Goal: Task Accomplishment & Management: Use online tool/utility

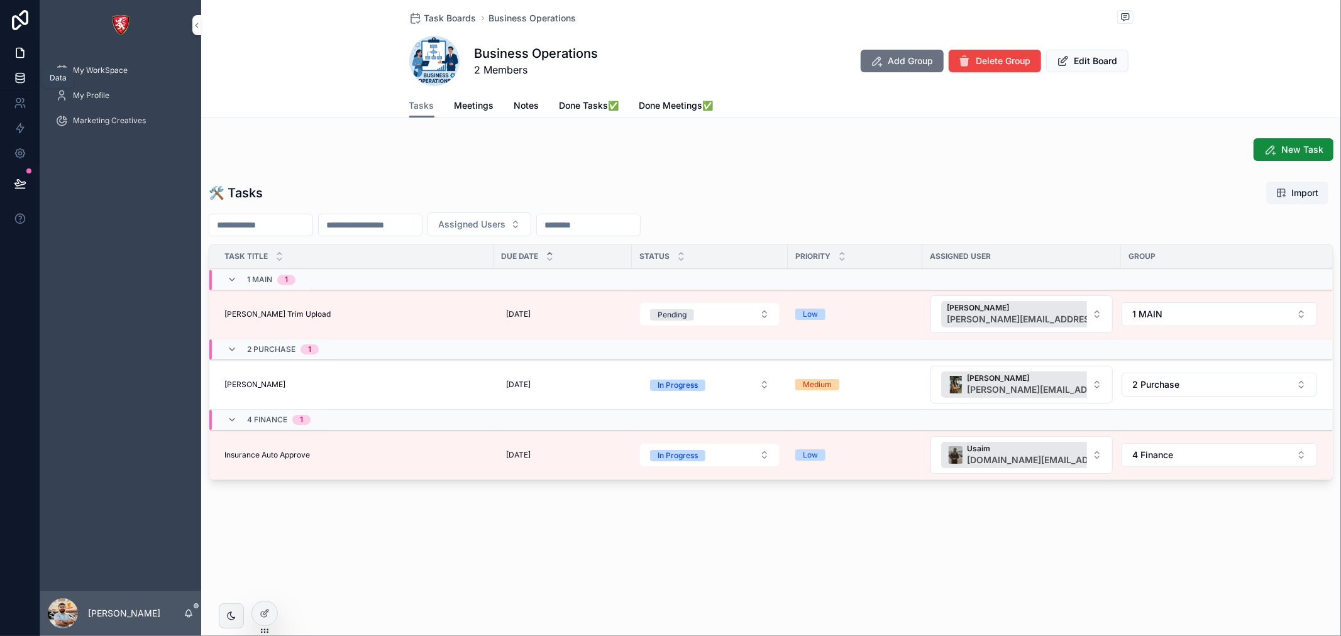
click at [23, 69] on link at bounding box center [20, 77] width 40 height 25
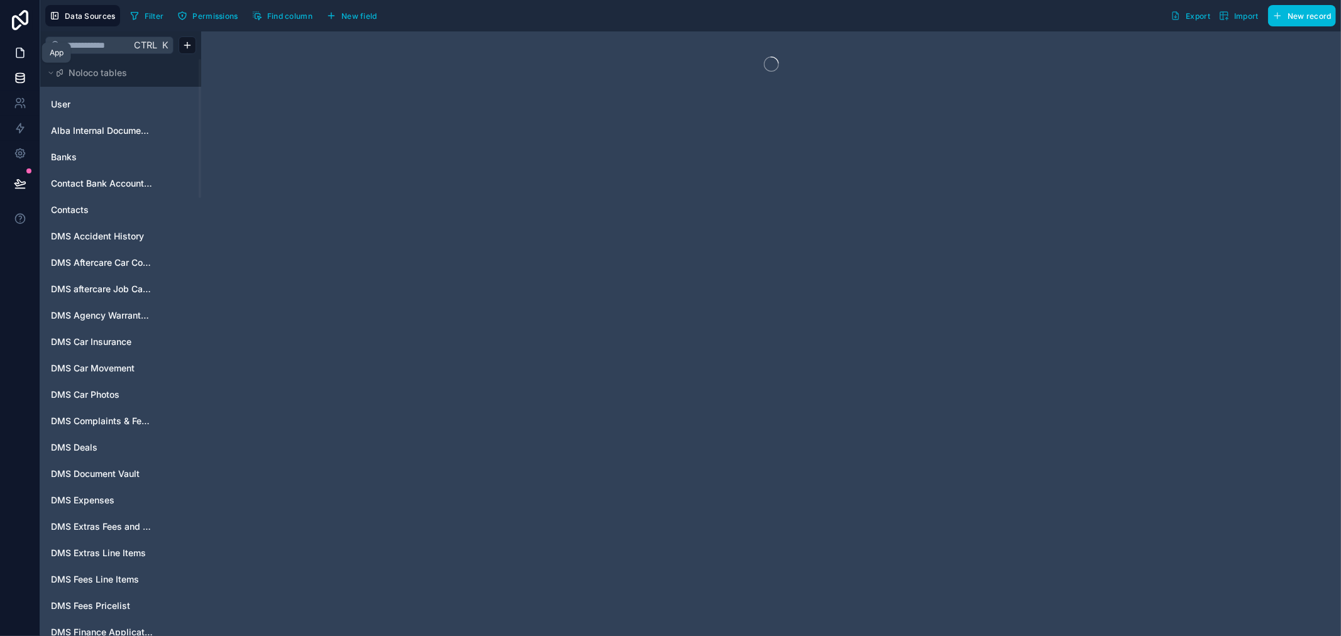
click at [14, 55] on icon at bounding box center [20, 53] width 13 height 13
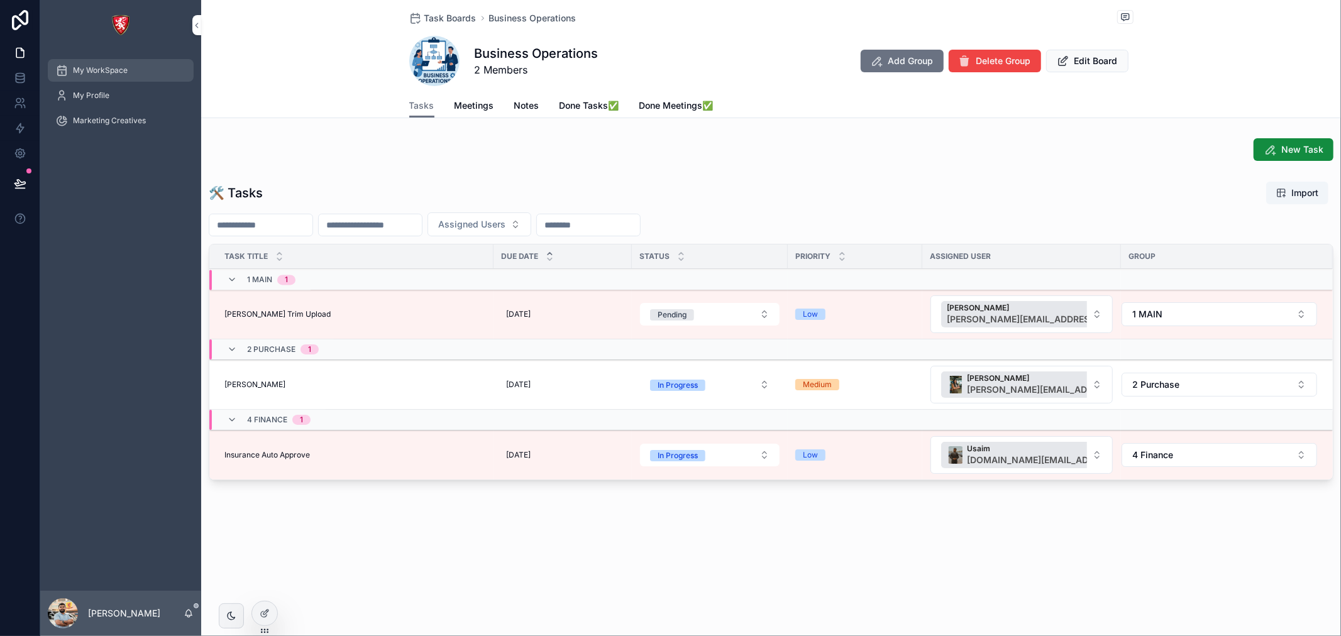
click at [118, 78] on div "My WorkSpace" at bounding box center [120, 70] width 131 height 20
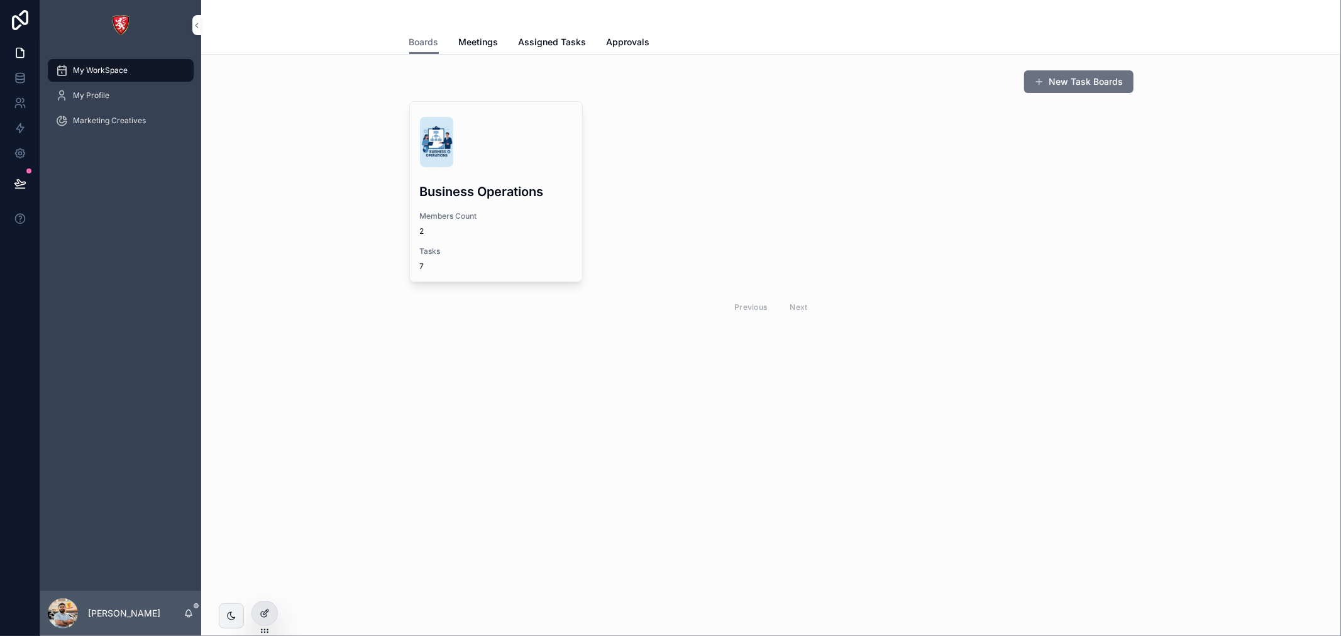
click at [260, 612] on icon at bounding box center [265, 613] width 10 height 10
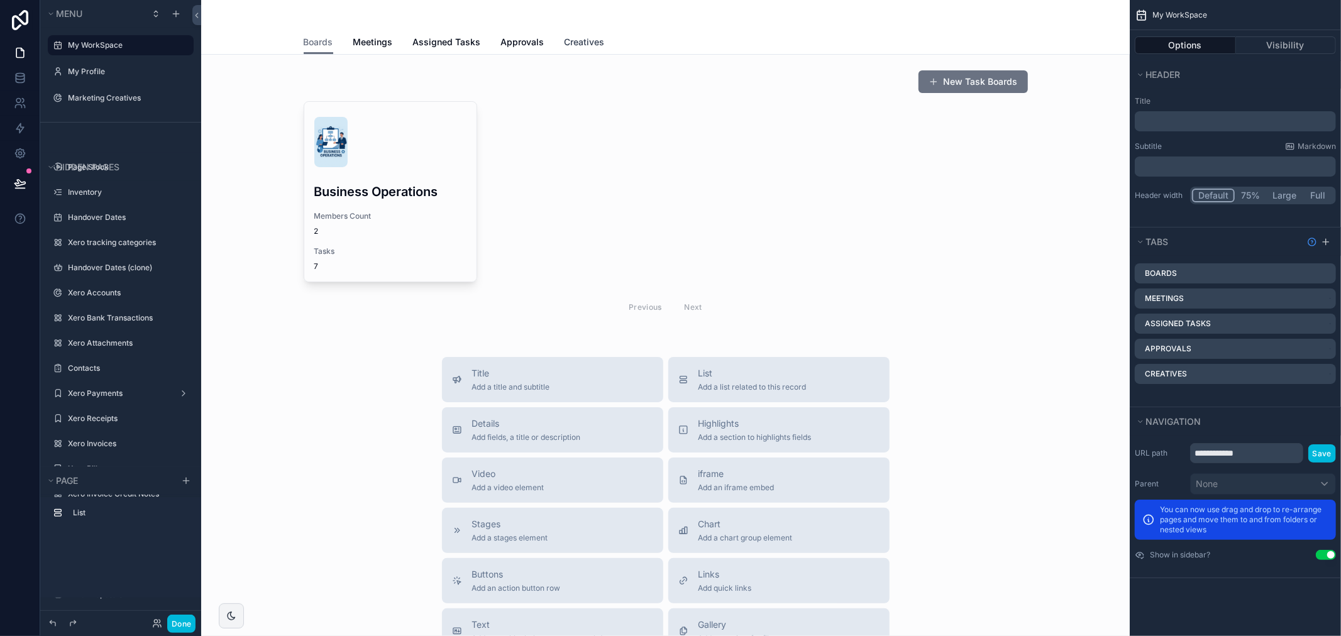
click at [564, 38] on span "Creatives" at bounding box center [584, 42] width 40 height 13
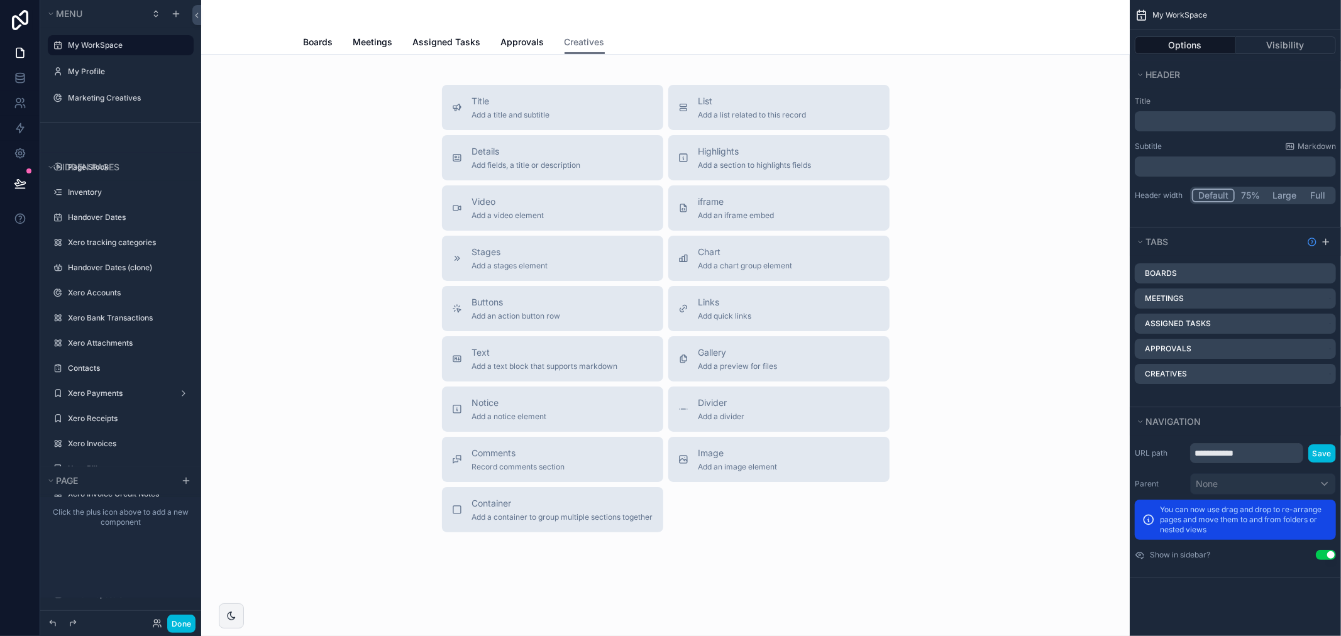
click at [0, 0] on icon "scrollable content" at bounding box center [0, 0] width 0 height 0
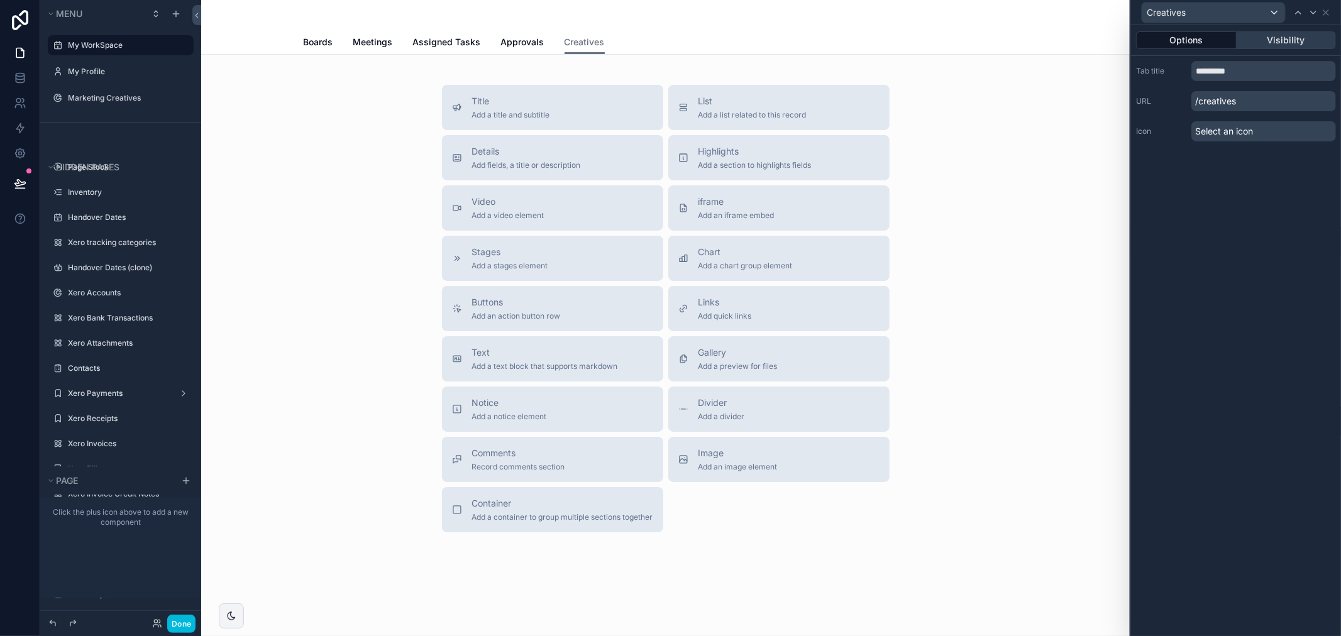
click at [1249, 47] on button "Visibility" at bounding box center [1286, 40] width 100 height 18
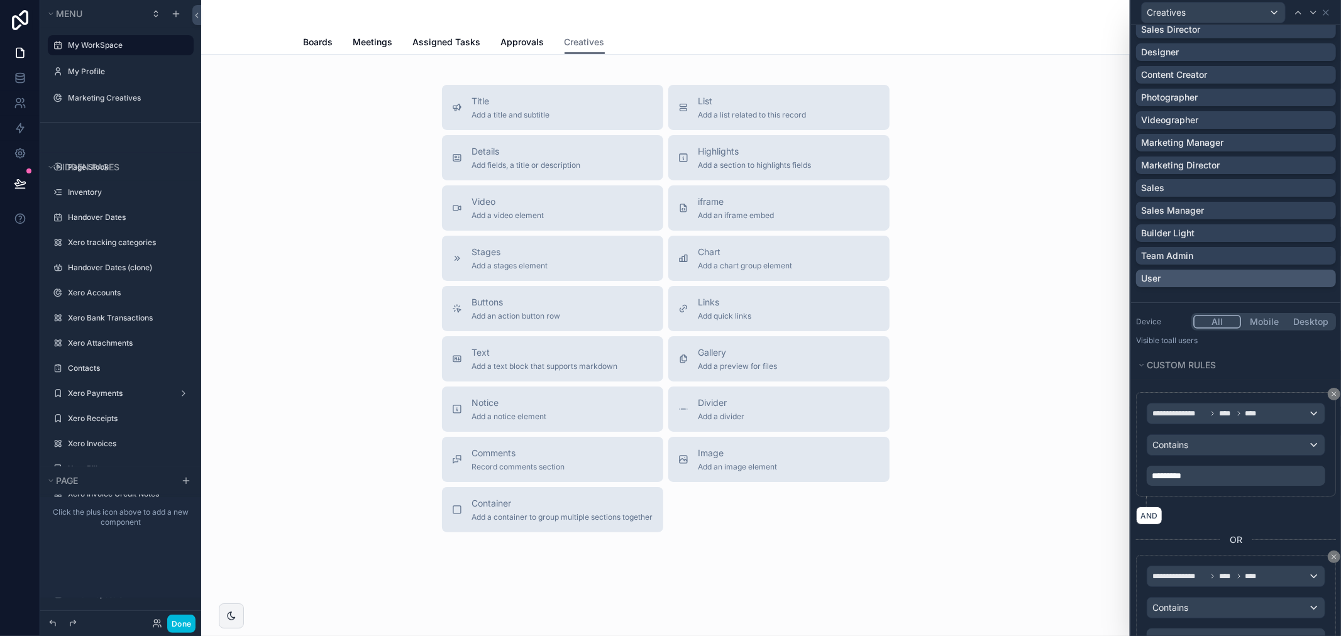
scroll to position [287, 0]
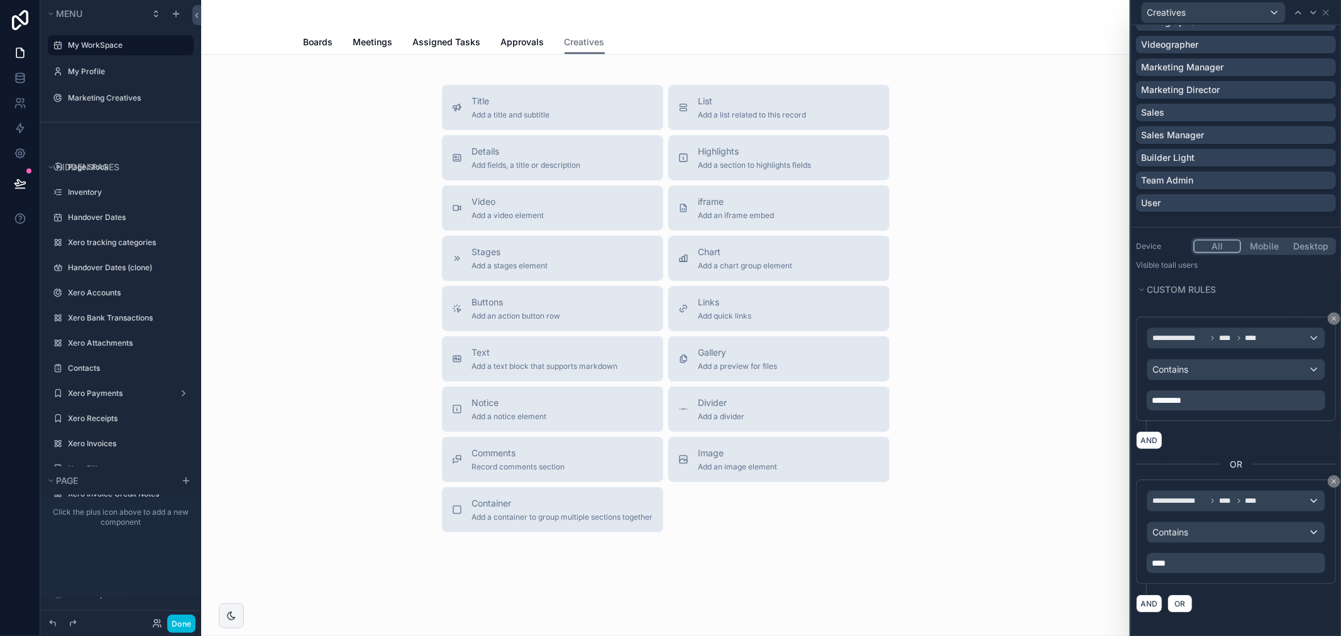
click at [1182, 562] on p "****" at bounding box center [1236, 563] width 171 height 13
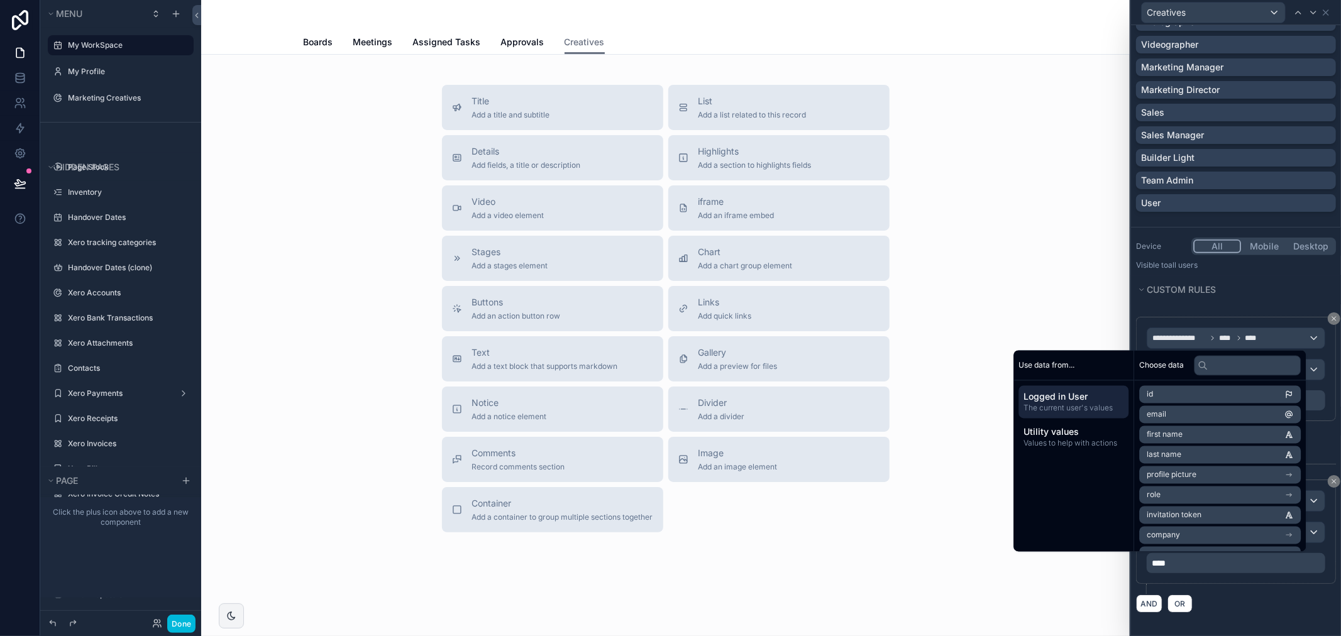
click at [1218, 591] on div "**********" at bounding box center [1236, 537] width 200 height 114
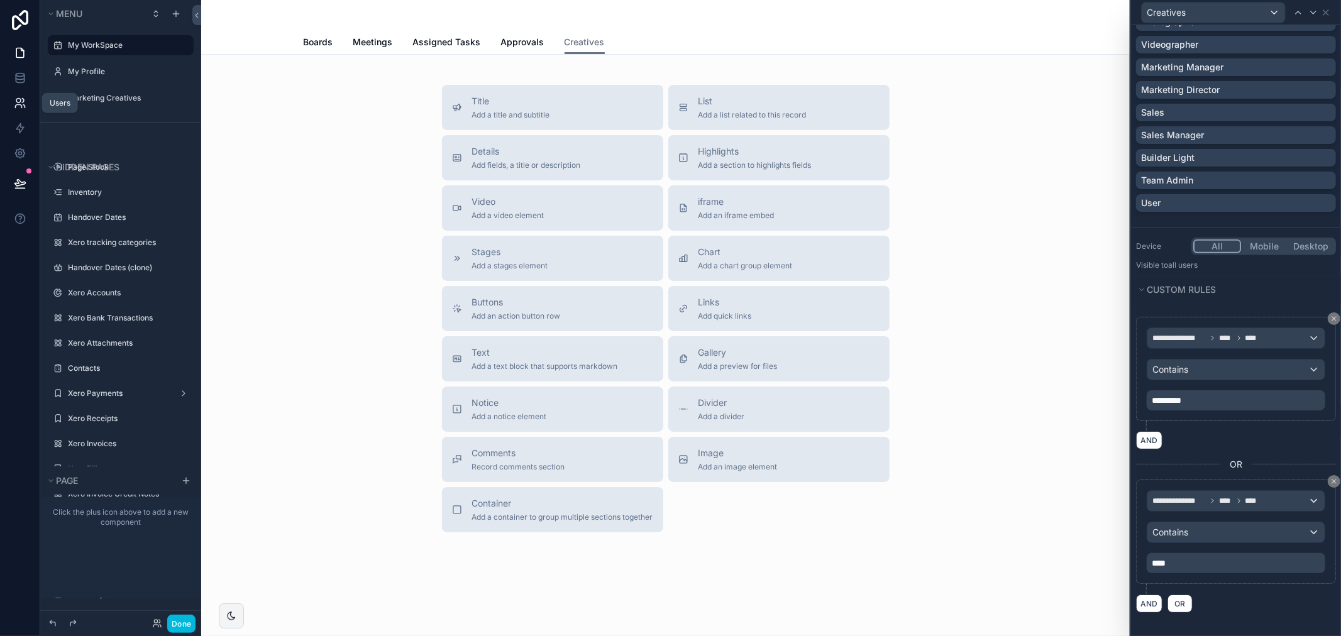
click at [19, 102] on icon at bounding box center [18, 101] width 4 height 4
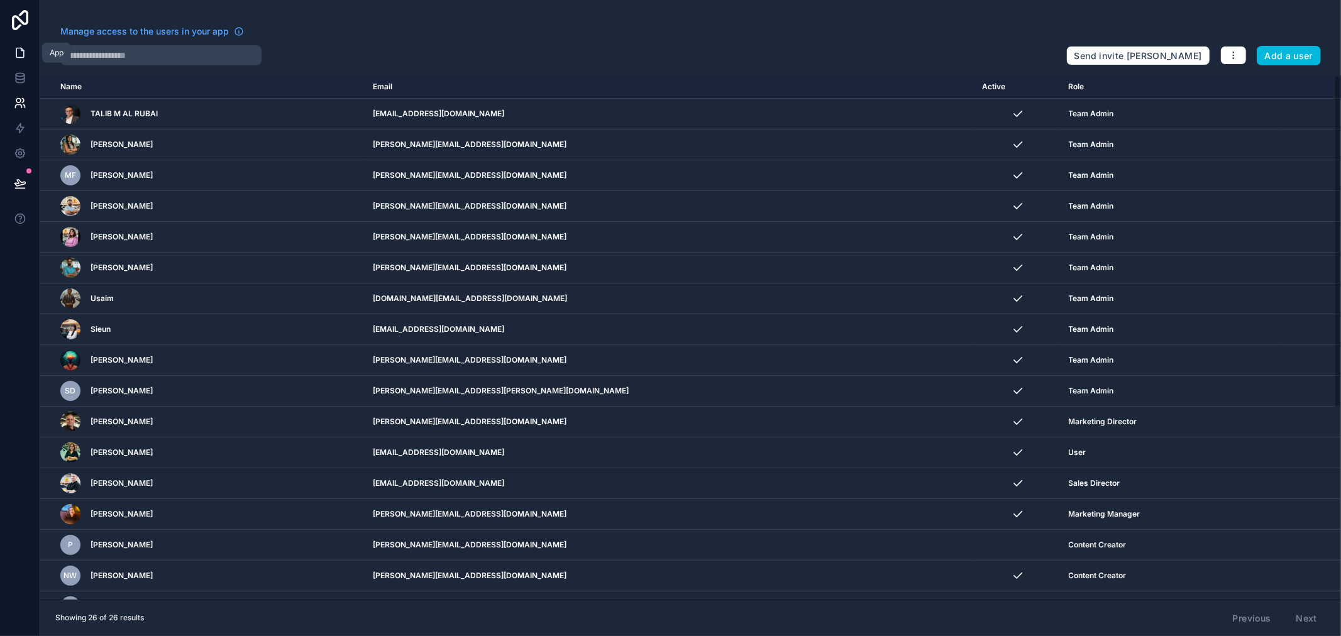
click at [14, 49] on icon at bounding box center [20, 53] width 13 height 13
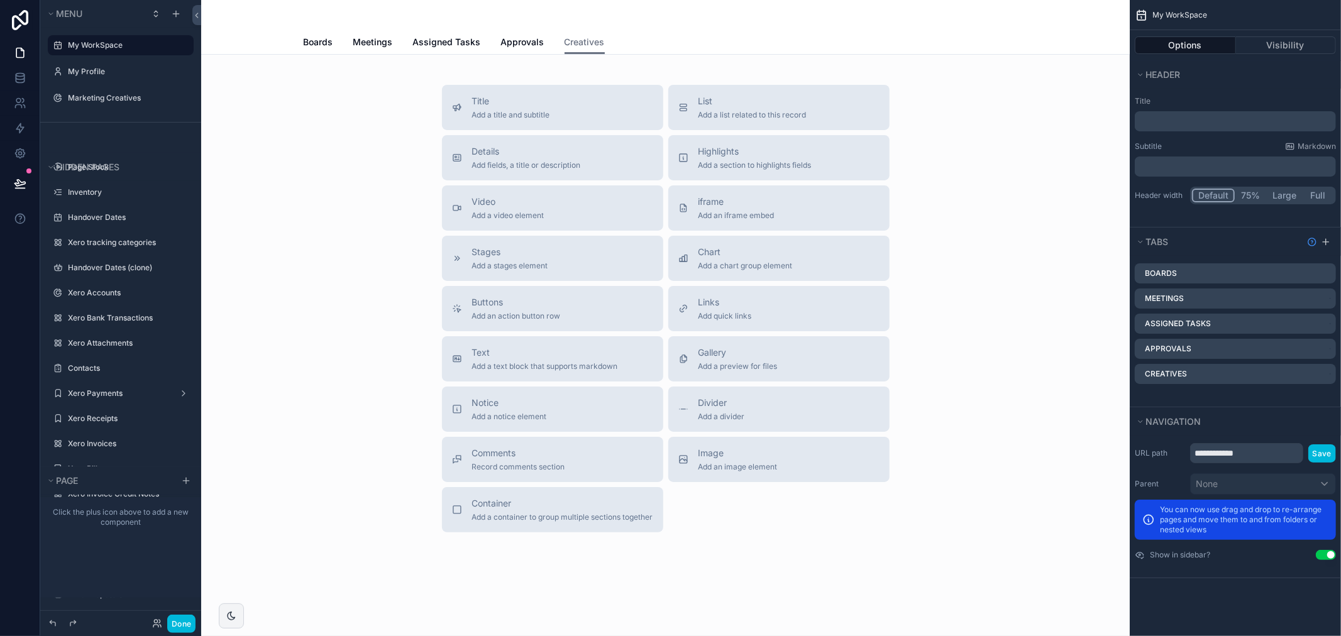
click at [0, 0] on icon "scrollable content" at bounding box center [0, 0] width 0 height 0
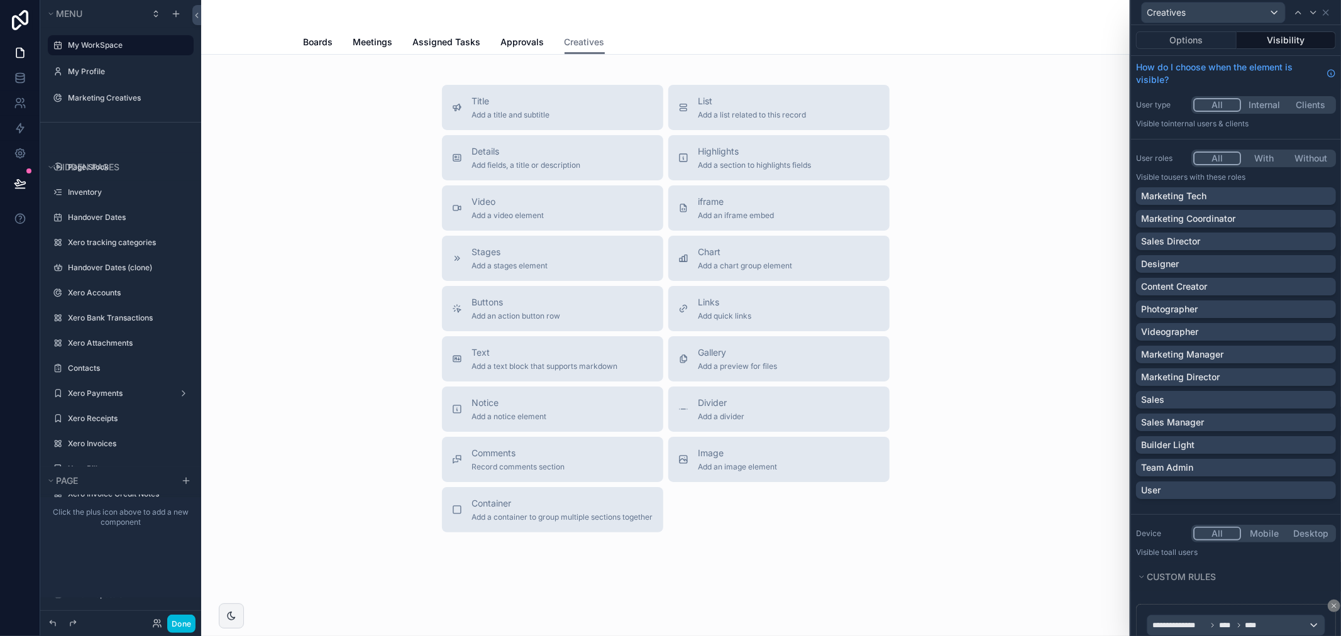
click at [1305, 105] on button "Clients" at bounding box center [1310, 105] width 47 height 14
click at [1219, 97] on div "All Internal Clients" at bounding box center [1263, 105] width 145 height 18
click at [1215, 101] on button "All" at bounding box center [1216, 105] width 47 height 14
click at [1218, 161] on button "All" at bounding box center [1217, 158] width 48 height 14
click at [1148, 146] on div "User roles All With Without Visible to Users with these roles Marketing Tech Ma…" at bounding box center [1236, 327] width 210 height 365
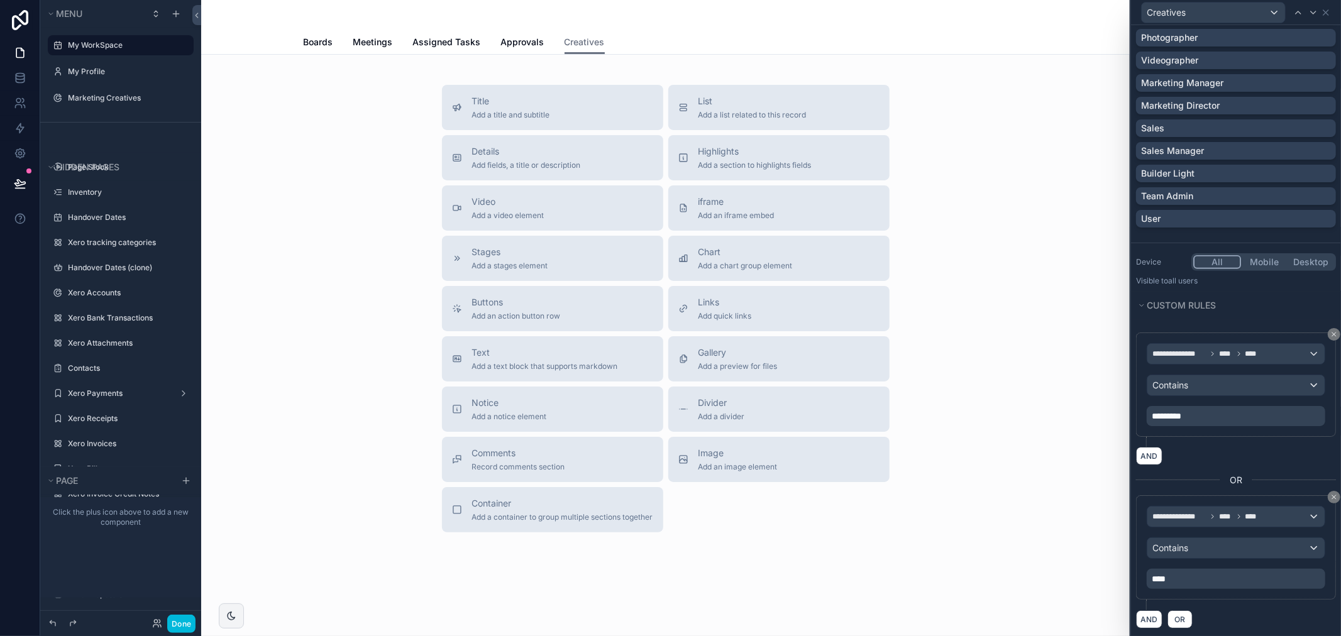
scroll to position [287, 0]
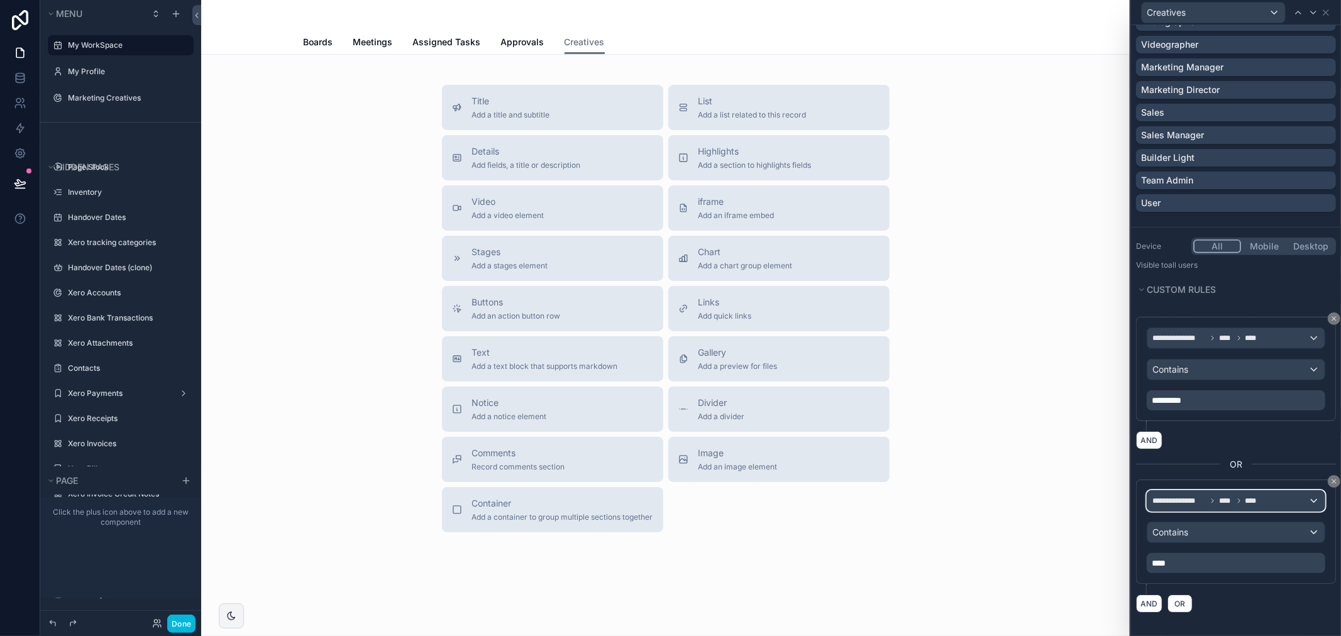
click at [1213, 493] on div "**********" at bounding box center [1235, 501] width 177 height 20
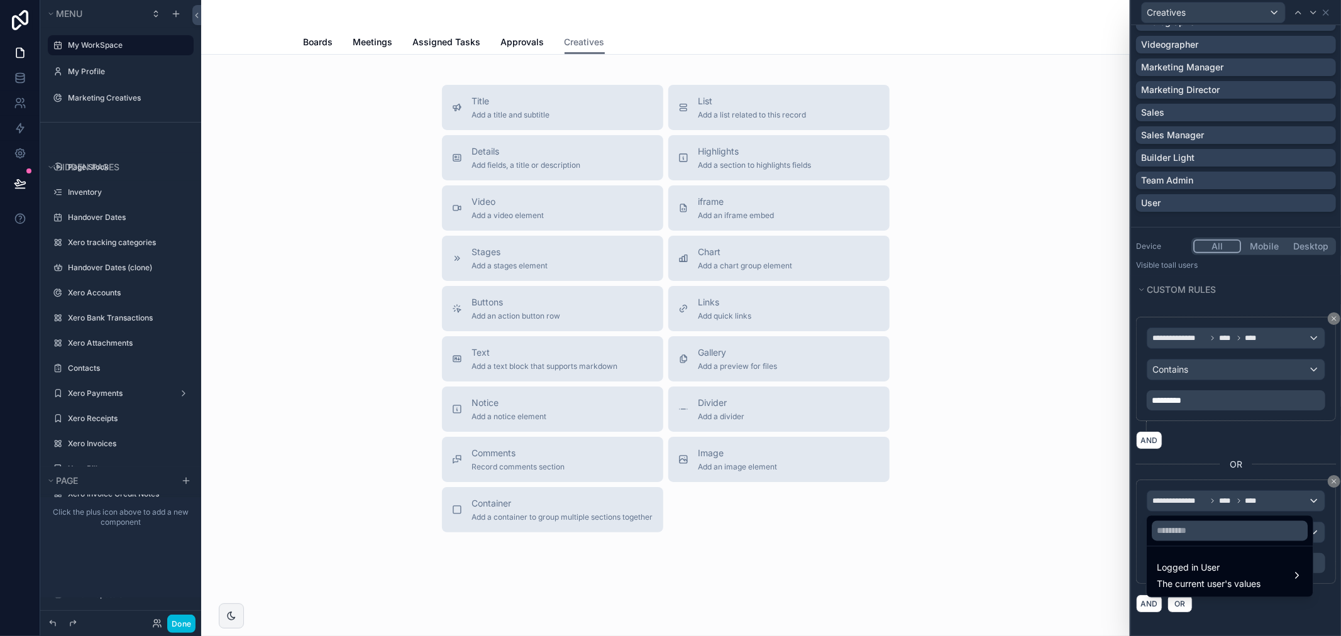
click at [1239, 456] on div at bounding box center [1236, 318] width 210 height 636
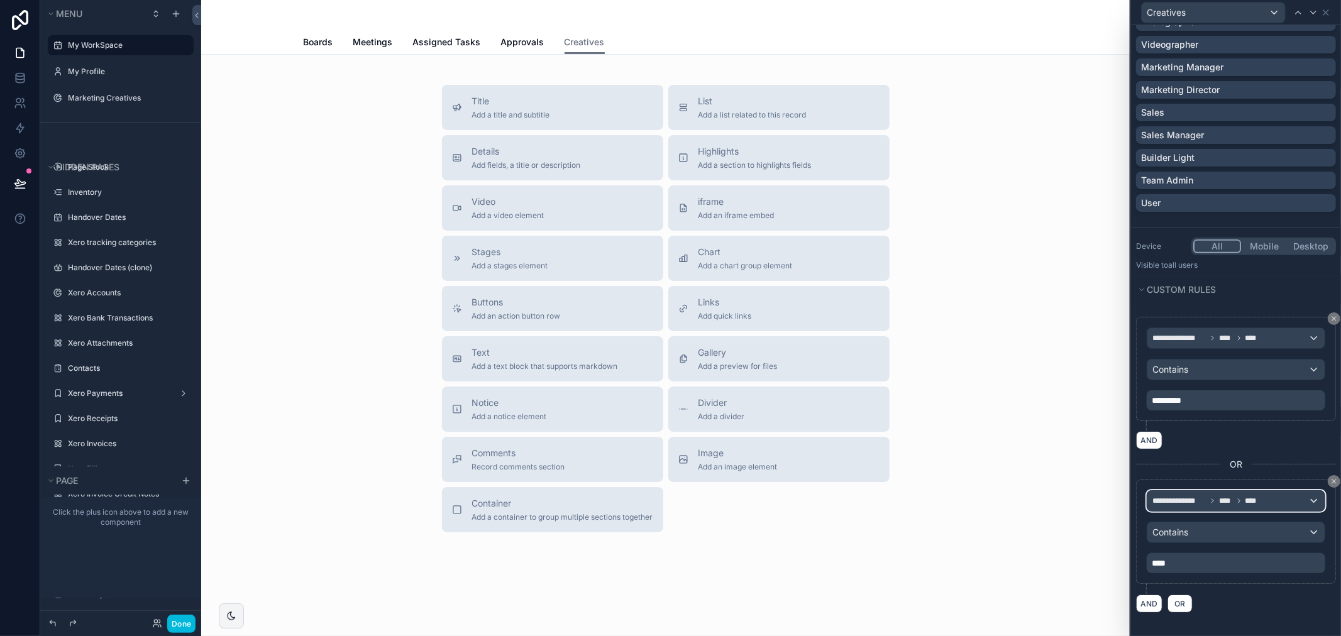
click at [1300, 500] on div "**********" at bounding box center [1235, 501] width 177 height 20
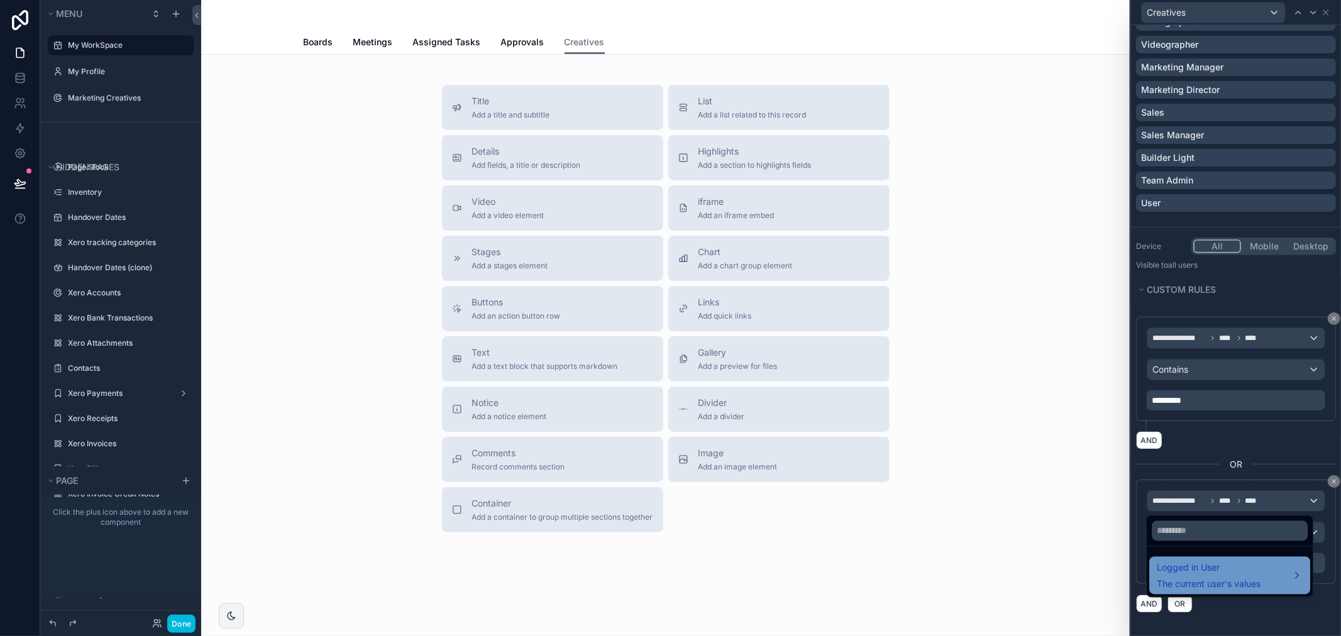
click at [1289, 569] on div "Logged in User The current user's values" at bounding box center [1229, 576] width 146 height 30
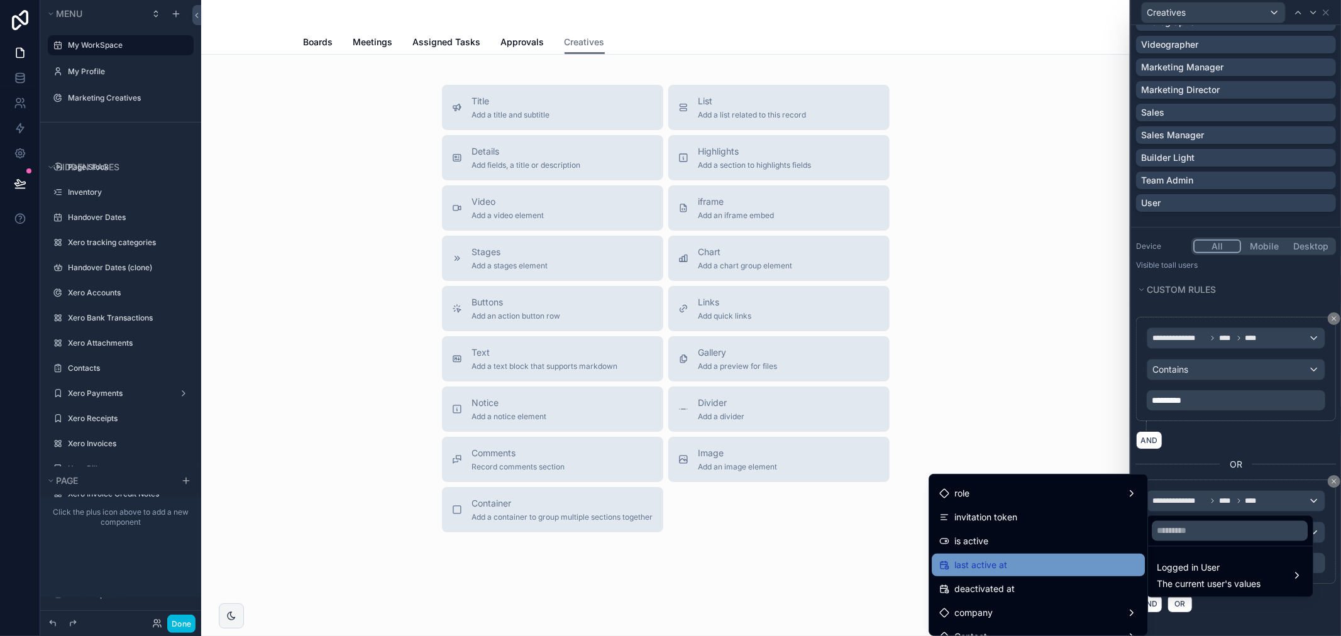
scroll to position [140, 0]
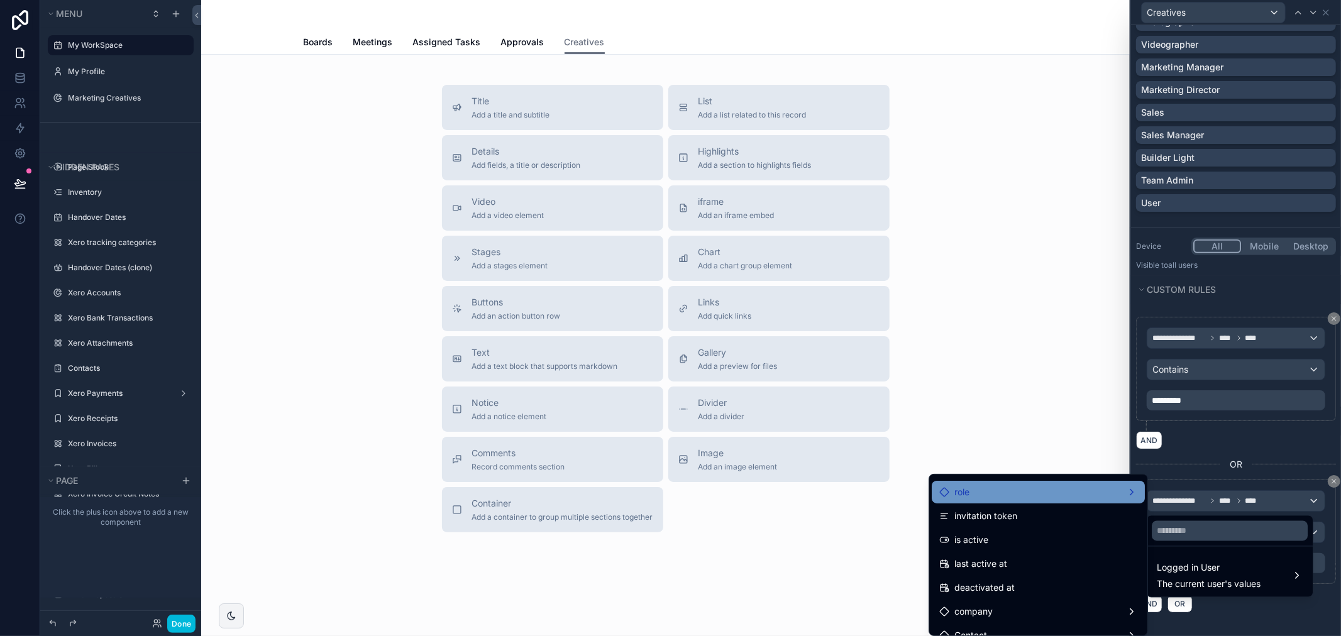
click at [1018, 501] on div "role" at bounding box center [1037, 492] width 213 height 23
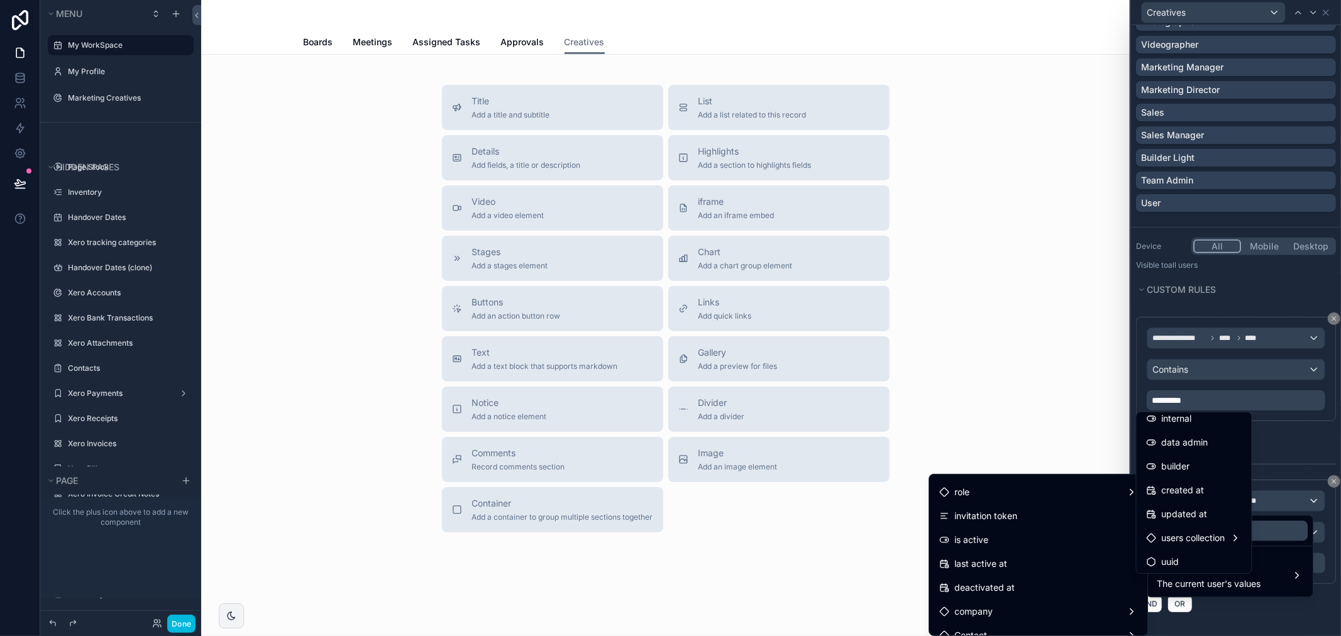
scroll to position [82, 0]
click at [1275, 463] on div at bounding box center [1236, 318] width 210 height 636
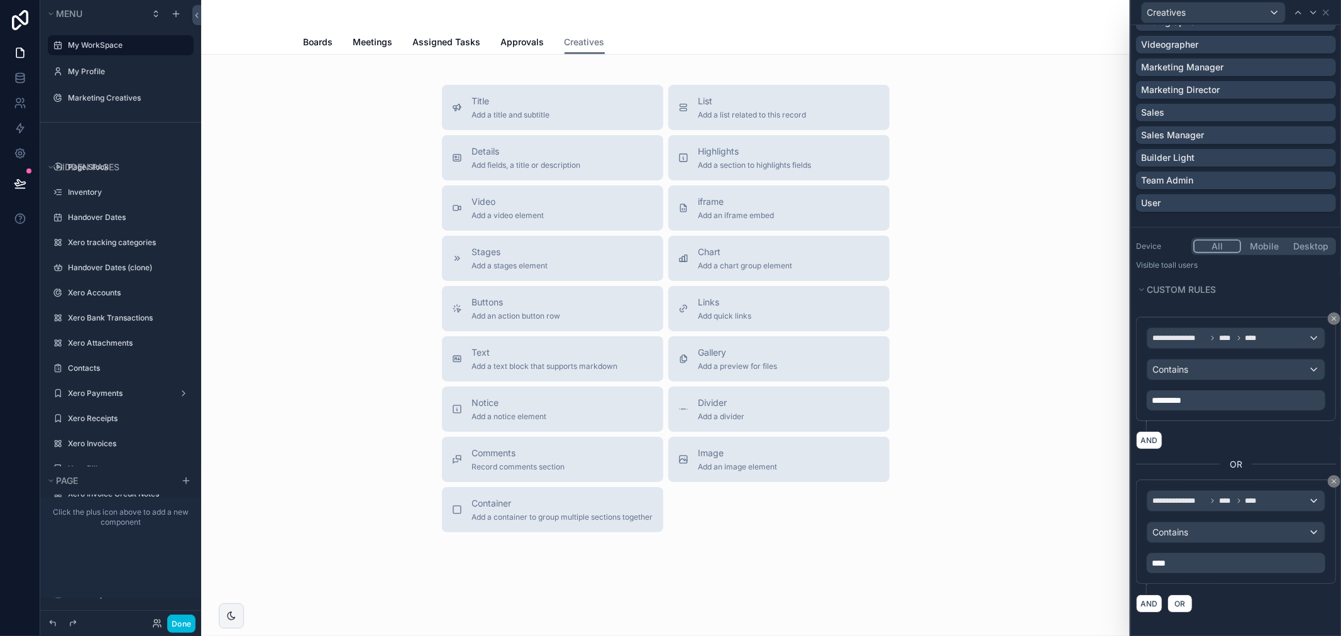
click at [1204, 554] on div "****" at bounding box center [1235, 563] width 178 height 20
click at [1205, 566] on p "****" at bounding box center [1236, 563] width 171 height 13
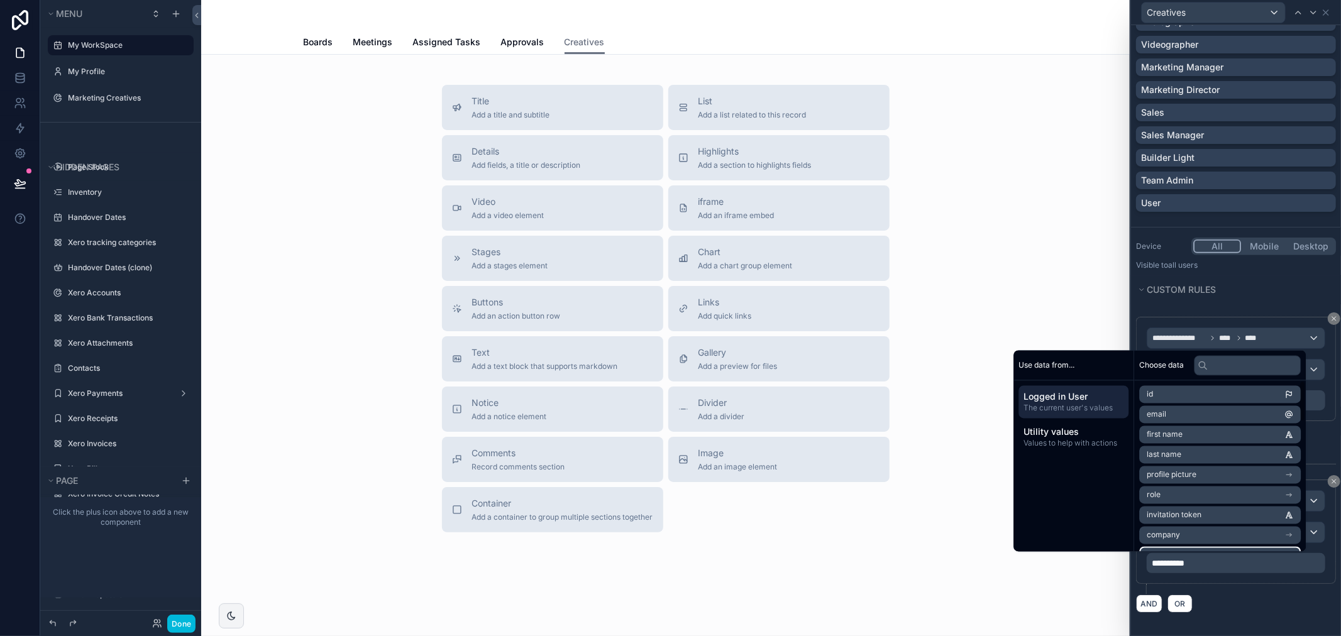
click at [1274, 590] on div "**********" at bounding box center [1236, 537] width 200 height 114
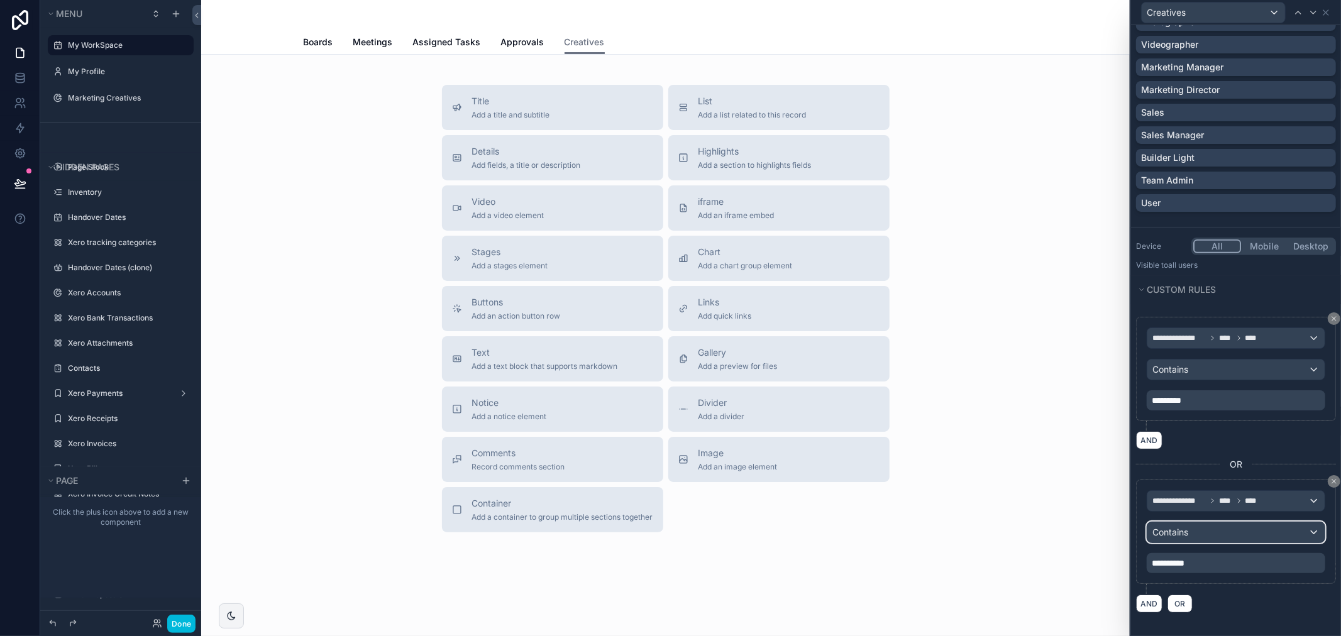
click at [1228, 524] on div "Contains" at bounding box center [1235, 532] width 177 height 20
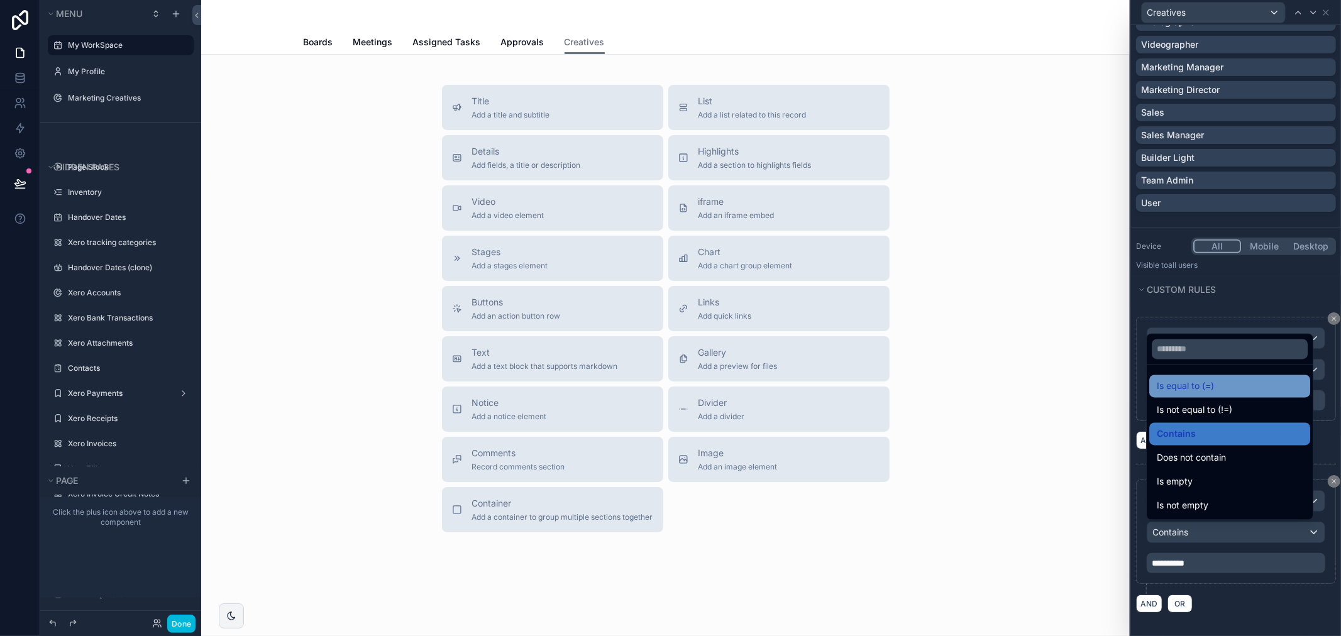
click at [1204, 387] on span "Is equal to (=)" at bounding box center [1184, 386] width 57 height 15
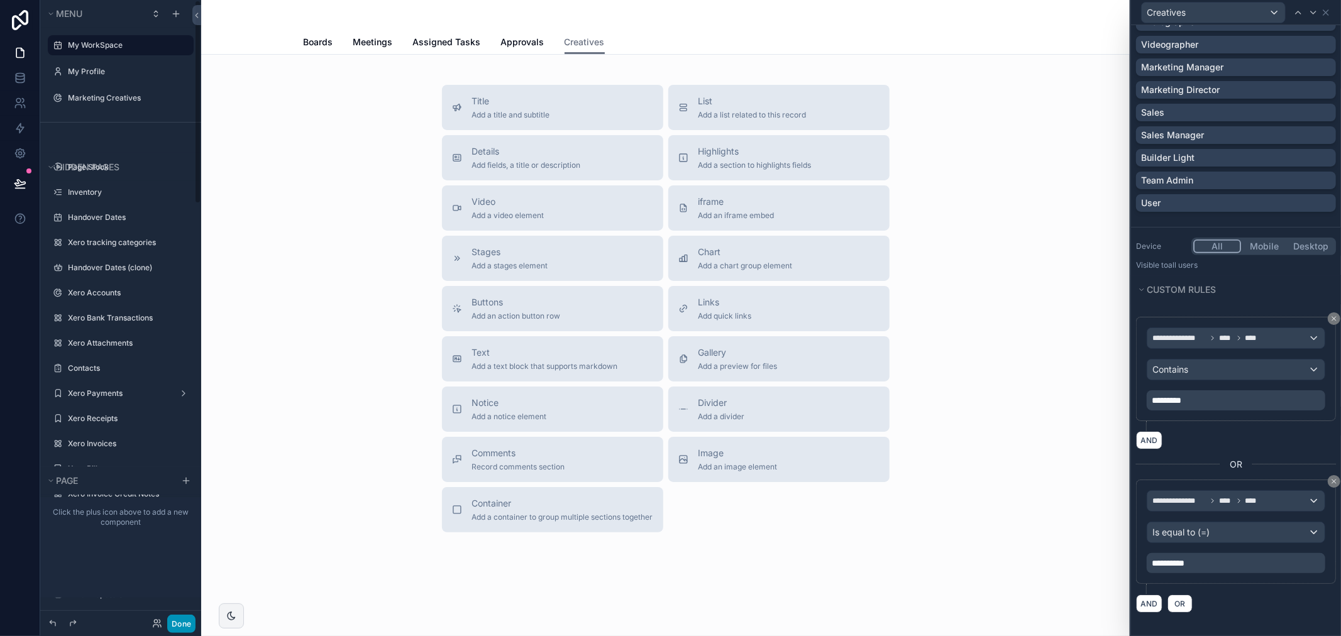
click at [180, 620] on button "Done" at bounding box center [181, 624] width 28 height 18
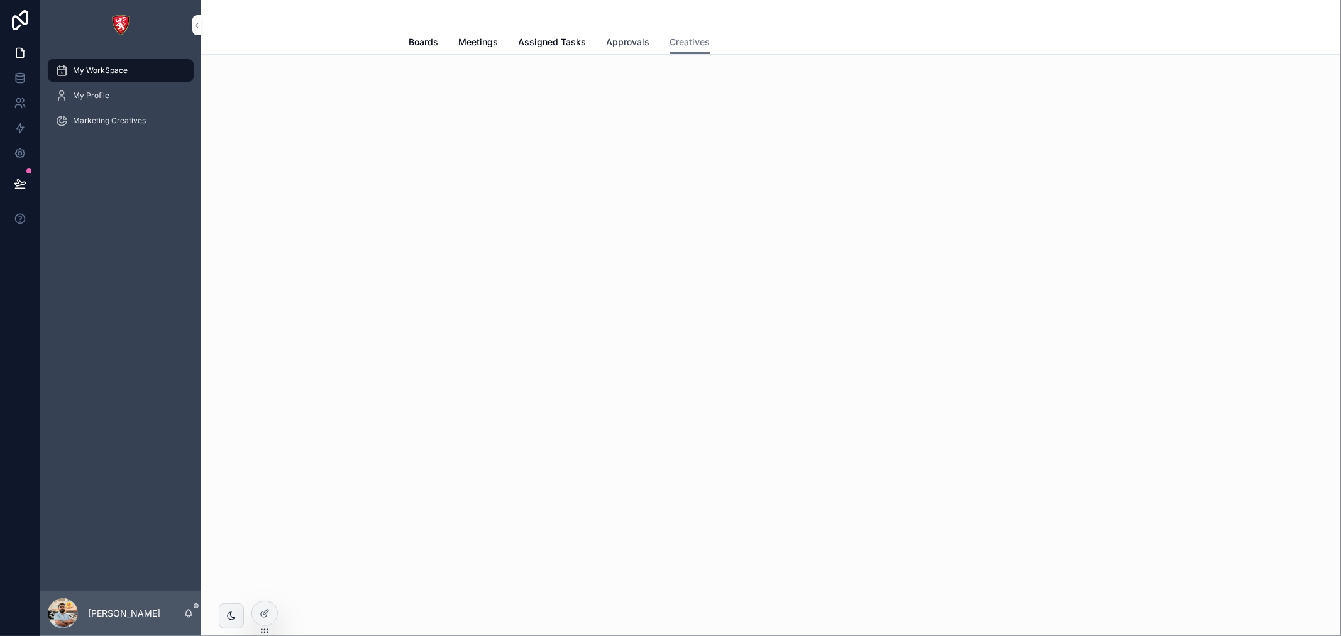
click at [606, 43] on span "Approvals" at bounding box center [627, 42] width 43 height 13
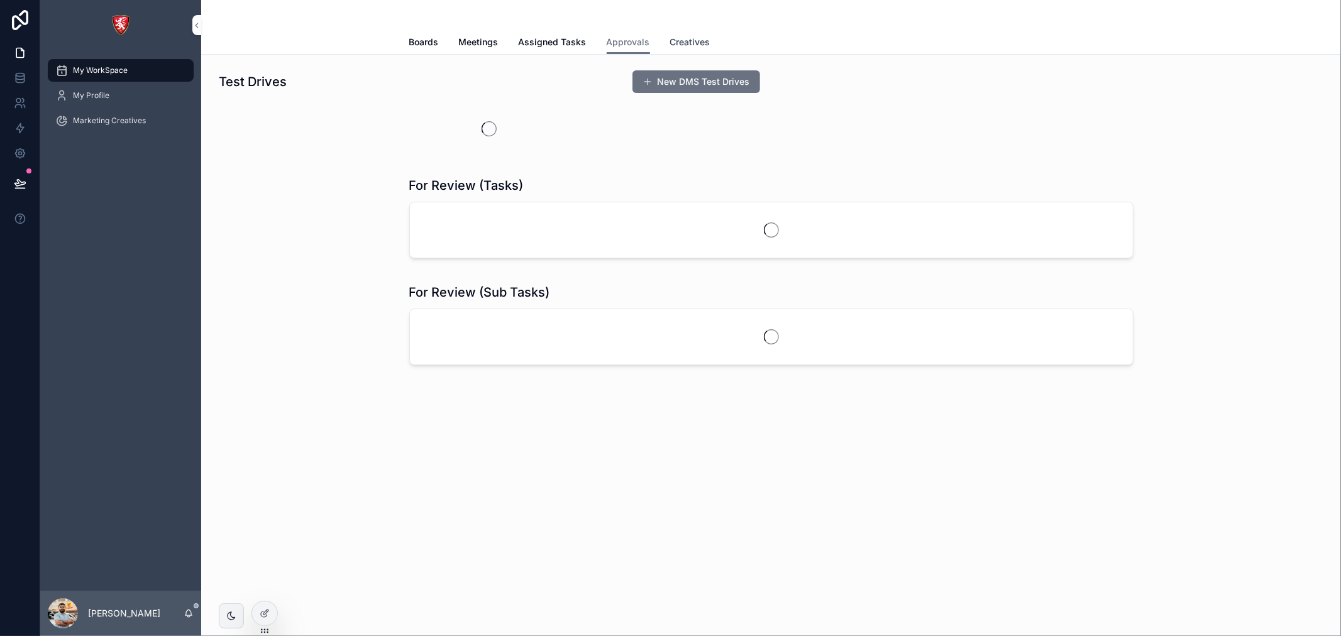
click at [698, 40] on span "Creatives" at bounding box center [690, 42] width 40 height 13
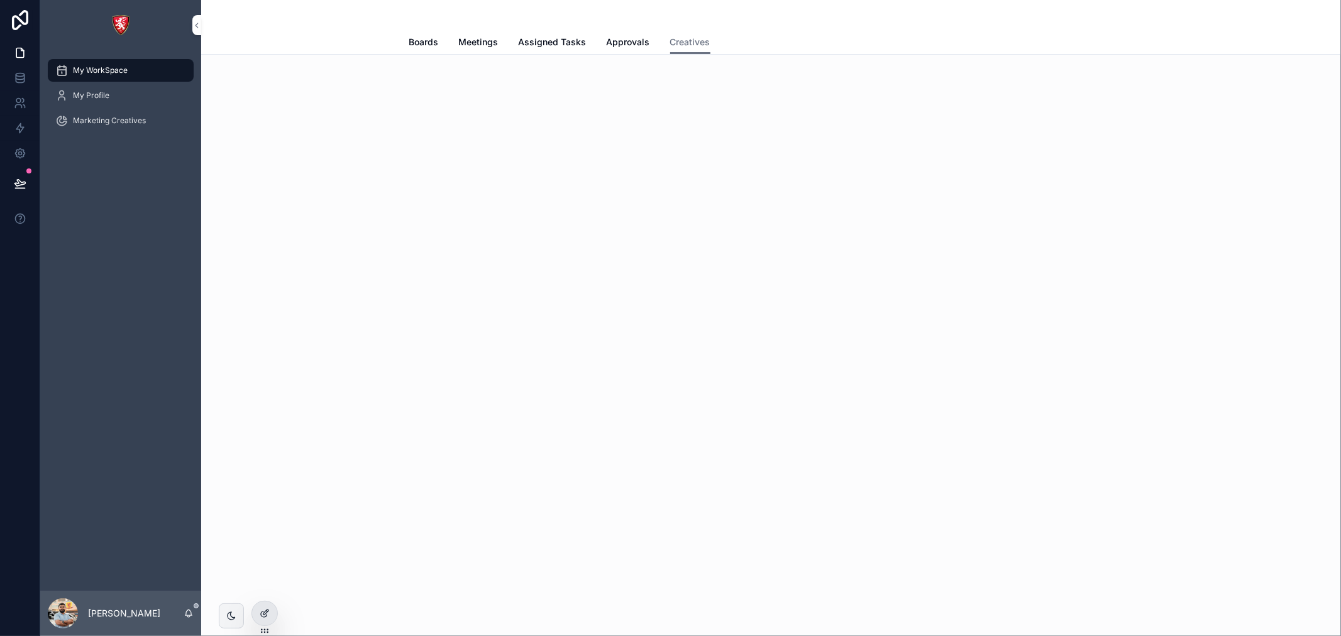
click at [260, 610] on icon at bounding box center [265, 613] width 10 height 10
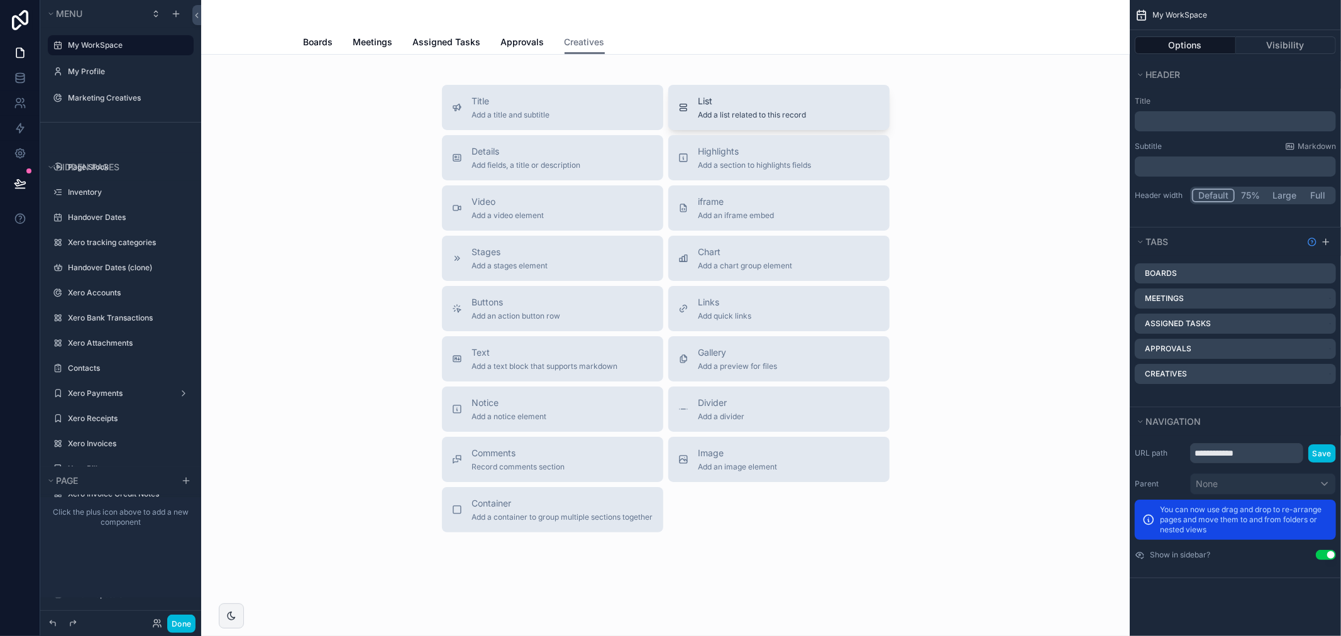
click at [752, 90] on button "List Add a list related to this record" at bounding box center [778, 107] width 221 height 45
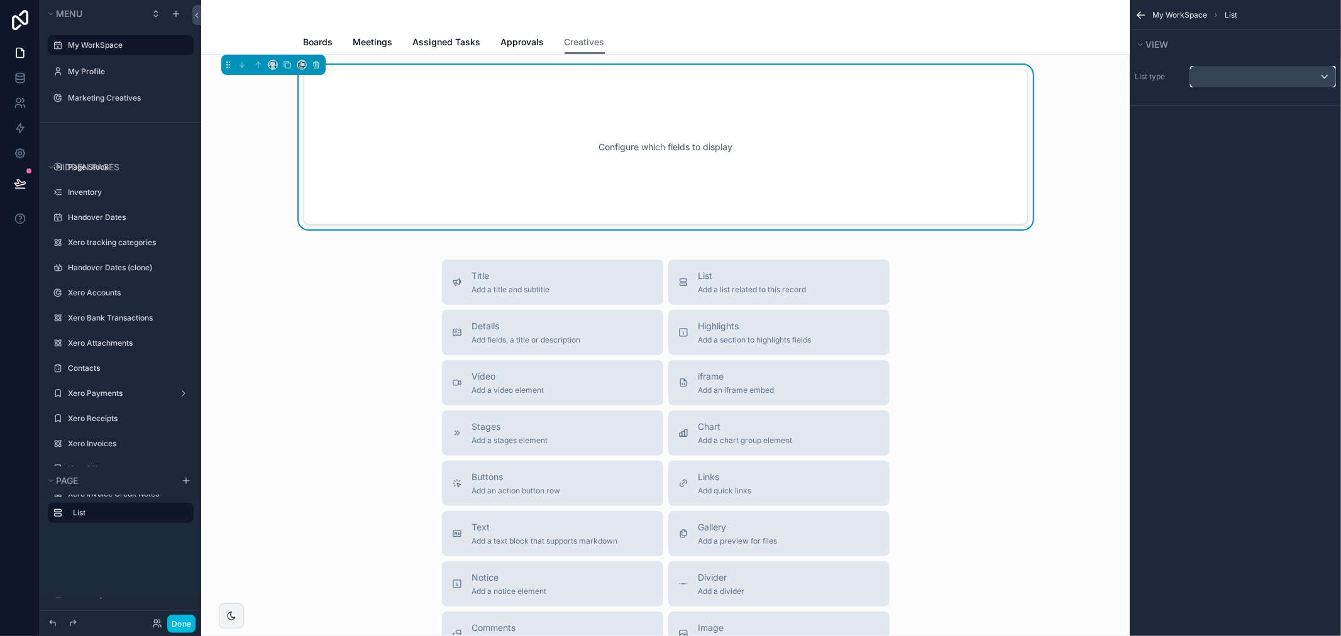
click at [1221, 71] on div "scrollable content" at bounding box center [1262, 77] width 145 height 20
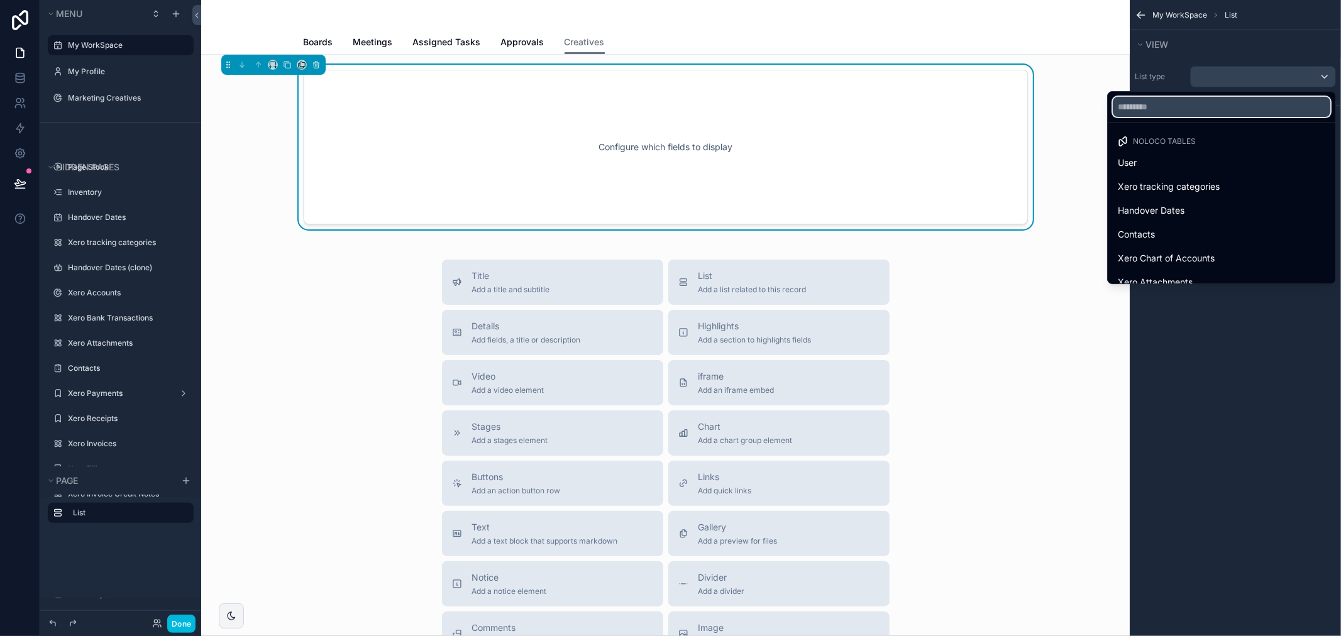
click at [1158, 114] on input "text" at bounding box center [1220, 107] width 217 height 20
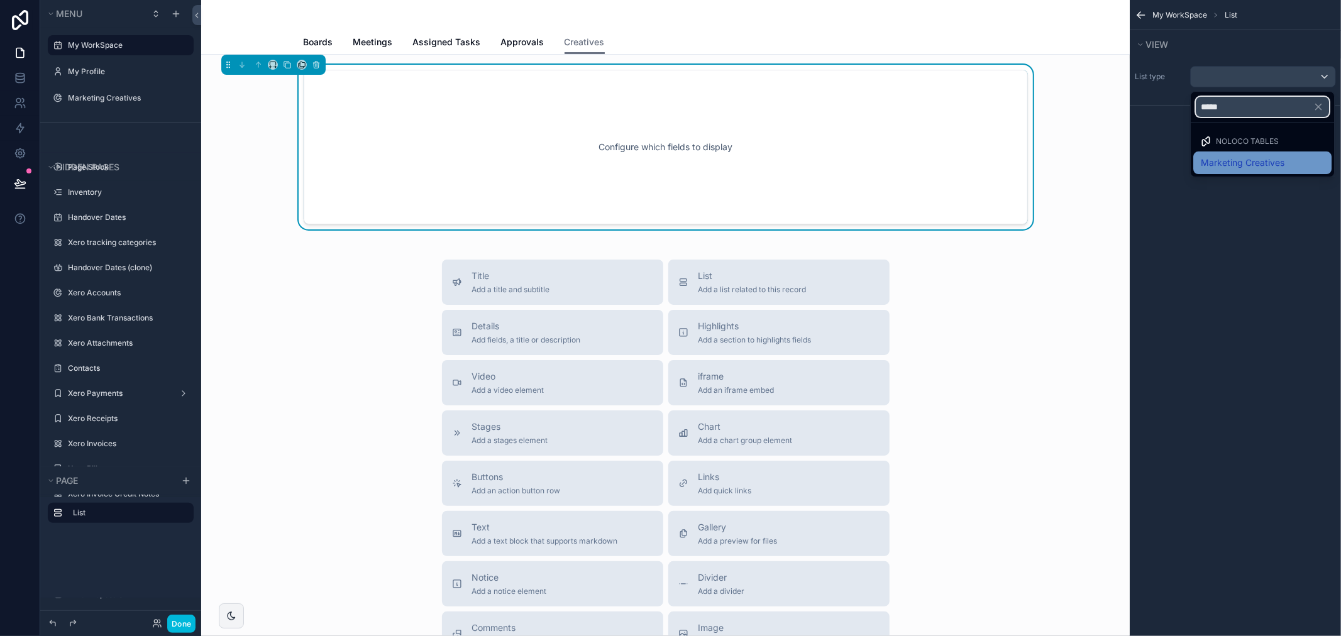
type input "*****"
click at [1237, 163] on span "Marketing Creatives" at bounding box center [1242, 162] width 84 height 15
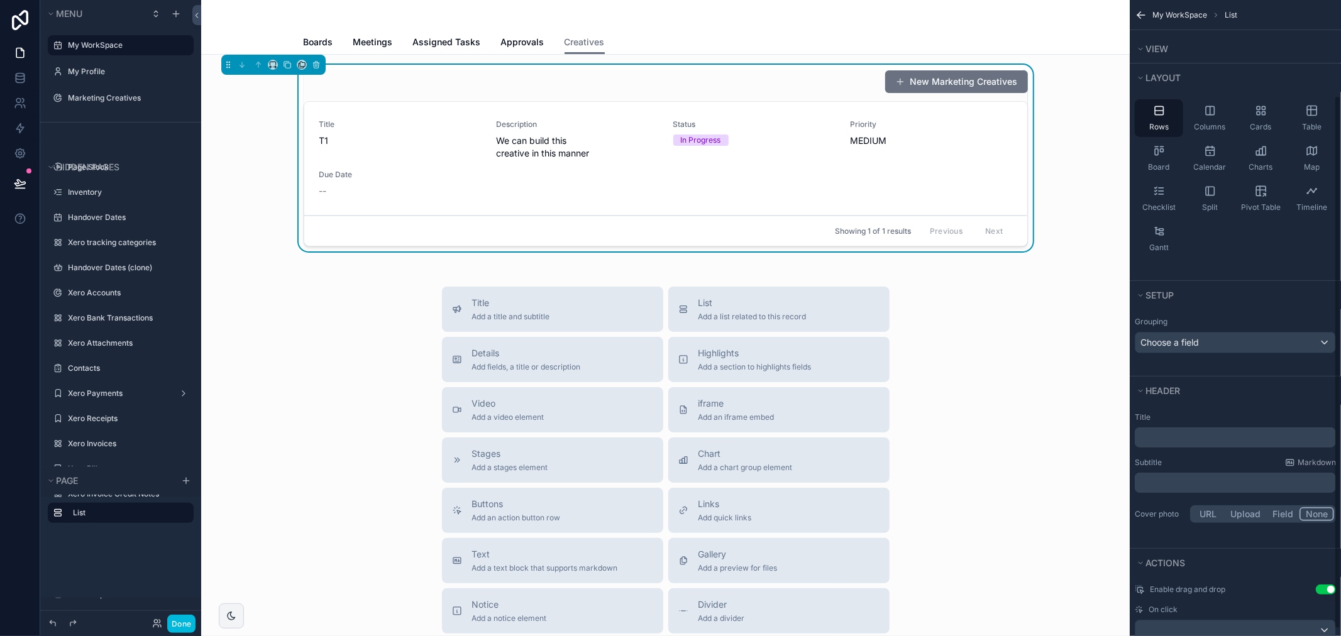
scroll to position [121, 0]
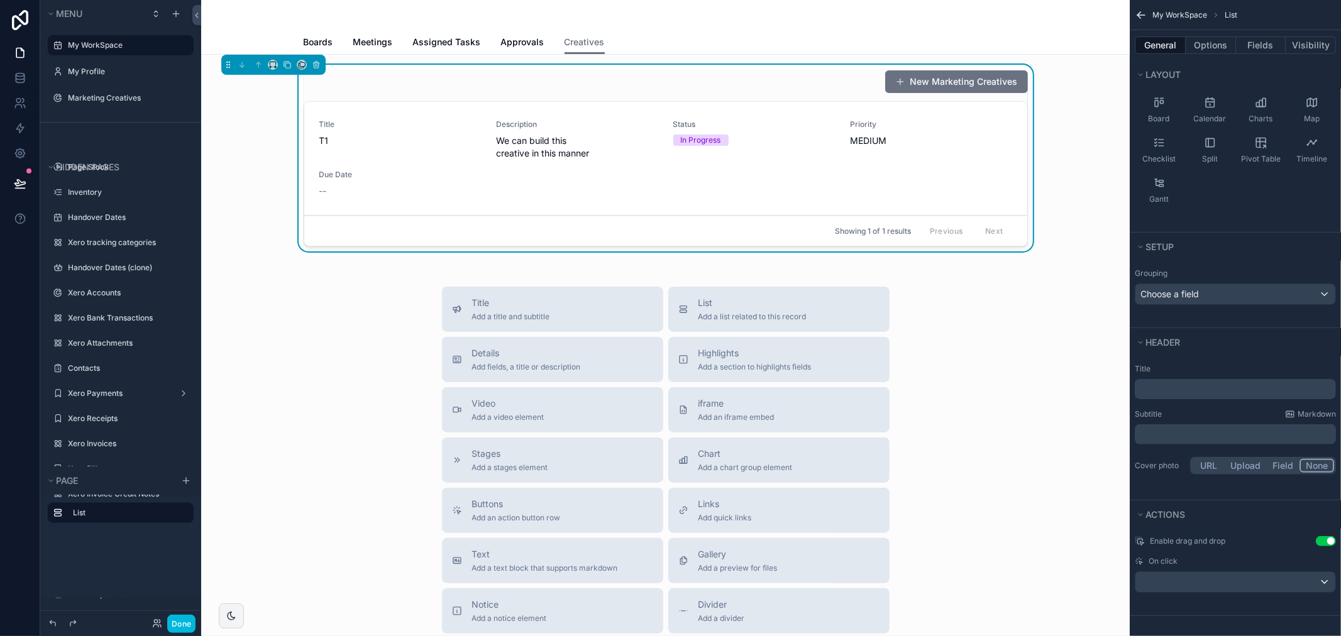
click at [1320, 539] on button "Use setting" at bounding box center [1325, 541] width 20 height 10
click at [1166, 101] on div "Board" at bounding box center [1158, 110] width 48 height 38
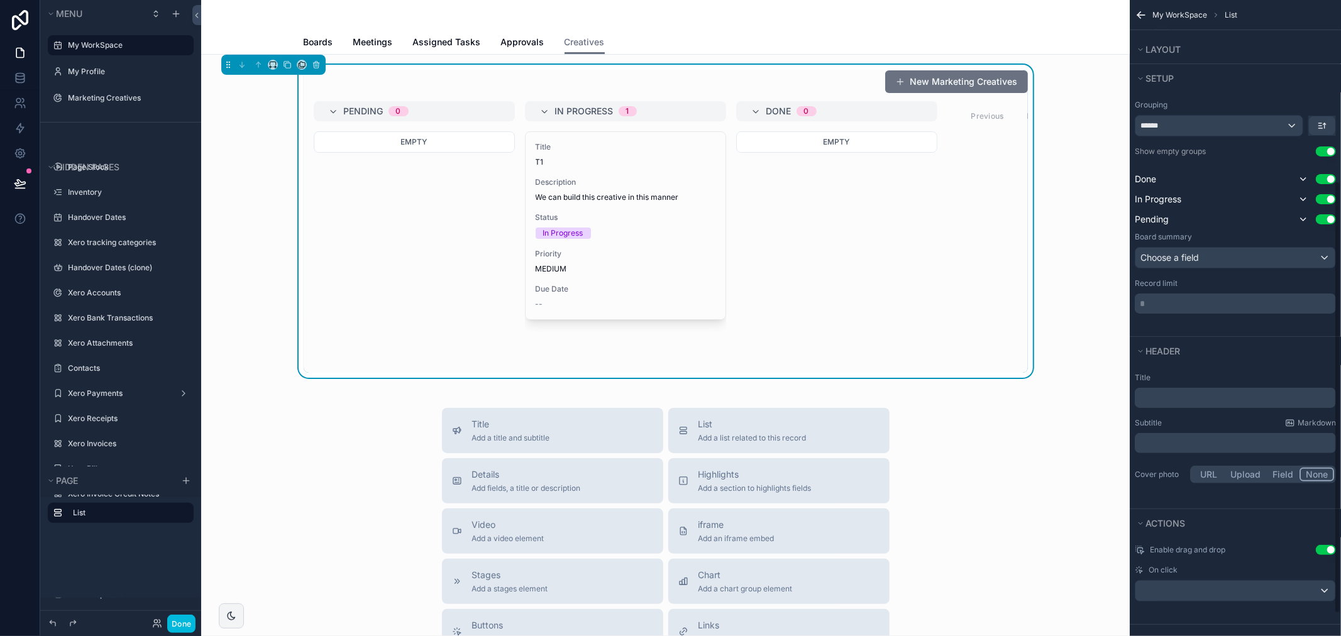
scroll to position [299, 0]
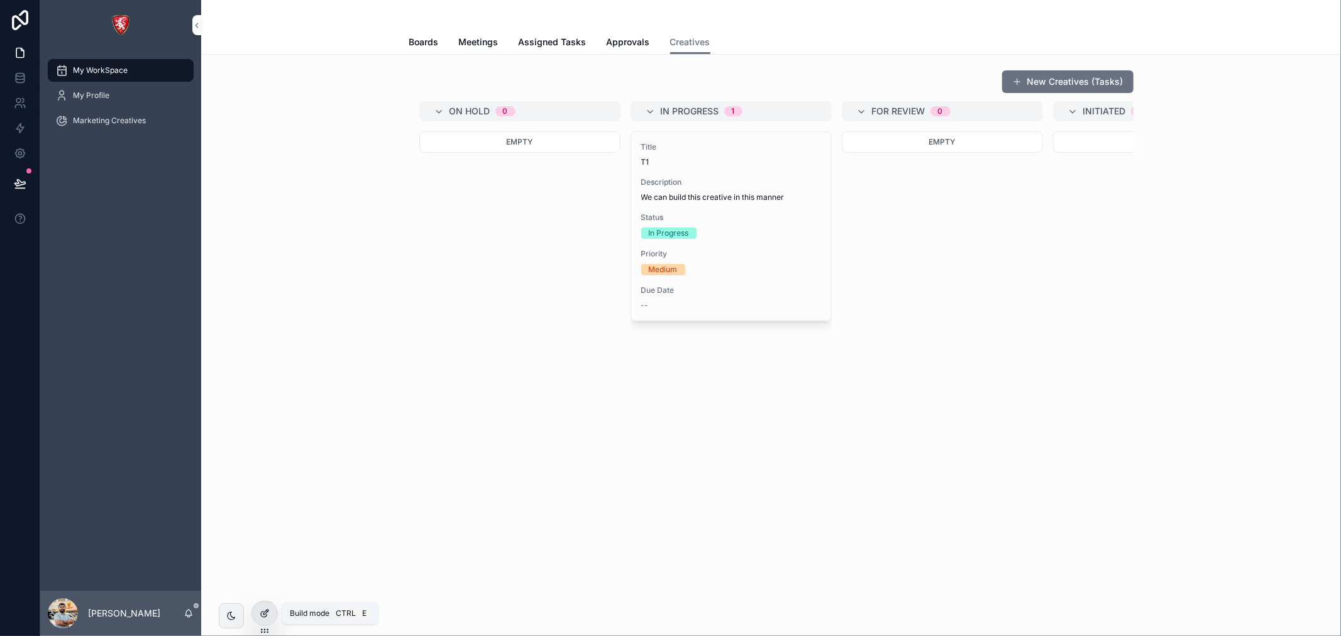
click at [258, 613] on div at bounding box center [264, 613] width 25 height 24
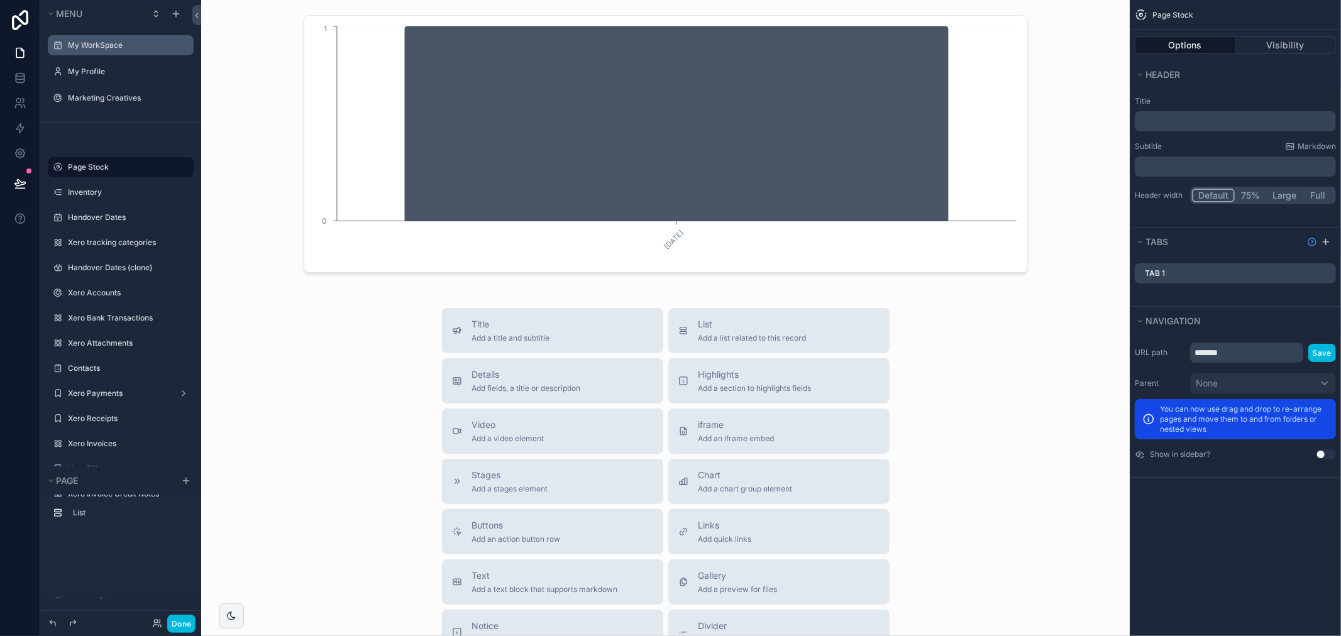
click at [102, 44] on label "My WorkSpace" at bounding box center [127, 45] width 118 height 10
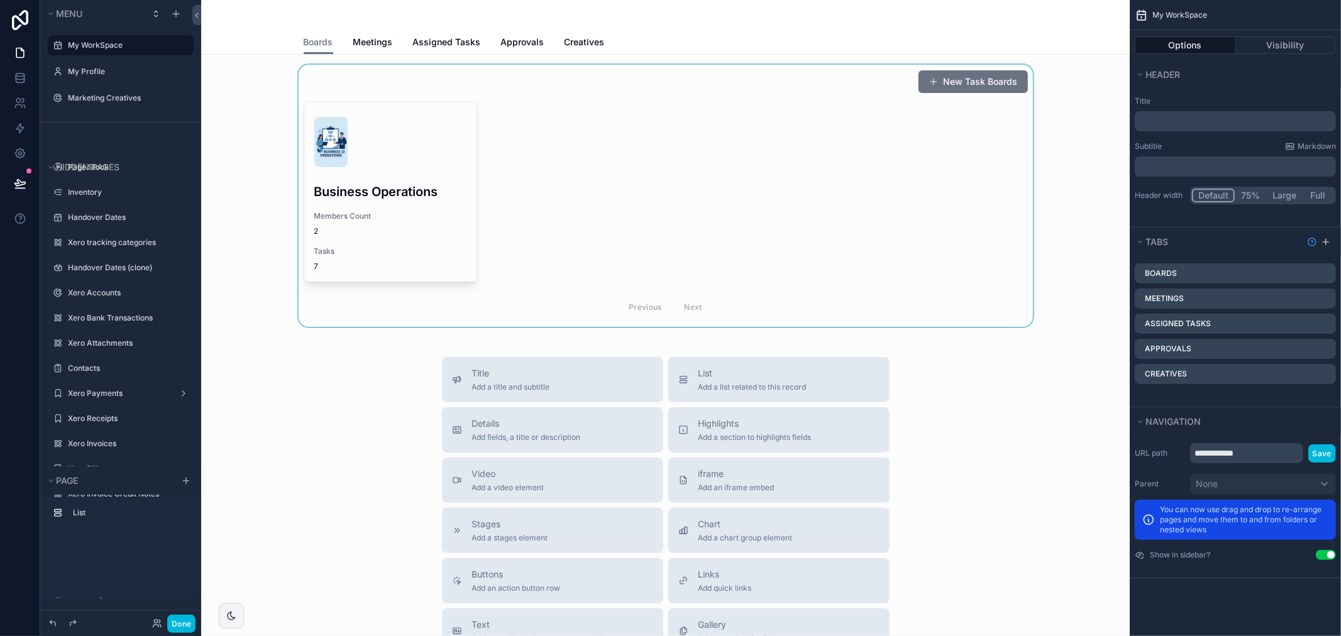
click at [437, 176] on div "scrollable content" at bounding box center [665, 196] width 908 height 262
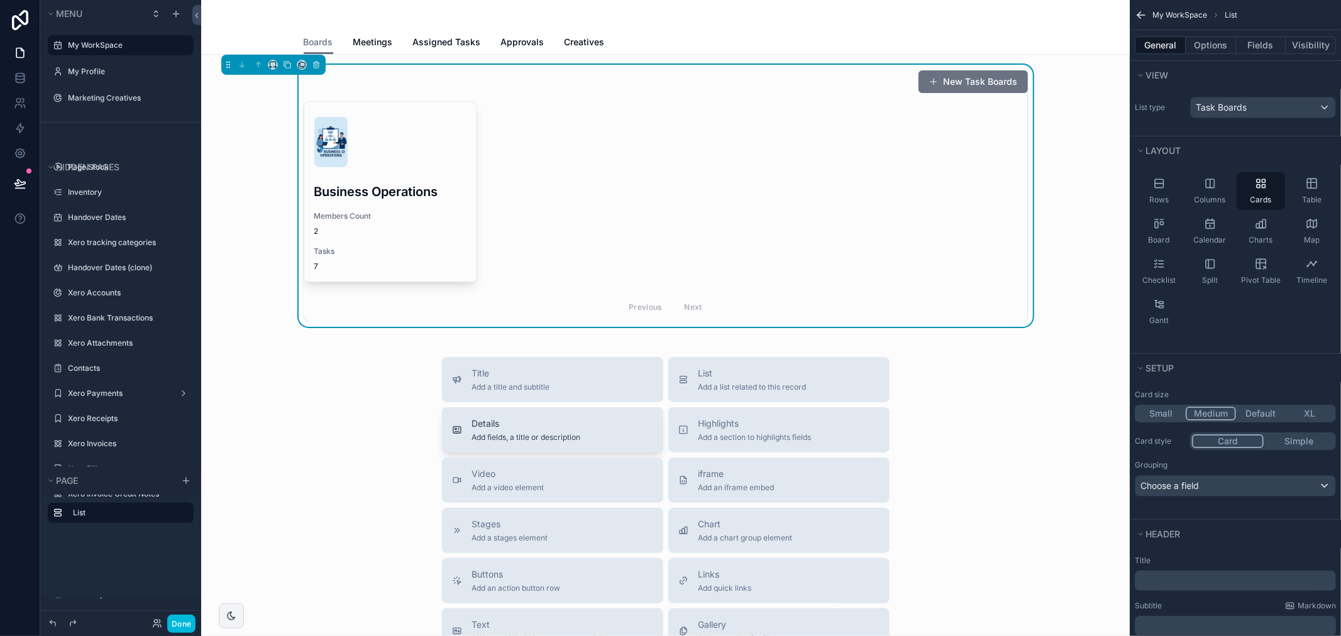
drag, startPoint x: 574, startPoint y: 41, endPoint x: 532, endPoint y: 261, distance: 223.3
click at [574, 41] on span "Creatives" at bounding box center [584, 42] width 40 height 13
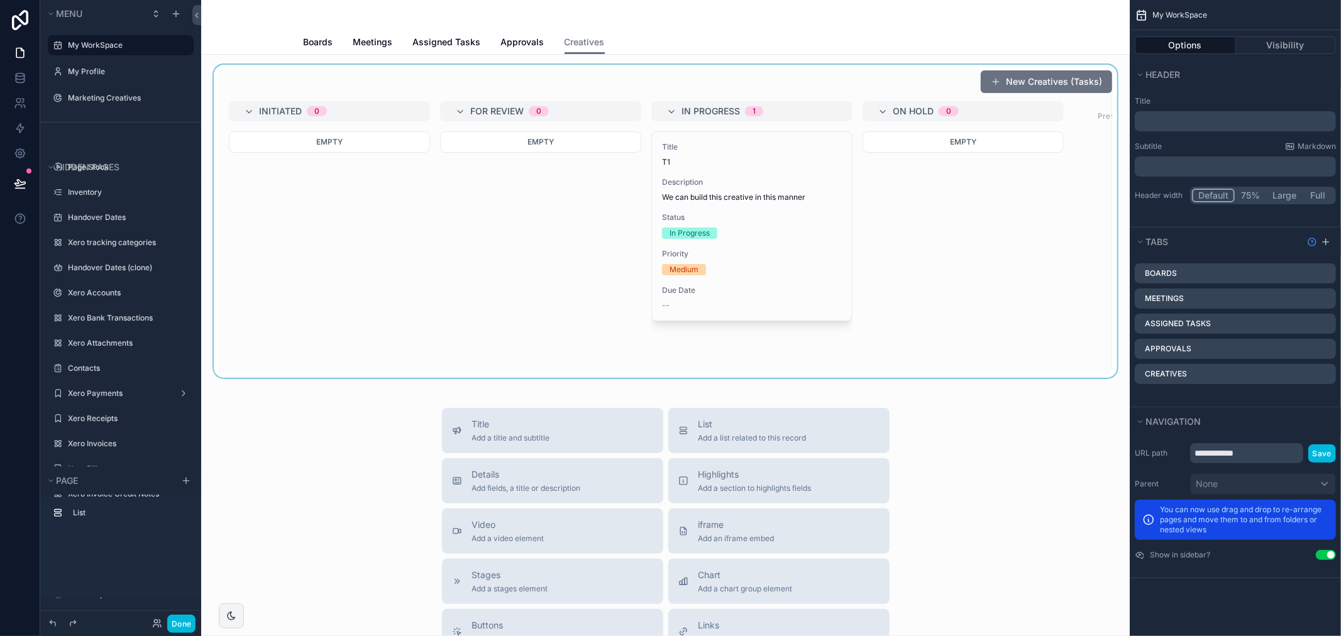
drag, startPoint x: 540, startPoint y: 147, endPoint x: 538, endPoint y: 175, distance: 27.8
click at [540, 146] on div "scrollable content" at bounding box center [665, 221] width 908 height 313
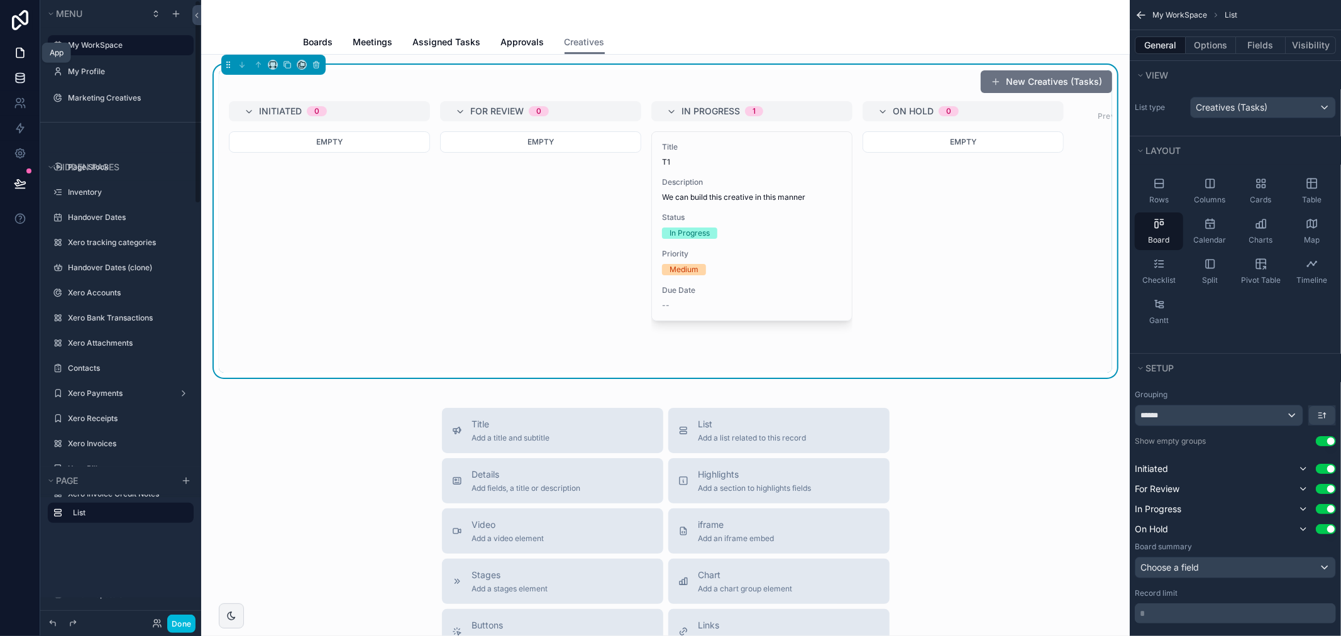
click at [15, 73] on icon at bounding box center [20, 78] width 13 height 13
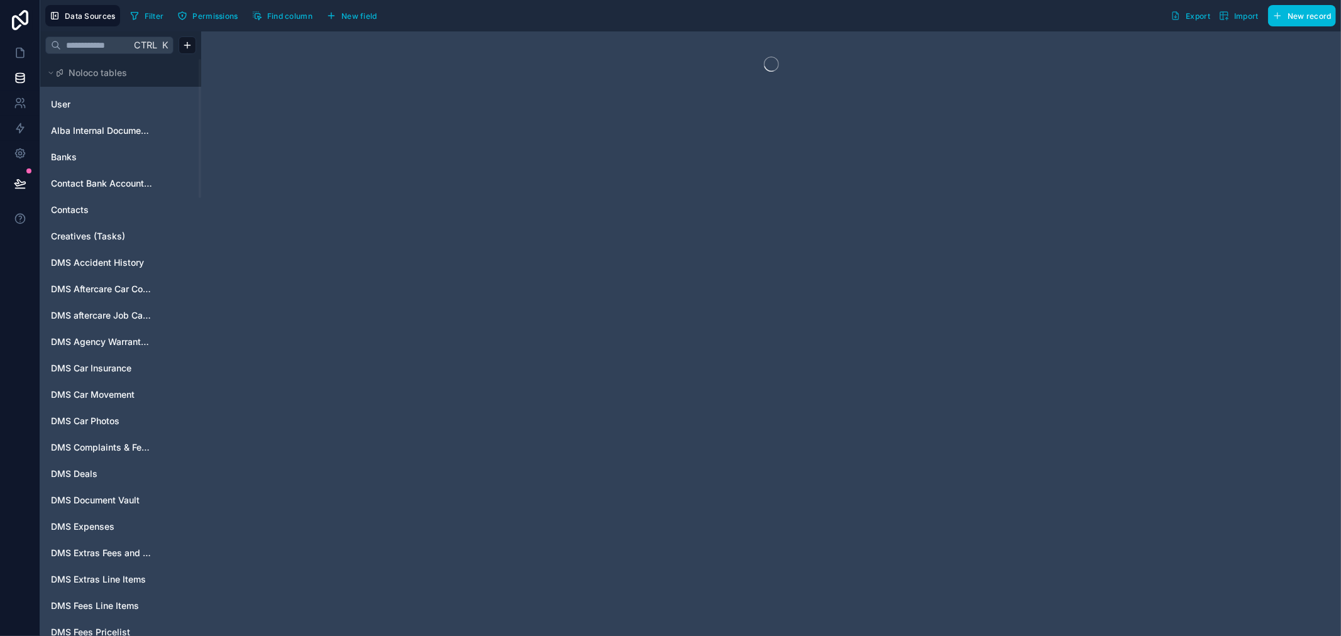
click at [101, 42] on input "text" at bounding box center [96, 45] width 70 height 23
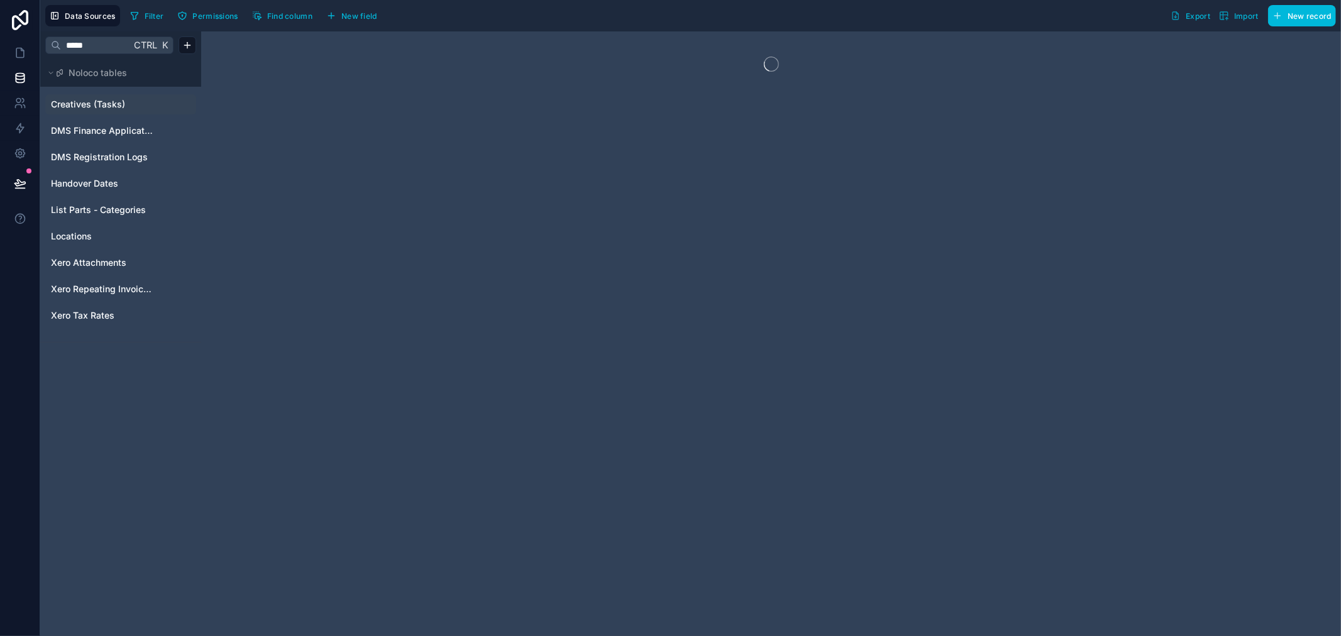
type input "*****"
click at [78, 99] on span "Creatives (Tasks)" at bounding box center [88, 104] width 74 height 13
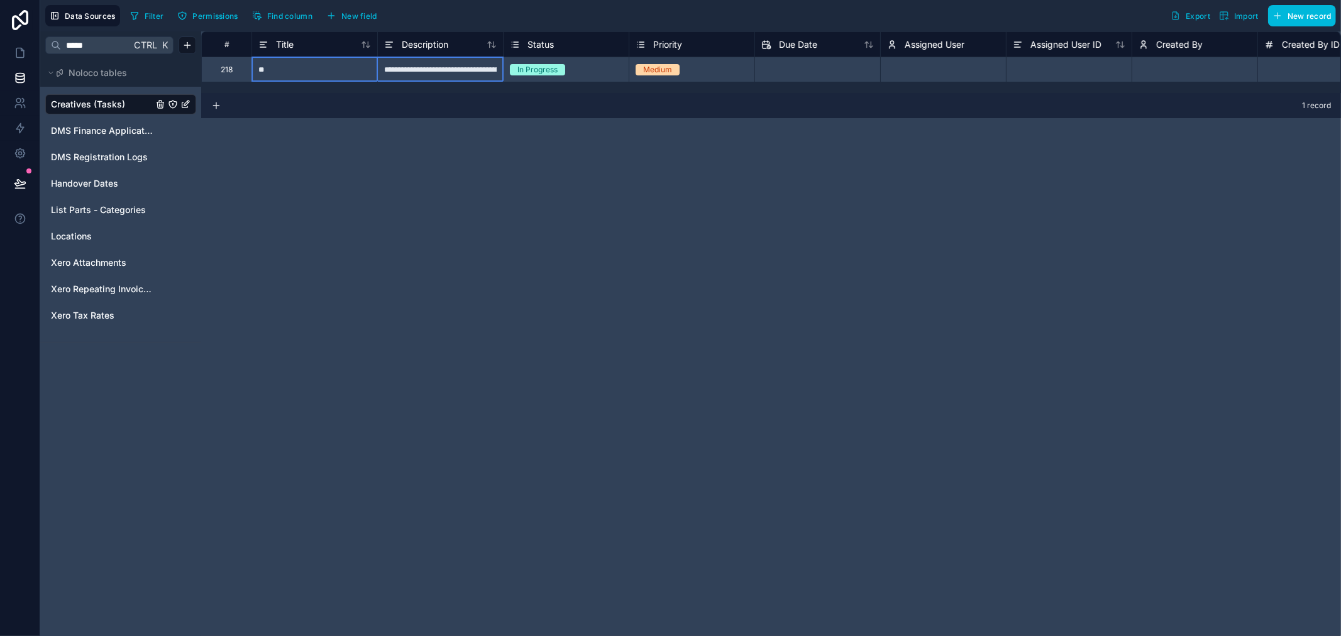
drag, startPoint x: 346, startPoint y: 80, endPoint x: 432, endPoint y: 79, distance: 86.1
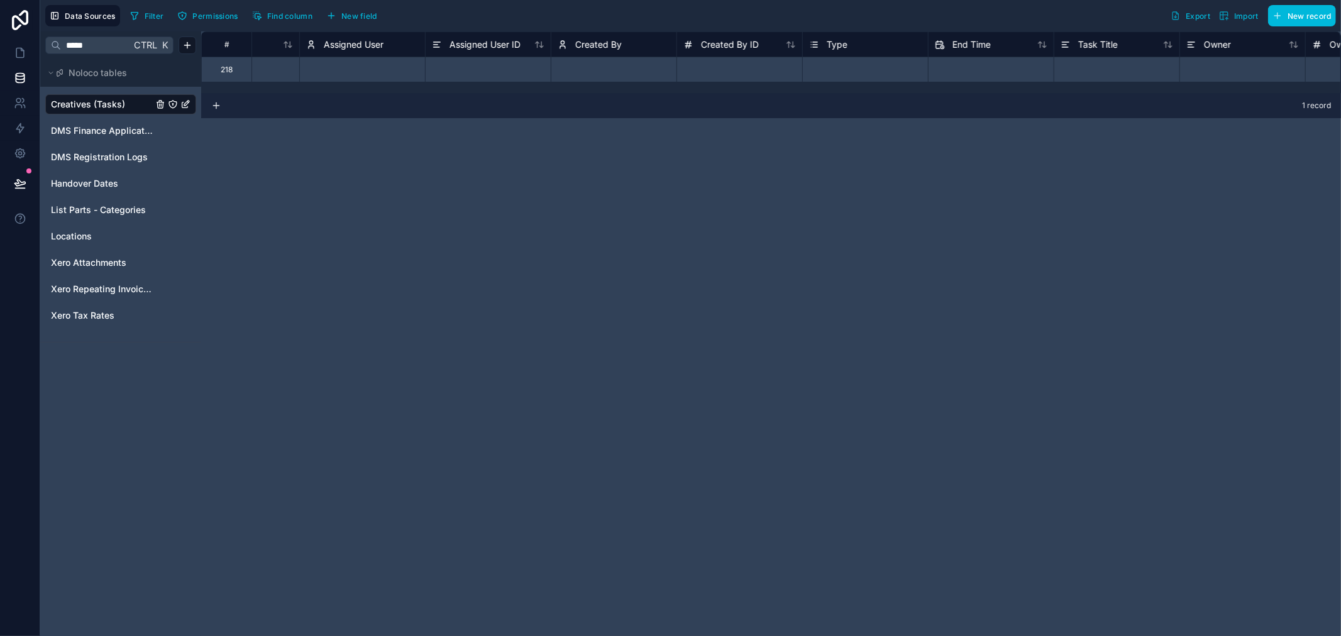
scroll to position [0, 598]
click at [837, 37] on div "Type" at bounding box center [848, 44] width 112 height 15
click at [830, 43] on span "Type" at bounding box center [819, 44] width 21 height 13
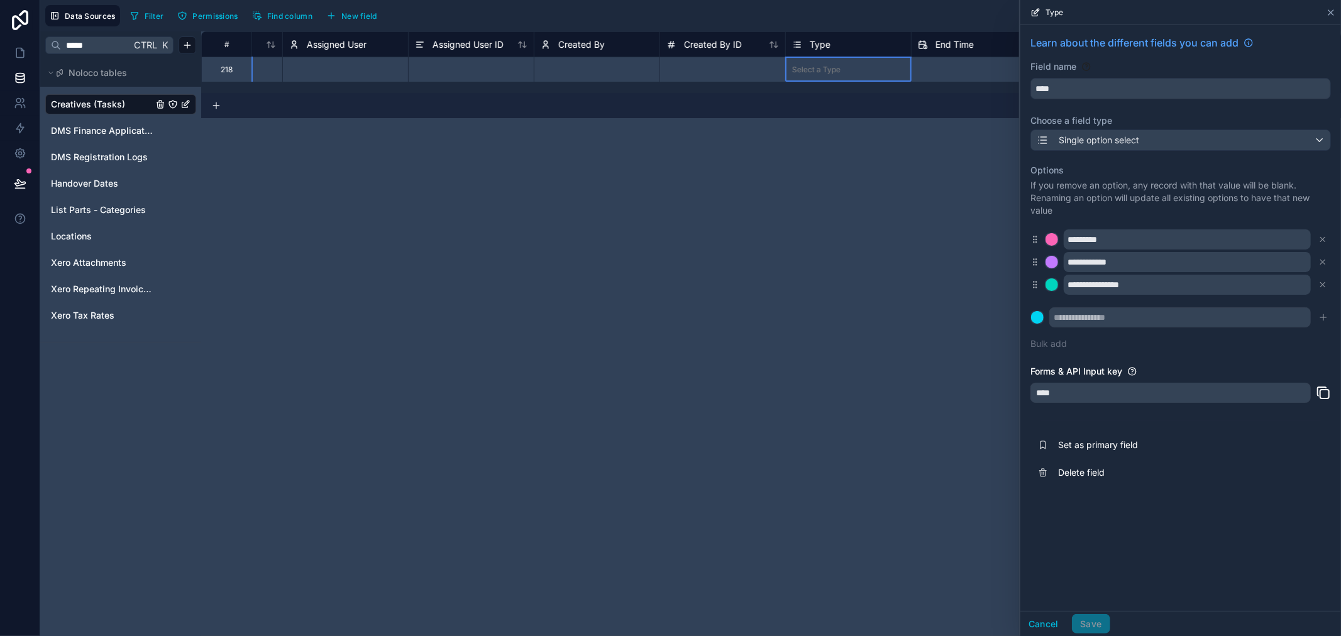
click at [1326, 11] on icon at bounding box center [1330, 13] width 10 height 10
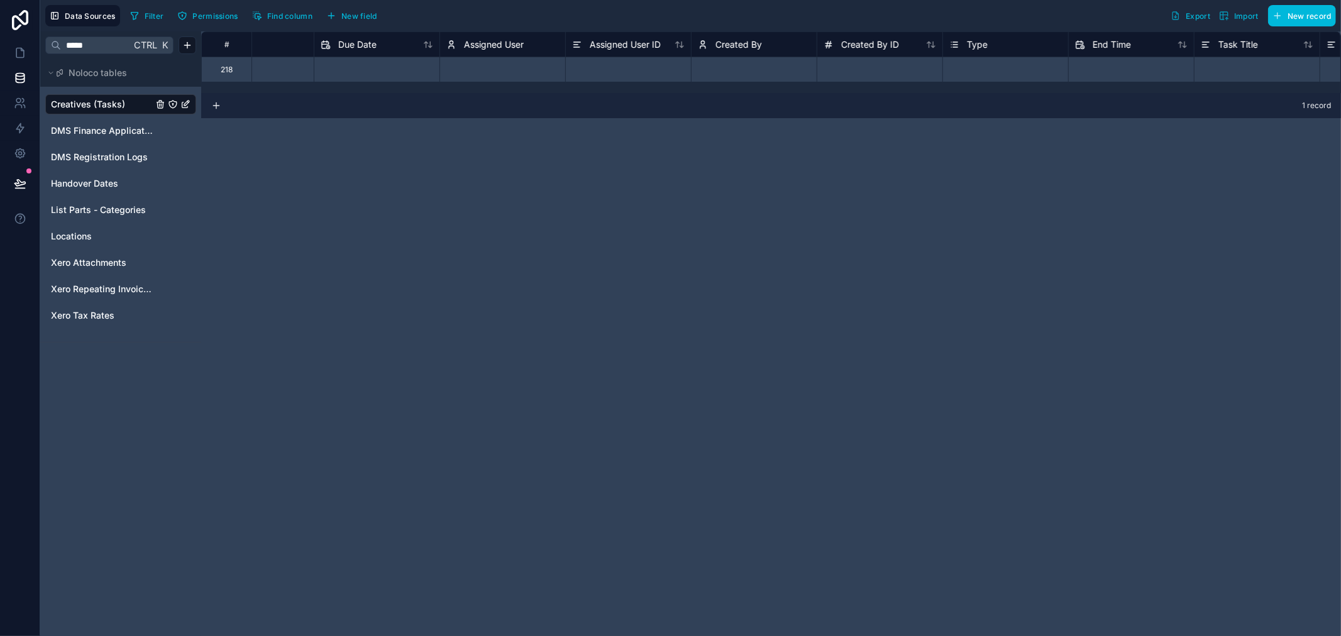
scroll to position [0, 453]
click at [616, 41] on span "Assigned User ID" at bounding box center [612, 44] width 71 height 13
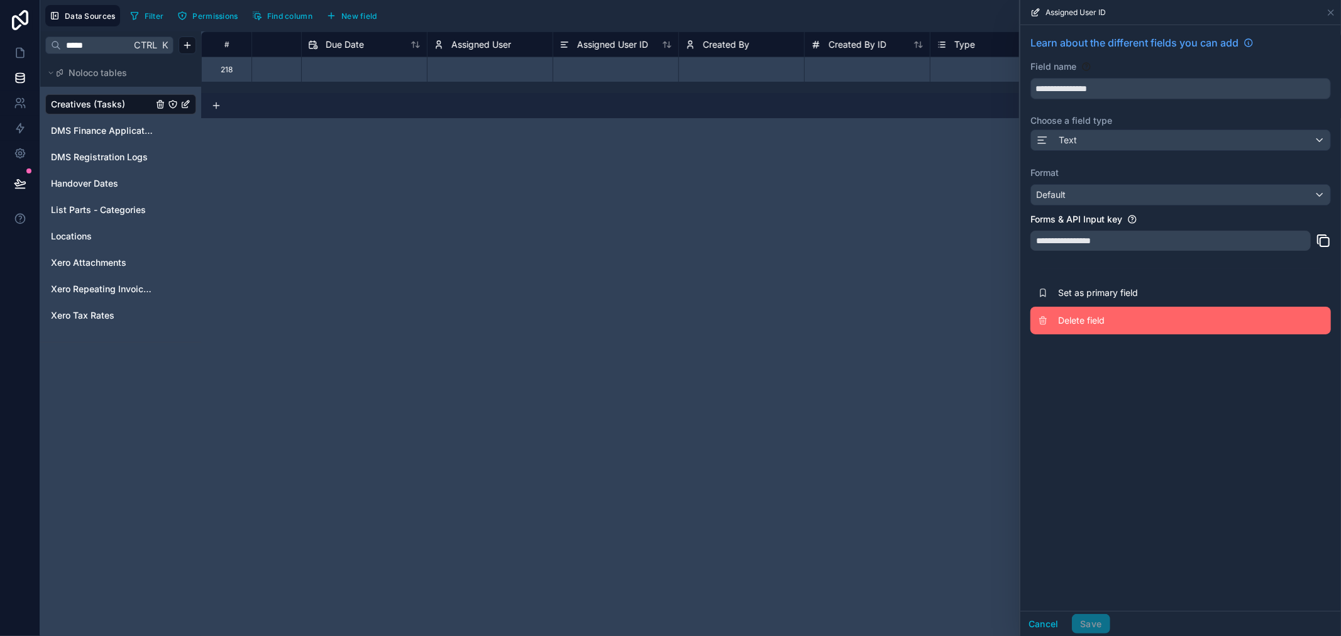
click at [1092, 324] on span "Delete field" at bounding box center [1148, 320] width 181 height 13
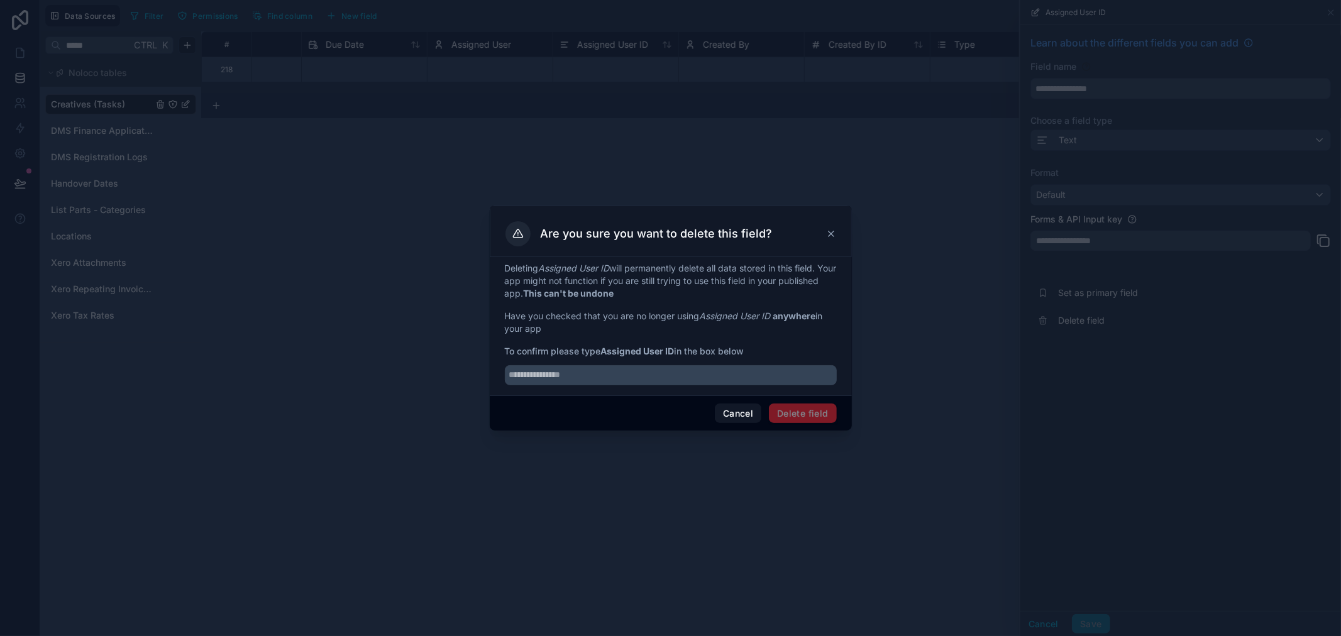
click at [825, 236] on div "Are you sure you want to delete this field?" at bounding box center [670, 233] width 331 height 25
click at [827, 234] on icon at bounding box center [831, 234] width 10 height 10
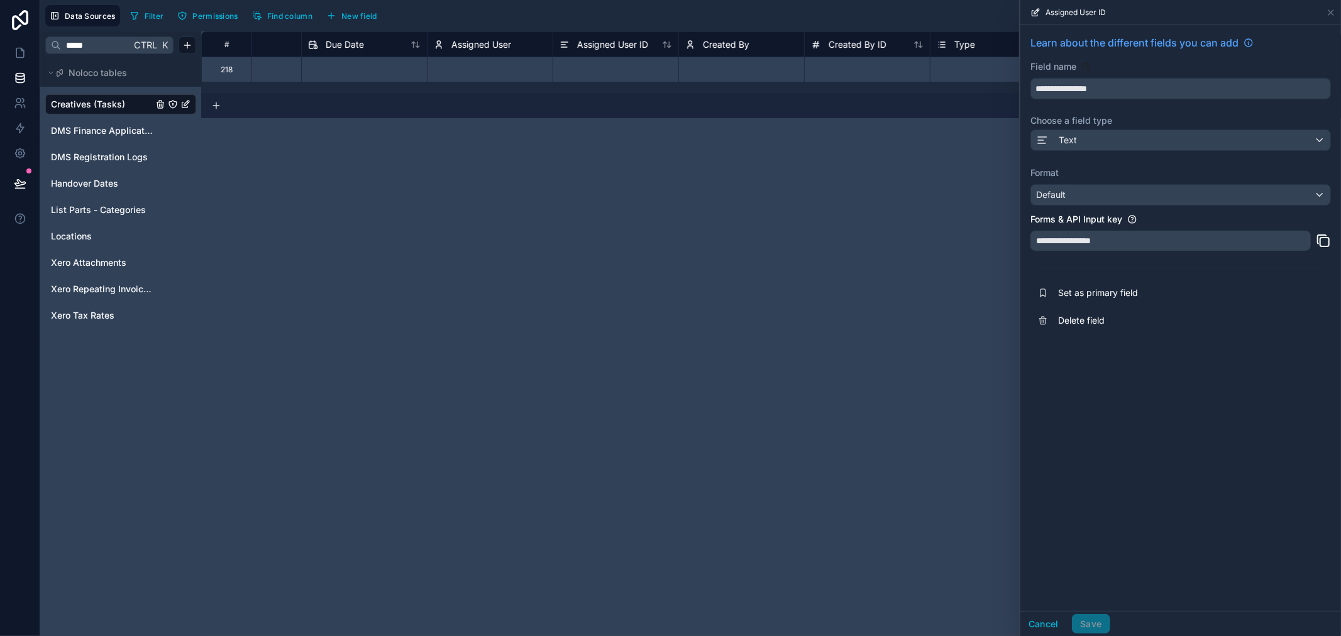
click at [591, 47] on span "Assigned User ID" at bounding box center [612, 44] width 71 height 13
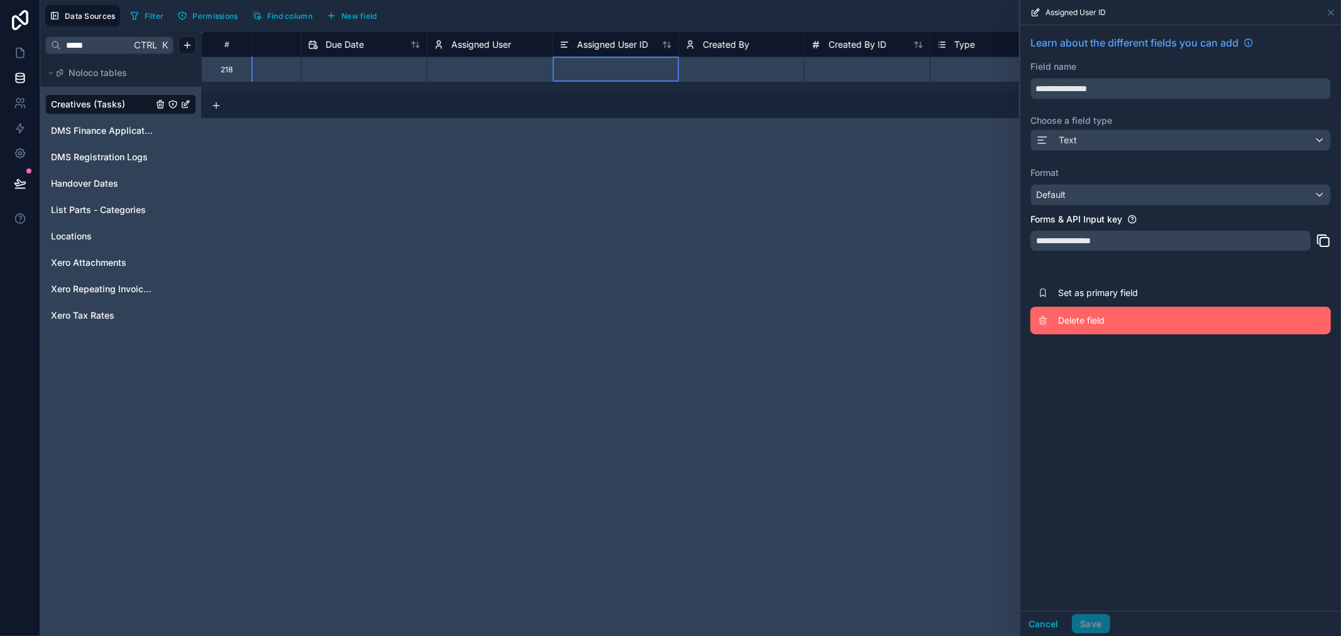
click at [1054, 318] on button "Delete field" at bounding box center [1180, 321] width 300 height 28
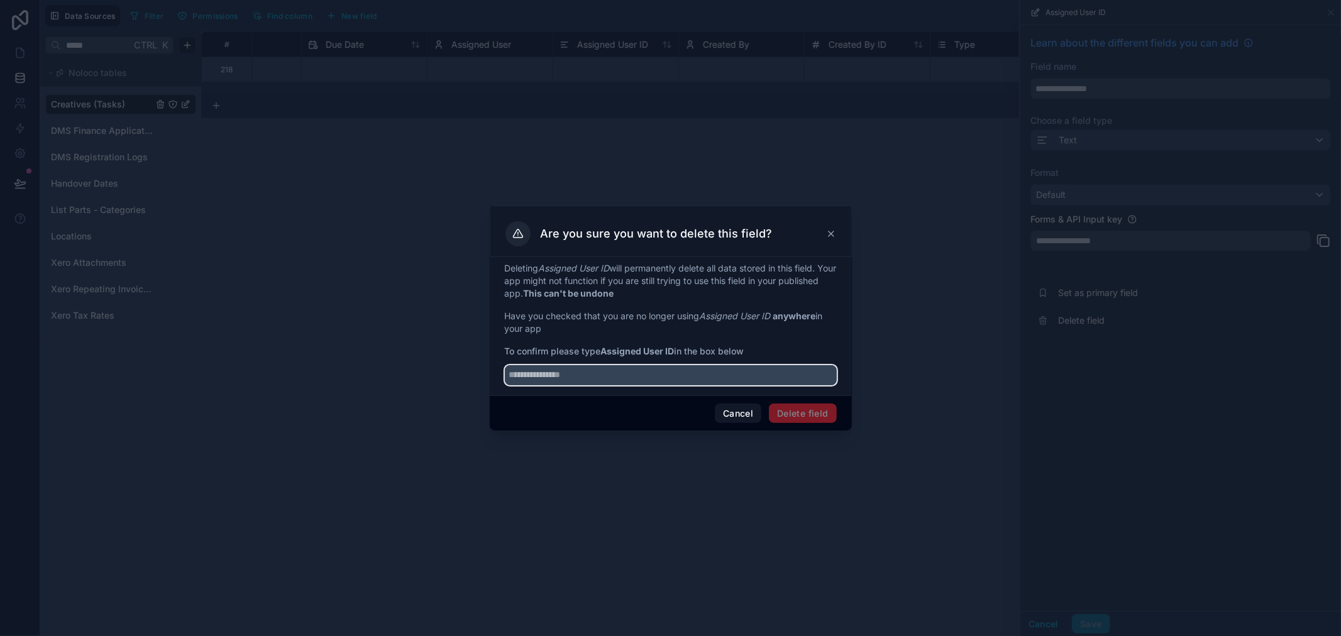
click at [718, 372] on input "text" at bounding box center [671, 375] width 332 height 20
drag, startPoint x: 679, startPoint y: 348, endPoint x: 605, endPoint y: 350, distance: 74.2
click at [605, 350] on span "To confirm please type Assigned User ID in the box below" at bounding box center [671, 351] width 332 height 13
copy span "Assigned User ID"
click at [592, 383] on input "text" at bounding box center [671, 375] width 332 height 20
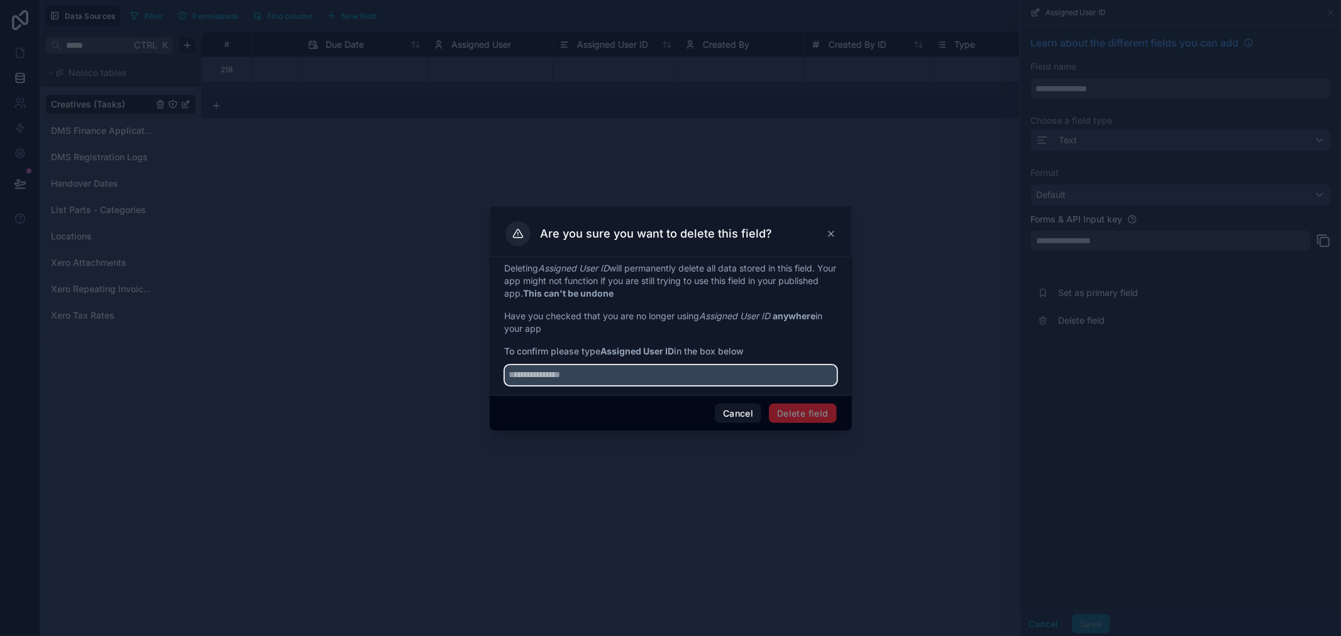
paste input "**********"
type input "**********"
click at [813, 417] on button "Delete field" at bounding box center [802, 413] width 67 height 20
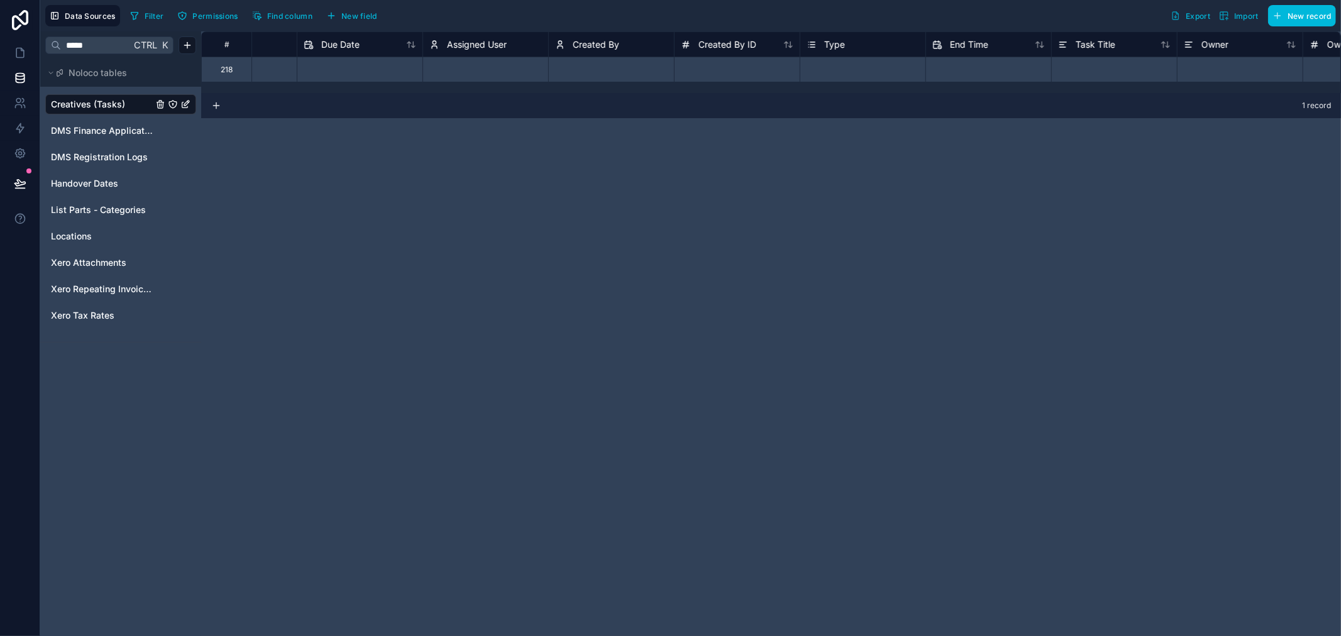
scroll to position [0, 391]
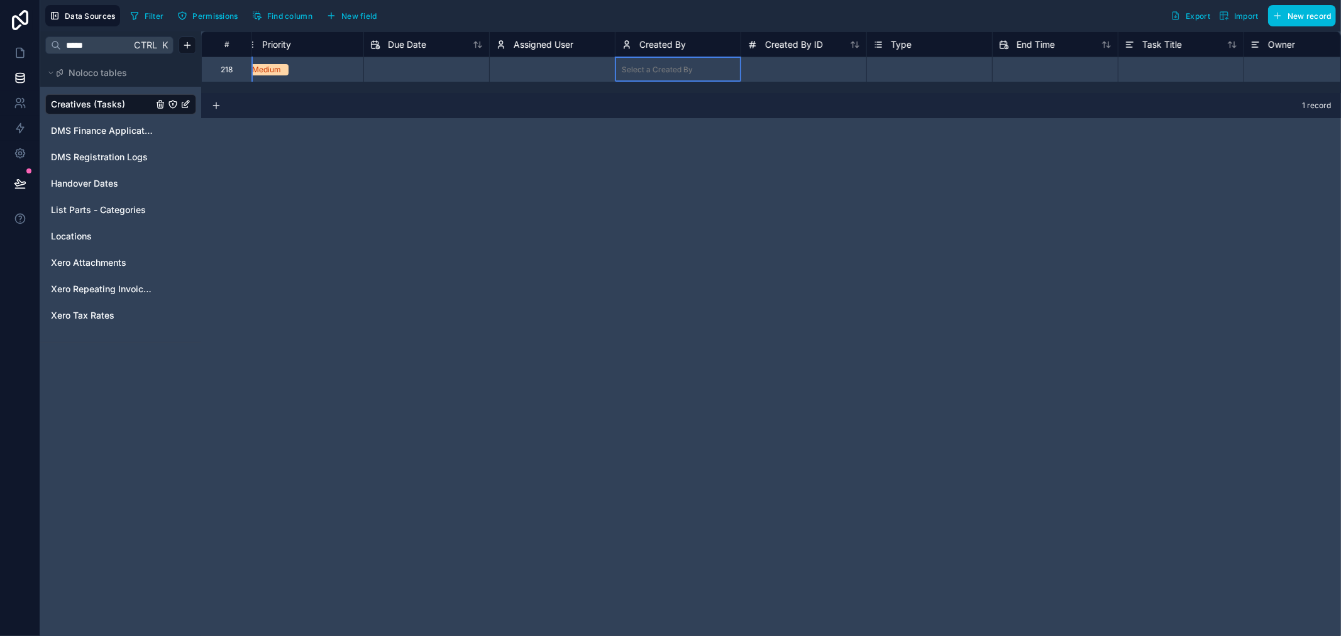
drag, startPoint x: 701, startPoint y: 80, endPoint x: 713, endPoint y: 84, distance: 11.9
click at [713, 84] on div "**********" at bounding box center [770, 62] width 1139 height 62
click at [794, 45] on span "Created By ID" at bounding box center [794, 44] width 58 height 13
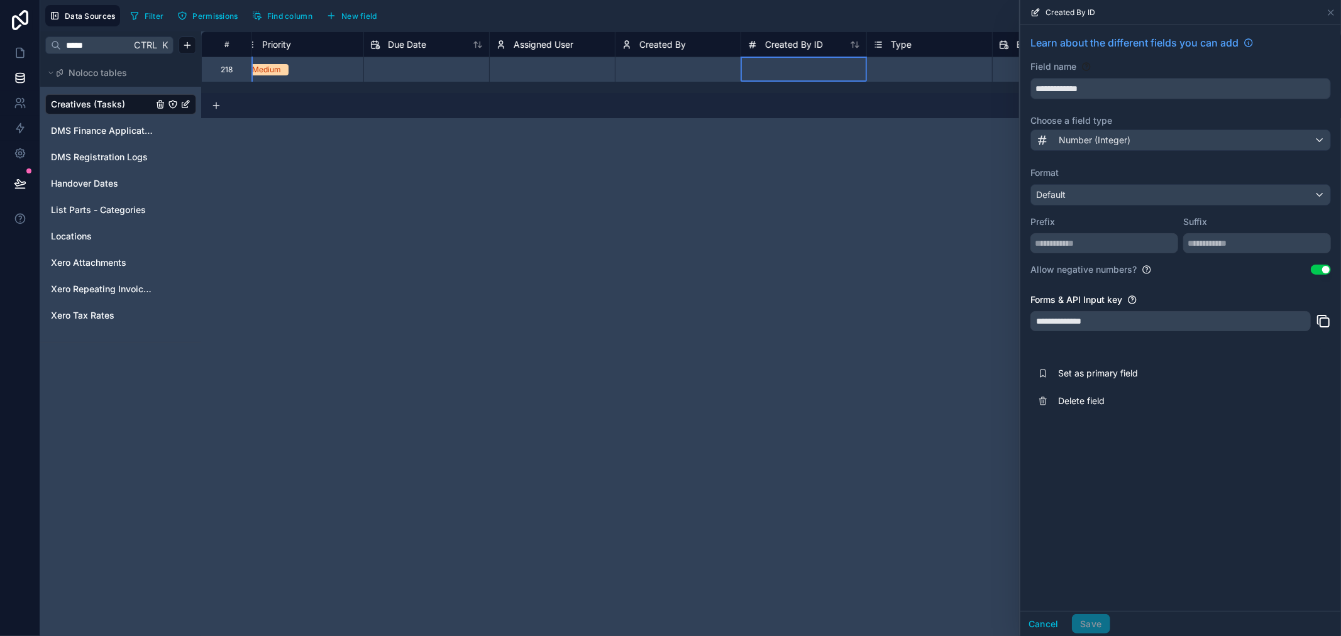
click at [771, 46] on span "Created By ID" at bounding box center [794, 44] width 58 height 13
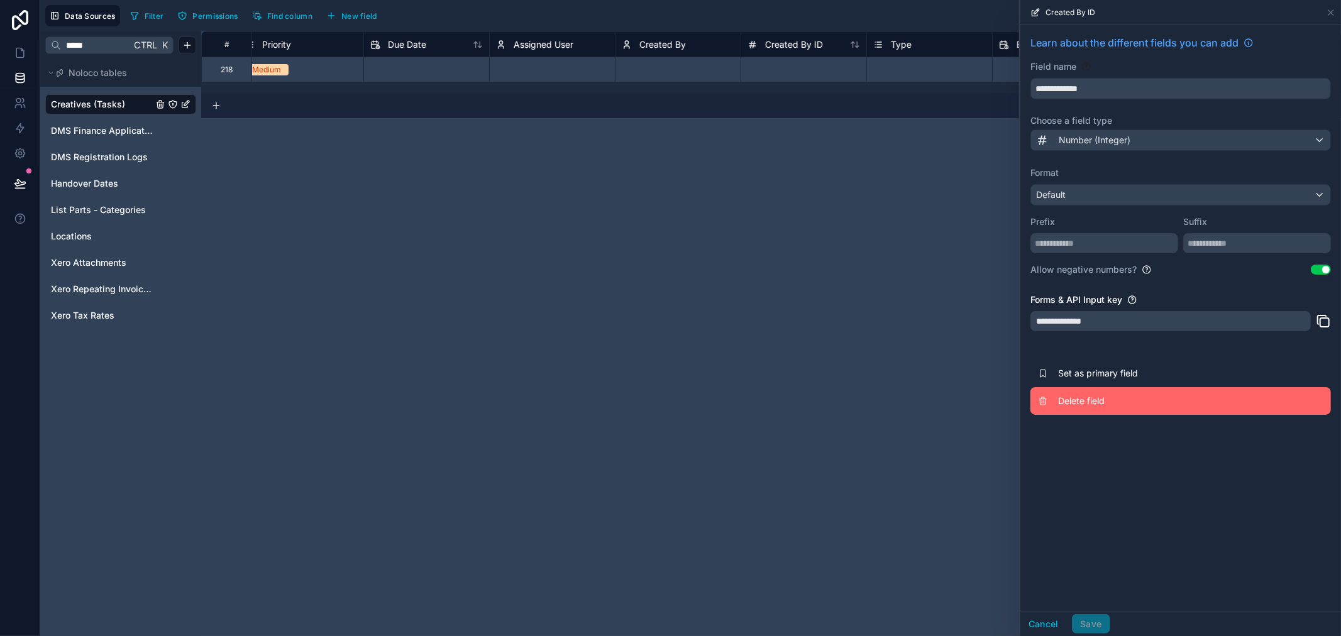
click at [1075, 398] on span "Delete field" at bounding box center [1148, 401] width 181 height 13
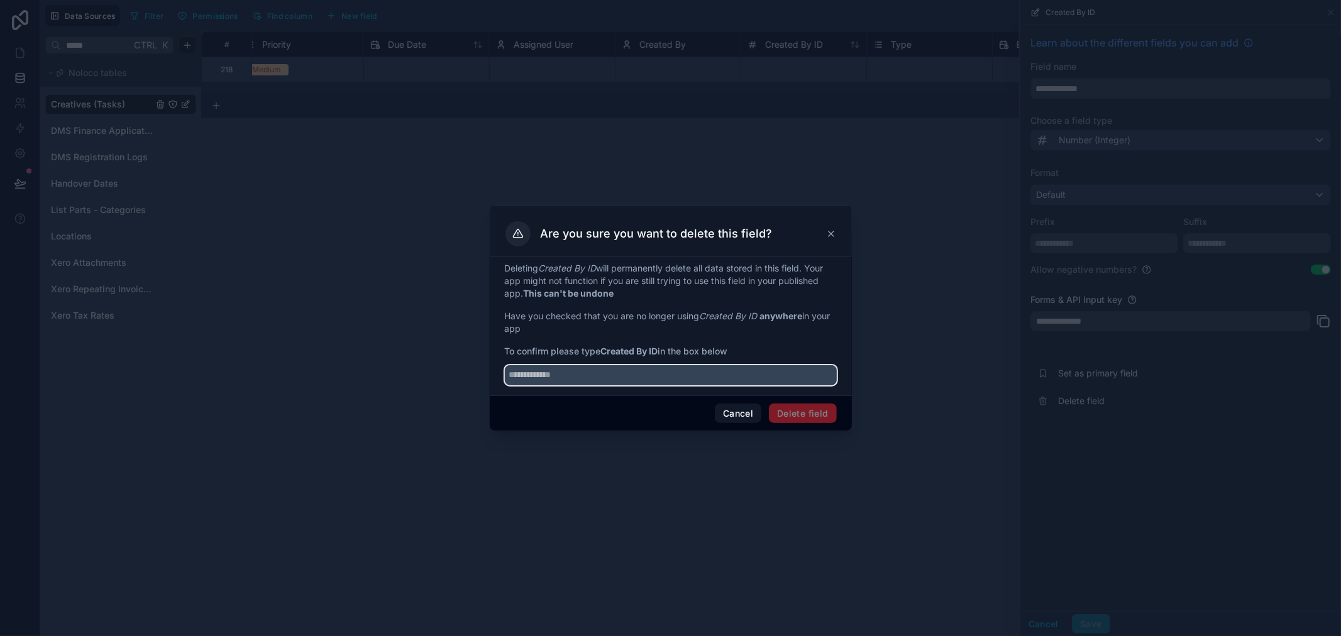
click at [690, 374] on input "text" at bounding box center [671, 375] width 332 height 20
click at [657, 351] on strong "Created By ID" at bounding box center [629, 351] width 57 height 11
drag, startPoint x: 659, startPoint y: 349, endPoint x: 605, endPoint y: 350, distance: 53.4
click at [605, 350] on strong "Created By ID" at bounding box center [629, 351] width 57 height 11
copy strong "Created By ID"
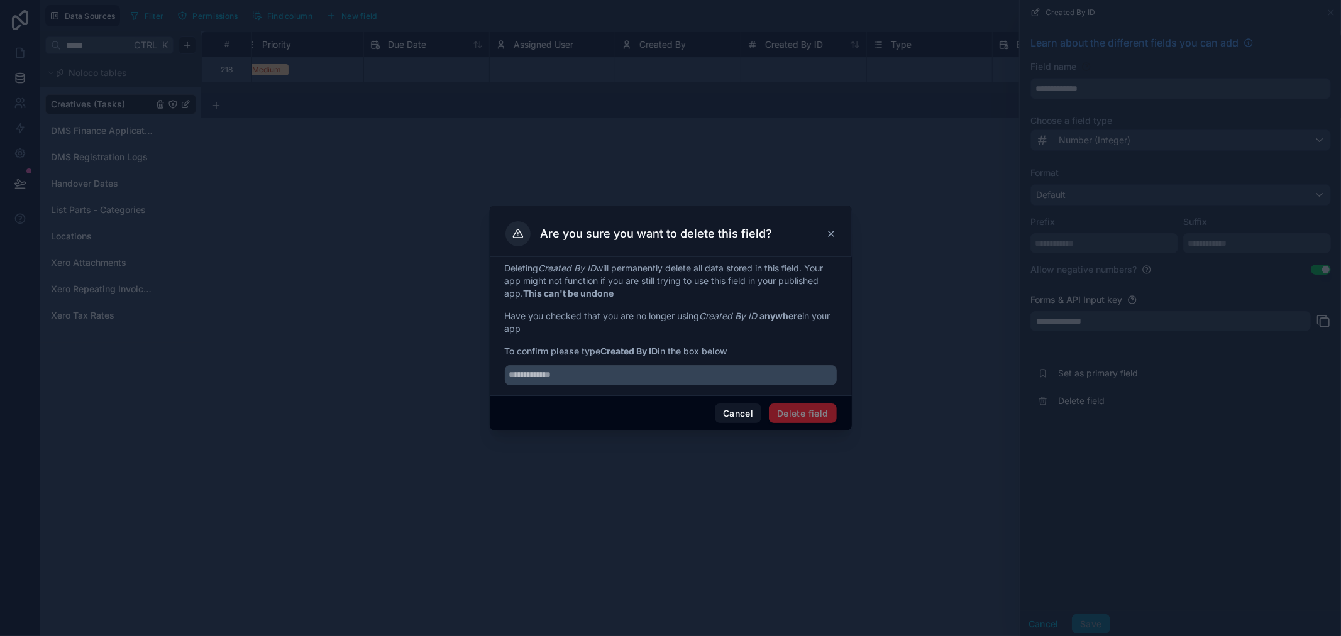
click at [596, 386] on div "Deleting Created By ID will permanently delete all data stored in this field. Y…" at bounding box center [671, 326] width 362 height 138
click at [602, 380] on input "text" at bounding box center [671, 375] width 332 height 20
paste input "**********"
type input "**********"
click at [787, 412] on button "Delete field" at bounding box center [802, 413] width 67 height 20
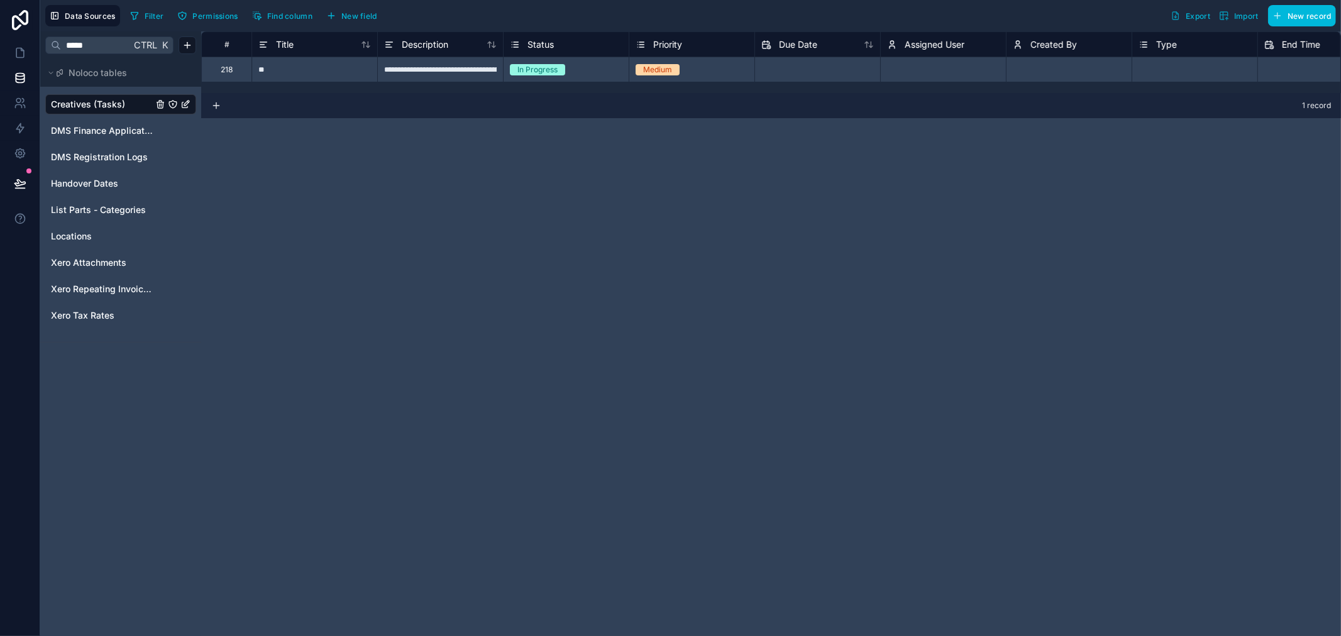
click at [82, 50] on input "*****" at bounding box center [96, 45] width 70 height 23
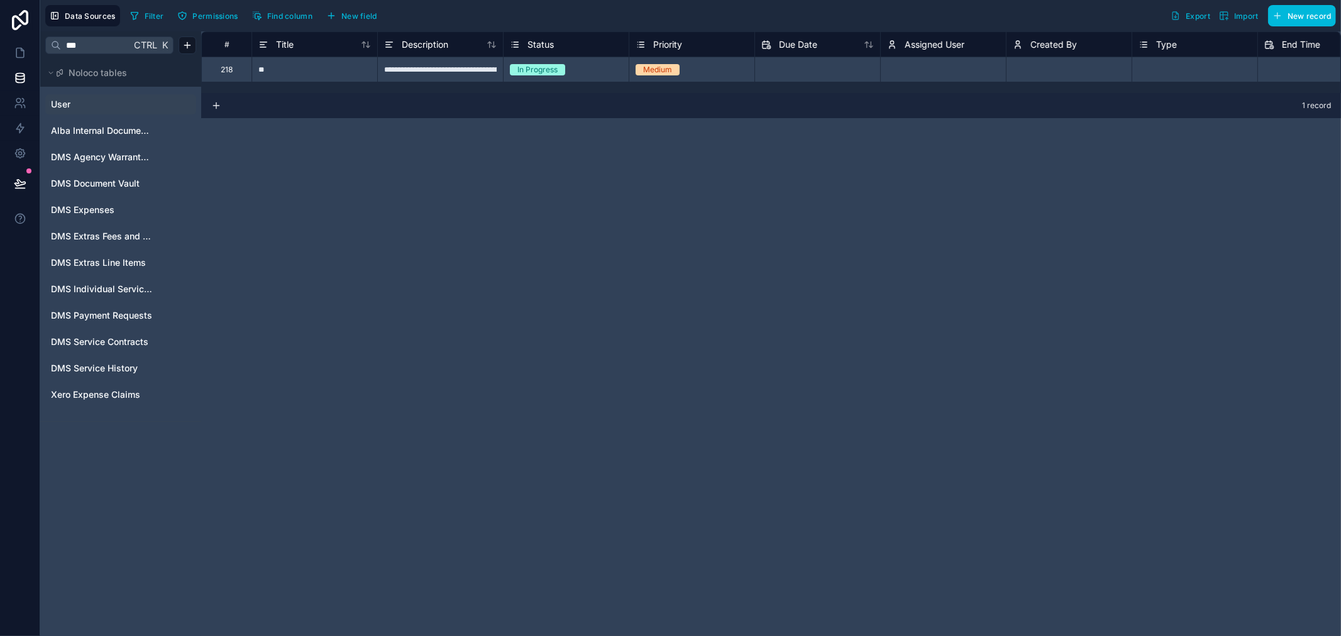
click at [91, 95] on div "User" at bounding box center [120, 104] width 151 height 20
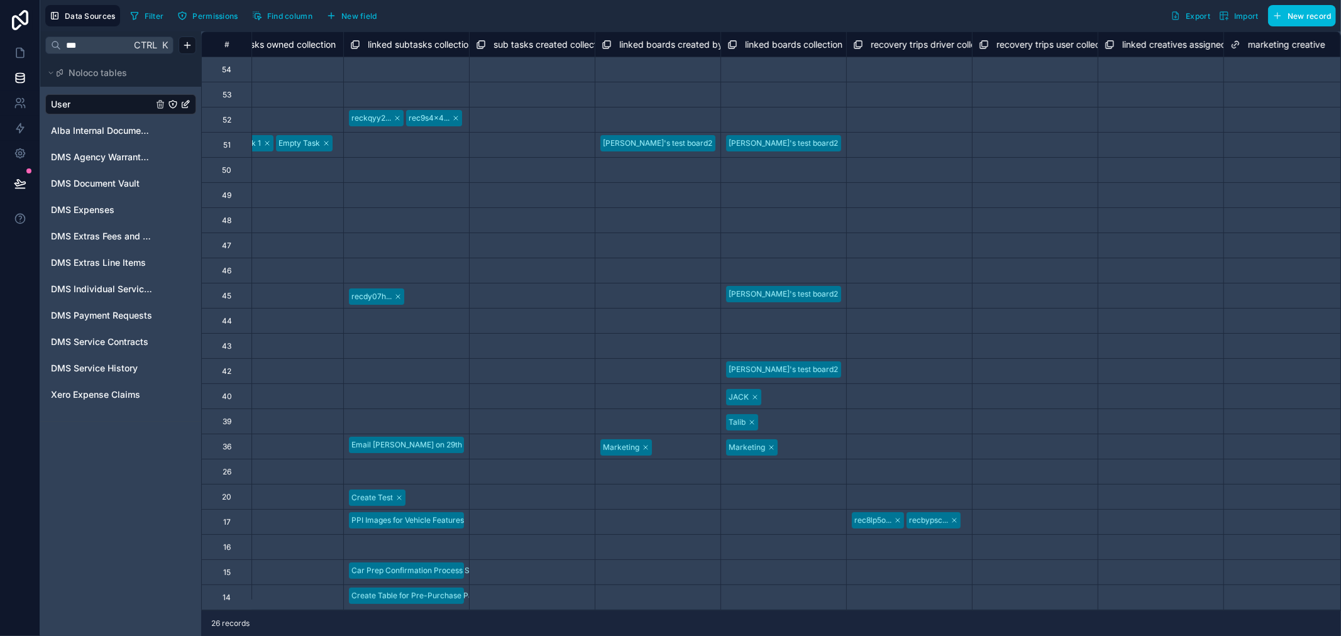
scroll to position [0, 4326]
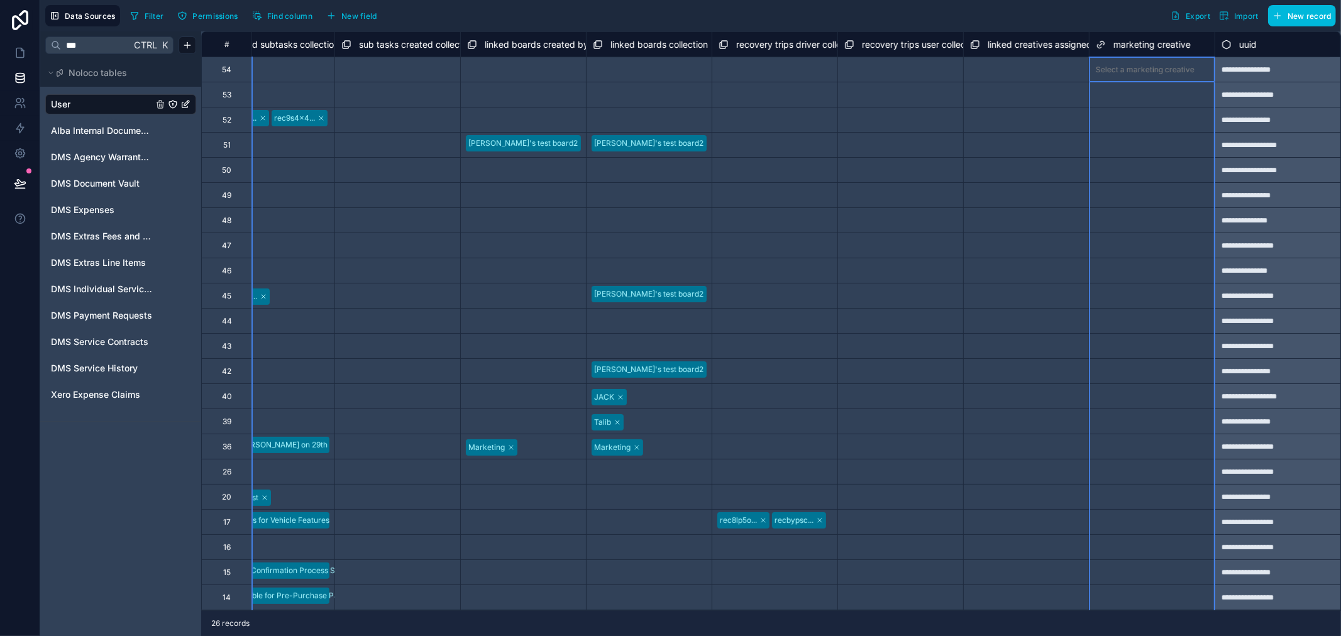
click at [1148, 47] on span "marketing creative" at bounding box center [1151, 44] width 77 height 13
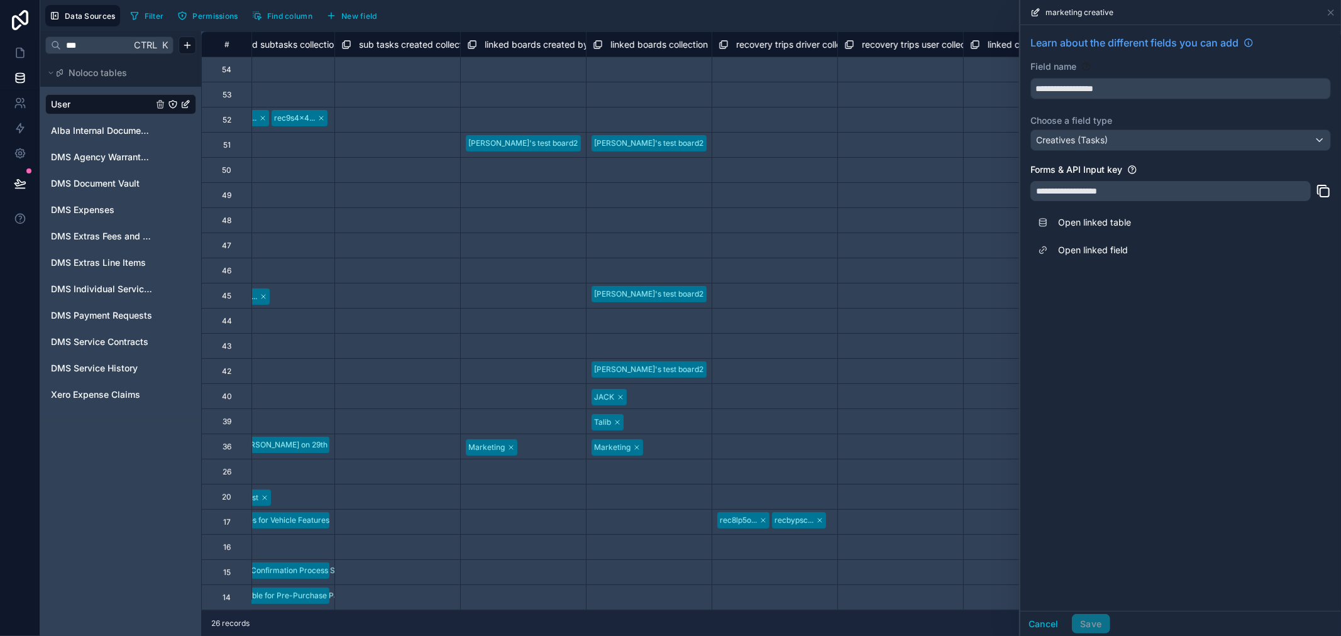
click at [957, 14] on div "Filter Permissions Find column New field Export Import New record" at bounding box center [730, 15] width 1210 height 21
click at [1327, 14] on icon at bounding box center [1330, 13] width 10 height 10
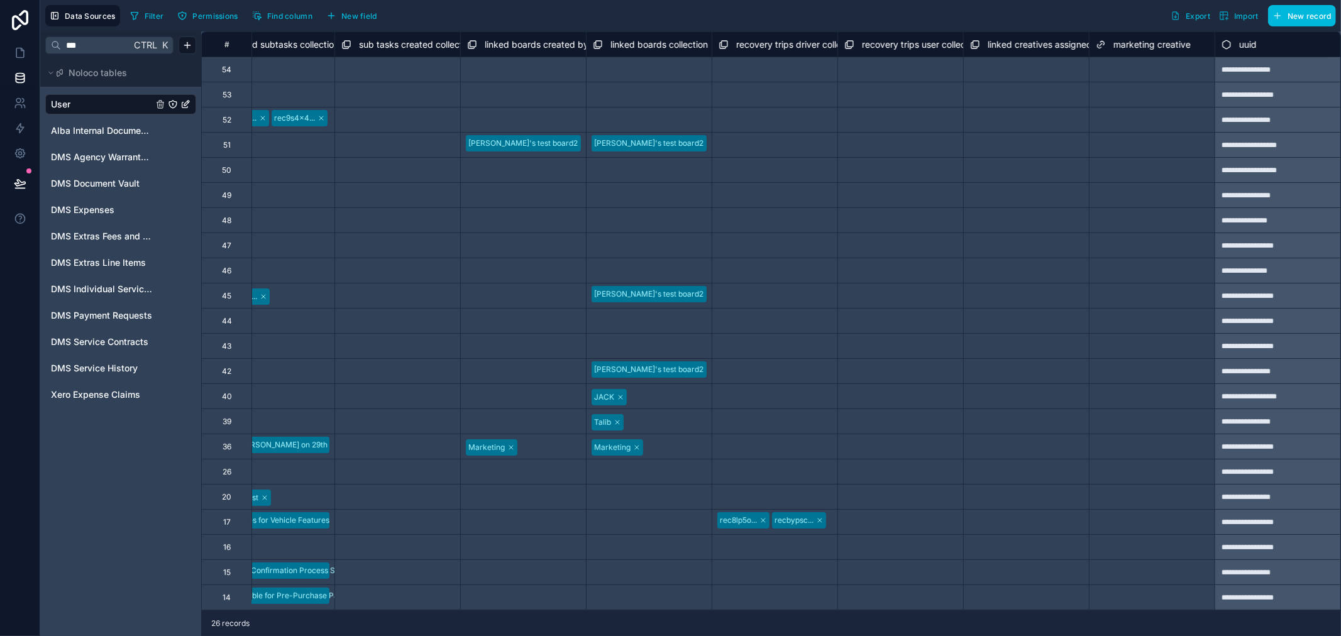
scroll to position [0, 4326]
click at [1133, 40] on span "marketing creative" at bounding box center [1151, 44] width 77 height 13
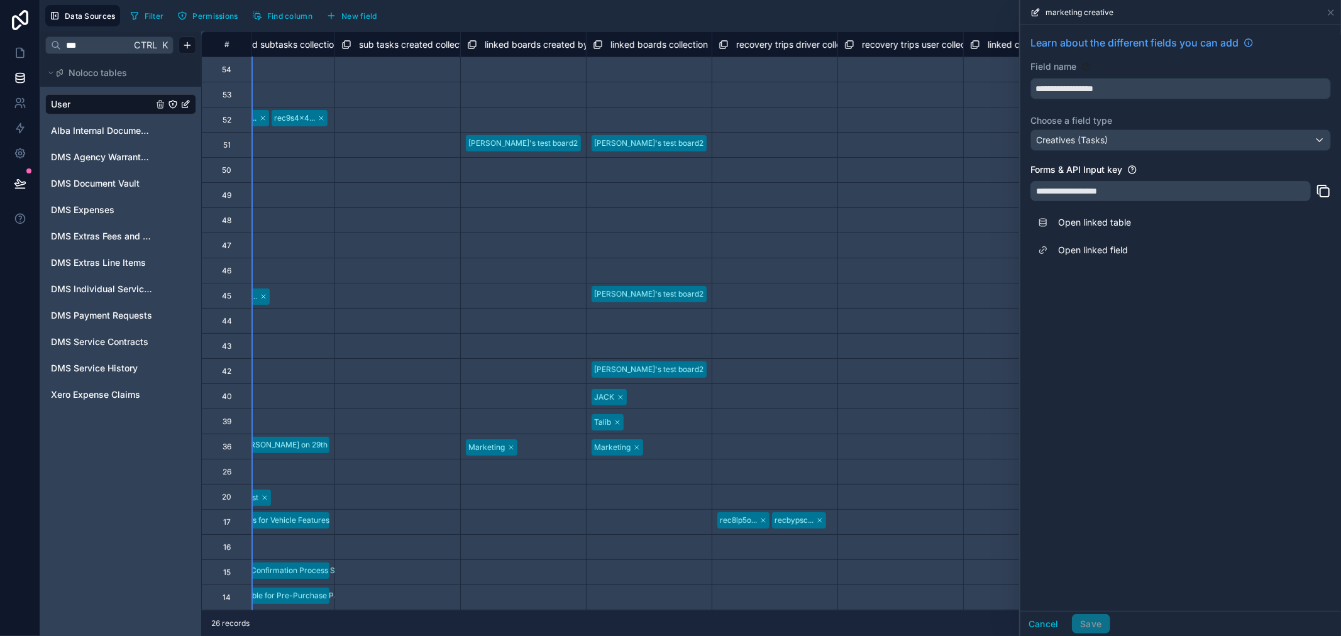
click at [97, 49] on input "***" at bounding box center [96, 45] width 70 height 23
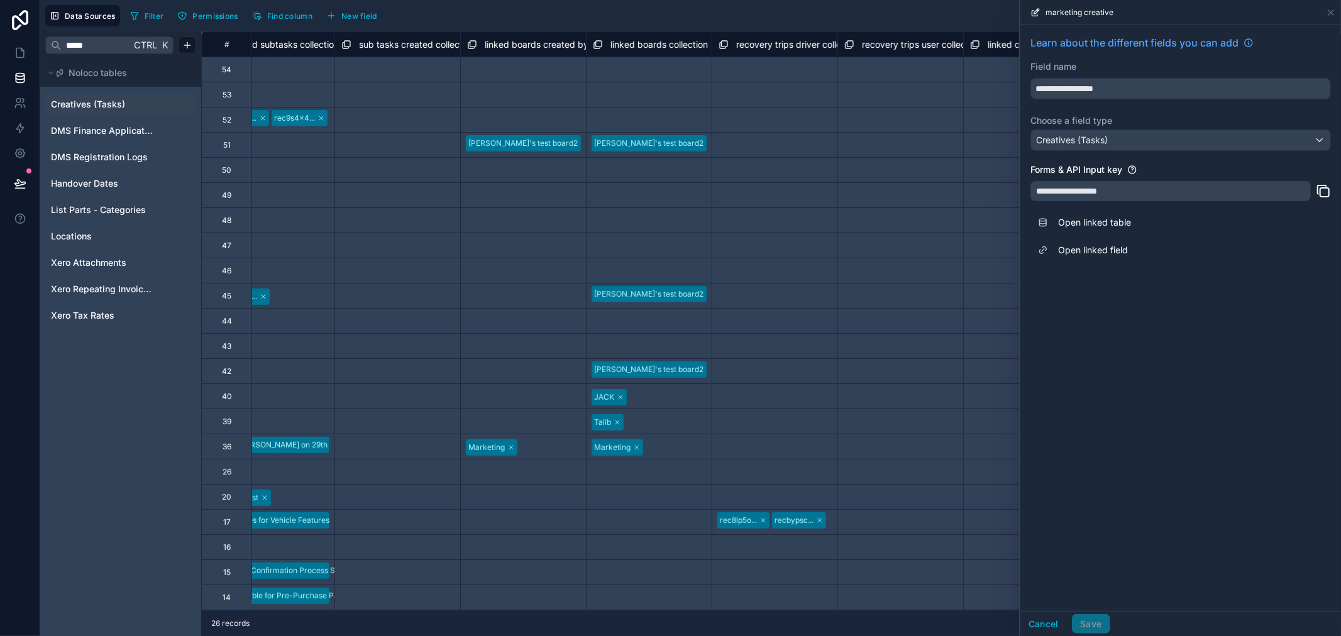
type input "*****"
click at [109, 99] on span "Creatives (Tasks)" at bounding box center [88, 104] width 74 height 13
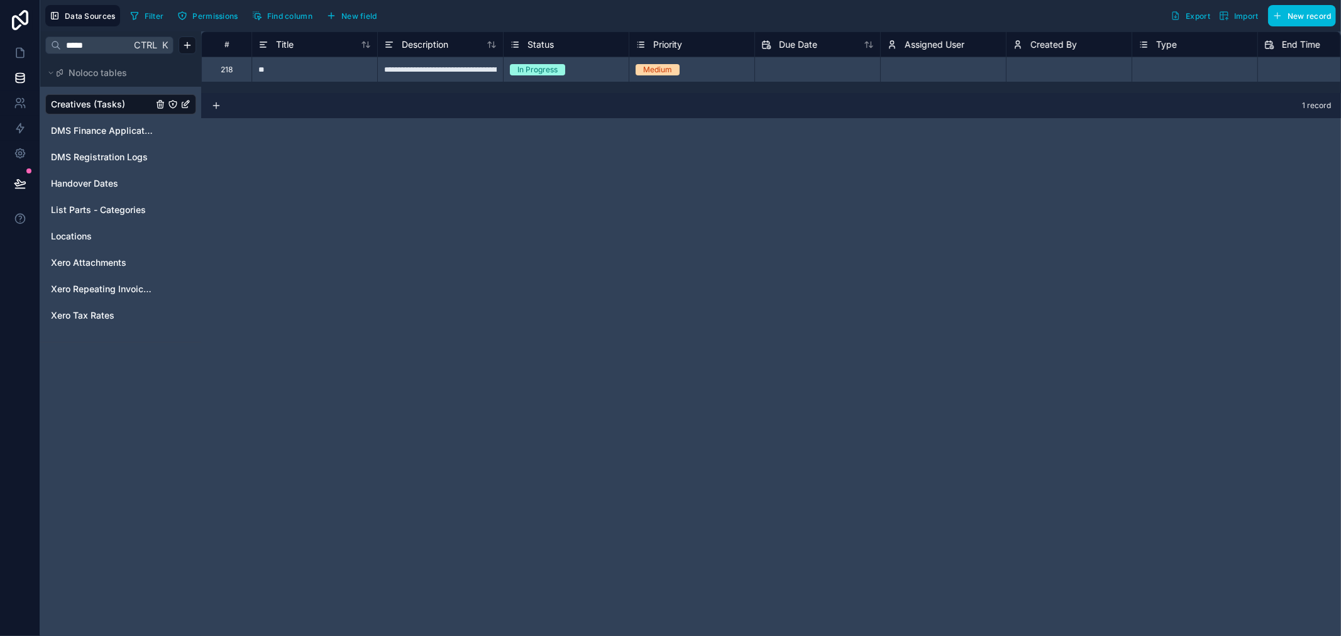
drag, startPoint x: 546, startPoint y: 92, endPoint x: 644, endPoint y: 97, distance: 98.2
click at [644, 97] on div "**********" at bounding box center [770, 333] width 1139 height 605
click at [916, 46] on span "Assigned User" at bounding box center [934, 44] width 60 height 13
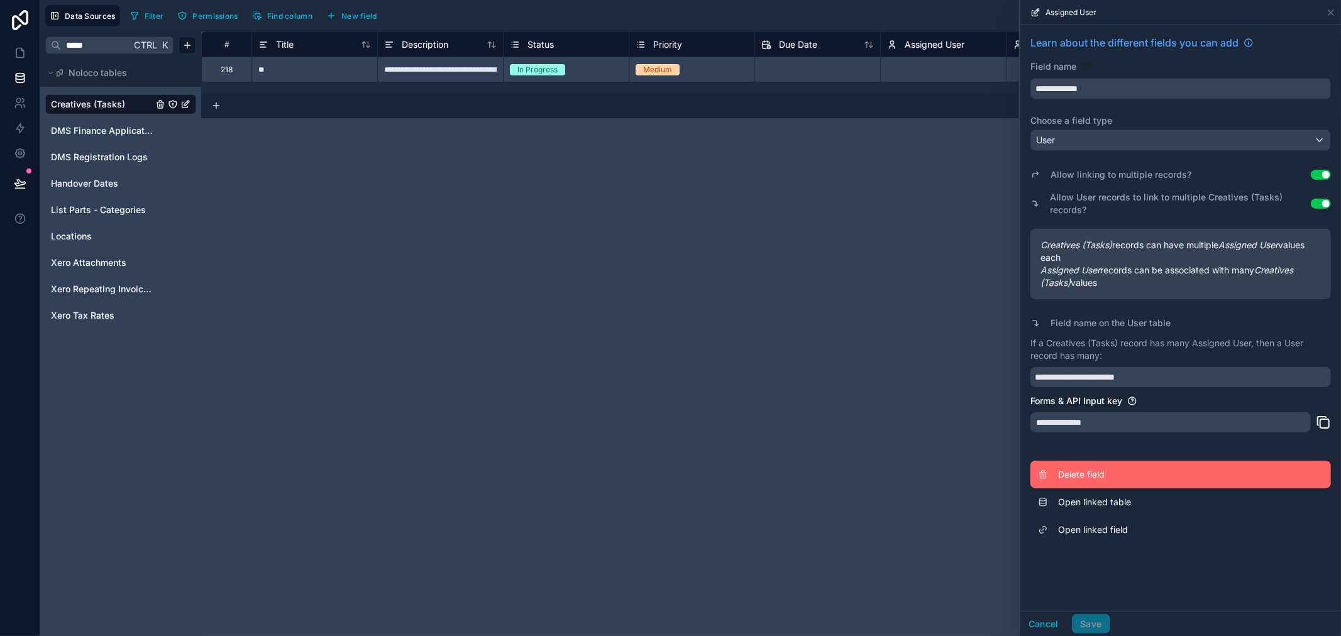
click at [1085, 478] on span "Delete field" at bounding box center [1148, 474] width 181 height 13
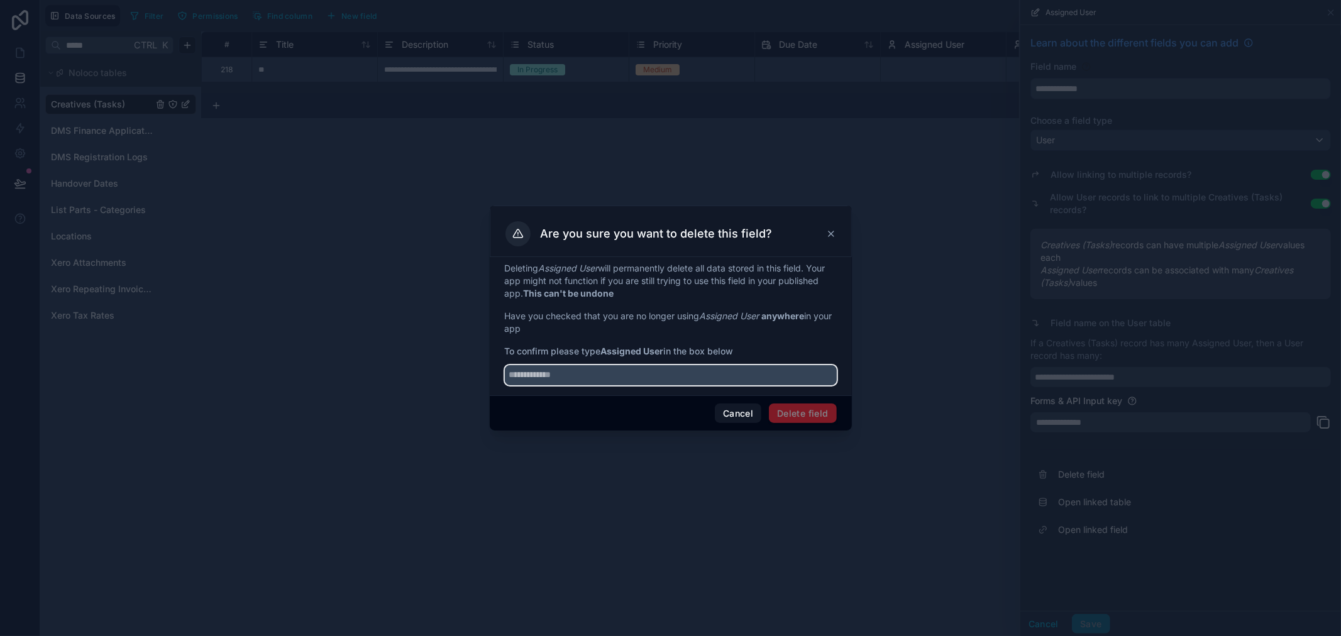
click at [638, 369] on input "text" at bounding box center [671, 375] width 332 height 20
drag, startPoint x: 664, startPoint y: 354, endPoint x: 601, endPoint y: 355, distance: 63.5
click at [601, 355] on span "To confirm please type Assigned User in the box below" at bounding box center [671, 351] width 332 height 13
copy span "Assigned User"
click at [602, 368] on input "text" at bounding box center [671, 375] width 332 height 20
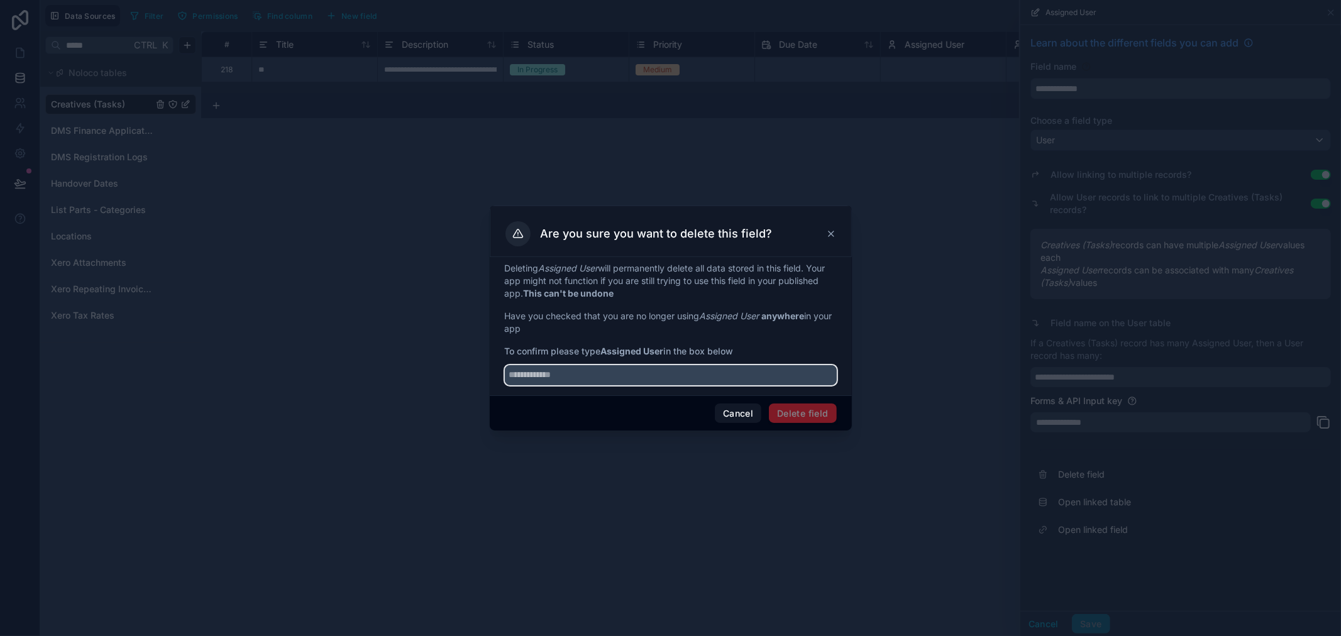
paste input "**********"
type input "**********"
click at [833, 412] on button "Delete field" at bounding box center [802, 413] width 67 height 20
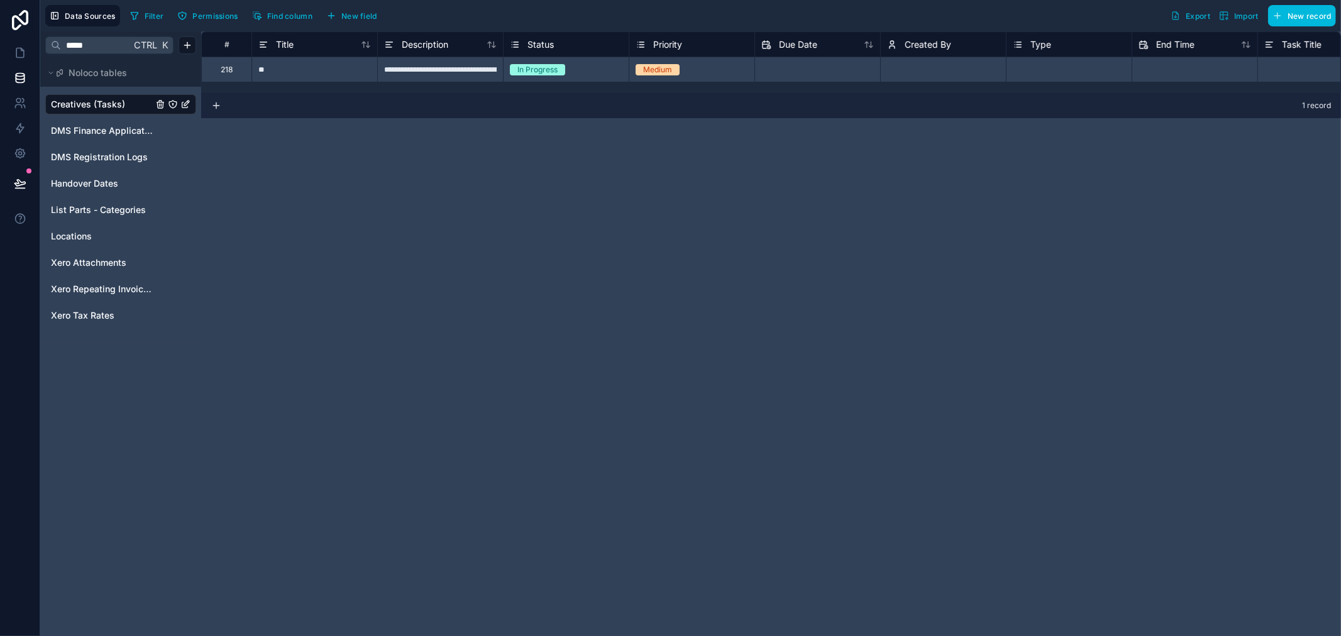
scroll to position [0, 74]
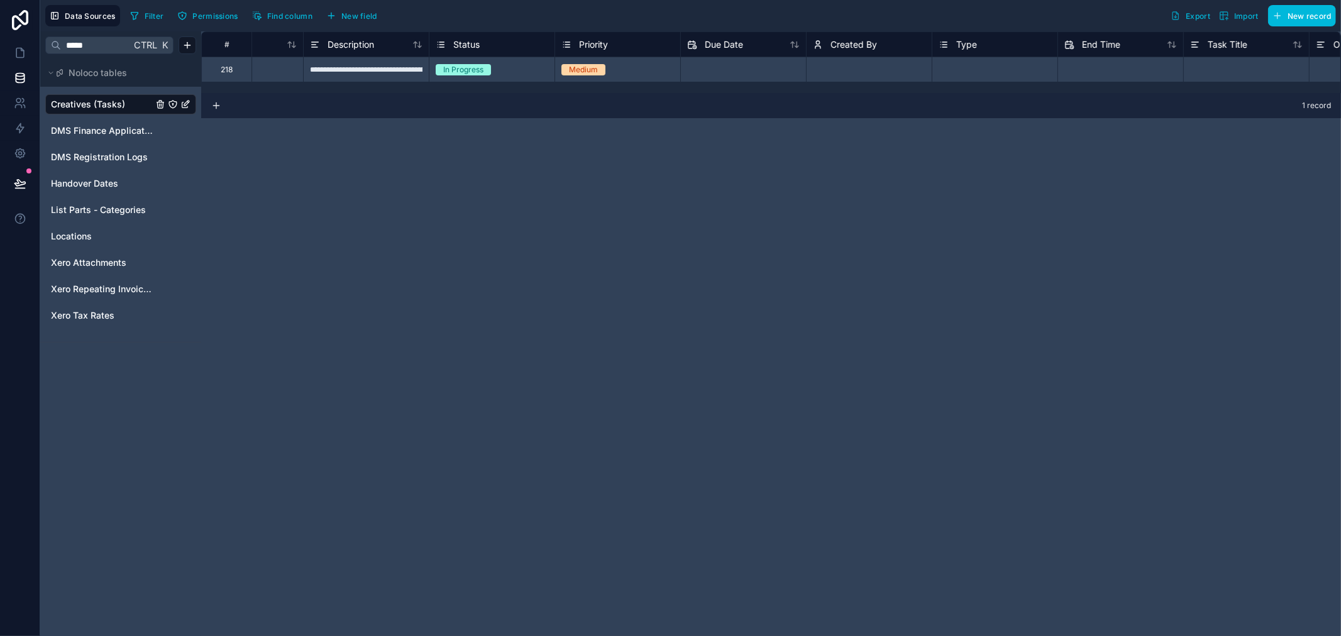
click at [850, 46] on span "Created By" at bounding box center [853, 44] width 47 height 13
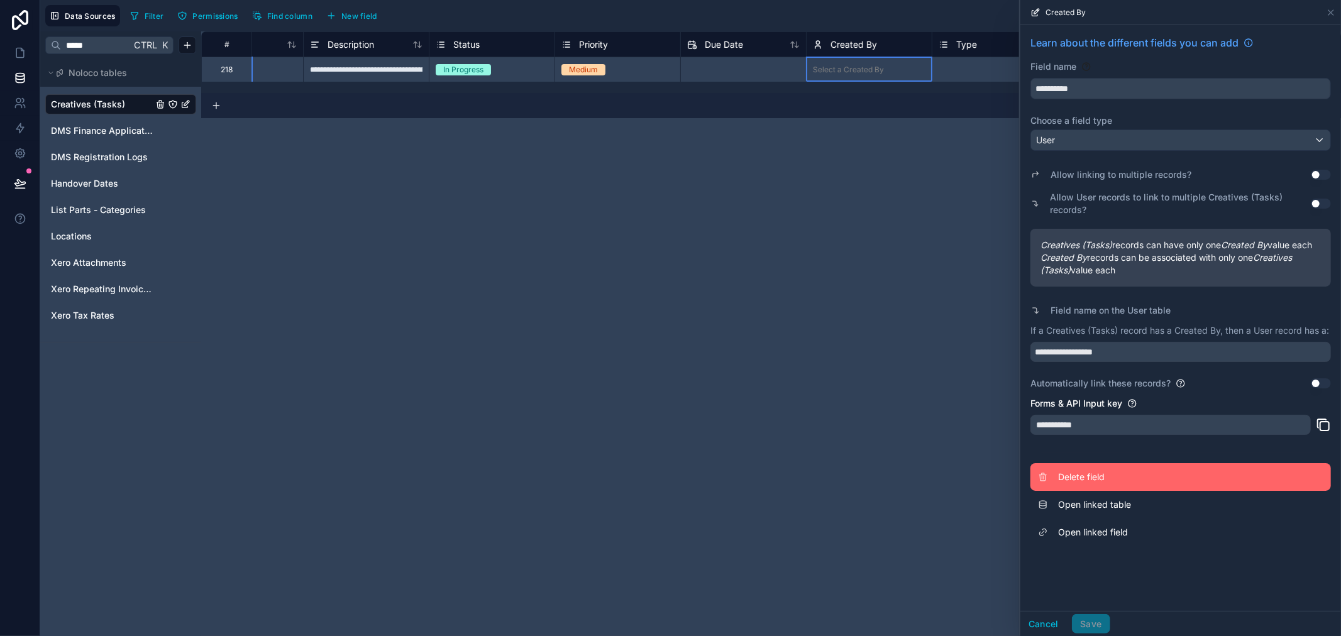
click at [1083, 483] on span "Delete field" at bounding box center [1148, 477] width 181 height 13
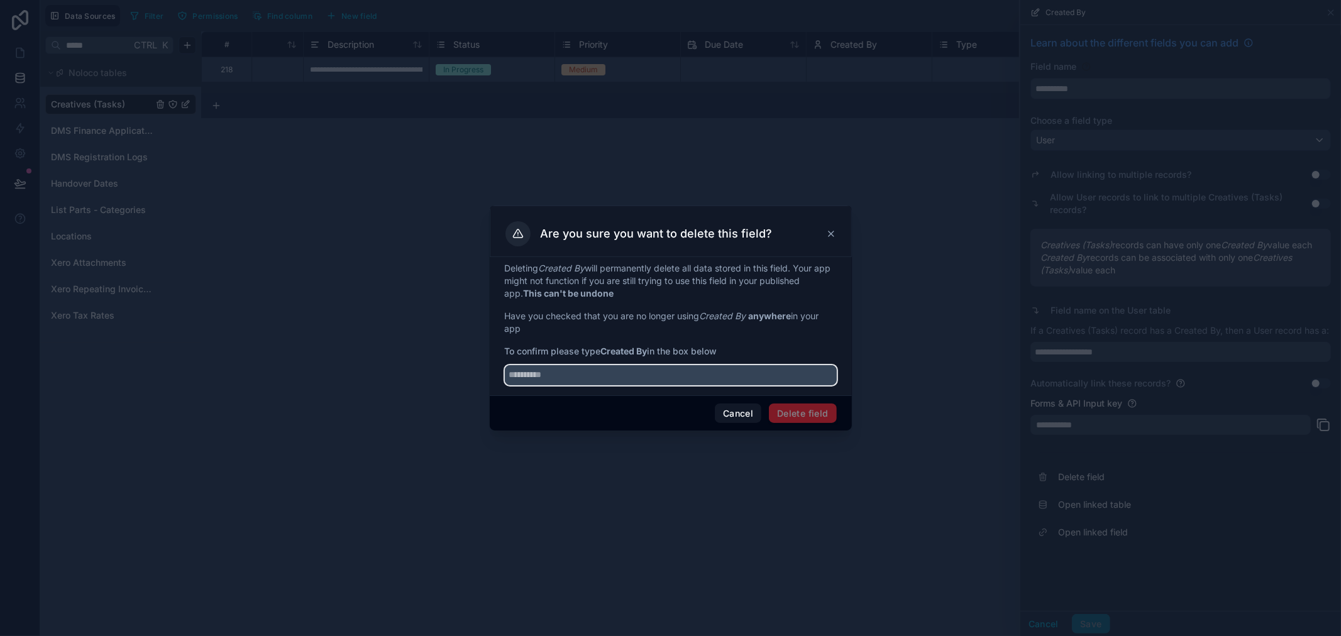
click at [656, 381] on input "text" at bounding box center [671, 375] width 332 height 20
type input "**********"
click at [800, 409] on button "Delete field" at bounding box center [802, 413] width 67 height 20
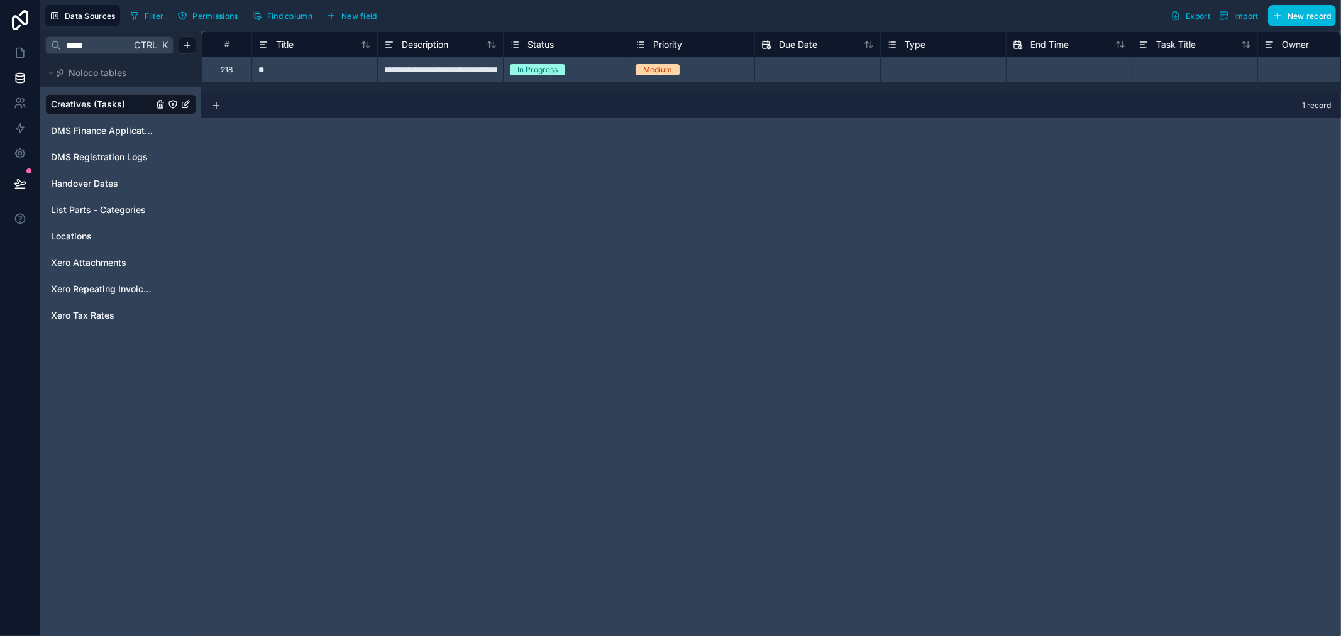
click at [347, 21] on button "New field" at bounding box center [352, 15] width 60 height 19
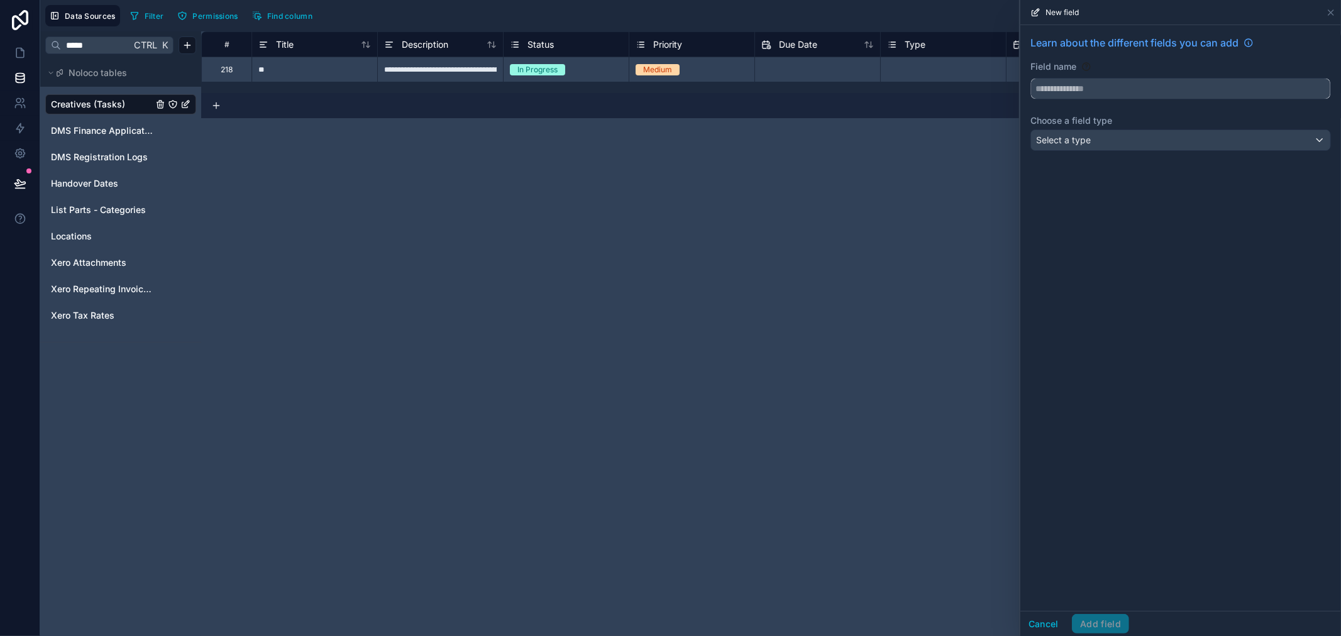
click at [1104, 85] on input "text" at bounding box center [1180, 89] width 299 height 20
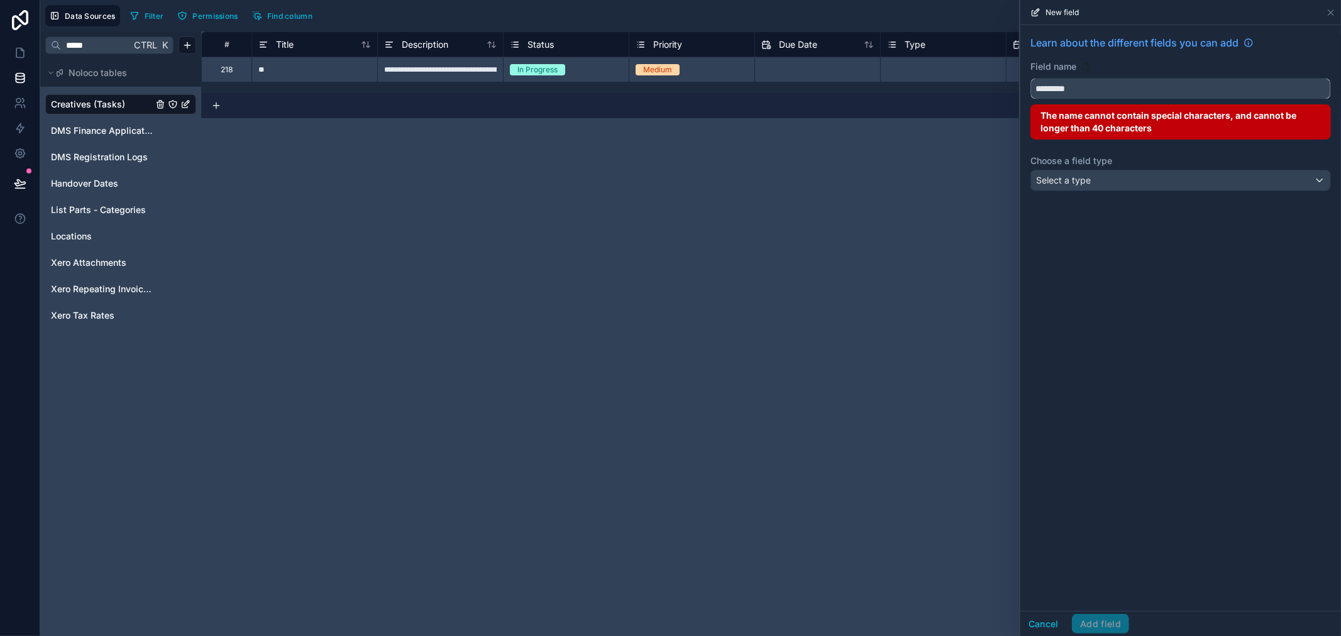
click at [1030, 78] on button "********" at bounding box center [1180, 88] width 300 height 21
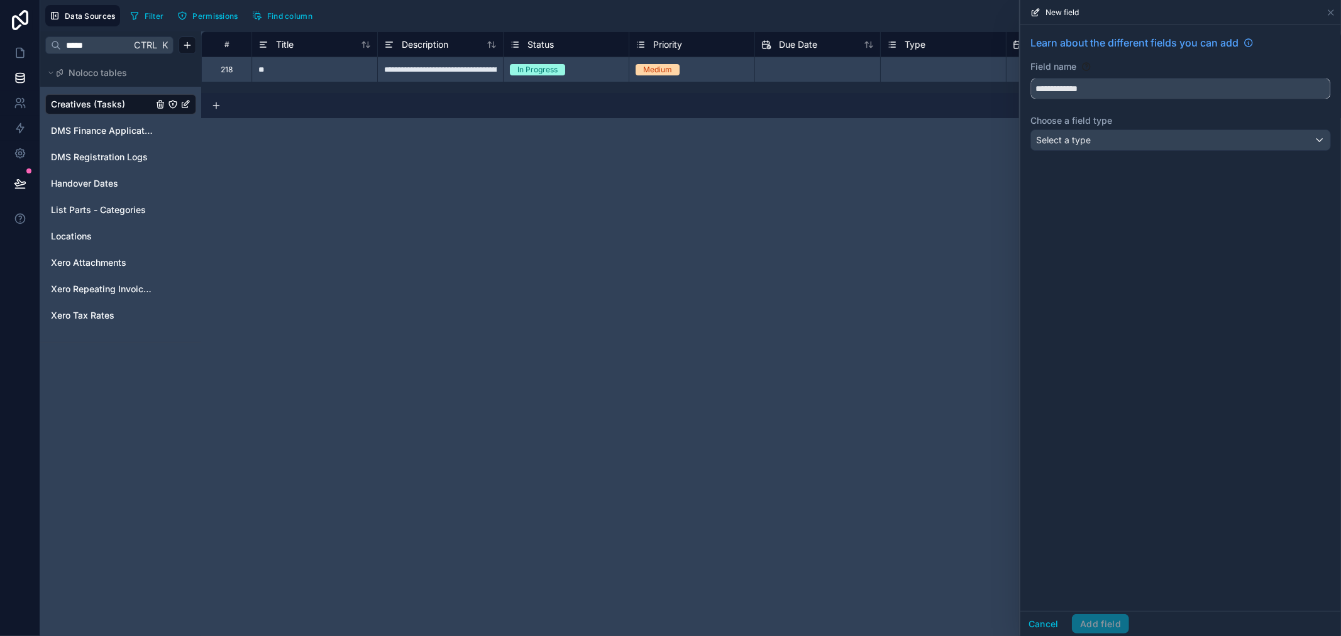
type input "**********"
click at [1131, 140] on div "Select a type" at bounding box center [1180, 140] width 299 height 20
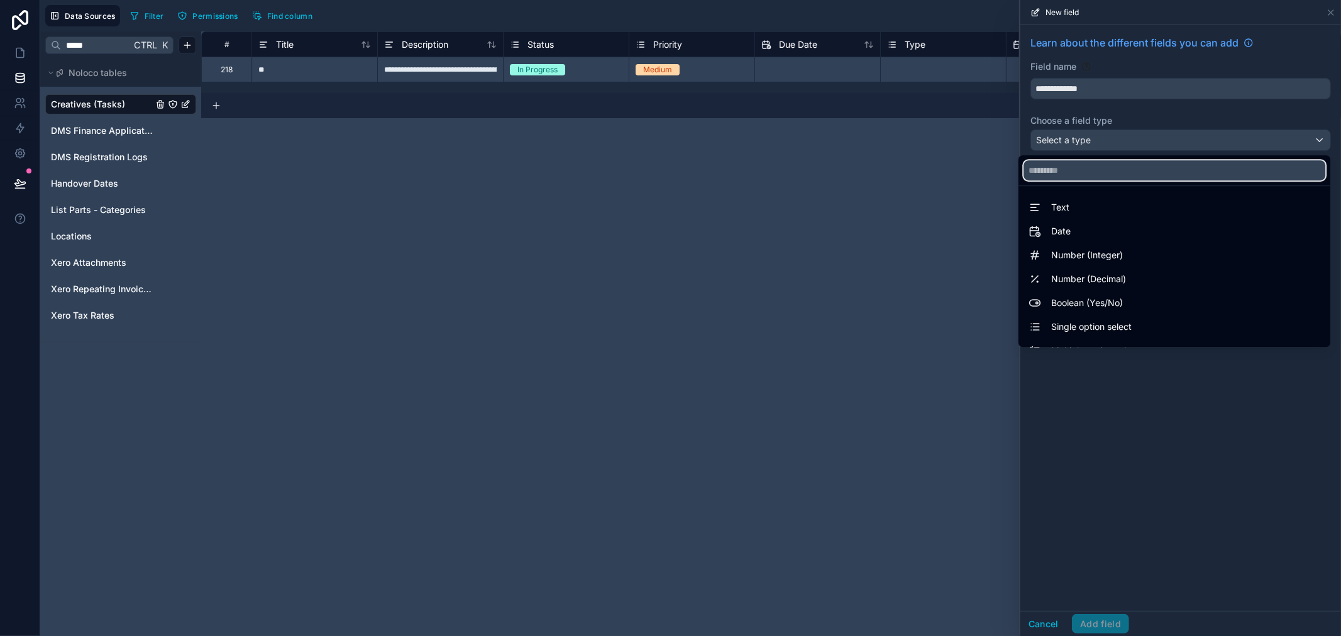
click at [1097, 174] on input "text" at bounding box center [1174, 170] width 302 height 20
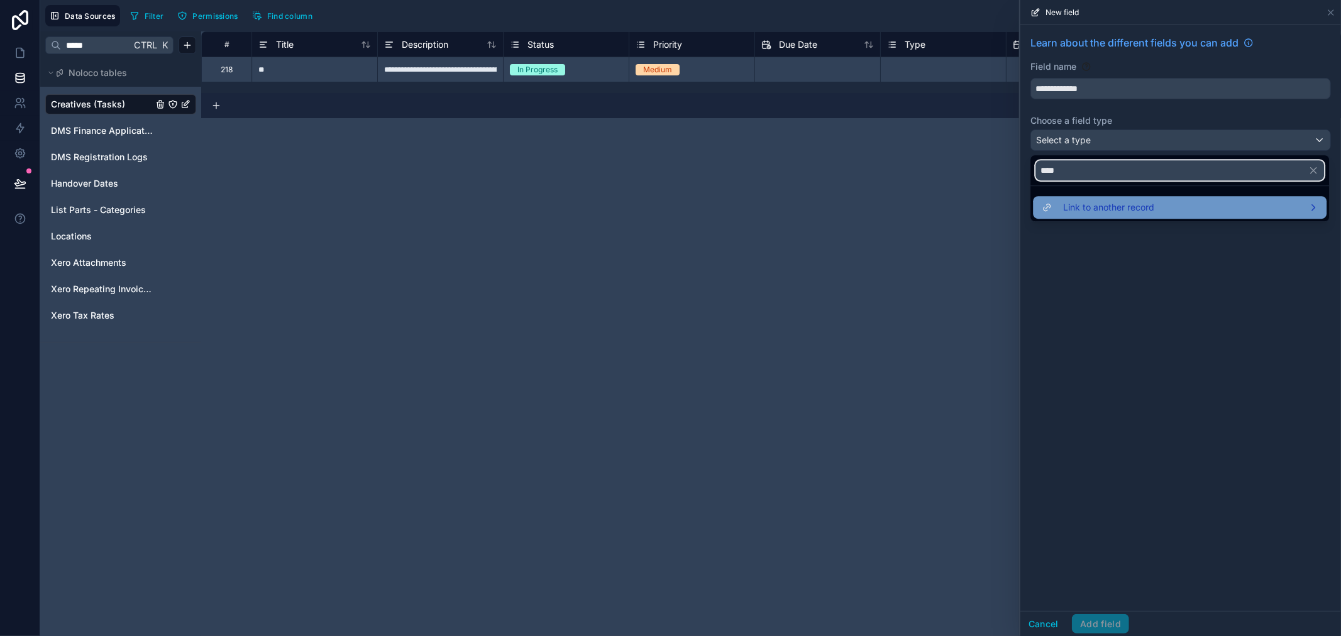
type input "****"
click at [1102, 202] on span "Link to another record" at bounding box center [1108, 207] width 91 height 15
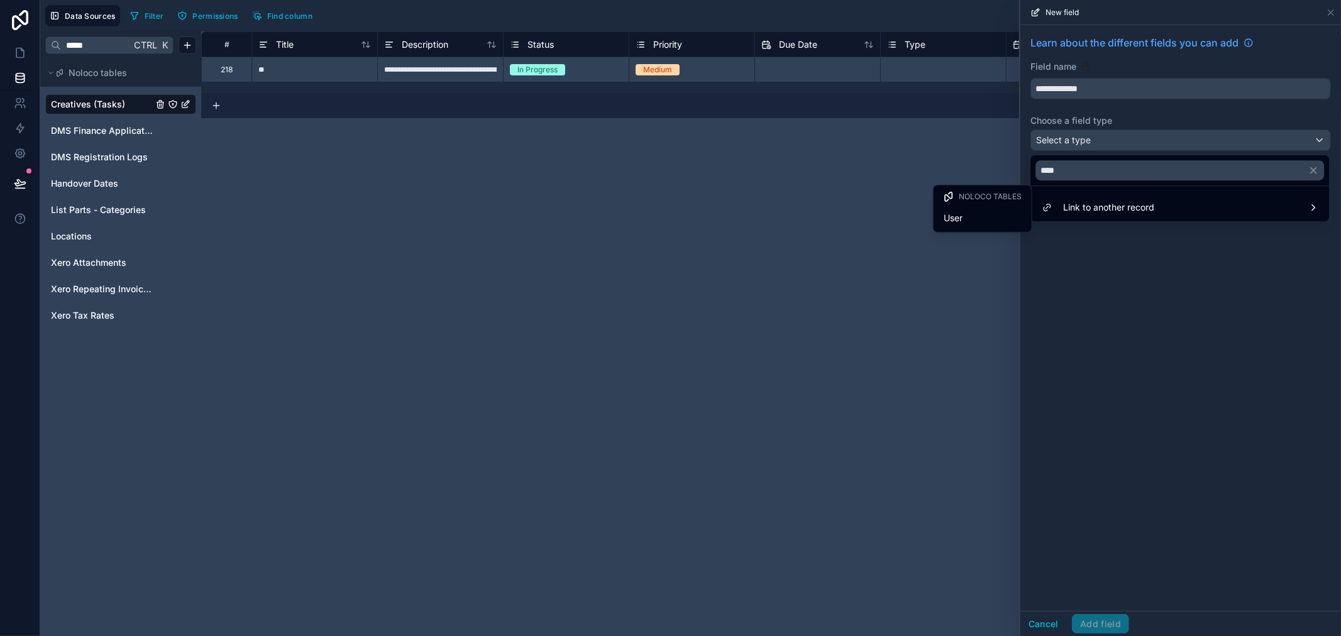
click at [920, 196] on div "**********" at bounding box center [770, 333] width 1139 height 605
click at [962, 218] on span "User" at bounding box center [952, 218] width 19 height 15
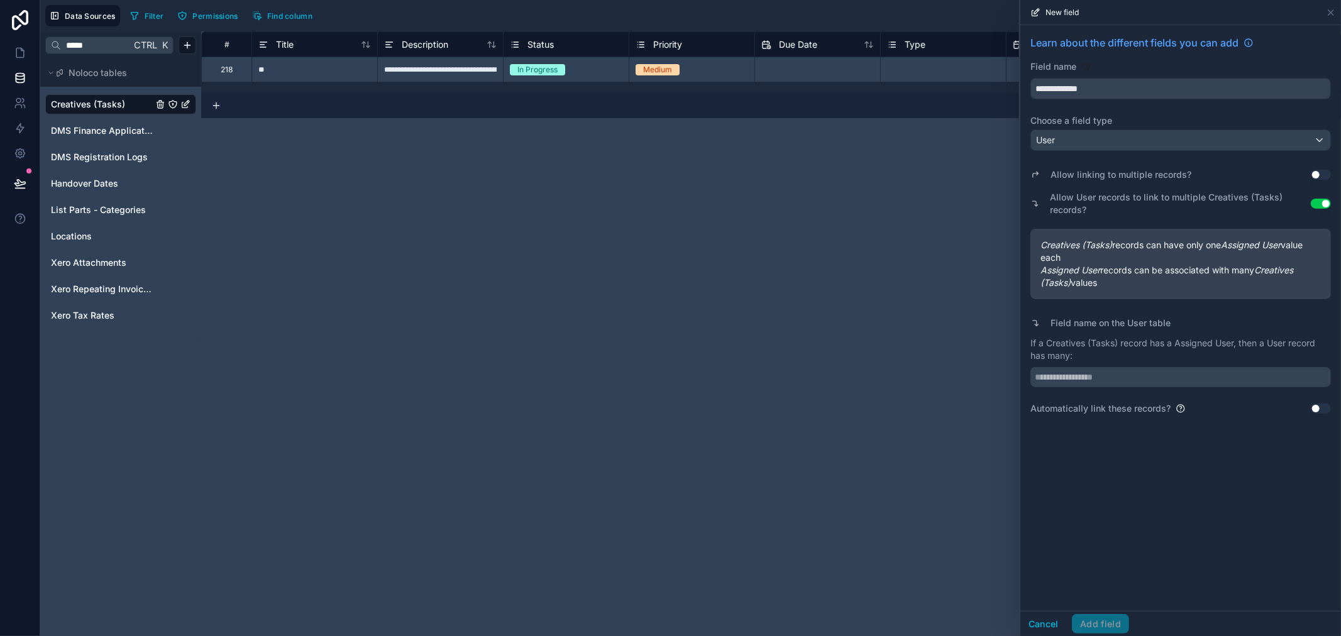
drag, startPoint x: 1321, startPoint y: 202, endPoint x: 1296, endPoint y: 217, distance: 29.6
click at [1318, 203] on button "Use setting" at bounding box center [1320, 204] width 20 height 10
click at [1094, 373] on input "text" at bounding box center [1180, 377] width 300 height 20
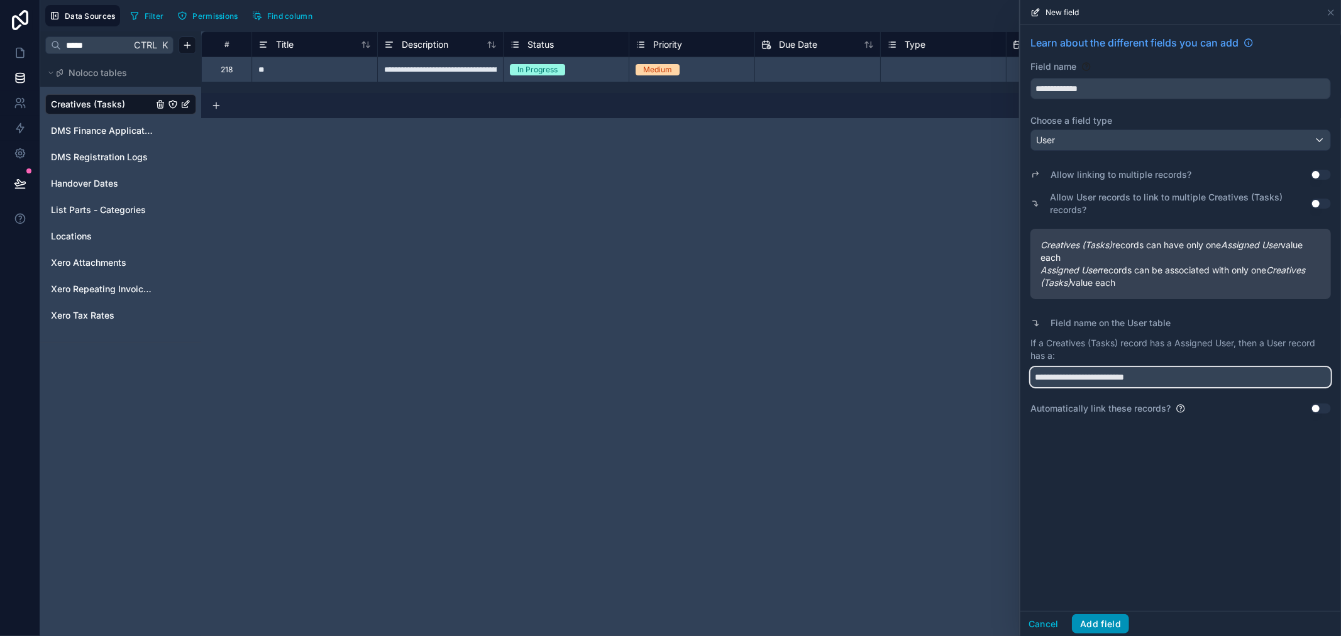
type input "**********"
click at [1089, 625] on button "Add field" at bounding box center [1100, 624] width 57 height 20
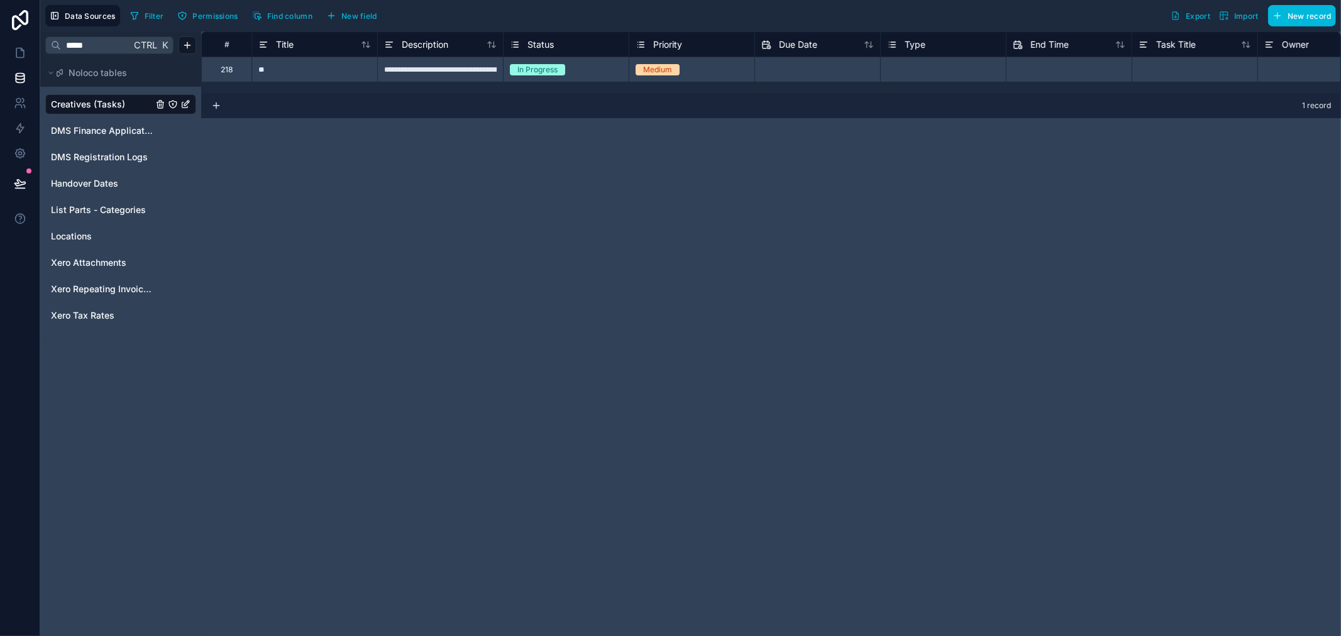
click at [354, 19] on span "New field" at bounding box center [359, 15] width 36 height 9
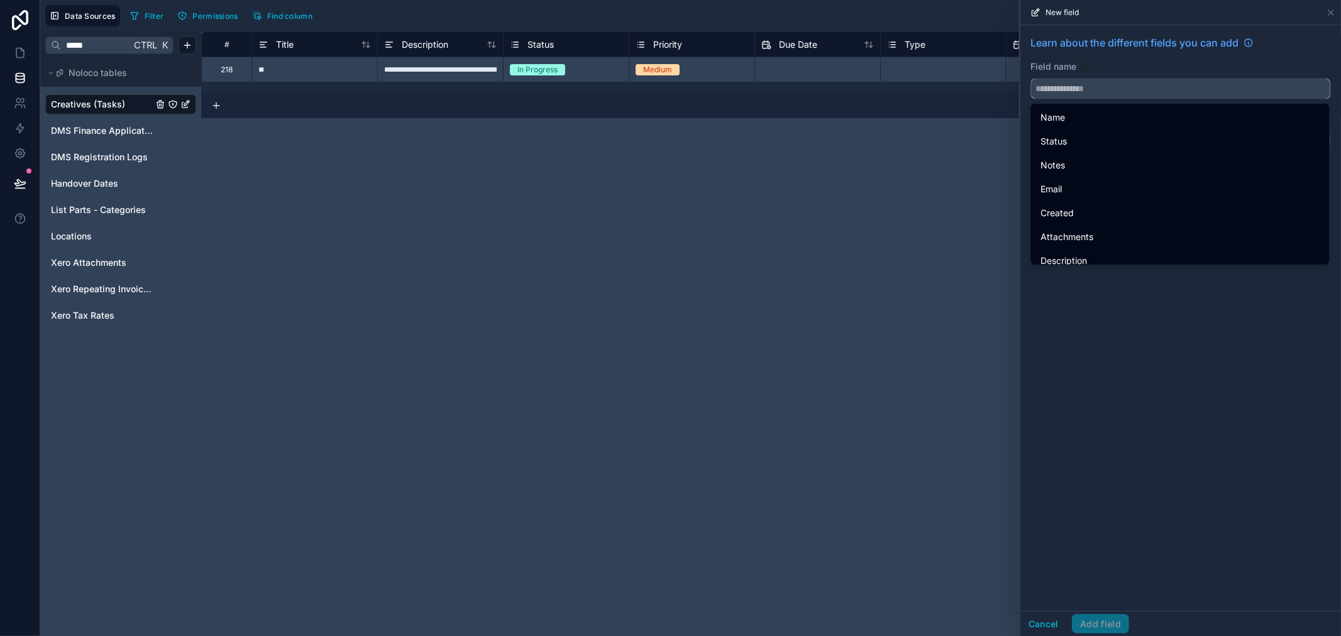
click at [1126, 84] on input "text" at bounding box center [1180, 89] width 299 height 20
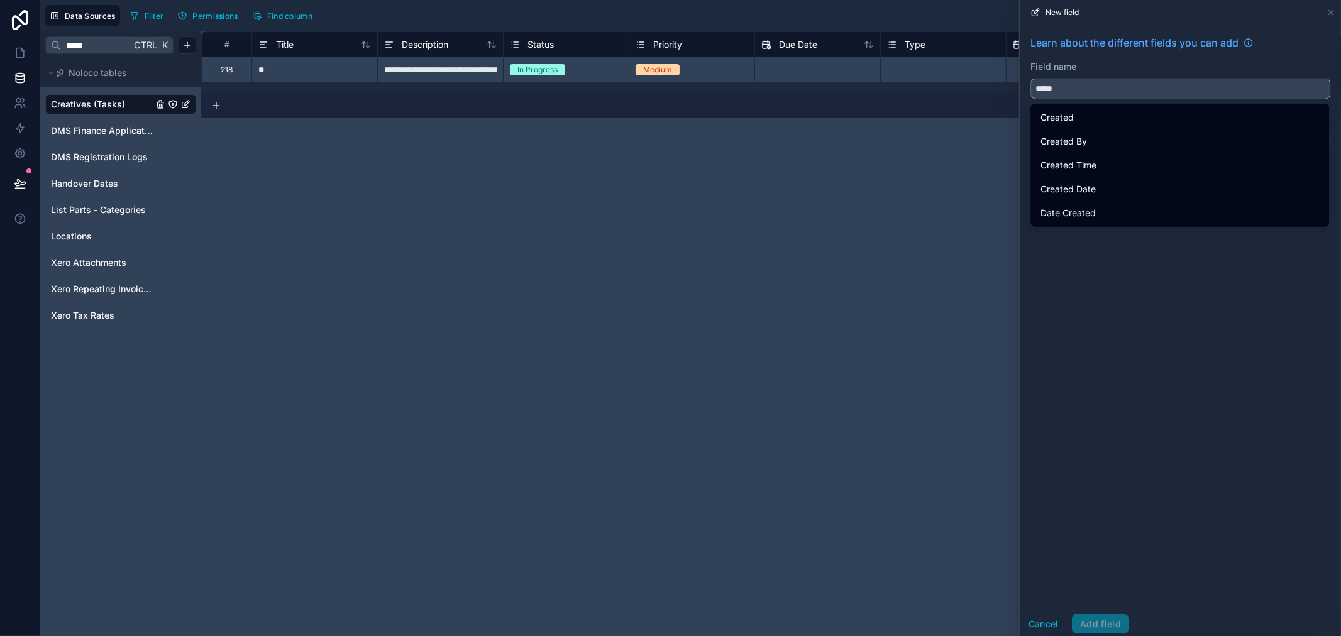
type input "****"
click at [1030, 78] on button "*******" at bounding box center [1180, 88] width 300 height 21
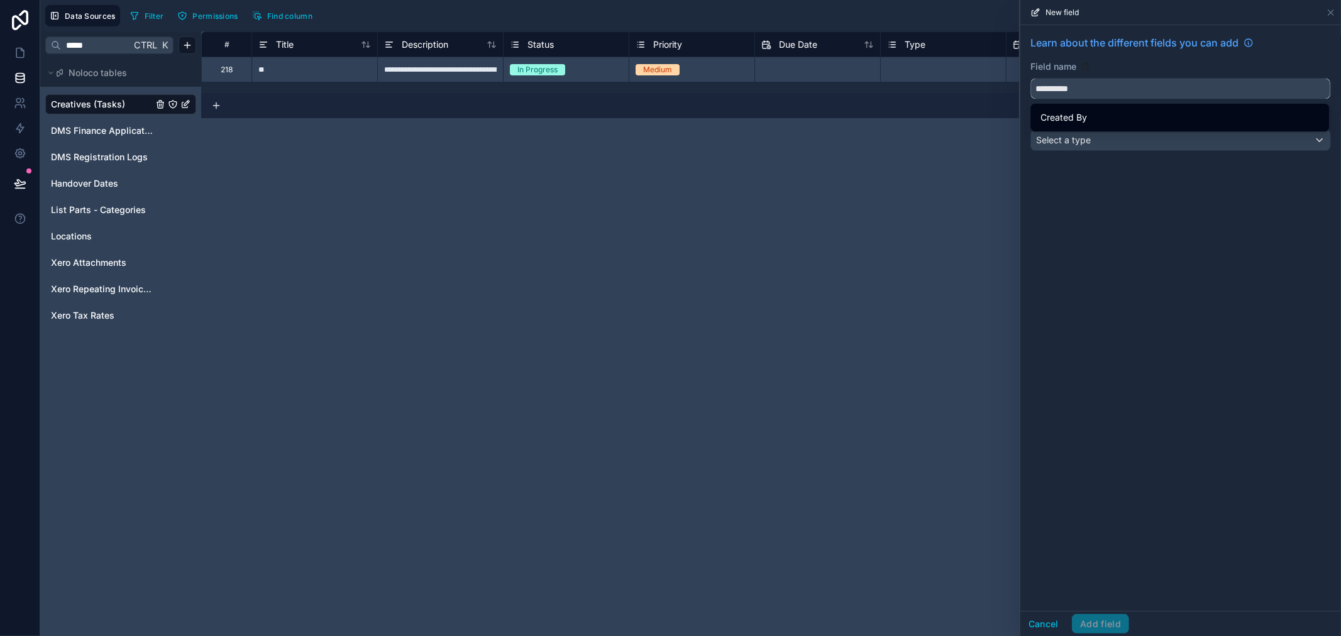
type input "**********"
click at [1122, 134] on div "Select a type" at bounding box center [1180, 140] width 299 height 20
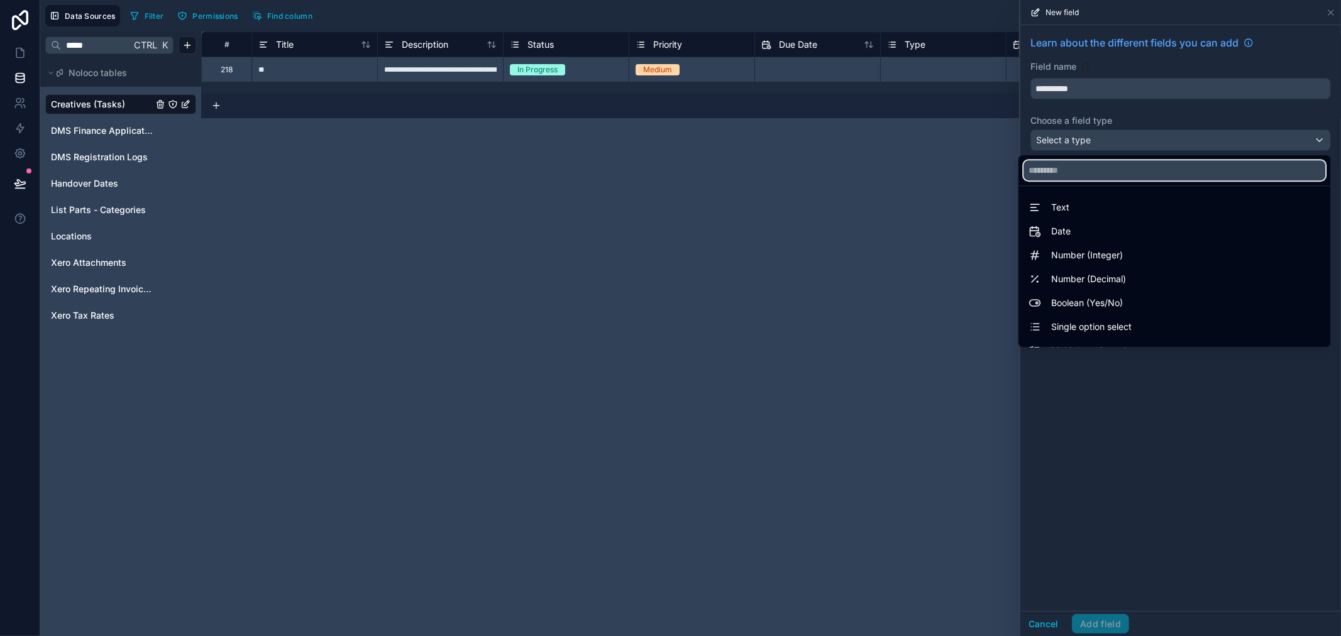
click at [1063, 174] on input "text" at bounding box center [1174, 170] width 302 height 20
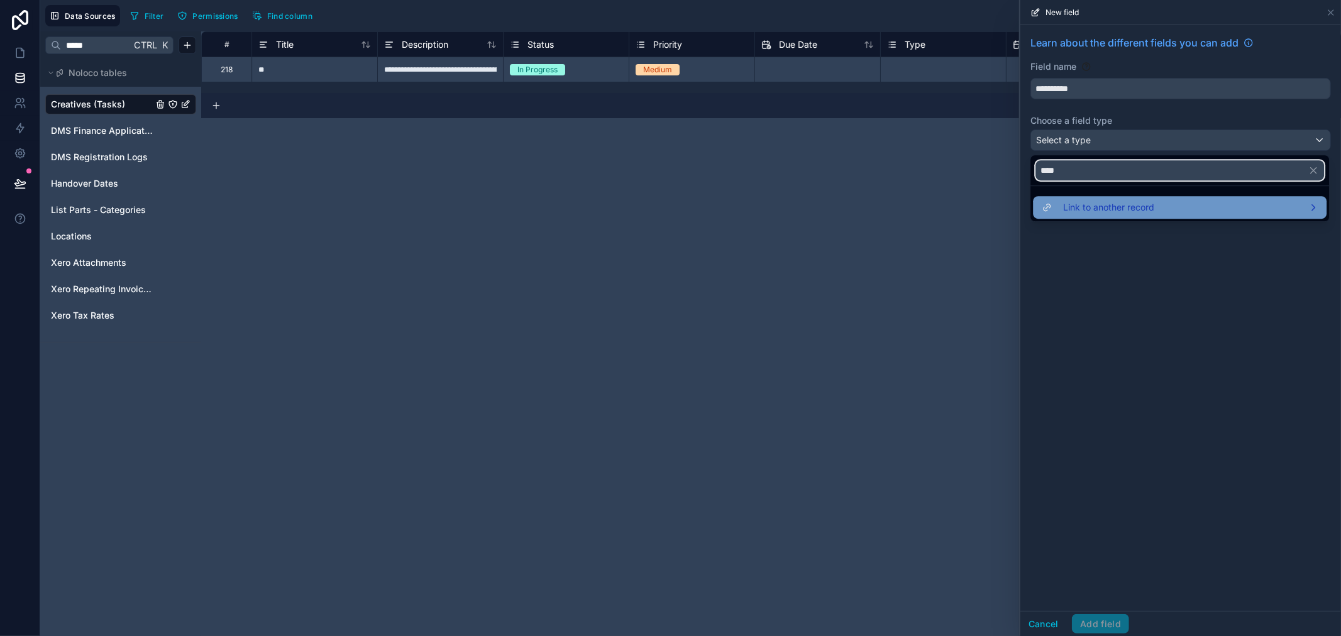
type input "****"
click at [1120, 202] on span "Link to another record" at bounding box center [1108, 207] width 91 height 15
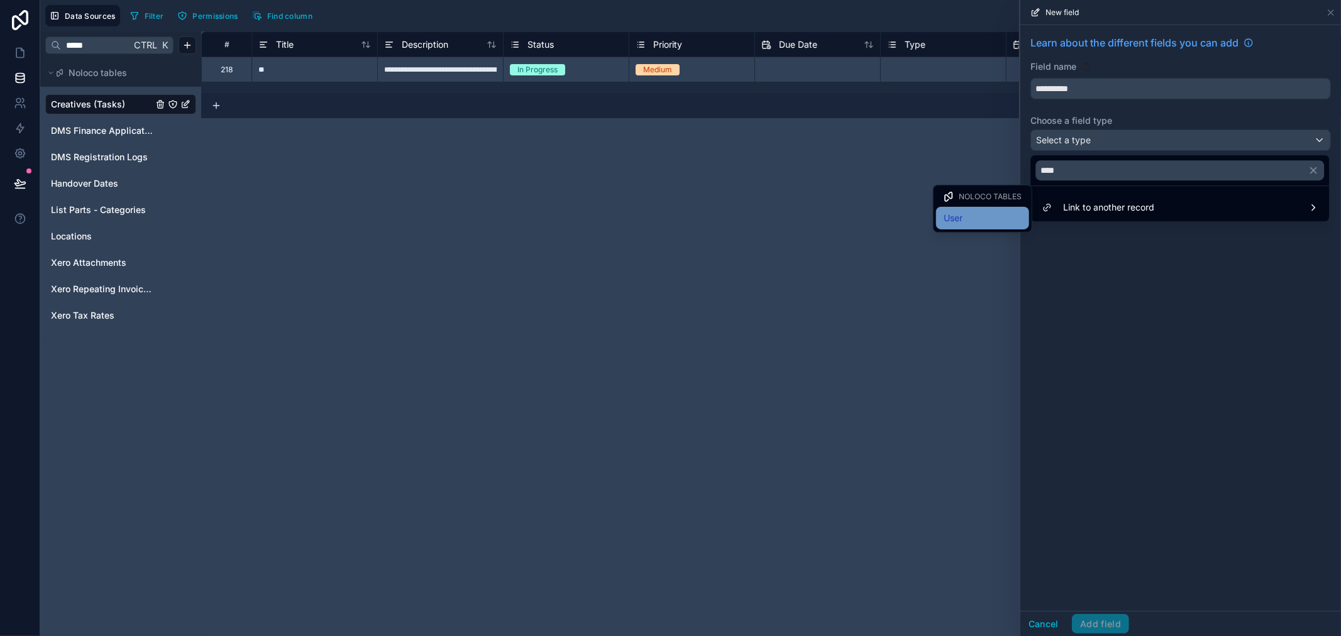
click at [945, 211] on span "User" at bounding box center [952, 218] width 19 height 15
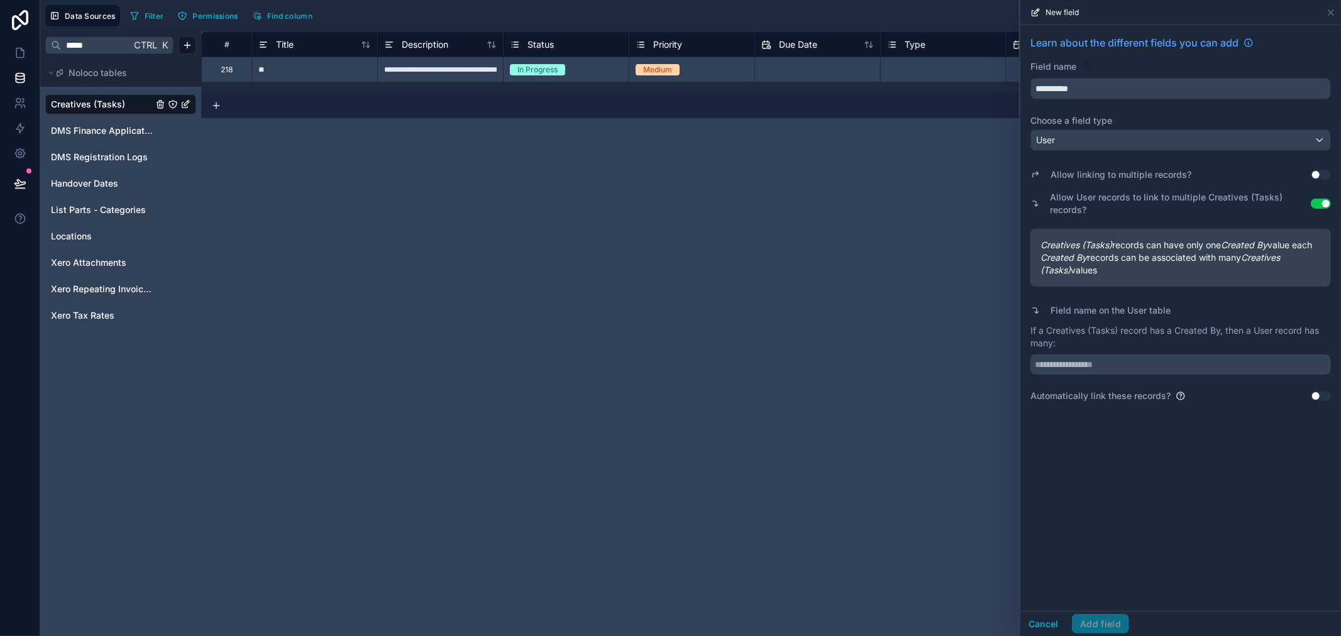
click at [1327, 199] on button "Use setting" at bounding box center [1320, 204] width 20 height 10
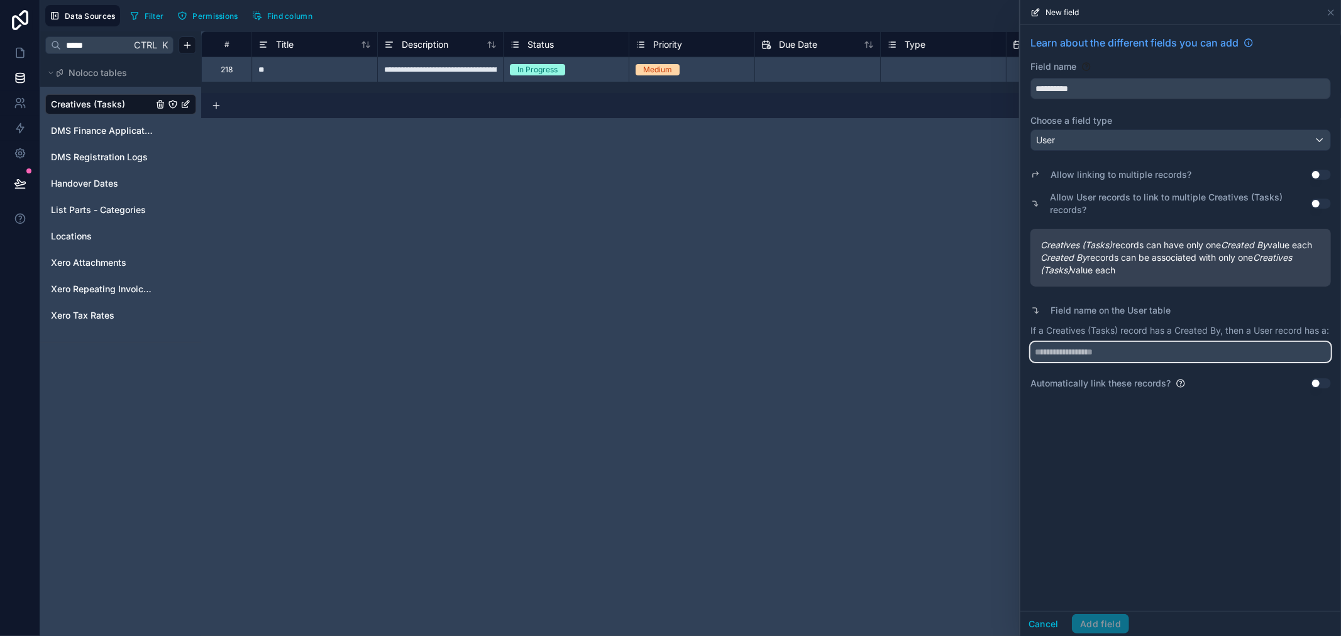
click at [1122, 362] on input "text" at bounding box center [1180, 352] width 300 height 20
type input "**********"
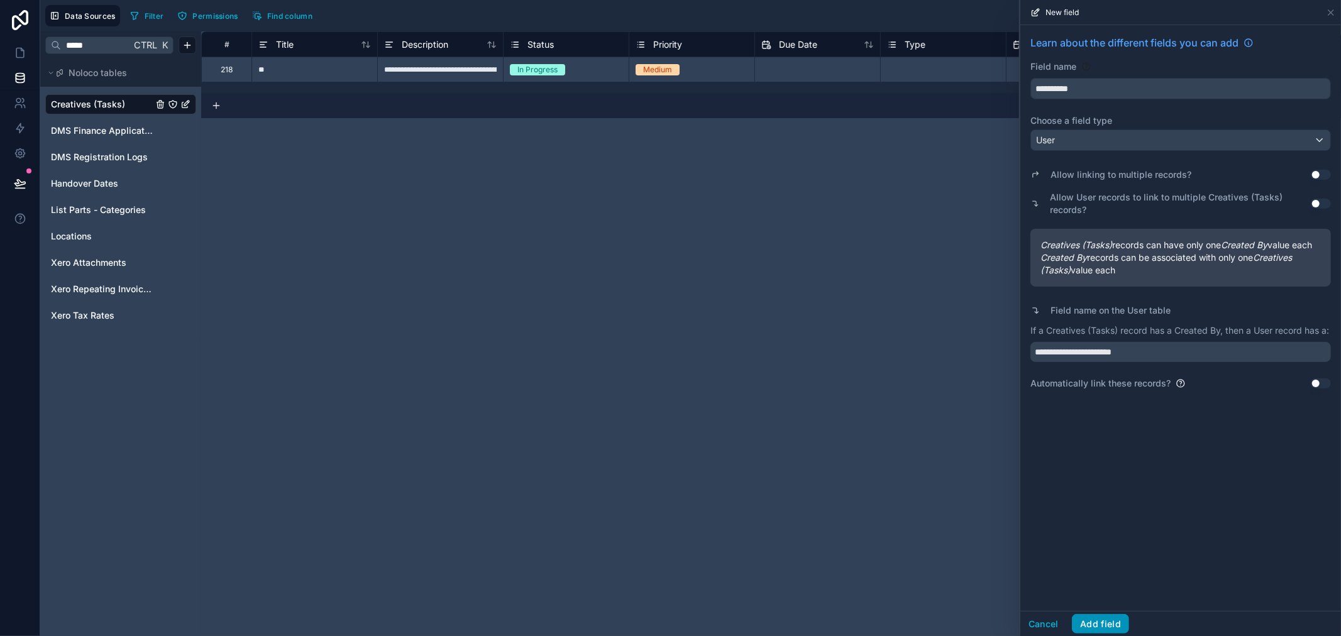
click at [1096, 618] on button "Add field" at bounding box center [1100, 624] width 57 height 20
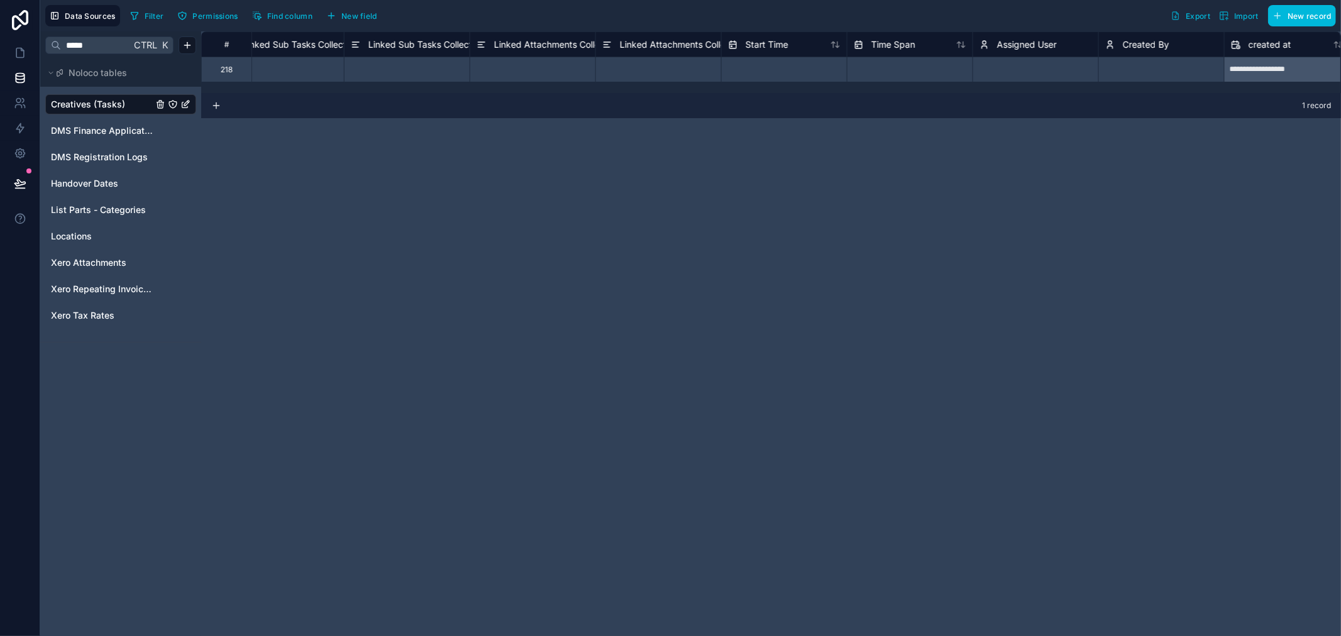
scroll to position [0, 1496]
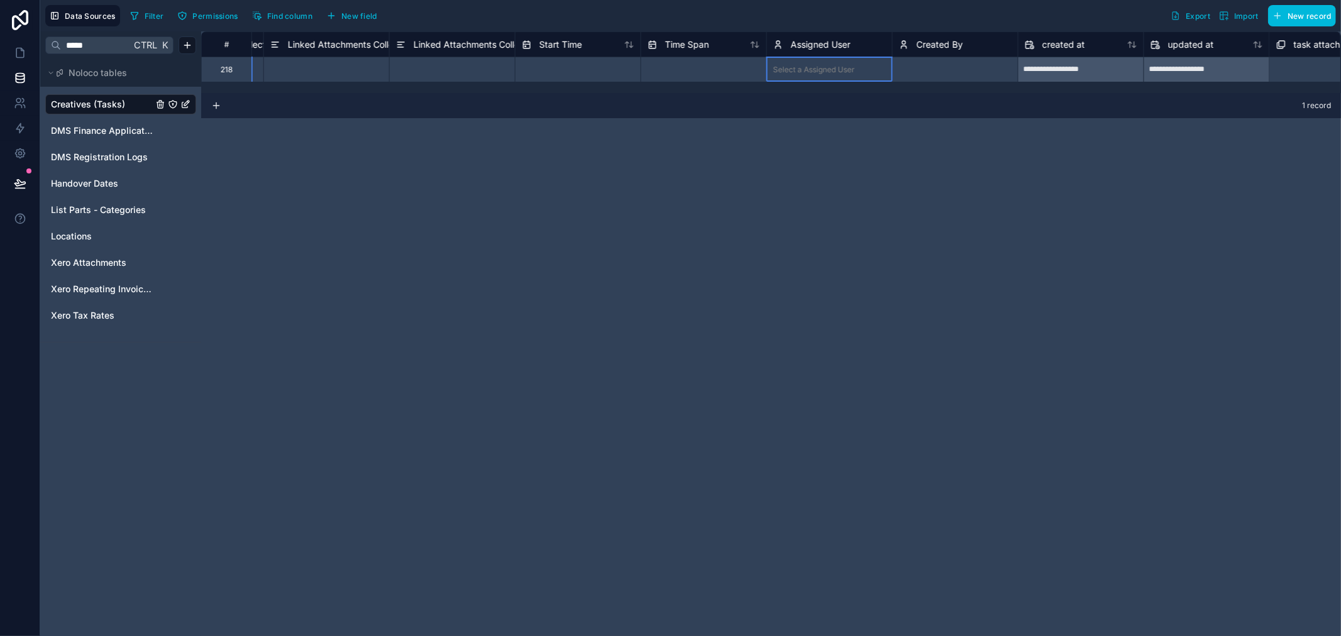
drag, startPoint x: 794, startPoint y: 44, endPoint x: 816, endPoint y: 41, distance: 21.5
click at [816, 41] on span "Assigned User" at bounding box center [821, 44] width 60 height 13
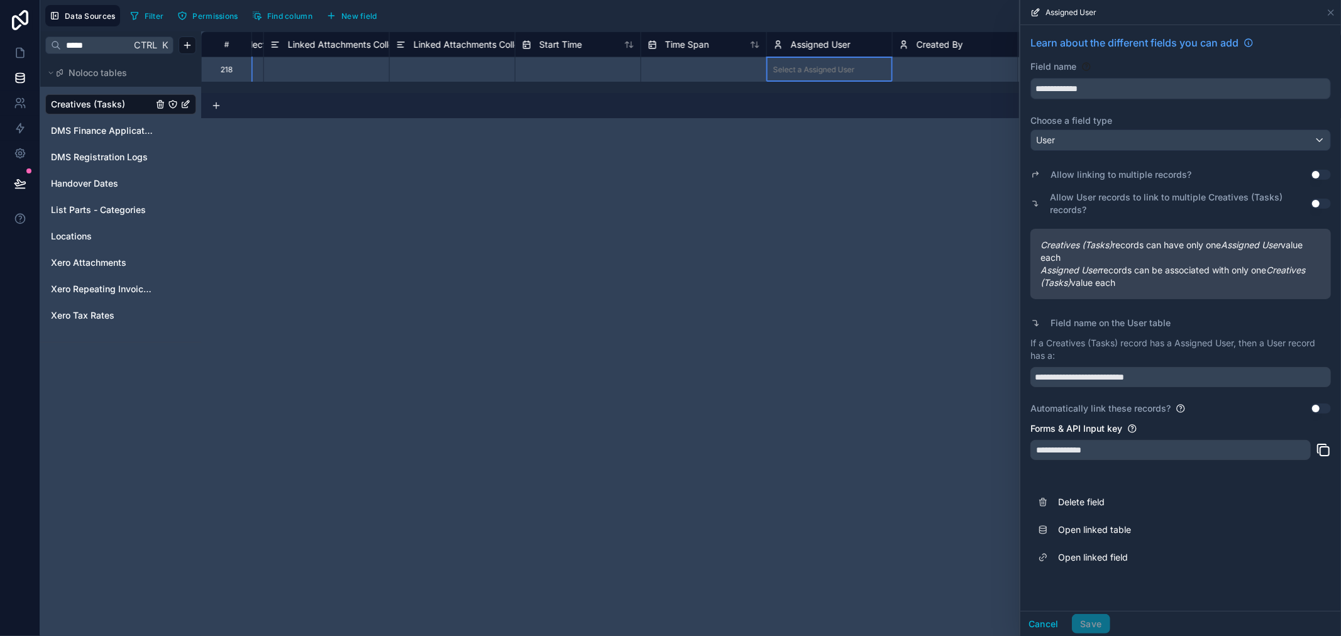
drag, startPoint x: 827, startPoint y: 45, endPoint x: 806, endPoint y: 45, distance: 21.4
click at [806, 45] on span "Assigned User" at bounding box center [821, 44] width 60 height 13
click at [838, 21] on div "Filter Permissions Find column New field Export Import New record" at bounding box center [730, 15] width 1210 height 21
click at [1331, 13] on icon at bounding box center [1330, 13] width 10 height 10
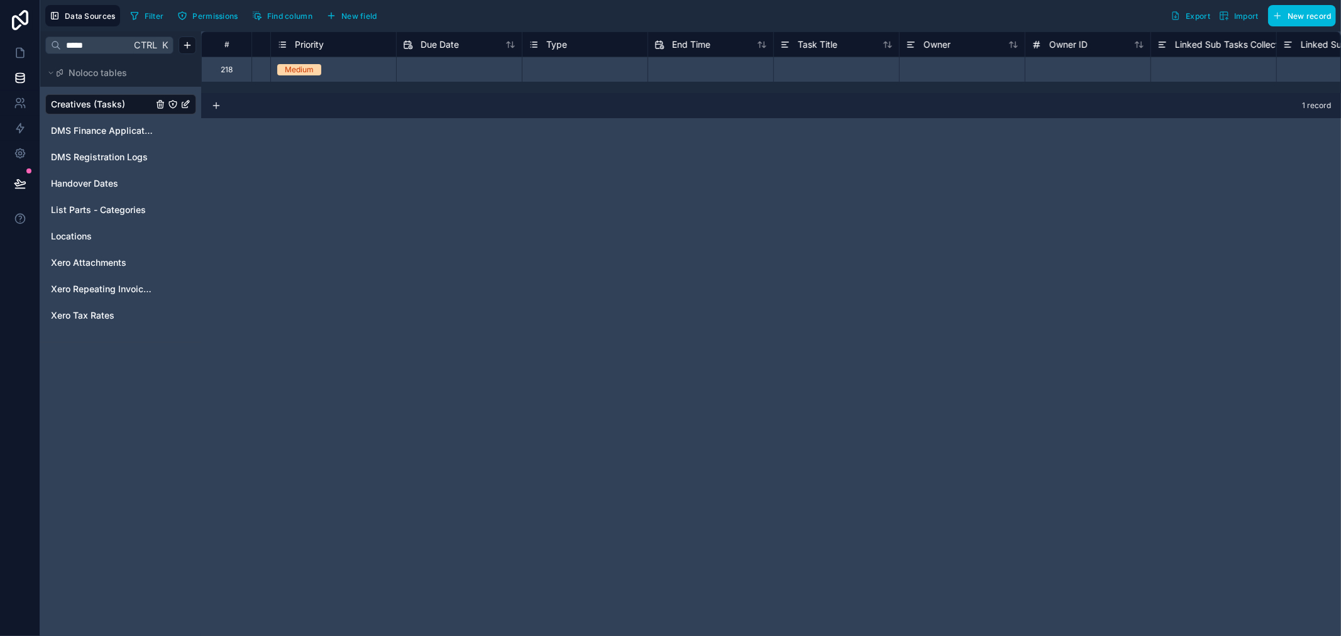
scroll to position [0, 180]
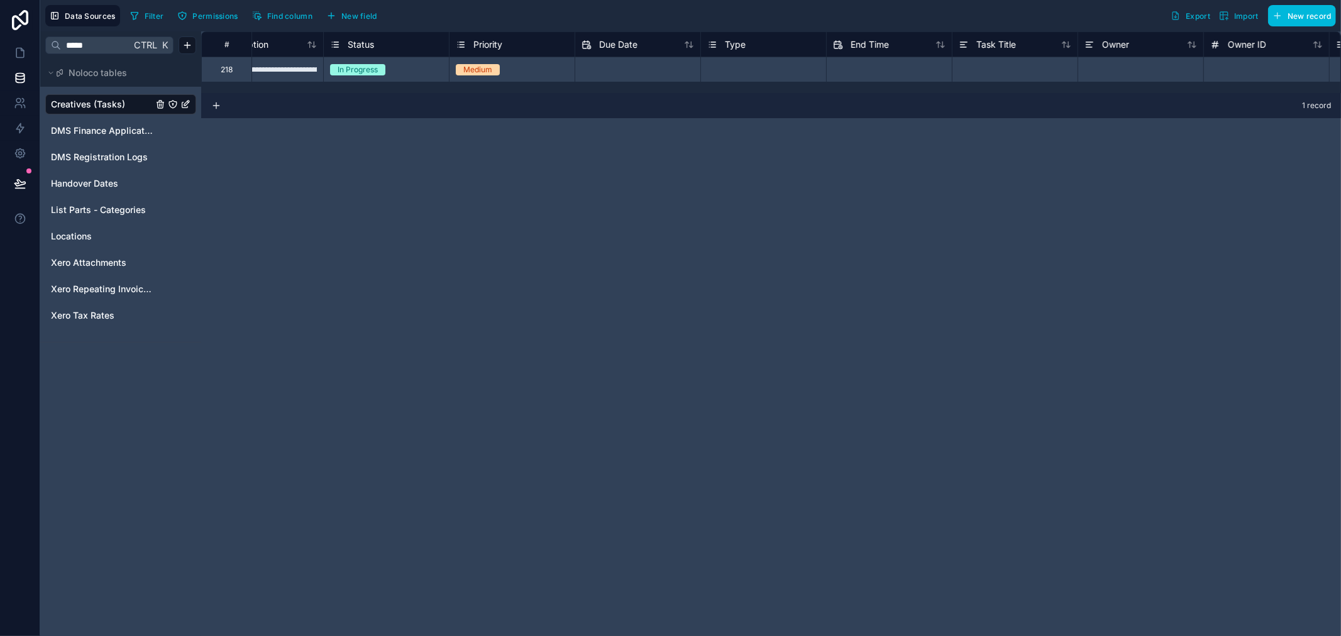
click at [268, 9] on button "Find column" at bounding box center [282, 15] width 69 height 19
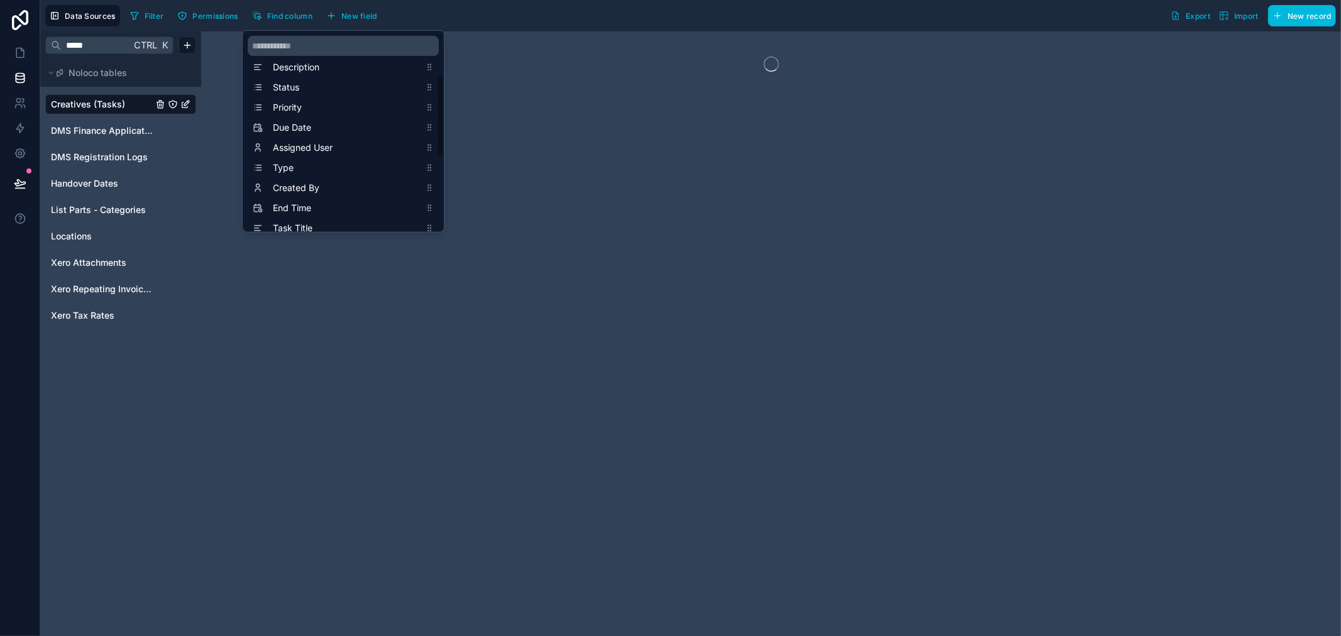
scroll to position [1, 0]
click at [476, 21] on div "Filter Permissions Find column New field Export Import New record" at bounding box center [730, 15] width 1210 height 21
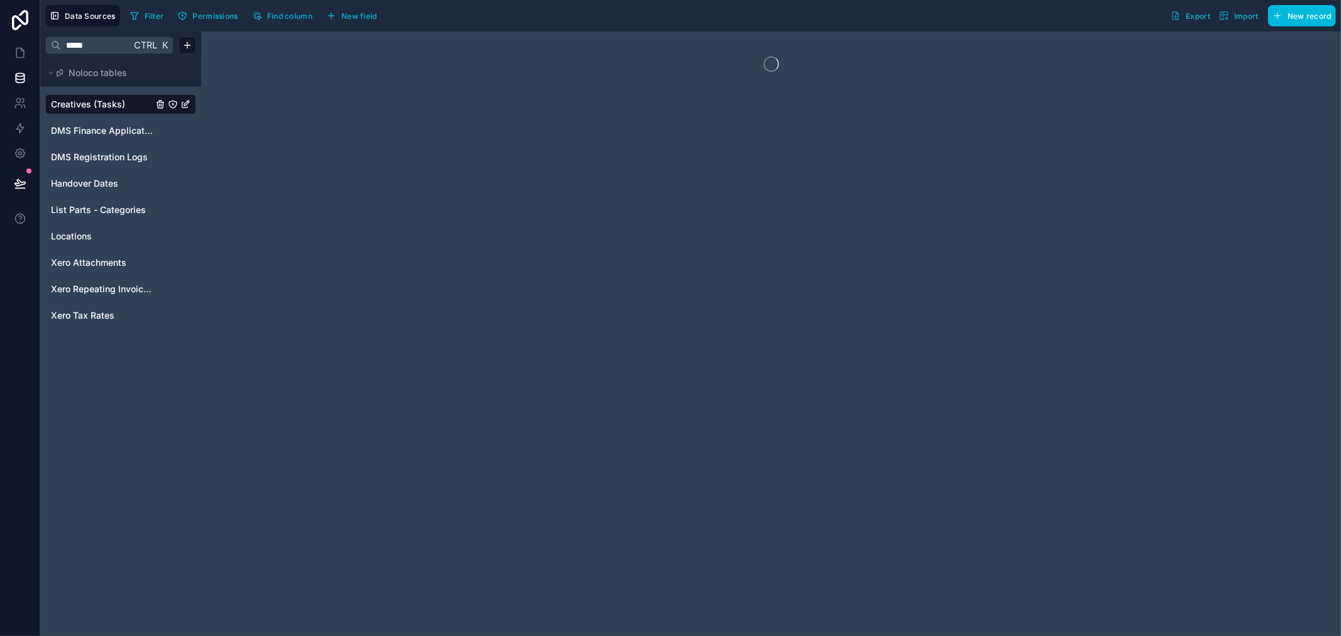
drag, startPoint x: 377, startPoint y: 88, endPoint x: 392, endPoint y: 85, distance: 15.4
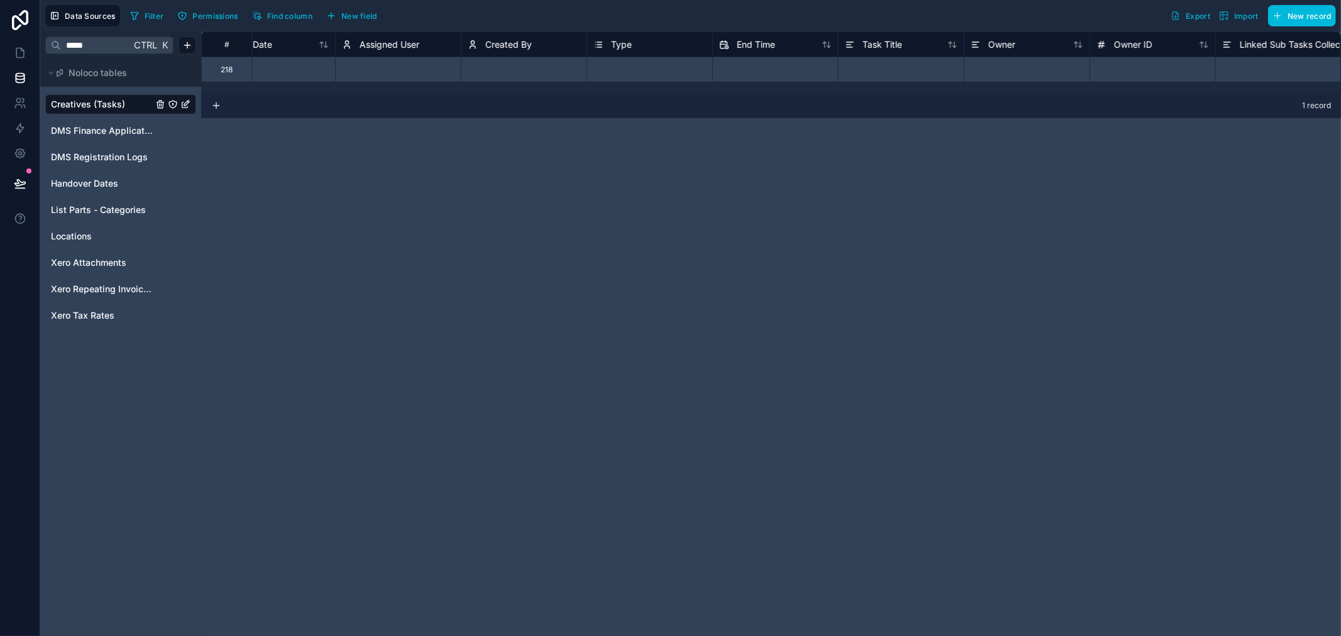
scroll to position [0, 706]
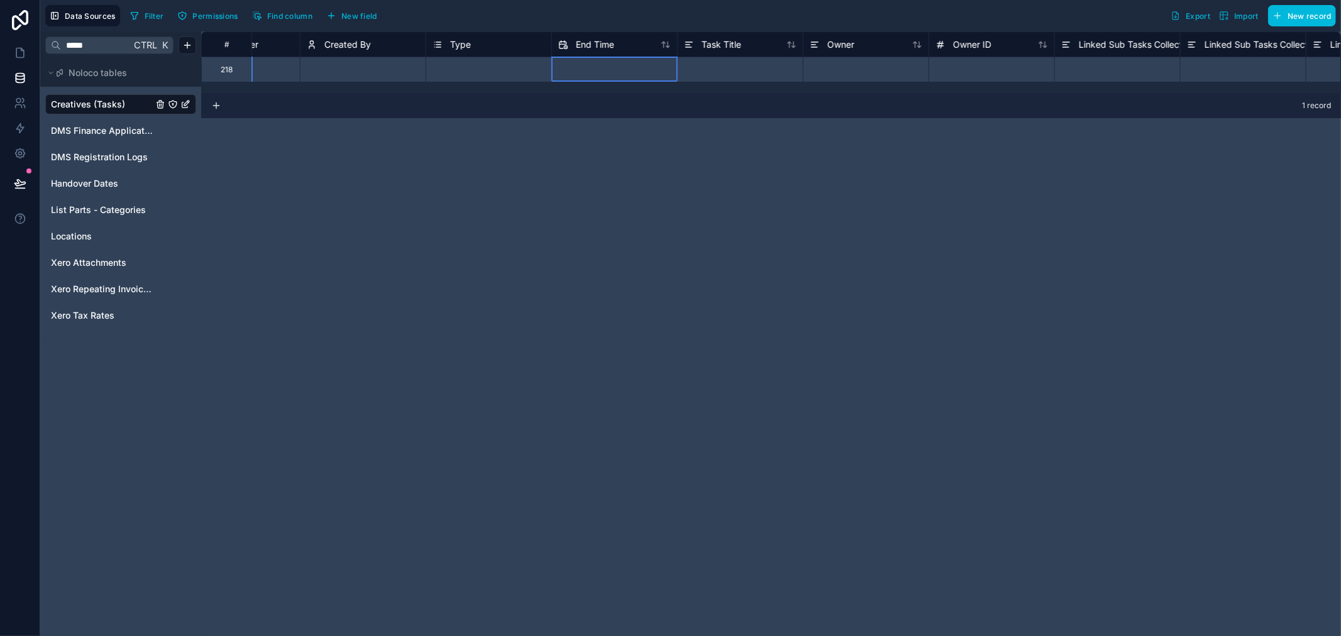
click at [604, 52] on div "End Time" at bounding box center [614, 43] width 126 height 25
click at [597, 47] on span "End Time" at bounding box center [595, 44] width 38 height 13
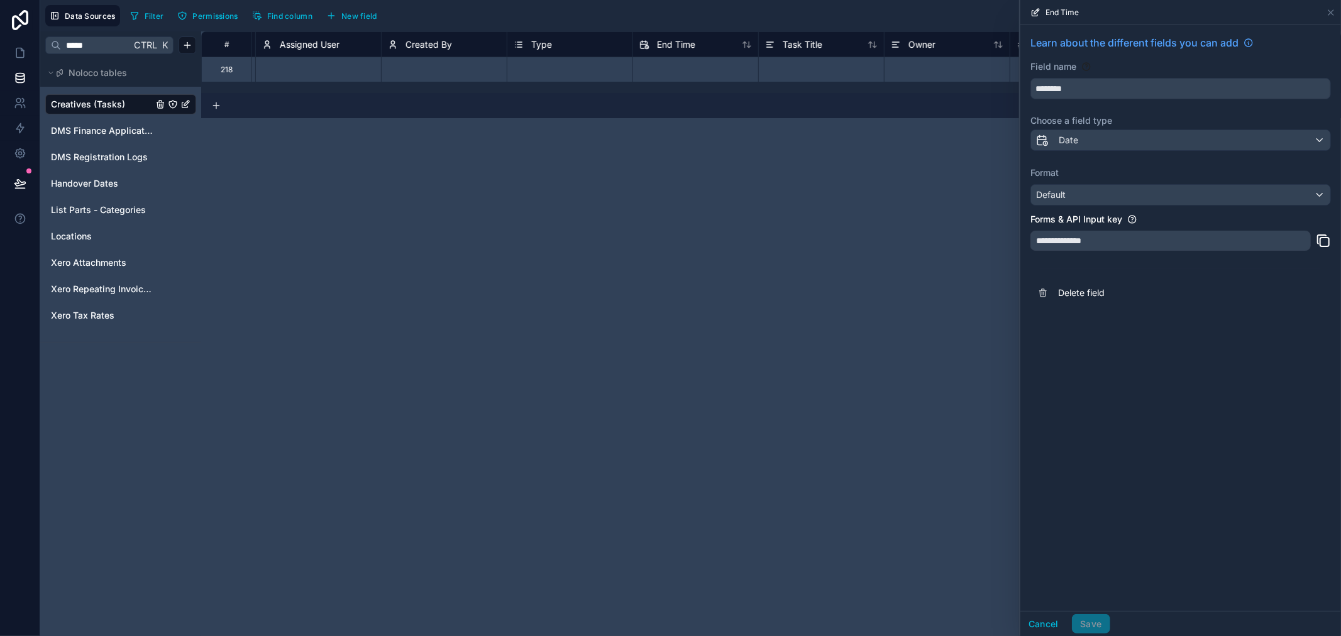
scroll to position [0, 669]
click at [628, 38] on span "End Time" at bounding box center [632, 44] width 38 height 13
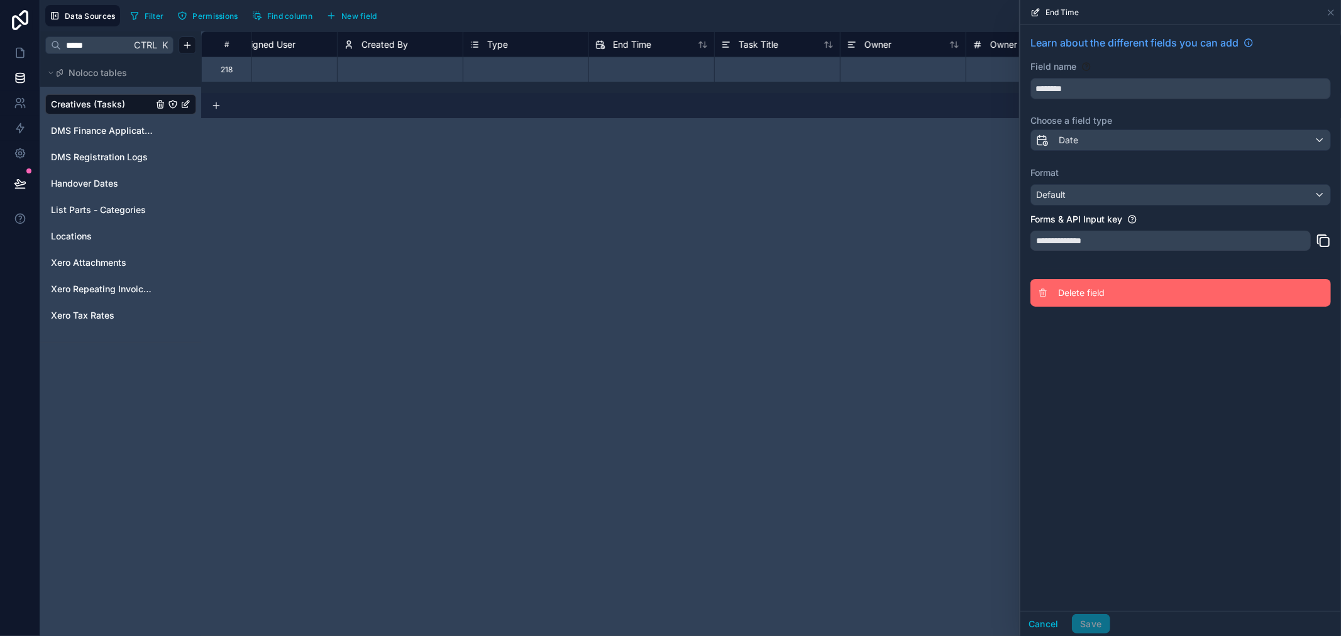
click at [1079, 297] on span "Delete field" at bounding box center [1148, 293] width 181 height 13
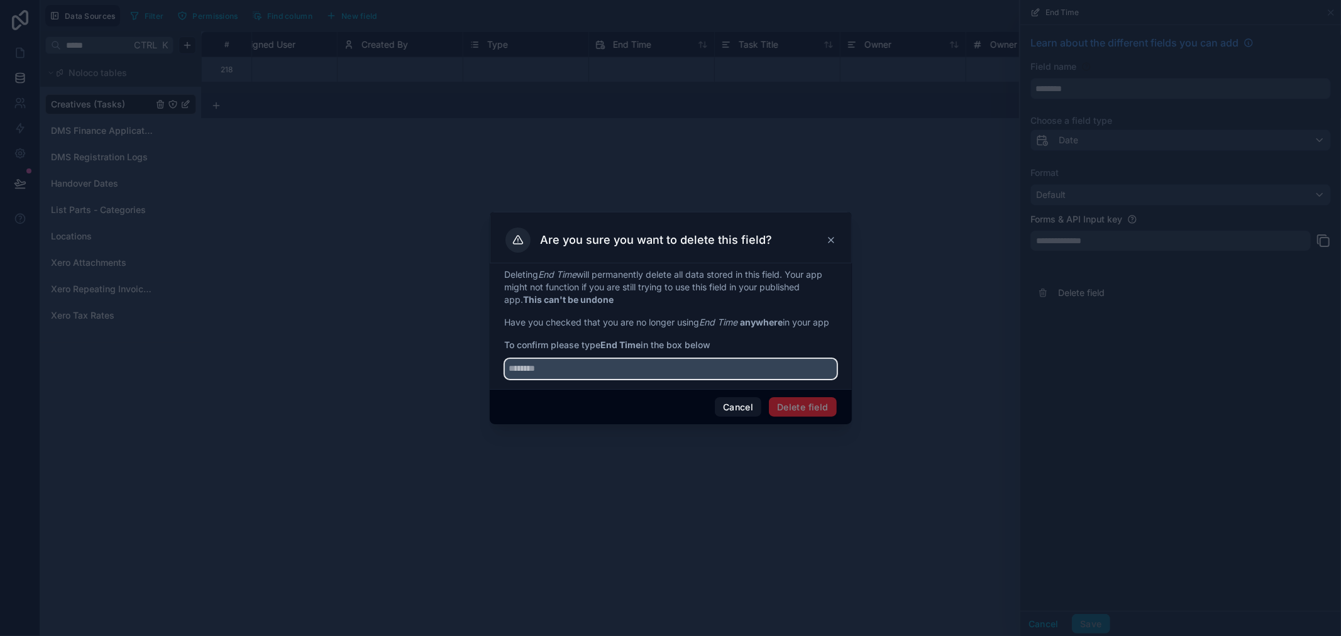
click at [738, 369] on input "text" at bounding box center [671, 369] width 332 height 20
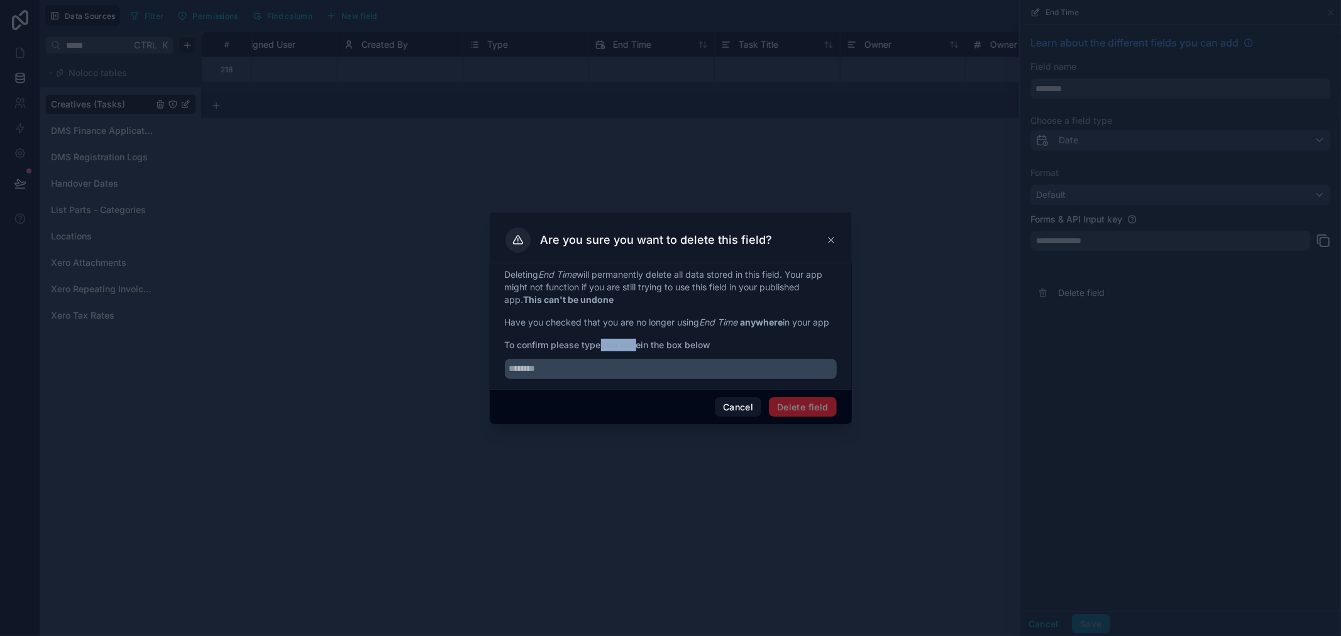
drag, startPoint x: 640, startPoint y: 341, endPoint x: 605, endPoint y: 341, distance: 35.2
click at [605, 341] on strong "End Time" at bounding box center [621, 344] width 40 height 11
click at [605, 342] on strong "End Time" at bounding box center [621, 344] width 40 height 11
drag, startPoint x: 605, startPoint y: 344, endPoint x: 642, endPoint y: 343, distance: 37.1
click at [641, 343] on strong "End Time" at bounding box center [621, 344] width 40 height 11
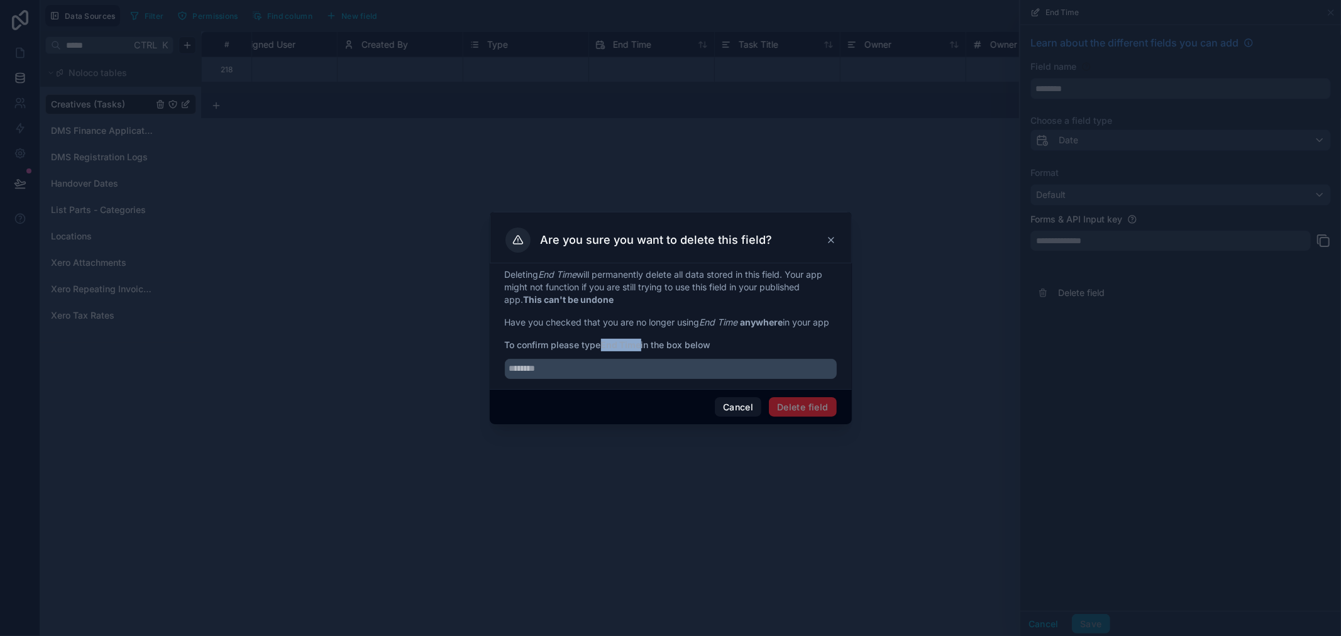
copy strong "End Time"
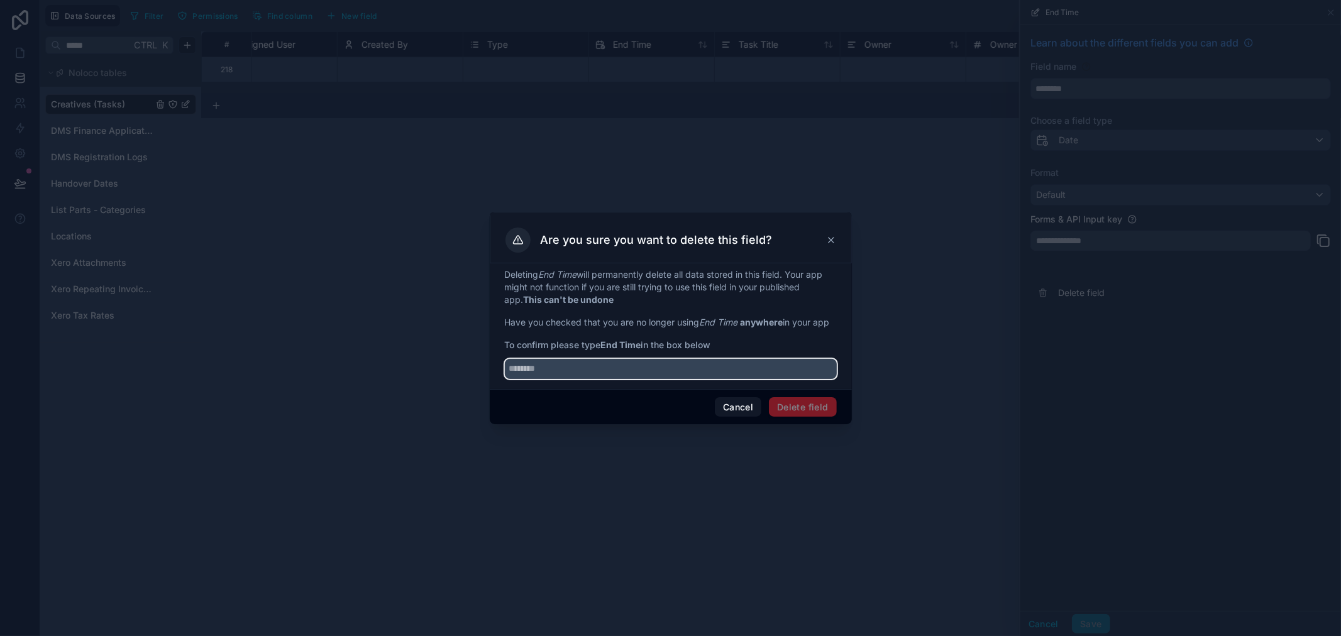
click at [638, 363] on input "text" at bounding box center [671, 369] width 332 height 20
paste input "********"
type input "********"
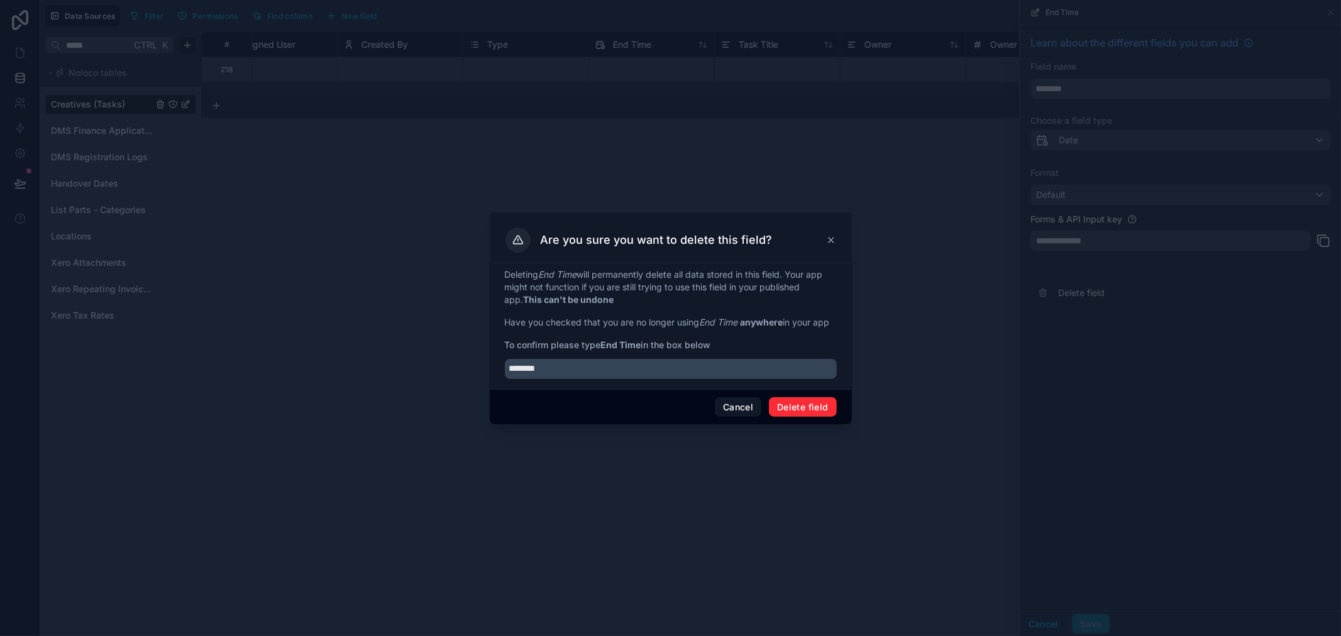
click at [803, 397] on button "Delete field" at bounding box center [802, 407] width 67 height 20
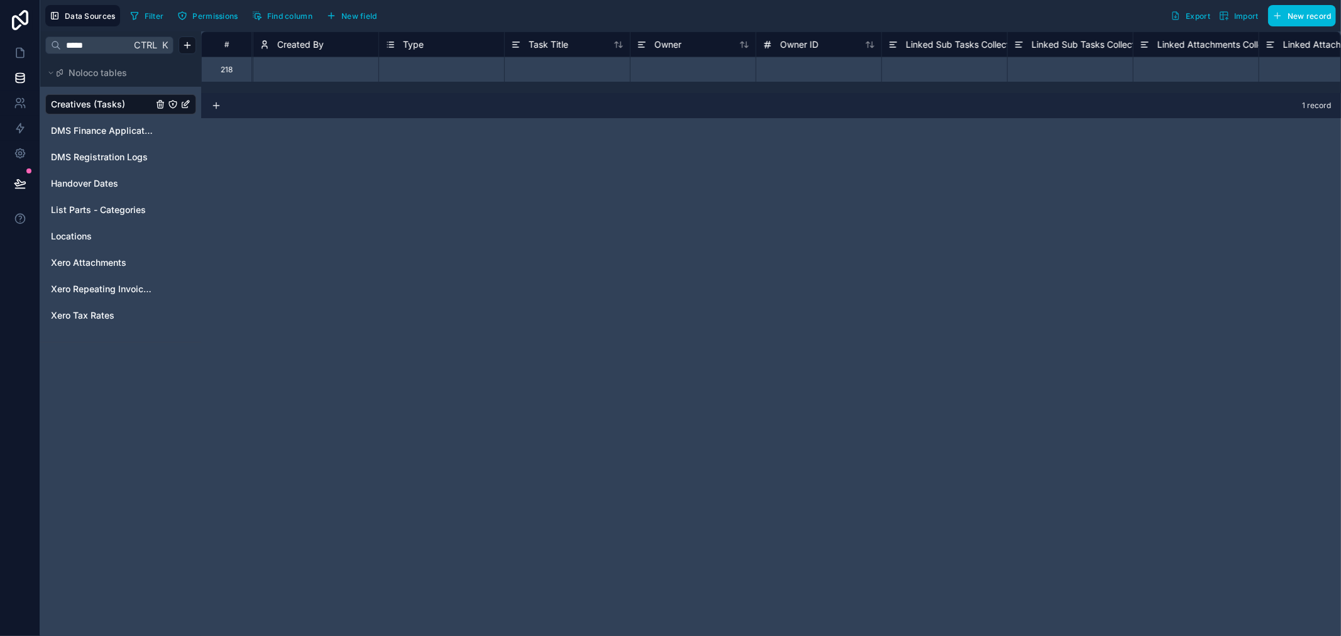
scroll to position [0, 605]
click at [686, 46] on span "Task Title" at bounding box center [697, 44] width 40 height 13
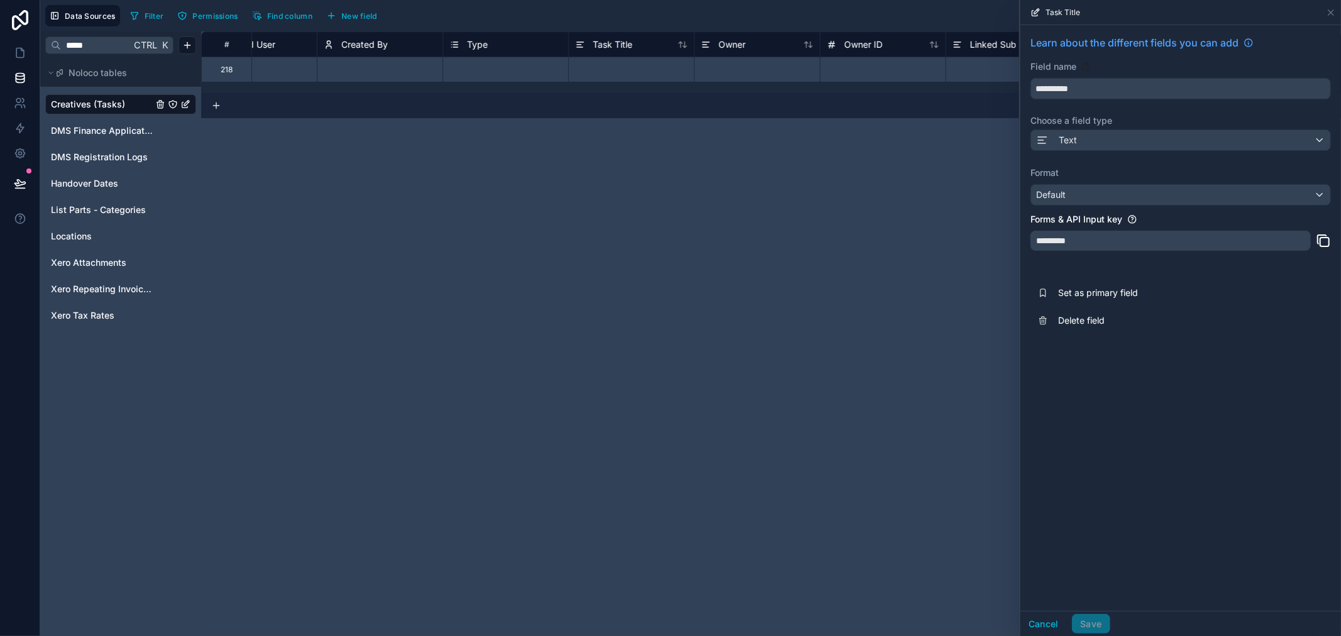
scroll to position [0, 701]
click at [730, 47] on span "Owner" at bounding box center [719, 44] width 27 height 13
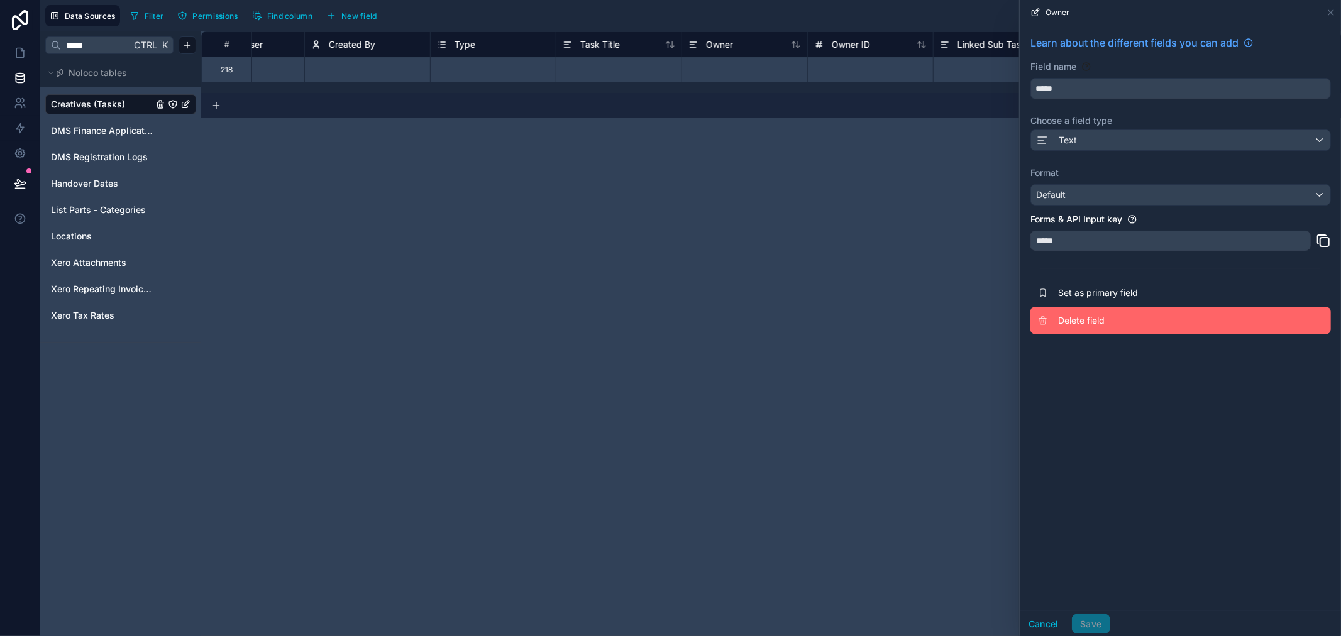
click at [1058, 318] on span "Delete field" at bounding box center [1148, 320] width 181 height 13
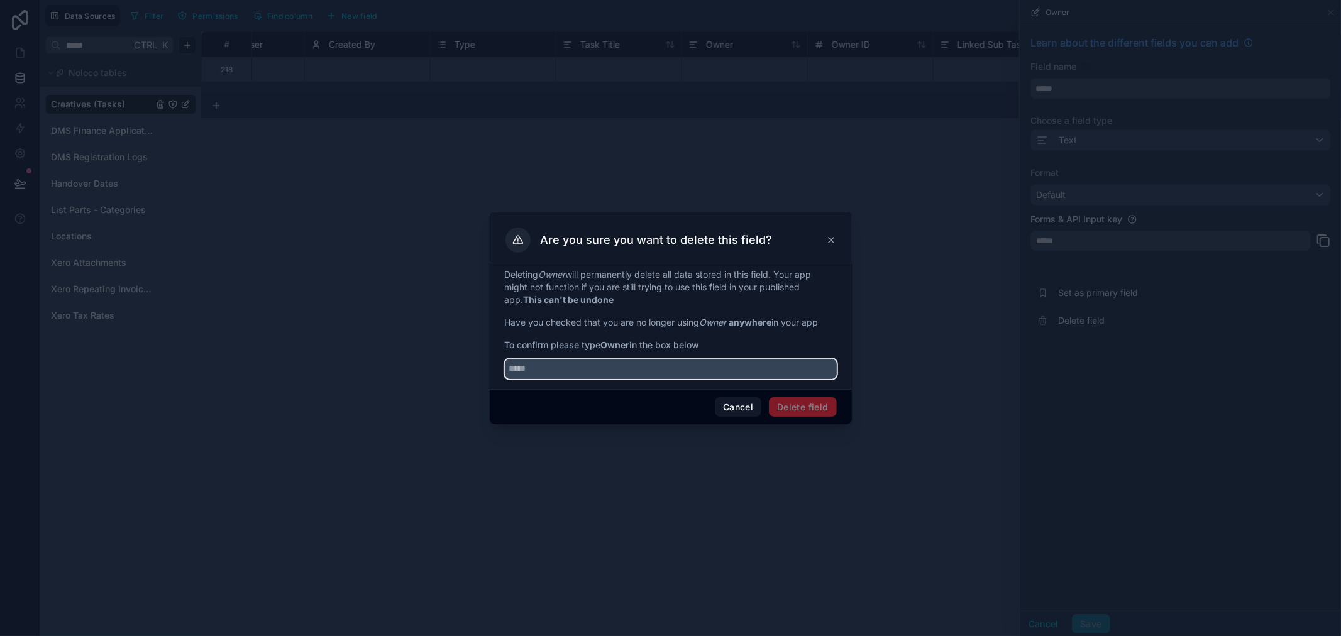
click at [754, 371] on input "text" at bounding box center [671, 369] width 332 height 20
type input "*****"
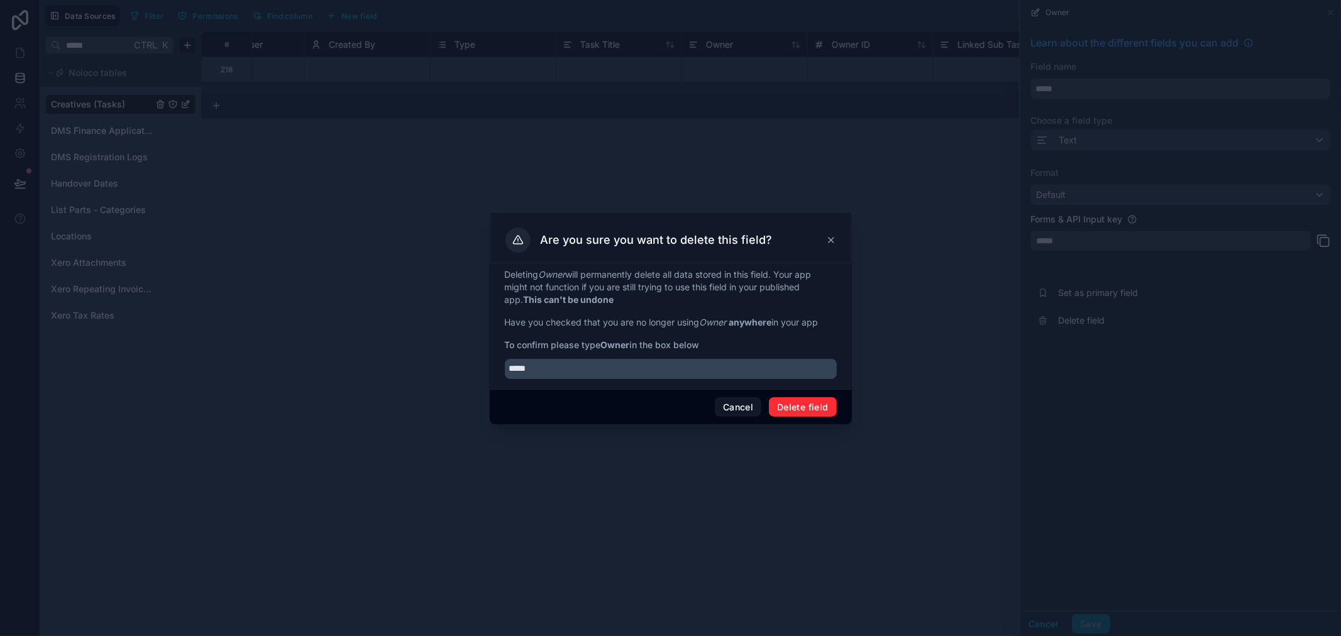
click at [800, 403] on button "Delete field" at bounding box center [802, 407] width 67 height 20
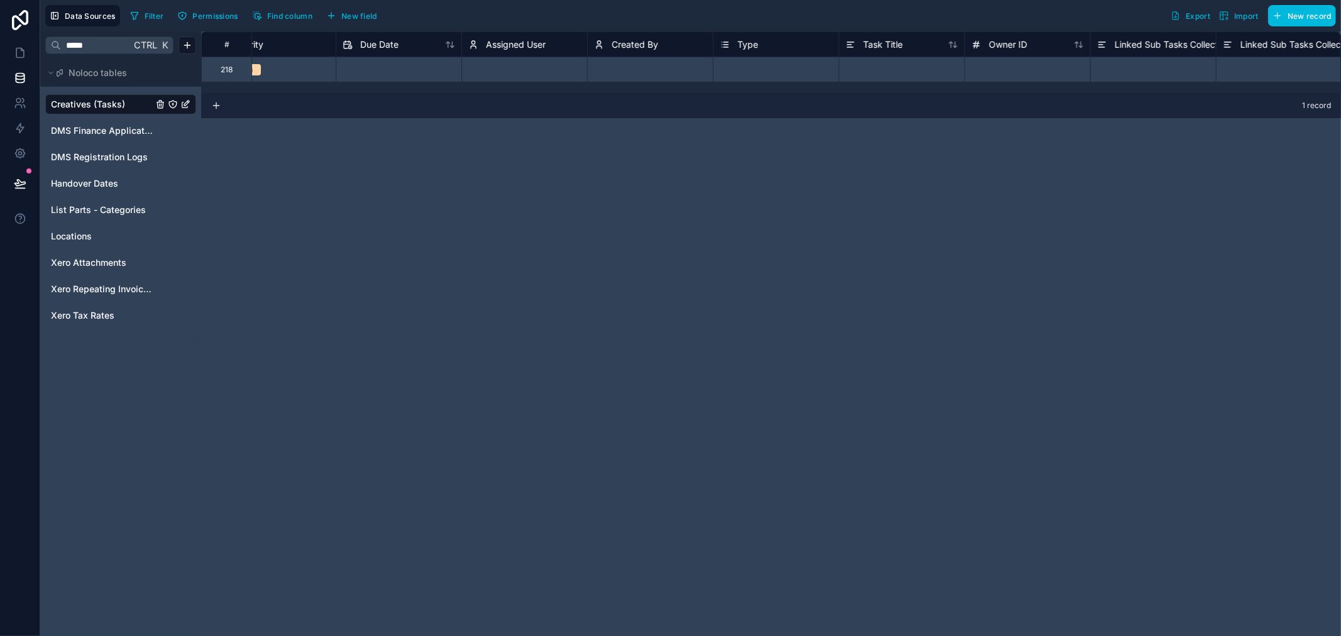
scroll to position [0, 768]
click at [651, 45] on span "Owner ID" at bounding box center [658, 44] width 38 height 13
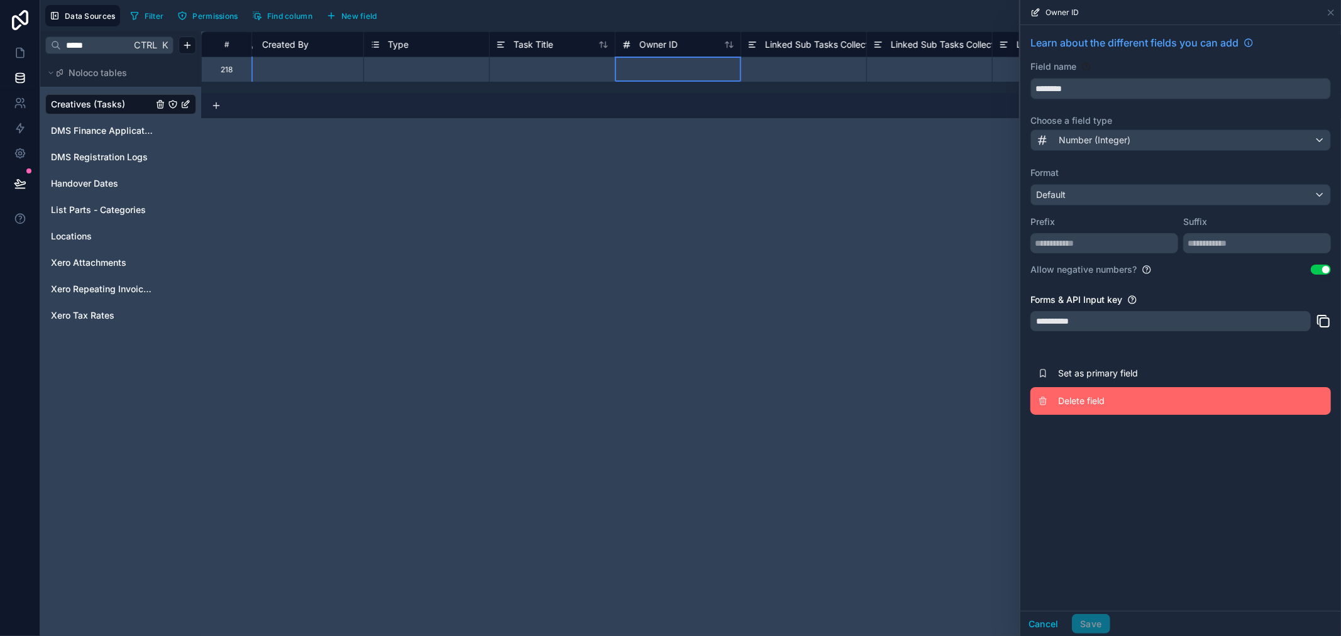
click at [1072, 393] on button "Delete field" at bounding box center [1180, 401] width 300 height 28
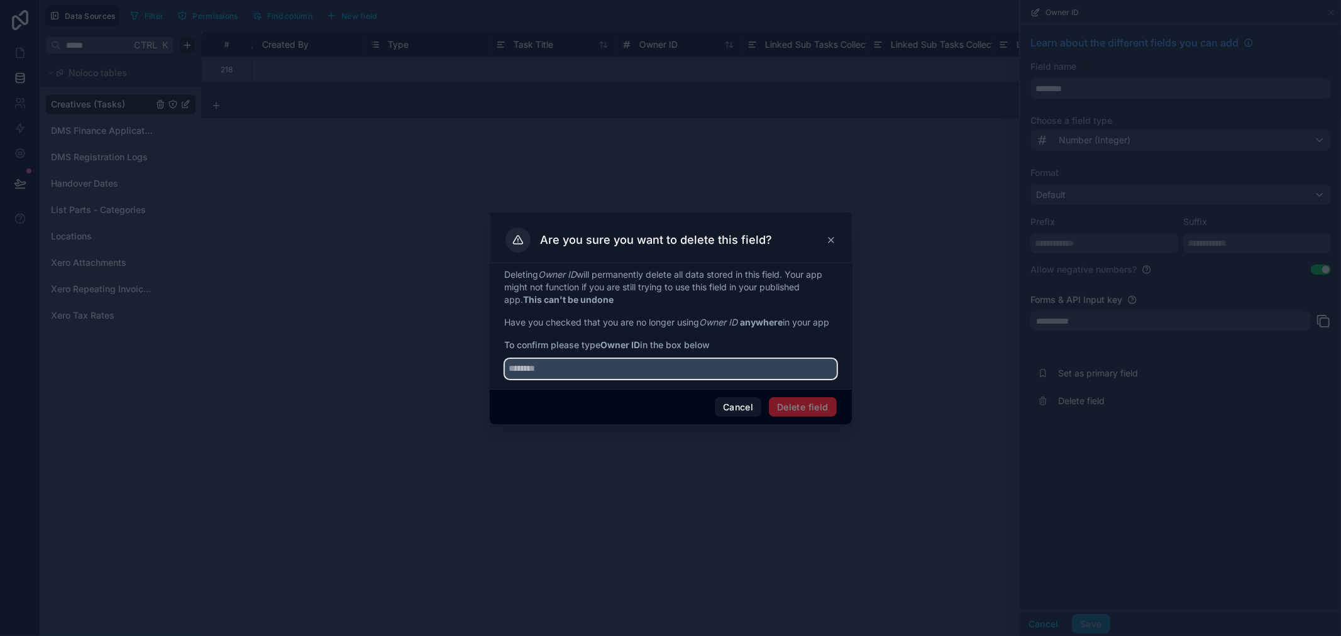
click at [690, 369] on input "text" at bounding box center [671, 369] width 332 height 20
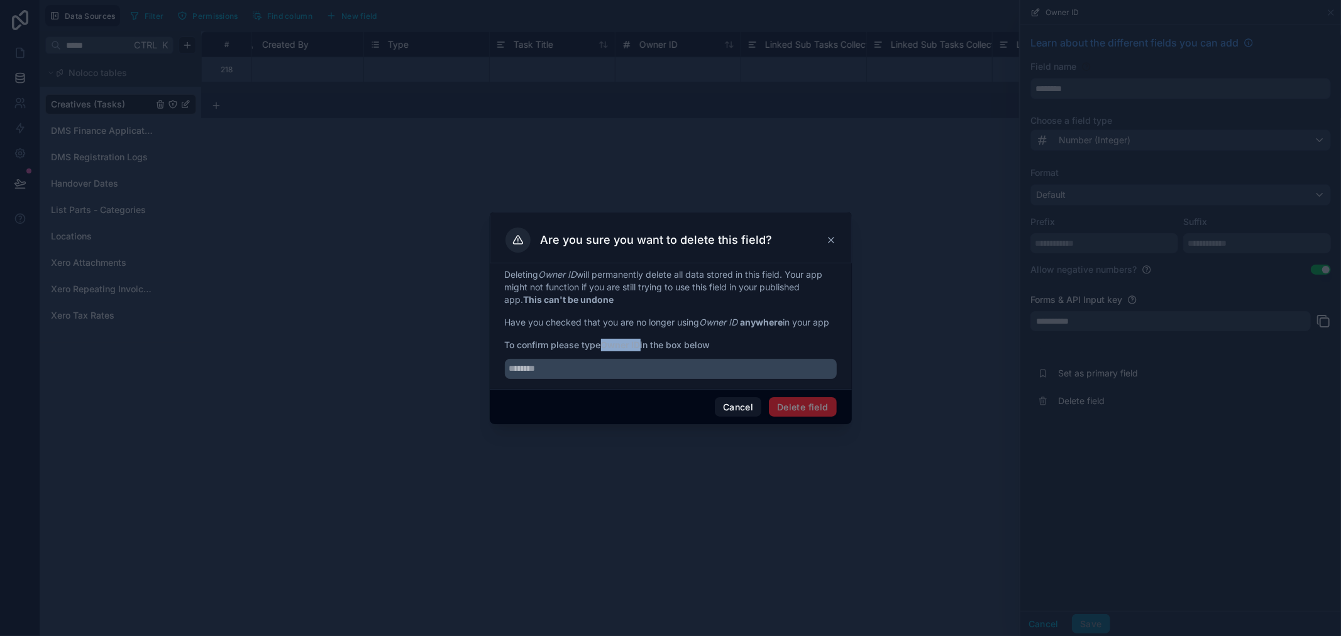
drag, startPoint x: 642, startPoint y: 346, endPoint x: 603, endPoint y: 337, distance: 39.3
click at [603, 339] on span "To confirm please type Owner ID in the box below" at bounding box center [671, 345] width 332 height 13
copy strong "Owner ID"
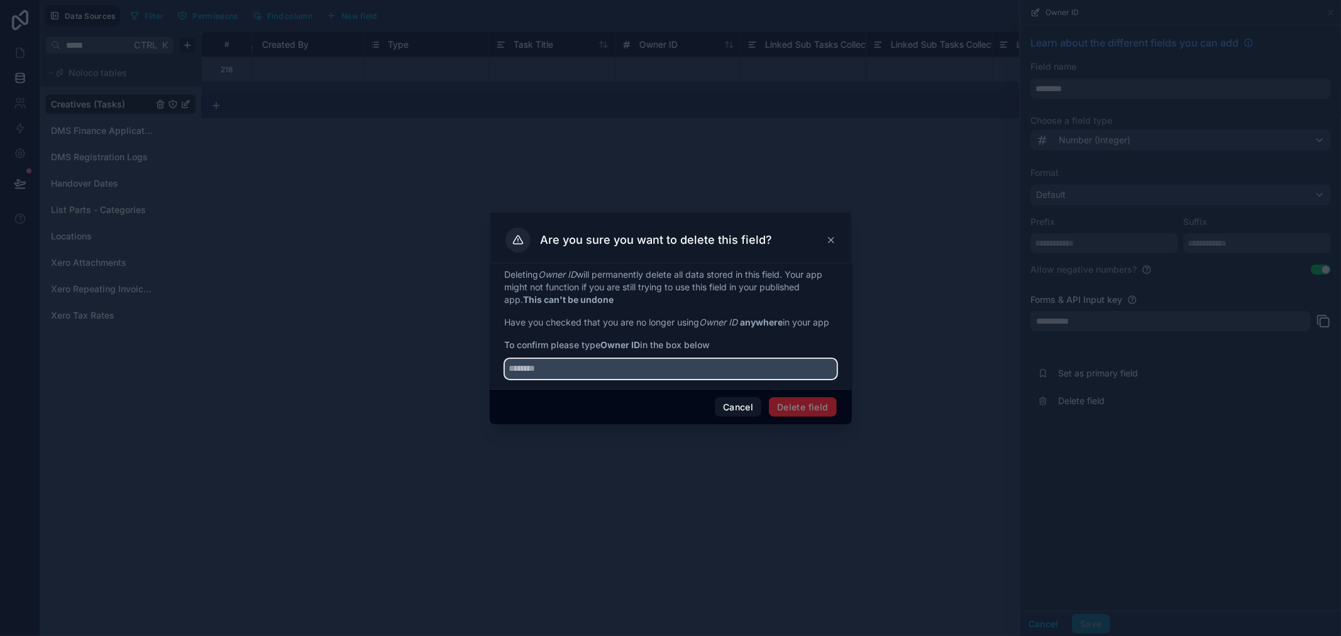
click at [597, 365] on input "text" at bounding box center [671, 369] width 332 height 20
paste input "********"
type input "********"
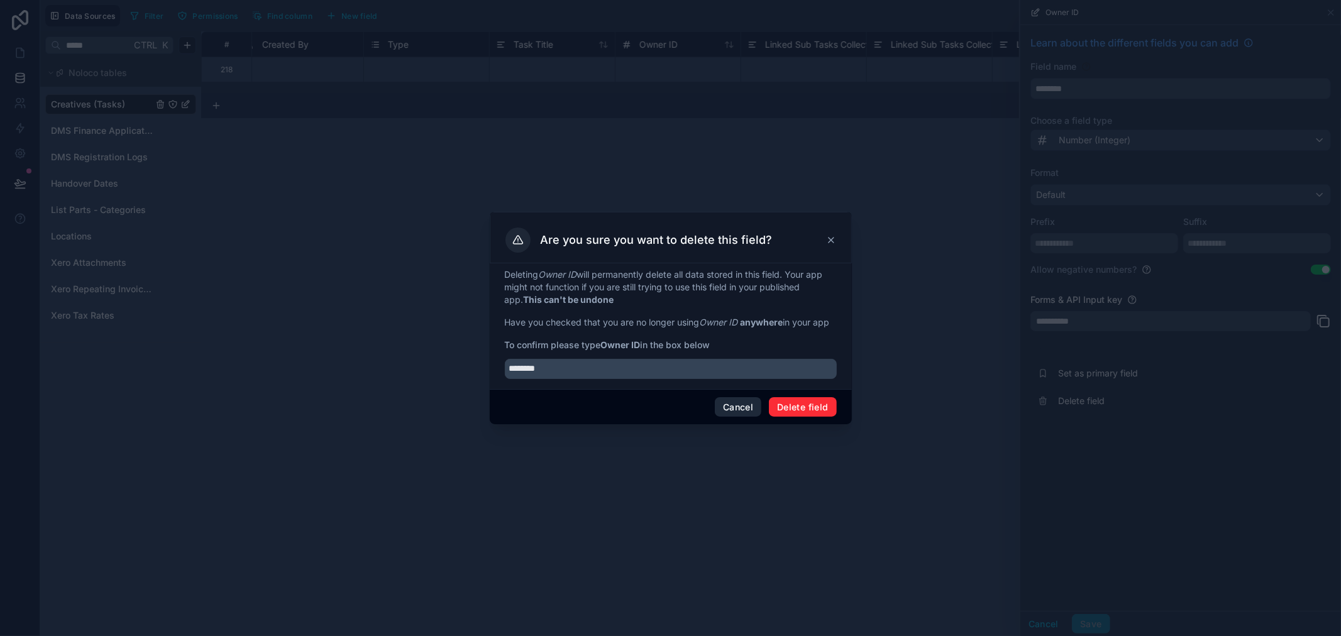
click at [795, 399] on button "Delete field" at bounding box center [802, 407] width 67 height 20
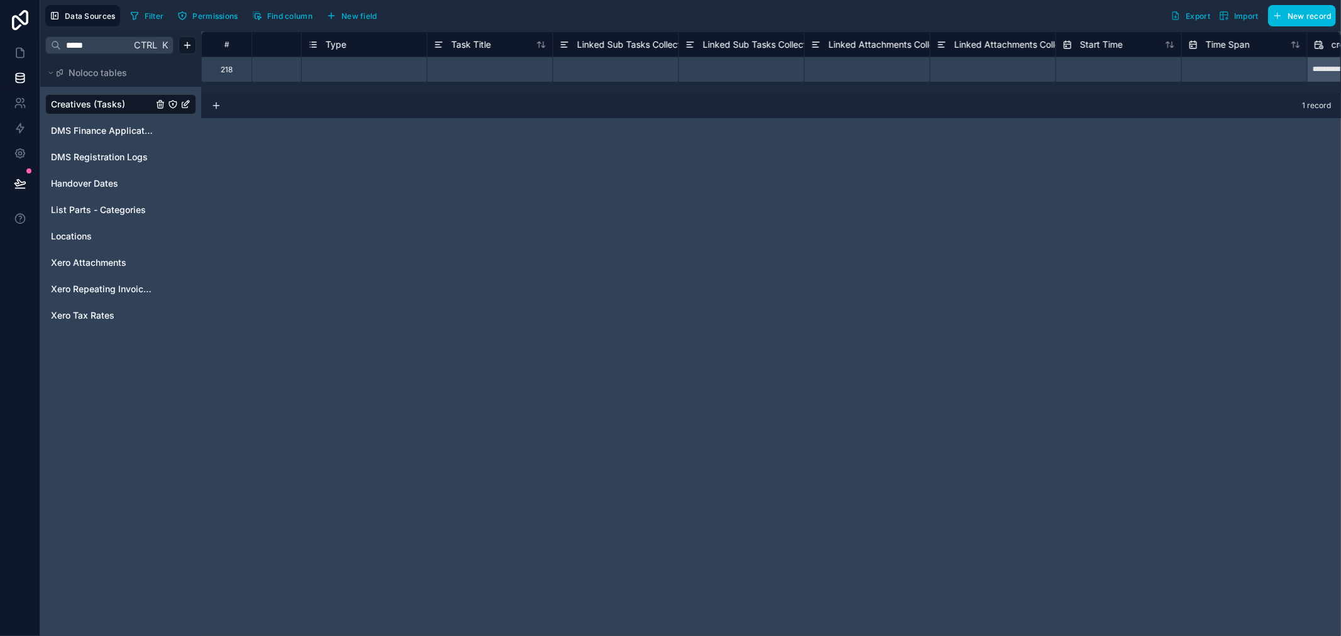
scroll to position [0, 977]
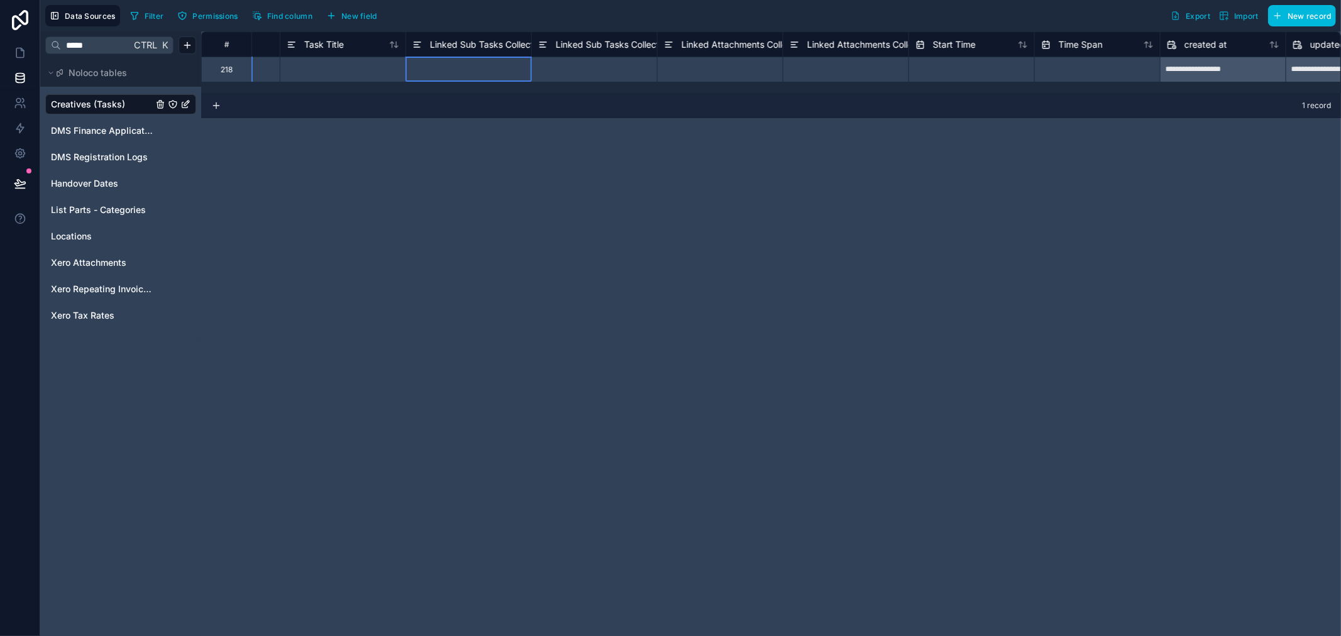
click at [474, 45] on span "Linked Sub Tasks Collection" at bounding box center [488, 44] width 116 height 13
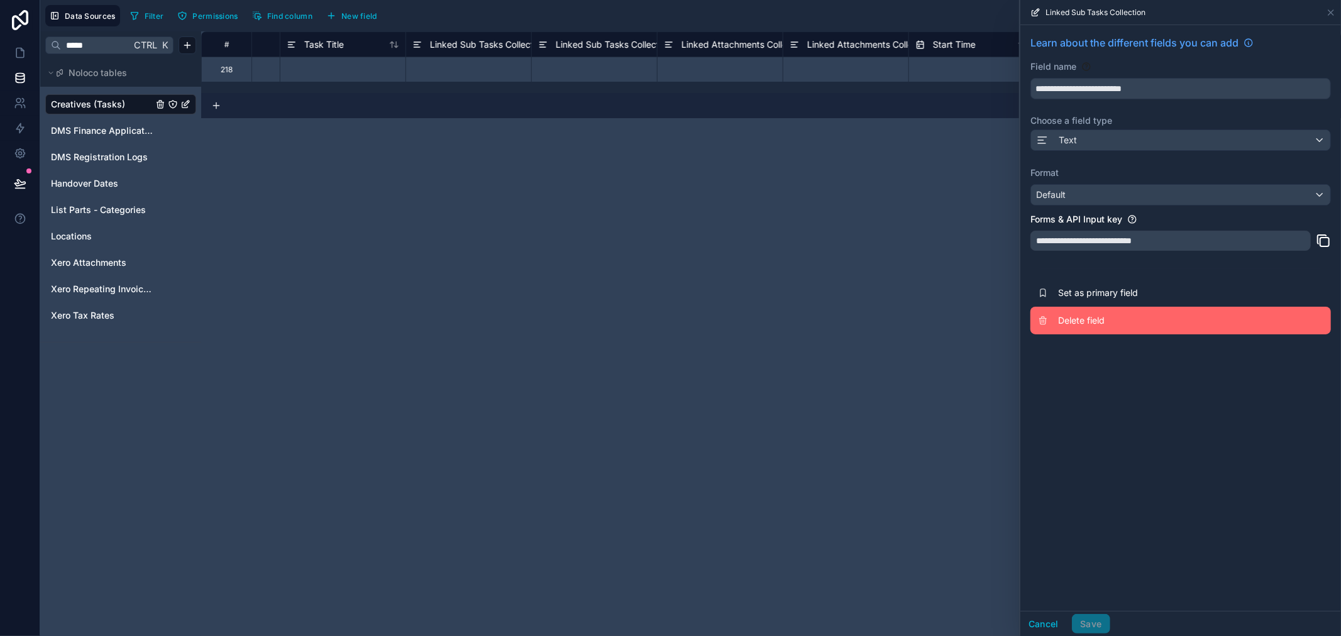
click at [1085, 307] on button "Delete field" at bounding box center [1180, 321] width 300 height 28
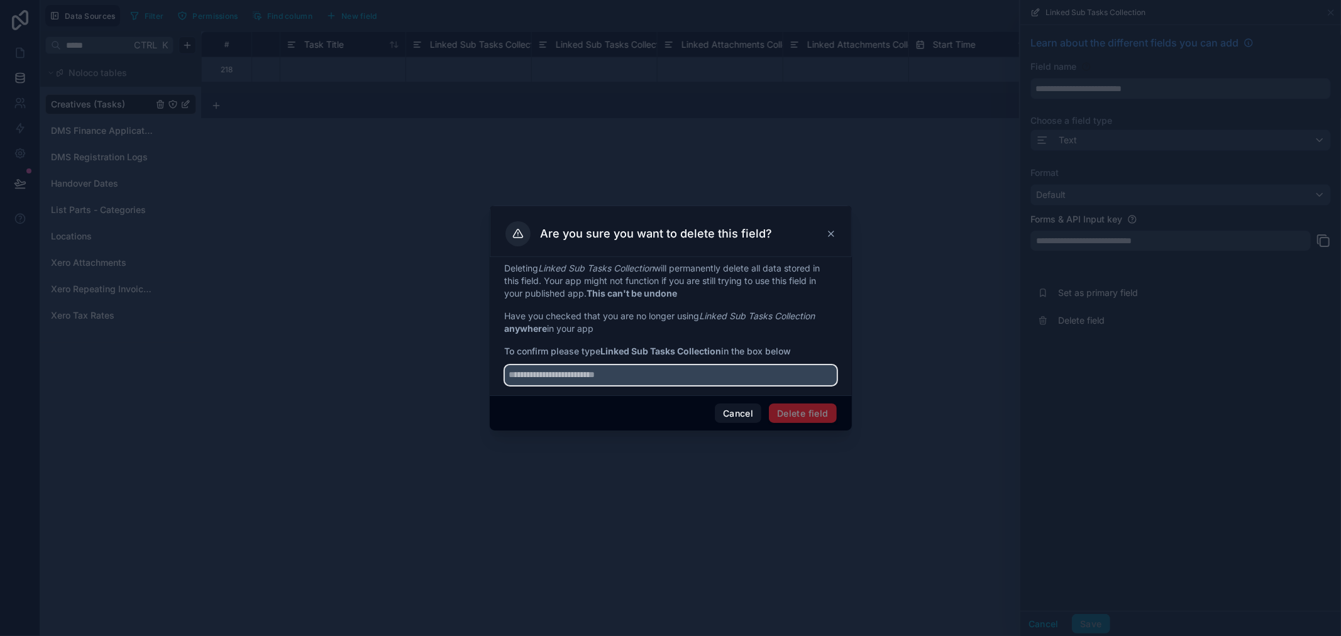
click at [764, 371] on input "text" at bounding box center [671, 375] width 332 height 20
drag, startPoint x: 723, startPoint y: 353, endPoint x: 604, endPoint y: 349, distance: 118.8
click at [604, 349] on strong "Linked Sub Tasks Collection" at bounding box center [661, 351] width 121 height 11
copy strong "Linked Sub Tasks Collection"
click at [602, 366] on input "text" at bounding box center [671, 375] width 332 height 20
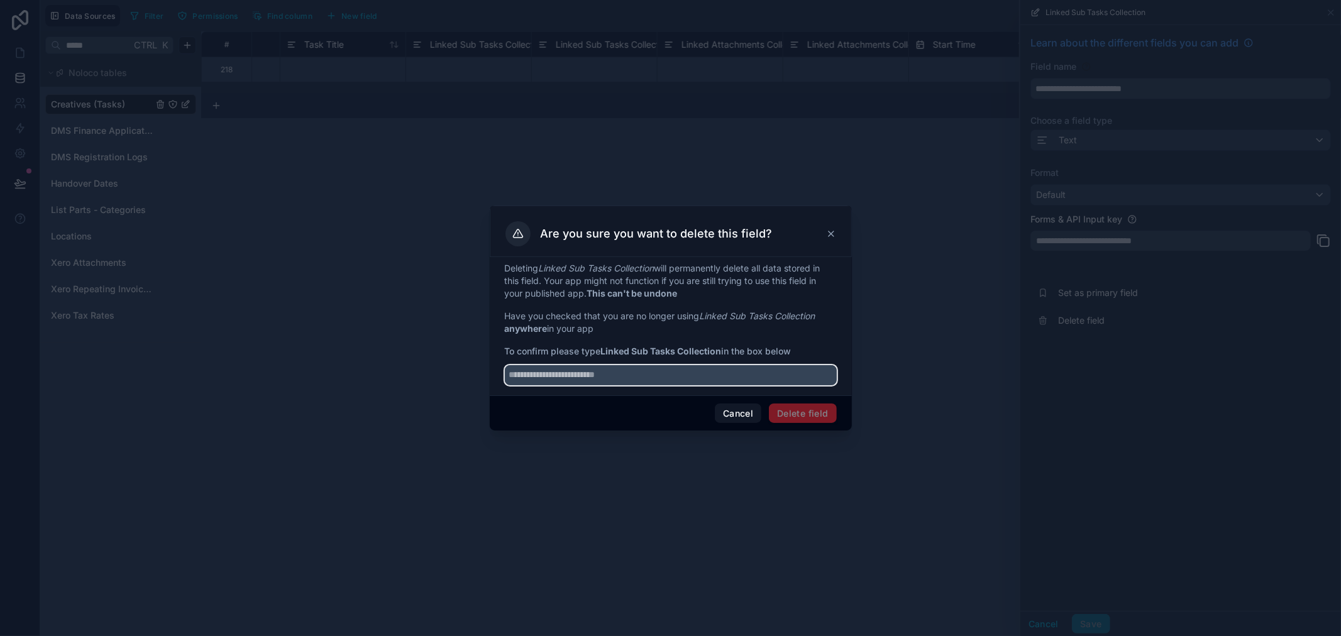
paste input "**********"
type input "**********"
click at [797, 410] on button "Delete field" at bounding box center [802, 413] width 67 height 20
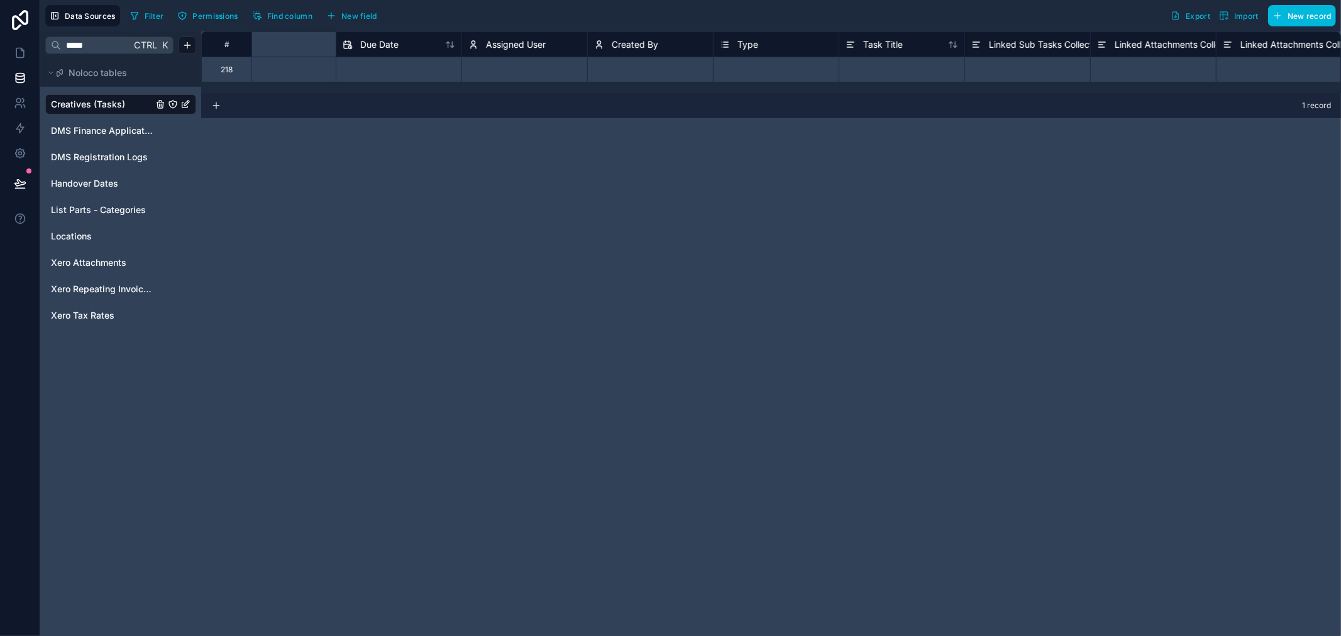
scroll to position [0, 908]
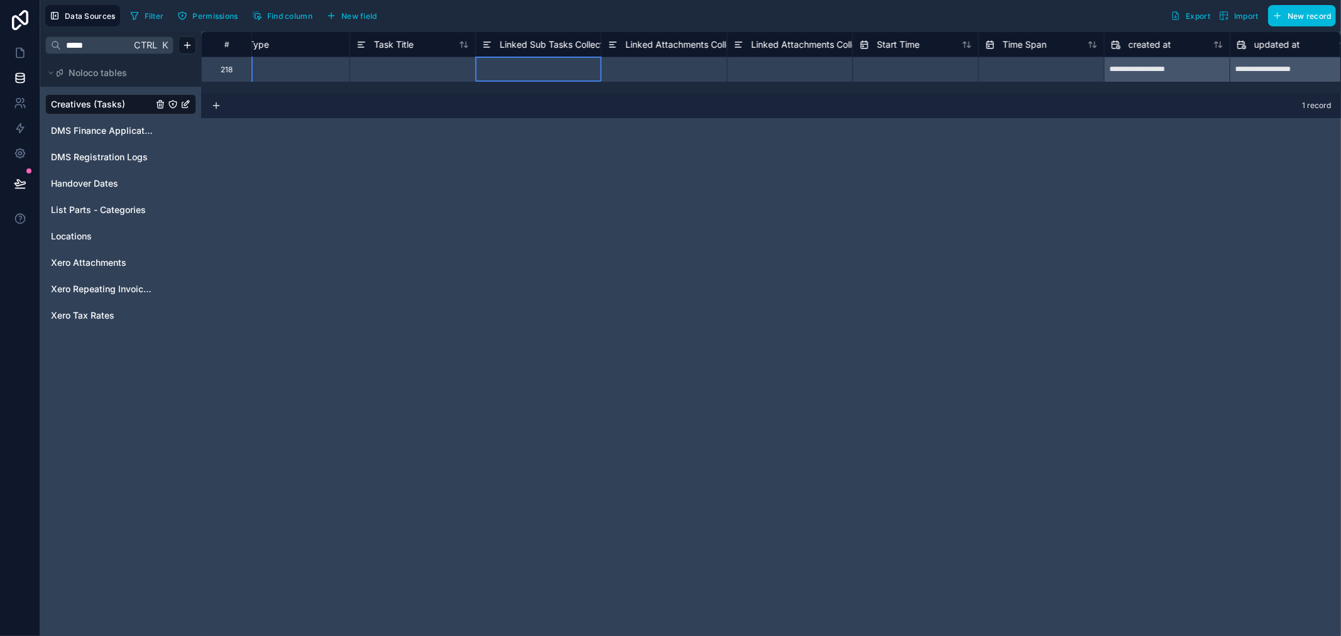
click at [549, 60] on div at bounding box center [538, 69] width 126 height 25
click at [555, 47] on span "Linked Sub Tasks Collection ID" at bounding box center [563, 44] width 127 height 13
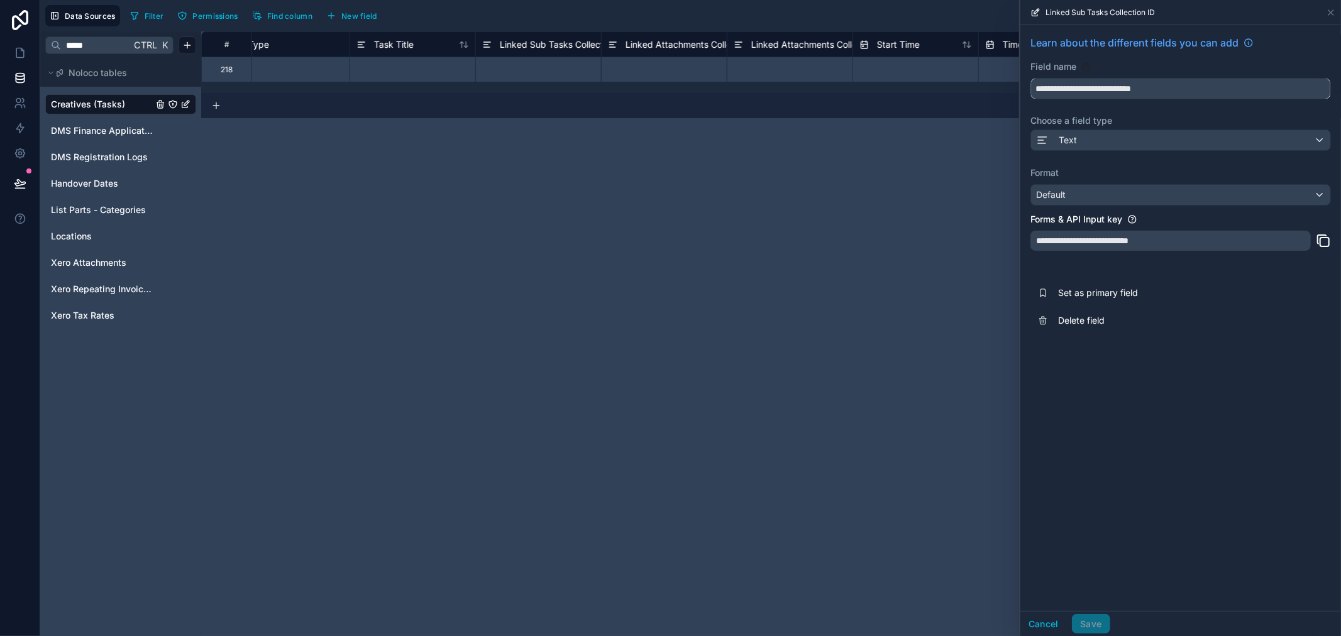
drag, startPoint x: 1161, startPoint y: 91, endPoint x: 950, endPoint y: 96, distance: 211.9
click at [950, 96] on div "**********" at bounding box center [690, 318] width 1300 height 636
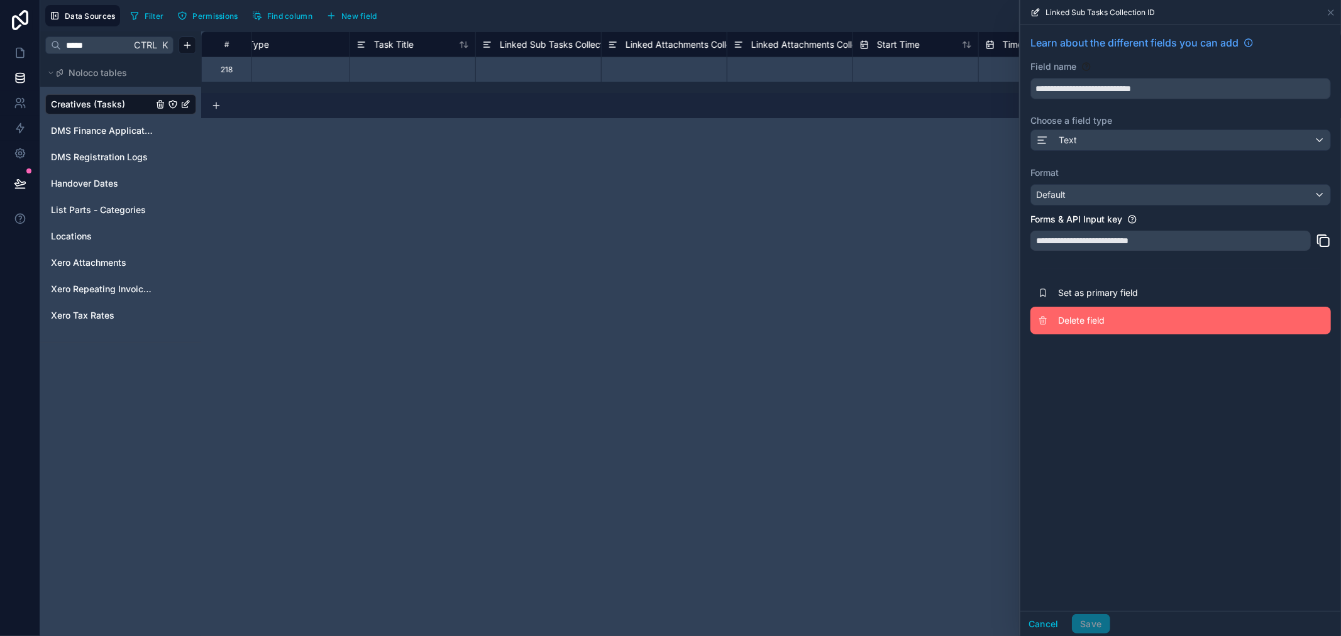
click at [1099, 328] on button "Delete field" at bounding box center [1180, 321] width 300 height 28
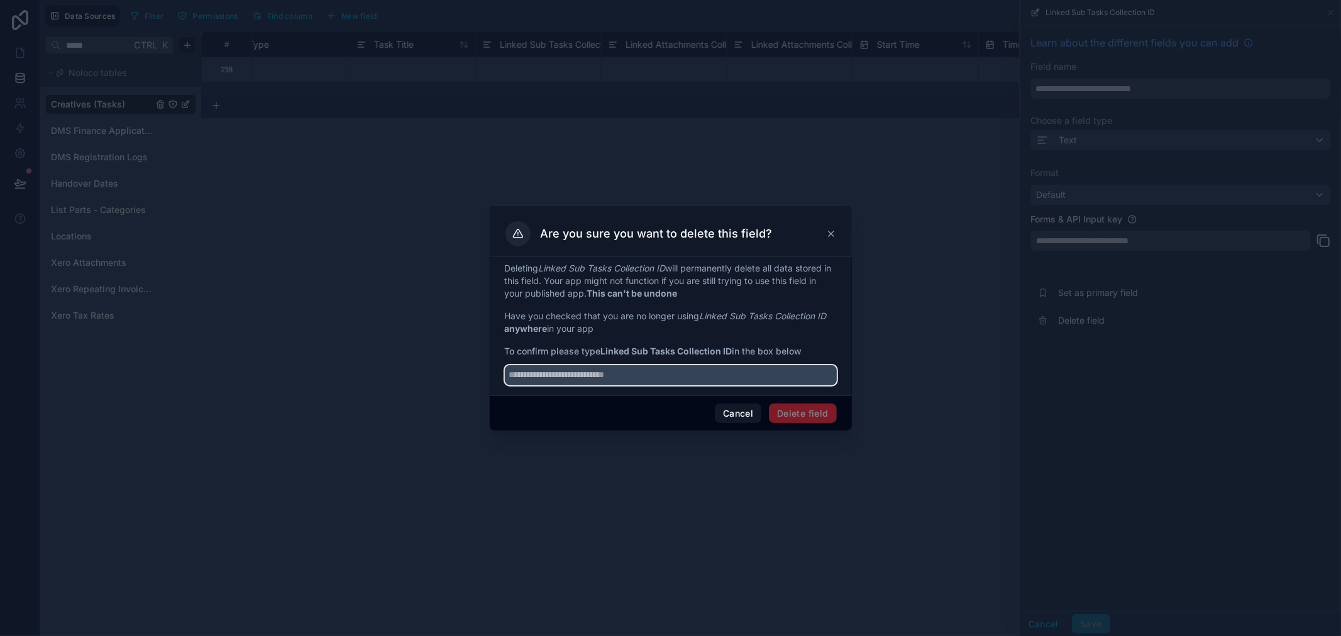
click at [632, 371] on input "text" at bounding box center [671, 375] width 332 height 20
paste input "**********"
type input "**********"
click at [820, 405] on button "Delete field" at bounding box center [802, 413] width 67 height 20
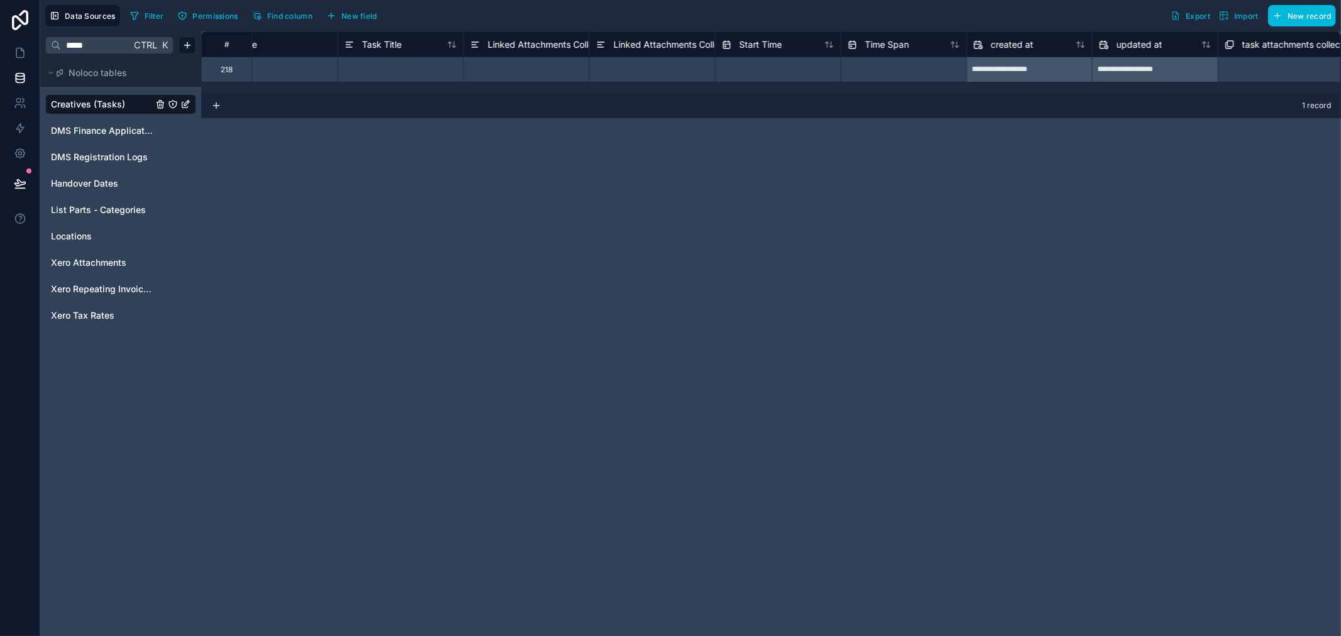
scroll to position [0, 1047]
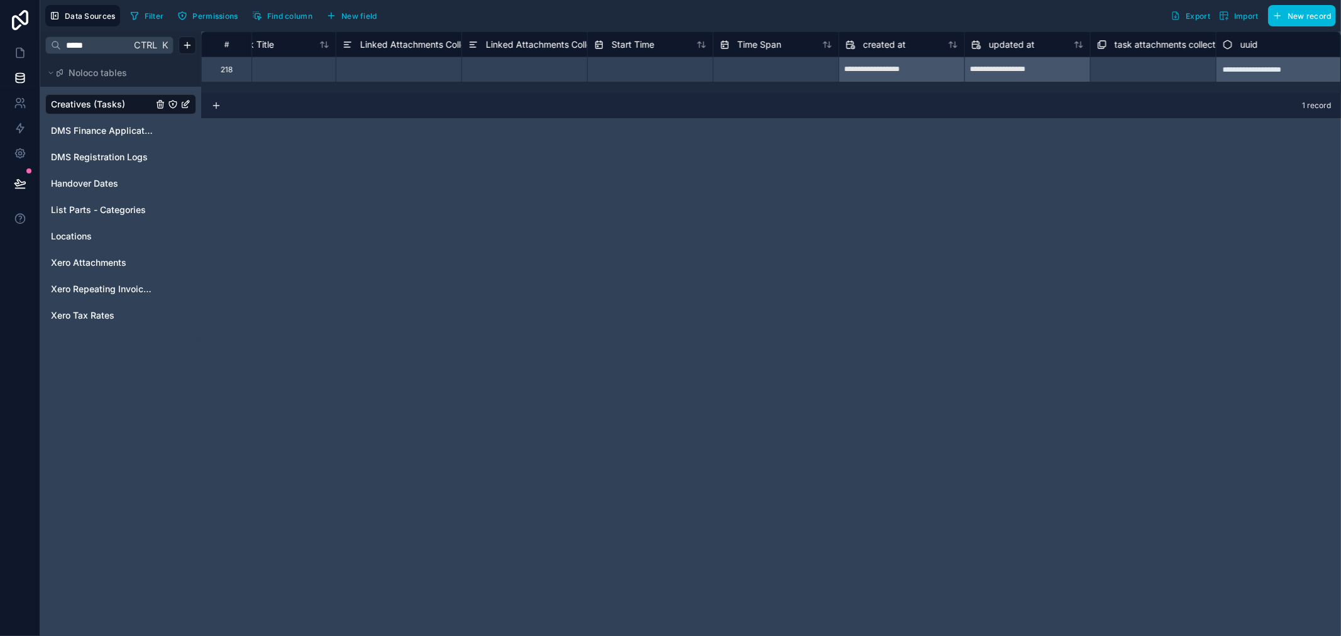
click at [406, 45] on span "Linked Attachments Collection" at bounding box center [423, 44] width 126 height 13
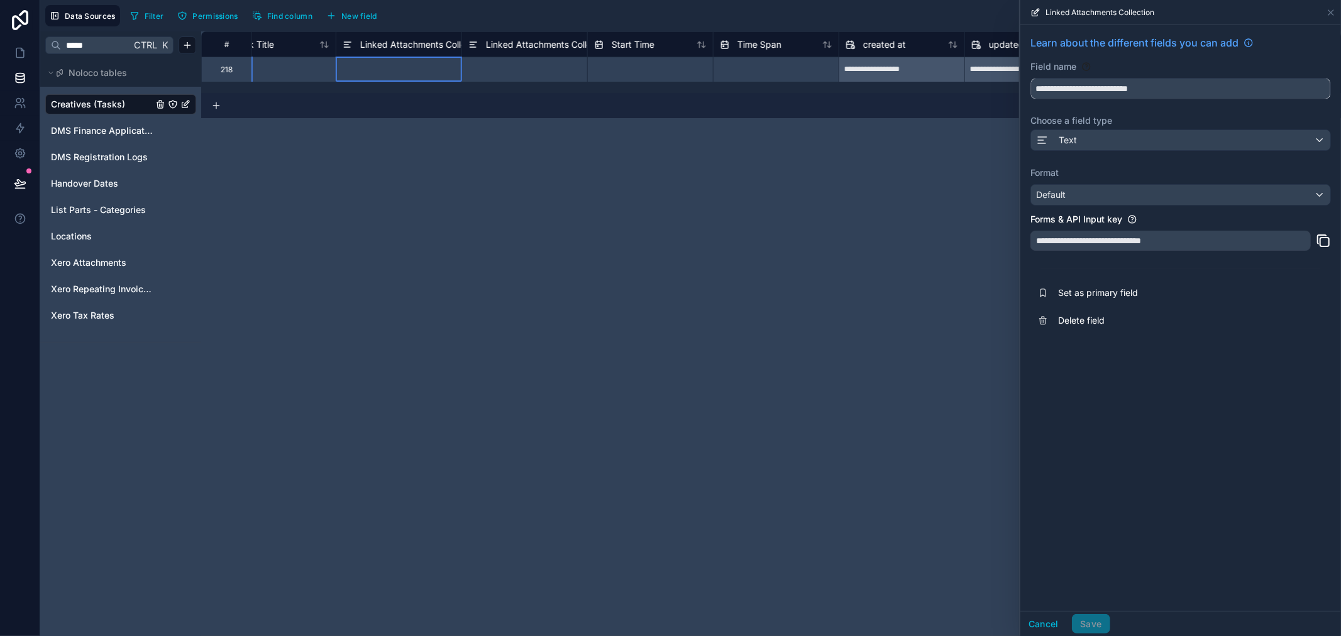
click at [1150, 96] on input "**********" at bounding box center [1180, 89] width 299 height 20
click at [1148, 95] on input "**********" at bounding box center [1180, 89] width 299 height 20
click at [1144, 92] on input "**********" at bounding box center [1180, 89] width 299 height 20
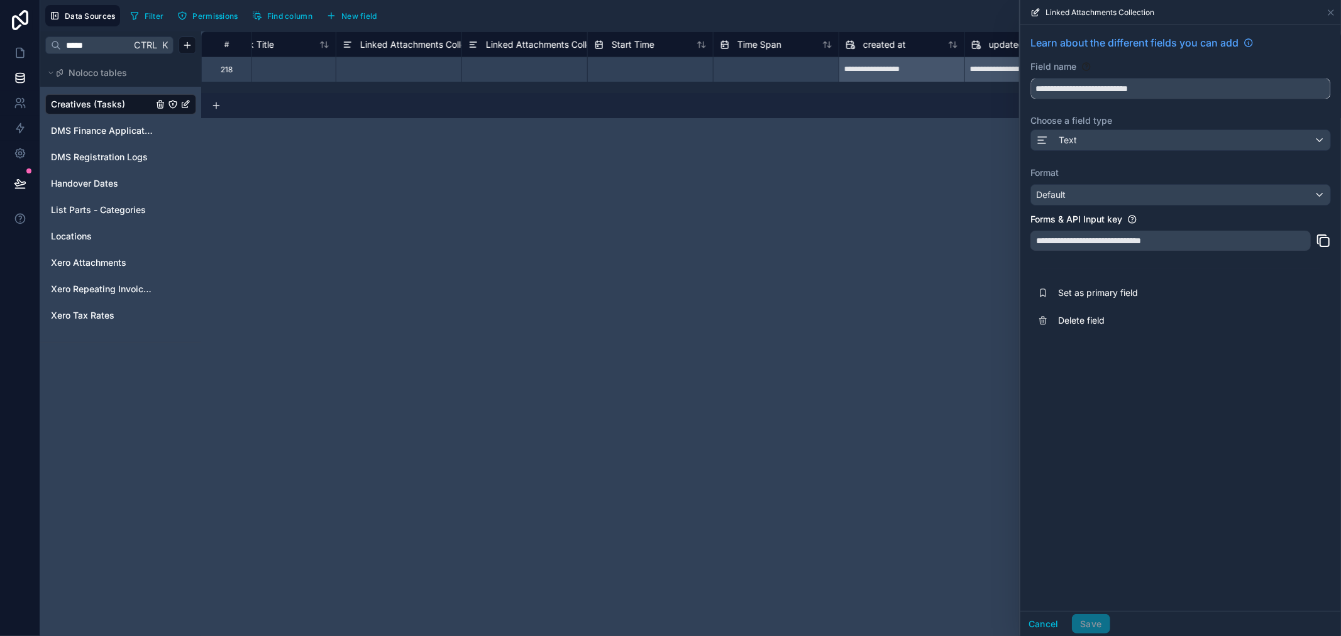
click at [1144, 92] on input "**********" at bounding box center [1180, 89] width 299 height 20
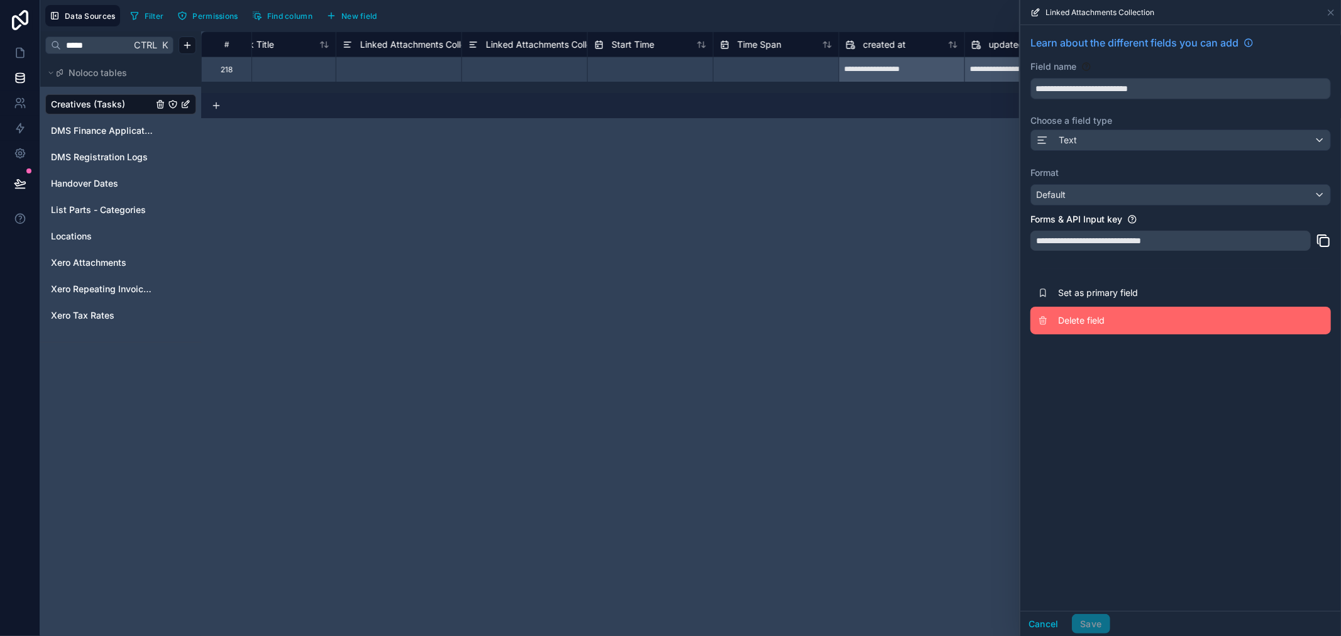
click at [1104, 310] on button "Delete field" at bounding box center [1180, 321] width 300 height 28
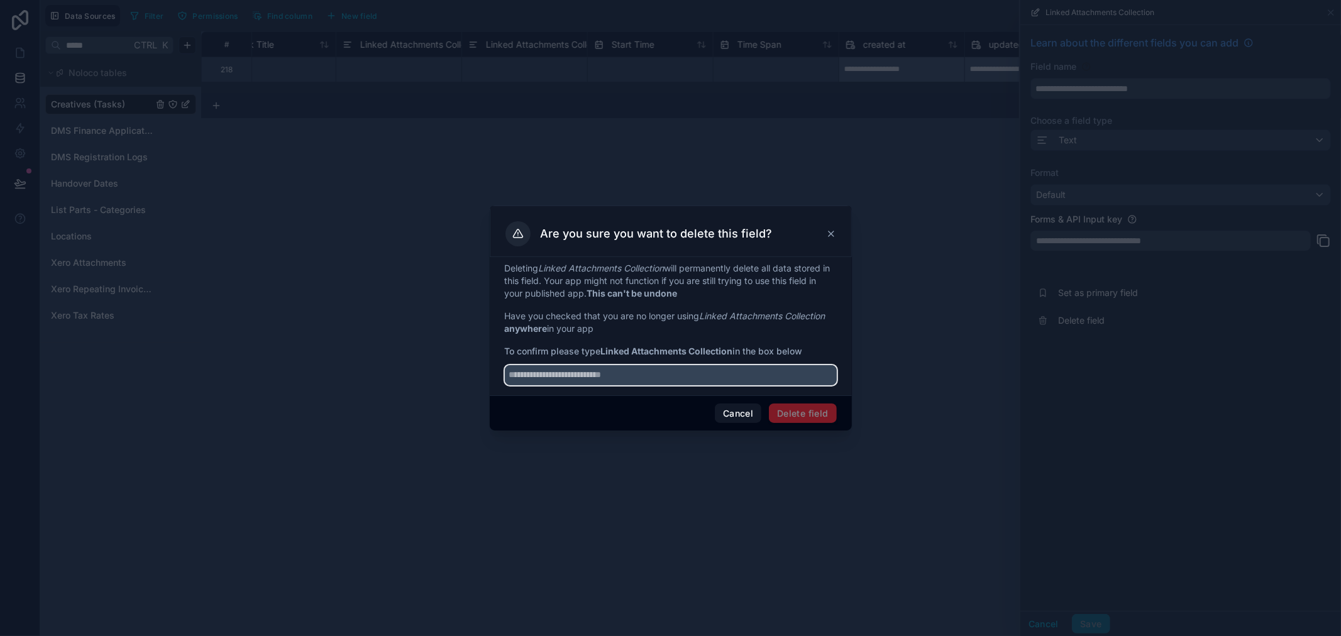
click at [696, 366] on input "text" at bounding box center [671, 375] width 332 height 20
paste input "**********"
type input "**********"
click at [802, 418] on button "Delete field" at bounding box center [802, 413] width 67 height 20
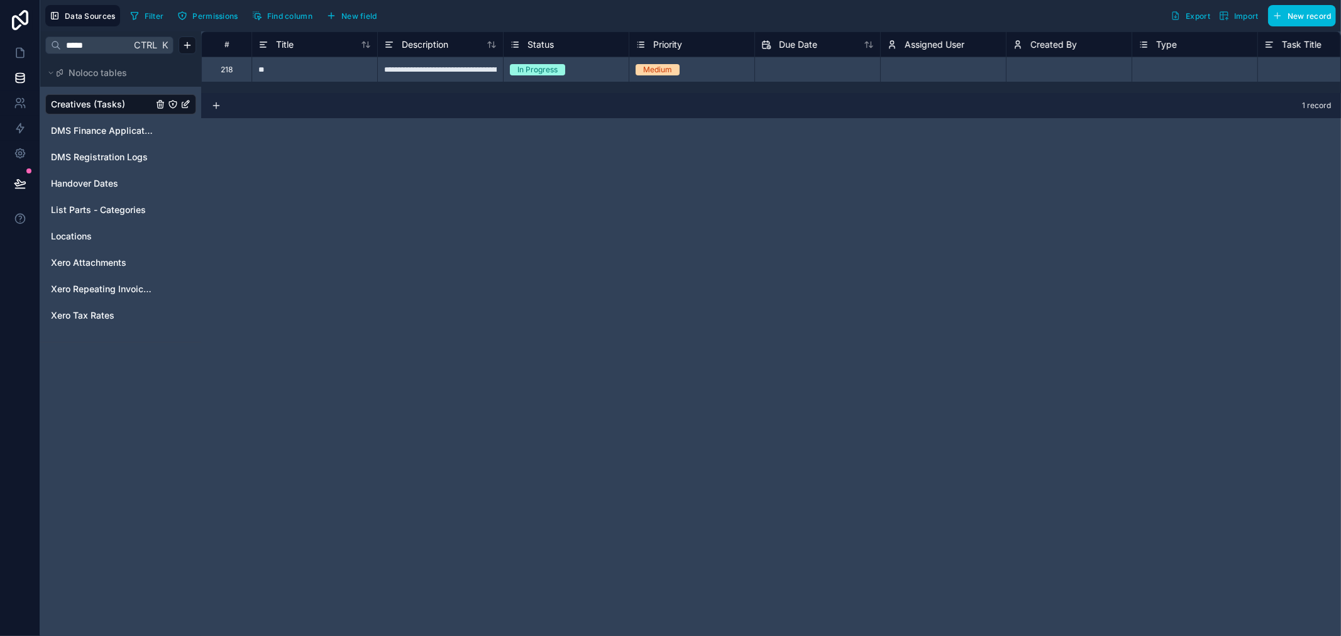
scroll to position [0, 922]
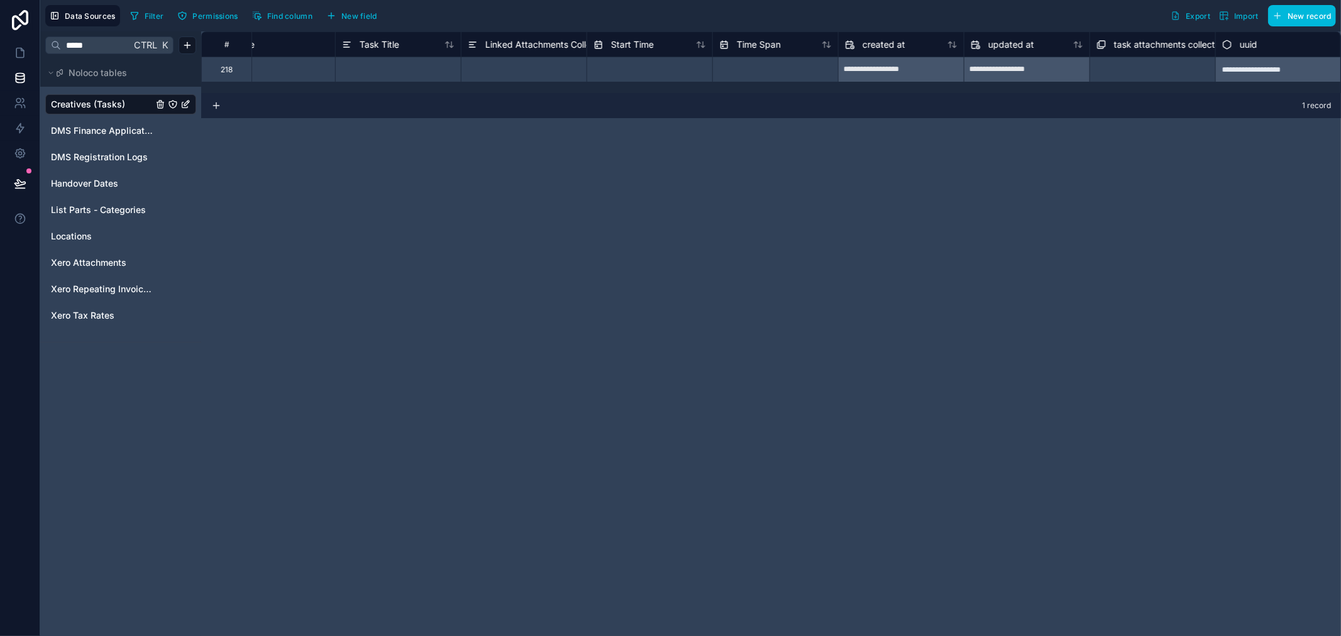
click at [522, 45] on span "Linked Attachments Collection ID" at bounding box center [553, 44] width 137 height 13
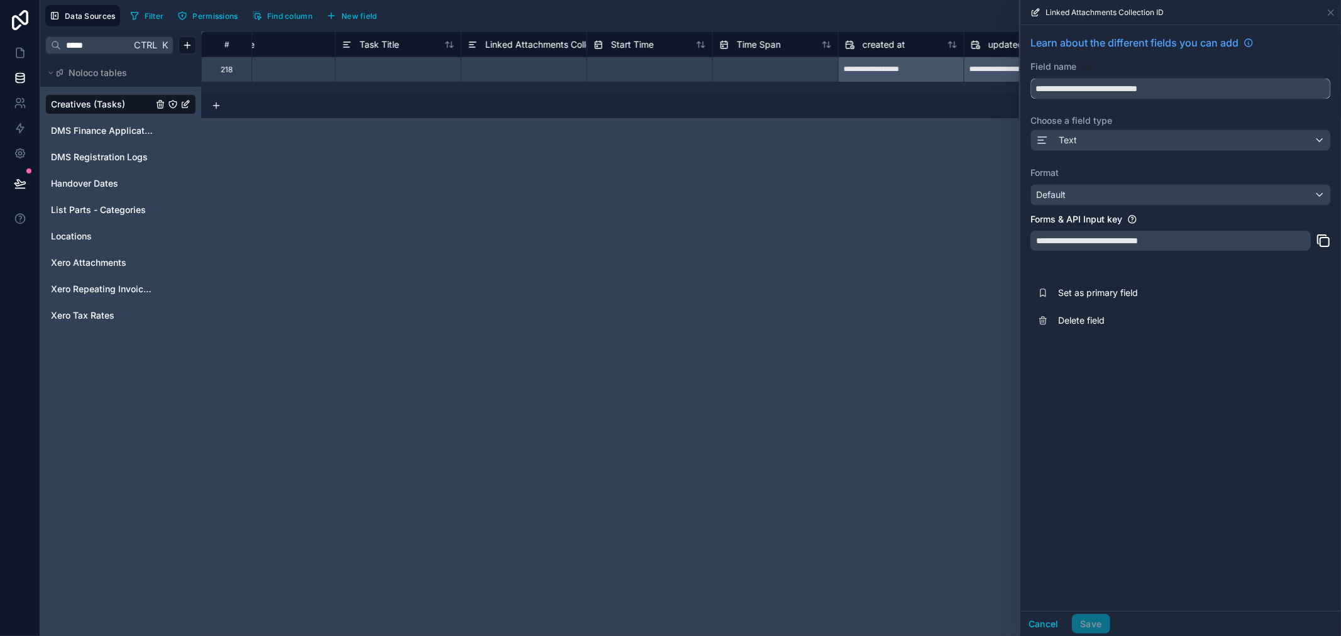
drag, startPoint x: 1198, startPoint y: 89, endPoint x: 887, endPoint y: 93, distance: 311.1
click at [887, 93] on div "**********" at bounding box center [690, 318] width 1300 height 636
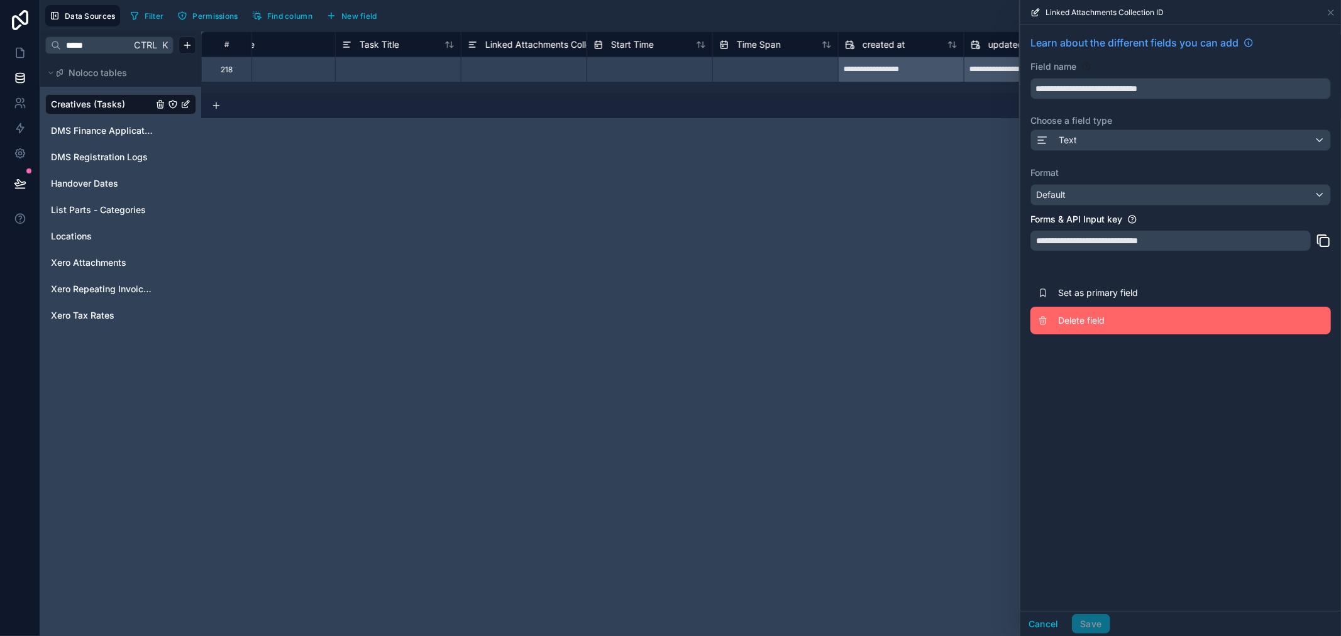
click at [1103, 316] on span "Delete field" at bounding box center [1148, 320] width 181 height 13
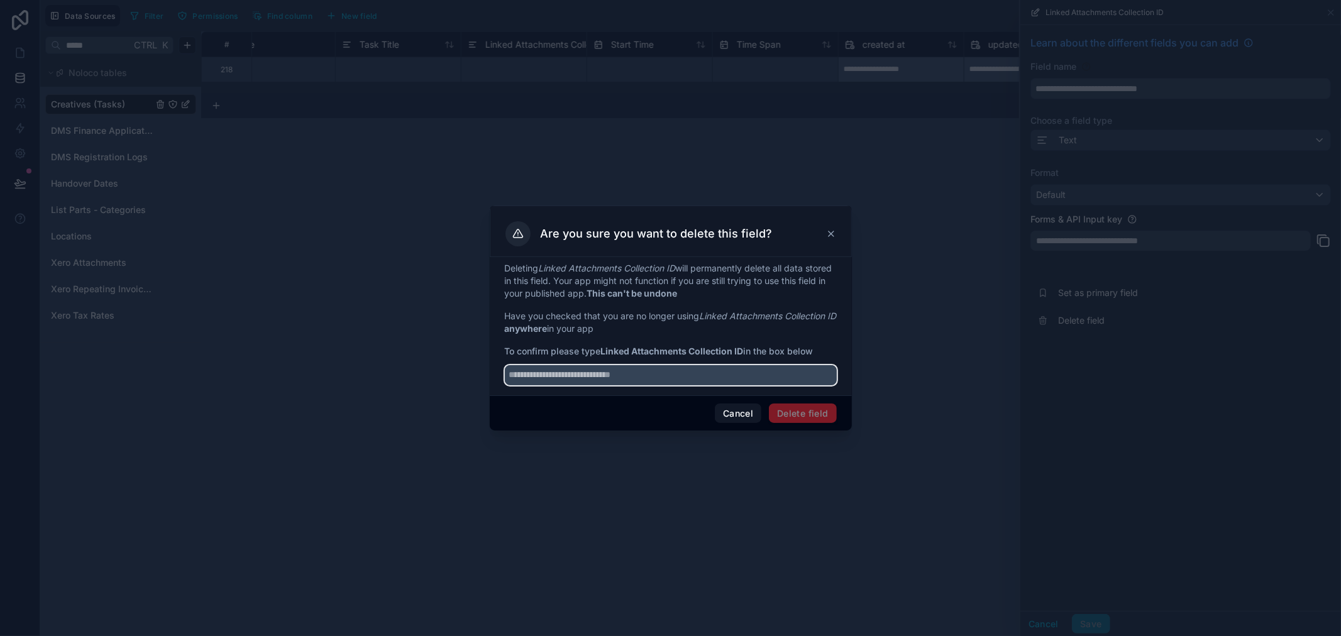
click at [679, 375] on input "text" at bounding box center [671, 375] width 332 height 20
paste input "**********"
type input "**********"
click at [780, 409] on button "Delete field" at bounding box center [802, 413] width 67 height 20
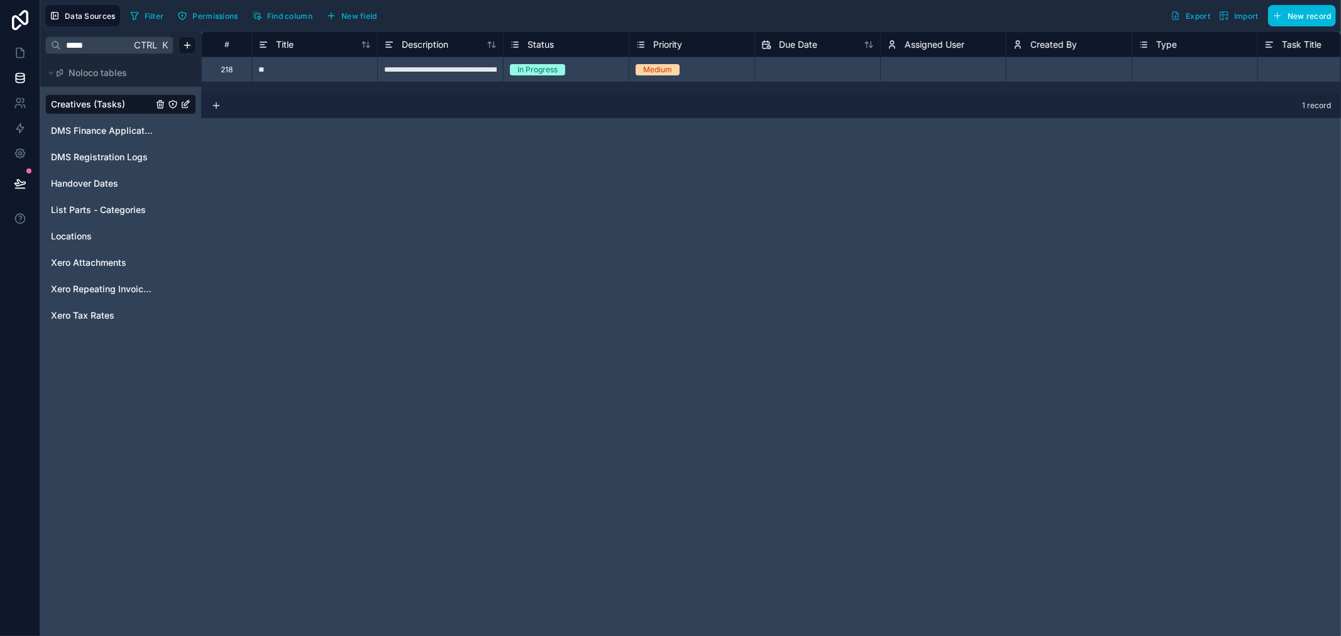
scroll to position [0, 610]
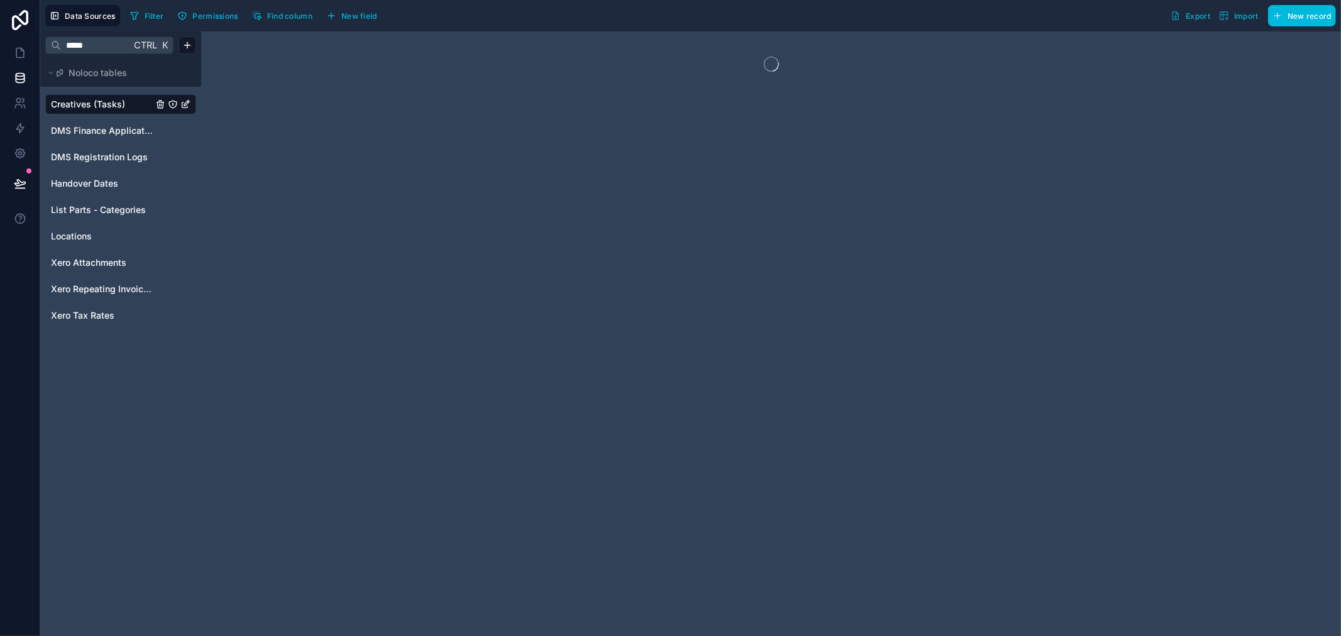
drag, startPoint x: 826, startPoint y: 87, endPoint x: 1276, endPoint y: 57, distance: 451.0
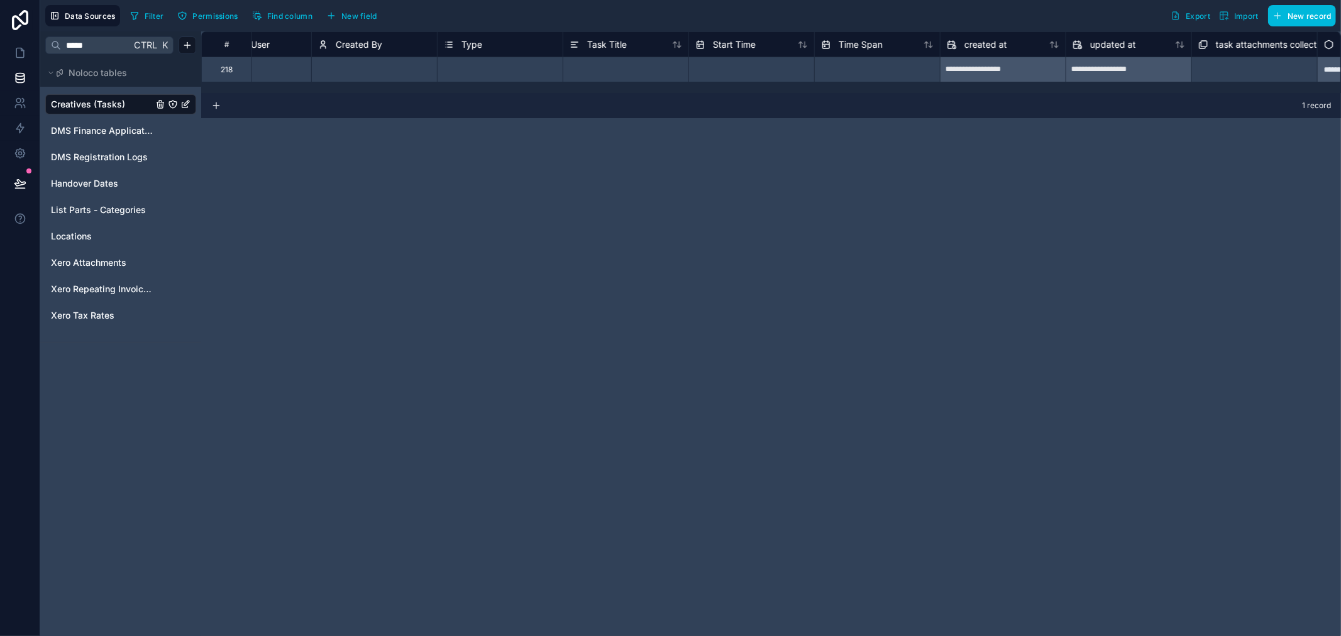
scroll to position [0, 796]
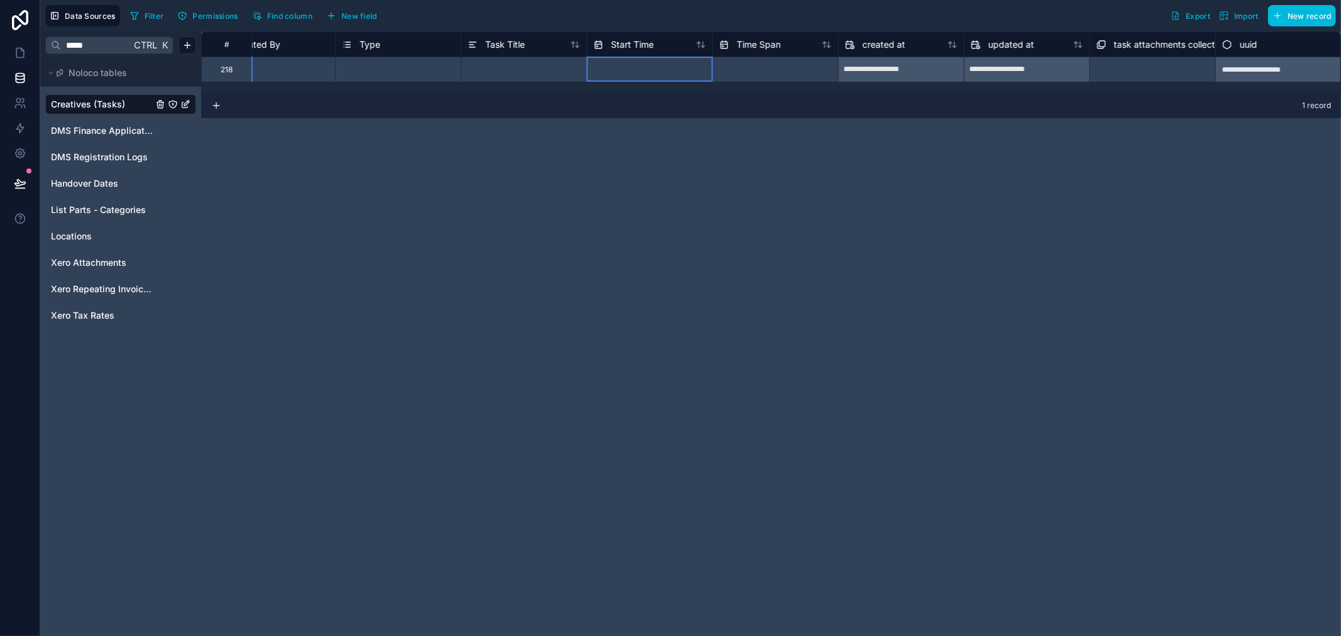
click at [649, 45] on span "Start Time" at bounding box center [632, 44] width 43 height 13
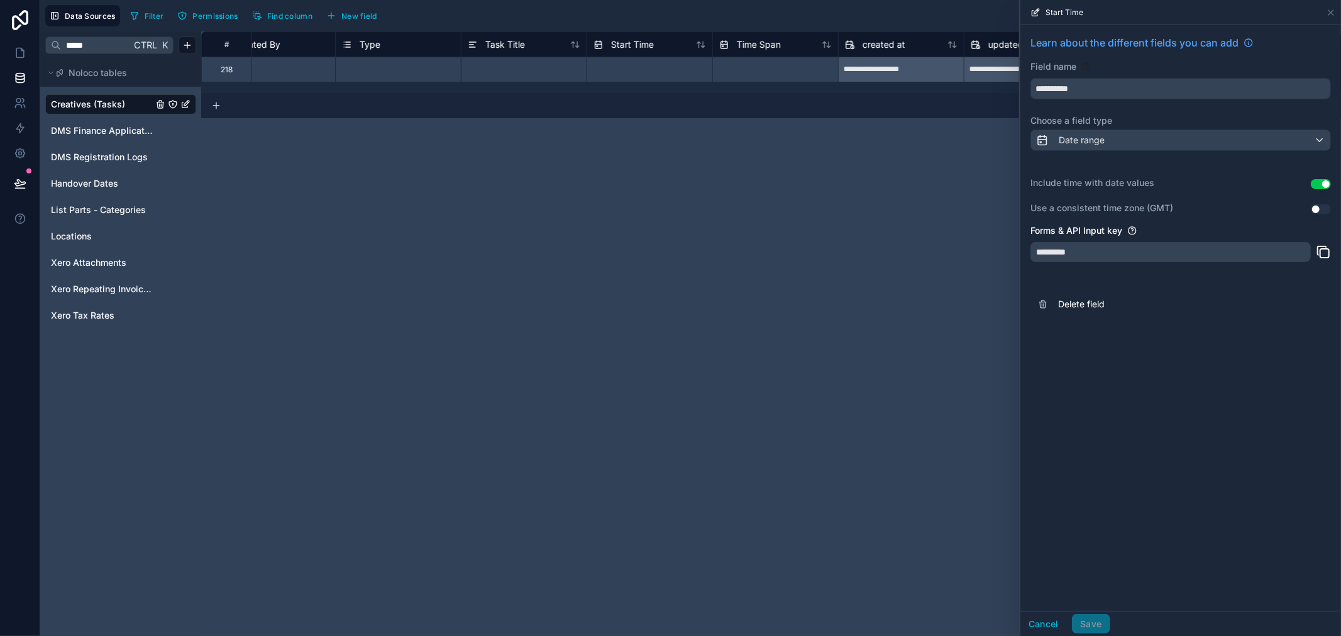
click at [1119, 286] on div "**********" at bounding box center [1180, 176] width 321 height 303
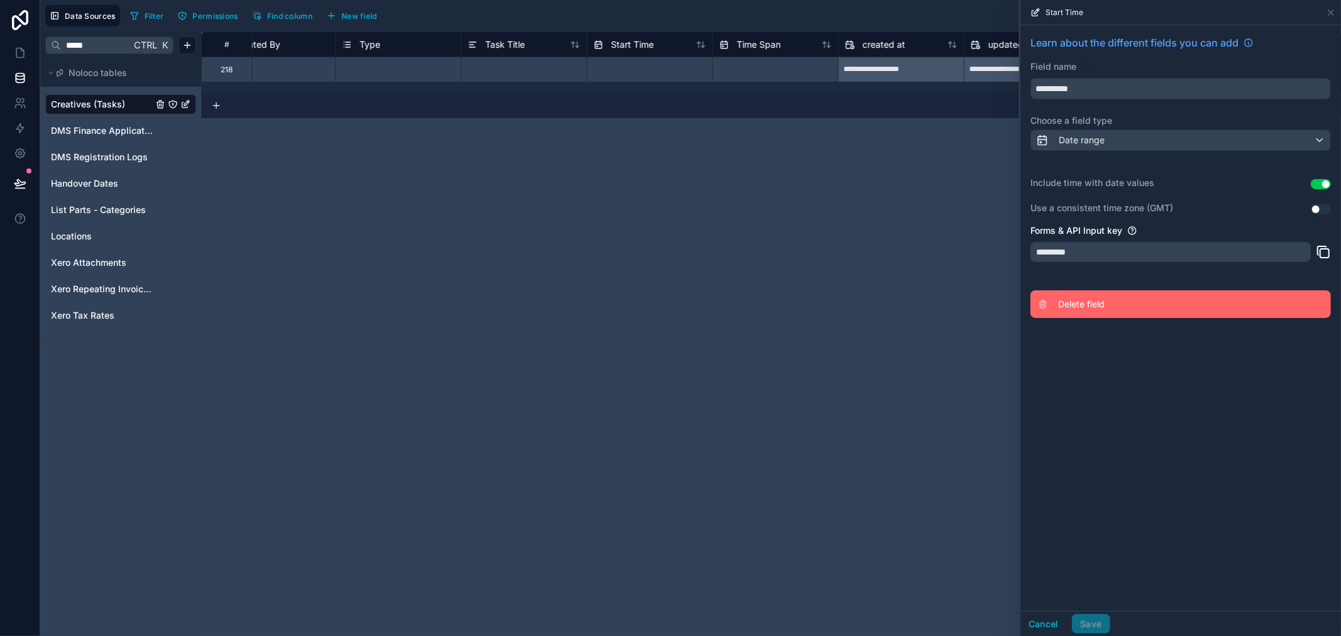
click at [1104, 297] on button "Delete field" at bounding box center [1180, 304] width 300 height 28
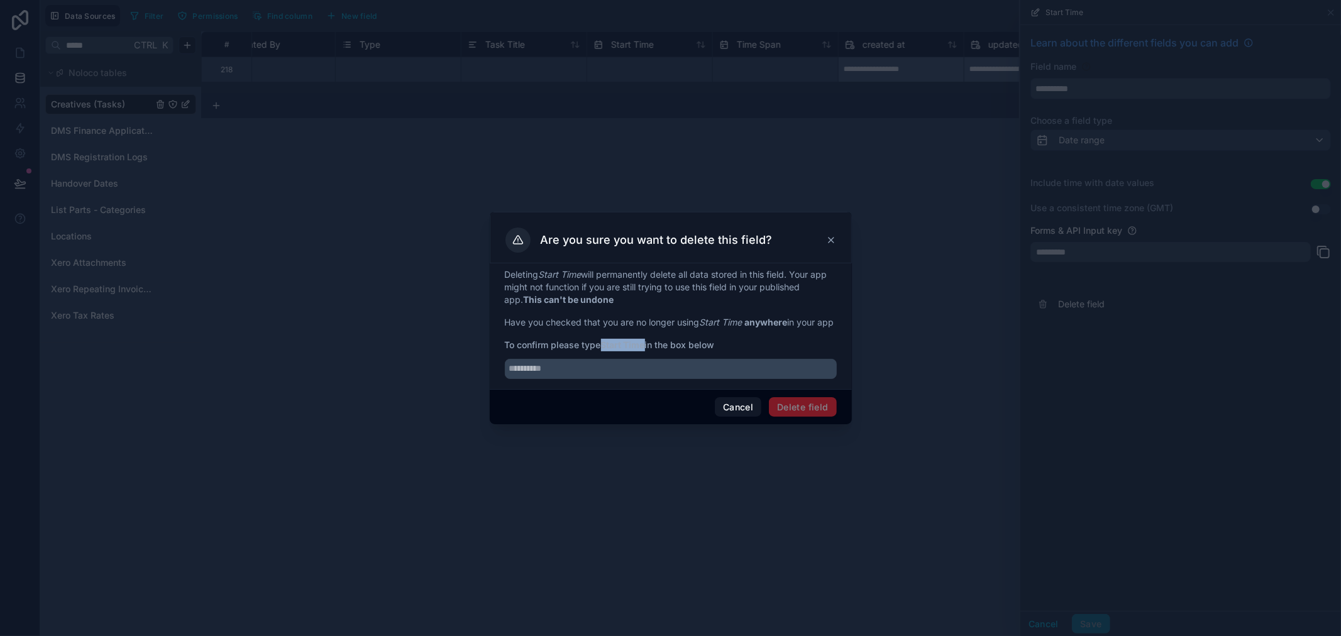
drag, startPoint x: 606, startPoint y: 354, endPoint x: 645, endPoint y: 354, distance: 39.6
click at [645, 350] on strong "Start Time" at bounding box center [623, 344] width 44 height 11
copy strong "Start Time"
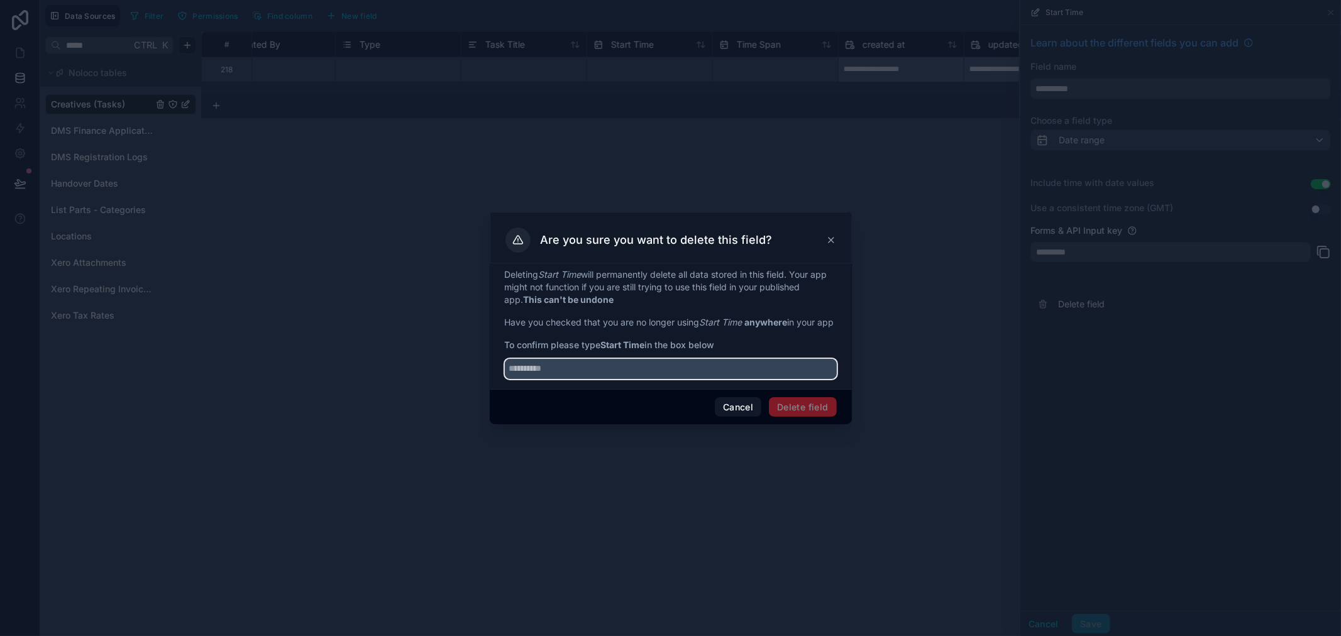
click at [614, 372] on input "text" at bounding box center [671, 369] width 332 height 20
paste input "**********"
type input "**********"
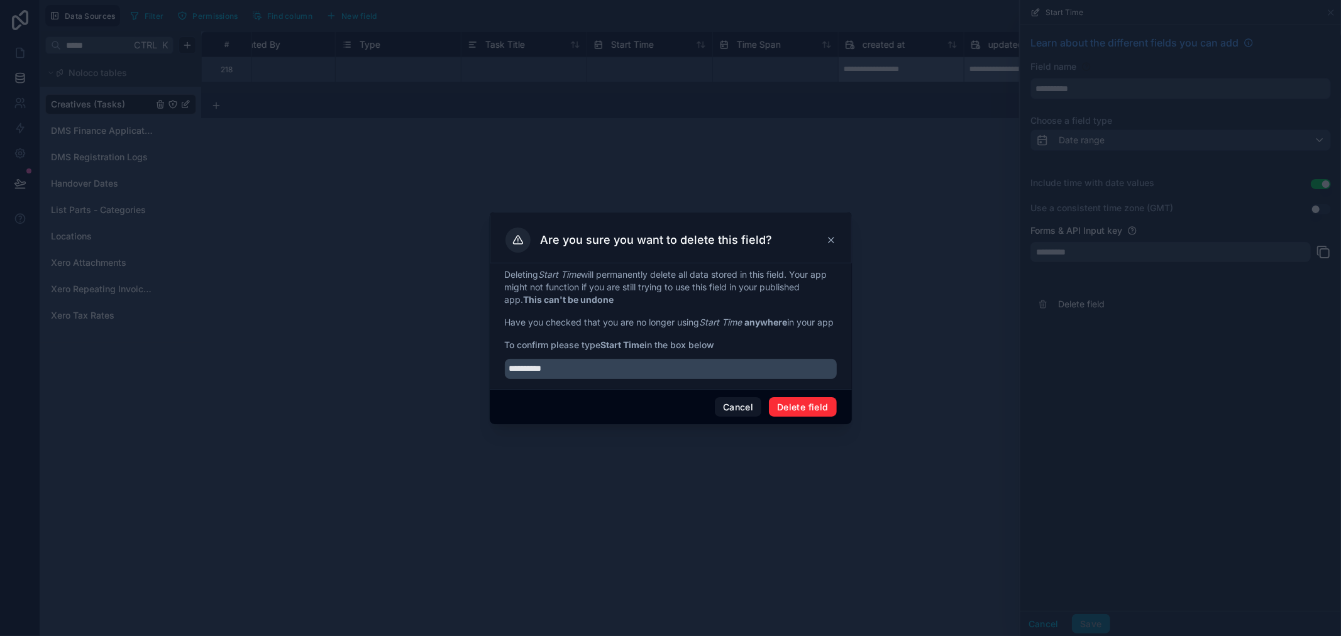
click at [815, 417] on button "Delete field" at bounding box center [802, 407] width 67 height 20
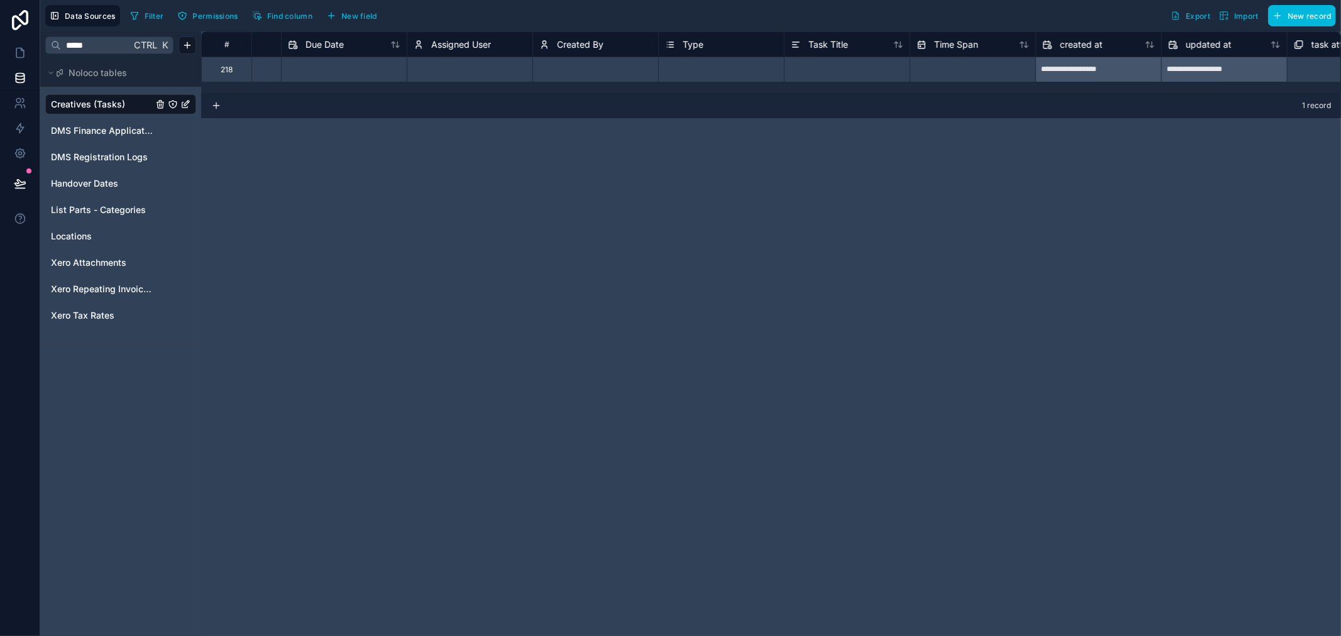
scroll to position [0, 671]
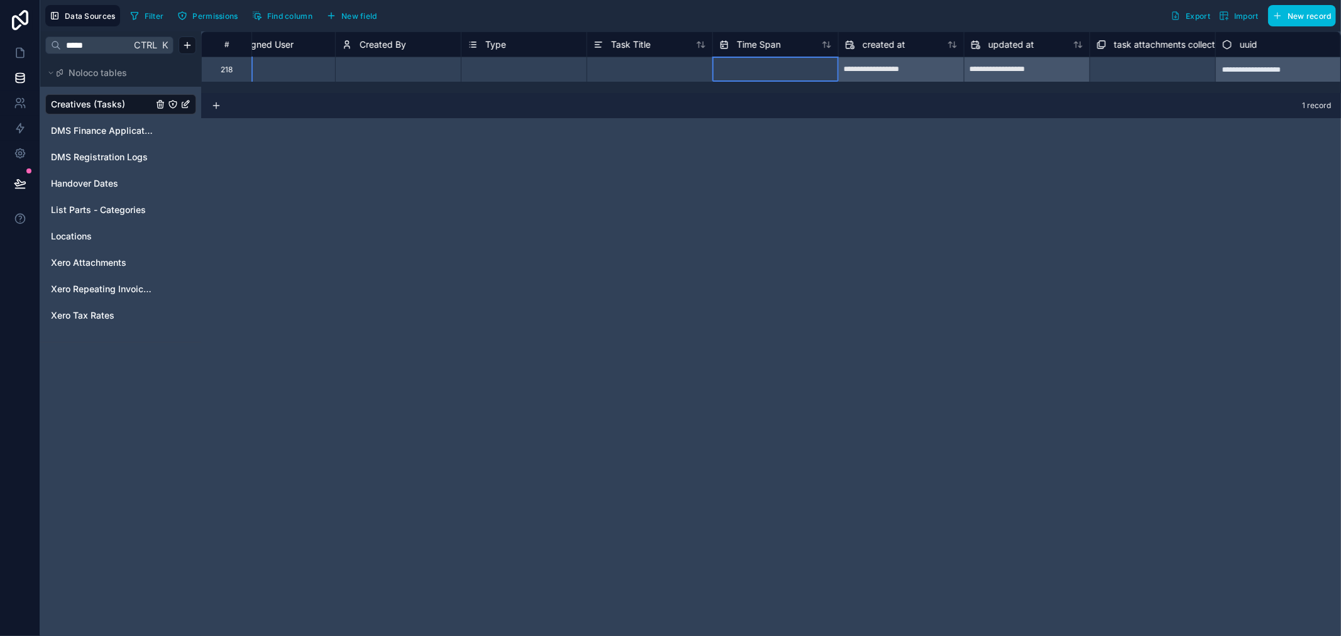
click at [737, 48] on span "Time Span" at bounding box center [759, 44] width 44 height 13
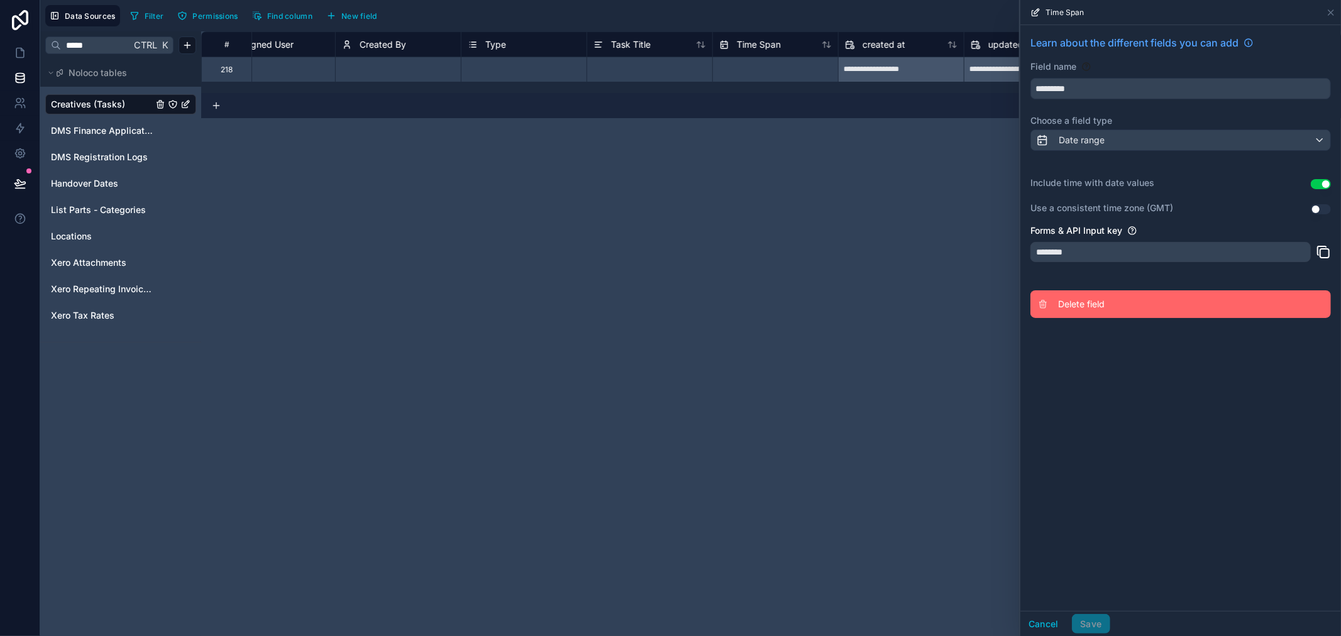
click at [1090, 308] on span "Delete field" at bounding box center [1148, 304] width 181 height 13
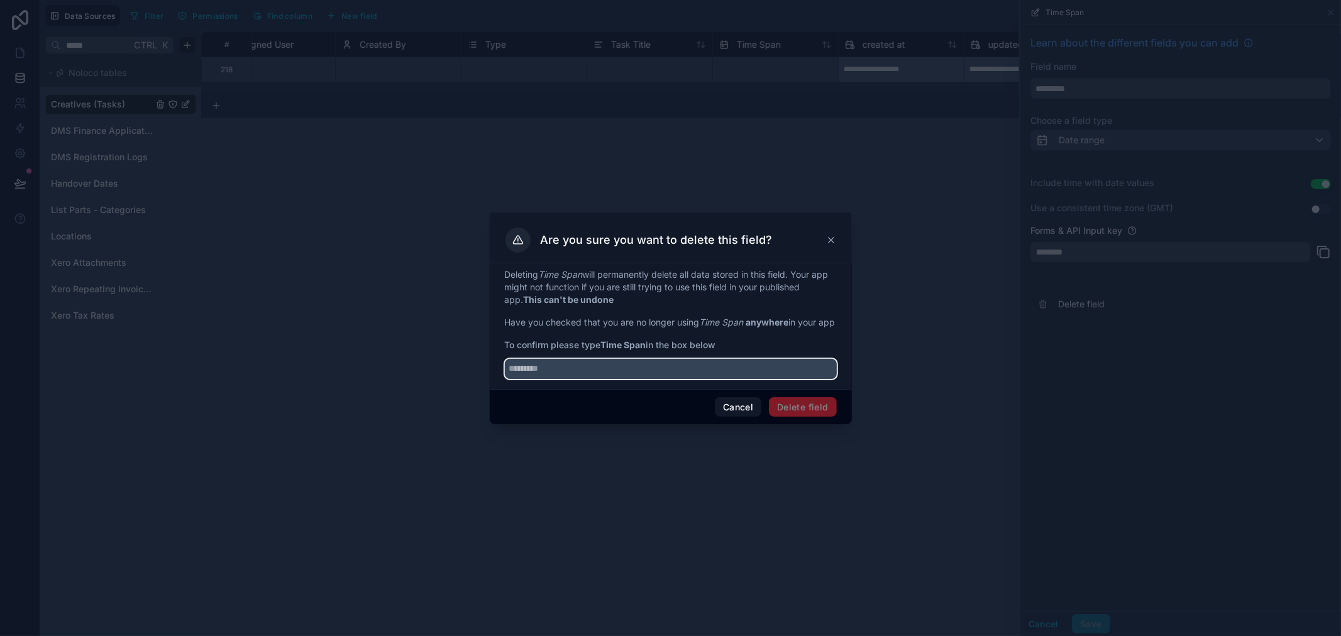
click at [730, 379] on input "text" at bounding box center [671, 369] width 332 height 20
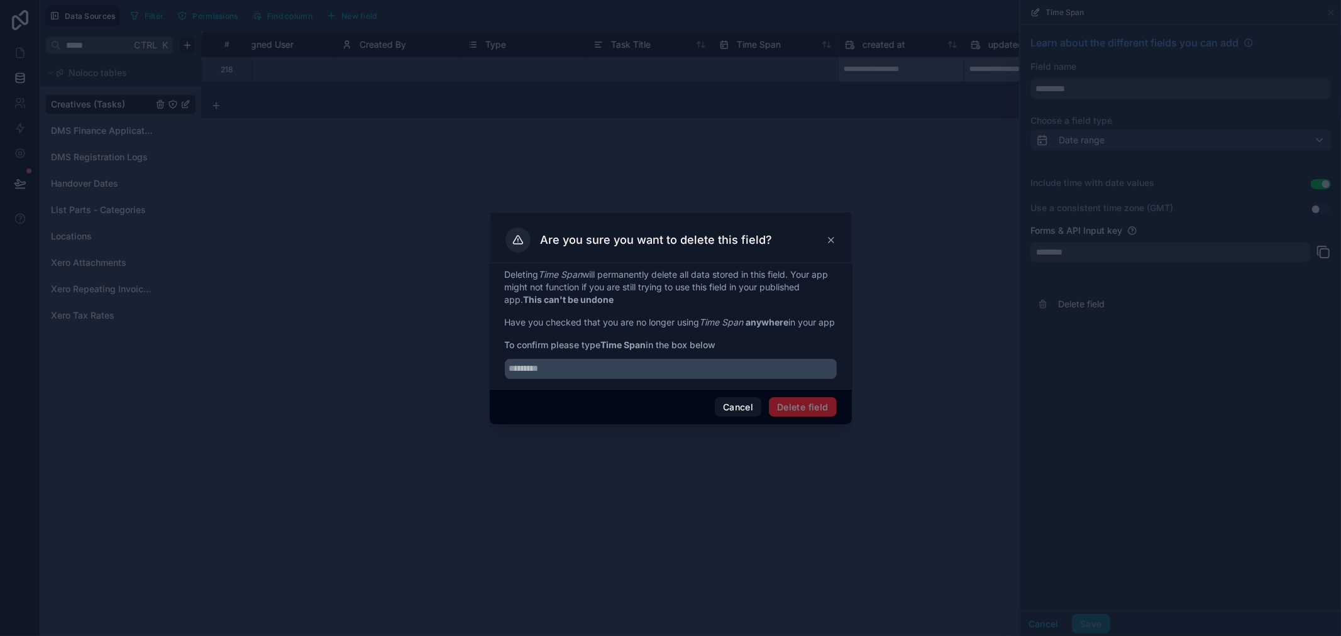
click at [654, 348] on span "To confirm please type Time Span in the box below" at bounding box center [671, 345] width 332 height 13
drag, startPoint x: 648, startPoint y: 348, endPoint x: 602, endPoint y: 349, distance: 45.9
click at [602, 349] on span "To confirm please type Time Span in the box below" at bounding box center [671, 345] width 332 height 13
copy strong "Time Span"
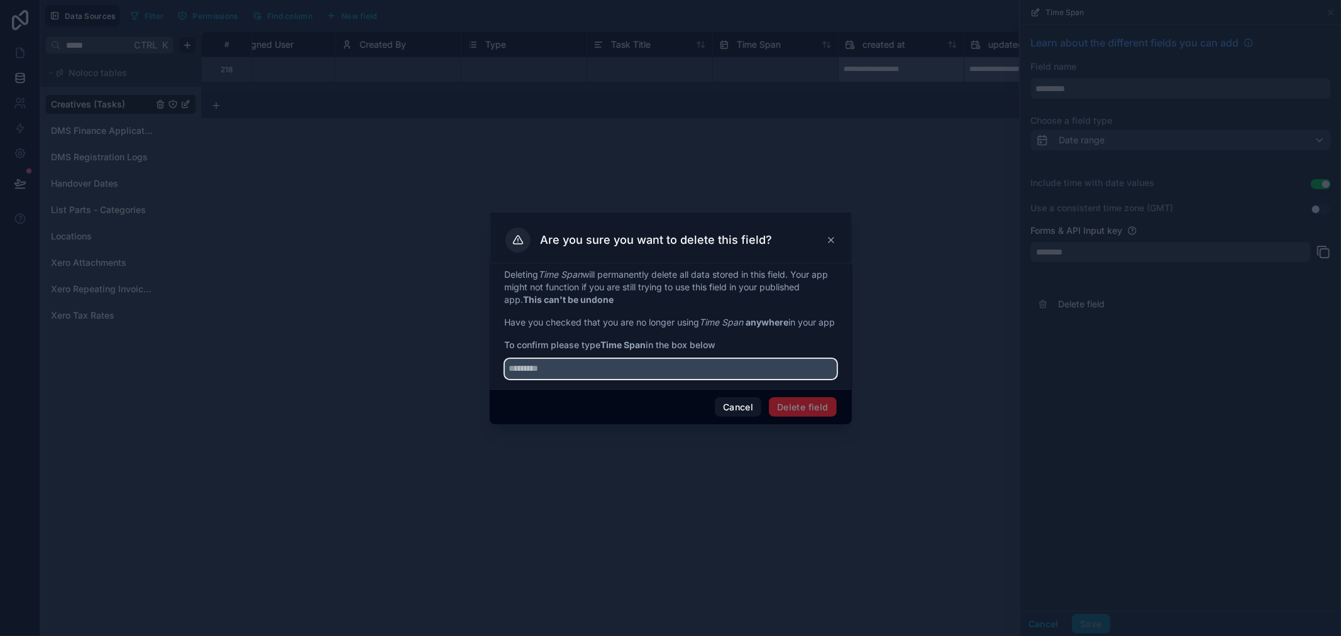
click at [605, 379] on input "text" at bounding box center [671, 369] width 332 height 20
paste input "*********"
type input "*********"
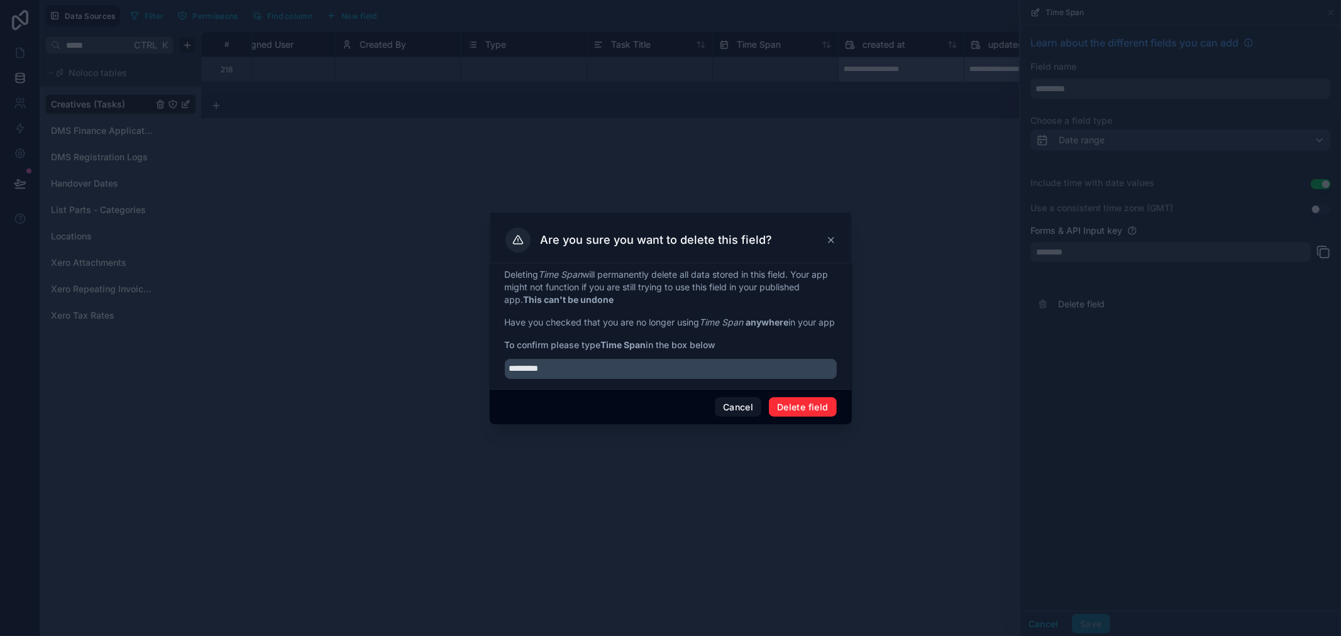
click at [787, 409] on button "Delete field" at bounding box center [802, 407] width 67 height 20
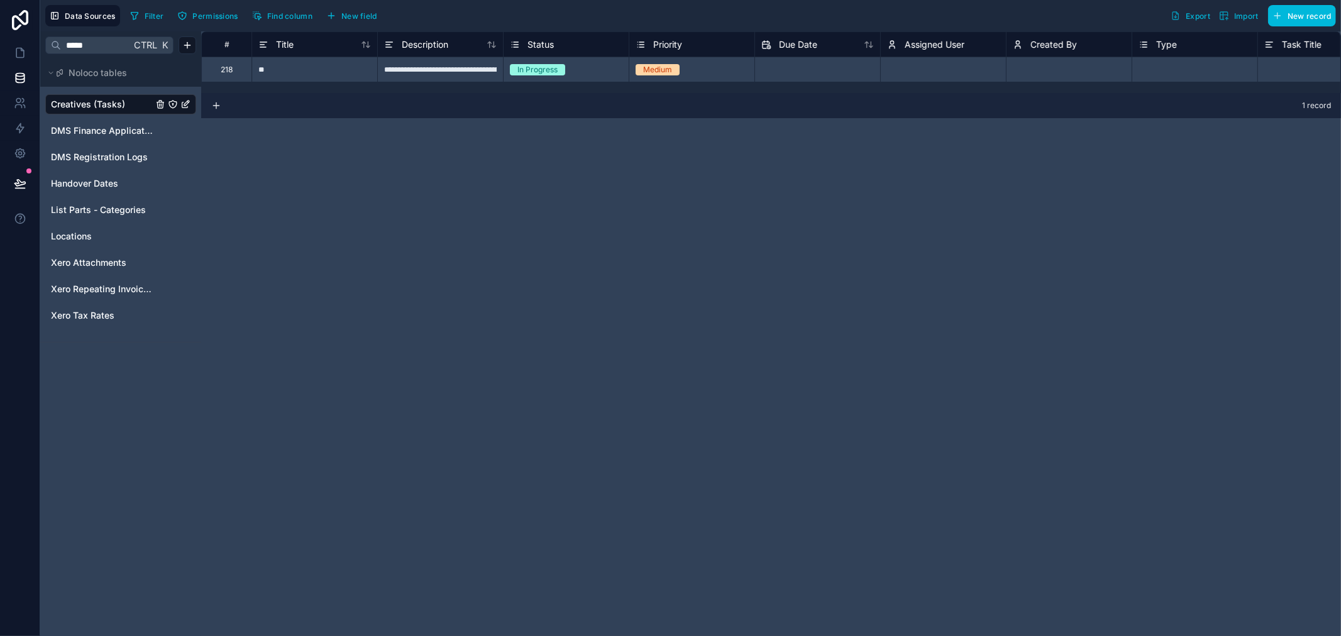
click at [92, 47] on input "*****" at bounding box center [96, 45] width 70 height 23
click at [89, 47] on input "*****" at bounding box center [96, 45] width 70 height 23
type input "***"
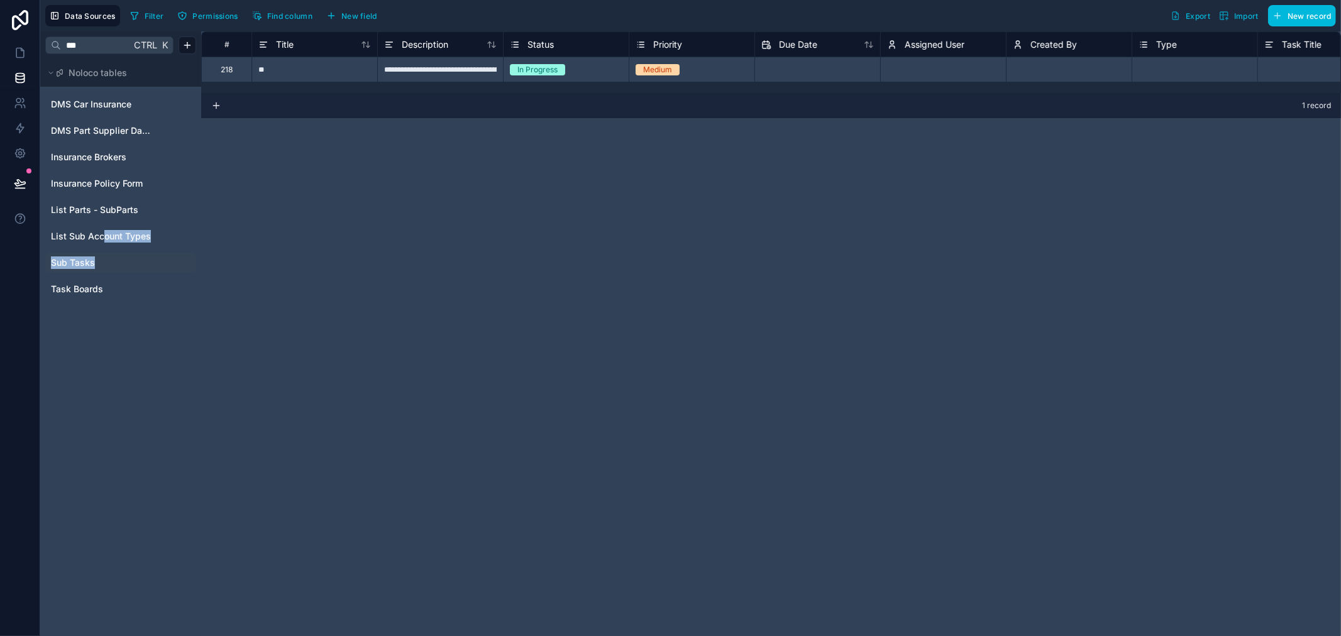
drag, startPoint x: 102, startPoint y: 246, endPoint x: 92, endPoint y: 259, distance: 16.1
click at [92, 259] on div "DMS Car Insurance DMS Part Supplier Database Insurance Brokers Insurance Policy…" at bounding box center [120, 196] width 151 height 214
click at [92, 259] on span "Sub Tasks" at bounding box center [73, 262] width 44 height 13
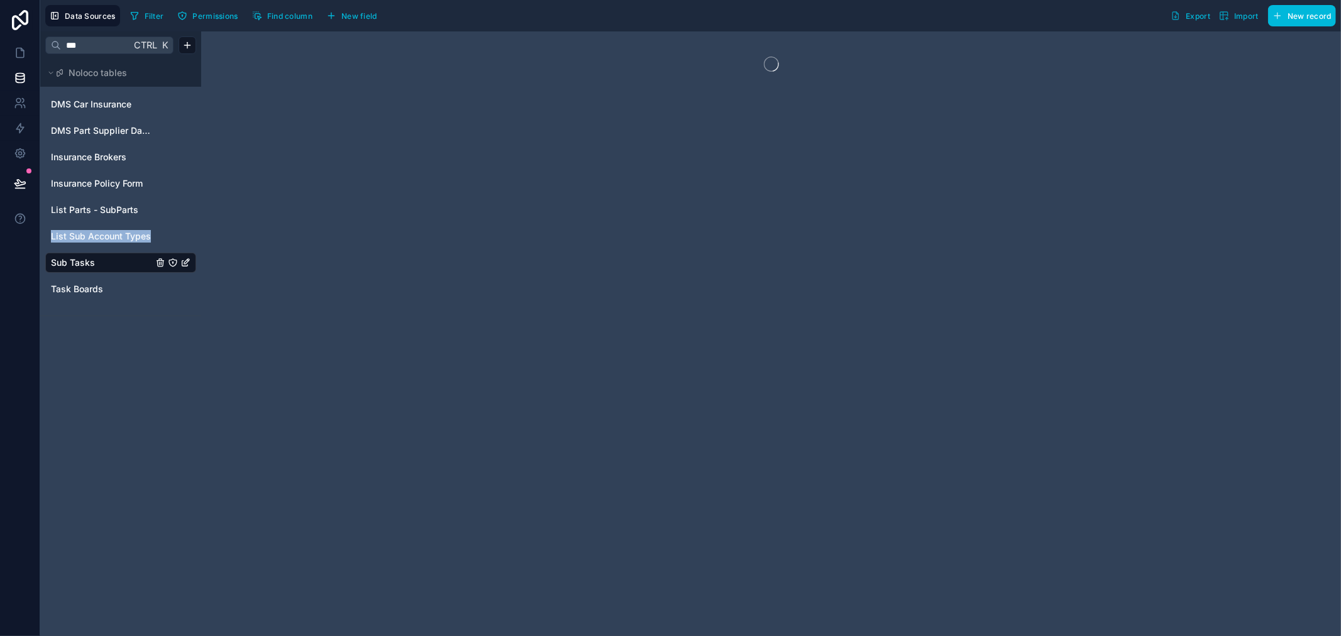
click at [92, 259] on span "Sub Tasks" at bounding box center [73, 262] width 44 height 13
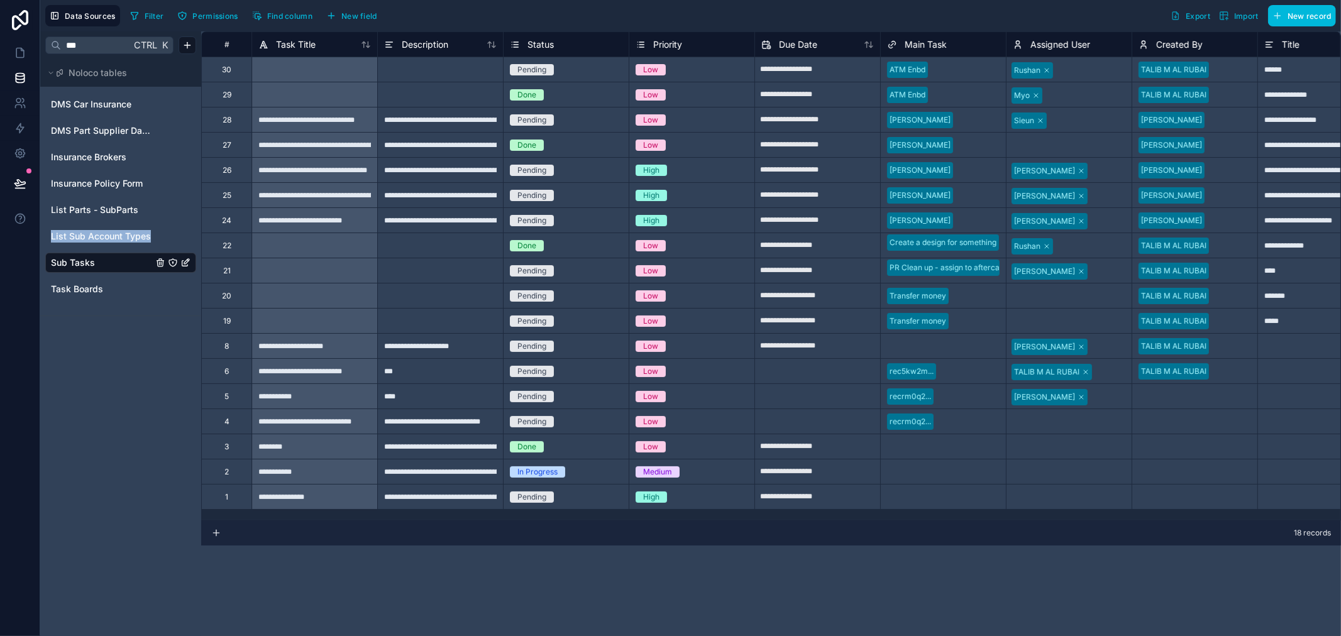
click at [343, 14] on span "New field" at bounding box center [359, 15] width 36 height 9
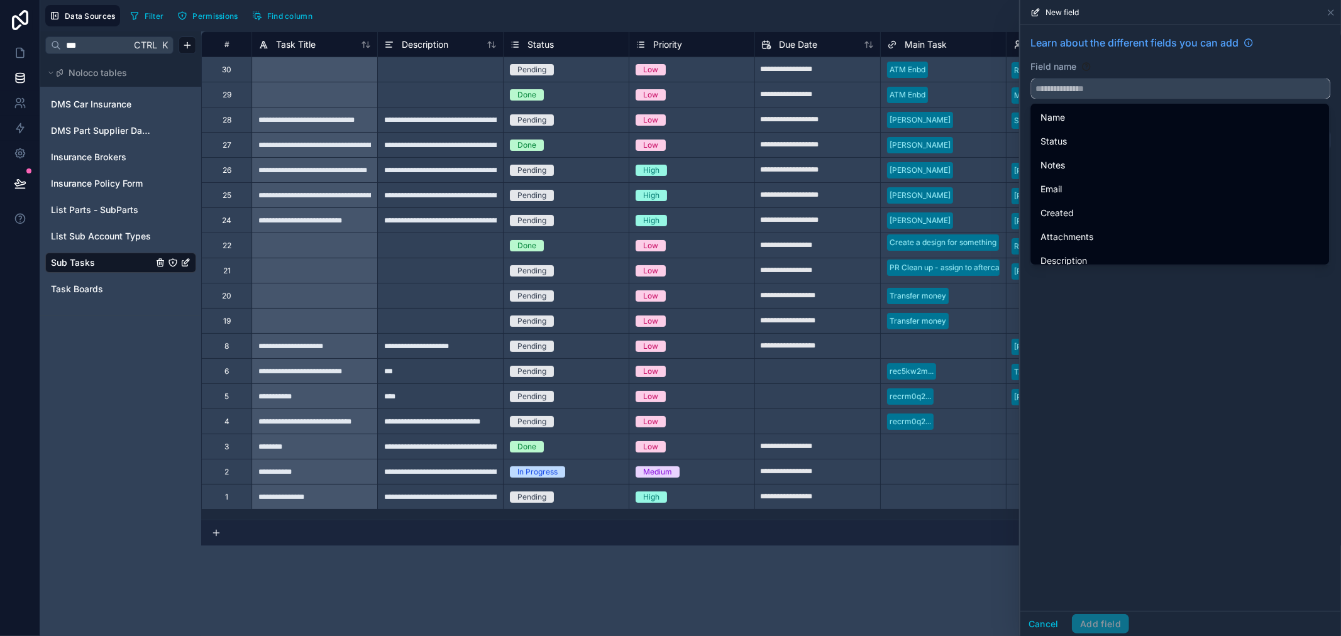
click at [1092, 88] on input "text" at bounding box center [1180, 89] width 299 height 20
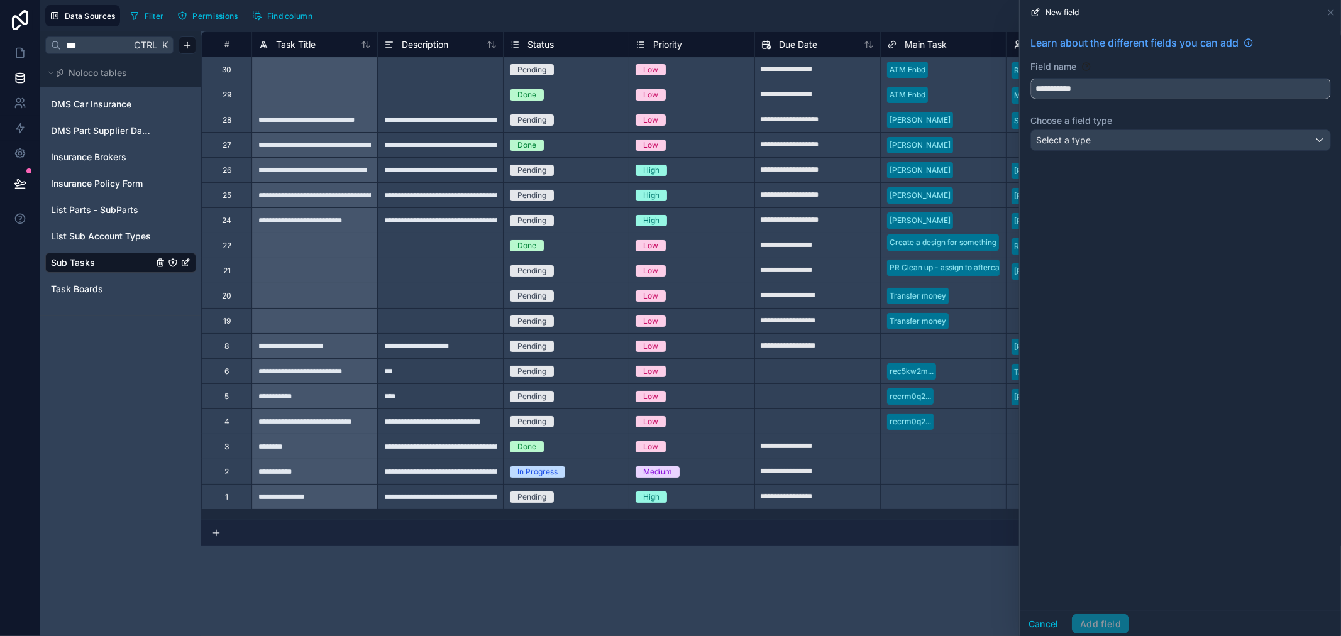
click at [1030, 78] on button "**********" at bounding box center [1180, 88] width 300 height 21
click at [1030, 78] on button "********" at bounding box center [1180, 88] width 300 height 21
type input "**********"
click at [1109, 140] on div "Select a type" at bounding box center [1180, 140] width 299 height 20
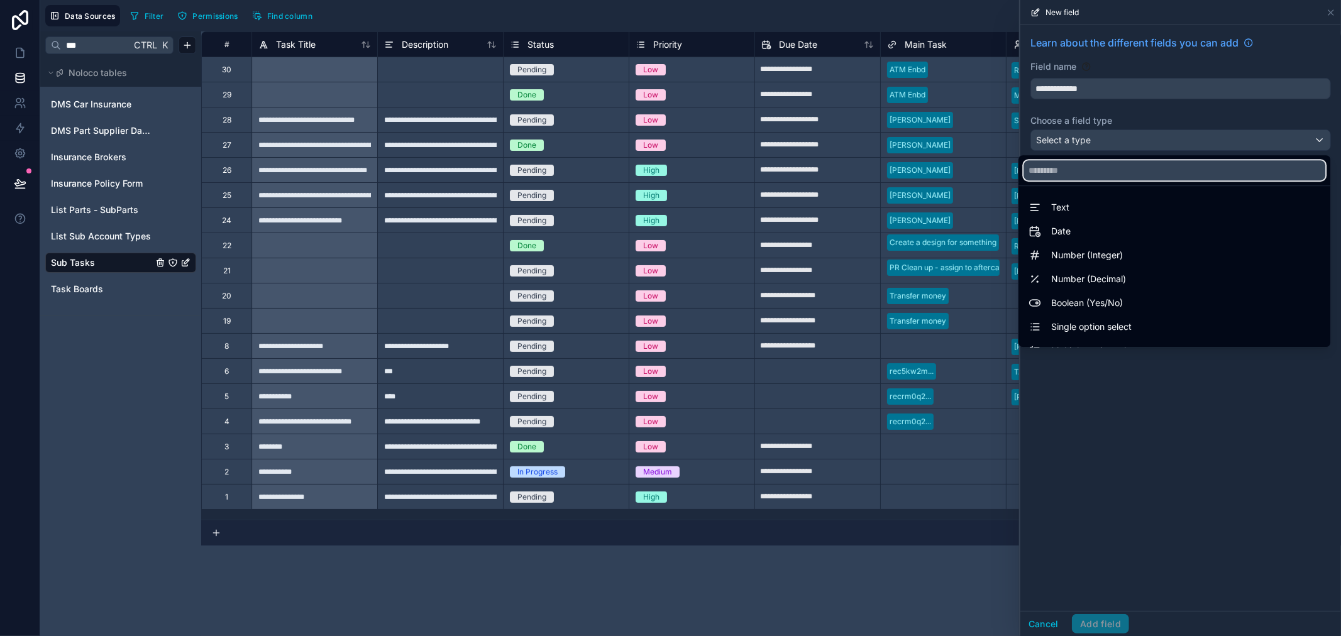
click at [1063, 171] on input "text" at bounding box center [1174, 170] width 302 height 20
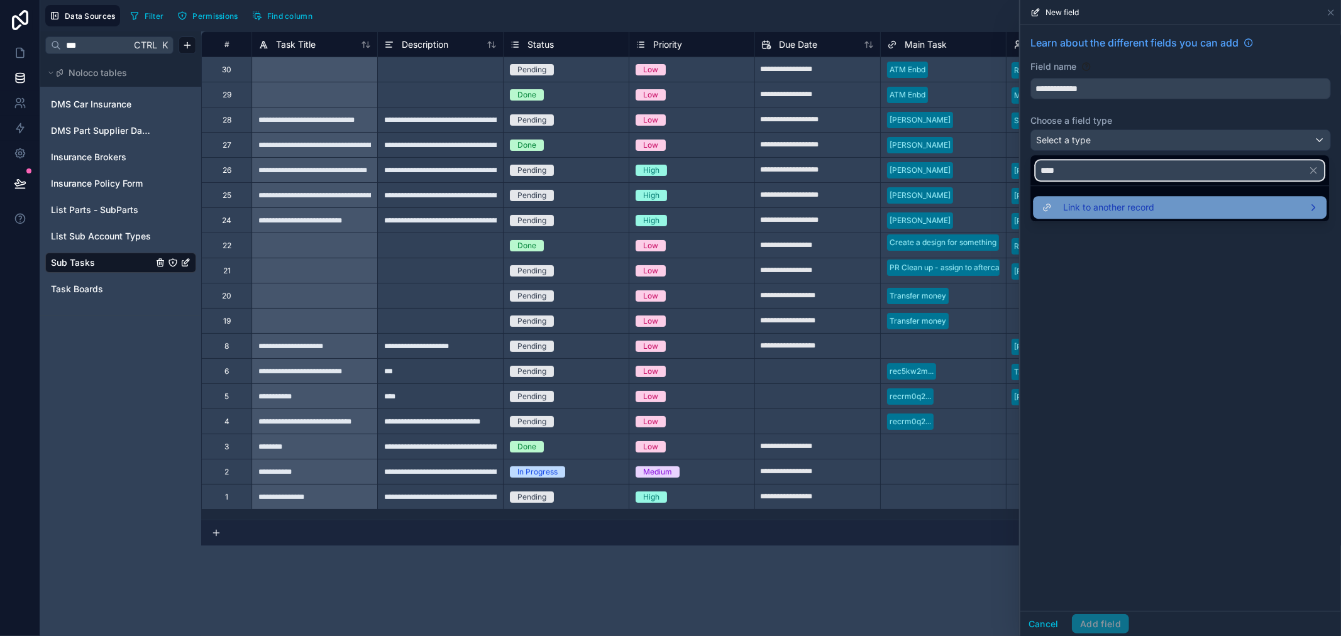
type input "****"
click at [1092, 217] on div "Link to another record" at bounding box center [1180, 207] width 294 height 23
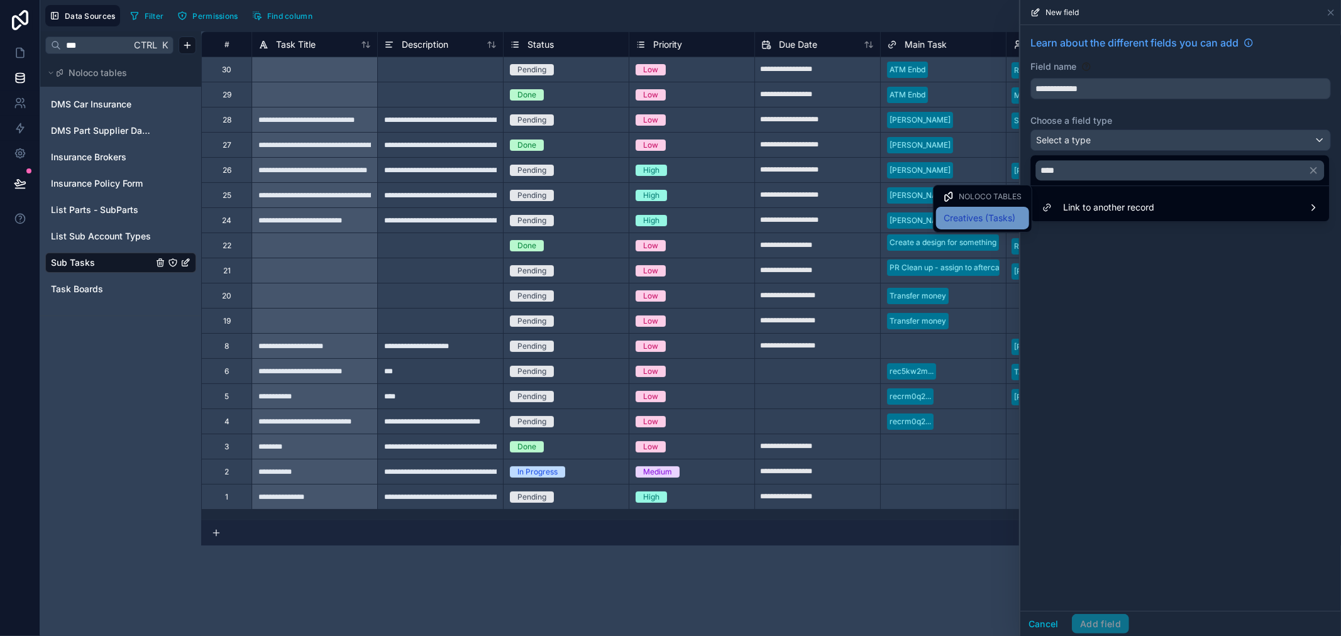
click at [1004, 217] on span "Creatives (Tasks)" at bounding box center [979, 218] width 72 height 15
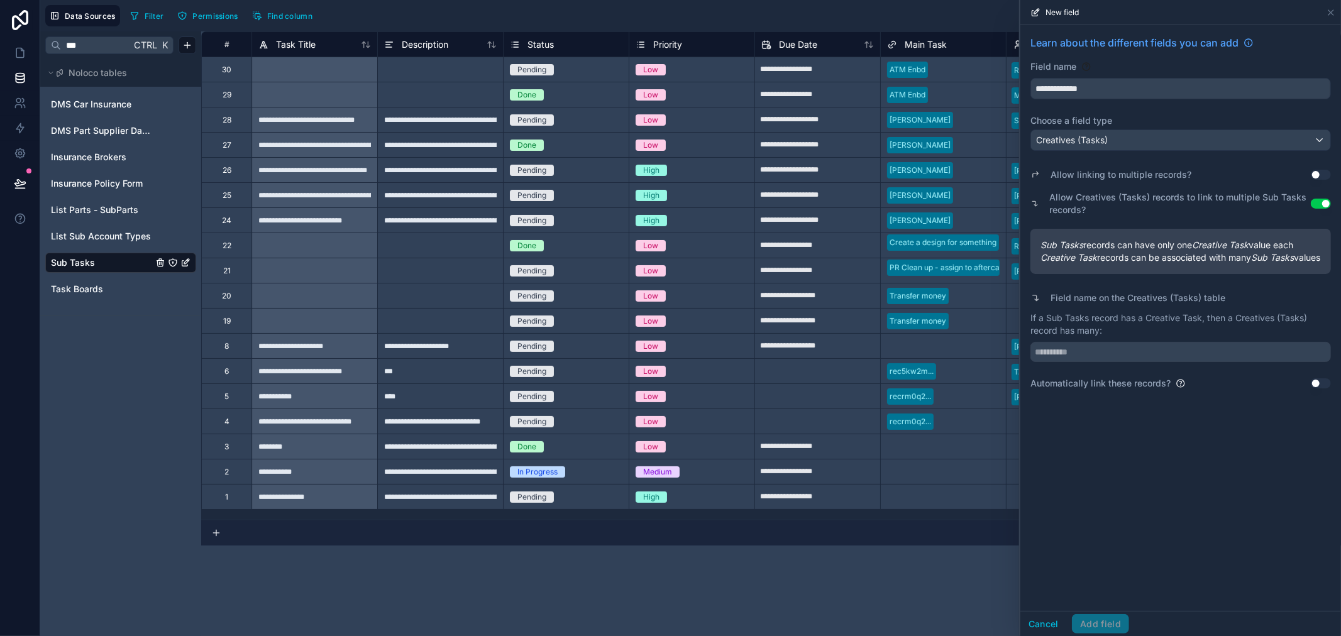
click at [1314, 210] on div "Allow Creatives (Tasks) records to link to multiple Sub Tasks records? Use sett…" at bounding box center [1180, 204] width 300 height 30
click at [1314, 206] on button "Use setting" at bounding box center [1320, 204] width 20 height 10
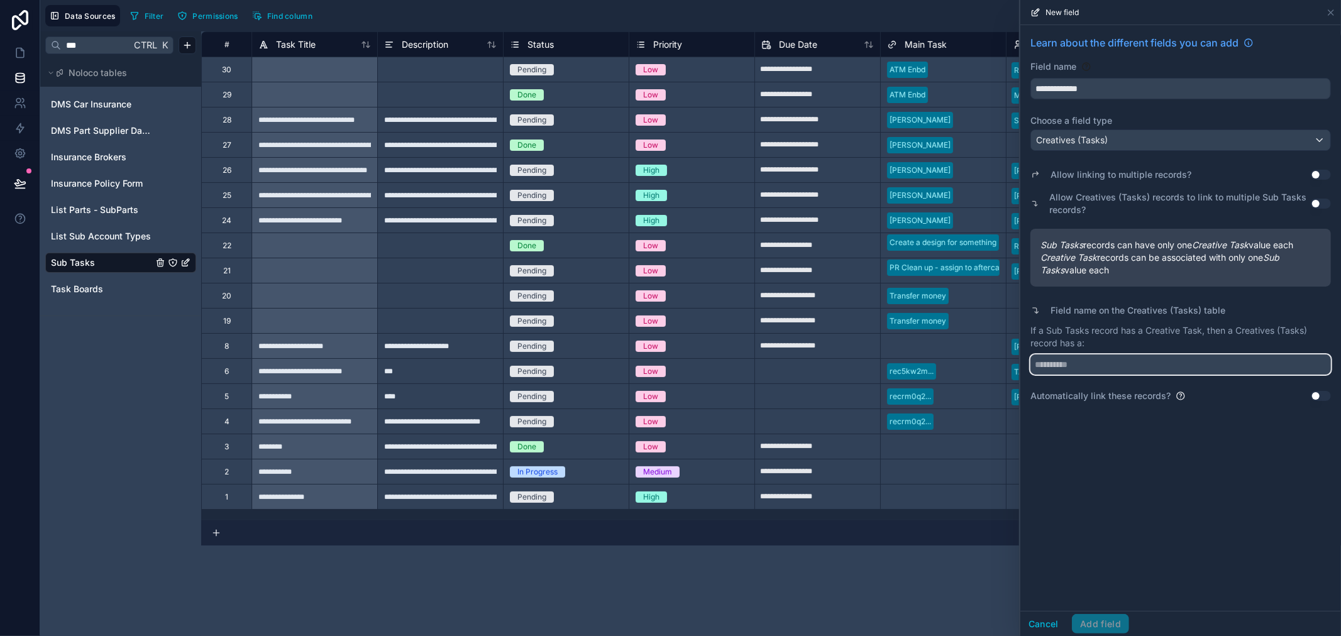
click at [1075, 368] on input "text" at bounding box center [1180, 364] width 300 height 20
click at [1050, 359] on input "*********" at bounding box center [1180, 364] width 300 height 20
type input "*********"
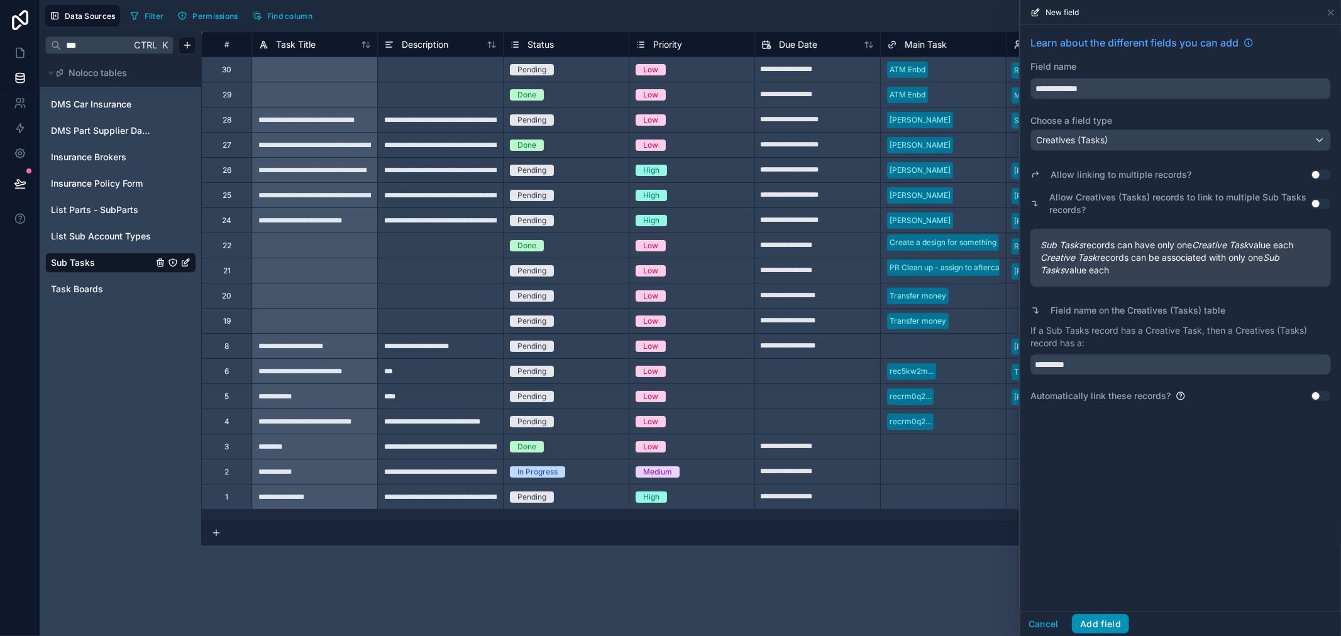
click at [1103, 618] on button "Add field" at bounding box center [1100, 624] width 57 height 20
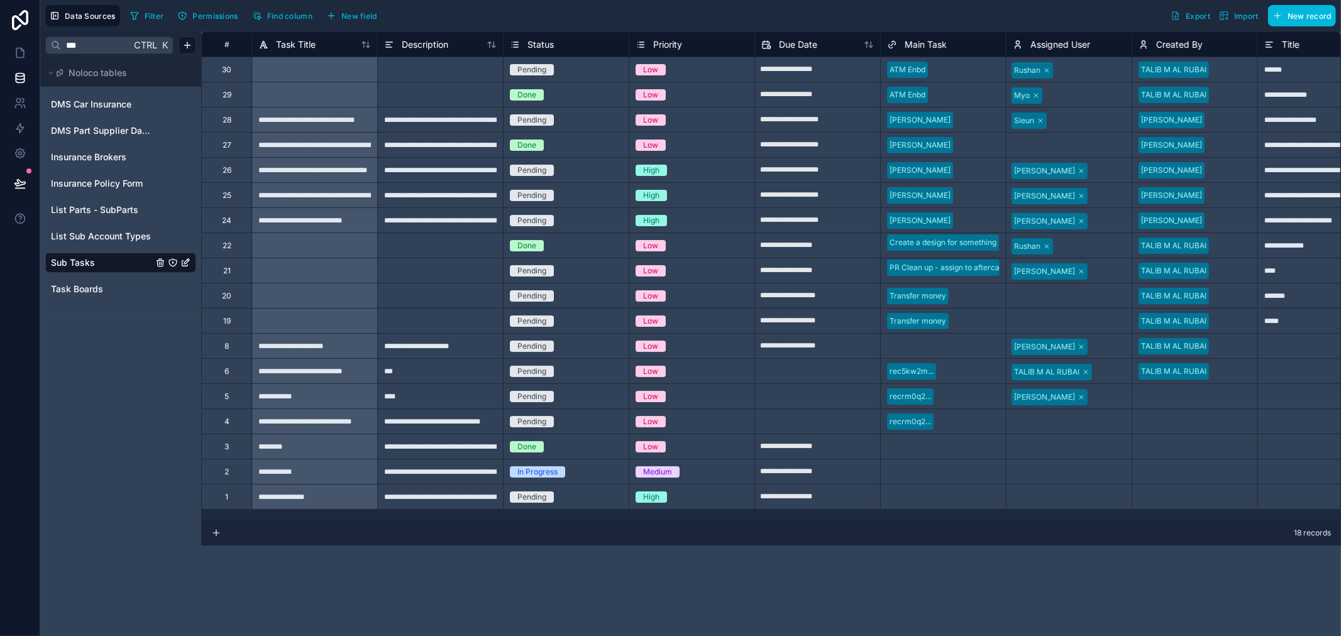
click at [102, 46] on input "***" at bounding box center [96, 45] width 70 height 23
type input "****"
click at [109, 155] on span "Task Attachment" at bounding box center [86, 157] width 71 height 13
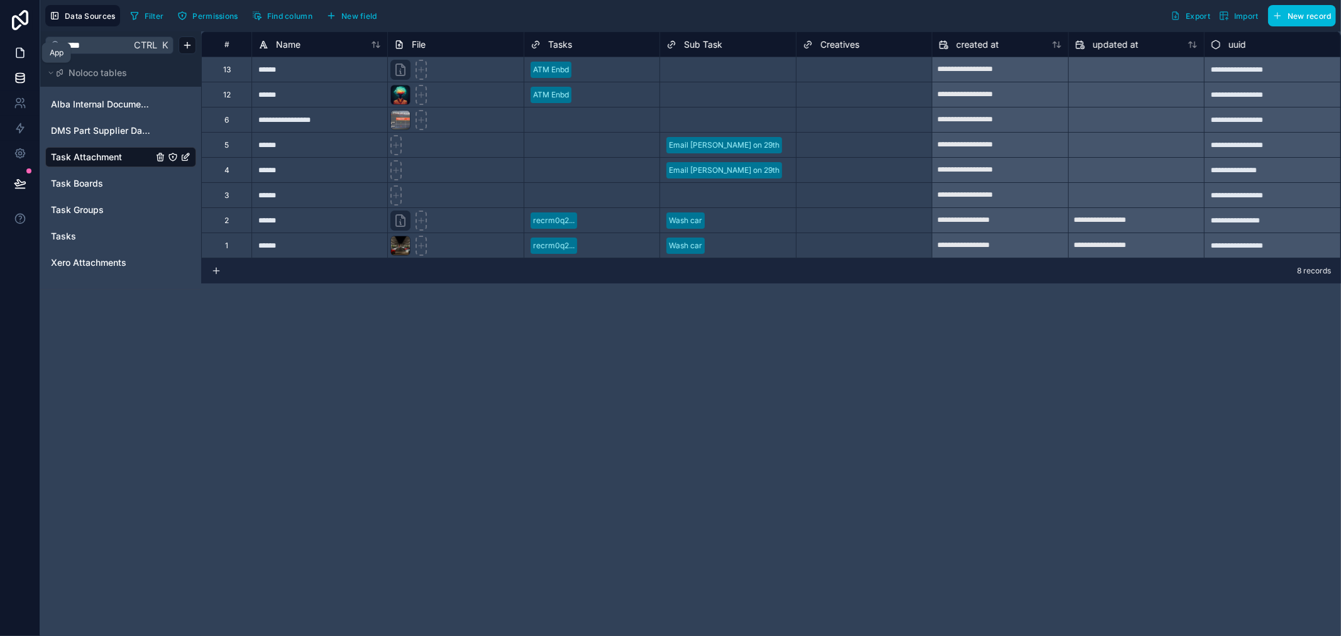
click at [21, 52] on icon at bounding box center [20, 53] width 13 height 13
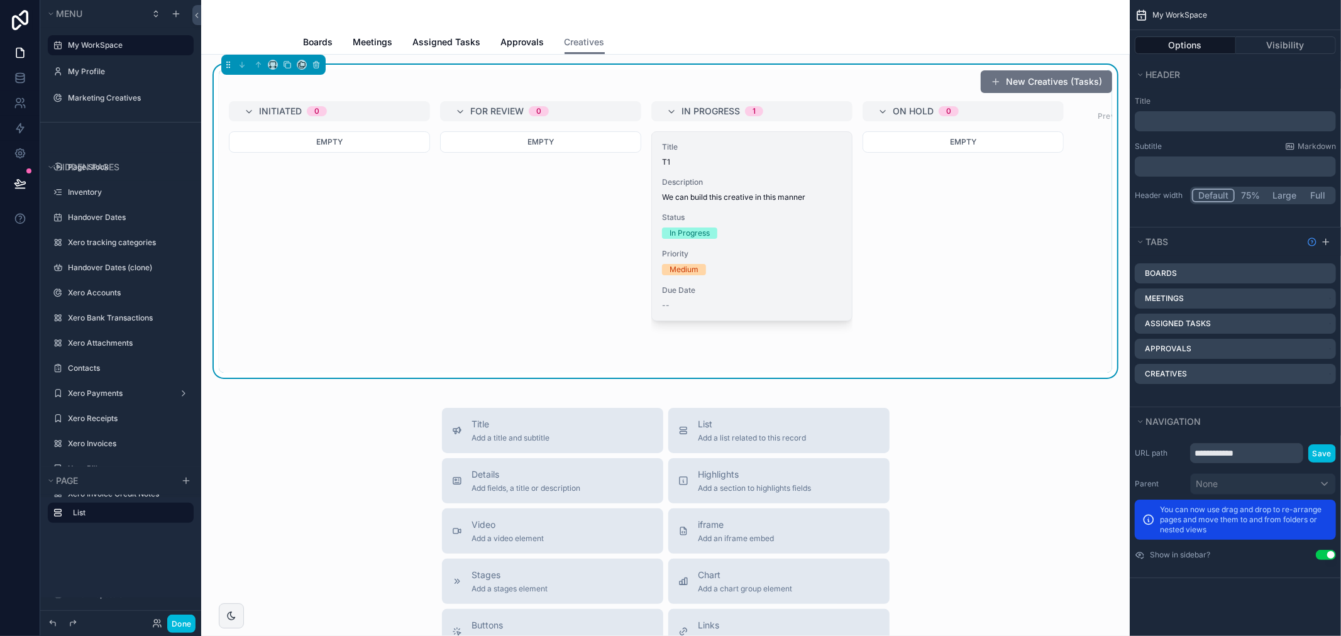
click at [781, 190] on div "Description We can build this creative in this manner" at bounding box center [752, 189] width 180 height 25
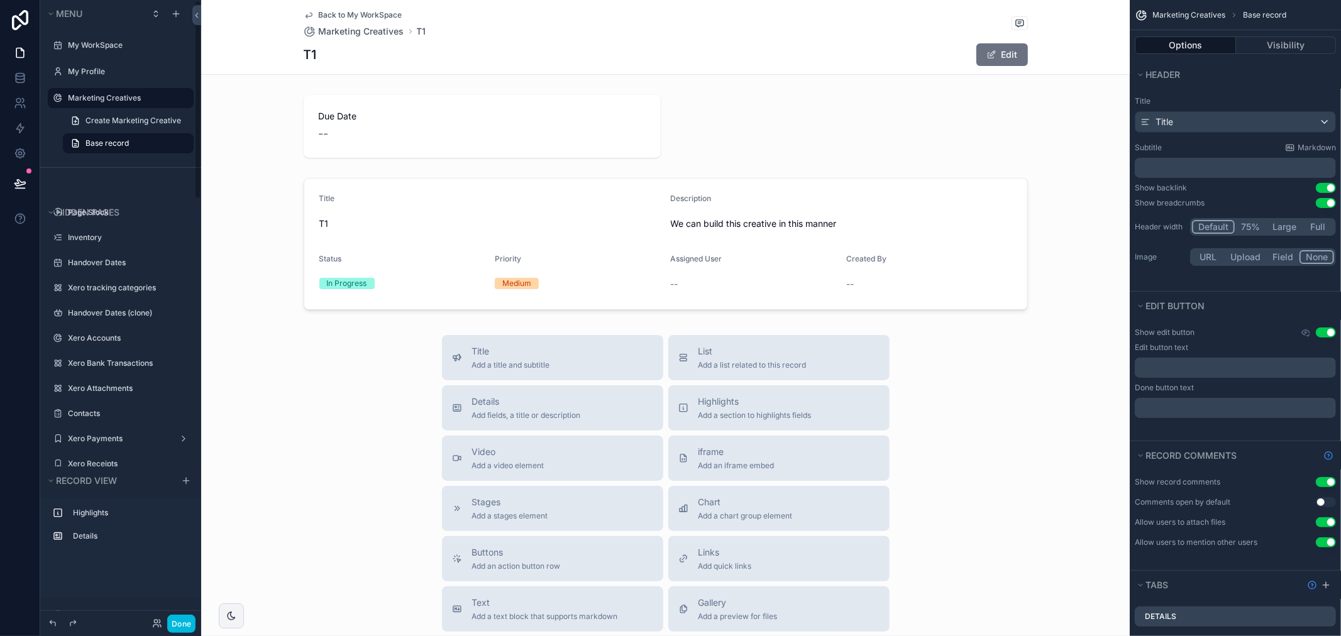
click at [344, 14] on span "Back to My WorkSpace" at bounding box center [361, 15] width 84 height 10
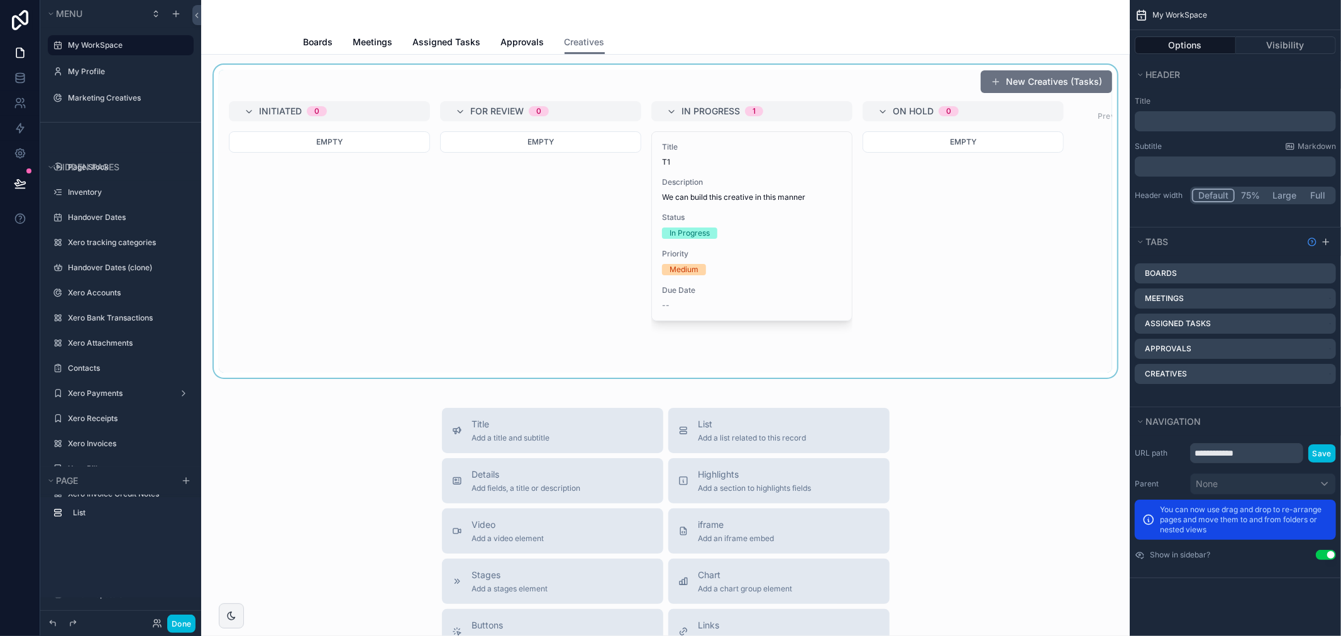
click at [466, 162] on div "scrollable content" at bounding box center [665, 221] width 908 height 313
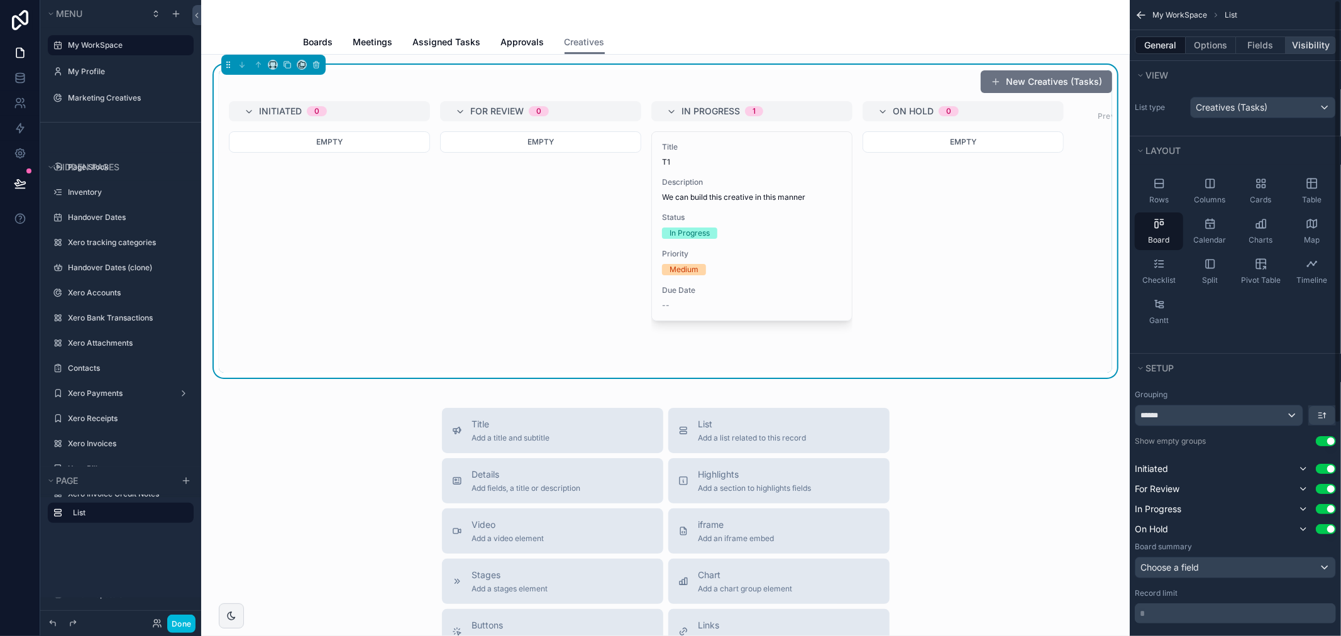
click at [1295, 40] on button "Visibility" at bounding box center [1310, 45] width 50 height 18
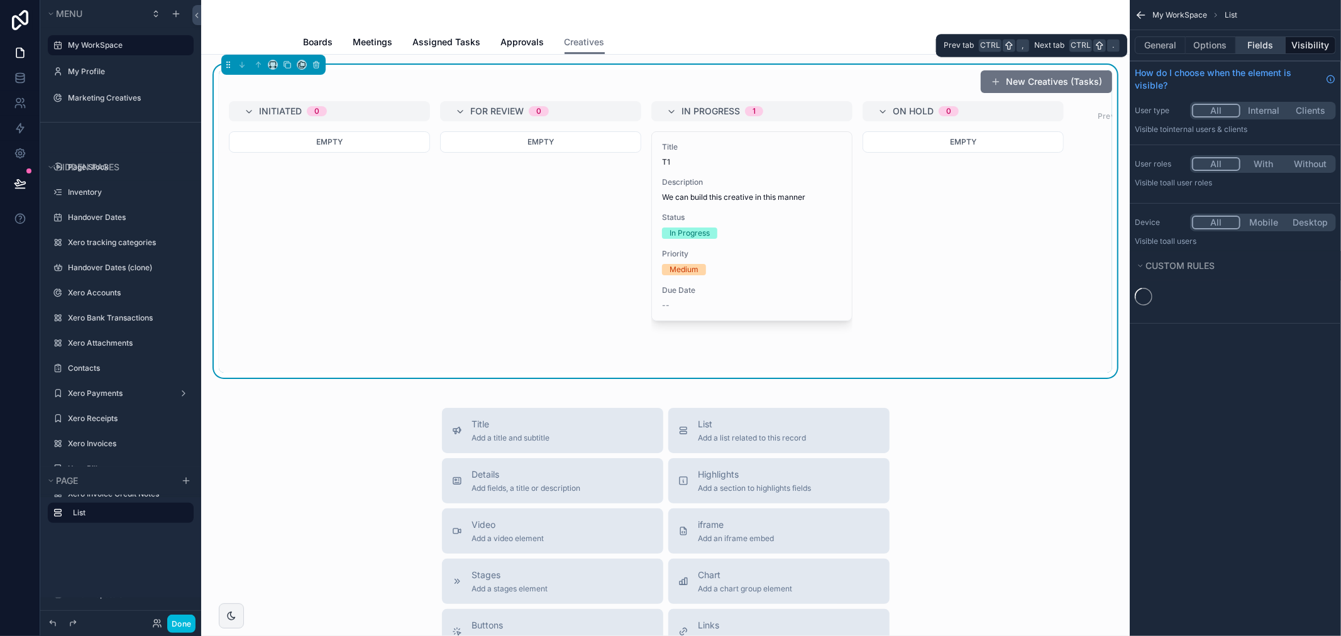
click at [1267, 42] on button "Fields" at bounding box center [1261, 45] width 50 height 18
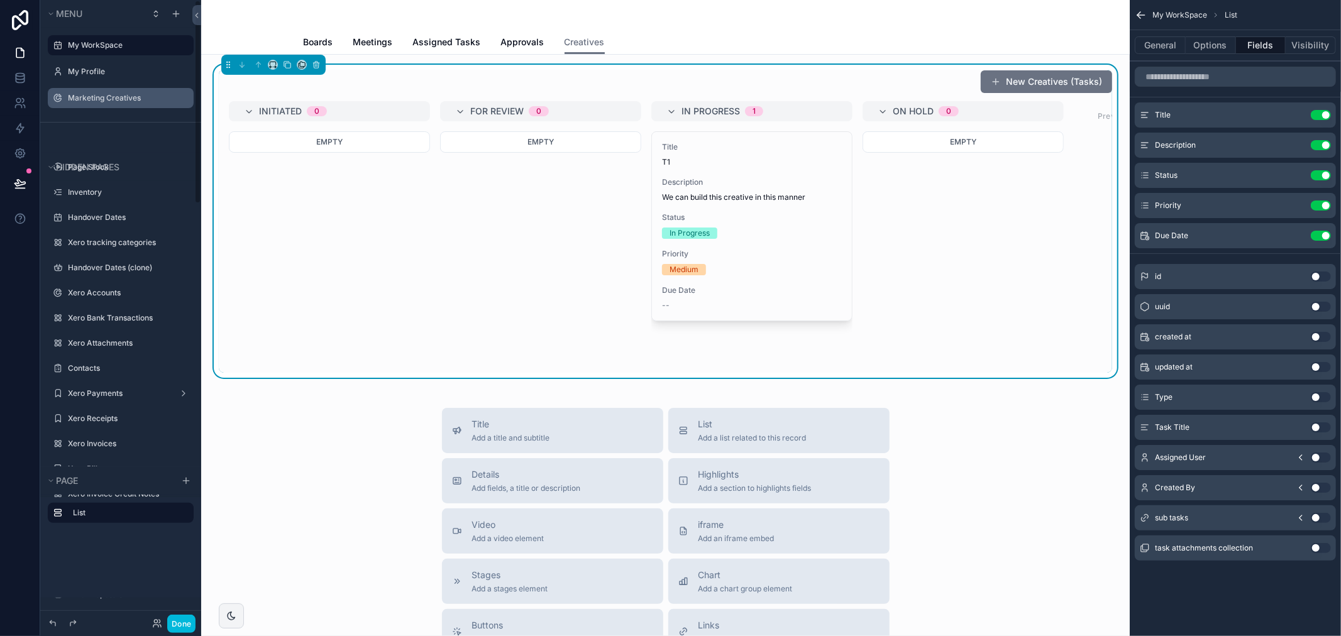
click at [109, 99] on label "Marketing Creatives" at bounding box center [127, 98] width 118 height 10
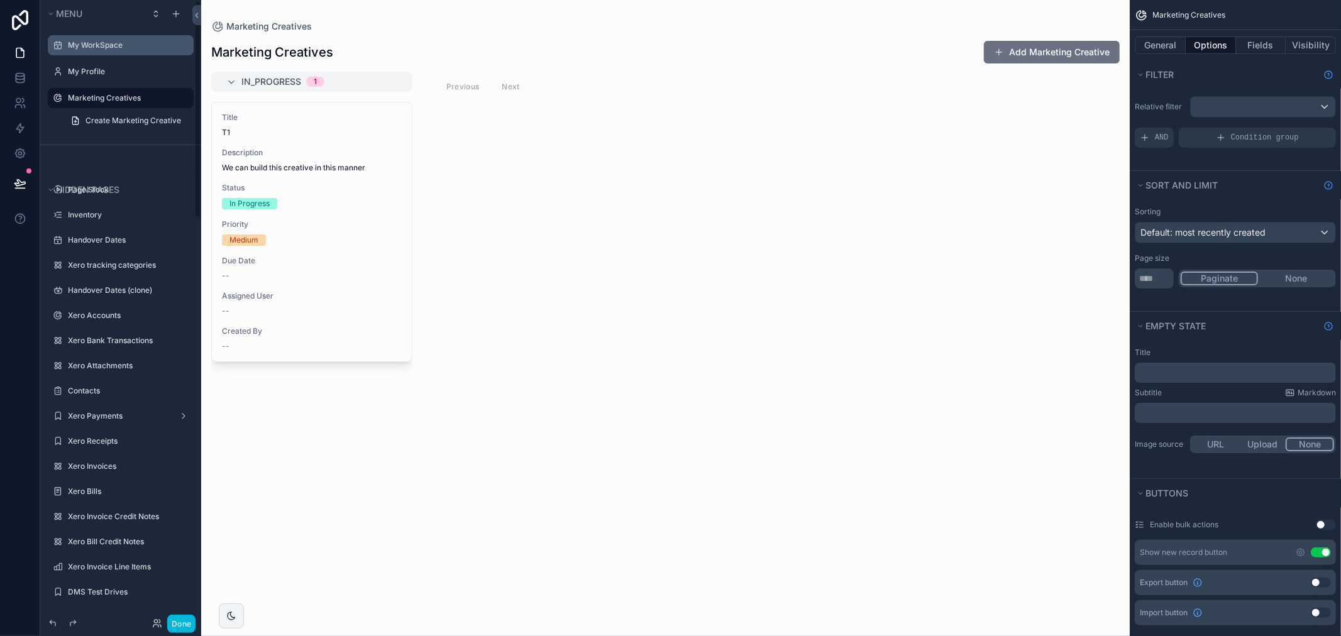
click at [109, 50] on div "My WorkSpace" at bounding box center [129, 45] width 123 height 10
click at [89, 44] on label "My WorkSpace" at bounding box center [127, 45] width 118 height 10
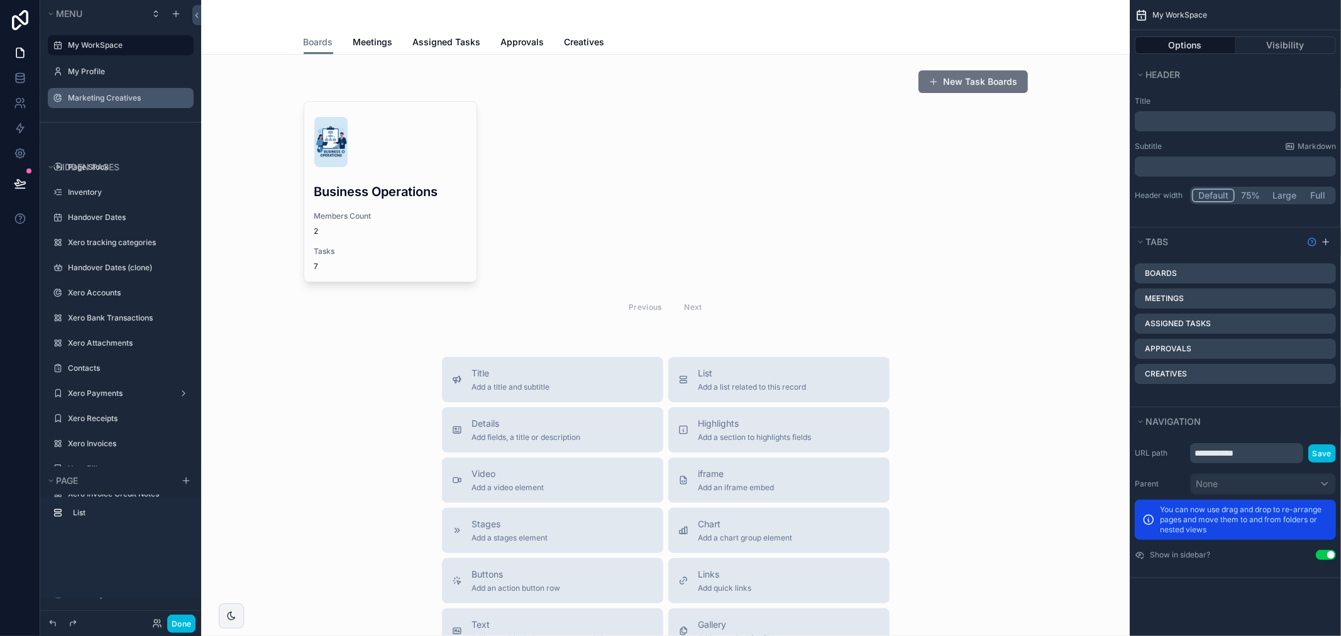
click at [567, 27] on div "scrollable content" at bounding box center [666, 15] width 724 height 30
click at [569, 34] on link "Creatives" at bounding box center [584, 43] width 40 height 25
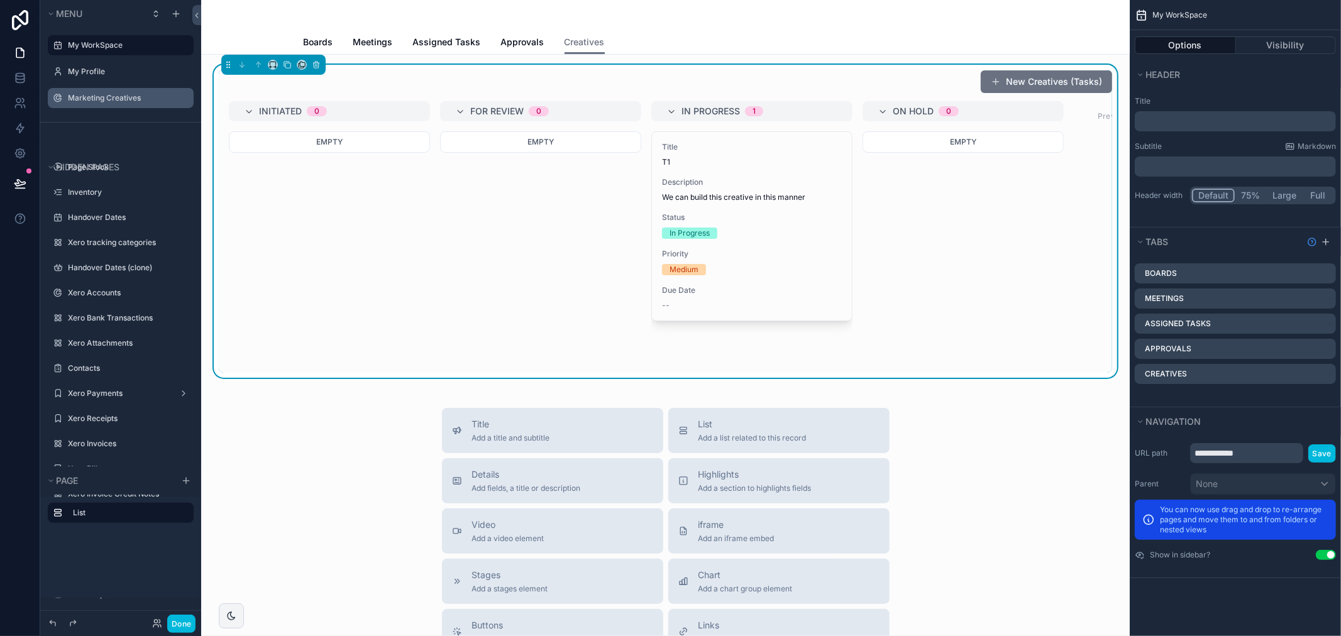
click at [556, 182] on div "Empty" at bounding box center [540, 251] width 201 height 241
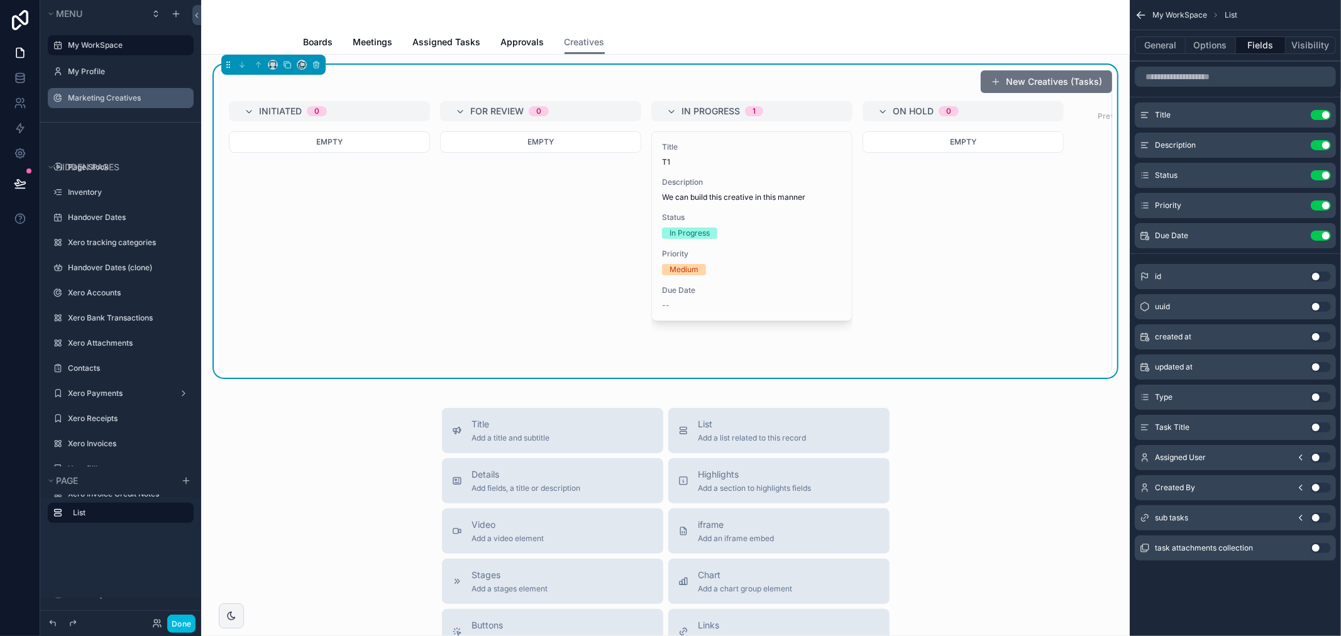
click at [1324, 146] on button "Use setting" at bounding box center [1320, 145] width 20 height 10
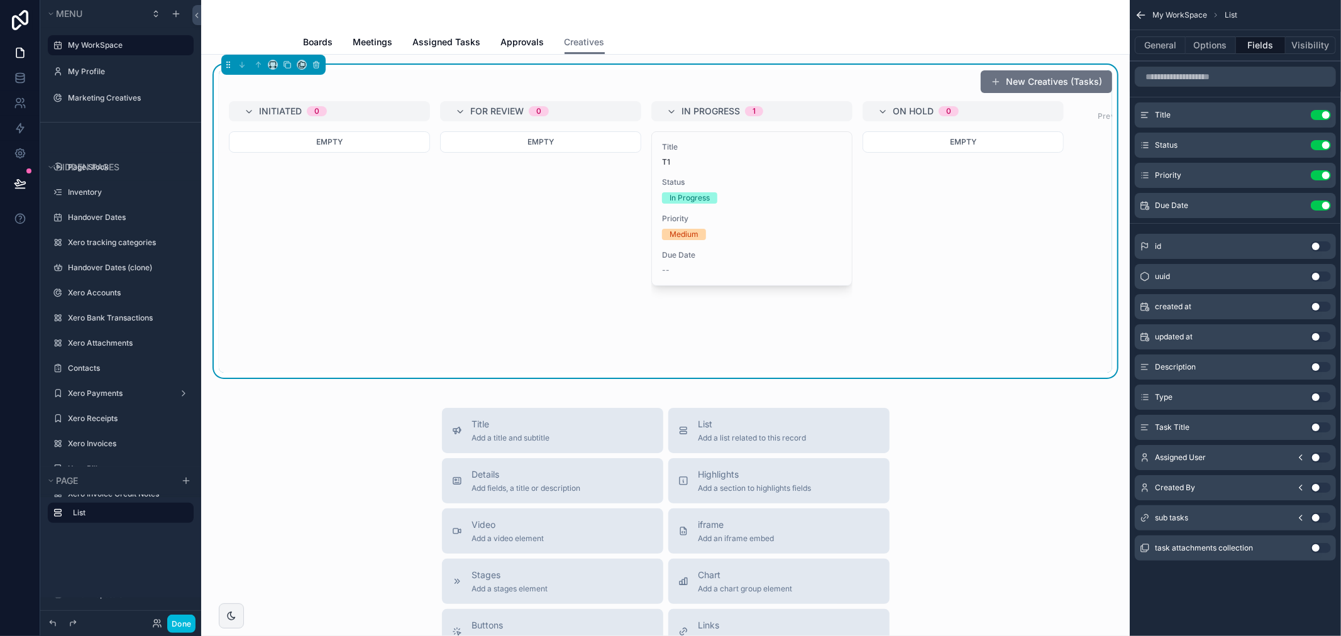
click at [1315, 457] on button "Use setting" at bounding box center [1320, 458] width 20 height 10
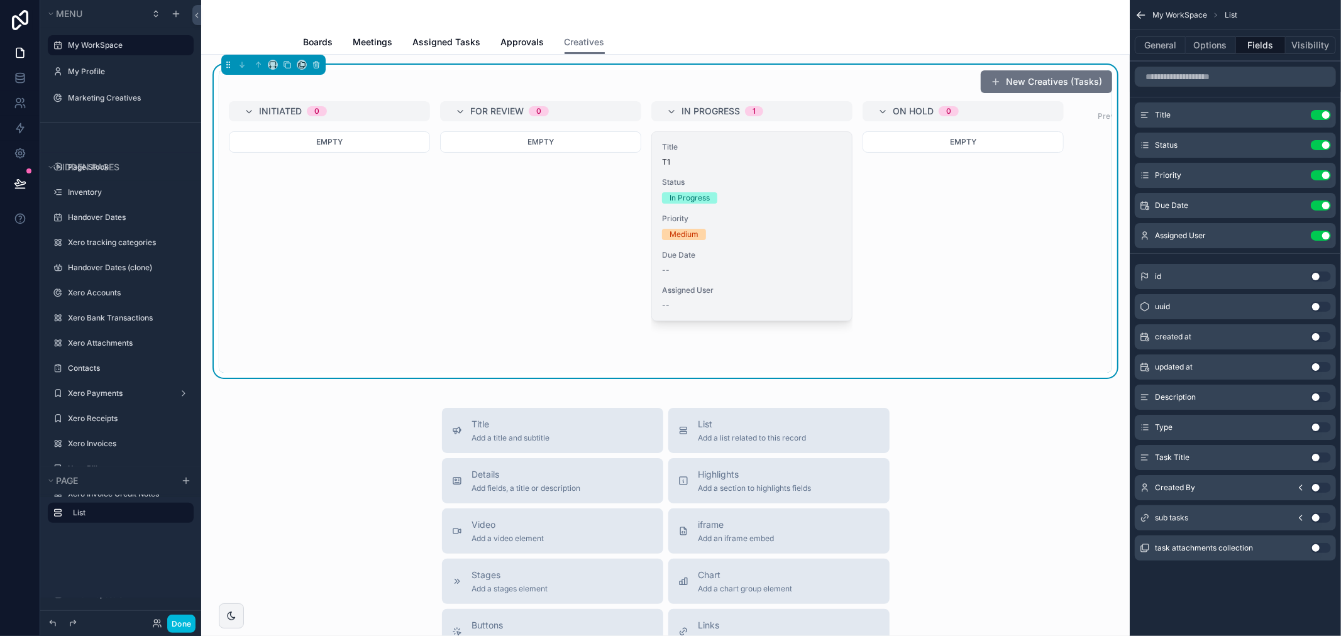
click at [760, 195] on div "In Progress" at bounding box center [752, 197] width 180 height 11
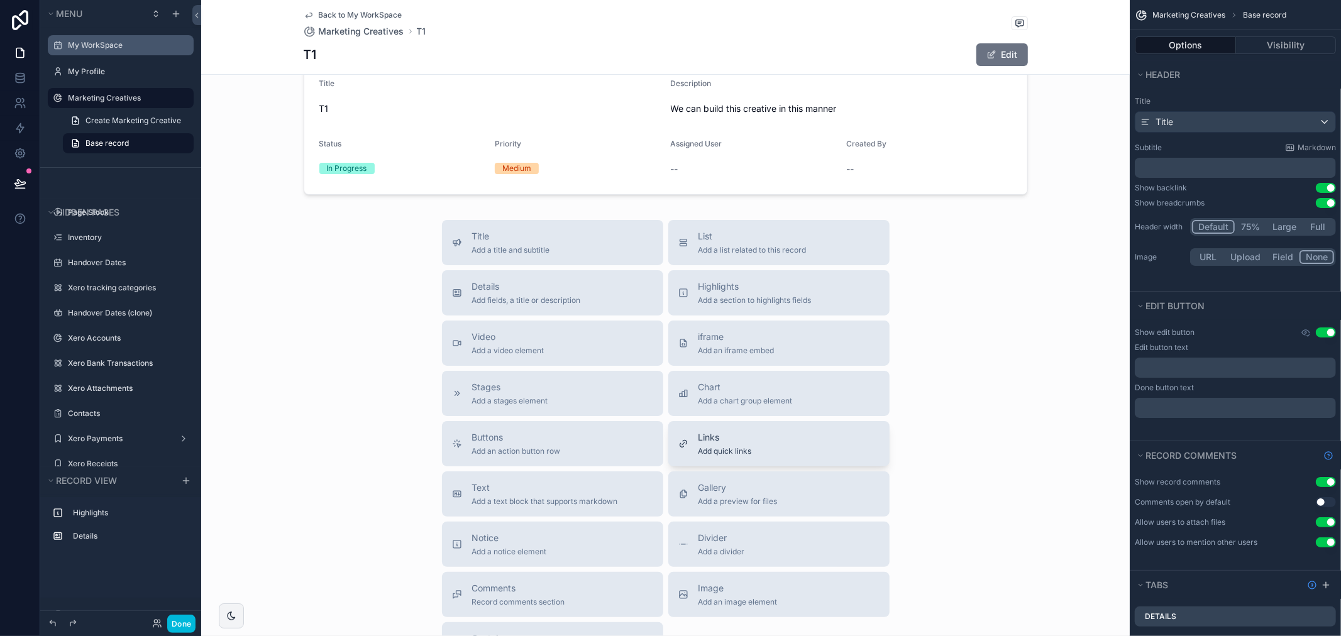
scroll to position [140, 0]
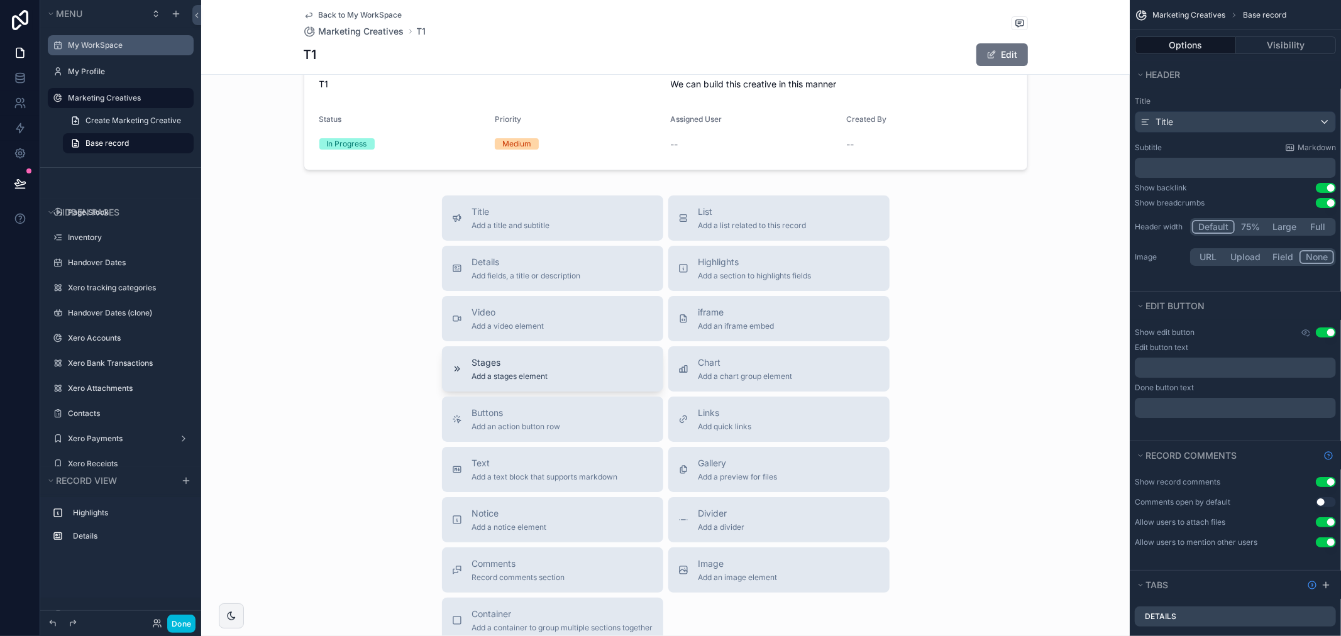
click at [528, 353] on button "Stages Add a stages element" at bounding box center [552, 368] width 221 height 45
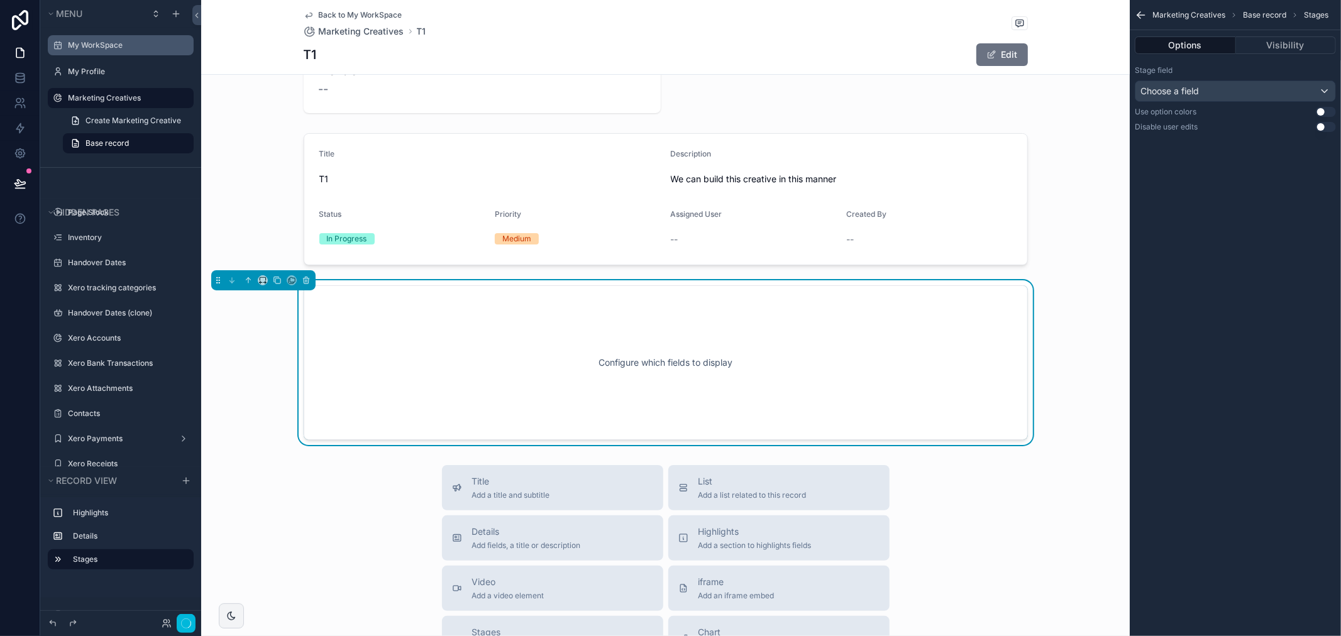
scroll to position [0, 0]
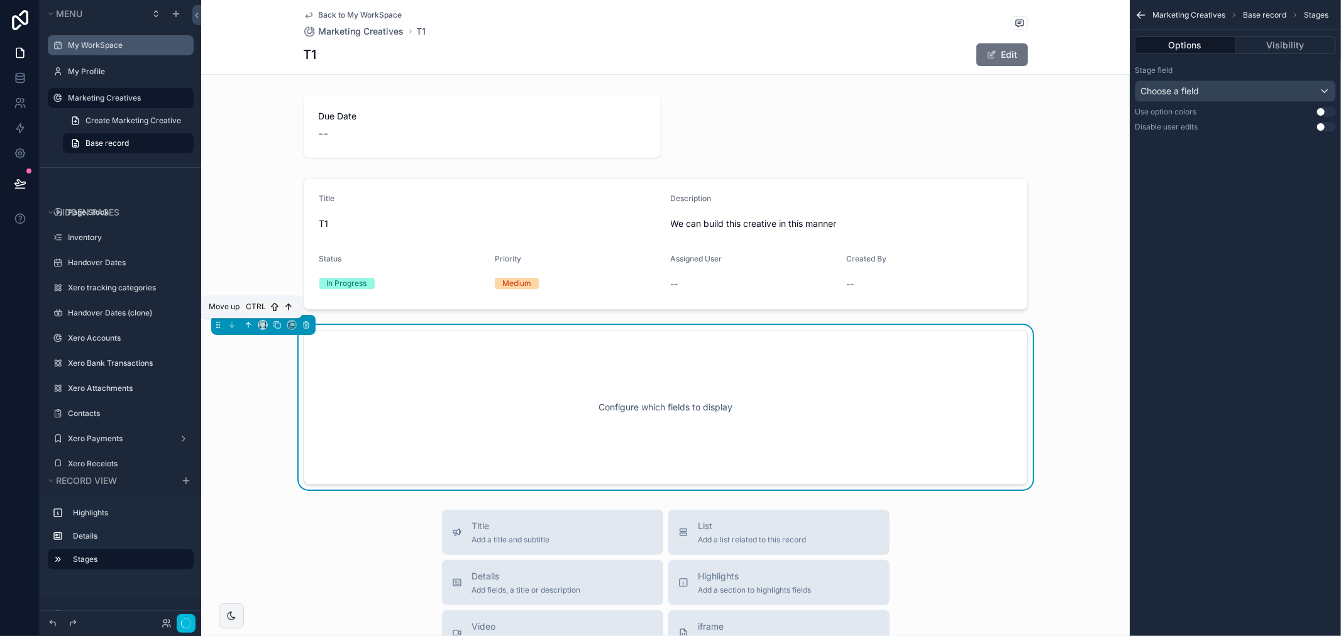
click at [251, 322] on icon "scrollable content" at bounding box center [248, 325] width 9 height 9
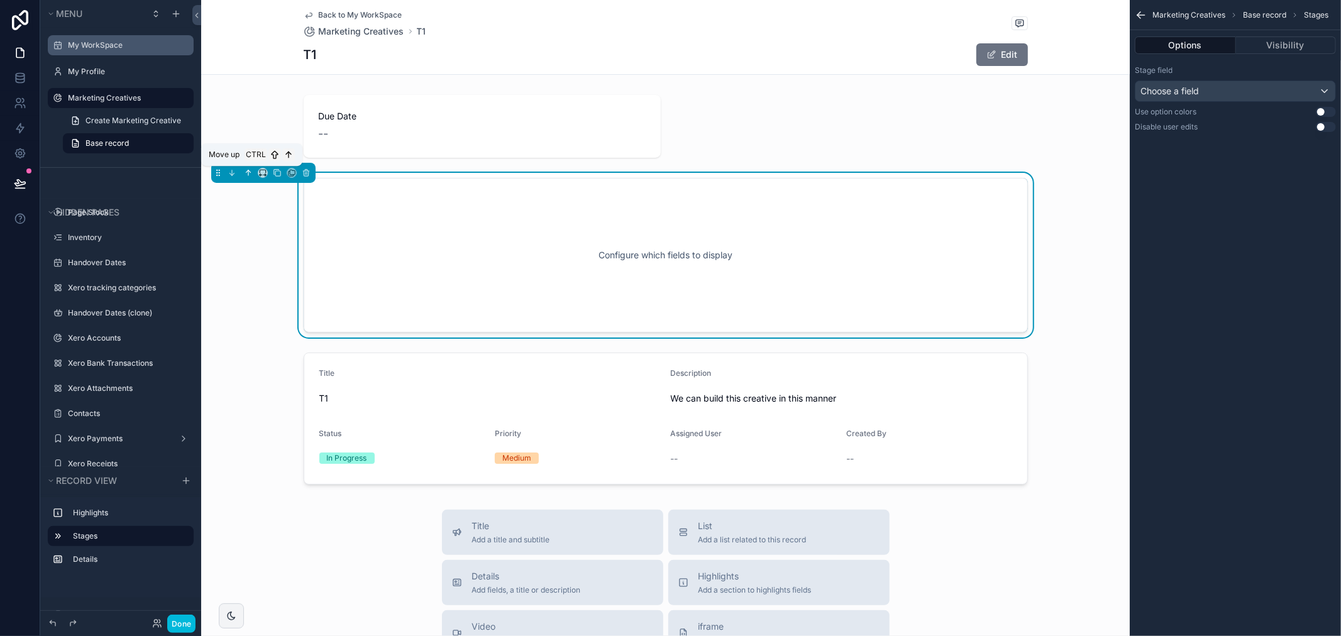
click at [248, 173] on icon "scrollable content" at bounding box center [248, 172] width 0 height 5
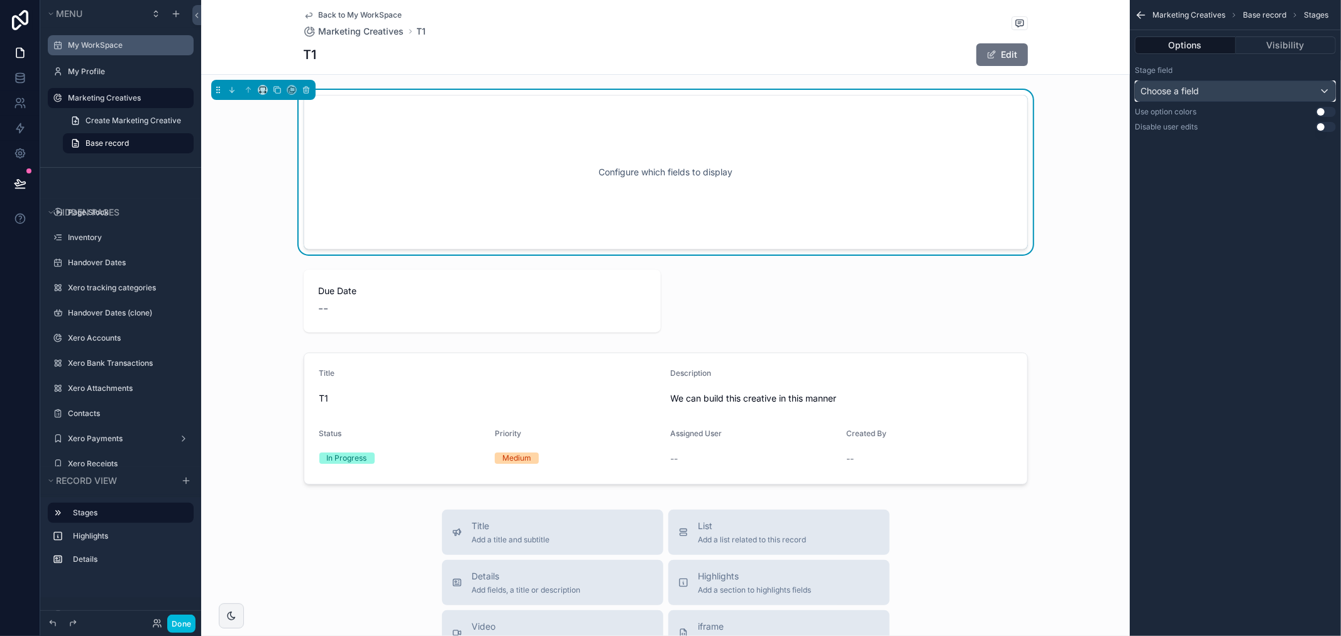
click at [1290, 87] on div "Choose a field" at bounding box center [1235, 91] width 200 height 20
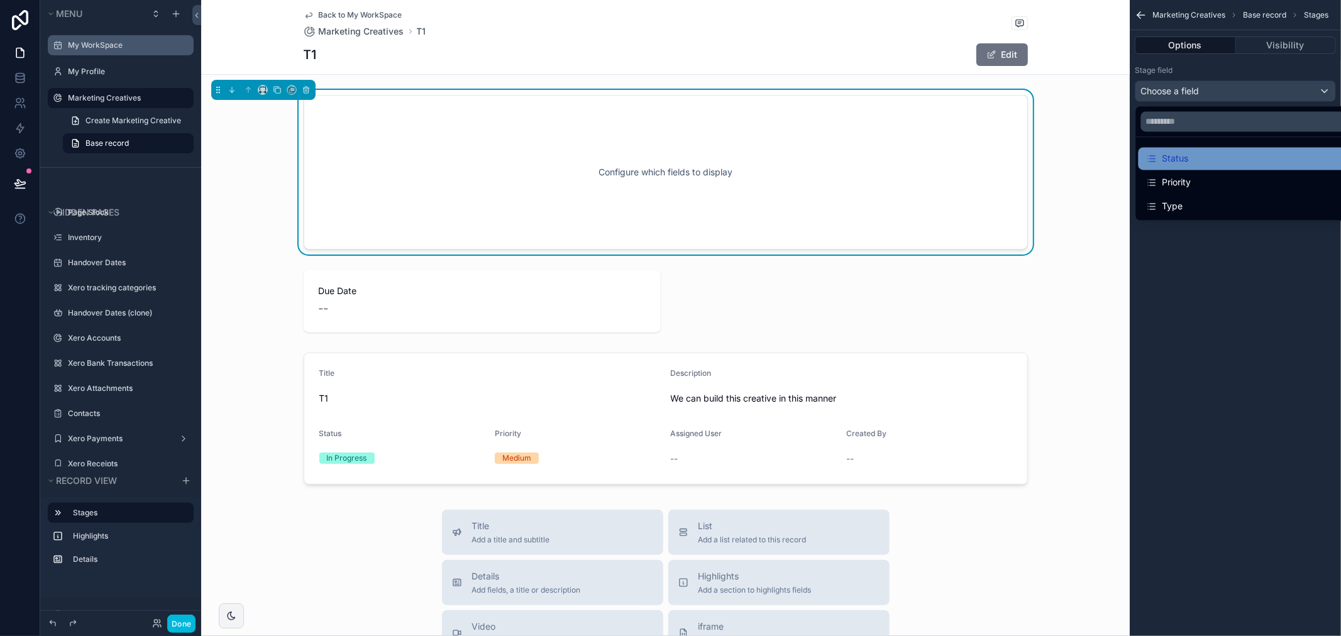
click at [1207, 168] on div "Status" at bounding box center [1250, 158] width 224 height 23
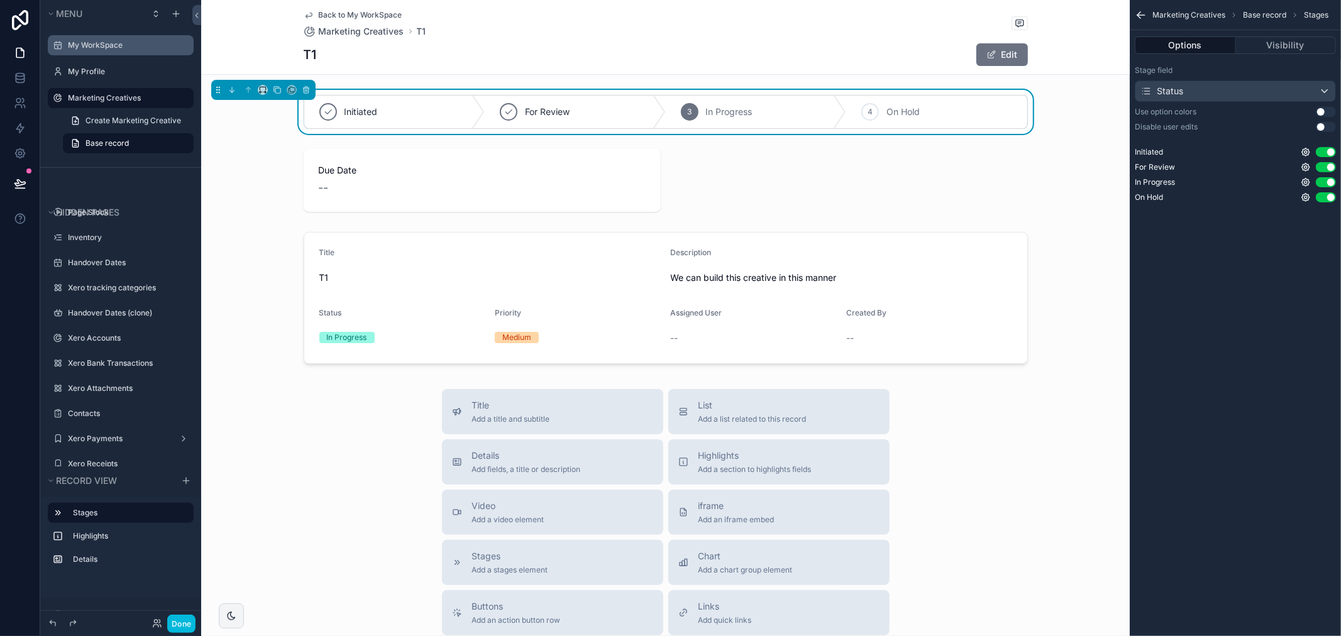
click at [1327, 109] on button "Use setting" at bounding box center [1325, 112] width 20 height 10
click at [1321, 153] on button "Use setting" at bounding box center [1325, 152] width 20 height 10
click at [1318, 150] on button "Use setting" at bounding box center [1325, 152] width 20 height 10
click at [19, 84] on icon at bounding box center [20, 78] width 13 height 13
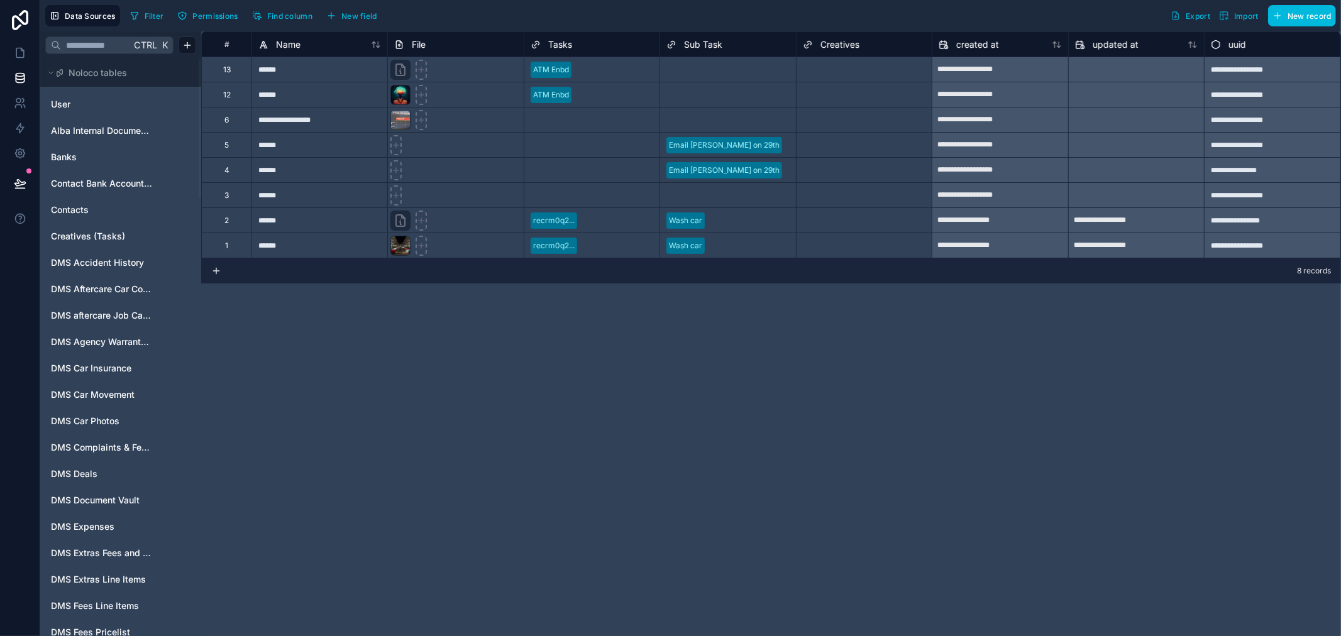
click at [72, 47] on input "text" at bounding box center [96, 45] width 70 height 23
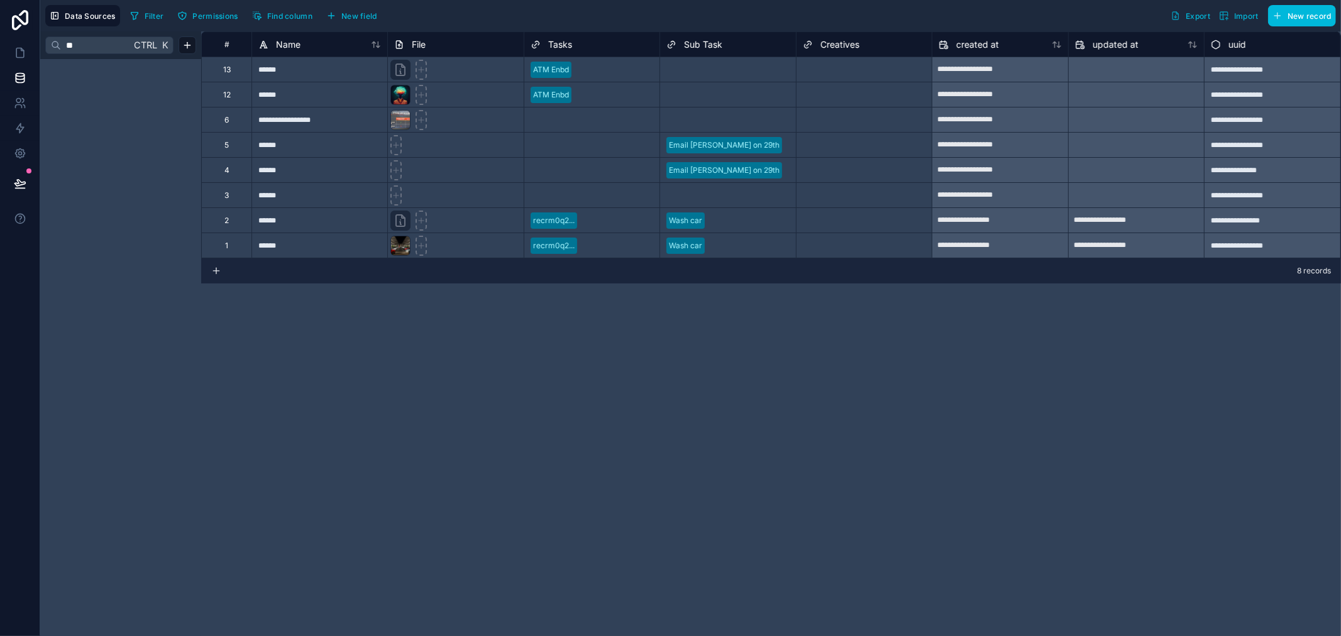
type input "*"
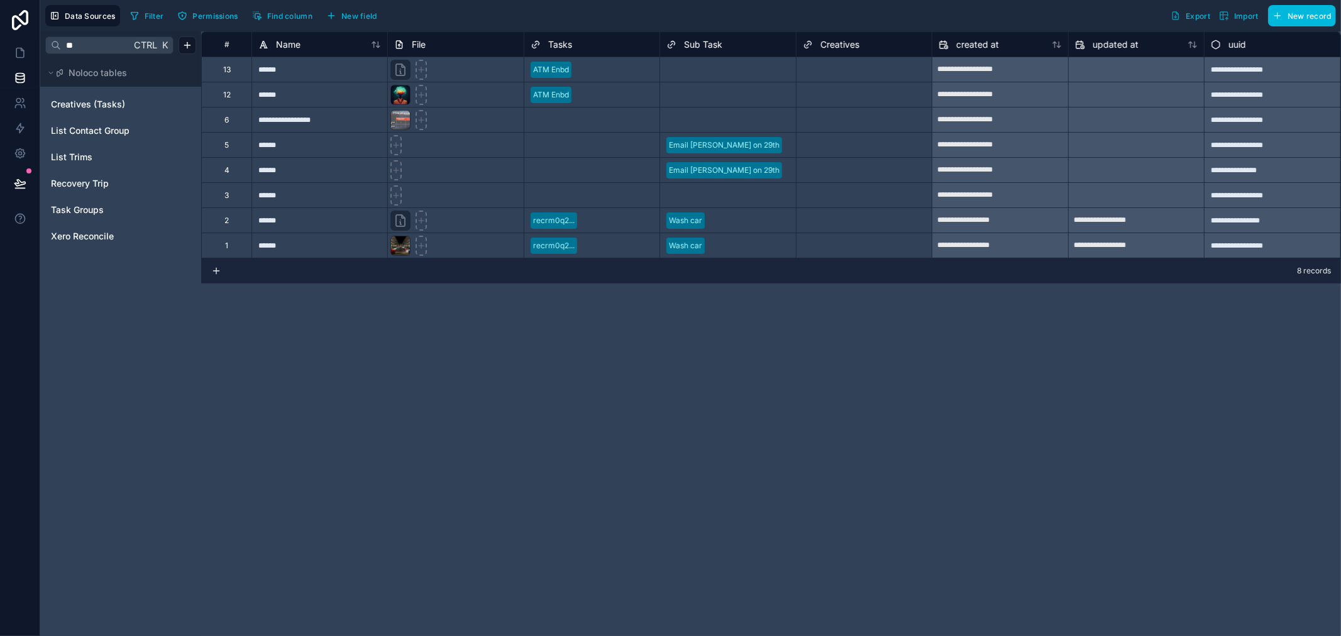
type input "*"
type input "*****"
click at [84, 89] on div "Creatives (Tasks) DMS Finance Applications DMS Registration Logs Handover Dates…" at bounding box center [120, 209] width 151 height 240
click at [92, 102] on span "Creatives (Tasks)" at bounding box center [88, 104] width 74 height 13
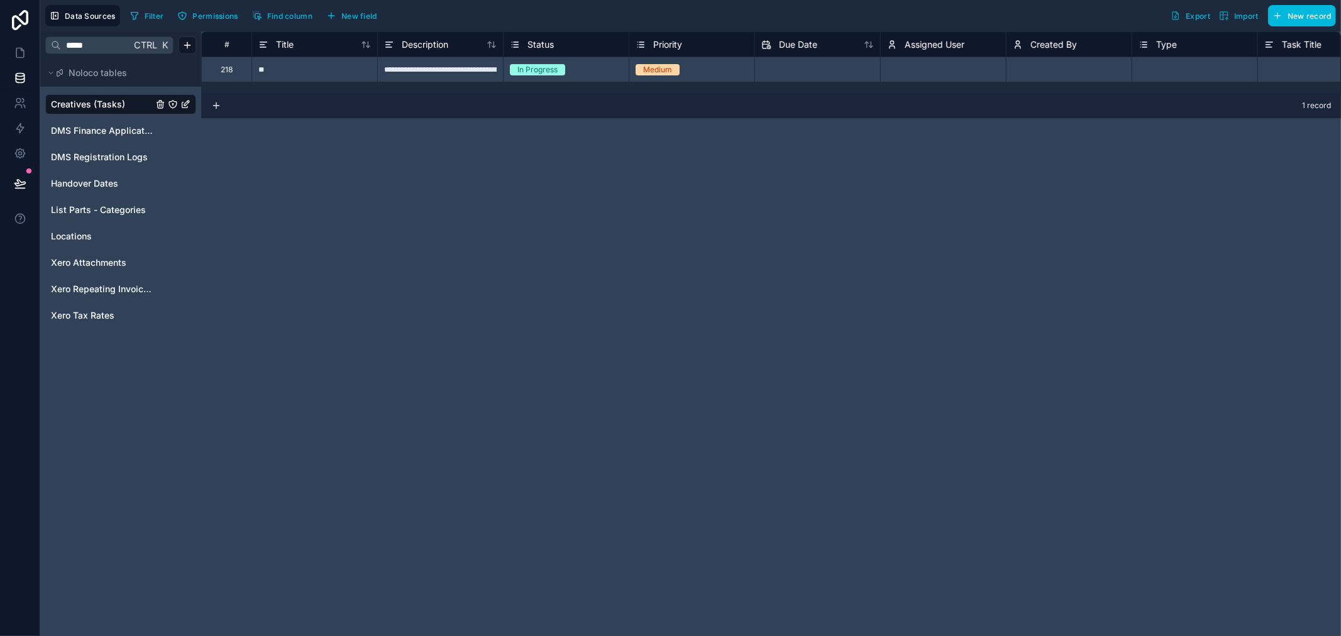
click at [730, 92] on div "**********" at bounding box center [770, 62] width 1139 height 62
click at [530, 47] on span "Status" at bounding box center [540, 44] width 26 height 13
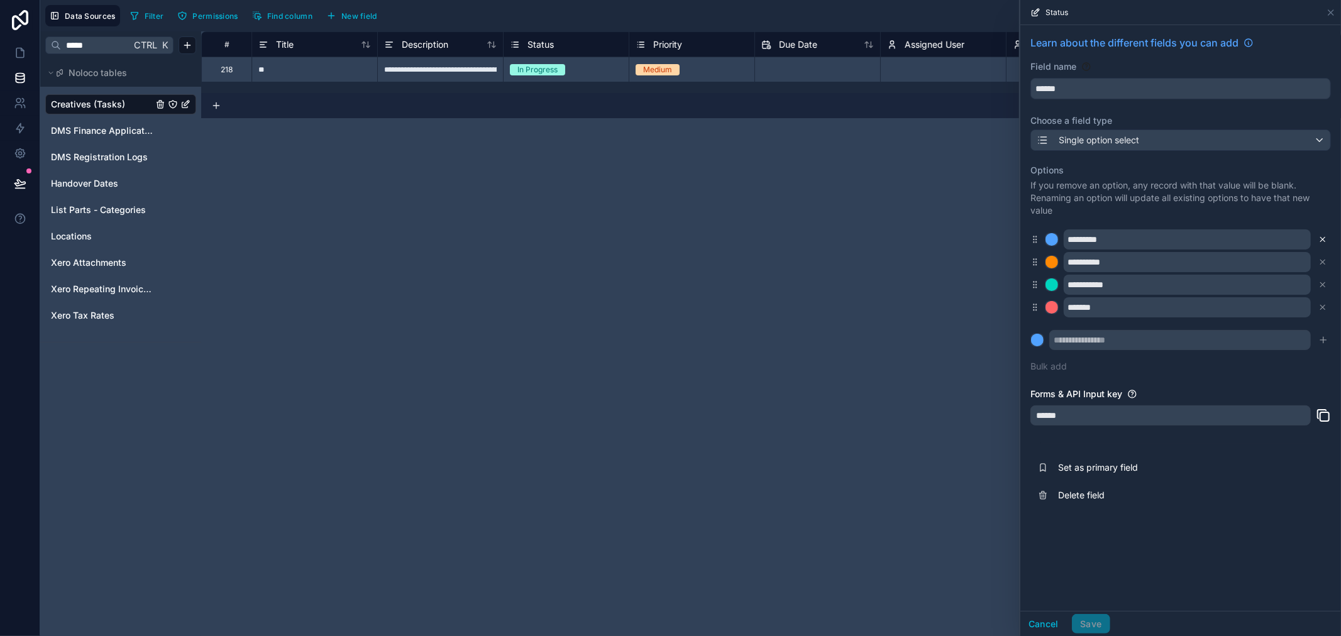
click at [1324, 235] on icon at bounding box center [1322, 239] width 9 height 9
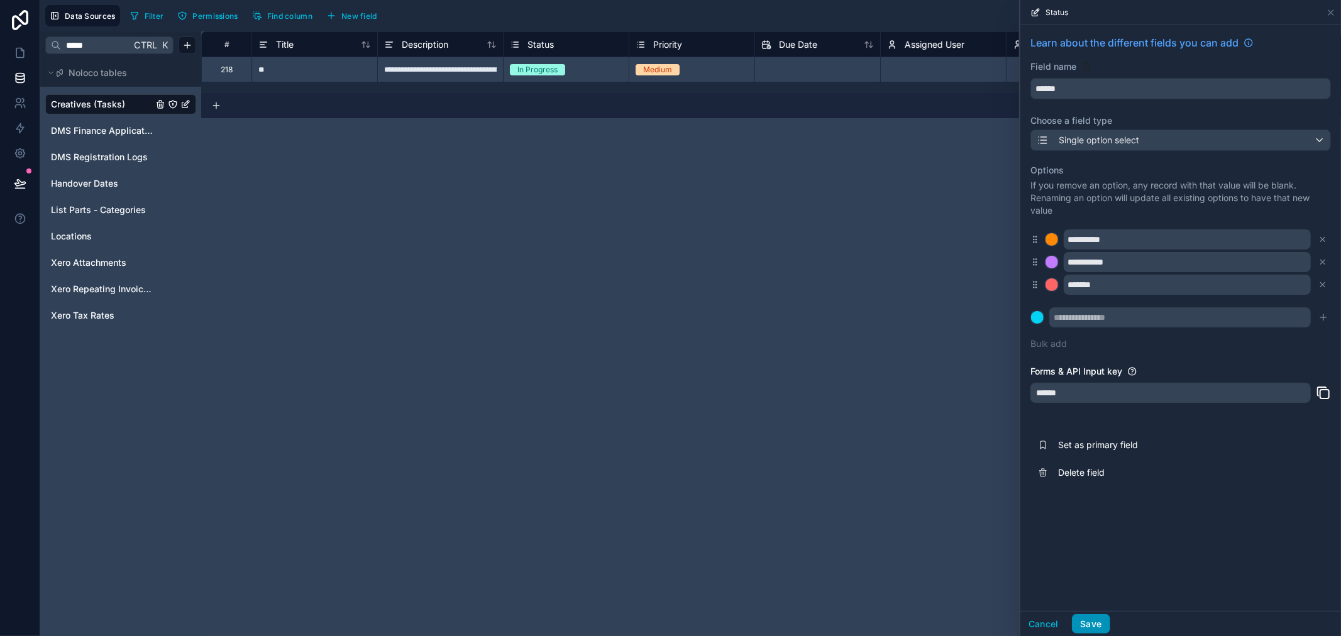
click at [1078, 614] on button "Save" at bounding box center [1091, 624] width 38 height 20
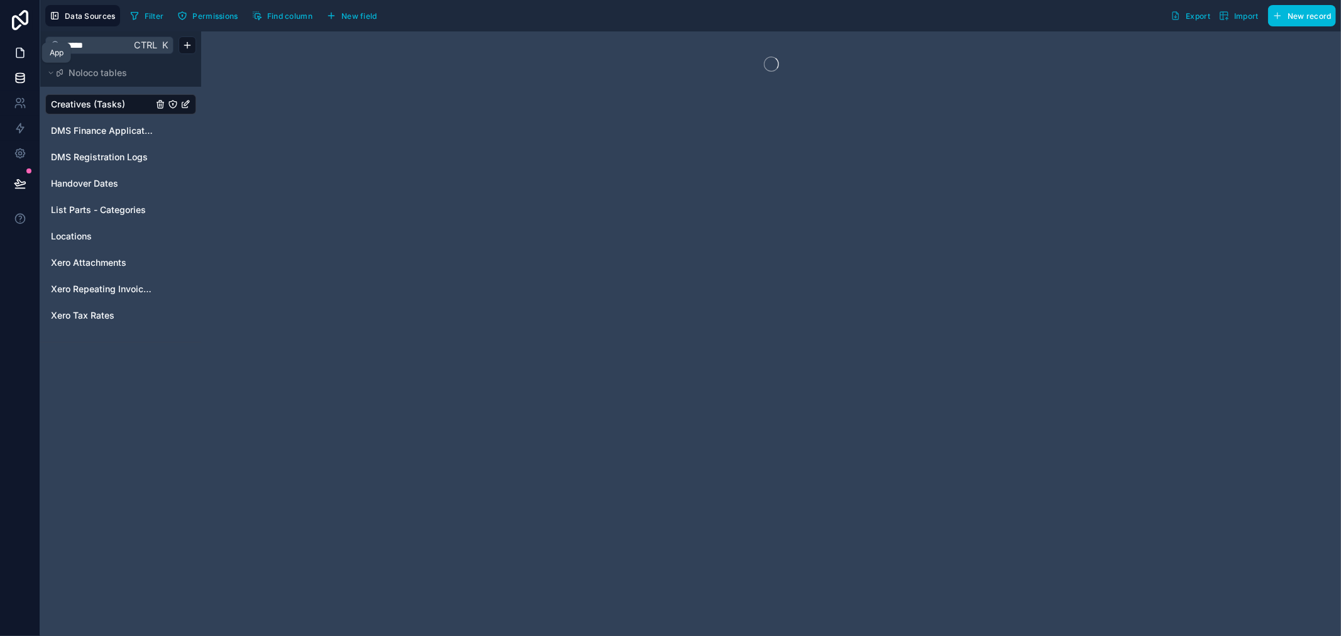
click at [14, 51] on icon at bounding box center [20, 53] width 13 height 13
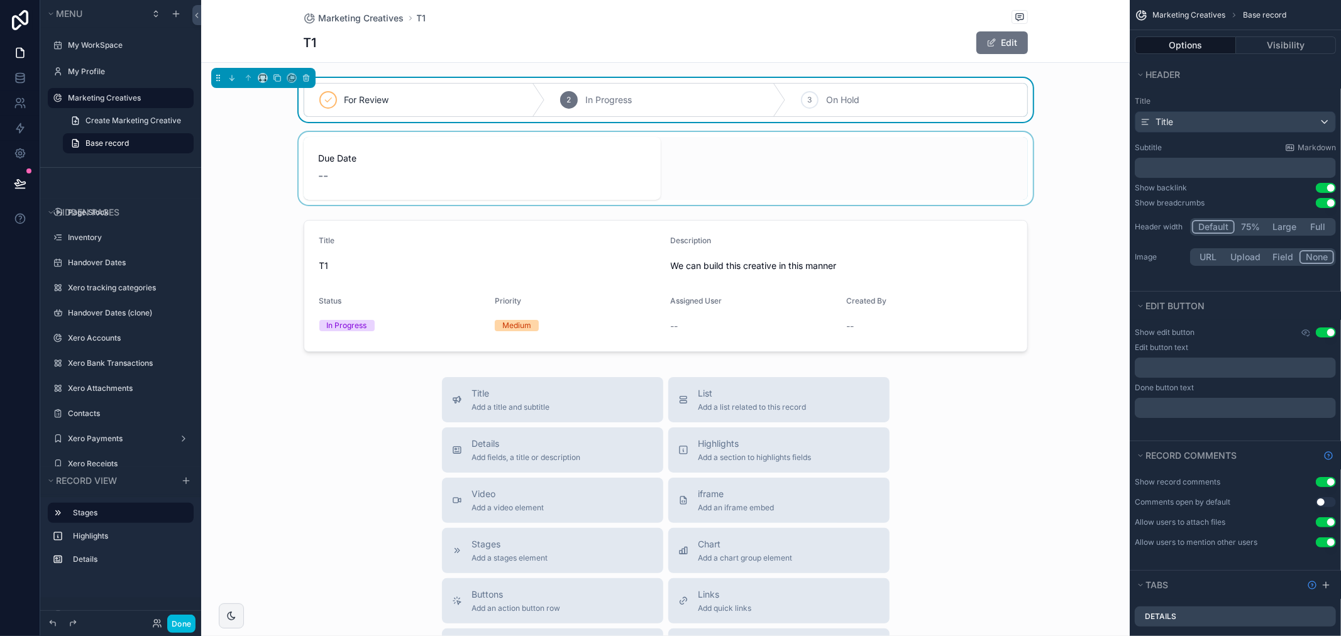
click at [671, 159] on div "scrollable content" at bounding box center [665, 168] width 928 height 73
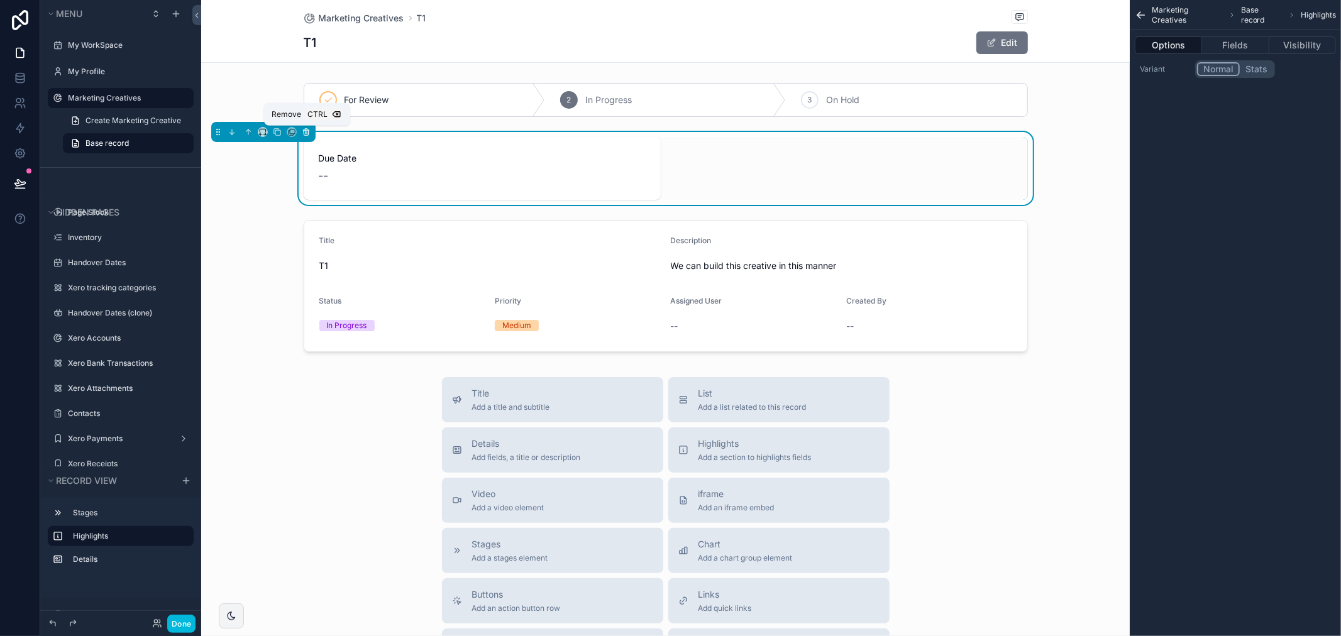
click at [305, 135] on icon "scrollable content" at bounding box center [306, 132] width 5 height 5
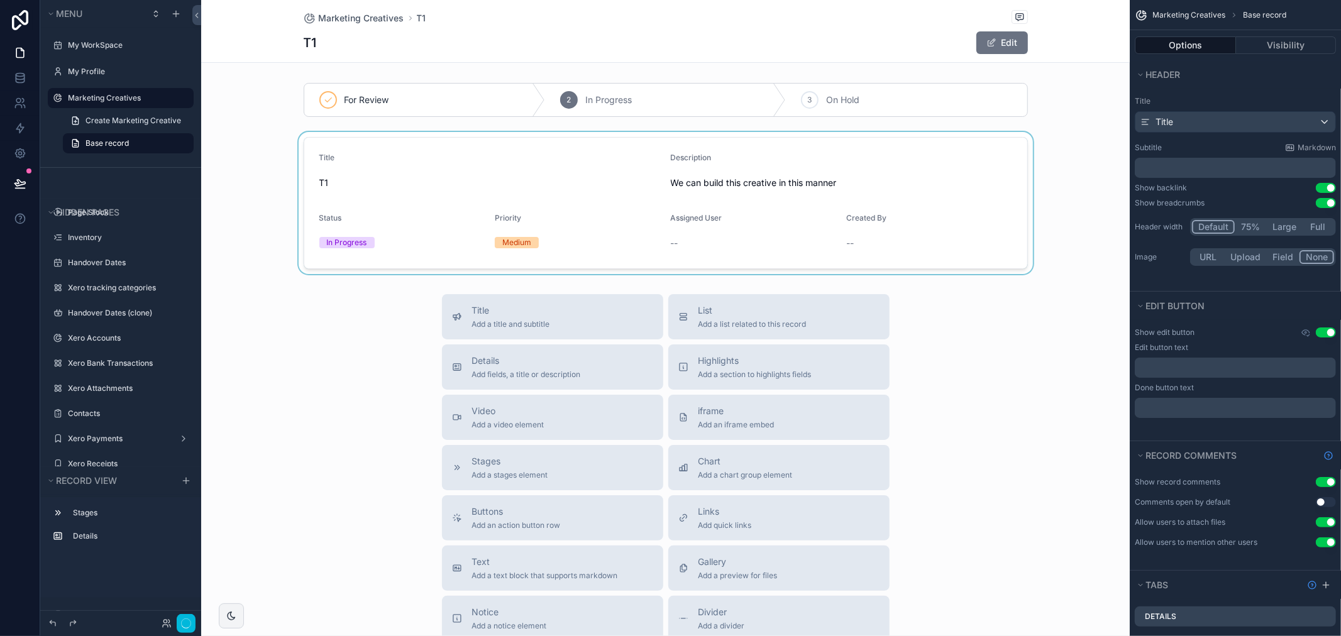
click at [357, 200] on div "scrollable content" at bounding box center [665, 203] width 928 height 142
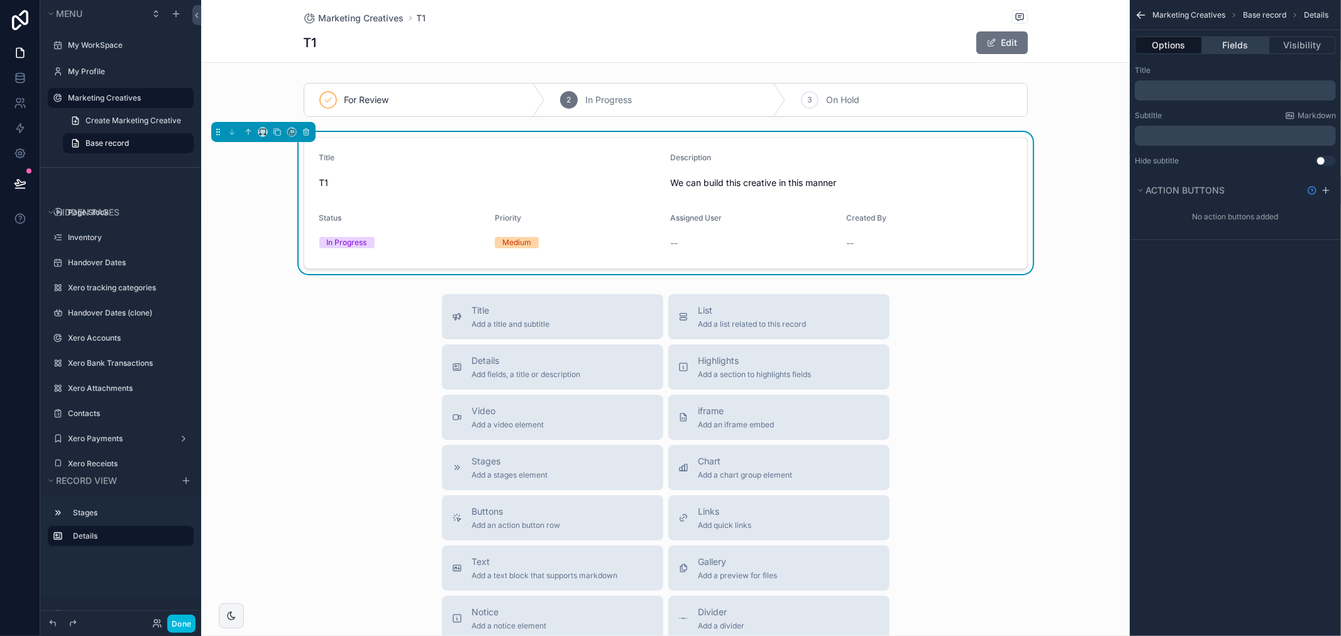
click at [1240, 47] on button "Fields" at bounding box center [1235, 45] width 67 height 18
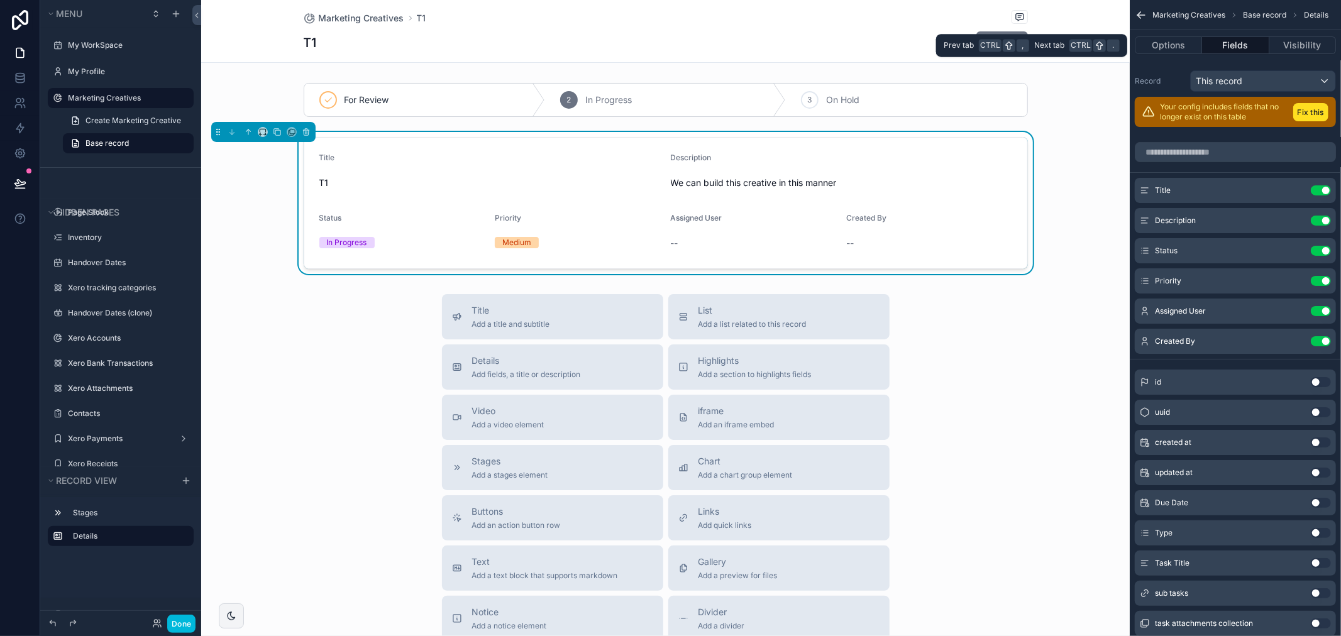
click at [1232, 40] on button "Fields" at bounding box center [1235, 45] width 67 height 18
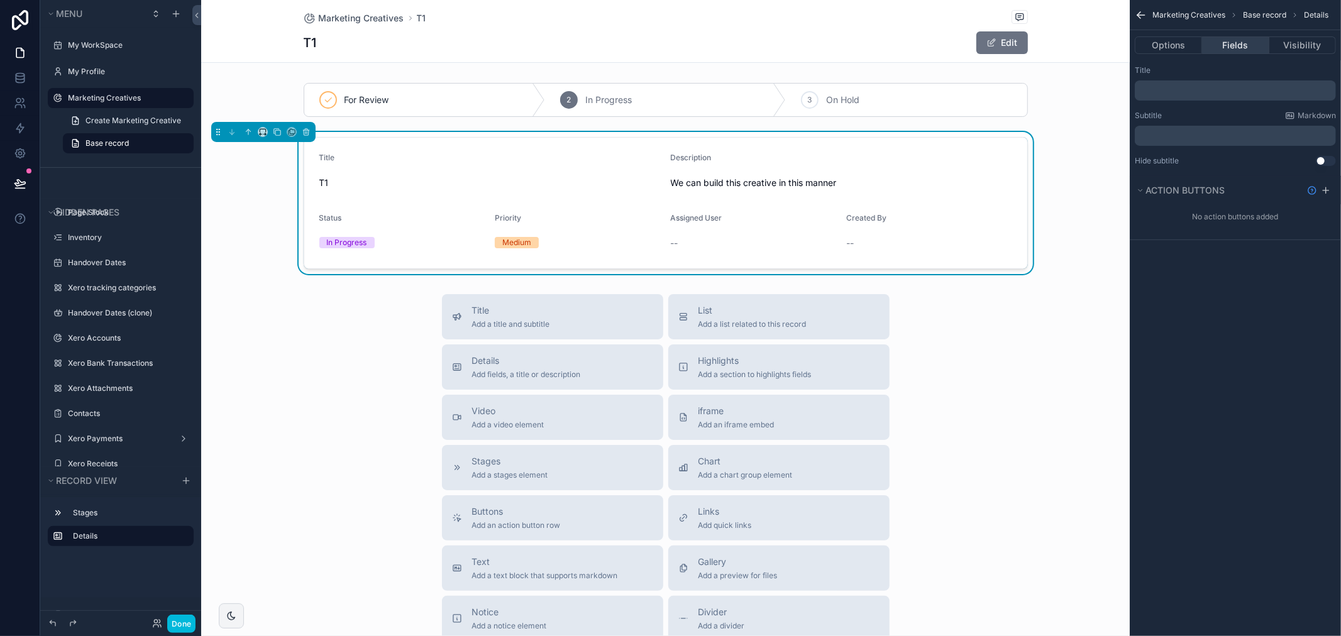
click at [1221, 50] on button "Fields" at bounding box center [1235, 45] width 67 height 18
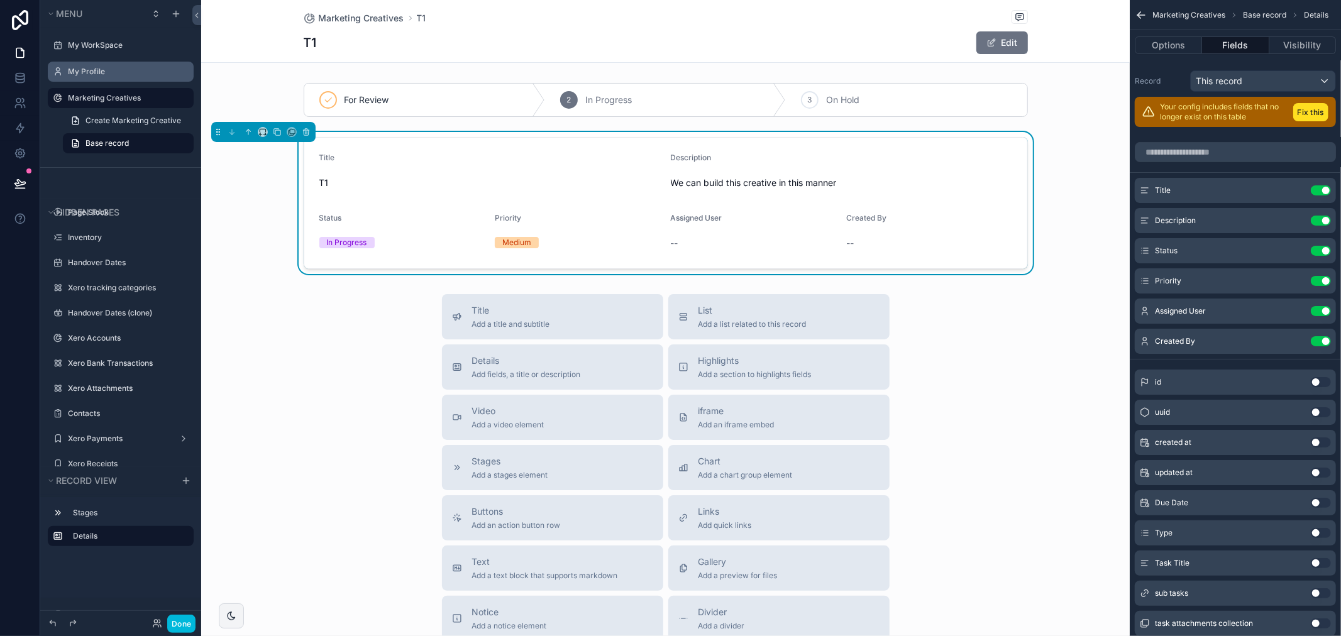
click at [118, 72] on label "My Profile" at bounding box center [127, 72] width 118 height 10
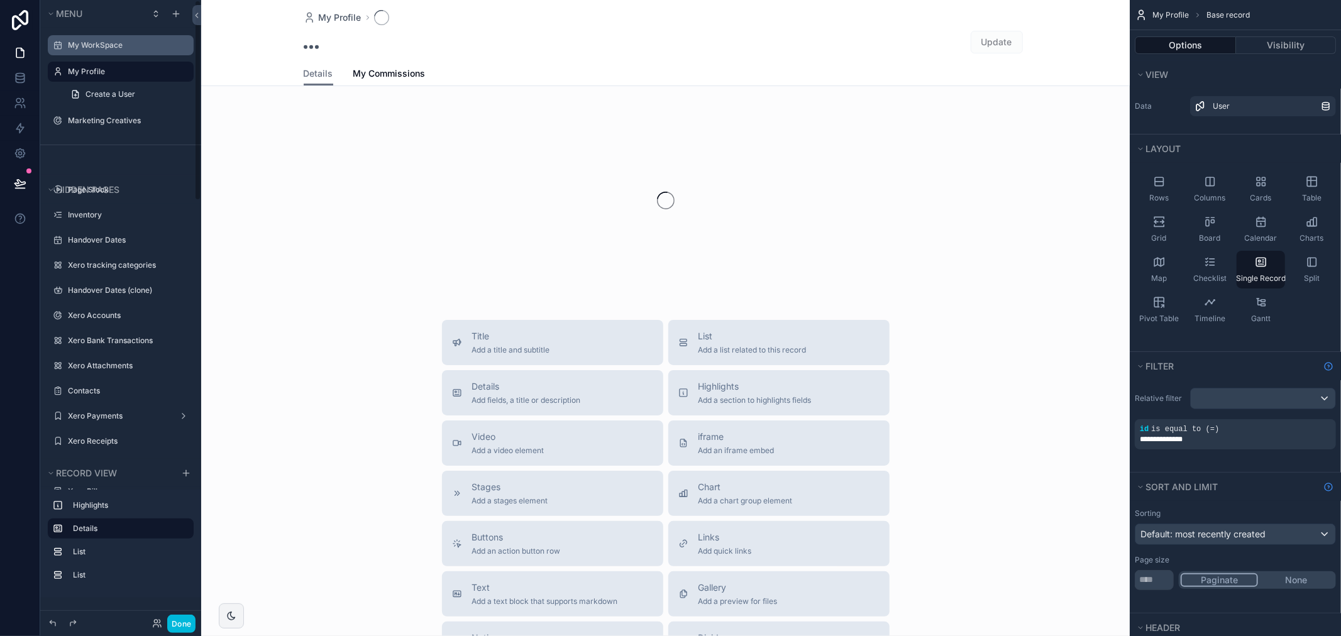
click at [79, 41] on label "My WorkSpace" at bounding box center [127, 45] width 118 height 10
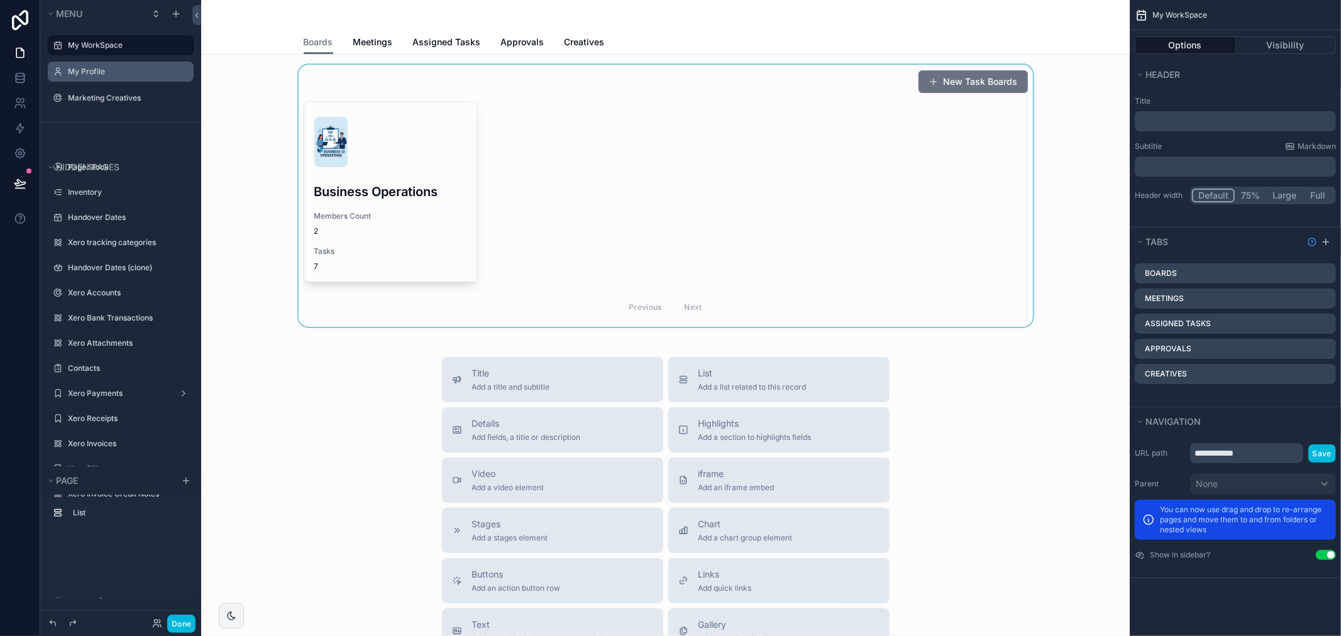
click at [351, 167] on div "scrollable content" at bounding box center [665, 196] width 908 height 262
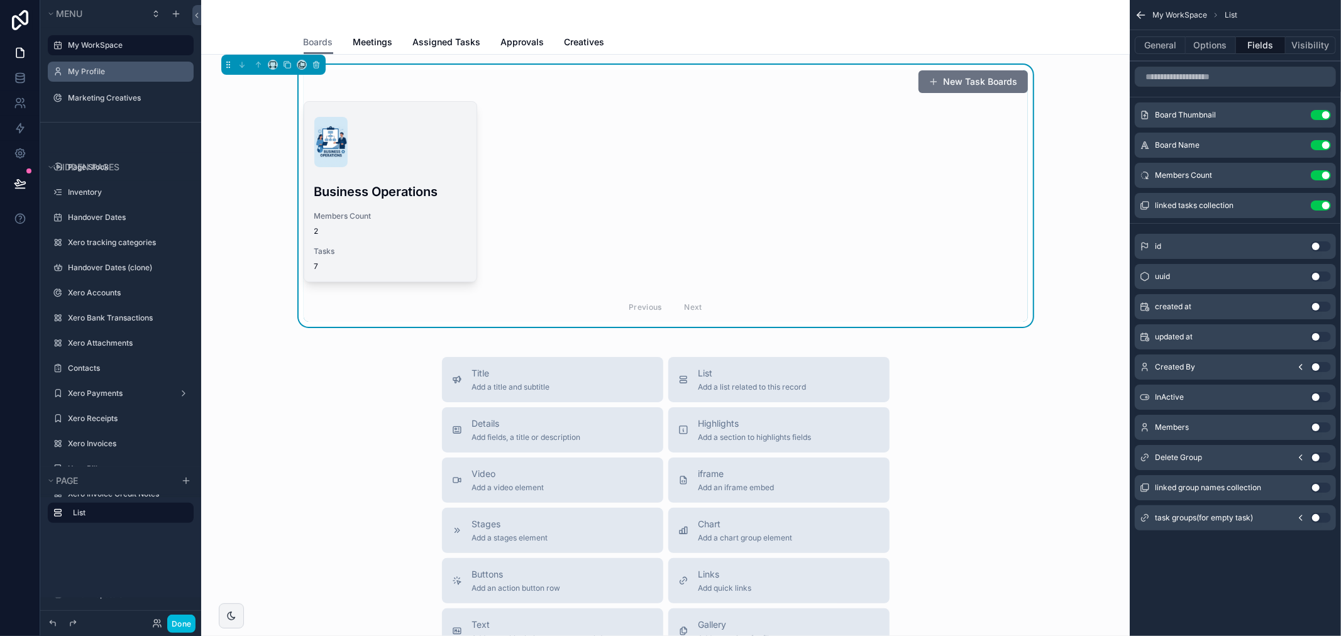
click at [352, 178] on div "Business Operations" at bounding box center [390, 189] width 152 height 24
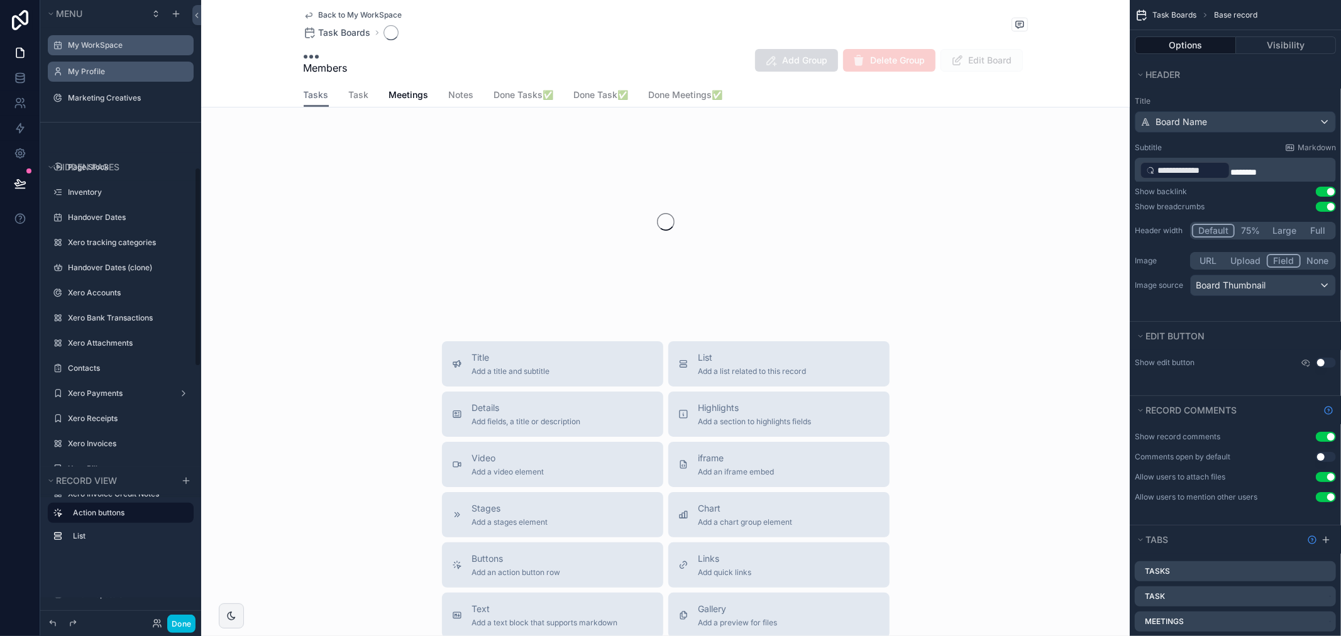
scroll to position [522, 0]
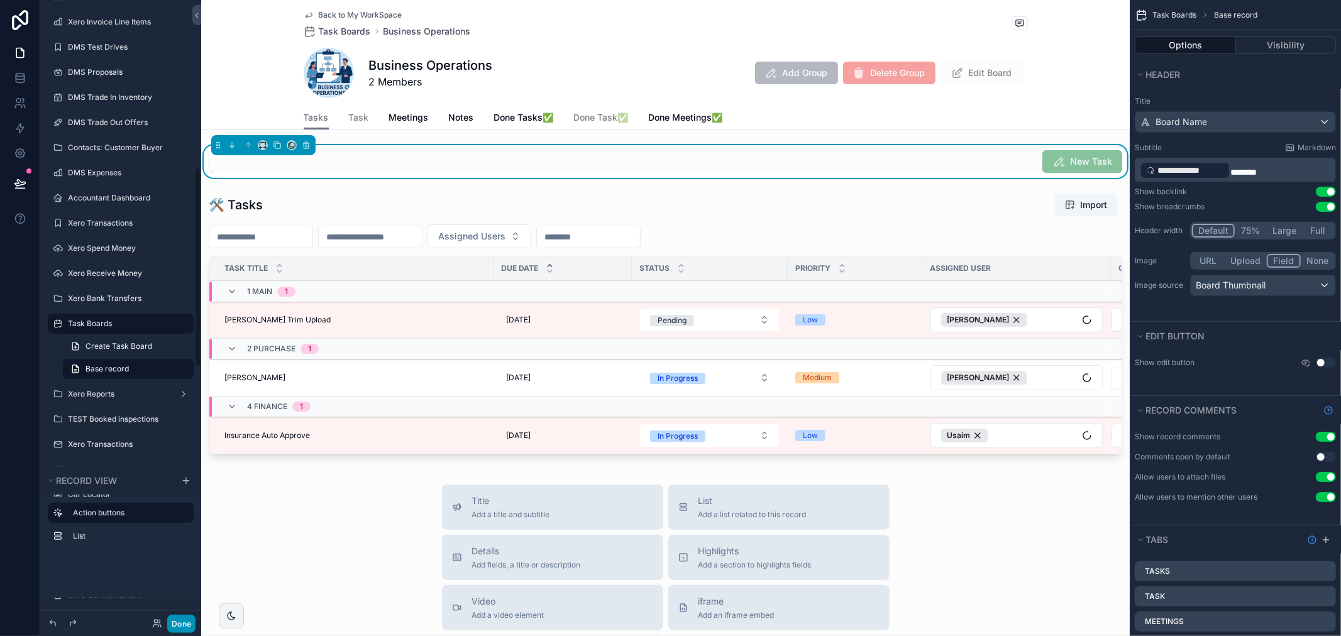
click at [170, 617] on button "Done" at bounding box center [181, 624] width 28 height 18
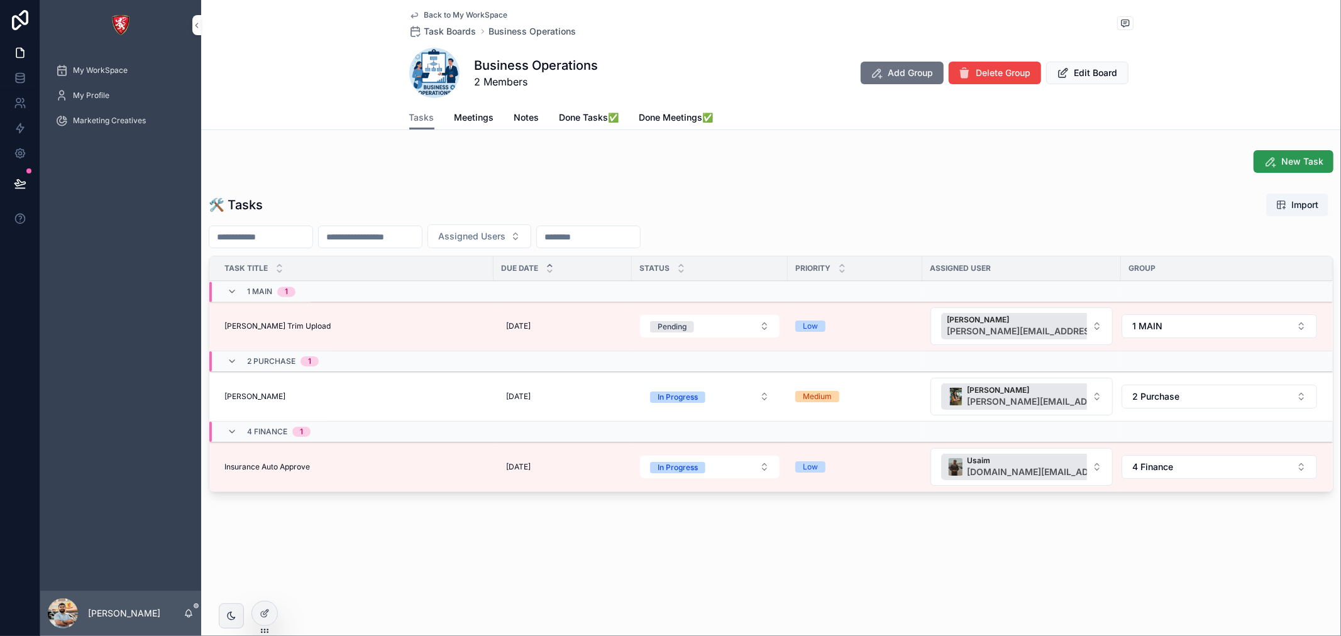
click at [1309, 150] on button "New Task" at bounding box center [1293, 161] width 80 height 23
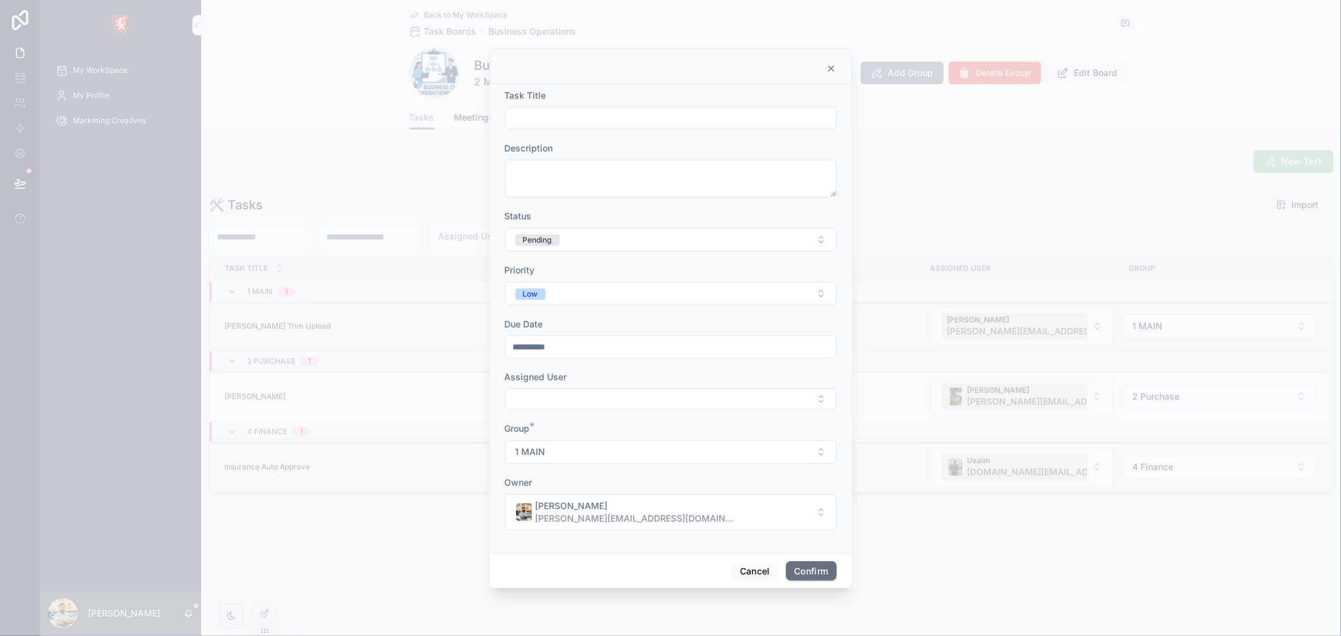
click at [559, 118] on input "text" at bounding box center [670, 118] width 331 height 18
click at [535, 178] on textarea at bounding box center [671, 179] width 332 height 38
type textarea "*"
type textarea "****"
type textarea "***"
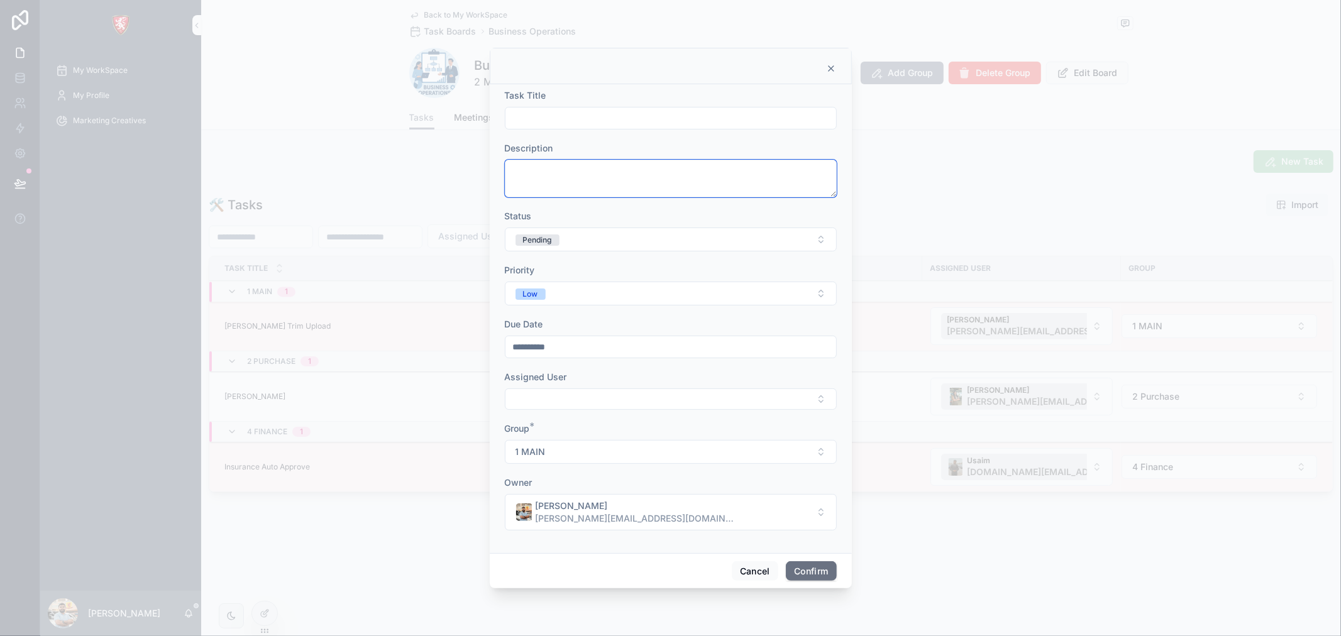
type textarea "*"
type textarea "******"
type textarea "**********"
click at [586, 407] on button "Select Button" at bounding box center [671, 398] width 332 height 21
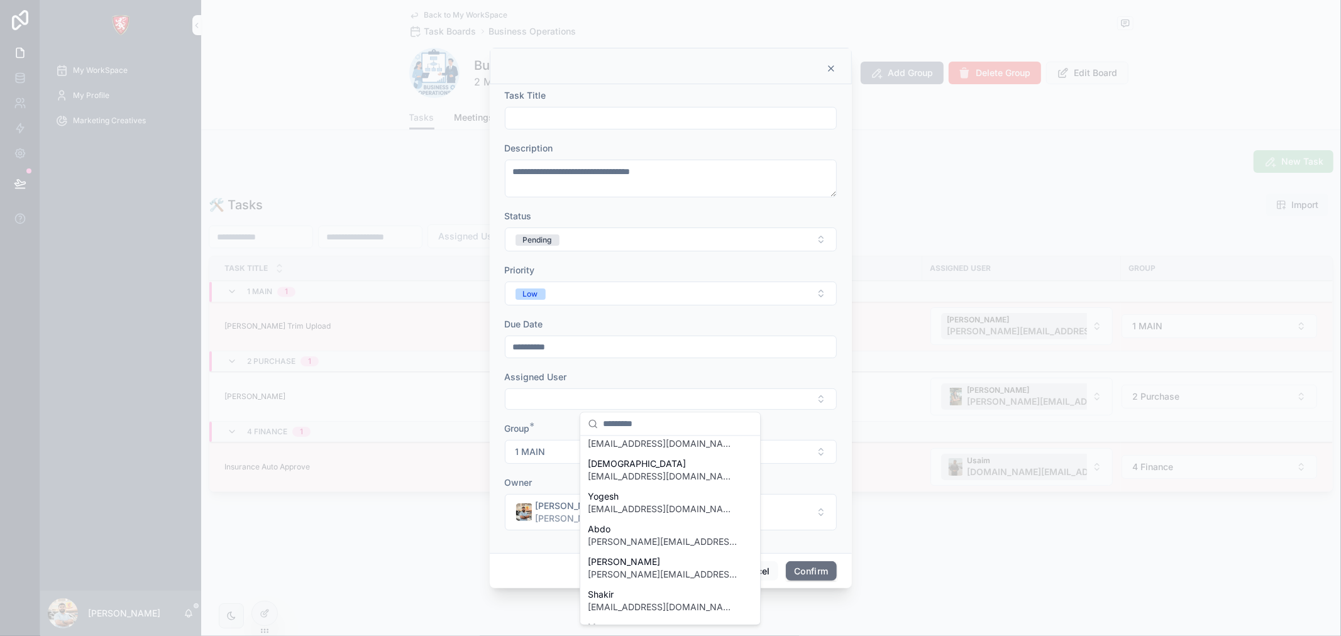
scroll to position [140, 0]
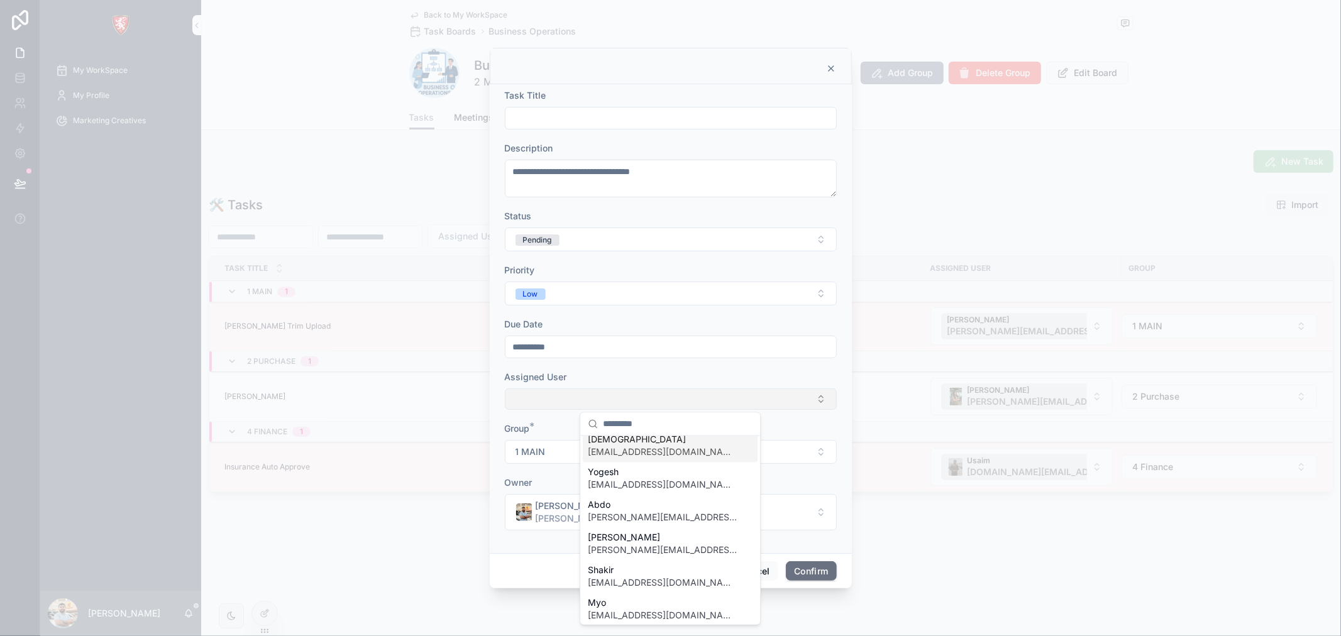
click at [647, 402] on button "Select Button" at bounding box center [671, 398] width 332 height 21
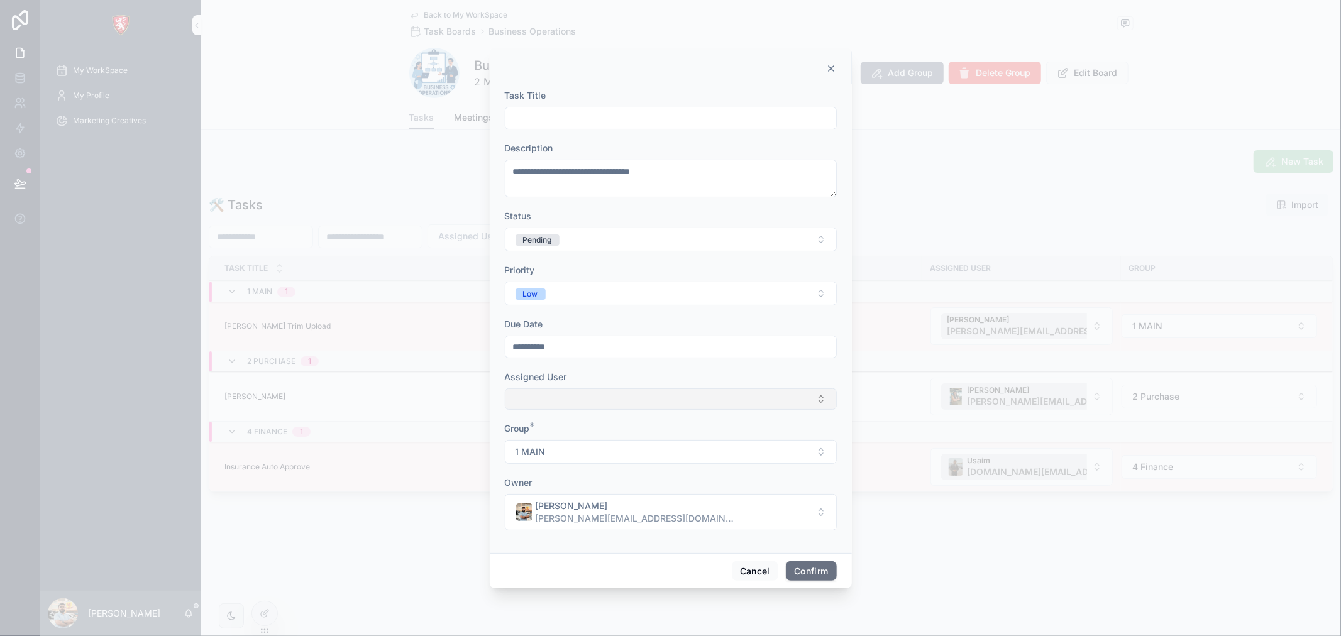
click at [647, 402] on button "Select Button" at bounding box center [671, 398] width 332 height 21
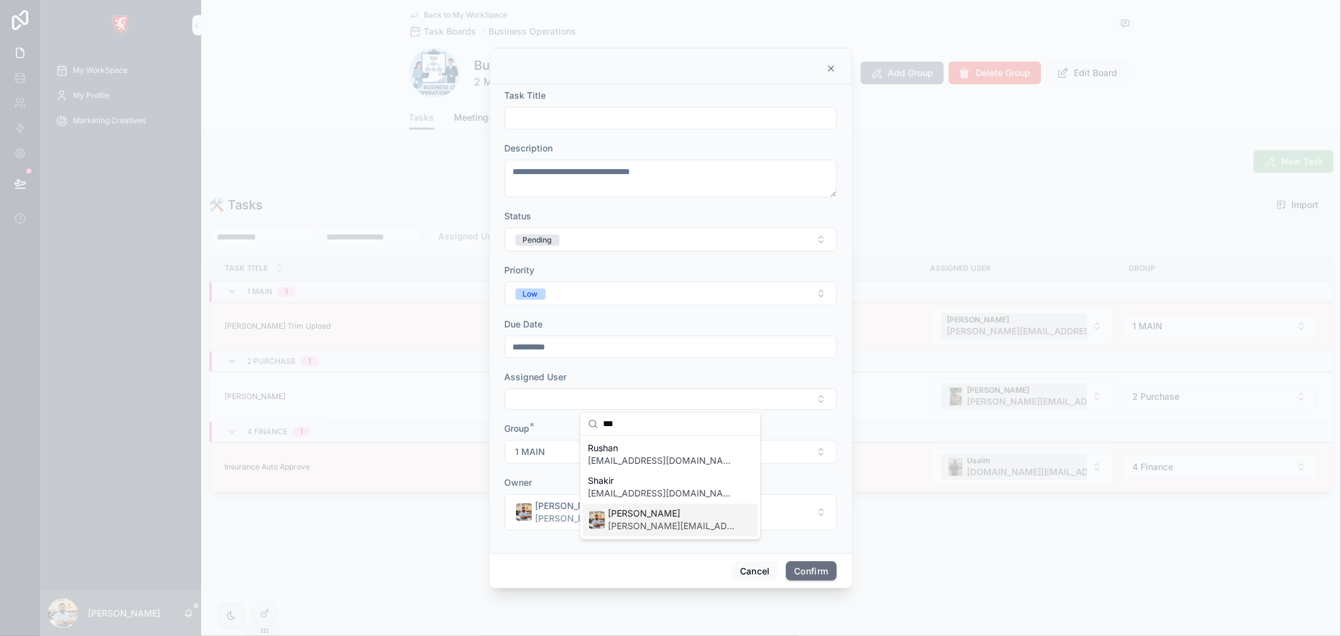
type input "***"
click at [672, 522] on span "shadab@albacars.ae" at bounding box center [672, 526] width 129 height 13
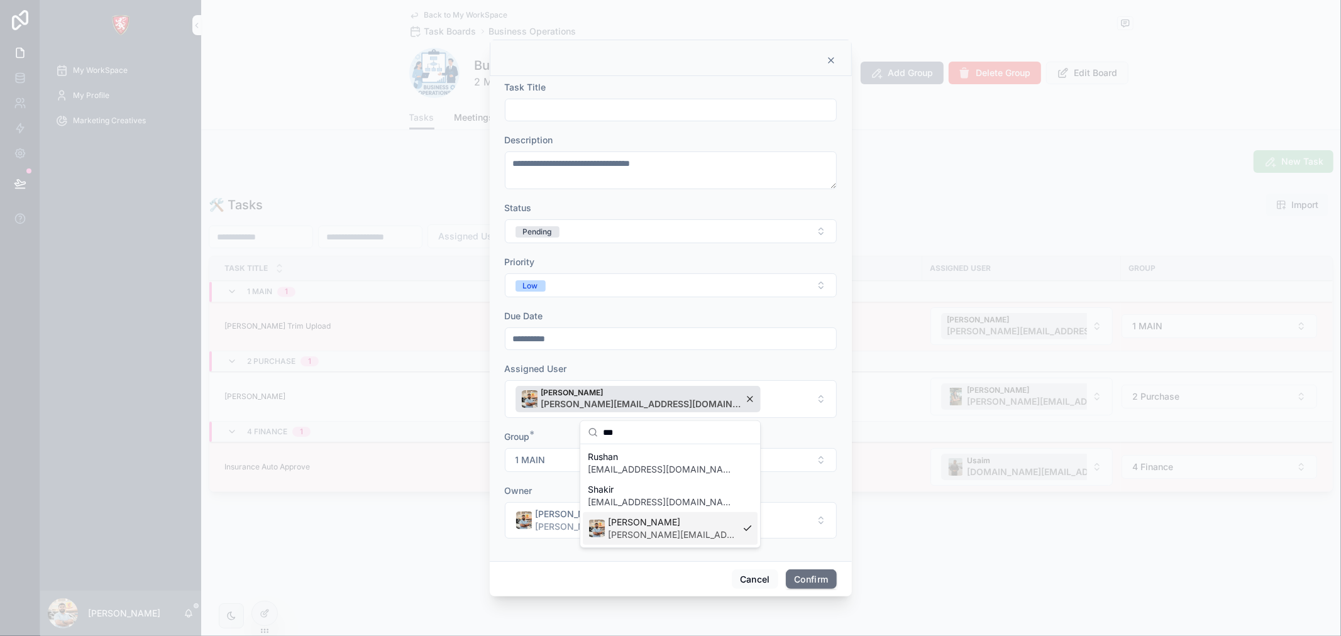
click at [818, 551] on form "**********" at bounding box center [671, 316] width 332 height 470
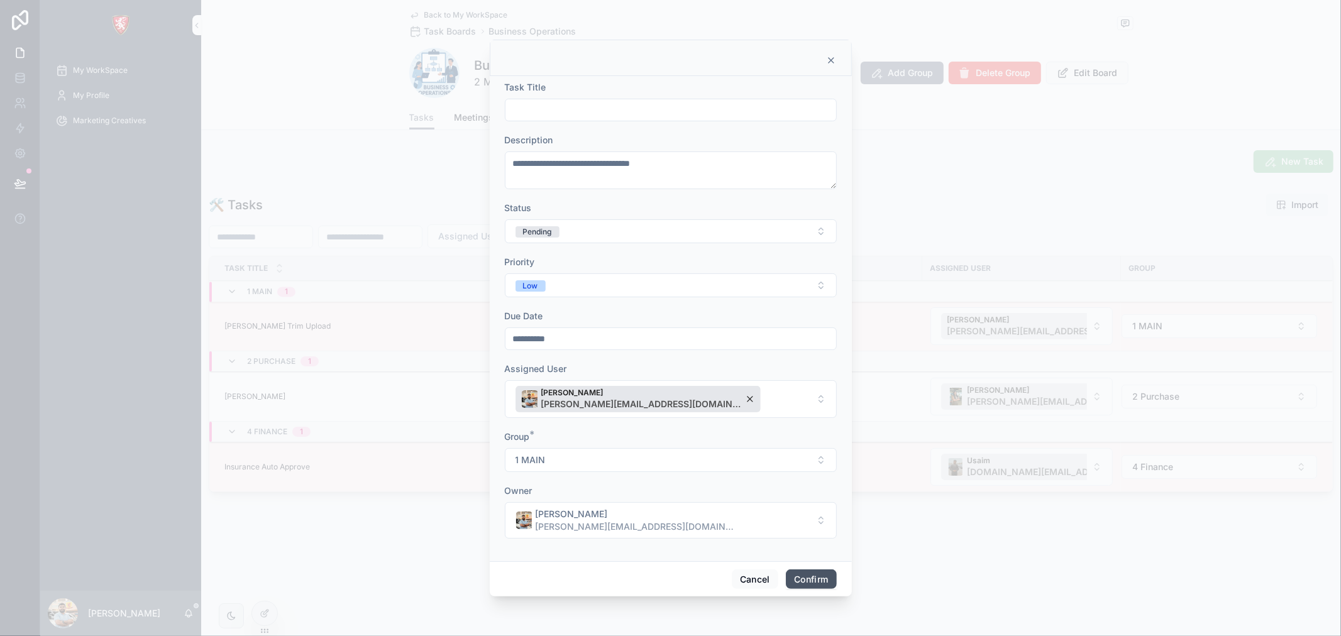
click at [799, 574] on button "Confirm" at bounding box center [811, 579] width 50 height 20
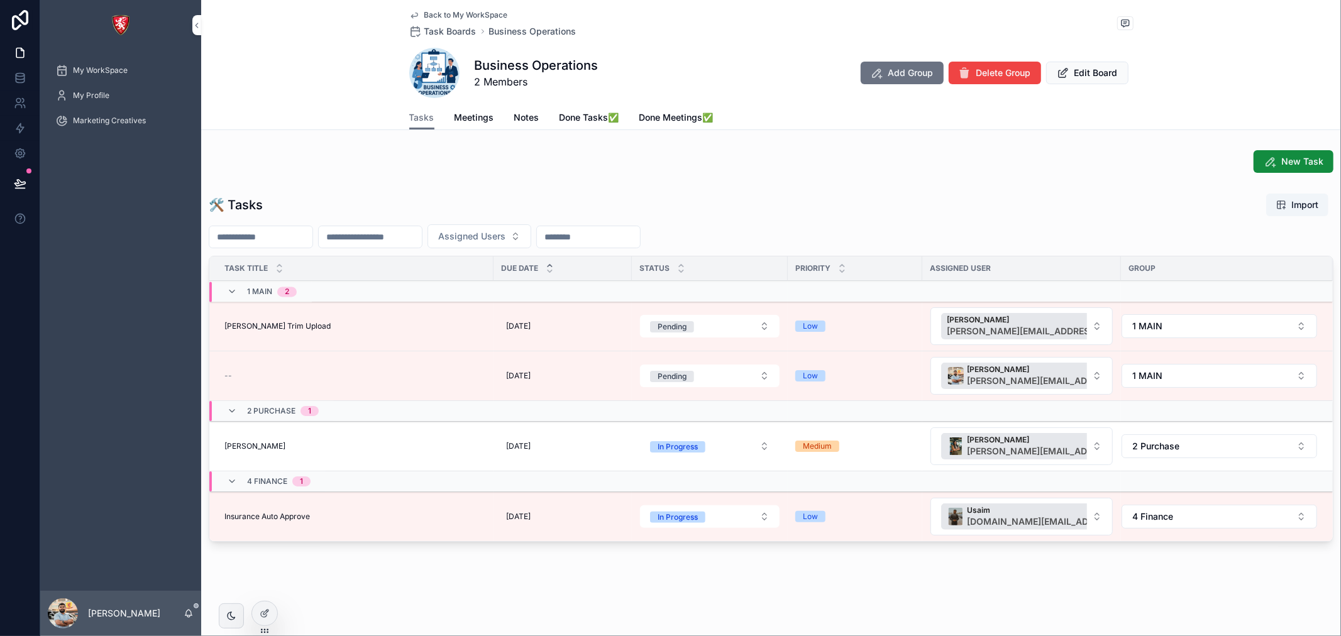
click at [305, 371] on div "--" at bounding box center [354, 376] width 261 height 10
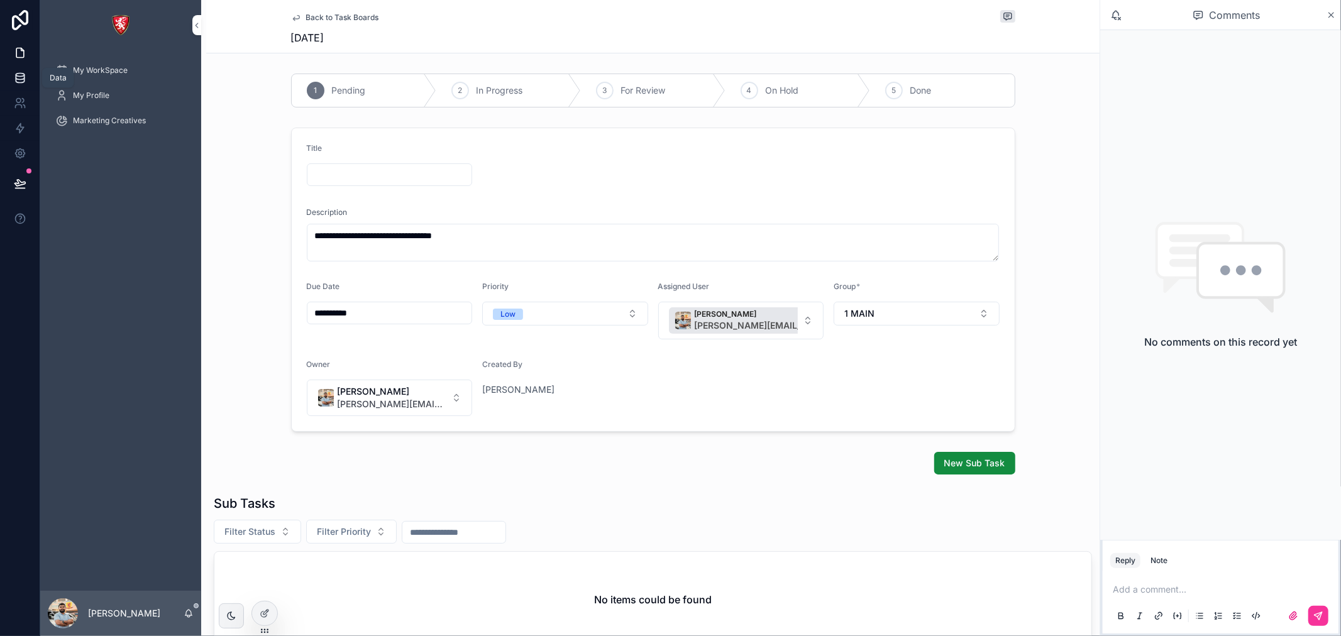
click at [26, 74] on link at bounding box center [20, 77] width 40 height 25
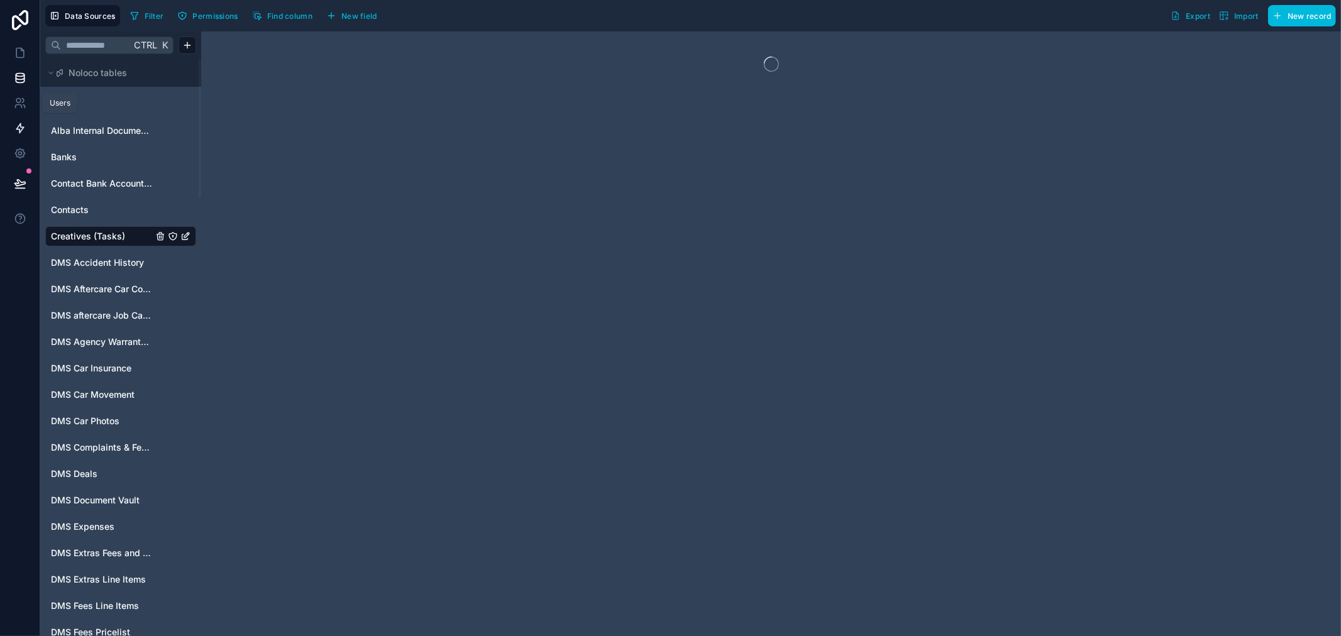
drag, startPoint x: 22, startPoint y: 99, endPoint x: 19, endPoint y: 134, distance: 34.7
click at [21, 99] on icon at bounding box center [20, 103] width 13 height 13
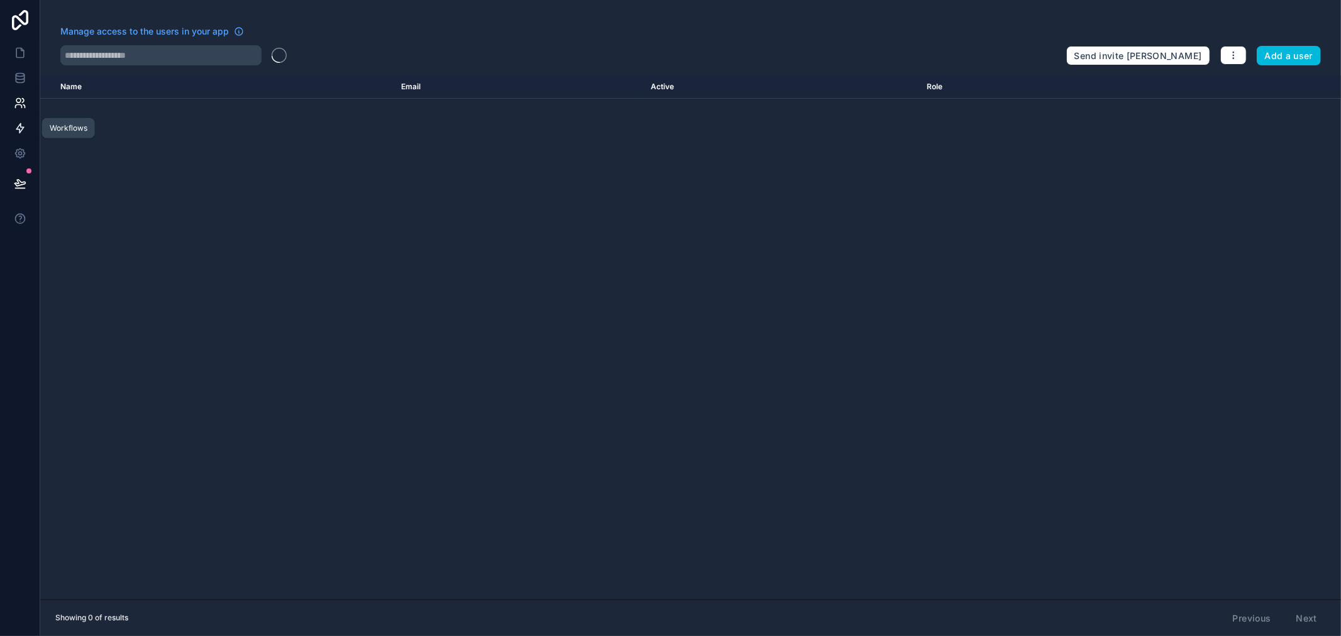
click at [19, 133] on icon at bounding box center [20, 128] width 13 height 13
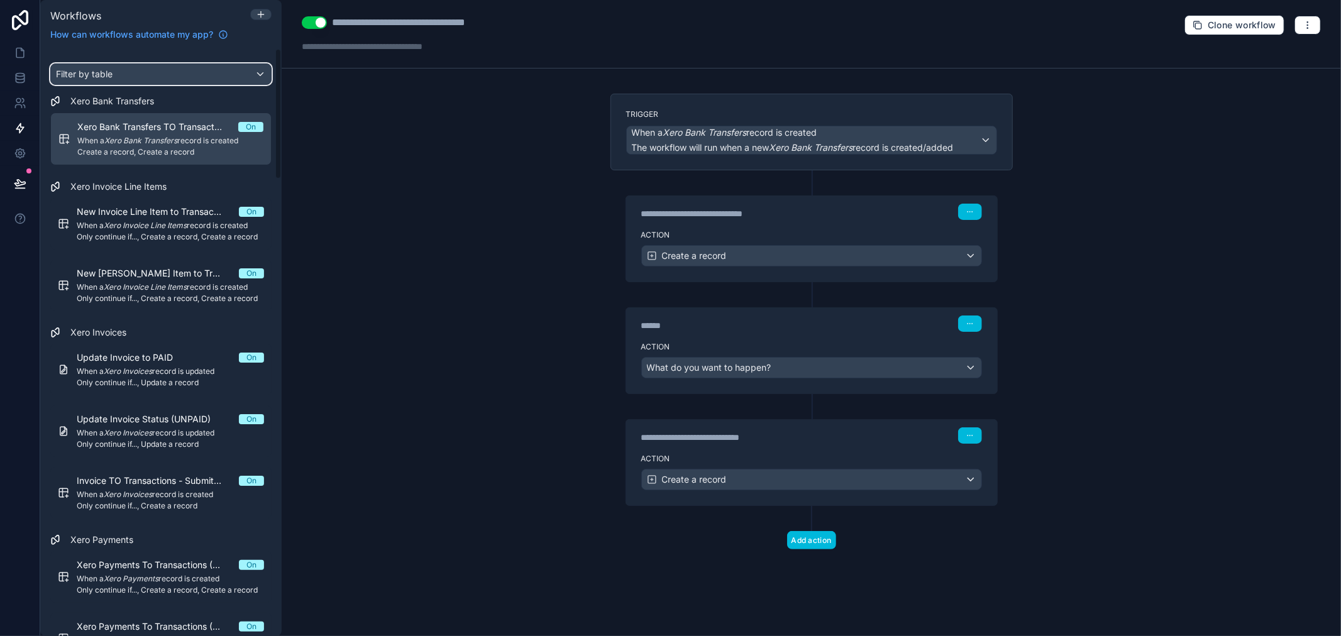
click at [156, 67] on div "Filter by table" at bounding box center [161, 74] width 220 height 20
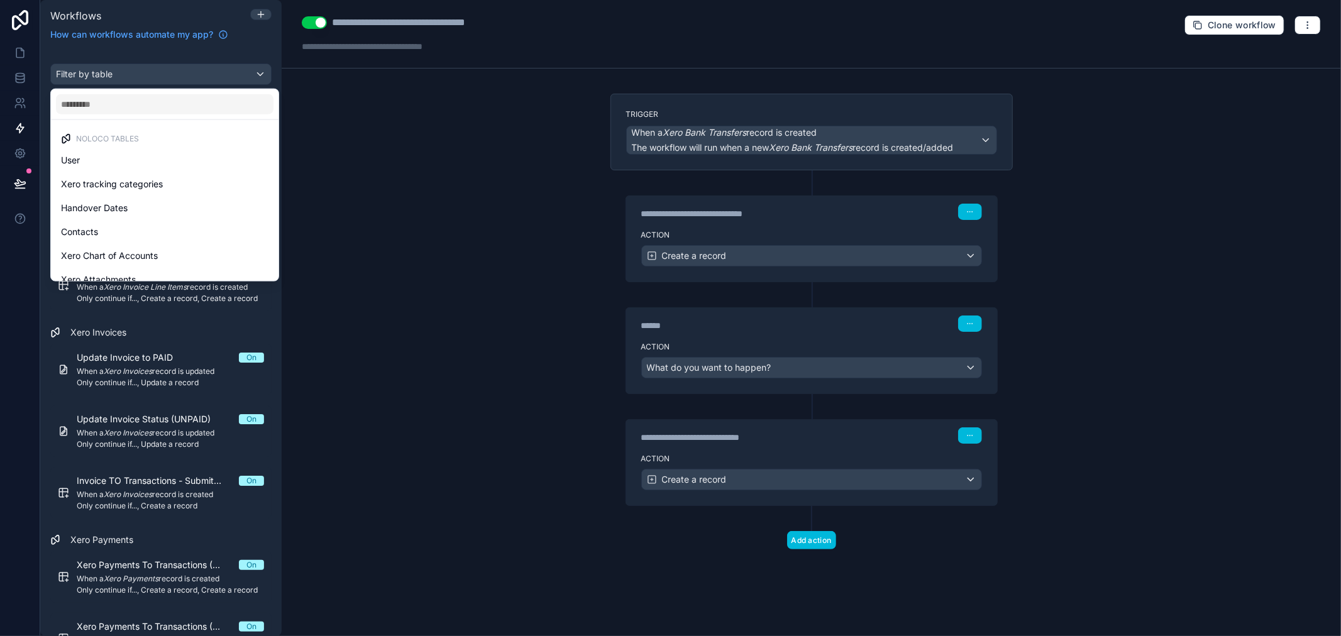
click at [156, 67] on div "scrollable content" at bounding box center [670, 318] width 1341 height 636
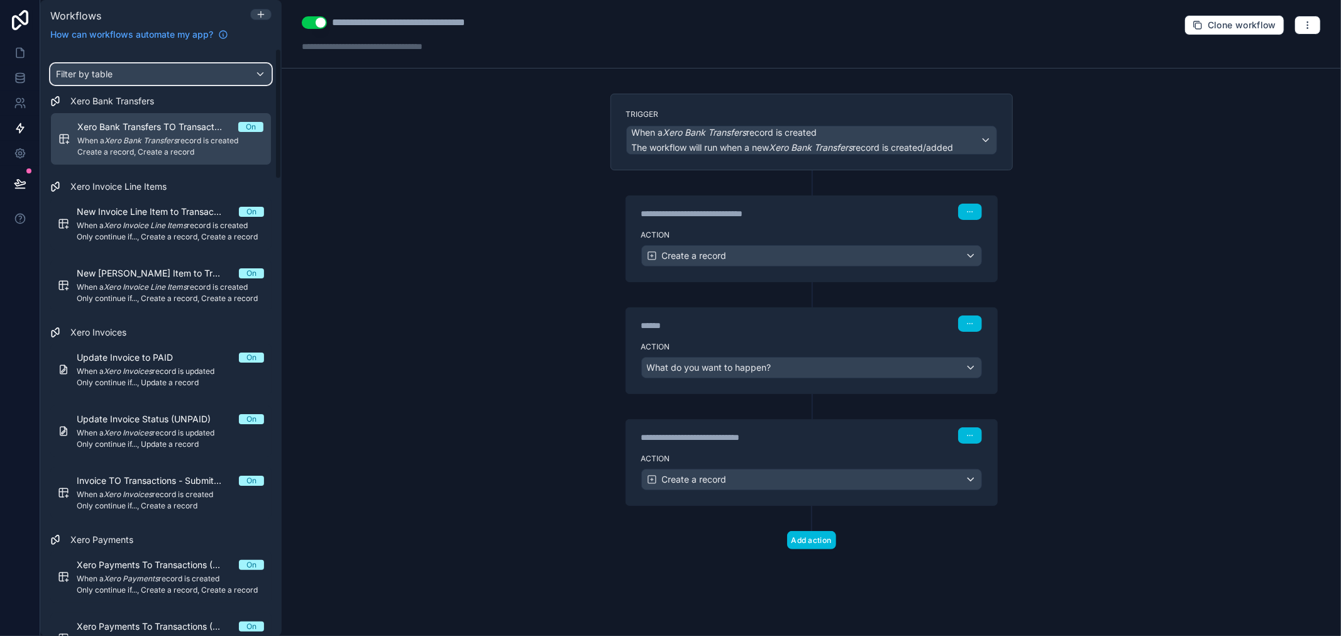
click at [156, 67] on div "Filter by table" at bounding box center [161, 74] width 220 height 20
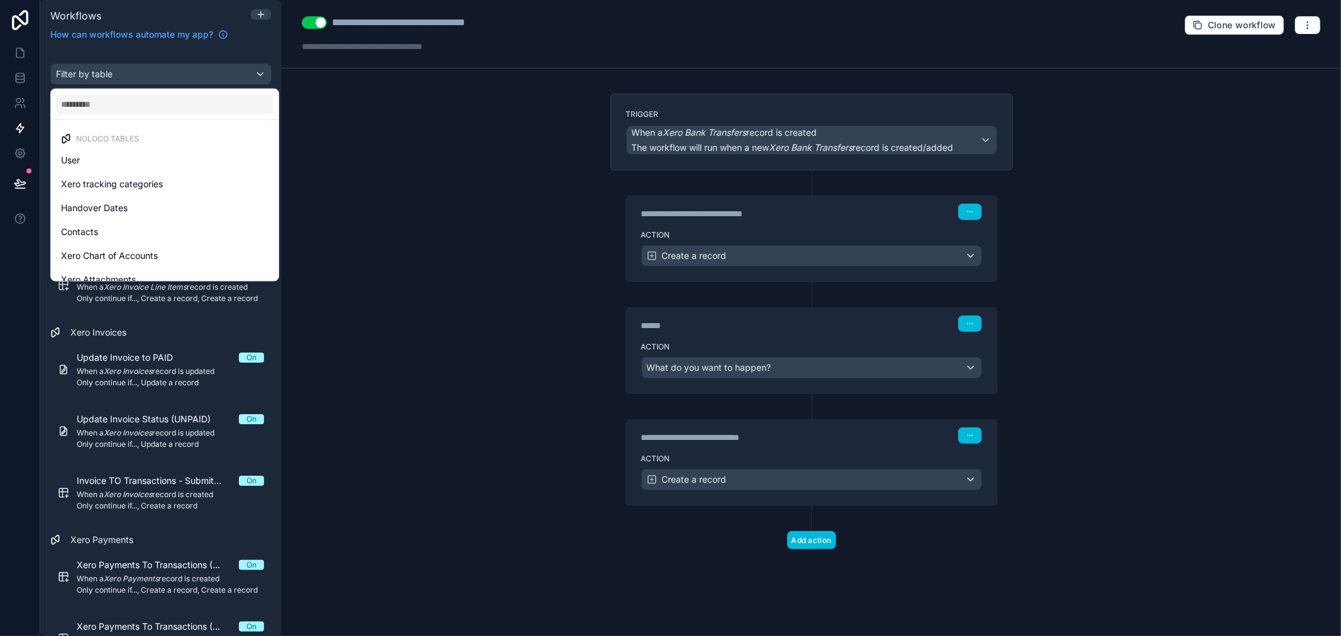
click at [156, 67] on div "scrollable content" at bounding box center [670, 318] width 1341 height 636
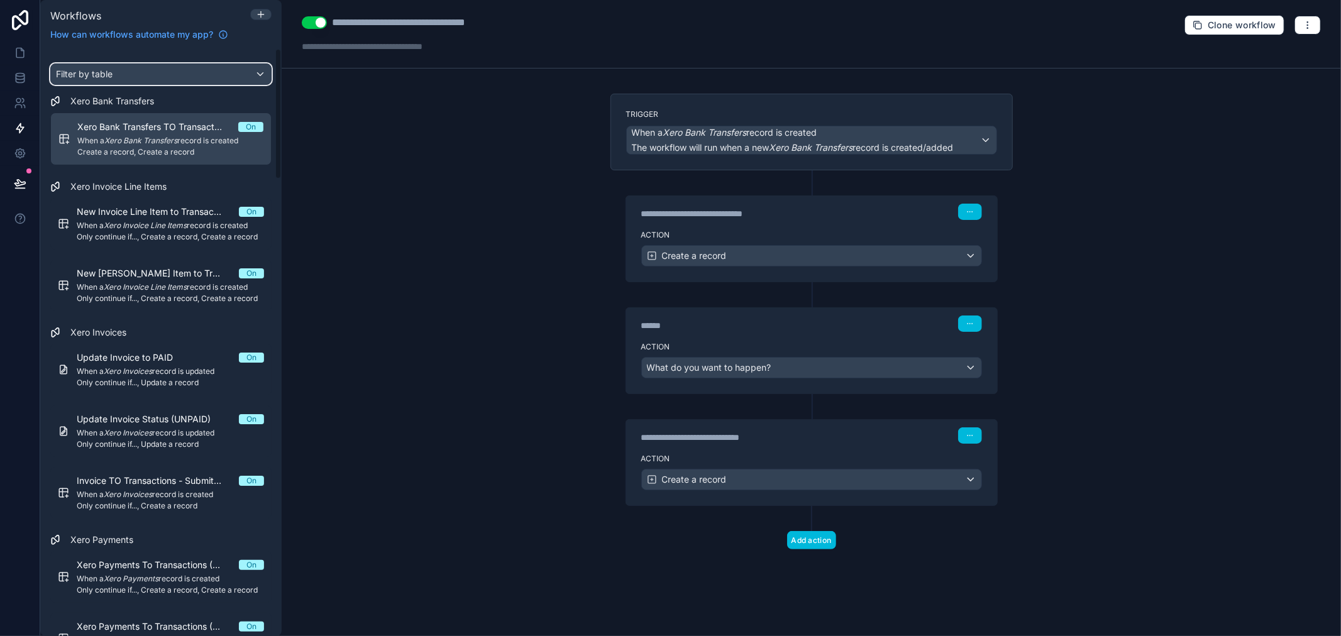
click at [157, 68] on div "Filter by table" at bounding box center [161, 74] width 220 height 20
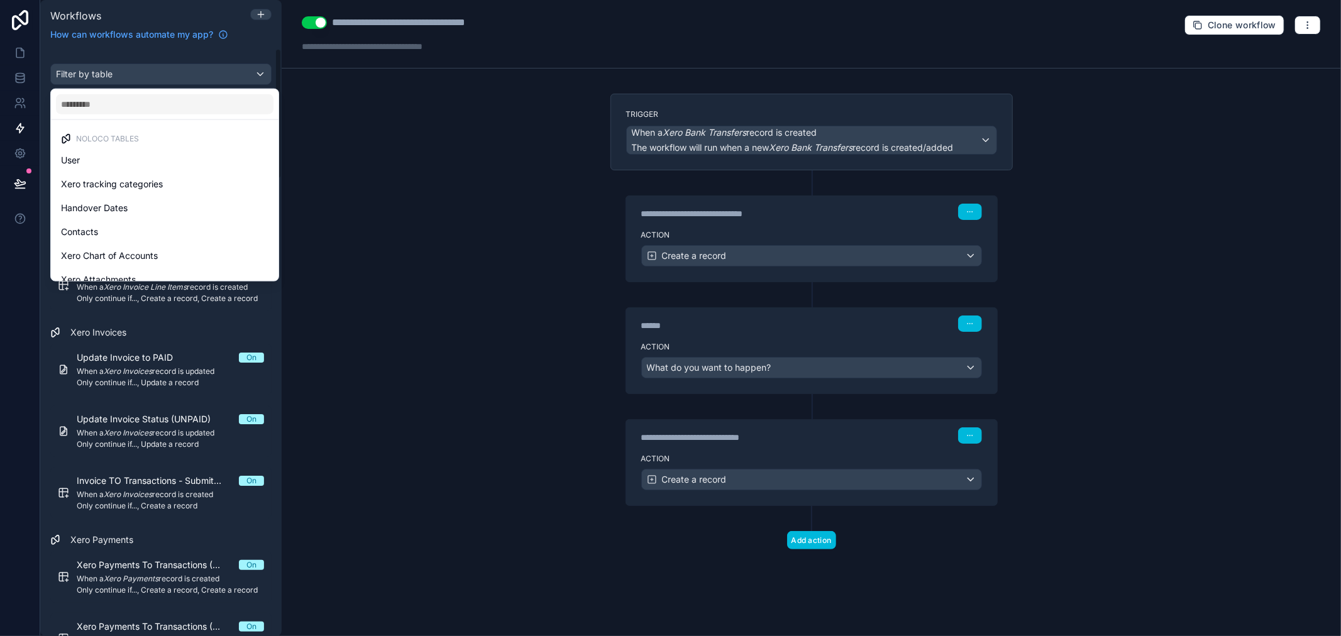
click at [132, 114] on div at bounding box center [165, 104] width 228 height 30
click at [132, 109] on input "text" at bounding box center [164, 104] width 217 height 20
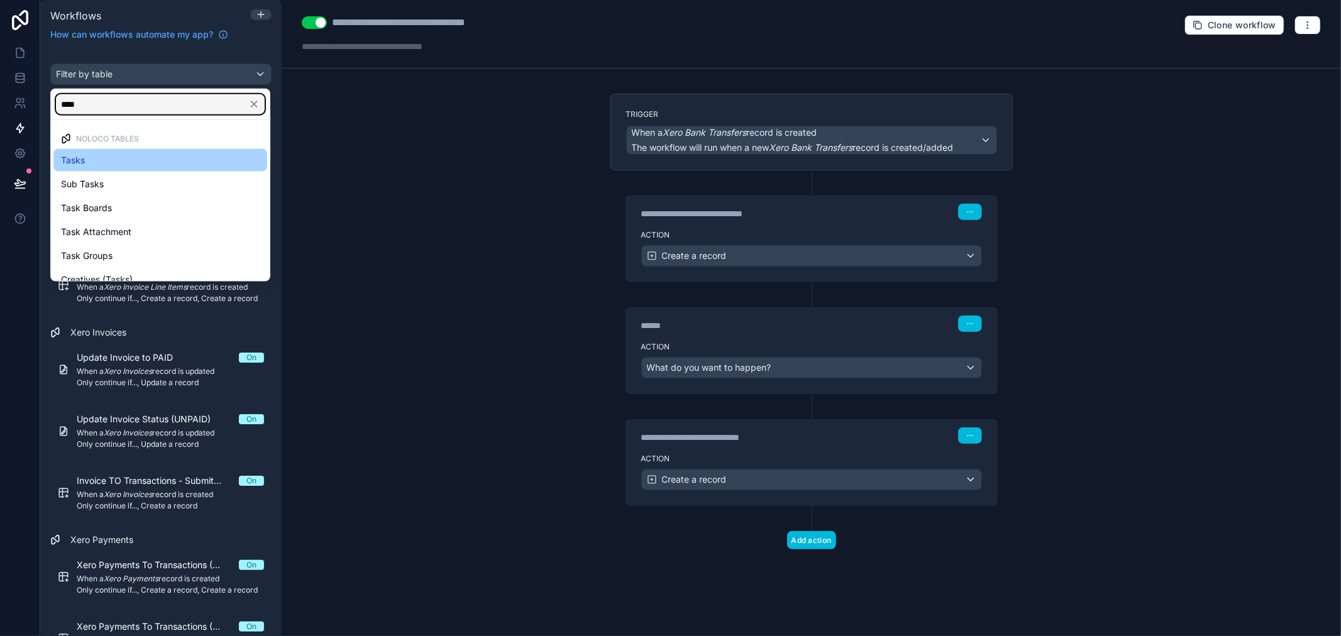
type input "****"
click at [103, 166] on div "Tasks" at bounding box center [160, 160] width 199 height 15
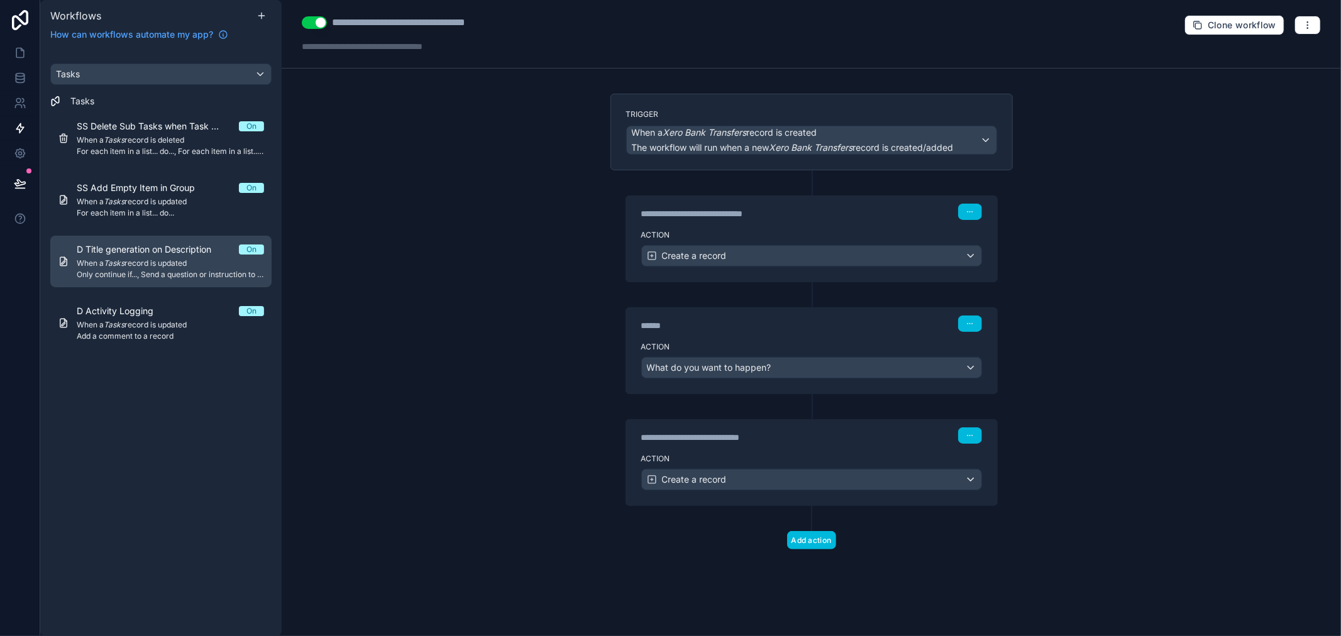
click at [208, 261] on span "When a Tasks record is updated" at bounding box center [170, 263] width 187 height 10
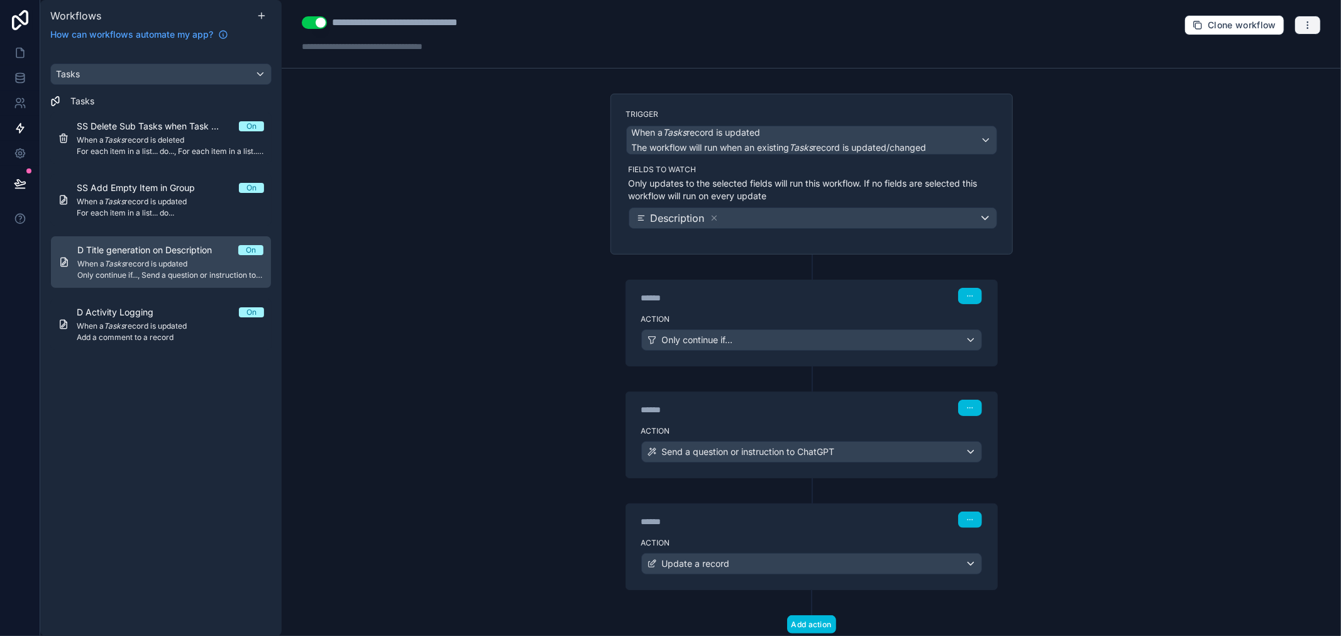
click at [1302, 20] on icon "button" at bounding box center [1307, 25] width 10 height 10
click at [1273, 77] on span "Run history" at bounding box center [1264, 75] width 60 height 10
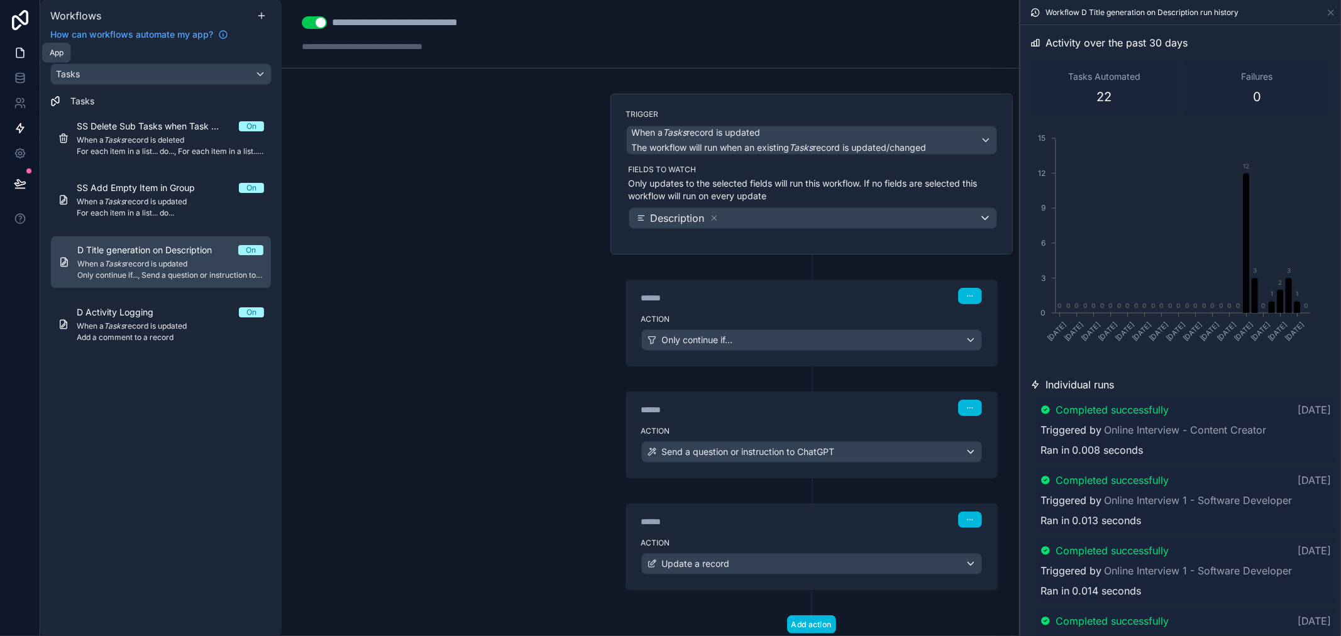
click at [14, 53] on icon at bounding box center [20, 53] width 13 height 13
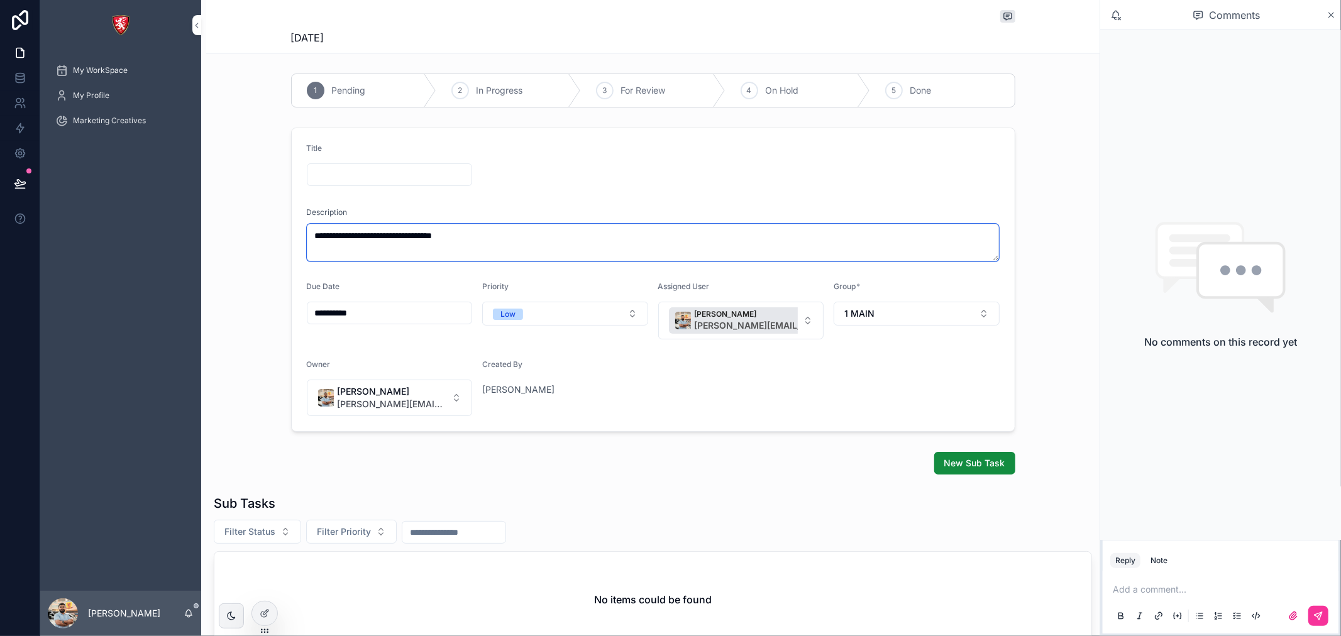
click at [480, 243] on textarea "**********" at bounding box center [653, 243] width 693 height 38
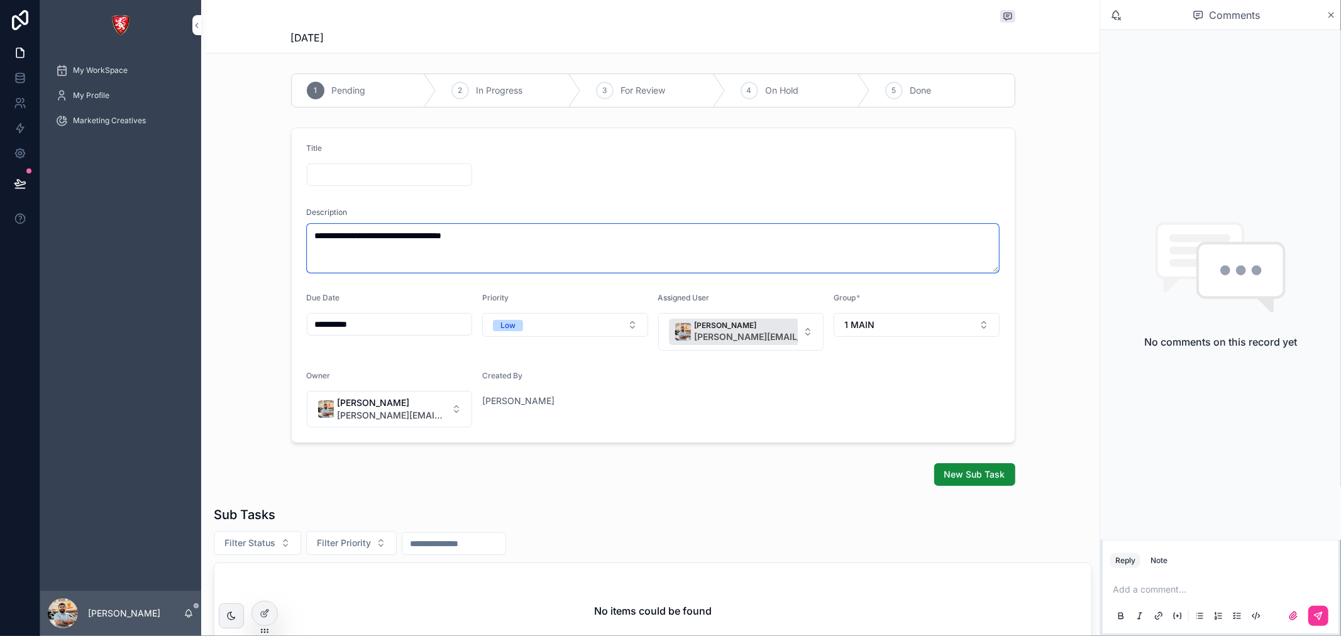
type textarea "**********"
click at [481, 199] on form "**********" at bounding box center [653, 285] width 723 height 314
click at [20, 79] on icon at bounding box center [20, 77] width 8 height 5
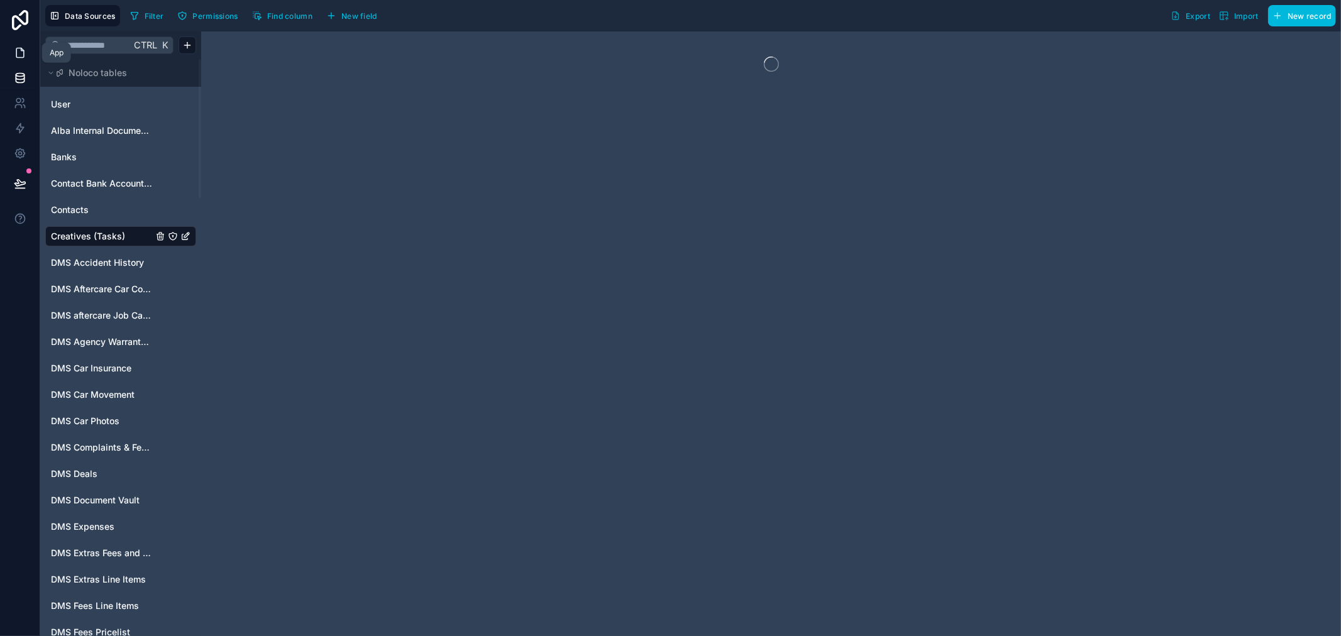
click at [18, 48] on icon at bounding box center [20, 52] width 8 height 9
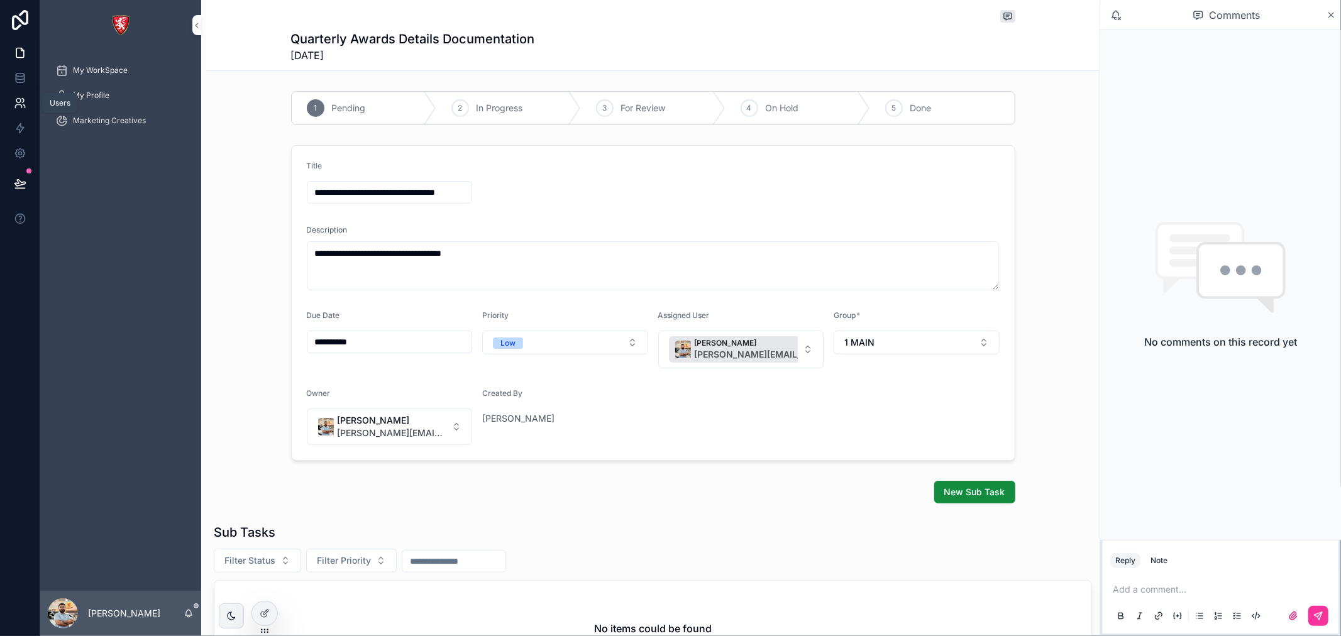
click at [22, 108] on icon at bounding box center [20, 103] width 13 height 13
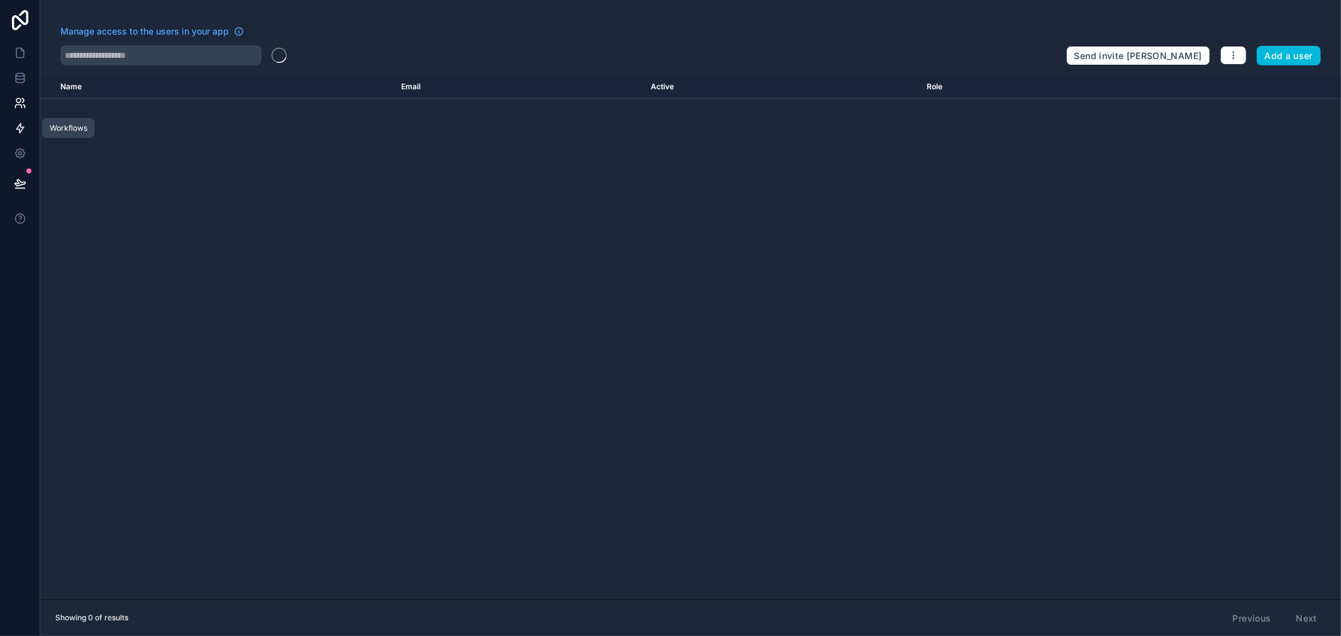
click at [24, 120] on link at bounding box center [20, 128] width 40 height 25
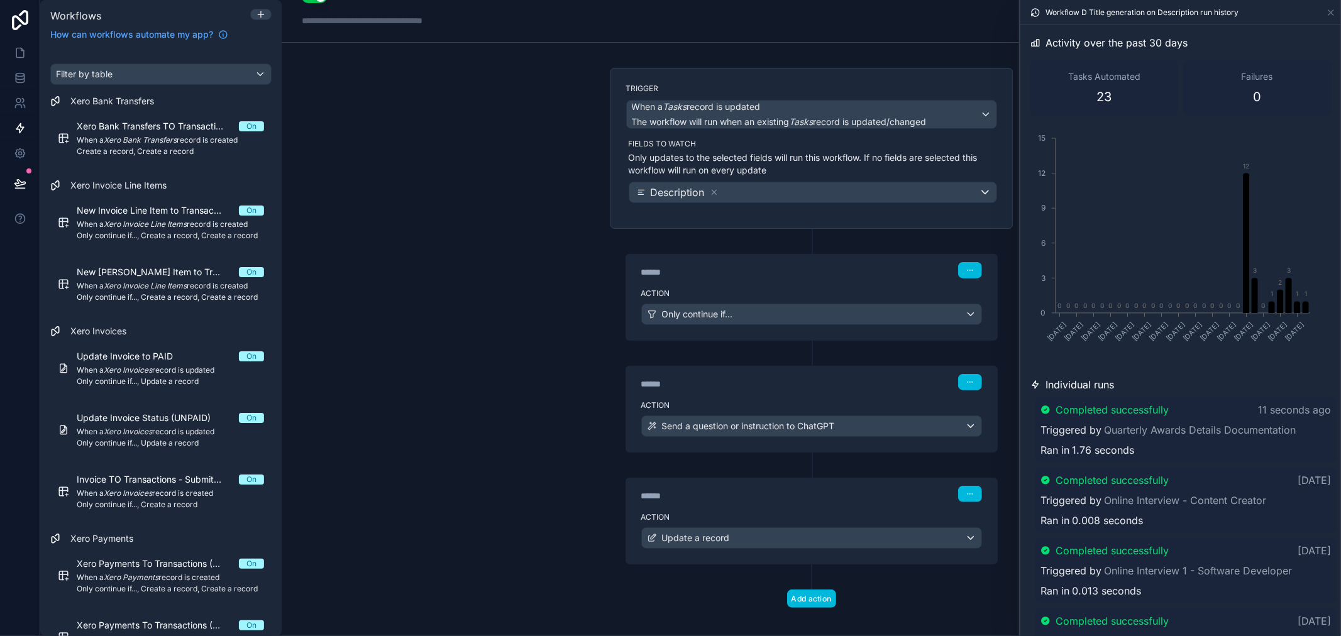
scroll to position [39, 0]
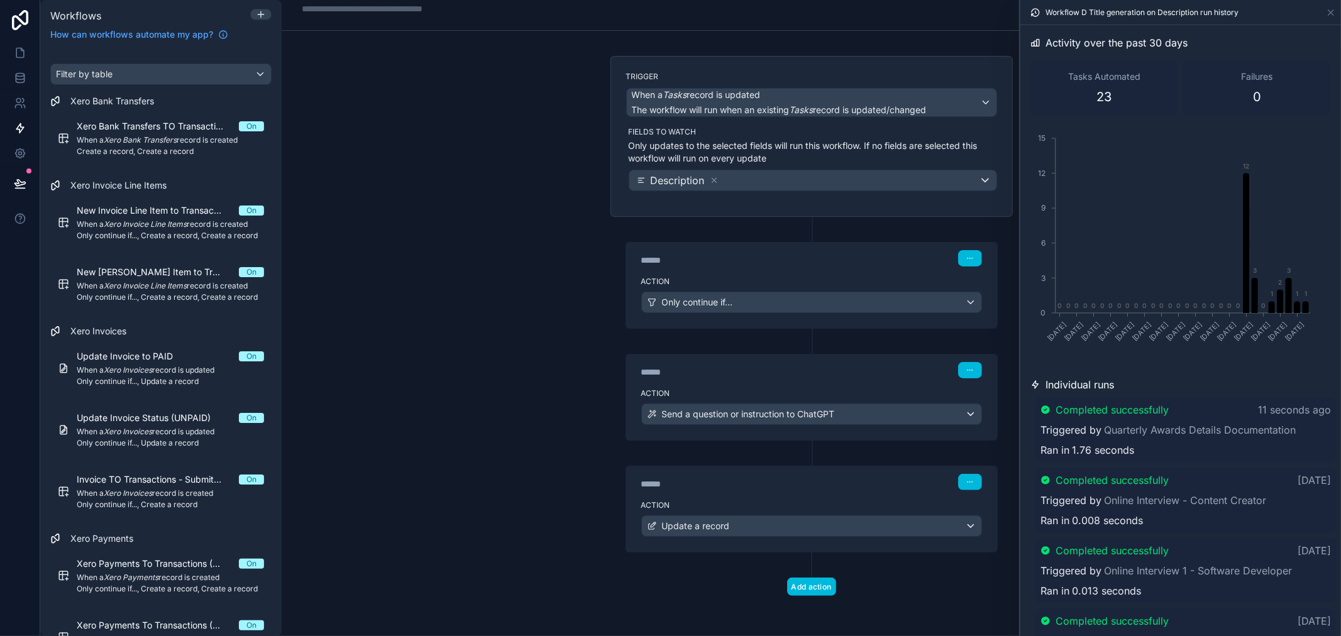
click at [789, 383] on div "Action Send a question or instruction to ChatGPT" at bounding box center [811, 411] width 371 height 57
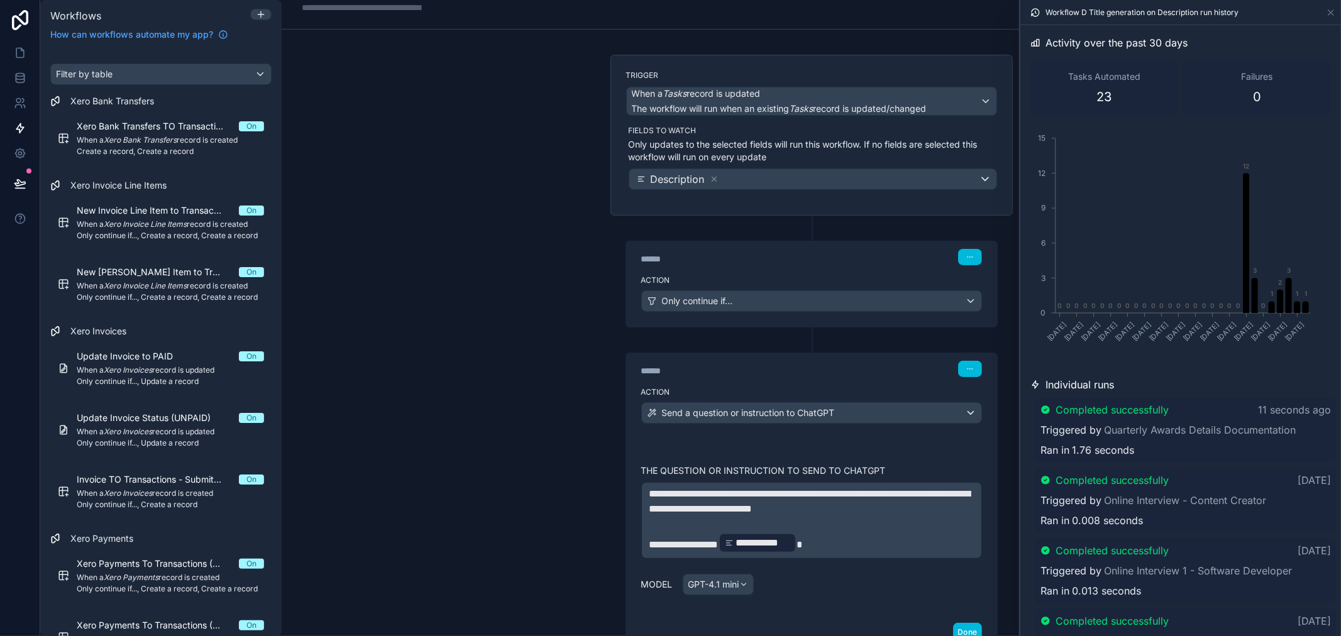
click at [769, 270] on div "Action Only continue if..." at bounding box center [811, 298] width 371 height 57
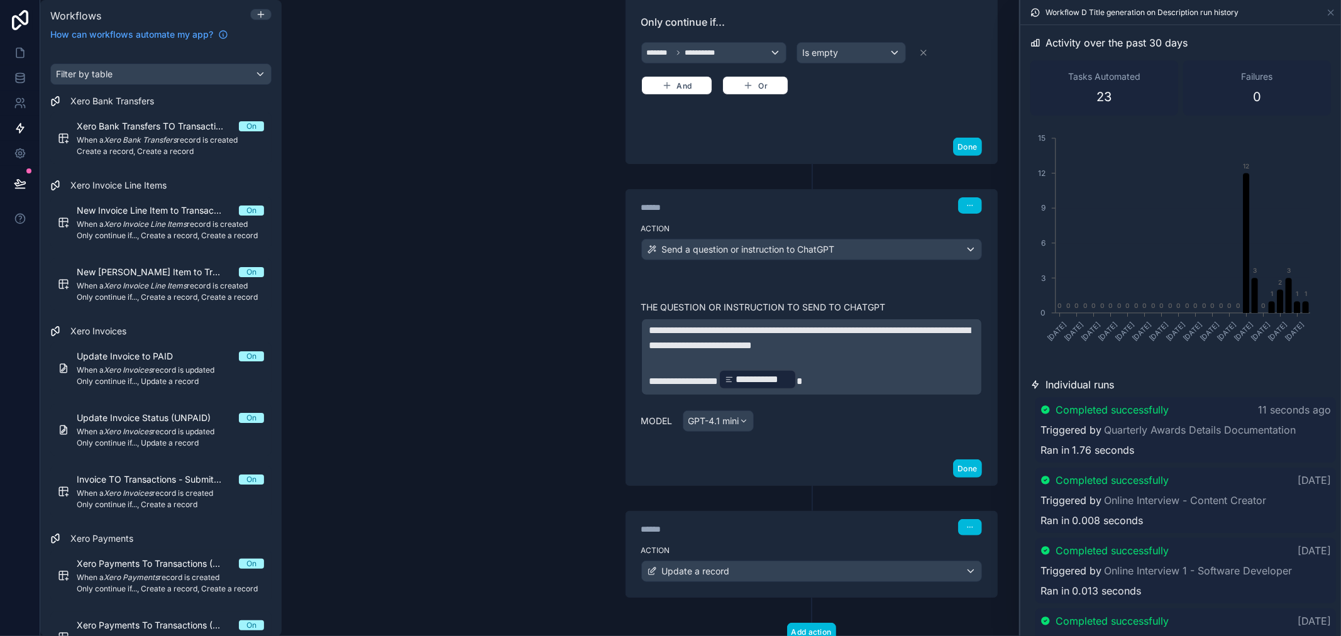
scroll to position [413, 0]
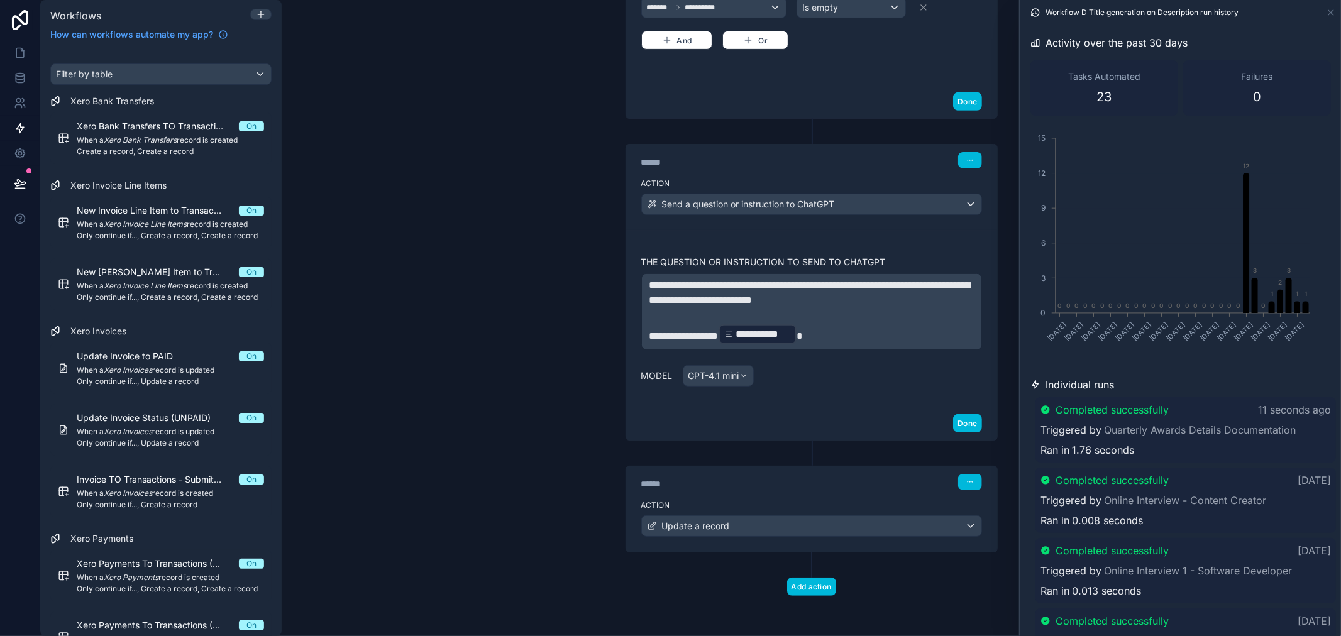
click at [817, 329] on p "**********" at bounding box center [811, 334] width 324 height 23
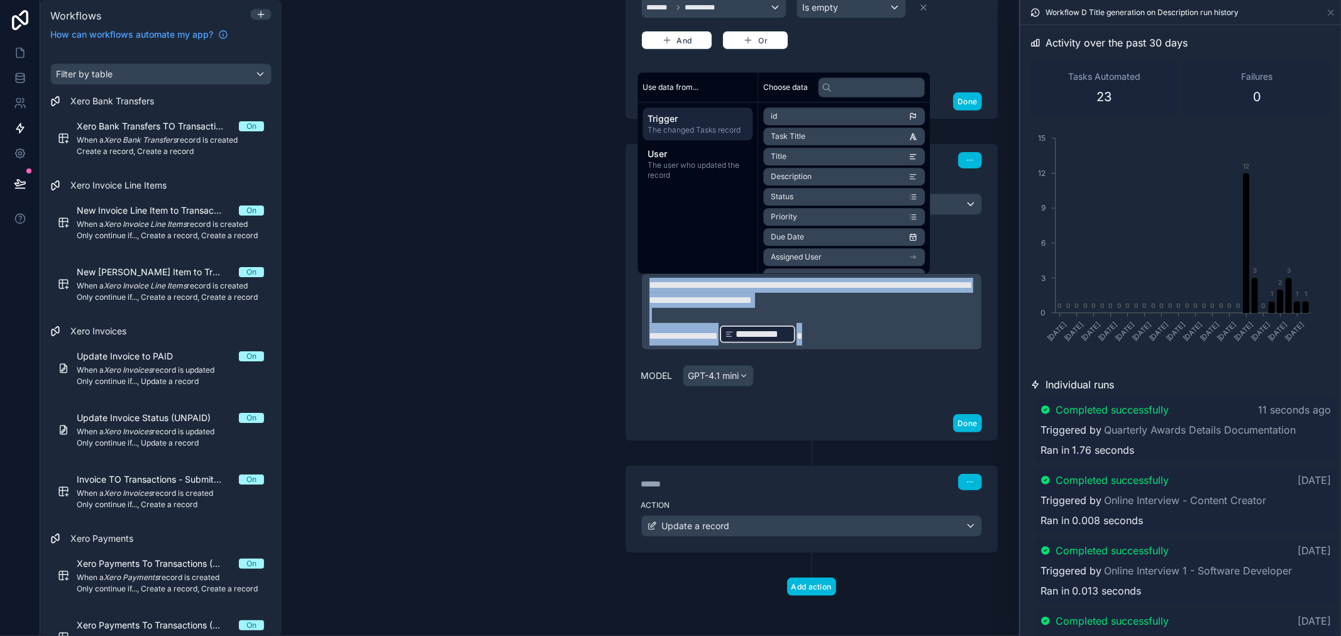
copy div "**********"
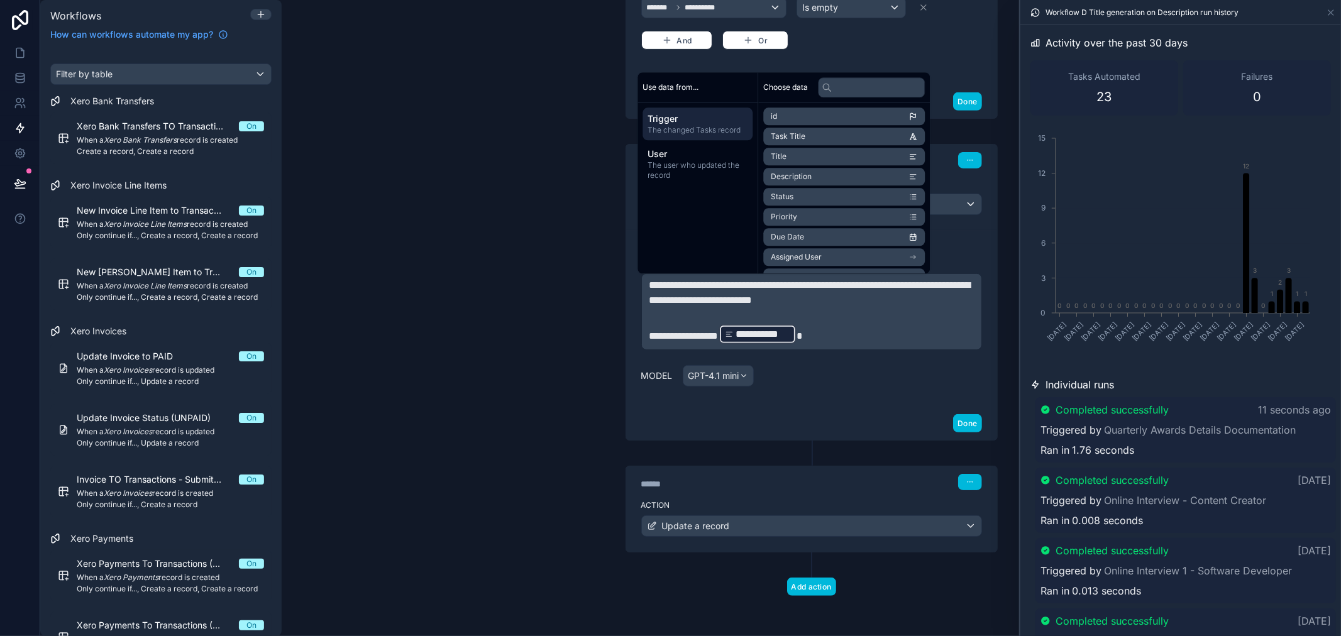
click at [852, 392] on div "**********" at bounding box center [811, 318] width 371 height 177
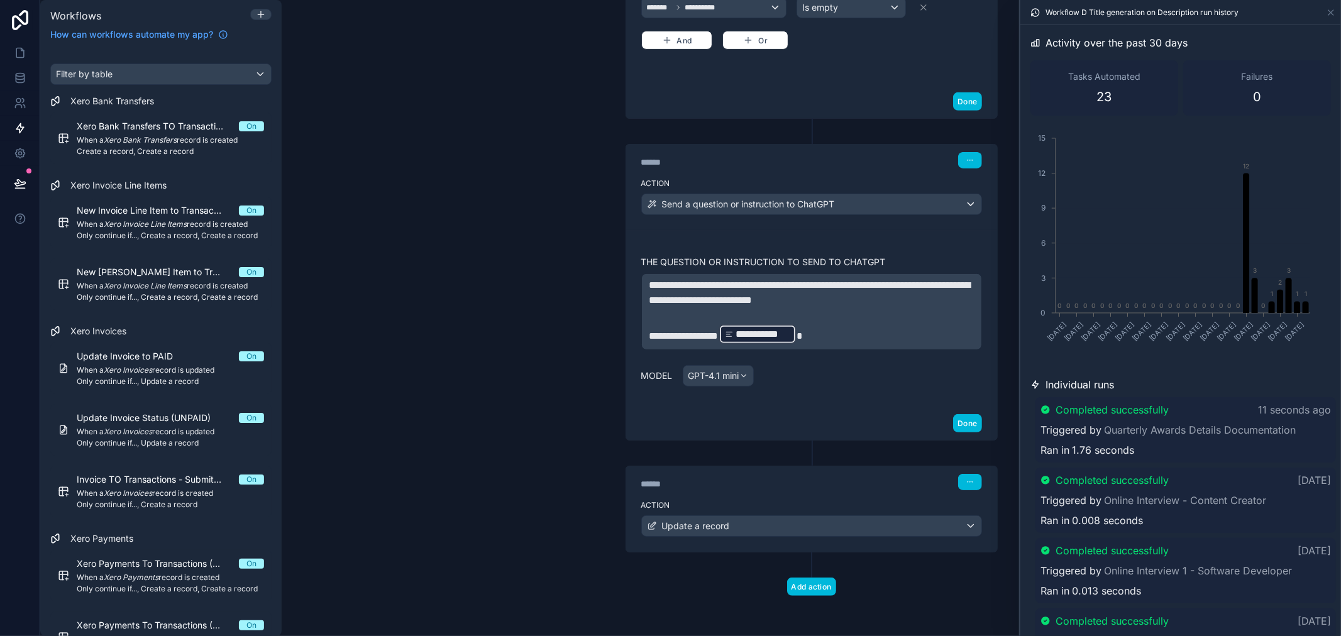
click at [704, 476] on div "****** Step 3" at bounding box center [811, 482] width 341 height 16
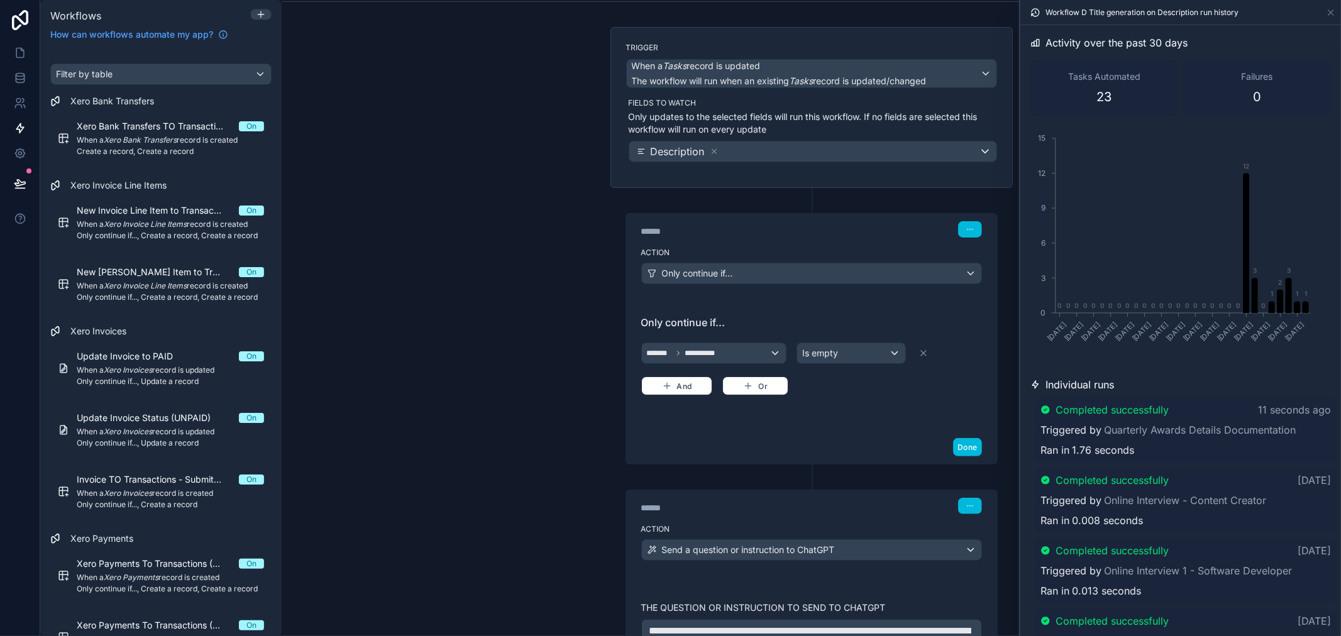
scroll to position [0, 0]
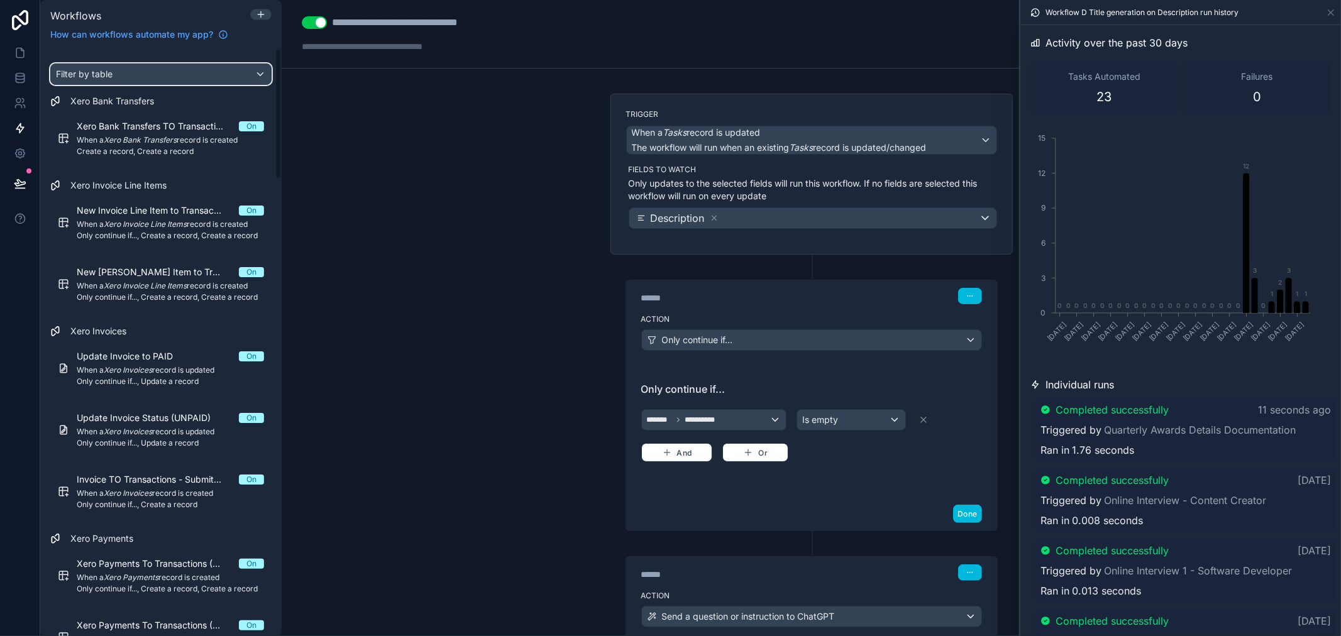
click at [227, 77] on div "Filter by table" at bounding box center [161, 74] width 220 height 20
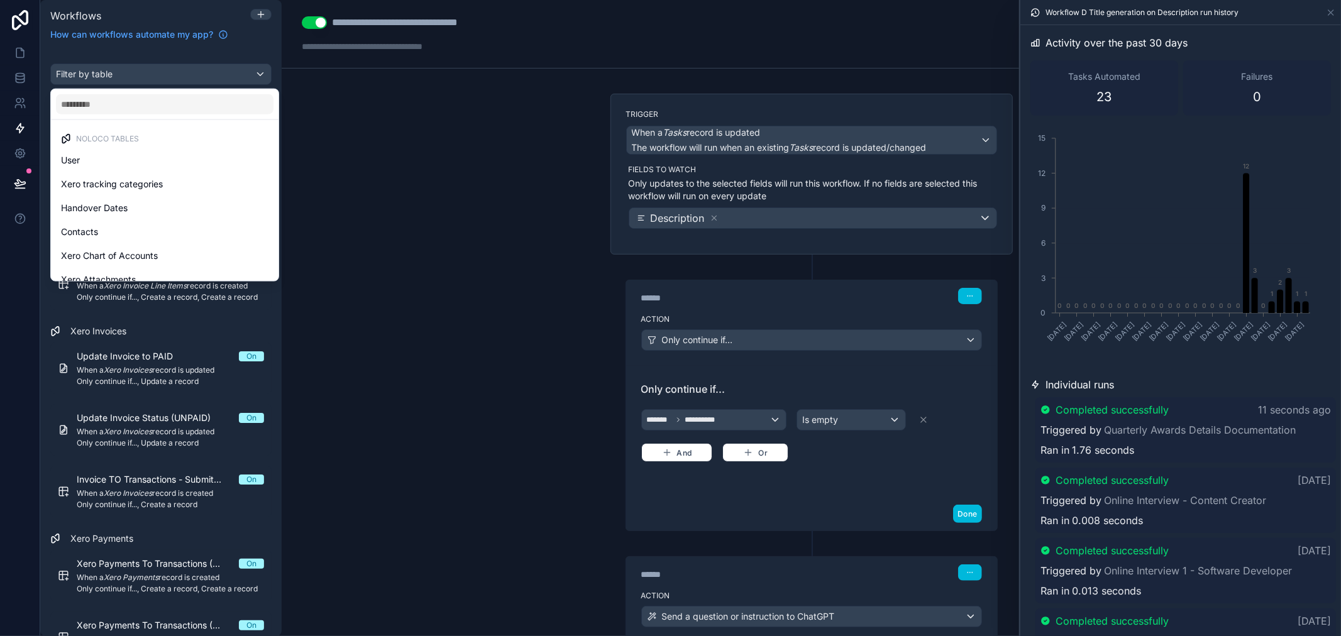
click at [222, 87] on div "Noloco tables User Xero tracking categories Handover Dates Contacts Xero Chart …" at bounding box center [164, 183] width 229 height 195
click at [218, 94] on input "text" at bounding box center [164, 104] width 217 height 20
click at [260, 14] on div "scrollable content" at bounding box center [670, 318] width 1341 height 636
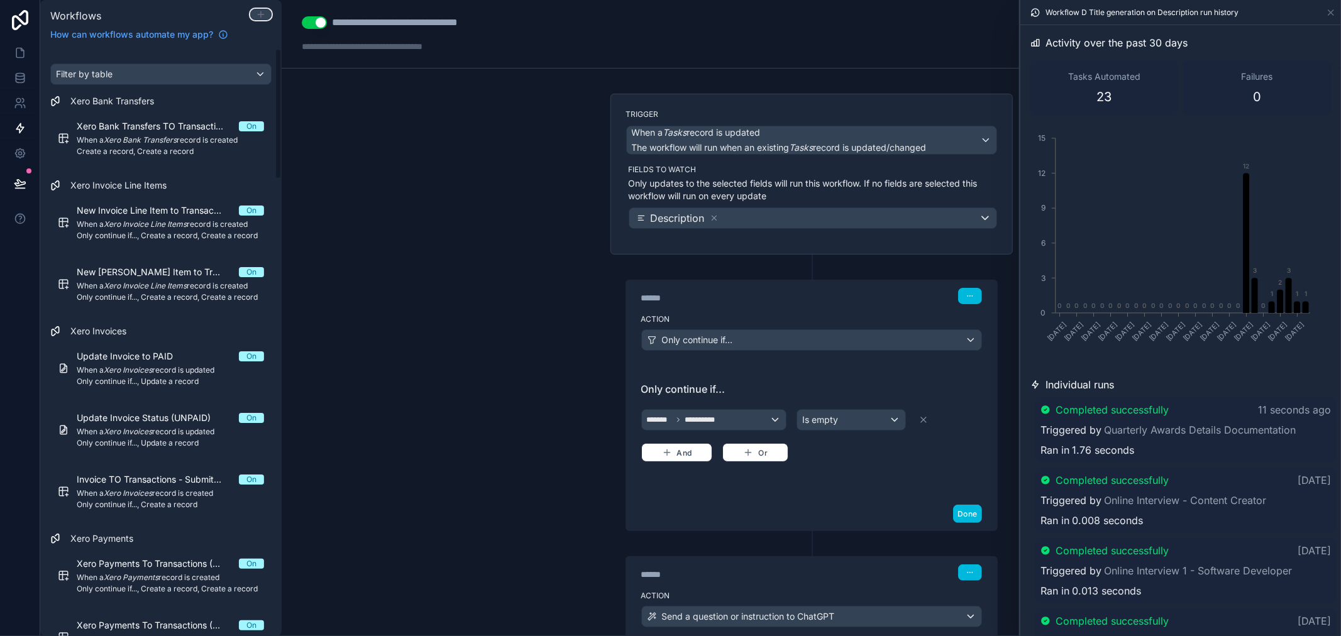
click at [261, 13] on icon at bounding box center [261, 14] width 10 height 10
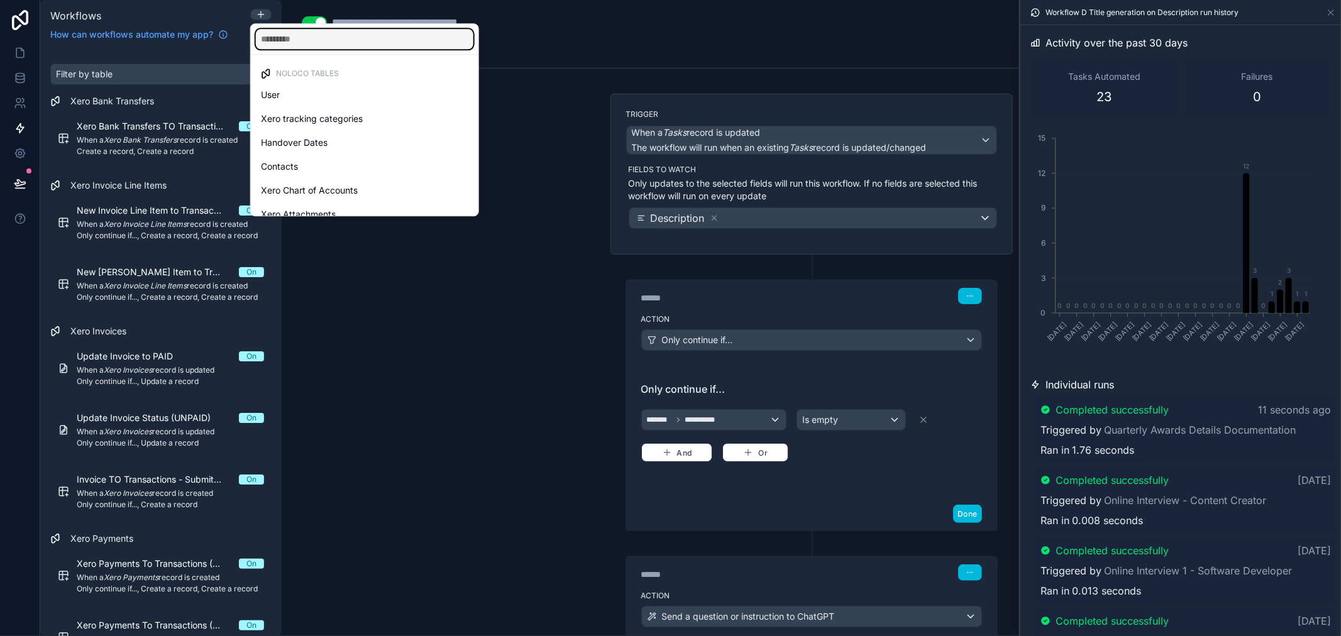
click at [287, 39] on input "text" at bounding box center [364, 39] width 217 height 20
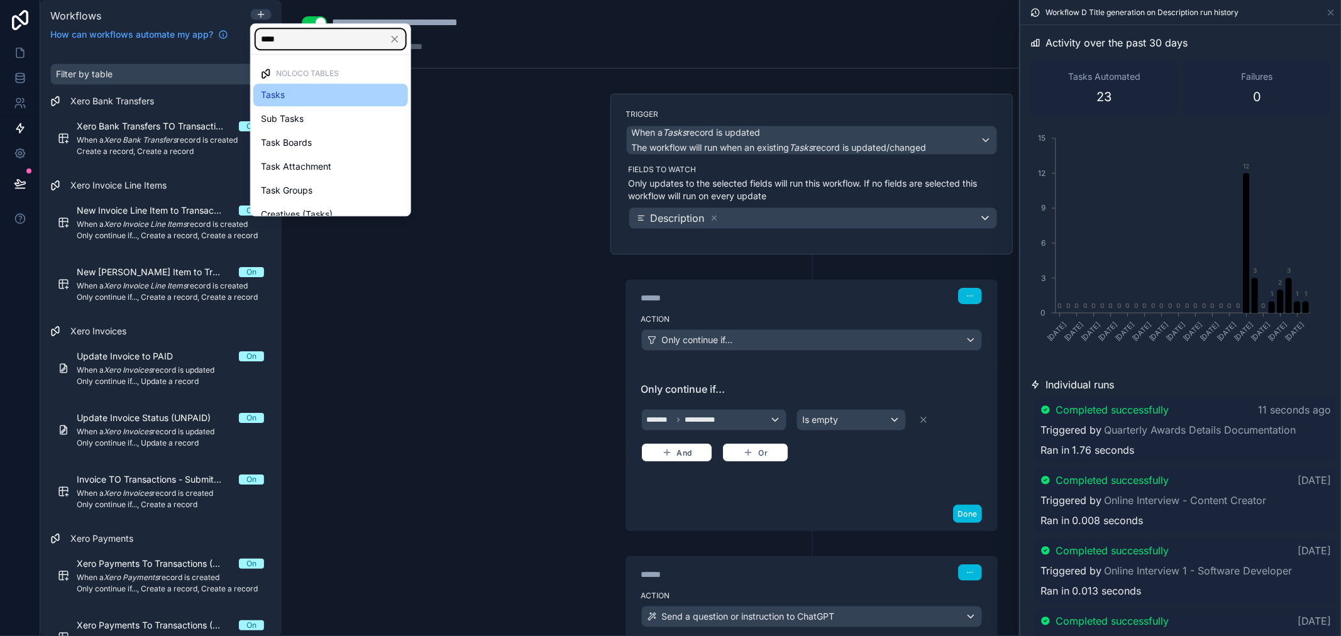
type input "****"
click at [269, 91] on span "Tasks" at bounding box center [273, 94] width 24 height 15
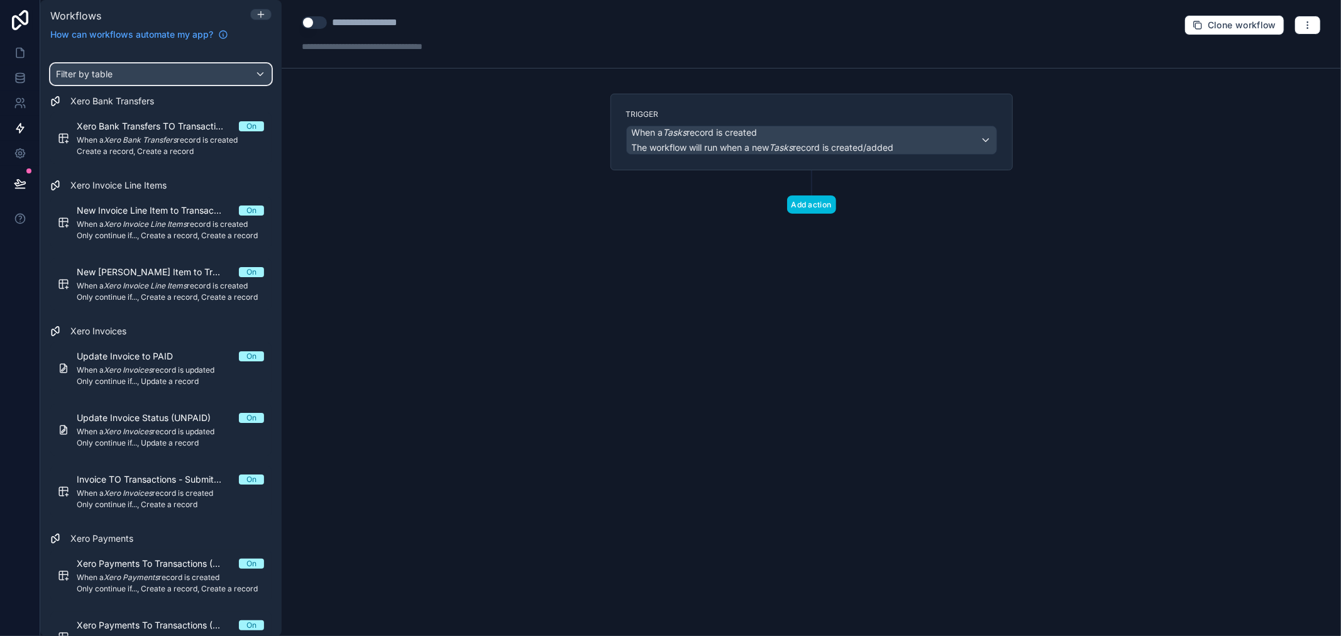
click at [180, 79] on div "Filter by table" at bounding box center [161, 74] width 220 height 20
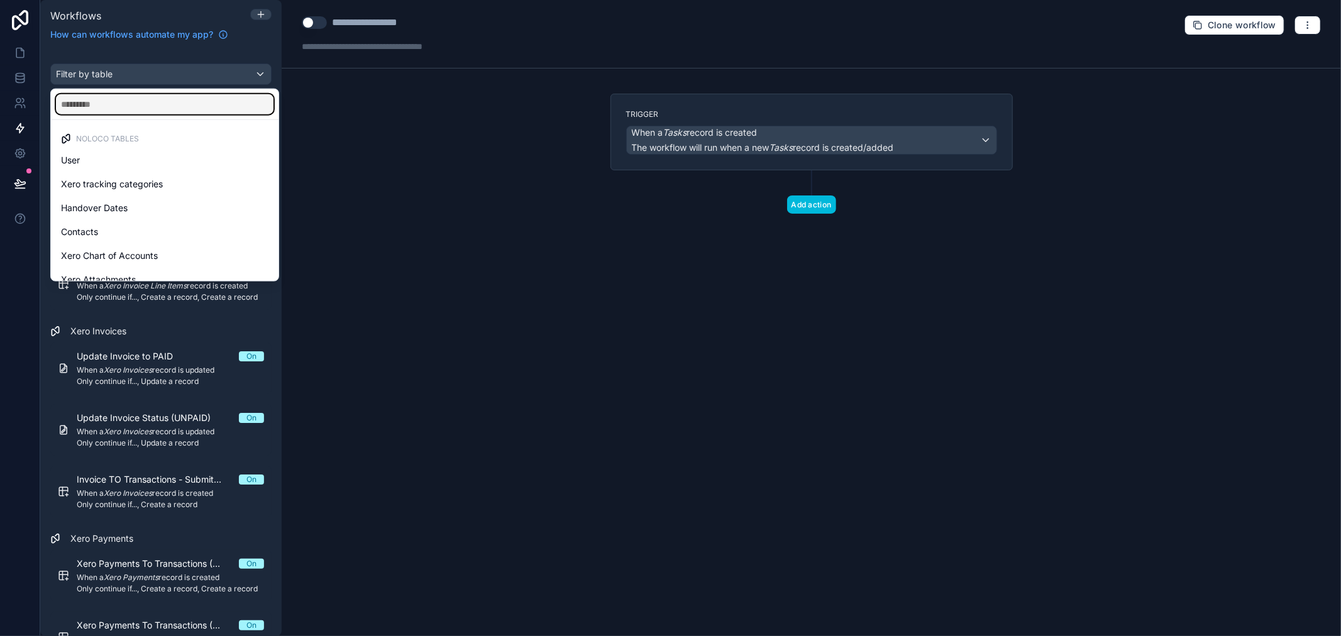
click at [154, 102] on input "text" at bounding box center [164, 104] width 217 height 20
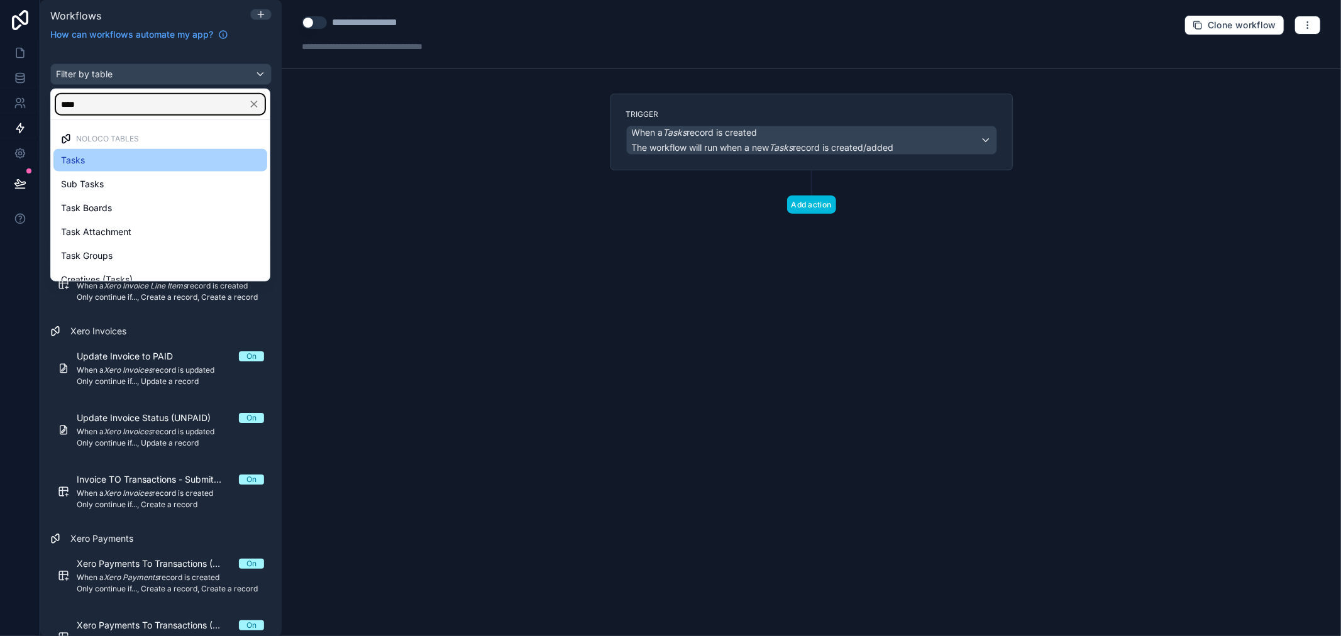
type input "****"
click at [158, 162] on div "Tasks" at bounding box center [160, 160] width 199 height 15
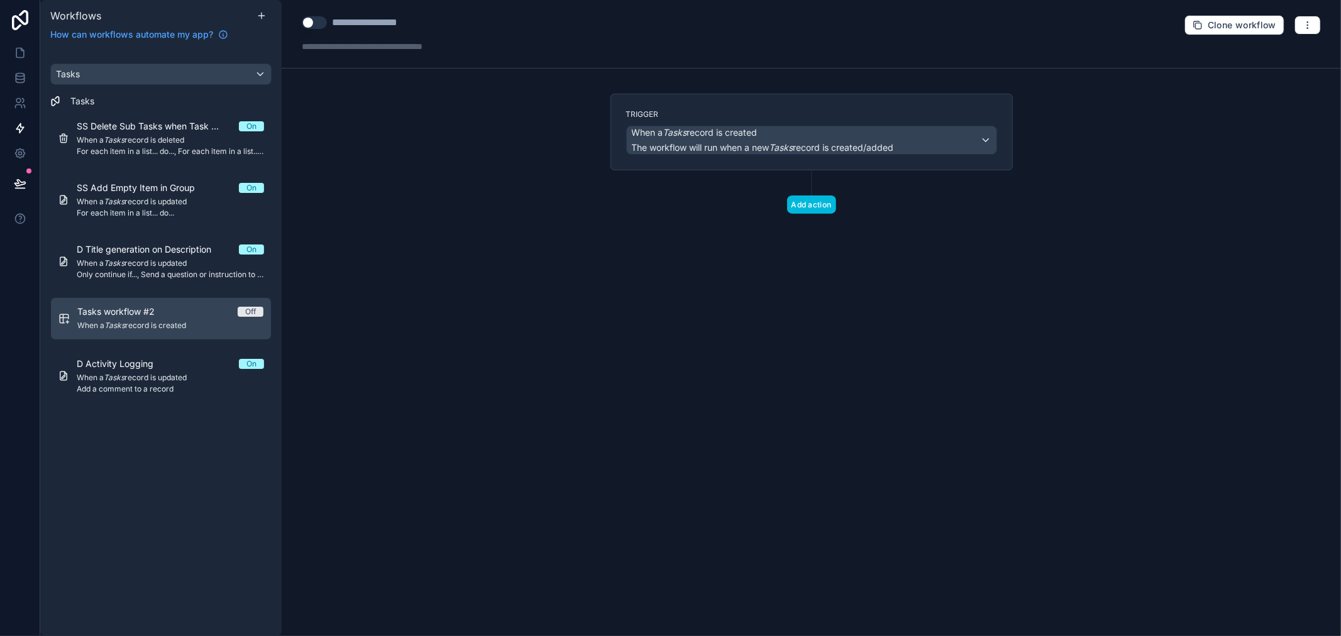
click at [329, 24] on div "**********" at bounding box center [390, 22] width 176 height 15
click at [349, 17] on div "**********" at bounding box center [381, 22] width 99 height 15
click at [349, 17] on div "**" at bounding box center [363, 22] width 63 height 15
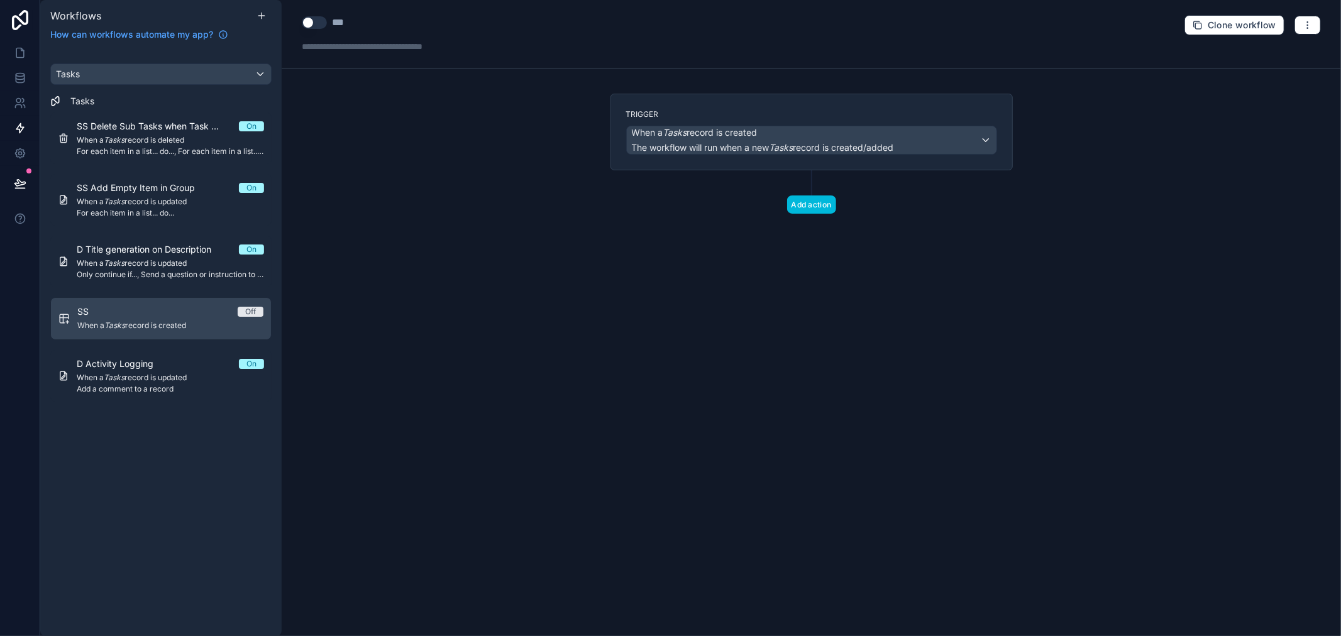
type div "**"
click at [816, 191] on div "Add action" at bounding box center [811, 191] width 402 height 43
click at [819, 198] on button "Add action" at bounding box center [811, 204] width 49 height 18
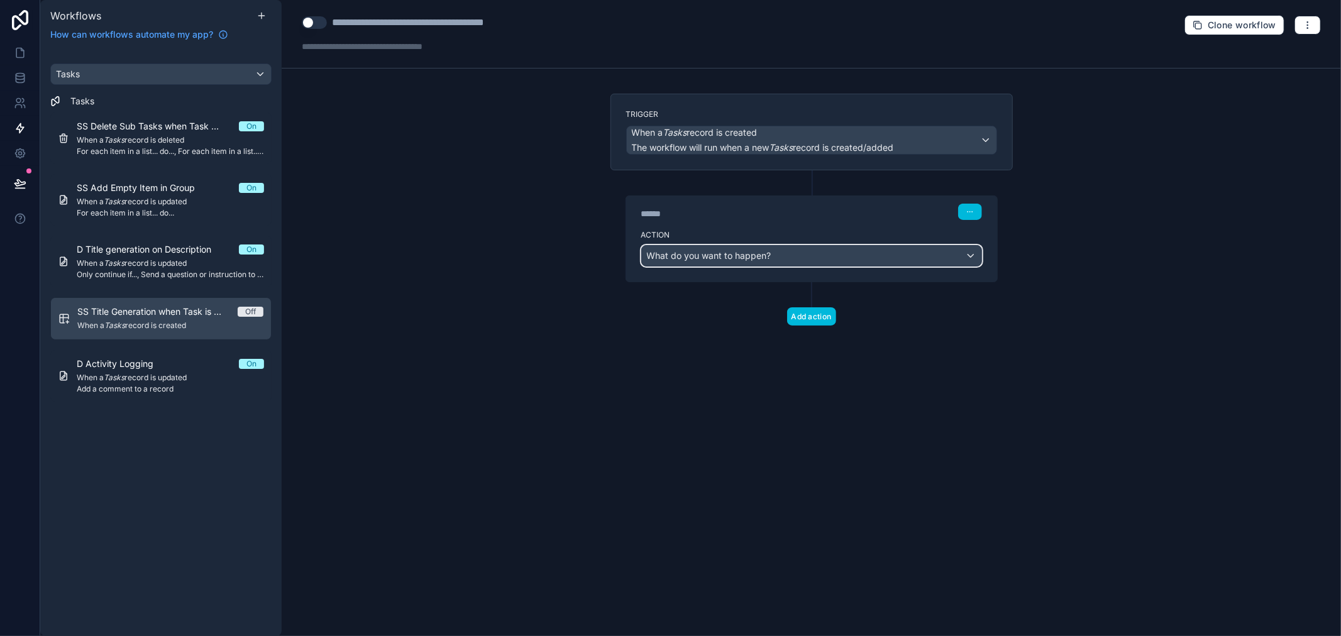
click at [731, 264] on div "What do you want to happen?" at bounding box center [811, 256] width 339 height 20
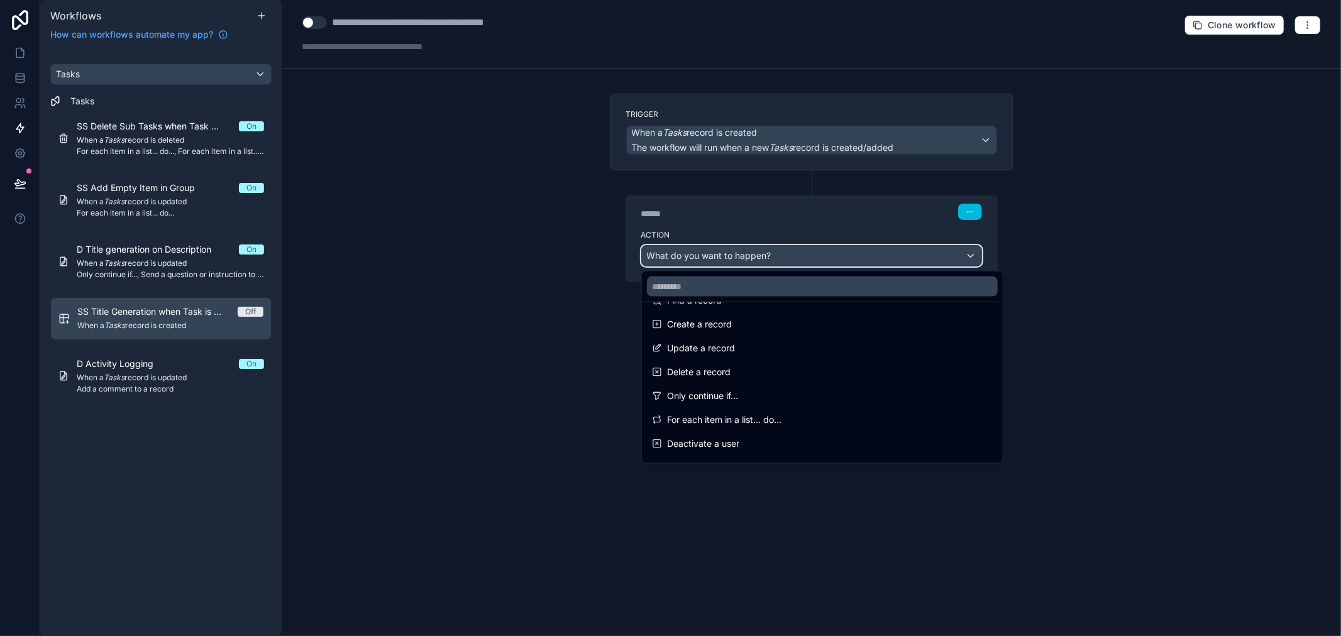
scroll to position [162, 0]
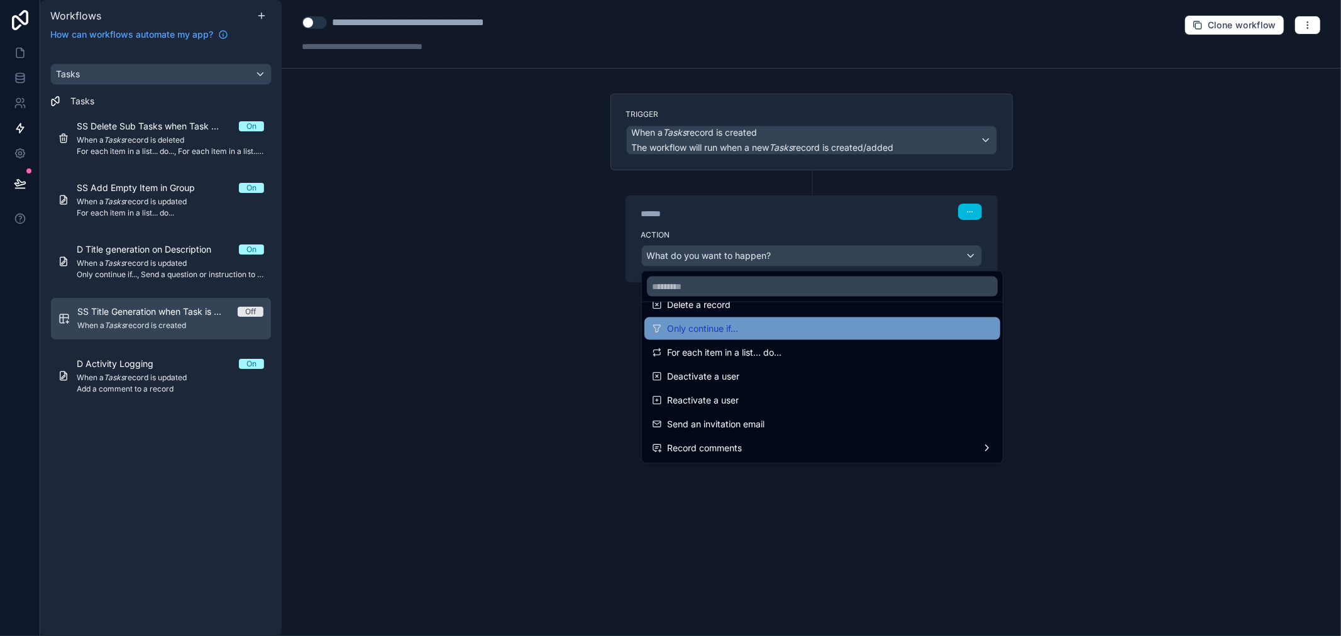
click at [731, 331] on span "Only continue if..." at bounding box center [702, 328] width 71 height 15
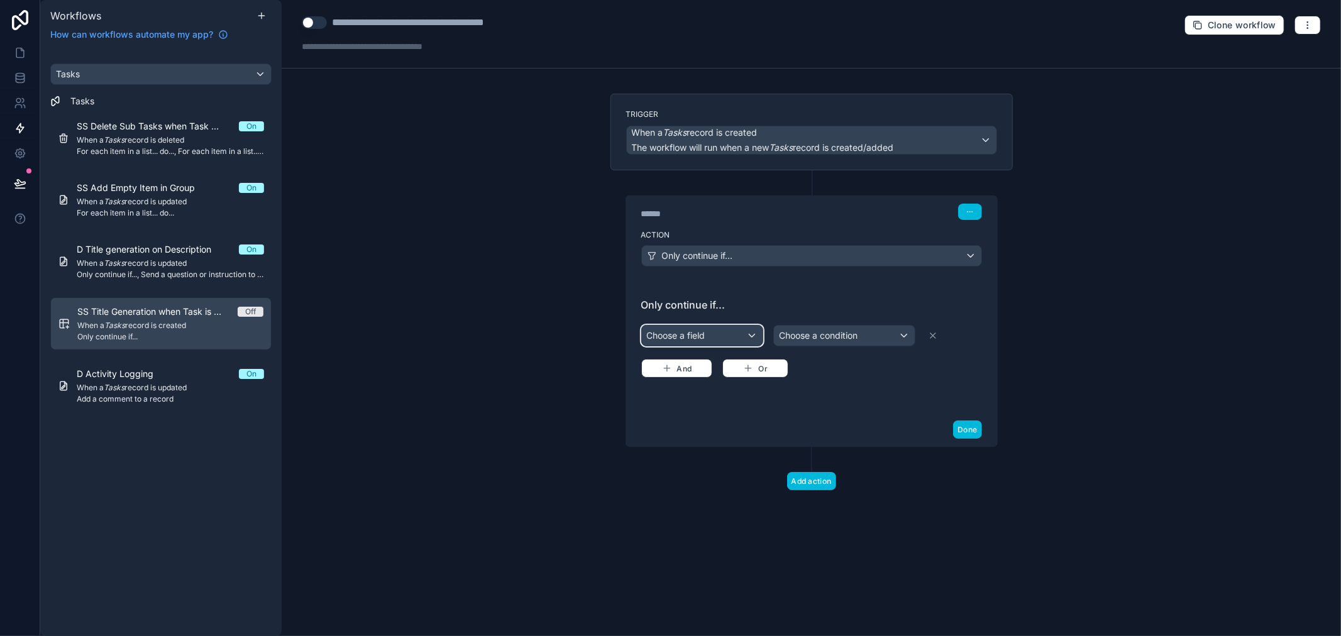
click at [735, 327] on div "Choose a field" at bounding box center [702, 336] width 121 height 20
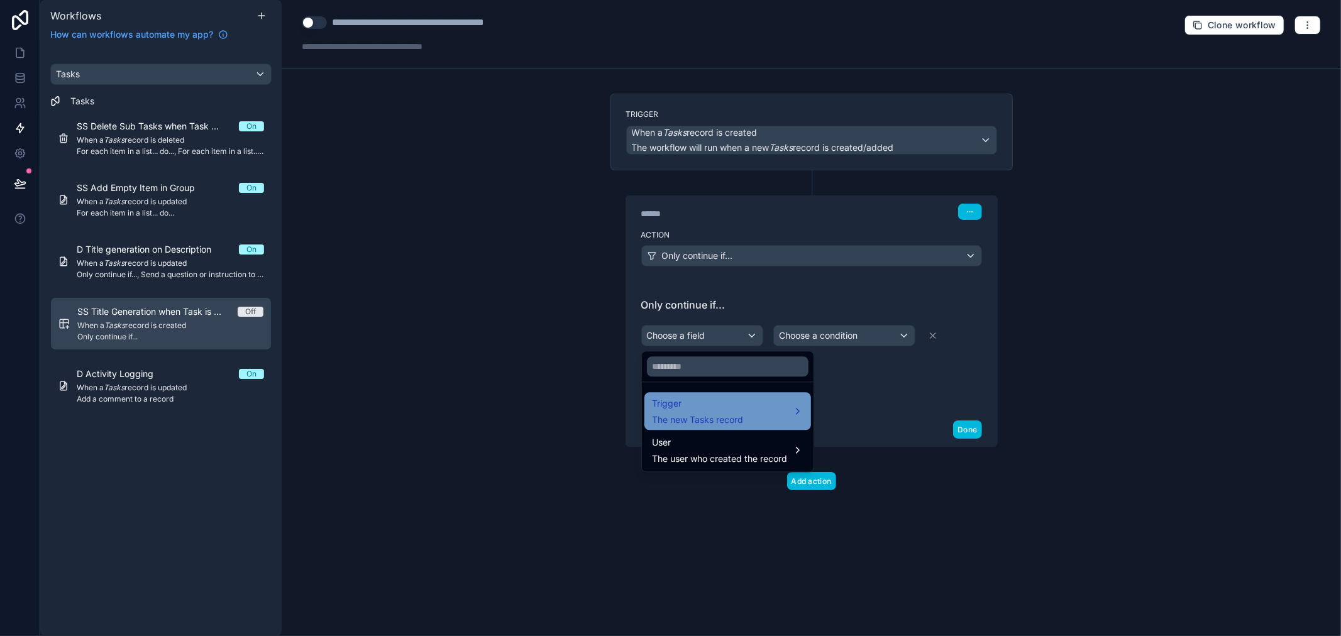
click at [719, 410] on span "Trigger" at bounding box center [697, 403] width 91 height 15
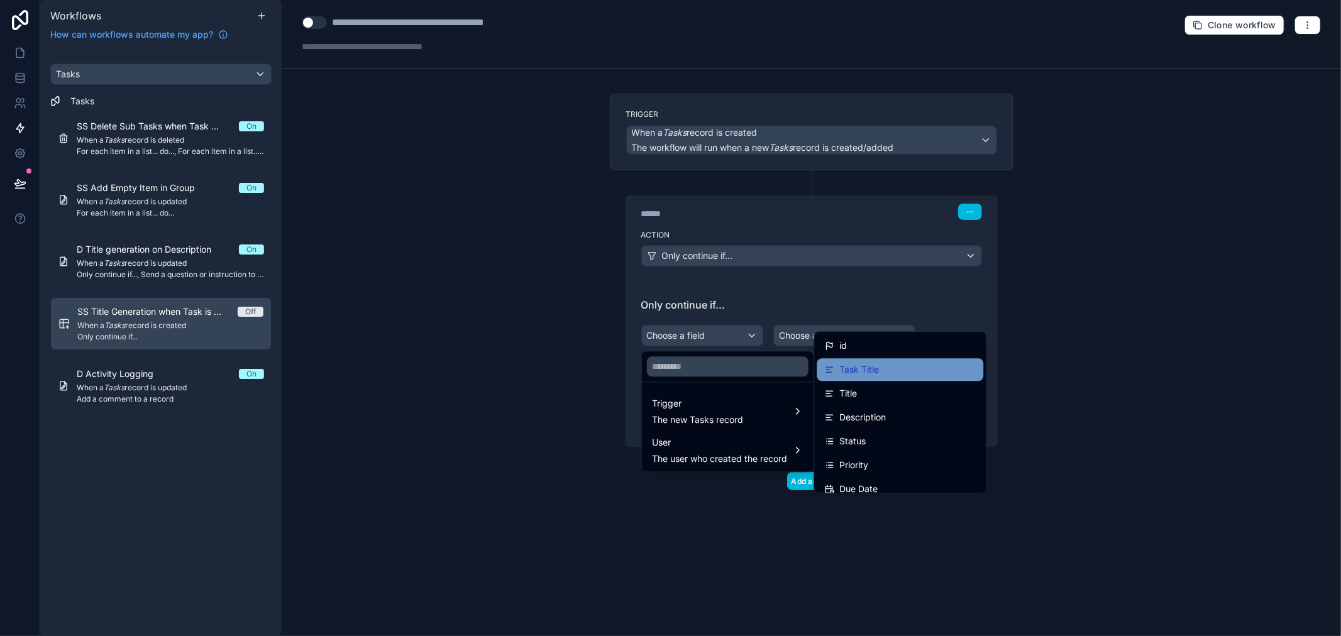
click at [863, 375] on span "Task Title" at bounding box center [859, 369] width 40 height 15
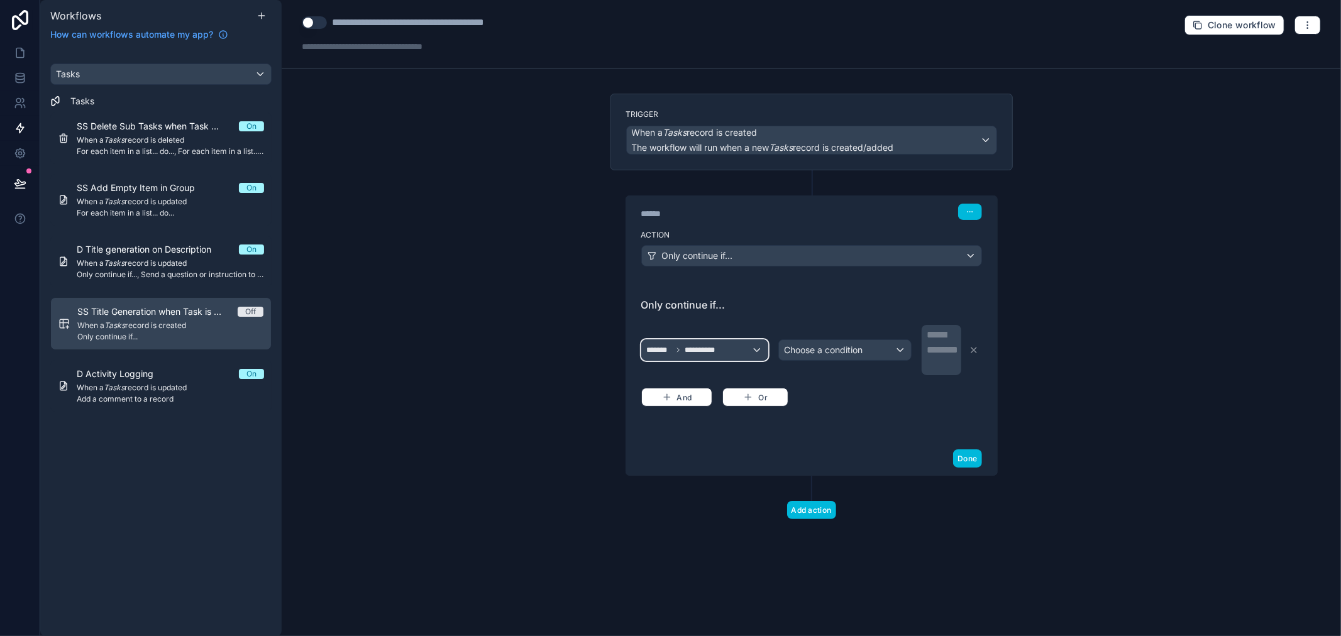
click at [732, 350] on div "**********" at bounding box center [705, 350] width 126 height 20
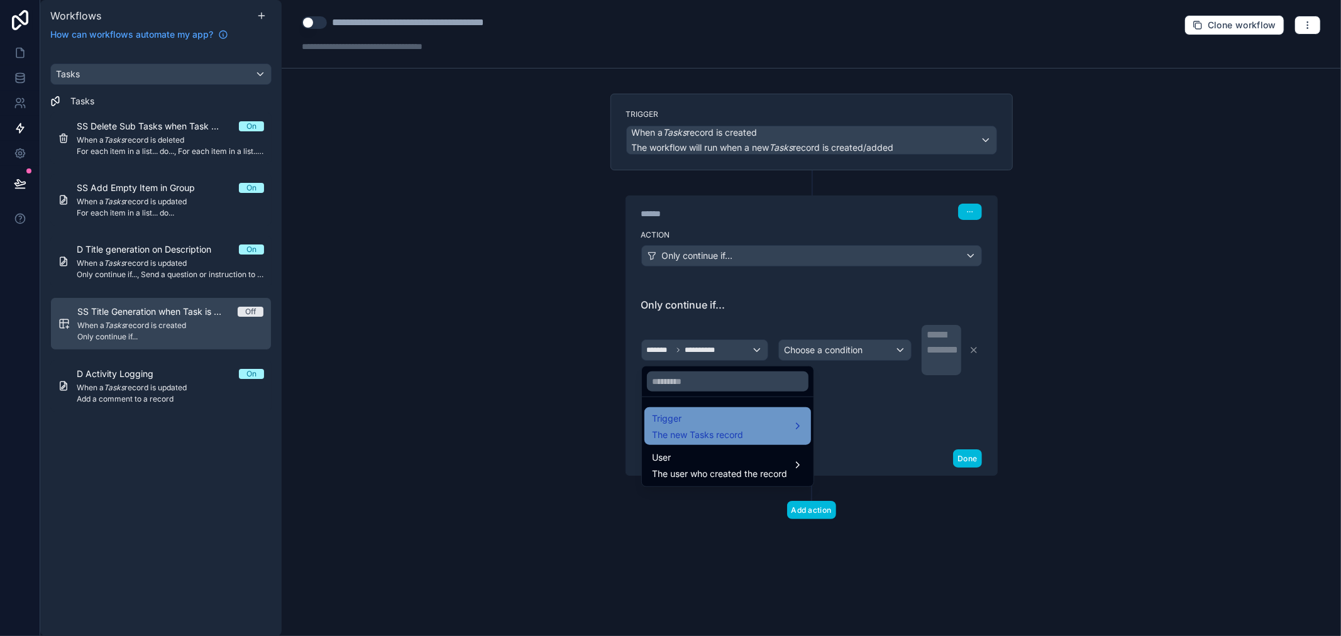
click at [758, 423] on div "Trigger The new Tasks record" at bounding box center [727, 426] width 151 height 30
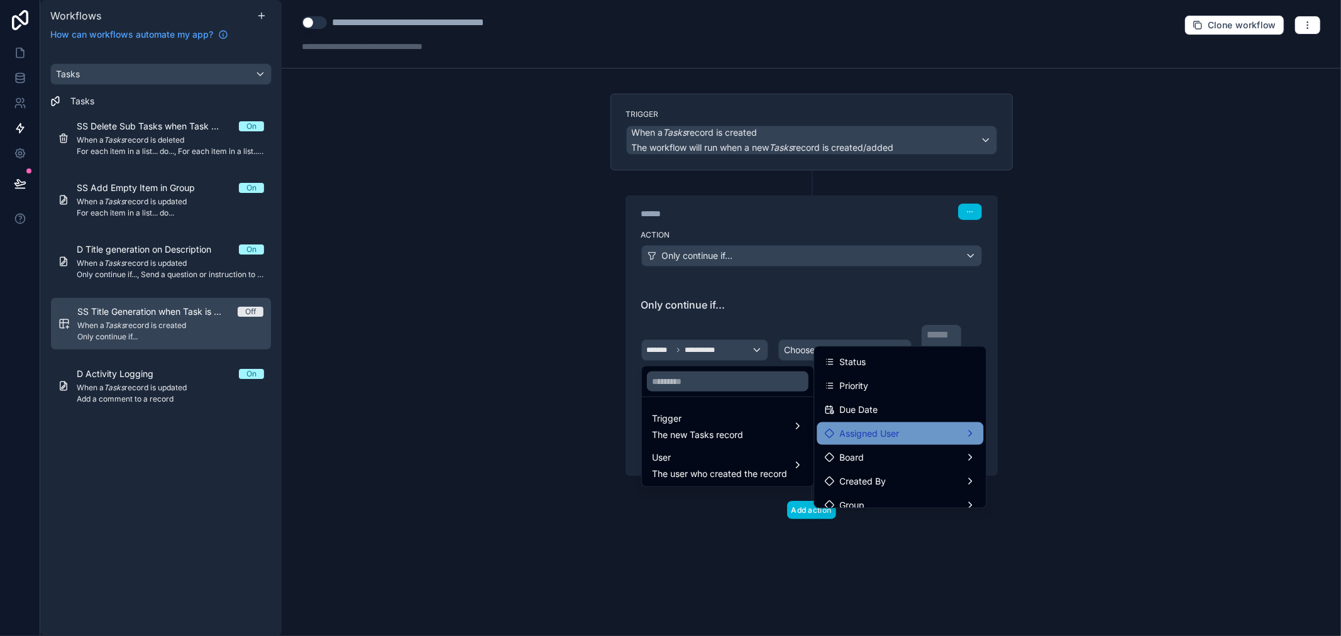
scroll to position [0, 0]
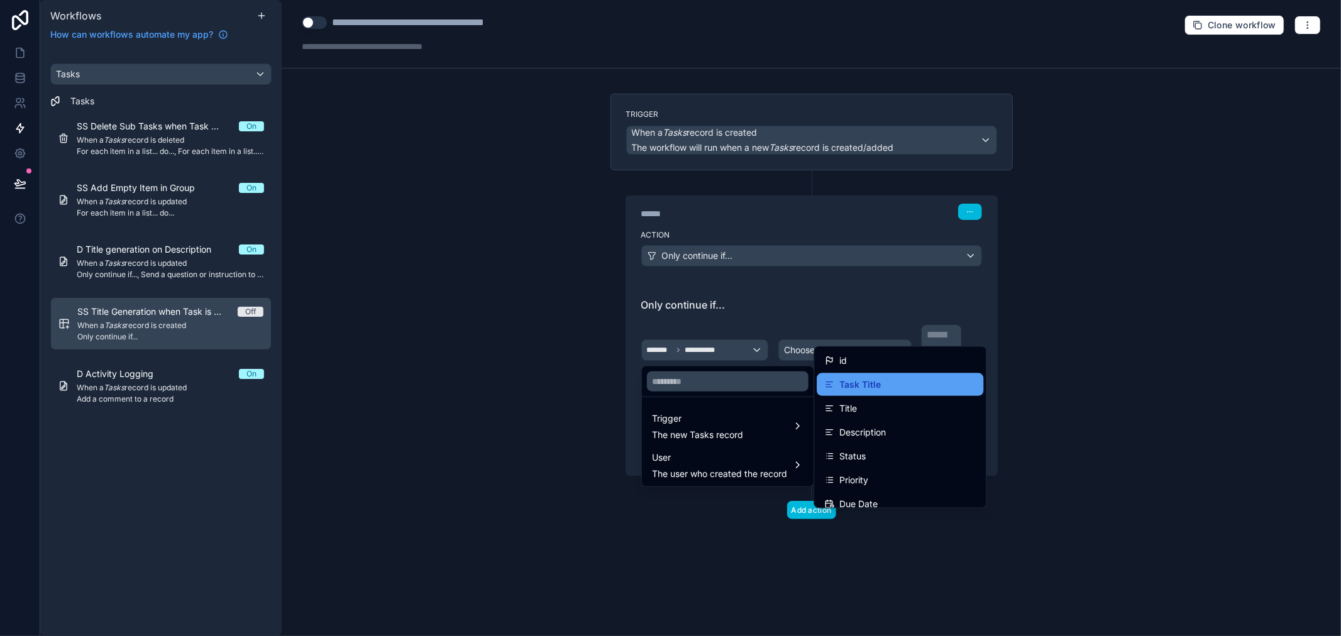
click at [852, 392] on div "Task Title" at bounding box center [899, 384] width 167 height 23
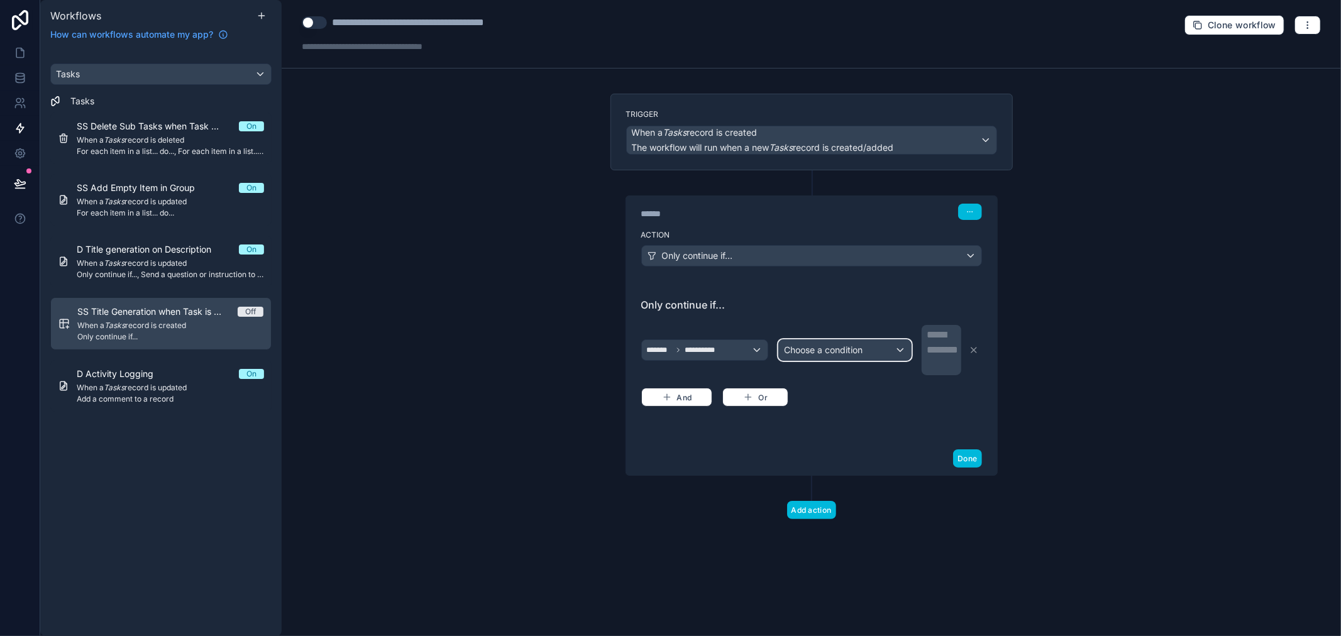
click at [846, 360] on div "Choose a condition" at bounding box center [845, 350] width 132 height 20
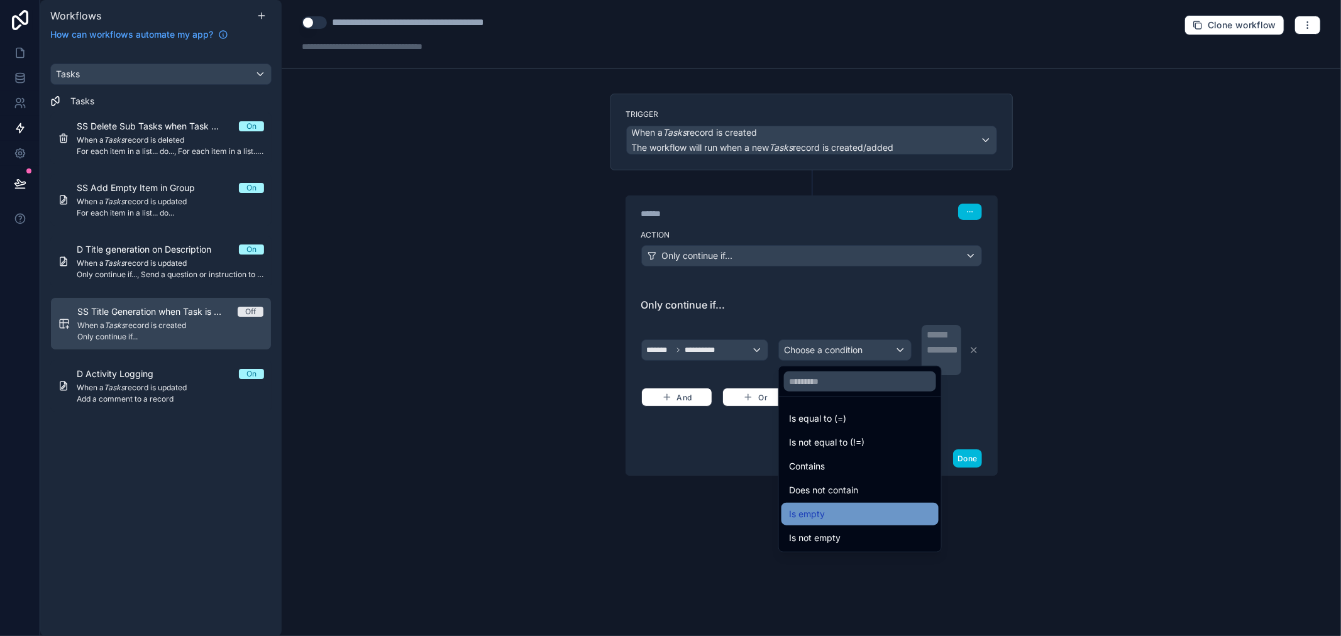
click at [833, 503] on div "Is empty" at bounding box center [859, 514] width 157 height 23
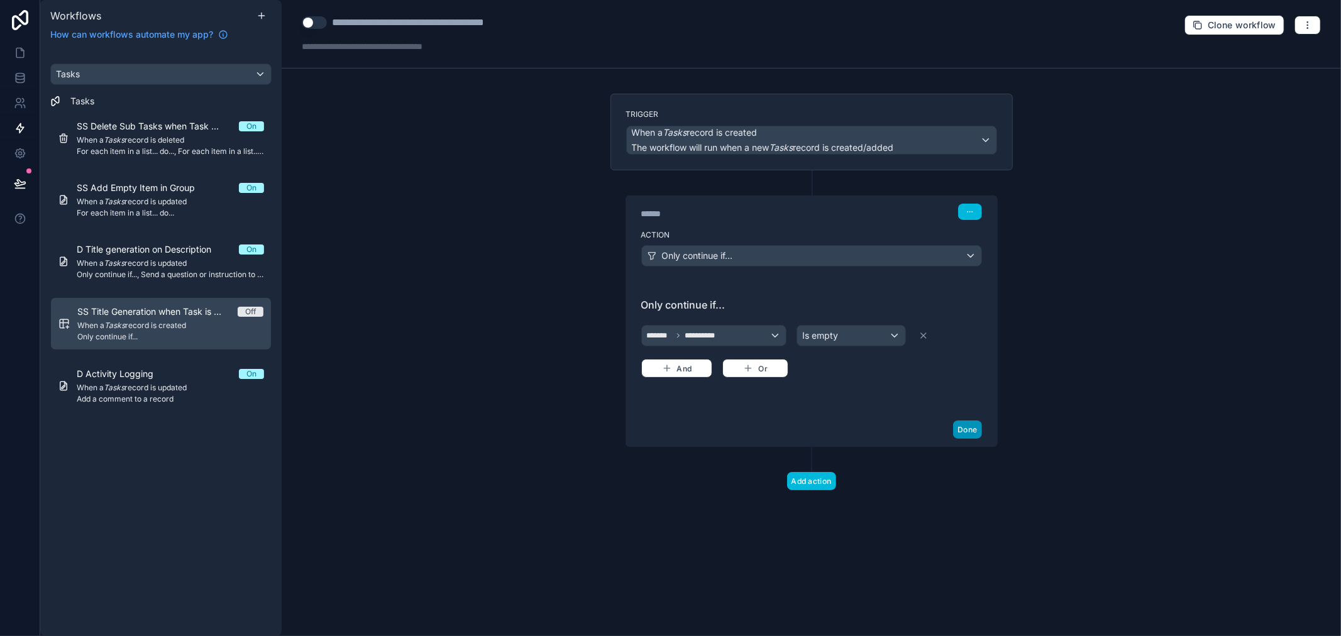
click at [965, 429] on button "Done" at bounding box center [967, 429] width 28 height 18
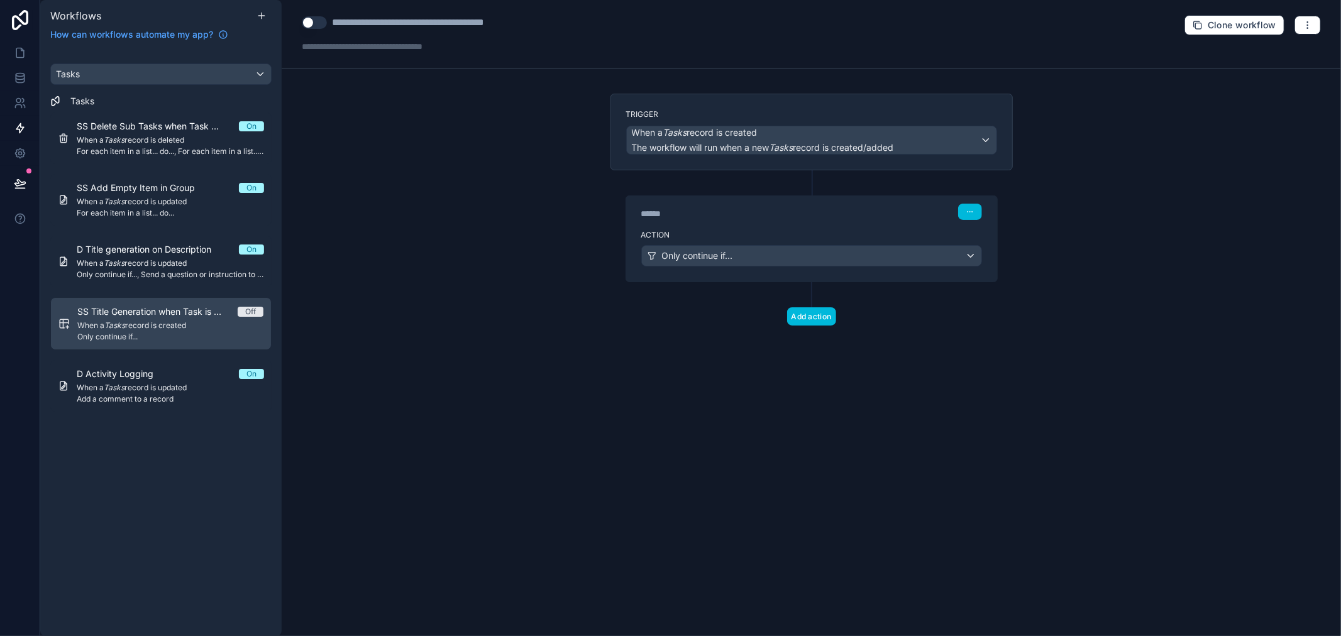
click at [809, 328] on div "Trigger When a Tasks record is created The workflow will run when a new Tasks r…" at bounding box center [811, 230] width 422 height 272
click at [815, 313] on button "Add action" at bounding box center [811, 316] width 49 height 18
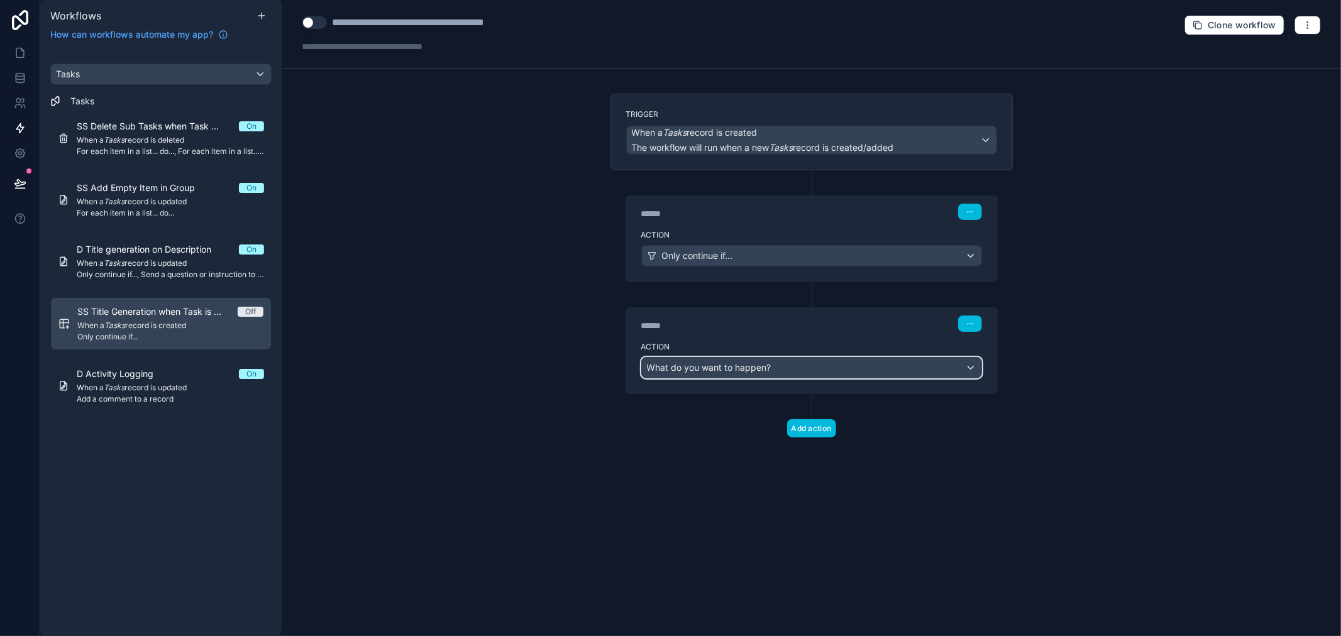
click at [705, 373] on span "What do you want to happen?" at bounding box center [709, 367] width 124 height 13
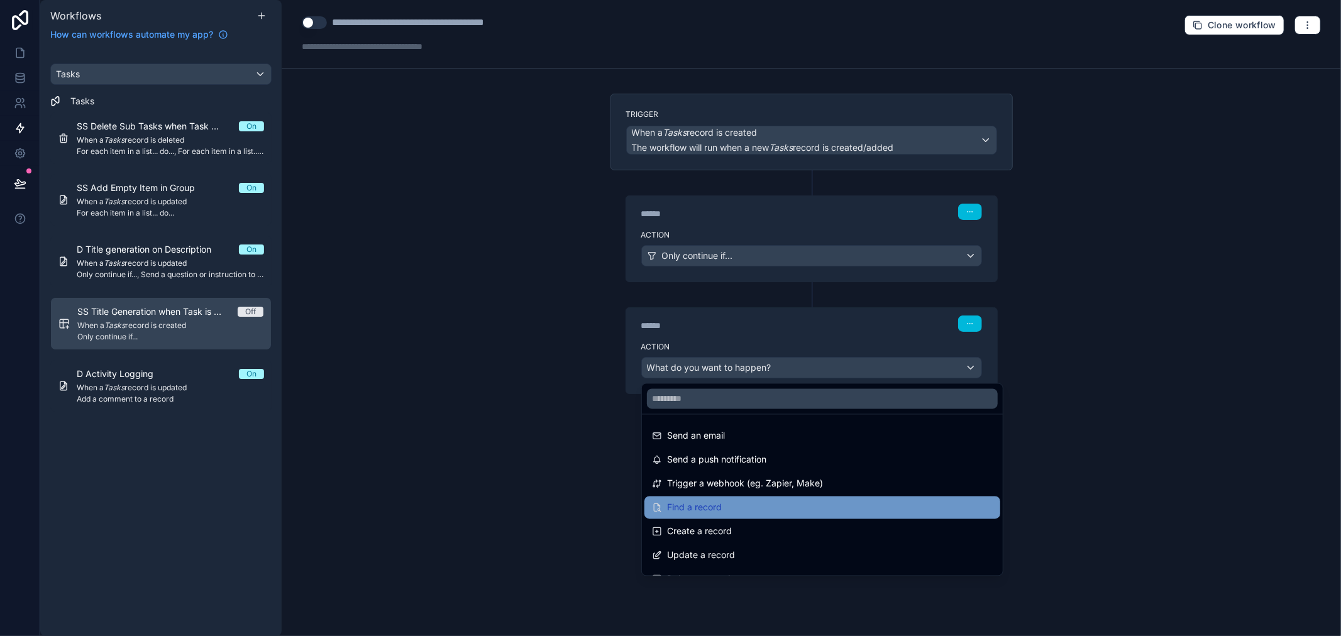
drag, startPoint x: 713, startPoint y: 545, endPoint x: 746, endPoint y: 497, distance: 57.9
click at [746, 497] on ul "Send an email Send a push notification Trigger a webhook (eg. Zapier, Make) Fin…" at bounding box center [822, 495] width 361 height 161
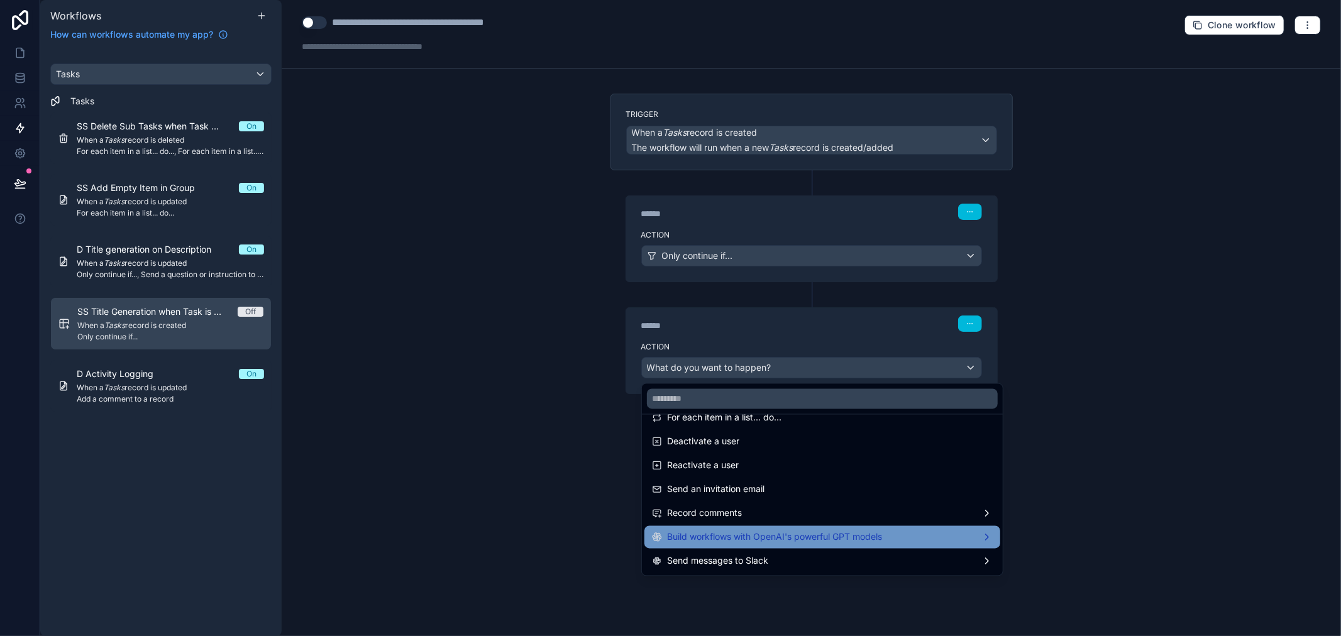
scroll to position [233, 0]
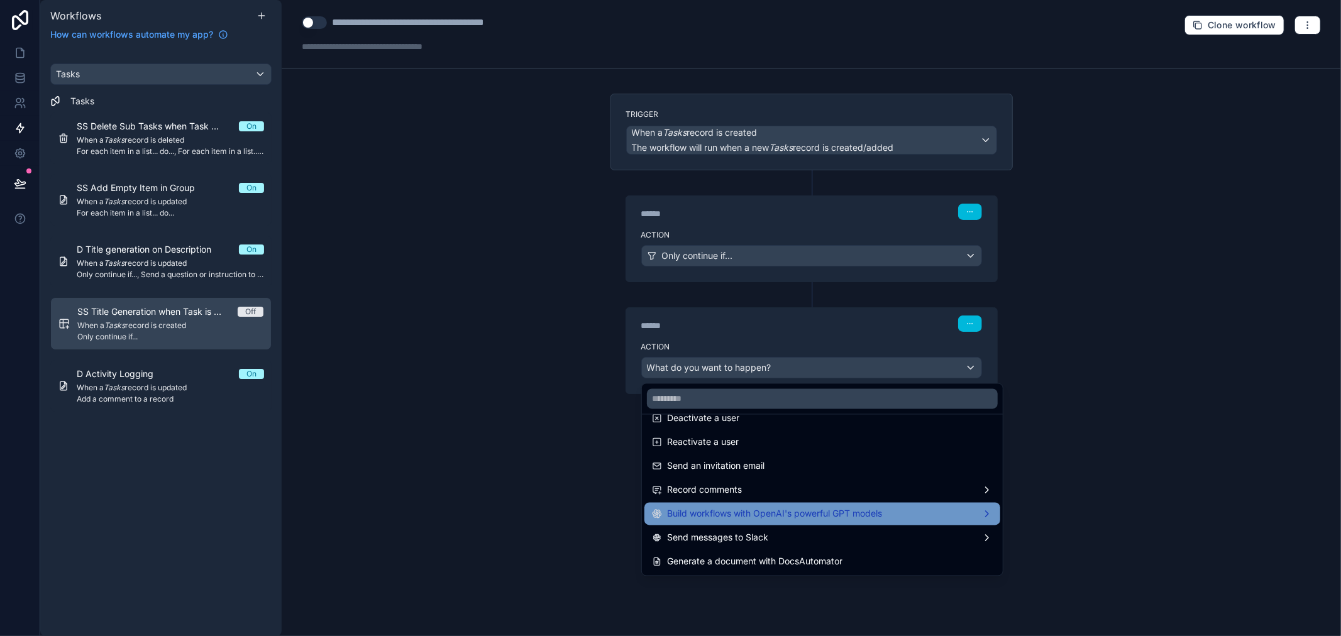
click at [744, 513] on span "Build workflows with OpenAI's powerful GPT models" at bounding box center [774, 514] width 215 height 15
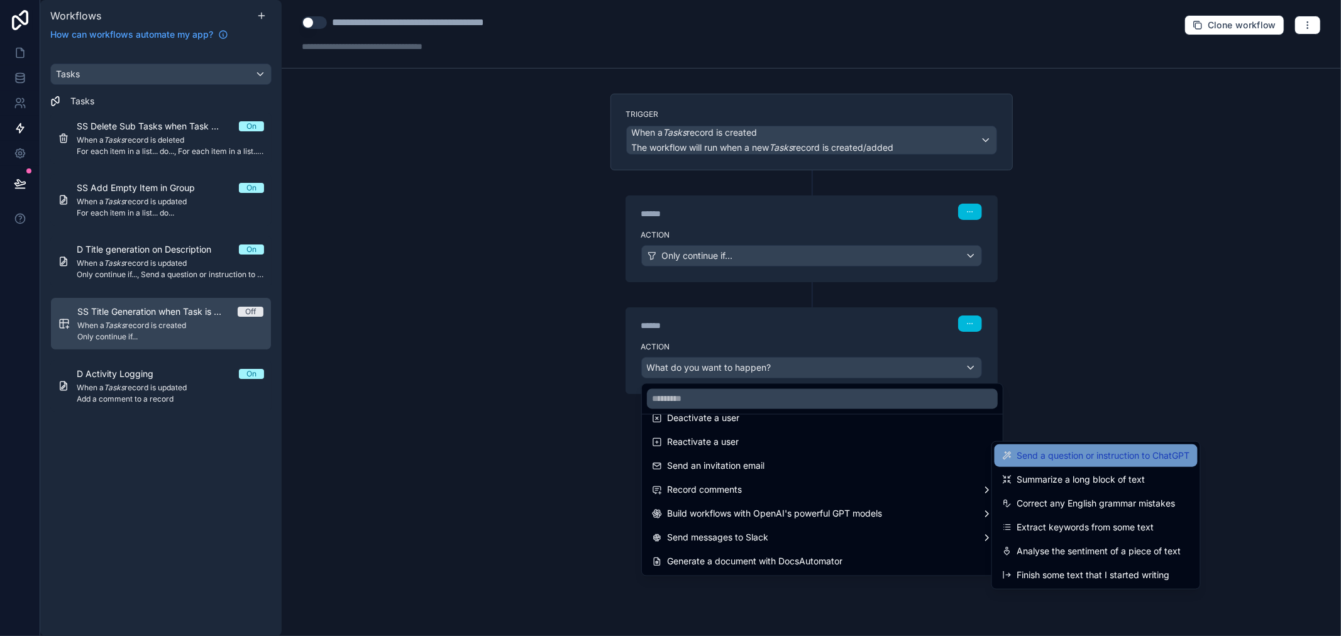
click at [1140, 459] on span "Send a question or instruction to ChatGPT" at bounding box center [1103, 455] width 173 height 15
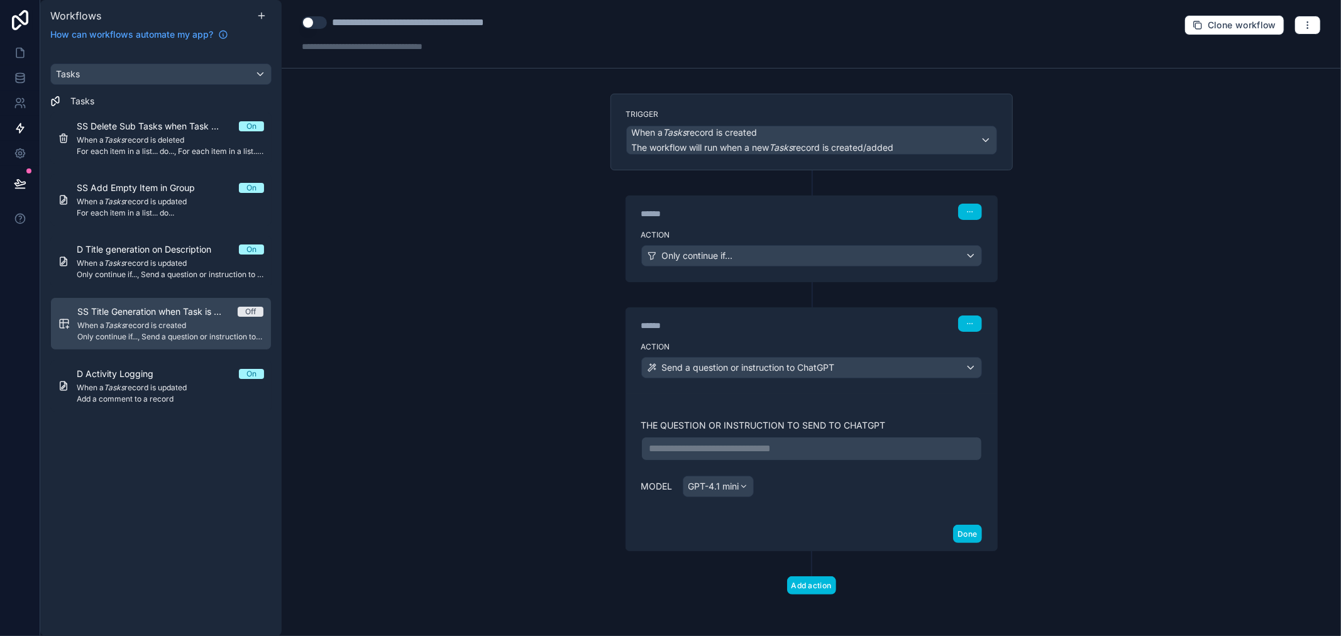
click at [700, 451] on p "**********" at bounding box center [811, 448] width 324 height 15
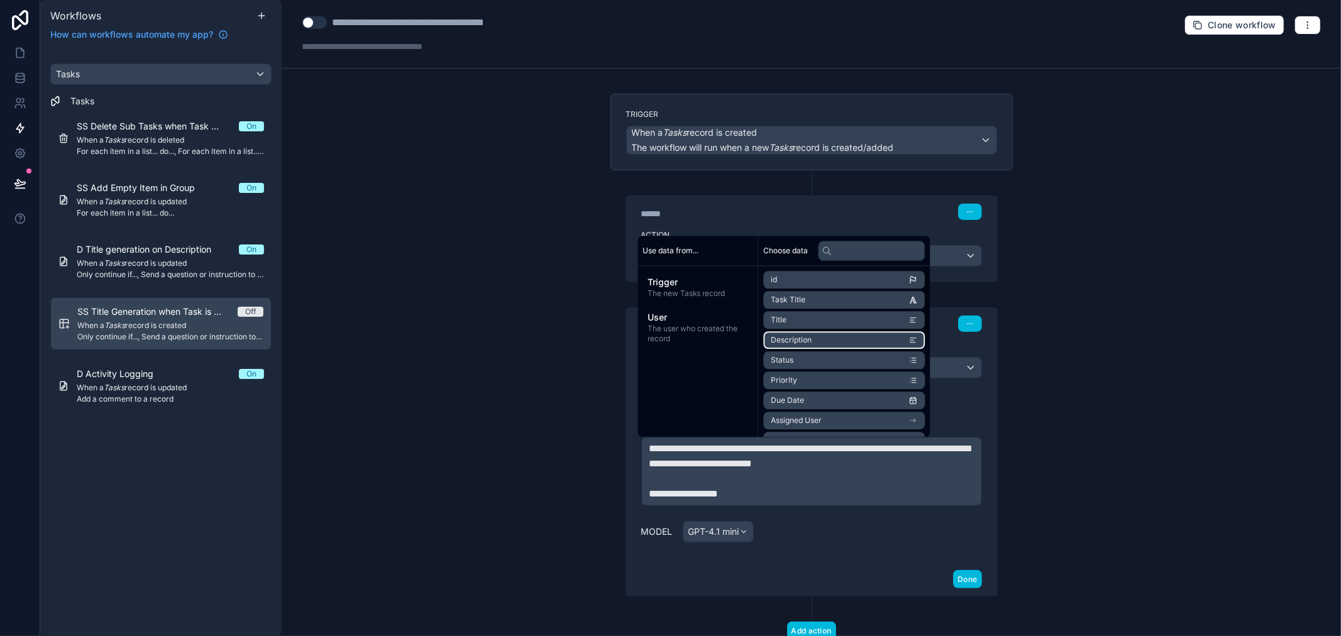
click at [781, 346] on li "Description" at bounding box center [844, 340] width 162 height 18
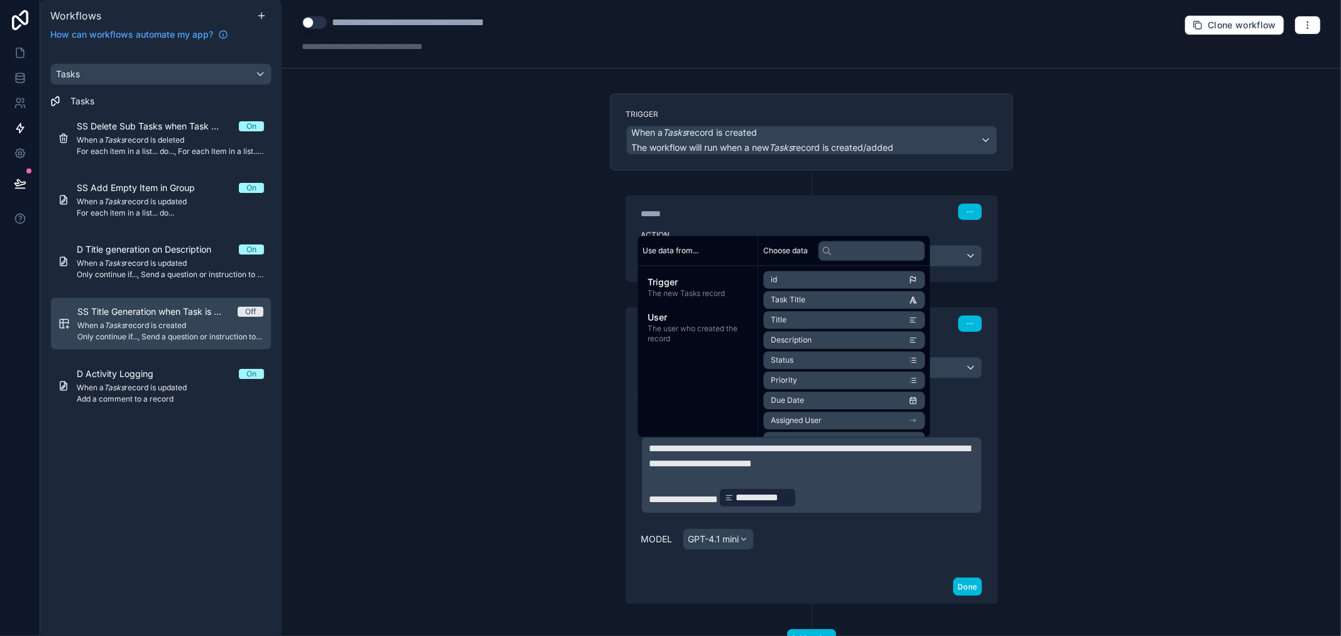
drag, startPoint x: 770, startPoint y: 542, endPoint x: 921, endPoint y: 556, distance: 151.4
click at [774, 542] on div "Model GPT-4.1 mini" at bounding box center [811, 539] width 341 height 21
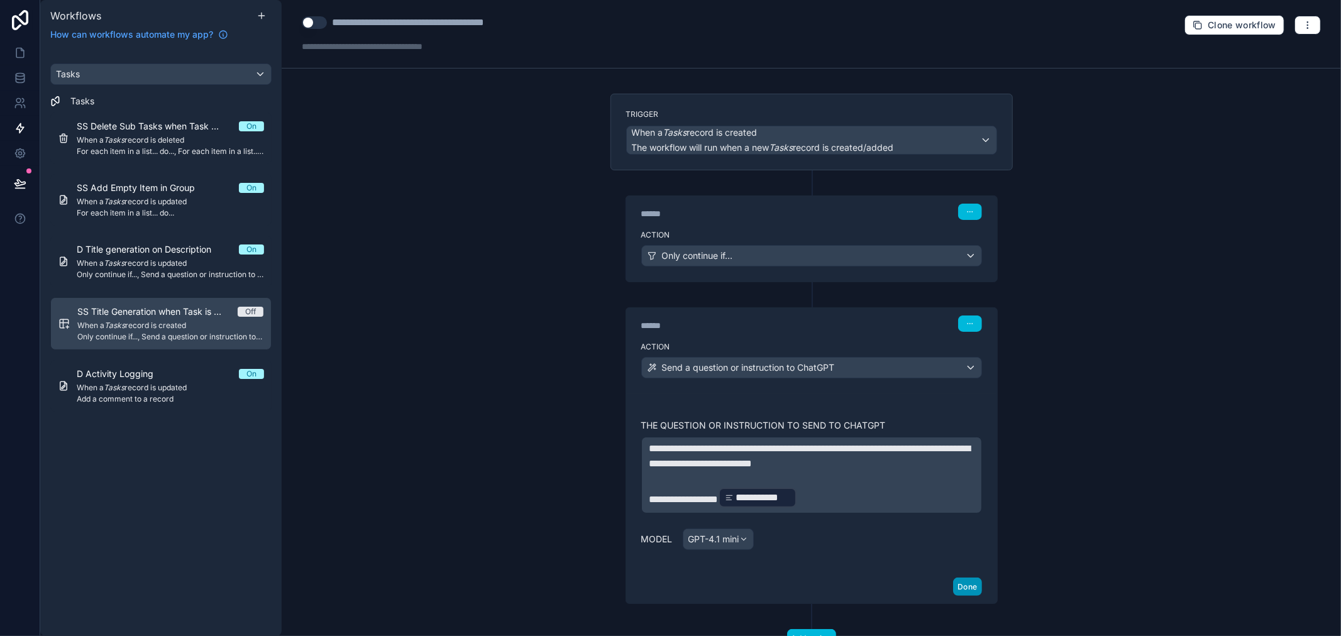
click at [953, 578] on button "Done" at bounding box center [967, 587] width 28 height 18
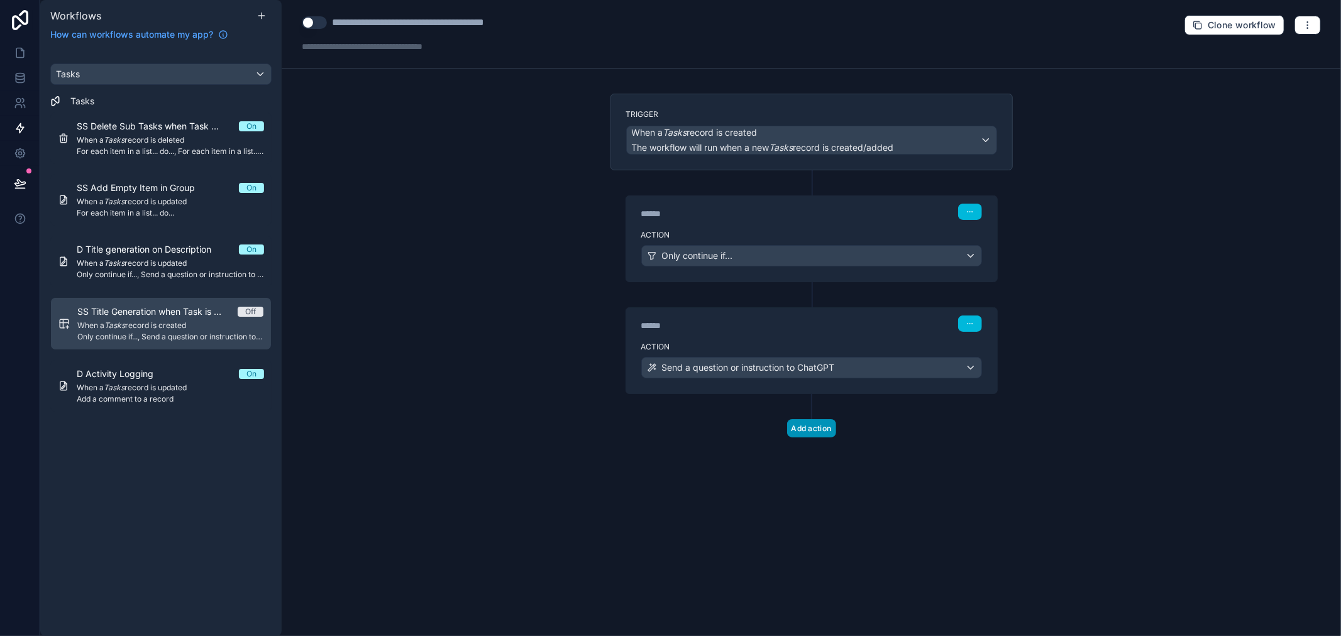
click at [806, 424] on button "Add action" at bounding box center [811, 428] width 49 height 18
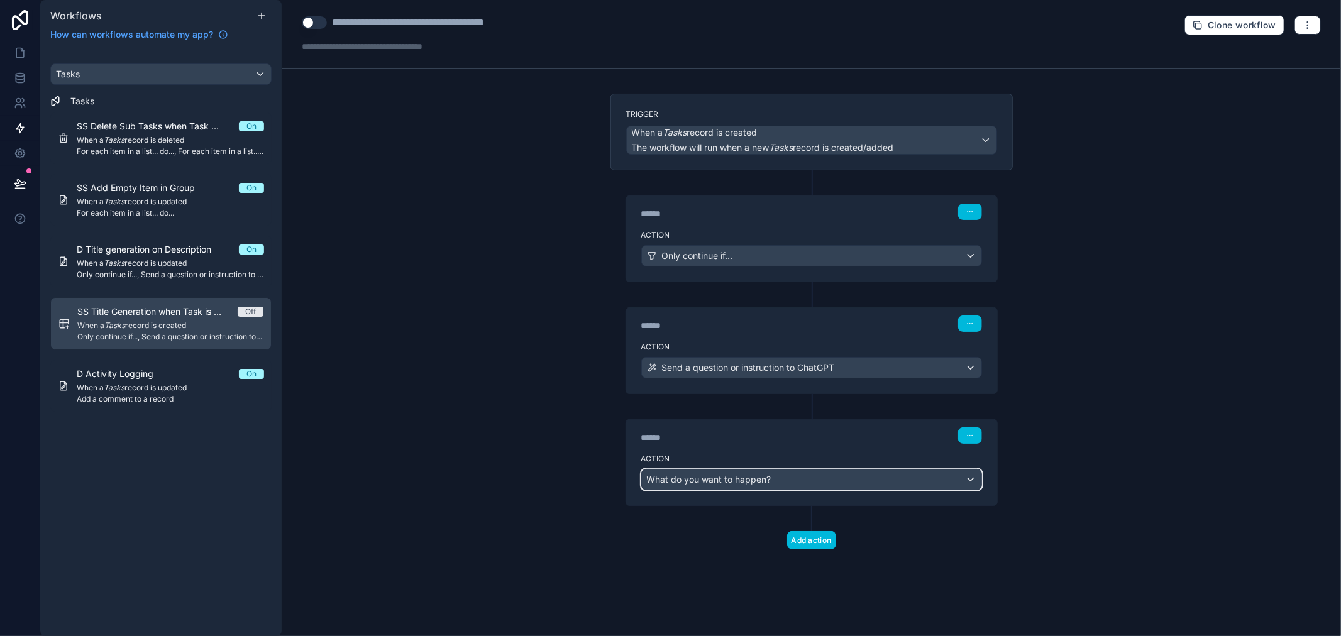
click at [782, 484] on div "What do you want to happen?" at bounding box center [811, 479] width 339 height 20
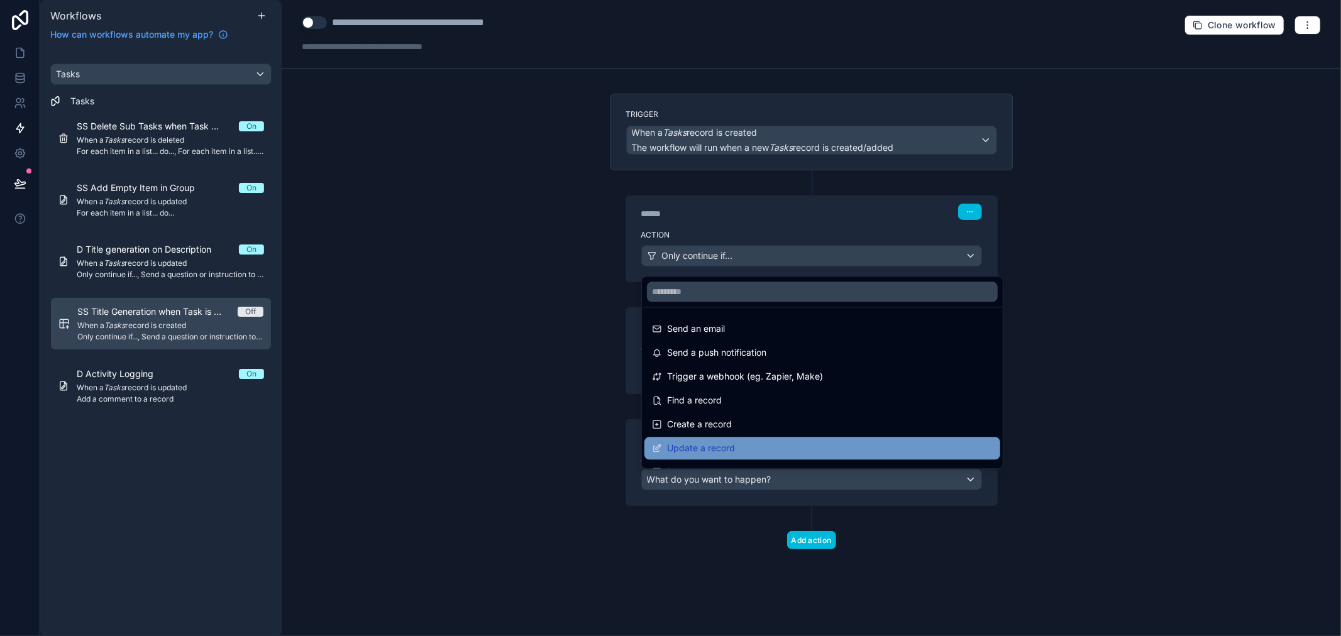
click at [727, 447] on span "Update a record" at bounding box center [701, 448] width 68 height 15
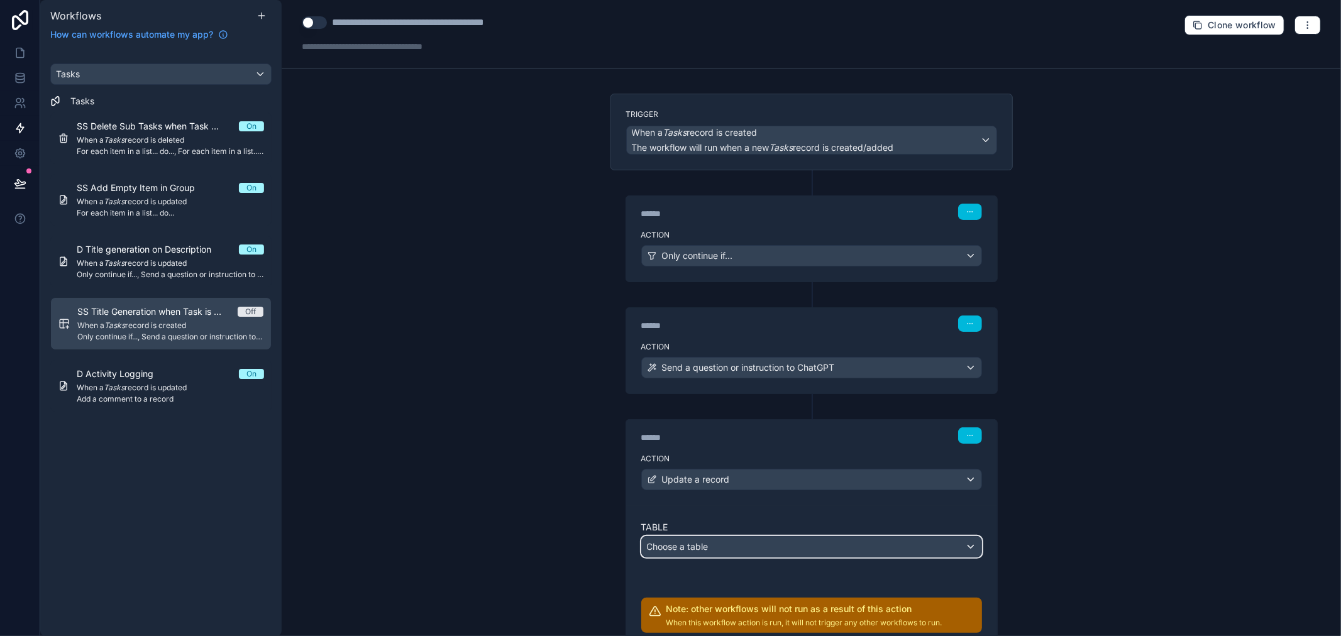
click at [718, 538] on div "Choose a table" at bounding box center [811, 547] width 339 height 20
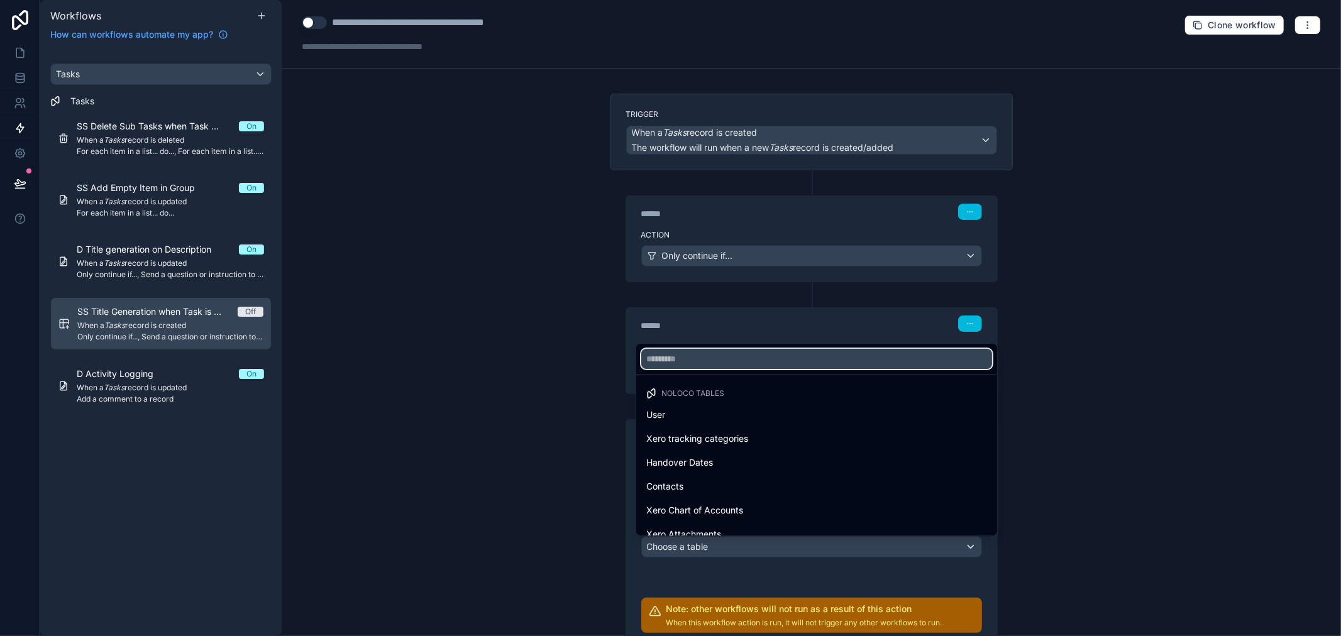
click at [724, 354] on input "text" at bounding box center [816, 359] width 351 height 20
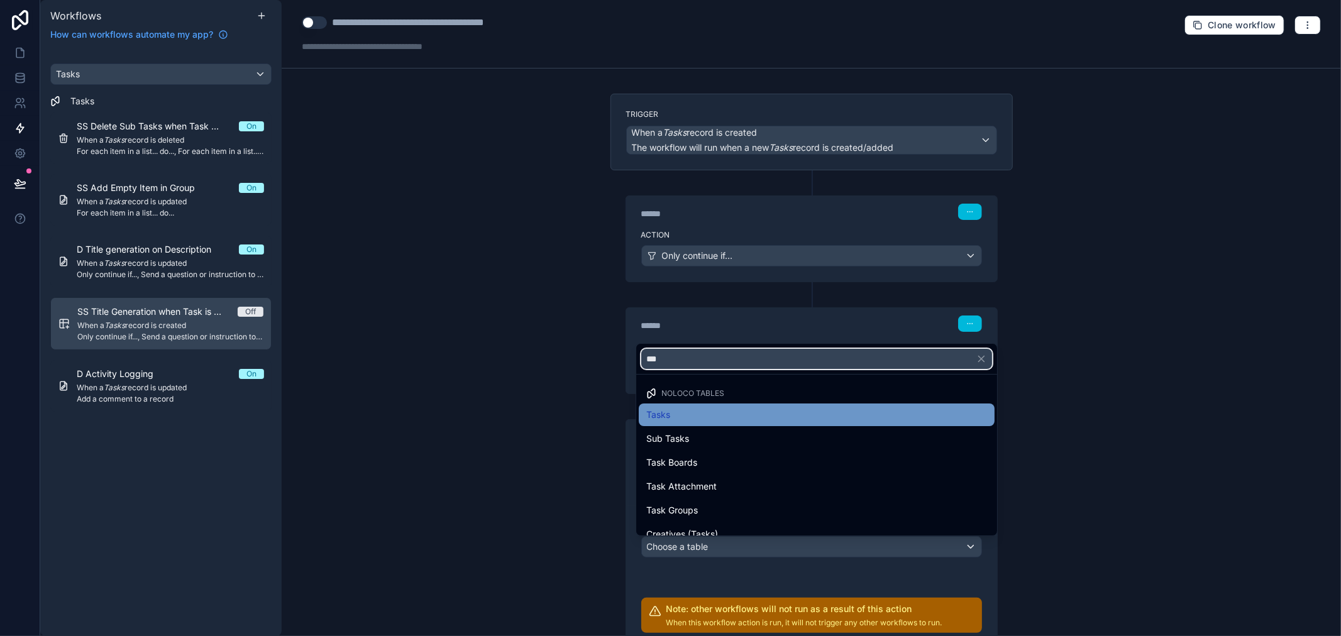
type input "***"
click at [718, 420] on div "Tasks" at bounding box center [816, 414] width 341 height 15
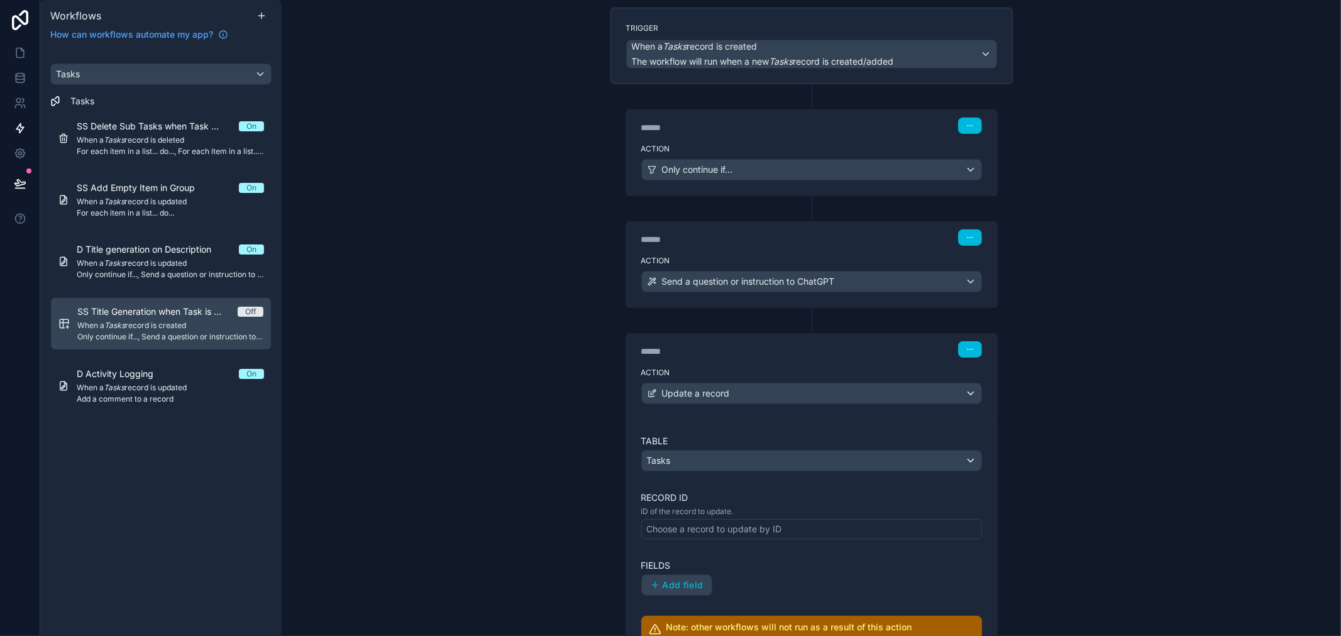
scroll to position [209, 0]
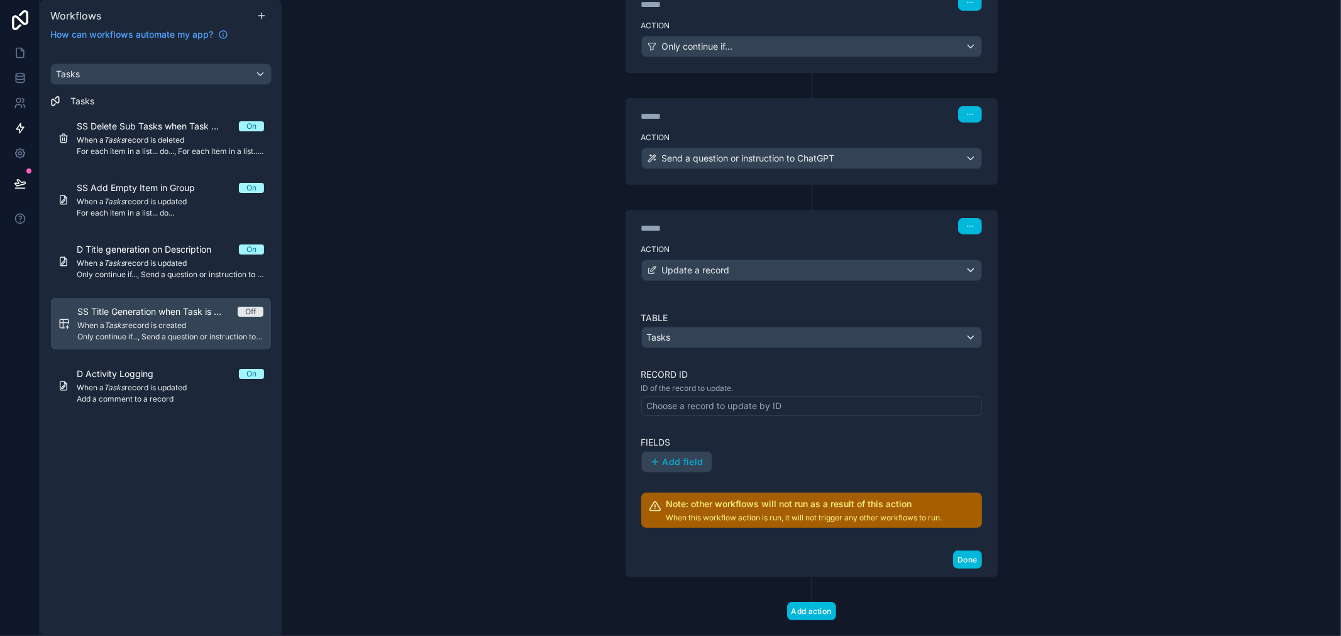
click at [729, 409] on div "Choose a record to update by ID" at bounding box center [714, 406] width 135 height 13
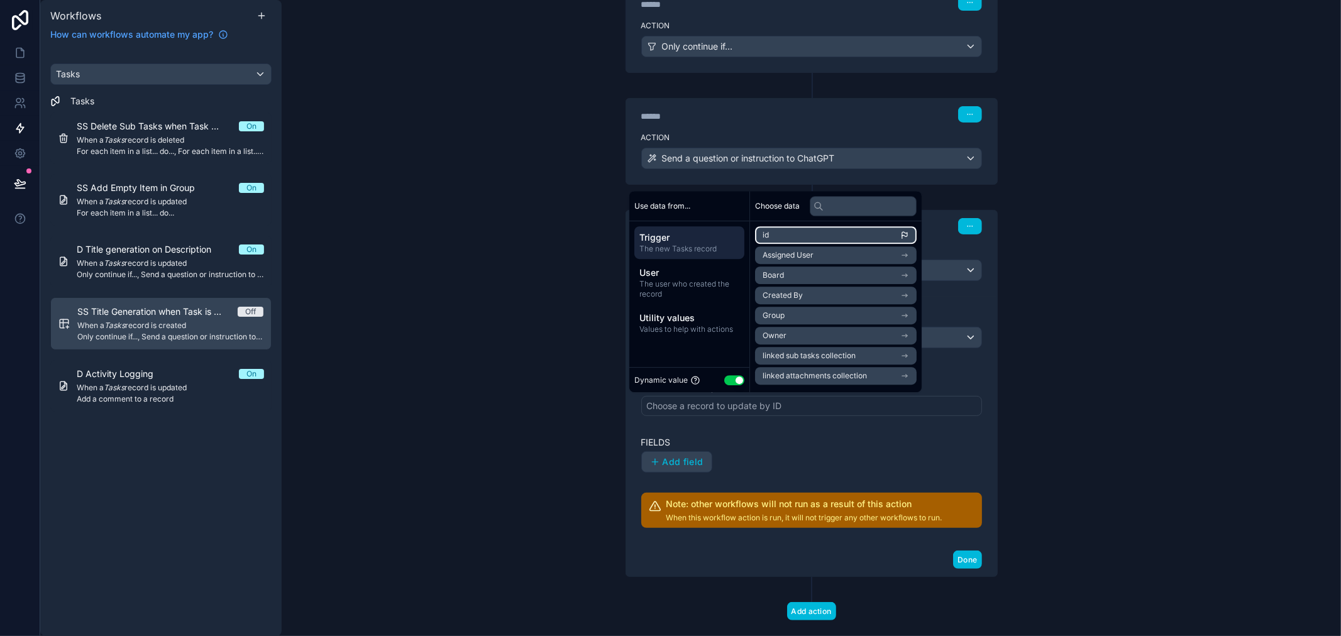
click at [786, 233] on li "id" at bounding box center [836, 235] width 162 height 18
click at [777, 431] on div "Table Tasks Record ID ID of the record to update. ******* Fields Add field Note…" at bounding box center [811, 420] width 341 height 216
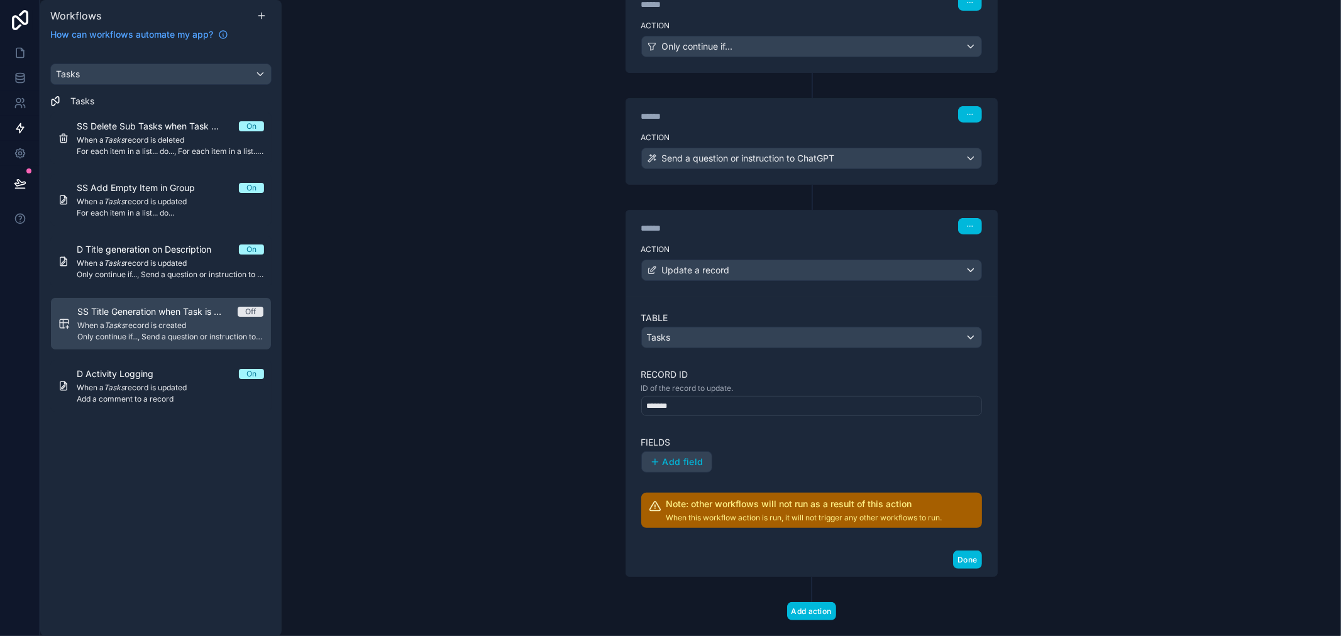
click at [667, 461] on span "Add field" at bounding box center [682, 461] width 41 height 11
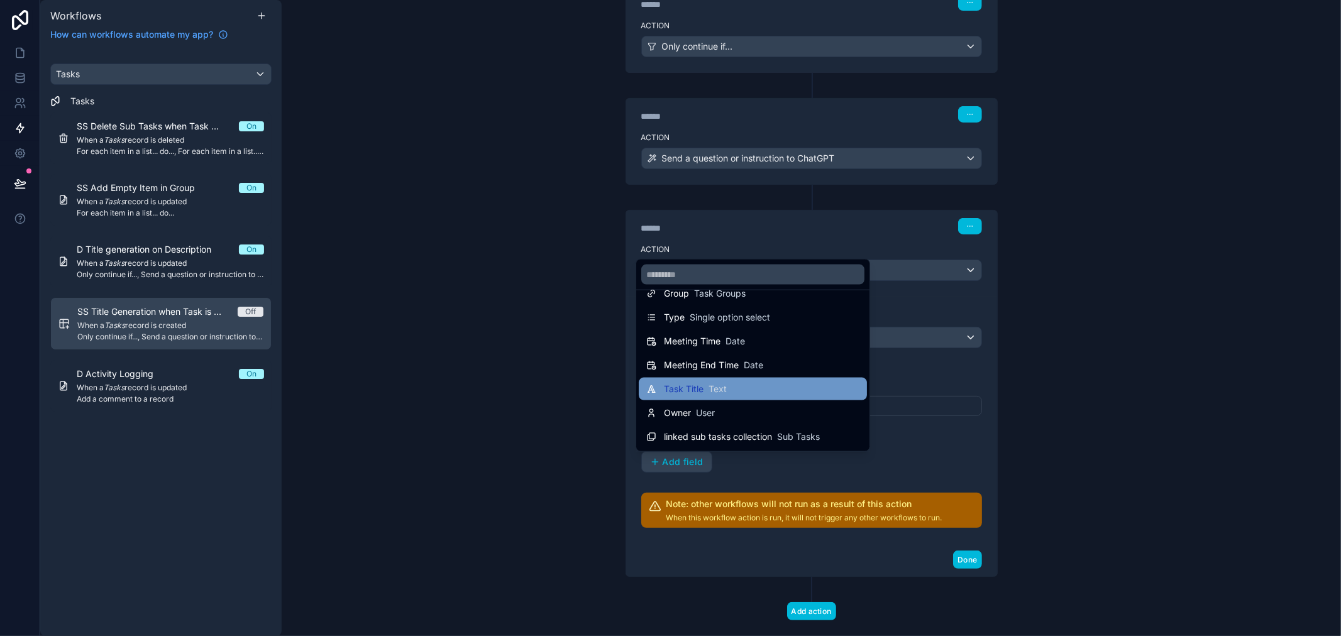
click at [709, 387] on span "Text" at bounding box center [717, 389] width 18 height 13
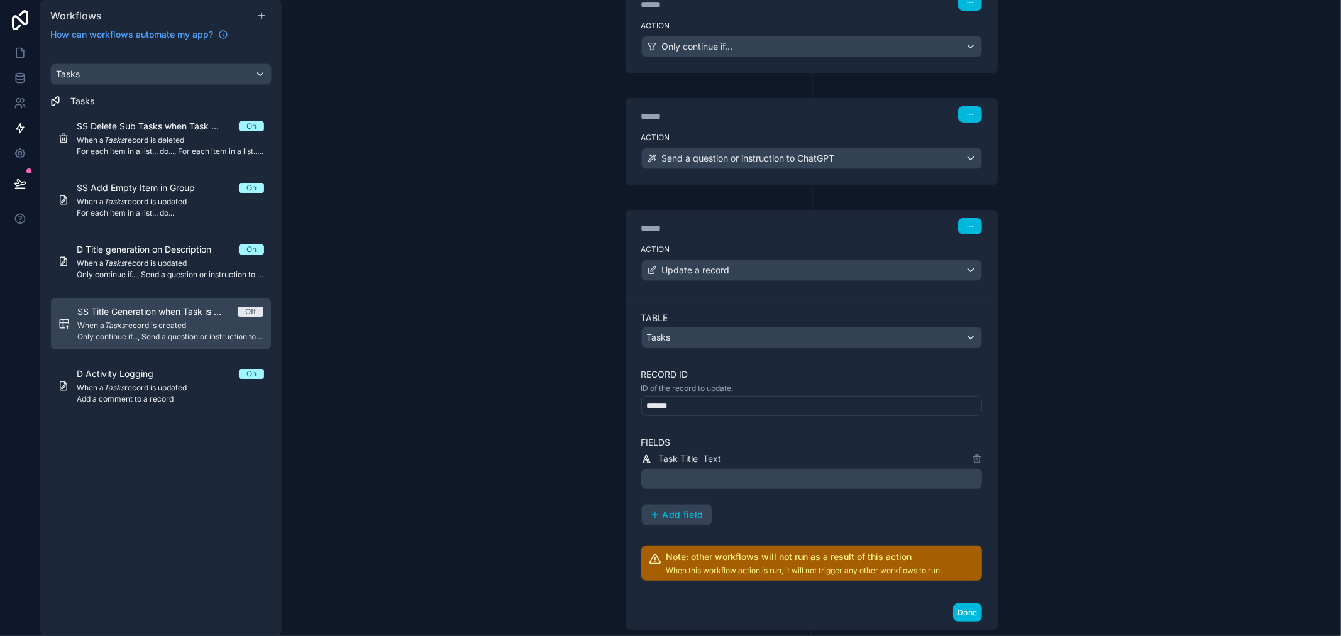
click at [705, 482] on p "﻿" at bounding box center [812, 478] width 333 height 15
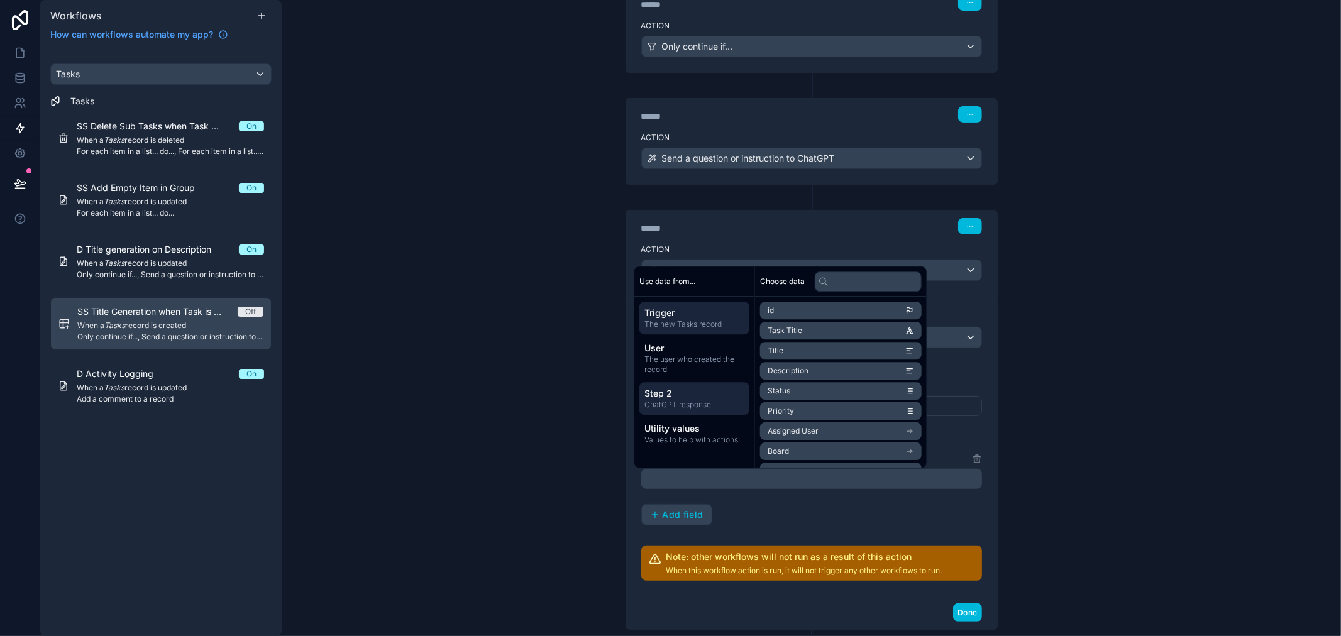
click at [700, 400] on span "ChatGPT response" at bounding box center [694, 405] width 100 height 10
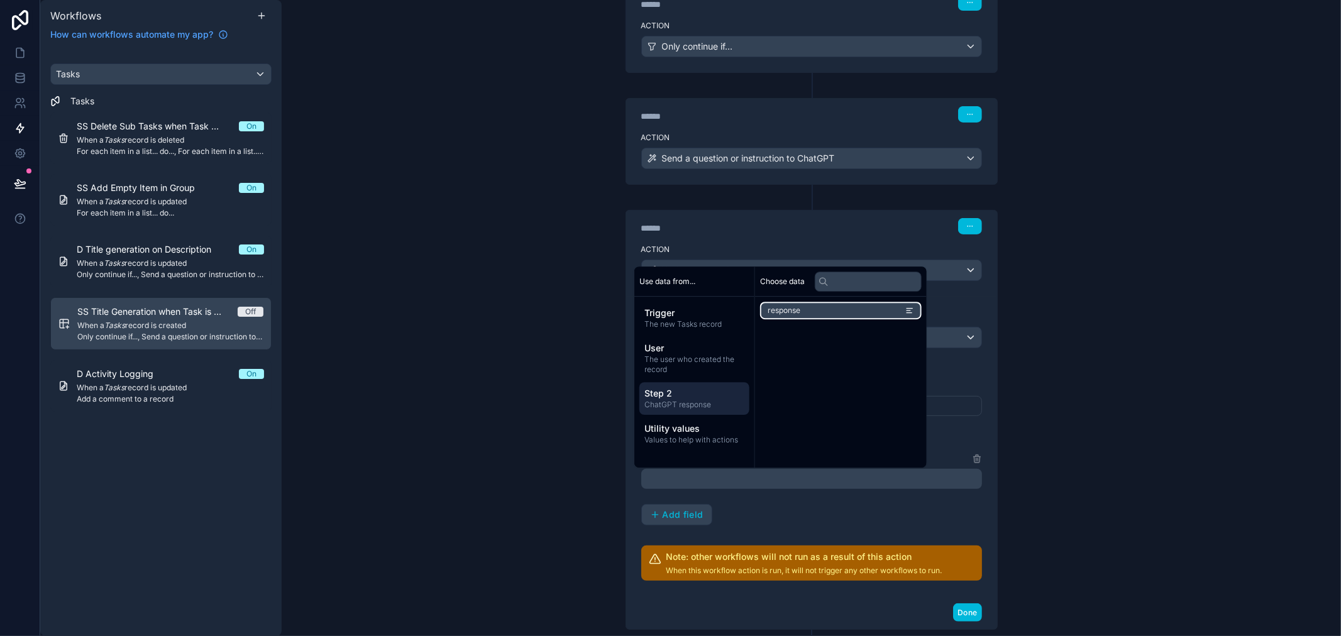
click at [818, 310] on li "response" at bounding box center [841, 311] width 162 height 18
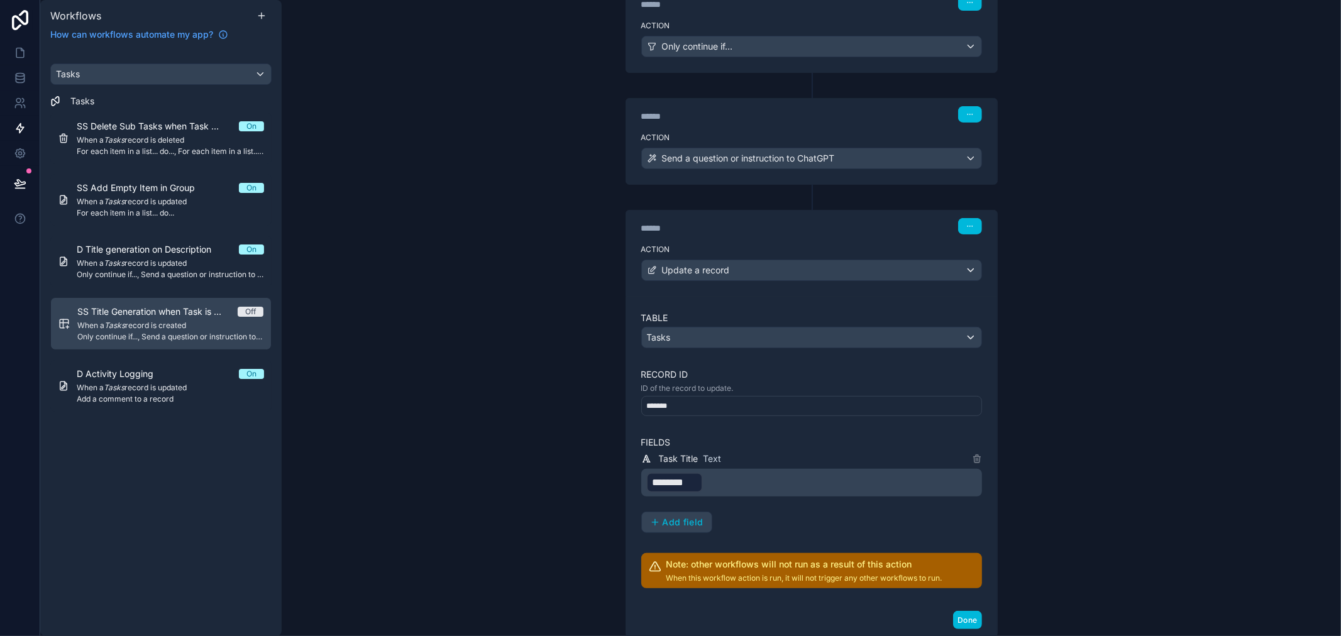
click at [818, 514] on div "Task Title Text ﻿ ******** ﻿ ﻿ Add field" at bounding box center [811, 492] width 341 height 82
click at [970, 624] on button "Done" at bounding box center [967, 620] width 28 height 18
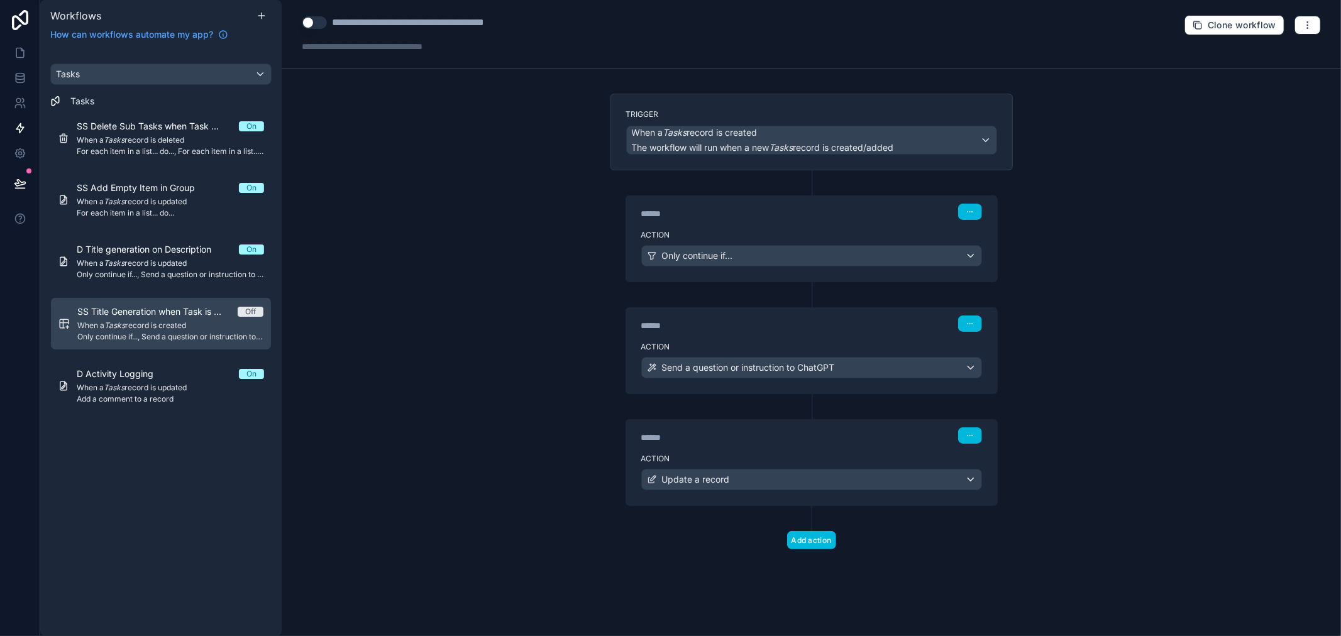
click at [310, 19] on button "Use setting" at bounding box center [314, 22] width 25 height 13
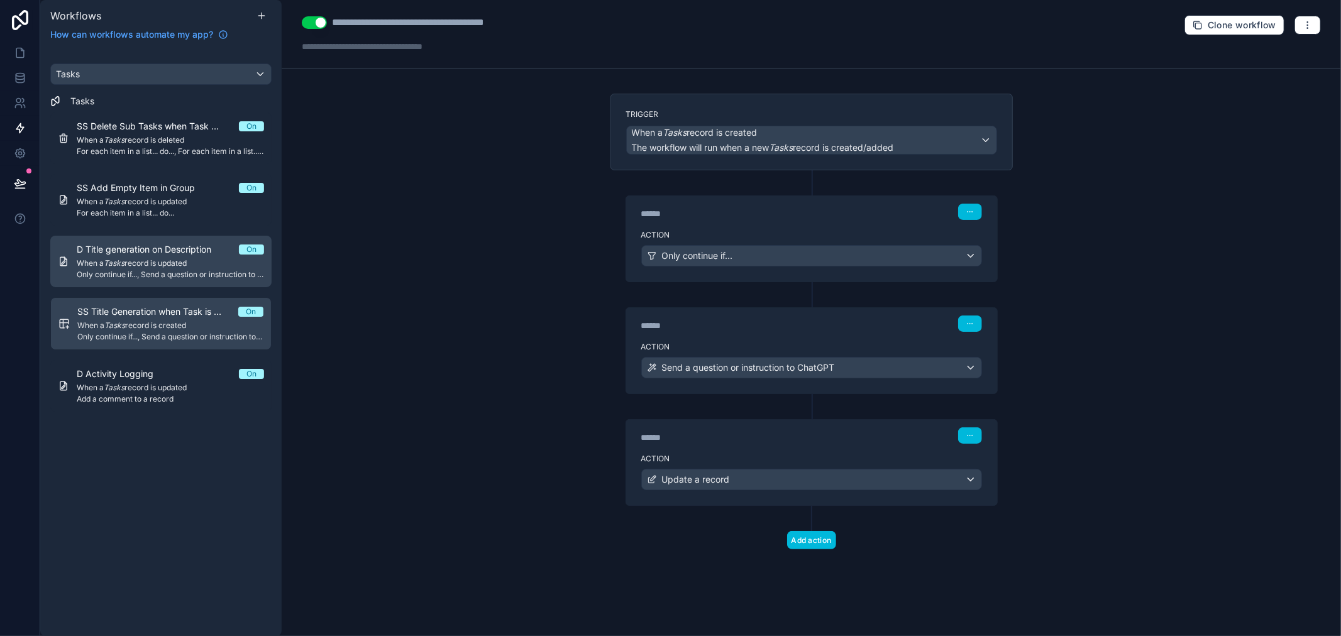
click at [162, 255] on span "D Title generation on Description" at bounding box center [152, 249] width 150 height 13
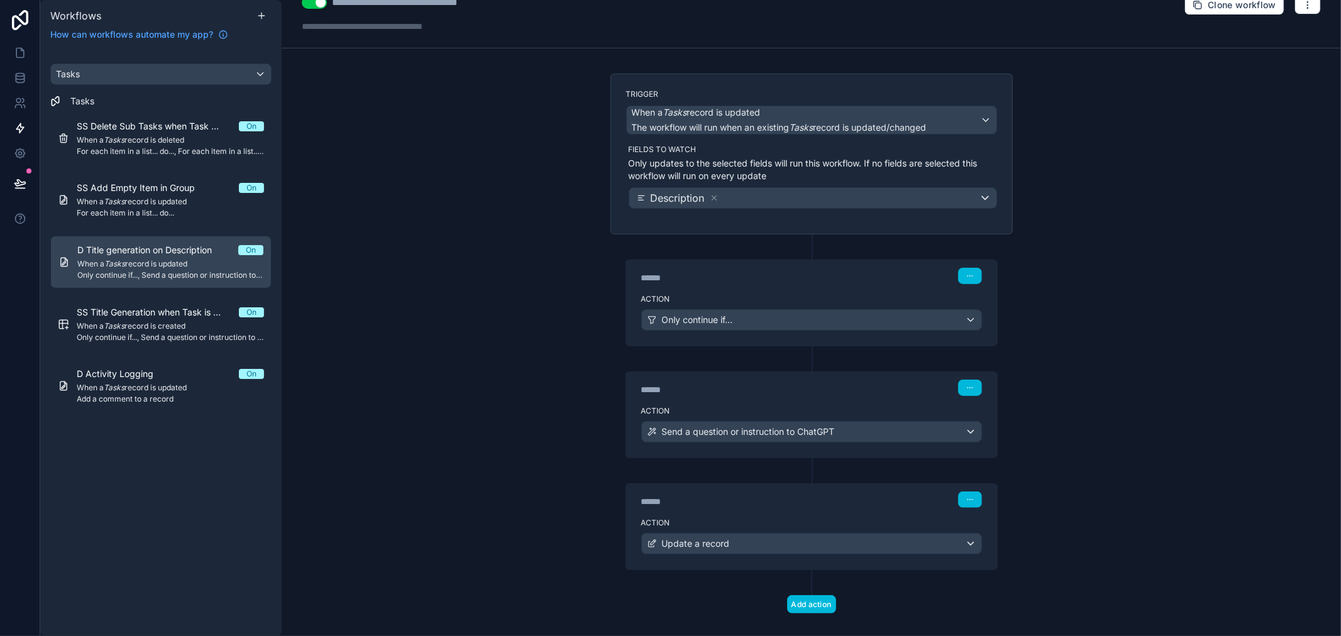
scroll to position [39, 0]
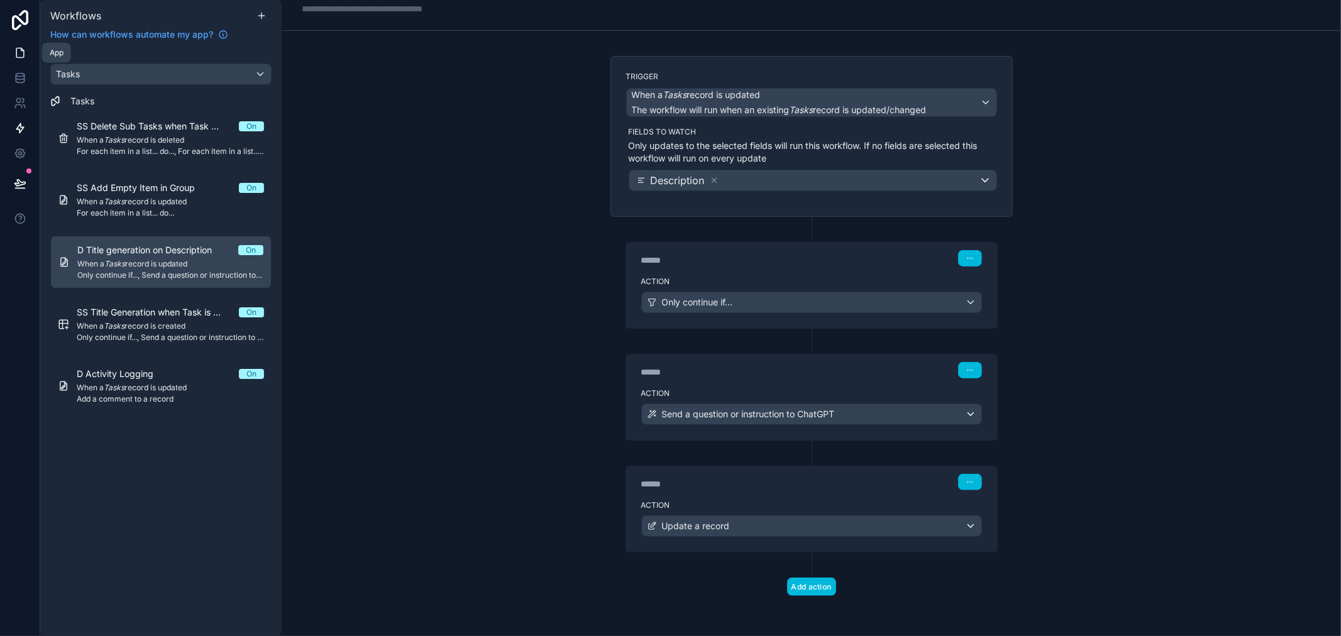
click at [14, 52] on icon at bounding box center [20, 53] width 13 height 13
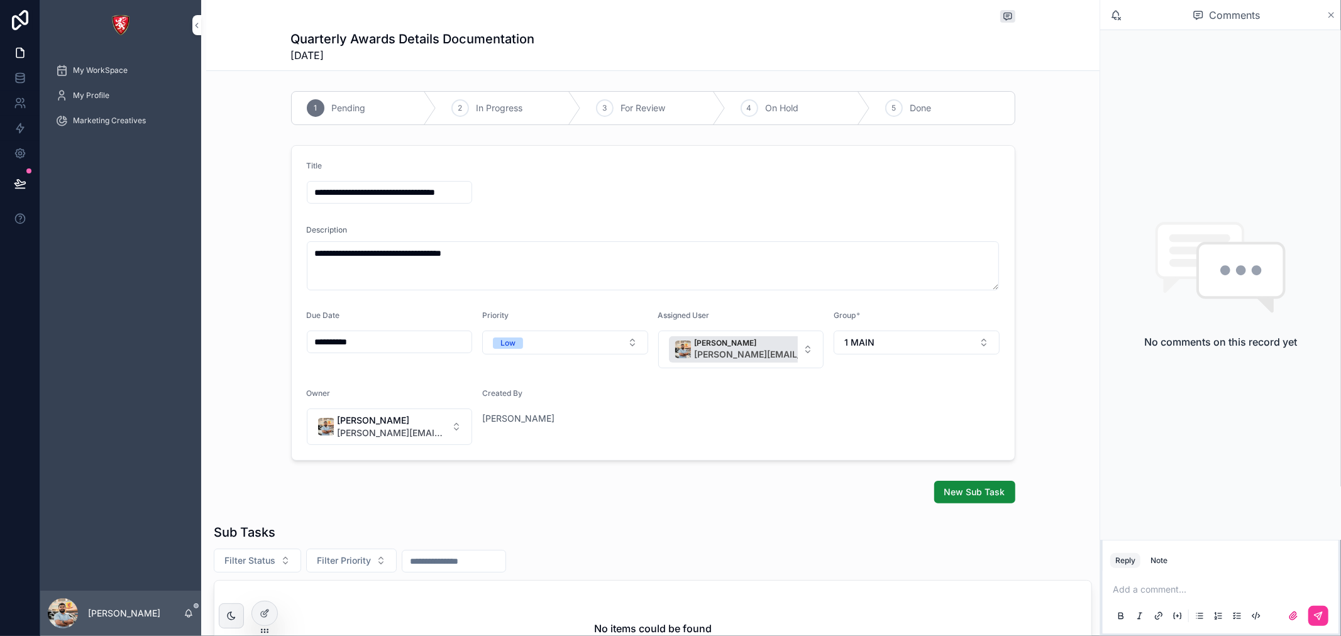
click at [1333, 19] on icon "scrollable content" at bounding box center [1330, 15] width 9 height 10
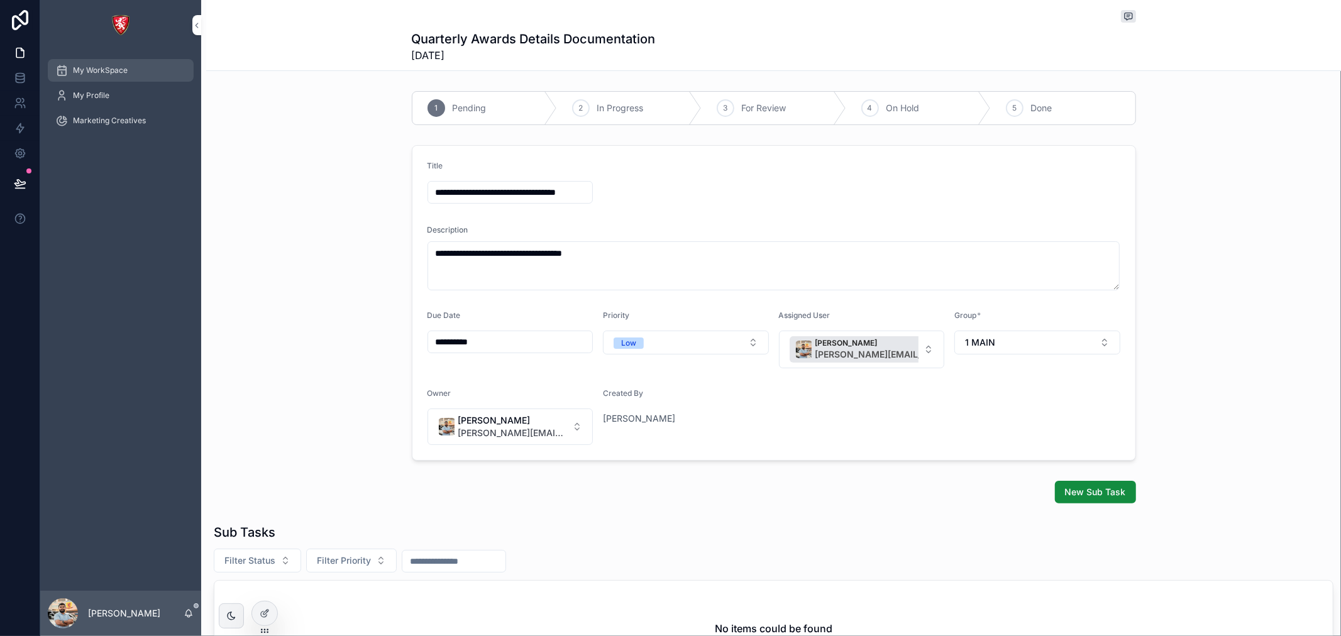
click at [126, 74] on span "My WorkSpace" at bounding box center [100, 70] width 55 height 10
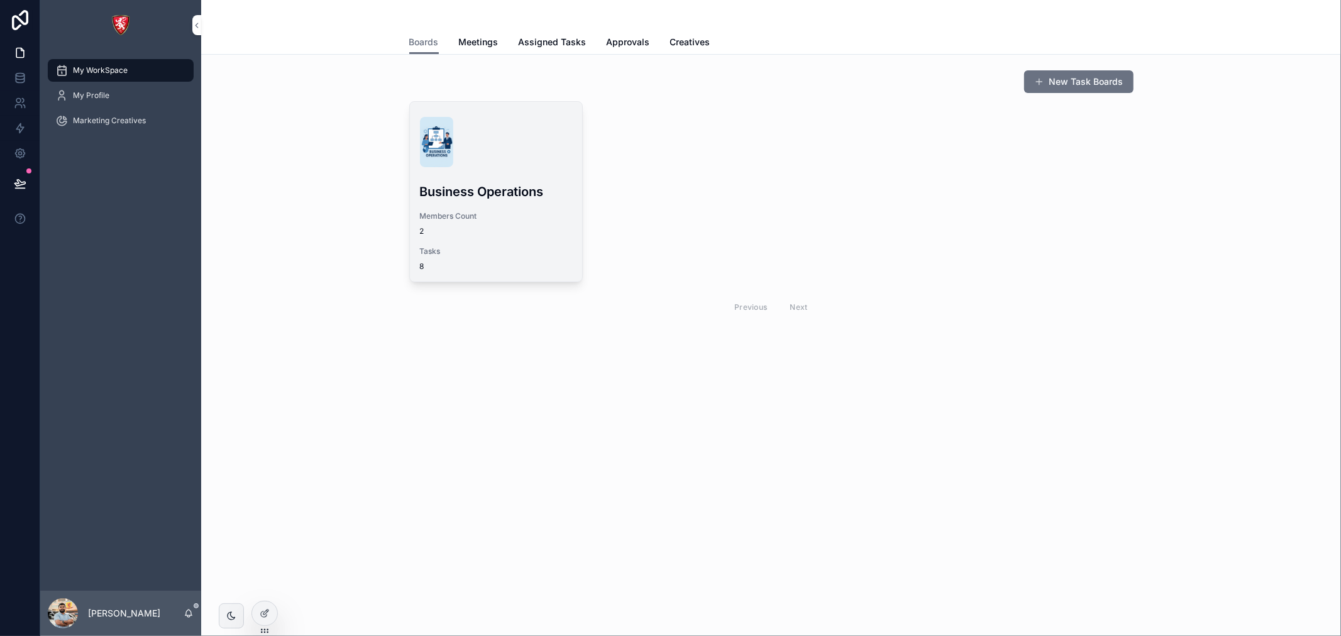
click at [549, 229] on span "2" at bounding box center [496, 231] width 152 height 10
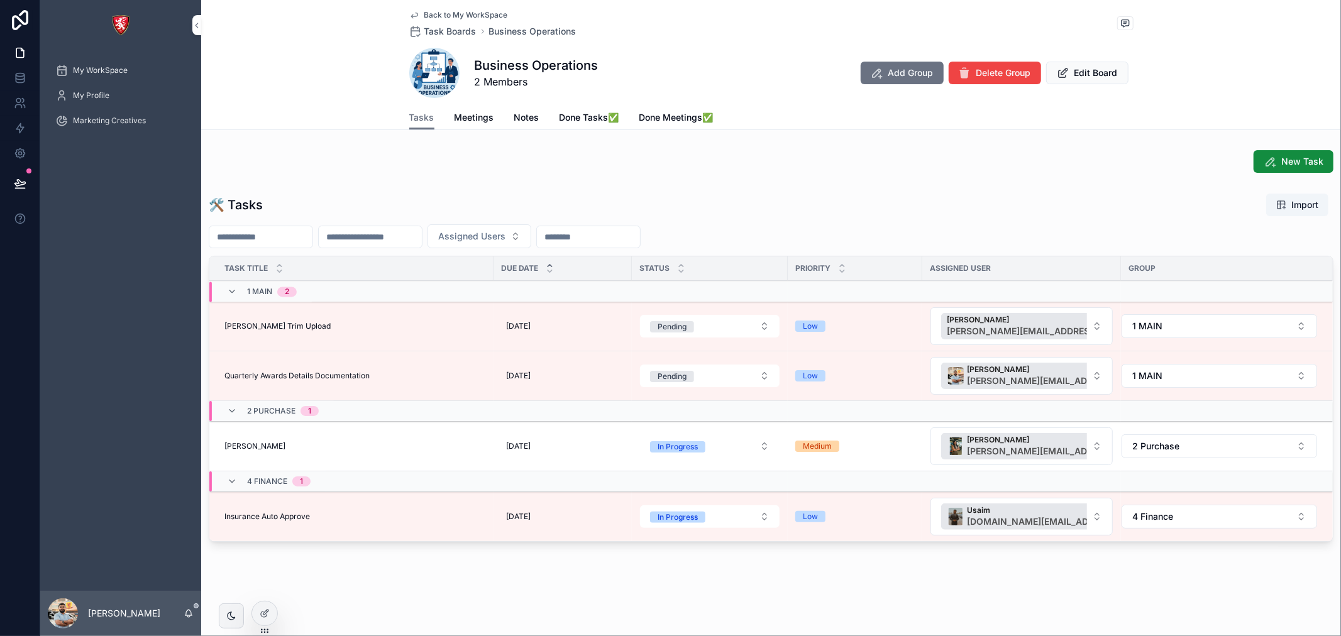
click at [0, 0] on icon "scrollable content" at bounding box center [0, 0] width 0 height 0
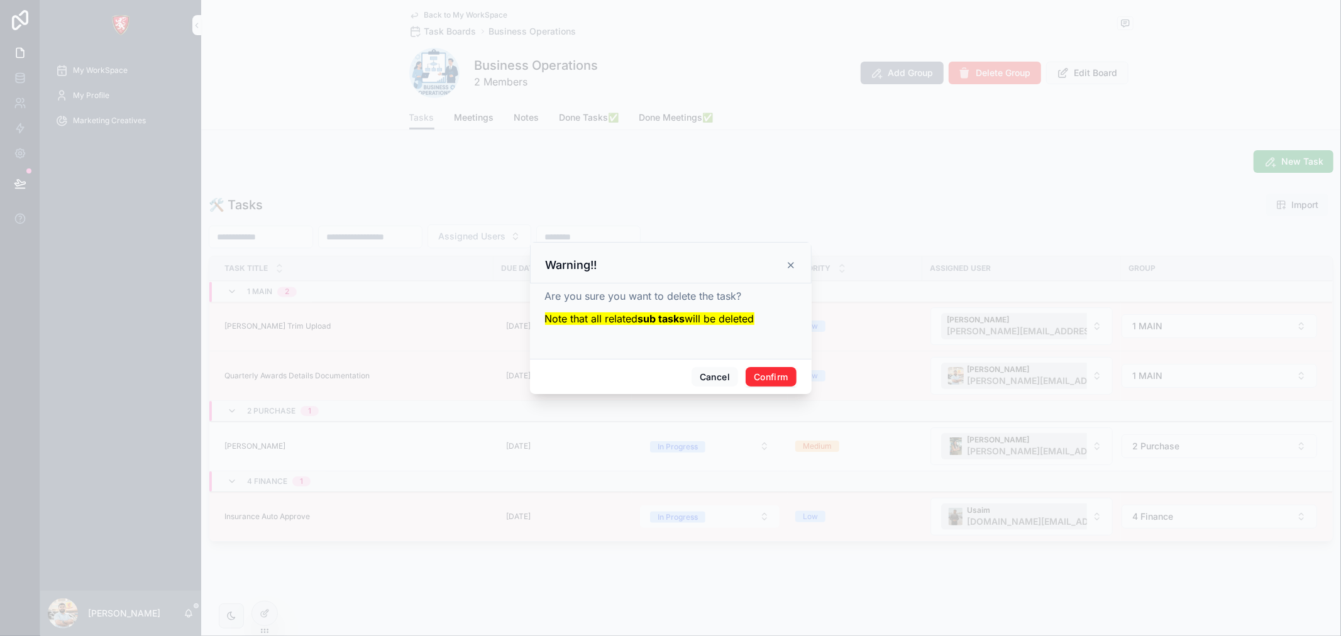
click at [782, 378] on button "Confirm" at bounding box center [770, 377] width 50 height 20
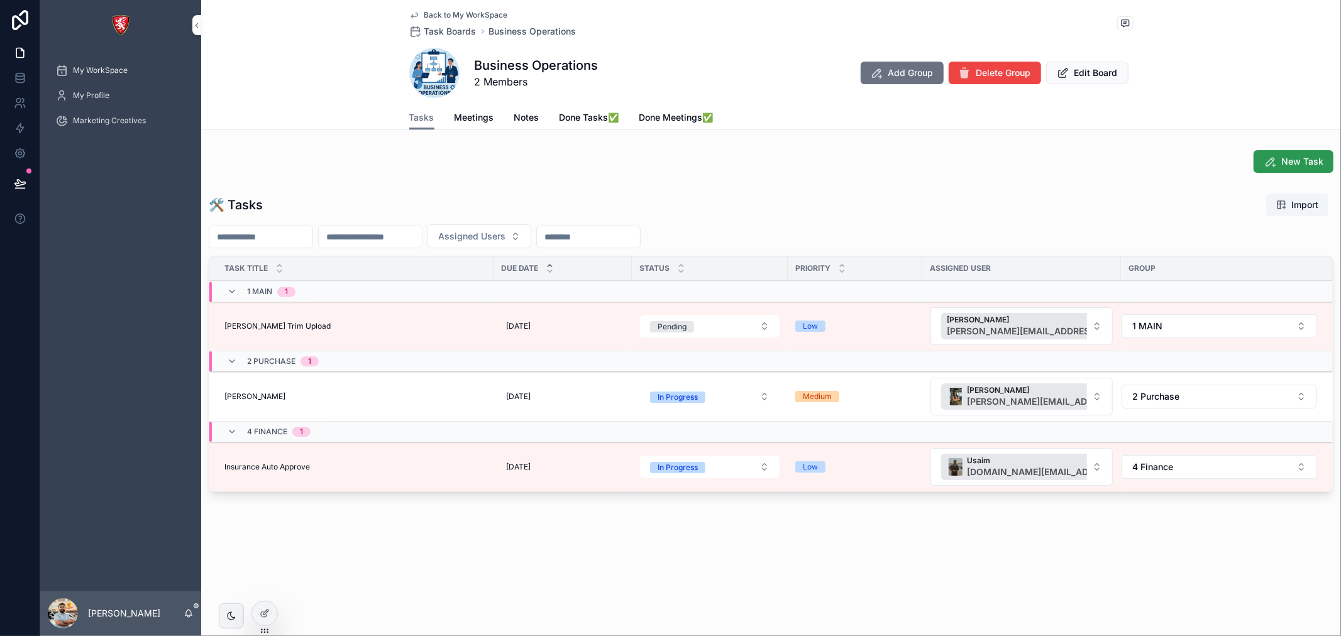
click at [1309, 153] on button "New Task" at bounding box center [1293, 161] width 80 height 23
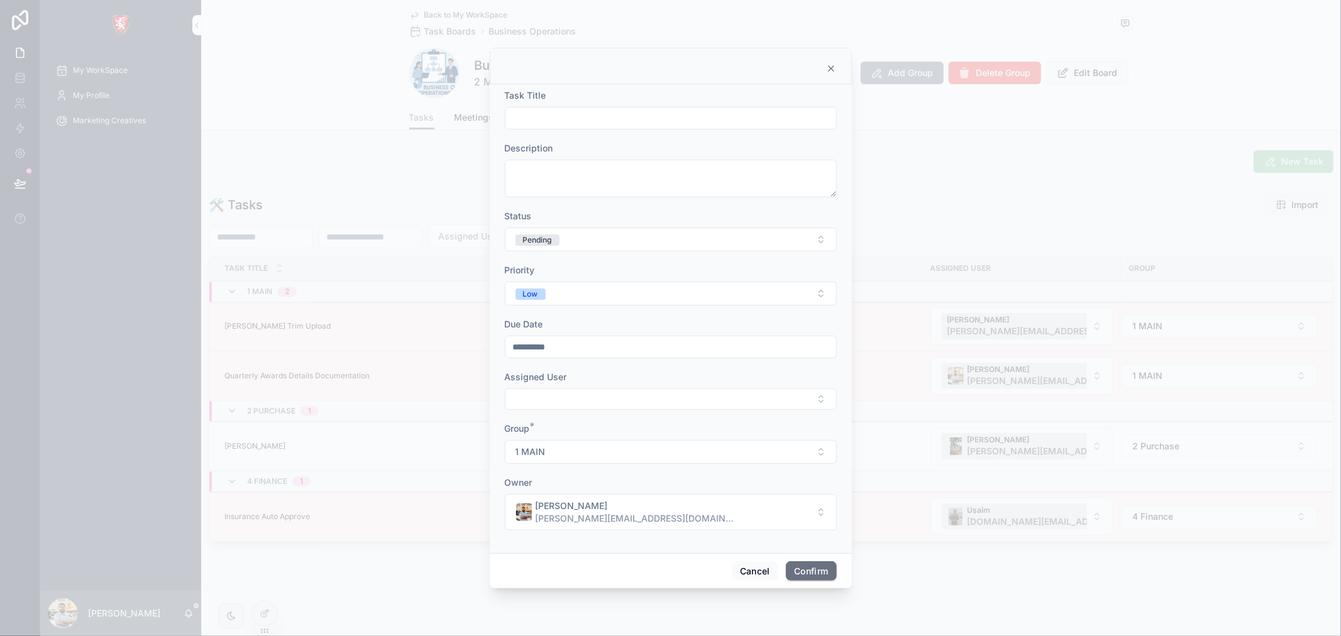
click at [592, 131] on form "**********" at bounding box center [671, 316] width 332 height 454
click at [591, 124] on input "text" at bounding box center [670, 118] width 331 height 18
click at [539, 155] on div "Description" at bounding box center [671, 169] width 332 height 55
click at [549, 179] on textarea at bounding box center [671, 179] width 332 height 38
type textarea "******"
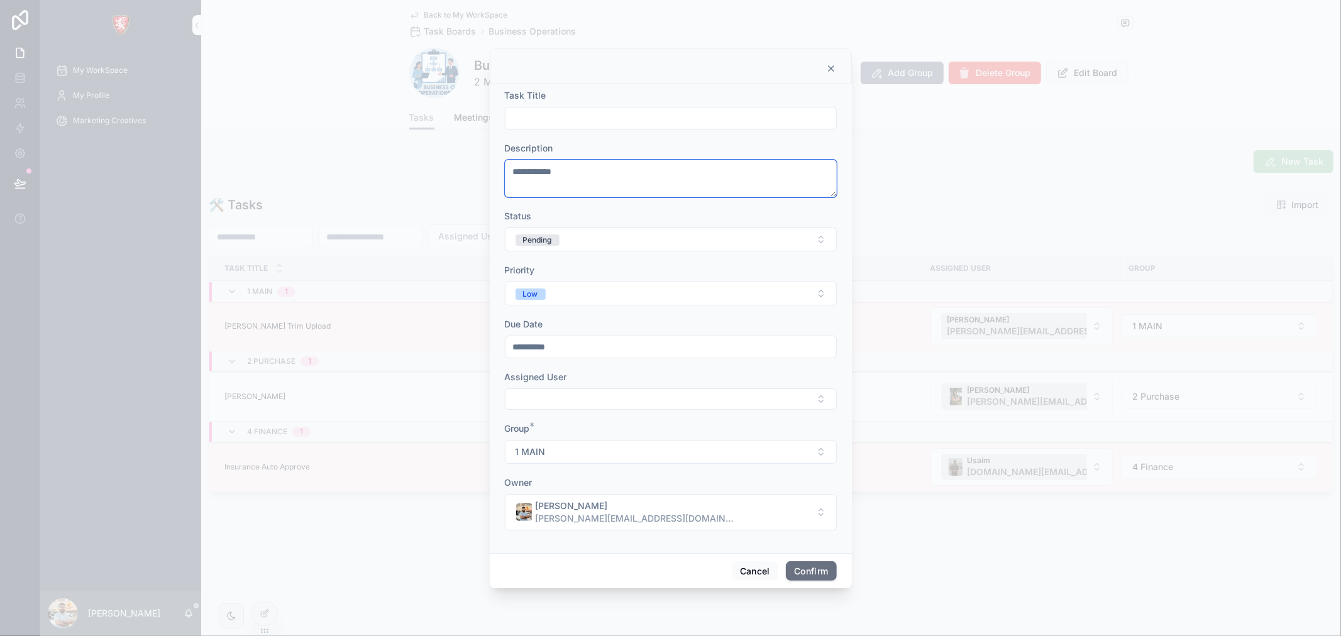
type textarea "******"
type textarea "**********"
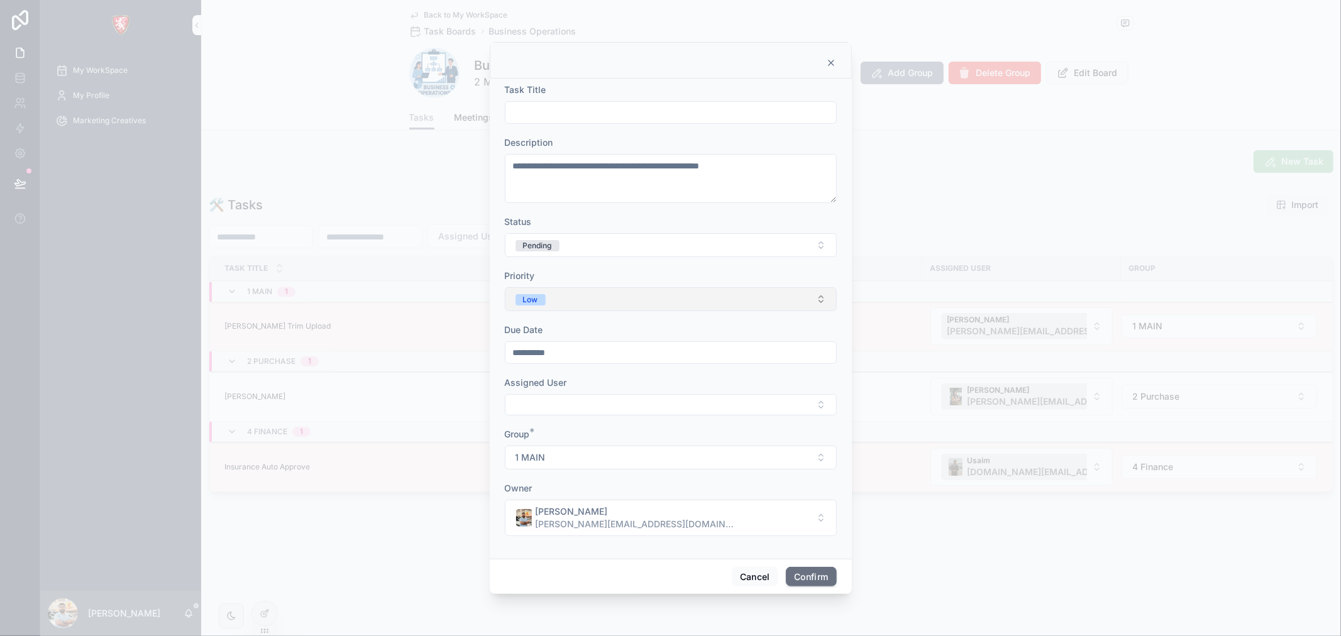
click at [610, 287] on button "Low" at bounding box center [671, 299] width 332 height 24
click at [612, 407] on span "High" at bounding box center [603, 405] width 31 height 11
click at [574, 405] on button "Select Button" at bounding box center [671, 404] width 332 height 21
click at [658, 441] on input "***" at bounding box center [678, 430] width 150 height 23
type input "***"
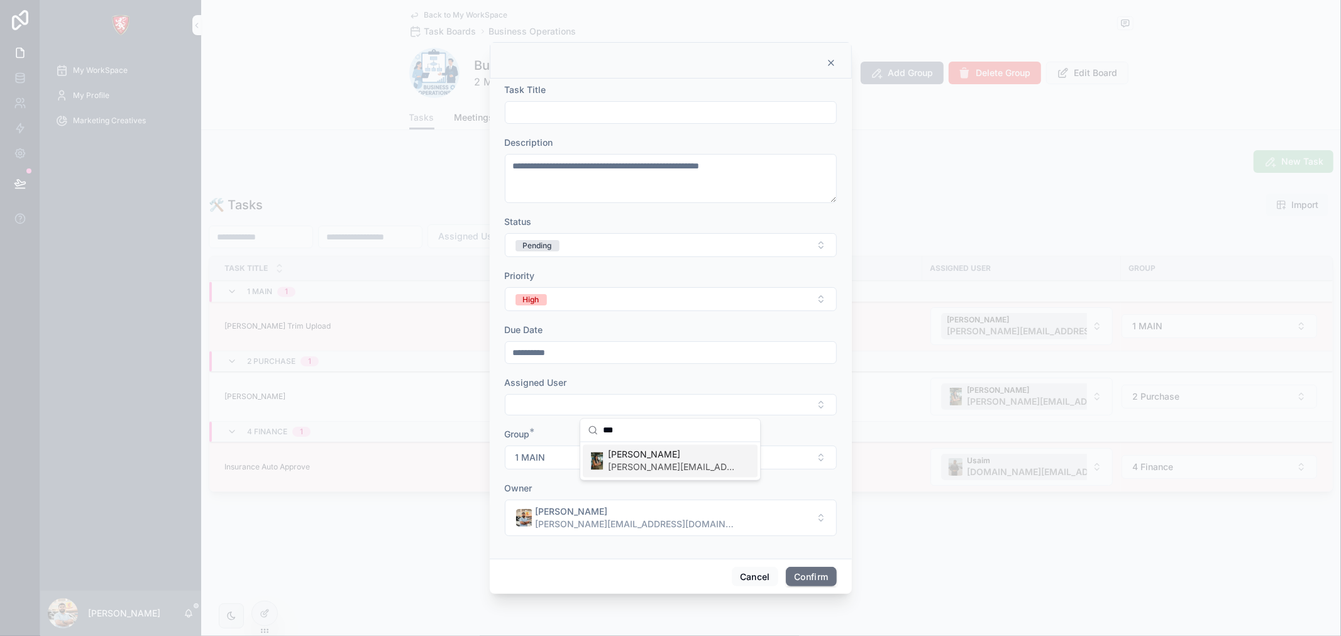
click at [639, 468] on span "juby@albacars.ae" at bounding box center [672, 467] width 129 height 13
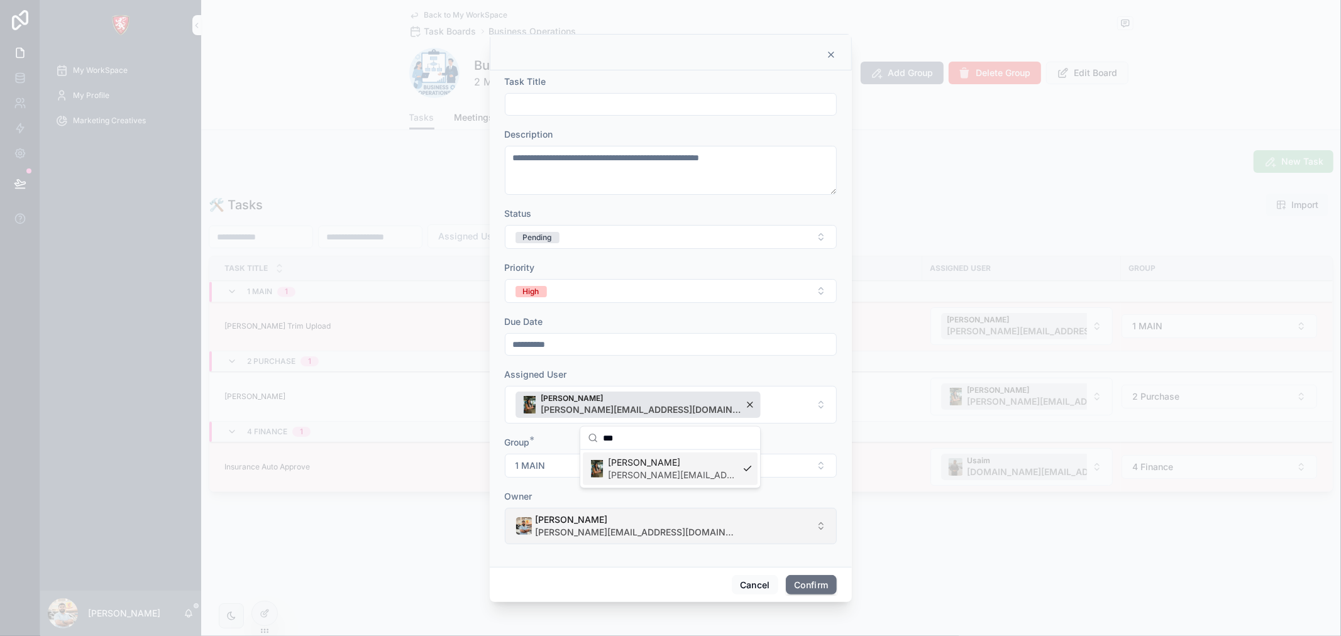
click at [620, 525] on span "[PERSON_NAME]" at bounding box center [635, 519] width 201 height 13
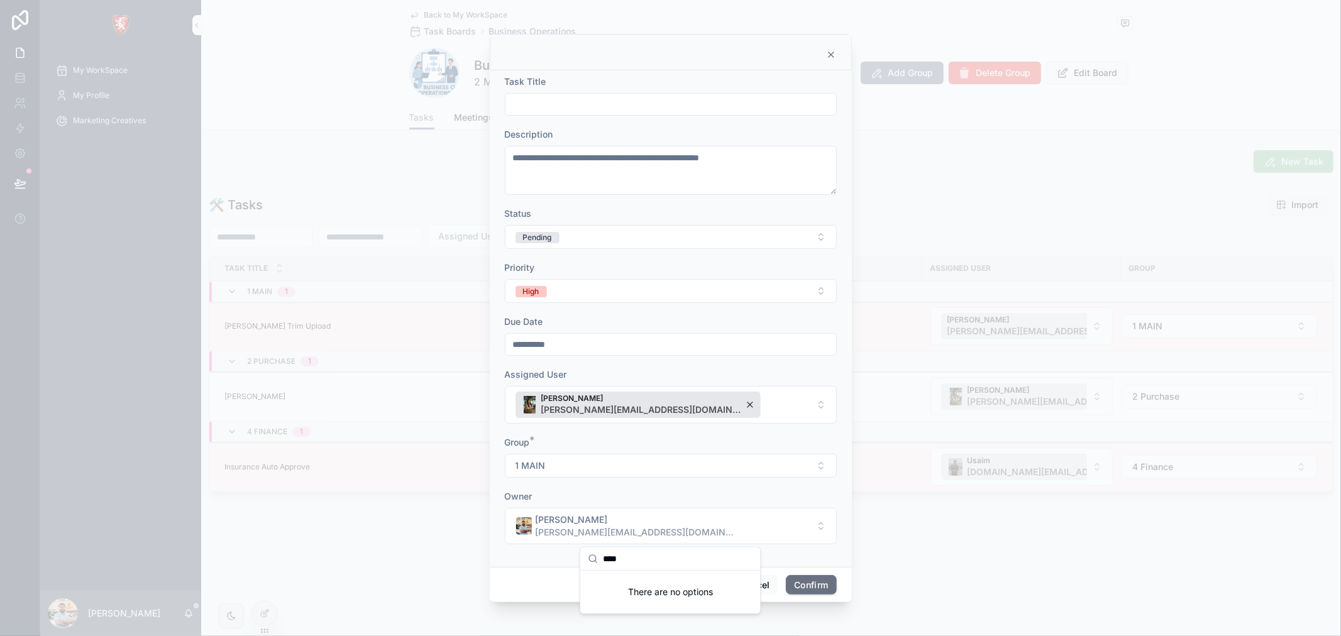
click at [655, 562] on input "****" at bounding box center [678, 558] width 150 height 23
type input "***"
click at [680, 586] on span "[PERSON_NAME]" at bounding box center [672, 583] width 129 height 13
click at [808, 589] on button "Confirm" at bounding box center [811, 585] width 50 height 20
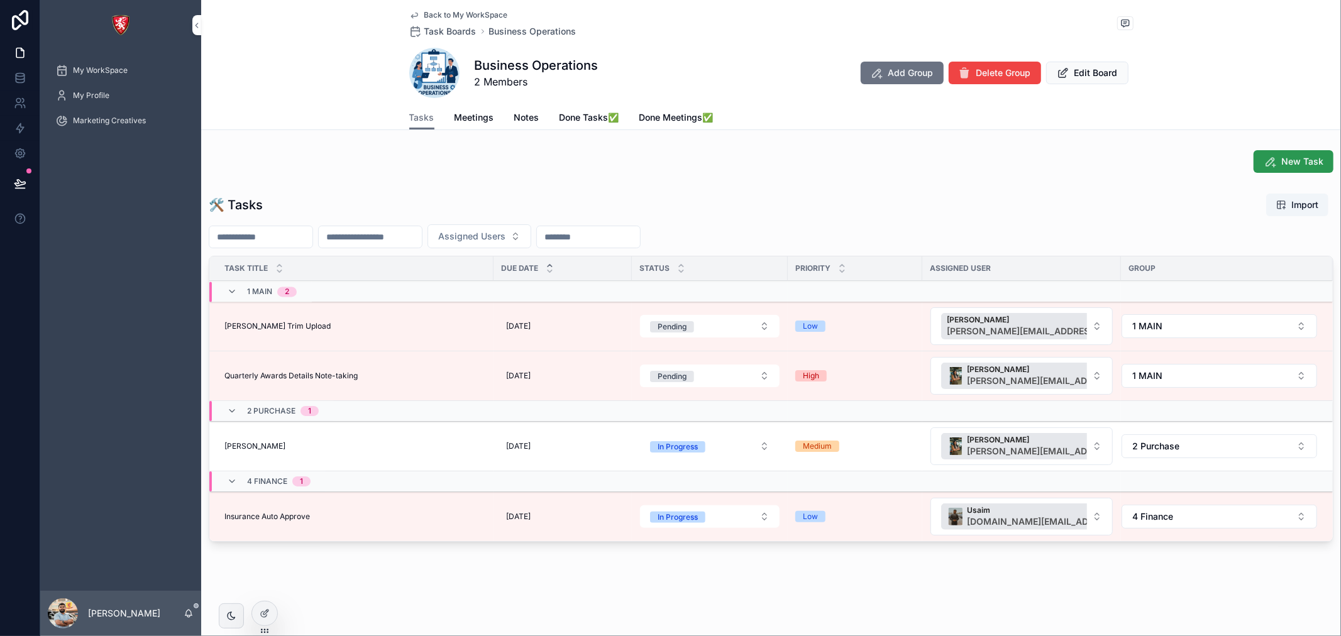
click at [1300, 161] on span "New Task" at bounding box center [1302, 161] width 42 height 13
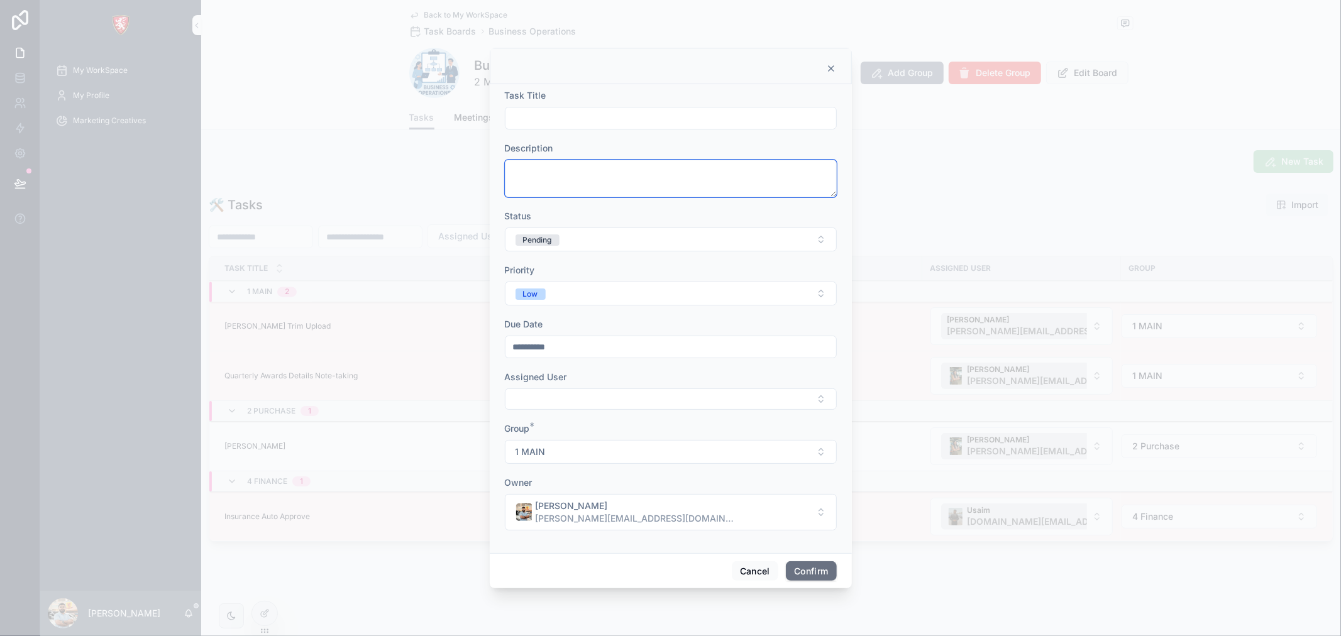
click at [590, 172] on textarea at bounding box center [671, 179] width 332 height 38
click at [831, 69] on icon at bounding box center [830, 68] width 5 height 5
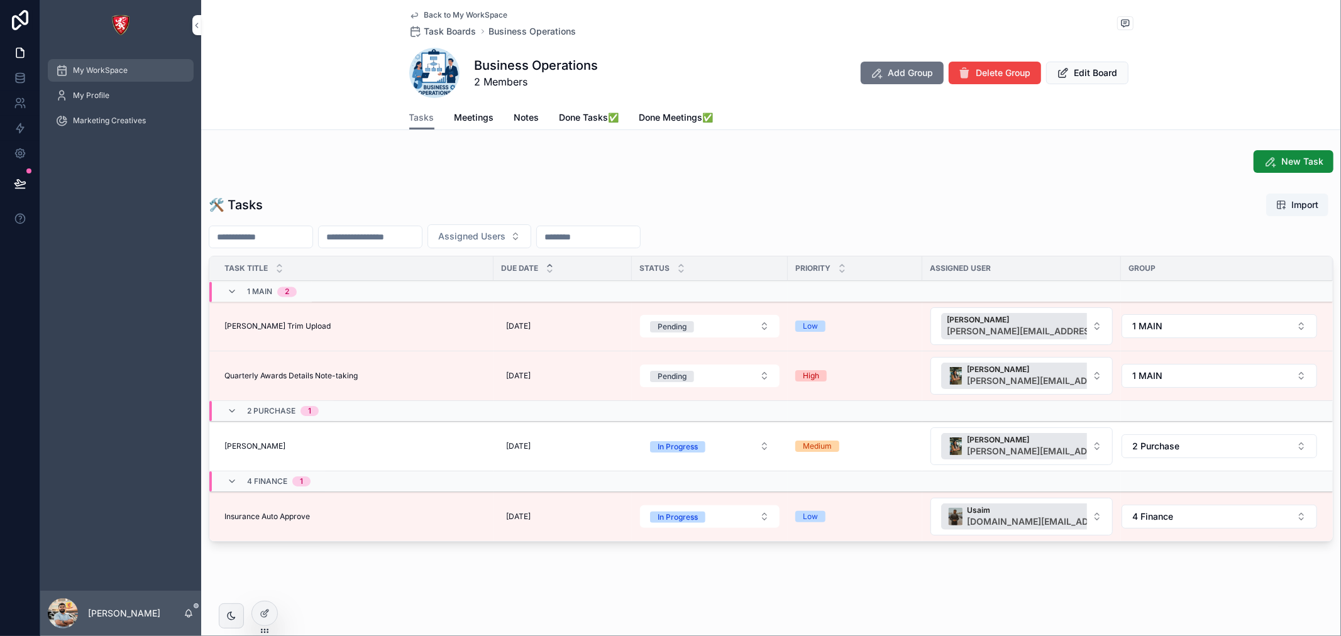
click at [94, 79] on div "My WorkSpace" at bounding box center [120, 70] width 131 height 20
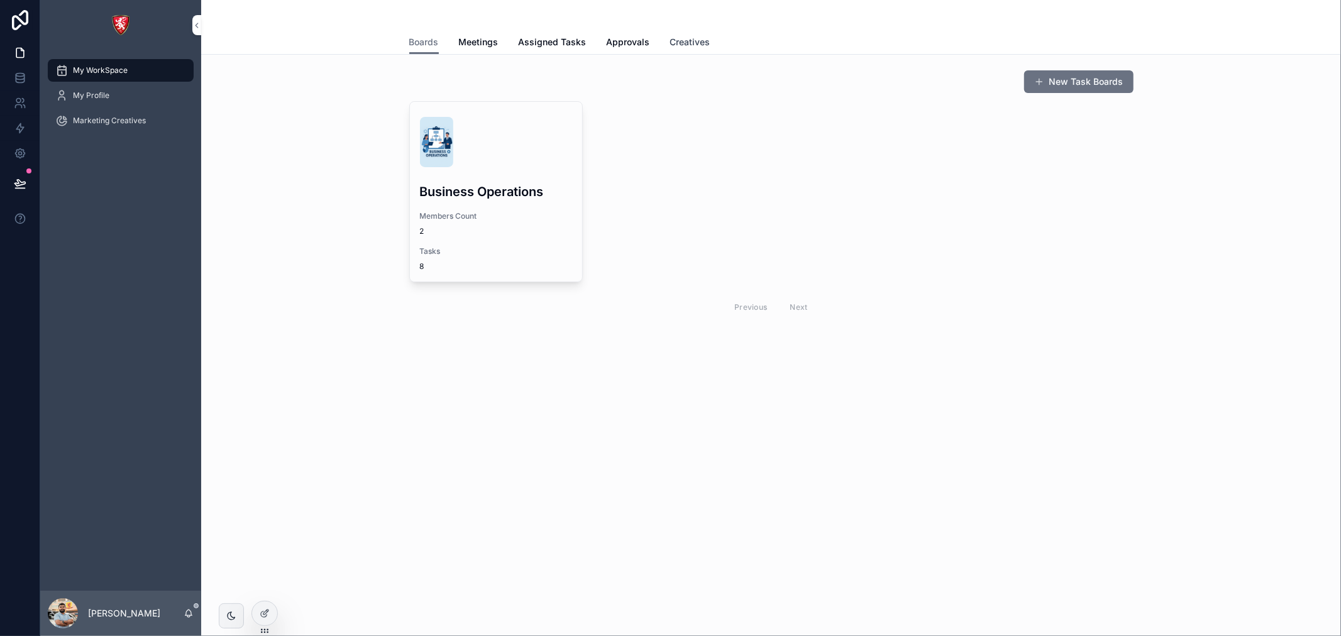
click at [700, 33] on link "Creatives" at bounding box center [690, 43] width 40 height 25
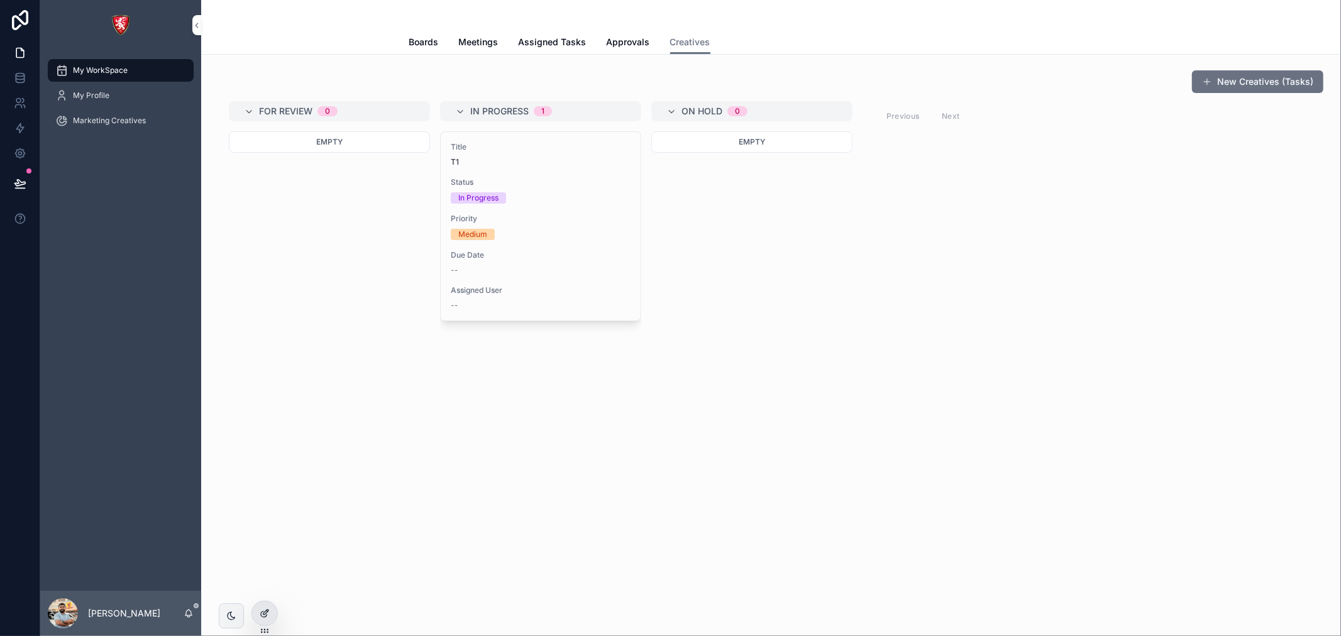
click at [273, 612] on div at bounding box center [264, 613] width 25 height 24
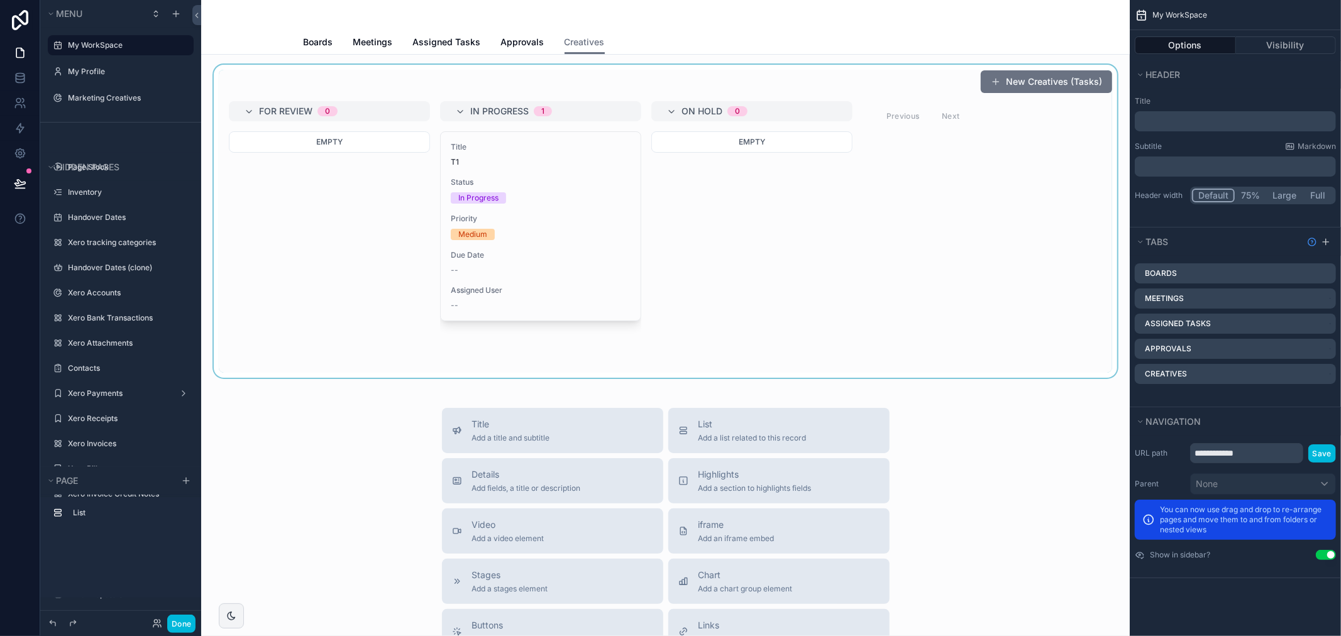
click at [760, 221] on div "scrollable content" at bounding box center [665, 221] width 908 height 313
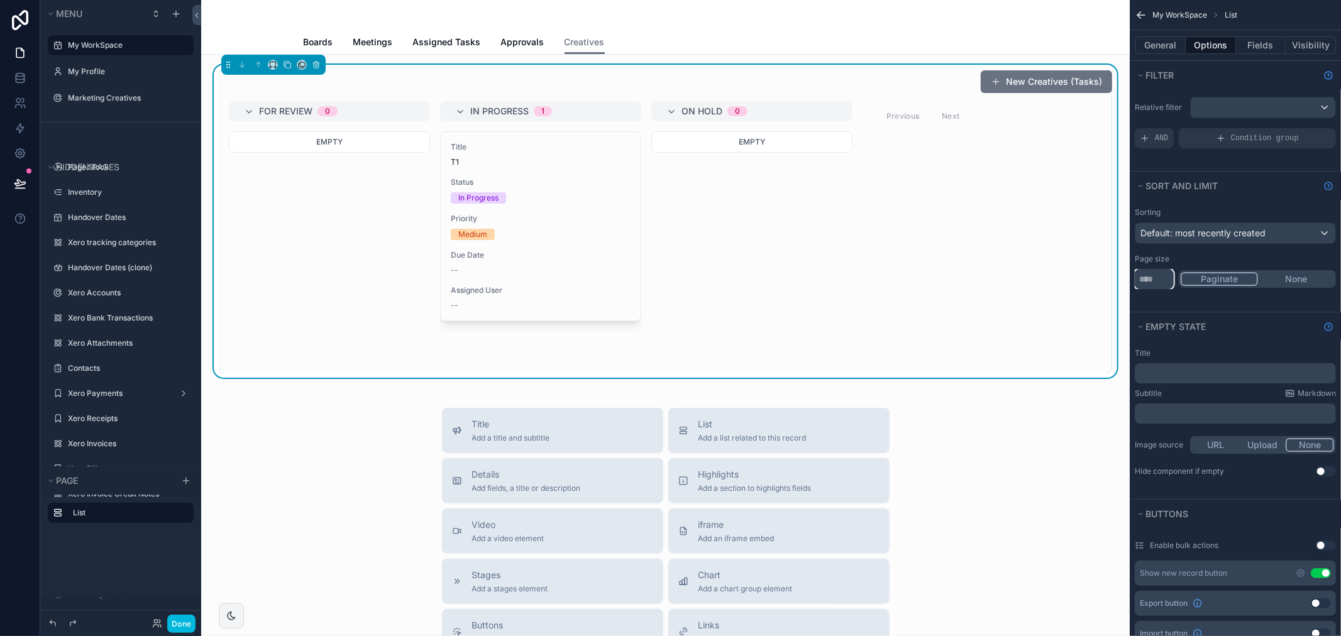
click at [1145, 275] on input "**" at bounding box center [1153, 279] width 39 height 20
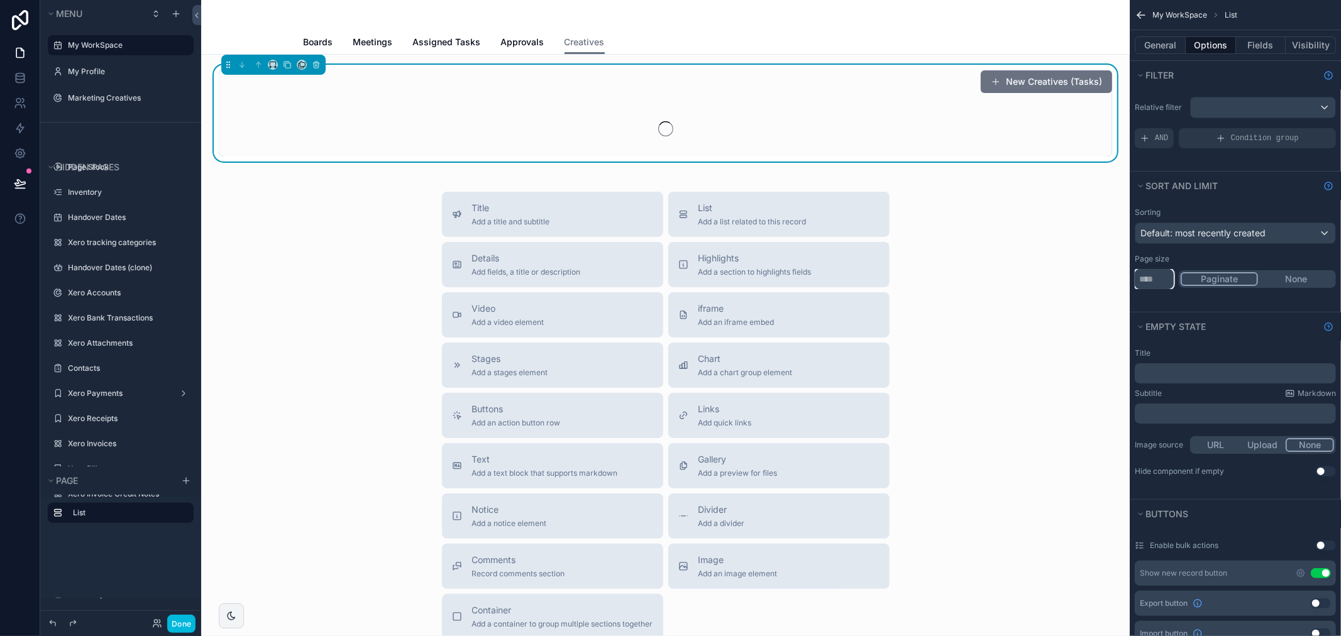
type input "****"
click at [1300, 280] on button "None" at bounding box center [1296, 279] width 76 height 14
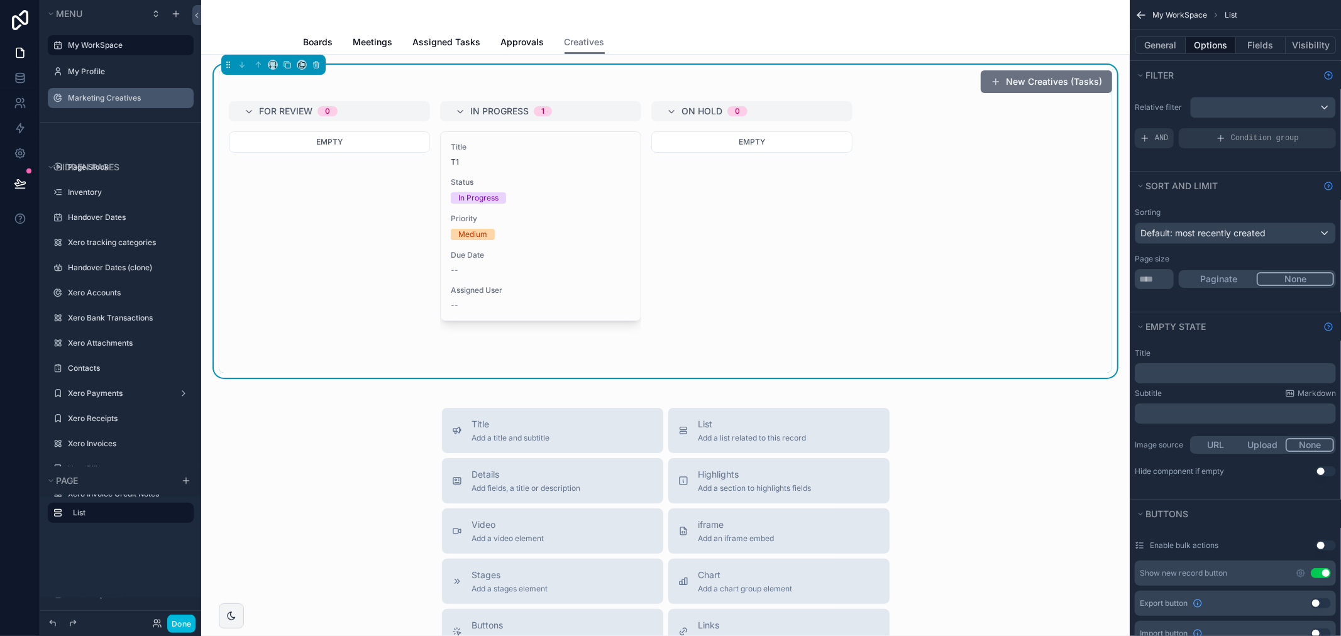
click at [121, 102] on label "Marketing Creatives" at bounding box center [127, 98] width 118 height 10
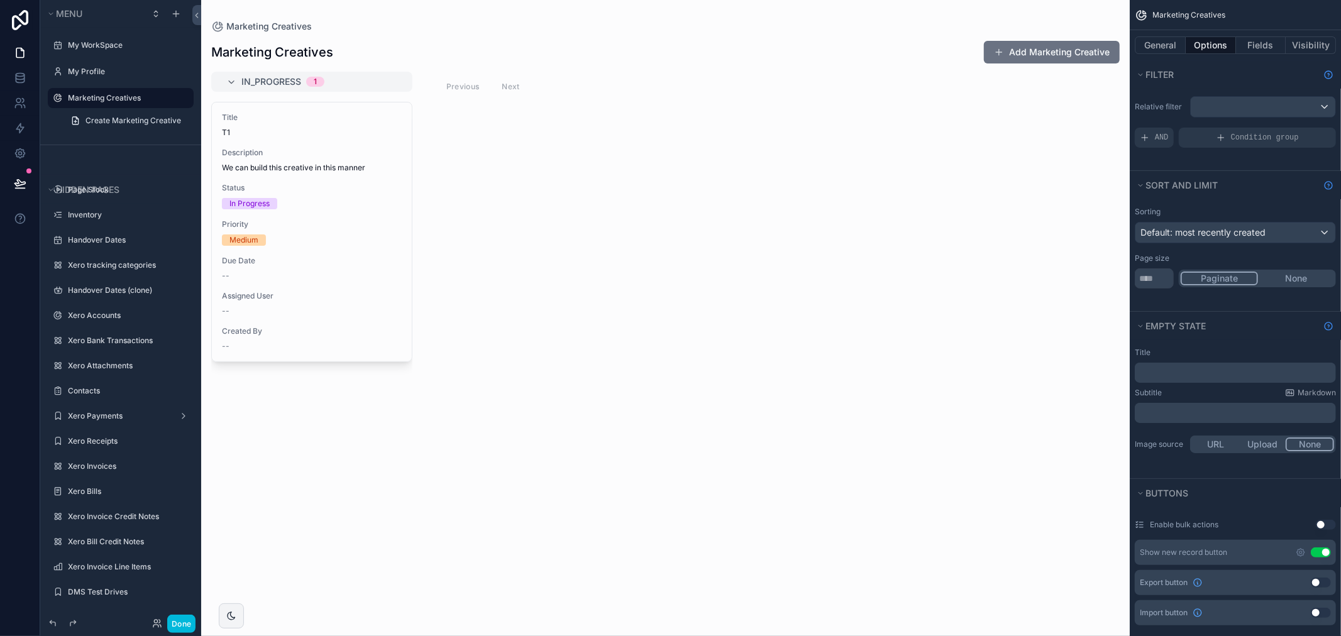
click at [224, 84] on div "scrollable content" at bounding box center [665, 318] width 928 height 636
click at [226, 84] on icon "scrollable content" at bounding box center [231, 82] width 10 height 10
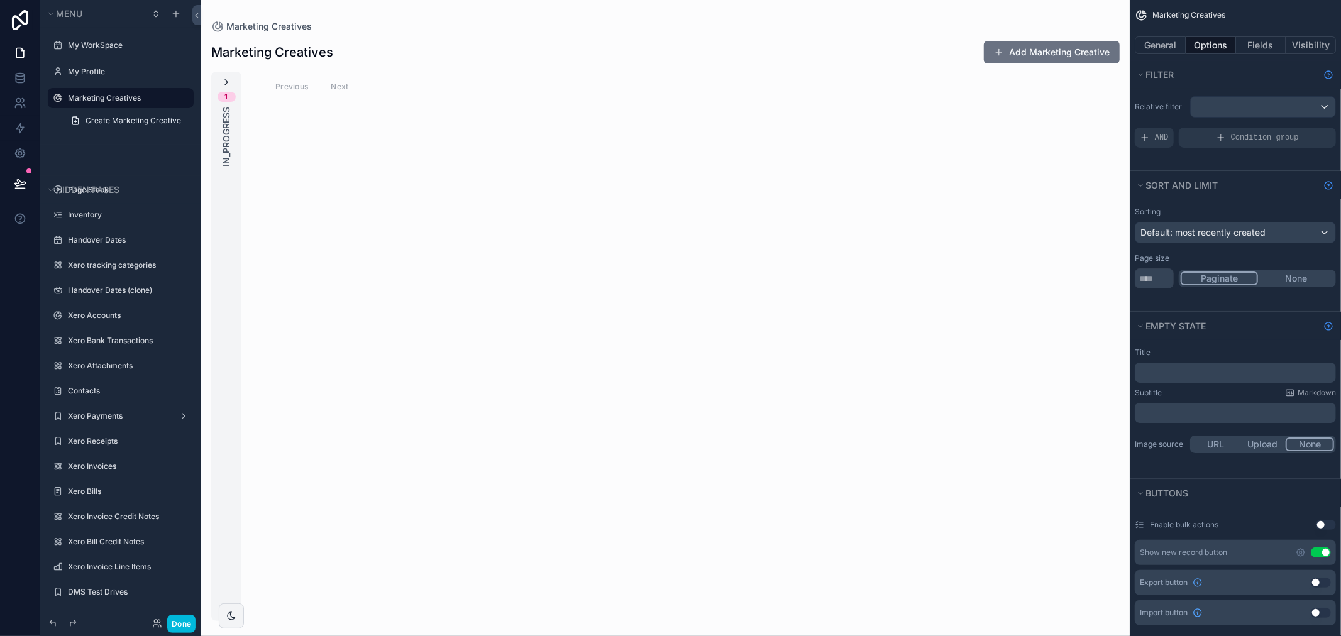
click at [226, 84] on icon "scrollable content" at bounding box center [226, 82] width 10 height 10
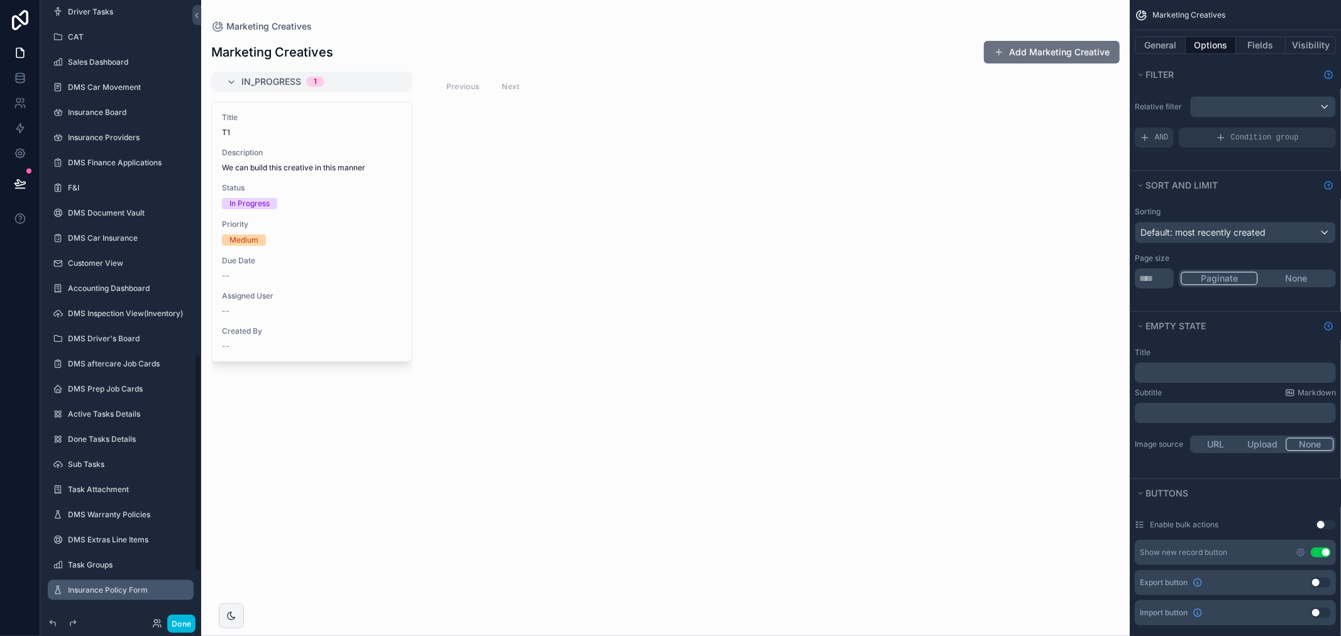
scroll to position [1146, 0]
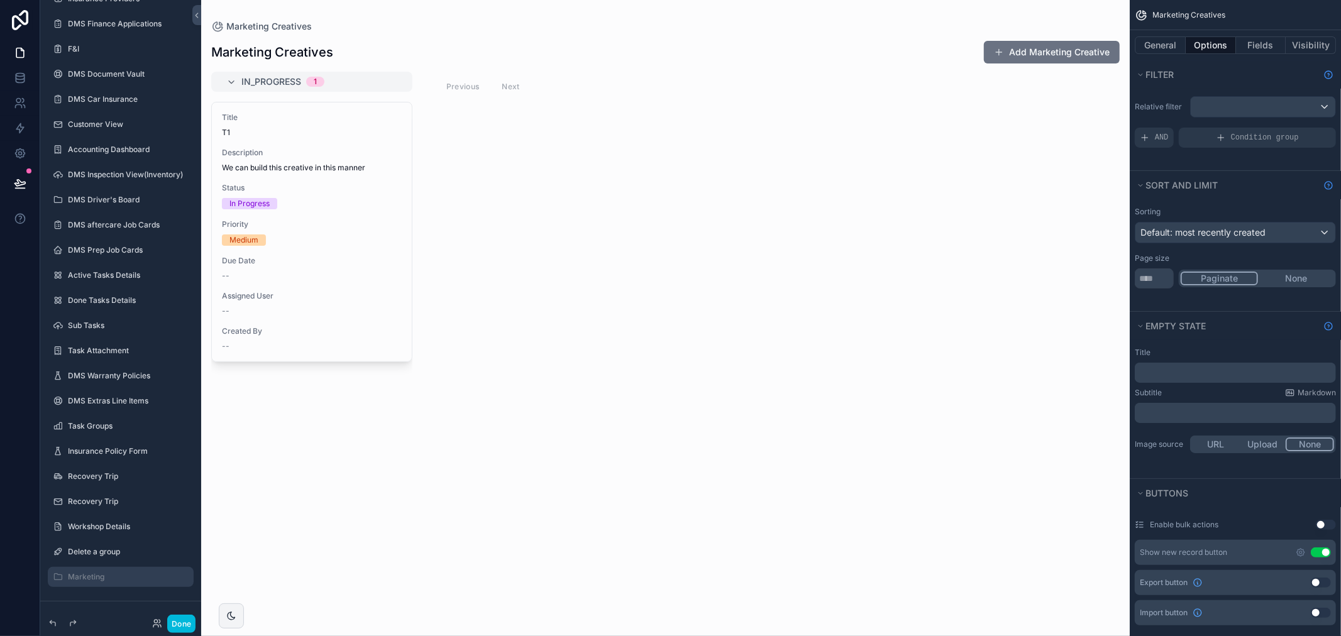
click at [85, 580] on label "Marketing" at bounding box center [127, 577] width 118 height 10
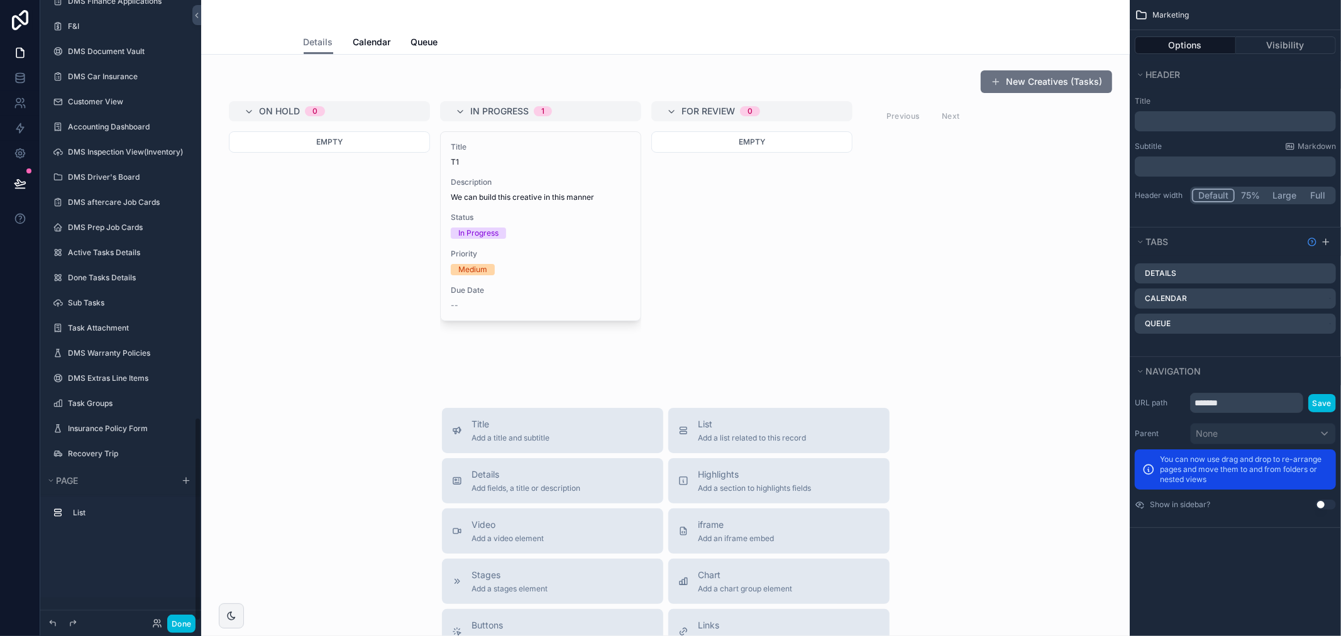
scroll to position [1268, 0]
click at [373, 47] on span "Calendar" at bounding box center [372, 42] width 38 height 13
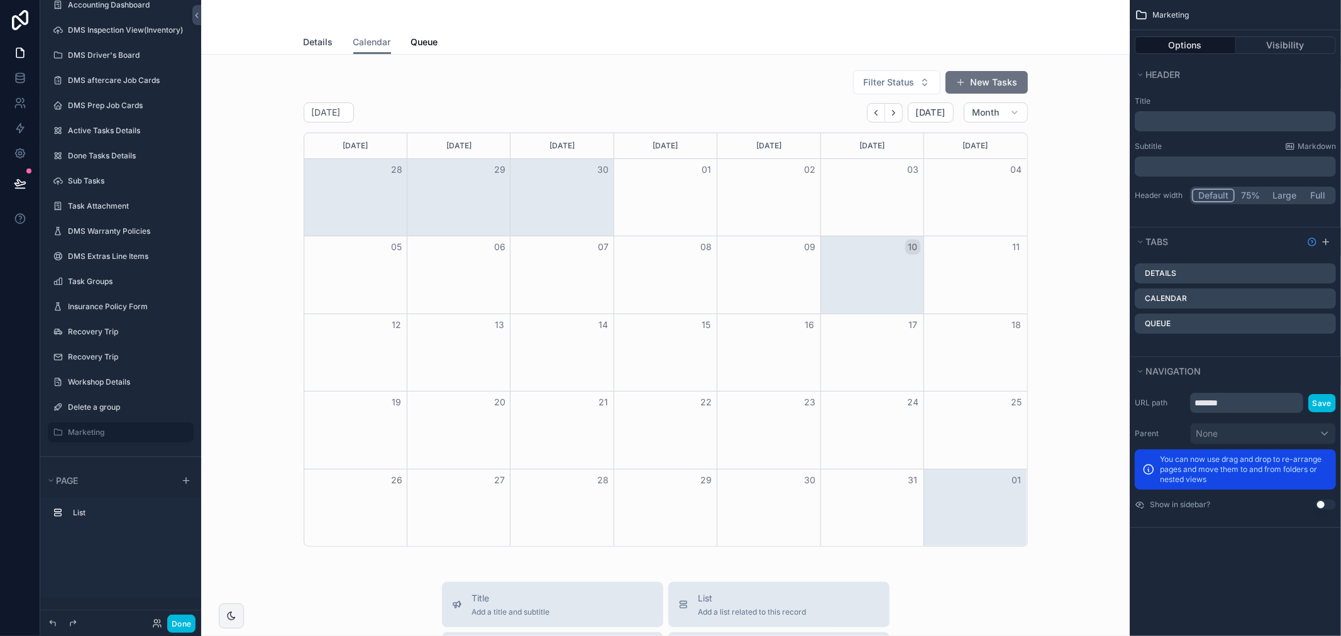
click at [321, 45] on span "Details" at bounding box center [319, 42] width 30 height 13
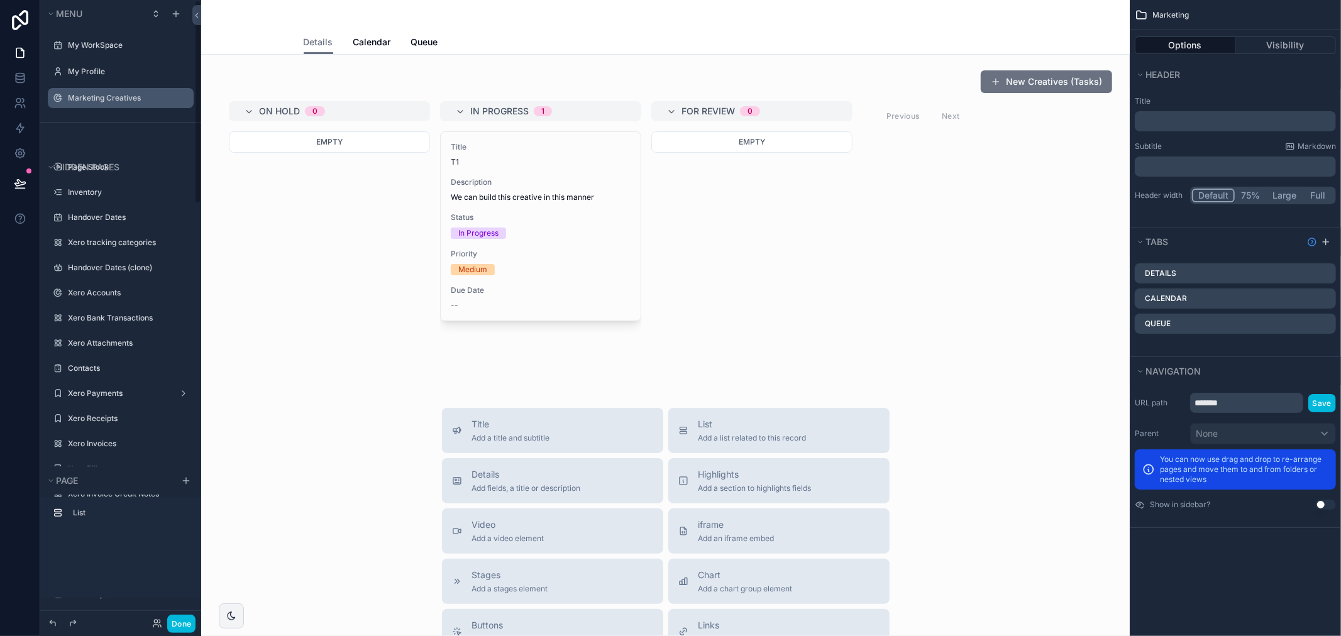
click at [89, 99] on label "Marketing Creatives" at bounding box center [127, 98] width 118 height 10
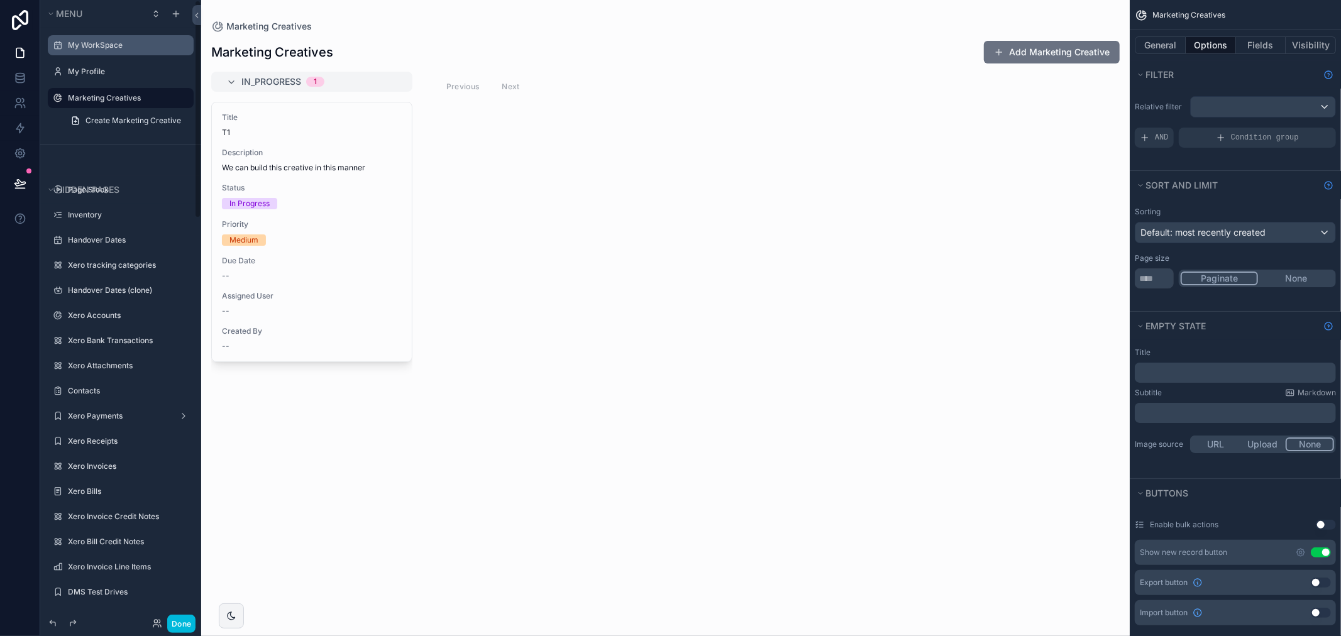
click at [91, 50] on div "My WorkSpace" at bounding box center [129, 45] width 123 height 10
click at [93, 49] on label "My WorkSpace" at bounding box center [127, 45] width 118 height 10
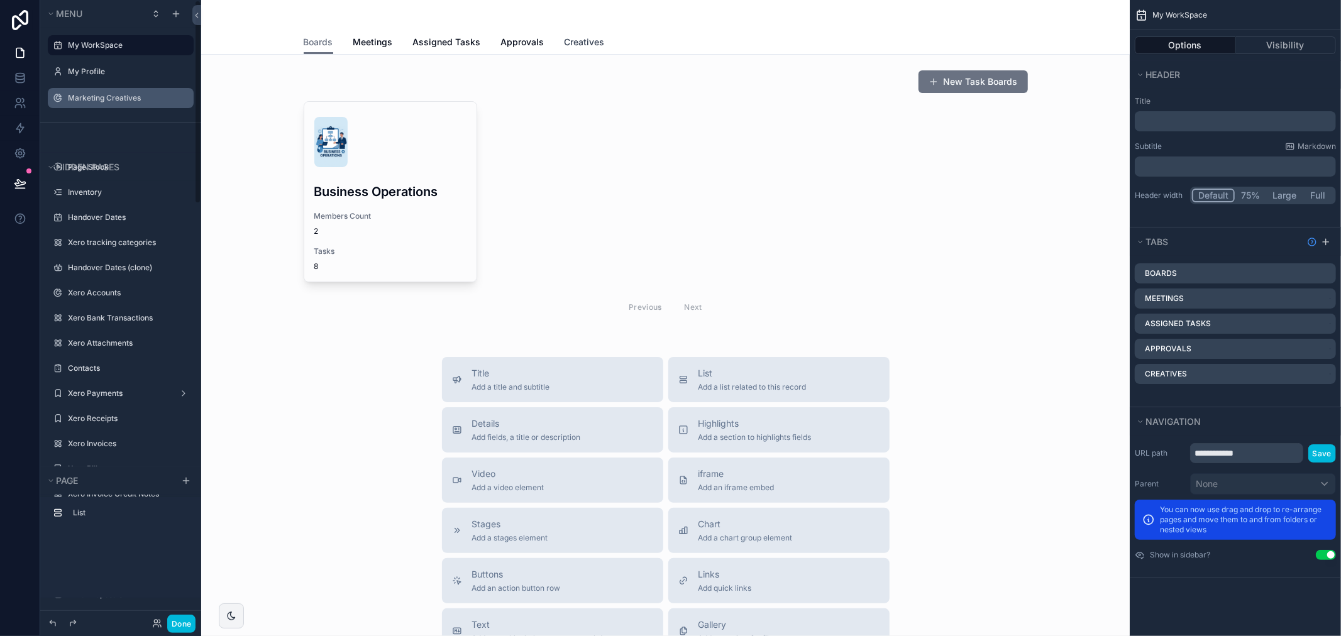
click at [571, 40] on span "Creatives" at bounding box center [584, 42] width 40 height 13
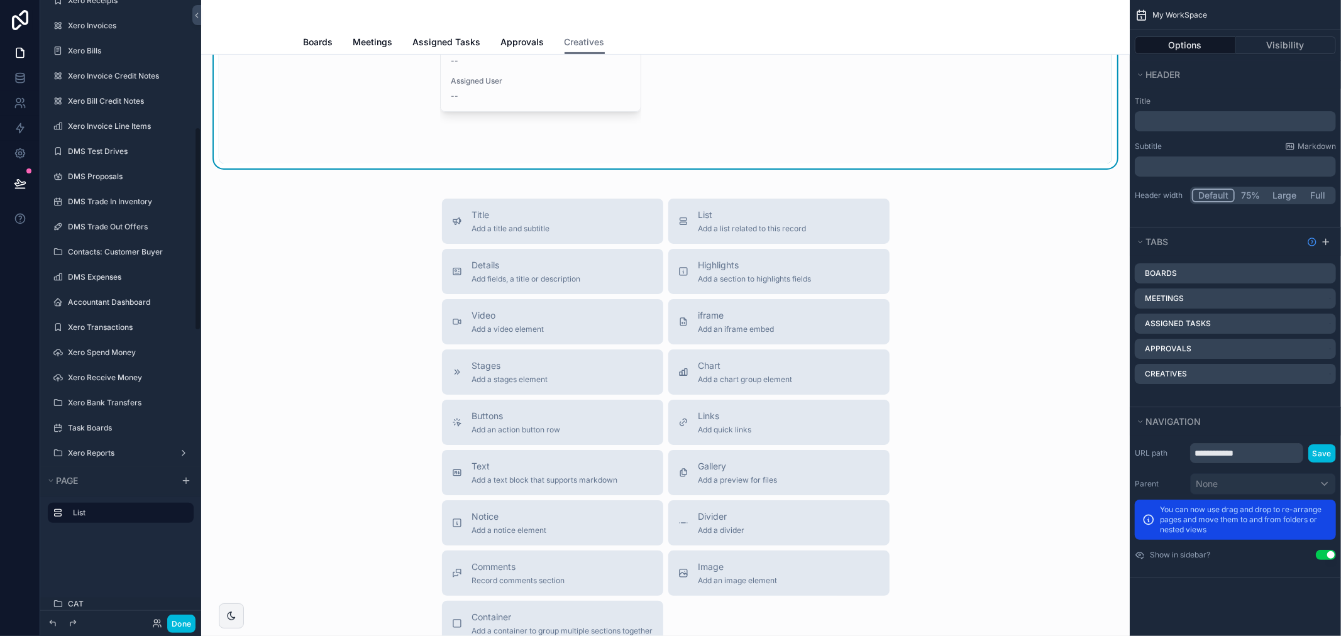
scroll to position [419, 0]
click at [186, 478] on icon "scrollable content" at bounding box center [186, 481] width 0 height 6
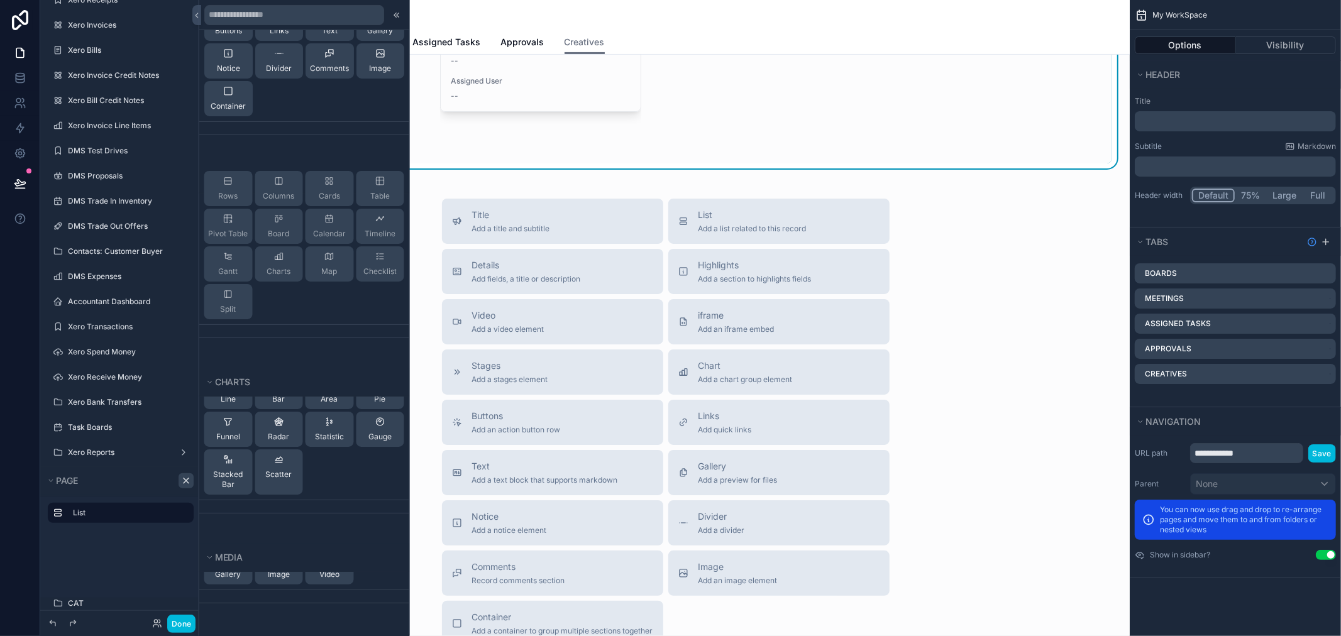
scroll to position [0, 0]
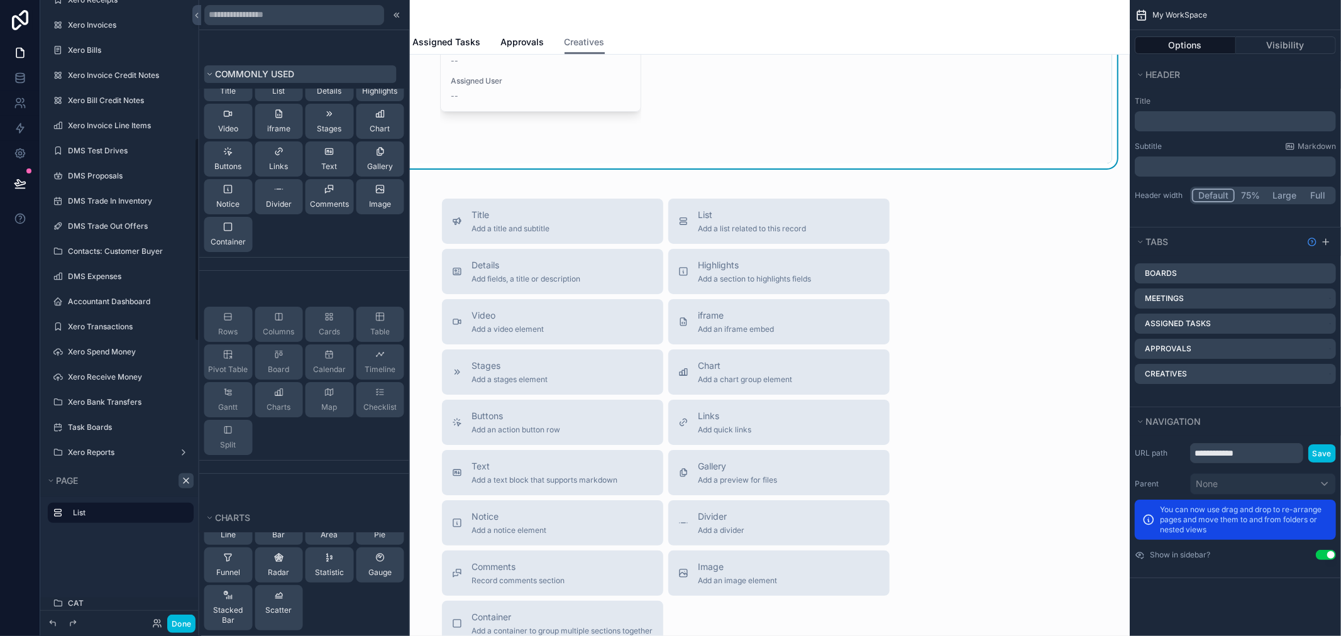
click at [206, 70] on button "Commonly used" at bounding box center [300, 74] width 192 height 18
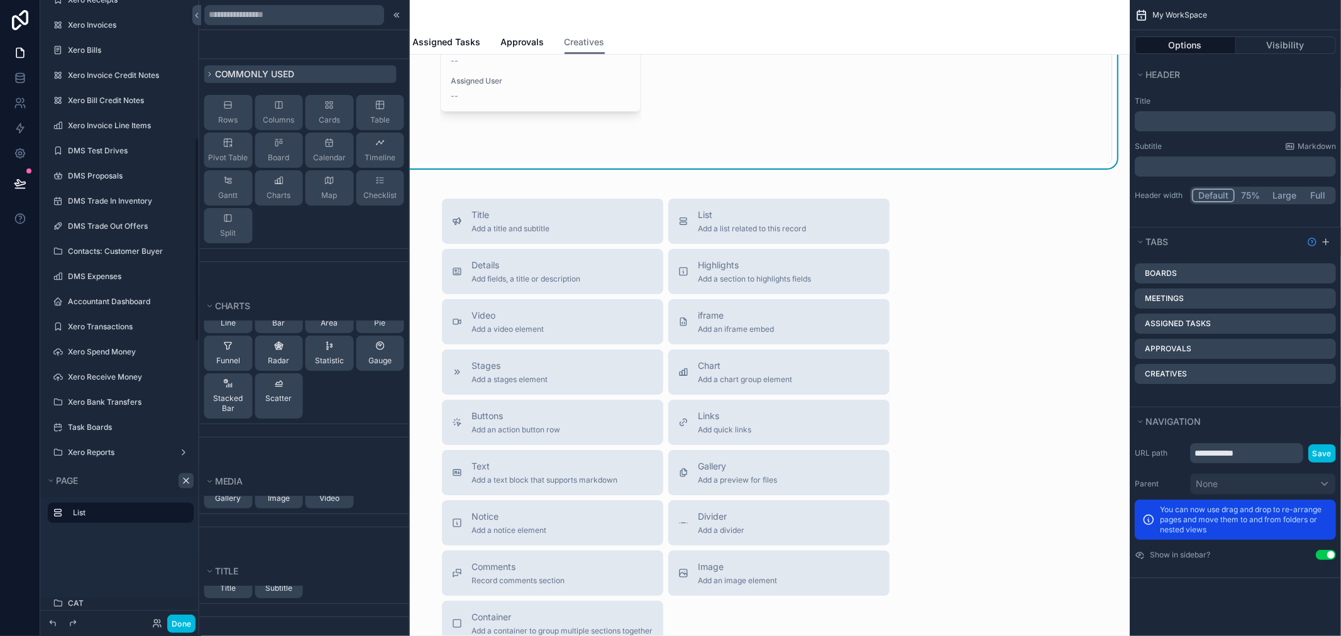
click at [206, 70] on icon at bounding box center [210, 74] width 8 height 8
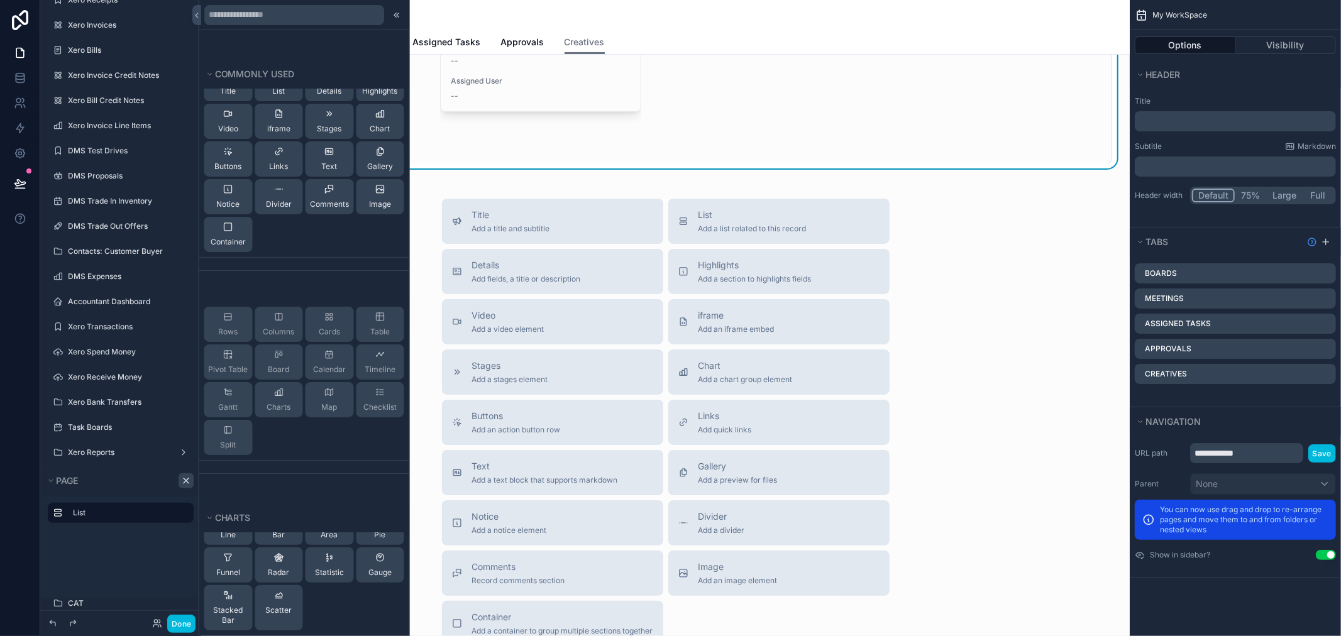
click at [569, 14] on div "scrollable content" at bounding box center [666, 15] width 724 height 30
click at [392, 13] on icon at bounding box center [397, 15] width 10 height 10
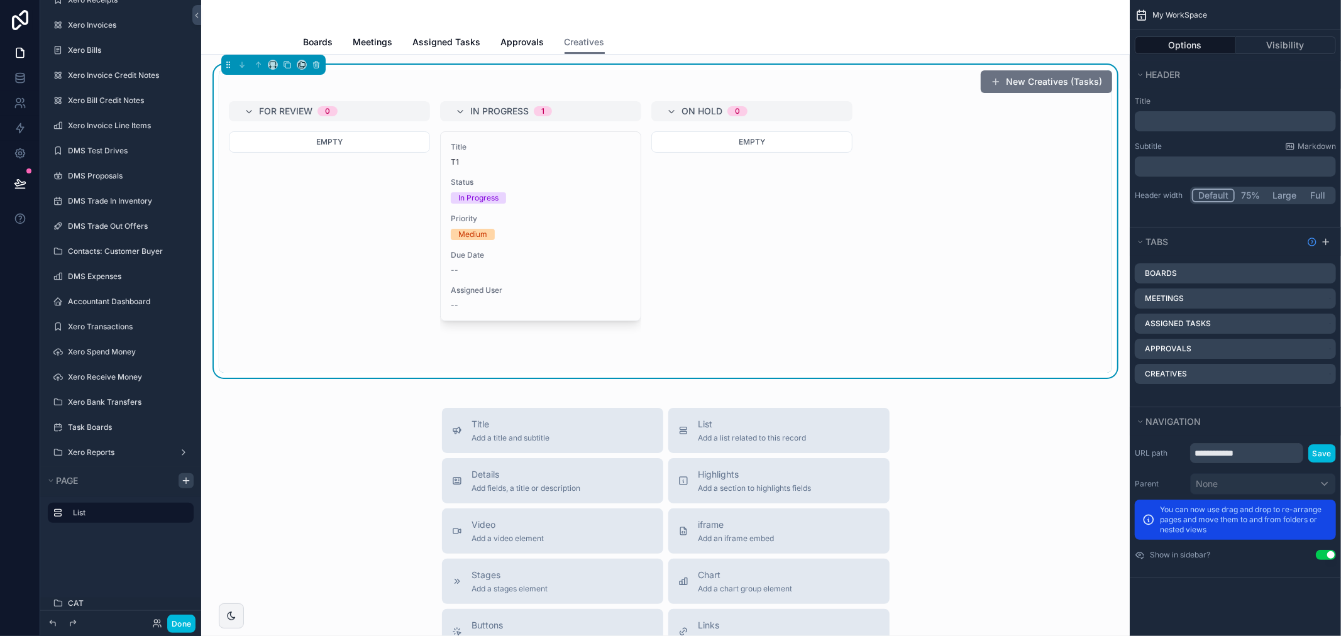
click at [543, 44] on div "Boards Meetings Assigned Tasks Approvals Creatives" at bounding box center [666, 42] width 724 height 24
click at [520, 41] on span "Approvals" at bounding box center [522, 42] width 43 height 13
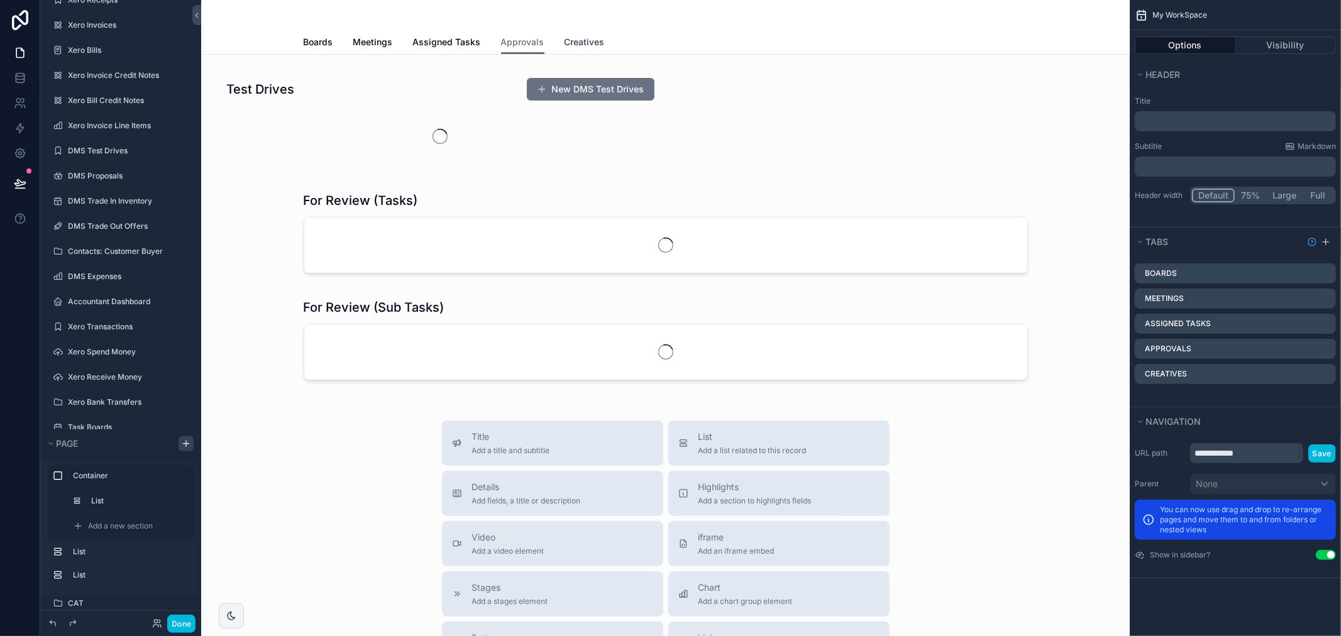
click at [564, 41] on span "Creatives" at bounding box center [584, 42] width 40 height 13
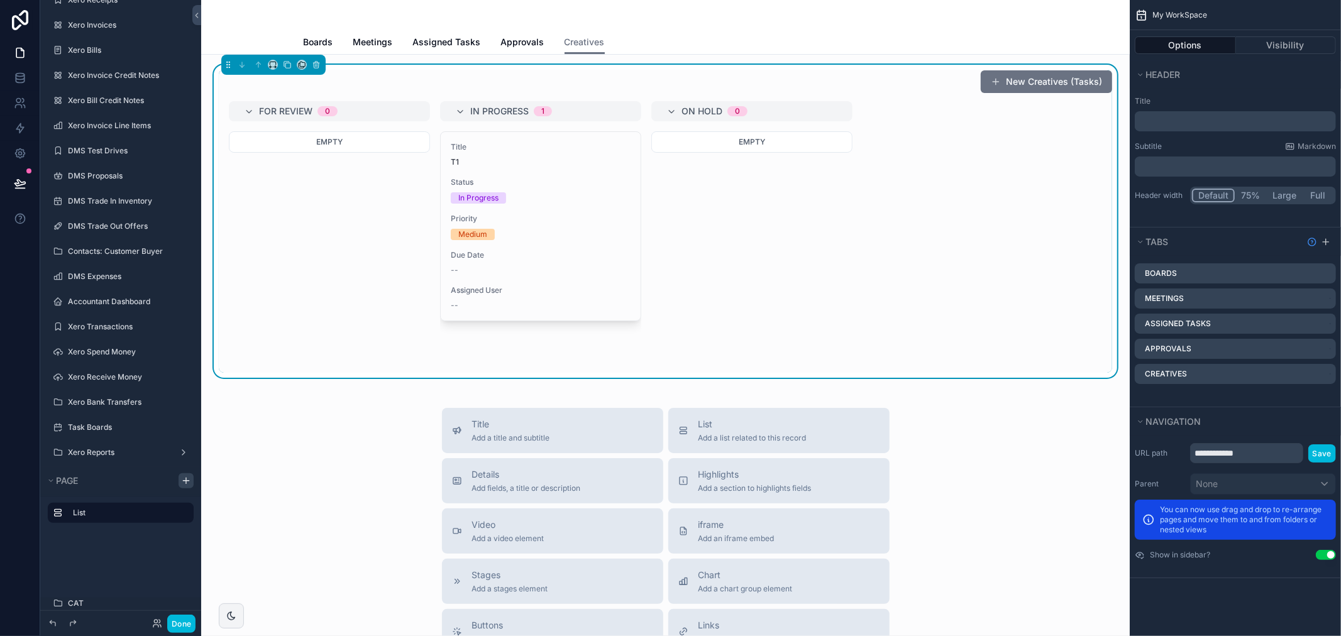
click at [551, 77] on div "New Creatives (Tasks)" at bounding box center [665, 82] width 893 height 24
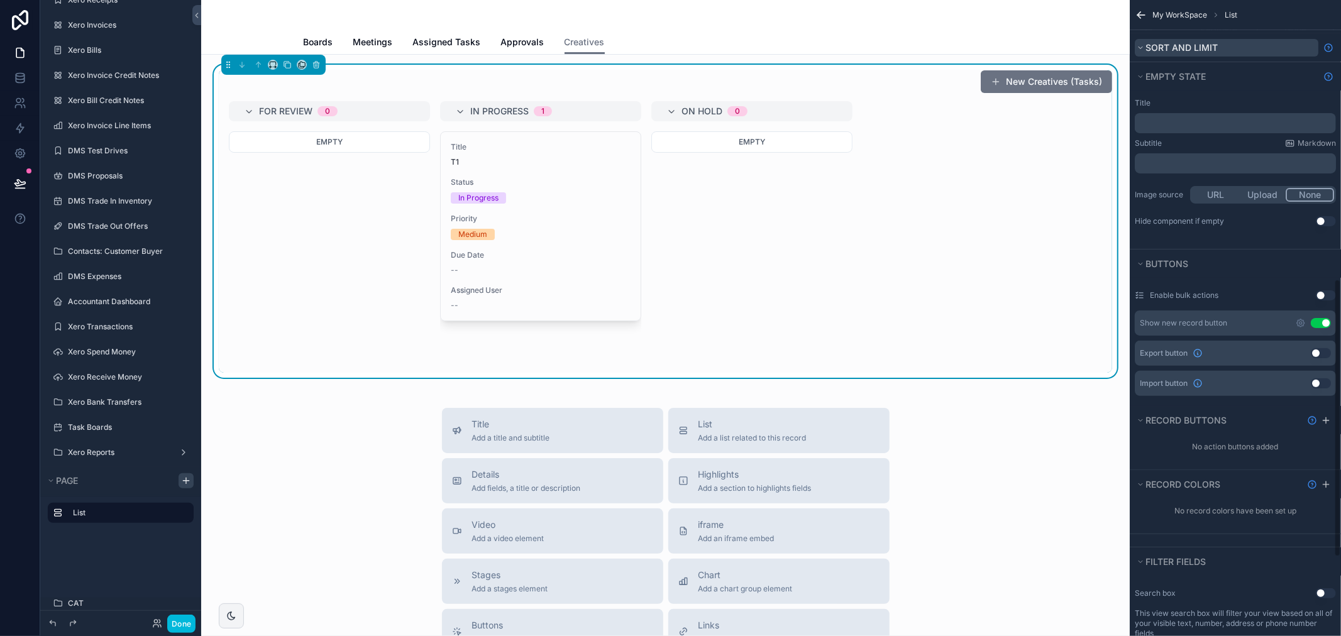
scroll to position [209, 0]
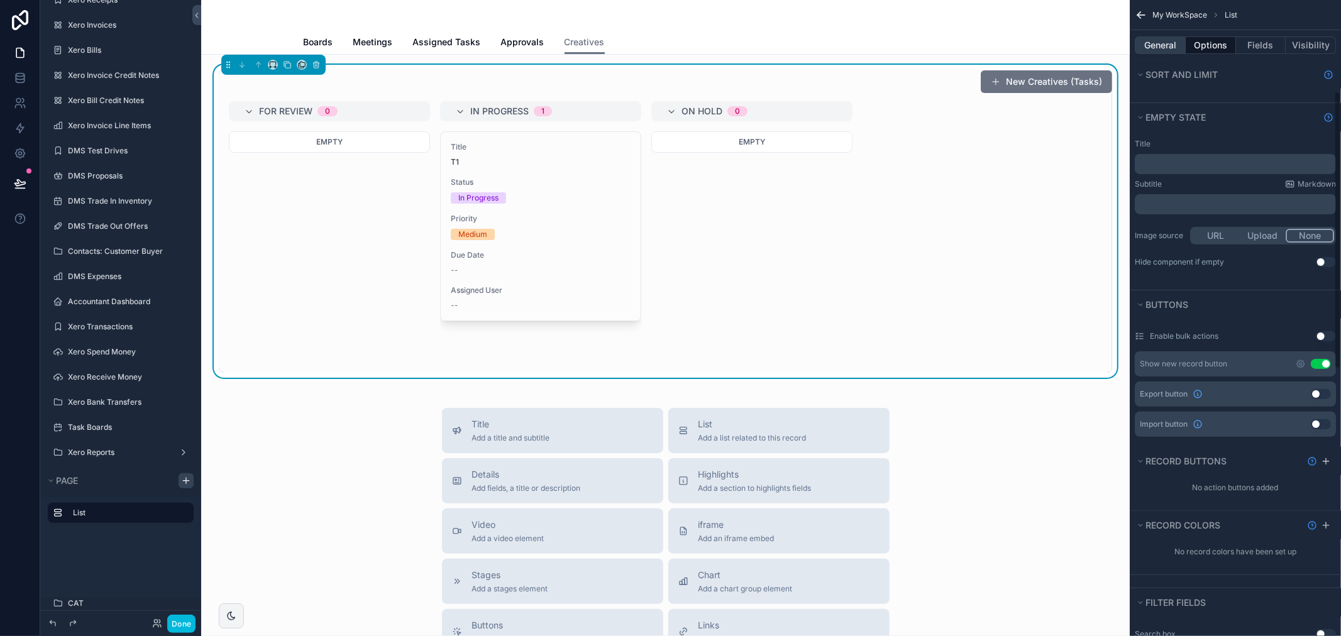
click at [1149, 52] on button "General" at bounding box center [1159, 45] width 51 height 18
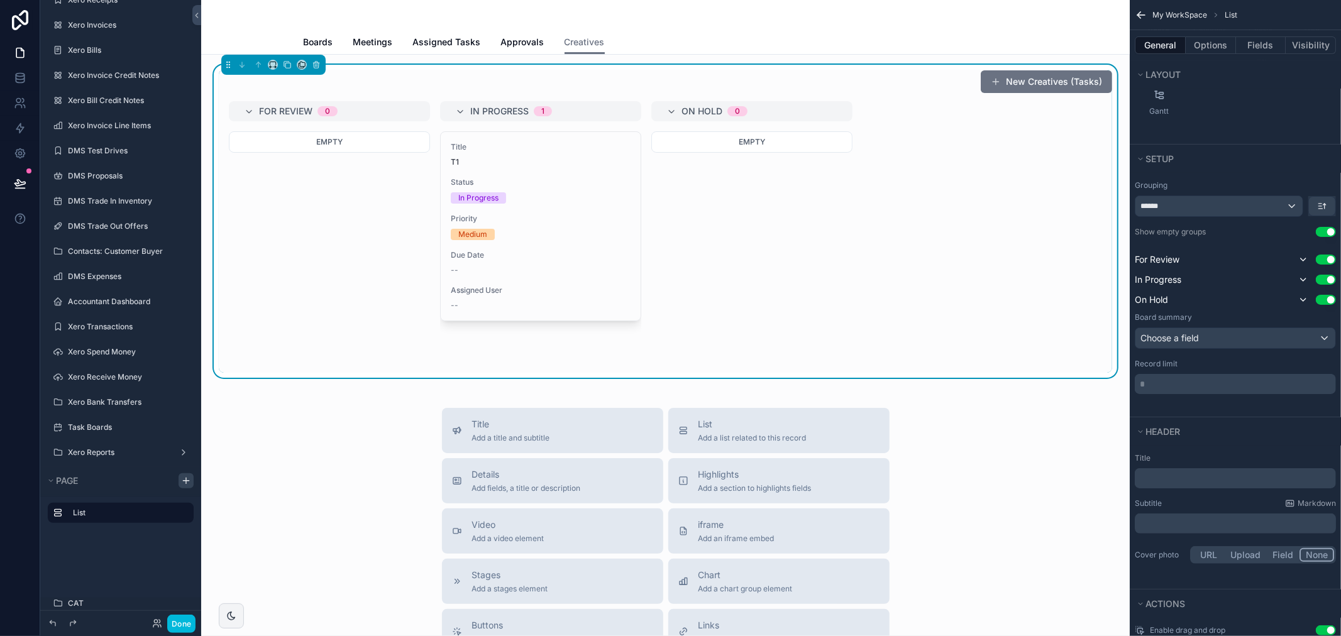
click at [1033, 430] on div "Title Add a title and subtitle List Add a list related to this record Details A…" at bounding box center [665, 631] width 908 height 447
click at [1033, 32] on div "Boards Meetings Assigned Tasks Approvals Creatives" at bounding box center [665, 42] width 913 height 24
click at [1134, 10] on icon "scrollable content" at bounding box center [1140, 15] width 13 height 13
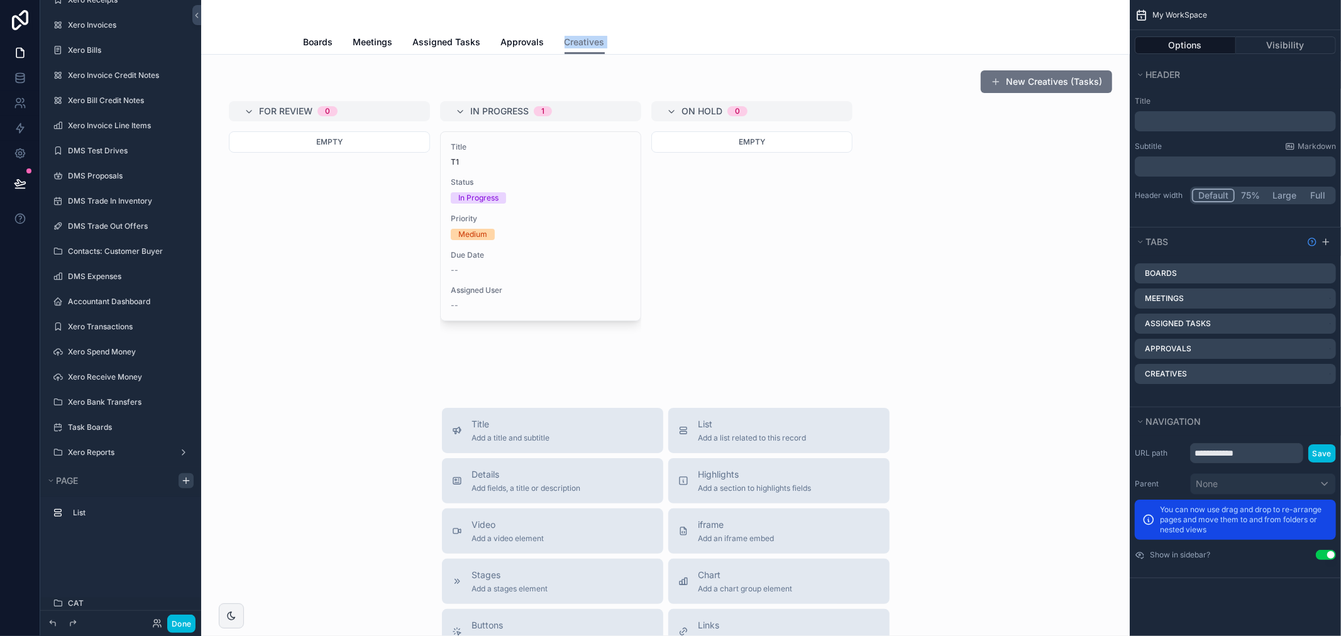
scroll to position [0, 0]
click at [0, 0] on icon "scrollable content" at bounding box center [0, 0] width 0 height 0
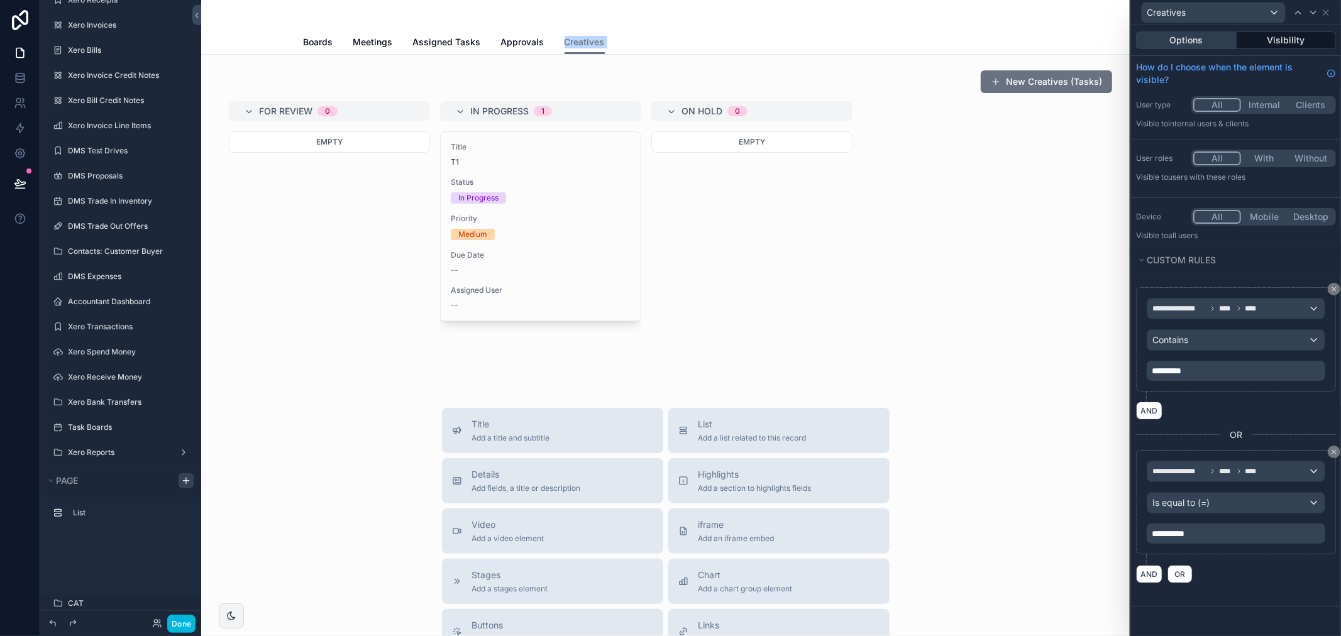
click at [1198, 48] on button "Options" at bounding box center [1186, 40] width 101 height 18
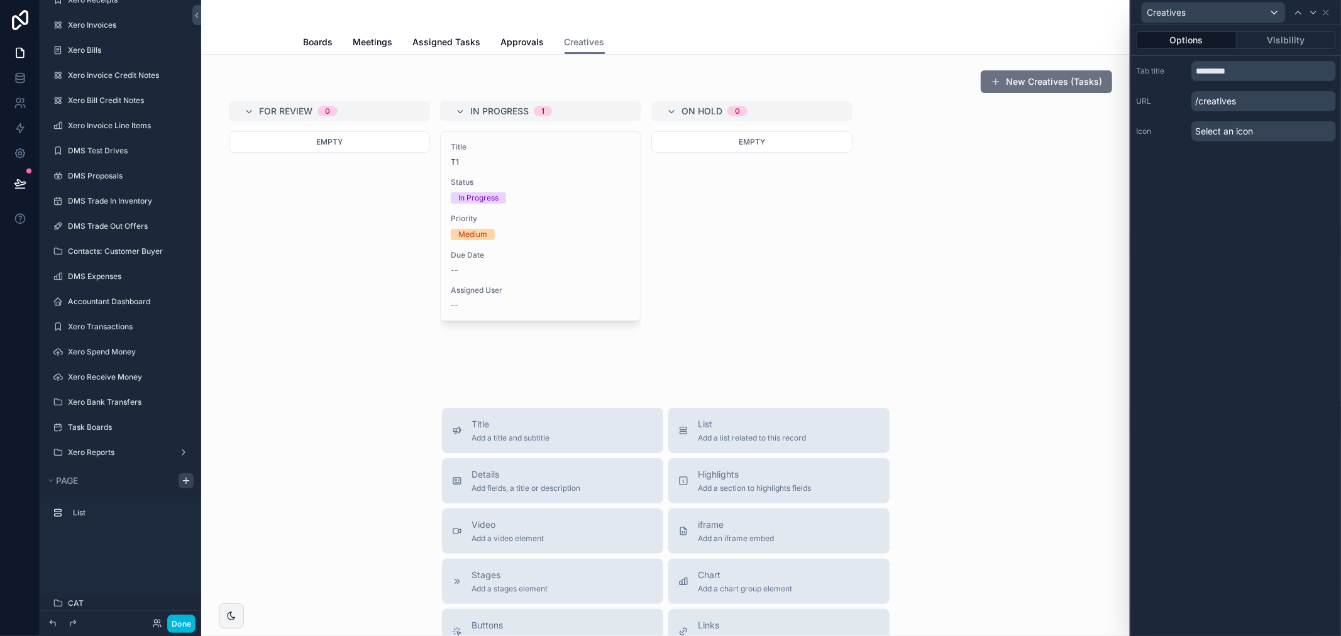
click at [1249, 98] on p "/creatives" at bounding box center [1263, 101] width 145 height 20
click at [1247, 102] on p "/creatives" at bounding box center [1263, 101] width 145 height 20
click at [1244, 76] on input "*********" at bounding box center [1263, 71] width 145 height 20
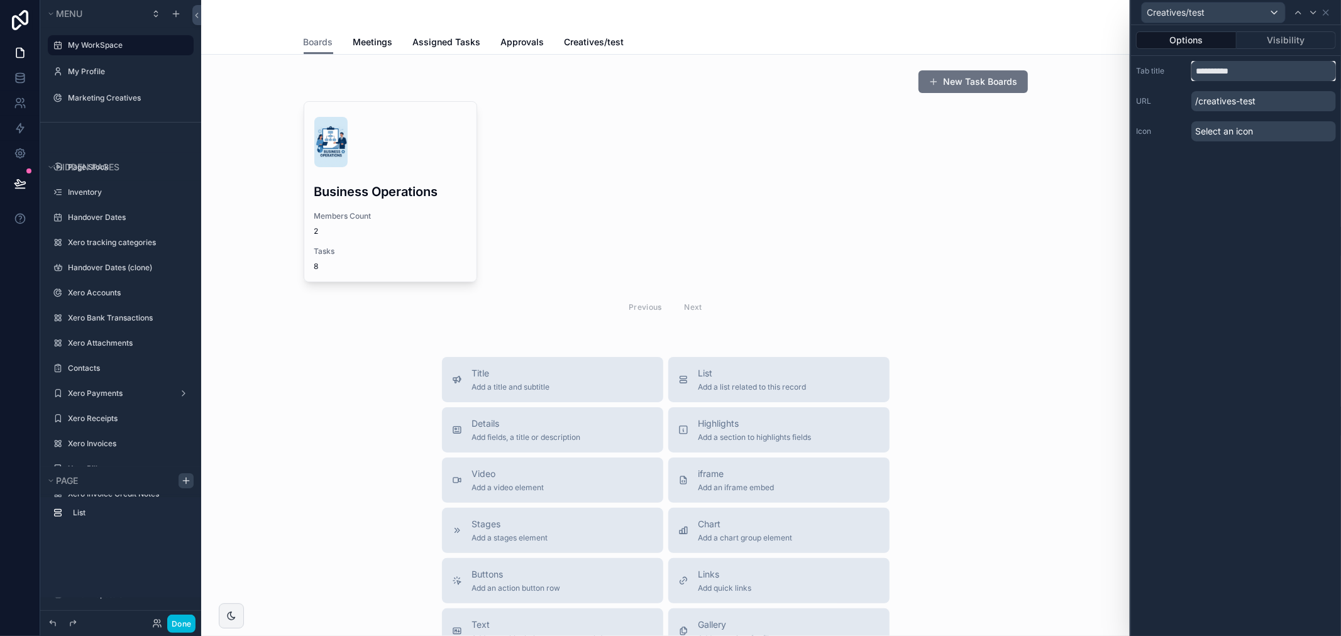
type input "*********"
click at [1324, 13] on icon at bounding box center [1325, 13] width 10 height 10
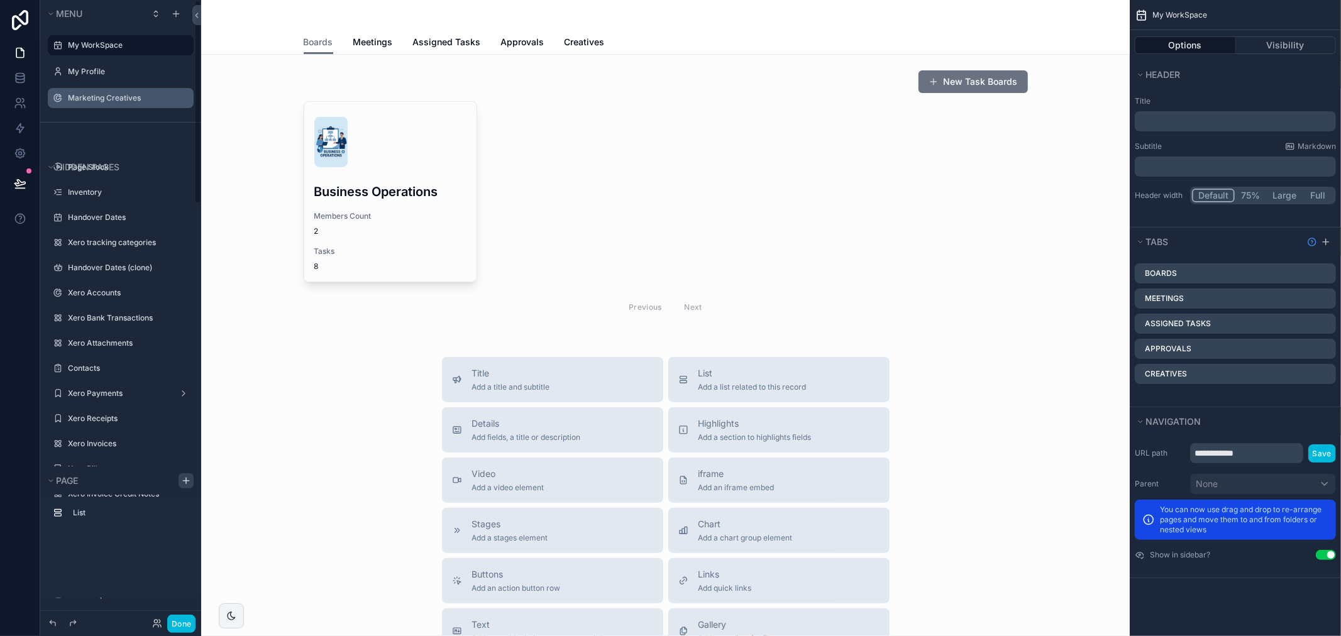
click at [93, 97] on label "Marketing Creatives" at bounding box center [127, 98] width 118 height 10
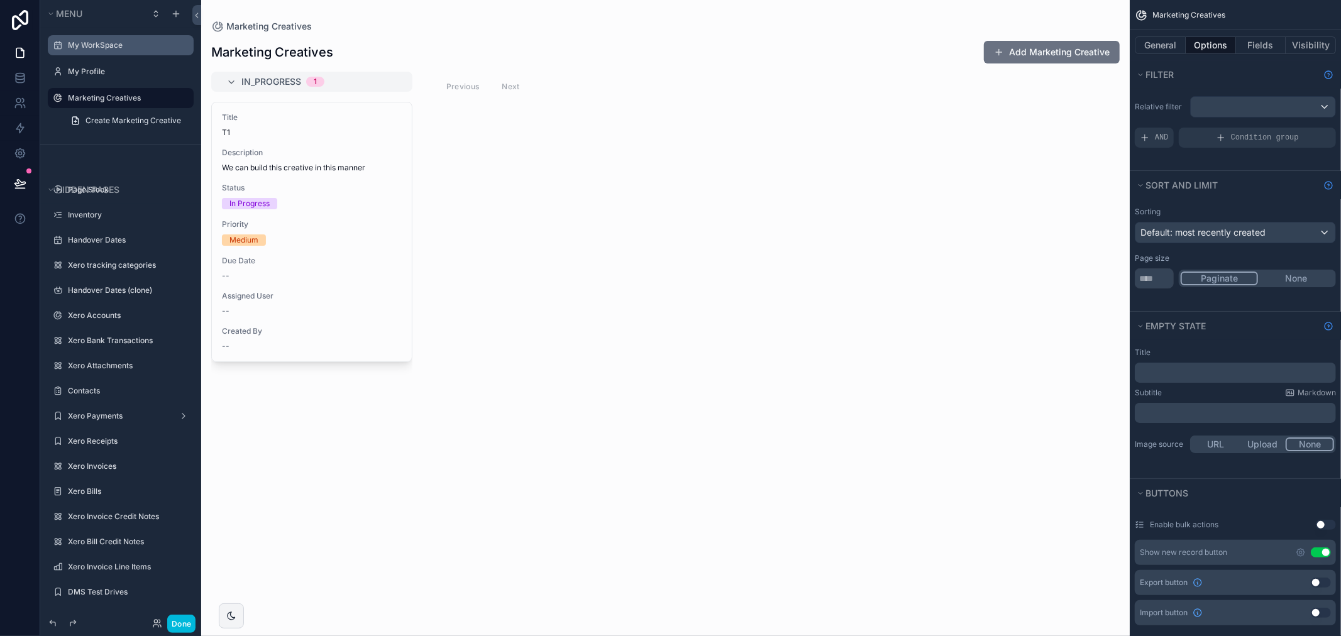
click at [365, 35] on div "scrollable content" at bounding box center [665, 318] width 928 height 636
click at [302, 33] on div "Marketing Creatives Add Marketing Creative IN_PROGRESS 1 Title T1 Description W…" at bounding box center [665, 327] width 928 height 588
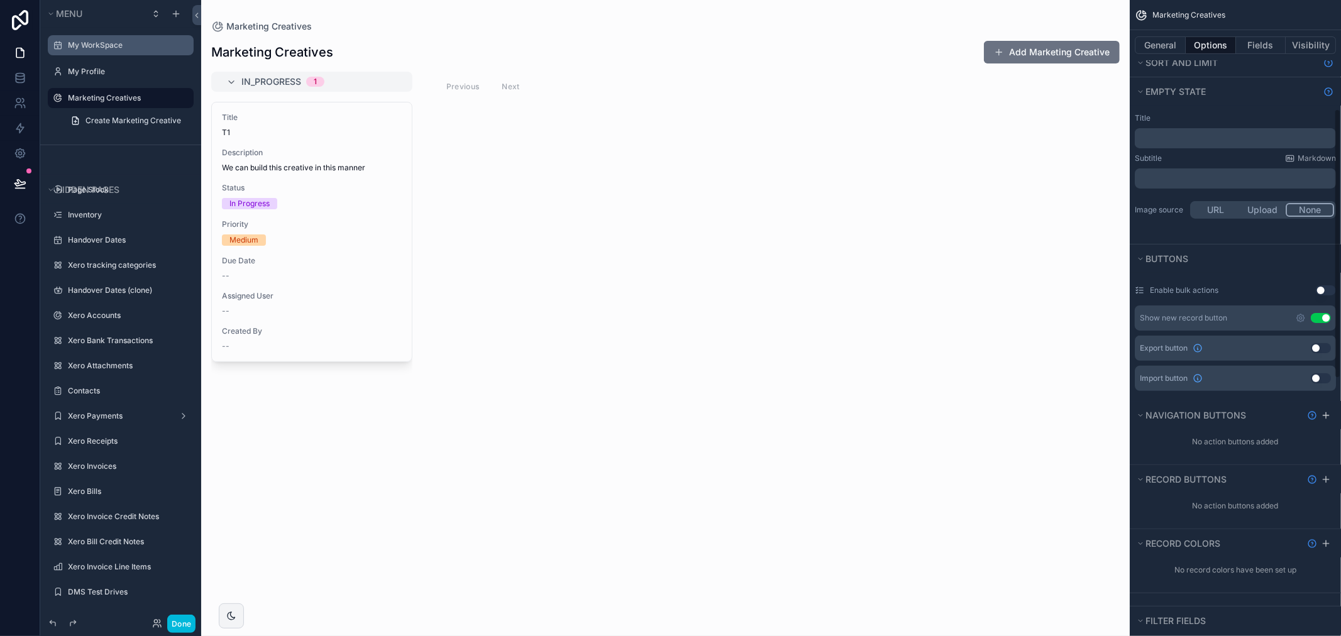
scroll to position [374, 0]
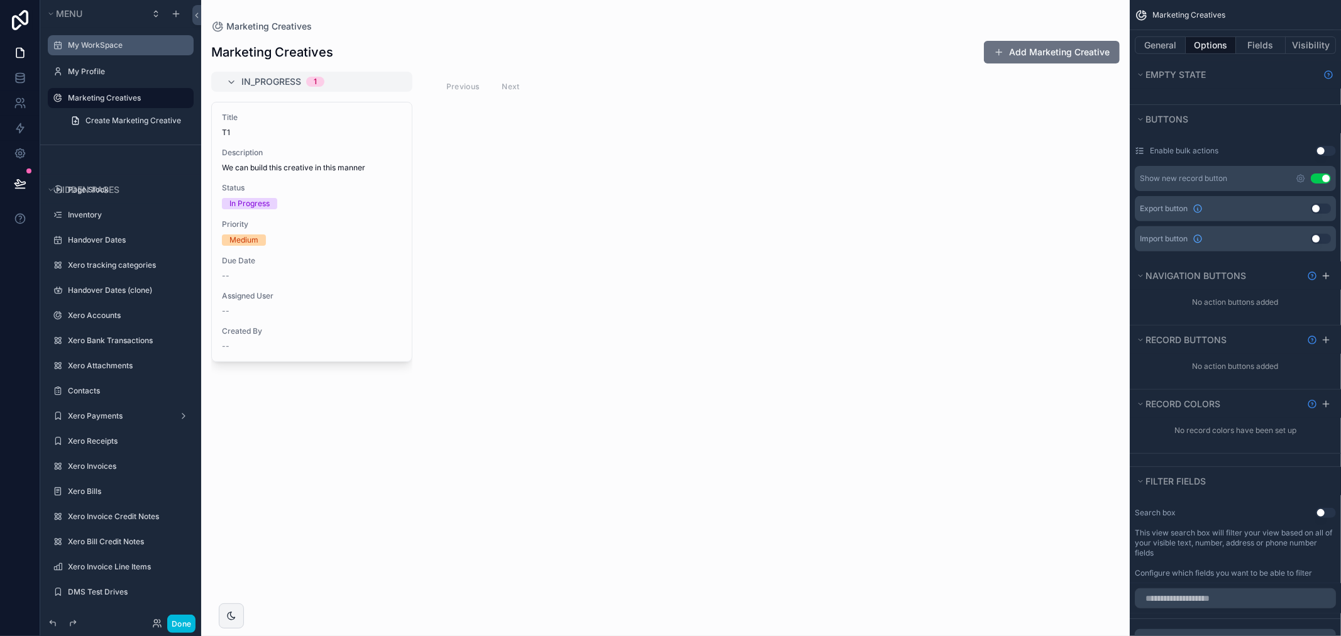
click at [0, 0] on div "scrollable content" at bounding box center [0, 0] width 0 height 0
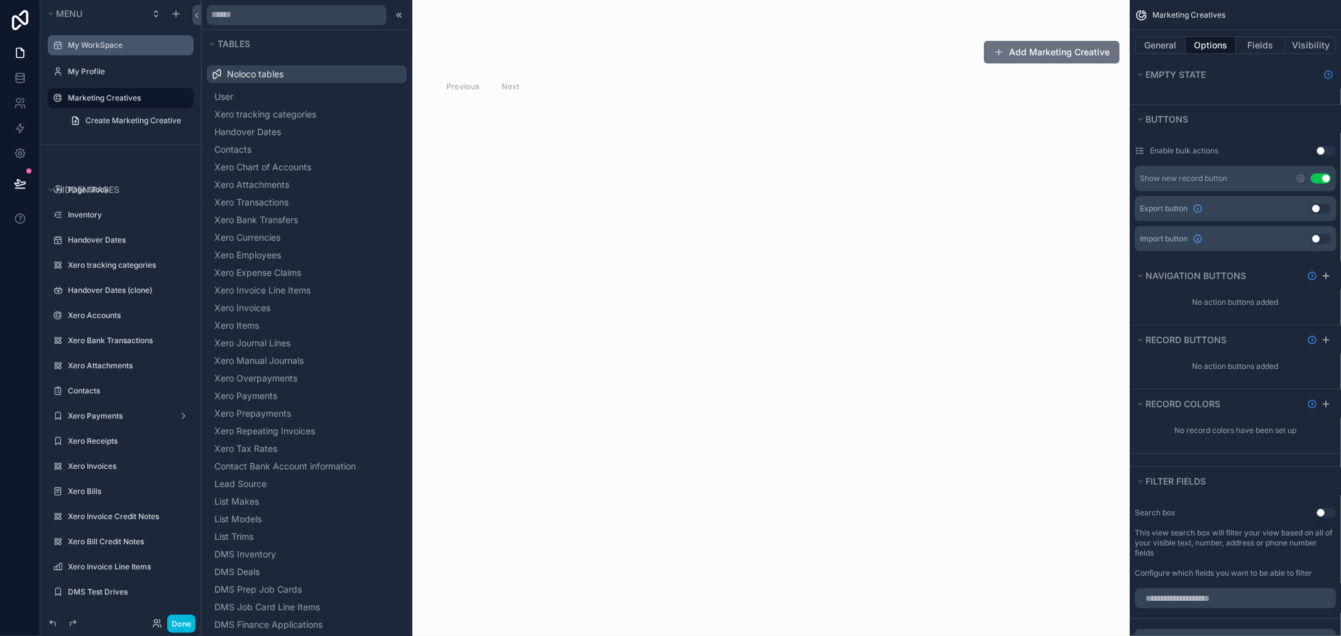
click at [99, 41] on label "My WorkSpace" at bounding box center [127, 45] width 118 height 10
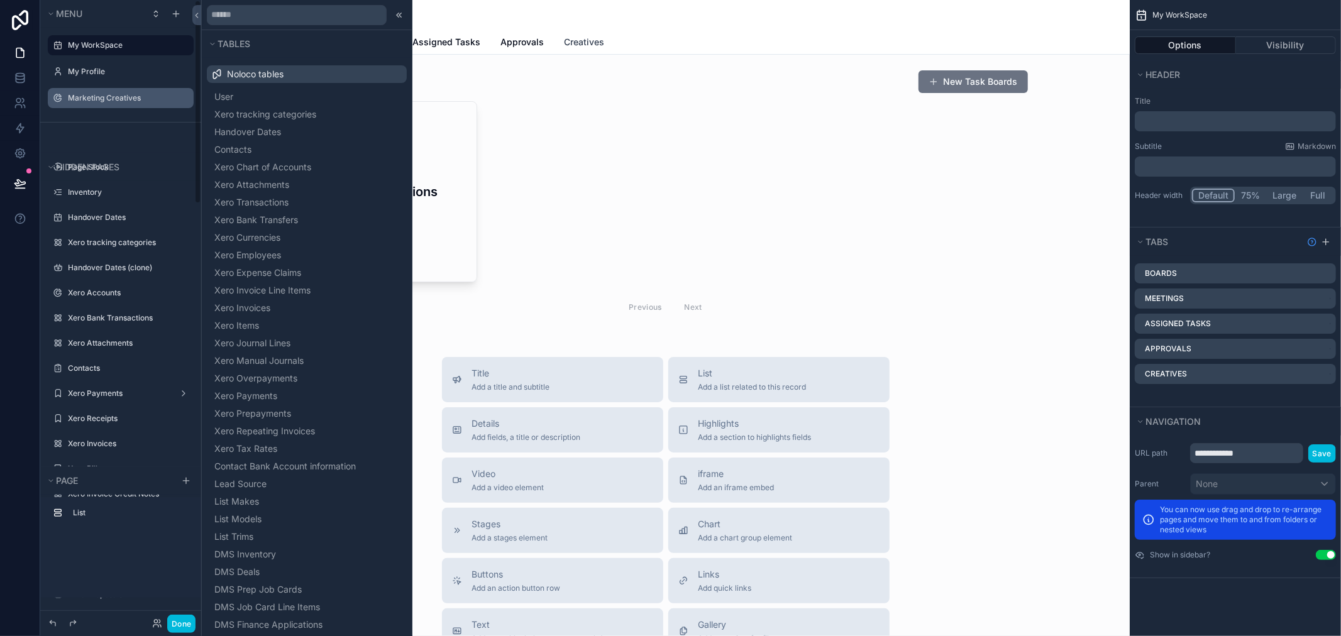
click at [584, 36] on span "Creatives" at bounding box center [584, 42] width 40 height 13
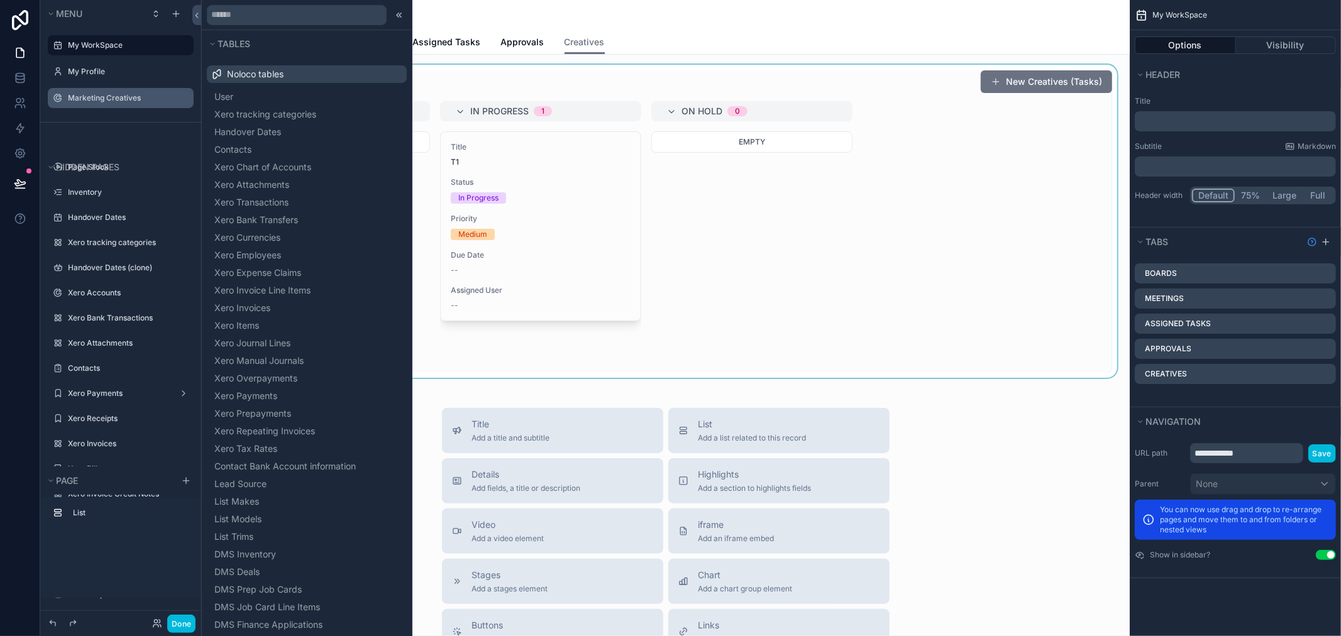
click at [765, 207] on div "scrollable content" at bounding box center [665, 221] width 908 height 313
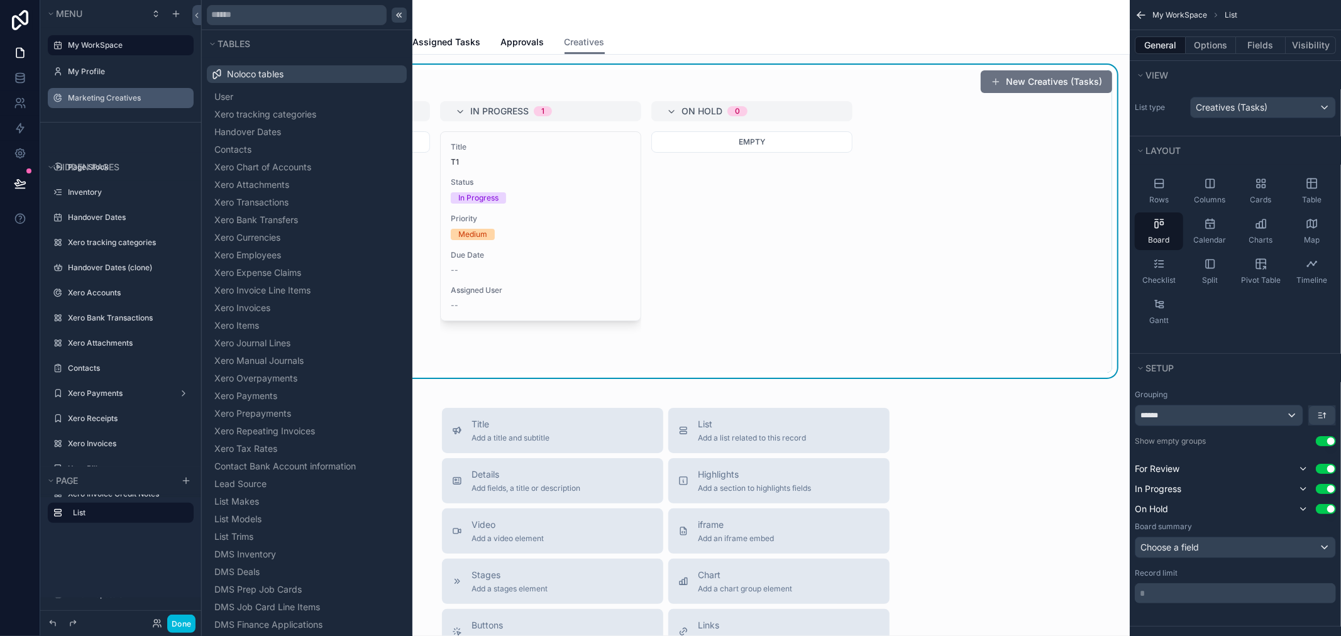
click at [394, 11] on icon at bounding box center [399, 15] width 10 height 10
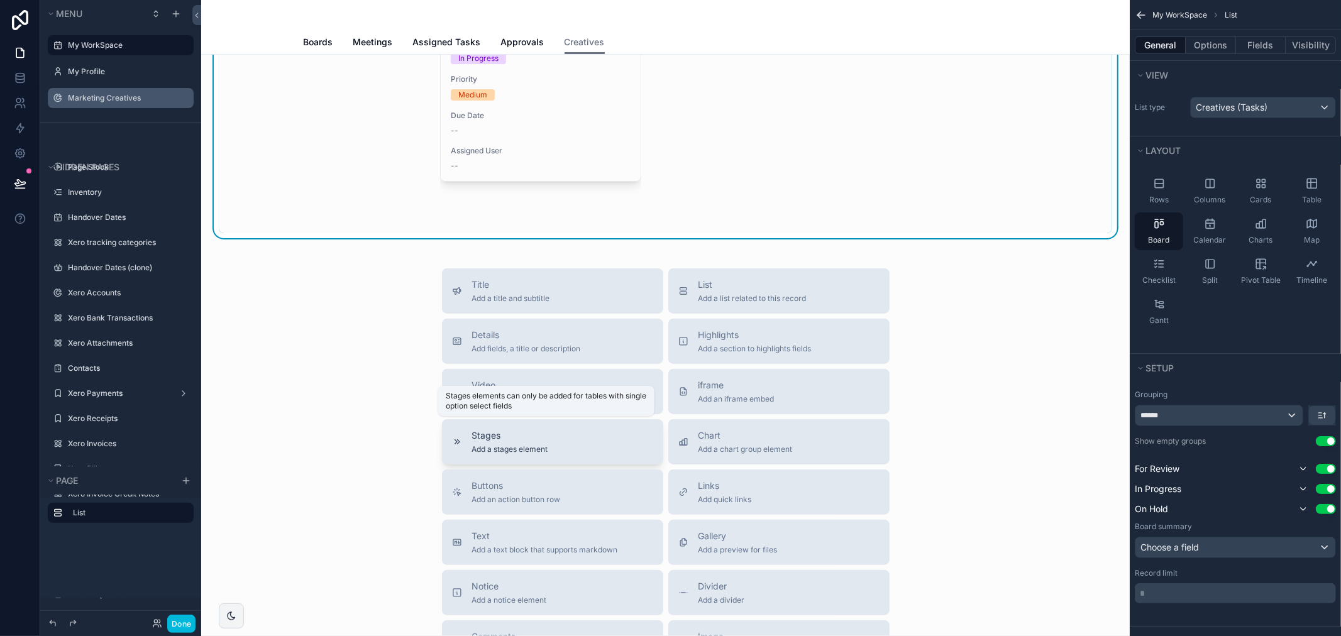
scroll to position [209, 0]
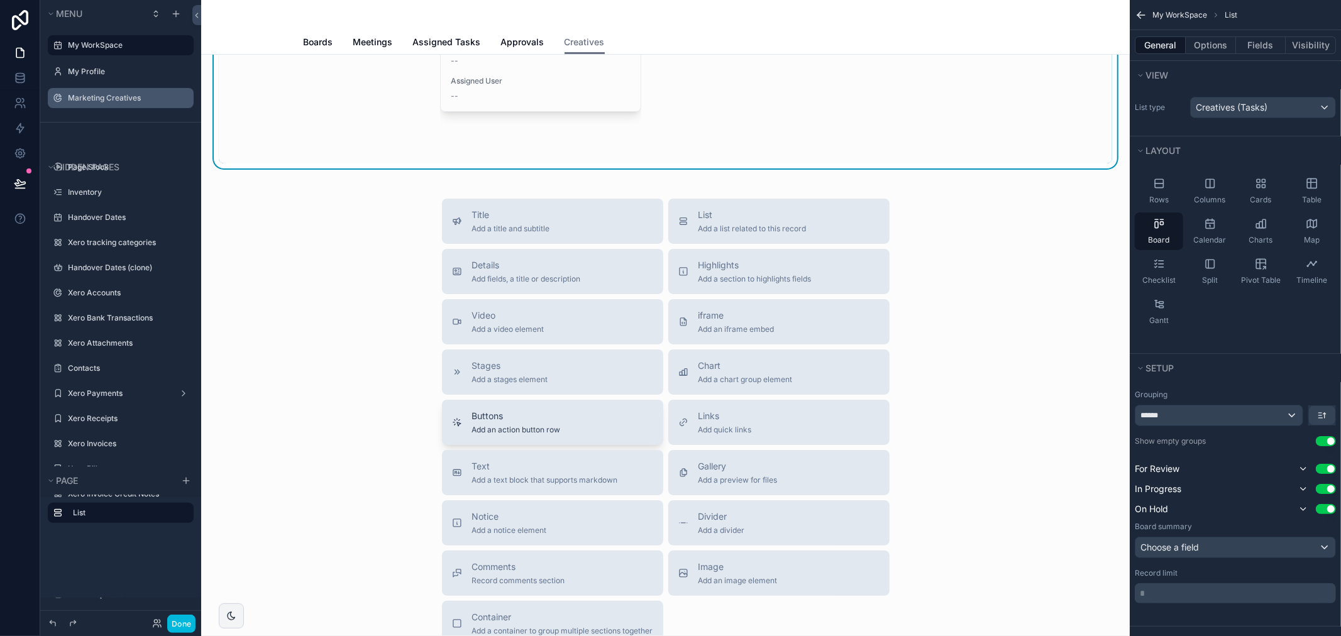
click at [567, 431] on div "Buttons Add an action button row" at bounding box center [552, 422] width 201 height 25
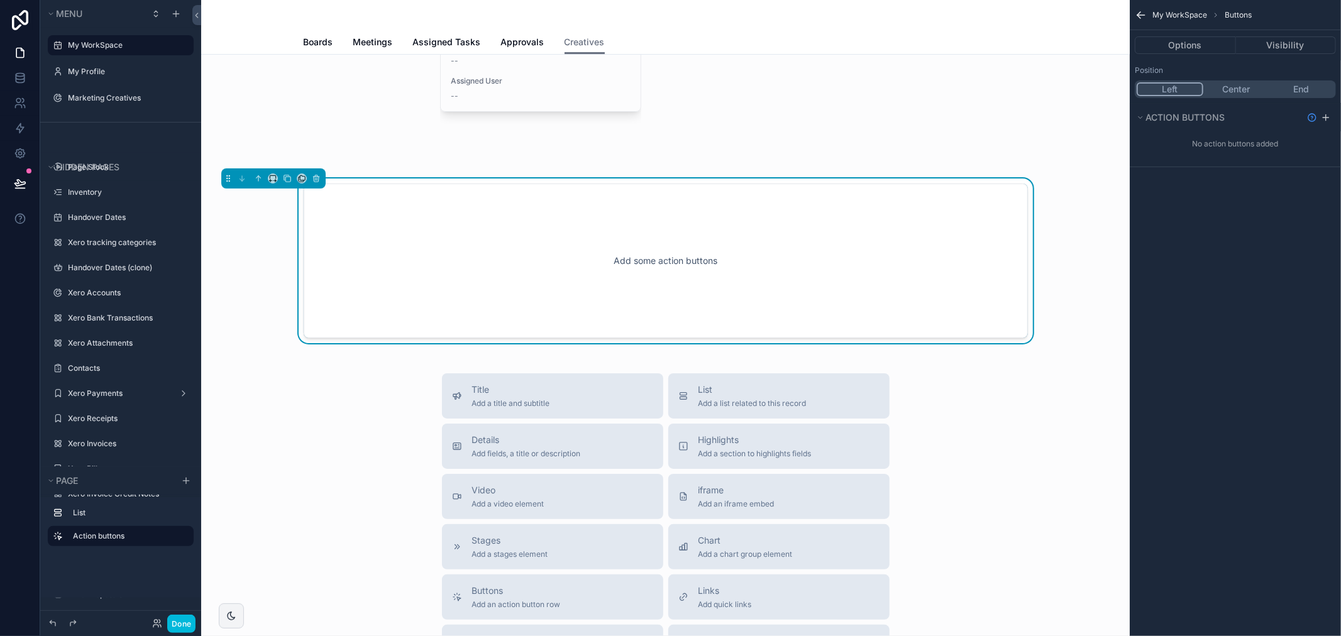
scroll to position [151, 0]
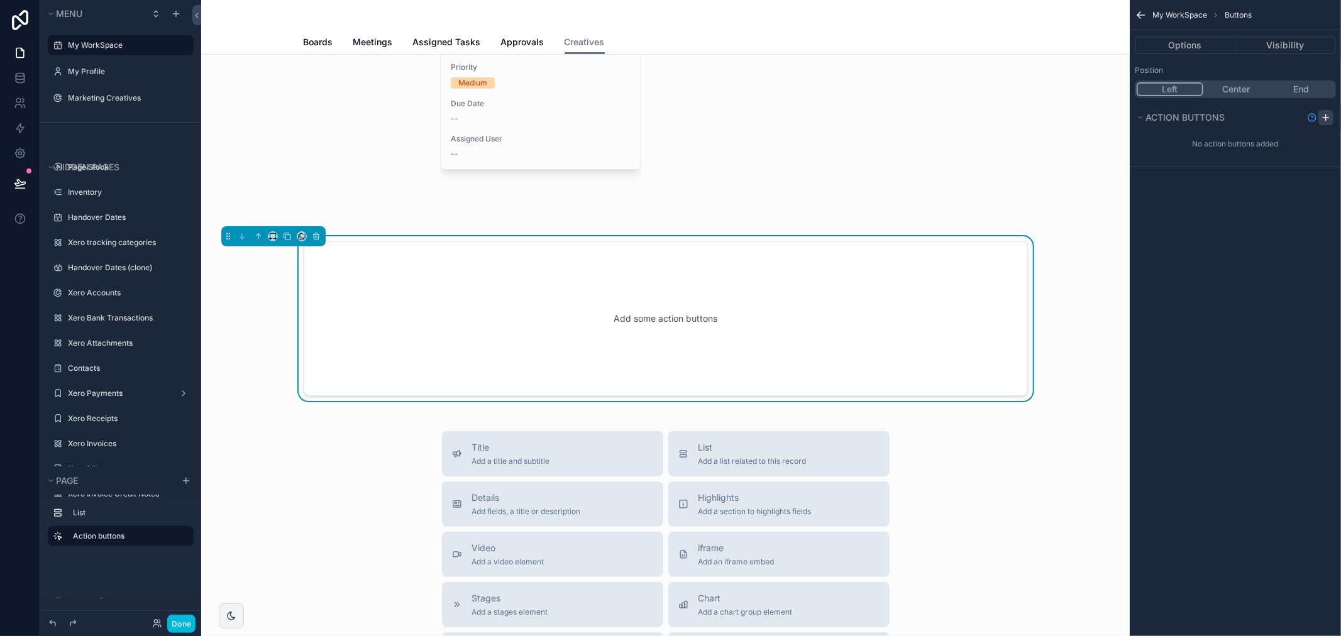
click at [1327, 118] on icon "scrollable content" at bounding box center [1325, 118] width 6 height 0
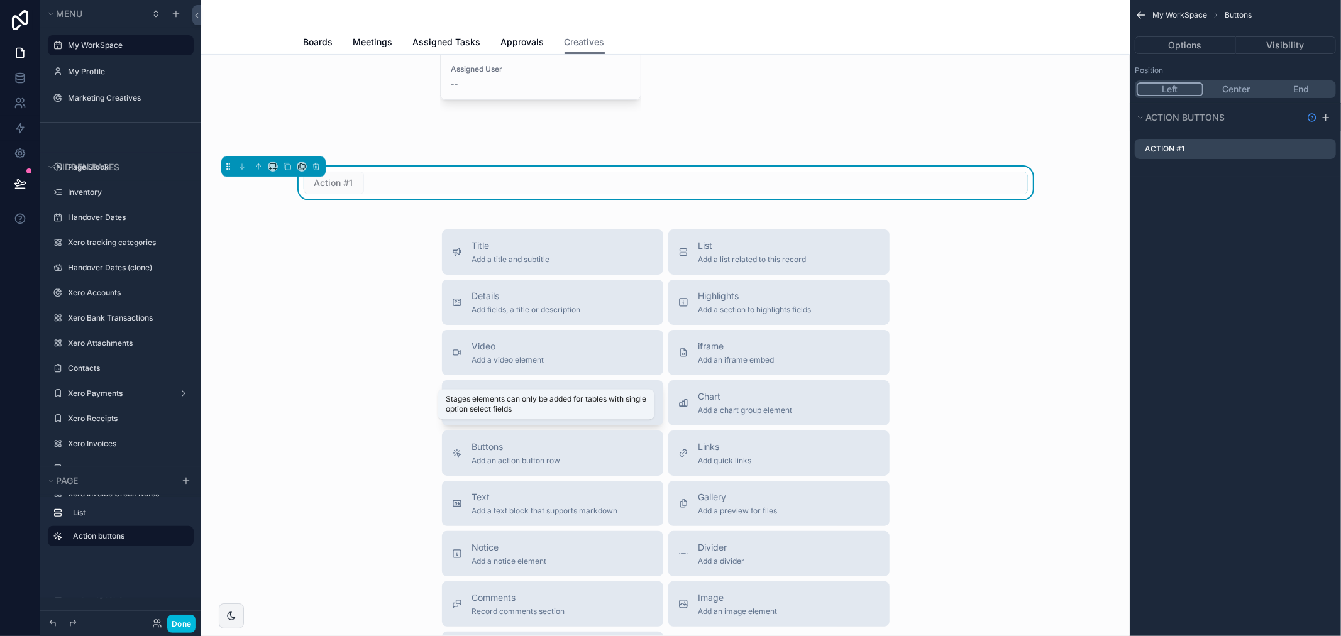
scroll to position [0, 0]
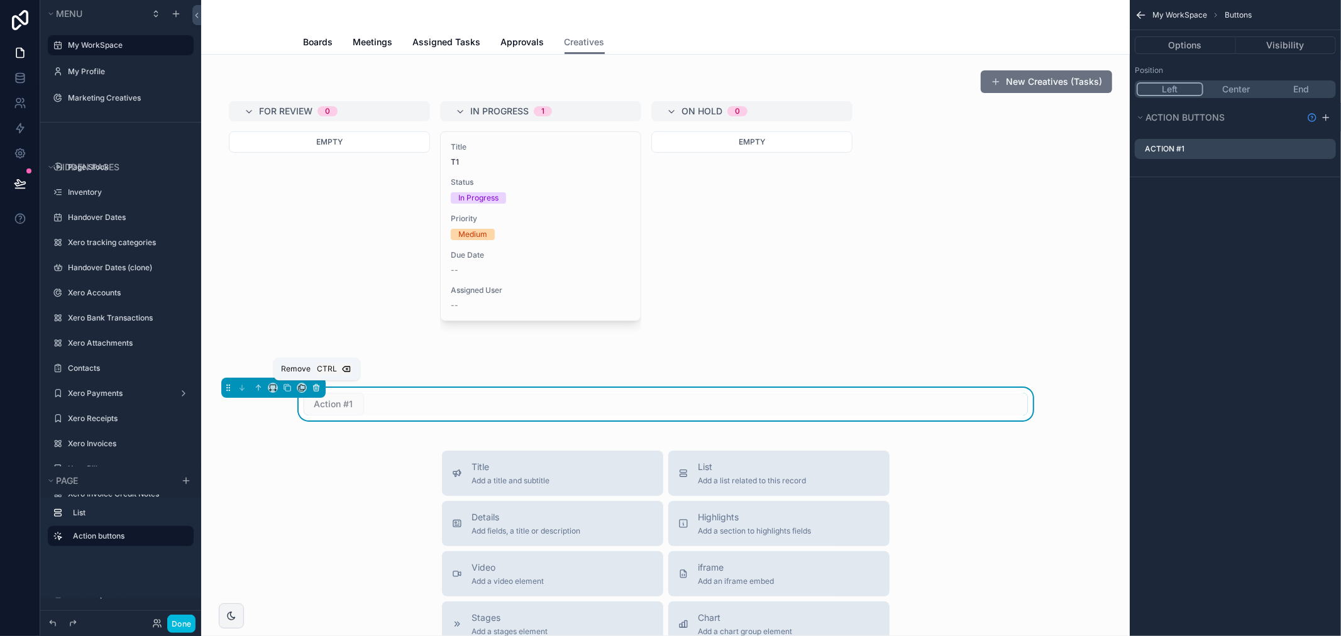
click at [316, 378] on div "Remove Ctrl" at bounding box center [317, 369] width 86 height 23
click at [316, 383] on icon "scrollable content" at bounding box center [316, 387] width 9 height 9
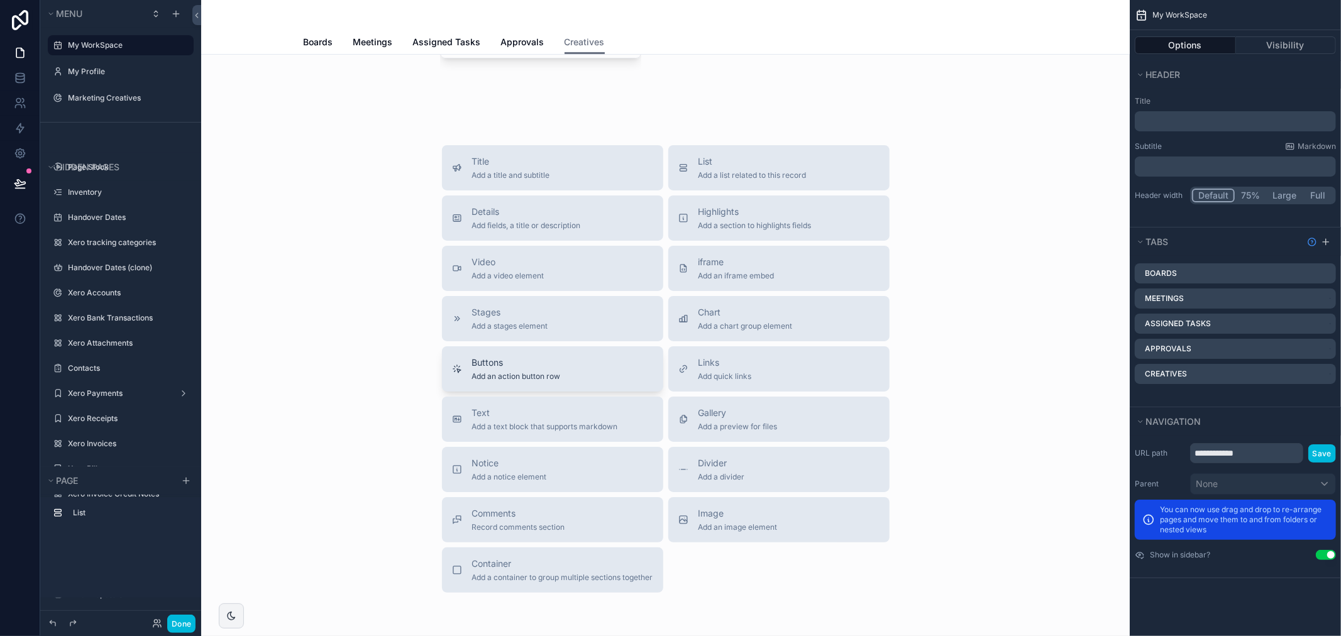
scroll to position [338, 0]
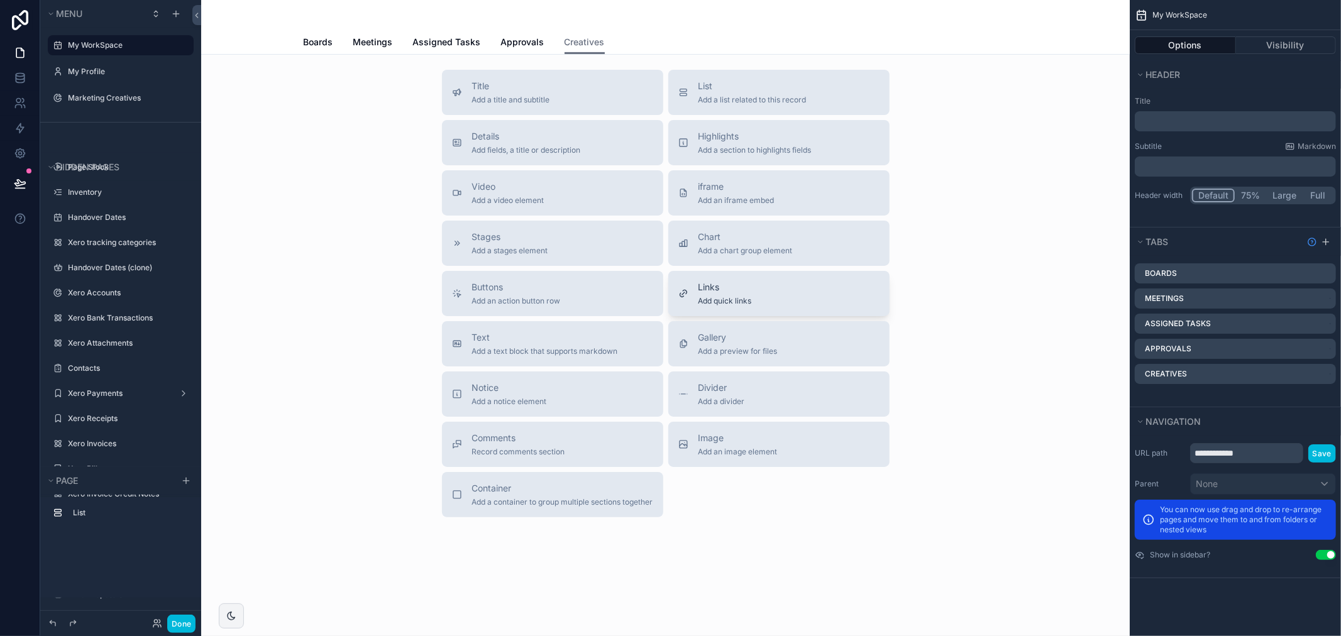
click at [743, 299] on span "Add quick links" at bounding box center [724, 301] width 53 height 10
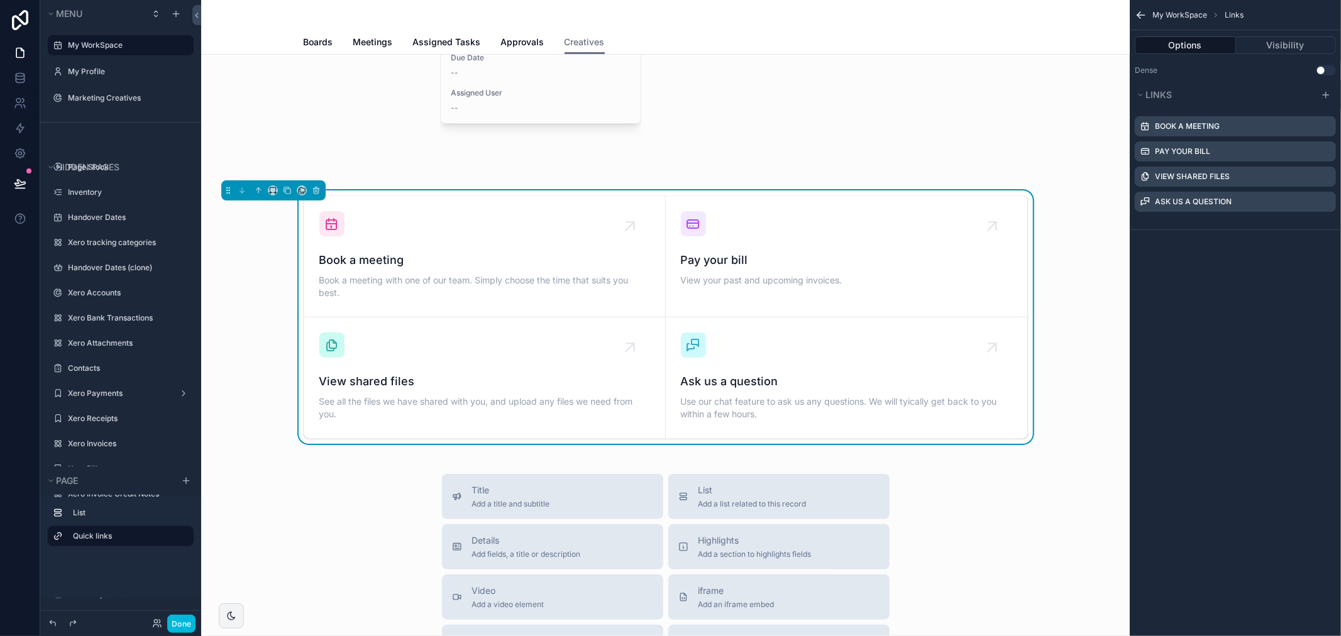
scroll to position [0, 0]
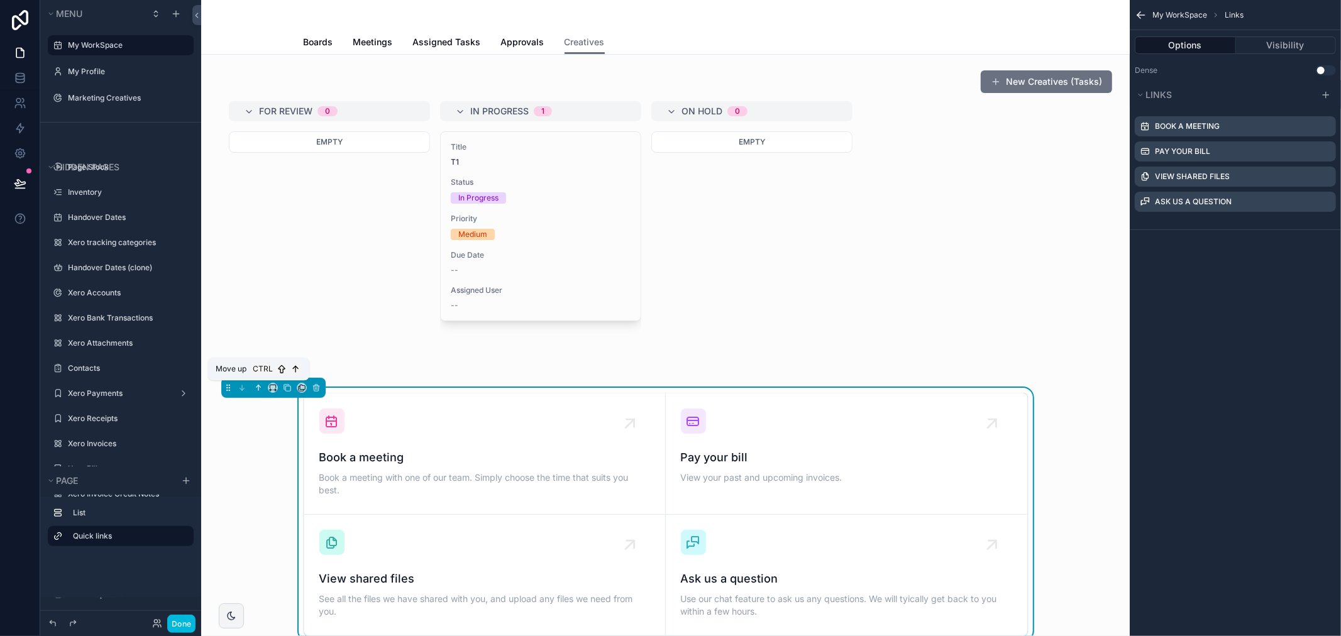
click at [260, 384] on icon "scrollable content" at bounding box center [258, 387] width 9 height 9
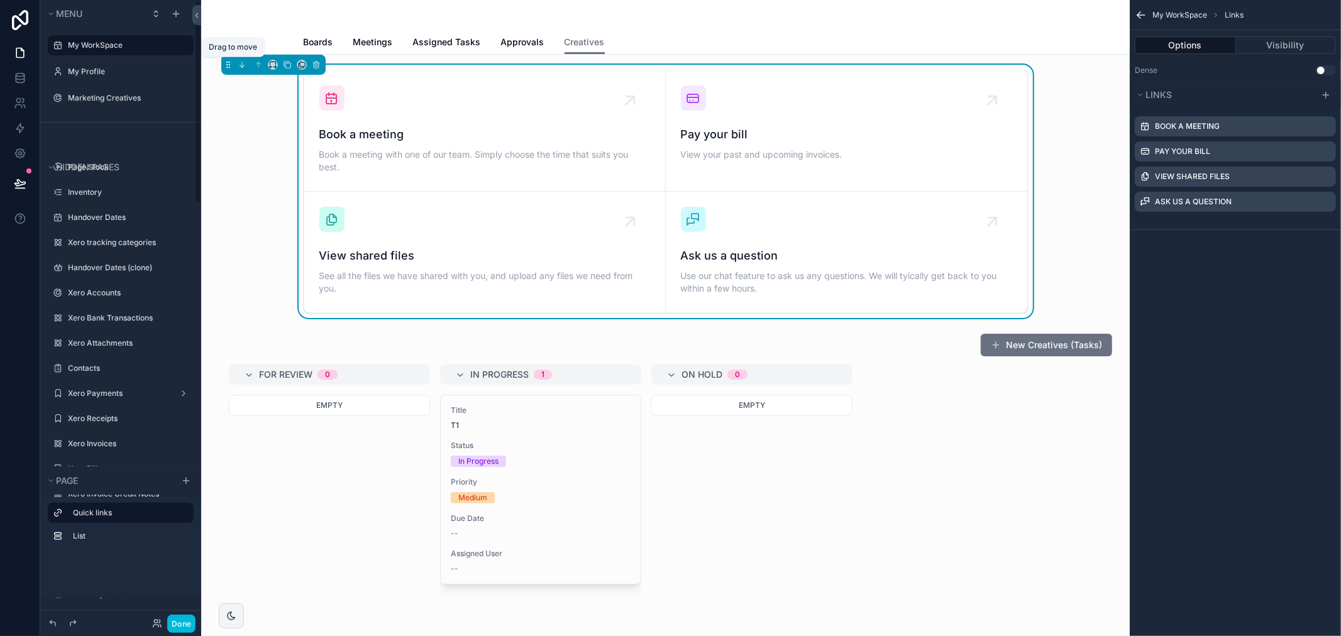
click at [227, 60] on icon "scrollable content" at bounding box center [228, 64] width 9 height 9
click at [272, 63] on icon "scrollable content" at bounding box center [272, 64] width 9 height 9
click at [307, 231] on span "Full width" at bounding box center [297, 230] width 39 height 15
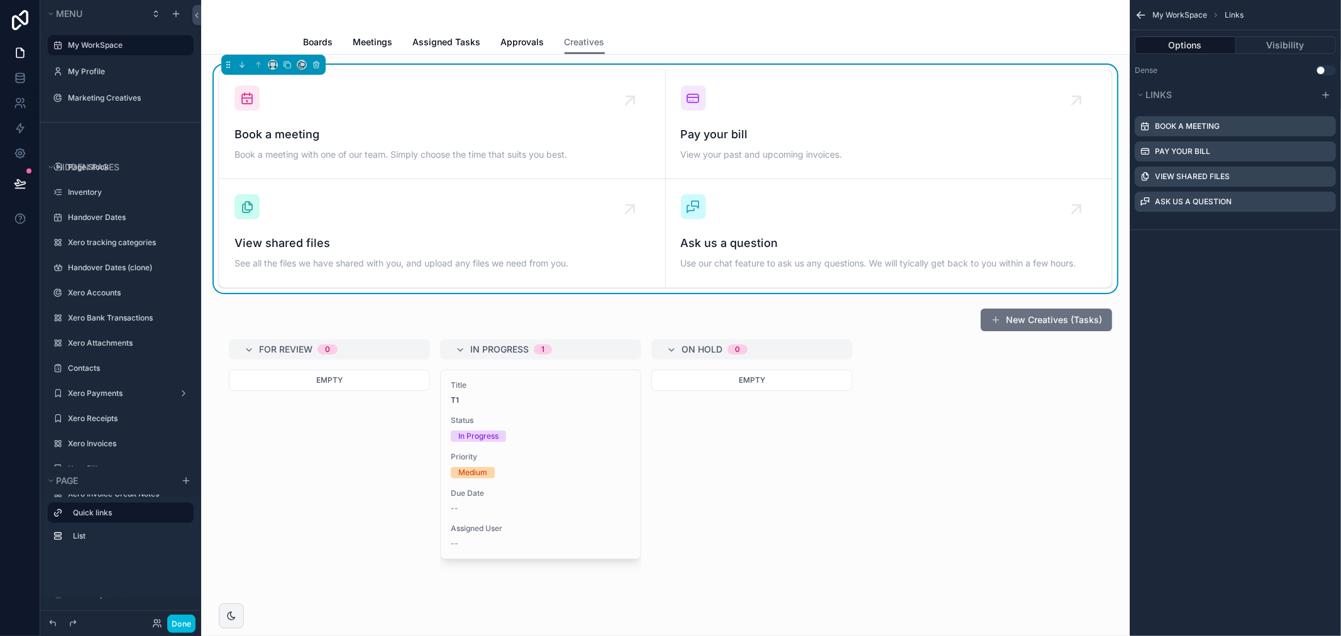
click at [0, 0] on icon "scrollable content" at bounding box center [0, 0] width 0 height 0
click at [1304, 178] on icon at bounding box center [1305, 182] width 10 height 10
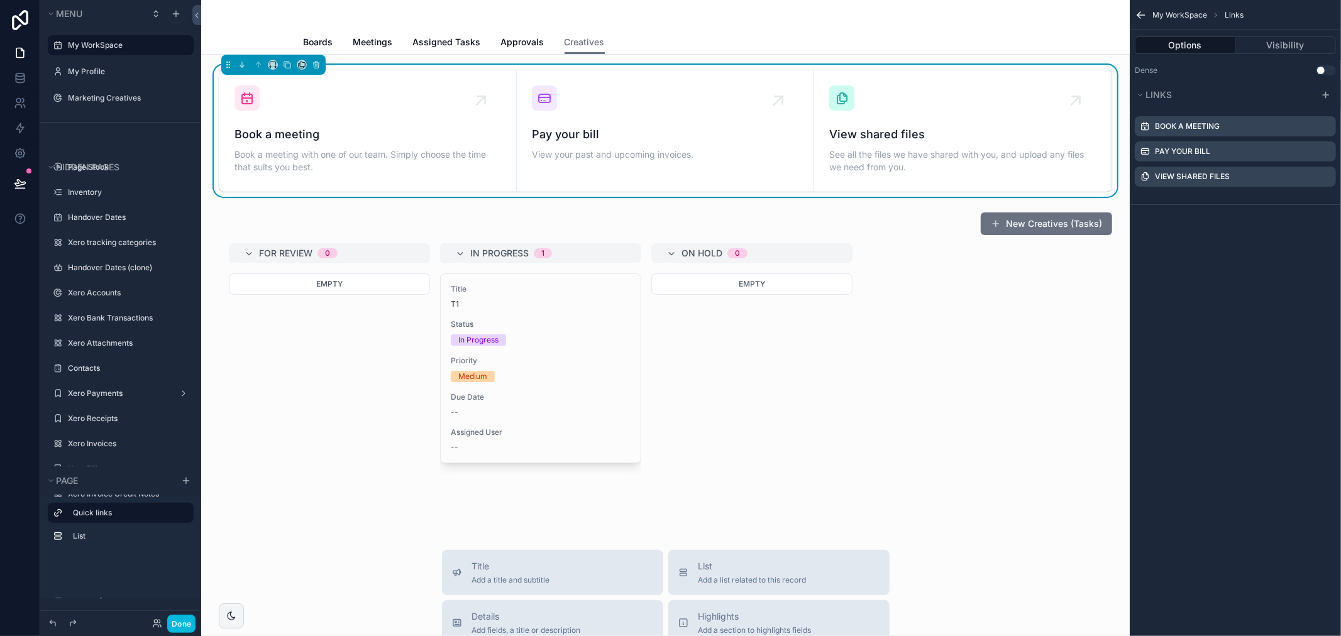
click at [0, 0] on icon "scrollable content" at bounding box center [0, 0] width 0 height 0
click at [1302, 157] on icon at bounding box center [1305, 156] width 10 height 10
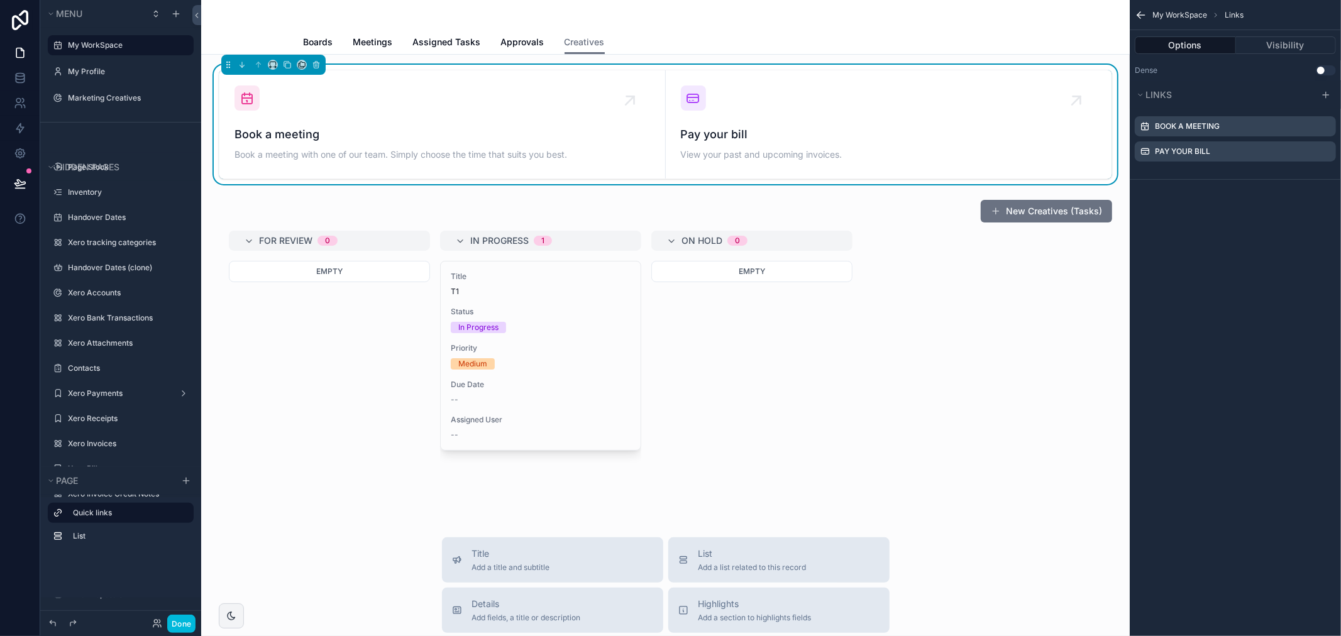
click at [0, 0] on icon "scrollable content" at bounding box center [0, 0] width 0 height 0
click at [1301, 128] on icon at bounding box center [1305, 131] width 10 height 10
click at [397, 124] on div "Book a meeting Book a meeting with one of our team. Simply choose the time that…" at bounding box center [665, 124] width 862 height 78
click at [0, 0] on icon "scrollable content" at bounding box center [0, 0] width 0 height 0
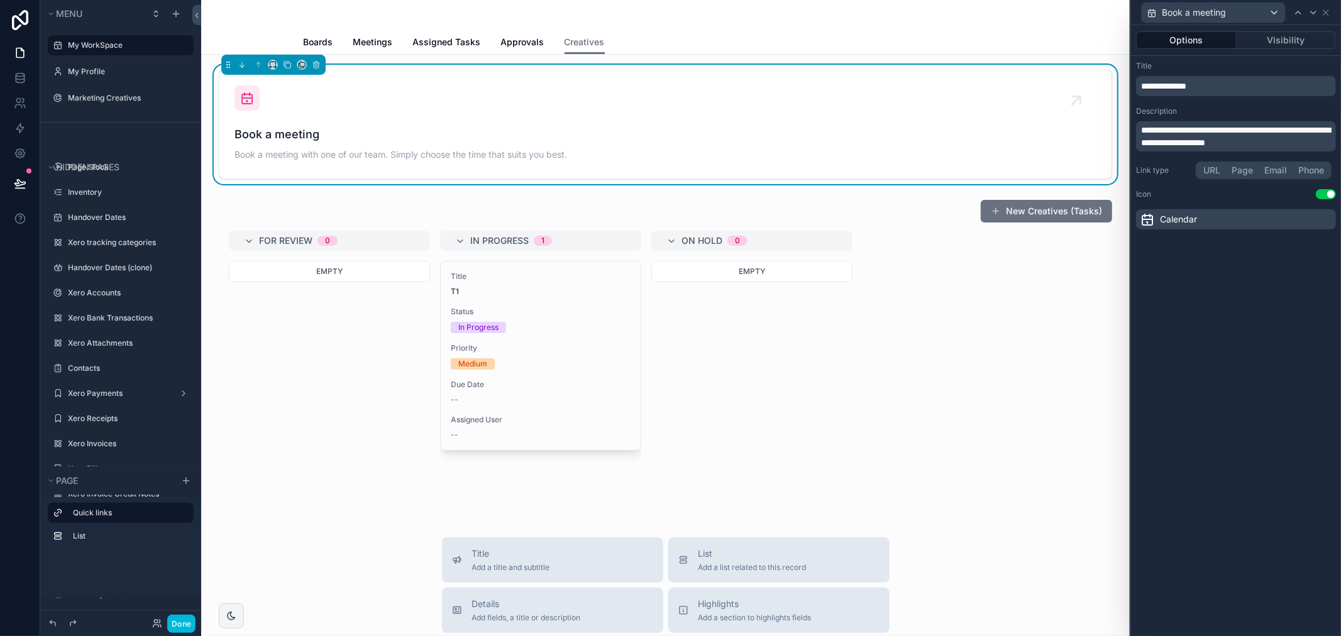
click at [1232, 83] on p "**********" at bounding box center [1237, 86] width 192 height 13
click at [1211, 69] on div "Title" at bounding box center [1236, 66] width 200 height 10
click at [1141, 84] on span "********" at bounding box center [1154, 86] width 26 height 9
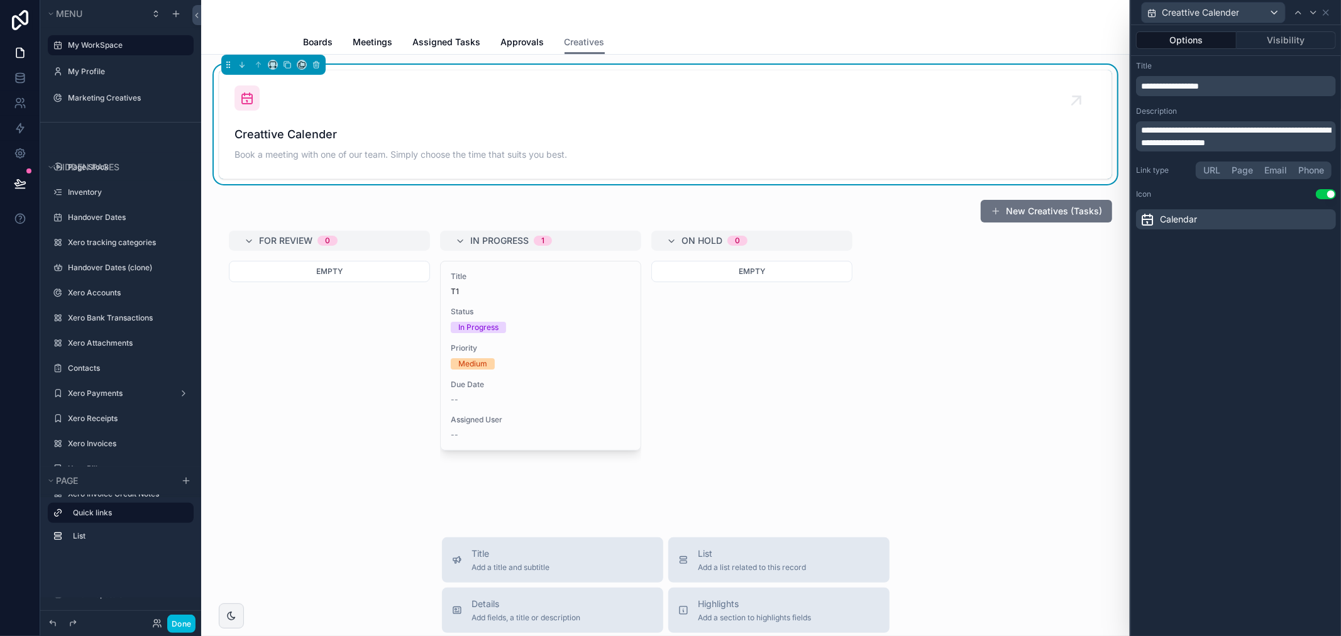
click at [1199, 77] on div "**********" at bounding box center [1236, 86] width 200 height 20
drag, startPoint x: 1293, startPoint y: 149, endPoint x: 1144, endPoint y: 129, distance: 150.3
click at [1141, 130] on div "**********" at bounding box center [1236, 136] width 200 height 30
drag, startPoint x: 1299, startPoint y: 140, endPoint x: 1087, endPoint y: 128, distance: 212.1
click at [1087, 128] on div "**********" at bounding box center [670, 318] width 1341 height 636
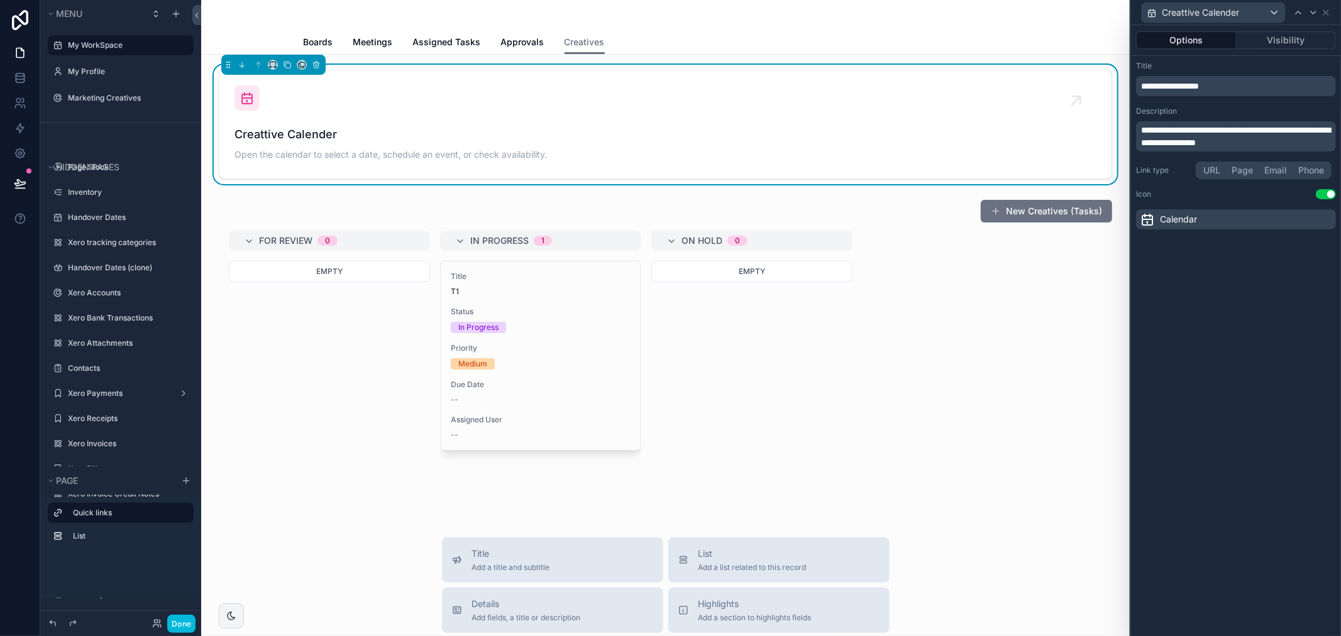
click at [1166, 83] on span "**********" at bounding box center [1170, 86] width 58 height 9
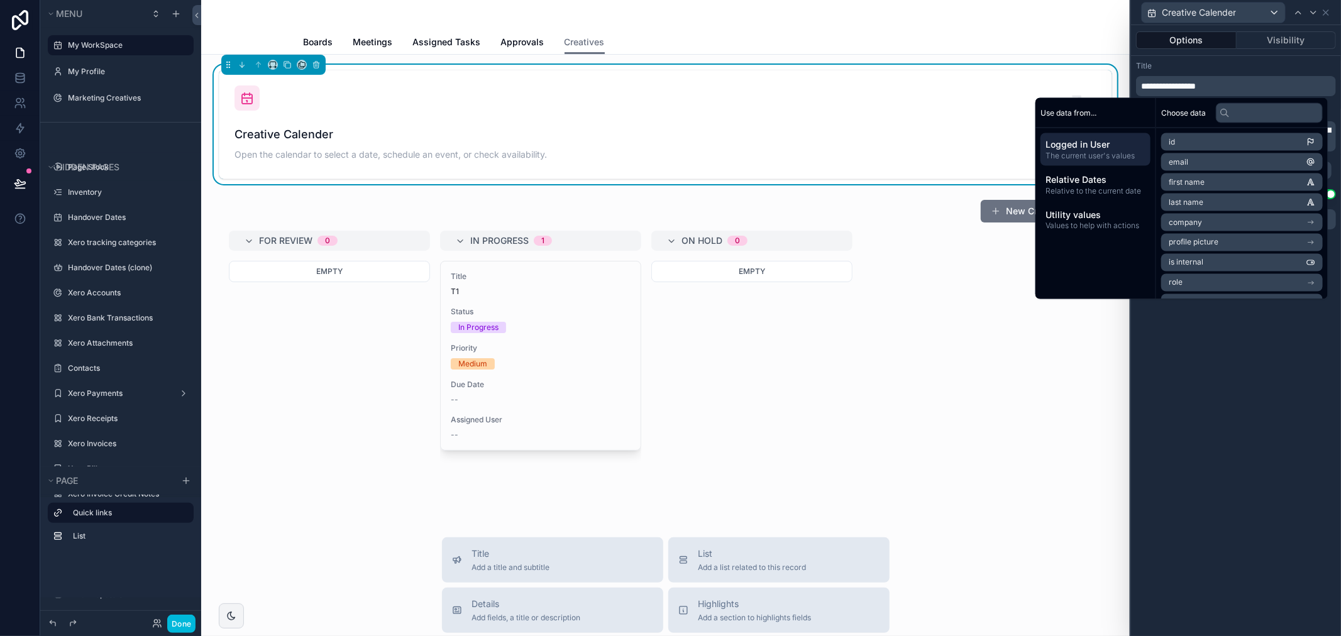
click at [1202, 62] on div "Title" at bounding box center [1236, 66] width 200 height 10
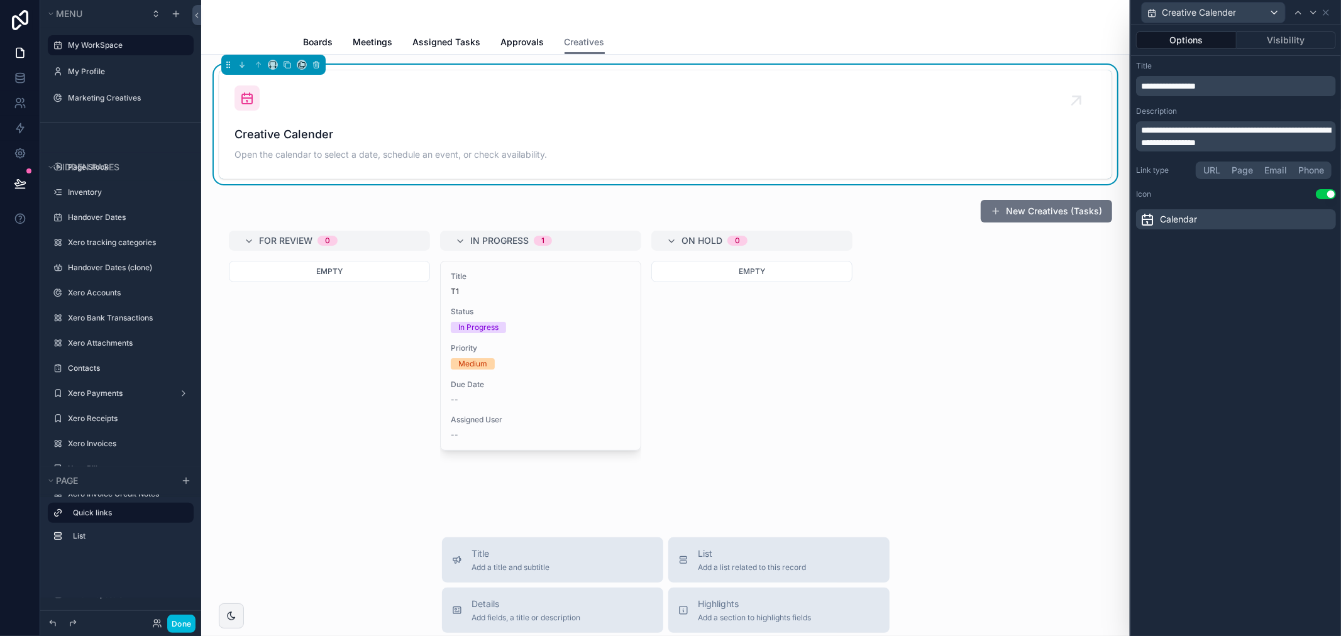
click at [1209, 173] on button "URL" at bounding box center [1211, 170] width 28 height 14
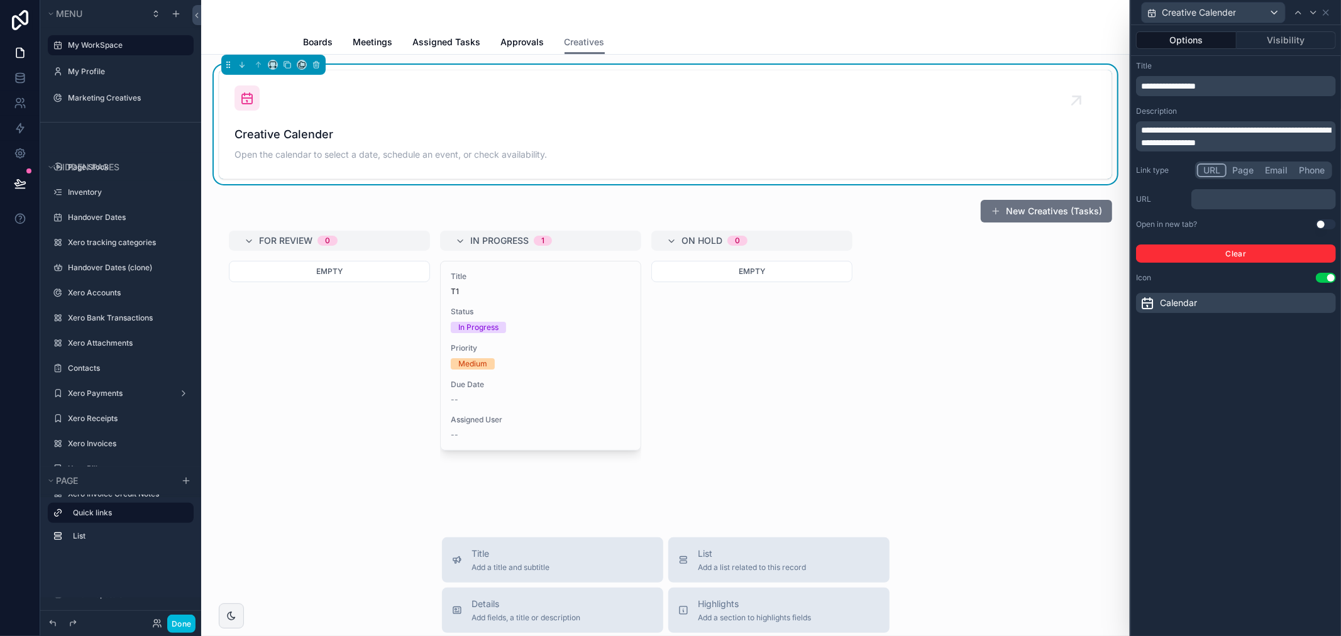
click at [1232, 172] on button "Page" at bounding box center [1242, 170] width 33 height 14
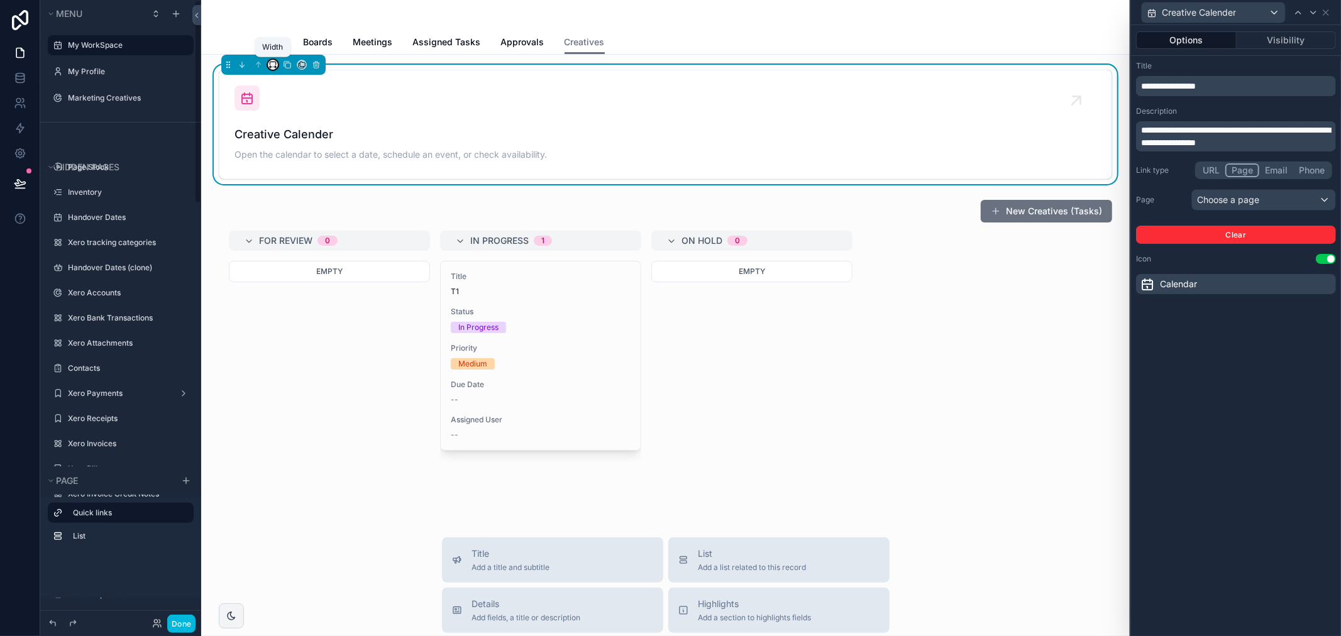
click at [274, 64] on icon "scrollable content" at bounding box center [272, 64] width 9 height 9
click at [299, 118] on div "25%" at bounding box center [299, 111] width 43 height 15
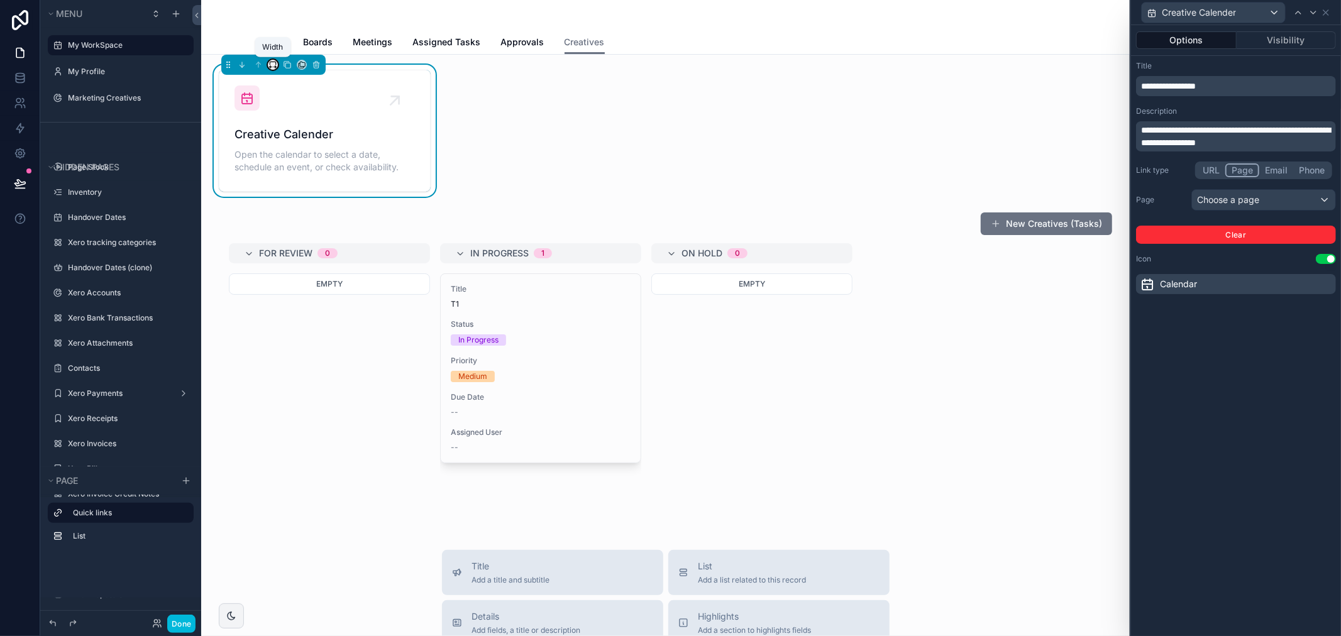
click at [271, 65] on icon "scrollable content" at bounding box center [272, 64] width 9 height 9
click at [296, 80] on span "Default" at bounding box center [293, 87] width 30 height 15
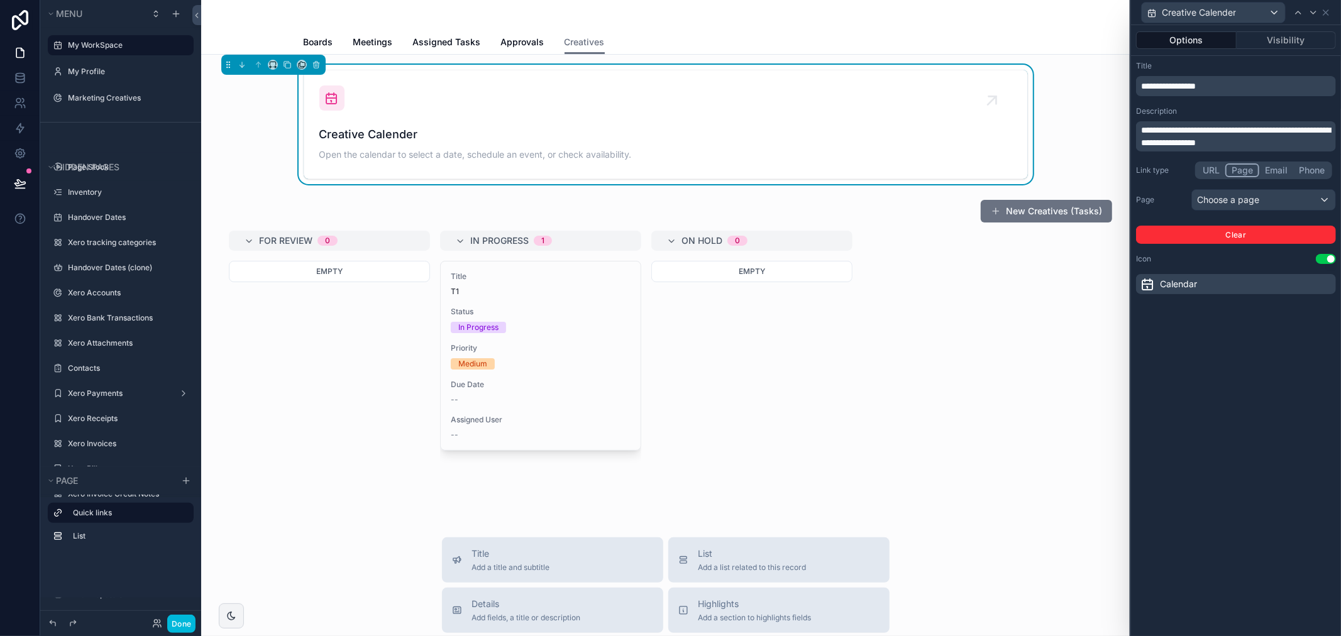
click at [1255, 283] on div "Calendar" at bounding box center [1236, 284] width 200 height 20
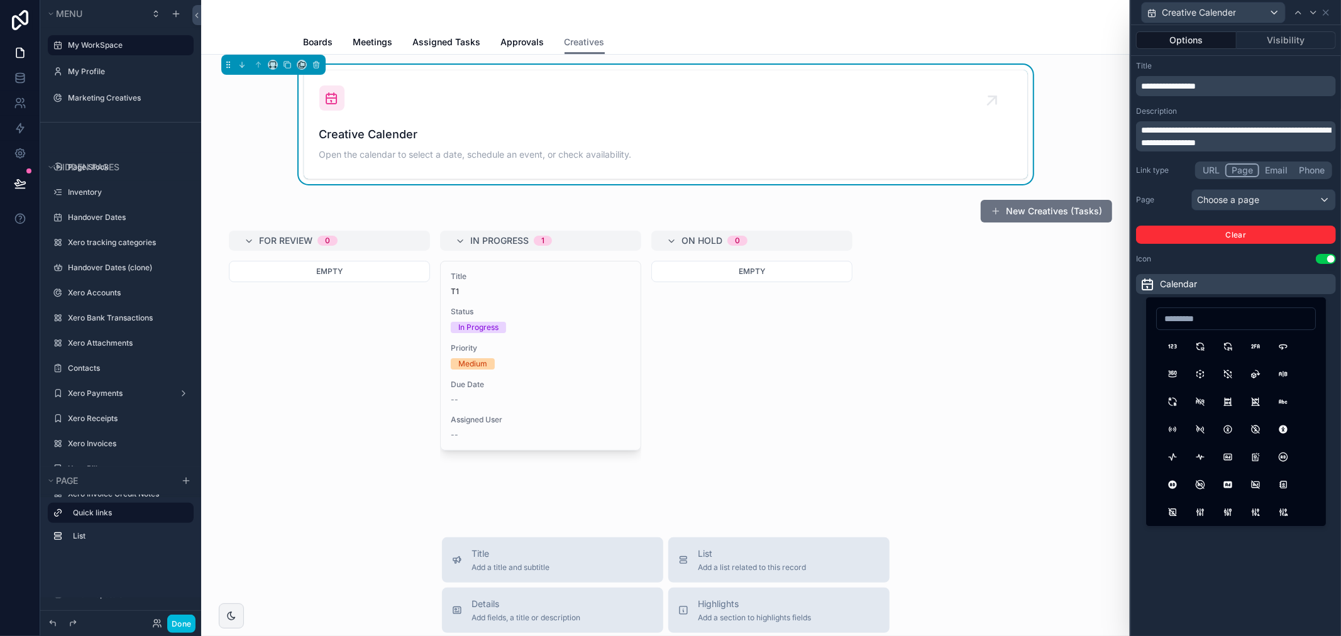
click at [1208, 269] on div "**********" at bounding box center [1236, 177] width 210 height 243
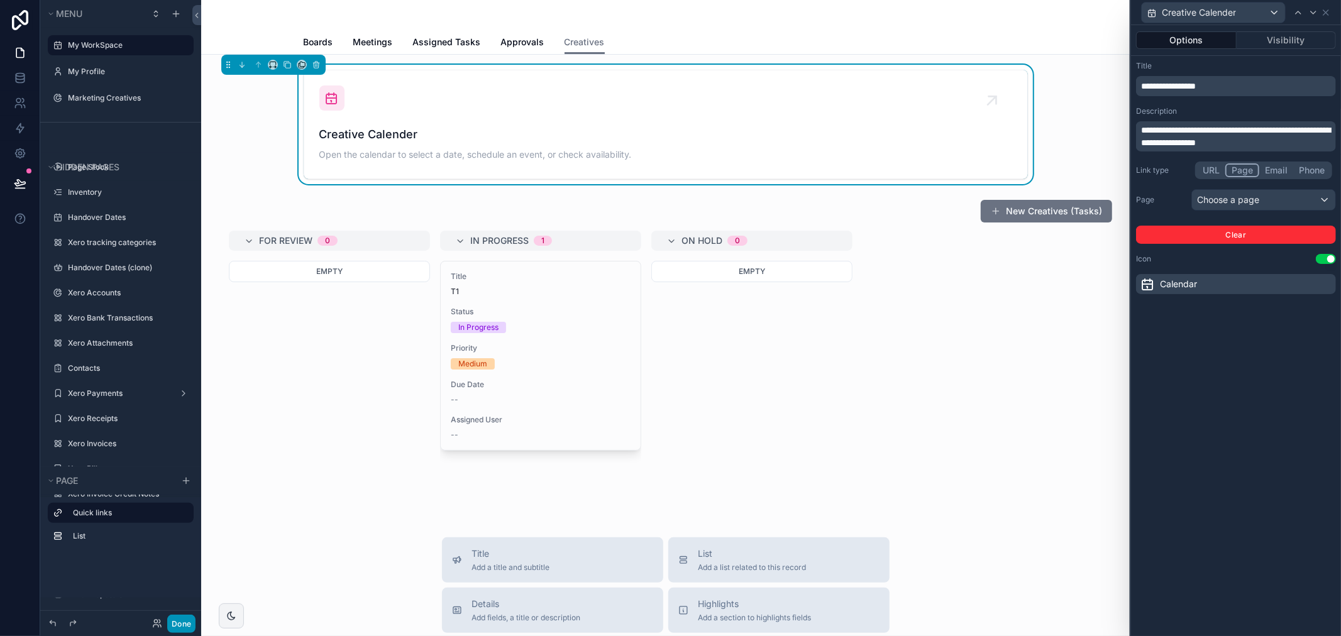
click at [192, 625] on button "Done" at bounding box center [181, 624] width 28 height 18
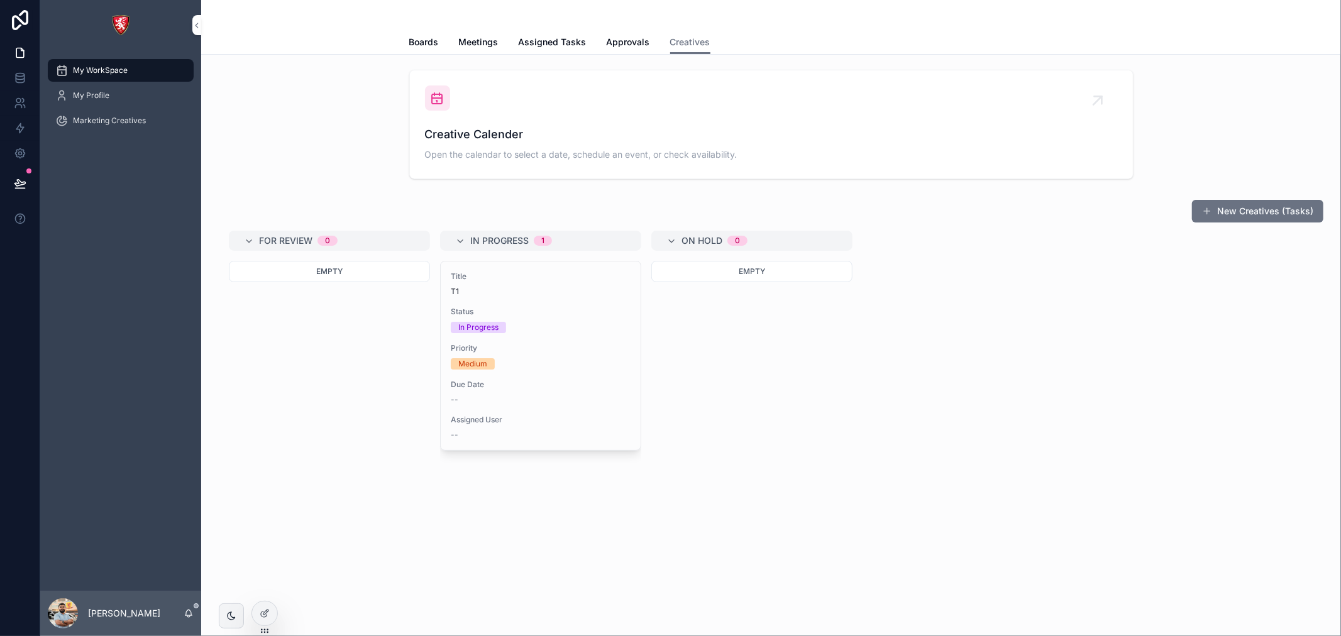
click at [504, 108] on div "Creative Calender Open the calendar to select a date, schedule an event, or che…" at bounding box center [771, 124] width 693 height 78
click at [510, 104] on div "Creative Calender Open the calendar to select a date, schedule an event, or che…" at bounding box center [771, 124] width 693 height 78
click at [88, 119] on span "Marketing Creatives" at bounding box center [109, 121] width 73 height 10
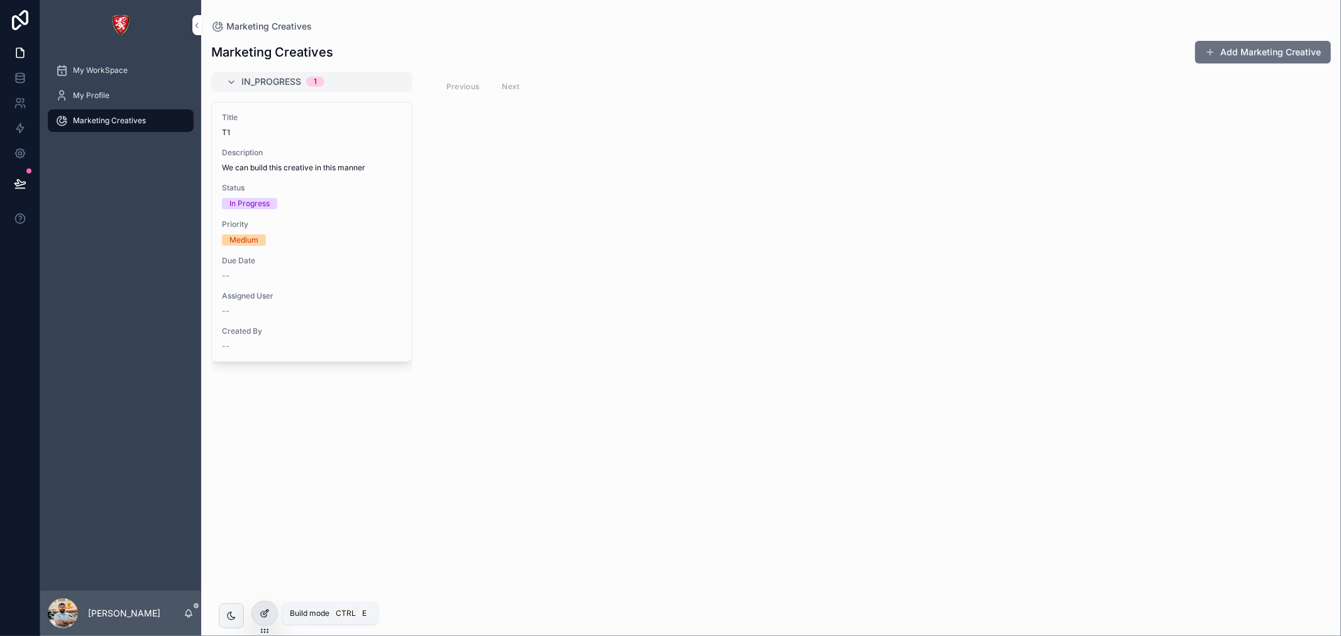
click at [268, 615] on icon at bounding box center [265, 613] width 10 height 10
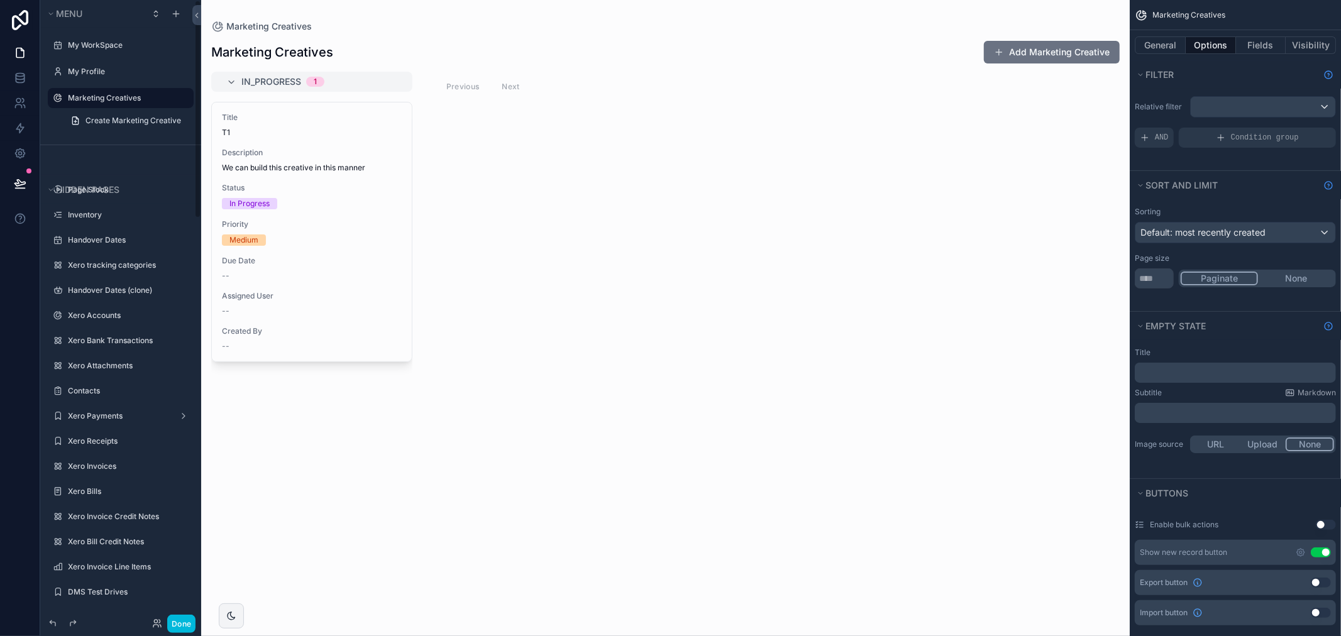
click at [85, 98] on label "Marketing Creatives" at bounding box center [127, 98] width 118 height 10
click at [0, 0] on icon "scrollable content" at bounding box center [0, 0] width 0 height 0
click at [158, 91] on button "scrollable content" at bounding box center [165, 98] width 15 height 15
click at [155, 101] on label "Marketing Creatives" at bounding box center [127, 98] width 118 height 10
click at [0, 0] on icon "scrollable content" at bounding box center [0, 0] width 0 height 0
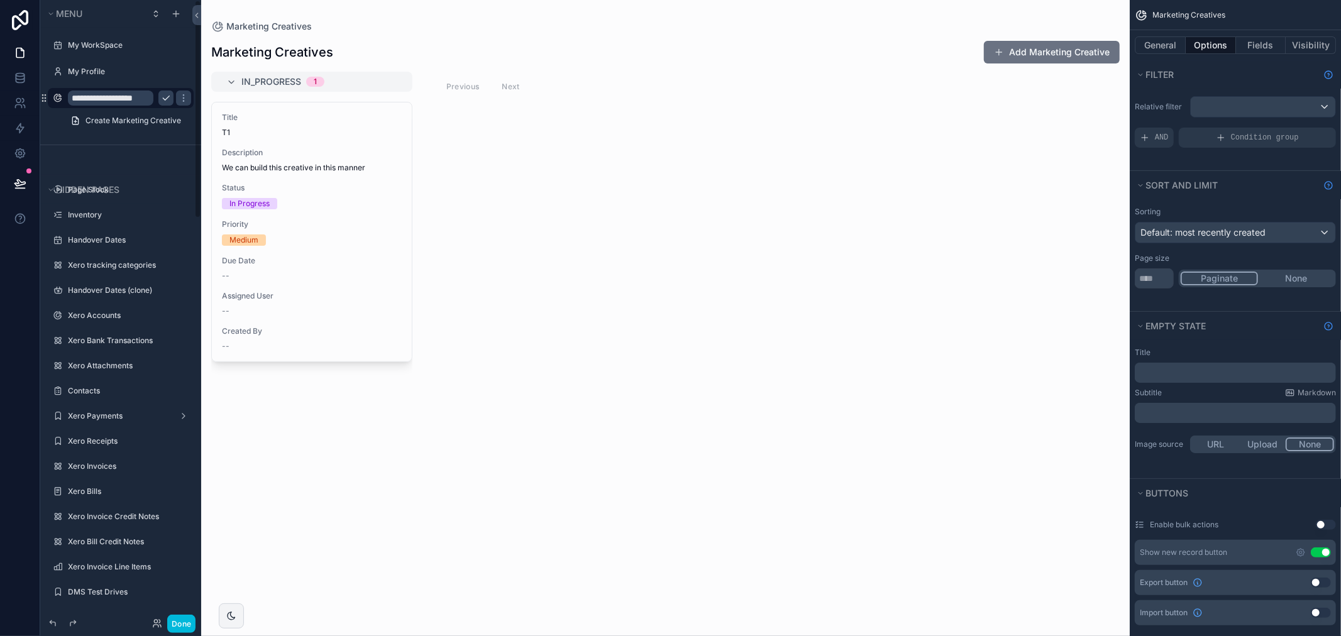
click at [145, 99] on input "**********" at bounding box center [110, 98] width 85 height 15
type input "**********"
click at [164, 99] on icon "scrollable content" at bounding box center [166, 98] width 6 height 4
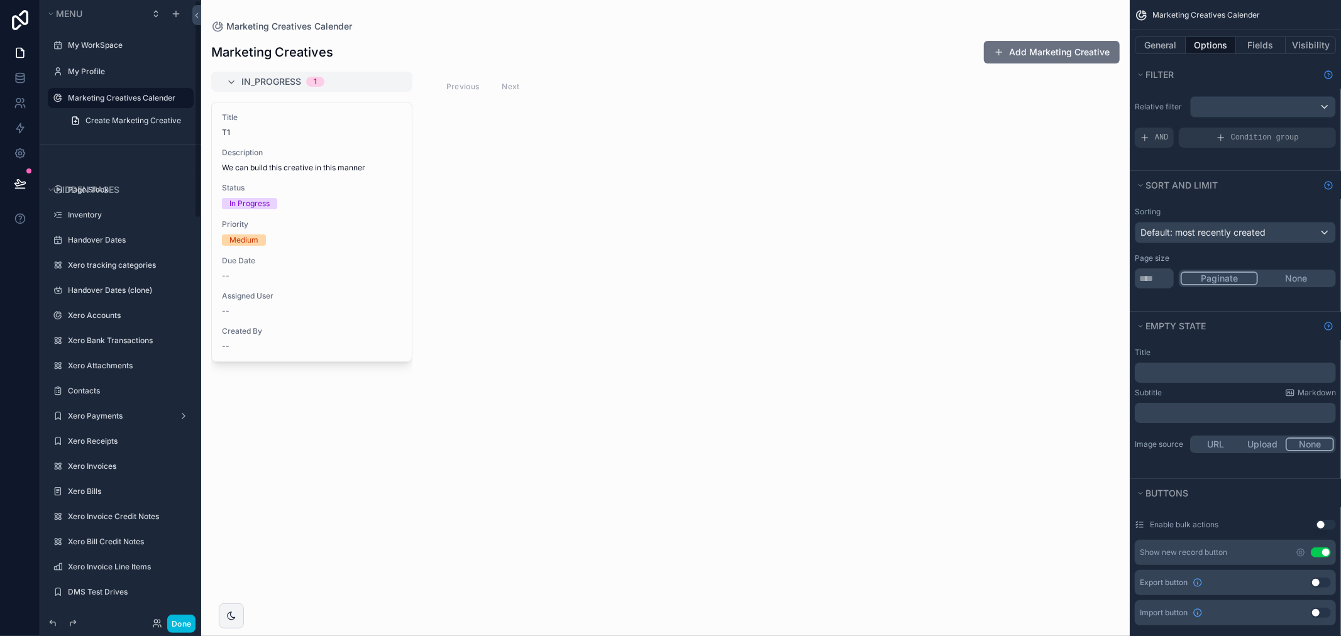
click at [0, 0] on button "scrollable content" at bounding box center [0, 0] width 0 height 0
click at [160, 96] on button "scrollable content" at bounding box center [165, 98] width 15 height 15
click at [0, 0] on button "scrollable content" at bounding box center [0, 0] width 0 height 0
click at [111, 99] on input "**********" at bounding box center [110, 98] width 85 height 15
type input "**********"
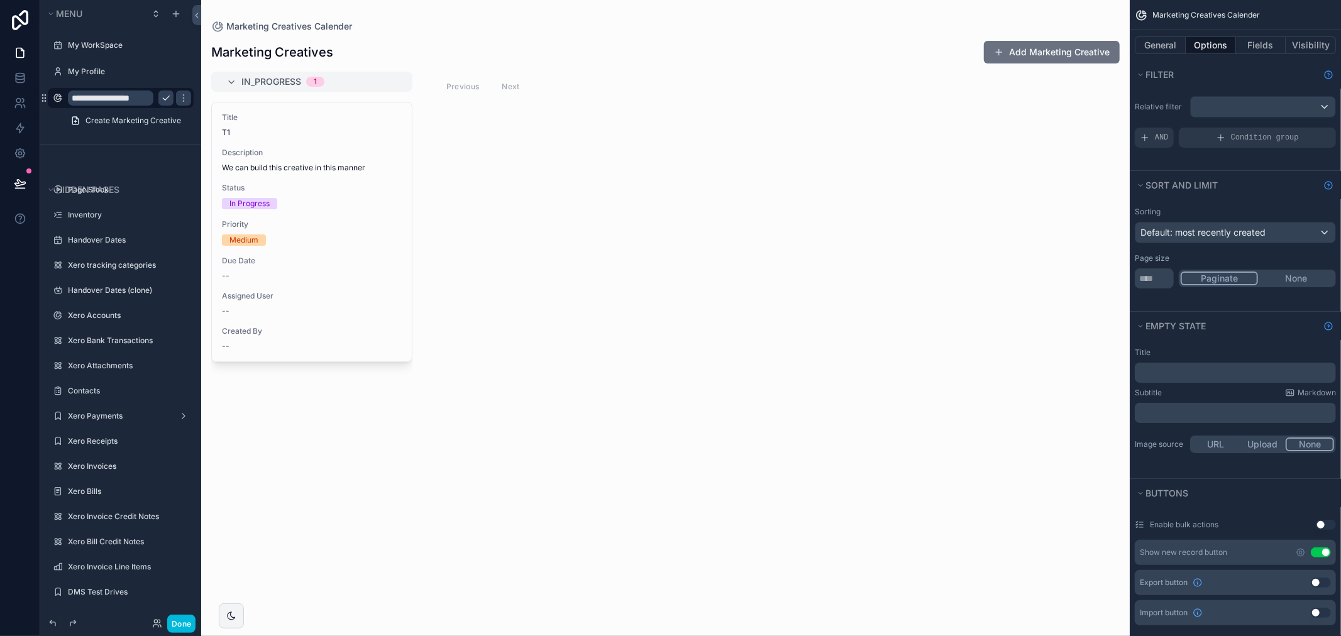
click at [162, 99] on icon "scrollable content" at bounding box center [166, 98] width 10 height 10
click at [853, 299] on div "scrollable content" at bounding box center [665, 318] width 928 height 636
click at [1154, 42] on button "General" at bounding box center [1159, 45] width 51 height 18
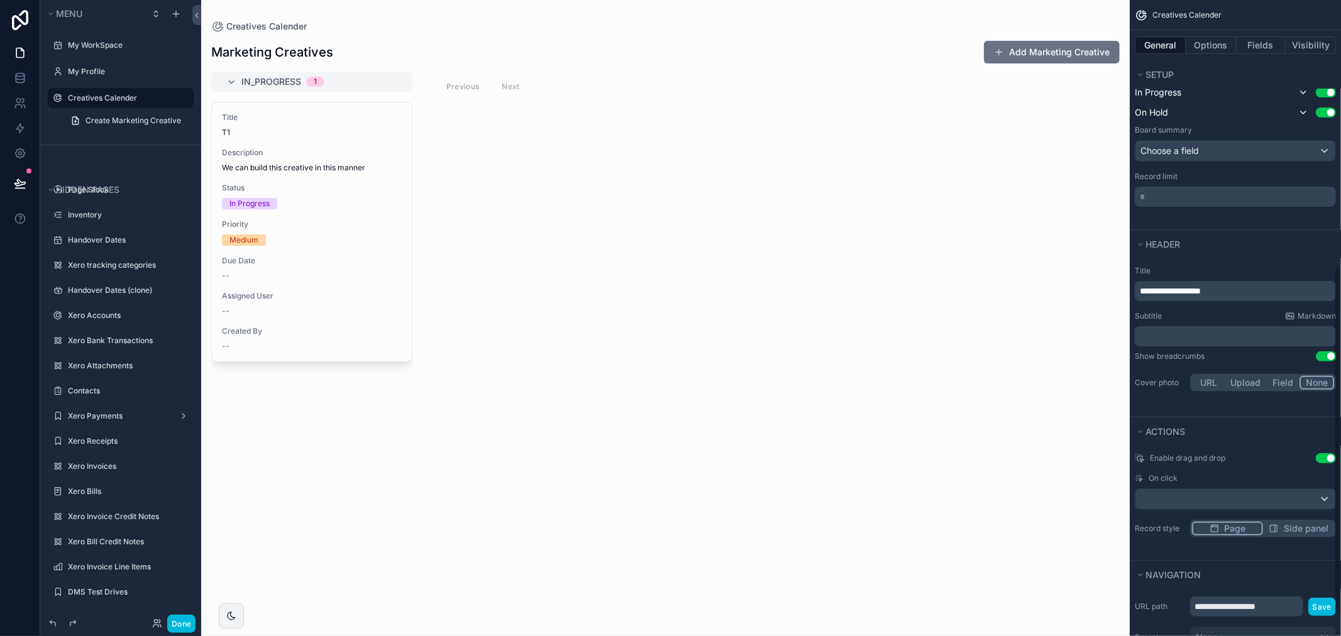
scroll to position [488, 0]
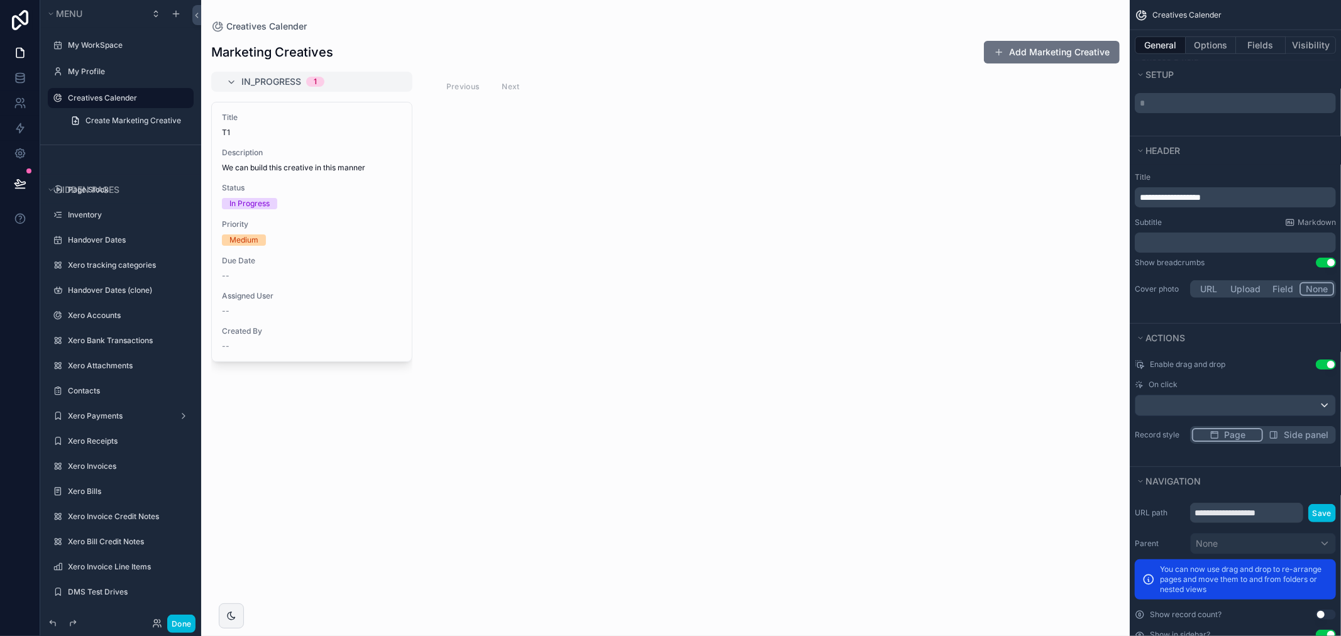
click at [1200, 200] on span "**********" at bounding box center [1169, 197] width 61 height 9
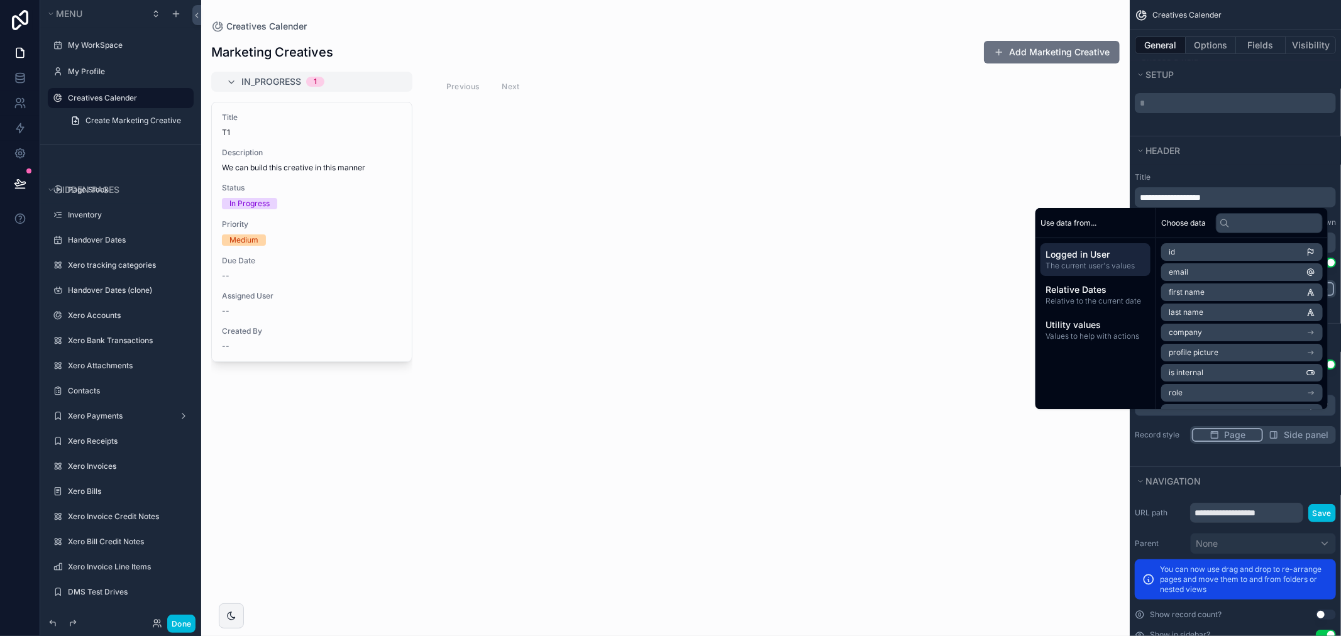
click at [1187, 197] on span "**********" at bounding box center [1169, 197] width 61 height 9
click at [1184, 79] on button "Setup" at bounding box center [1231, 75] width 194 height 18
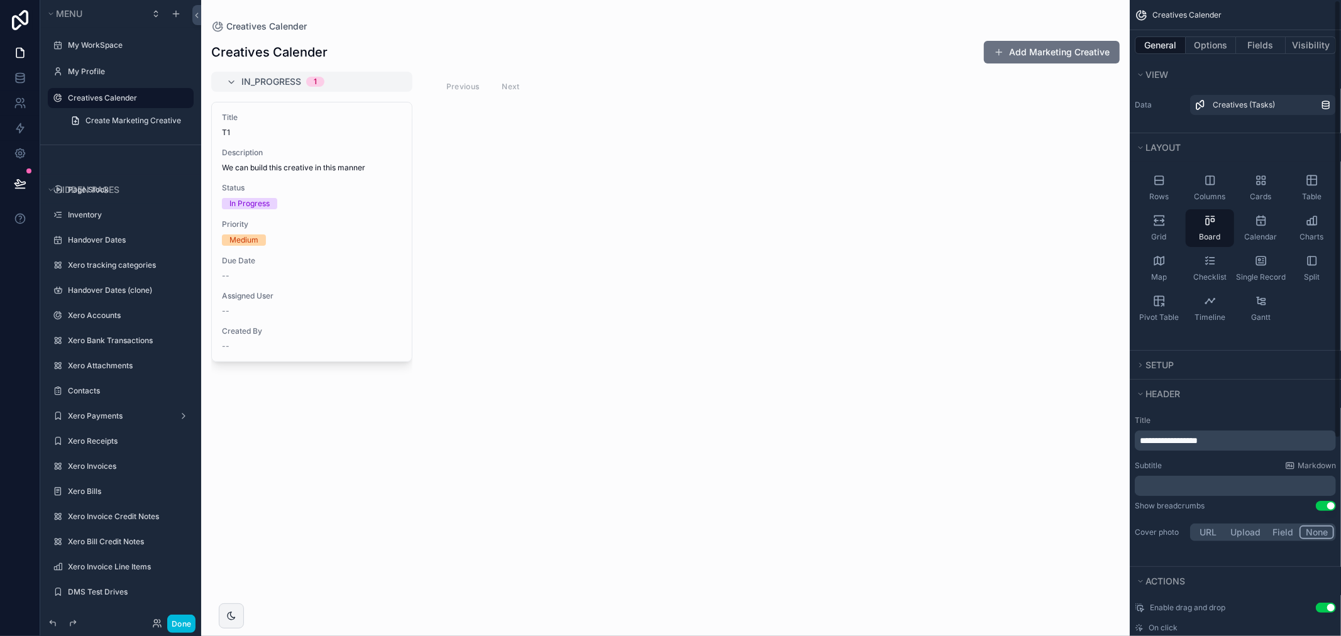
scroll to position [0, 0]
drag, startPoint x: 1158, startPoint y: 272, endPoint x: 1293, endPoint y: 256, distance: 136.7
click at [1287, 260] on div "Rows Columns Cards Table Grid Board Calendar Charts Map Checklist Single Record…" at bounding box center [1234, 249] width 211 height 168
click at [1261, 229] on div "Calendar" at bounding box center [1260, 230] width 48 height 38
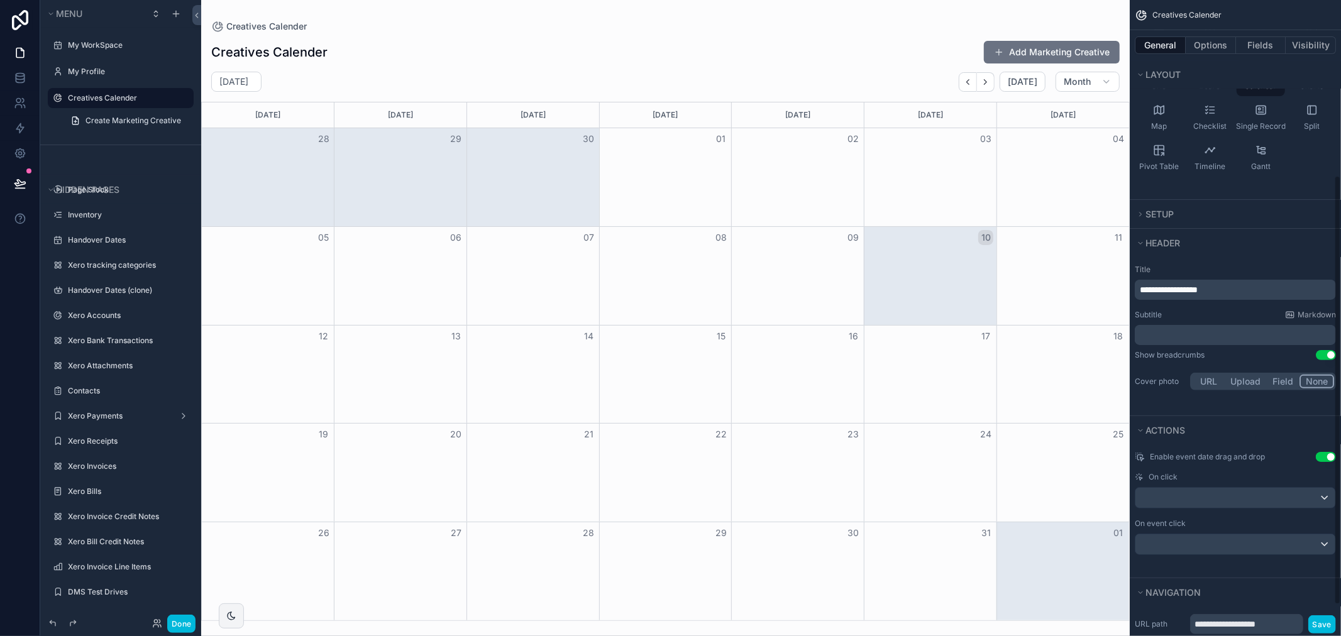
scroll to position [279, 0]
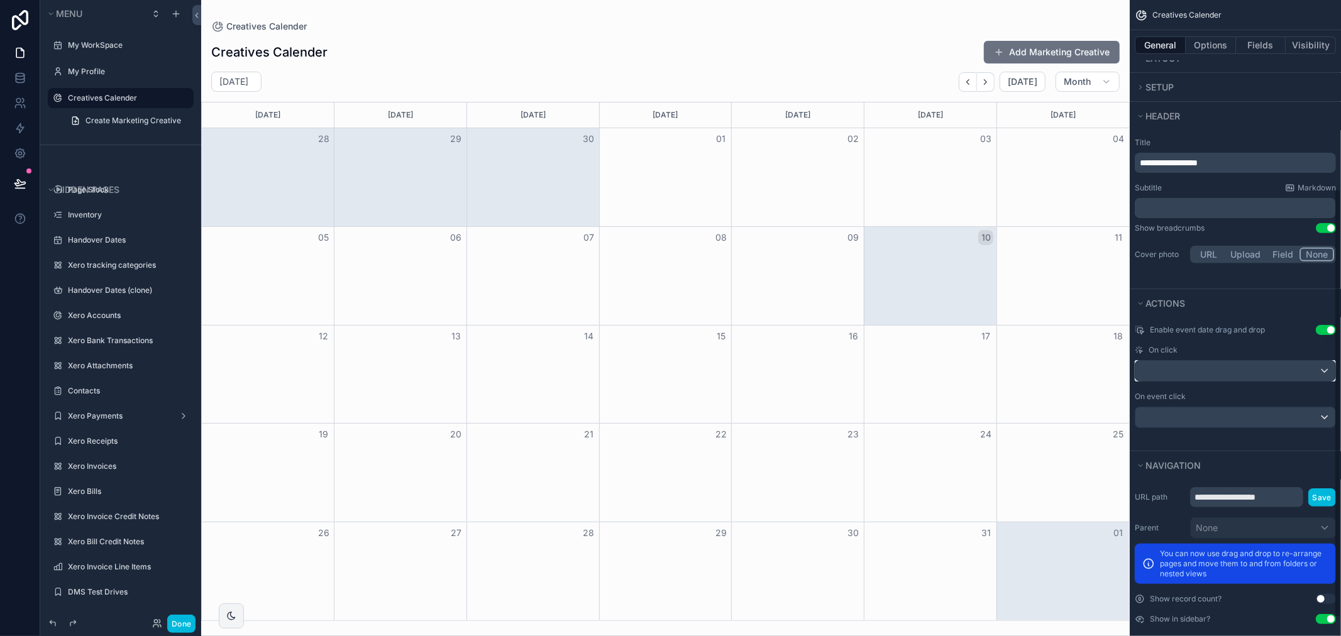
click at [1236, 378] on div "scrollable content" at bounding box center [1235, 371] width 200 height 20
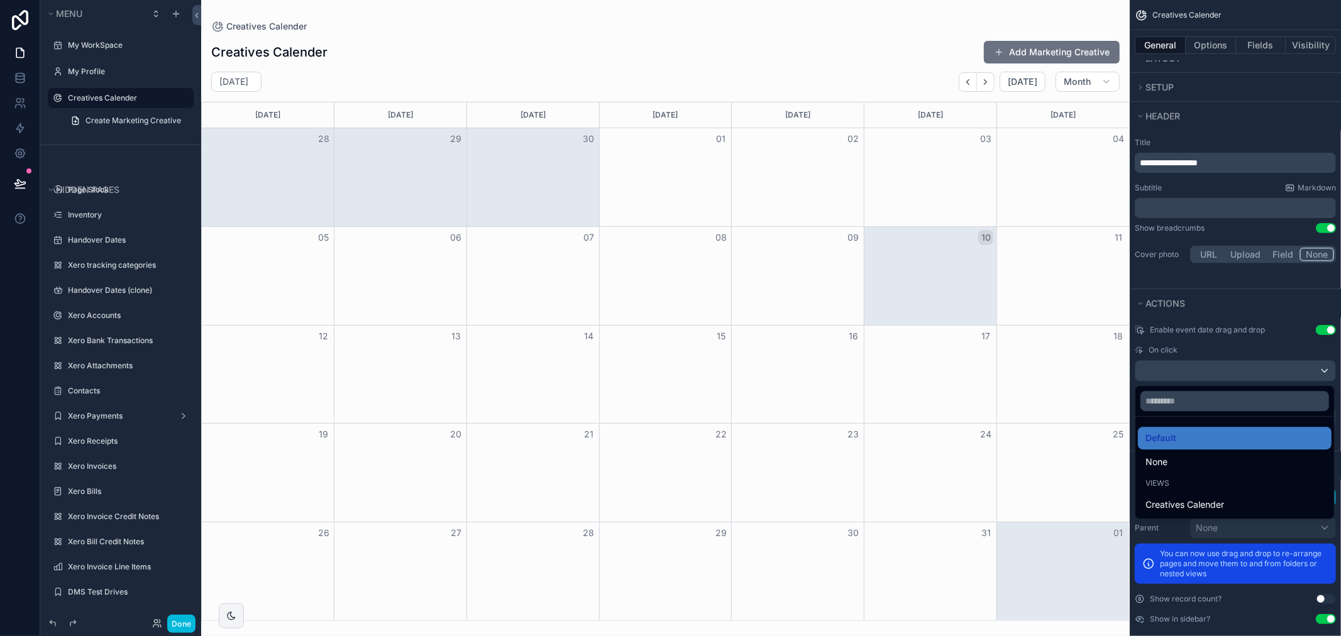
click at [1239, 327] on div "scrollable content" at bounding box center [670, 318] width 1341 height 636
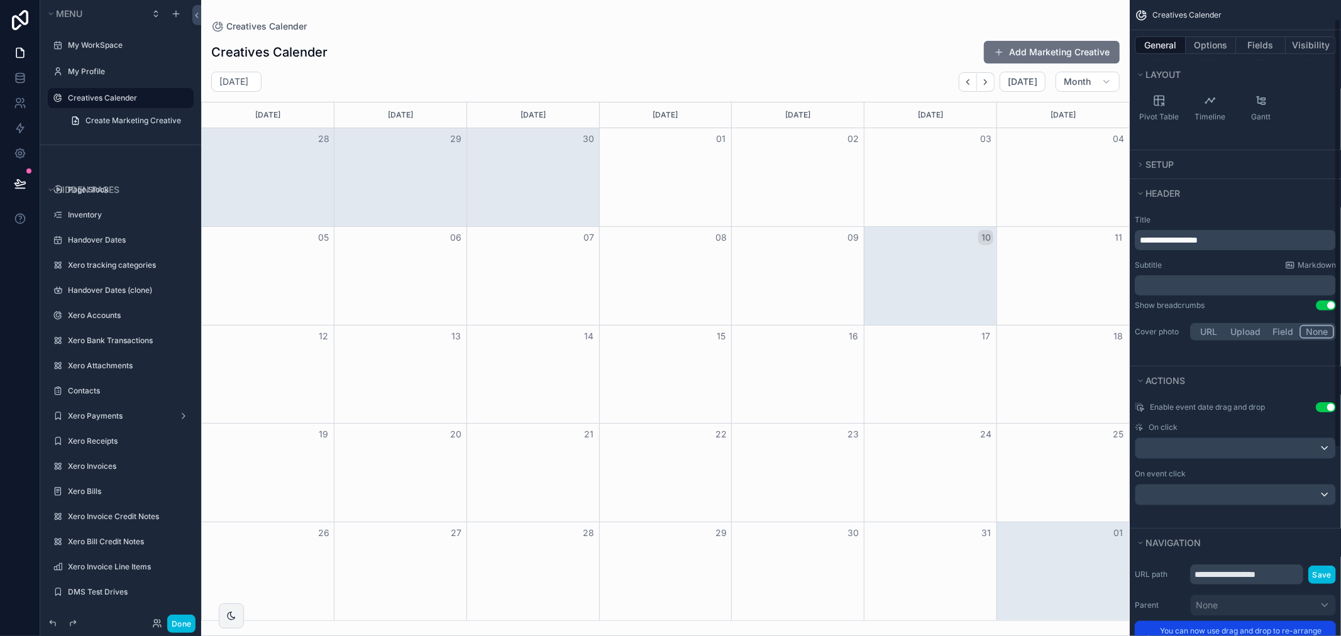
scroll to position [26, 0]
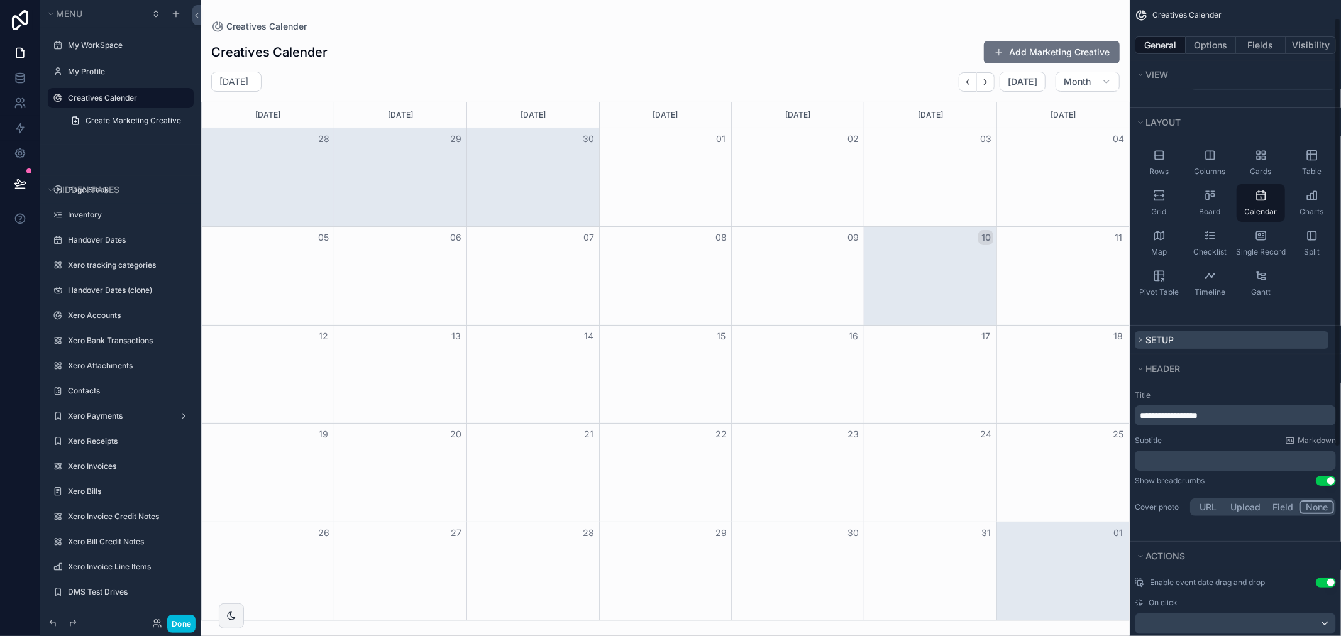
click at [1166, 337] on span "Setup" at bounding box center [1159, 339] width 28 height 11
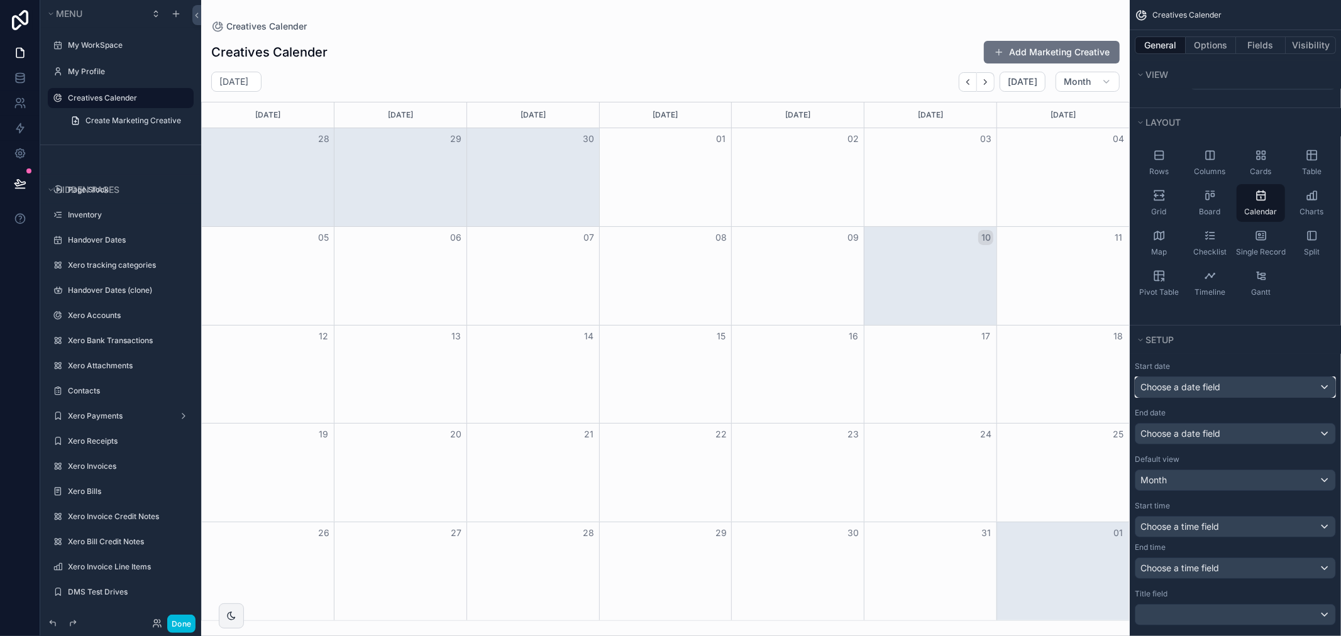
click at [1193, 391] on span "Choose a date field" at bounding box center [1180, 386] width 80 height 11
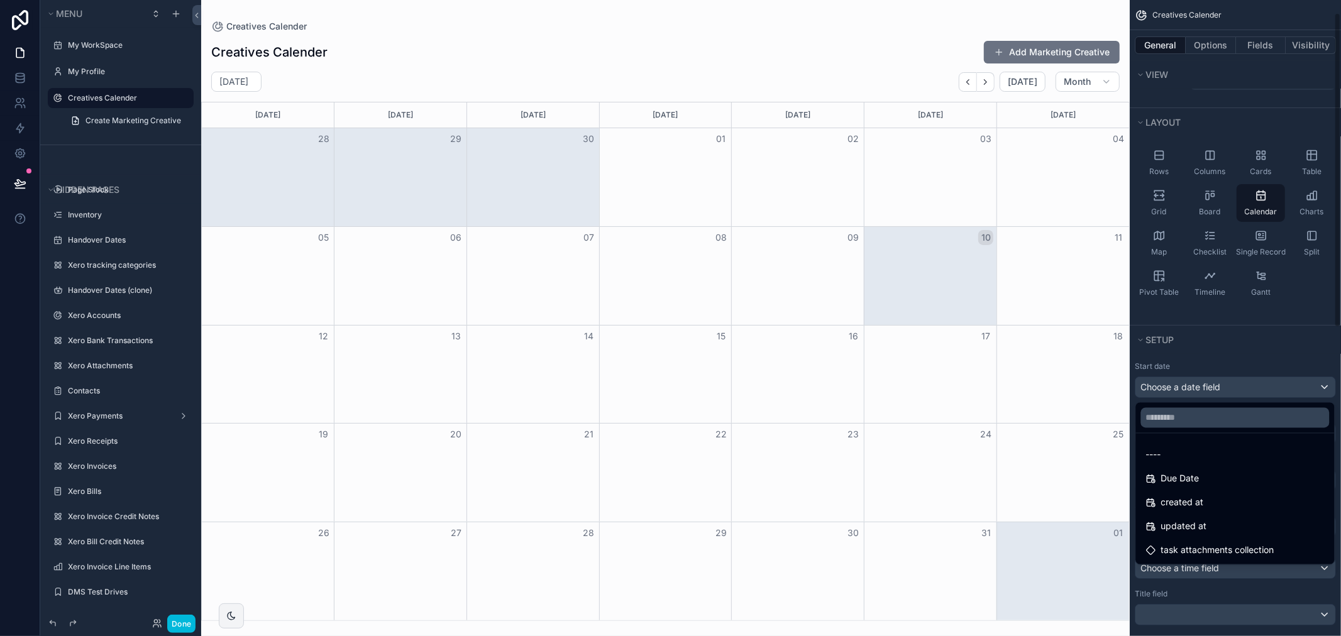
click at [1207, 376] on div "scrollable content" at bounding box center [670, 318] width 1341 height 636
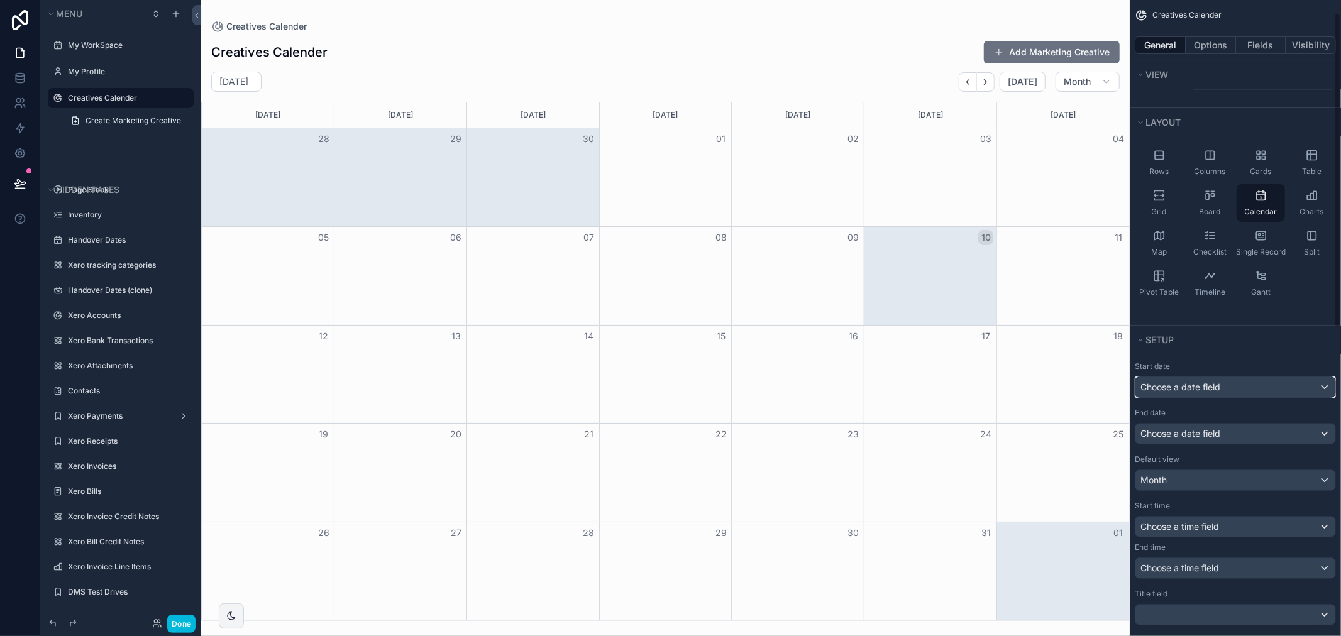
click at [1209, 388] on span "Choose a date field" at bounding box center [1180, 386] width 80 height 11
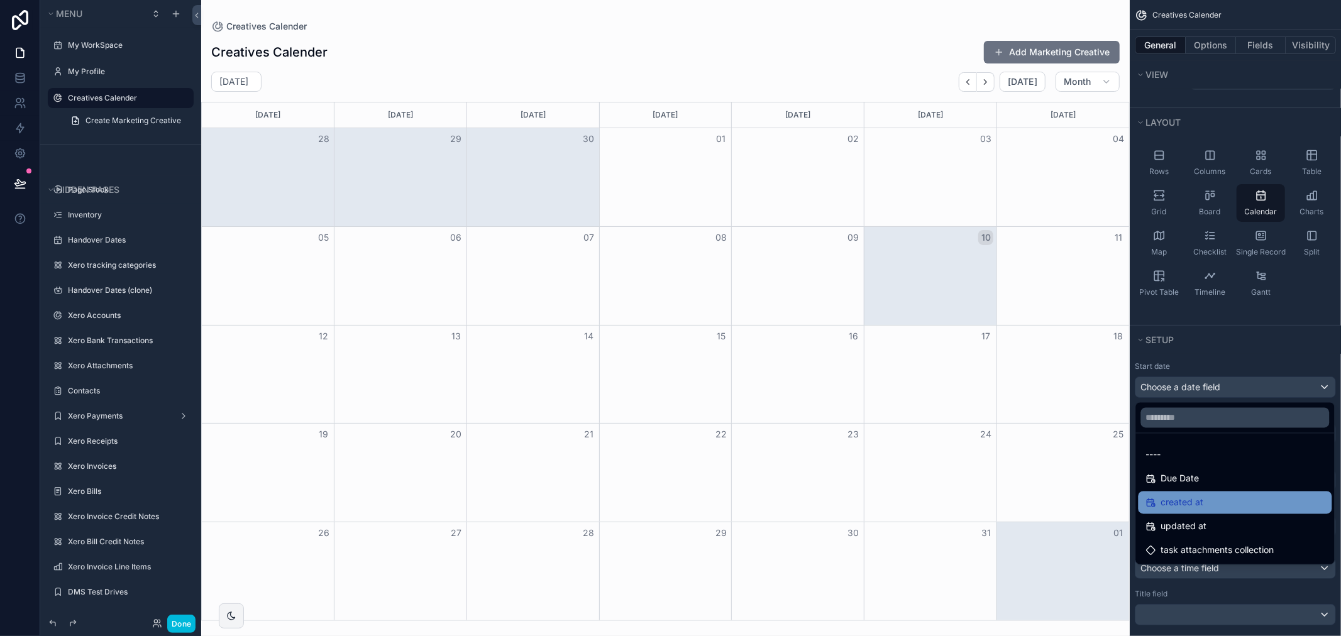
click at [1200, 505] on span "created at" at bounding box center [1182, 502] width 43 height 15
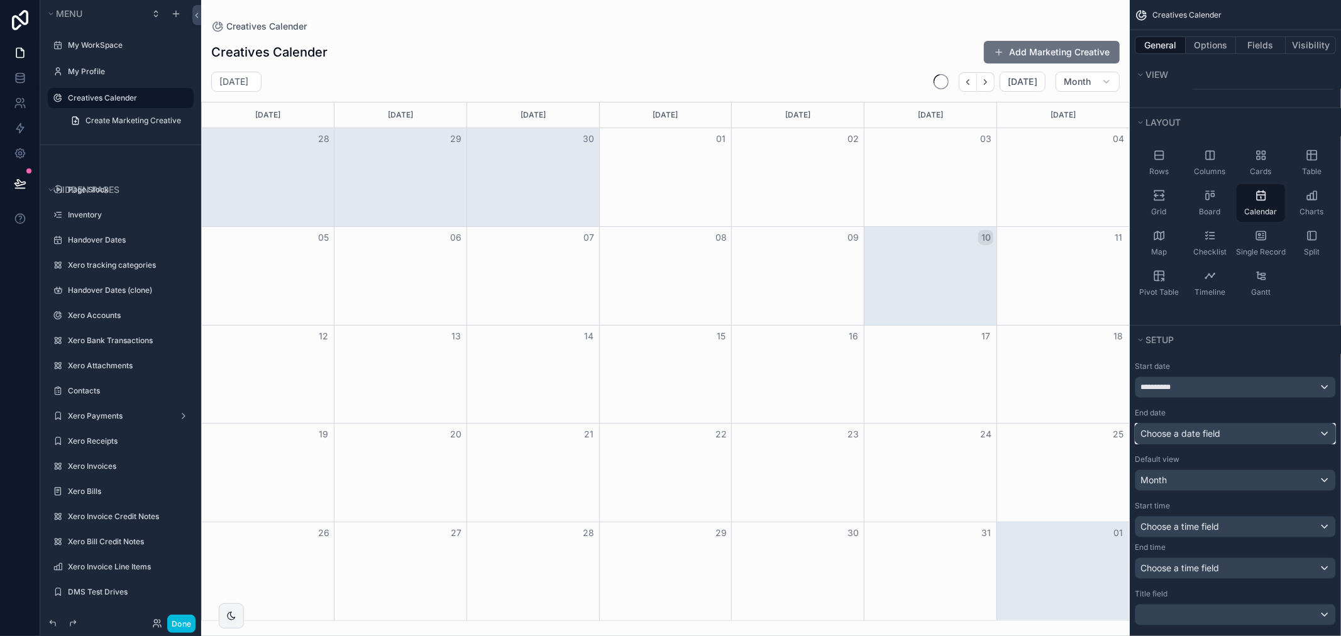
click at [1218, 436] on span "Choose a date field" at bounding box center [1180, 433] width 80 height 11
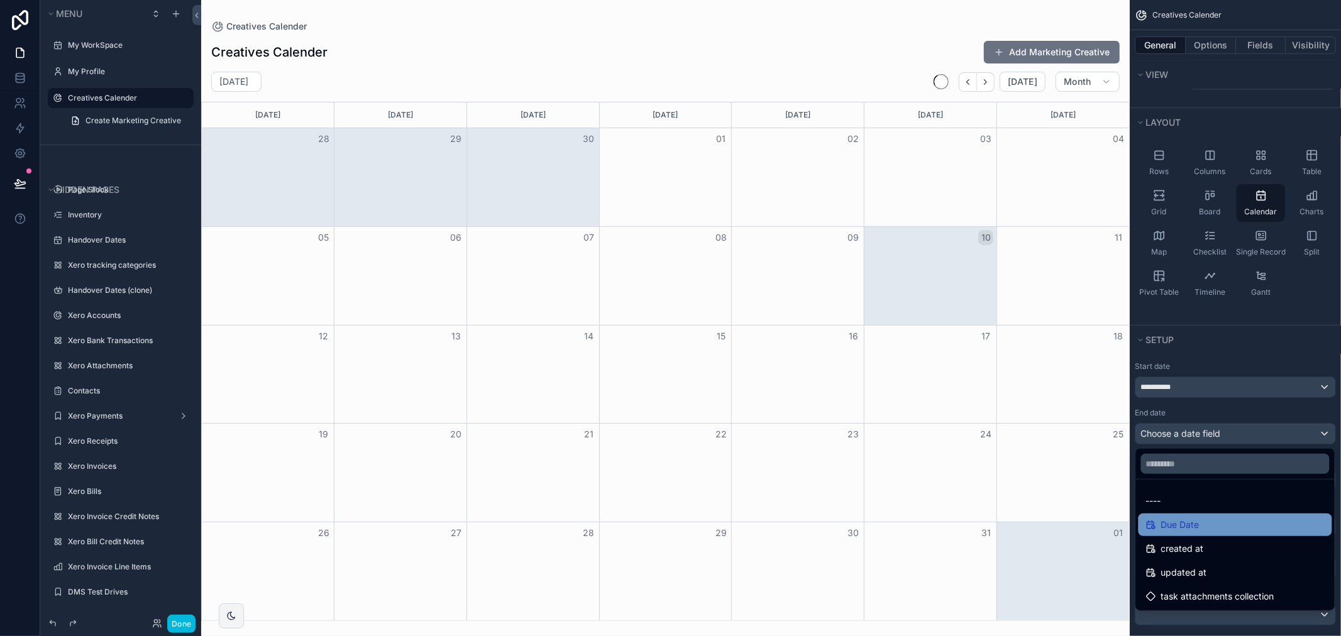
click at [1193, 534] on div "Due Date" at bounding box center [1235, 524] width 194 height 23
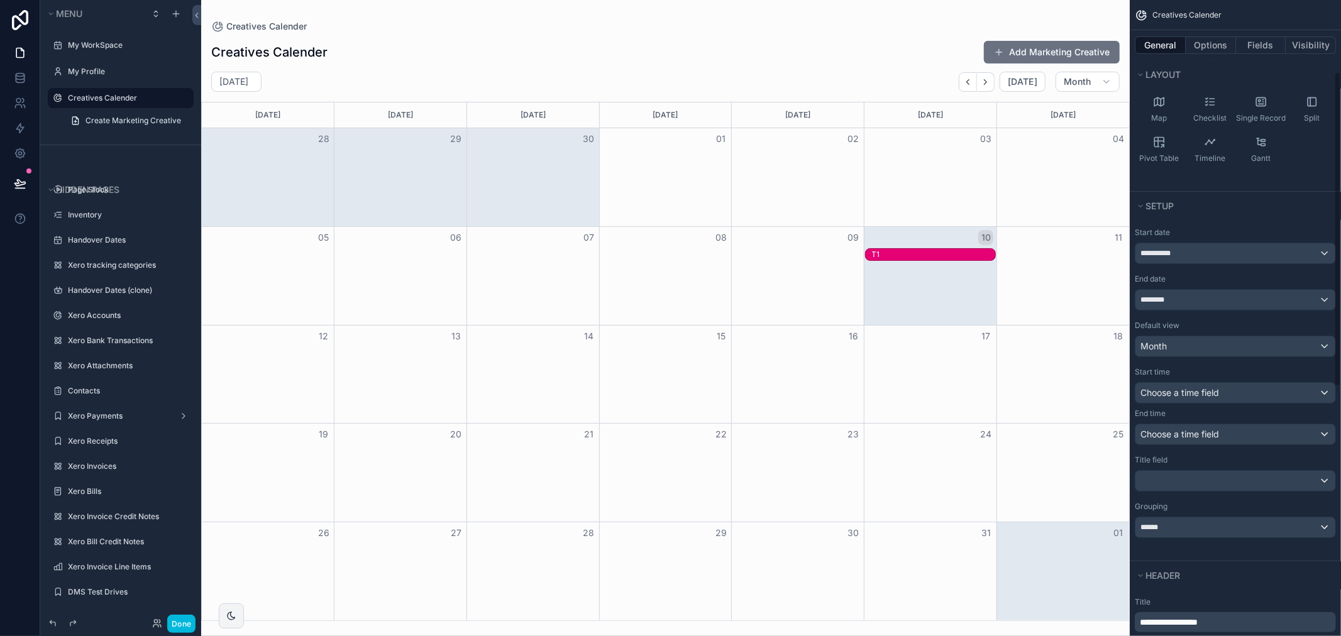
scroll to position [166, 0]
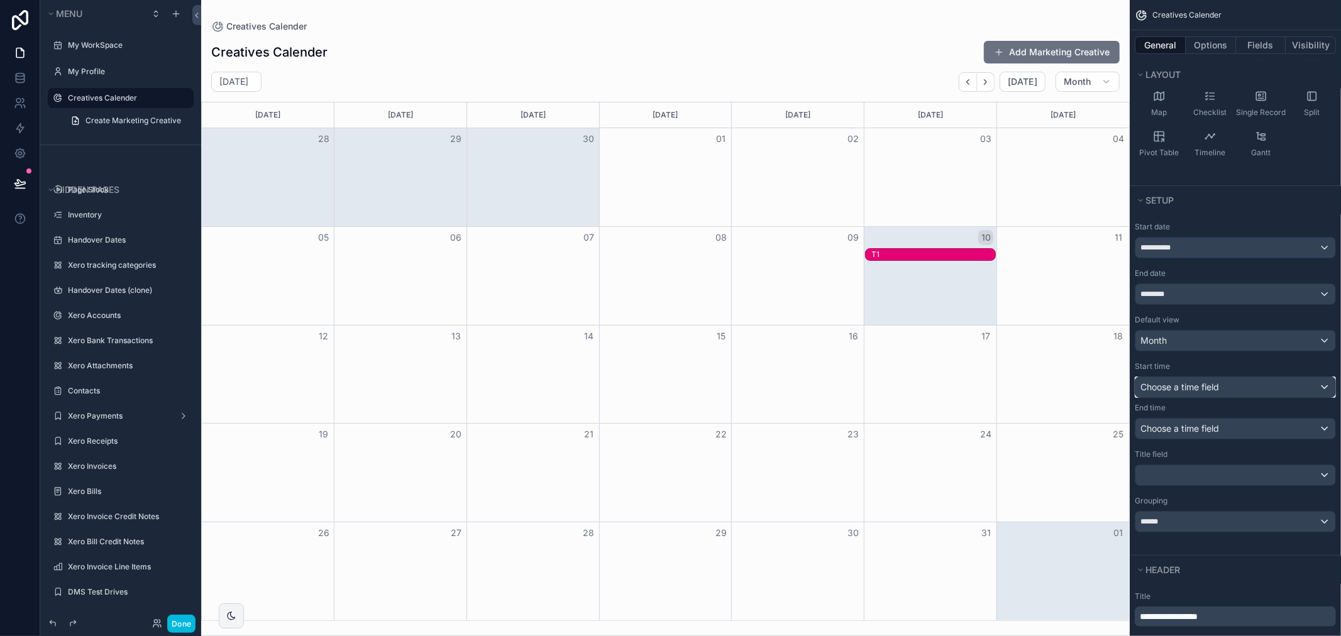
click at [1227, 390] on div "Choose a time field" at bounding box center [1235, 387] width 200 height 20
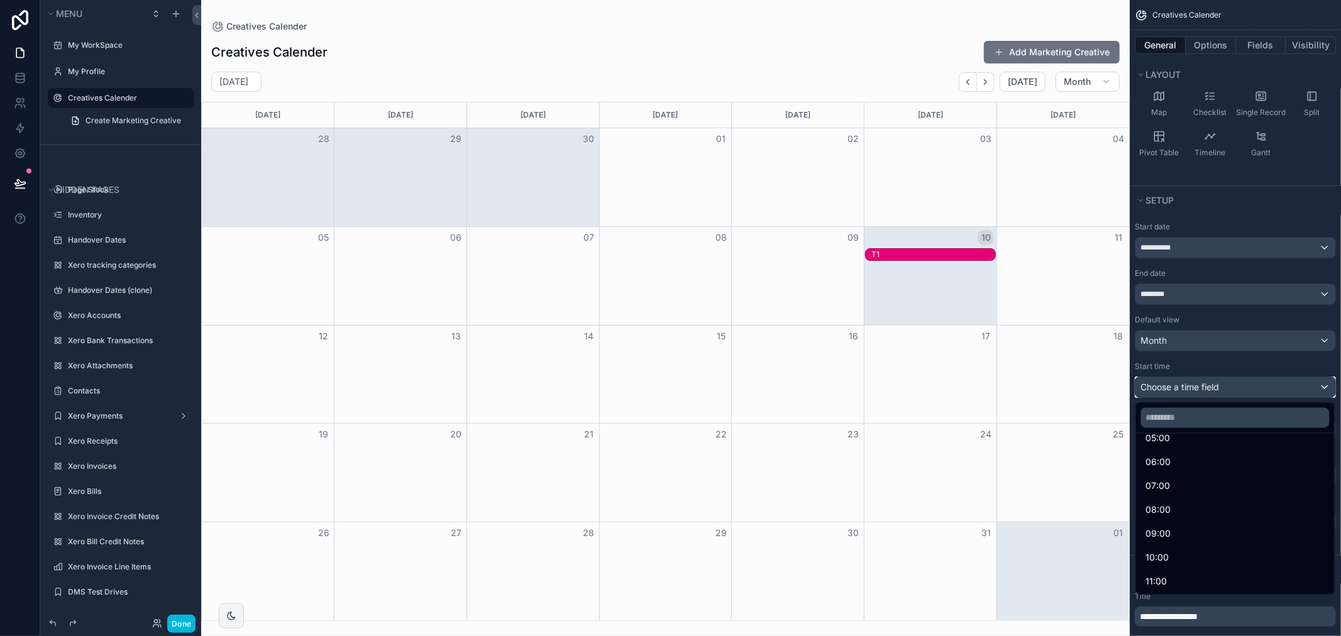
scroll to position [209, 0]
drag, startPoint x: 1201, startPoint y: 470, endPoint x: 1202, endPoint y: 486, distance: 15.8
click at [1202, 486] on ul "Default 00:00 01:00 02:00 03:00 04:00 05:00 06:00 07:00 08:00 09:00 10:00 11:00…" at bounding box center [1235, 514] width 199 height 161
click at [1202, 486] on div "09:00" at bounding box center [1235, 484] width 178 height 15
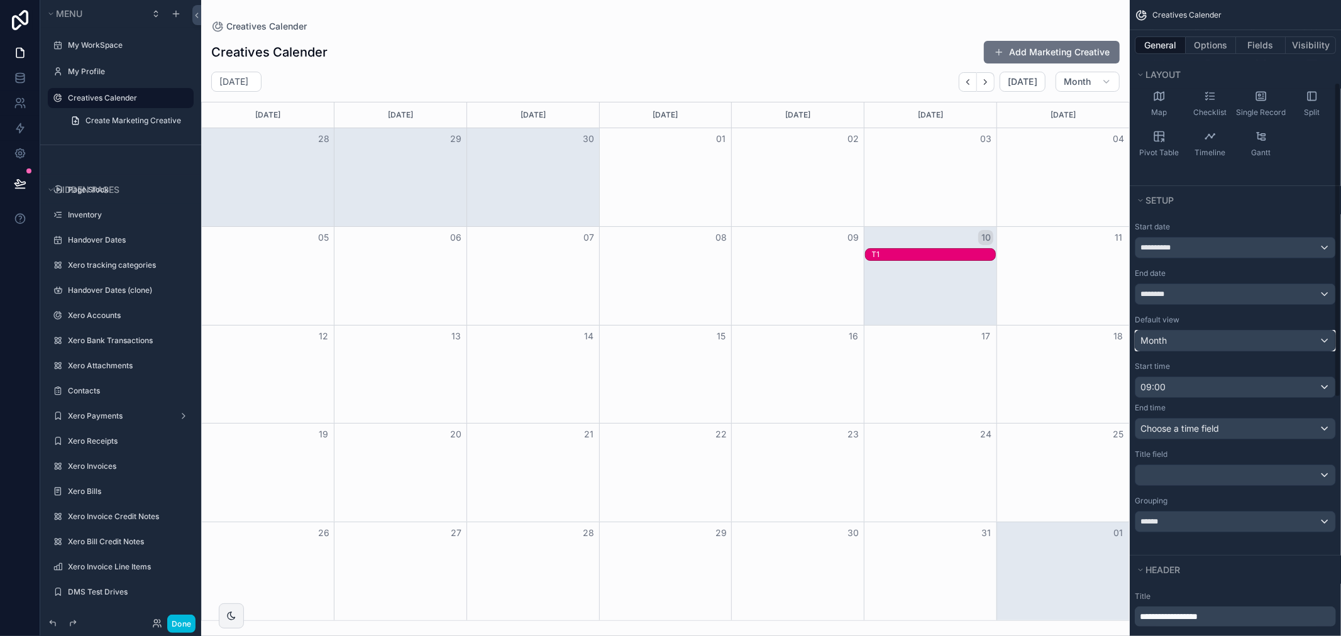
click at [1166, 333] on div "Month" at bounding box center [1235, 341] width 200 height 20
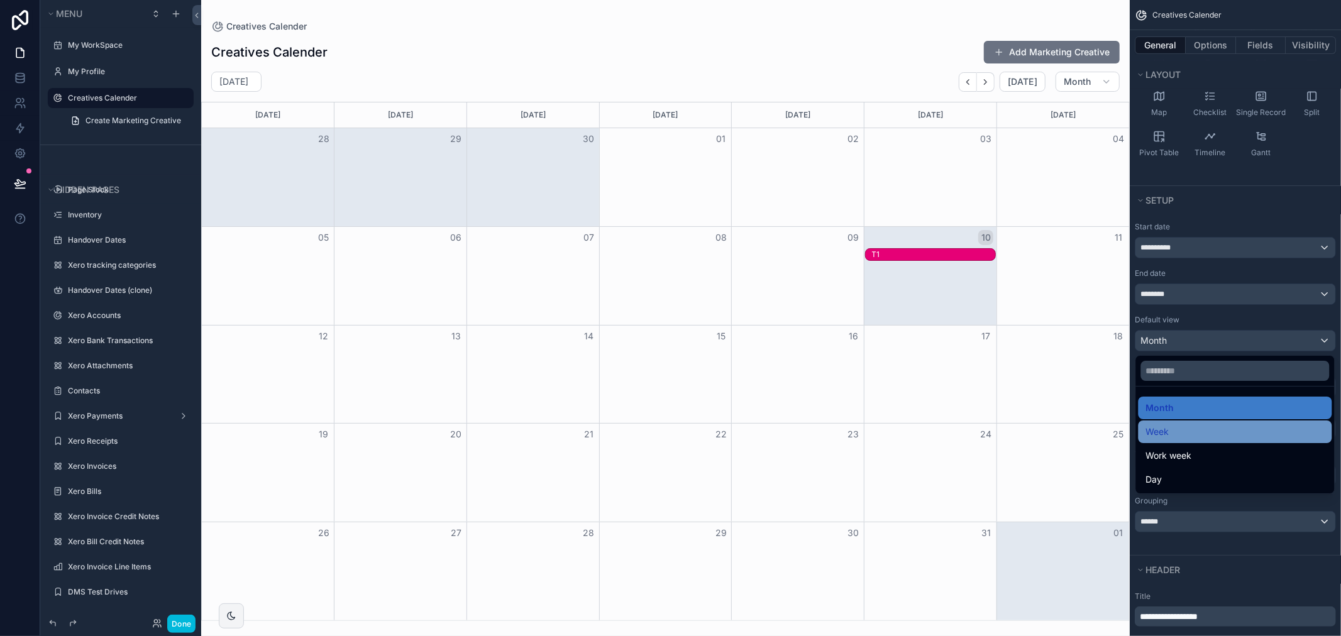
click at [1167, 442] on ul "Month Week Work week Day" at bounding box center [1235, 440] width 199 height 107
click at [1167, 442] on div "Week" at bounding box center [1235, 431] width 194 height 23
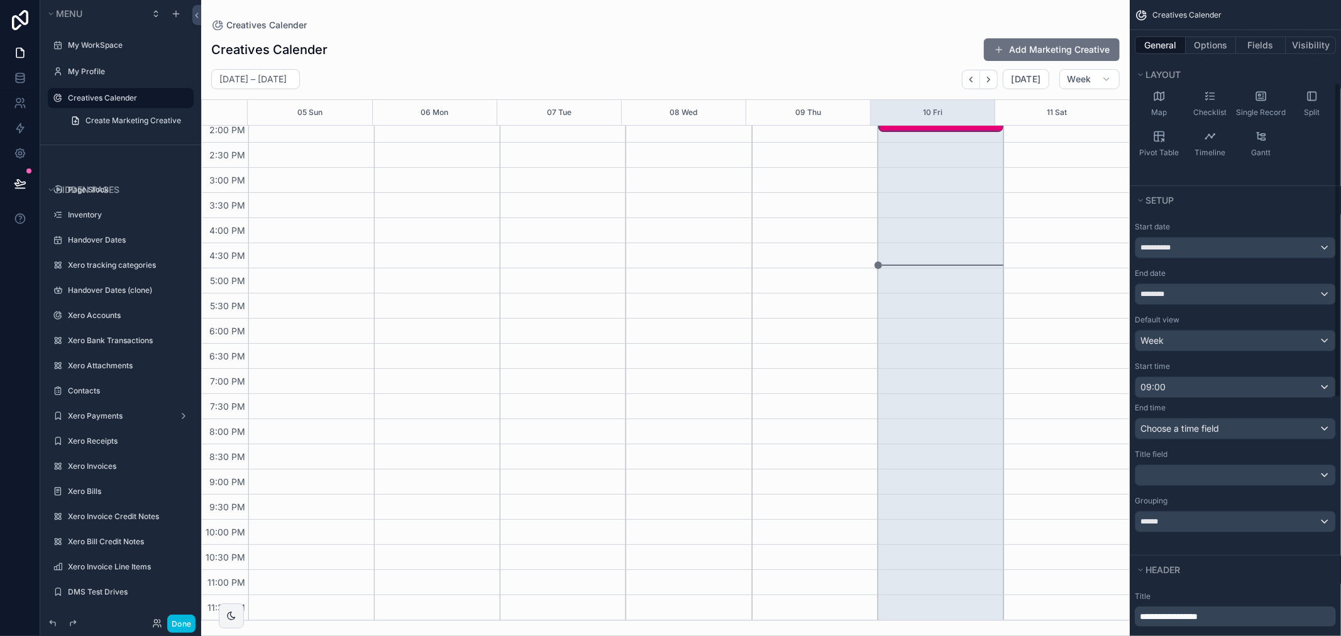
scroll to position [0, 0]
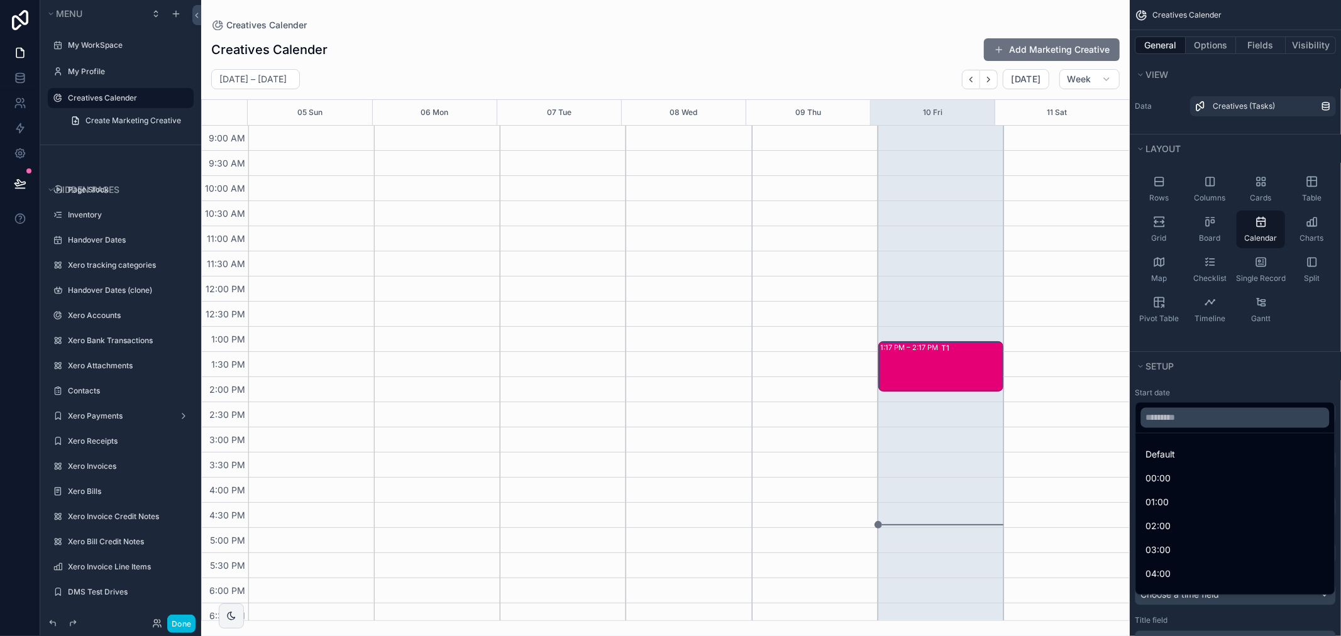
scroll to position [166, 0]
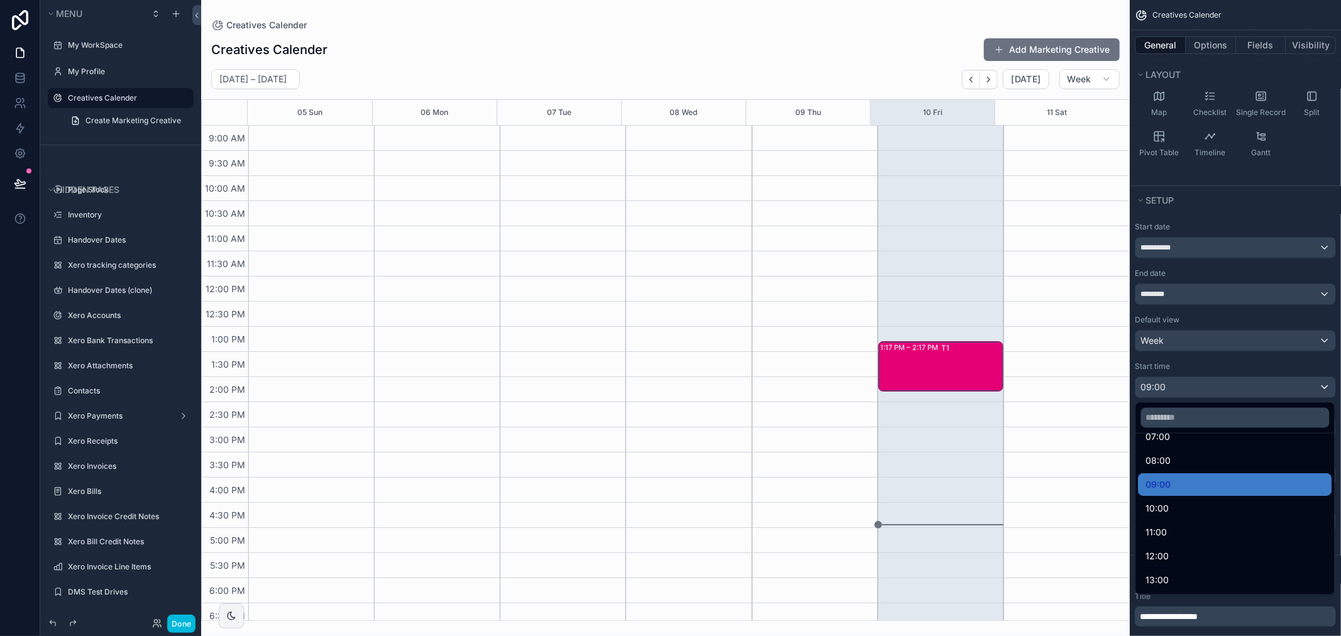
click at [1171, 461] on div "08:00" at bounding box center [1235, 460] width 178 height 15
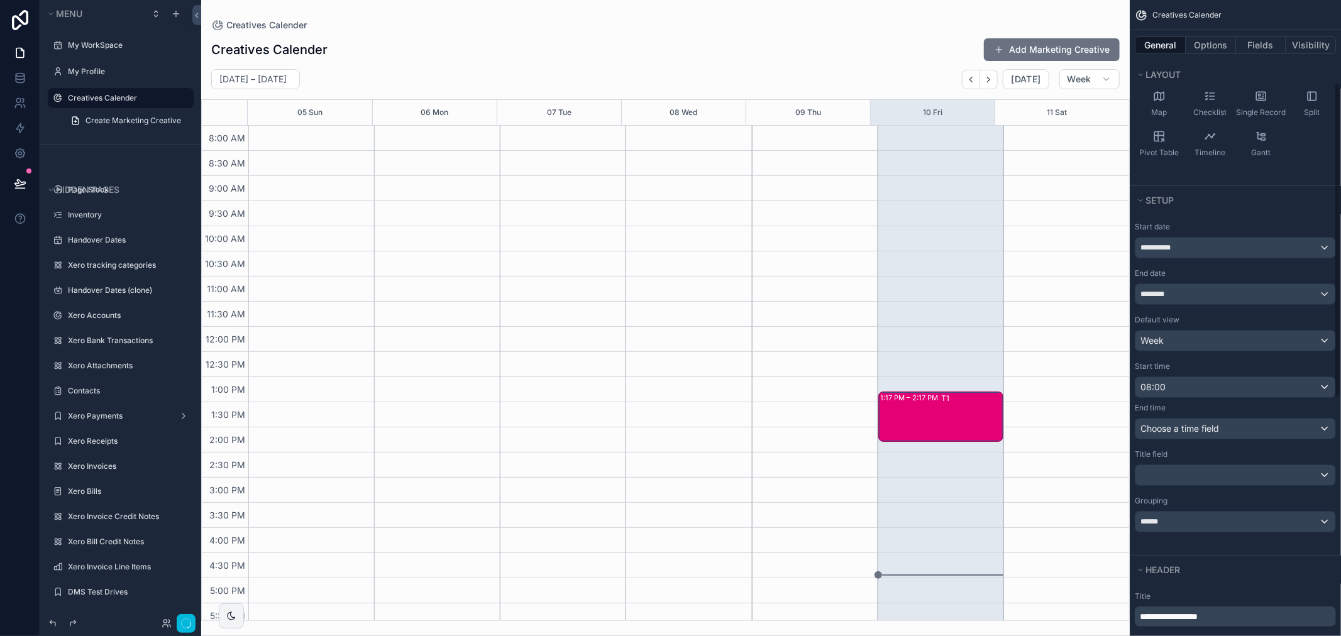
scroll to position [310, 0]
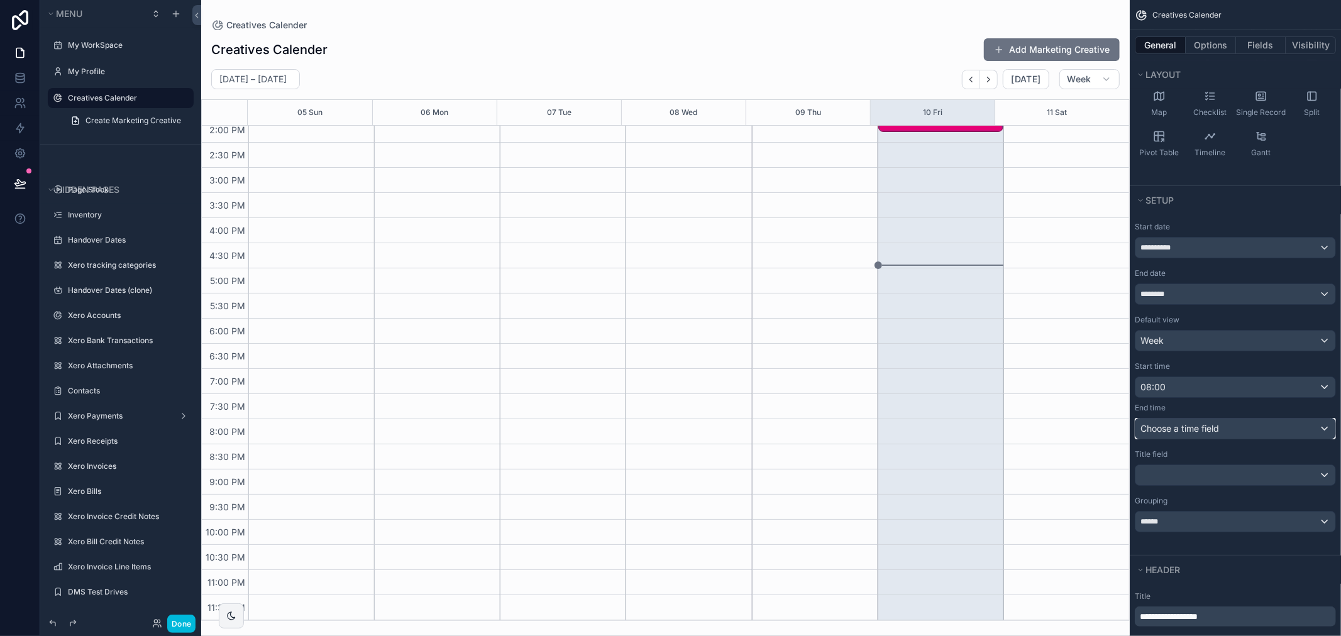
click at [1197, 422] on span "Choose a time field" at bounding box center [1179, 428] width 79 height 13
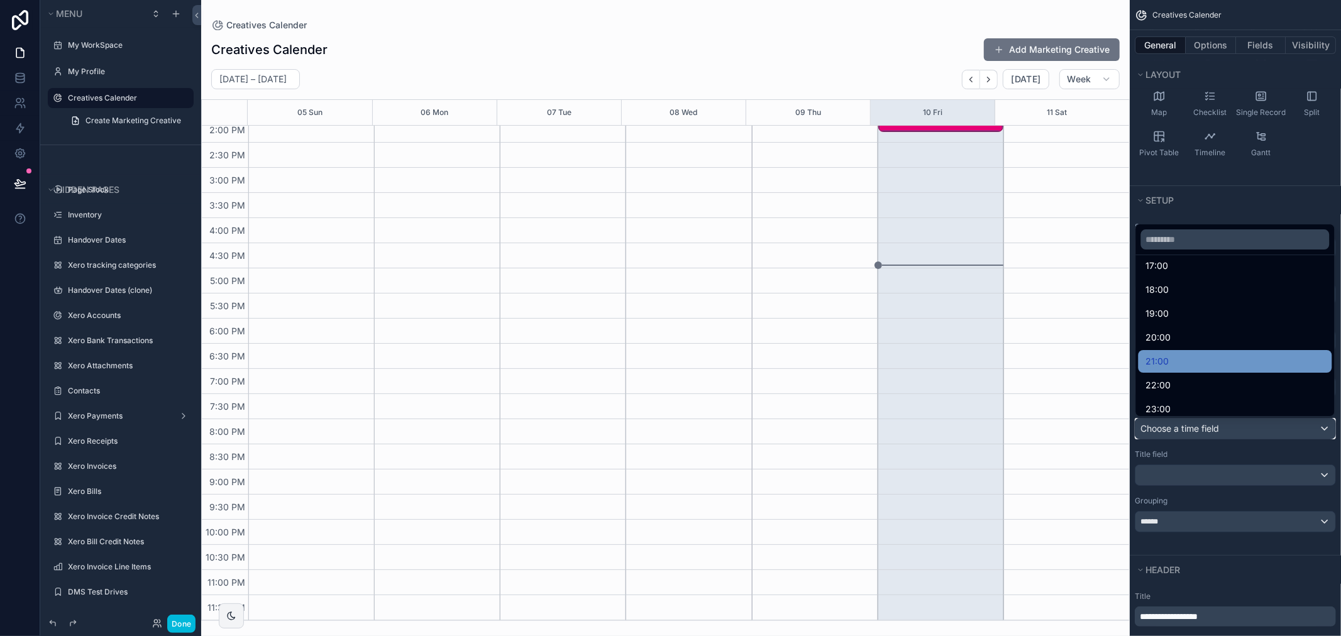
scroll to position [447, 0]
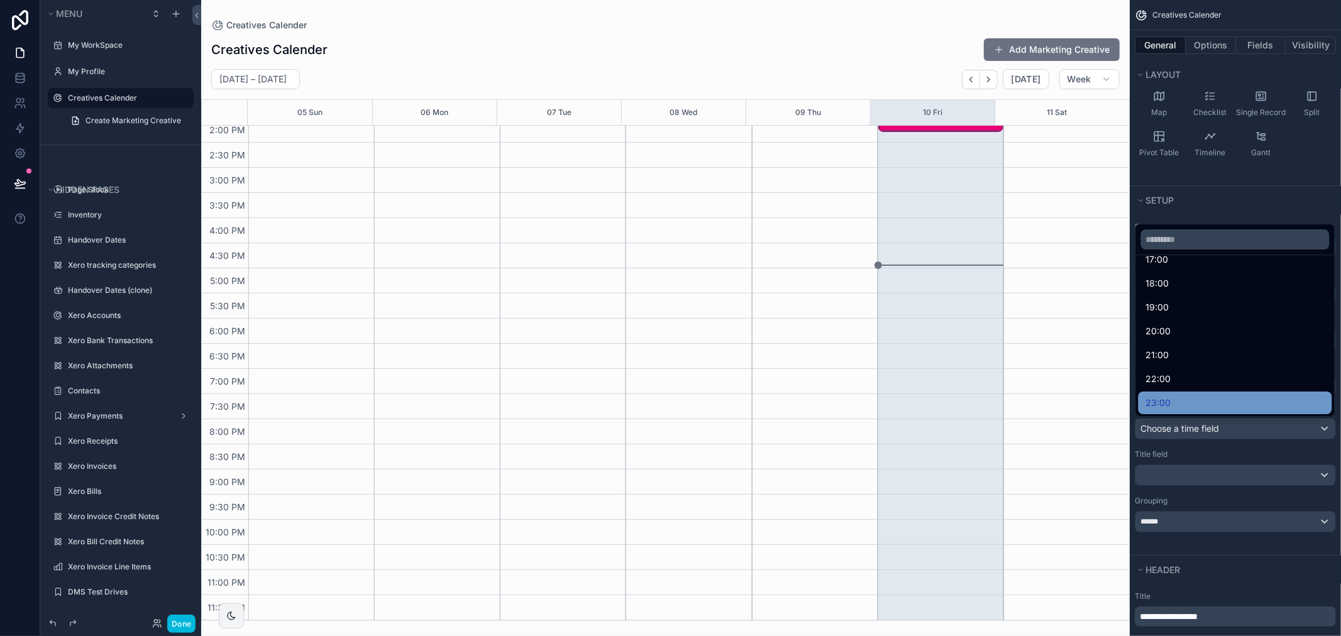
click at [1192, 396] on div "23:00" at bounding box center [1235, 402] width 178 height 15
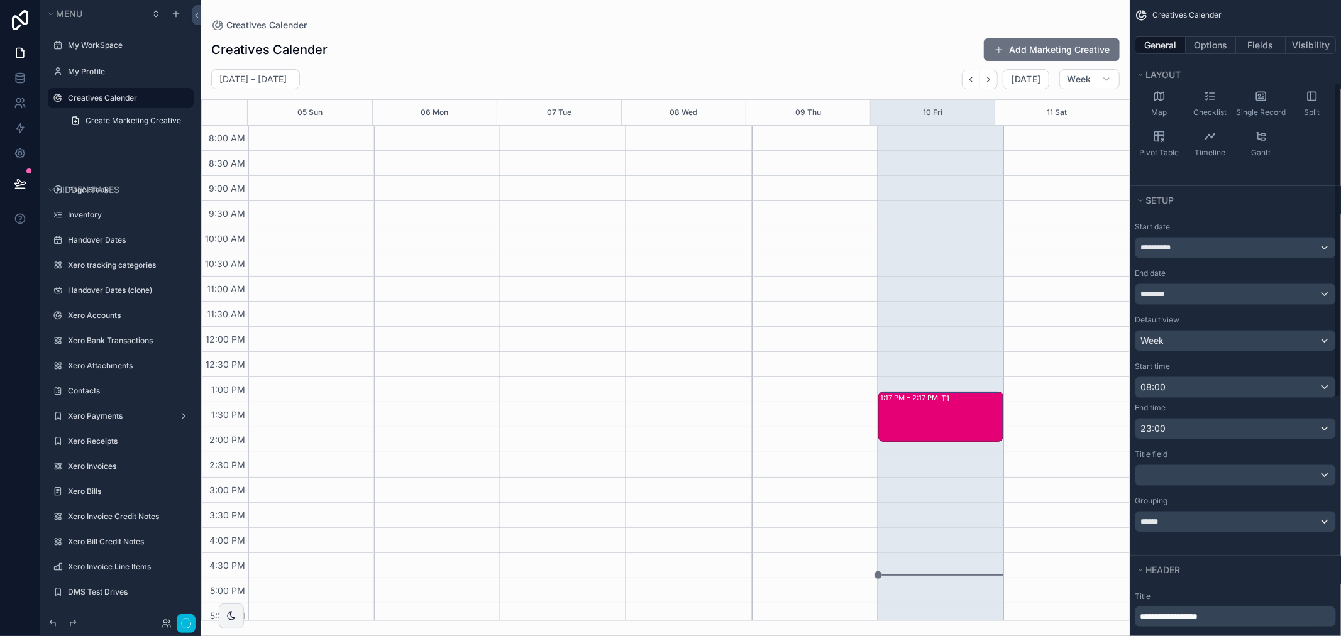
scroll to position [260, 0]
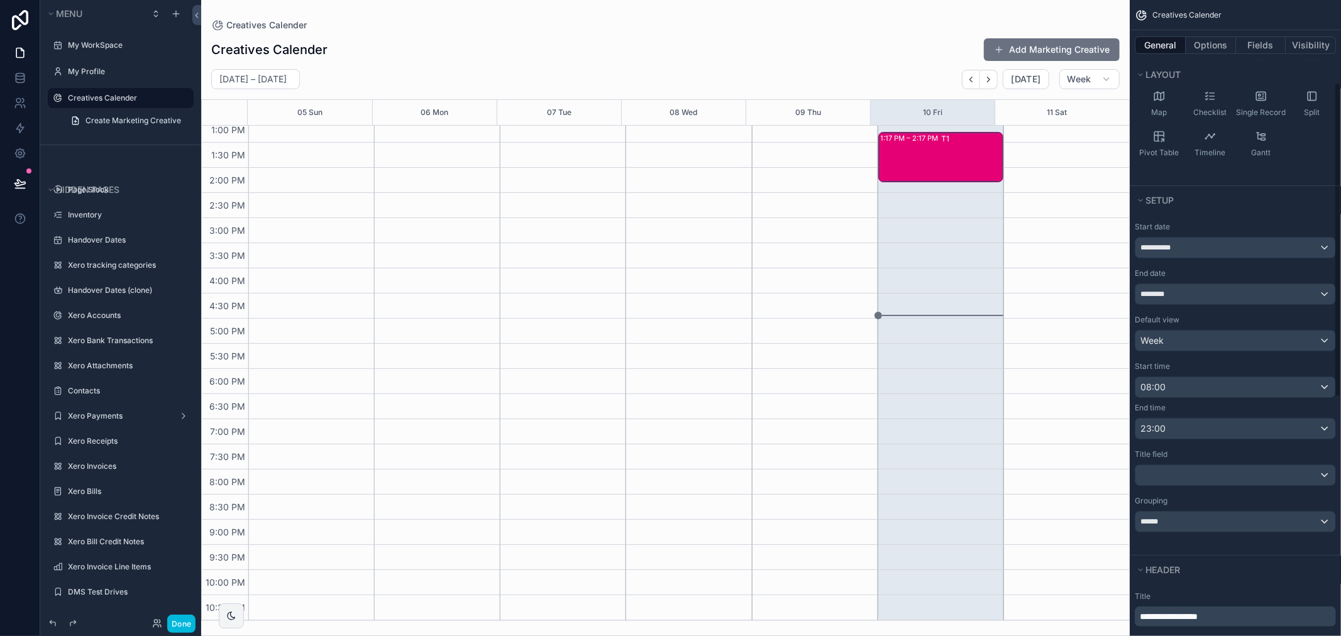
click at [1229, 210] on div "Setup" at bounding box center [1234, 200] width 211 height 28
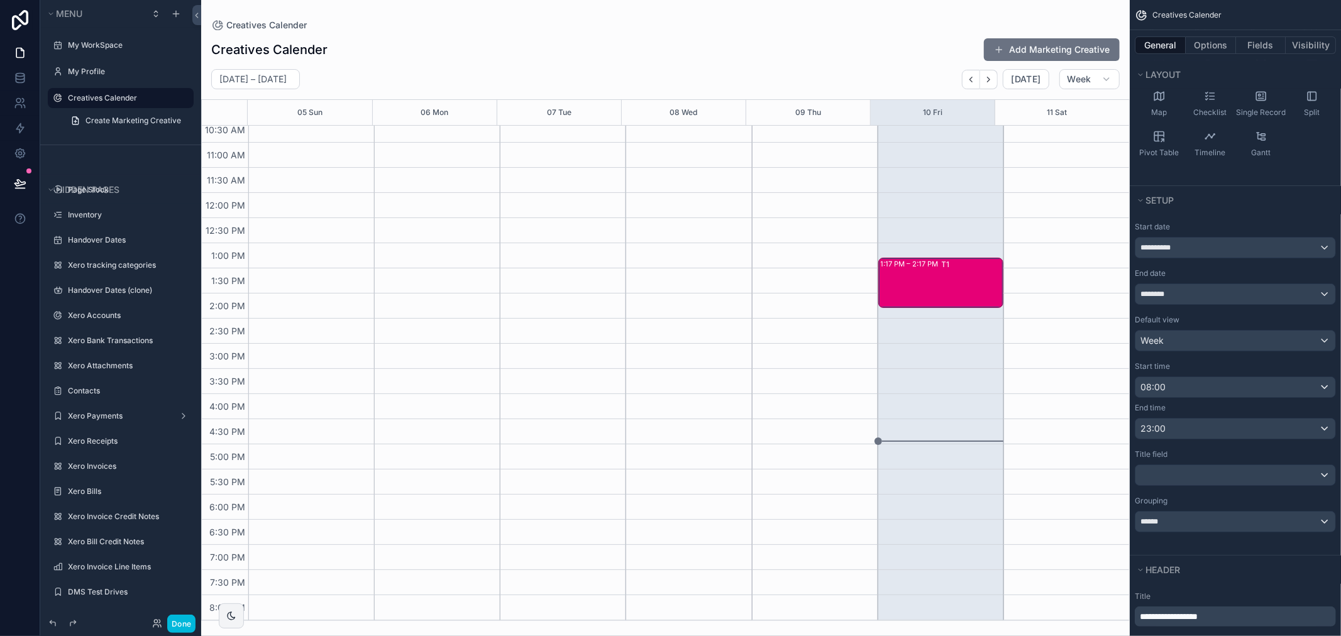
scroll to position [0, 0]
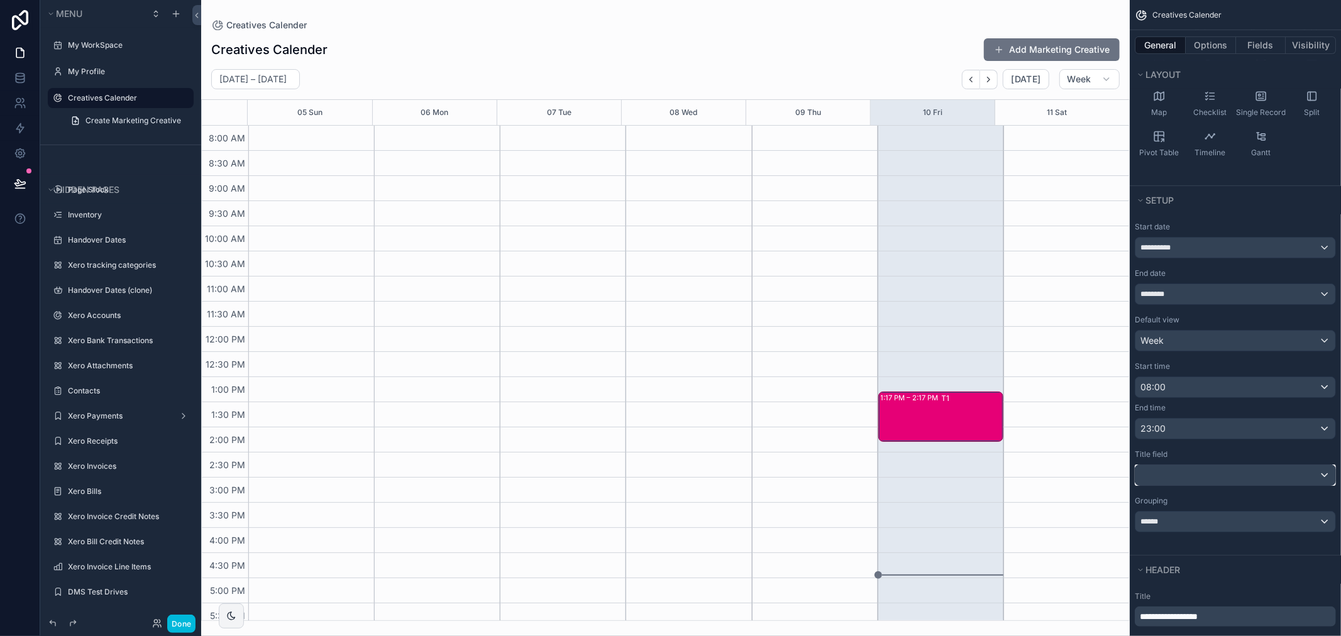
click at [1227, 469] on div "scrollable content" at bounding box center [1235, 475] width 200 height 20
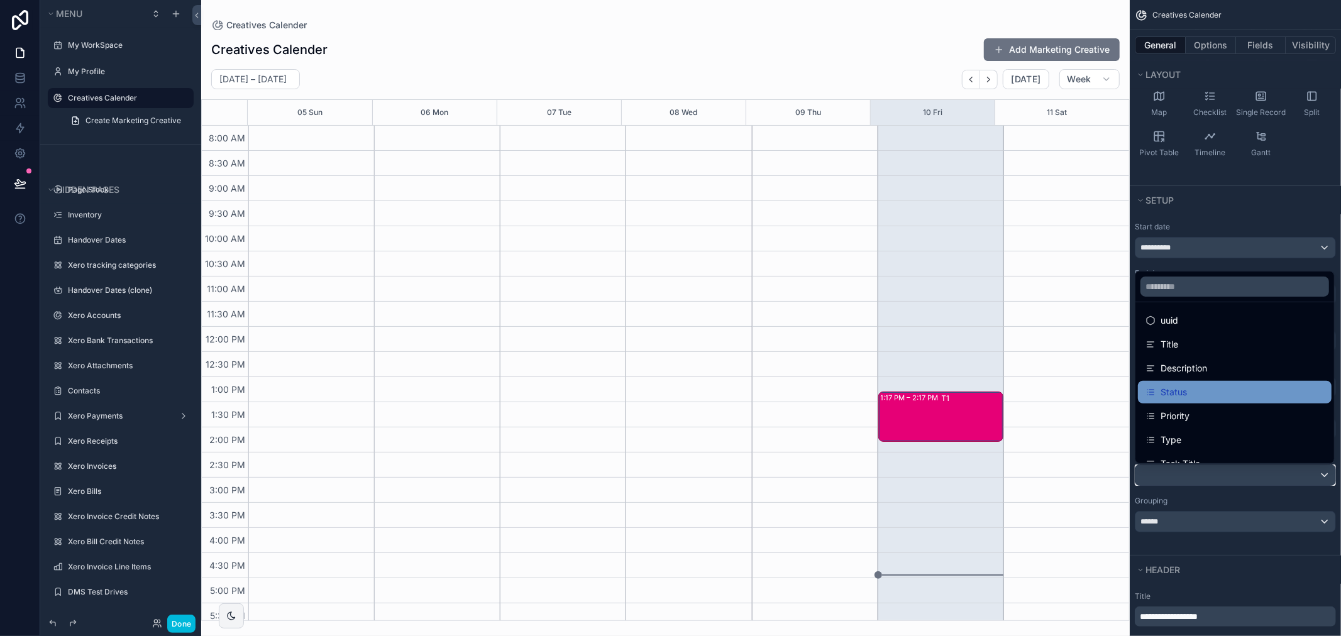
scroll to position [41, 0]
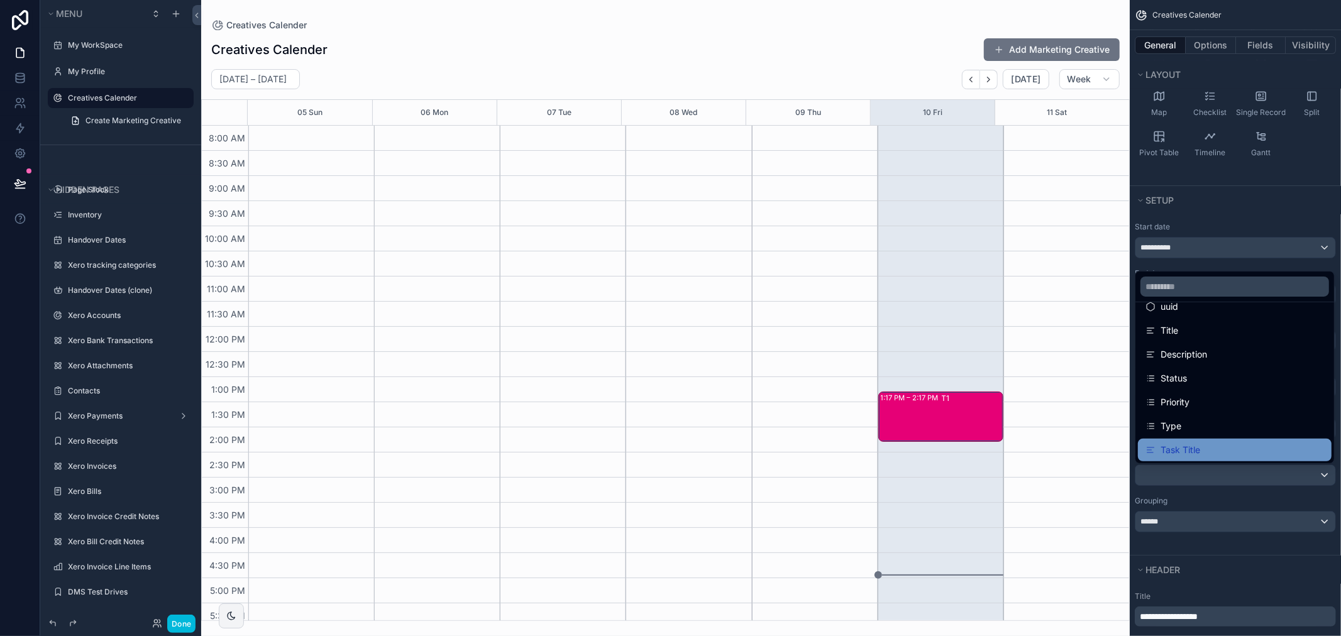
drag, startPoint x: 1208, startPoint y: 435, endPoint x: 1207, endPoint y: 448, distance: 13.2
click at [1207, 448] on ul "id uuid Title Description Status Priority Type Task Title" at bounding box center [1234, 382] width 199 height 161
click at [1207, 448] on div "Task Title" at bounding box center [1234, 449] width 178 height 15
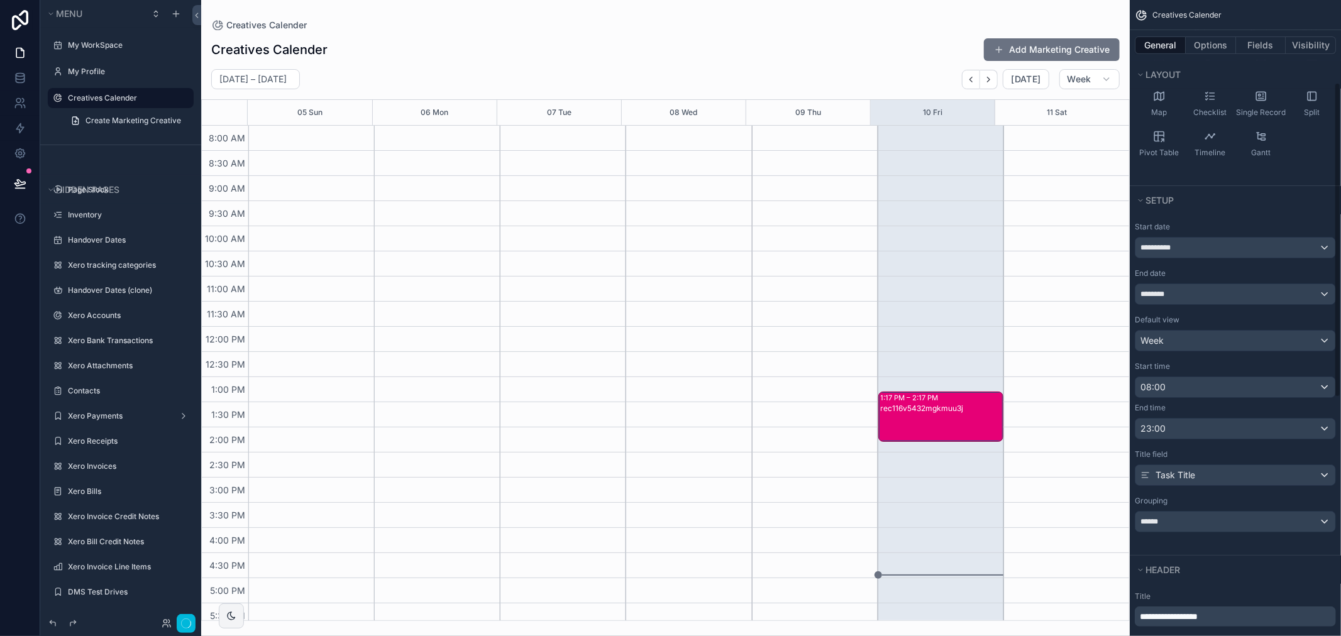
scroll to position [260, 0]
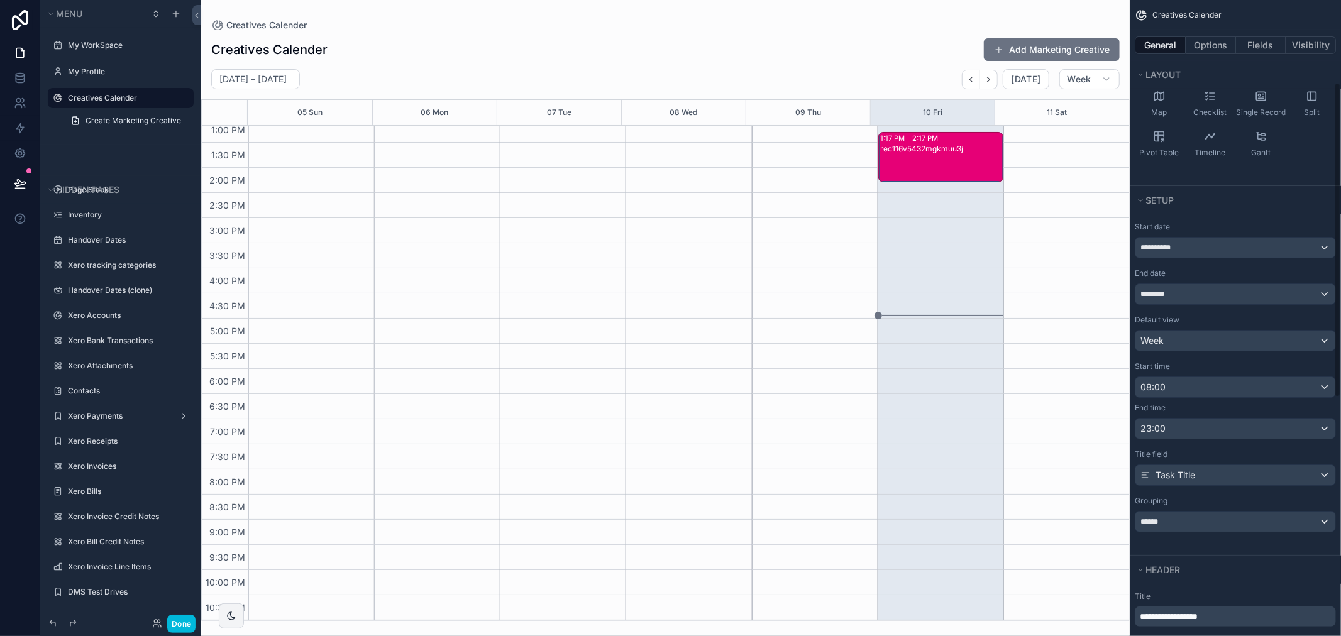
click at [1214, 451] on div "Title field" at bounding box center [1234, 454] width 201 height 10
click at [1213, 473] on div "Task Title" at bounding box center [1235, 475] width 200 height 20
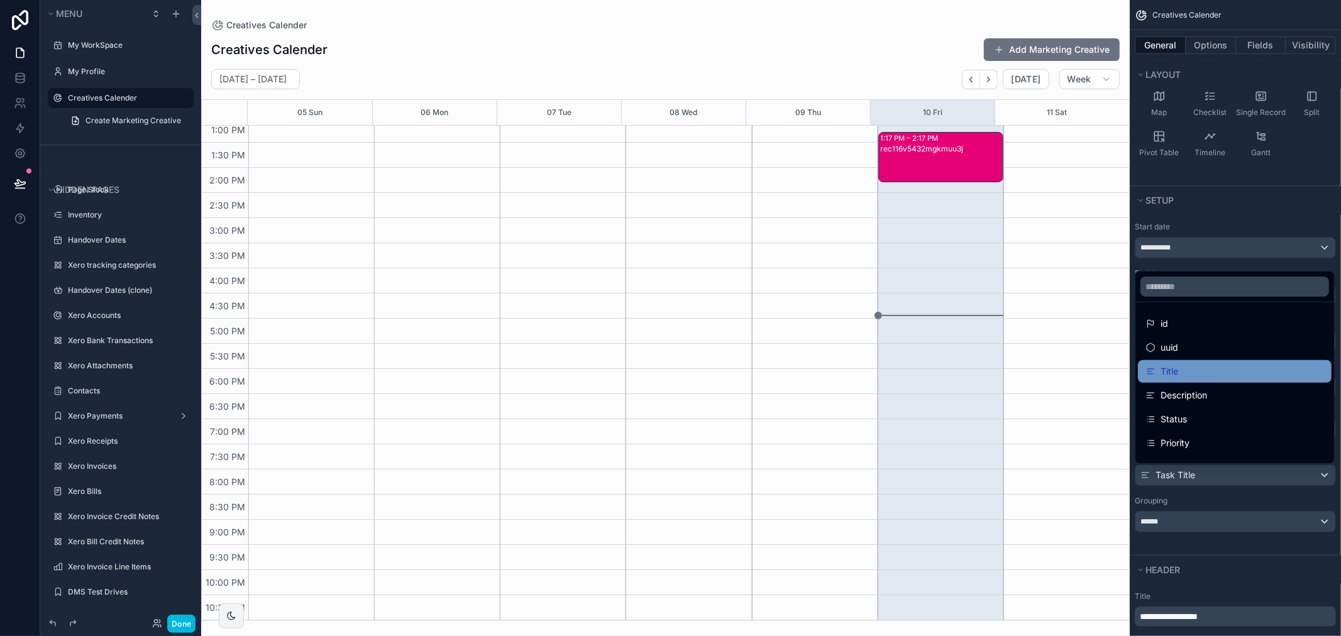
click at [1218, 372] on div "Title" at bounding box center [1234, 371] width 178 height 15
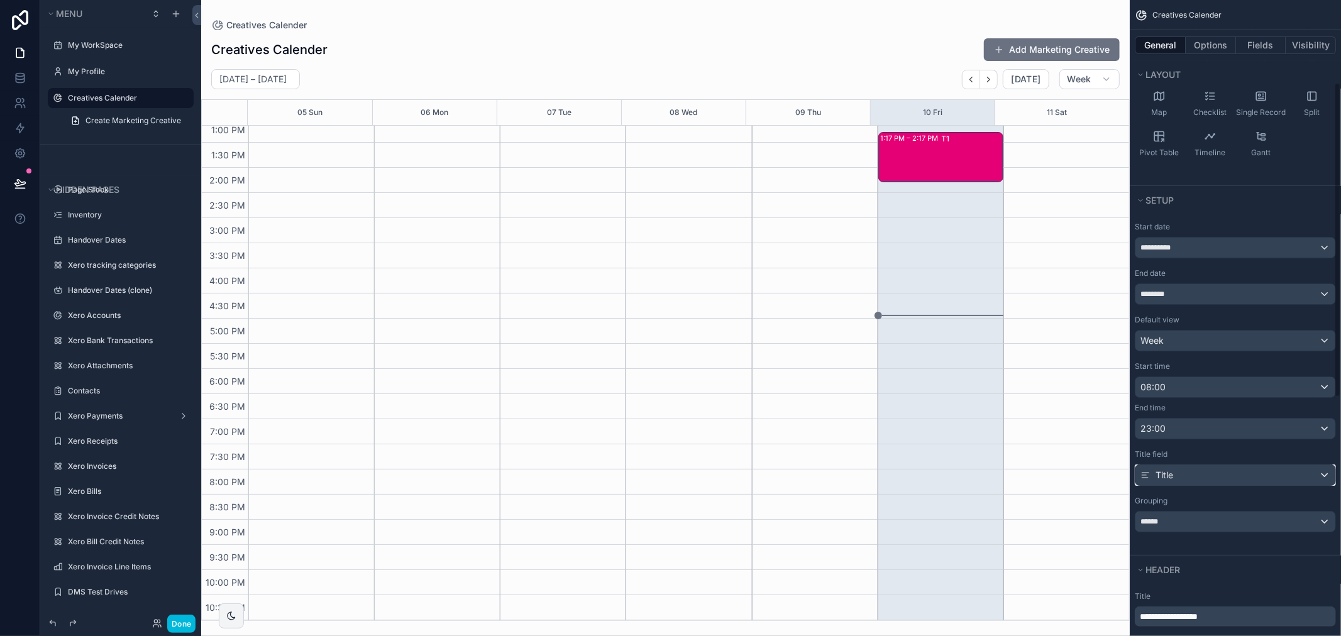
click at [1217, 470] on div "Title" at bounding box center [1235, 475] width 200 height 20
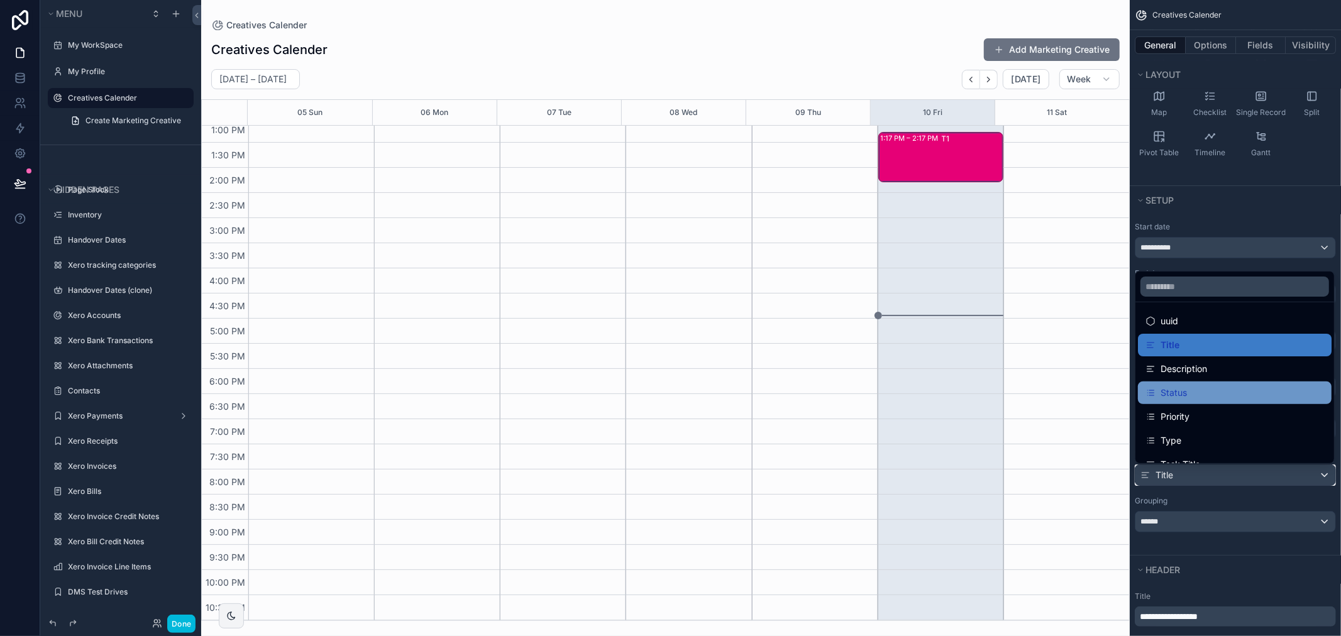
scroll to position [41, 0]
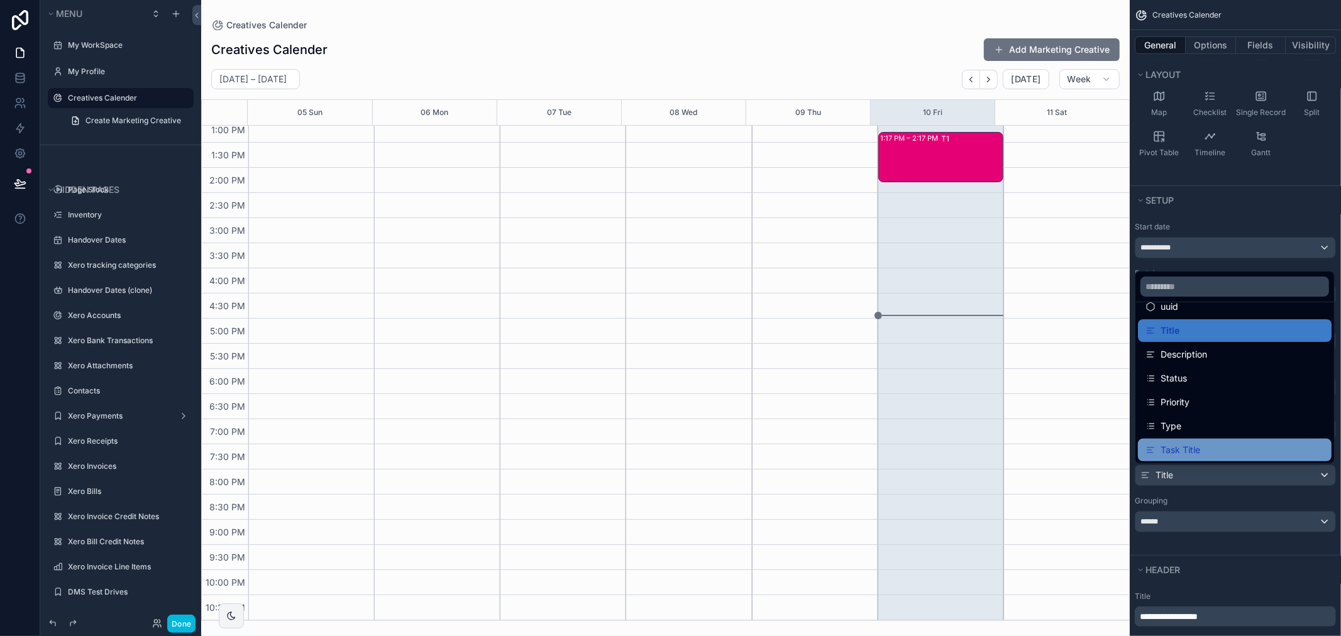
click at [1211, 446] on div "Task Title" at bounding box center [1234, 449] width 178 height 15
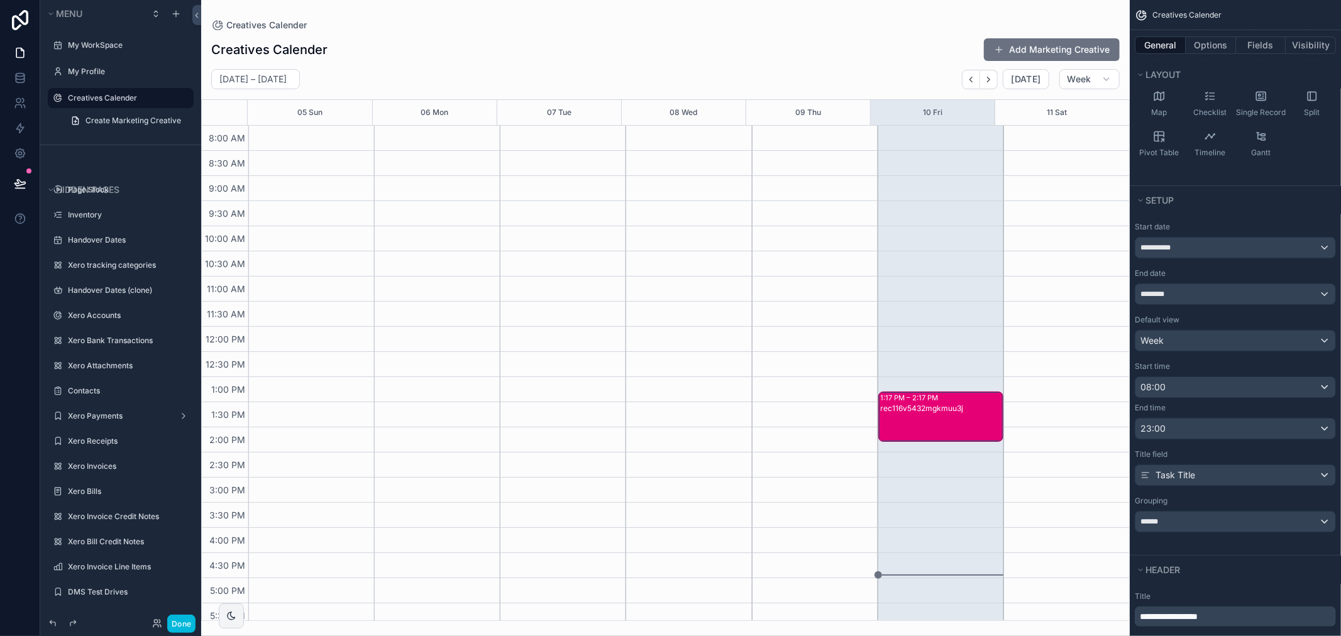
scroll to position [260, 0]
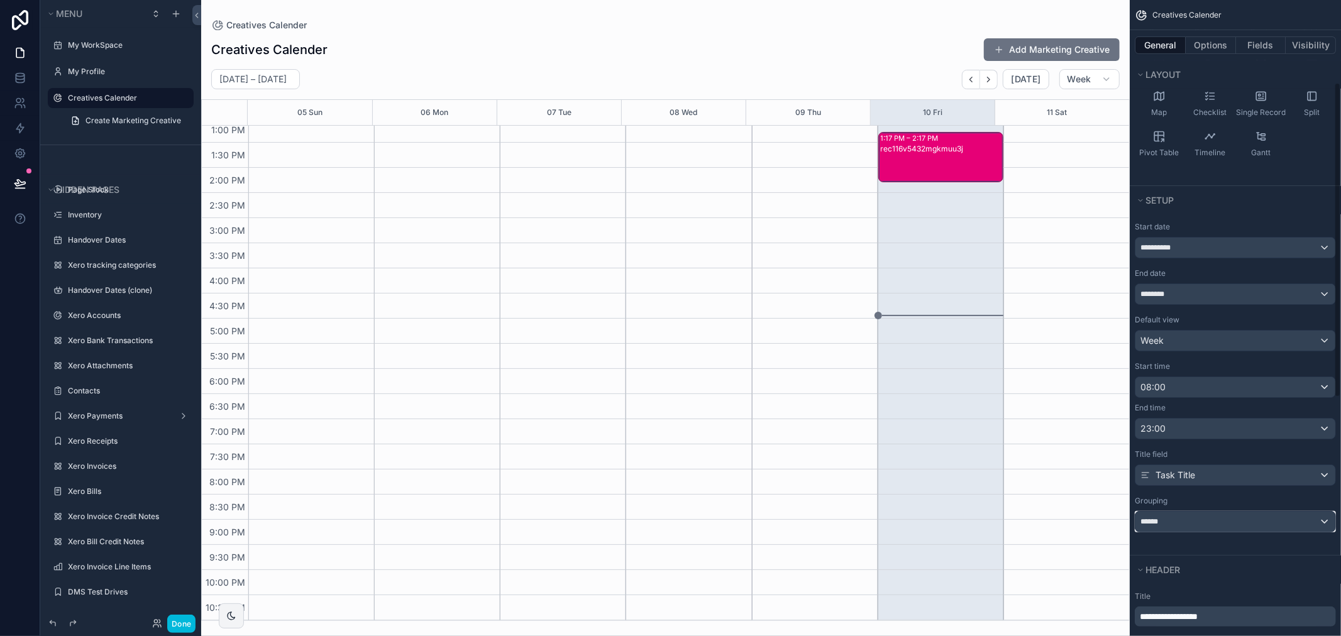
click at [1249, 520] on div "******" at bounding box center [1235, 522] width 200 height 20
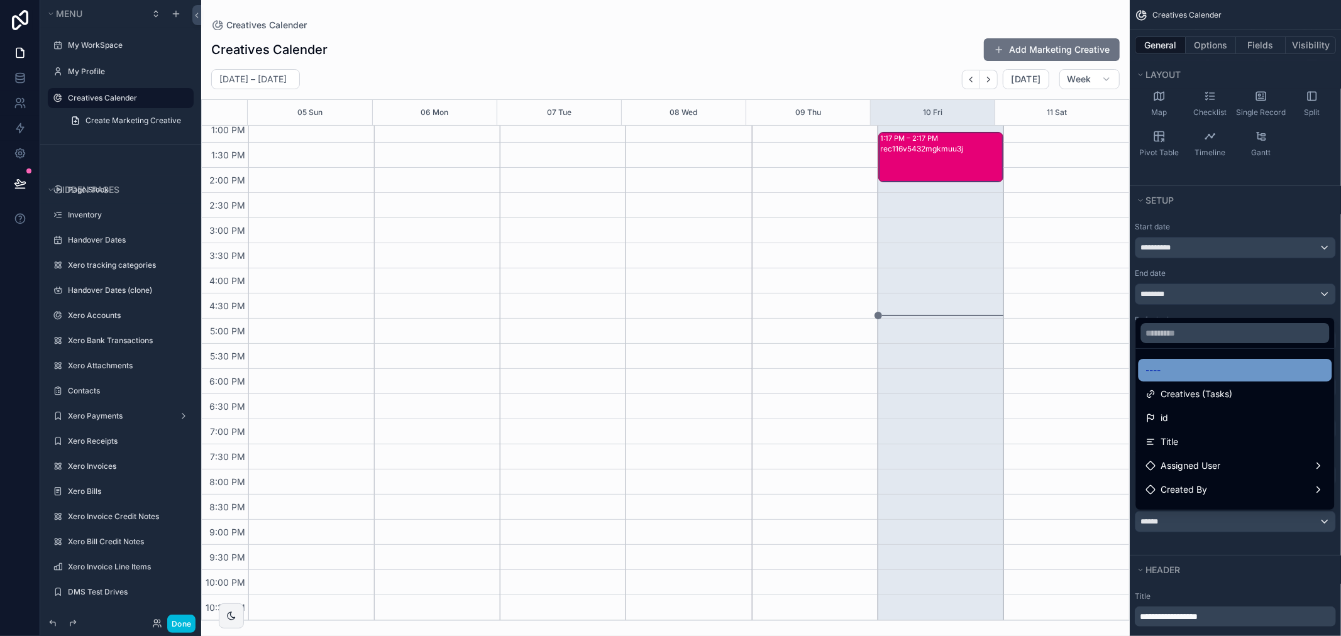
click at [1212, 360] on div "----" at bounding box center [1235, 370] width 194 height 23
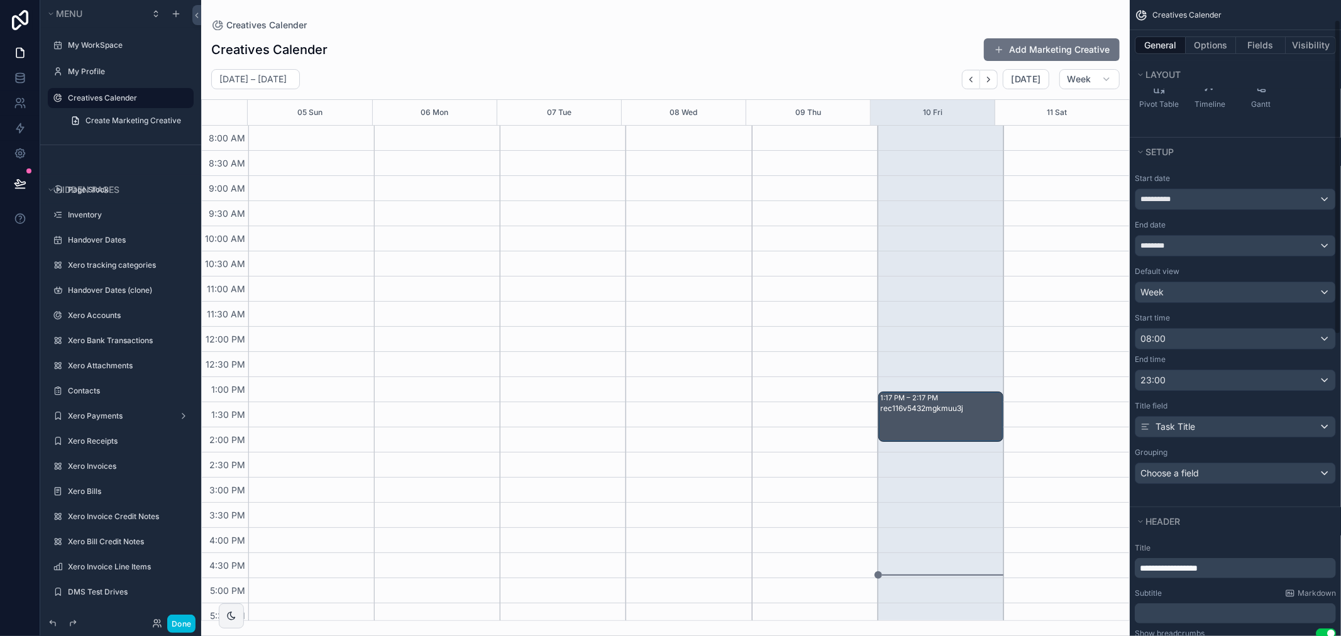
scroll to position [26, 0]
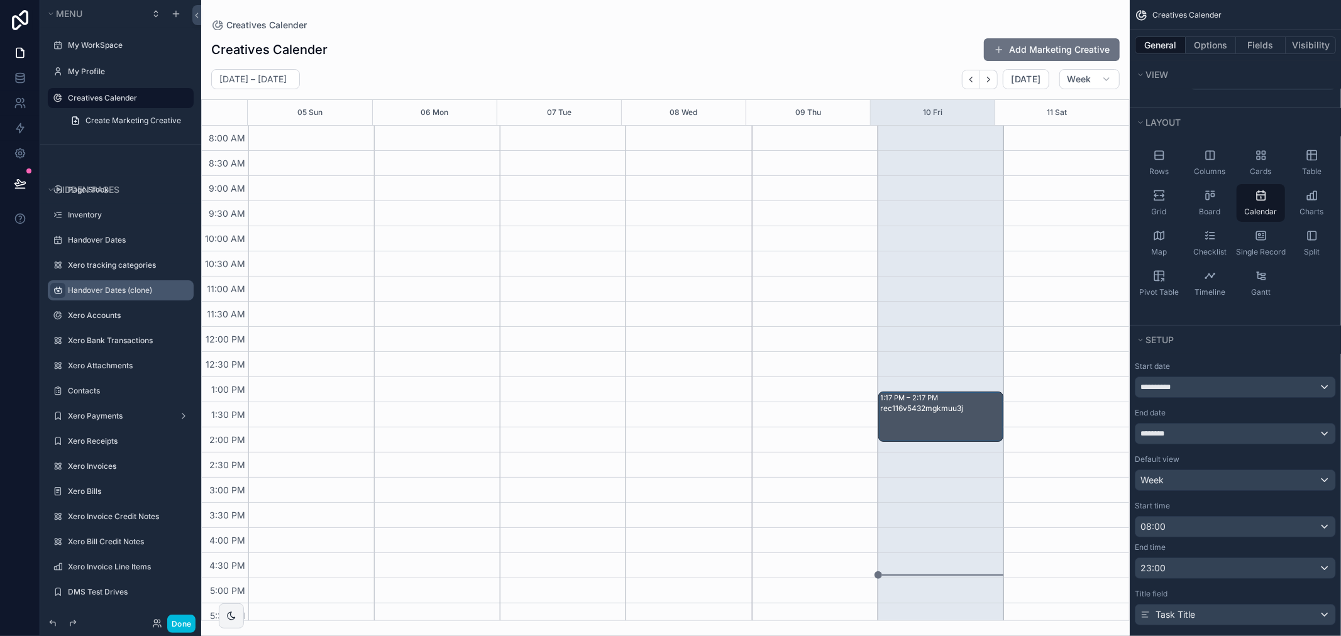
drag, startPoint x: 44, startPoint y: 96, endPoint x: 50, endPoint y: 286, distance: 189.9
click at [91, 34] on div "My WorkSpace" at bounding box center [120, 45] width 161 height 23
click at [91, 46] on label "My WorkSpace" at bounding box center [127, 45] width 118 height 10
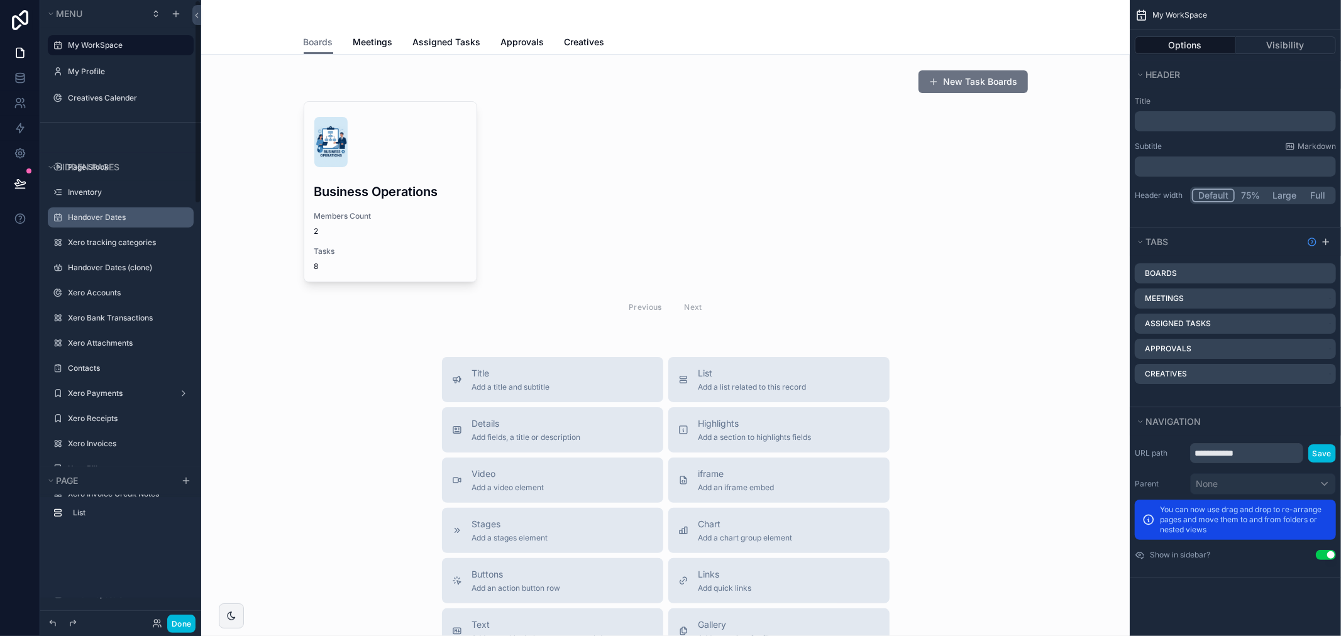
drag, startPoint x: 45, startPoint y: 98, endPoint x: 74, endPoint y: 221, distance: 126.1
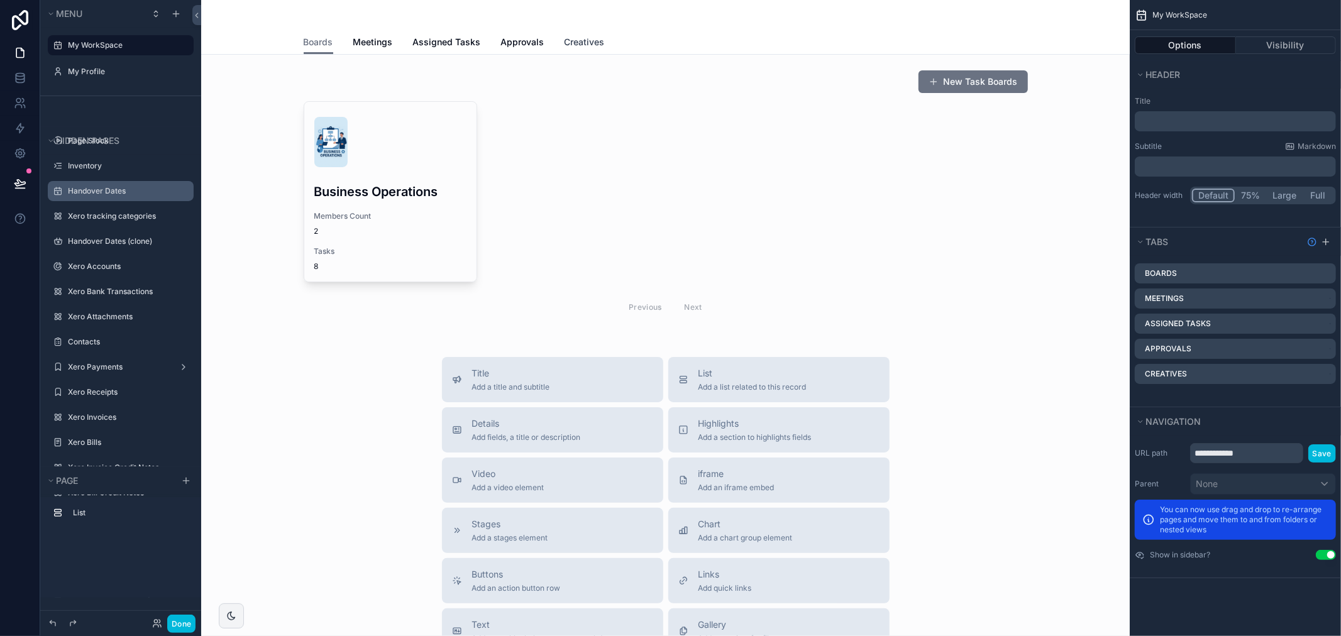
click at [593, 48] on link "Creatives" at bounding box center [584, 43] width 40 height 25
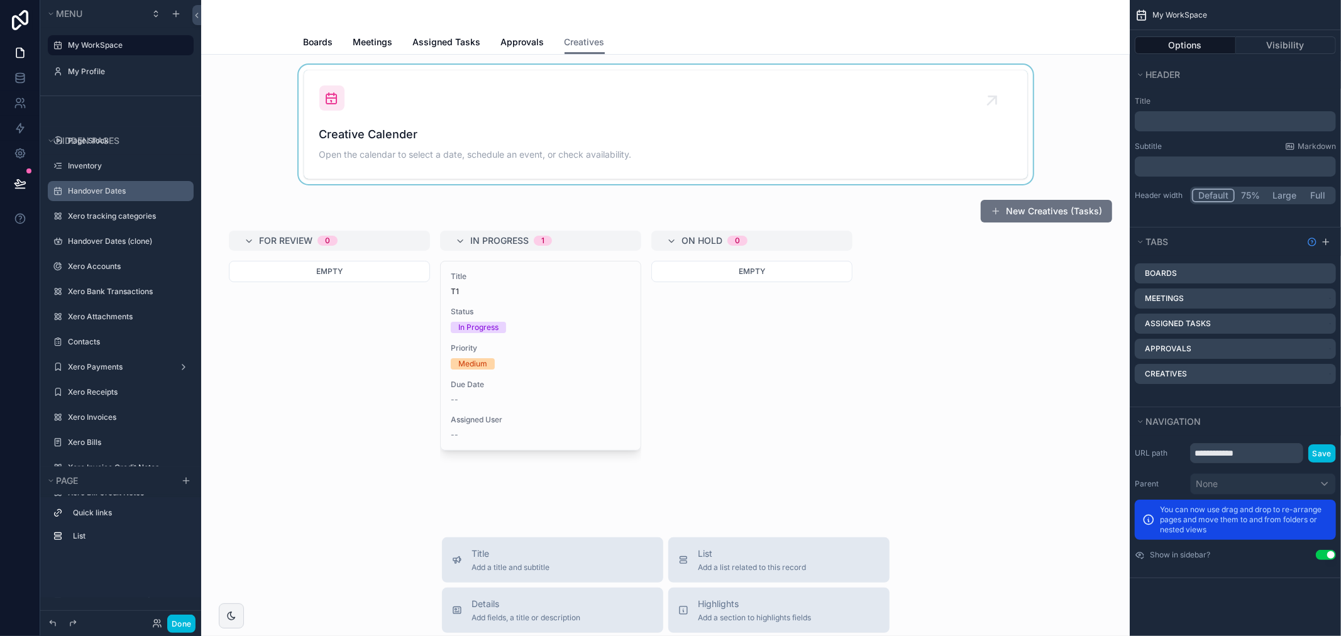
click at [605, 123] on div "scrollable content" at bounding box center [665, 124] width 908 height 119
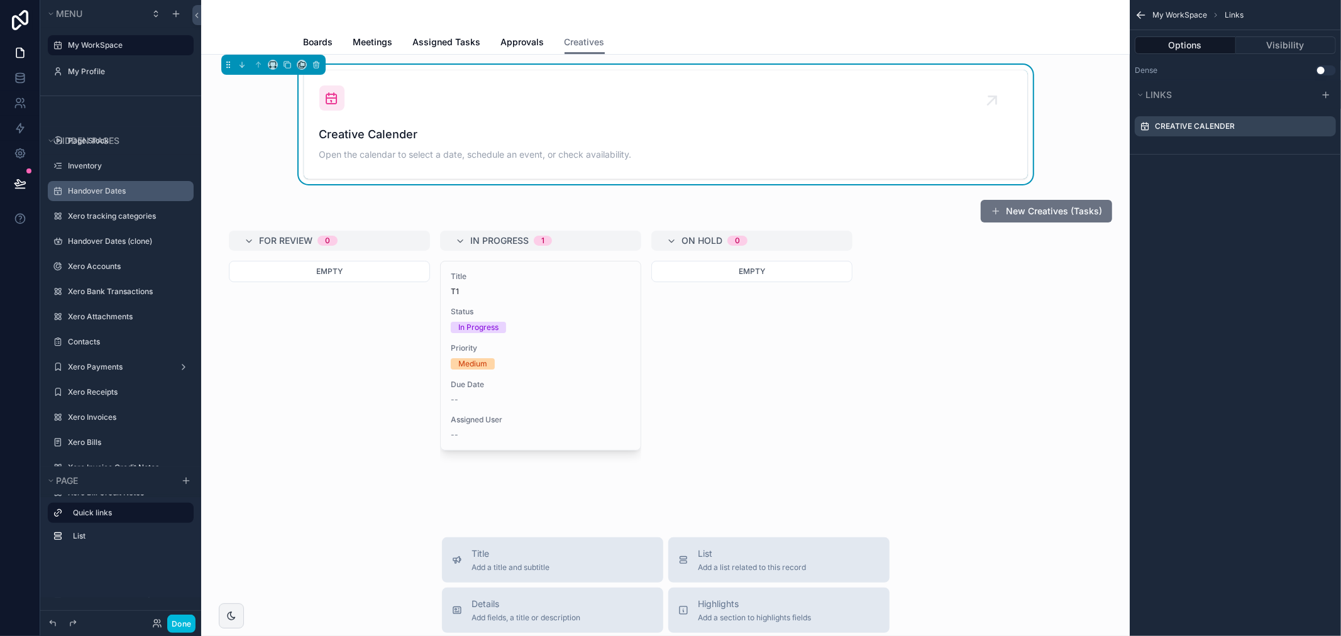
click at [0, 0] on icon "scrollable content" at bounding box center [0, 0] width 0 height 0
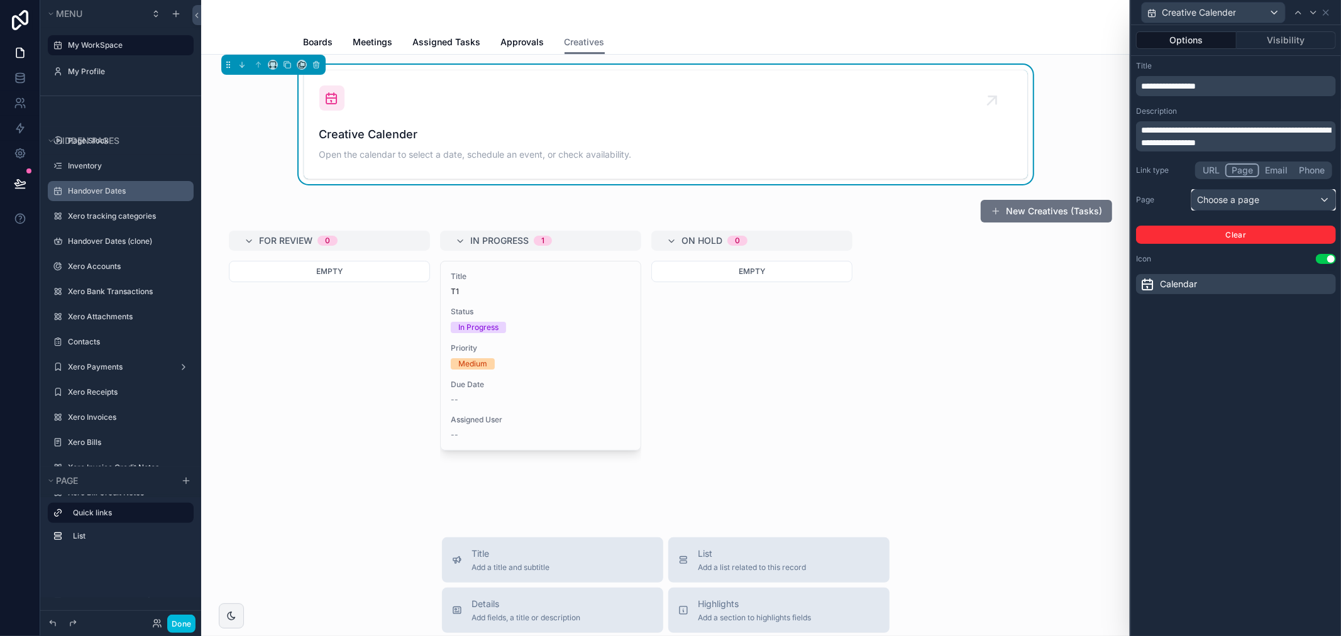
click at [1276, 204] on div "Choose a page" at bounding box center [1263, 200] width 143 height 20
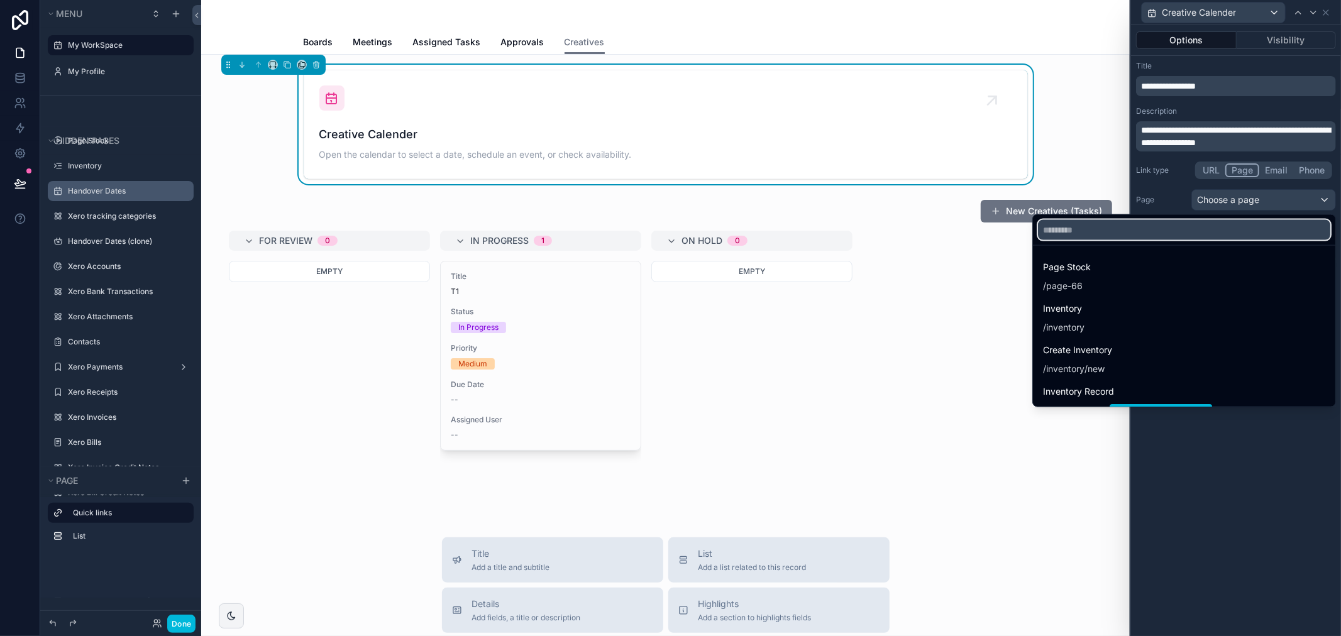
click at [1177, 234] on input "text" at bounding box center [1184, 230] width 292 height 20
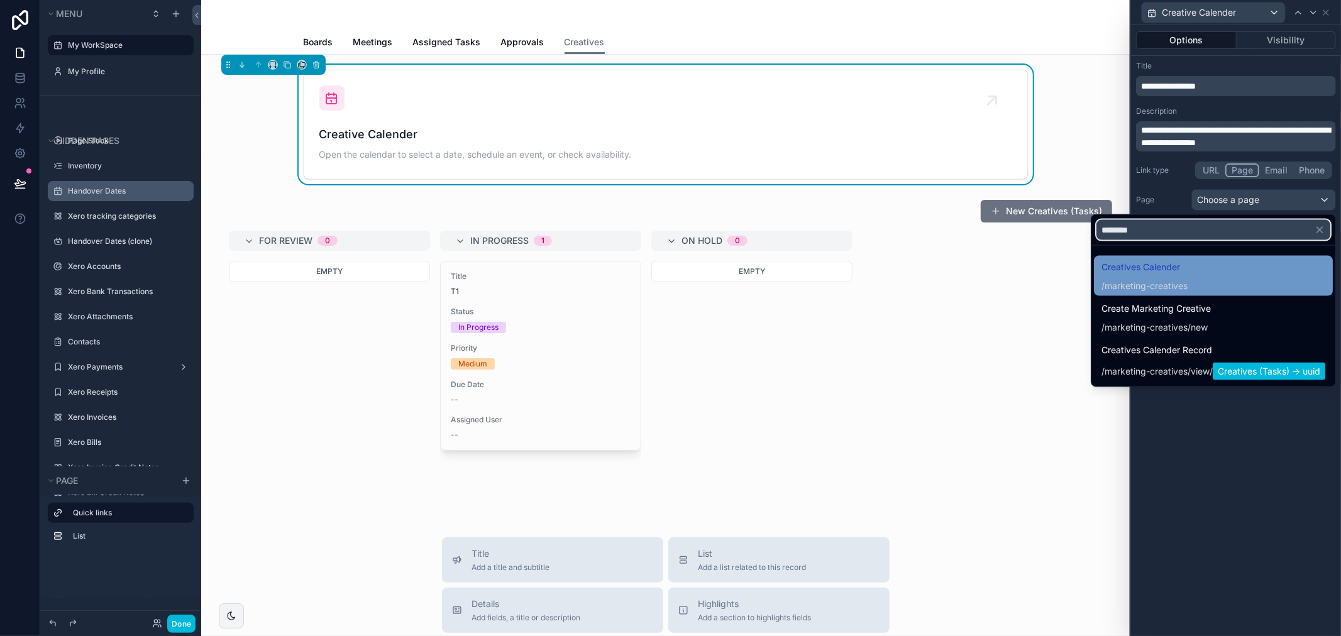
type input "********"
click at [1182, 280] on span "marketing-creatives" at bounding box center [1145, 286] width 83 height 13
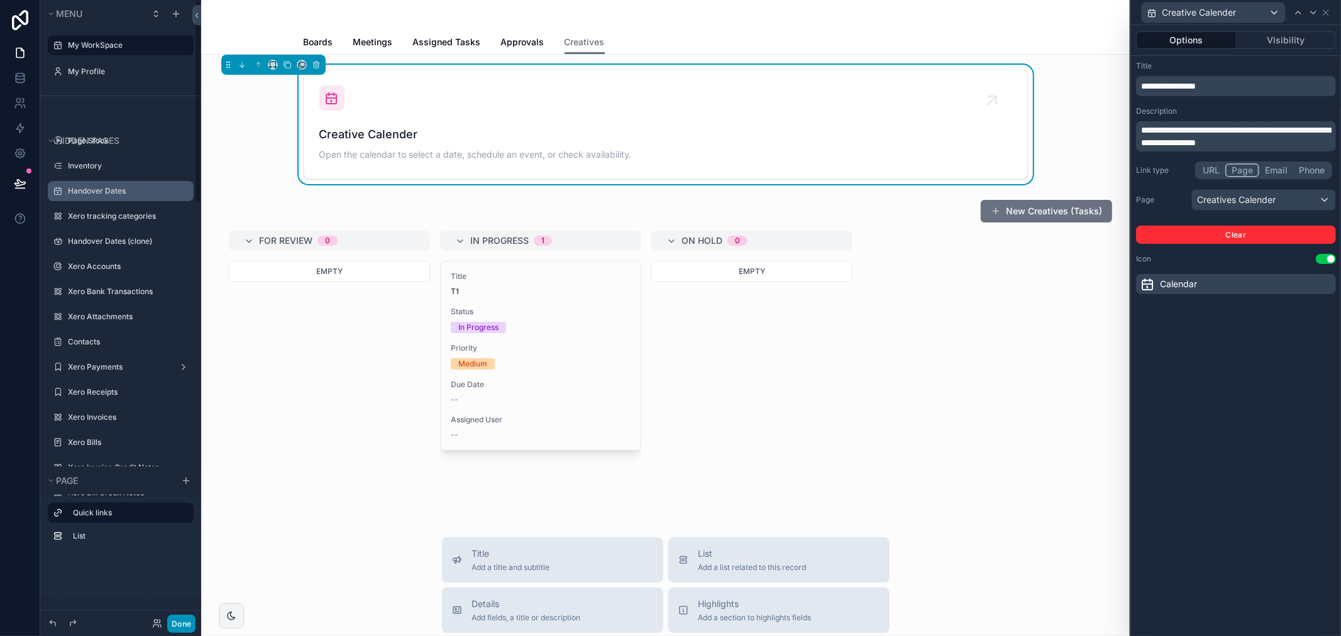
click at [183, 627] on button "Done" at bounding box center [181, 624] width 28 height 18
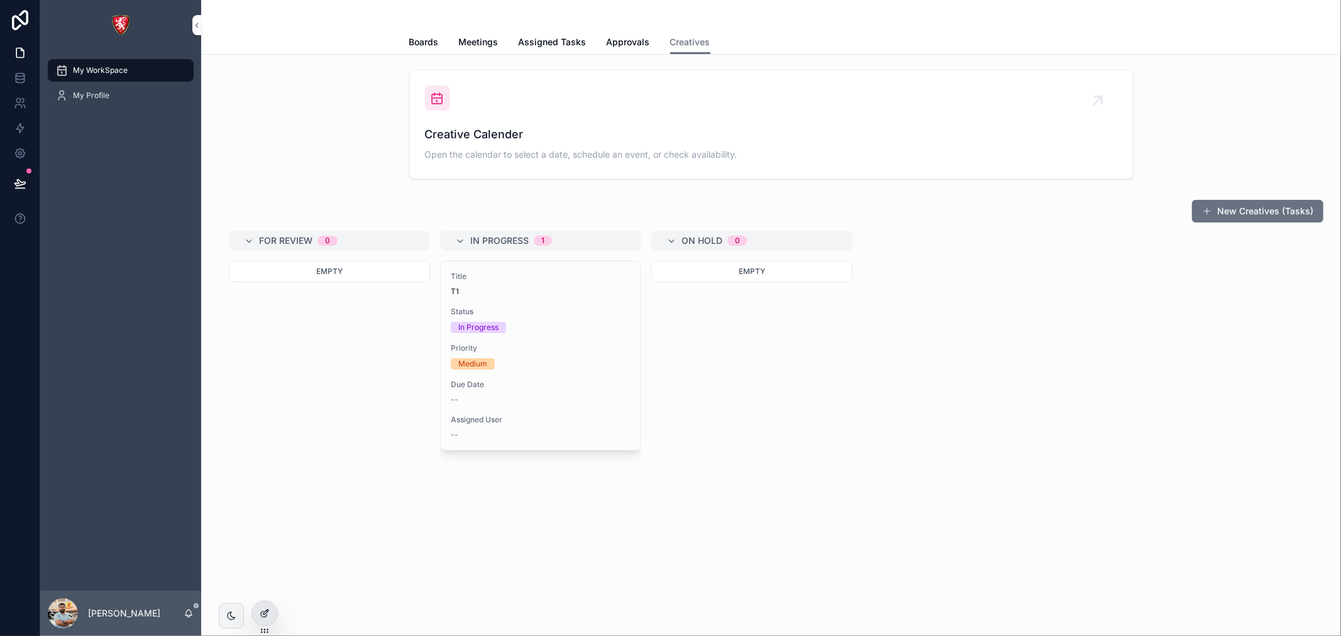
click at [267, 615] on icon at bounding box center [265, 613] width 10 height 10
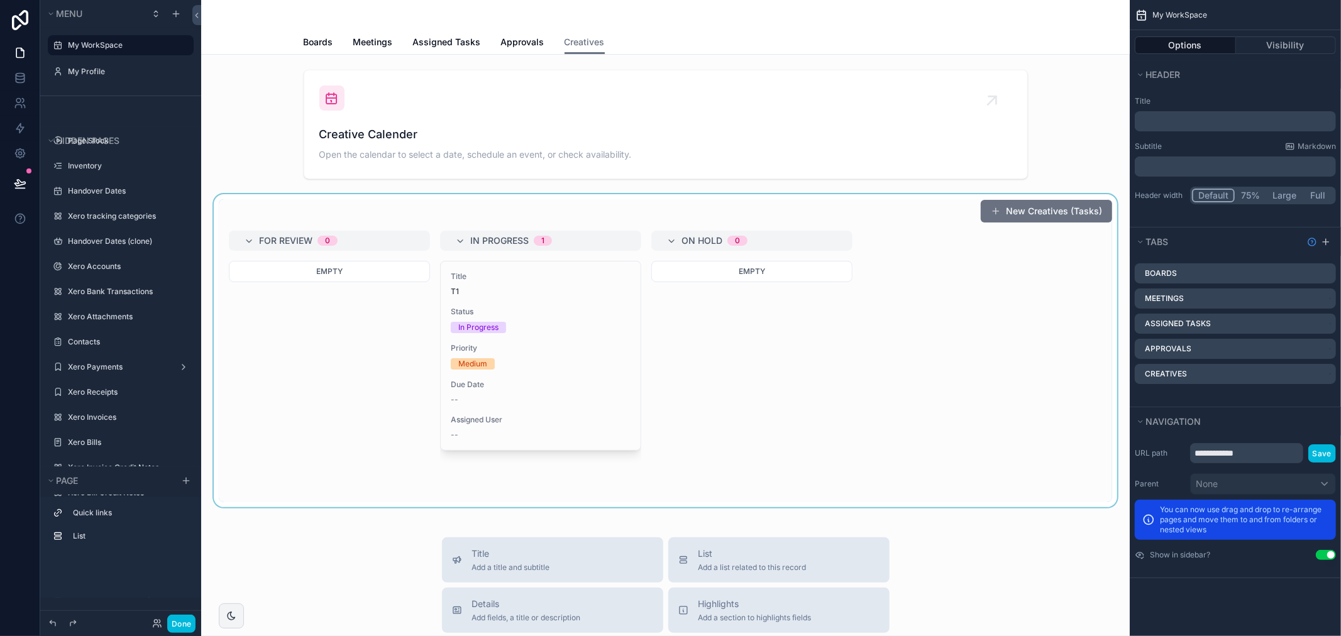
click at [694, 263] on div "scrollable content" at bounding box center [665, 350] width 908 height 313
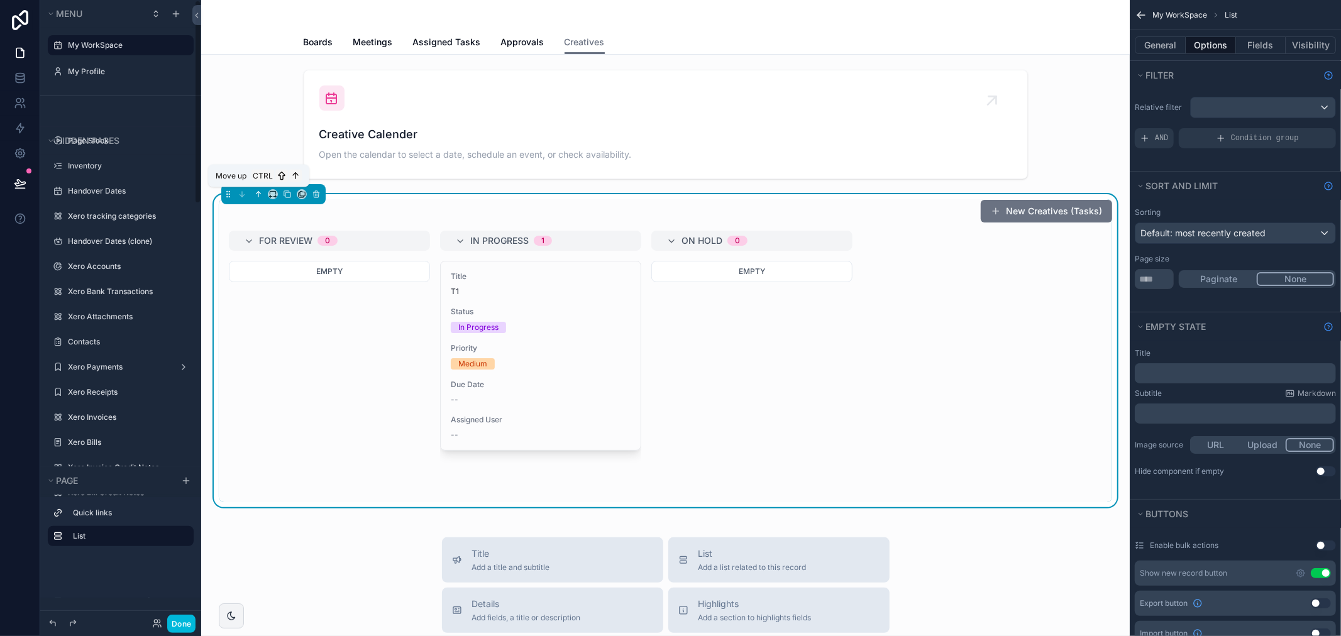
click at [263, 190] on button "scrollable content" at bounding box center [258, 194] width 14 height 14
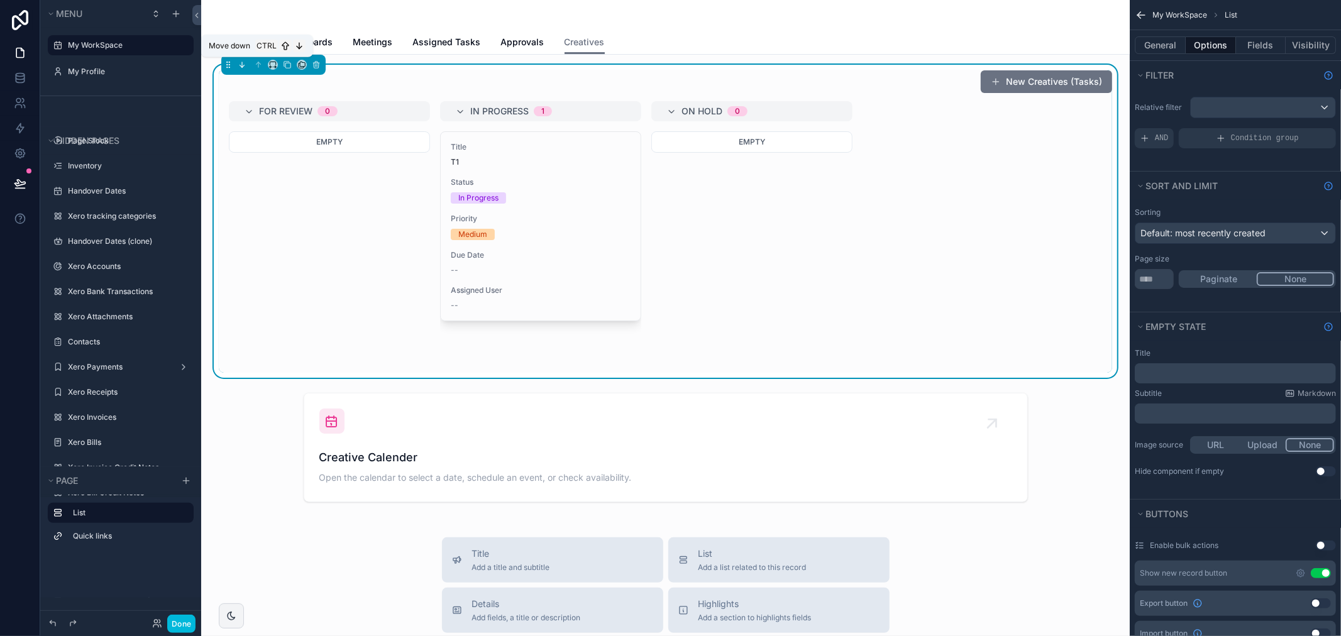
click at [239, 65] on icon "scrollable content" at bounding box center [242, 64] width 9 height 9
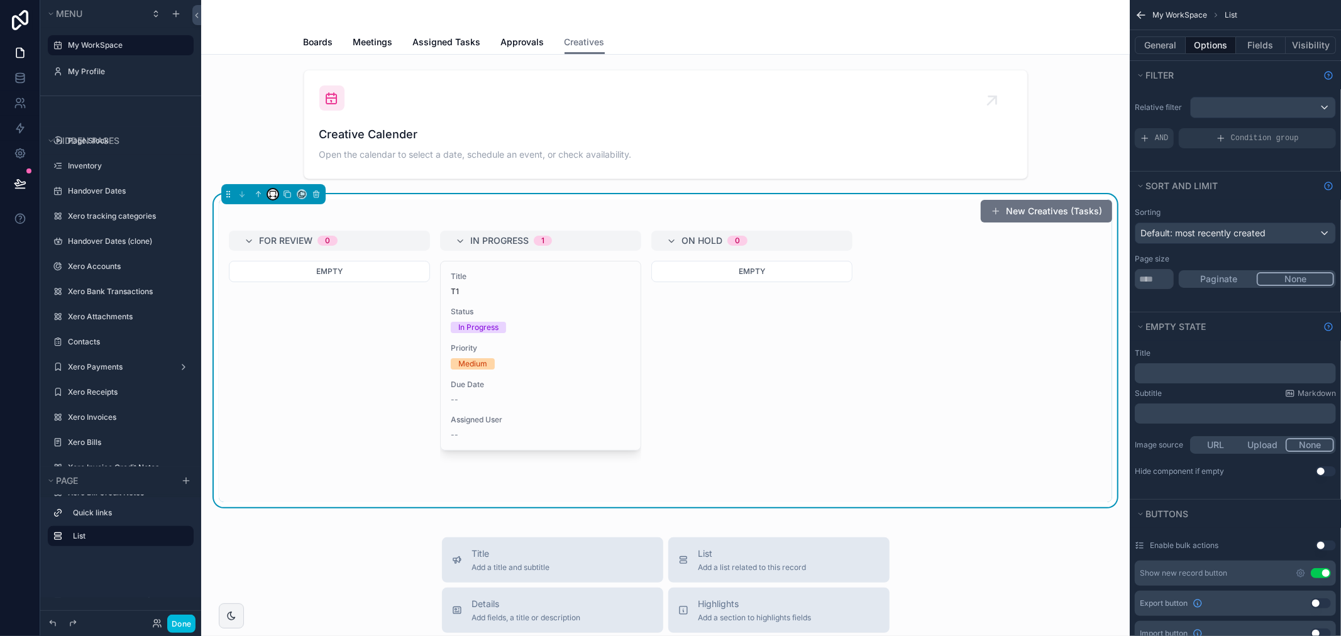
click at [277, 192] on icon "scrollable content" at bounding box center [272, 194] width 9 height 9
click at [300, 221] on span "Default" at bounding box center [293, 217] width 30 height 15
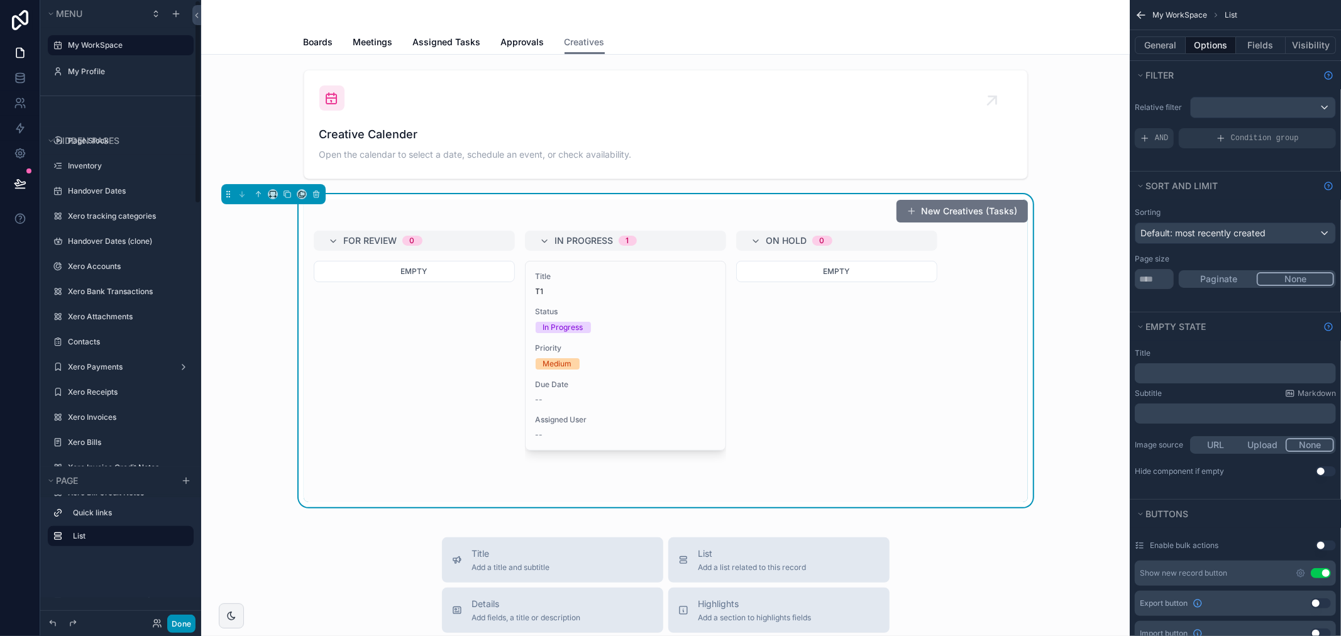
click at [175, 620] on button "Done" at bounding box center [181, 624] width 28 height 18
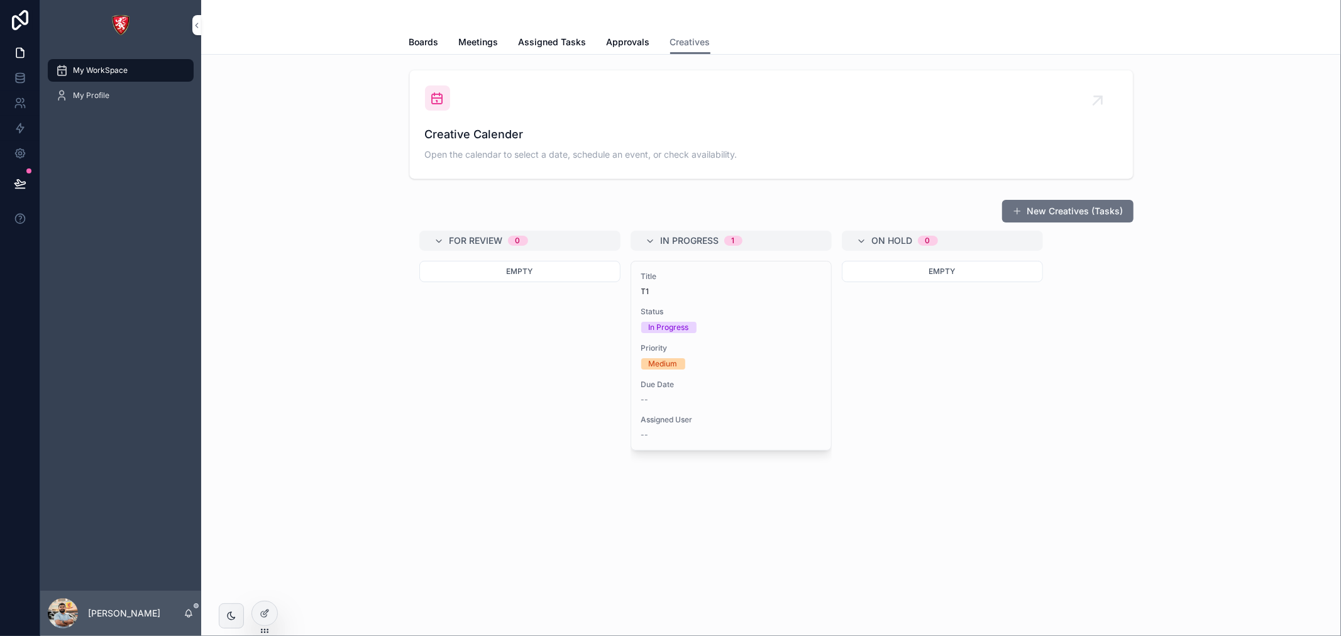
click at [468, 143] on div "Creative Calender Open the calendar to select a date, schedule an event, or che…" at bounding box center [771, 145] width 693 height 38
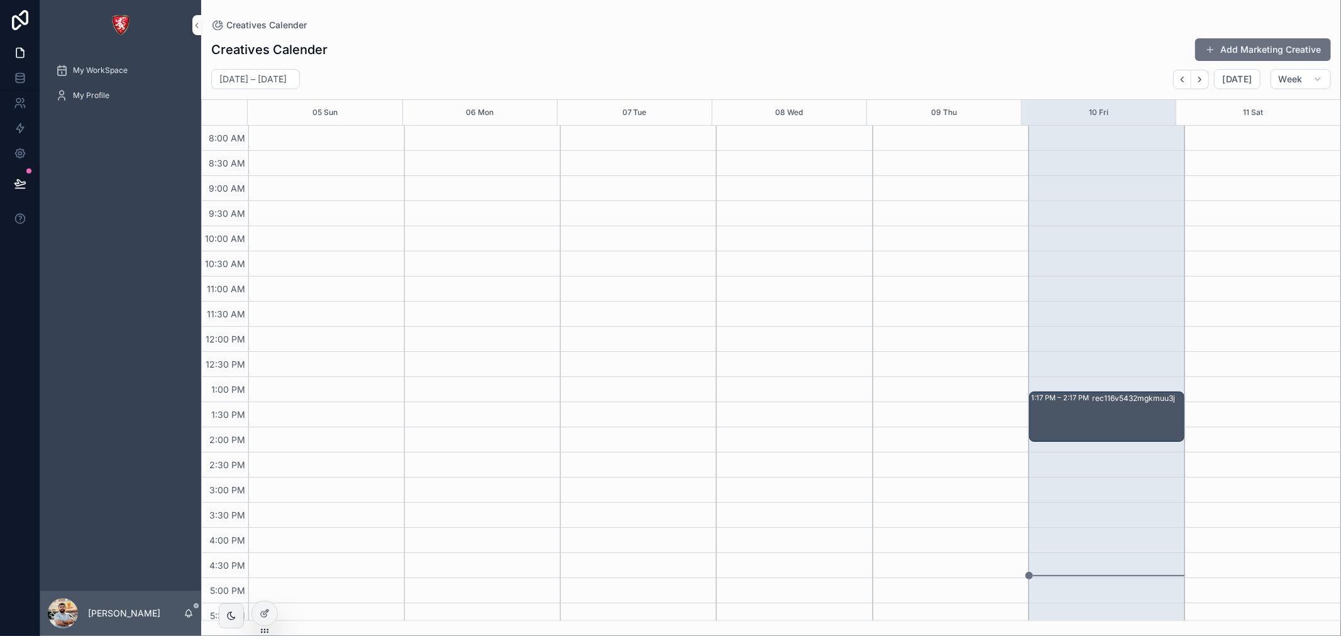
scroll to position [260, 0]
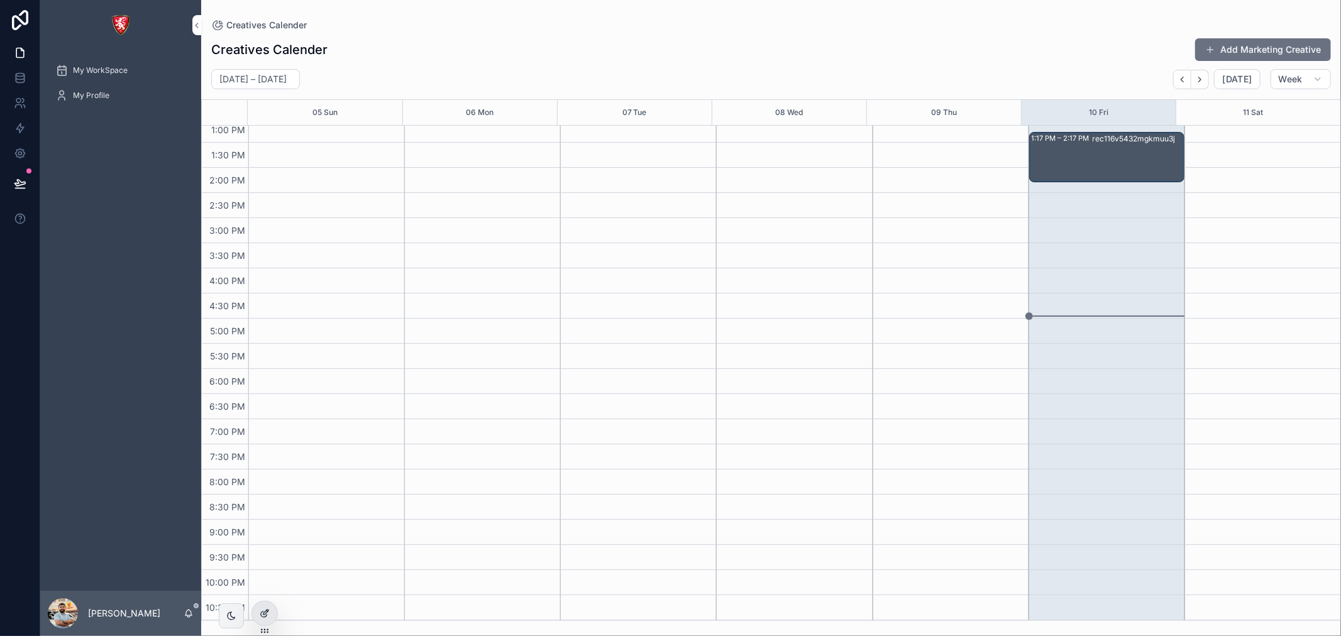
click at [266, 612] on icon at bounding box center [265, 613] width 10 height 10
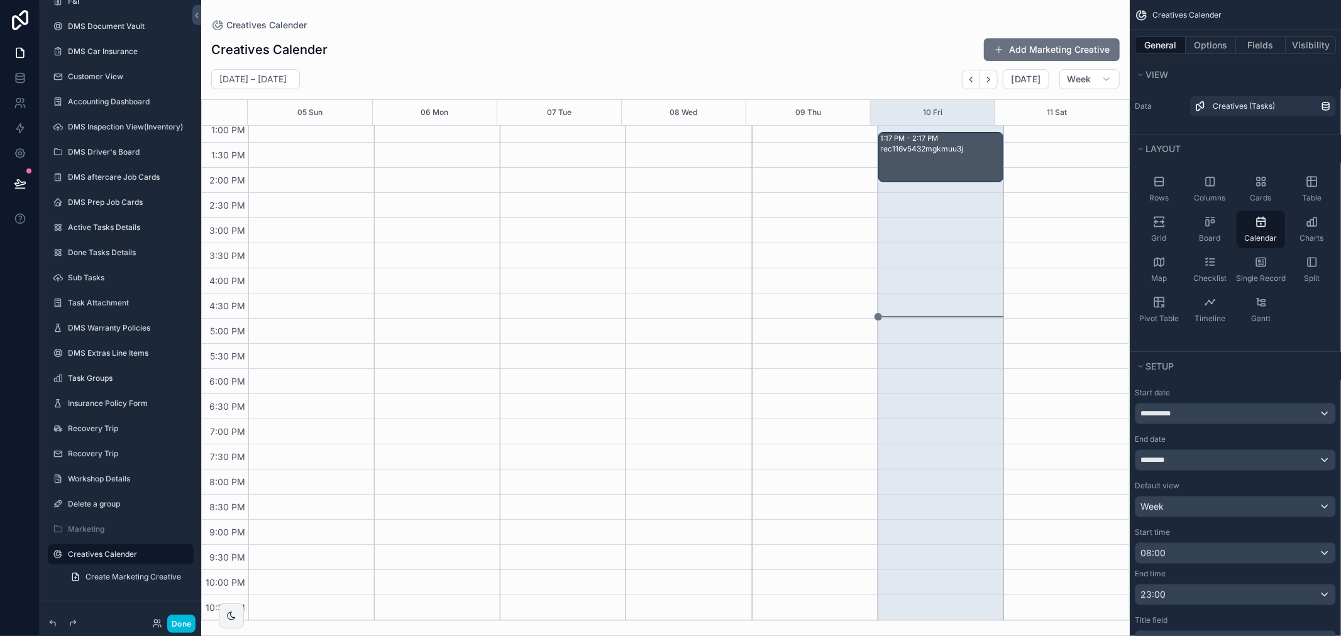
click at [0, 0] on icon "scrollable content" at bounding box center [0, 0] width 0 height 0
click at [217, 569] on icon at bounding box center [214, 571] width 10 height 10
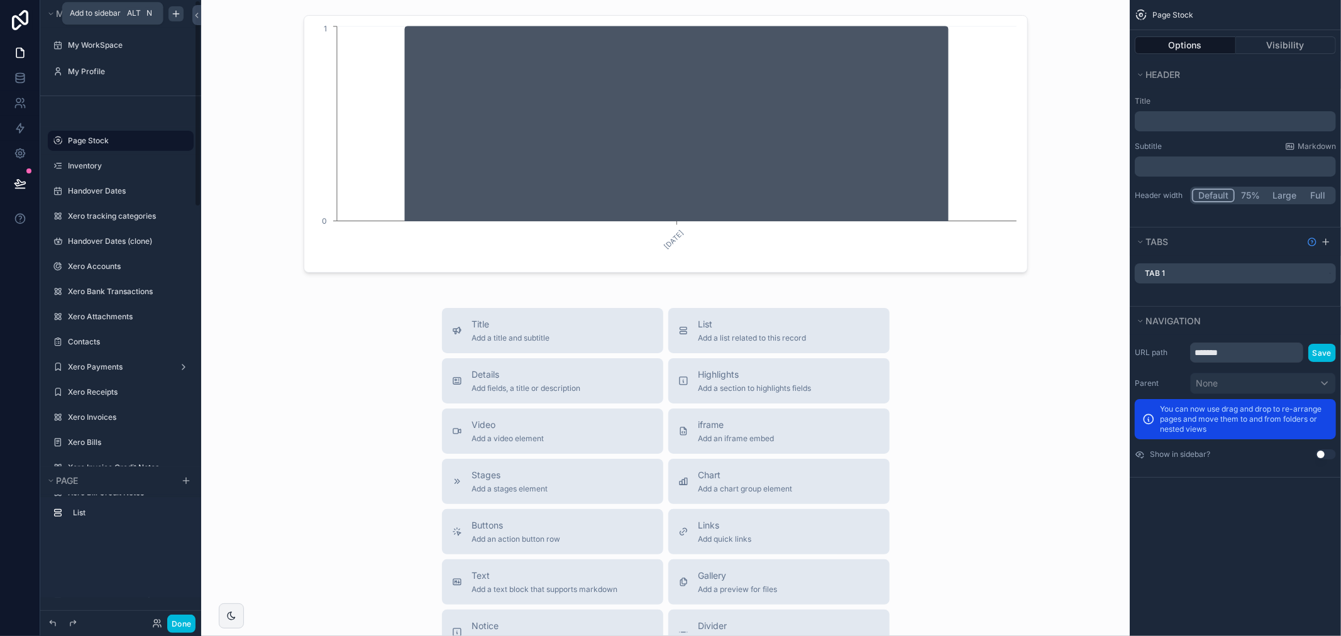
click at [178, 14] on icon "scrollable content" at bounding box center [176, 14] width 10 height 10
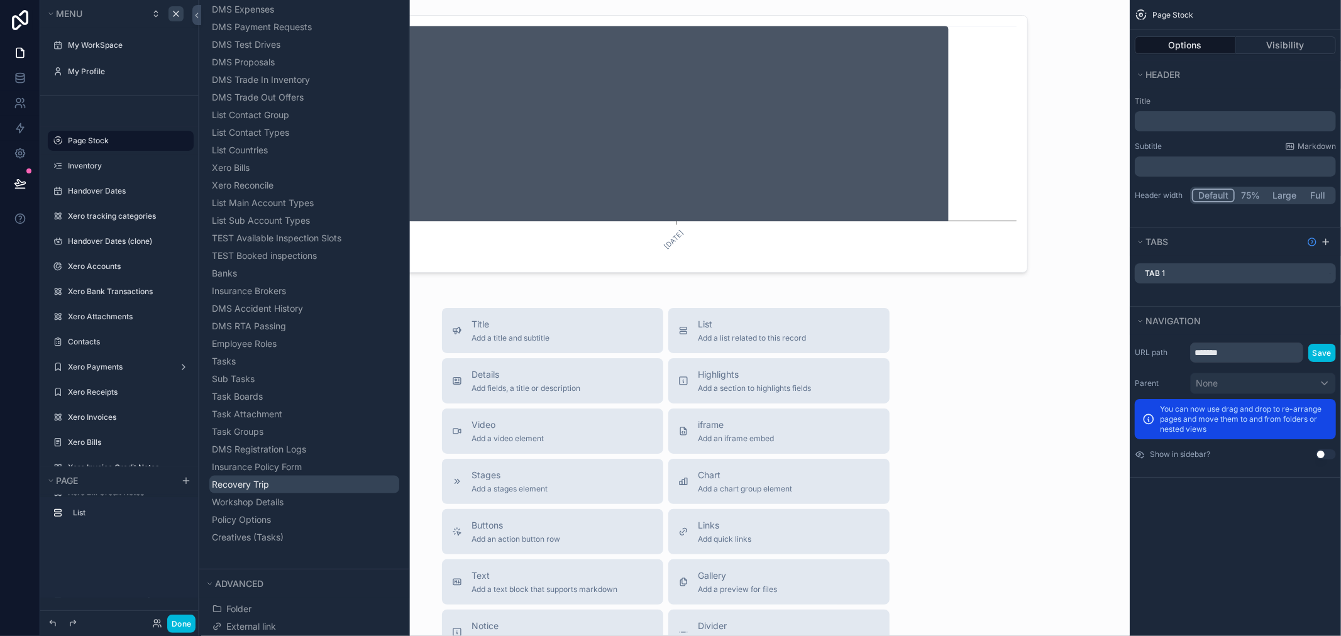
scroll to position [1184, 0]
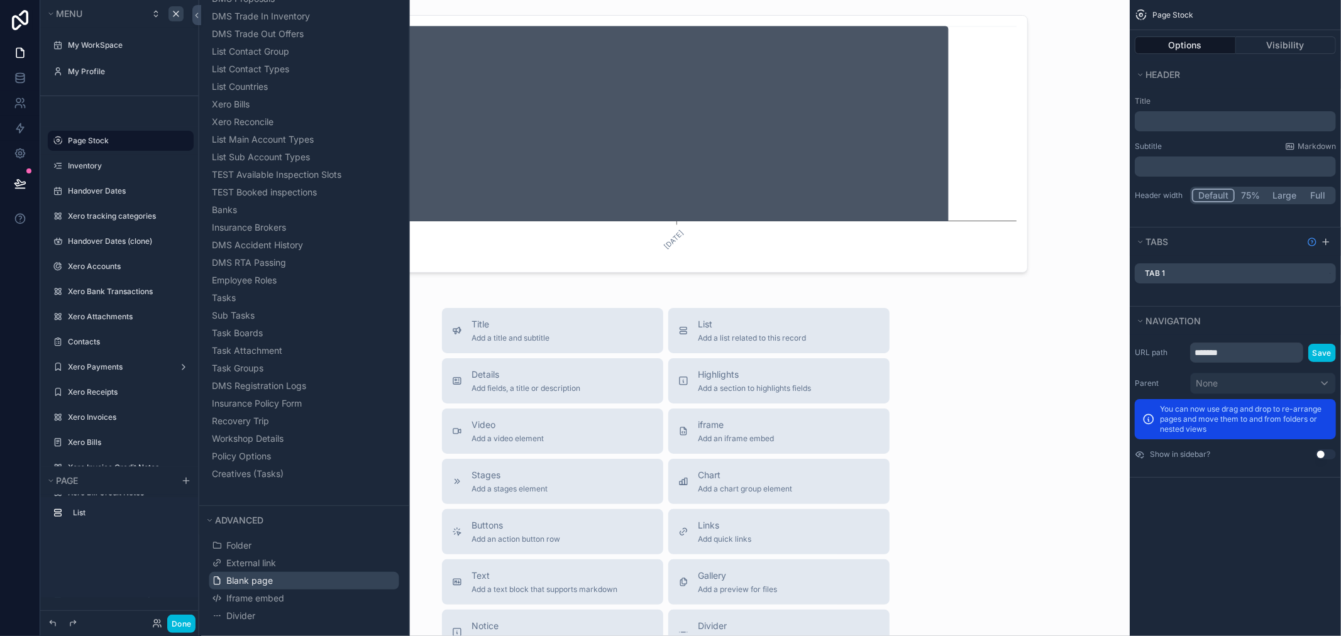
click at [265, 584] on span "Blank page" at bounding box center [250, 580] width 47 height 13
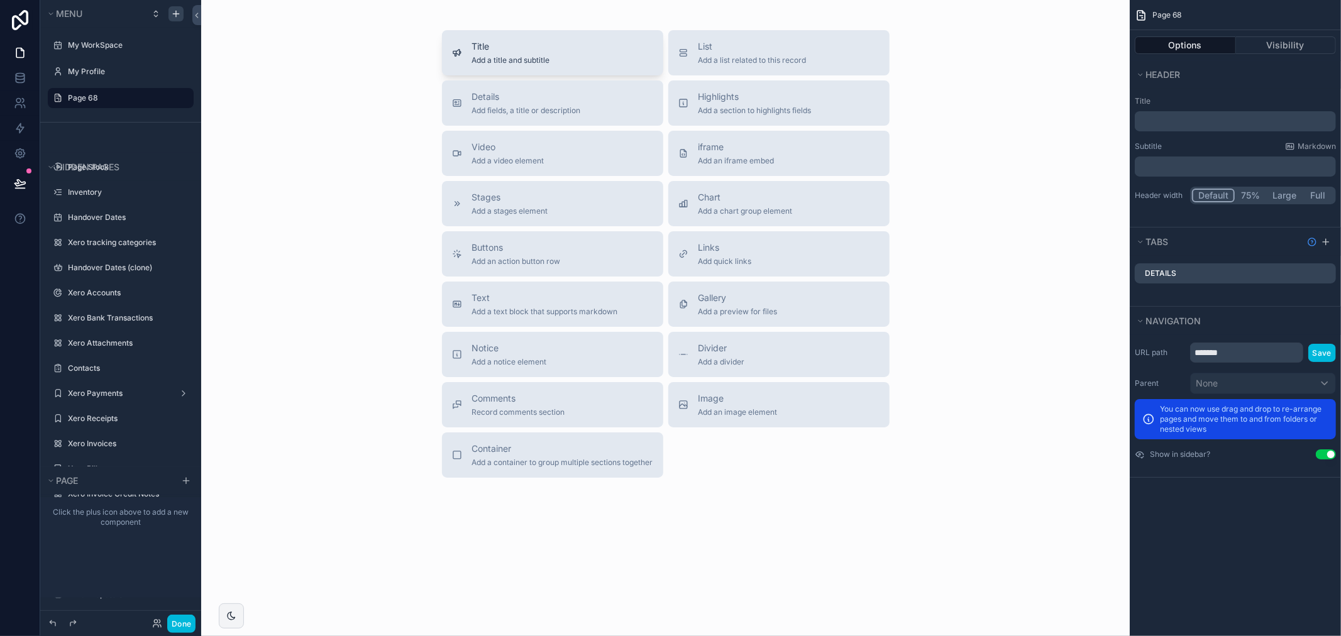
click at [569, 60] on div "Title Add a title and subtitle" at bounding box center [552, 52] width 201 height 25
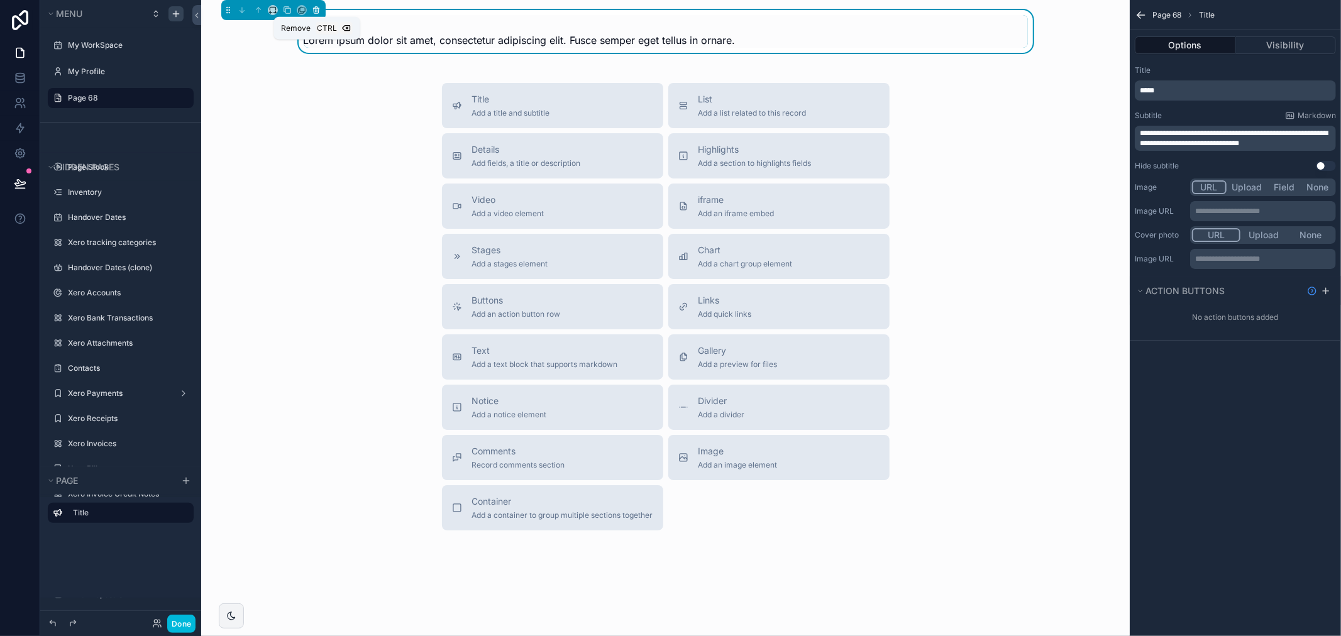
click at [319, 13] on icon "scrollable content" at bounding box center [316, 10] width 9 height 9
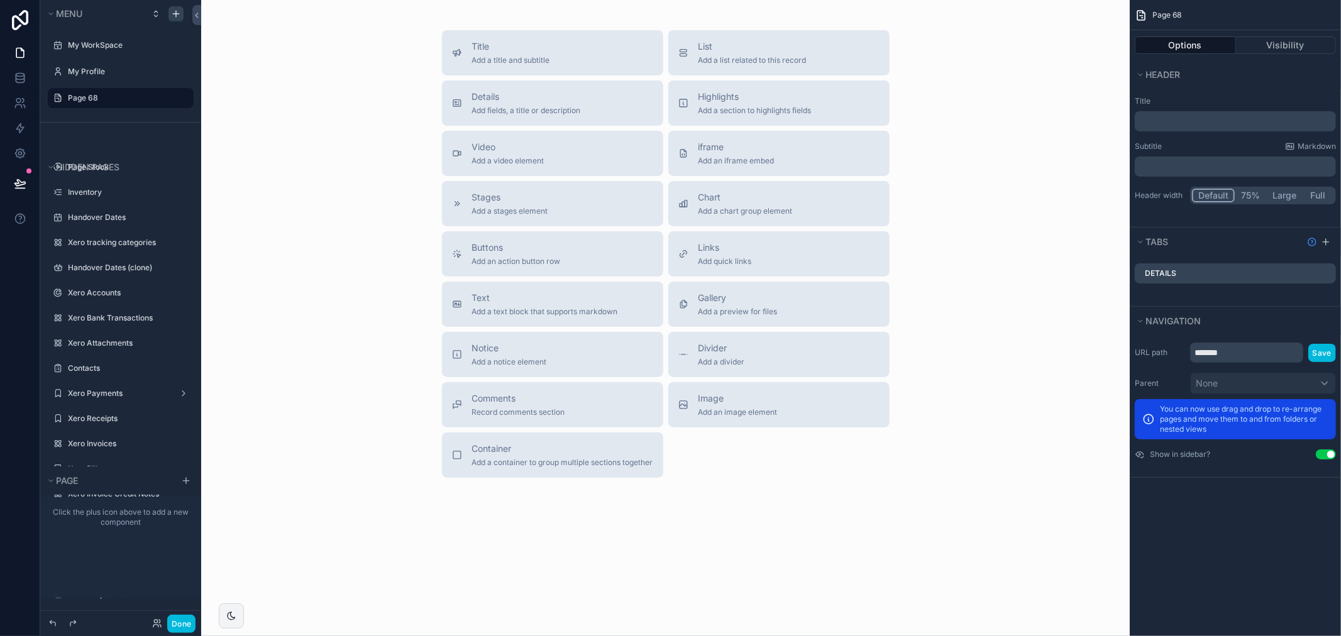
click at [1232, 111] on div "﻿" at bounding box center [1234, 121] width 201 height 20
click at [1243, 129] on div "﻿" at bounding box center [1234, 121] width 201 height 20
click at [1243, 124] on p "﻿" at bounding box center [1236, 121] width 194 height 13
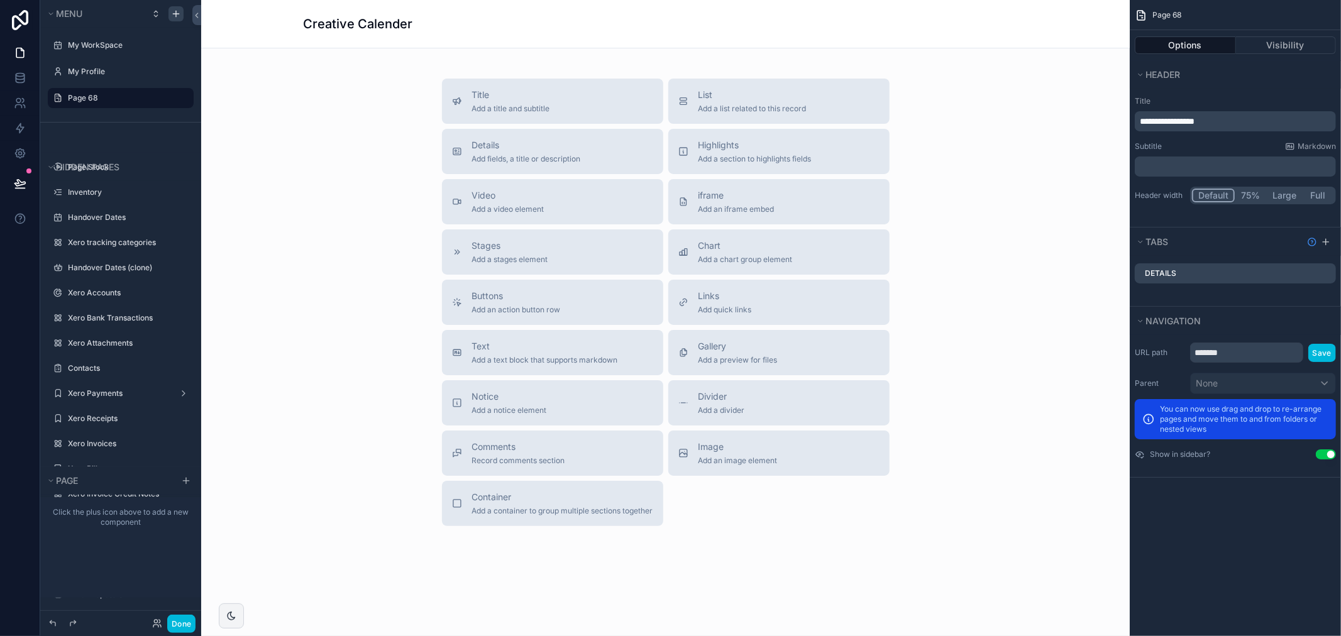
click at [1244, 97] on label "Title" at bounding box center [1234, 101] width 201 height 10
click at [1274, 116] on p "**********" at bounding box center [1236, 121] width 194 height 13
click at [1142, 120] on span "**********" at bounding box center [1166, 121] width 55 height 9
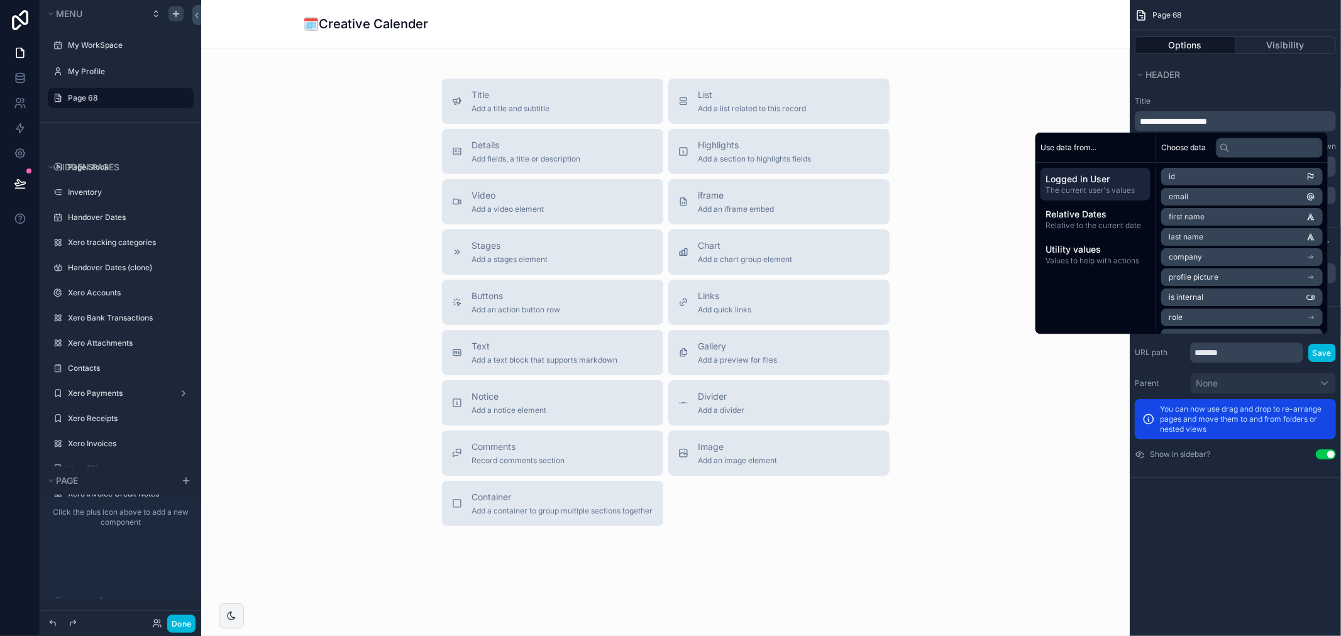
click at [1187, 89] on div "**********" at bounding box center [1234, 158] width 211 height 138
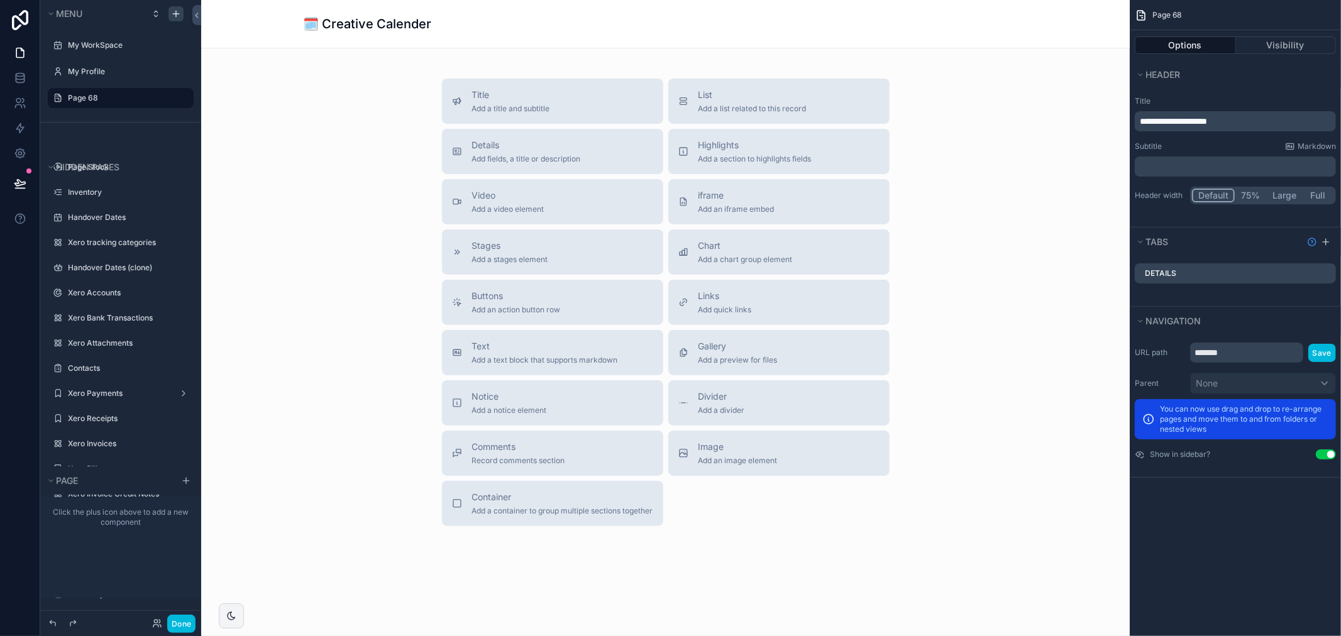
click at [1185, 165] on p "﻿" at bounding box center [1236, 166] width 194 height 13
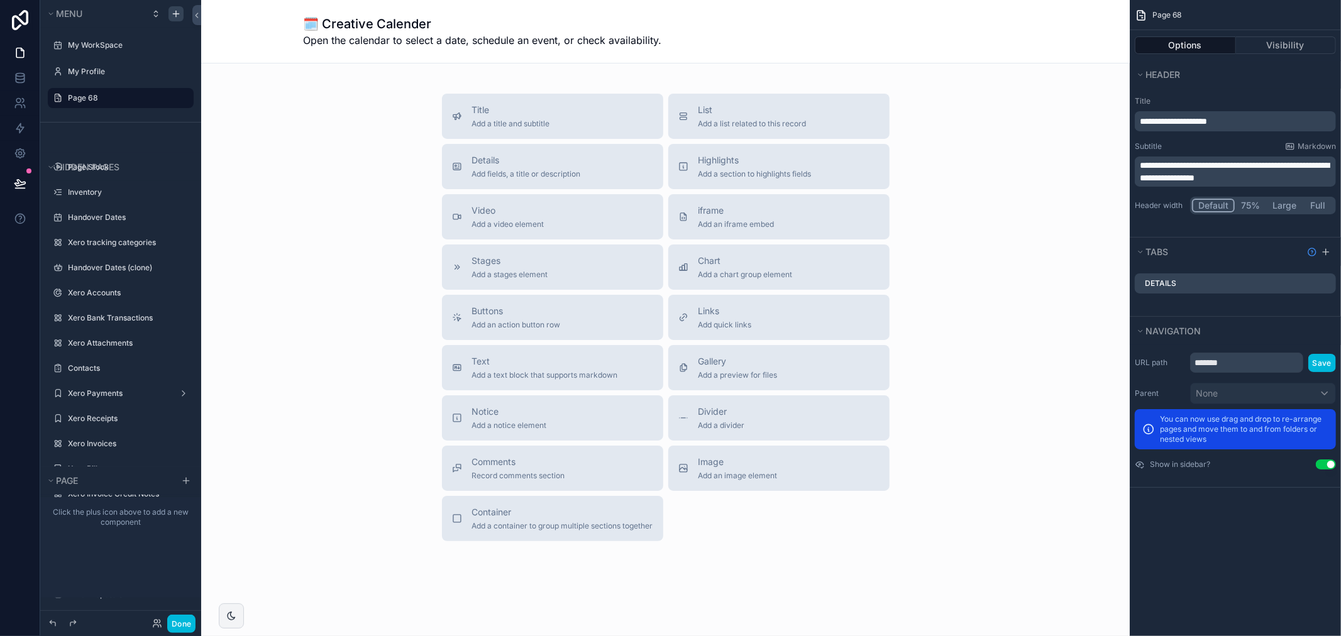
click at [1182, 161] on span "**********" at bounding box center [1233, 171] width 189 height 21
drag, startPoint x: 1183, startPoint y: 165, endPoint x: 1103, endPoint y: 163, distance: 80.5
click at [1103, 163] on div "My WorkSpace My Profile Page 68 Page Stock Inventory 1,987 Handover Dates Xero …" at bounding box center [770, 318] width 1139 height 636
copy span "**********"
click at [1309, 165] on span "**********" at bounding box center [1233, 171] width 189 height 21
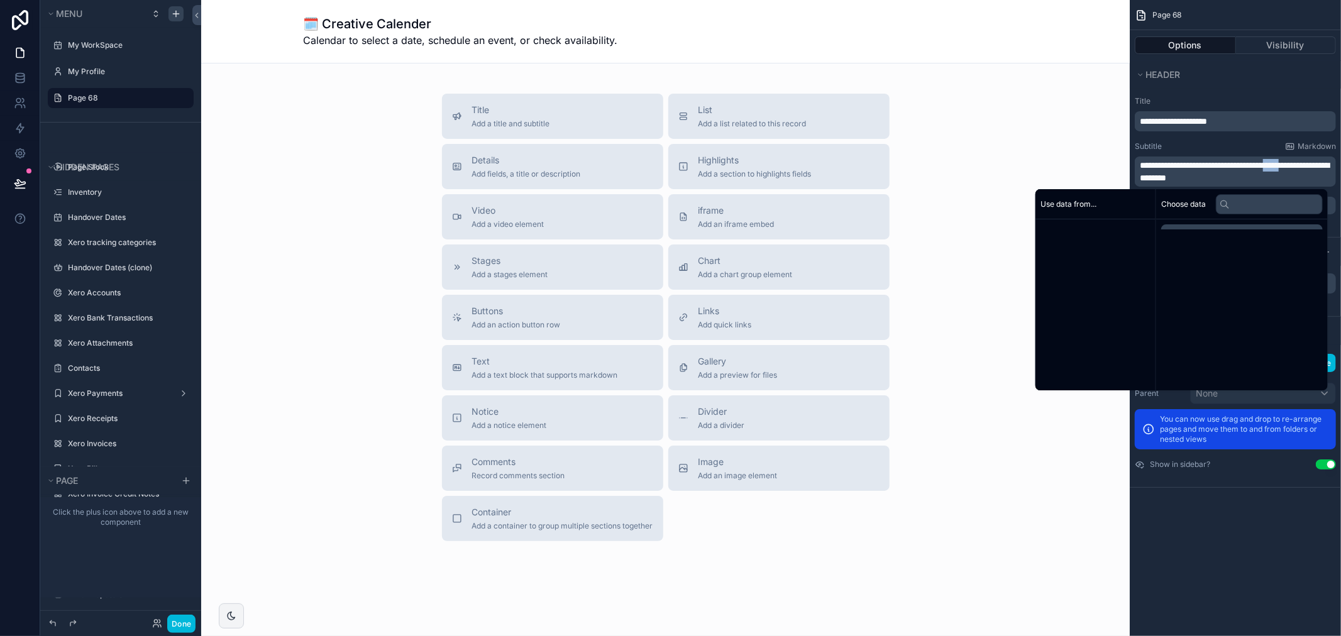
click at [1309, 165] on span "**********" at bounding box center [1233, 171] width 189 height 21
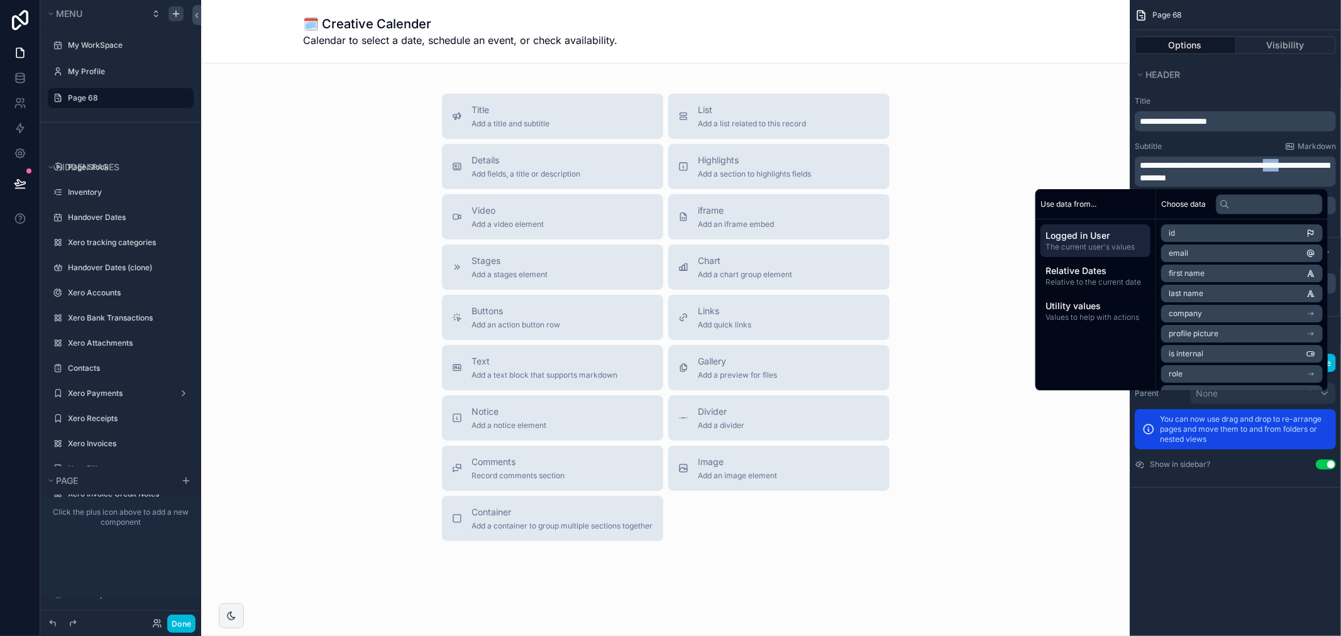
click at [1229, 189] on div "**********" at bounding box center [1234, 155] width 211 height 128
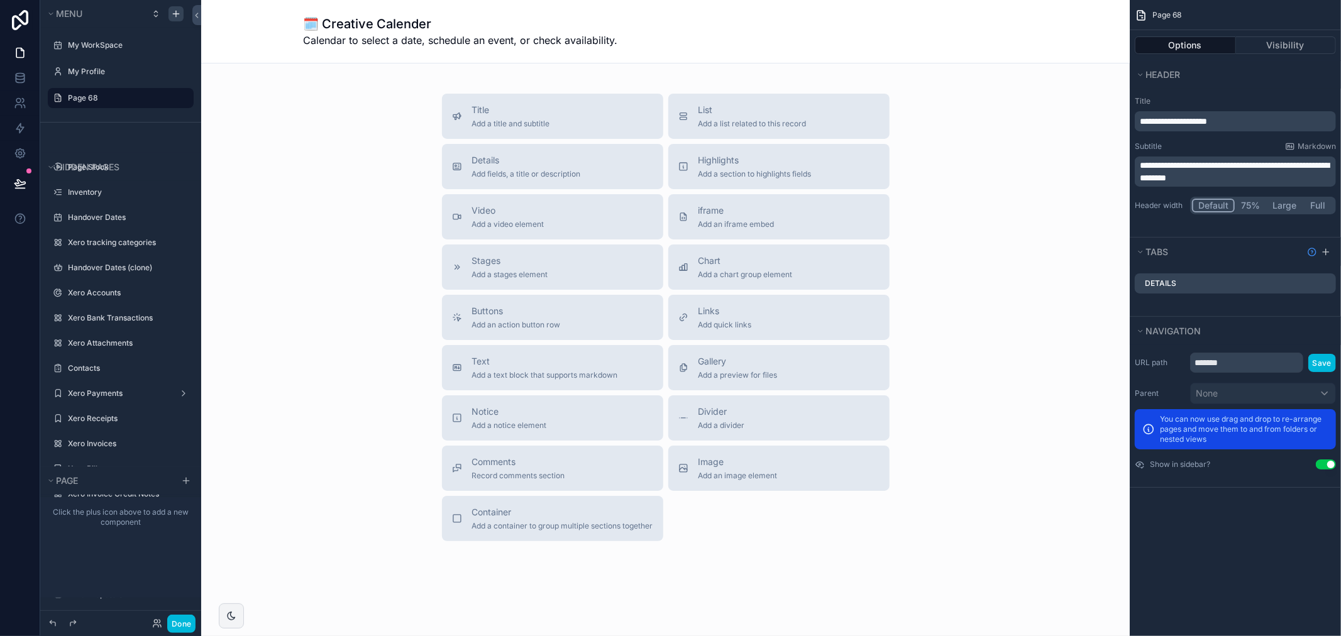
click at [1233, 179] on p "**********" at bounding box center [1236, 171] width 194 height 25
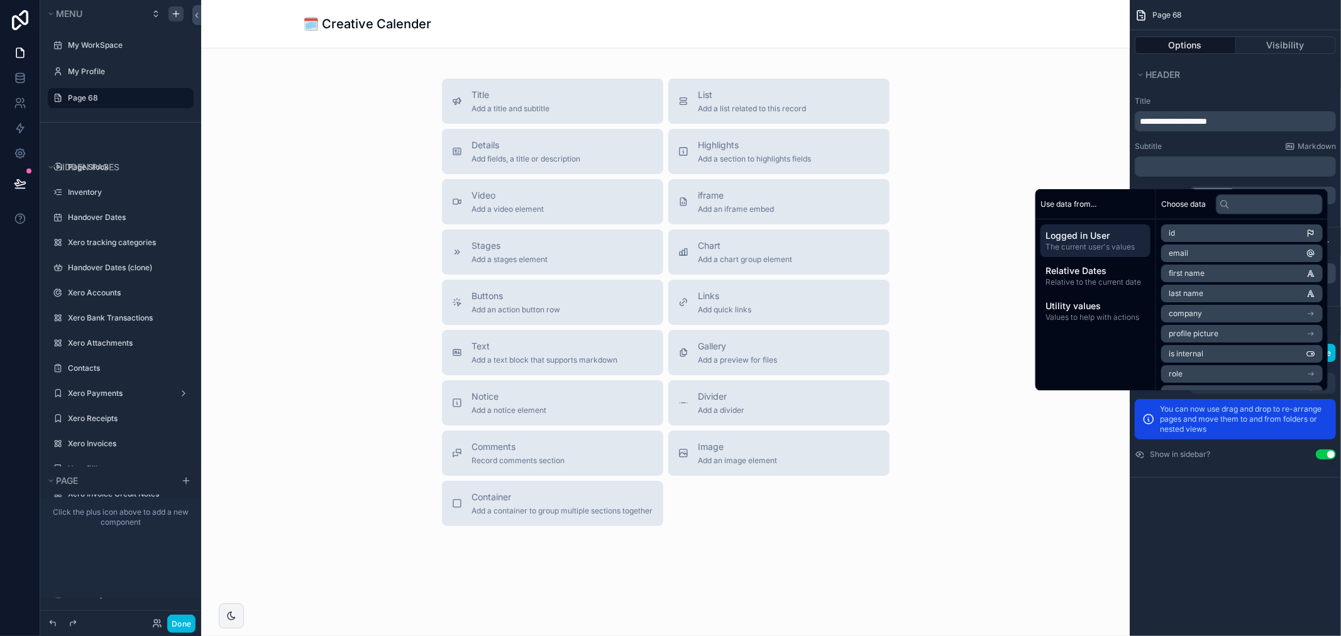
click at [1227, 147] on div "Subtitle Markdown" at bounding box center [1234, 146] width 201 height 10
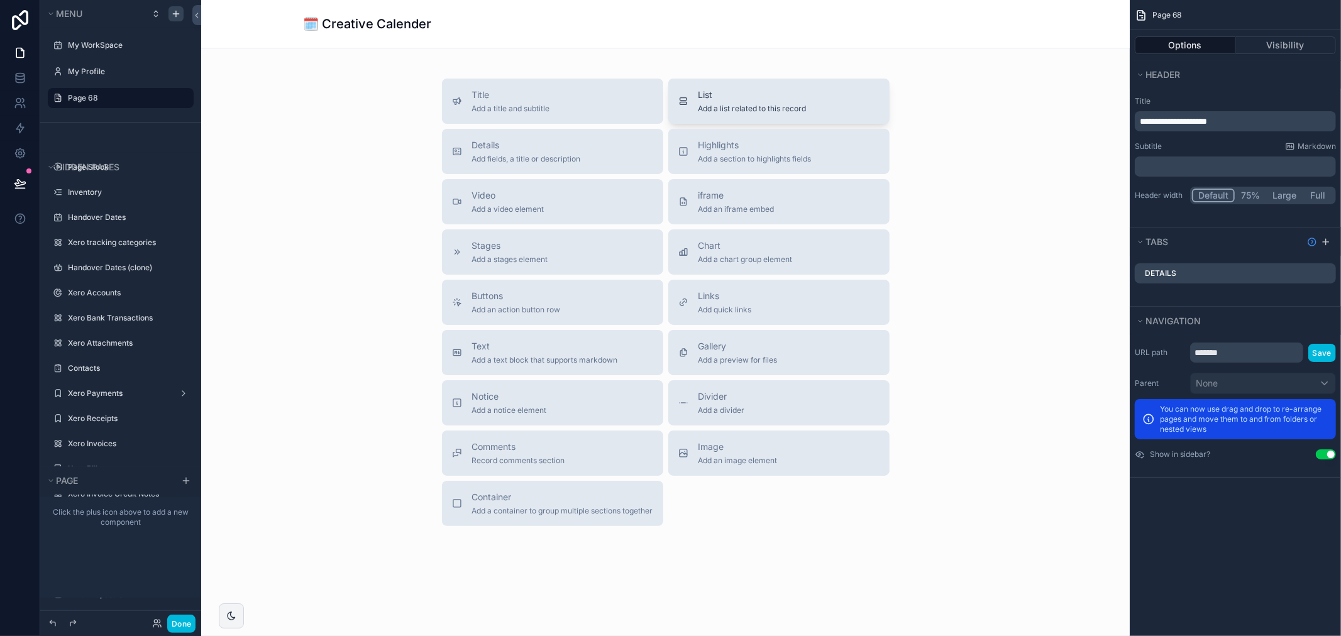
click at [772, 102] on div "List Add a list related to this record" at bounding box center [752, 101] width 108 height 25
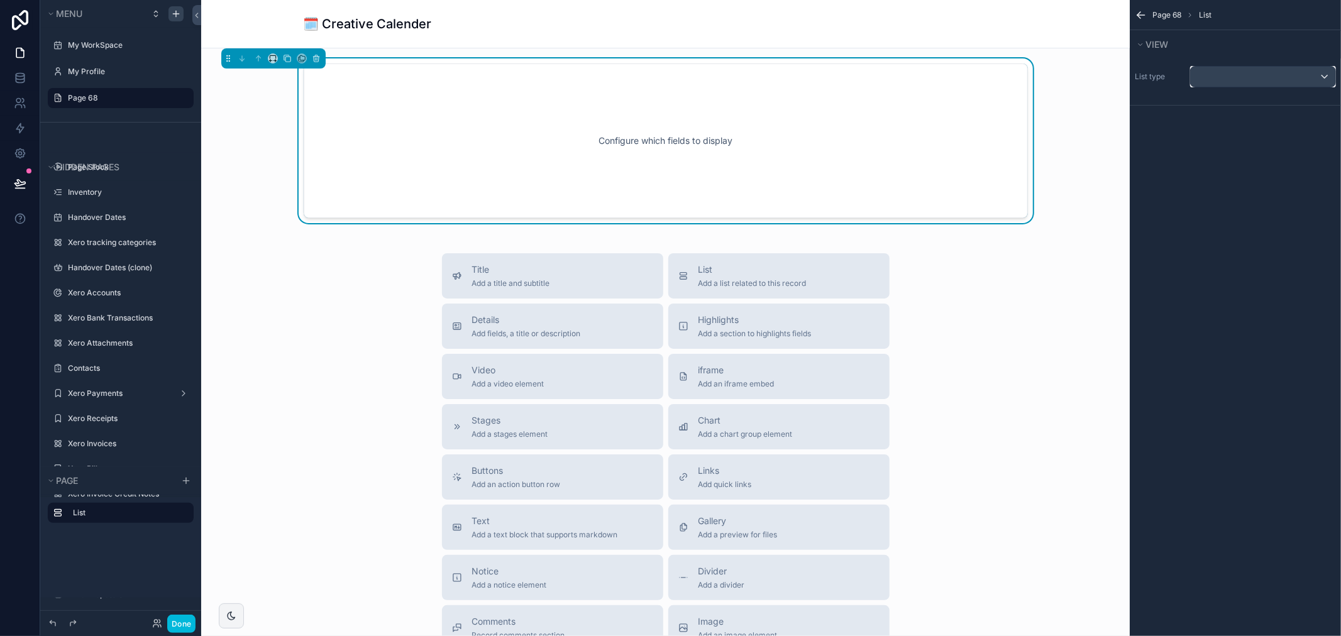
click at [1237, 80] on div "scrollable content" at bounding box center [1262, 77] width 145 height 20
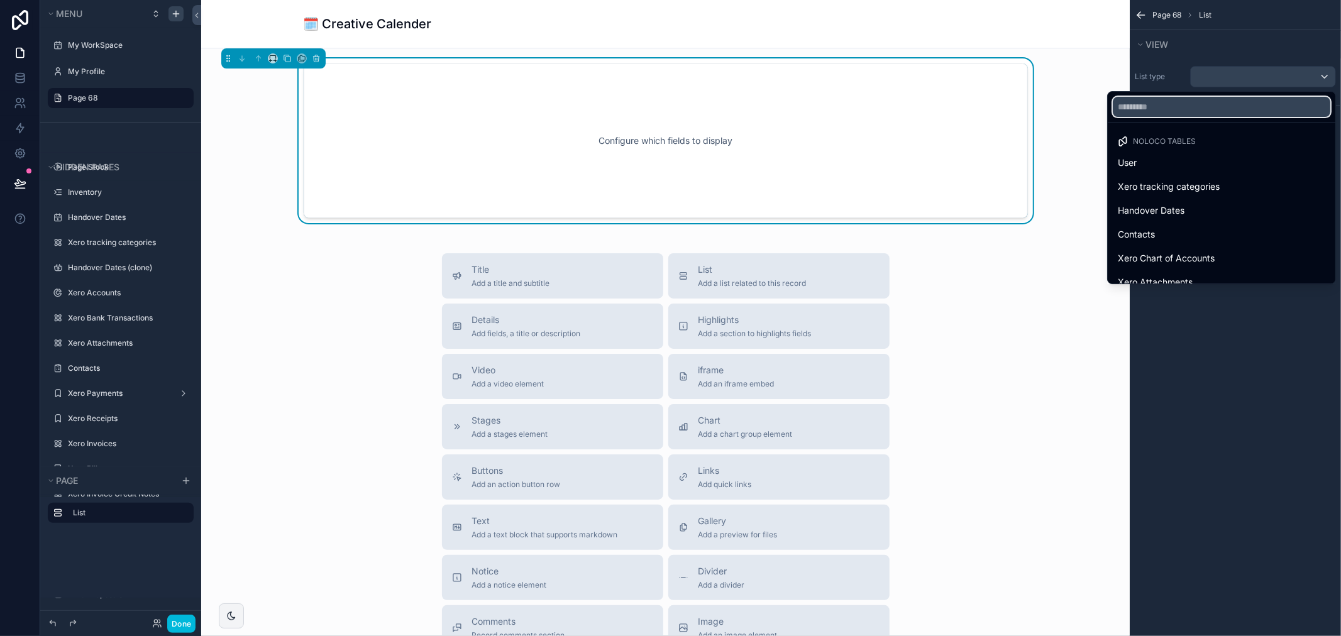
click at [1221, 113] on input "text" at bounding box center [1220, 107] width 217 height 20
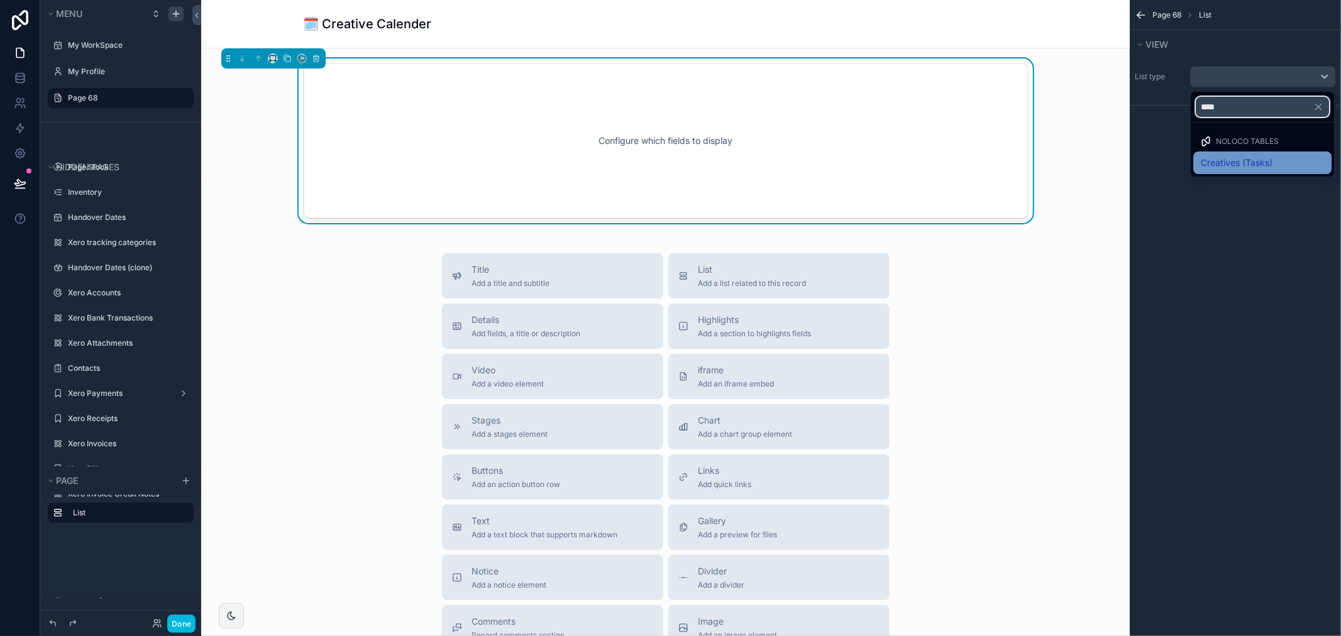
type input "****"
click at [1230, 162] on span "Creatives (Tasks)" at bounding box center [1236, 162] width 72 height 15
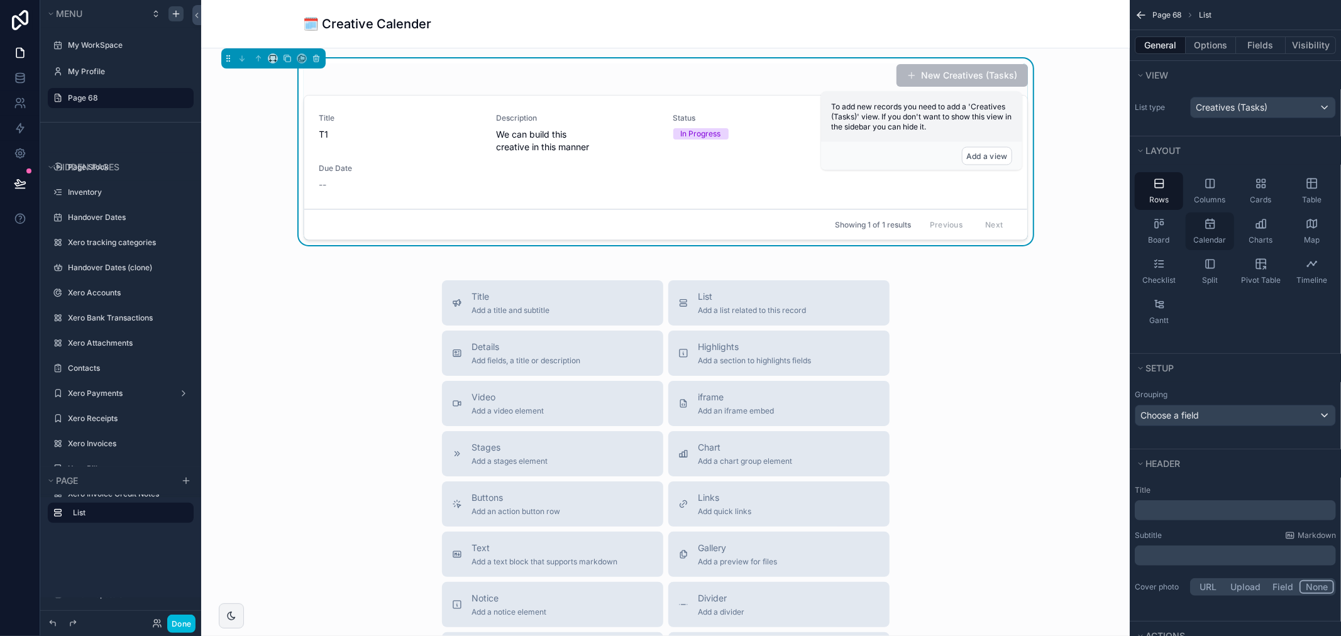
click at [1217, 228] on div "Calendar" at bounding box center [1209, 231] width 48 height 38
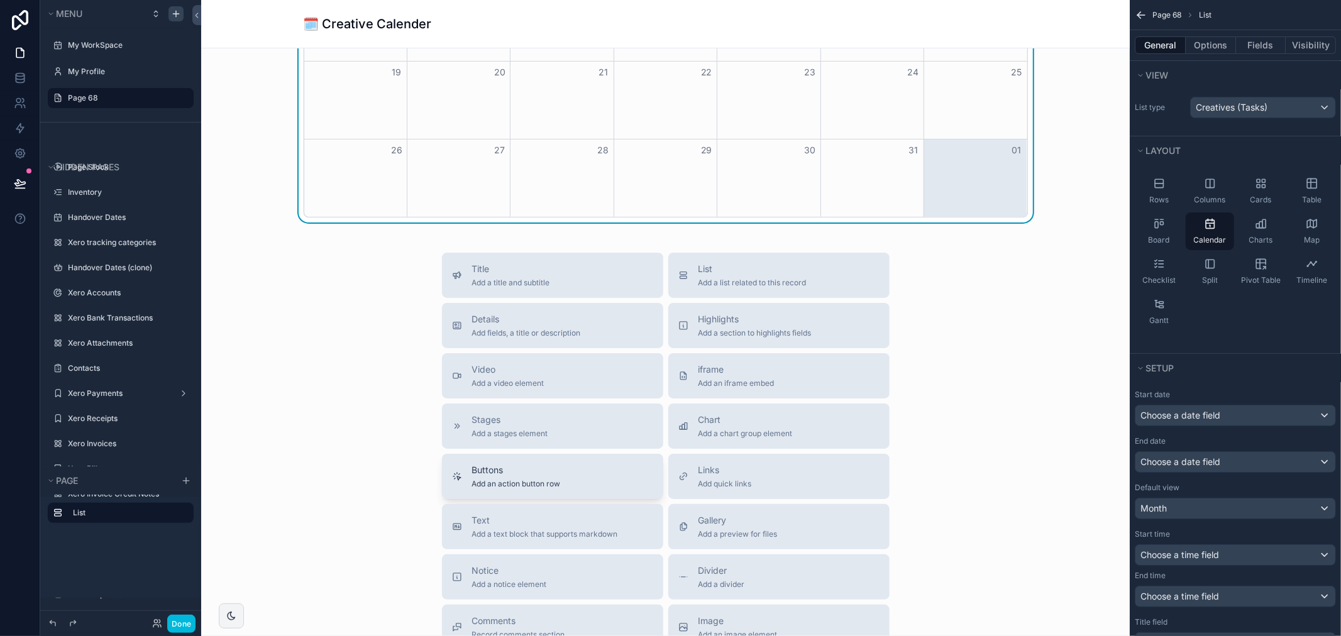
scroll to position [419, 0]
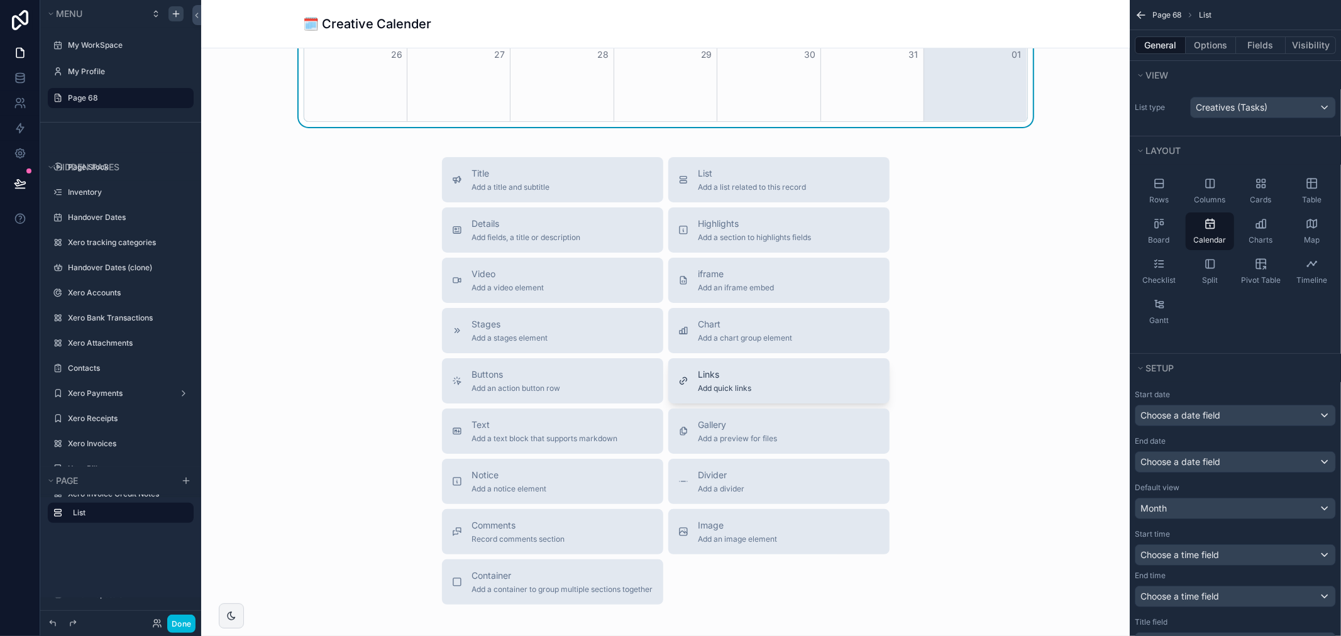
click at [733, 392] on span "Add quick links" at bounding box center [724, 388] width 53 height 10
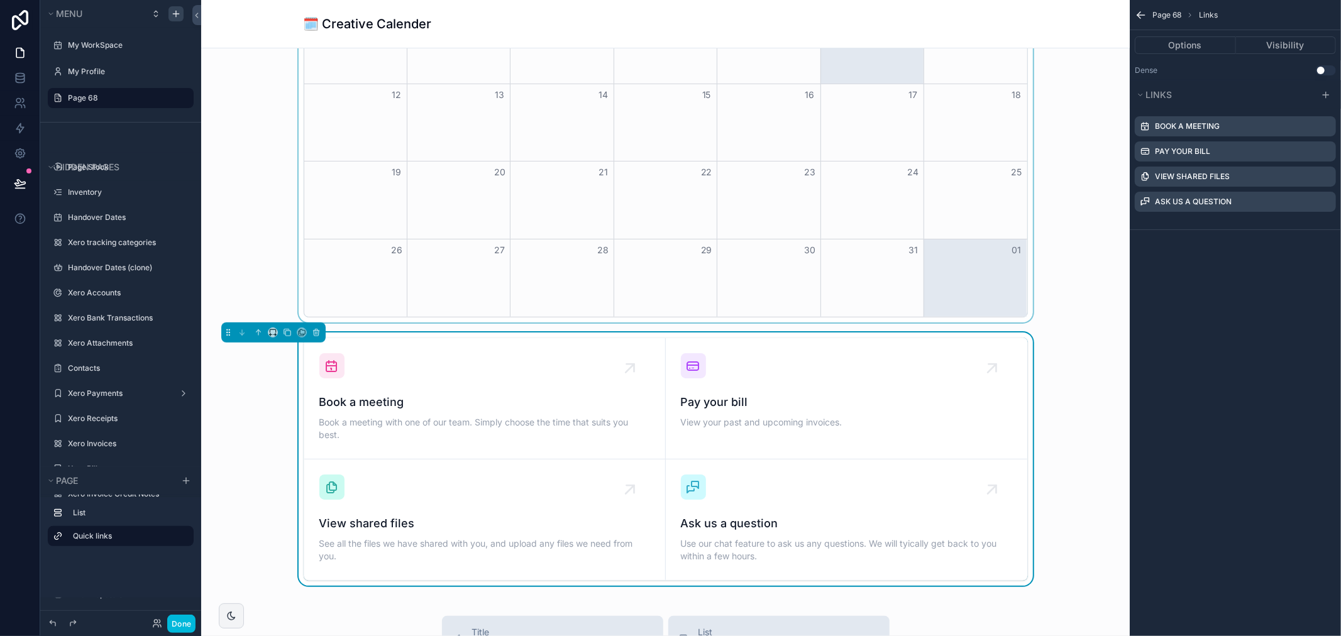
scroll to position [85, 0]
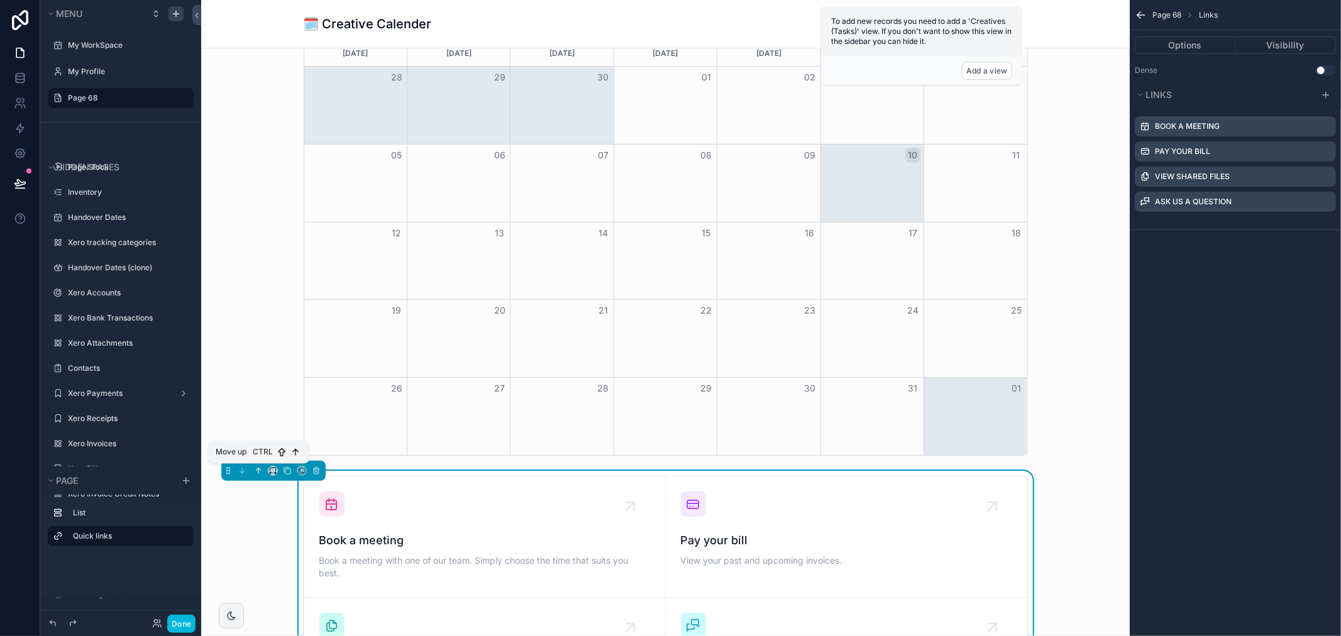
click at [256, 470] on icon "scrollable content" at bounding box center [258, 470] width 9 height 9
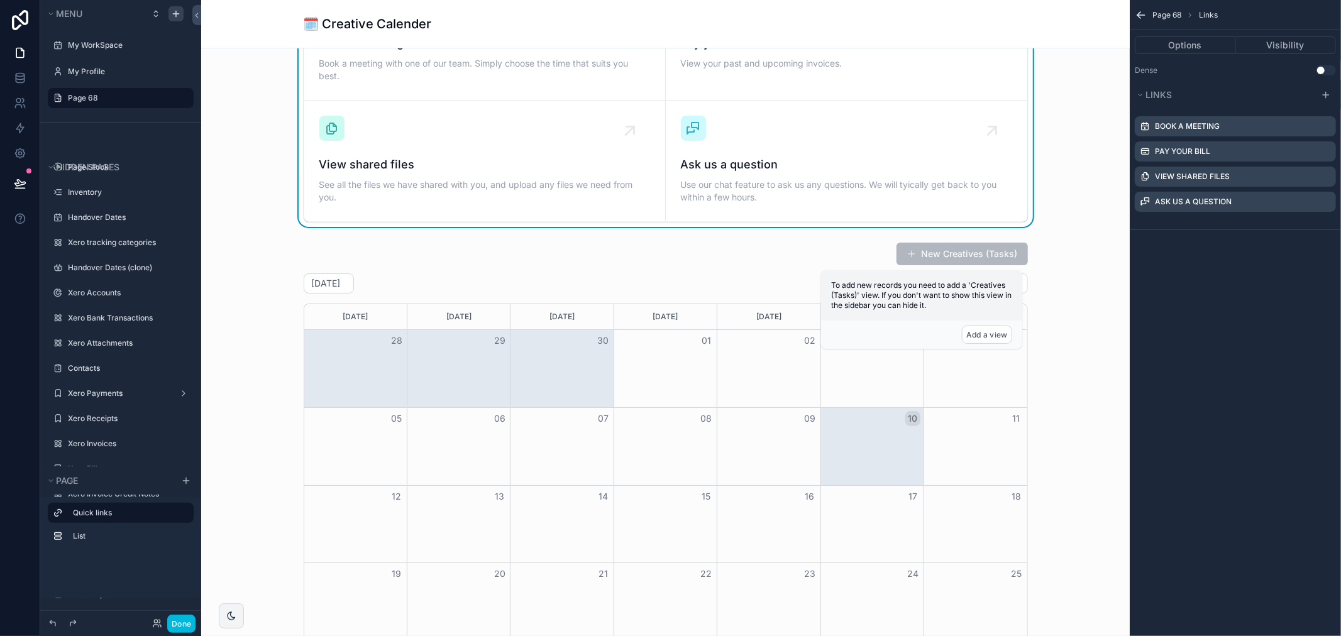
click at [0, 0] on icon "scrollable content" at bounding box center [0, 0] width 0 height 0
click at [1307, 159] on icon at bounding box center [1305, 156] width 10 height 10
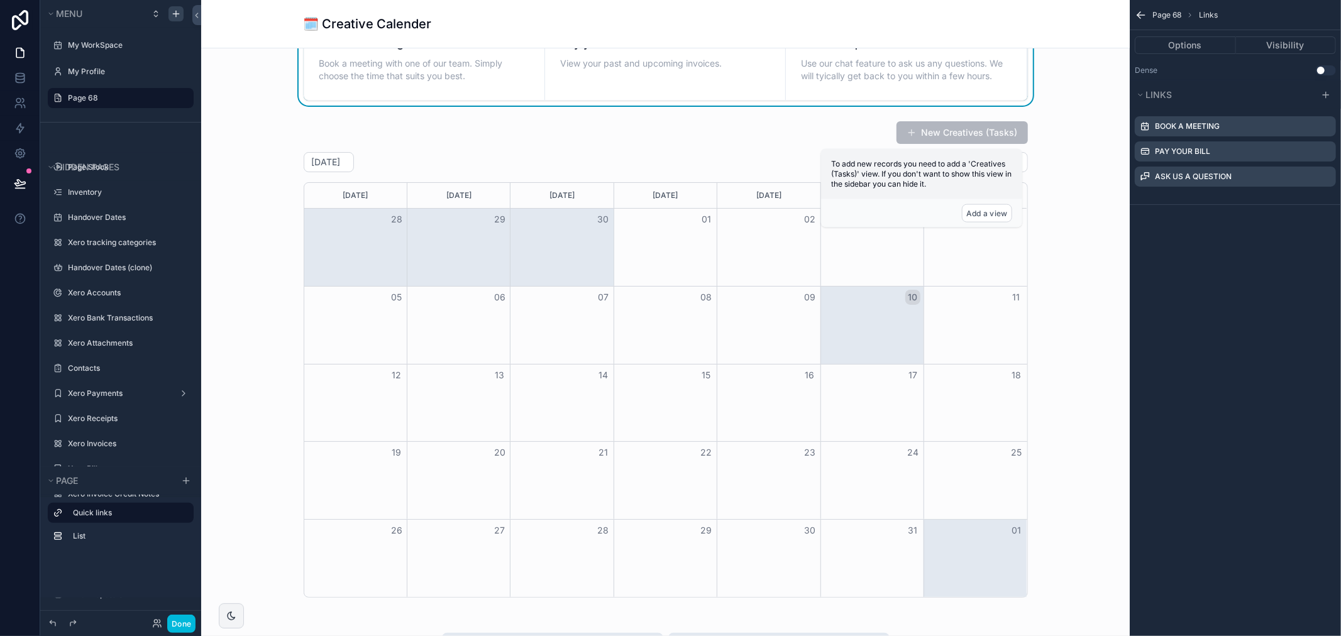
click at [0, 0] on icon "scrollable content" at bounding box center [0, 0] width 0 height 0
click at [1303, 155] on icon at bounding box center [1305, 156] width 10 height 10
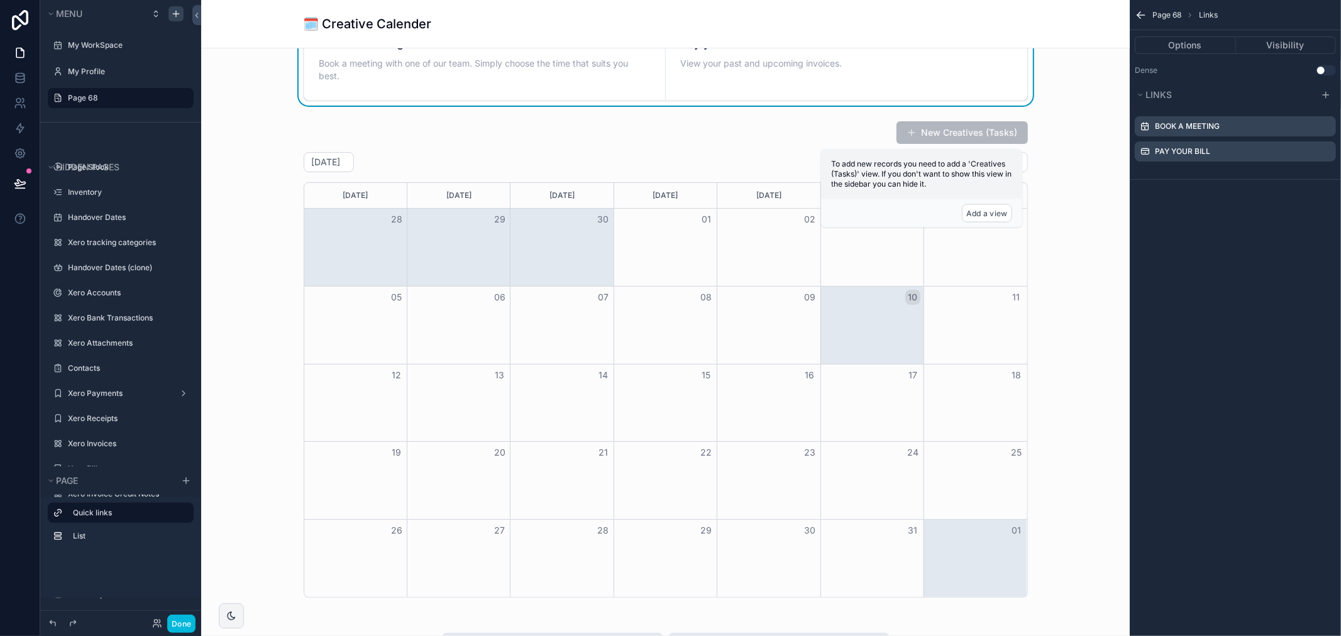
click at [0, 0] on icon "scrollable content" at bounding box center [0, 0] width 0 height 0
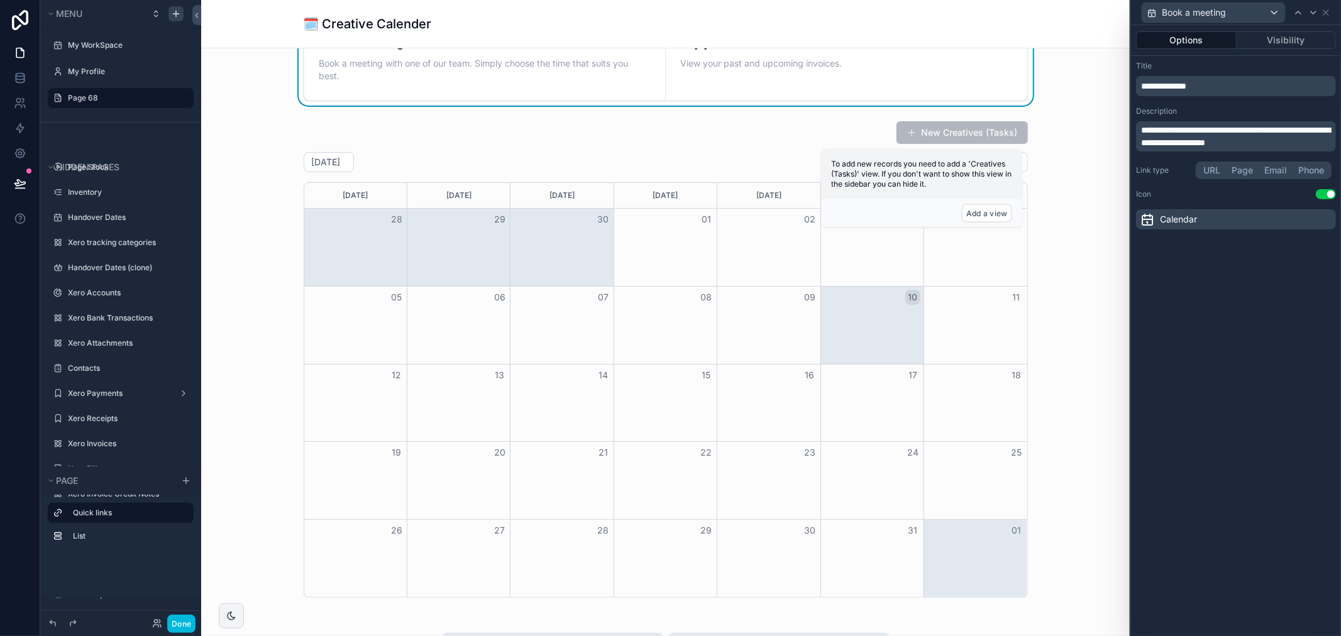
click at [1215, 95] on div "**********" at bounding box center [1236, 86] width 200 height 20
click at [1218, 87] on p "**********" at bounding box center [1237, 86] width 192 height 13
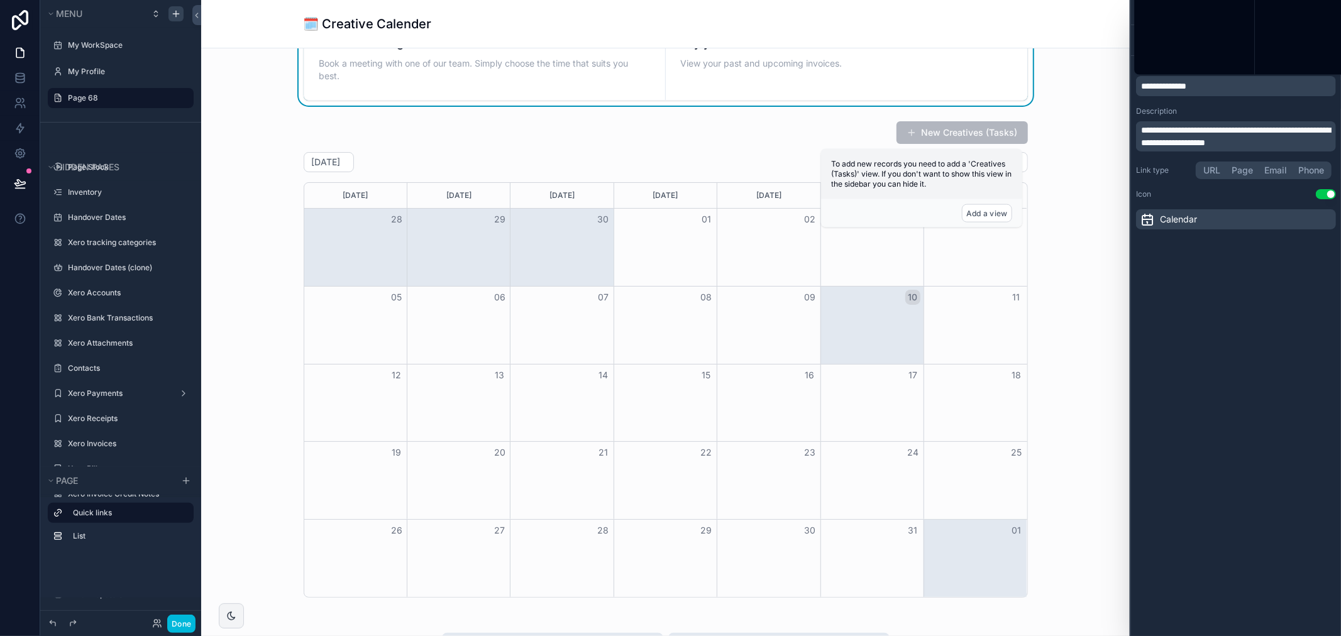
click at [1218, 87] on p "**********" at bounding box center [1237, 86] width 192 height 13
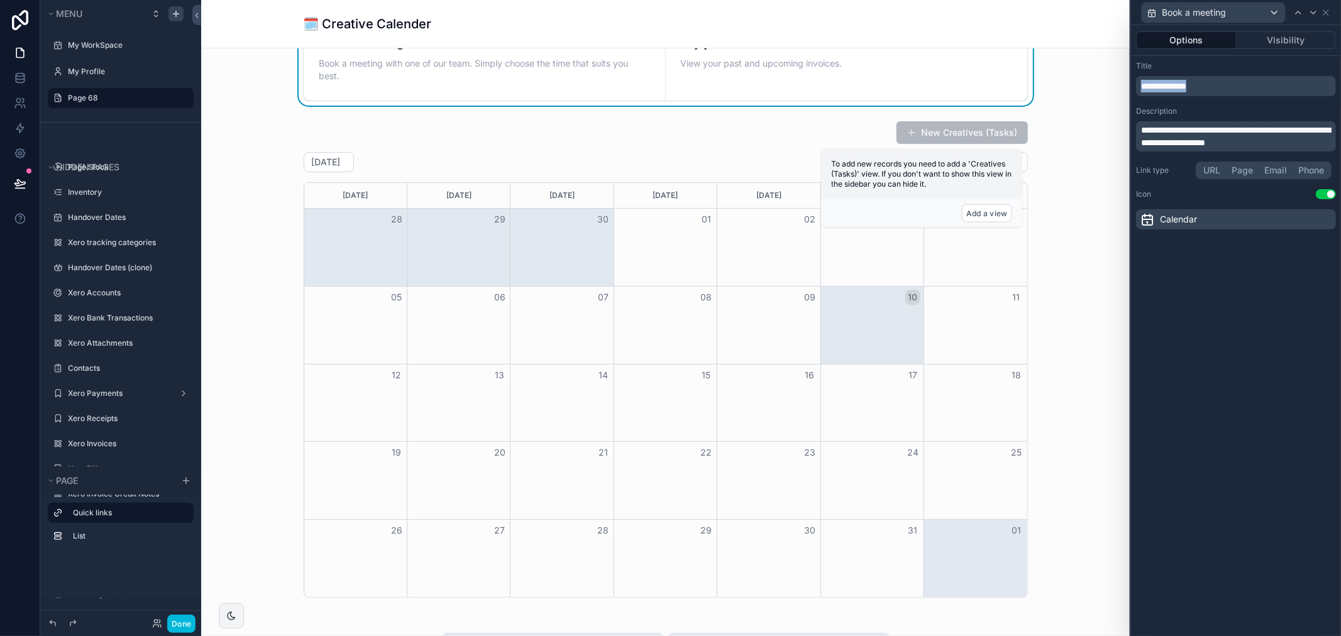
click at [1218, 87] on p "**********" at bounding box center [1237, 86] width 192 height 13
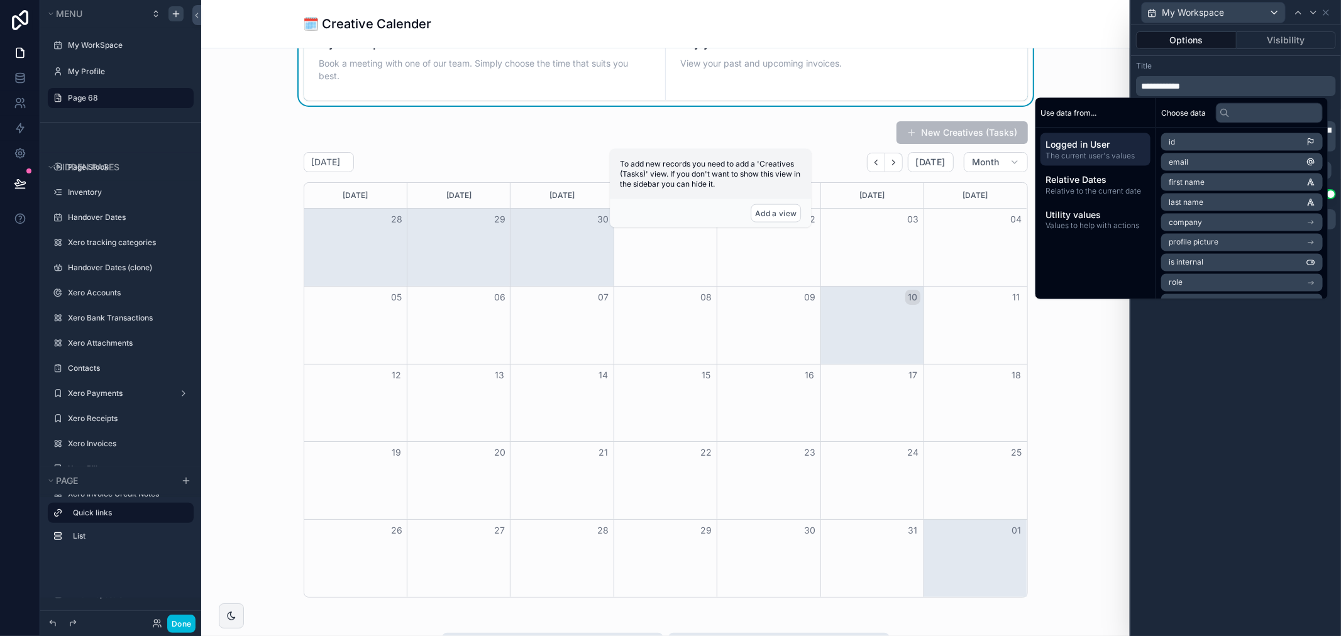
click at [1226, 77] on div "**********" at bounding box center [1236, 86] width 200 height 20
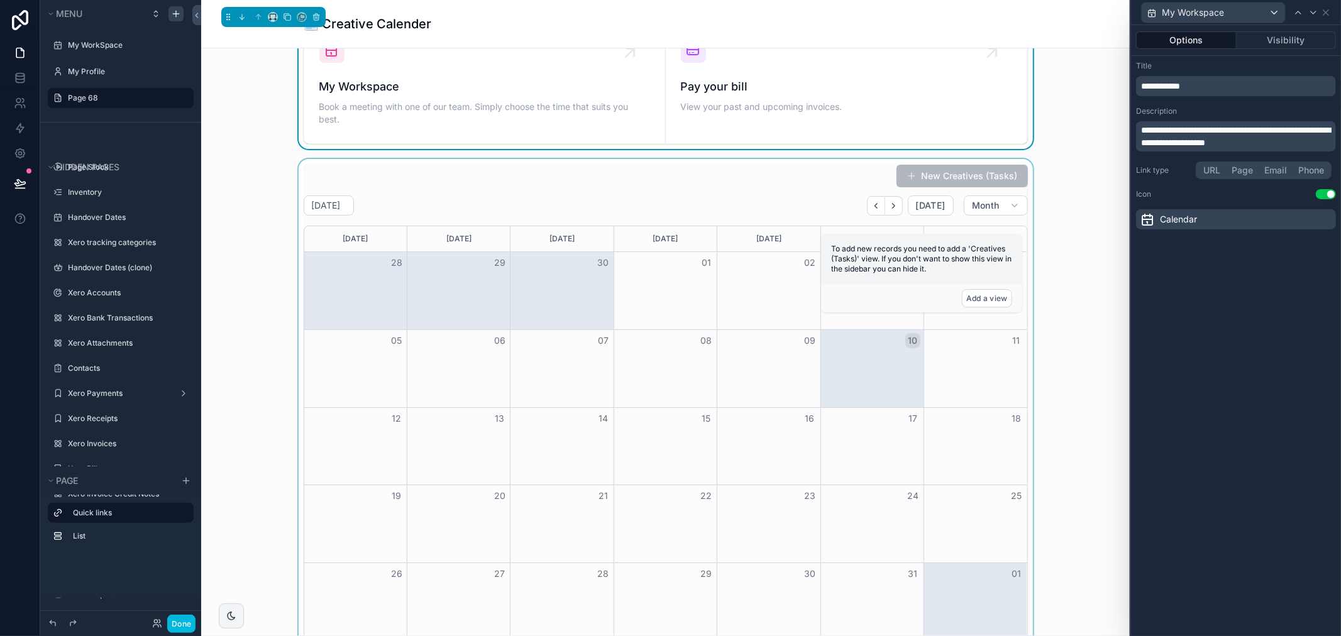
scroll to position [0, 0]
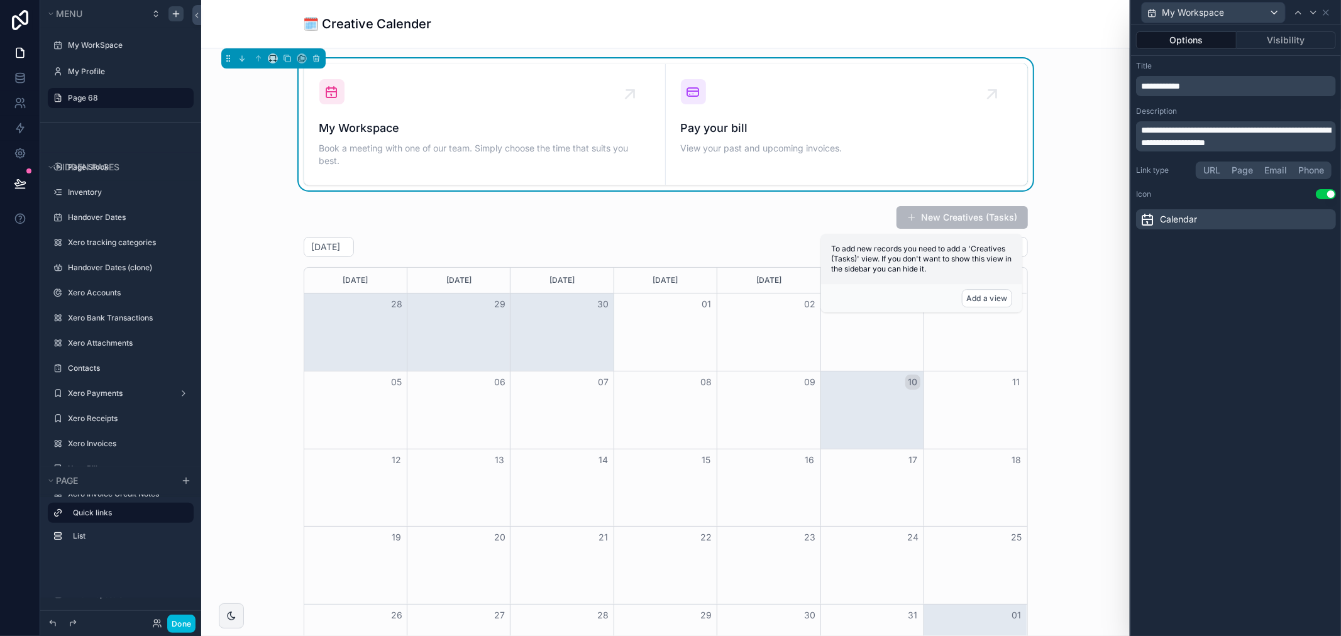
click at [1205, 221] on div "Calendar" at bounding box center [1236, 219] width 200 height 20
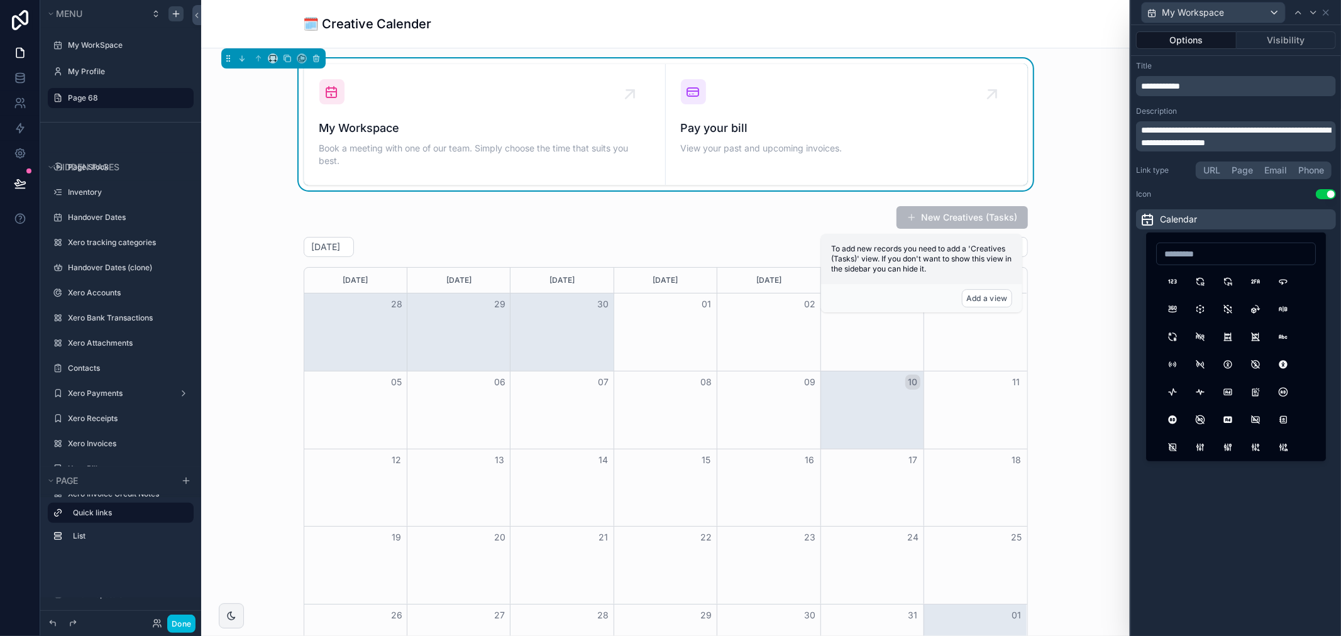
click at [1217, 256] on input at bounding box center [1235, 254] width 158 height 18
type input "***"
click at [1221, 284] on button "PaperBag" at bounding box center [1227, 281] width 23 height 23
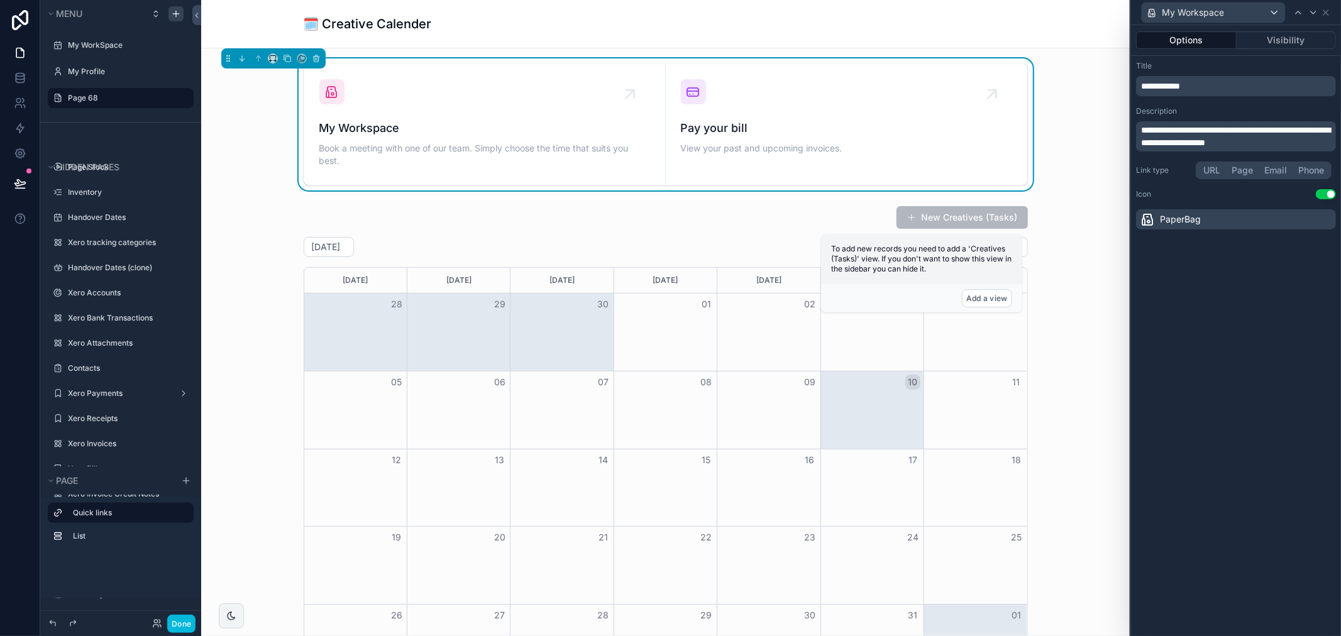
click at [1184, 210] on div "PaperBag" at bounding box center [1236, 219] width 200 height 20
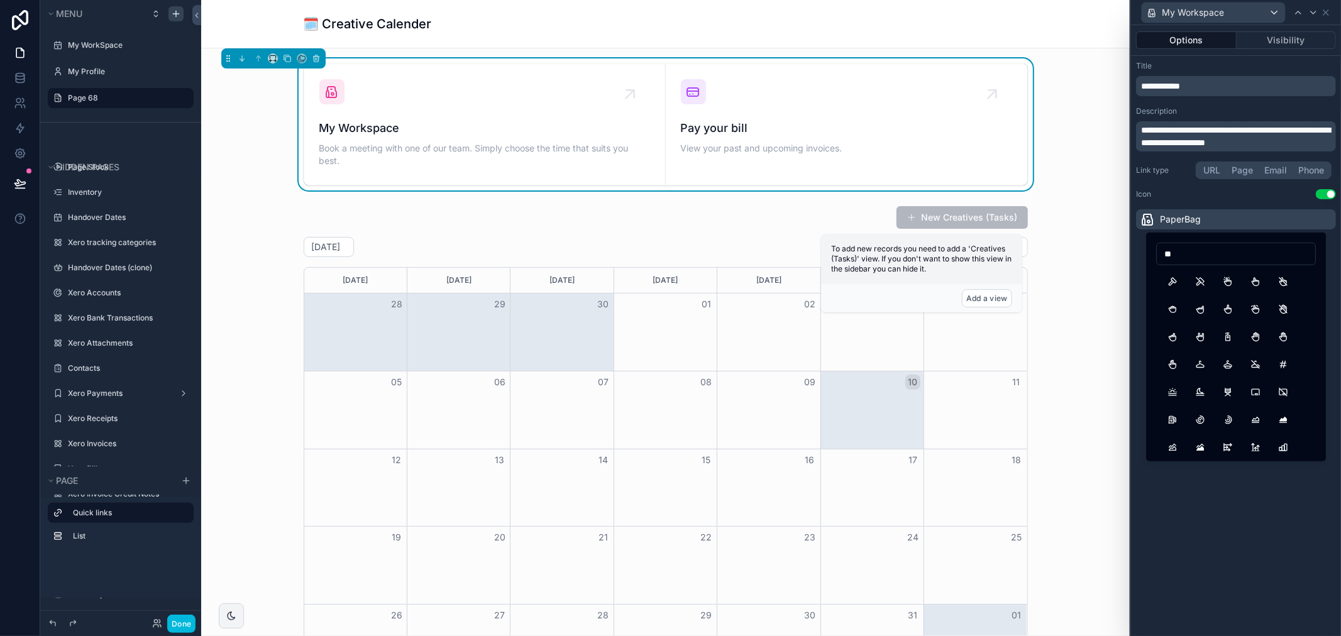
type input "*"
type input "******"
click at [1286, 337] on button "DeviceAirpodsCase" at bounding box center [1282, 337] width 23 height 23
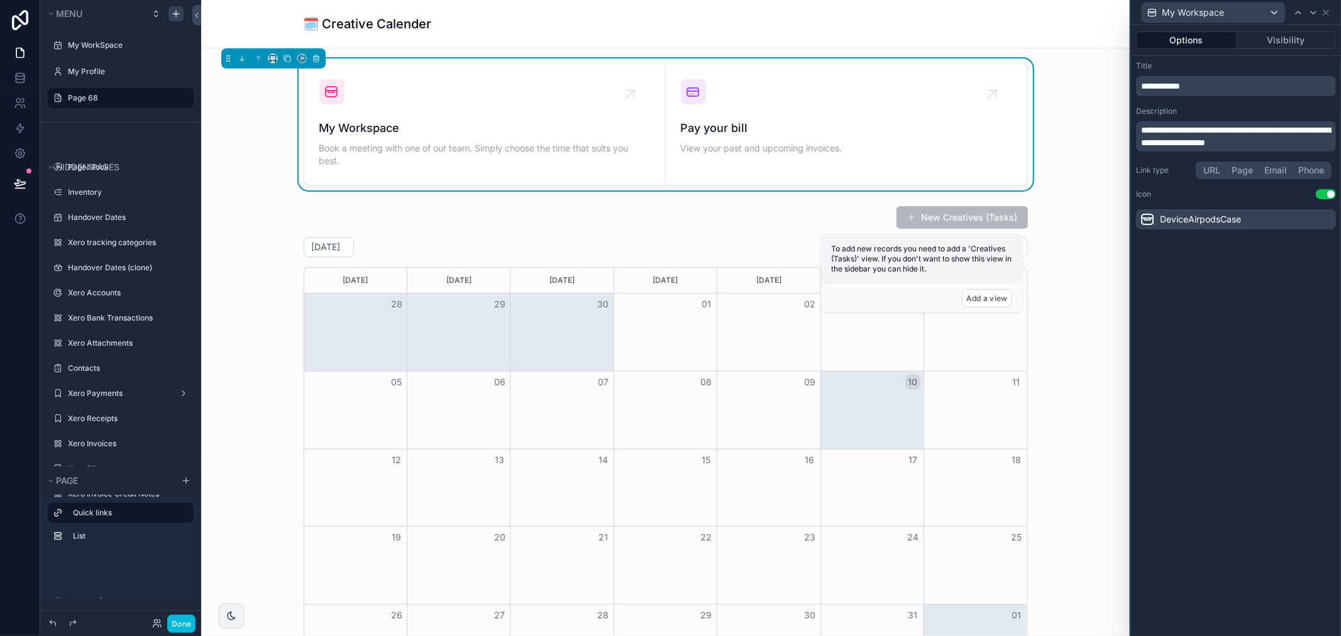
click at [1228, 133] on span "**********" at bounding box center [1235, 136] width 189 height 21
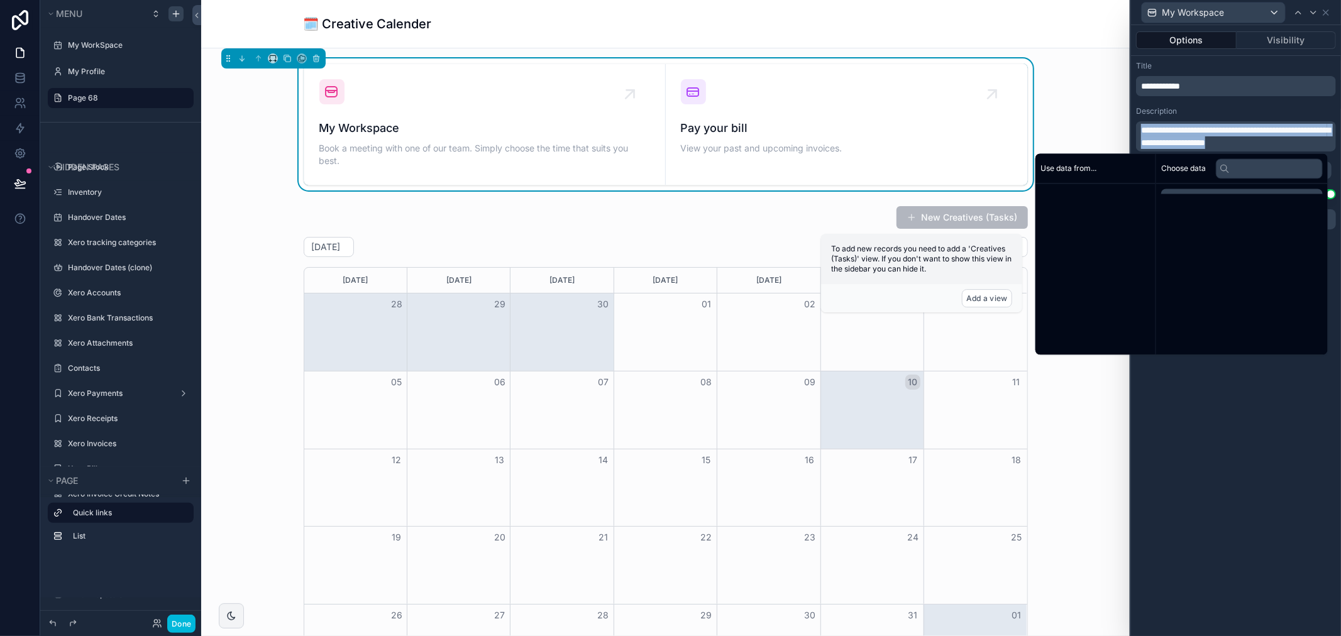
click at [1228, 133] on span "**********" at bounding box center [1235, 136] width 189 height 21
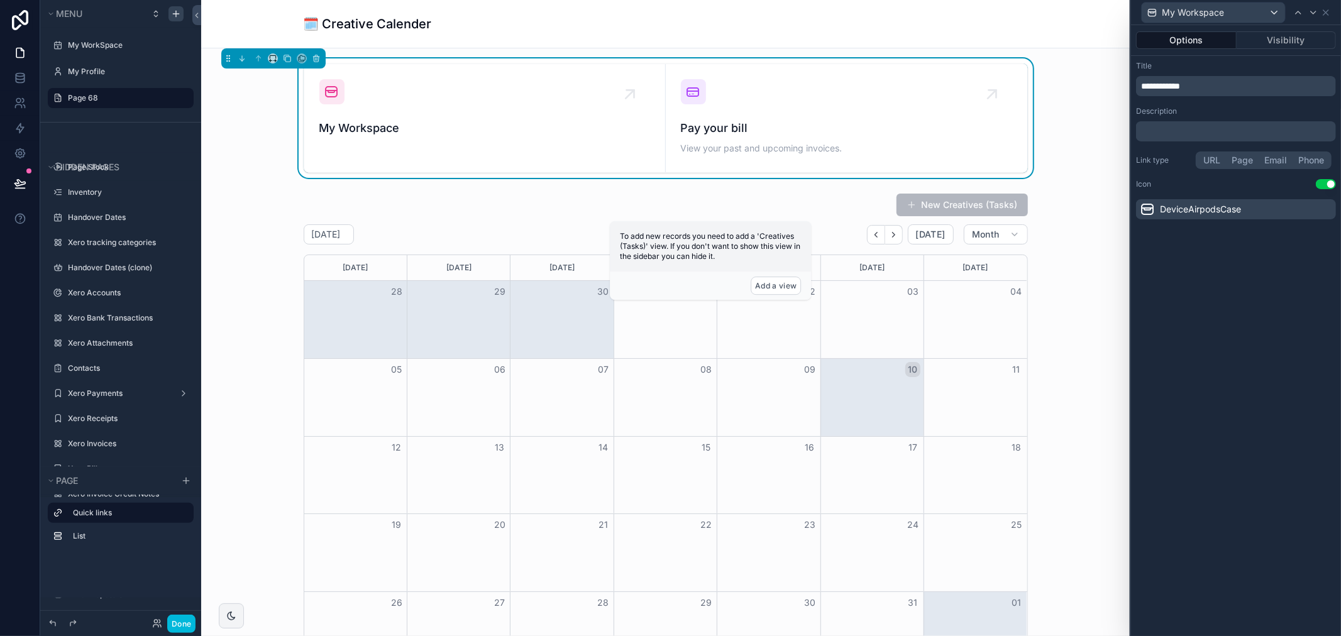
click at [1255, 109] on div "Description" at bounding box center [1236, 111] width 200 height 10
click at [1189, 214] on span "DeviceAirpodsCase" at bounding box center [1200, 209] width 81 height 13
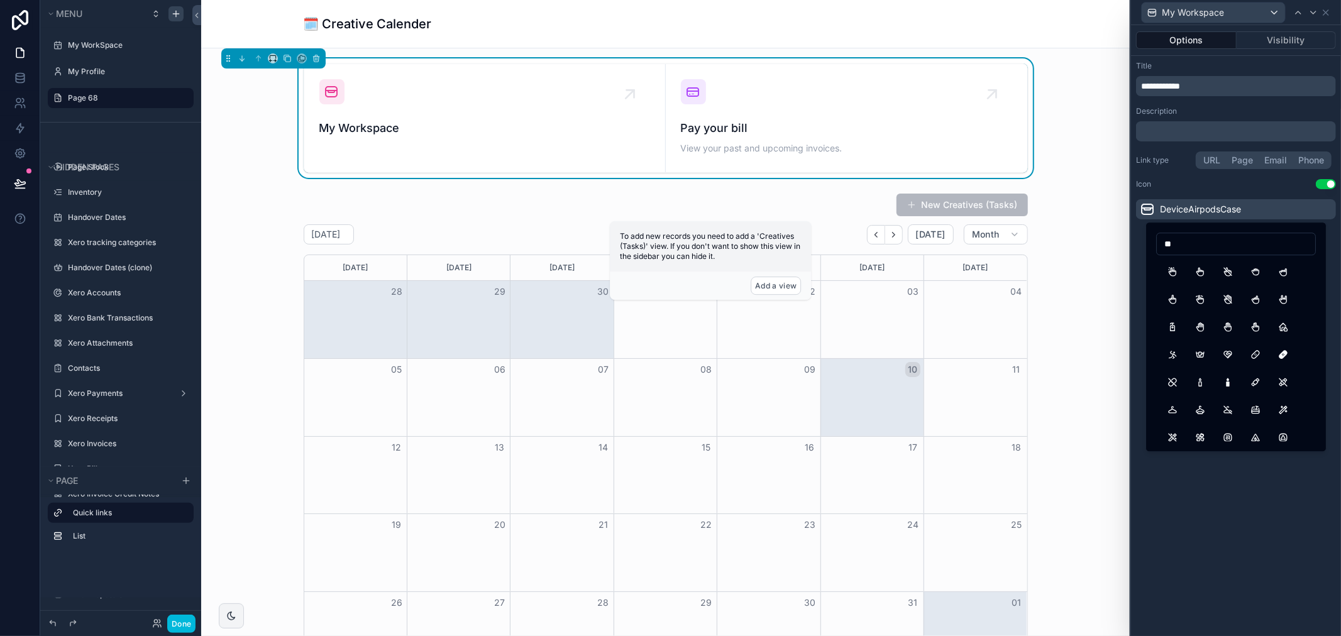
type input "*"
type input "******"
click at [1201, 274] on button "Coffee" at bounding box center [1199, 271] width 23 height 23
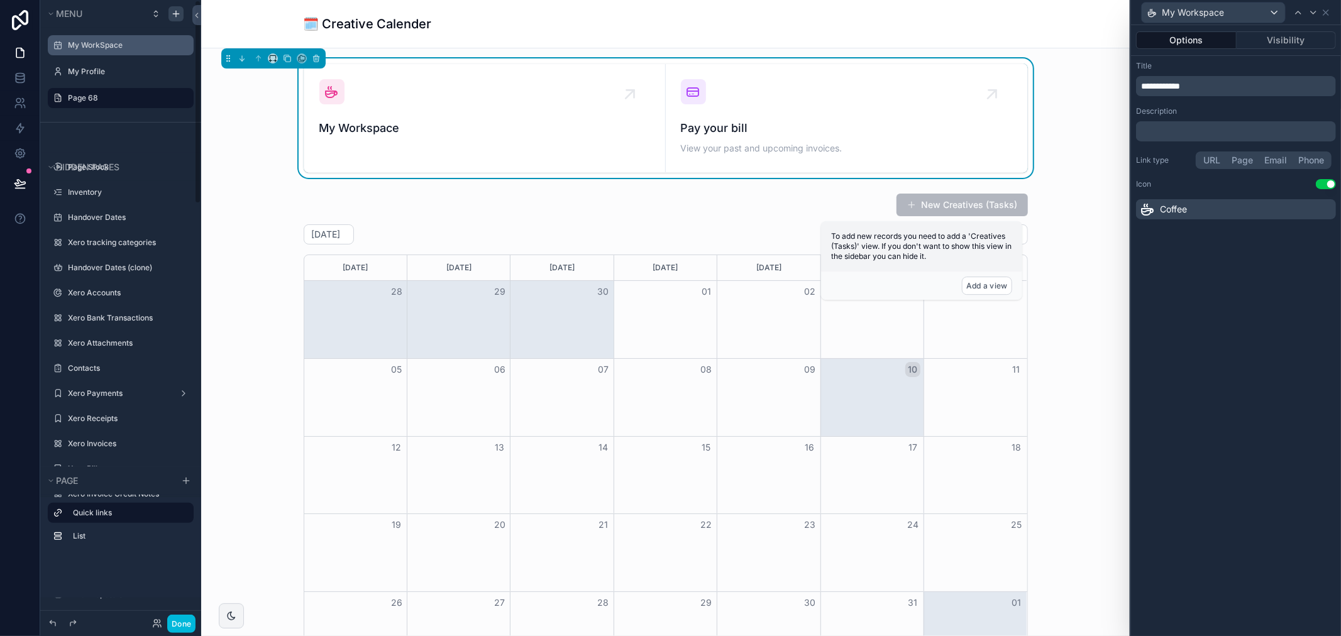
click at [109, 48] on label "My WorkSpace" at bounding box center [127, 45] width 118 height 10
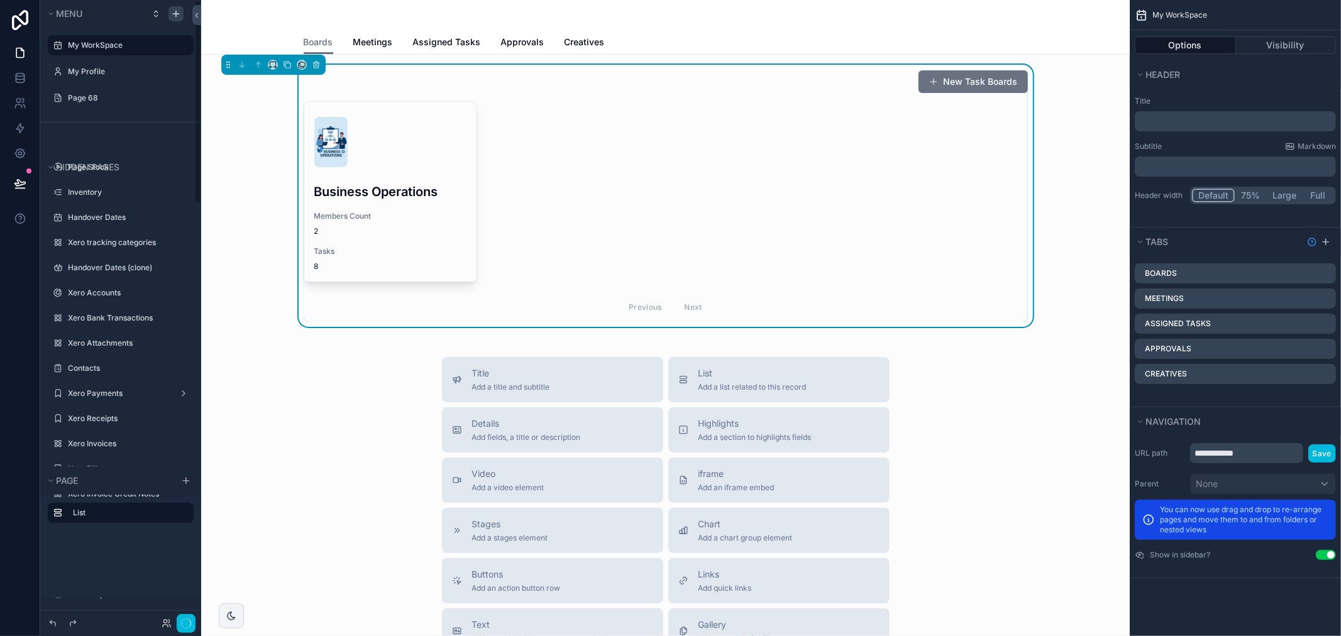
click at [0, 0] on button "scrollable content" at bounding box center [0, 0] width 0 height 0
click at [50, 47] on div "scrollable content" at bounding box center [57, 45] width 15 height 15
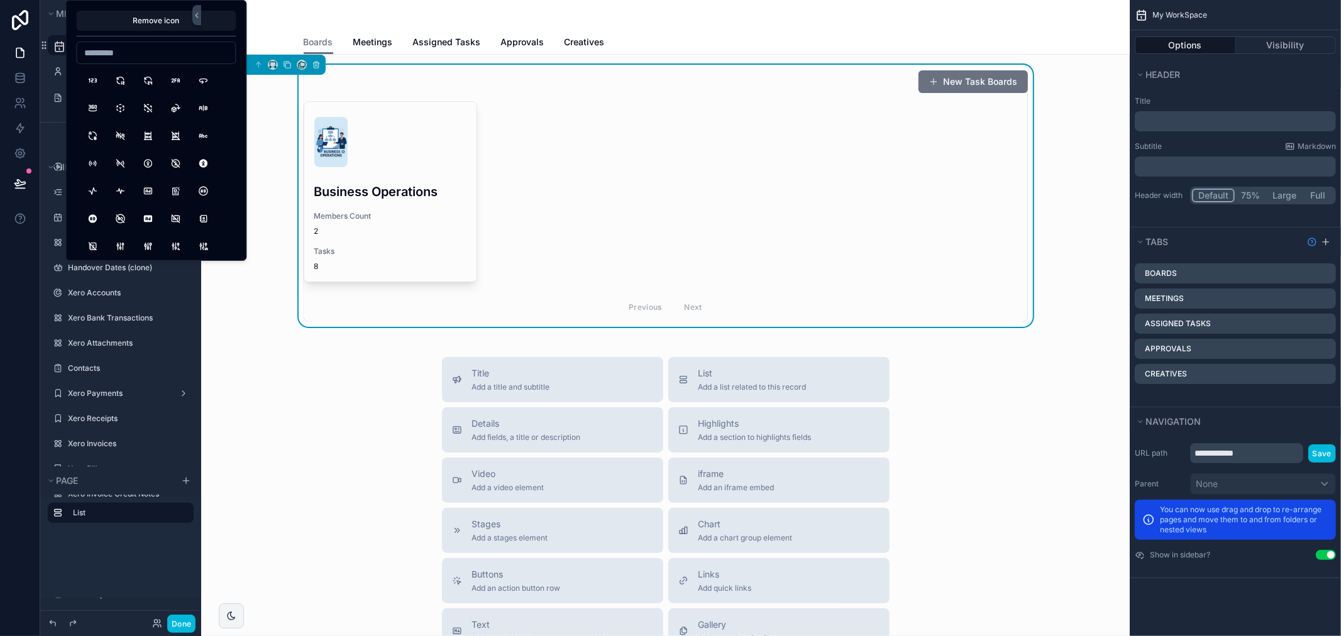
click at [121, 58] on input at bounding box center [156, 53] width 158 height 18
type input "****"
click at [94, 82] on button "Coffee" at bounding box center [92, 80] width 23 height 23
click at [415, 82] on div "New Task Boards" at bounding box center [666, 82] width 724 height 24
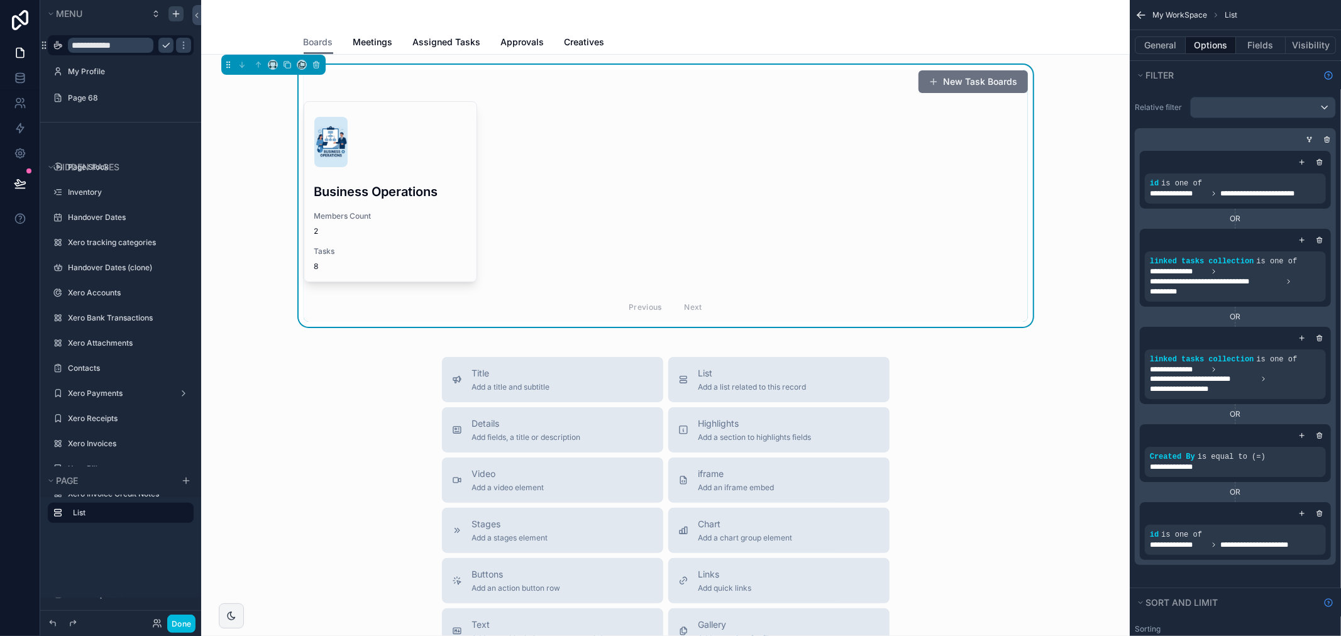
click at [159, 41] on button "scrollable content" at bounding box center [165, 45] width 15 height 15
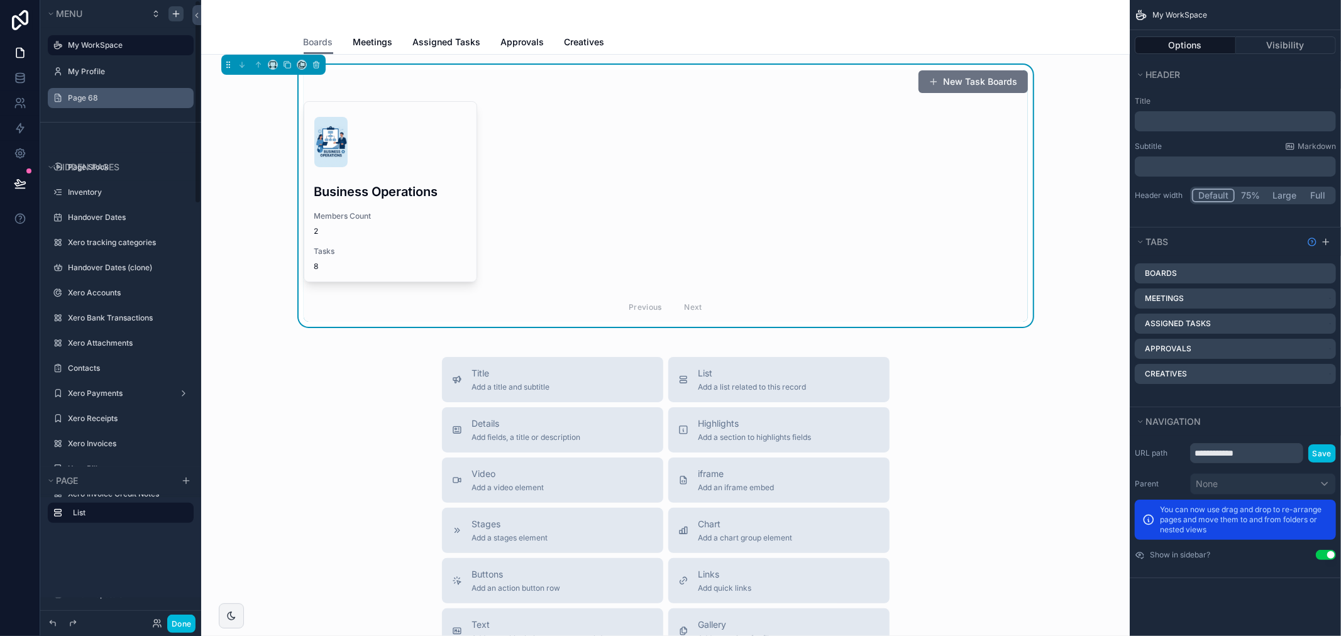
click at [122, 94] on label "Page 68" at bounding box center [127, 98] width 118 height 10
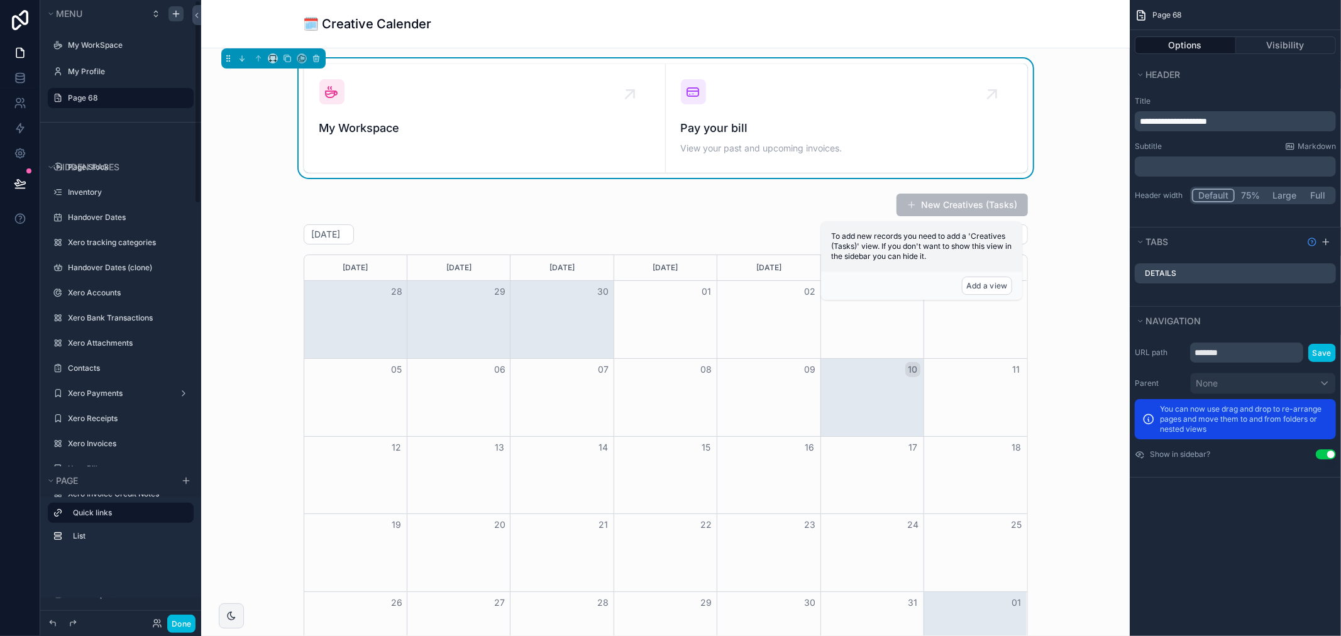
drag, startPoint x: 162, startPoint y: 101, endPoint x: 195, endPoint y: 109, distance: 34.2
click at [0, 0] on icon "scrollable content" at bounding box center [0, 0] width 0 height 0
click at [133, 96] on input "*******" at bounding box center [110, 98] width 85 height 15
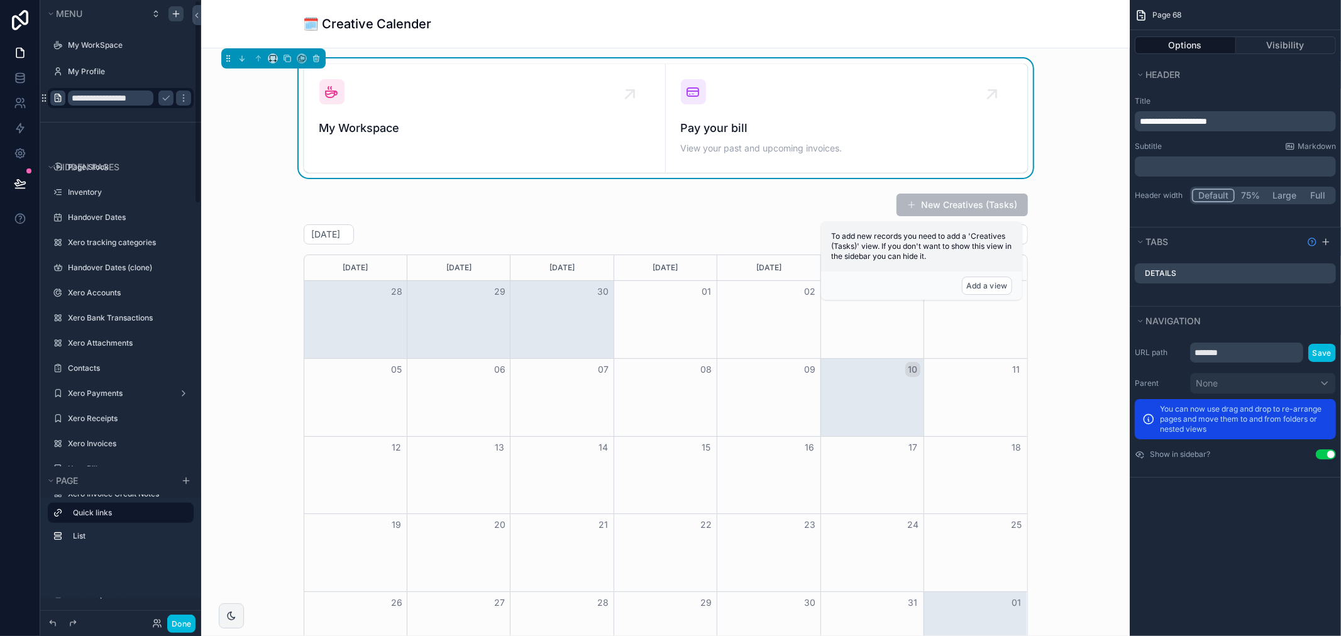
type input "**********"
click at [55, 92] on div "scrollable content" at bounding box center [57, 98] width 15 height 15
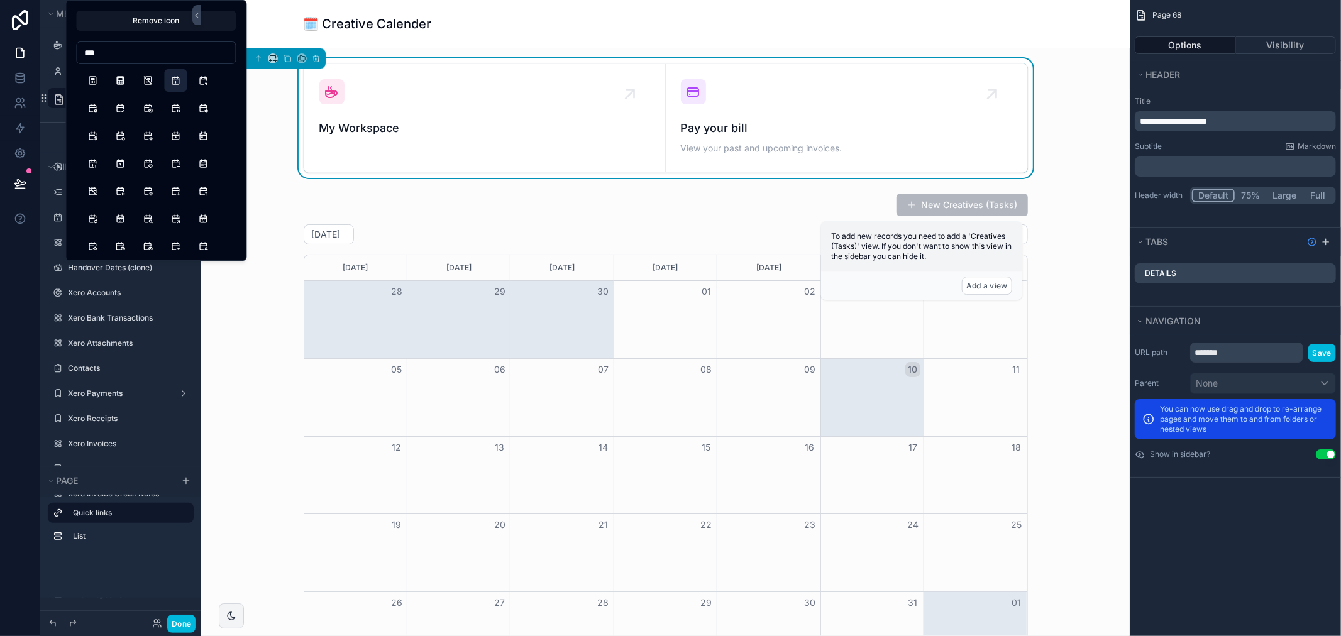
type input "***"
click at [174, 80] on button "Calendar" at bounding box center [175, 80] width 23 height 23
click at [48, 121] on div "**********" at bounding box center [120, 75] width 161 height 94
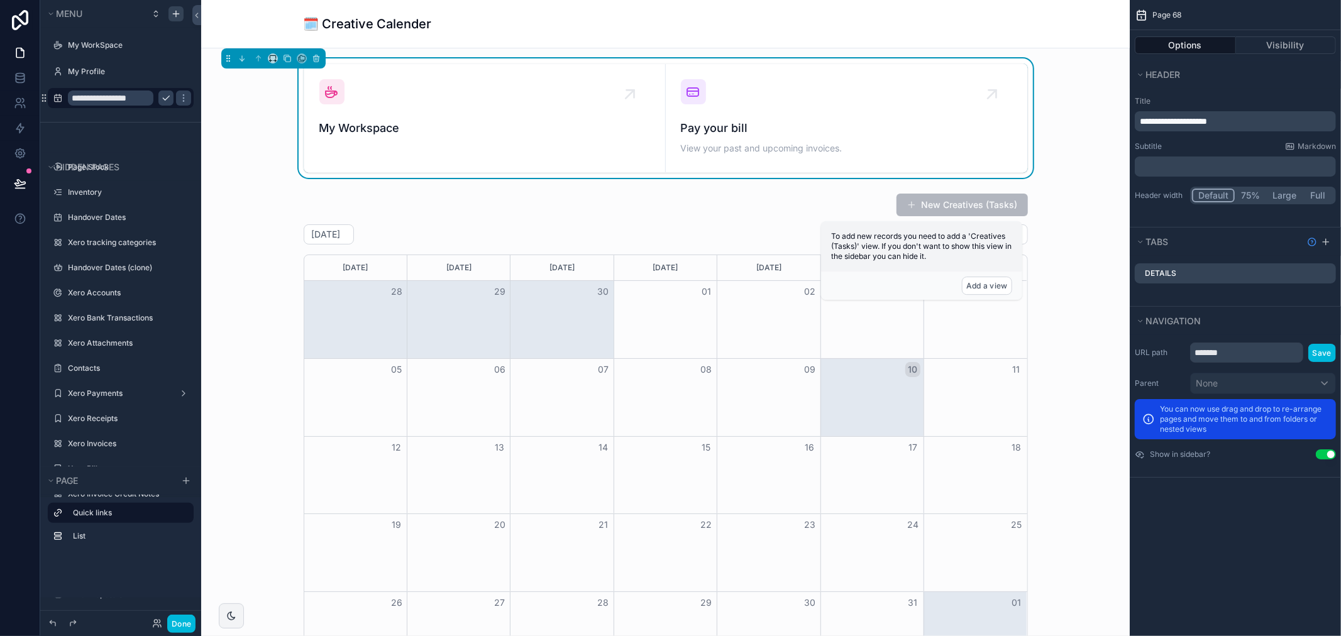
click at [160, 99] on button "scrollable content" at bounding box center [165, 98] width 15 height 15
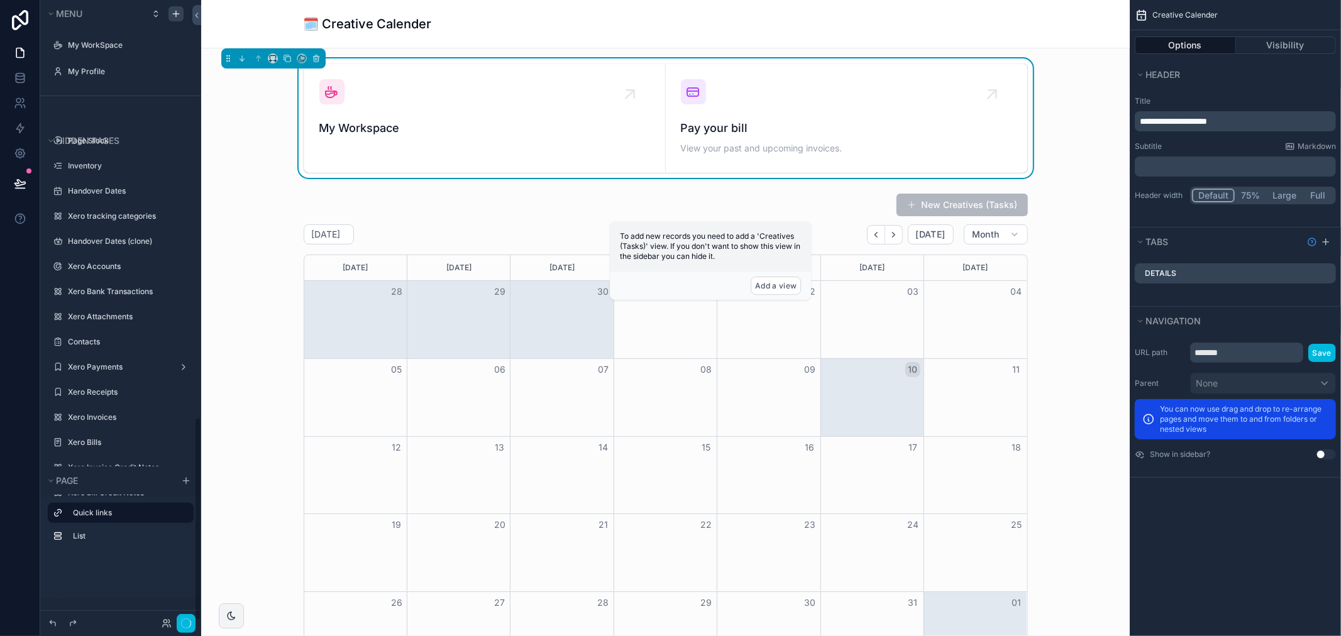
scroll to position [1267, 0]
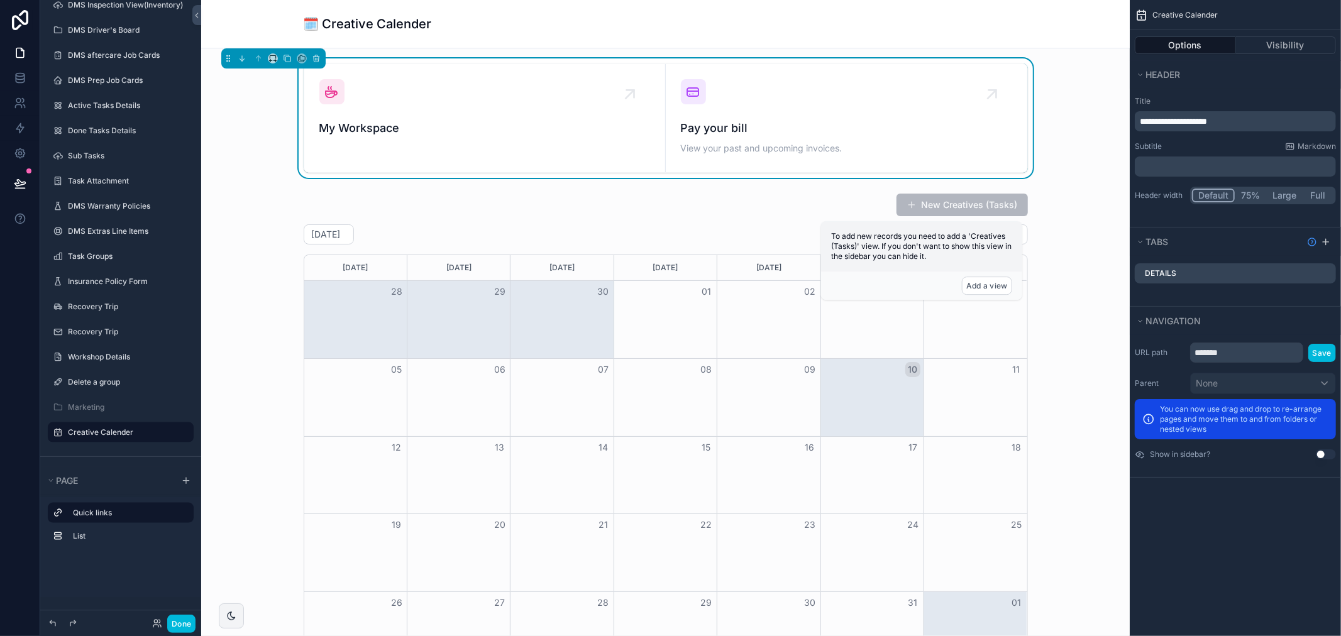
click at [772, 121] on span "Pay your bill" at bounding box center [846, 128] width 331 height 18
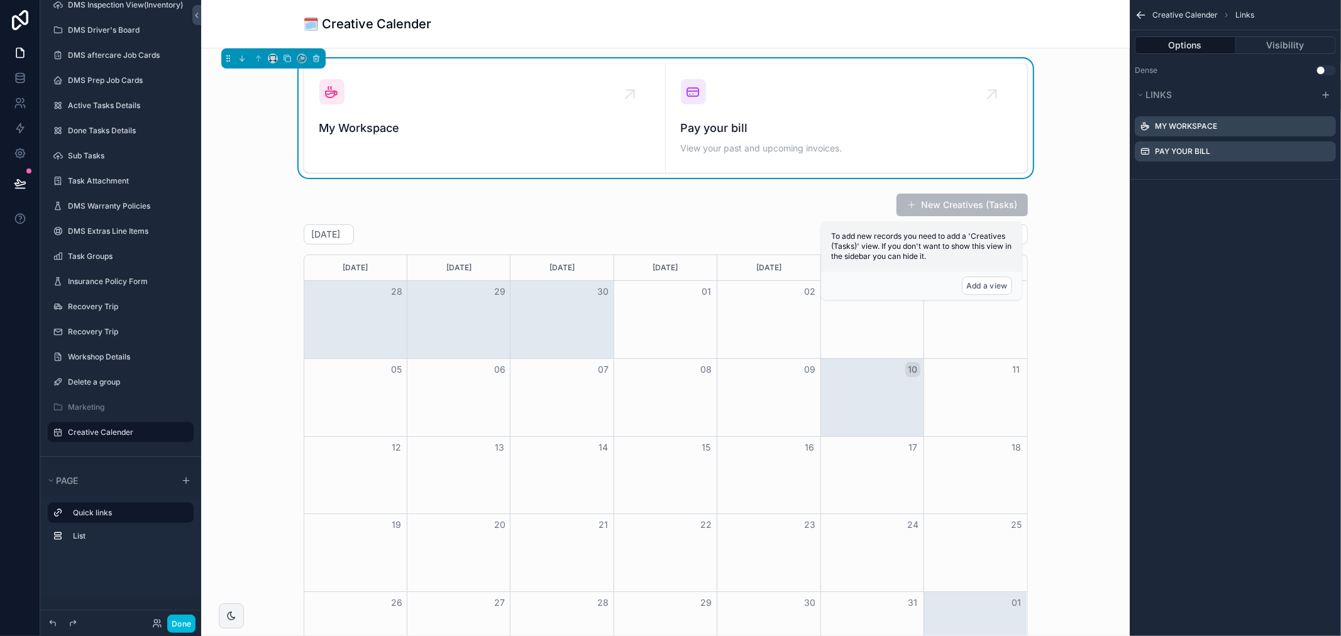
click at [0, 0] on icon "scrollable content" at bounding box center [0, 0] width 0 height 0
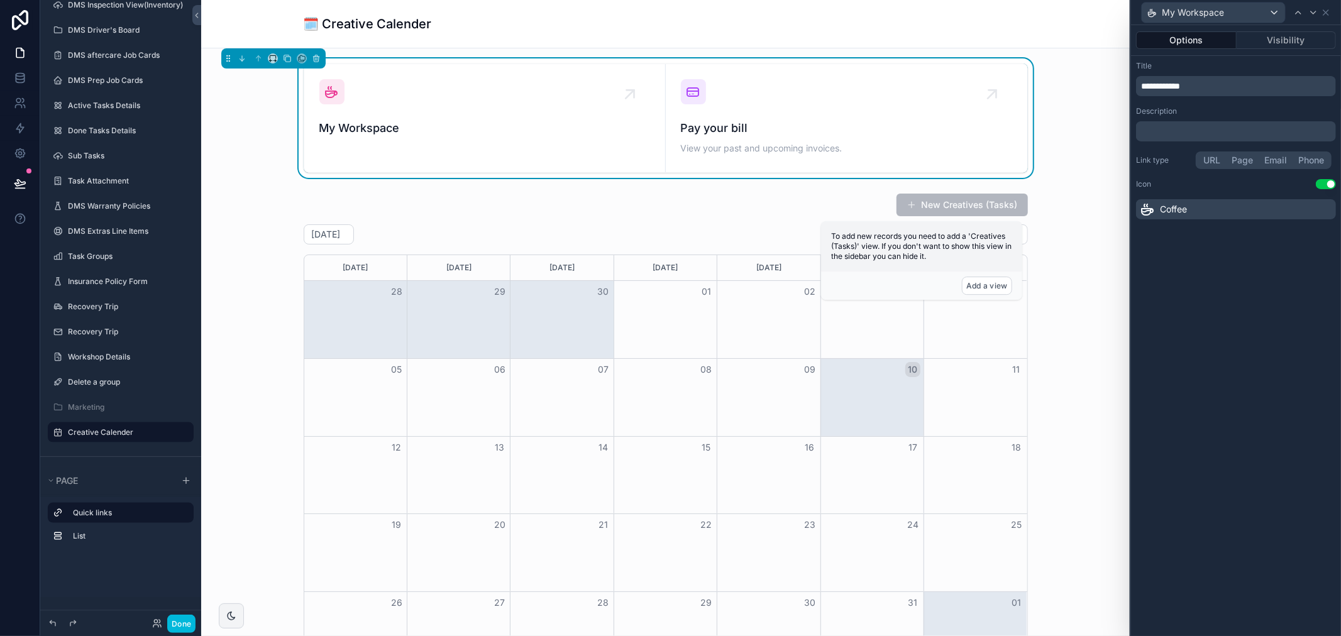
click at [1254, 164] on button "Page" at bounding box center [1242, 160] width 33 height 14
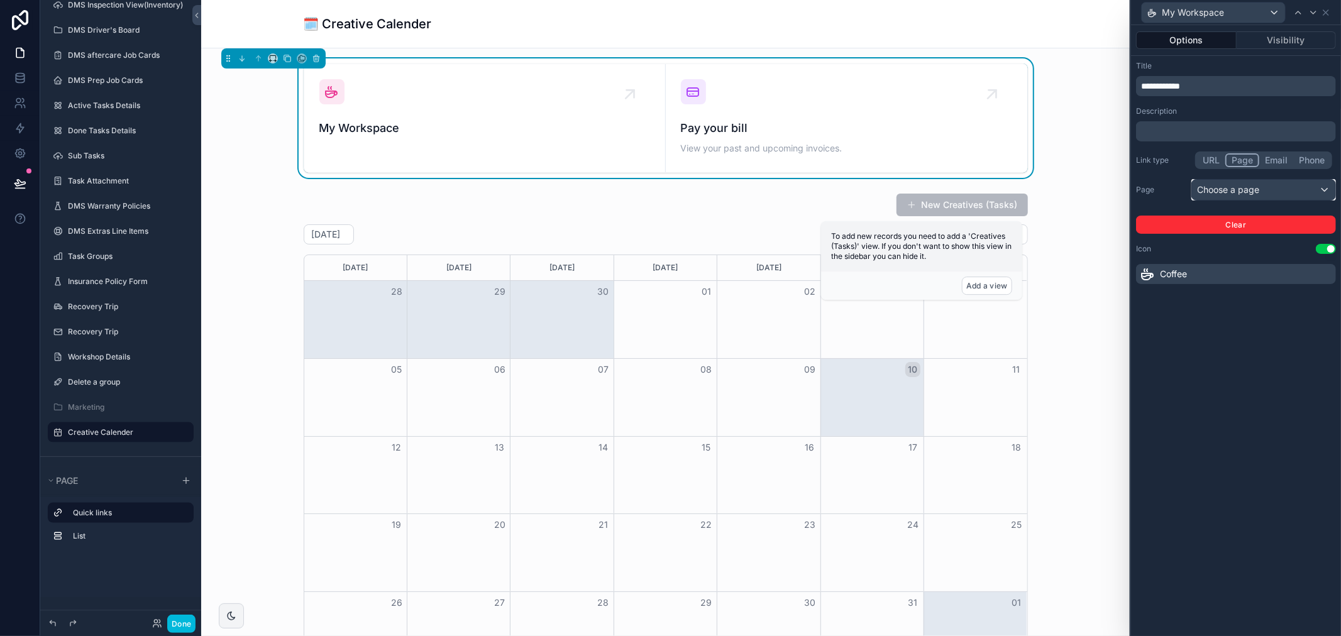
click at [1258, 199] on div "Choose a page" at bounding box center [1263, 190] width 143 height 20
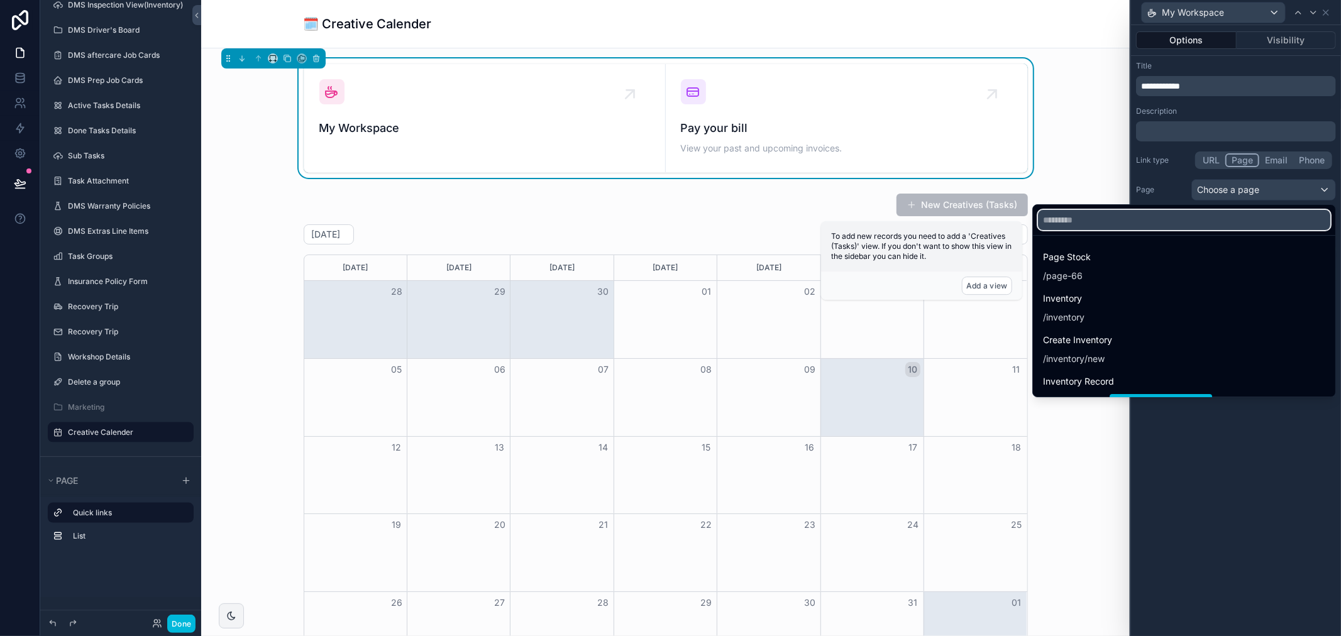
click at [1126, 221] on input "text" at bounding box center [1184, 220] width 292 height 20
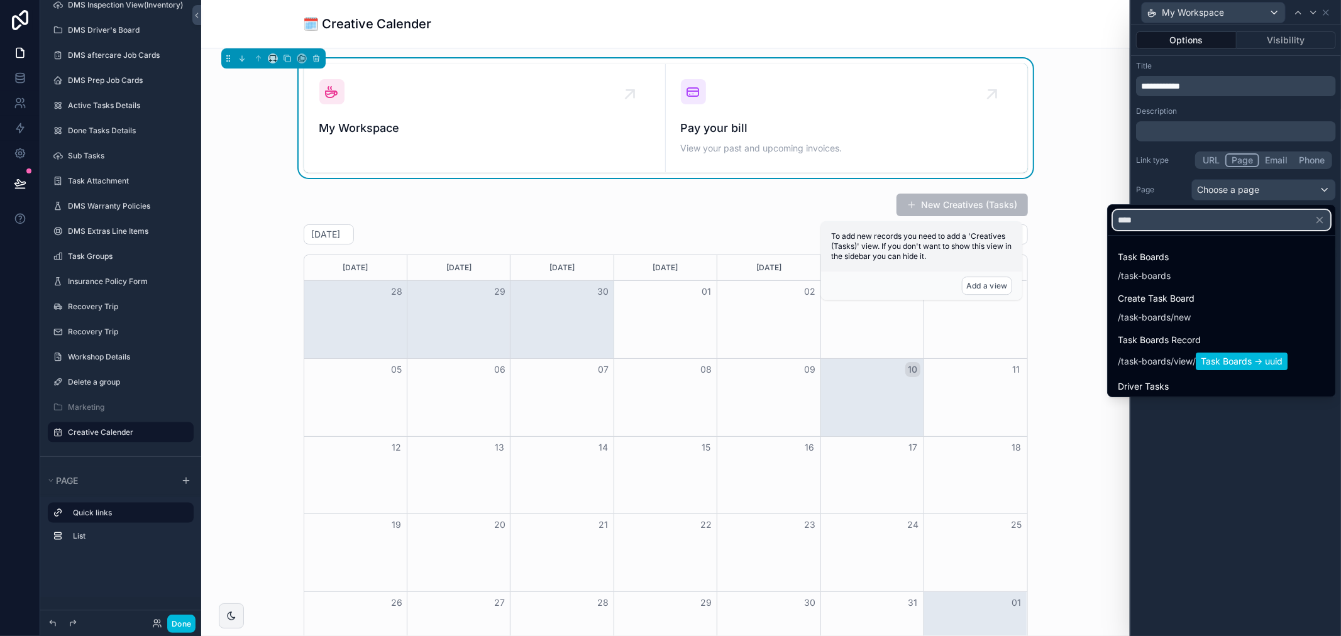
click at [1148, 210] on input "****" at bounding box center [1220, 220] width 217 height 20
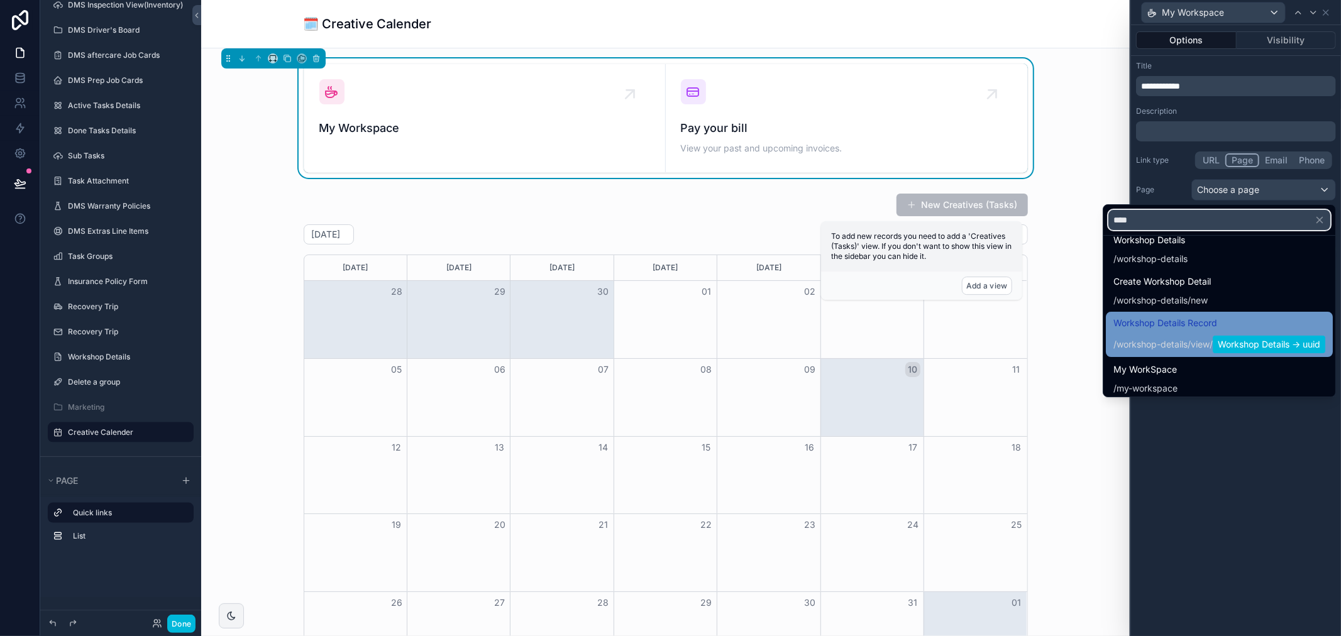
scroll to position [21, 0]
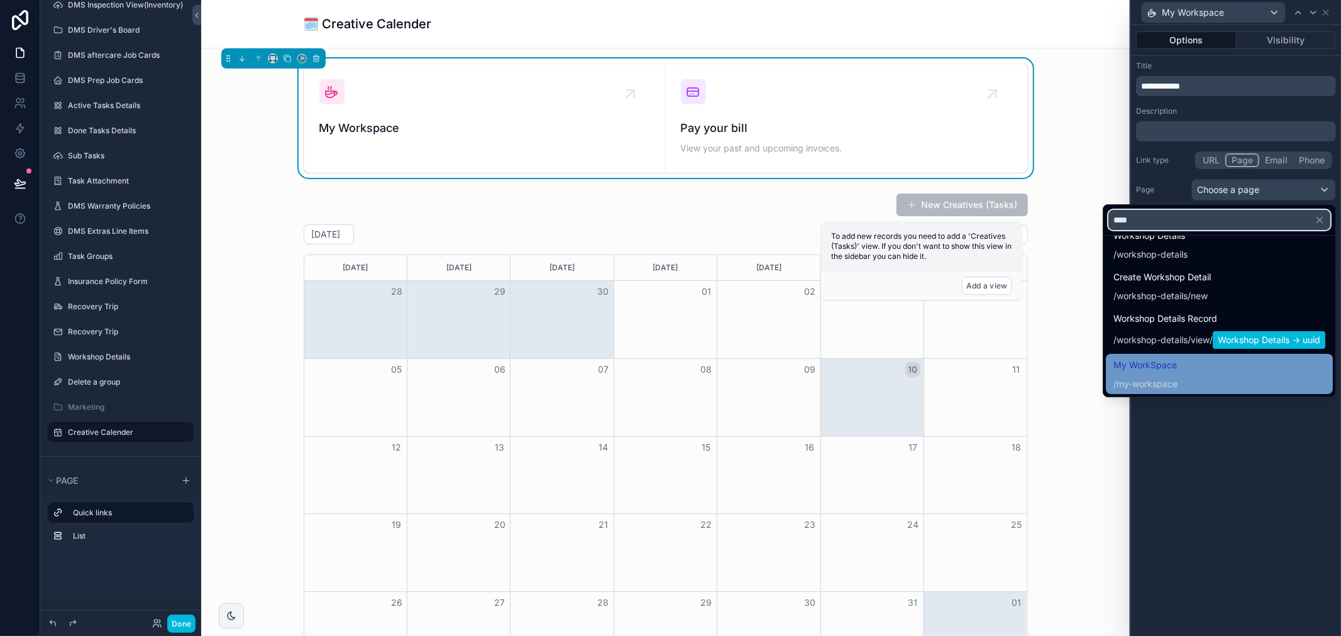
type input "****"
click at [1148, 375] on span "/ my-workspace" at bounding box center [1145, 382] width 64 height 15
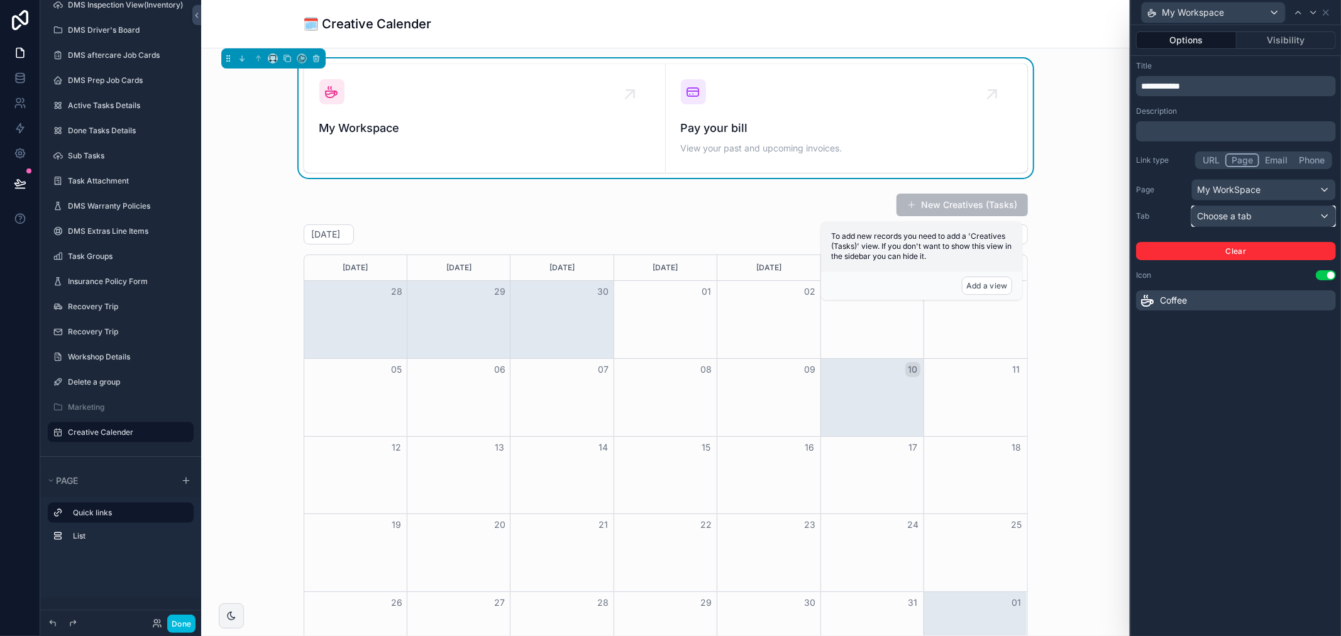
click at [1278, 220] on div "Choose a tab" at bounding box center [1263, 216] width 143 height 20
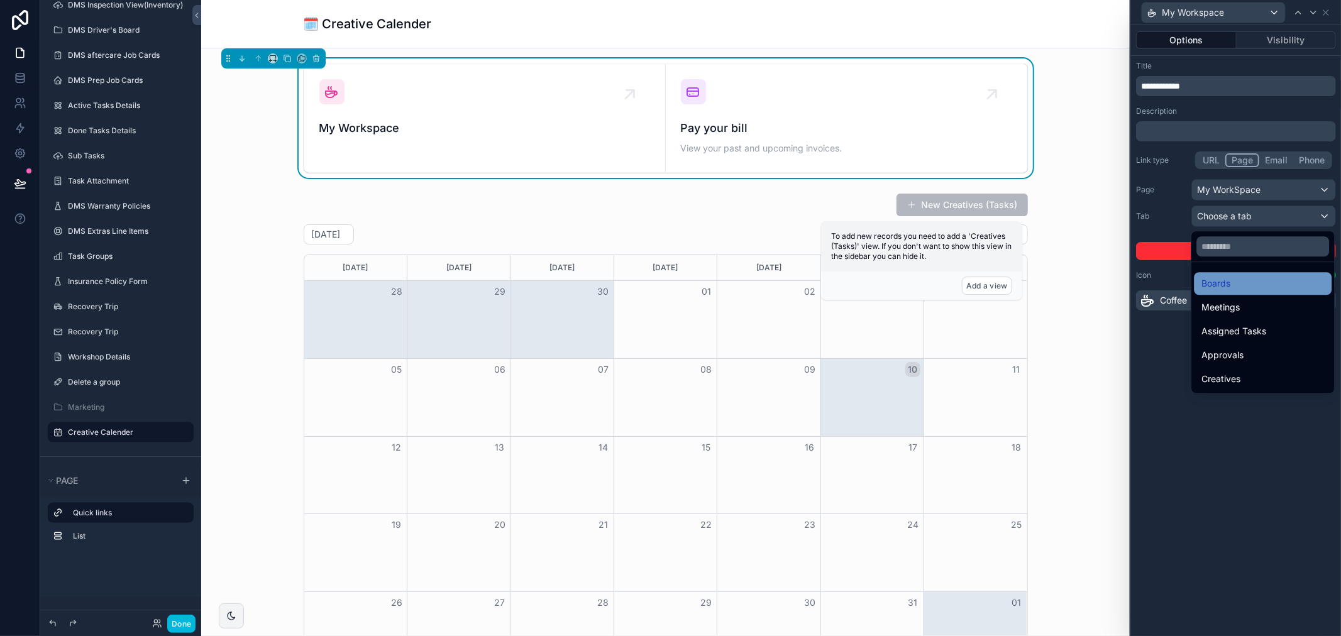
click at [1266, 287] on div "Boards" at bounding box center [1262, 283] width 123 height 15
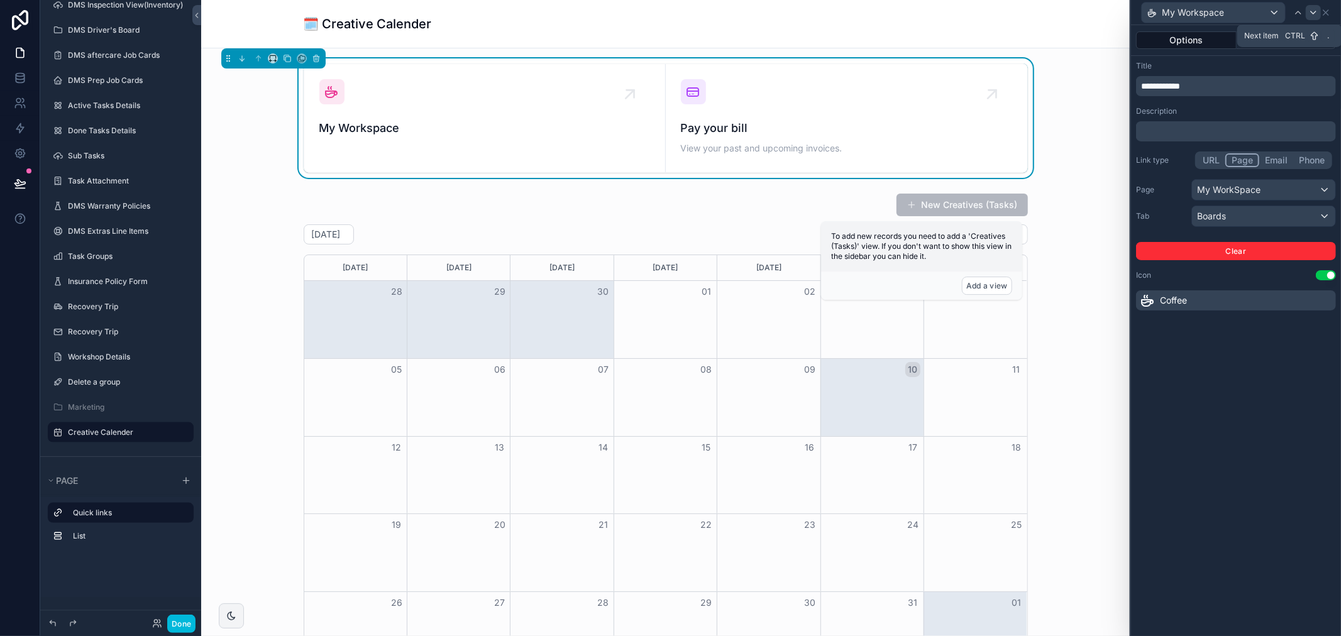
click at [1311, 14] on icon at bounding box center [1313, 13] width 10 height 10
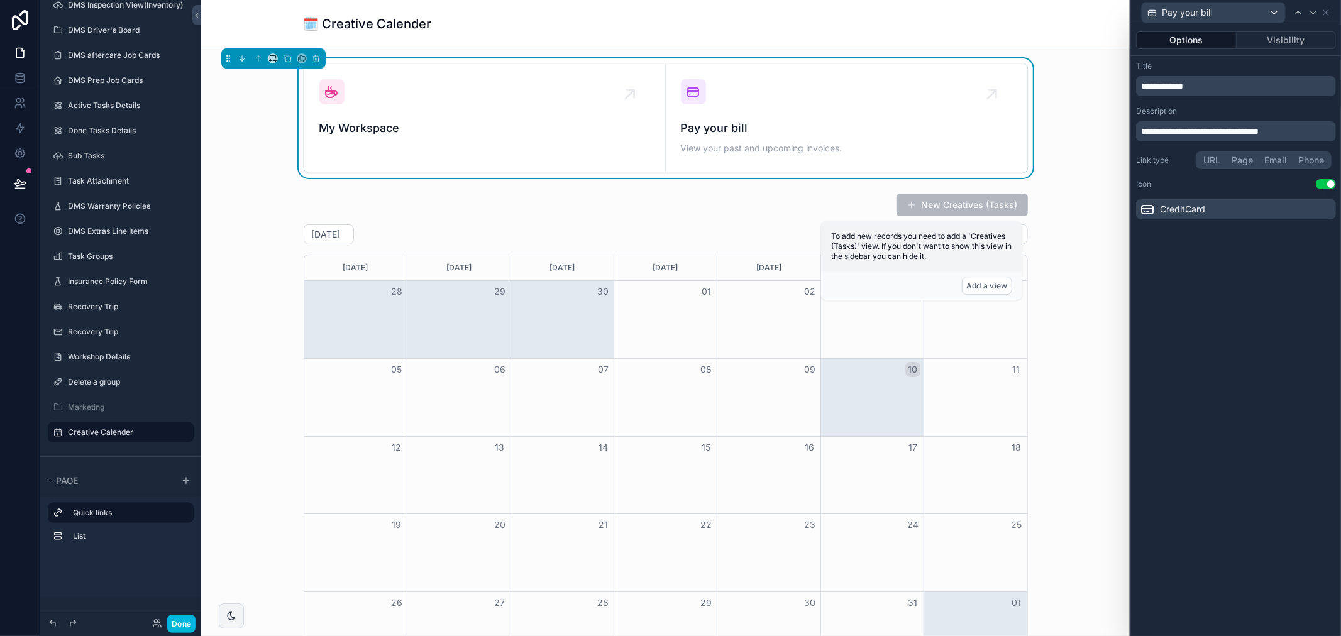
click at [1224, 74] on div "**********" at bounding box center [1236, 78] width 200 height 35
click at [1224, 77] on div "**********" at bounding box center [1236, 86] width 200 height 20
click at [1224, 86] on p "**********" at bounding box center [1237, 86] width 192 height 13
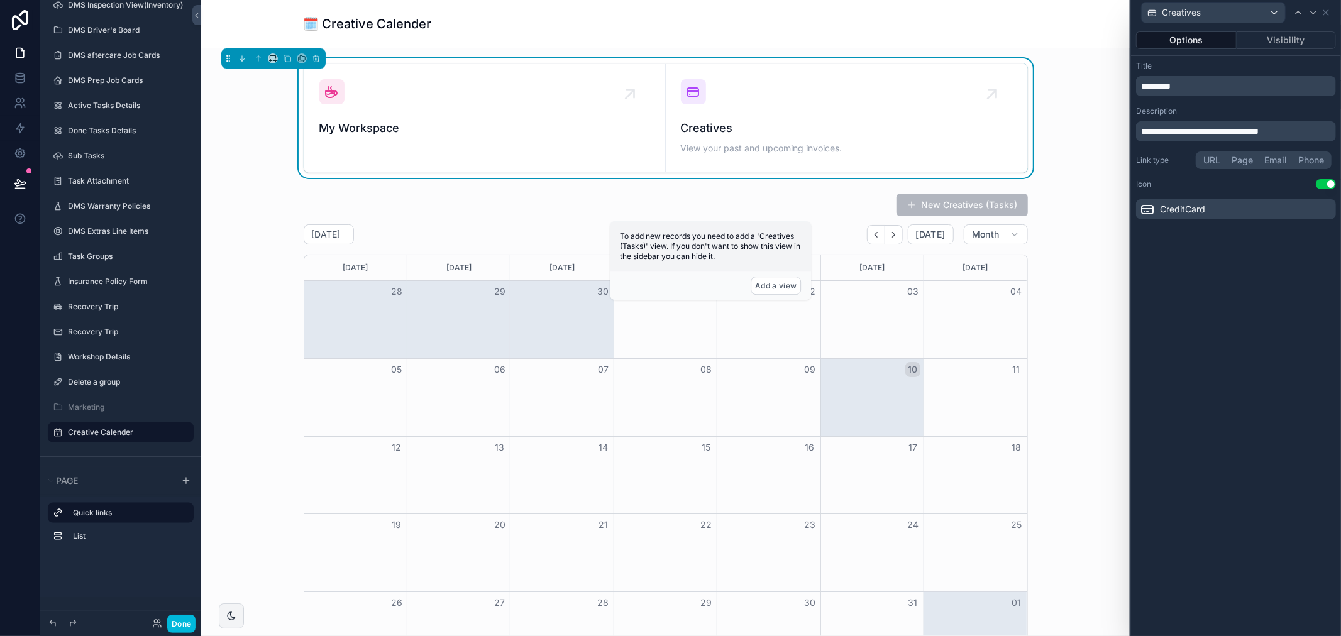
click at [1303, 67] on div "Title" at bounding box center [1236, 66] width 200 height 10
drag, startPoint x: 1309, startPoint y: 128, endPoint x: 1021, endPoint y: 136, distance: 288.0
click at [1021, 136] on div "**********" at bounding box center [670, 318] width 1341 height 636
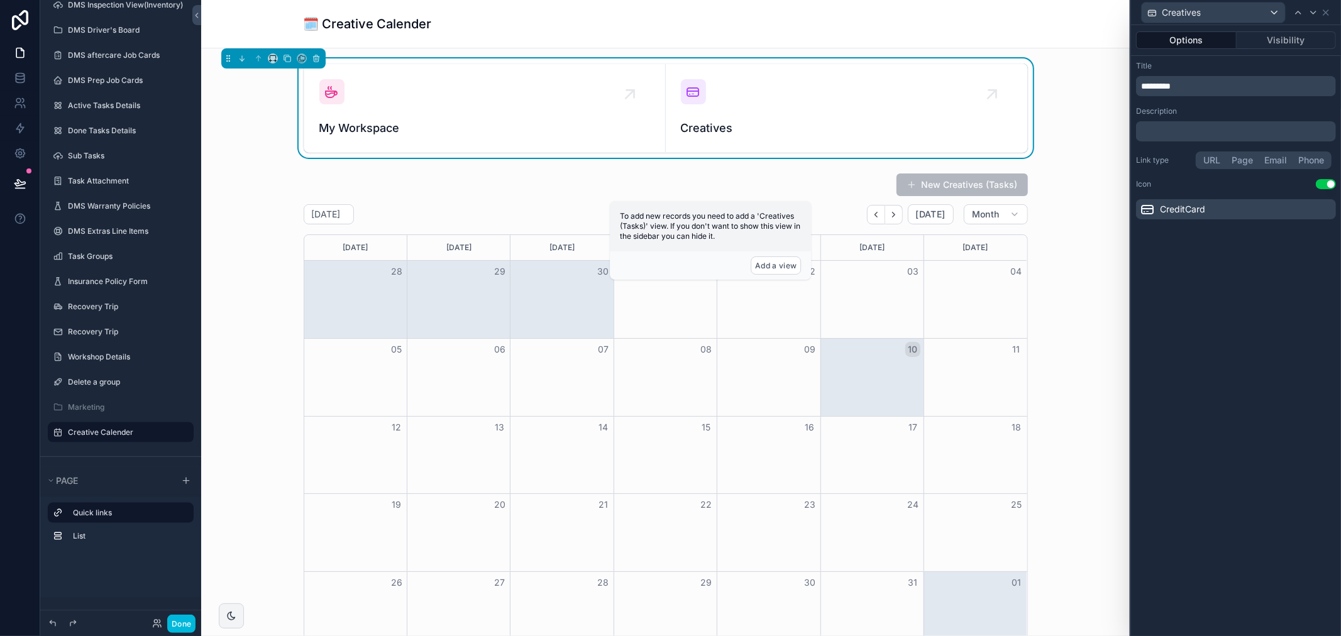
click at [1178, 206] on span "CreditCard" at bounding box center [1182, 209] width 45 height 13
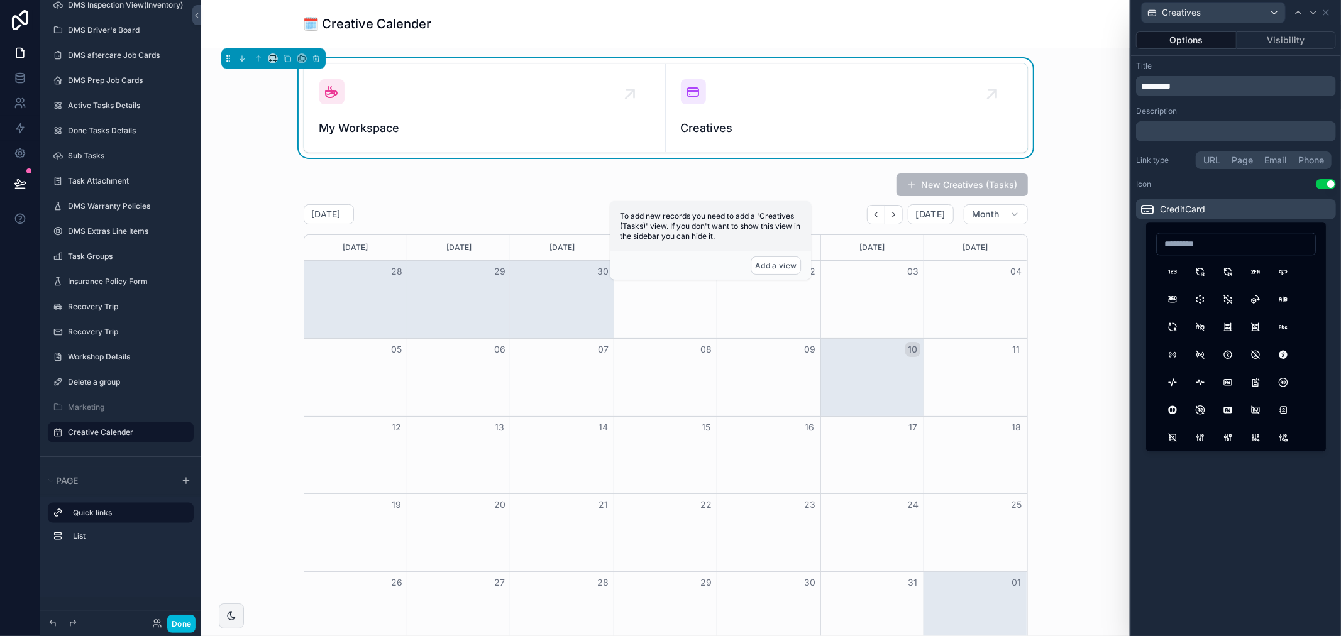
click at [1217, 234] on div at bounding box center [1236, 244] width 160 height 23
click at [1223, 240] on input at bounding box center [1235, 244] width 158 height 18
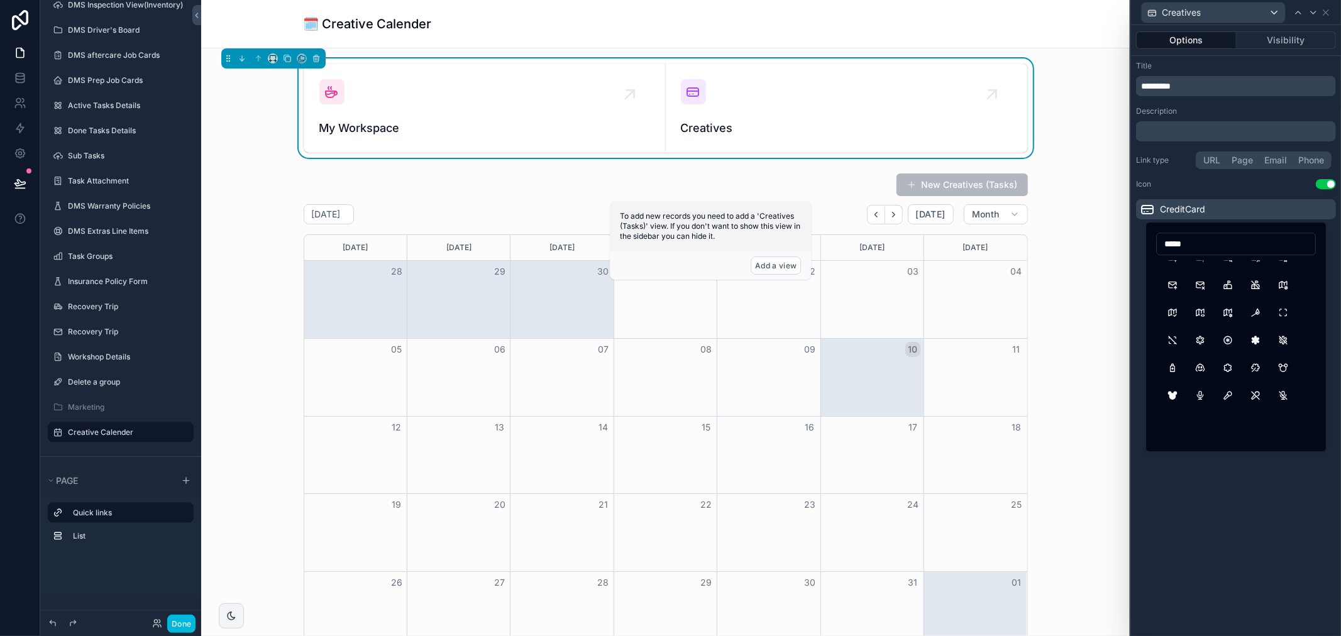
scroll to position [209, 0]
type input "*****"
click at [1262, 366] on button "MichelinStarGreen" at bounding box center [1255, 366] width 23 height 23
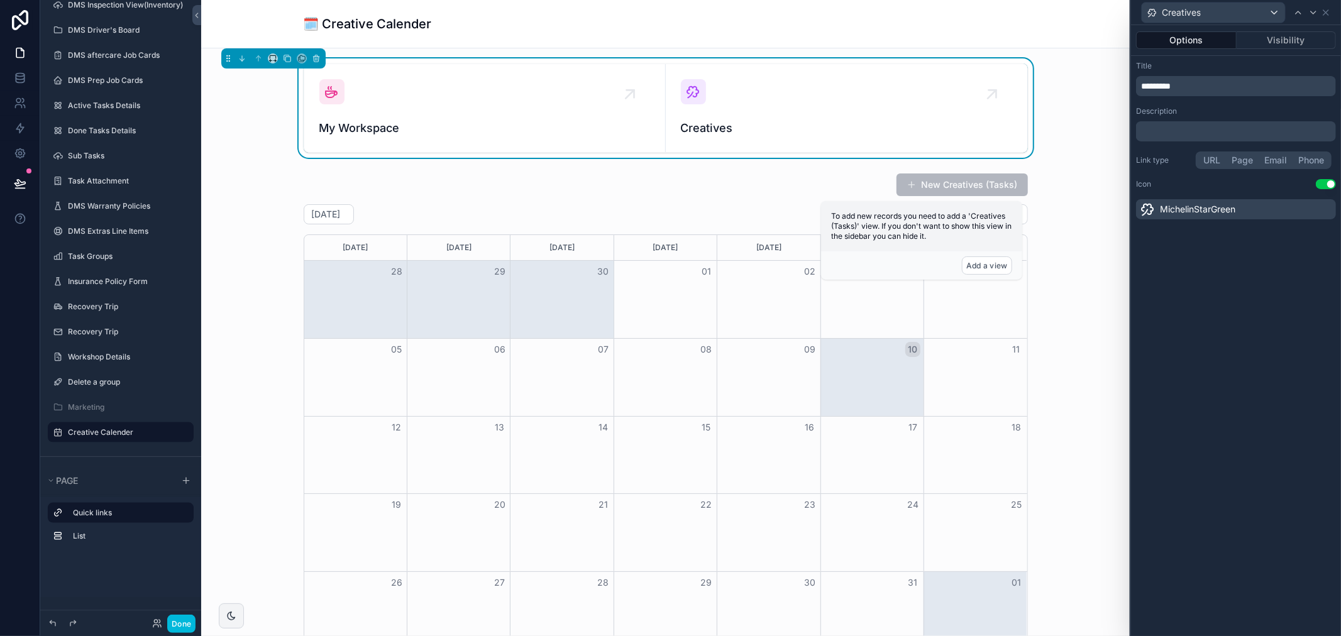
click at [1241, 206] on div "MichelinStarGreen" at bounding box center [1236, 209] width 200 height 20
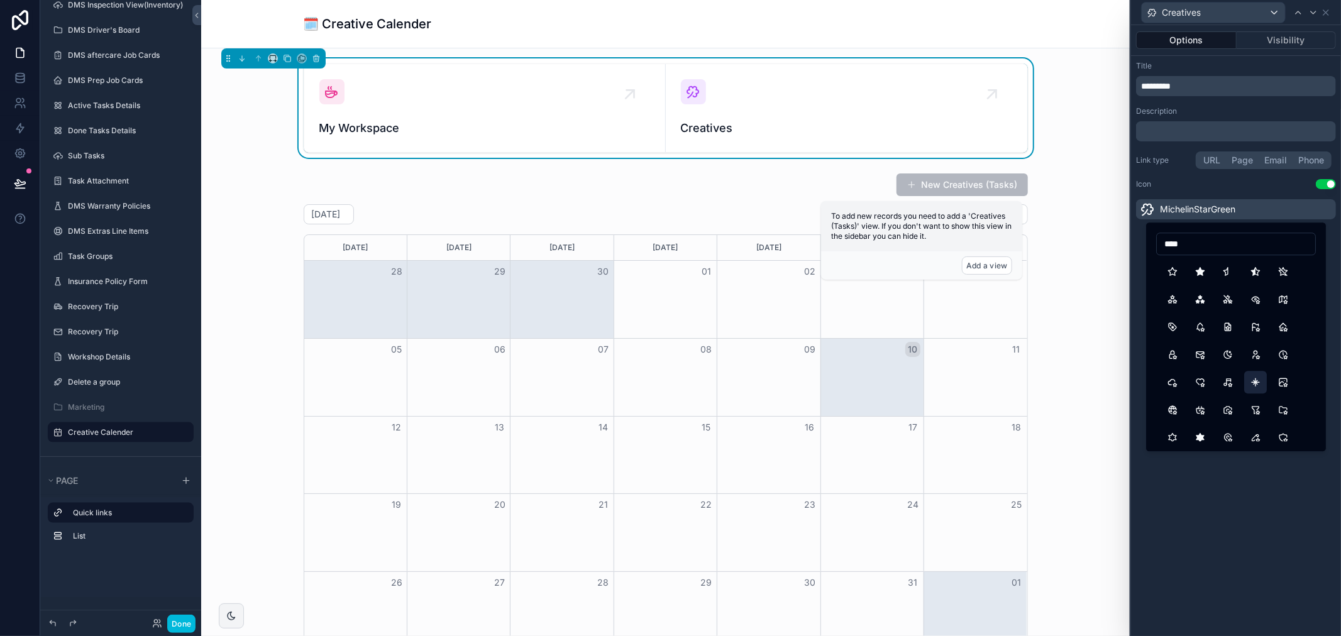
type input "****"
click at [1251, 380] on button "NorthStar" at bounding box center [1255, 382] width 23 height 23
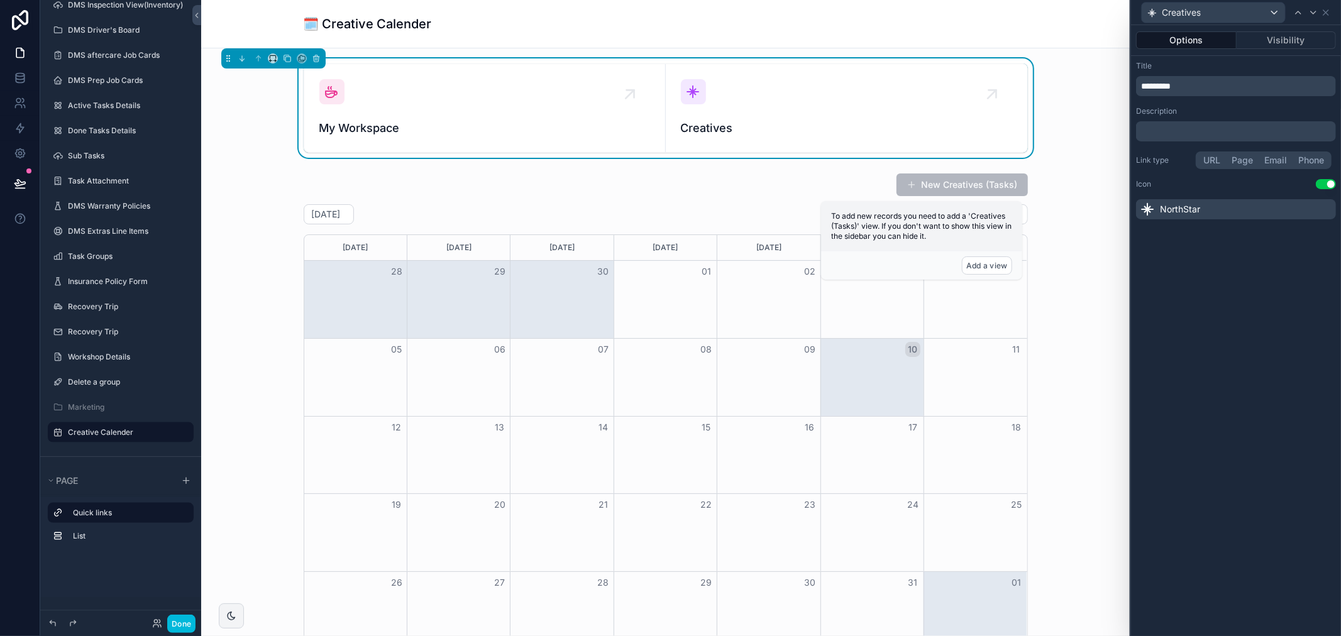
click at [1205, 135] on p "﻿" at bounding box center [1237, 131] width 192 height 13
click at [1248, 112] on div "Description" at bounding box center [1236, 111] width 200 height 10
click at [1246, 162] on button "Page" at bounding box center [1242, 160] width 33 height 14
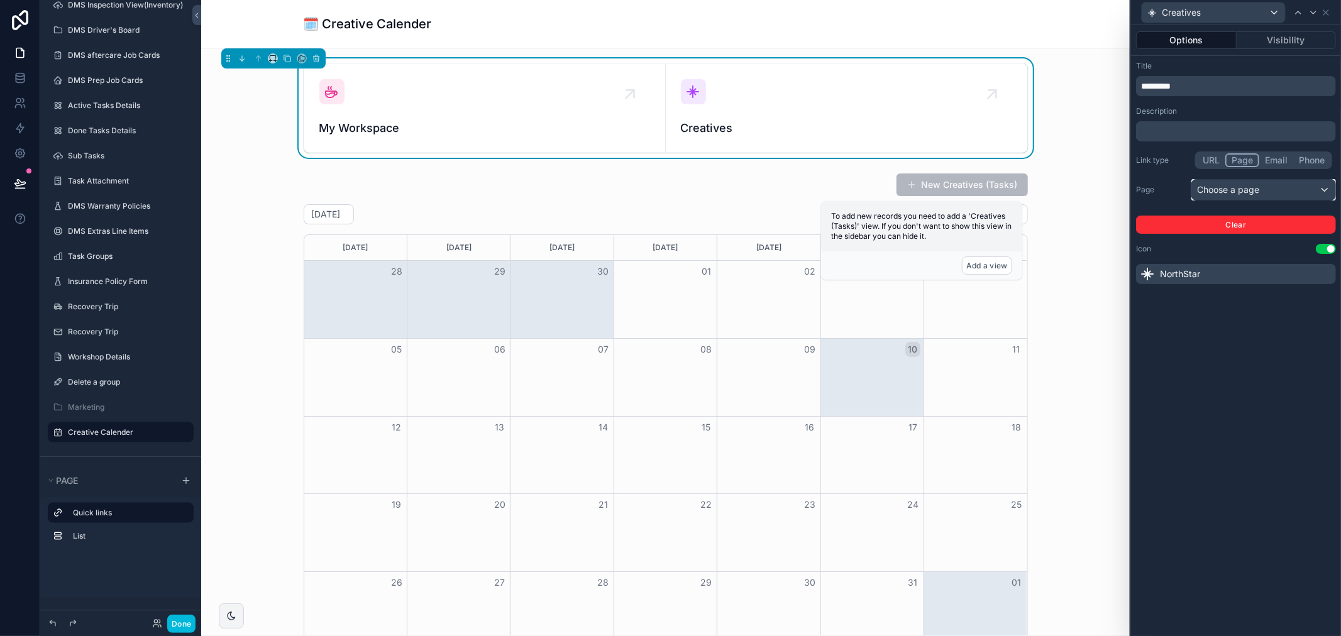
click at [1232, 192] on div "Choose a page" at bounding box center [1263, 190] width 143 height 20
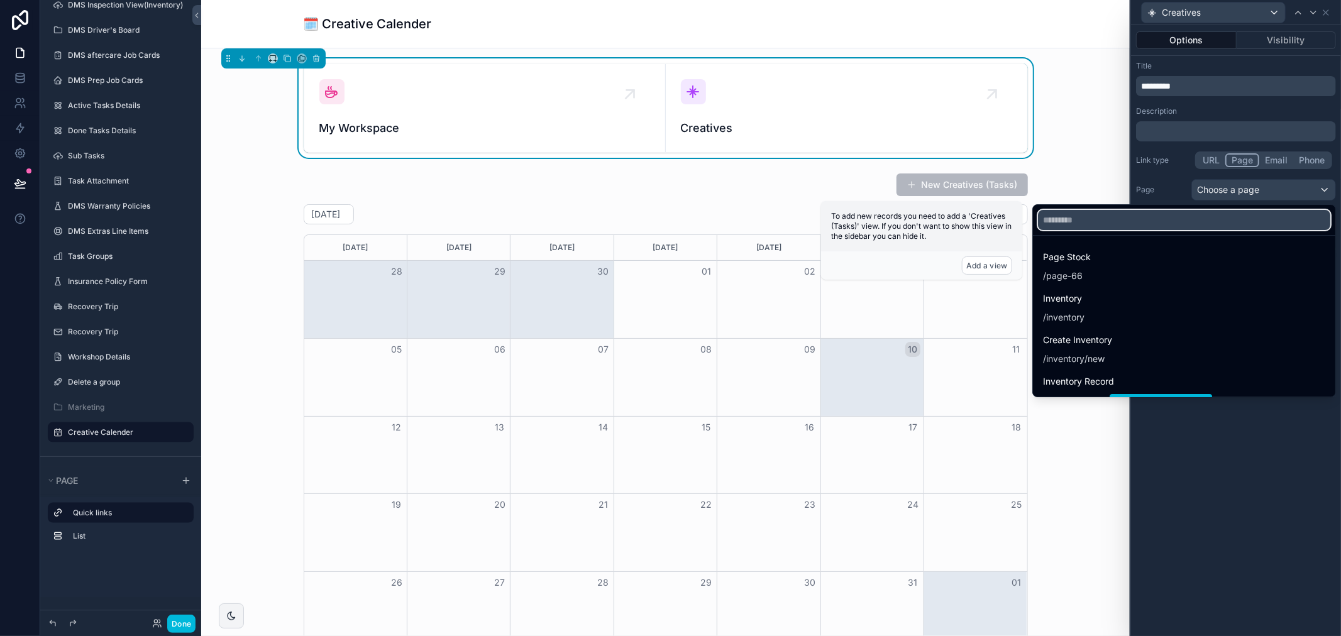
click at [1176, 222] on input "text" at bounding box center [1184, 220] width 292 height 20
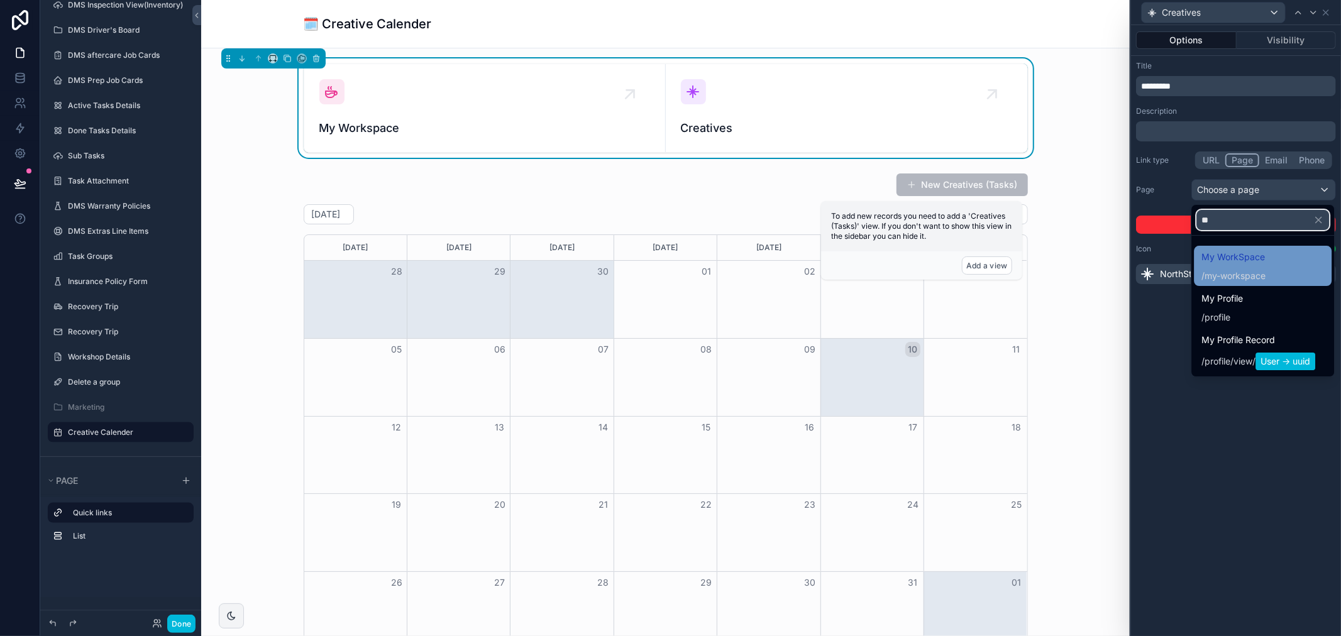
type input "**"
click at [1239, 271] on span "my-workspace" at bounding box center [1234, 276] width 61 height 13
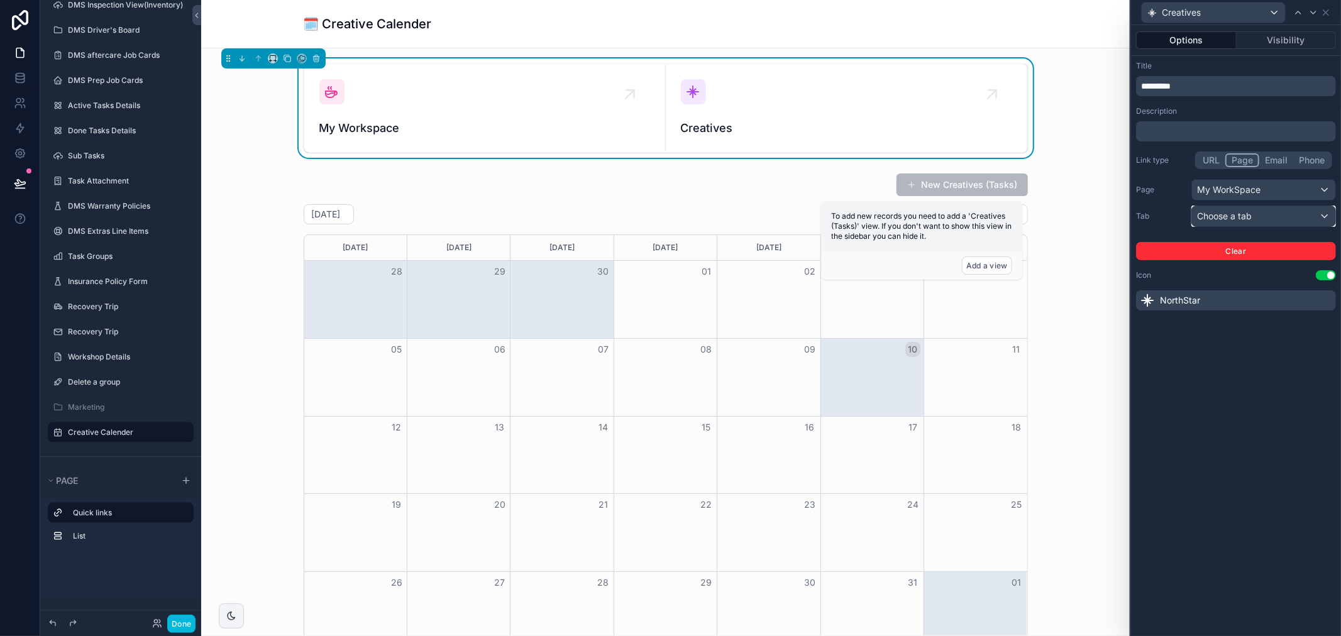
click at [1222, 224] on div "Choose a tab" at bounding box center [1263, 216] width 143 height 20
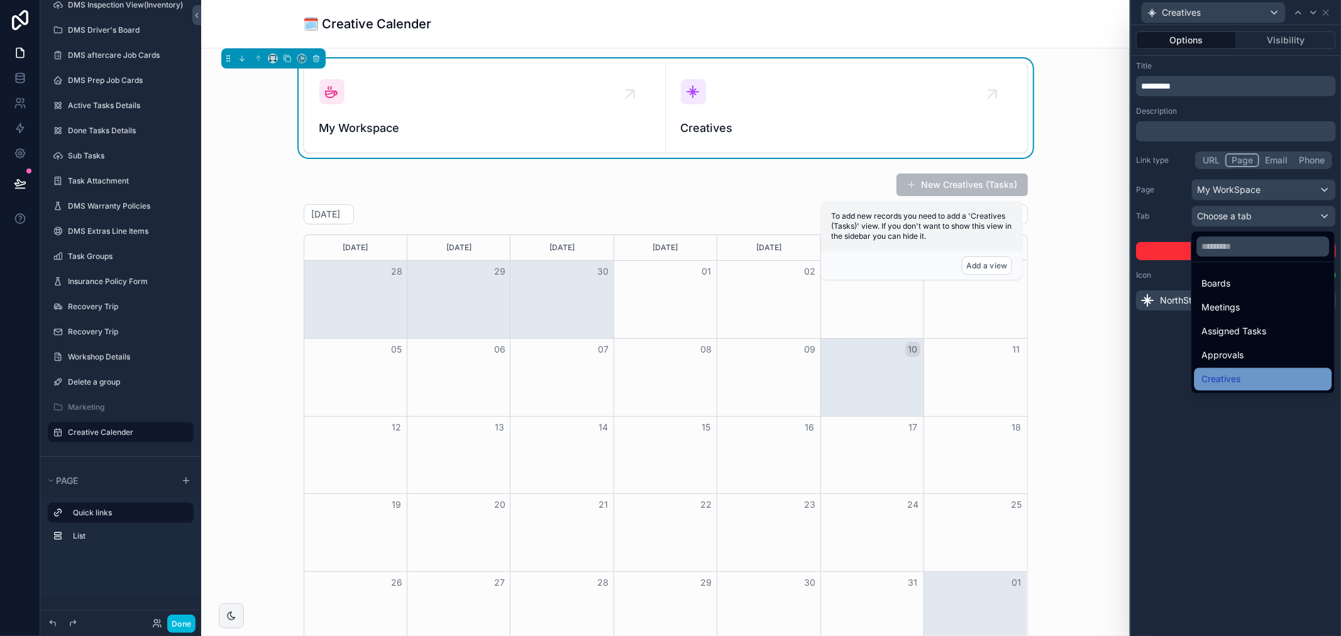
click at [1247, 369] on div "Creatives" at bounding box center [1262, 379] width 138 height 23
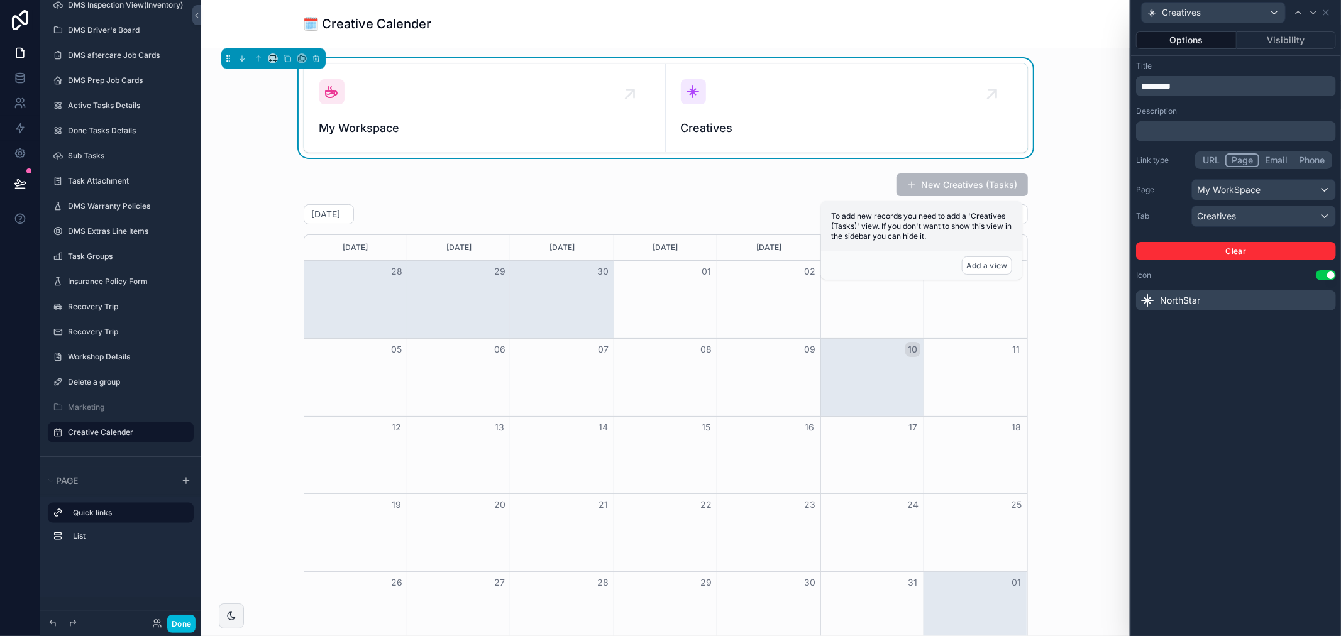
click at [1234, 349] on div "Options Visibility Title ********* Description ﻿ Link type URL Page Email Phone…" at bounding box center [1236, 330] width 210 height 611
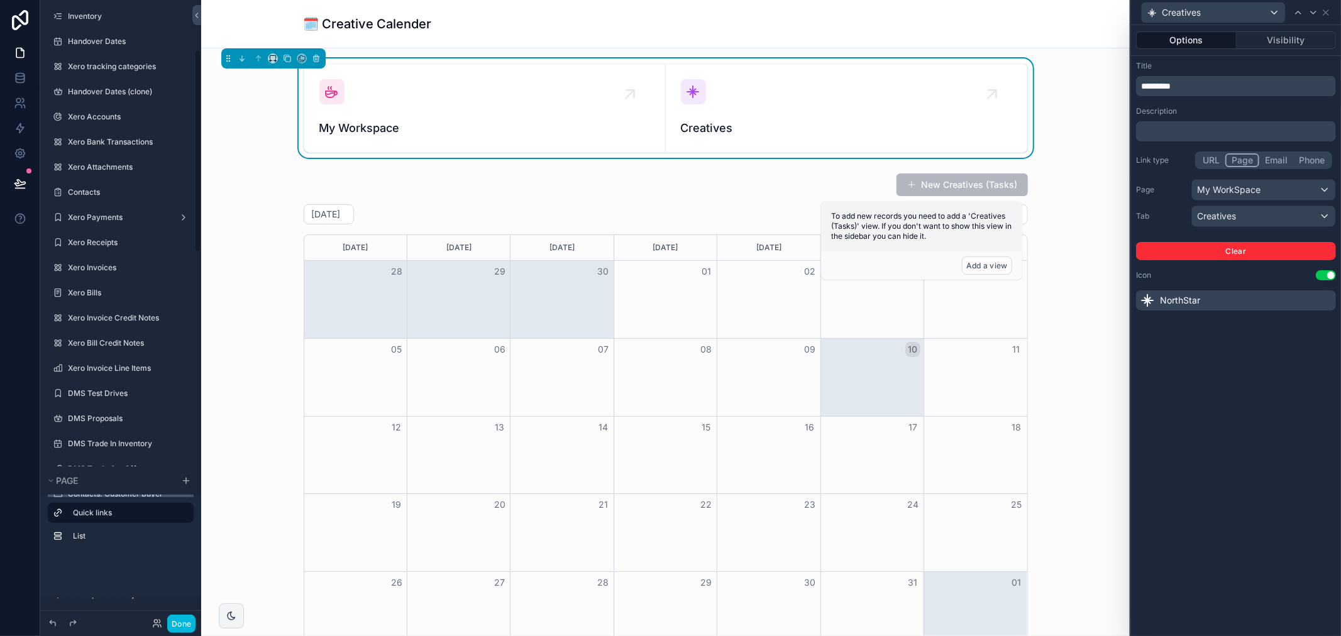
scroll to position [0, 0]
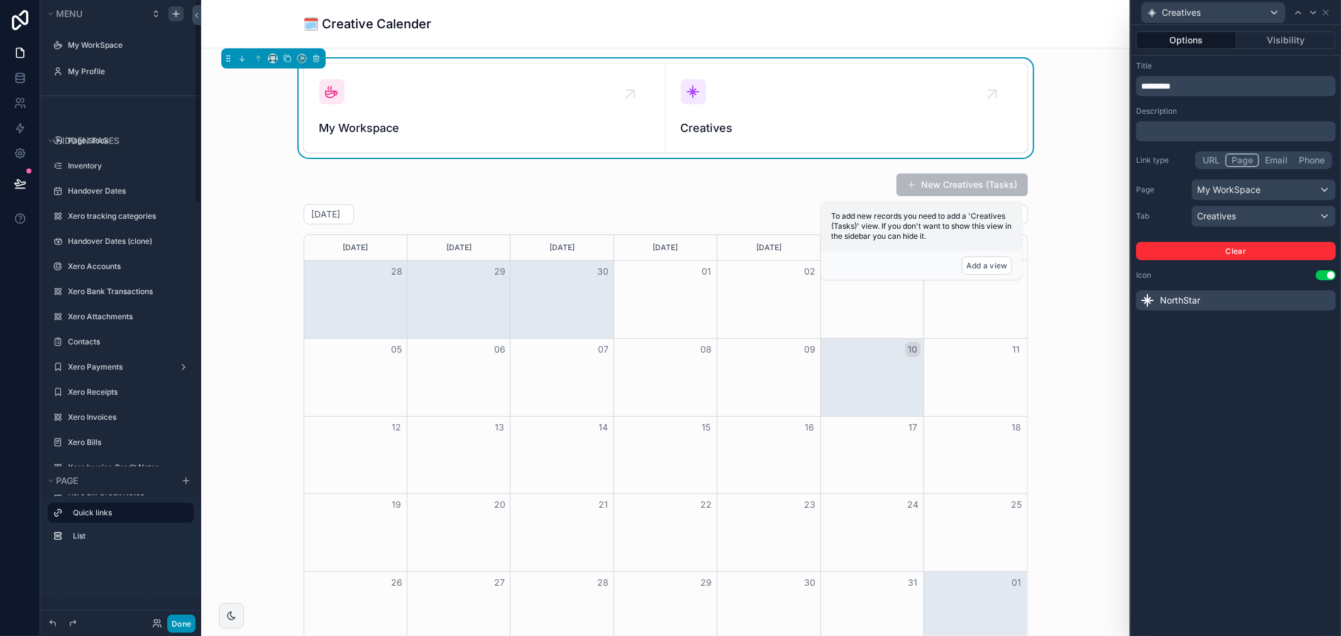
click at [181, 616] on button "Done" at bounding box center [181, 624] width 28 height 18
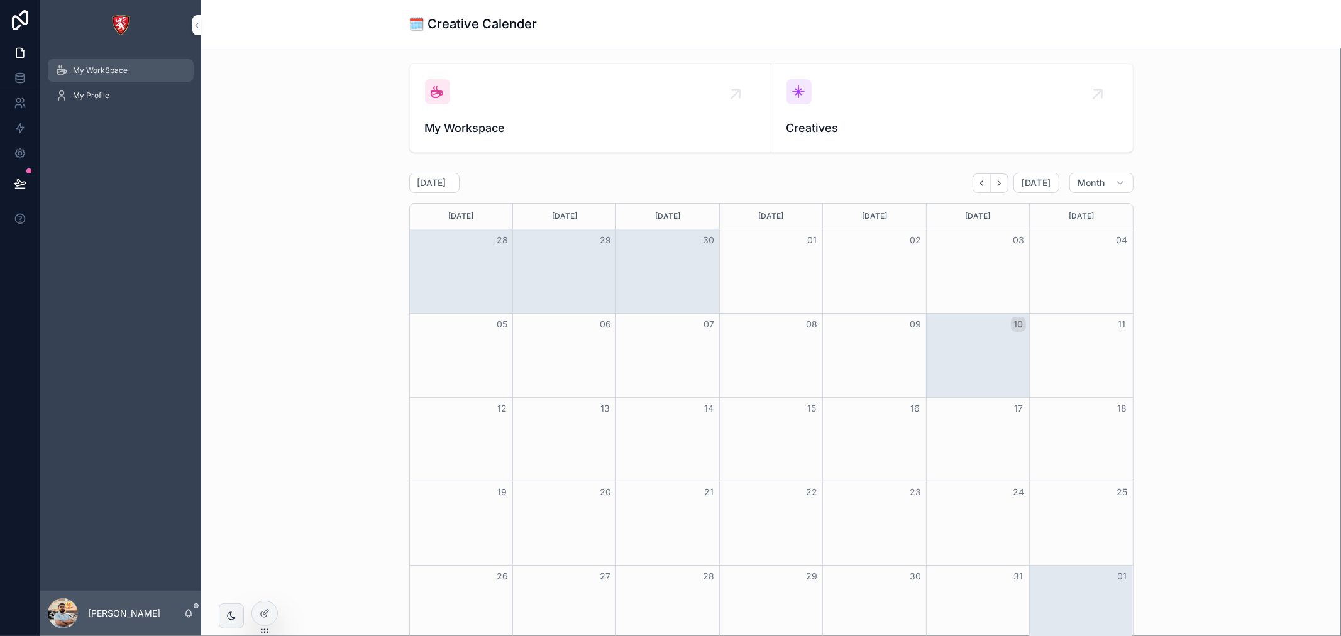
click at [141, 74] on div "My WorkSpace" at bounding box center [120, 70] width 131 height 20
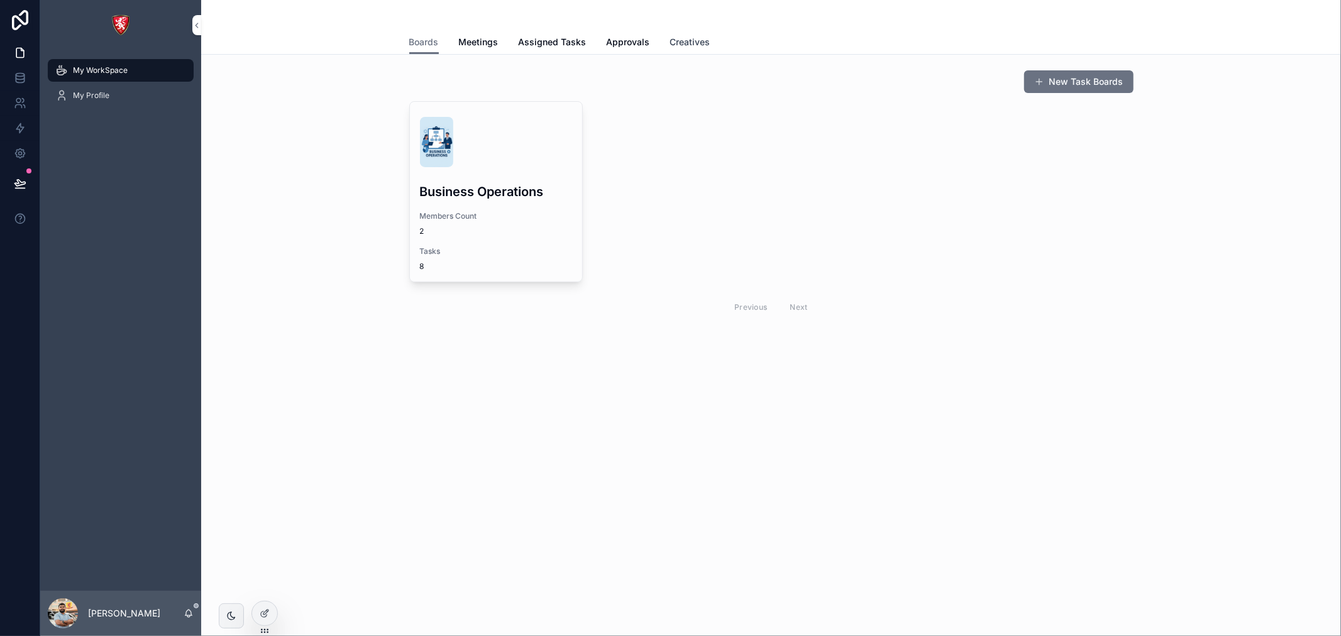
click at [689, 50] on link "Creatives" at bounding box center [690, 43] width 40 height 25
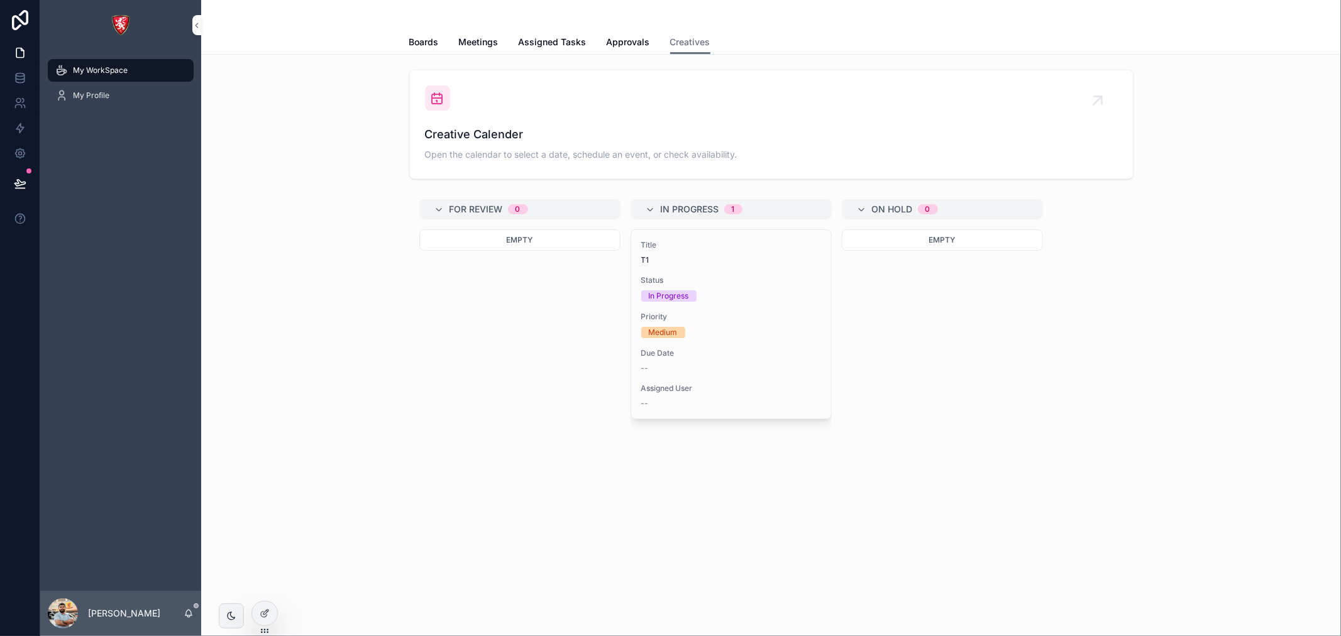
click at [498, 118] on div "Creative Calender Open the calendar to select a date, schedule an event, or che…" at bounding box center [771, 124] width 693 height 78
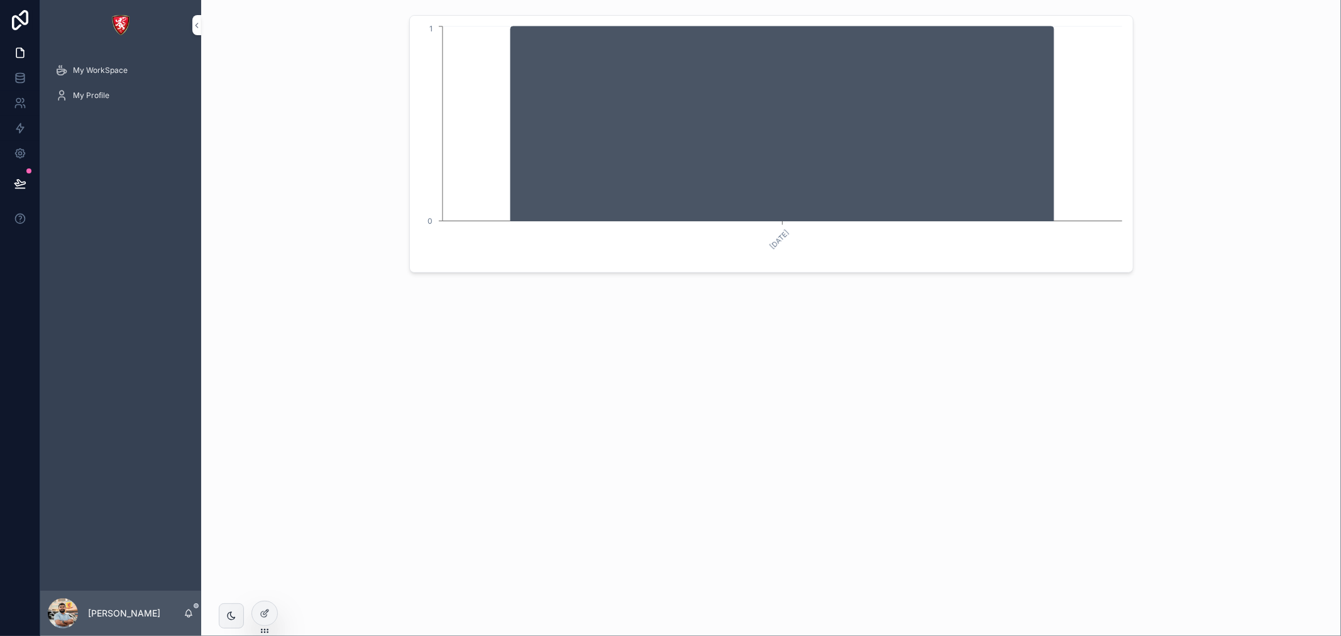
click at [250, 615] on div "August, 2025 0 1" at bounding box center [770, 318] width 1139 height 636
click at [270, 614] on div at bounding box center [264, 613] width 25 height 24
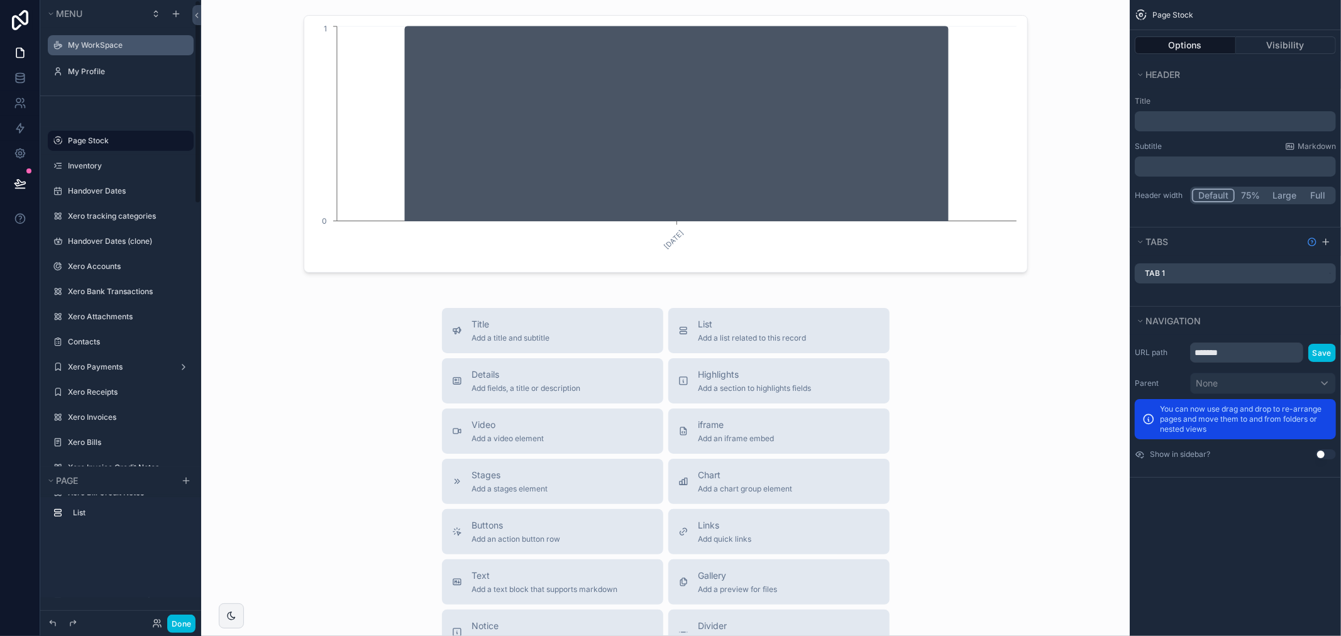
click at [128, 40] on label "My WorkSpace" at bounding box center [127, 45] width 118 height 10
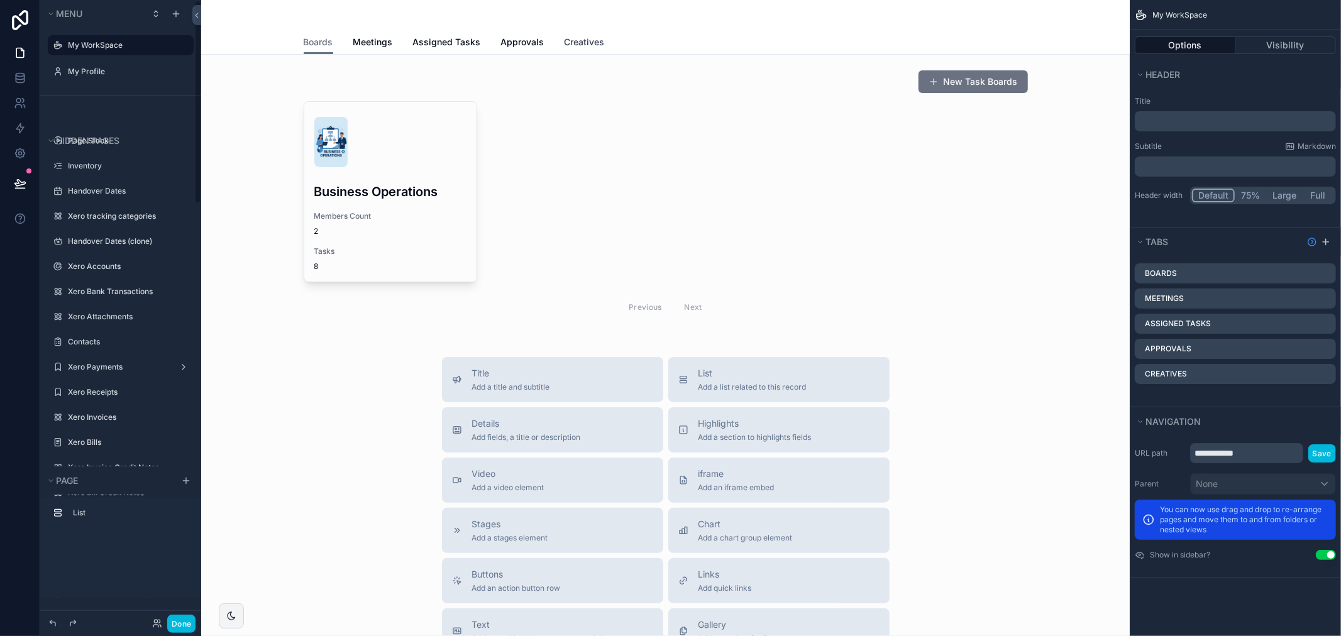
click at [566, 43] on span "Creatives" at bounding box center [584, 42] width 40 height 13
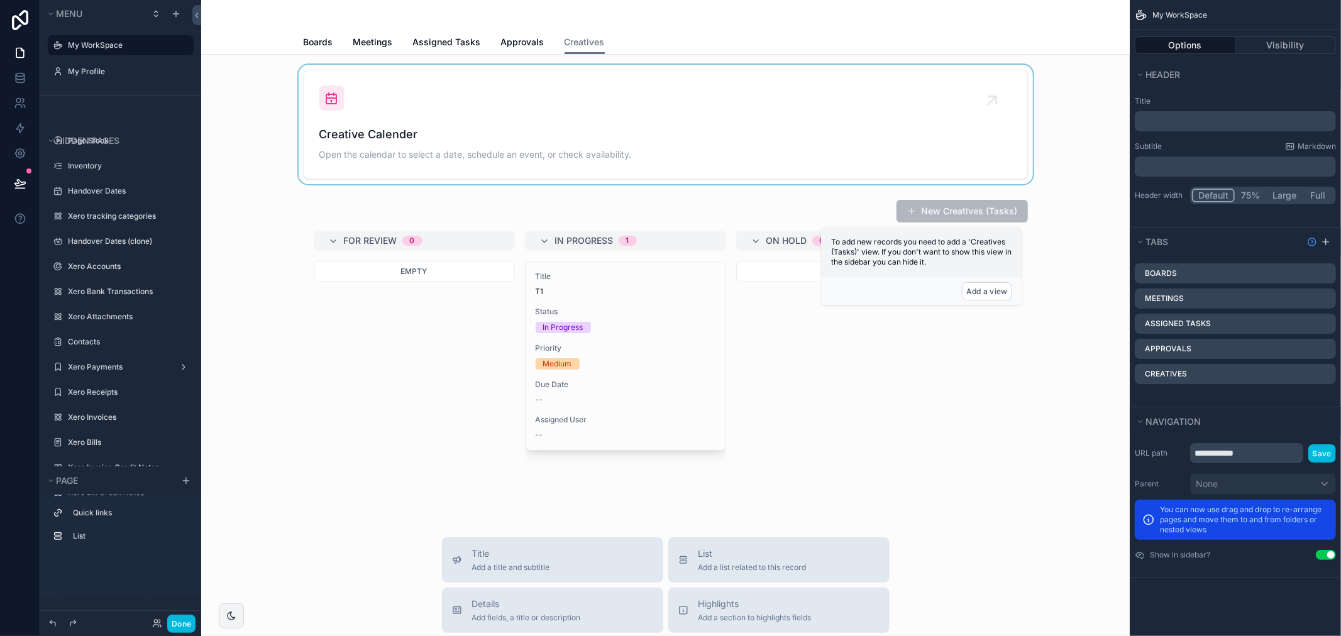
click at [512, 118] on div "scrollable content" at bounding box center [665, 124] width 908 height 119
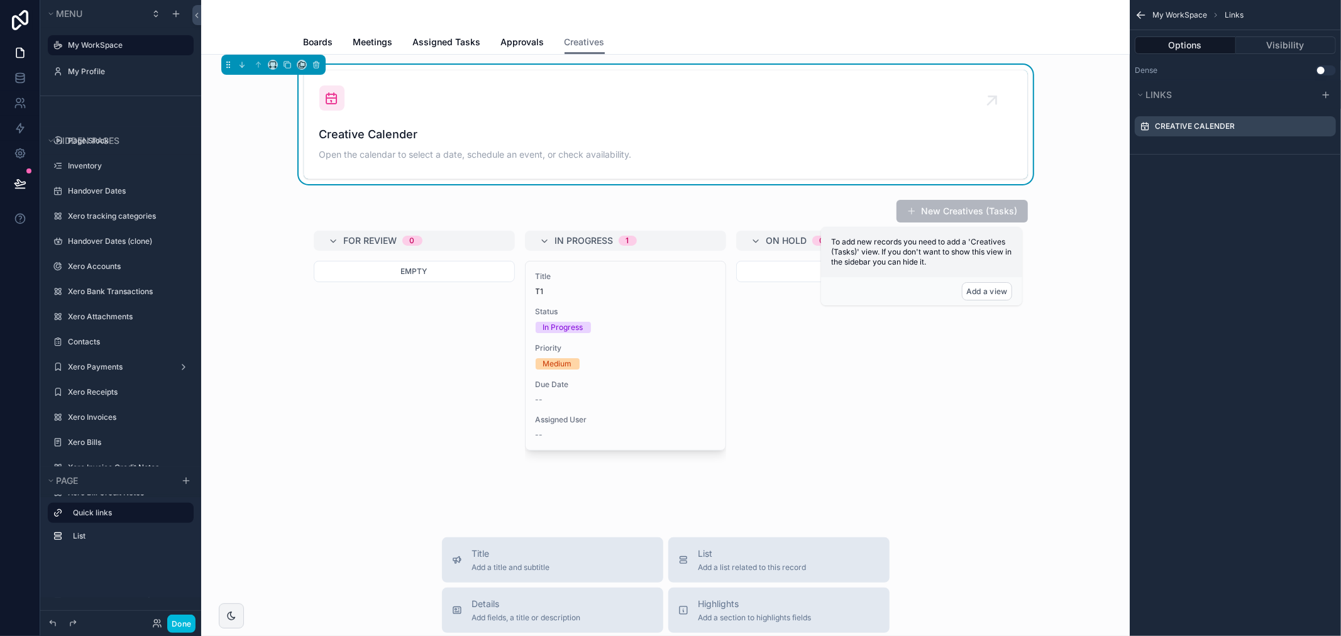
click at [0, 0] on icon "scrollable content" at bounding box center [0, 0] width 0 height 0
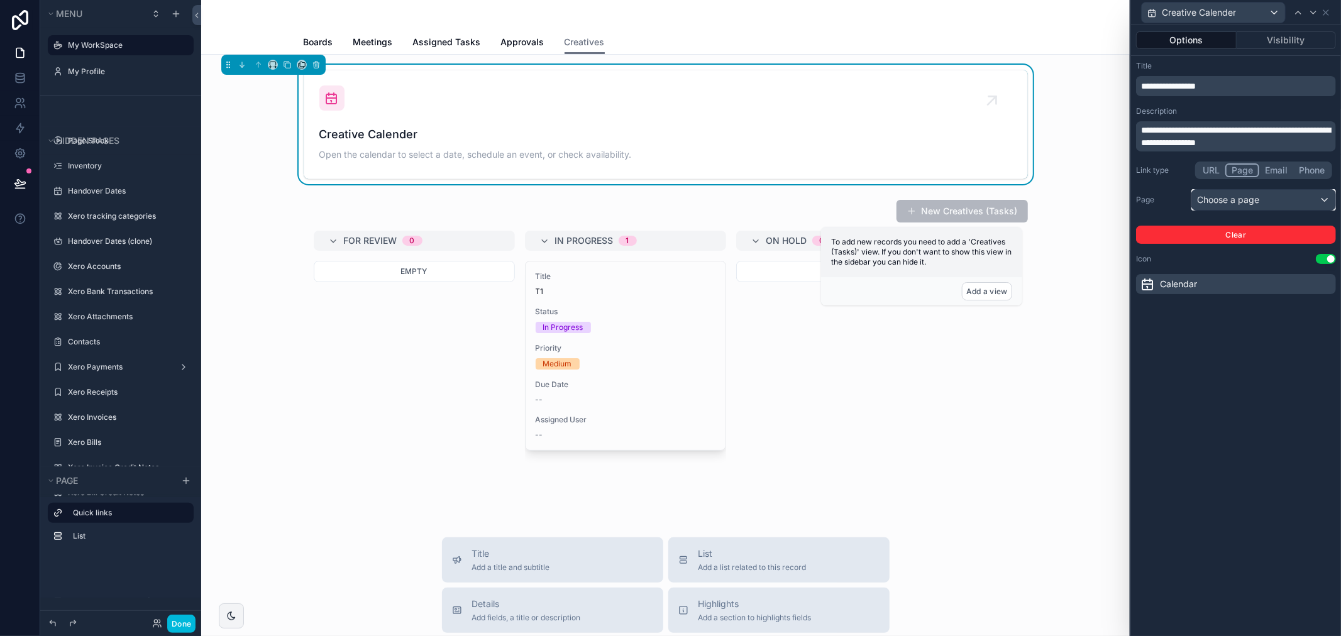
click at [1282, 202] on div "Choose a page" at bounding box center [1263, 200] width 143 height 20
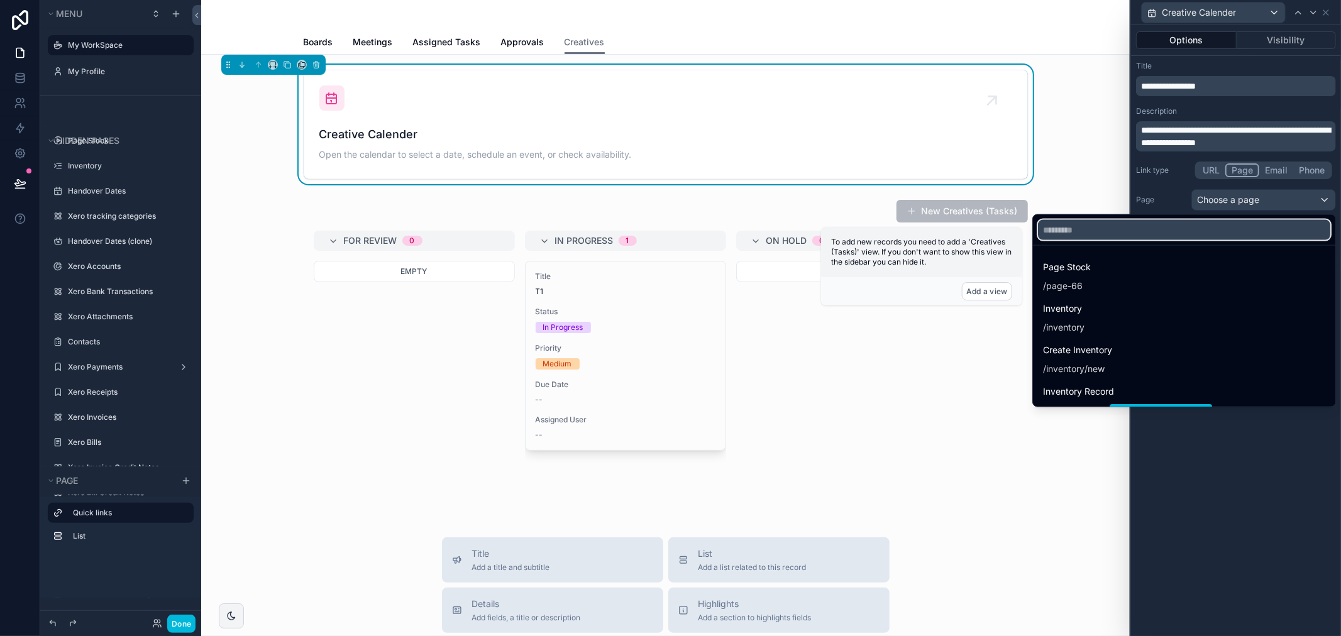
click at [1082, 230] on input "text" at bounding box center [1184, 230] width 292 height 20
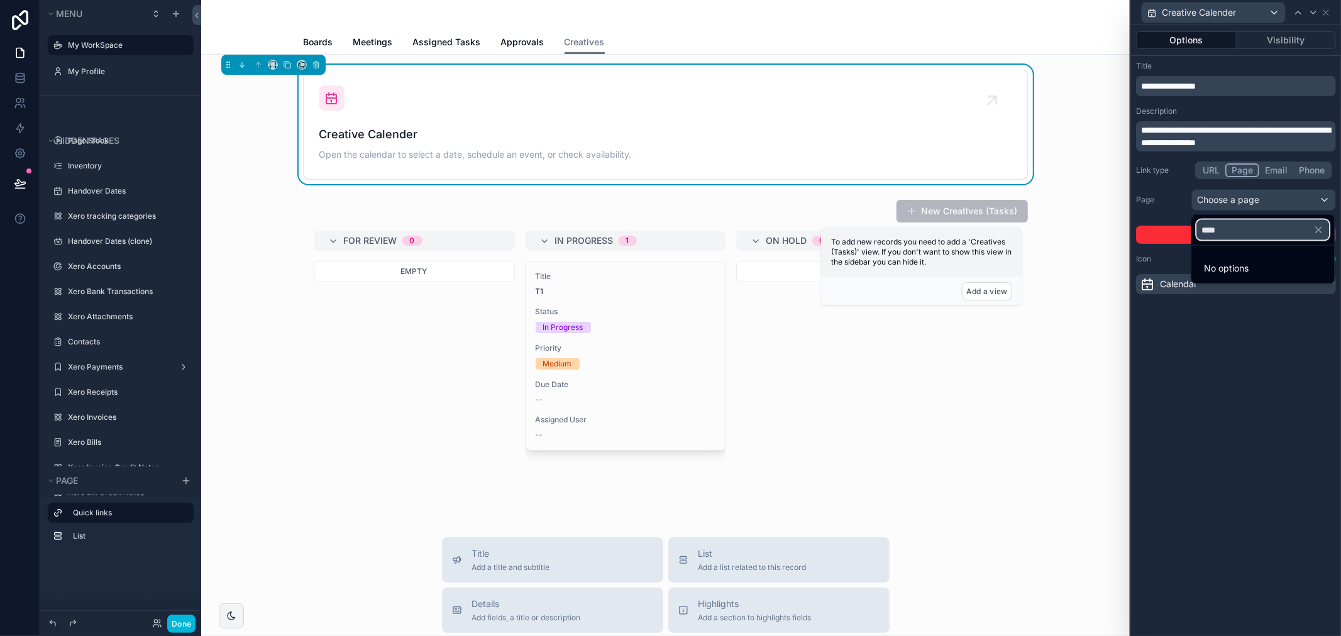
click at [1221, 231] on input "****" at bounding box center [1262, 230] width 133 height 20
type input "******"
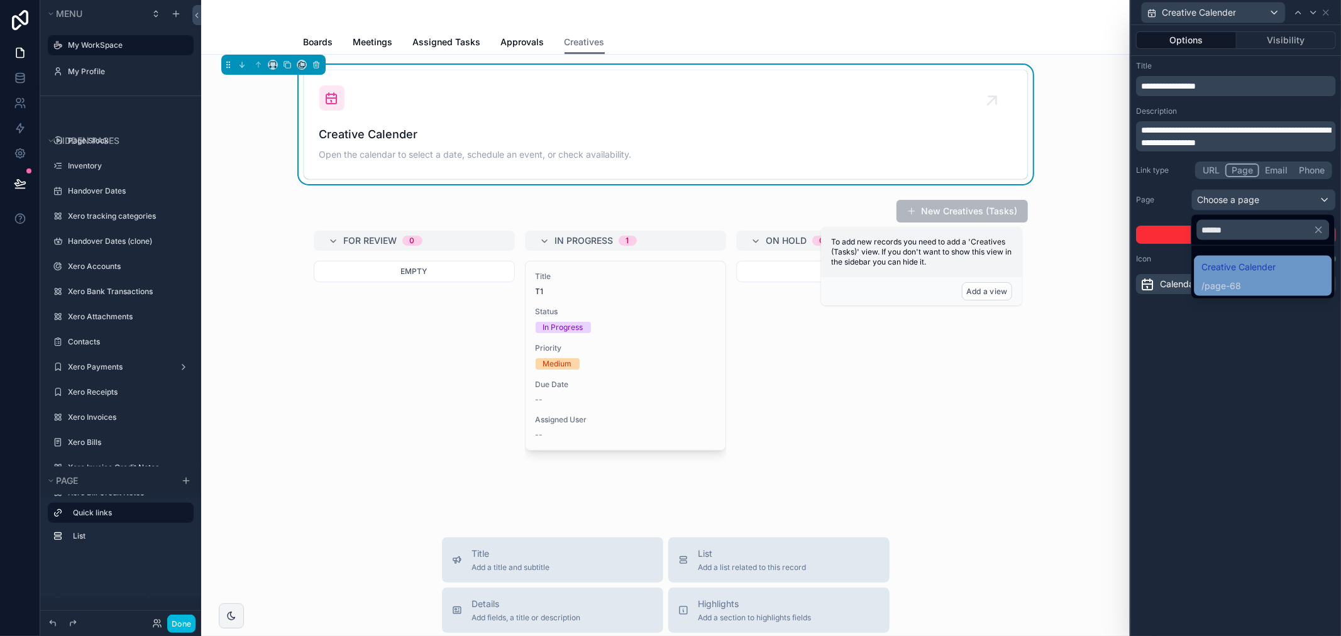
click at [1257, 280] on div "/ page-68" at bounding box center [1238, 286] width 74 height 13
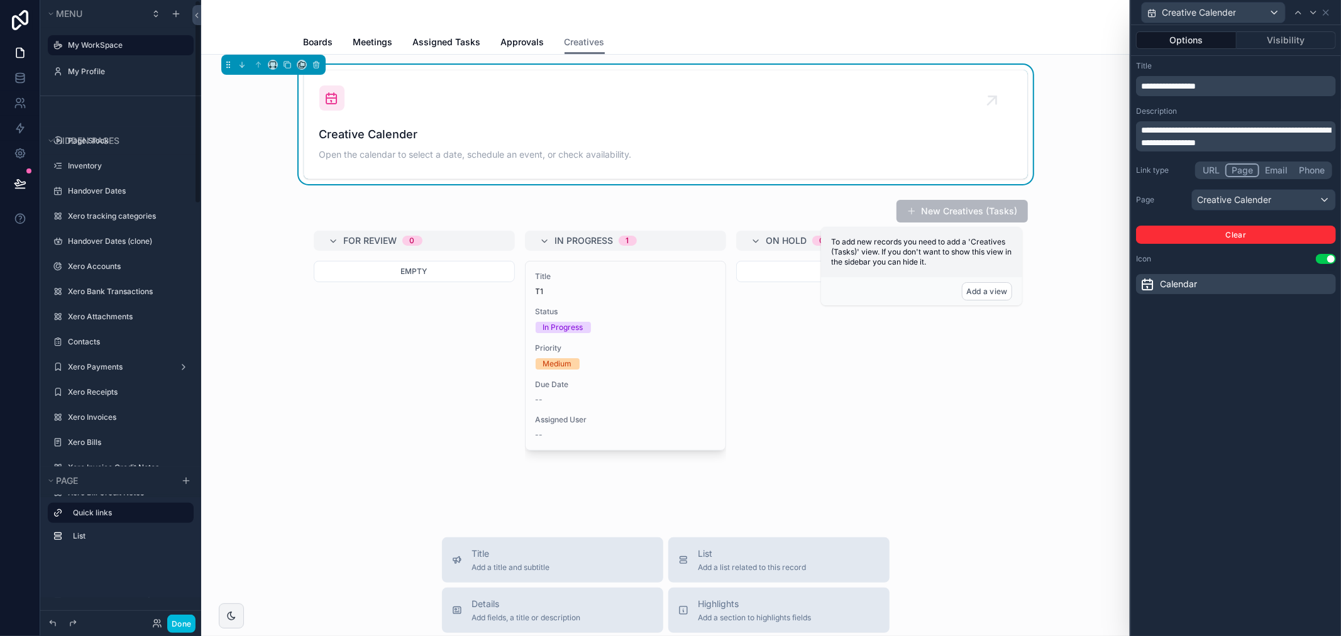
click at [191, 618] on button "Done" at bounding box center [181, 624] width 28 height 18
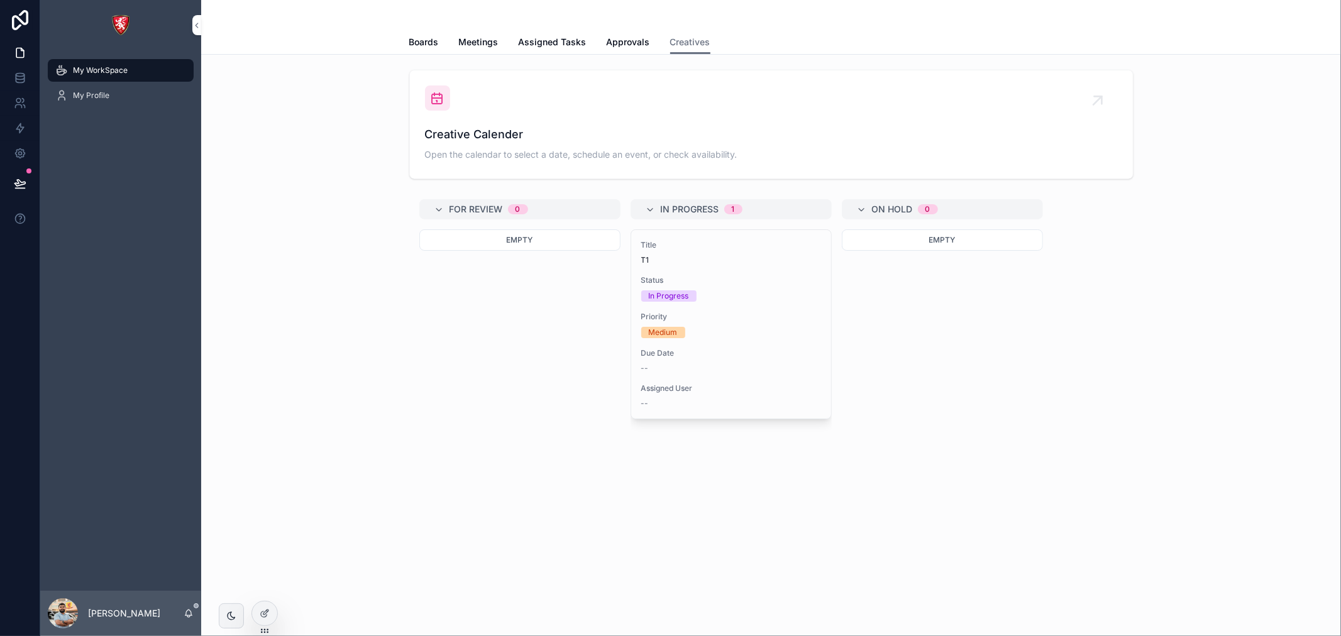
click at [598, 134] on span "Creative Calender" at bounding box center [771, 135] width 693 height 18
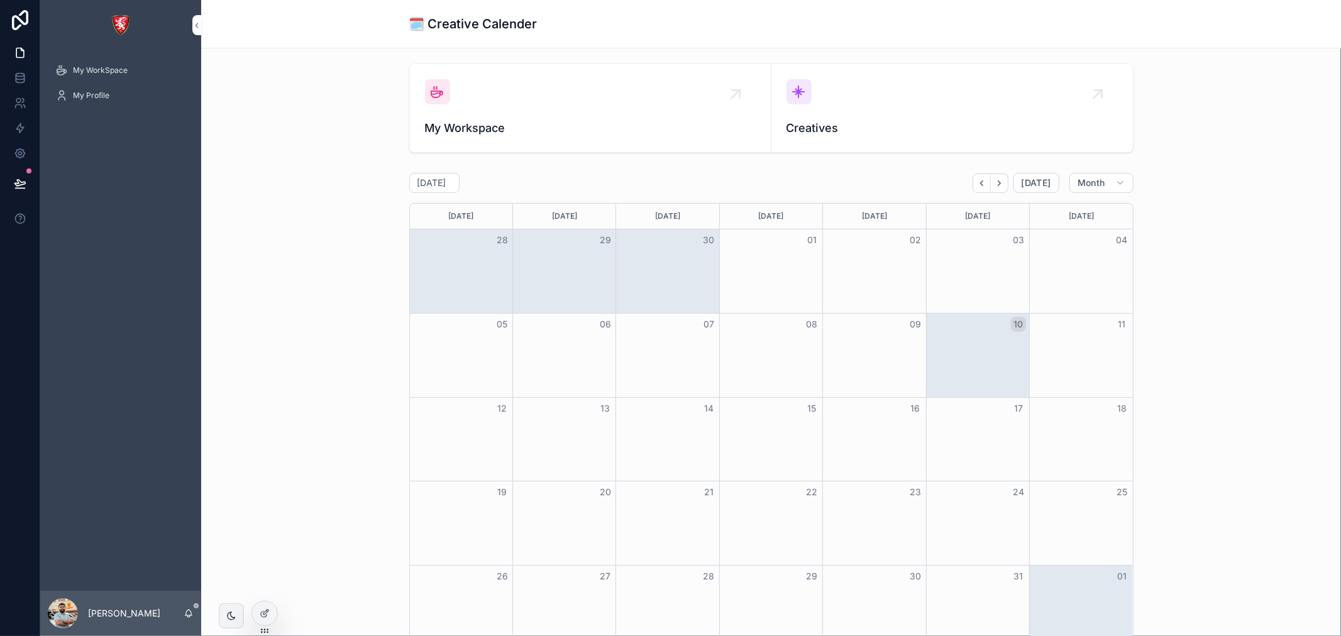
click at [530, 115] on div "My Workspace" at bounding box center [590, 108] width 331 height 58
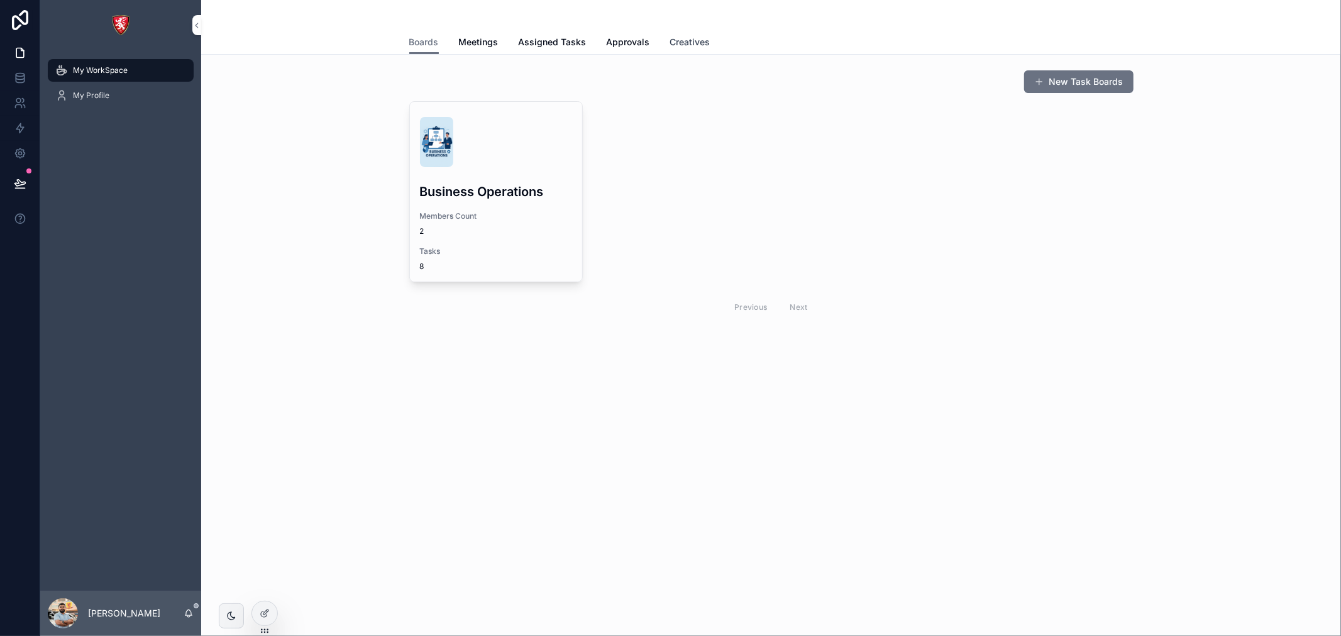
click at [674, 40] on span "Creatives" at bounding box center [690, 42] width 40 height 13
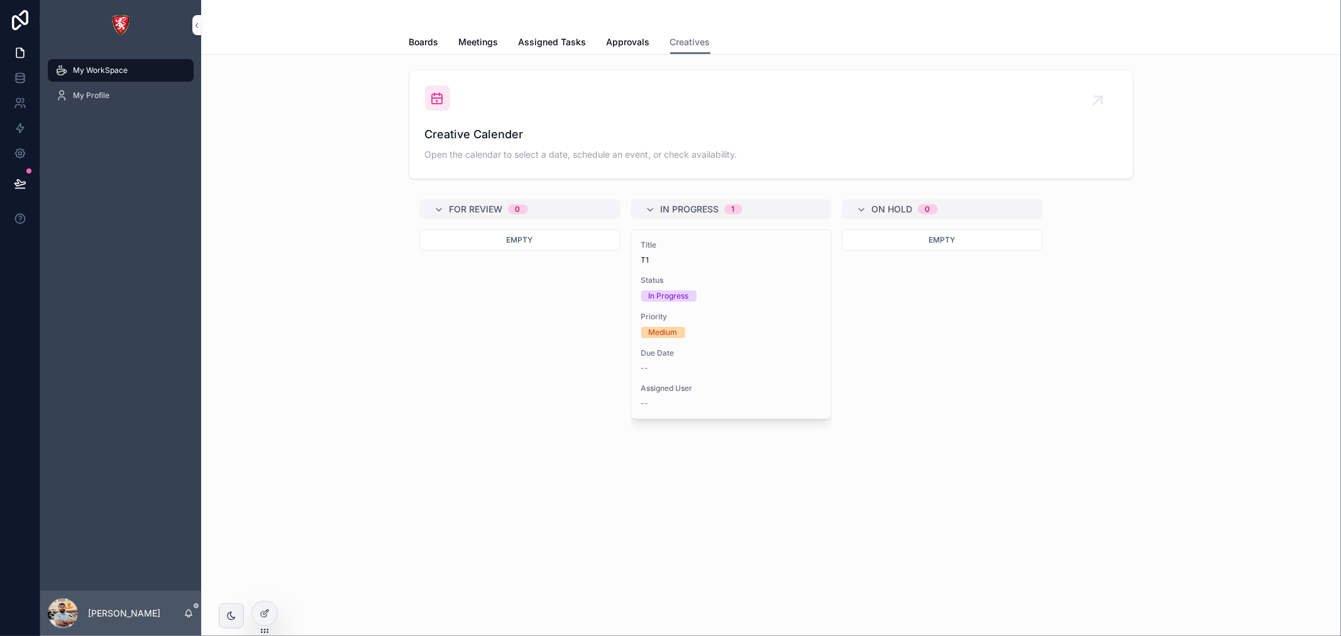
click at [870, 99] on div "Creative Calender Open the calendar to select a date, schedule an event, or che…" at bounding box center [771, 124] width 693 height 78
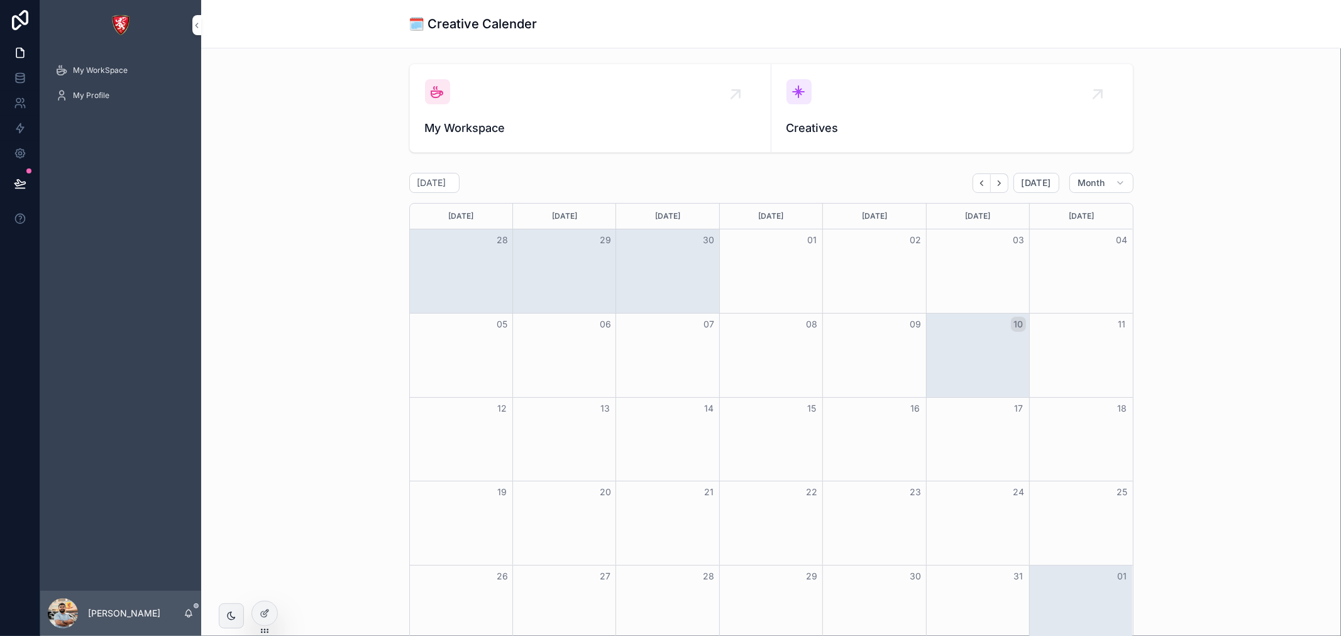
click at [923, 115] on div "Creatives" at bounding box center [951, 108] width 331 height 58
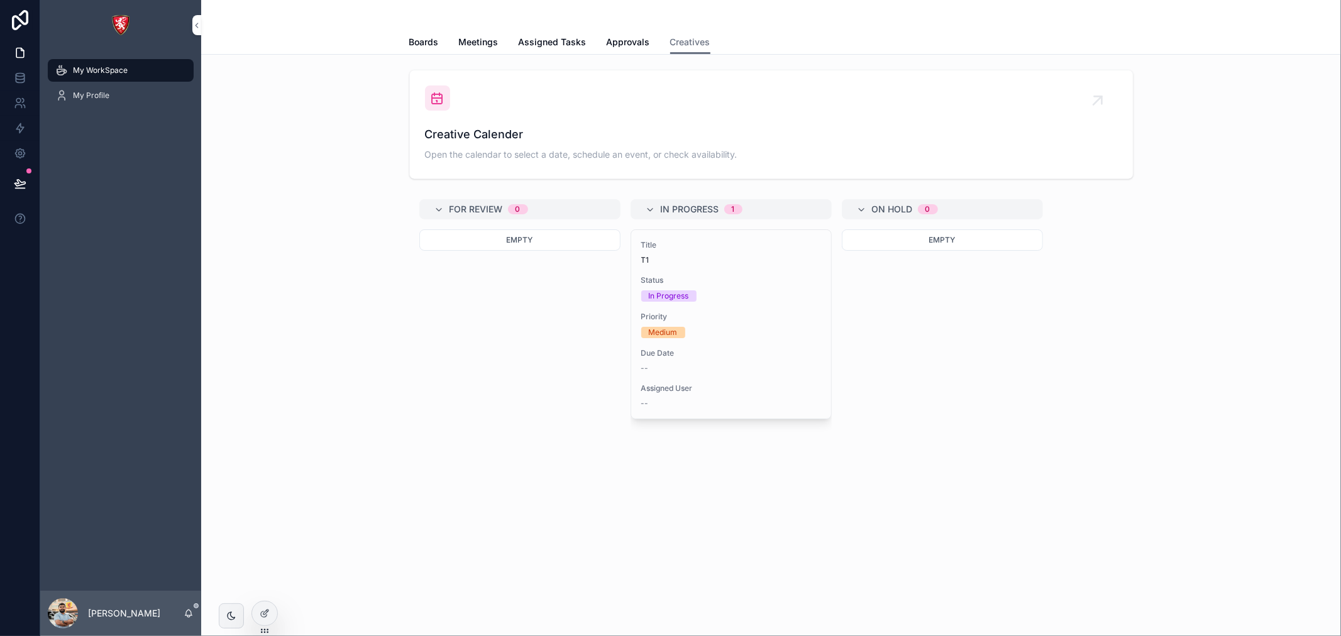
click at [561, 113] on div "Creative Calender Open the calendar to select a date, schedule an event, or che…" at bounding box center [771, 124] width 693 height 78
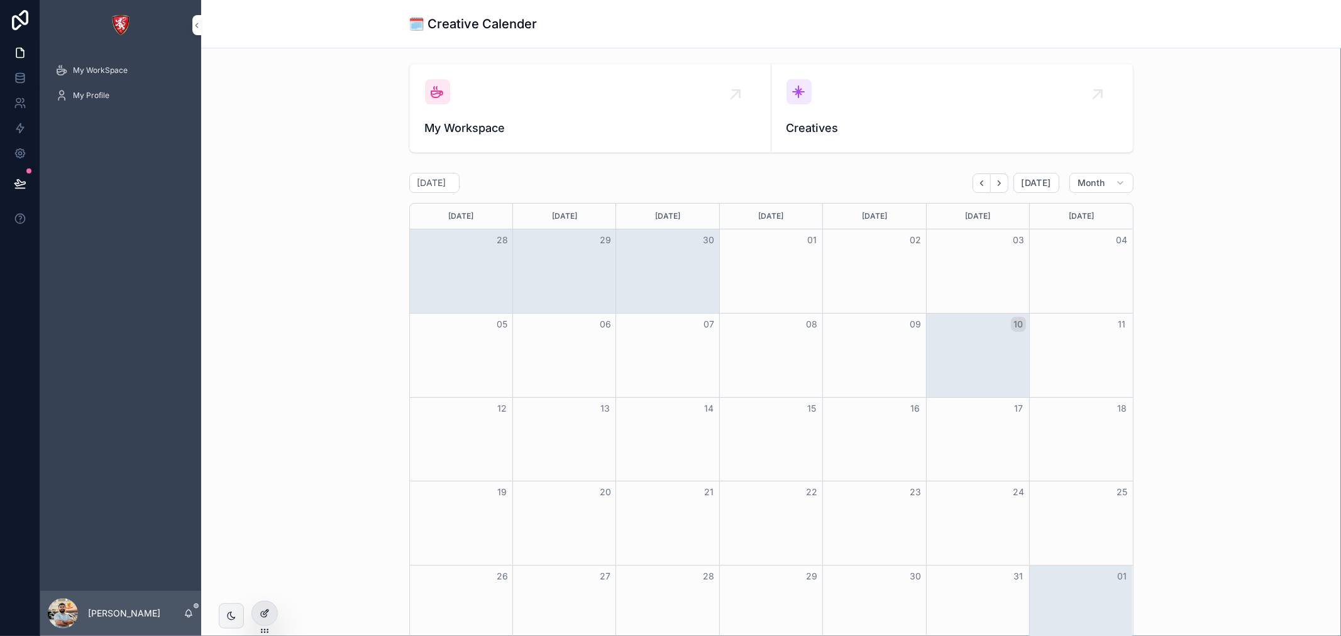
click at [259, 607] on div at bounding box center [264, 613] width 25 height 24
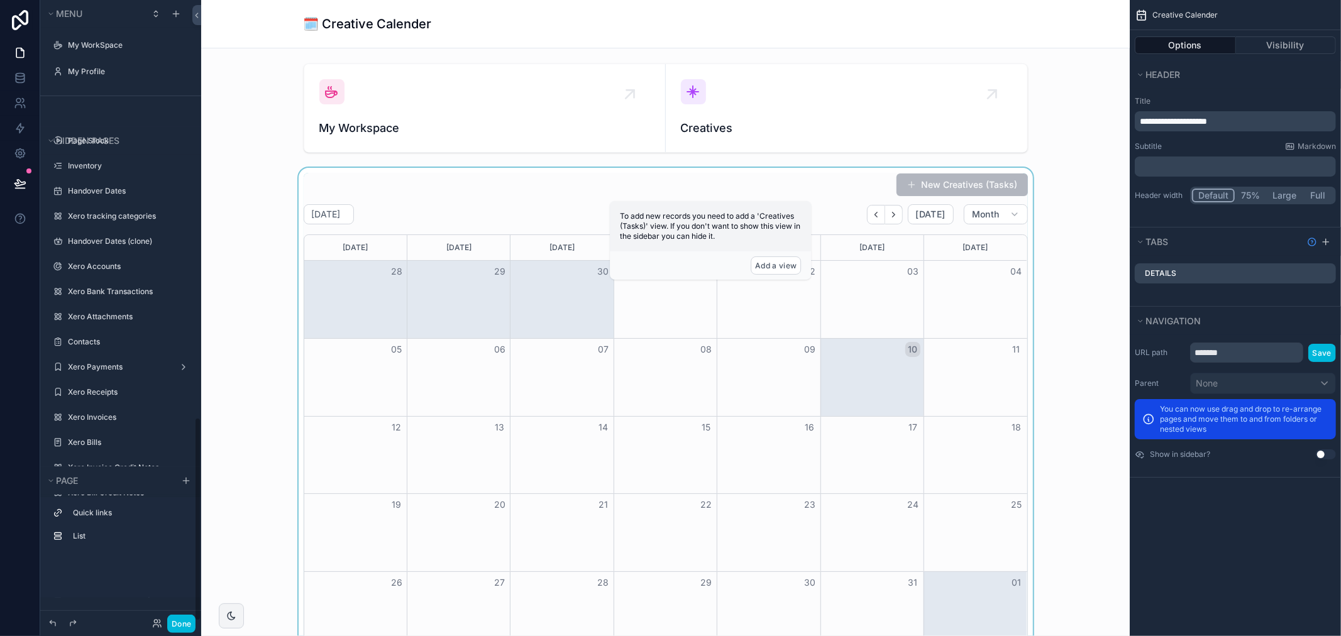
scroll to position [1267, 0]
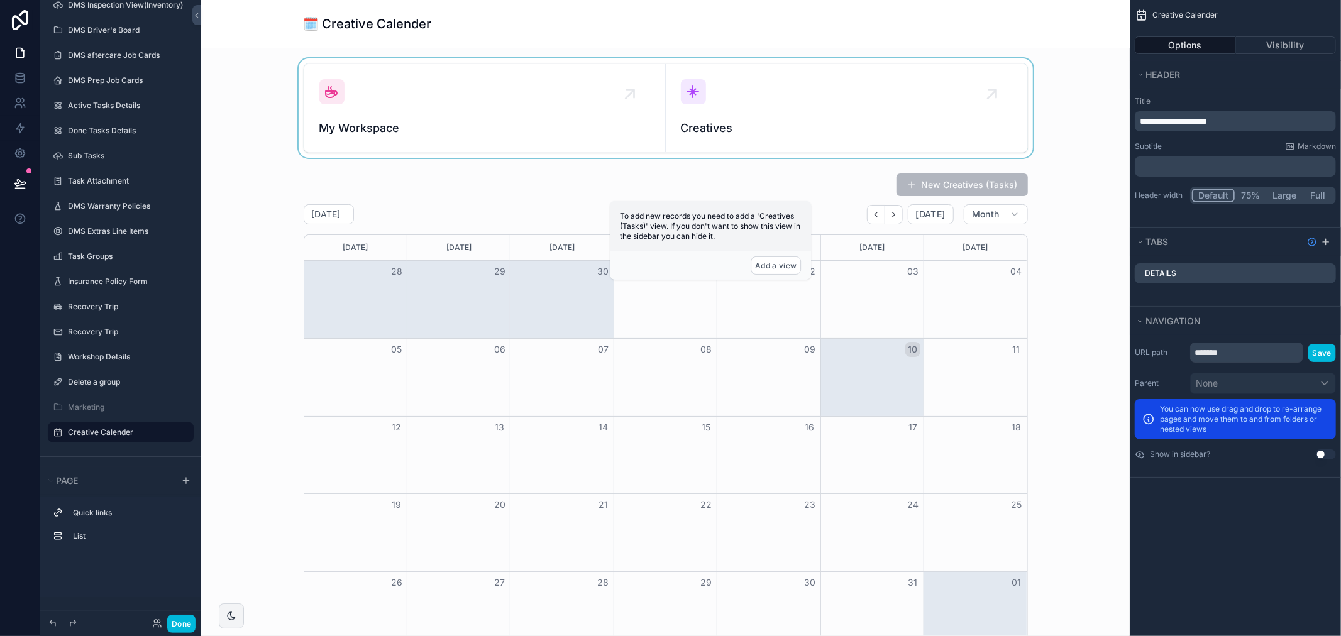
click at [700, 119] on div "scrollable content" at bounding box center [665, 107] width 908 height 99
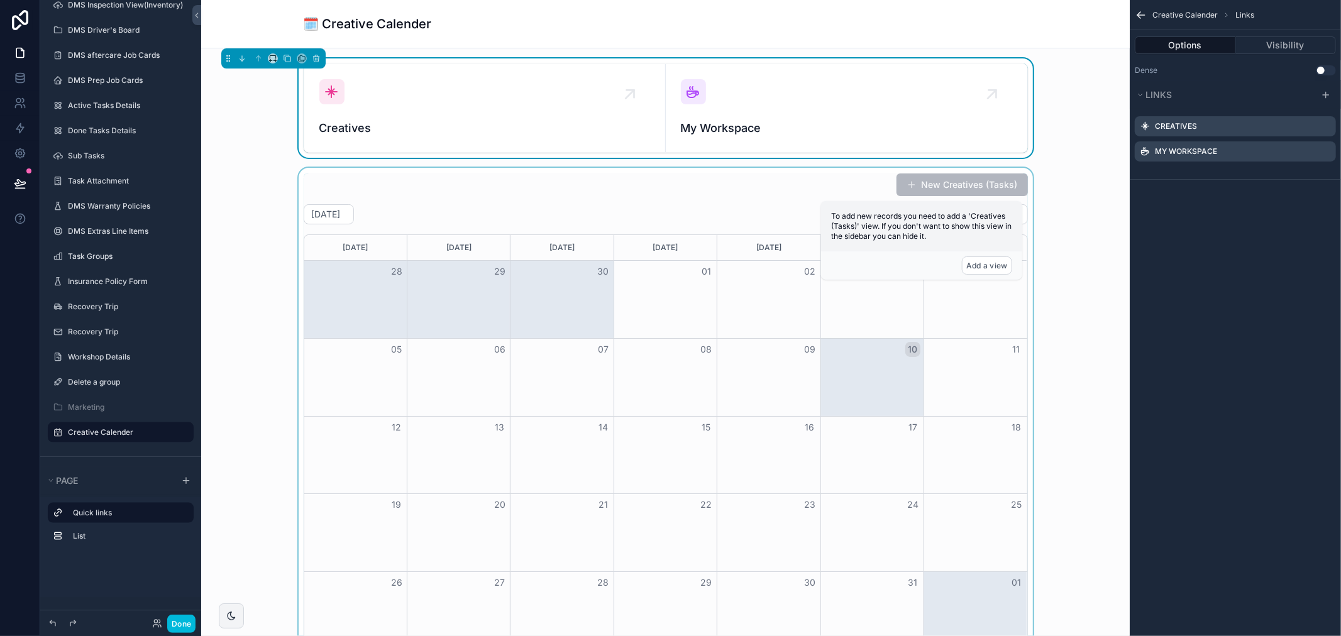
click at [629, 231] on div "scrollable content" at bounding box center [665, 411] width 908 height 487
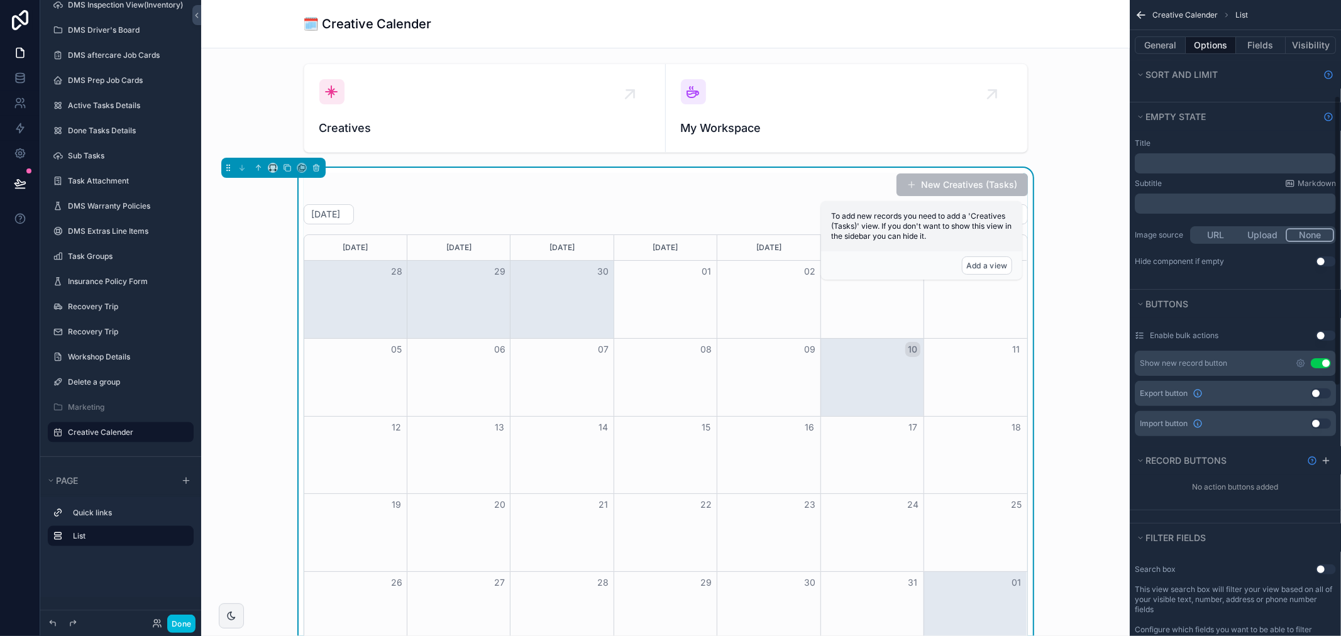
scroll to position [209, 0]
click at [1317, 363] on button "Use setting" at bounding box center [1320, 364] width 20 height 10
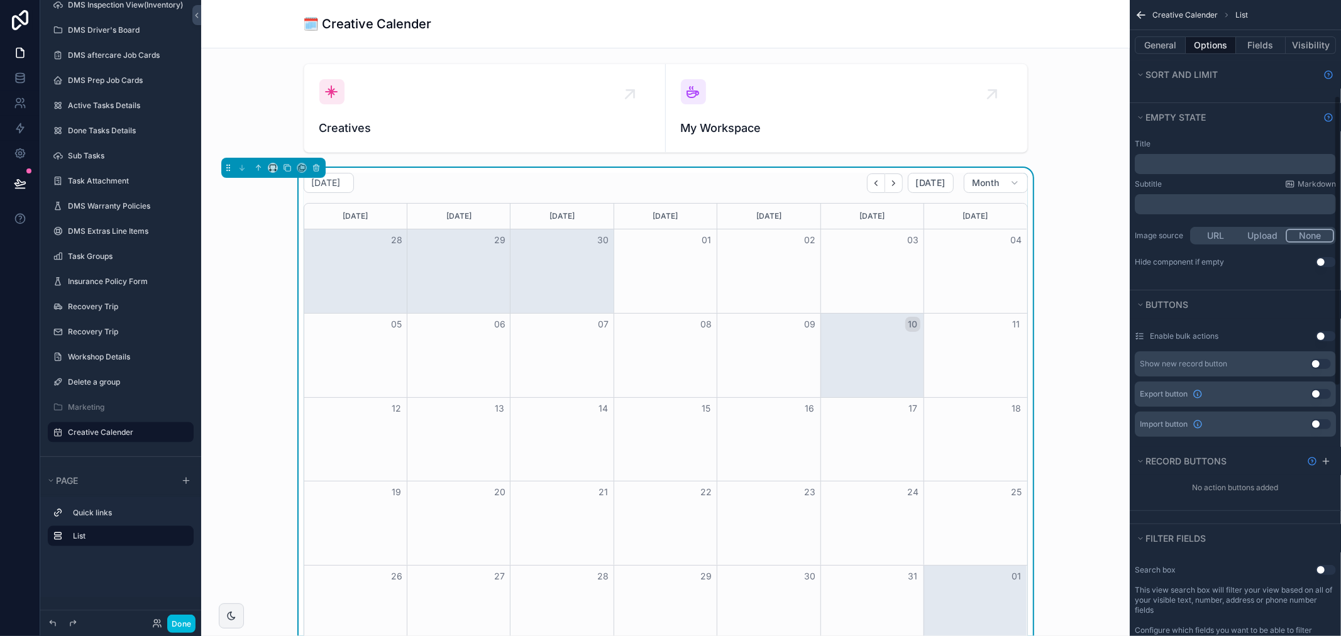
click at [820, 337] on div "Month View" at bounding box center [871, 356] width 103 height 84
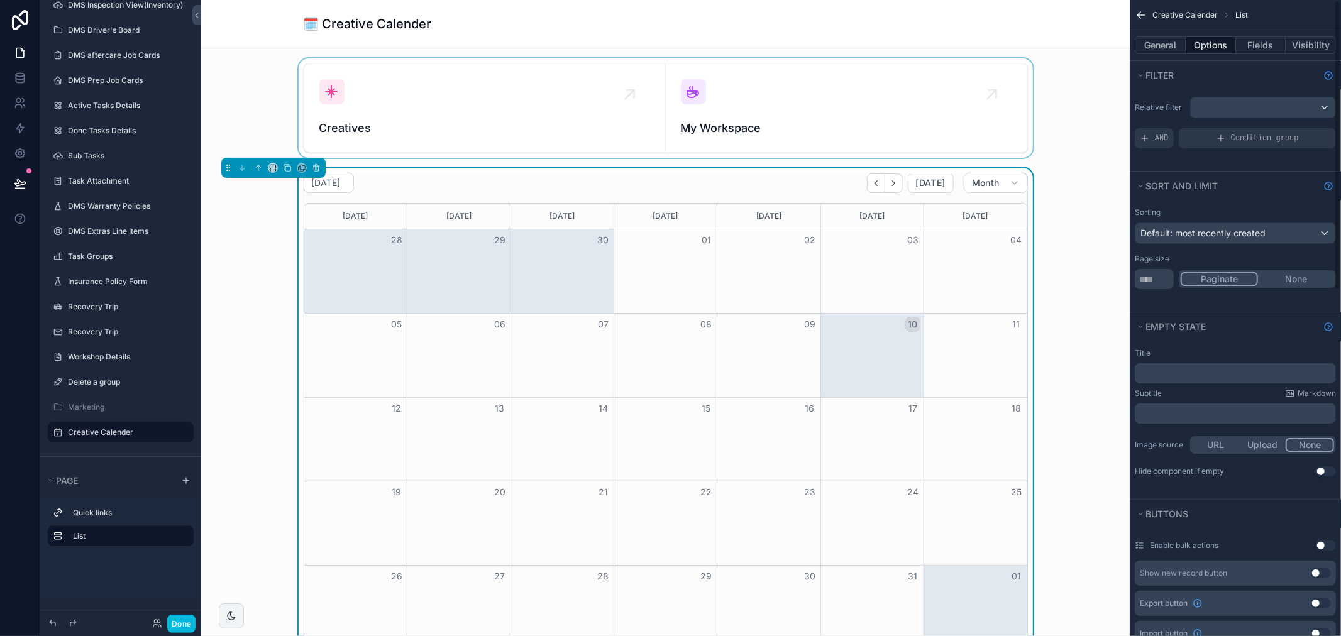
click at [637, 124] on div "scrollable content" at bounding box center [665, 107] width 908 height 99
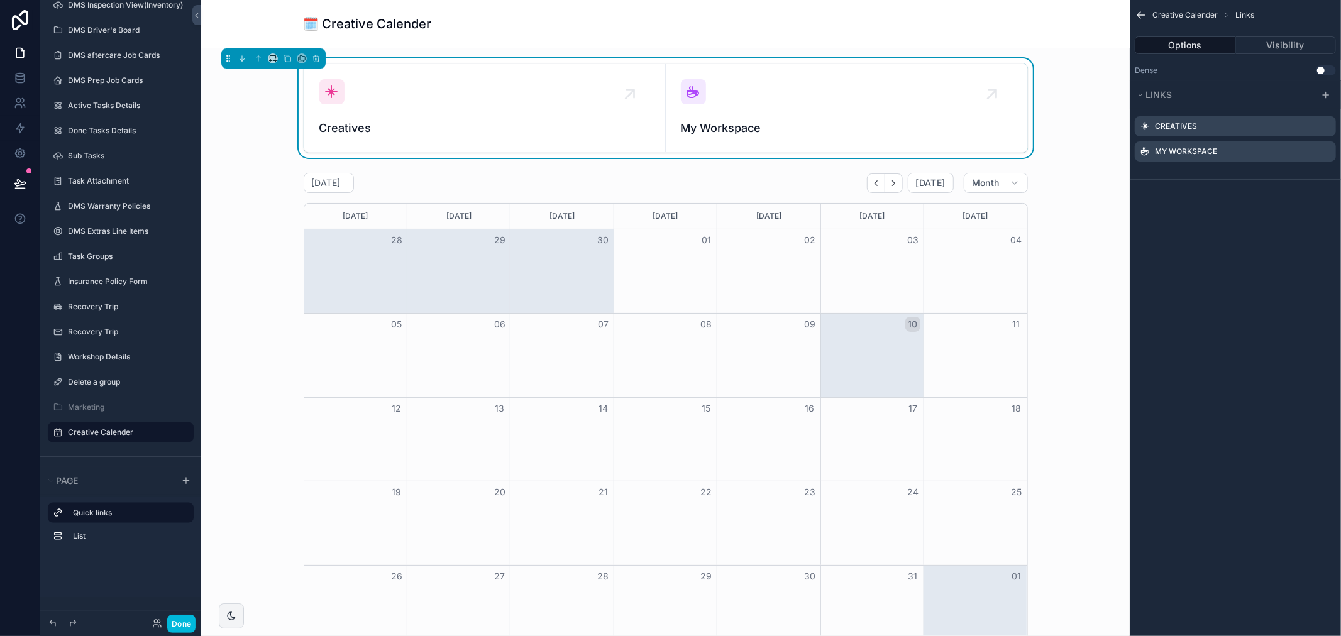
click at [0, 0] on icon "scrollable content" at bounding box center [0, 0] width 0 height 0
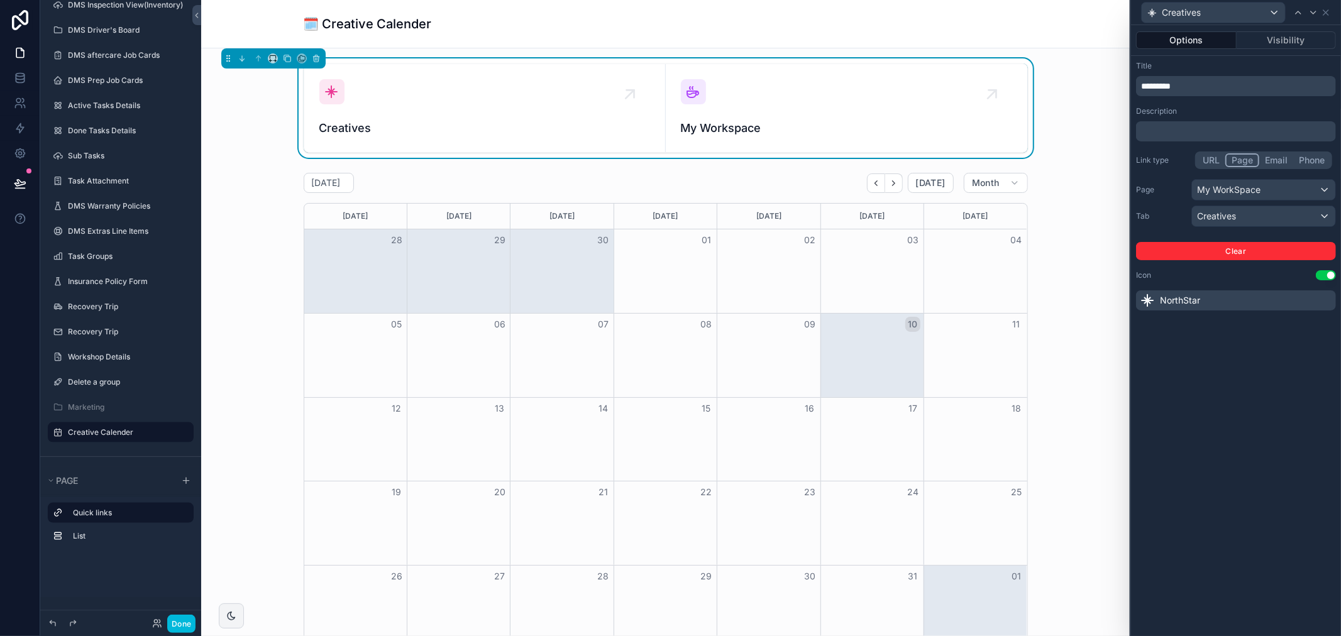
click at [1144, 83] on span "*********" at bounding box center [1156, 86] width 30 height 9
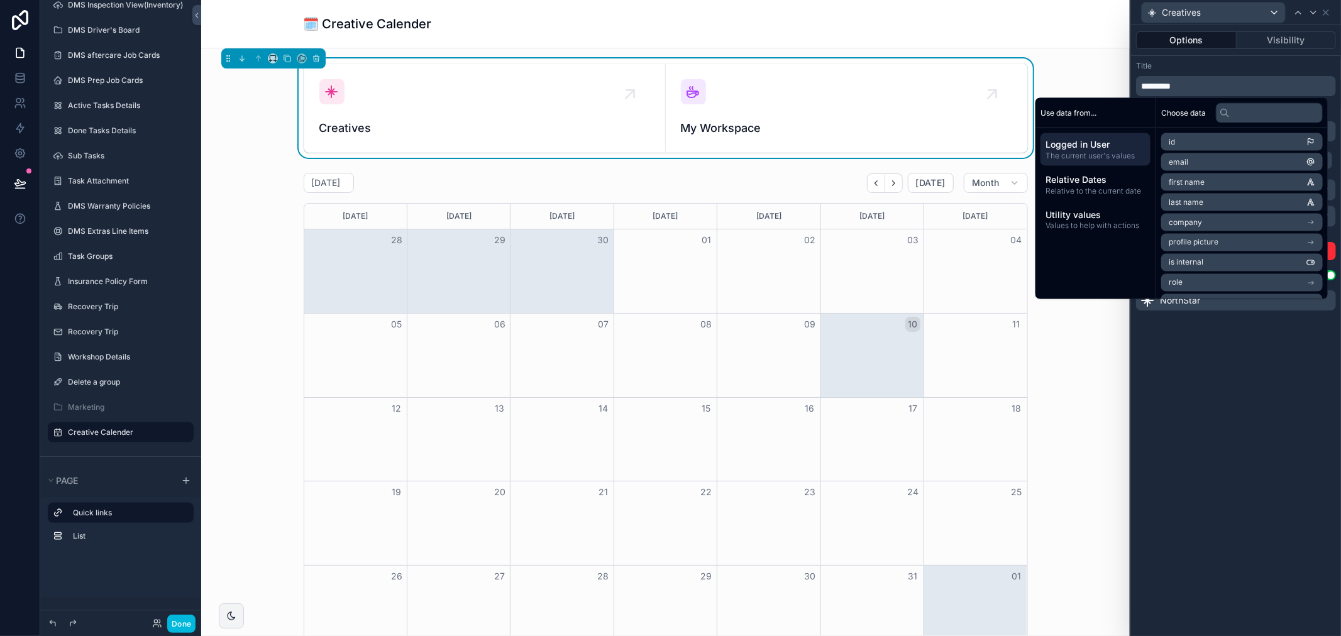
click at [1138, 84] on div "*********" at bounding box center [1236, 86] width 200 height 20
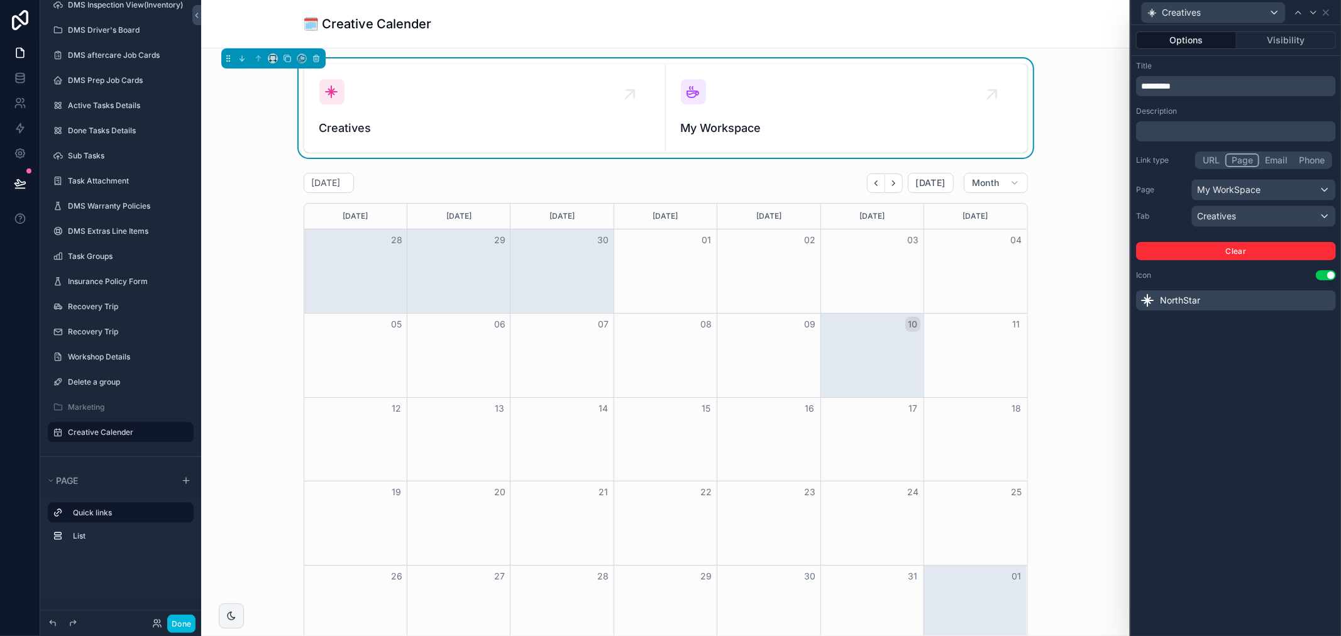
click at [1148, 85] on span "*********" at bounding box center [1156, 86] width 30 height 9
click at [1155, 85] on span "**********" at bounding box center [1165, 86] width 48 height 9
drag, startPoint x: 1167, startPoint y: 84, endPoint x: 1092, endPoint y: 82, distance: 75.4
click at [1092, 82] on div "**********" at bounding box center [670, 318] width 1341 height 636
copy span "******"
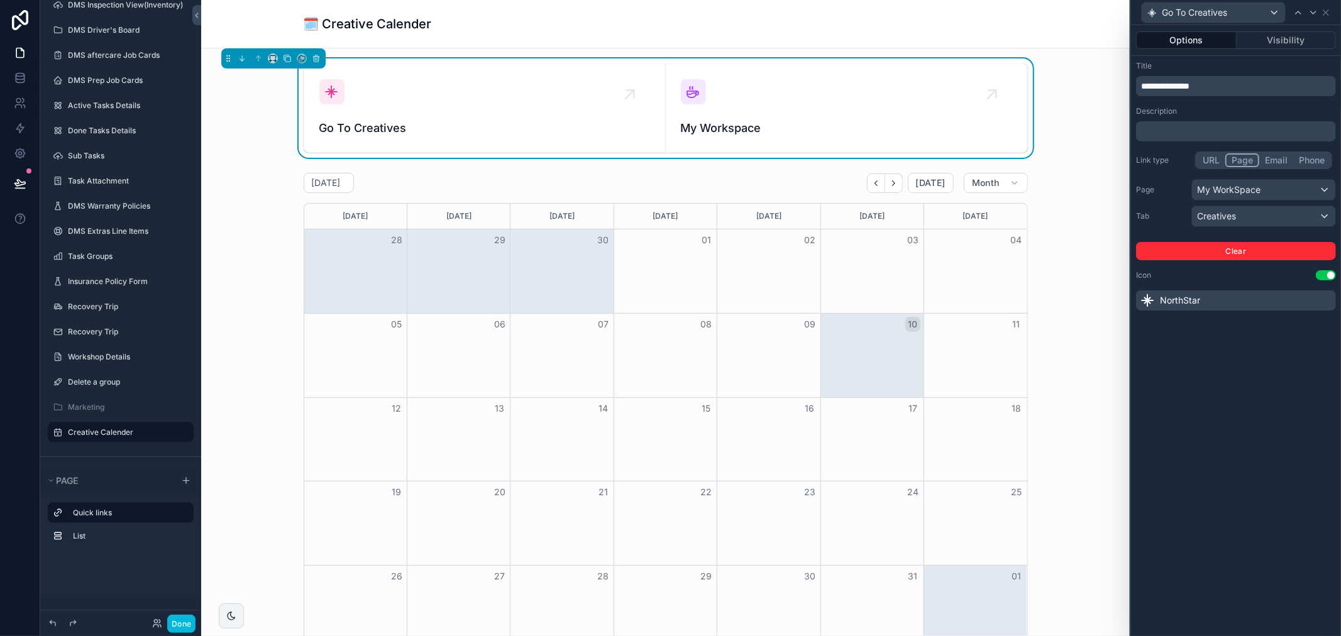
click at [1198, 67] on div "Title" at bounding box center [1236, 66] width 200 height 10
click at [1315, 11] on icon at bounding box center [1312, 12] width 5 height 3
drag, startPoint x: 1158, startPoint y: 87, endPoint x: 1080, endPoint y: 95, distance: 78.4
click at [1082, 95] on div "**********" at bounding box center [670, 318] width 1341 height 636
click at [527, 97] on div "Go To Creatives" at bounding box center [484, 108] width 331 height 58
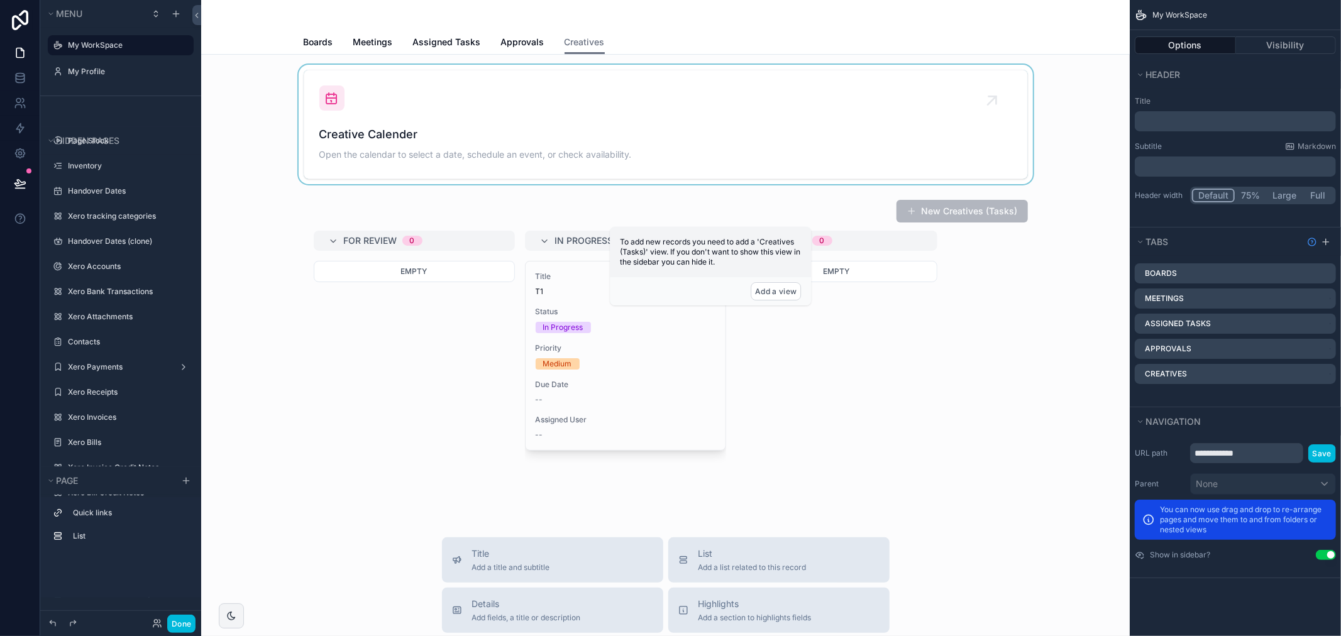
click at [669, 114] on div "scrollable content" at bounding box center [665, 124] width 908 height 119
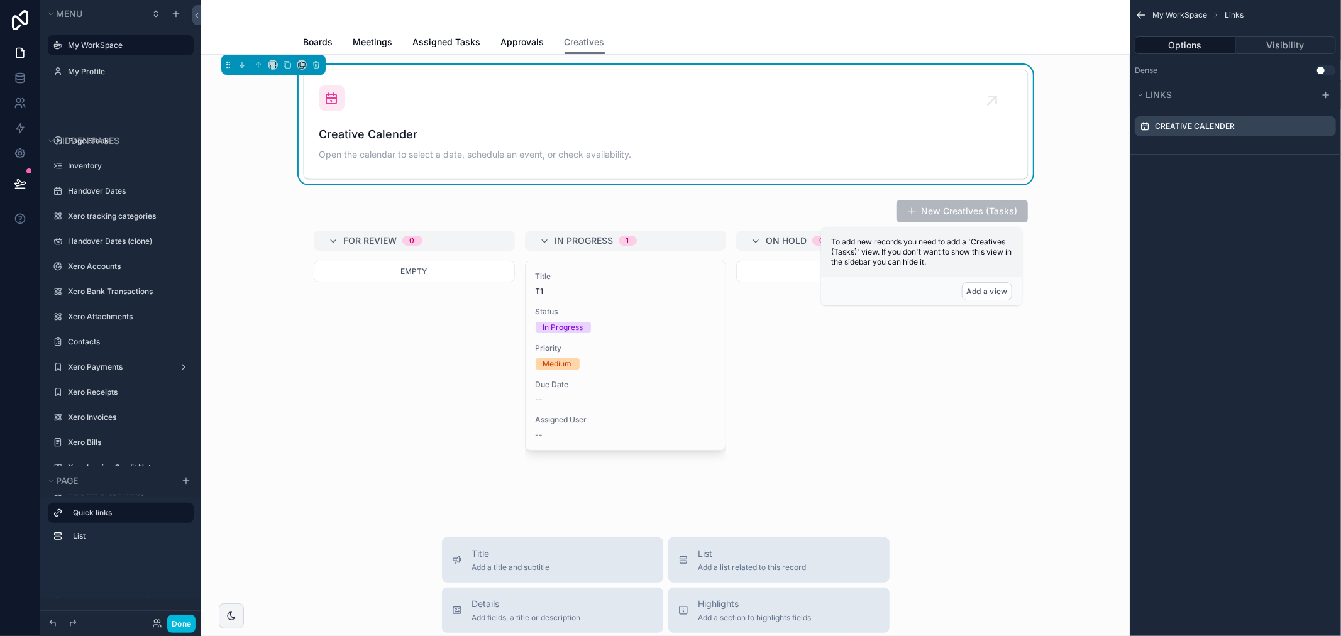
click at [488, 110] on div "Creative Calender Open the calendar to select a date, schedule an event, or che…" at bounding box center [665, 124] width 693 height 78
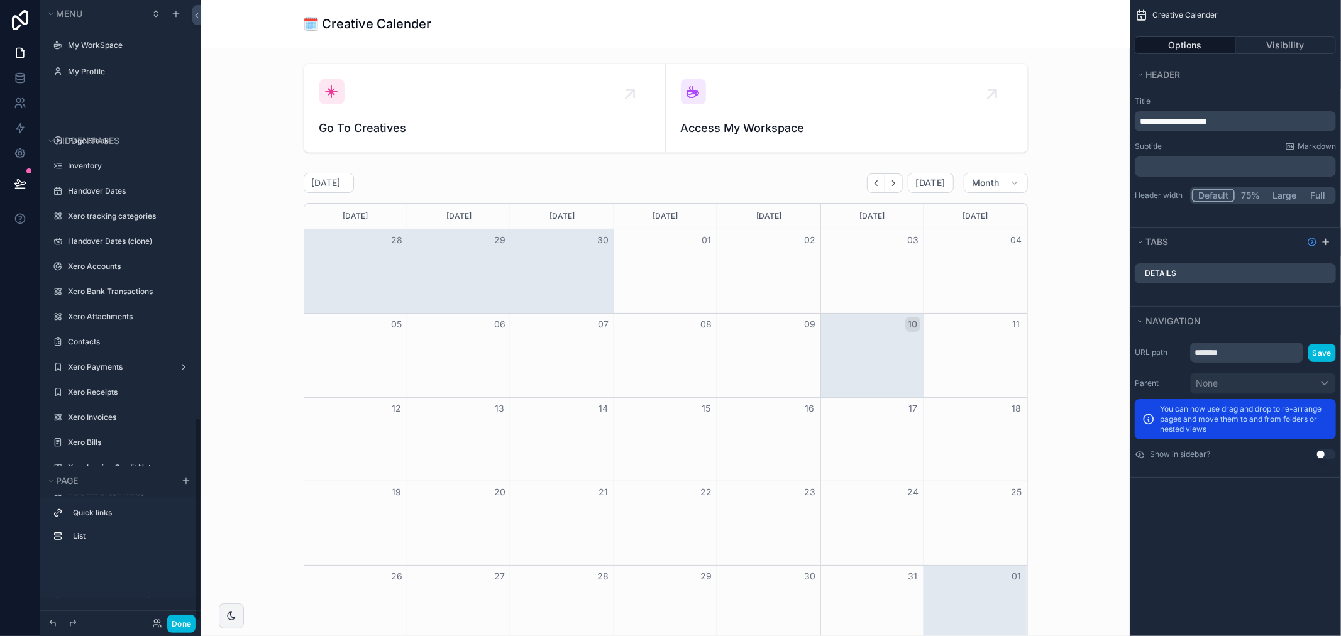
scroll to position [1267, 0]
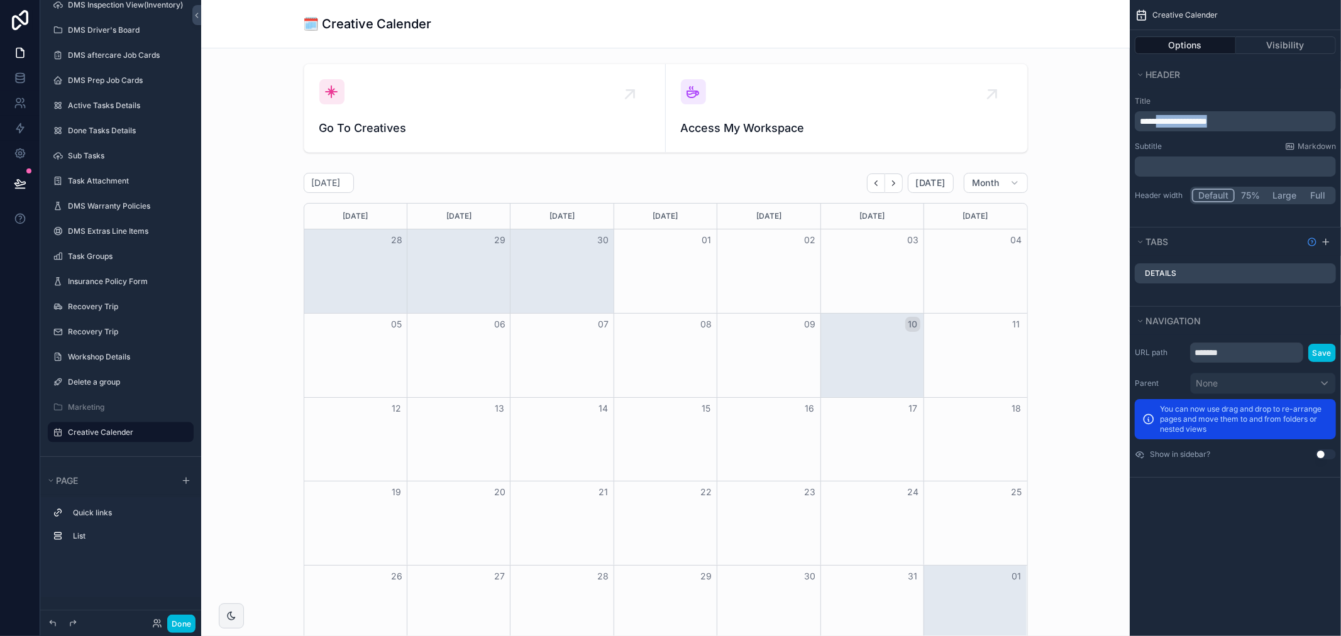
drag, startPoint x: 1232, startPoint y: 120, endPoint x: 1158, endPoint y: 121, distance: 74.8
click at [1158, 121] on p "**********" at bounding box center [1236, 121] width 194 height 13
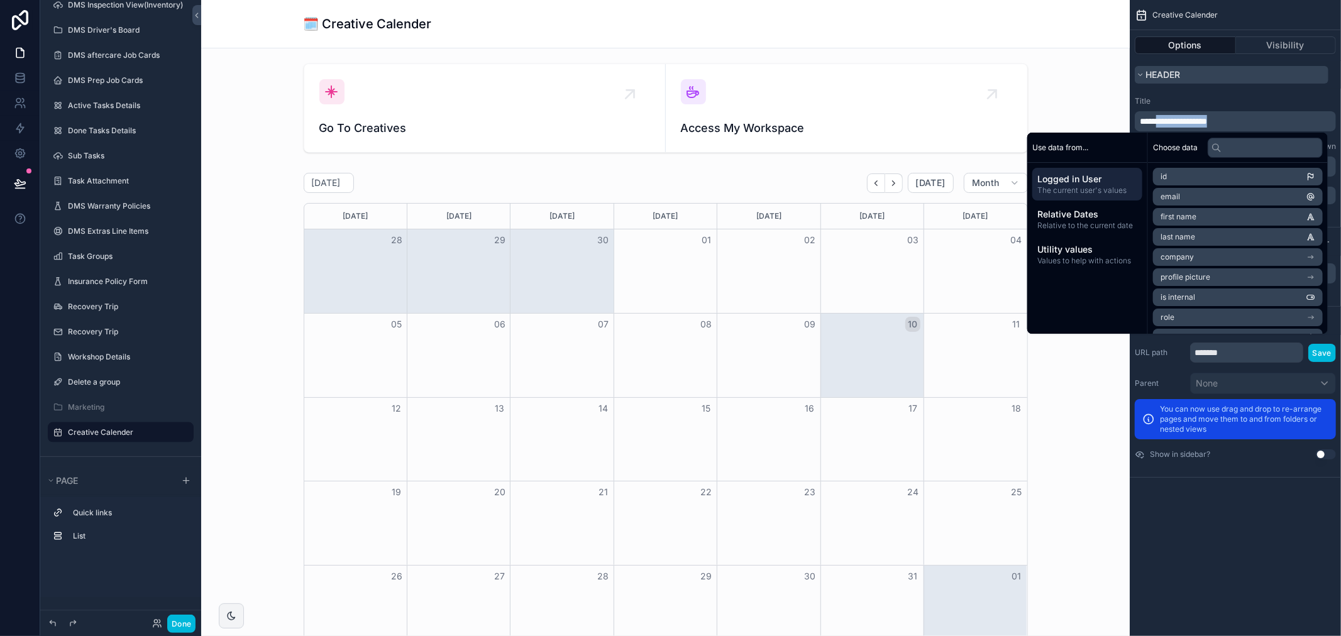
click at [1212, 74] on button "Header" at bounding box center [1231, 75] width 194 height 18
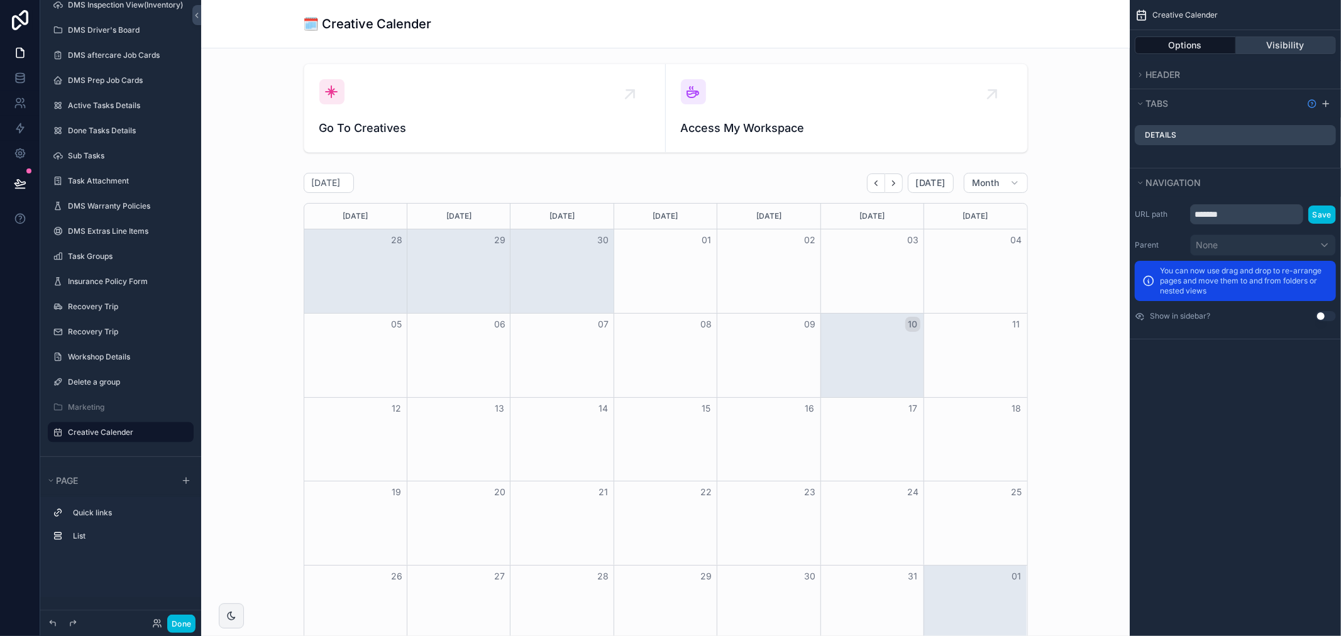
scroll to position [0, 0]
click at [1196, 79] on button "Header" at bounding box center [1231, 75] width 194 height 18
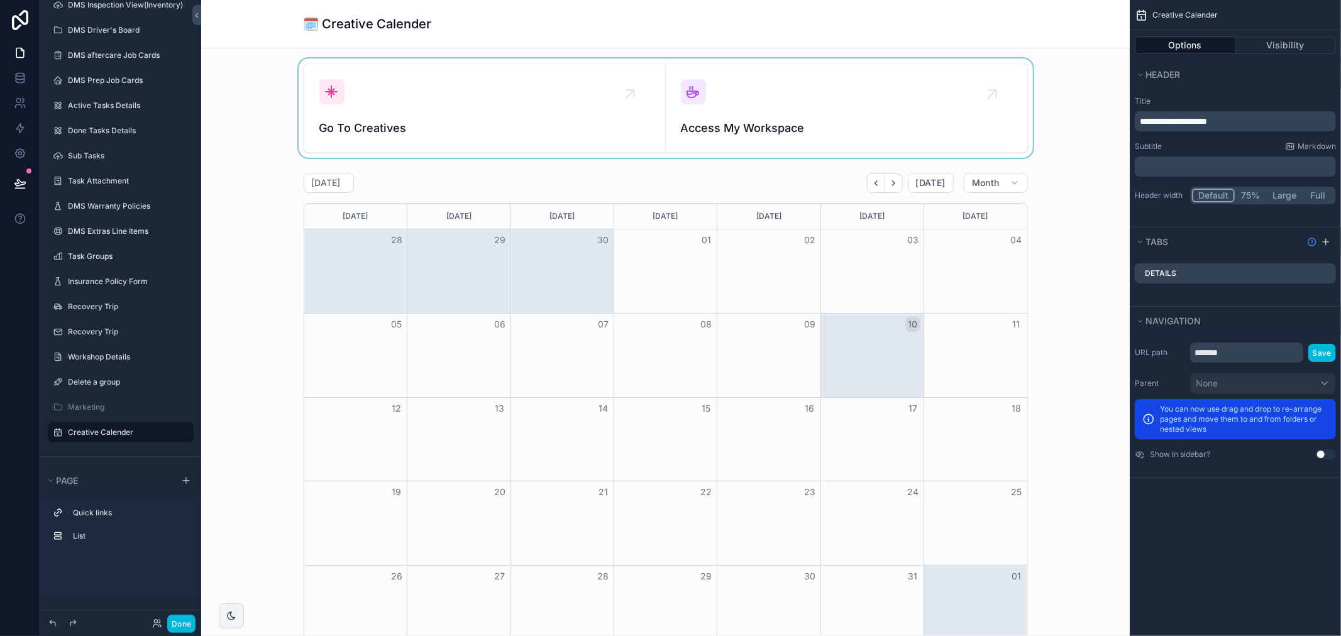
click at [902, 133] on div "scrollable content" at bounding box center [665, 107] width 908 height 99
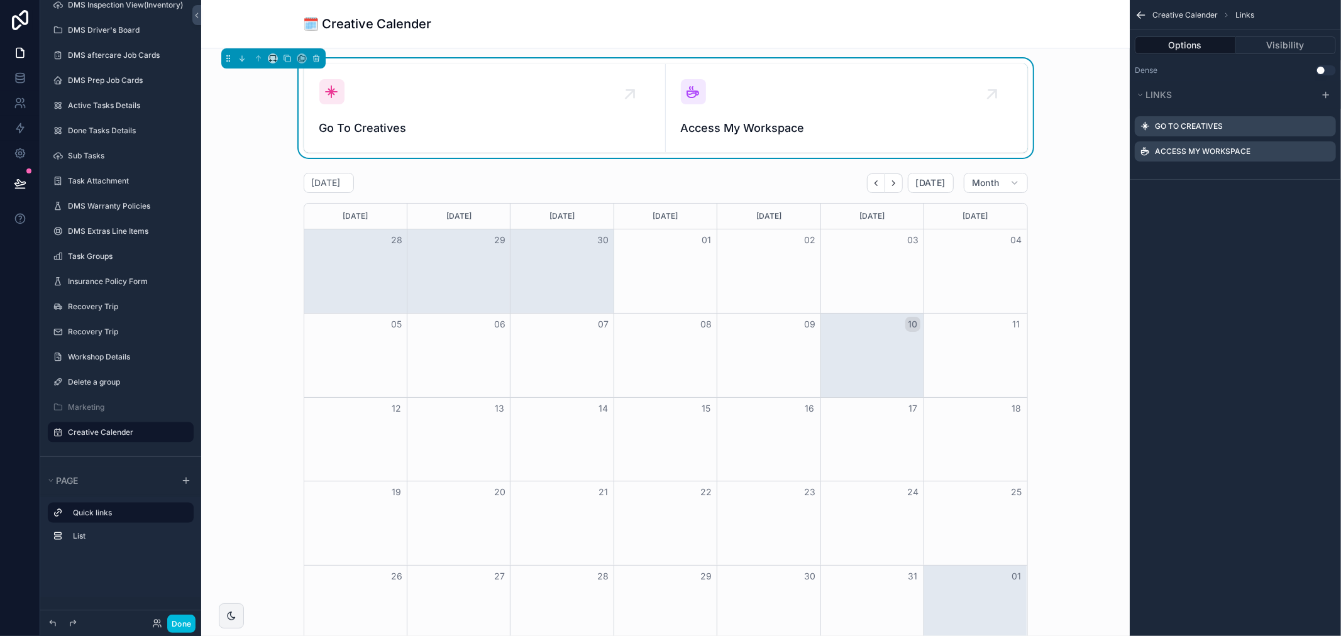
click at [0, 0] on icon "scrollable content" at bounding box center [0, 0] width 0 height 0
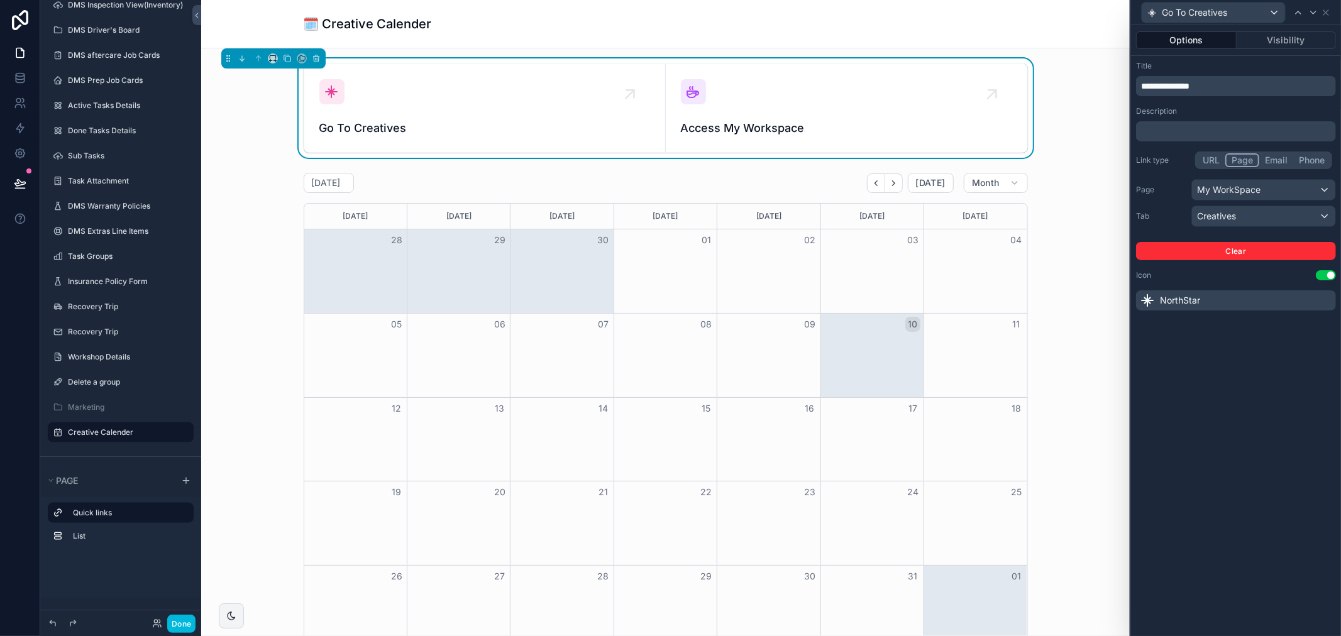
click at [1244, 97] on div "**********" at bounding box center [1236, 186] width 210 height 260
click at [1230, 85] on p "**********" at bounding box center [1237, 86] width 192 height 13
click at [1170, 82] on span "**********" at bounding box center [1165, 86] width 48 height 9
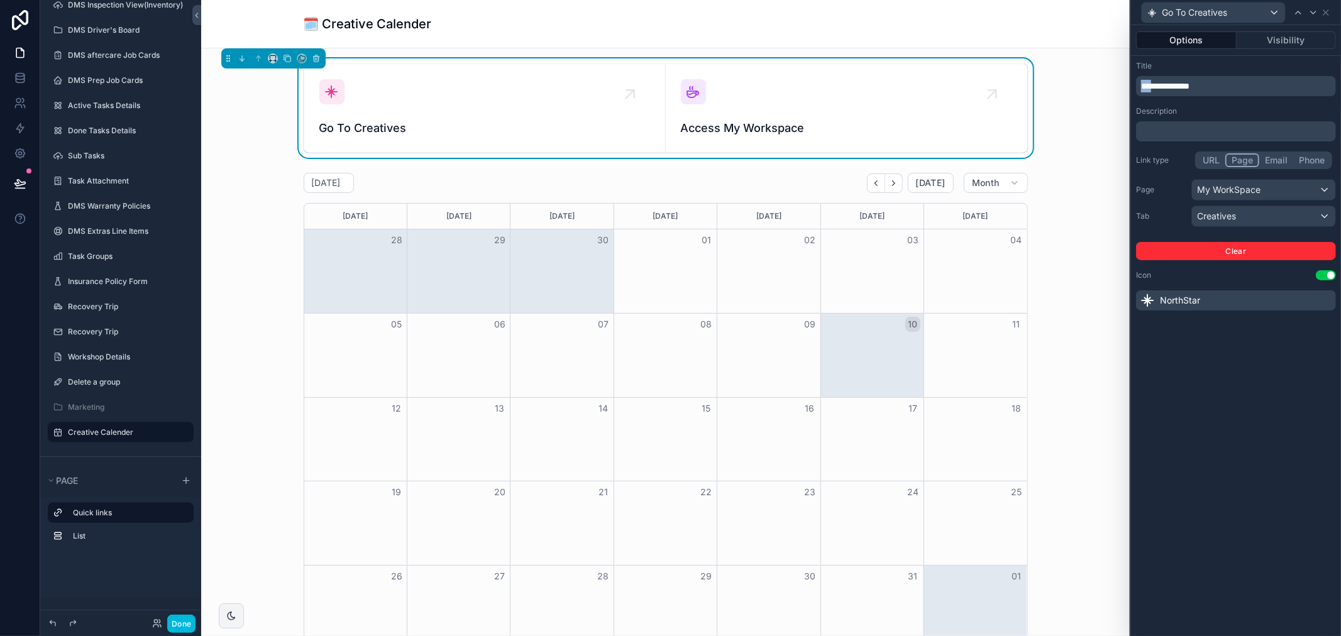
drag, startPoint x: 1153, startPoint y: 85, endPoint x: 1111, endPoint y: 83, distance: 42.2
click at [1111, 83] on div "**********" at bounding box center [670, 318] width 1341 height 636
drag, startPoint x: 736, startPoint y: 300, endPoint x: 1116, endPoint y: 272, distance: 381.3
click at [736, 300] on div "scrollable content" at bounding box center [665, 411] width 908 height 487
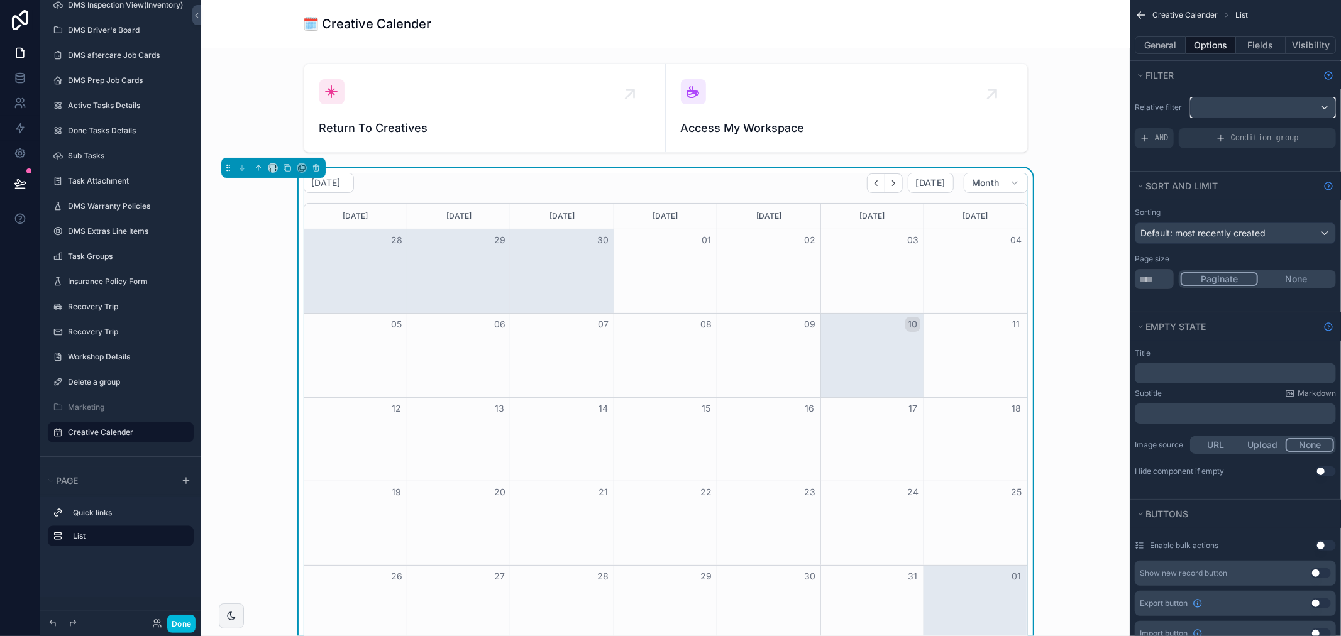
click at [1234, 102] on div "scrollable content" at bounding box center [1262, 107] width 145 height 20
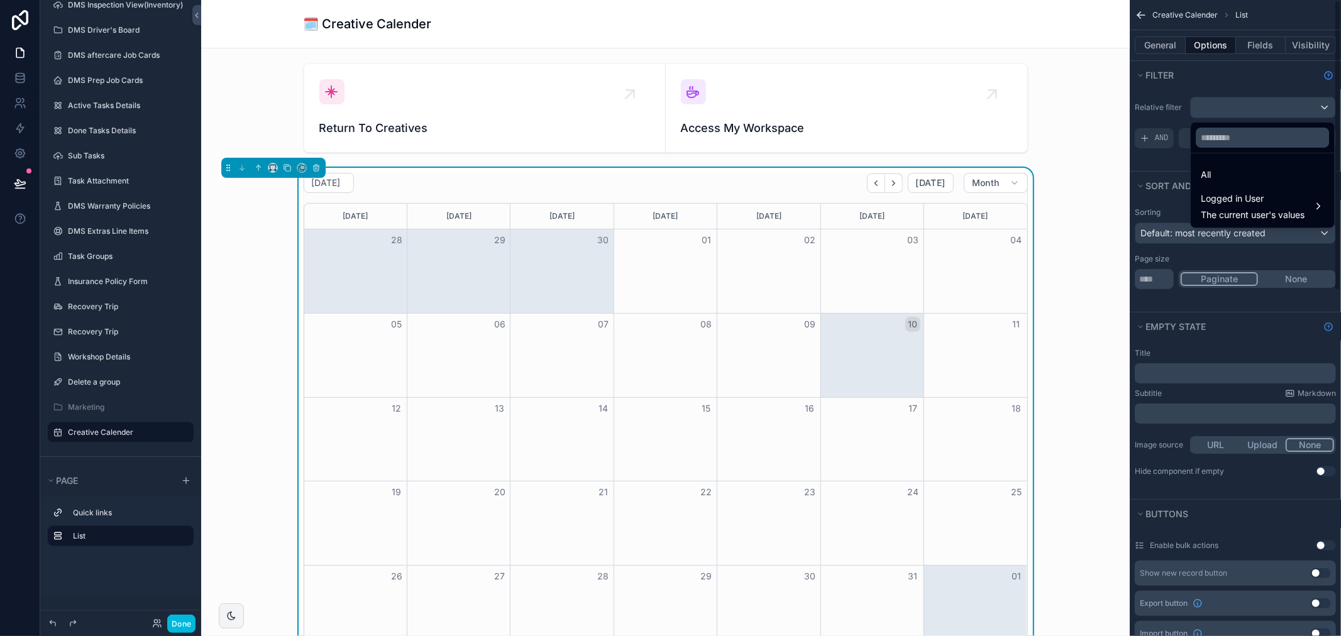
click at [1204, 80] on div "scrollable content" at bounding box center [670, 318] width 1341 height 636
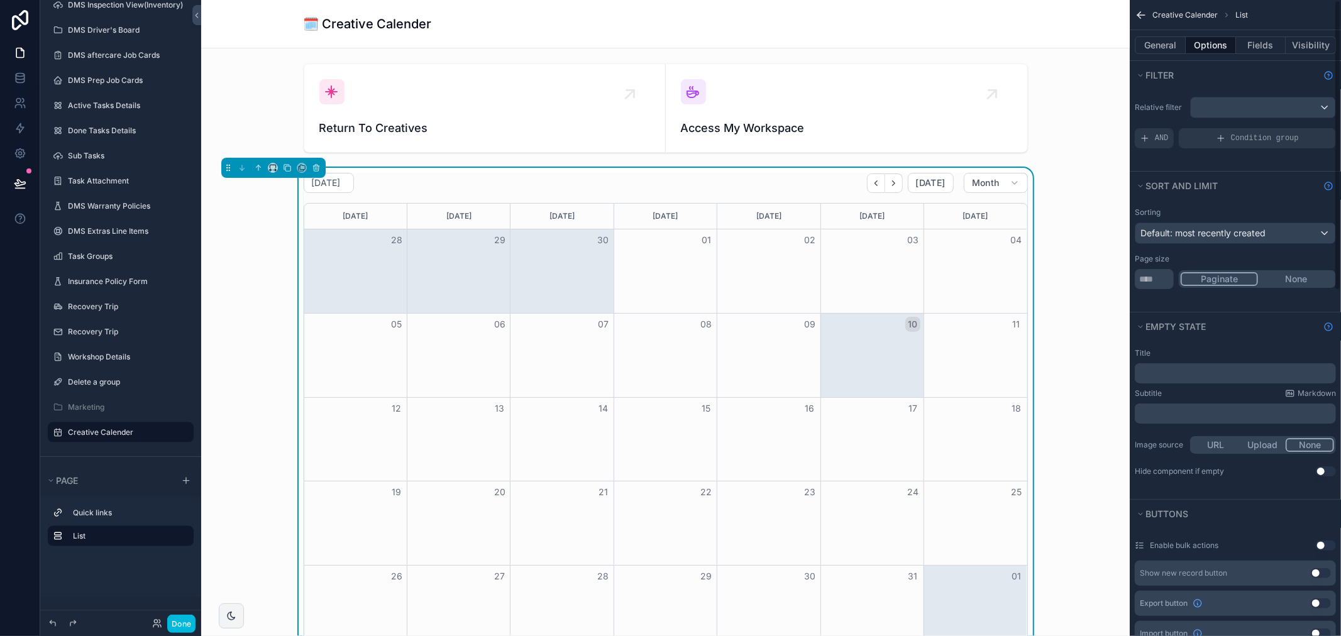
click at [1161, 35] on div "General Options Fields Visibility" at bounding box center [1234, 45] width 211 height 30
click at [1169, 51] on button "General" at bounding box center [1159, 45] width 51 height 18
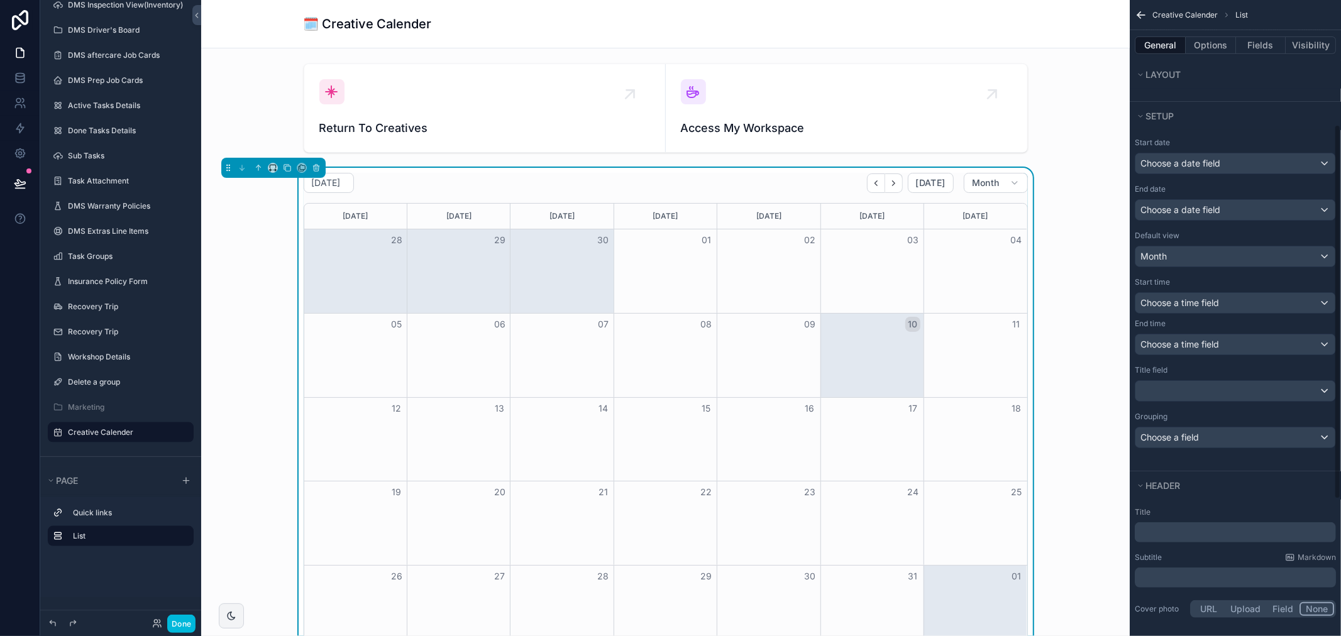
scroll to position [209, 0]
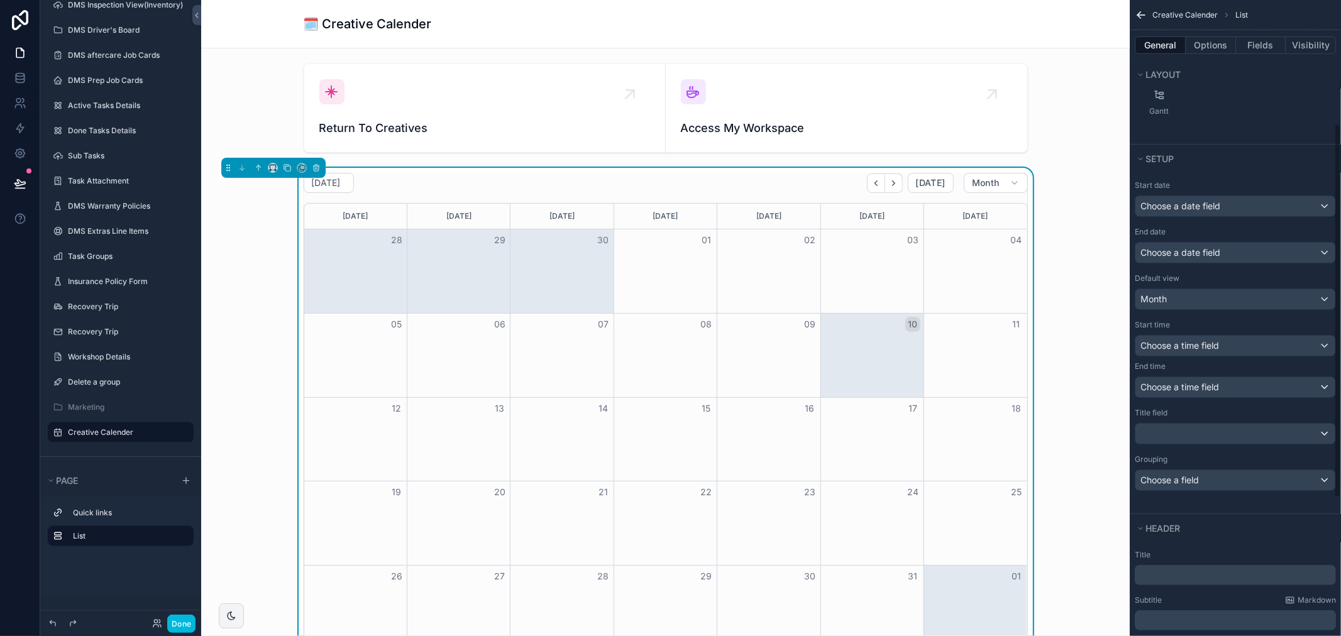
click at [1213, 187] on div "Start date" at bounding box center [1234, 185] width 201 height 10
click at [1215, 199] on div "Choose a date field" at bounding box center [1235, 206] width 200 height 20
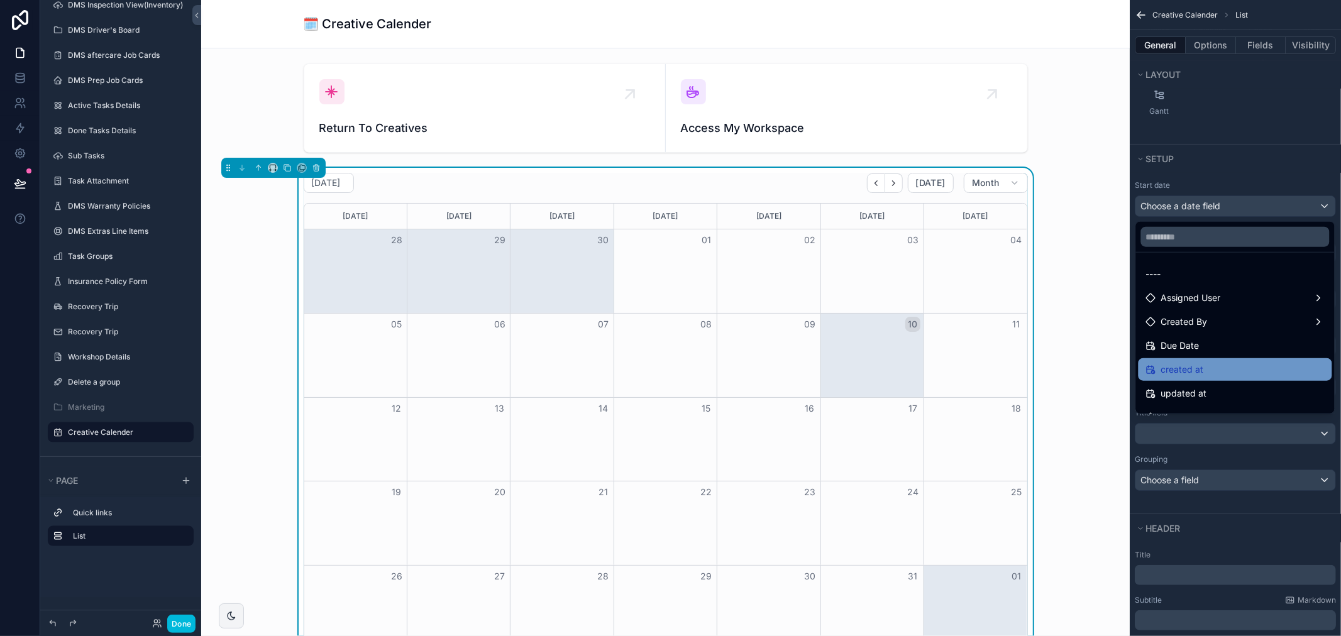
click at [1210, 371] on div "created at" at bounding box center [1235, 369] width 178 height 15
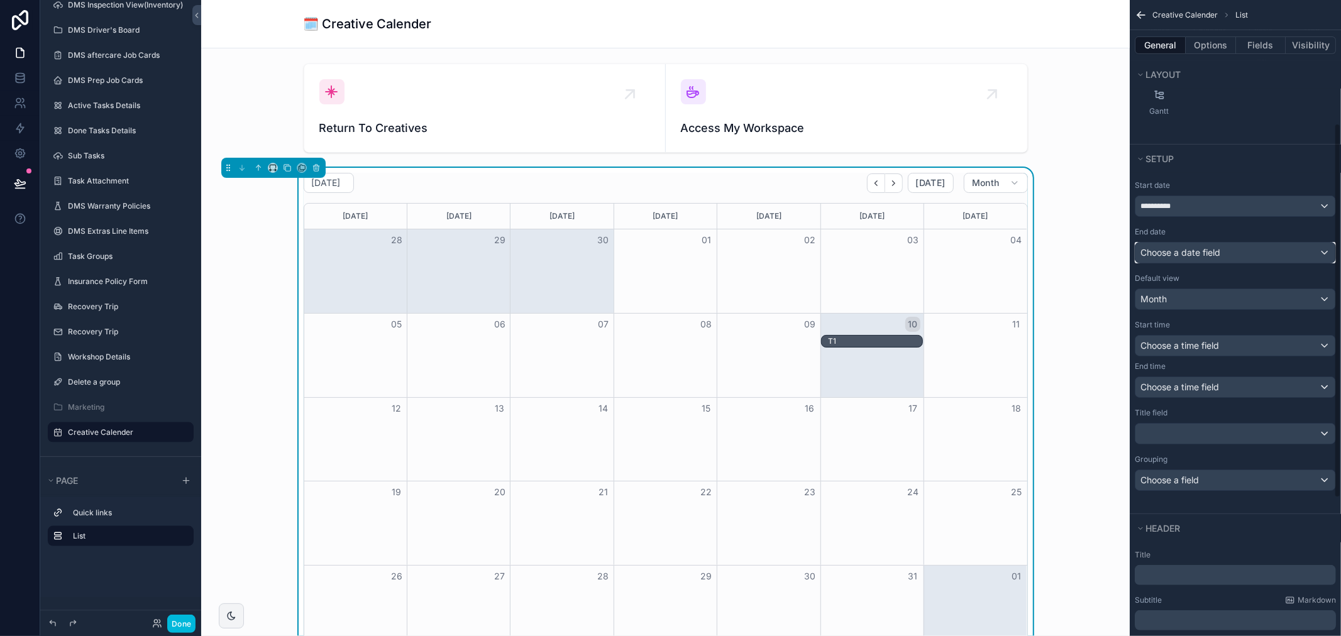
click at [1221, 251] on div "Choose a date field" at bounding box center [1235, 253] width 200 height 20
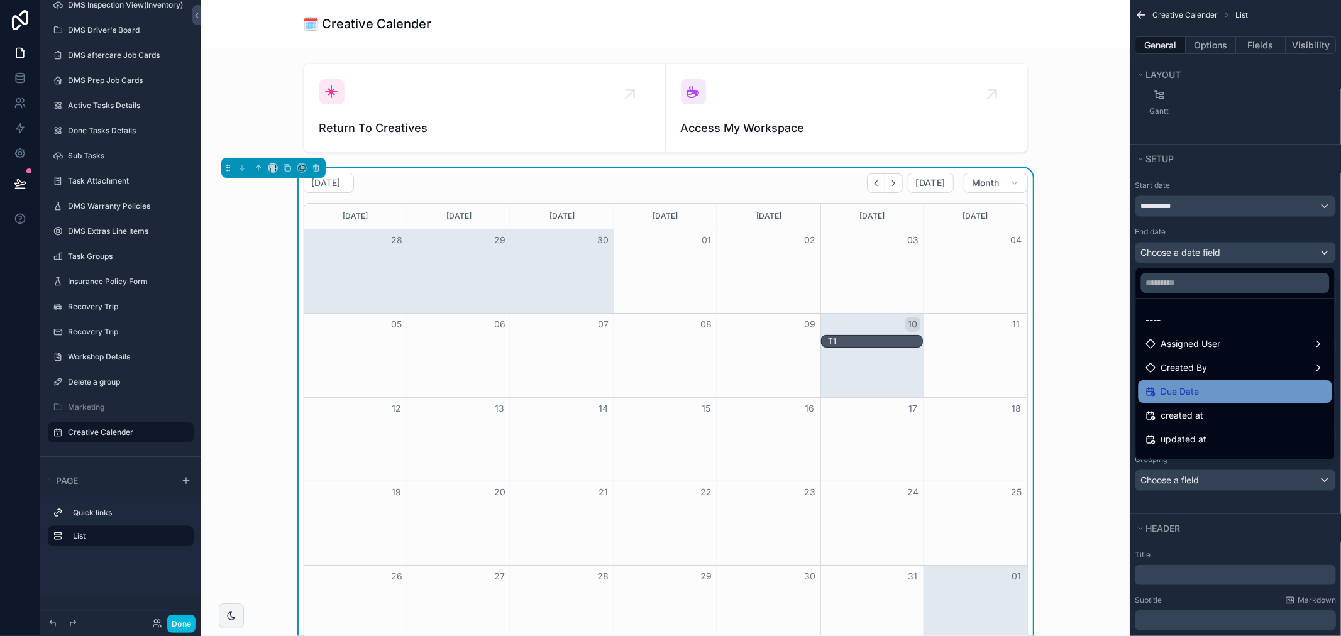
click at [1198, 393] on span "Due Date" at bounding box center [1180, 391] width 38 height 15
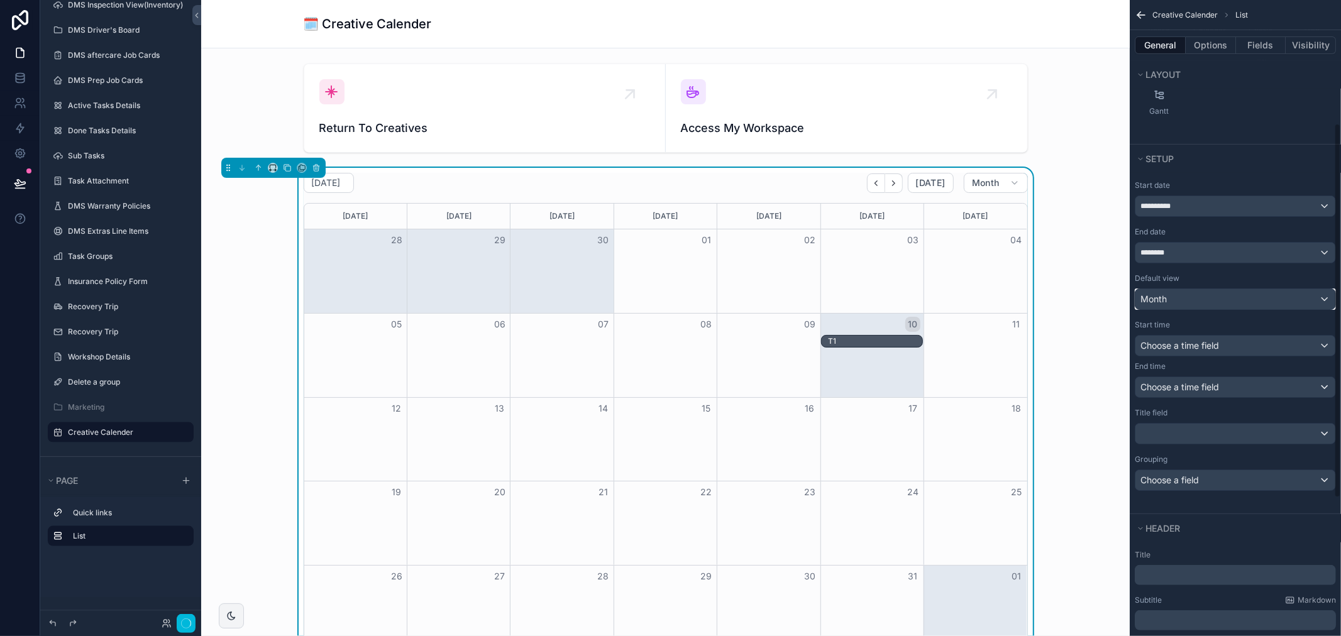
click at [1209, 299] on div "Month" at bounding box center [1235, 299] width 200 height 20
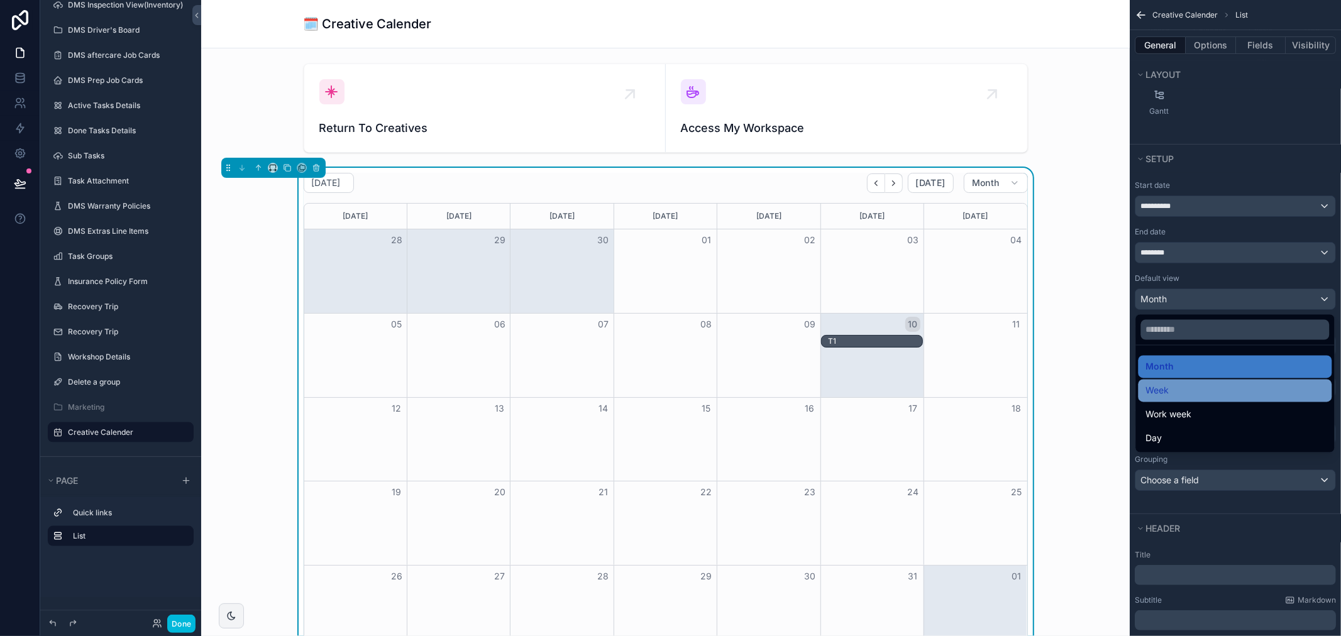
click at [1191, 398] on div "Week" at bounding box center [1235, 390] width 178 height 15
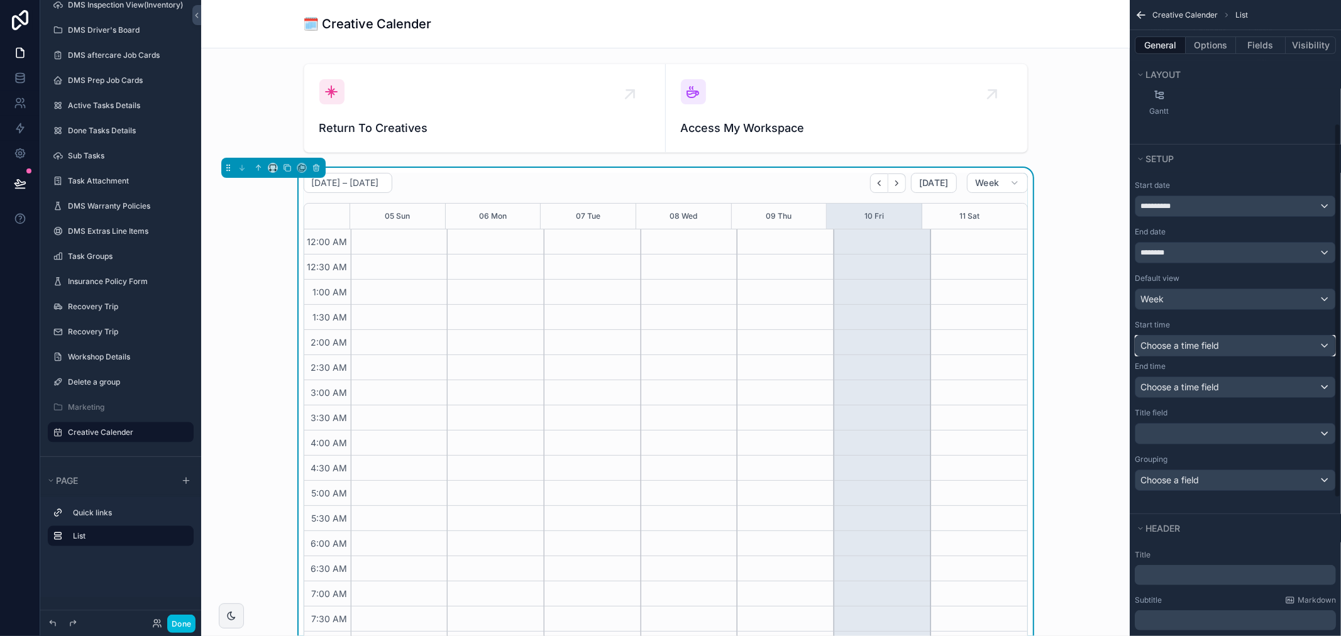
click at [1194, 349] on span "Choose a time field" at bounding box center [1179, 345] width 79 height 11
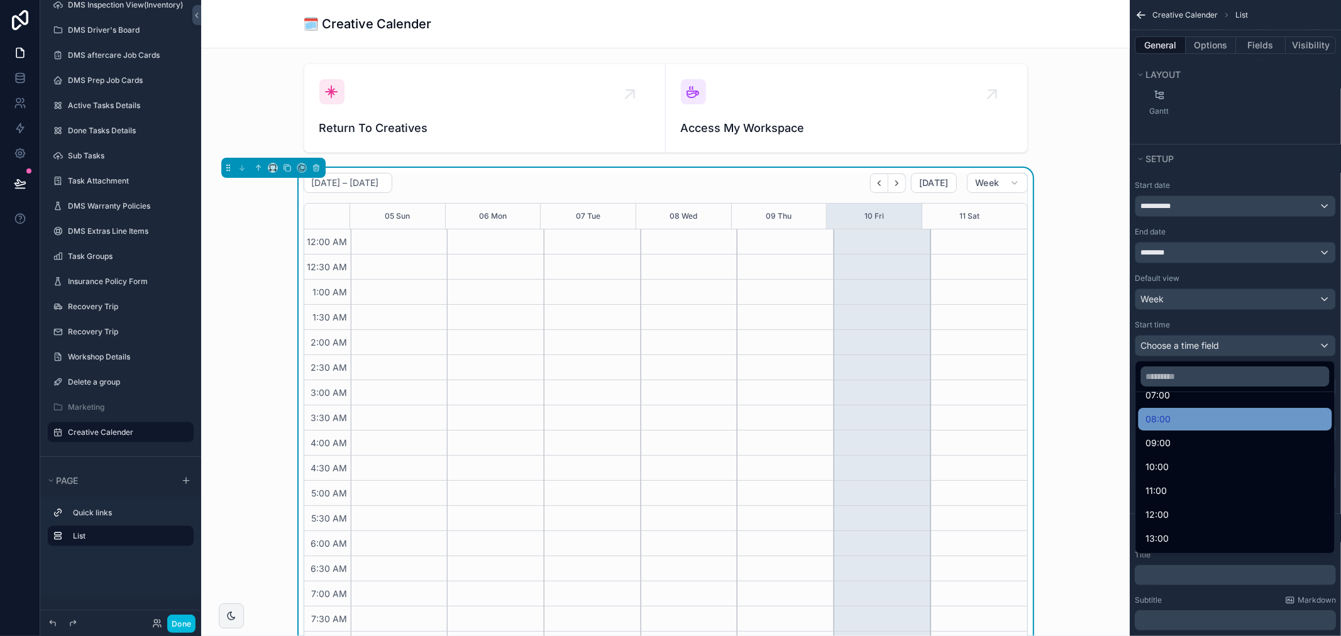
click at [1178, 422] on div "08:00" at bounding box center [1235, 419] width 178 height 15
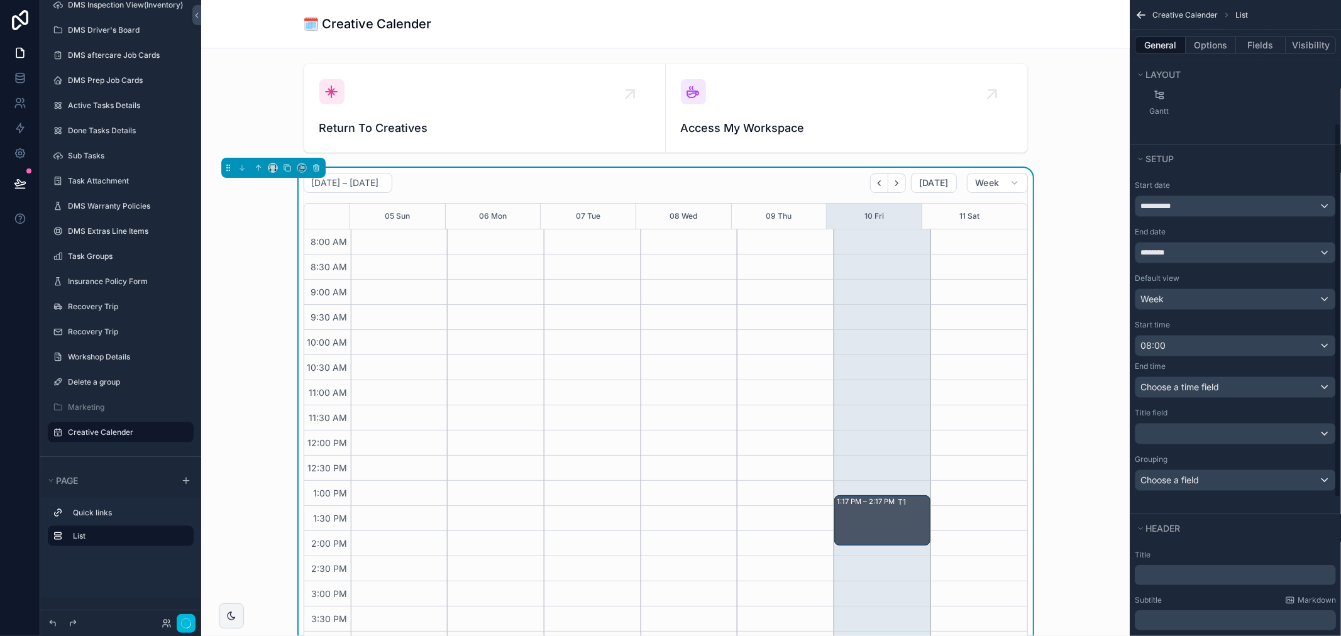
scroll to position [385, 0]
click at [1204, 390] on span "Choose a time field" at bounding box center [1179, 386] width 79 height 11
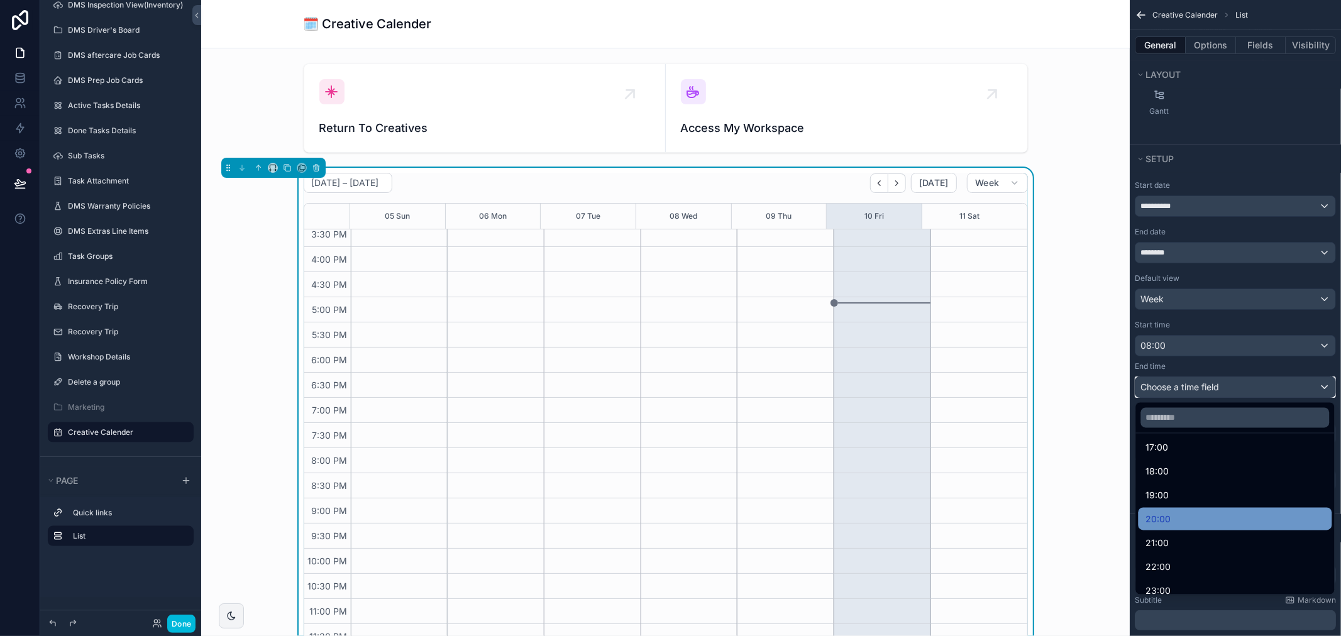
scroll to position [447, 0]
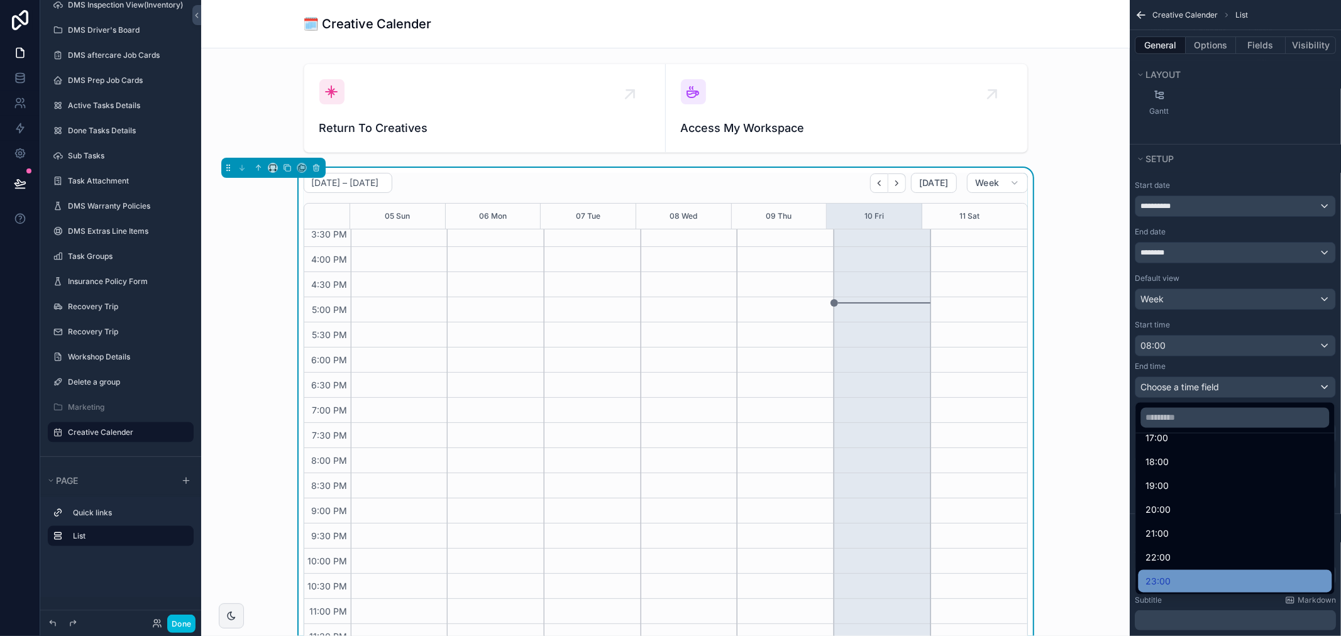
click at [1185, 574] on div "23:00" at bounding box center [1235, 581] width 178 height 15
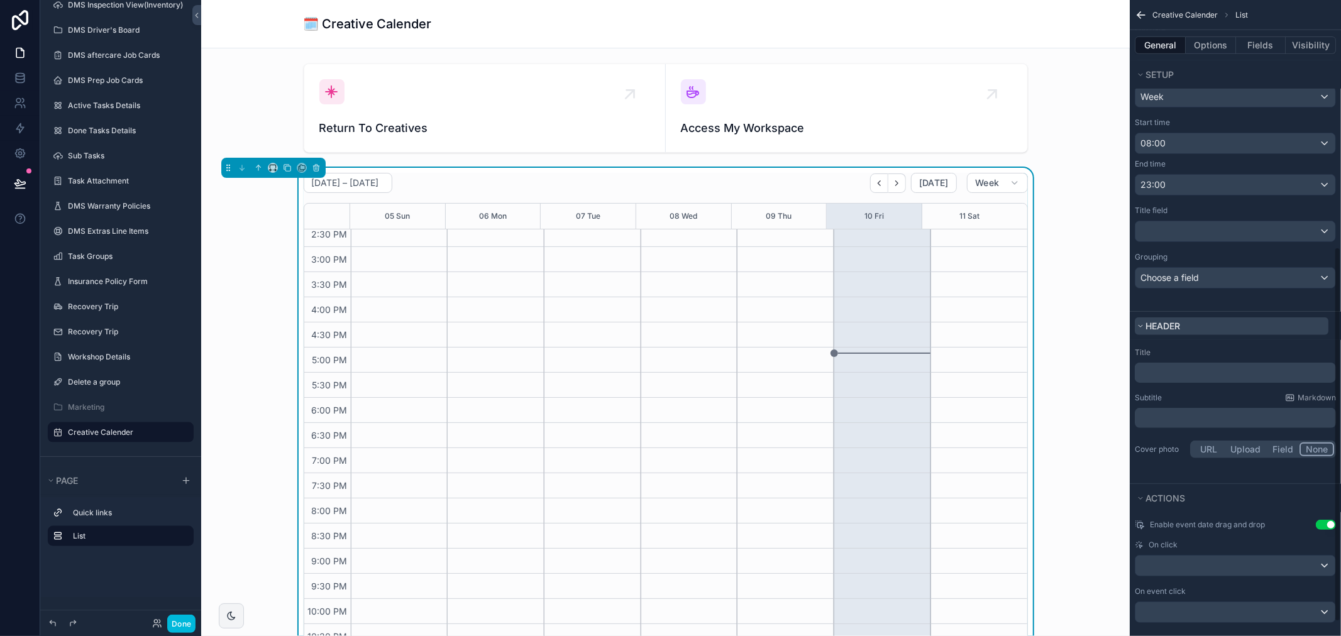
scroll to position [419, 0]
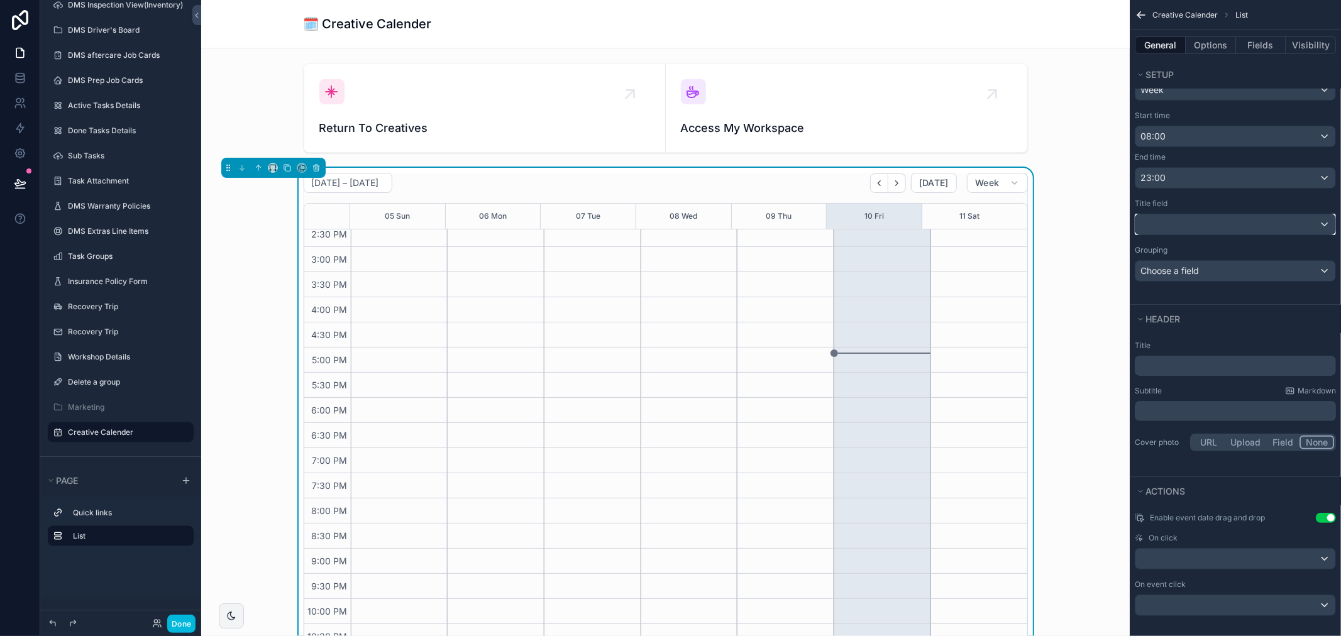
click at [1210, 229] on div "scrollable content" at bounding box center [1235, 224] width 200 height 20
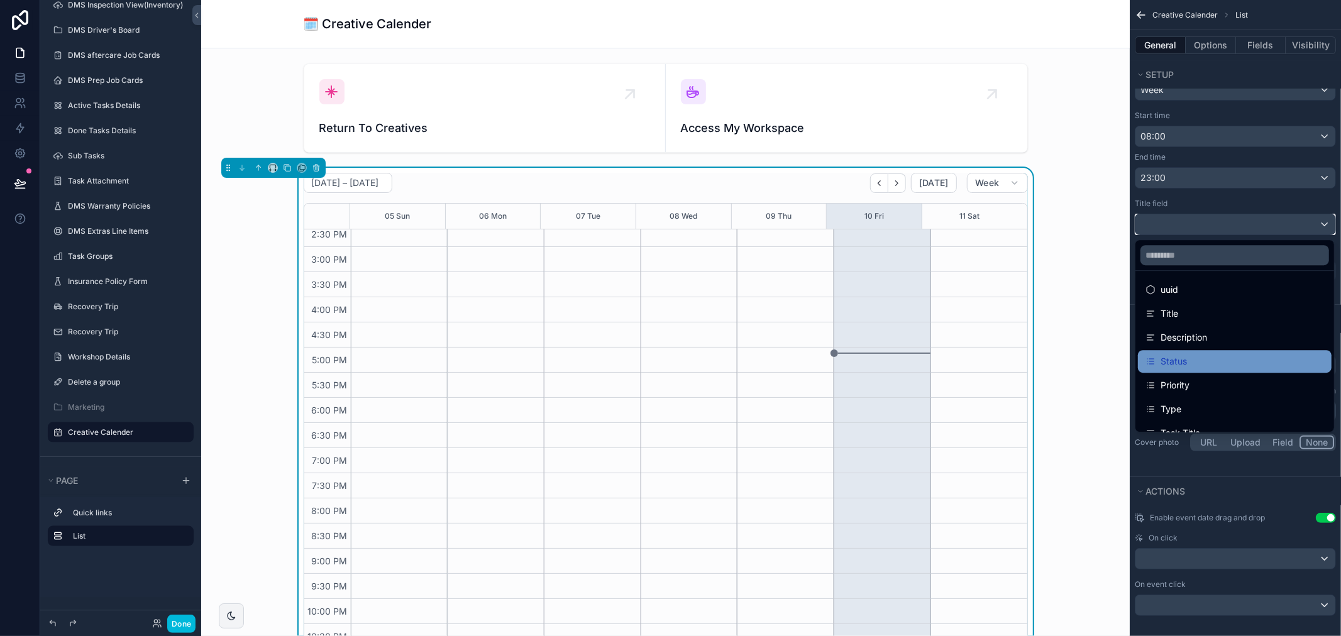
scroll to position [41, 0]
drag, startPoint x: 1209, startPoint y: 426, endPoint x: 1212, endPoint y: 419, distance: 7.9
click at [1210, 426] on div "Task Title" at bounding box center [1235, 418] width 194 height 23
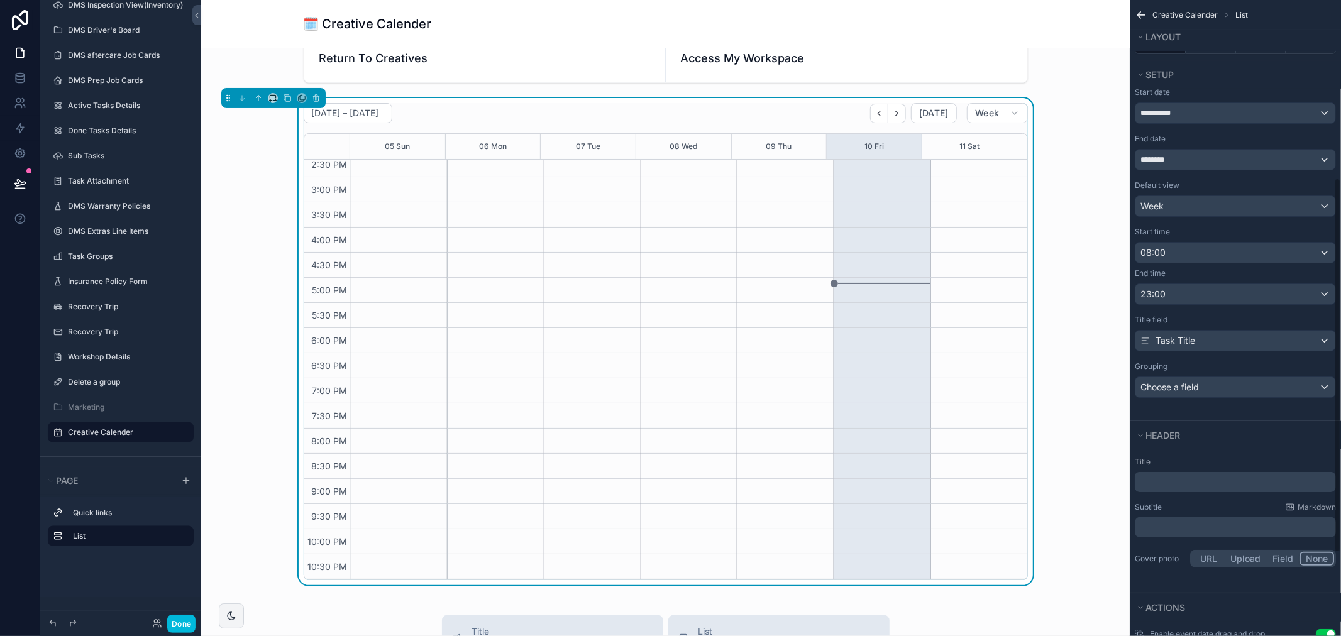
scroll to position [443, 0]
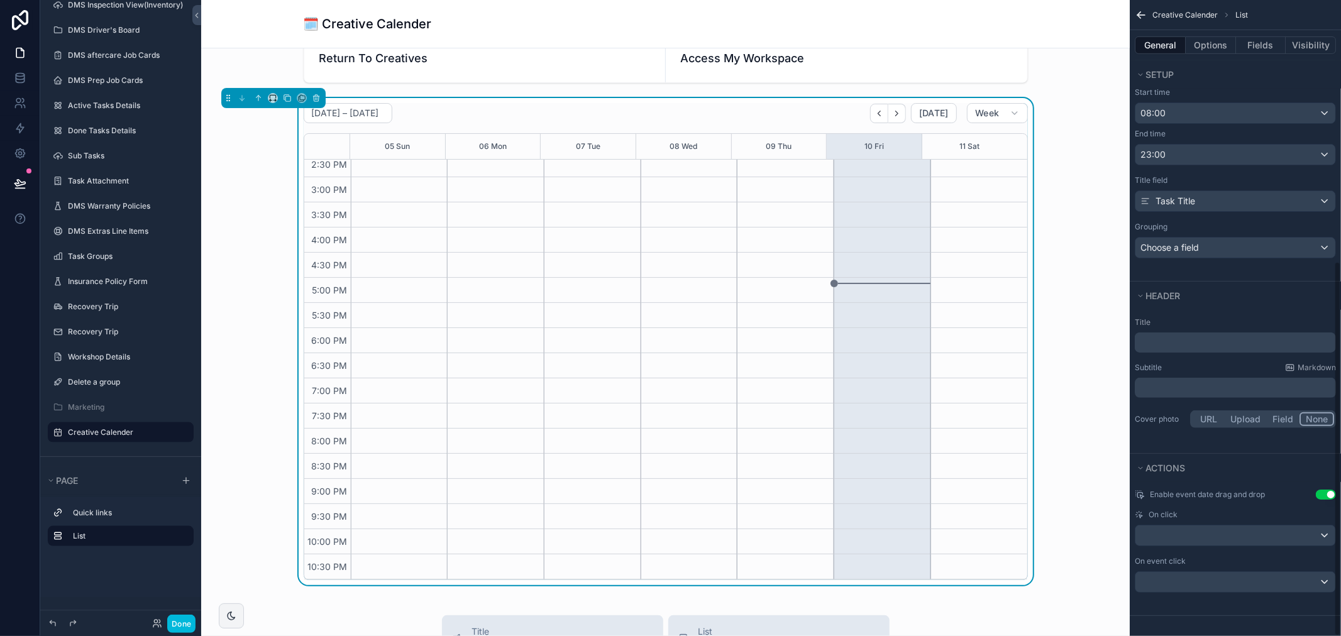
click at [1329, 494] on button "Use setting" at bounding box center [1325, 495] width 20 height 10
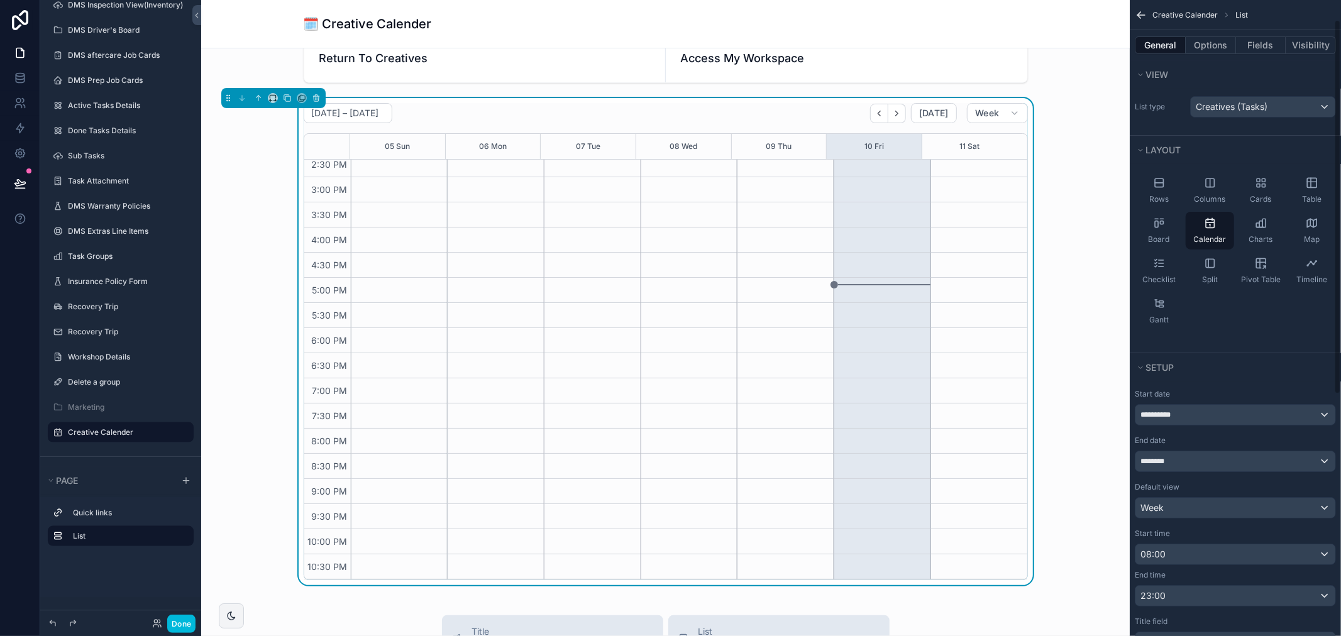
scroll to position [0, 0]
click at [1196, 43] on button "Options" at bounding box center [1210, 45] width 50 height 18
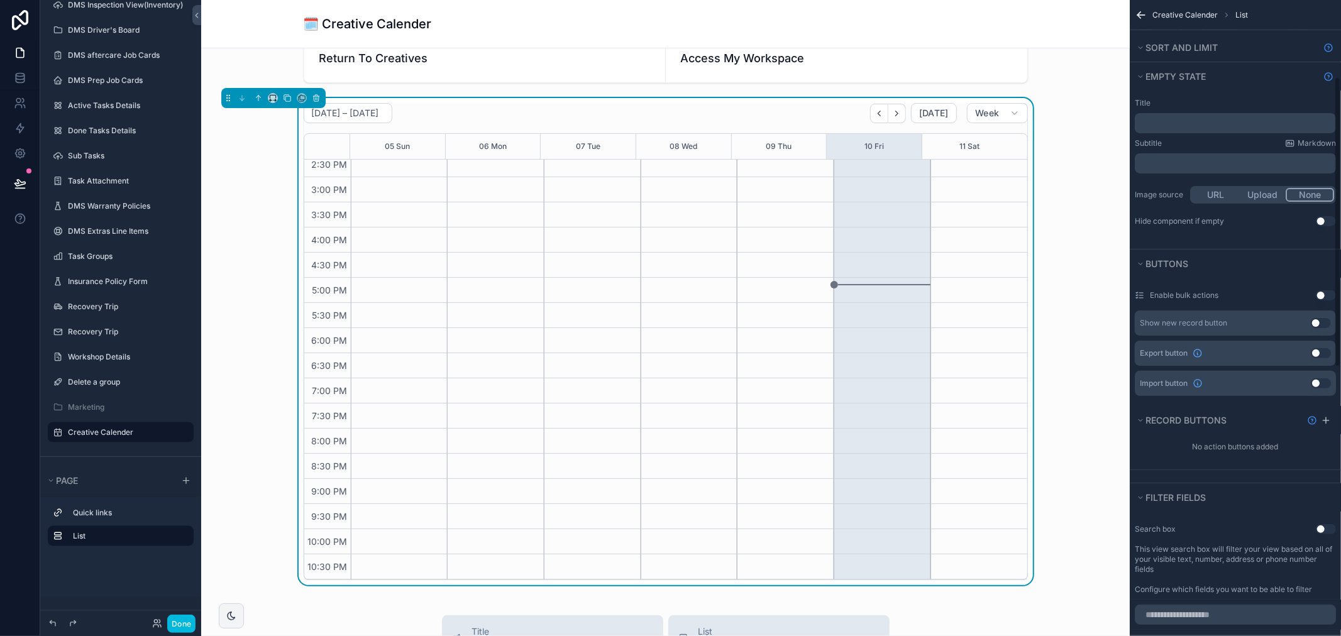
scroll to position [140, 0]
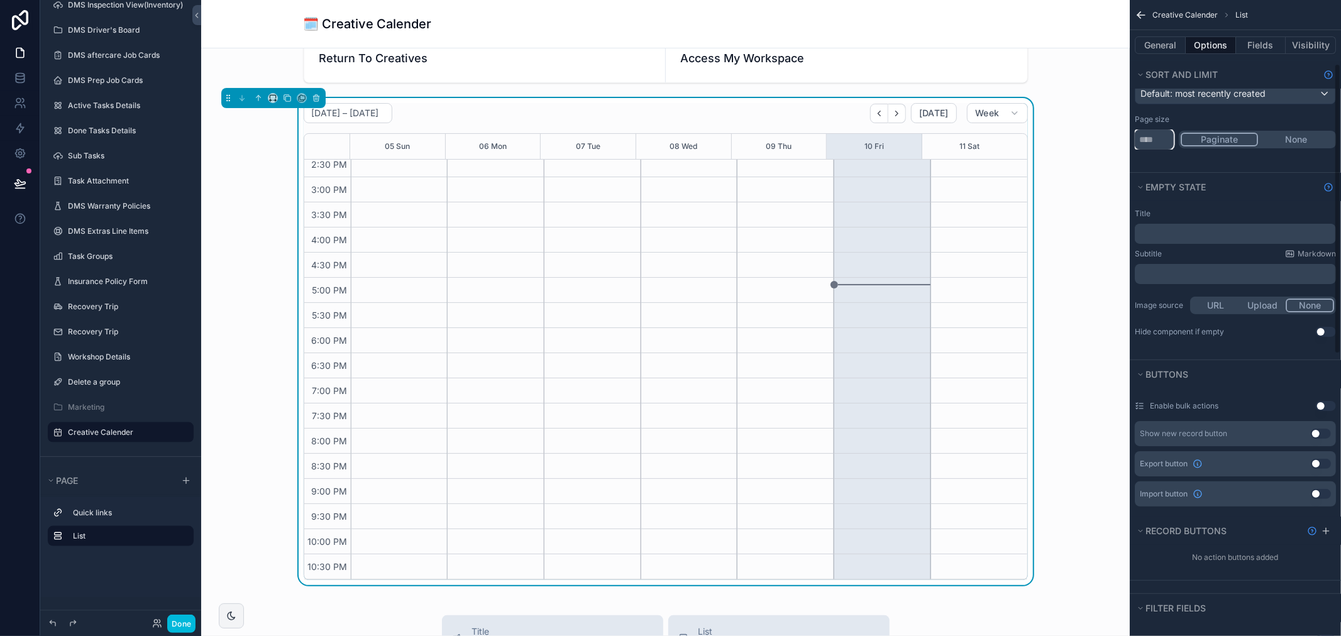
drag, startPoint x: 1155, startPoint y: 145, endPoint x: 1126, endPoint y: 143, distance: 28.3
click at [1126, 143] on div "My WorkSpace My Profile Page Stock Inventory 1,987 Handover Dates Xero tracking…" at bounding box center [770, 318] width 1139 height 636
type input "****"
click at [1297, 126] on div "Page size **** Paginate None" at bounding box center [1234, 131] width 201 height 35
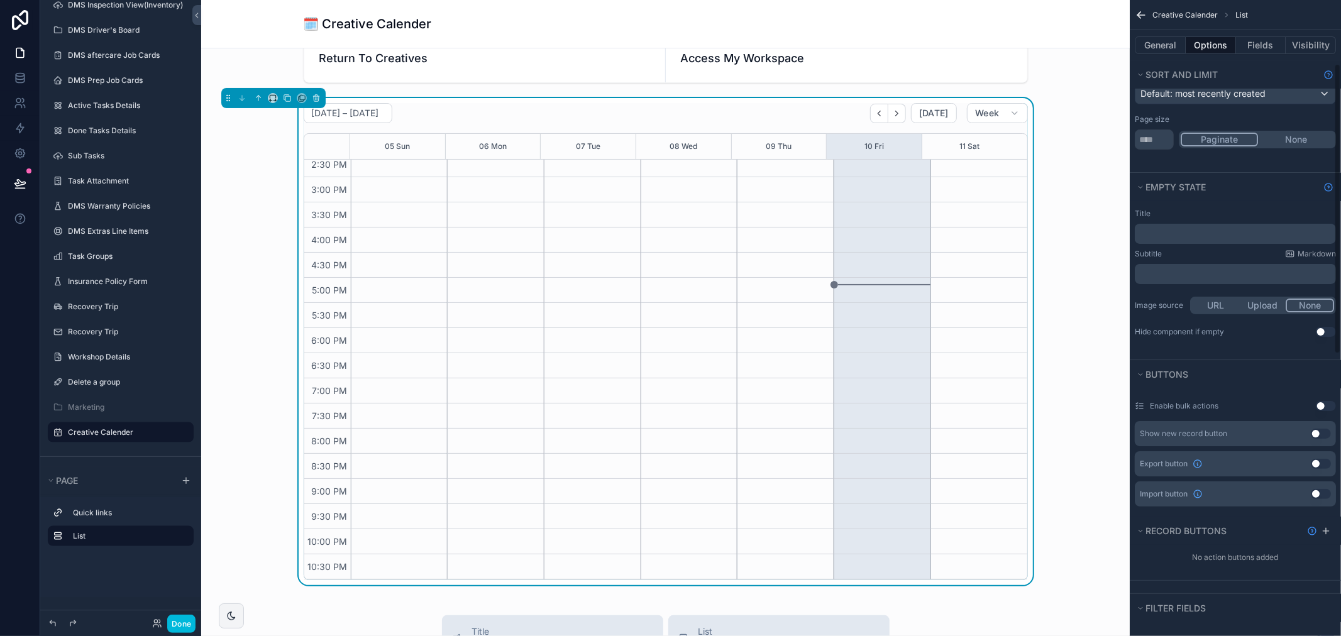
click at [1303, 148] on div "**** Paginate None" at bounding box center [1234, 139] width 201 height 20
click at [1303, 142] on button "None" at bounding box center [1296, 140] width 76 height 14
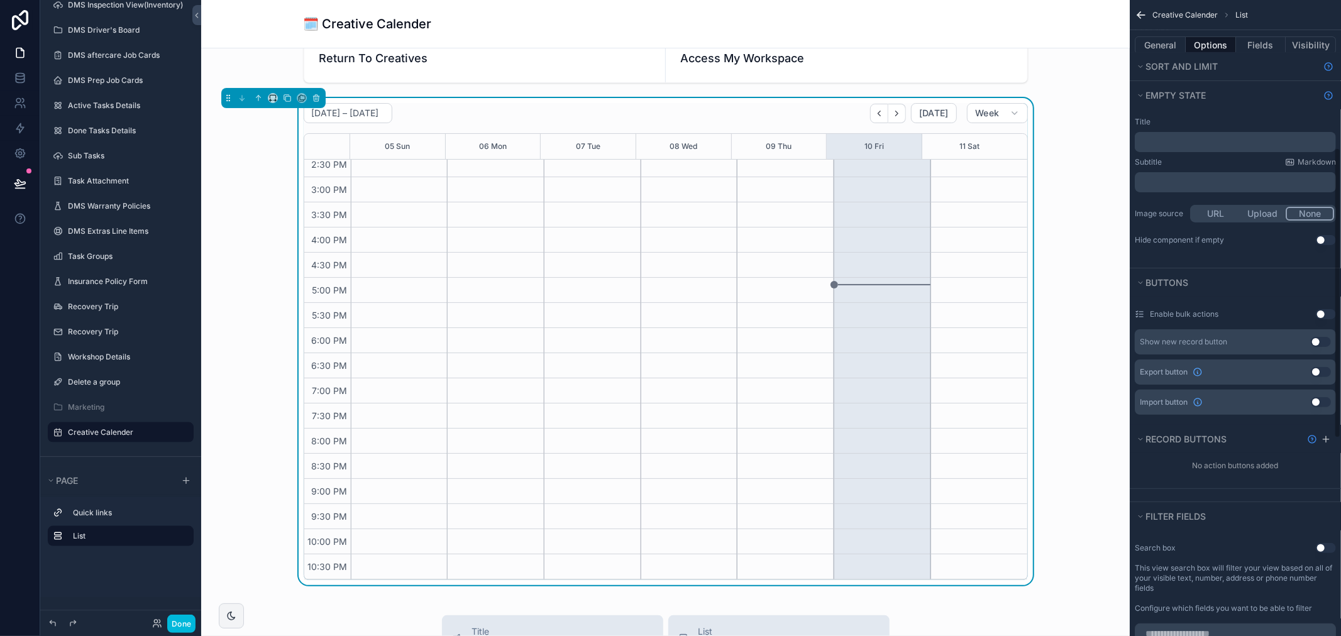
scroll to position [0, 0]
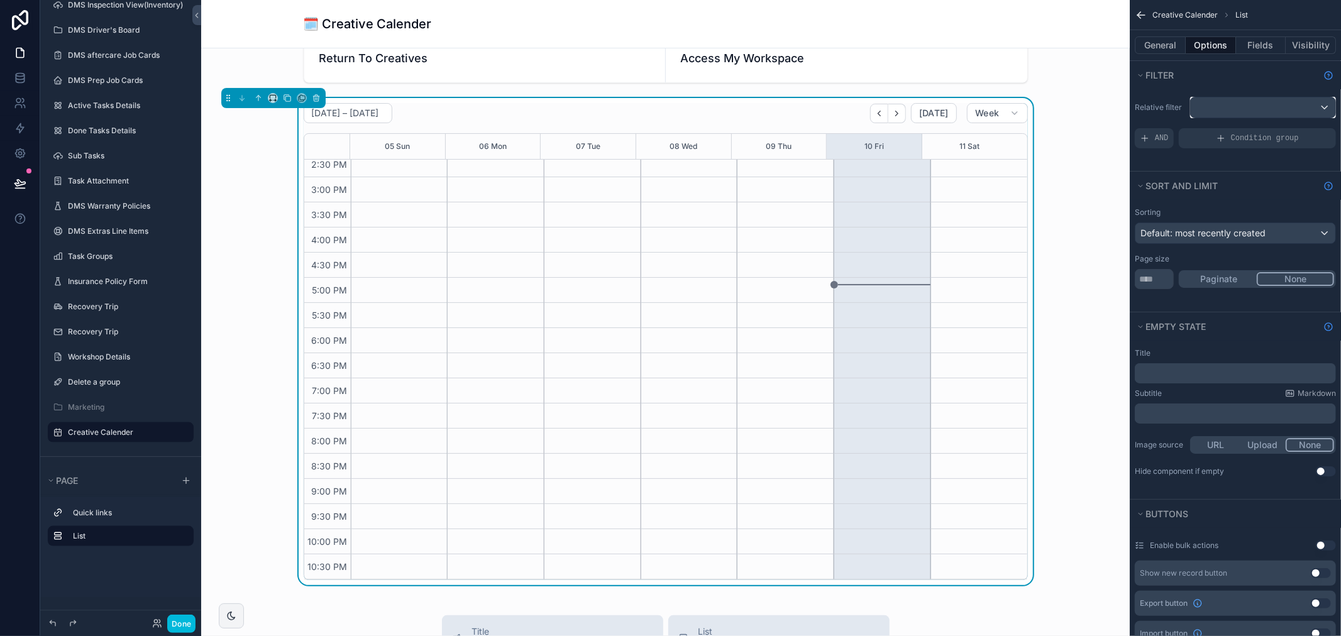
click at [1207, 102] on div "scrollable content" at bounding box center [1262, 107] width 145 height 20
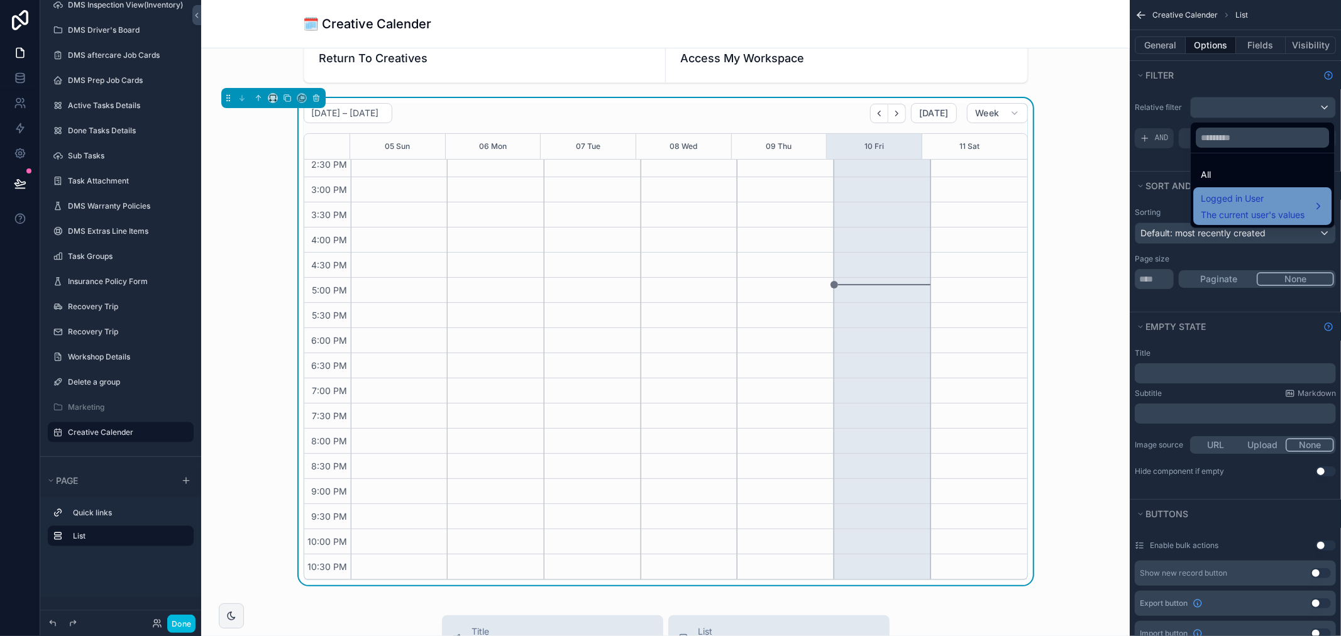
click at [1243, 201] on span "Logged in User" at bounding box center [1252, 198] width 104 height 15
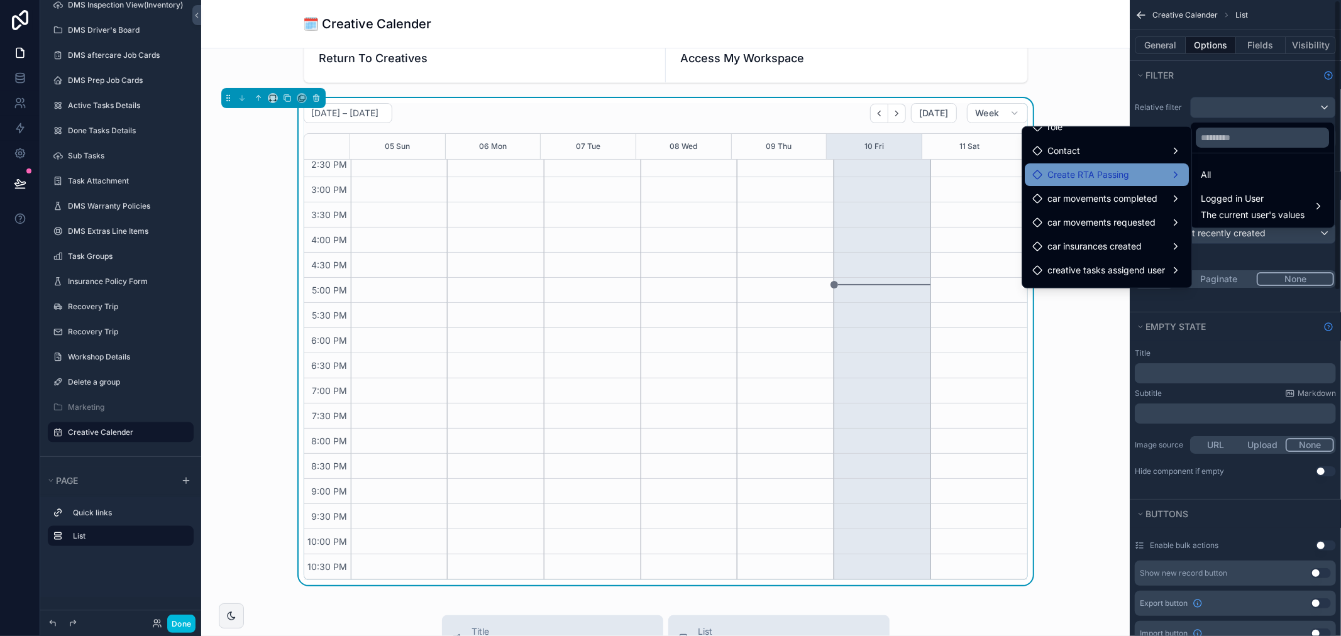
scroll to position [58, 0]
click at [1191, 82] on div "scrollable content" at bounding box center [670, 318] width 1341 height 636
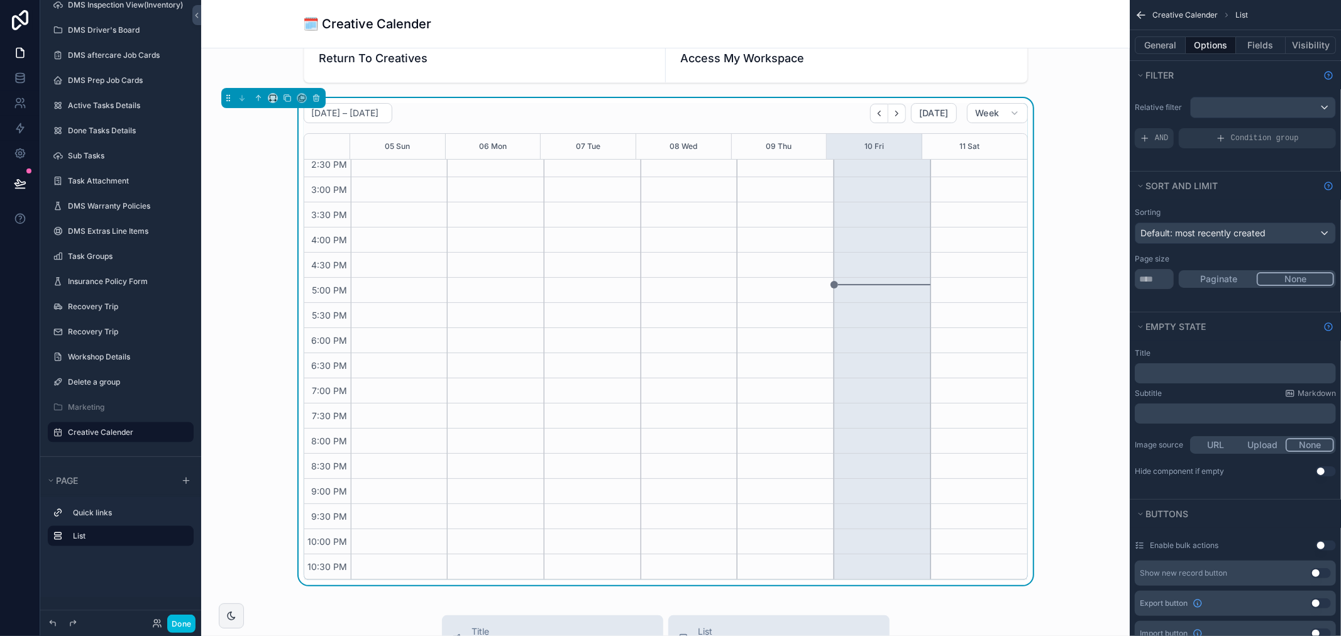
click at [1177, 35] on div "General Options Fields Visibility" at bounding box center [1234, 45] width 211 height 30
click at [1176, 44] on button "General" at bounding box center [1159, 45] width 51 height 18
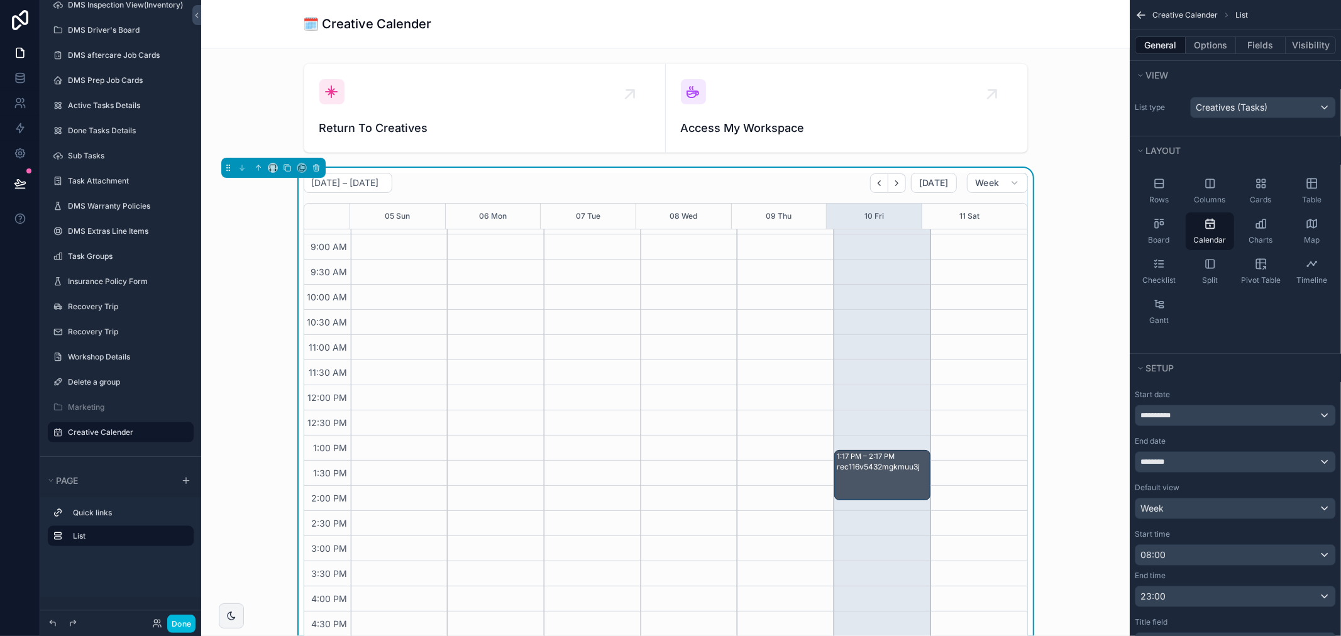
scroll to position [0, 0]
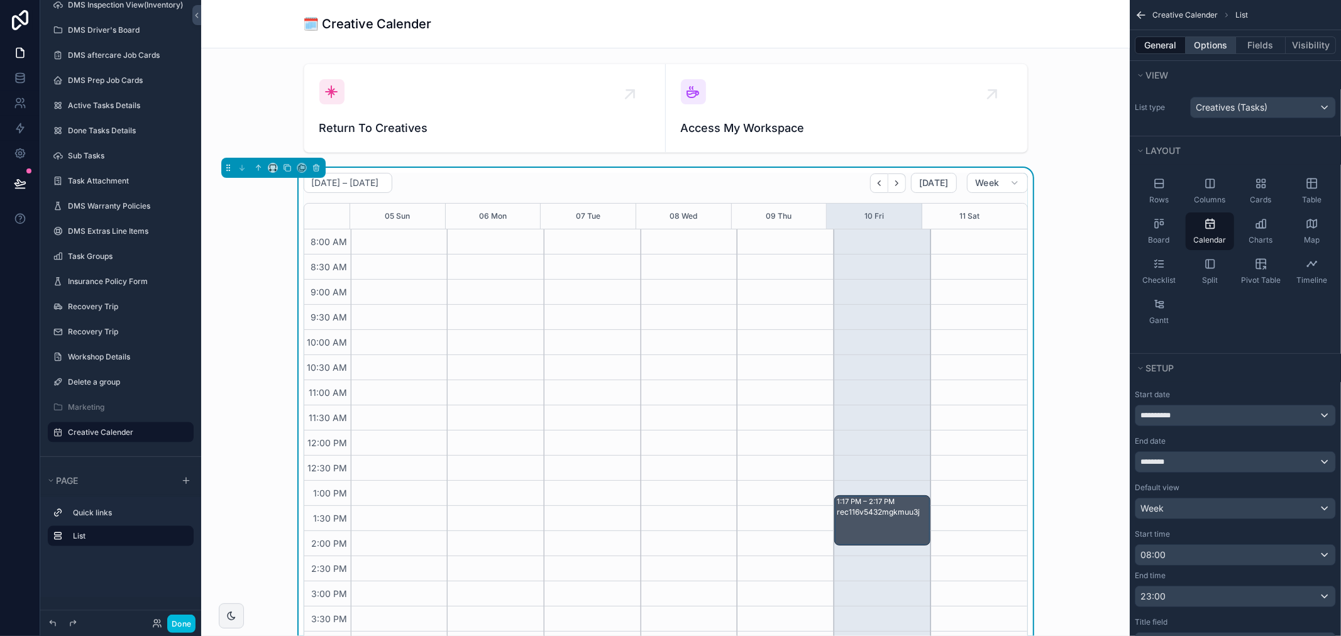
click at [1207, 50] on button "Options" at bounding box center [1210, 45] width 50 height 18
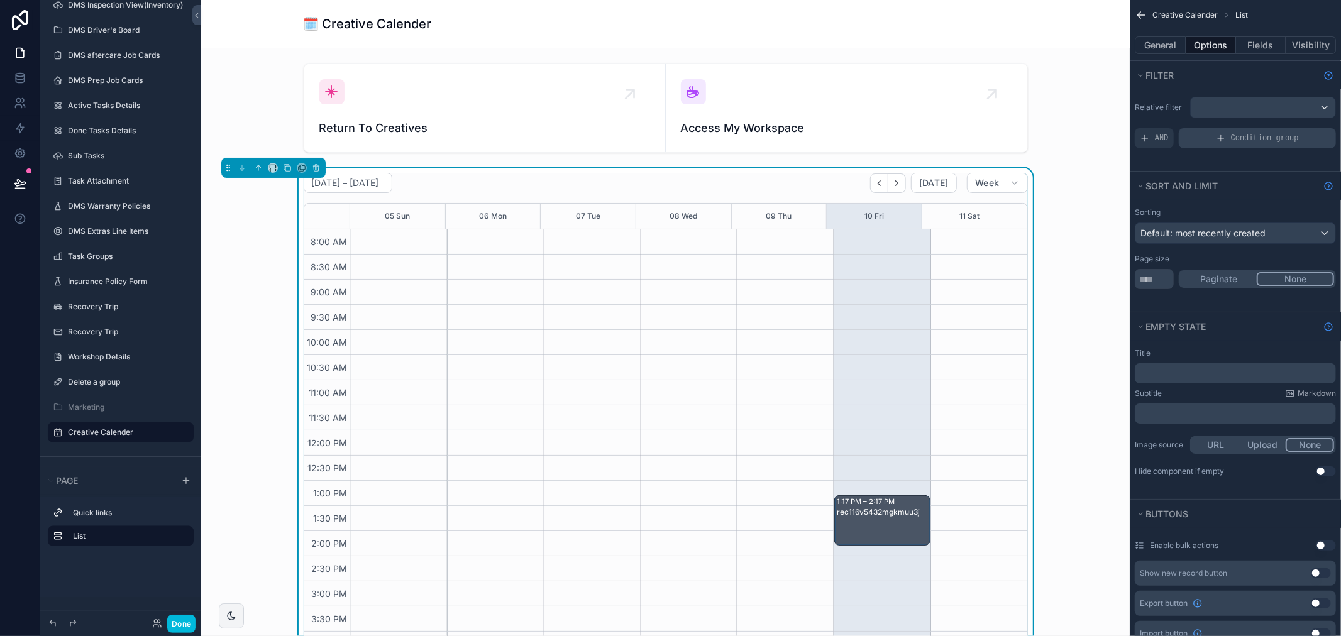
click at [1200, 146] on div "Condition group" at bounding box center [1256, 138] width 157 height 20
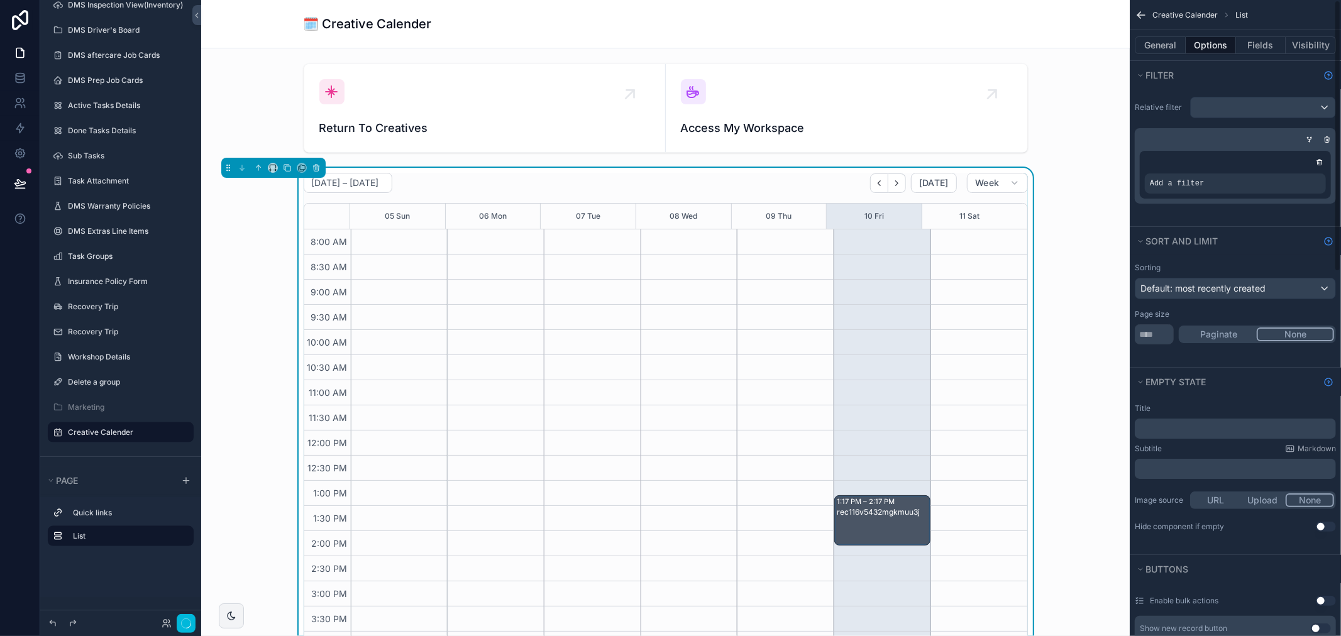
scroll to position [334, 0]
click at [1188, 187] on span "Add a filter" at bounding box center [1177, 183] width 54 height 10
click at [0, 0] on div "scrollable content" at bounding box center [0, 0] width 0 height 0
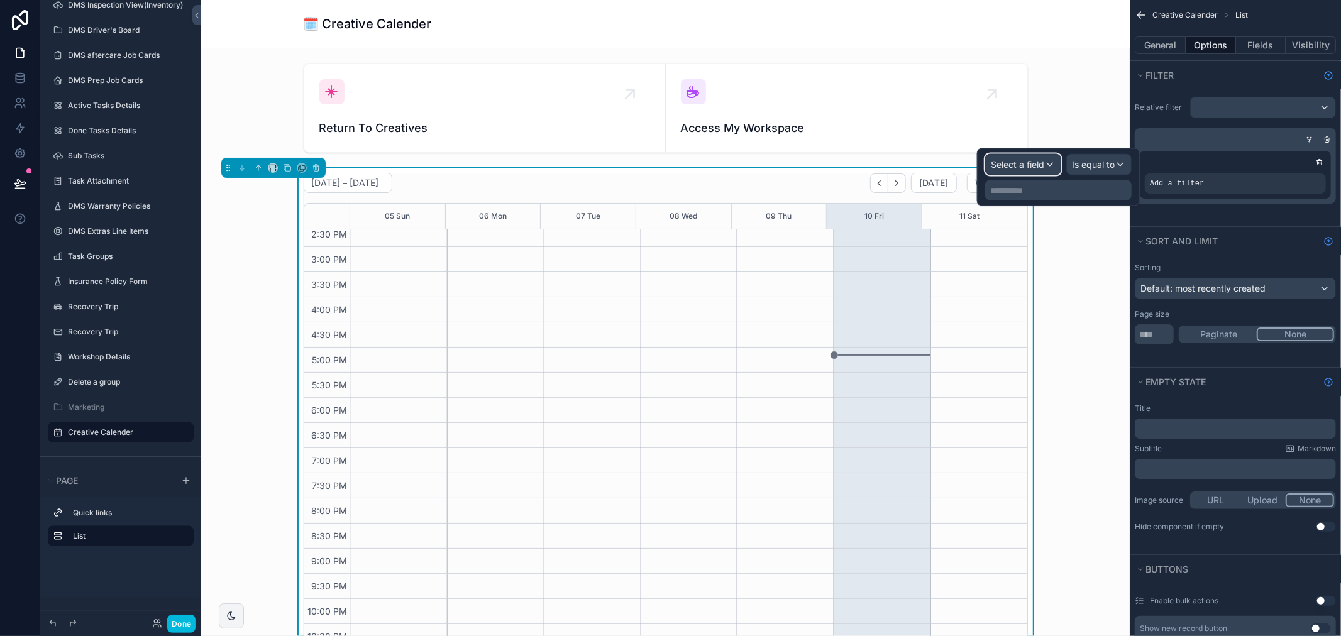
click at [1026, 172] on div "Select a field" at bounding box center [1022, 165] width 75 height 20
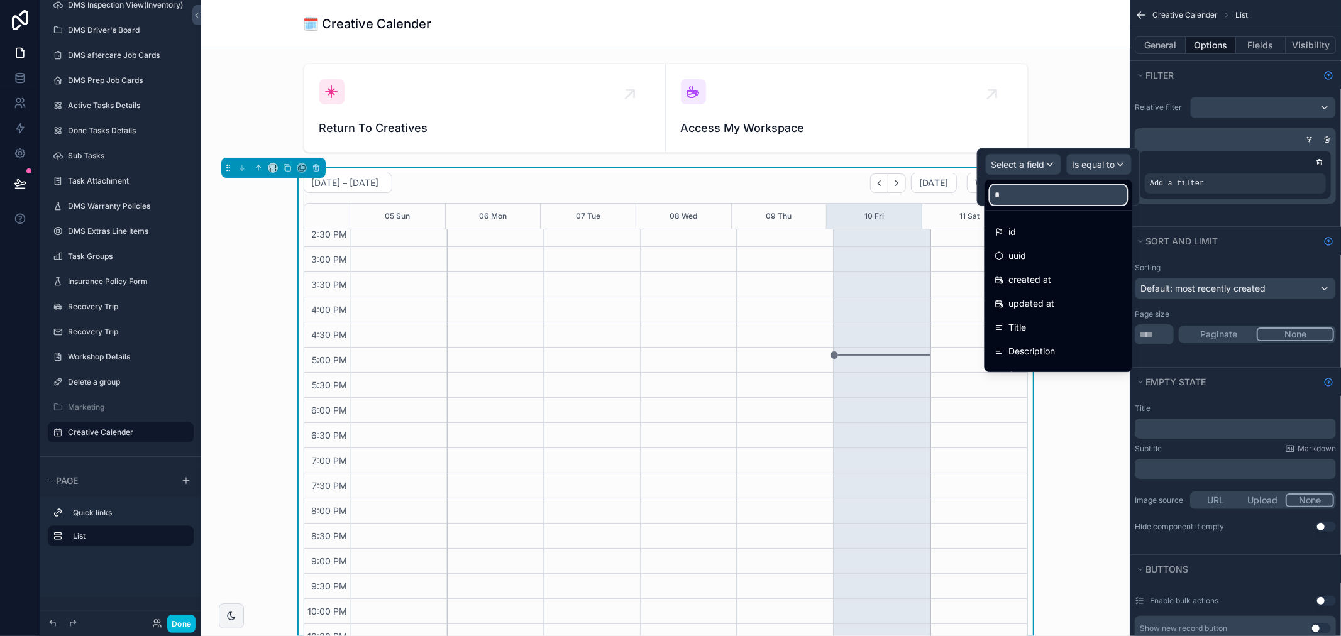
click at [1031, 195] on input "*" at bounding box center [1058, 195] width 137 height 20
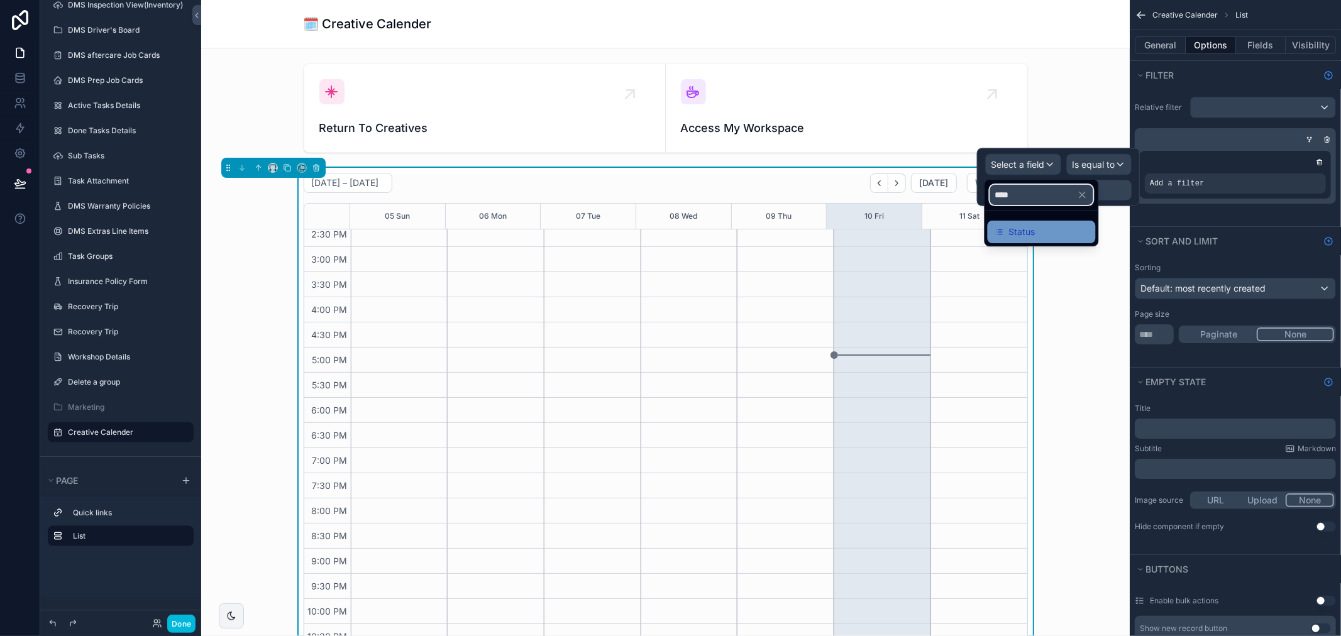
type input "****"
click at [1046, 229] on div "Status" at bounding box center [1041, 231] width 93 height 15
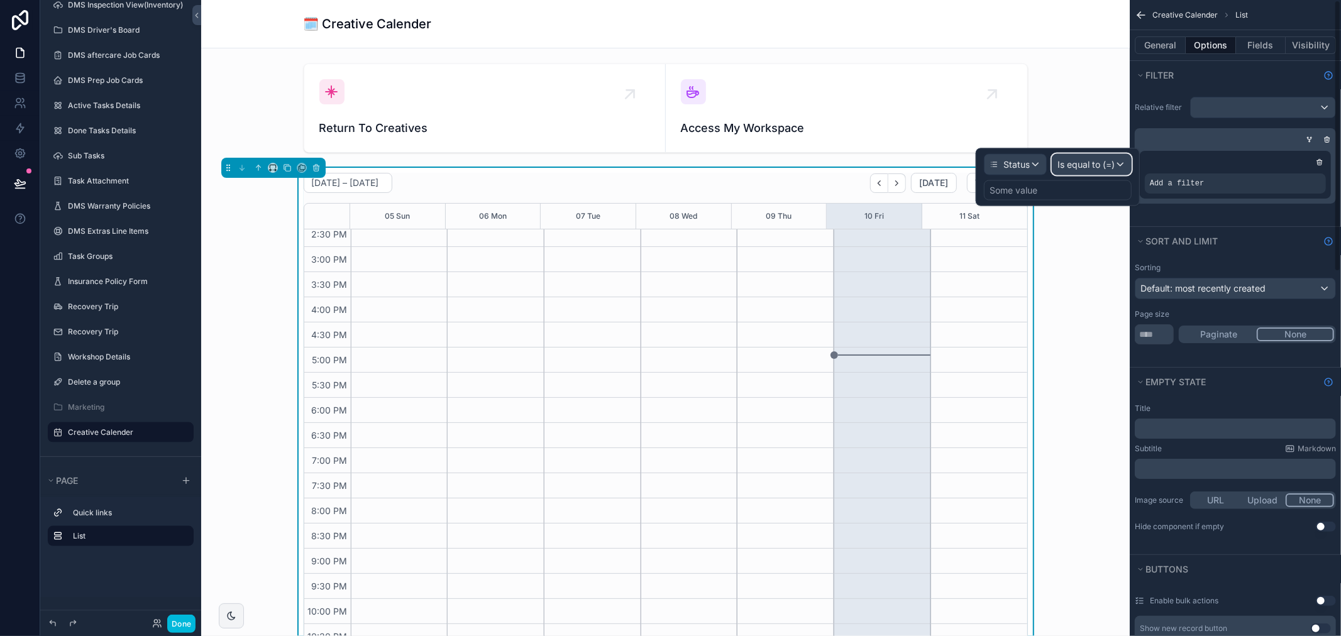
click at [1078, 160] on span "Is equal to (=)" at bounding box center [1085, 164] width 57 height 13
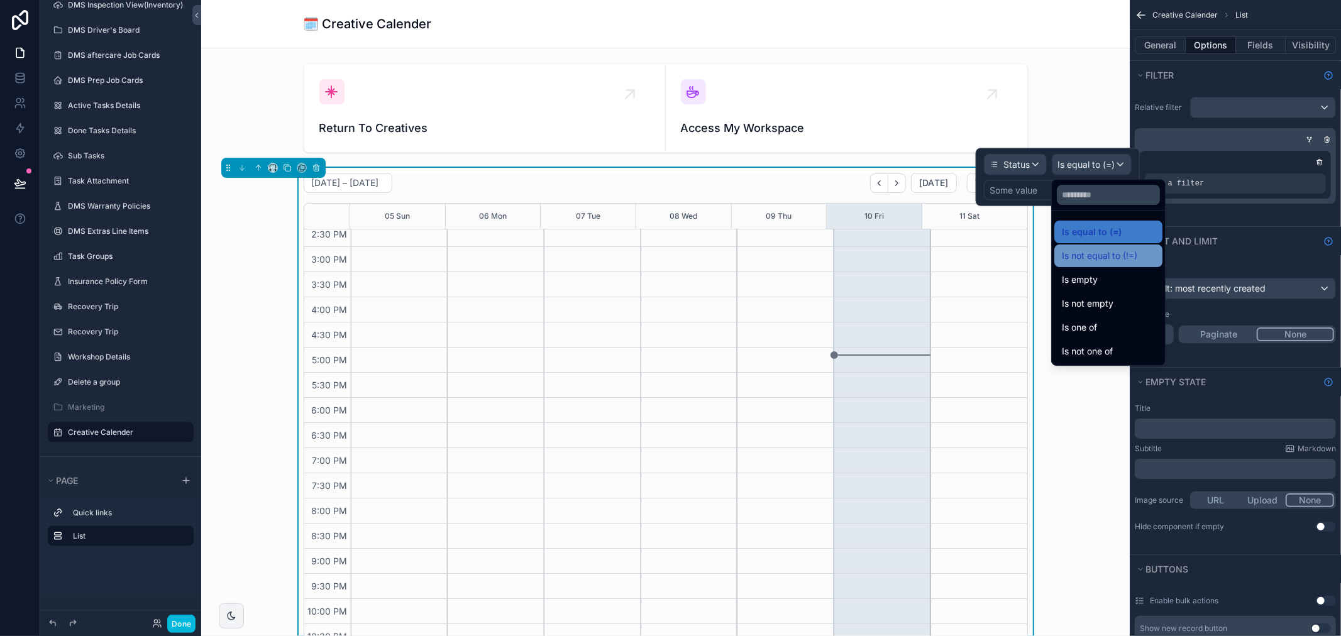
click at [1112, 253] on span "Is not equal to (!=)" at bounding box center [1099, 255] width 75 height 15
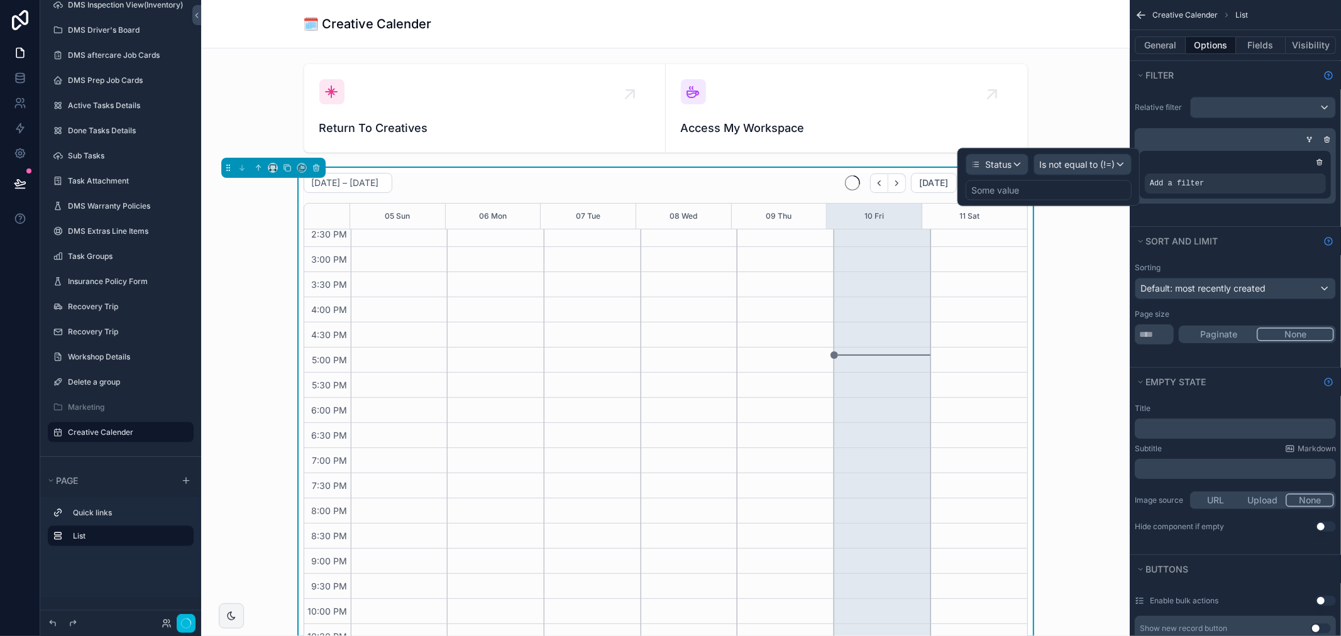
click at [1043, 194] on div "Some value" at bounding box center [1048, 190] width 166 height 20
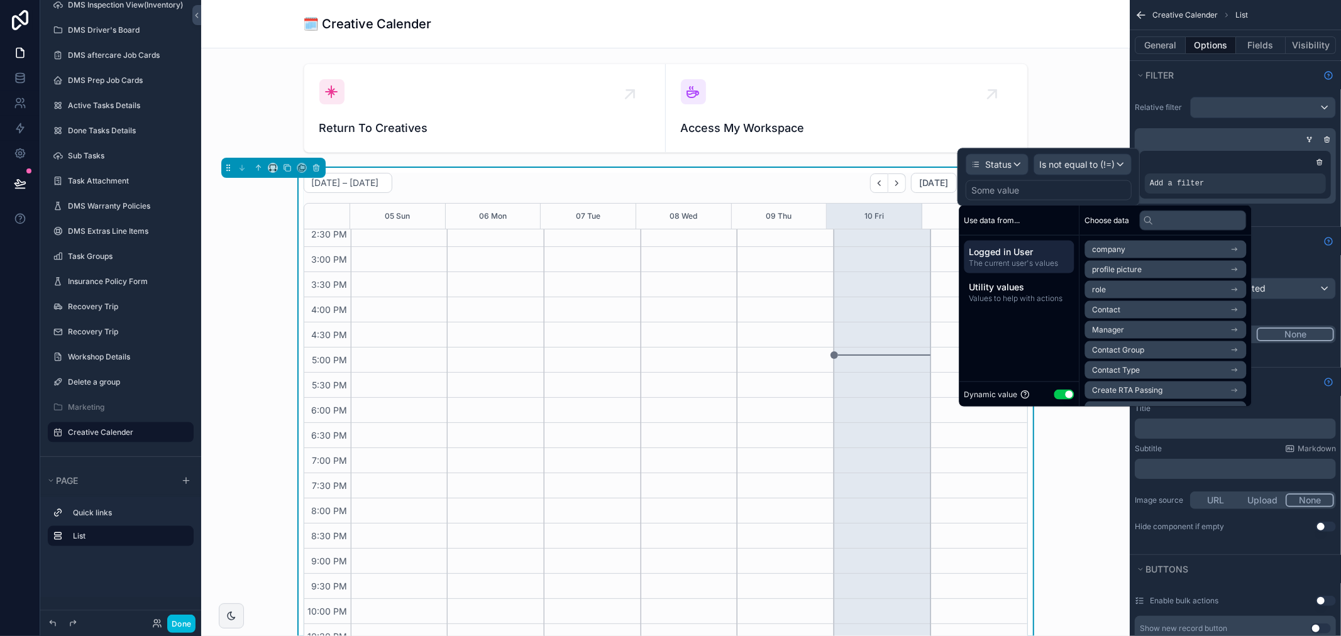
click at [1060, 393] on button "Use setting" at bounding box center [1064, 394] width 20 height 10
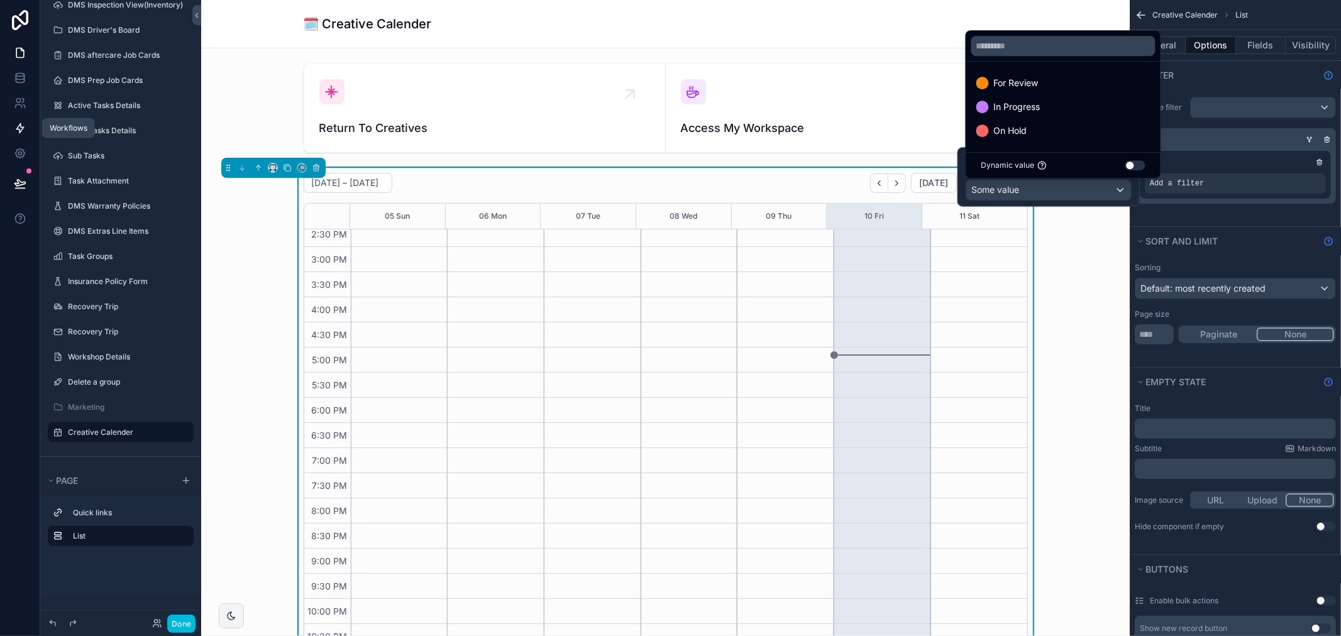
click at [21, 129] on icon at bounding box center [20, 128] width 8 height 9
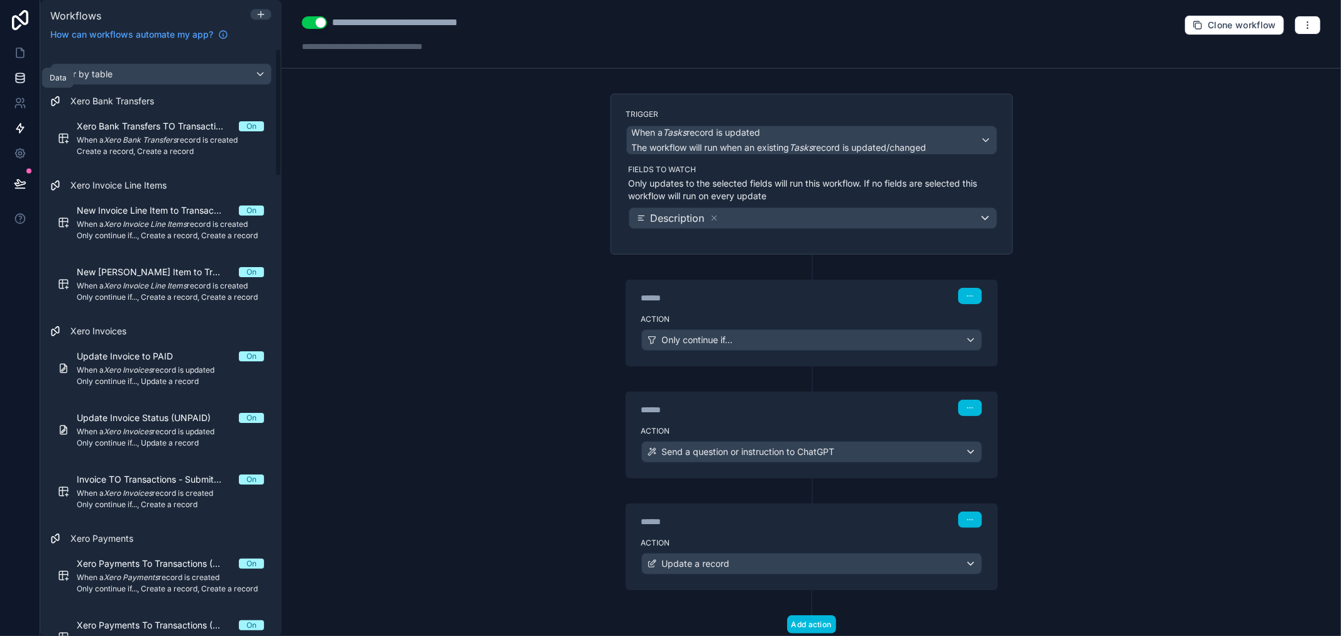
click at [26, 78] on link at bounding box center [20, 77] width 40 height 25
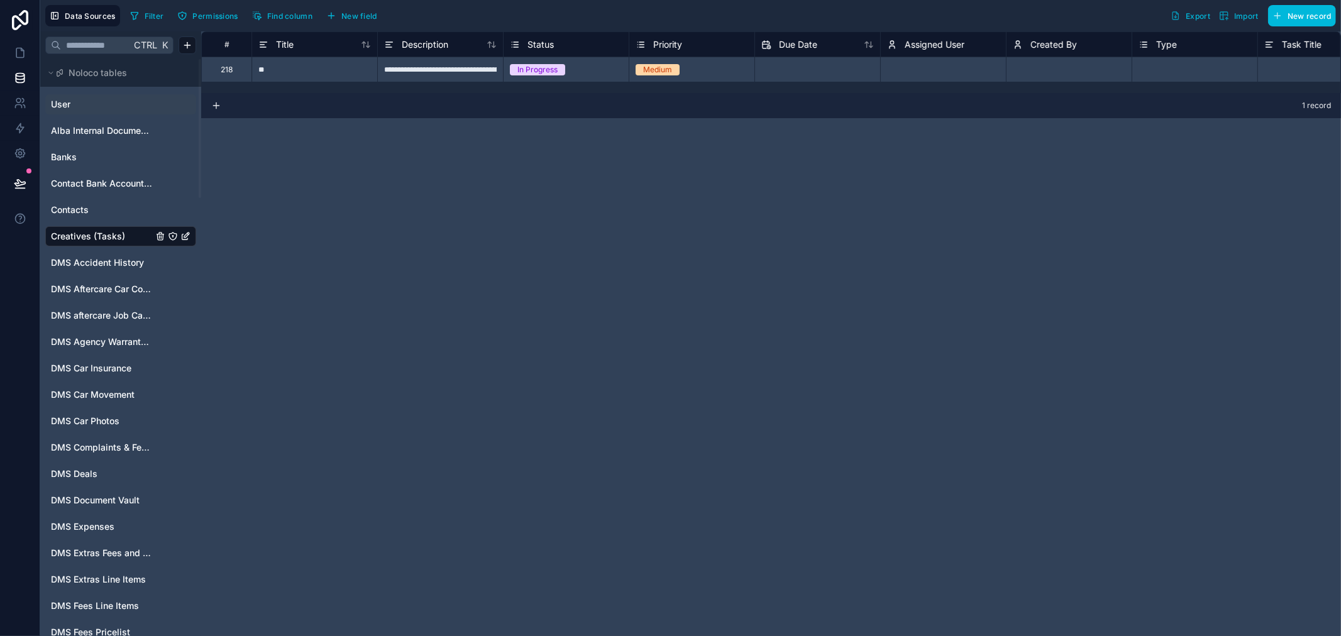
click at [97, 99] on link "User" at bounding box center [102, 104] width 102 height 13
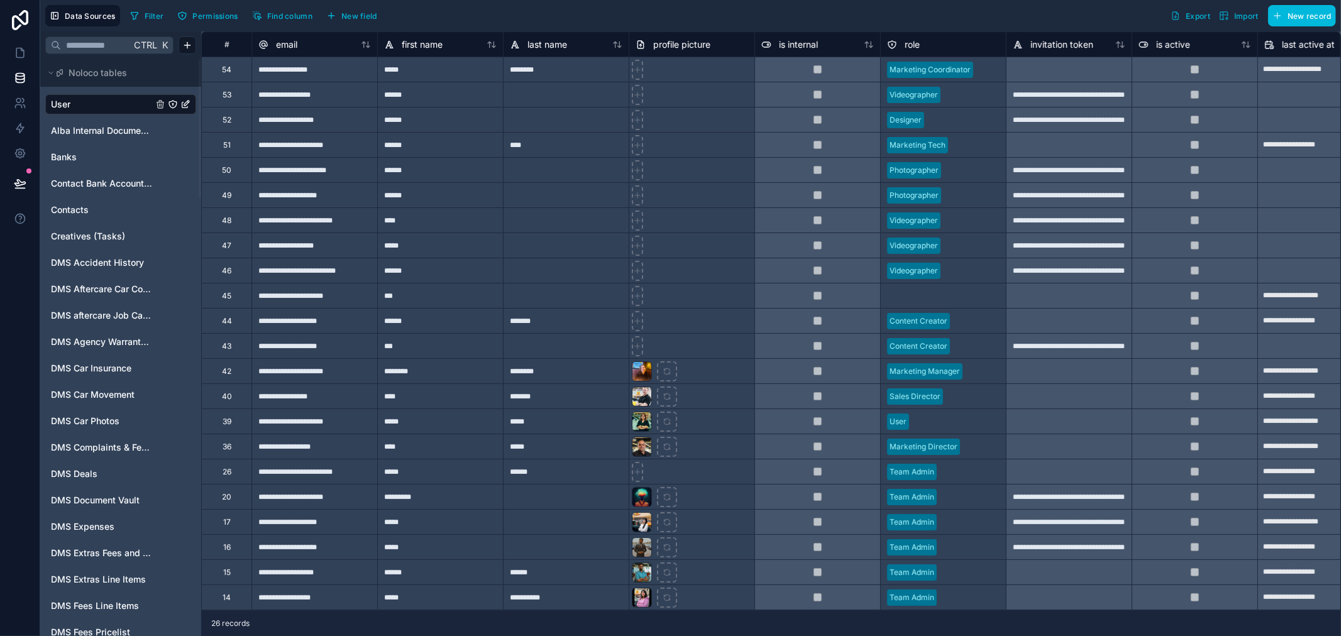
click at [109, 42] on input "text" at bounding box center [96, 45] width 70 height 23
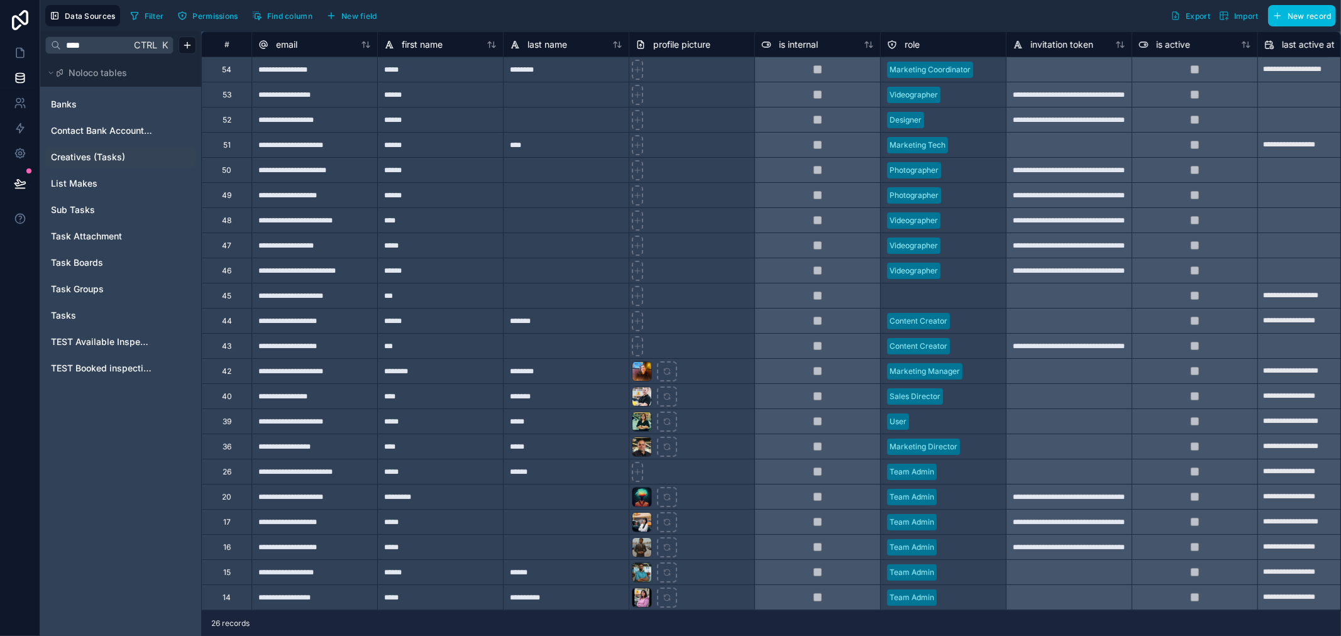
type input "****"
click at [89, 157] on span "Creatives (Tasks)" at bounding box center [88, 157] width 74 height 13
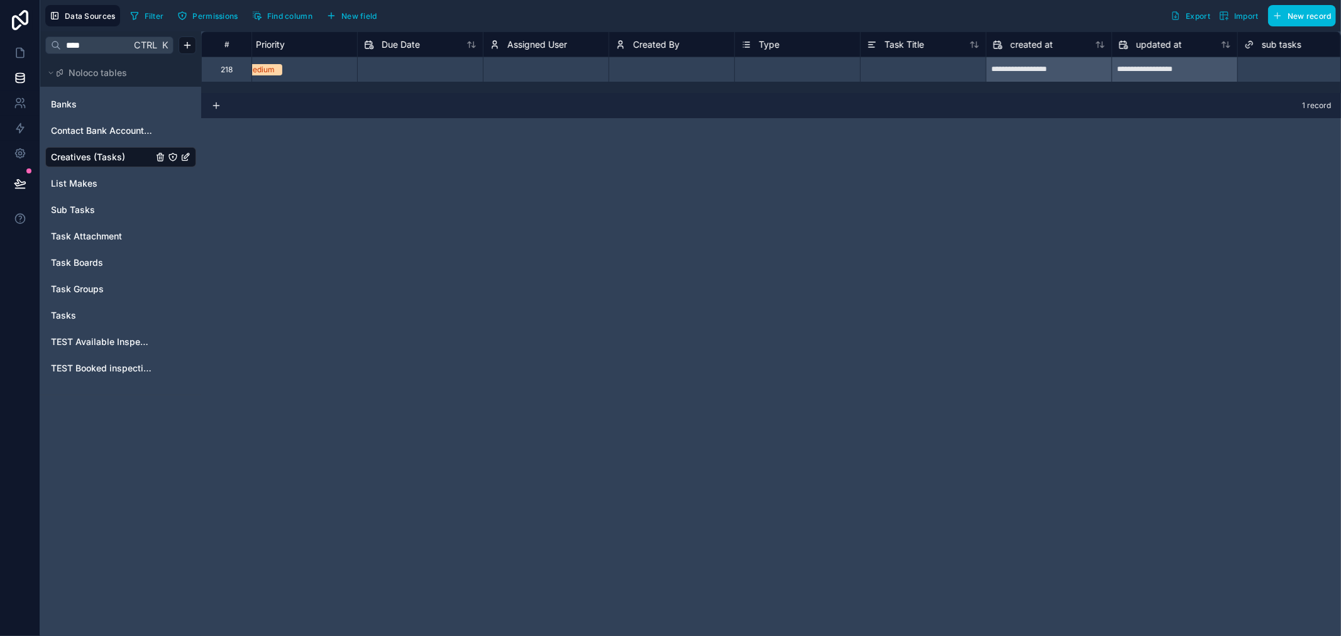
scroll to position [0, 671]
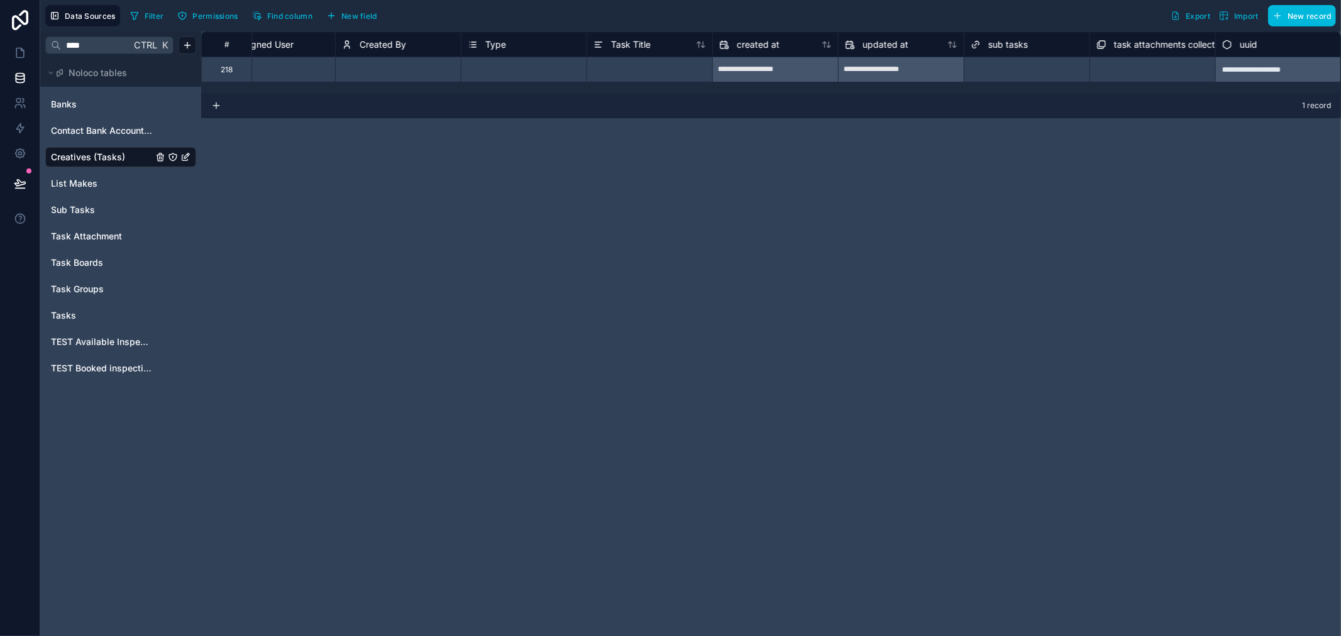
click at [491, 40] on span "Type" at bounding box center [495, 44] width 21 height 13
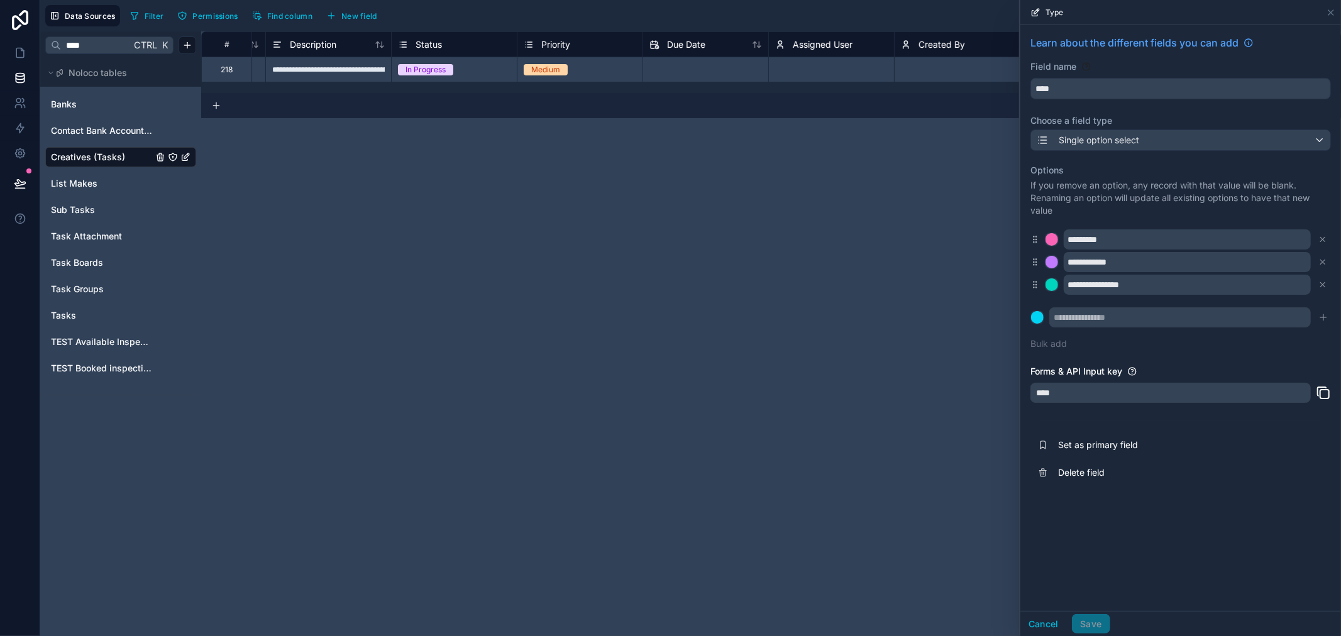
scroll to position [0, 120]
click at [417, 45] on span "Status" at bounding box center [420, 44] width 26 height 13
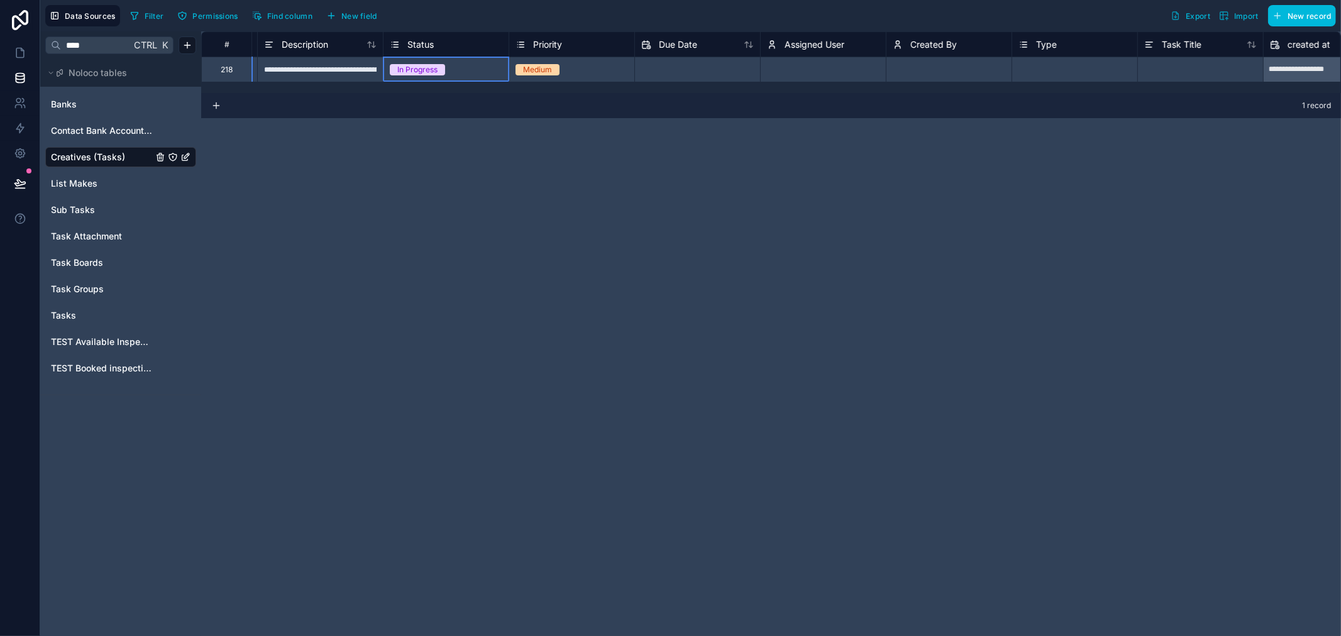
click at [417, 45] on span "Status" at bounding box center [420, 44] width 26 height 13
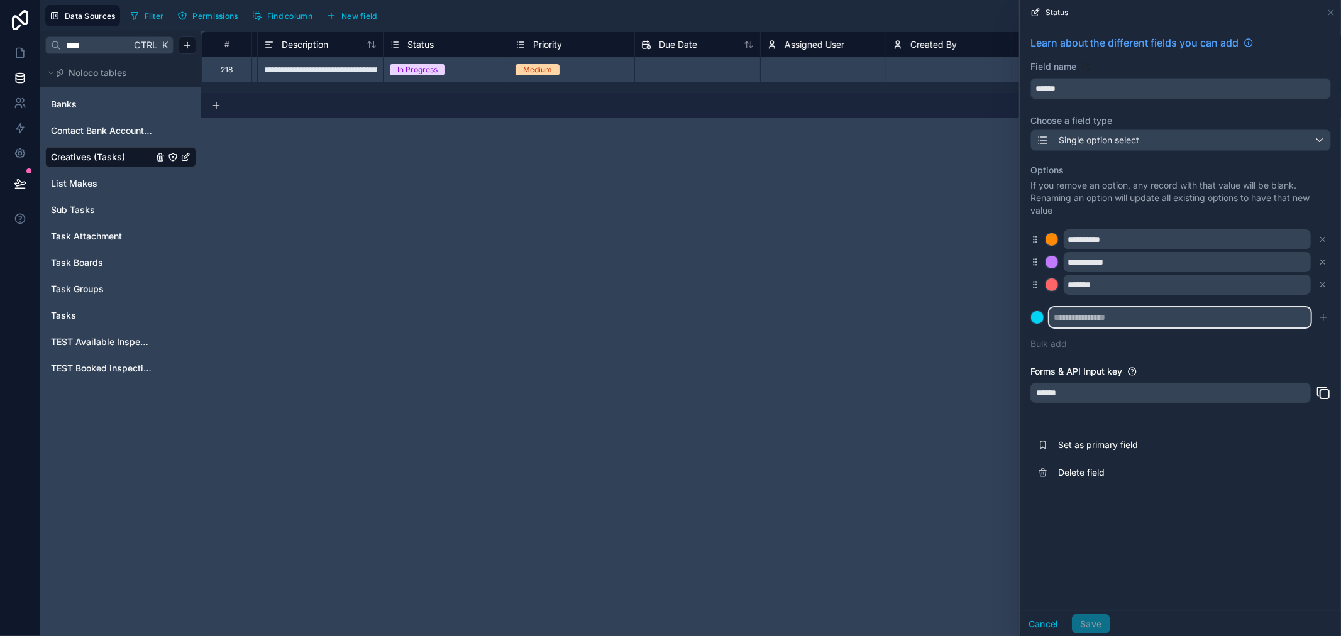
click at [1113, 321] on input "text" at bounding box center [1179, 317] width 261 height 20
type input "*********"
click at [1316, 317] on button "submit" at bounding box center [1322, 317] width 15 height 15
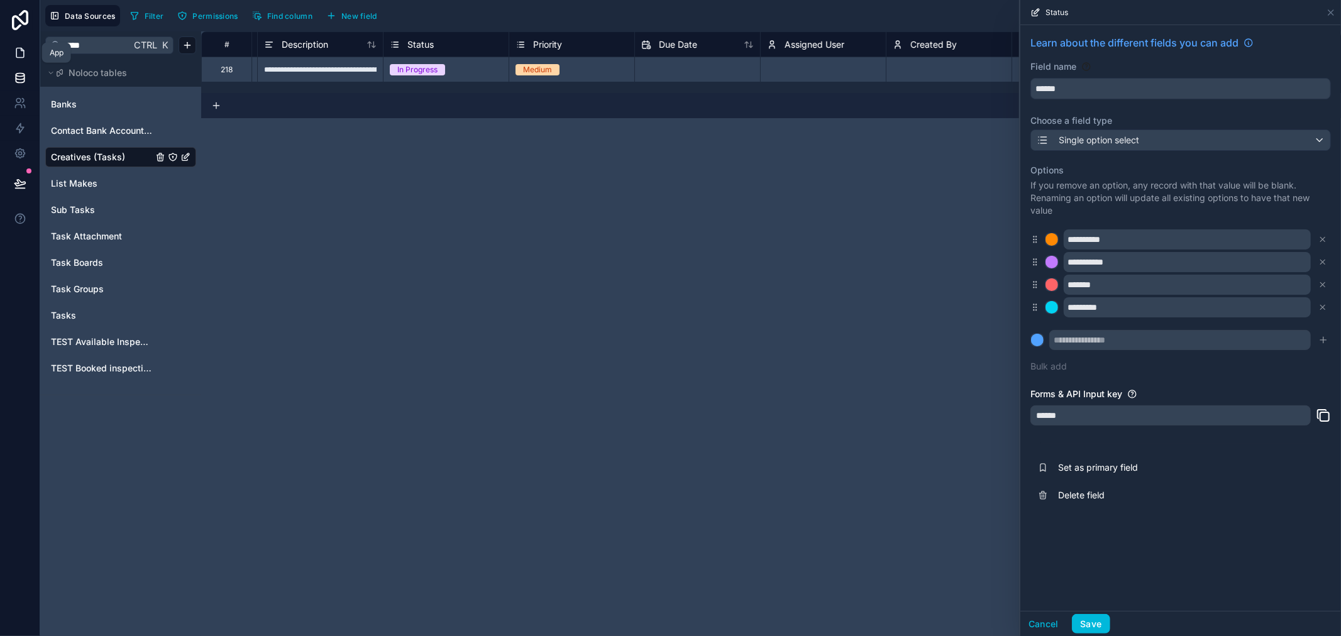
click at [22, 48] on icon at bounding box center [20, 53] width 13 height 13
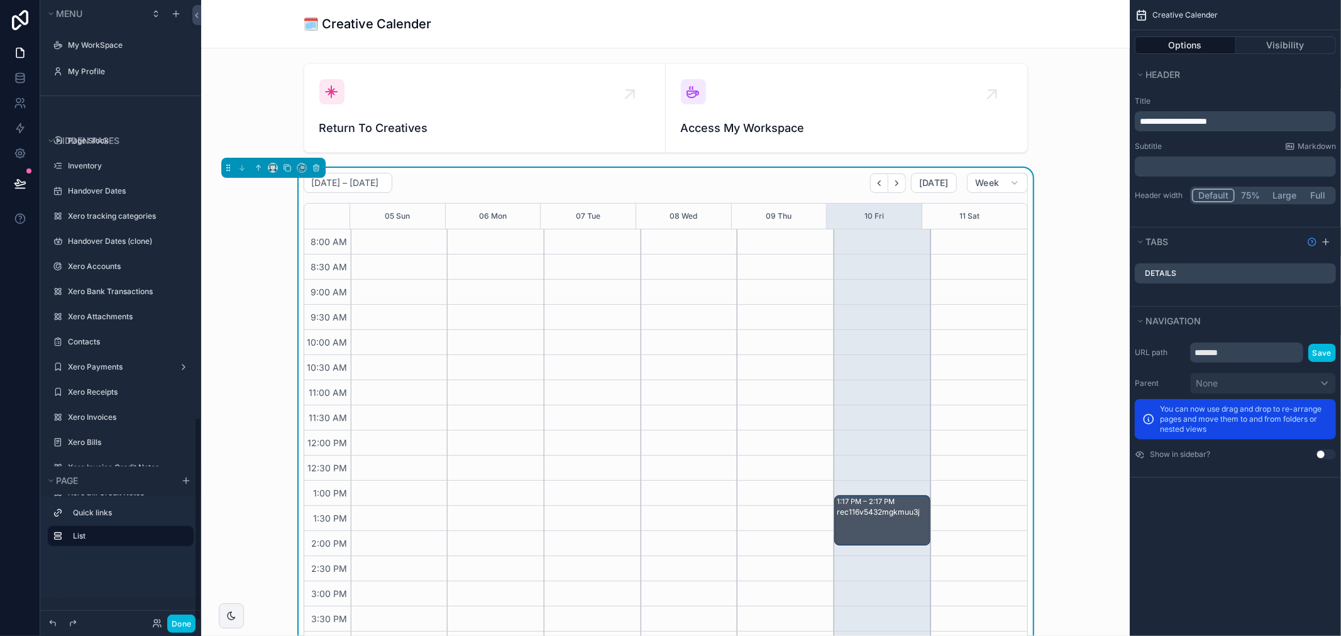
scroll to position [334, 0]
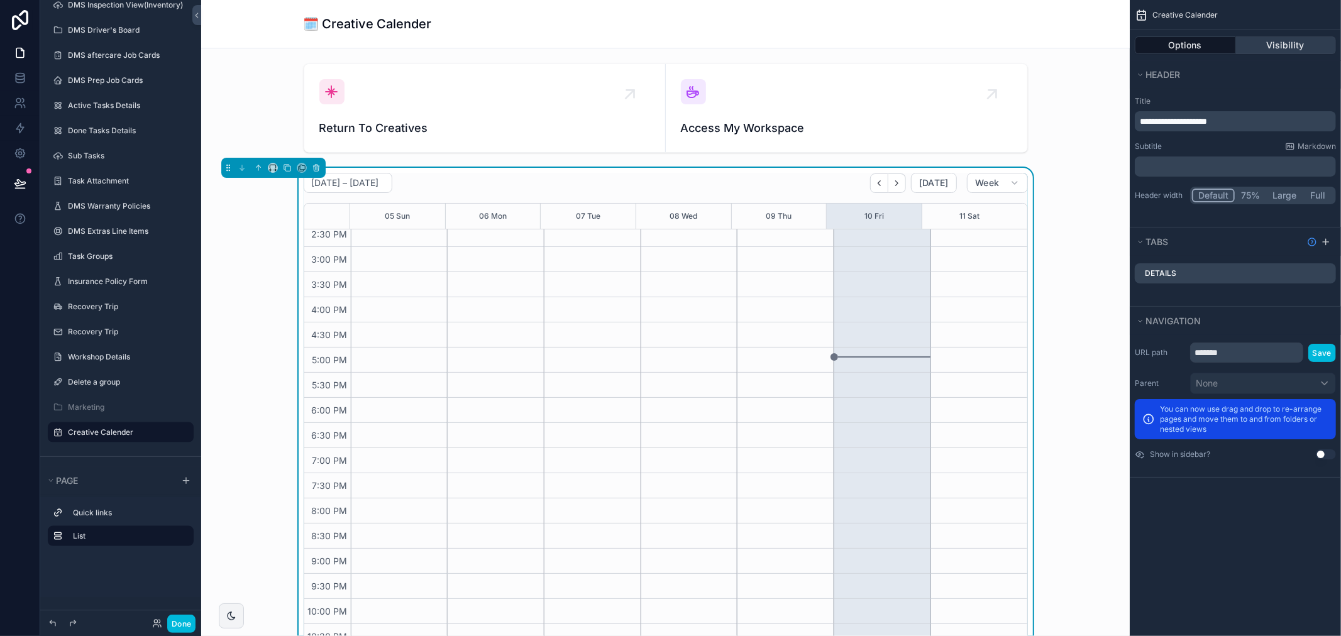
click at [1254, 47] on button "Visibility" at bounding box center [1286, 45] width 101 height 18
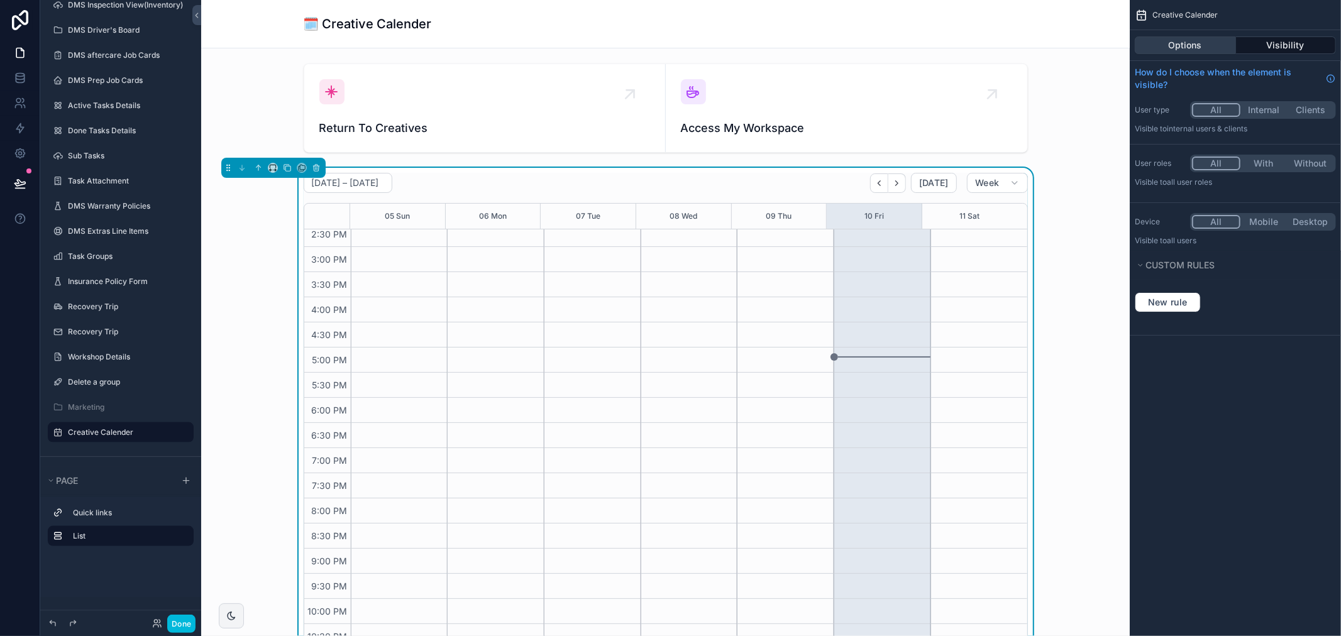
click at [1192, 45] on button "Options" at bounding box center [1184, 45] width 101 height 18
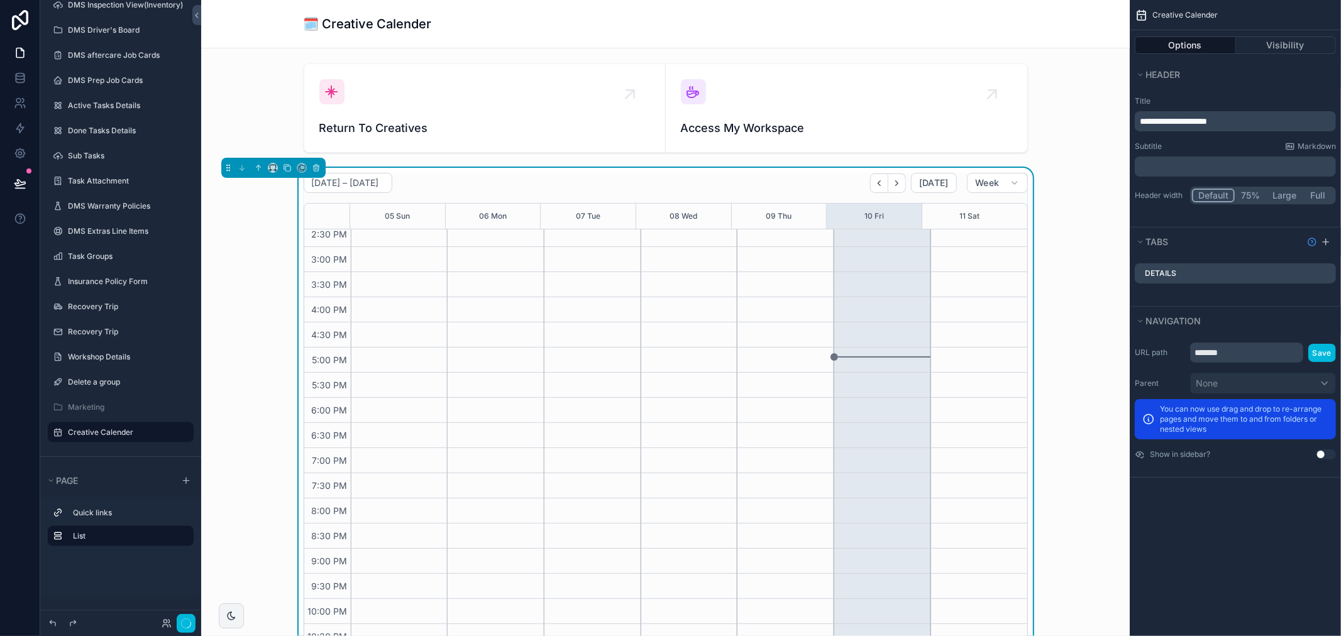
click at [907, 253] on div "1:17 PM – 2:17 PM rec116v5432mgkmuu3j" at bounding box center [881, 272] width 97 height 754
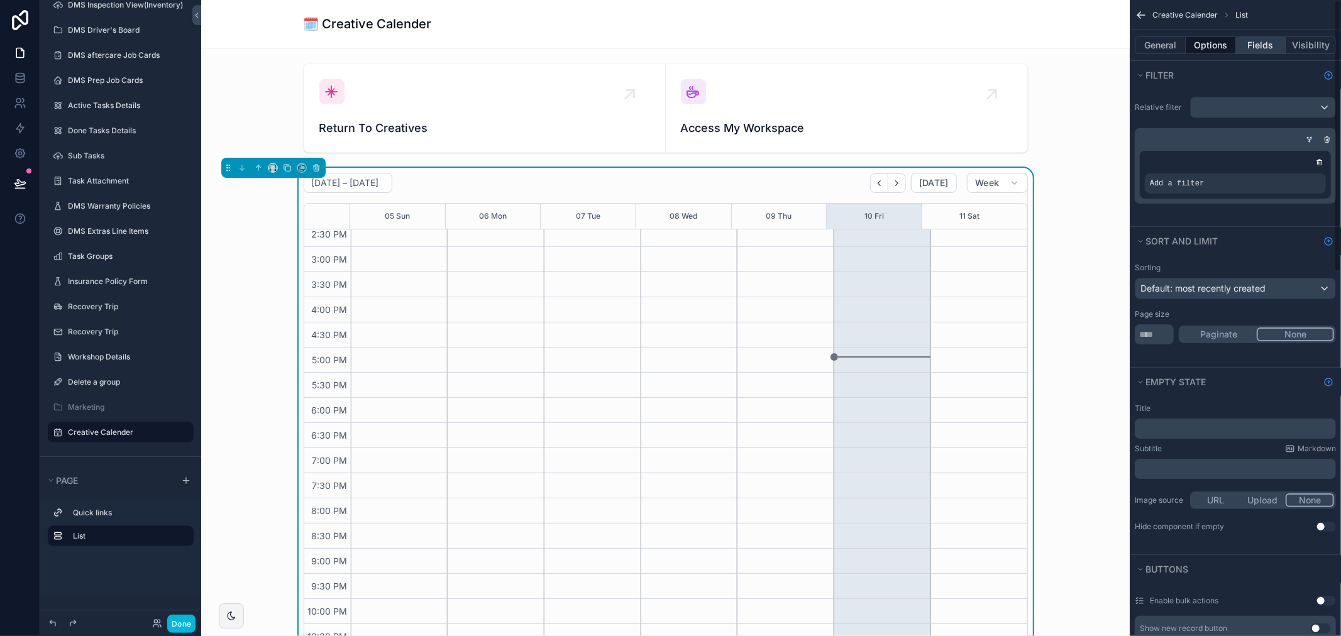
click at [1257, 52] on button "Fields" at bounding box center [1261, 45] width 50 height 18
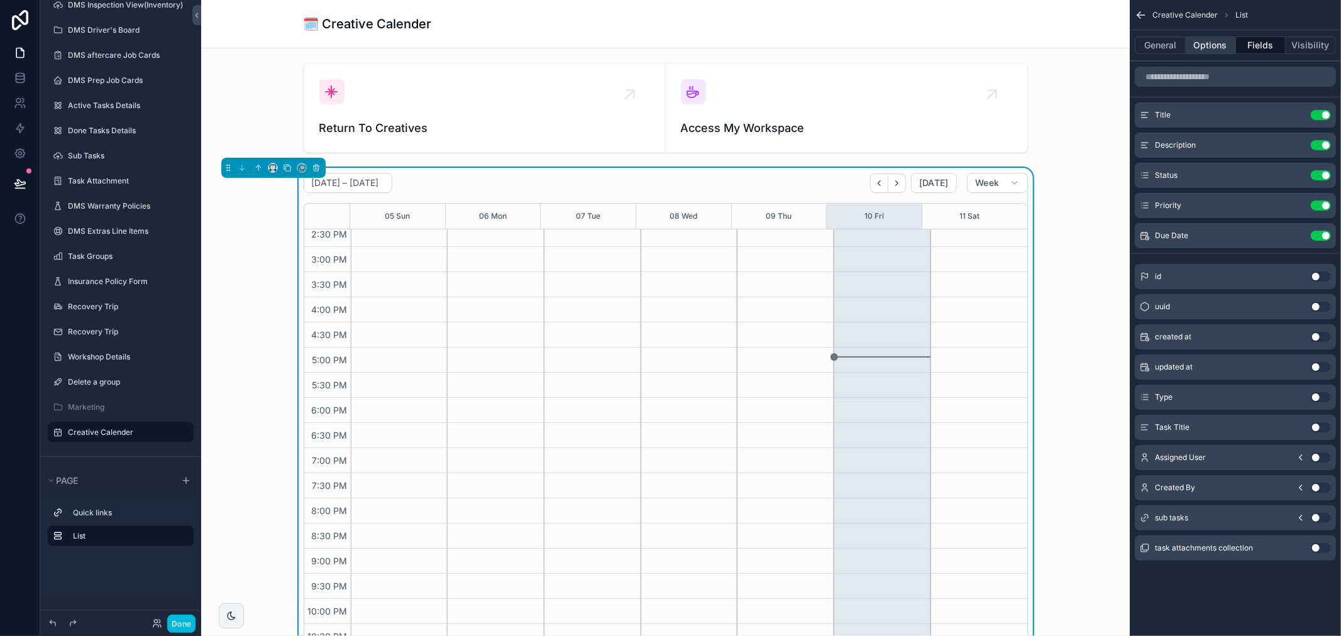
click at [1201, 45] on button "Options" at bounding box center [1210, 45] width 50 height 18
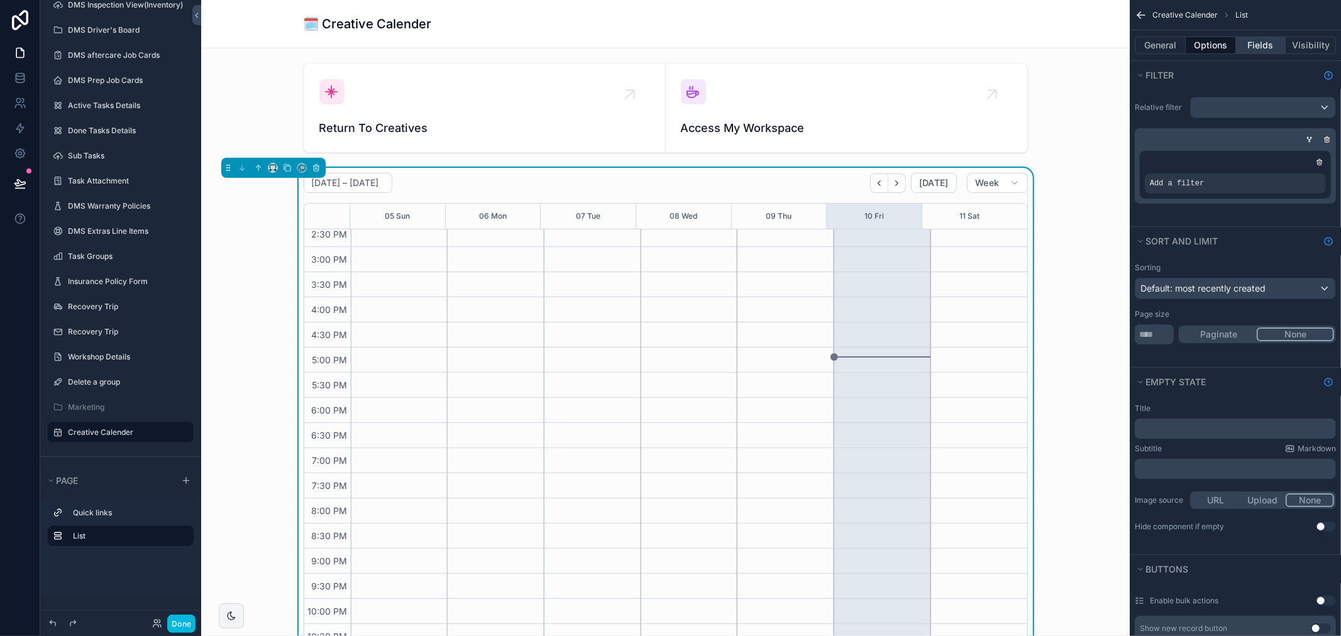
click at [1241, 48] on button "Fields" at bounding box center [1261, 45] width 50 height 18
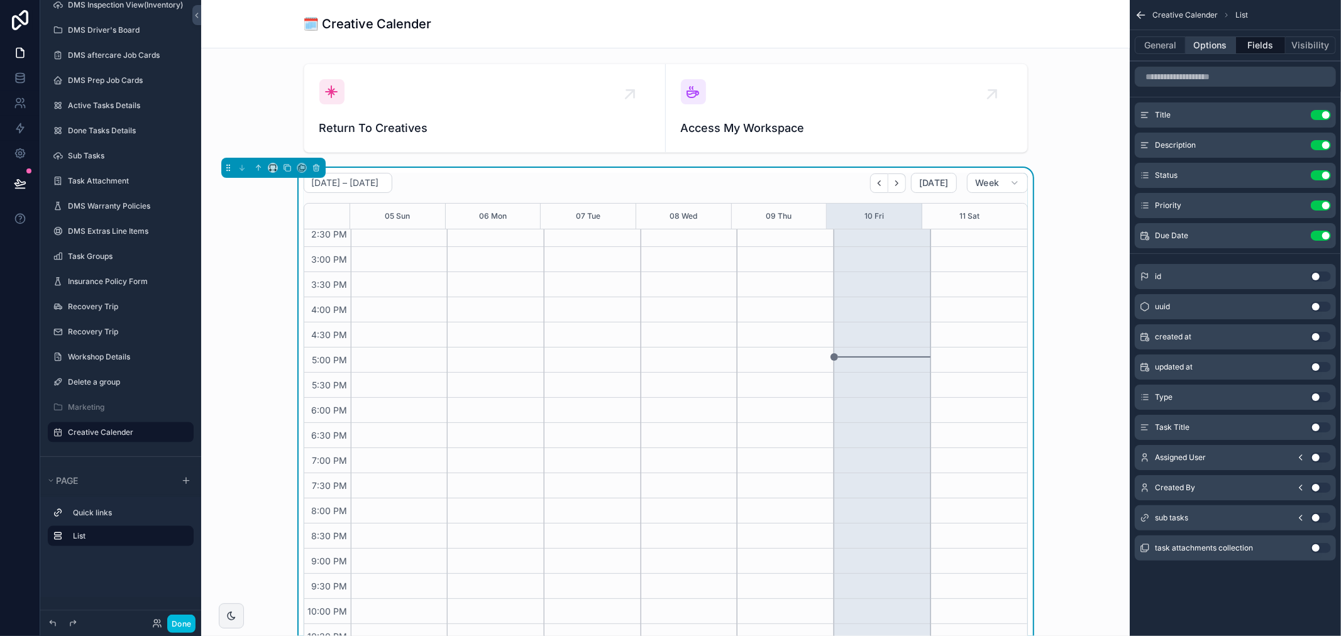
click at [1216, 47] on button "Options" at bounding box center [1210, 45] width 50 height 18
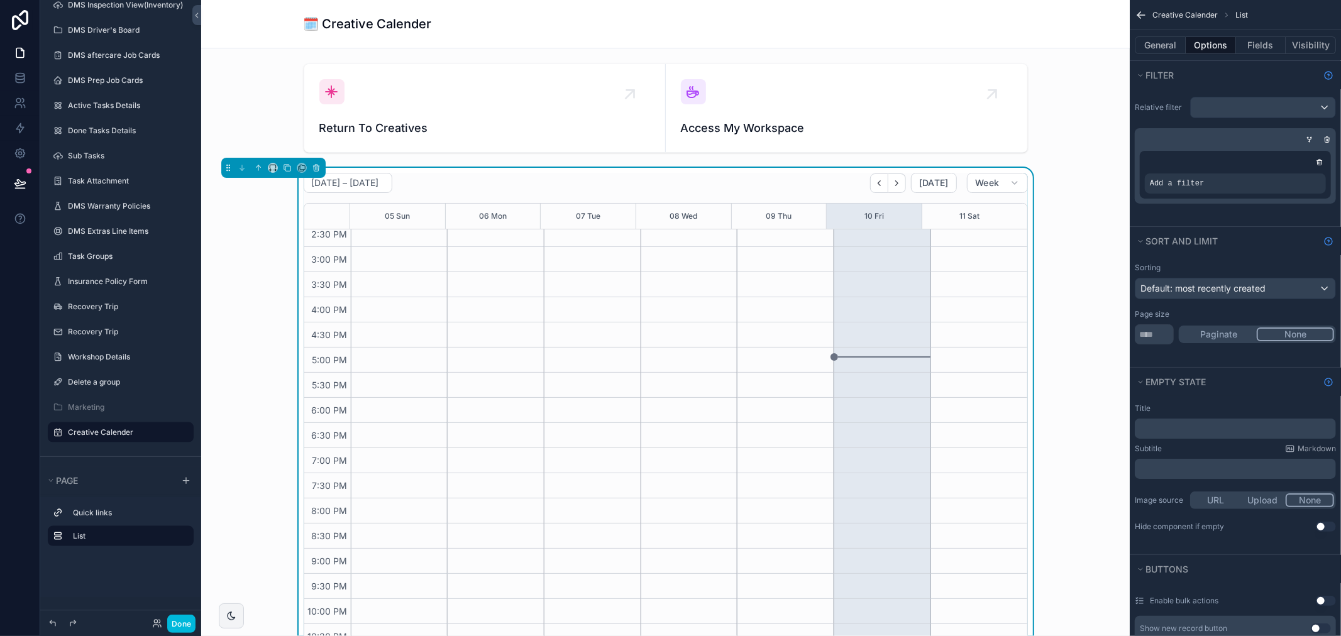
click at [0, 0] on icon "scrollable content" at bounding box center [0, 0] width 0 height 0
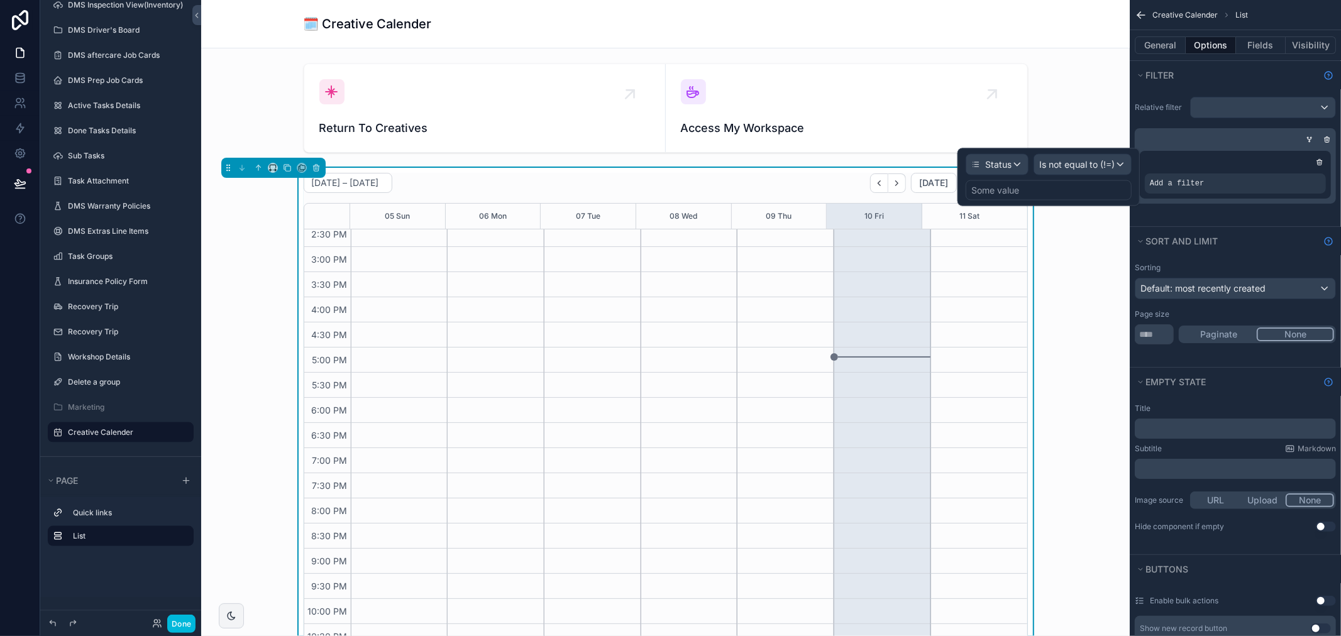
click at [1029, 202] on div "Status Is not equal to (!=) Some value" at bounding box center [1048, 177] width 182 height 58
click at [1029, 197] on div "Some value" at bounding box center [1048, 190] width 166 height 20
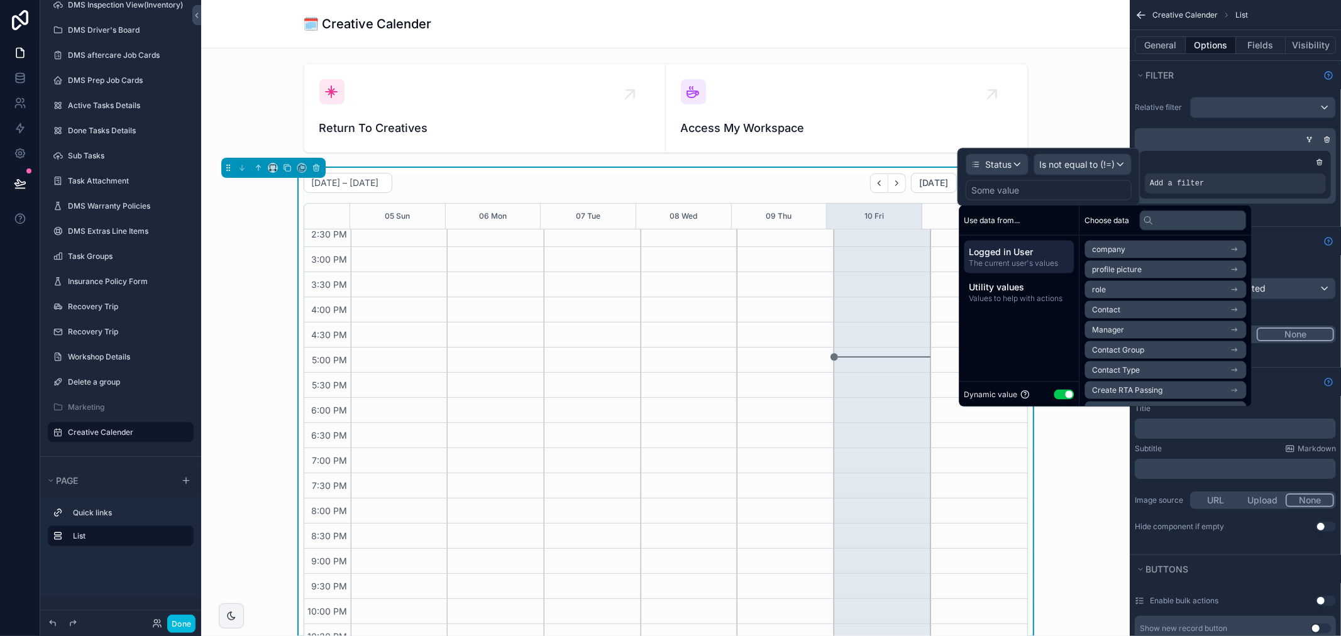
click at [1065, 390] on button "Use setting" at bounding box center [1064, 394] width 20 height 10
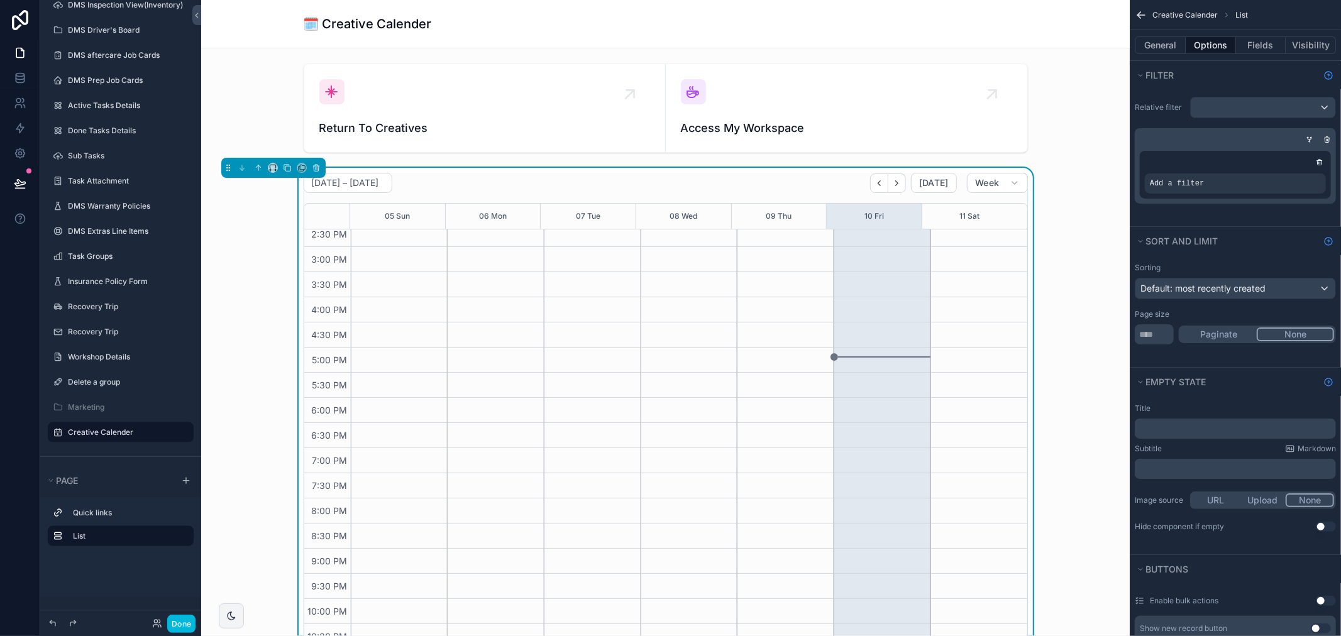
click at [1065, 220] on div "October 05 – 11 Today Week 05 Sun 06 Mon 07 Tue 08 Wed 09 Thu 10 Fri 11 Sat 8:0…" at bounding box center [665, 411] width 908 height 487
click at [1316, 167] on div "scrollable content" at bounding box center [1319, 162] width 13 height 13
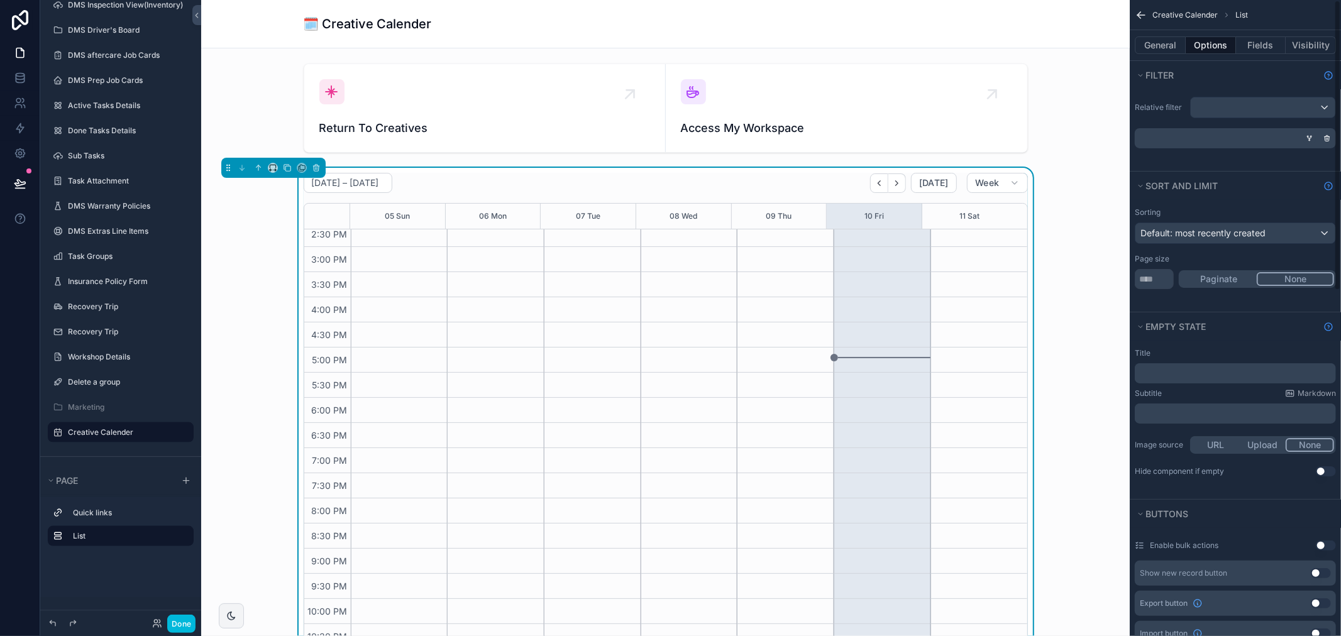
click at [1307, 140] on icon "scrollable content" at bounding box center [1309, 138] width 8 height 8
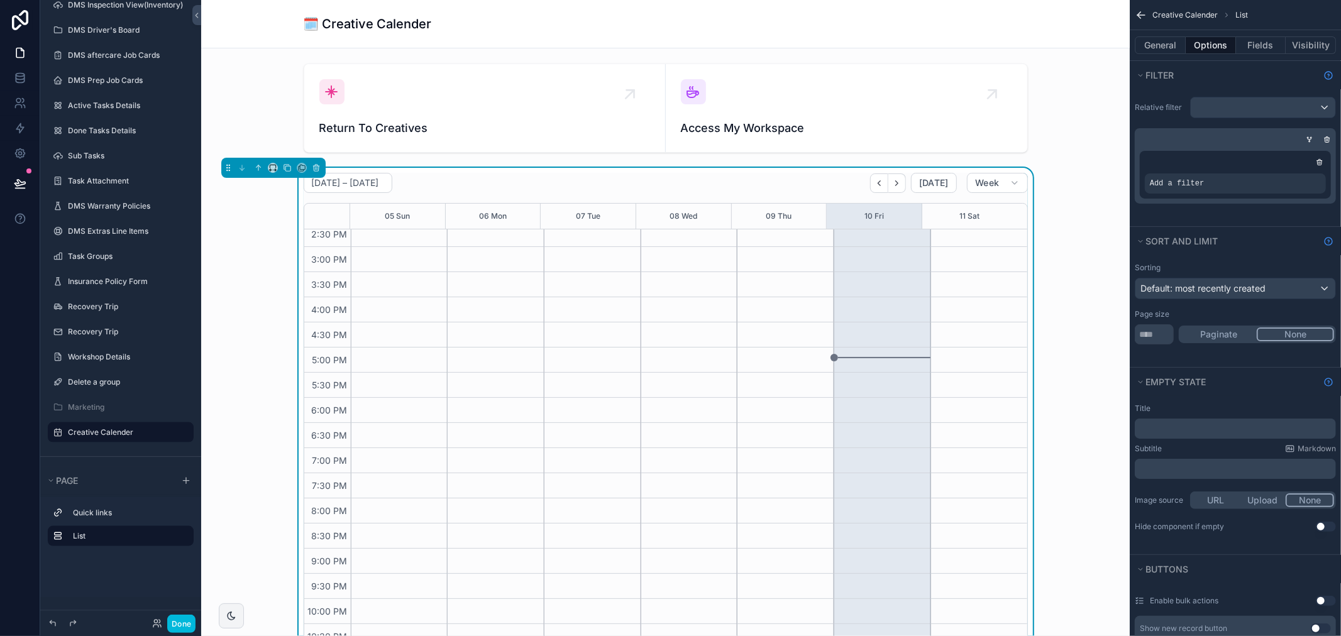
click at [1239, 177] on div "Add a filter" at bounding box center [1234, 183] width 181 height 20
click at [0, 0] on div "scrollable content" at bounding box center [0, 0] width 0 height 0
drag, startPoint x: 925, startPoint y: 165, endPoint x: 997, endPoint y: 163, distance: 72.3
click at [947, 163] on div "Return To Creatives Access My Workspace October 05 – 11 Today Week 05 Sun 06 Mo…" at bounding box center [665, 640] width 928 height 1185
click at [1146, 187] on div "Add a filter" at bounding box center [1234, 183] width 181 height 20
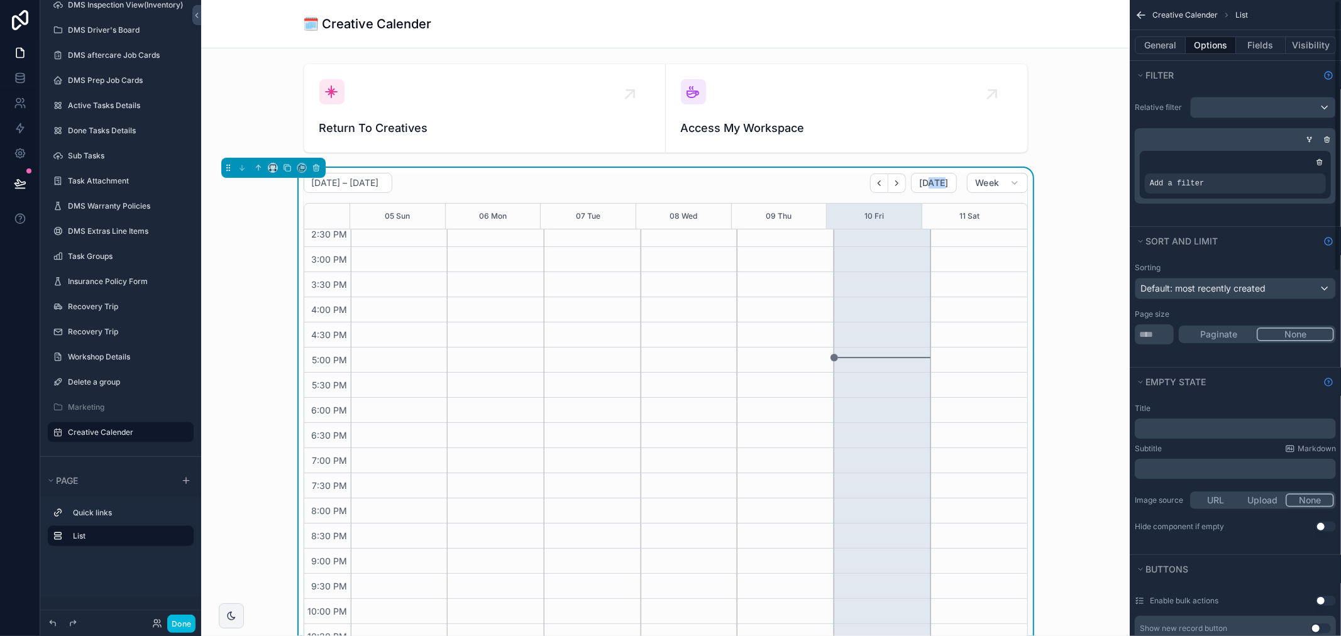
click at [0, 0] on icon "scrollable content" at bounding box center [0, 0] width 0 height 0
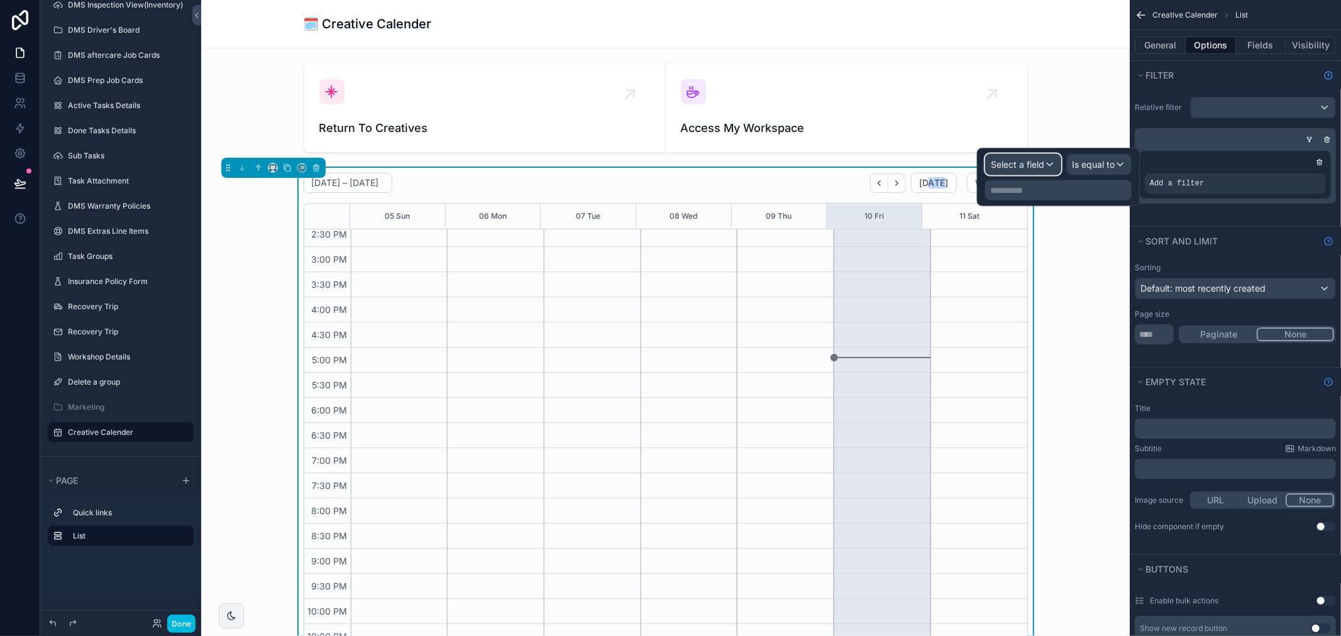
click at [1037, 164] on span "Select a field" at bounding box center [1016, 164] width 53 height 11
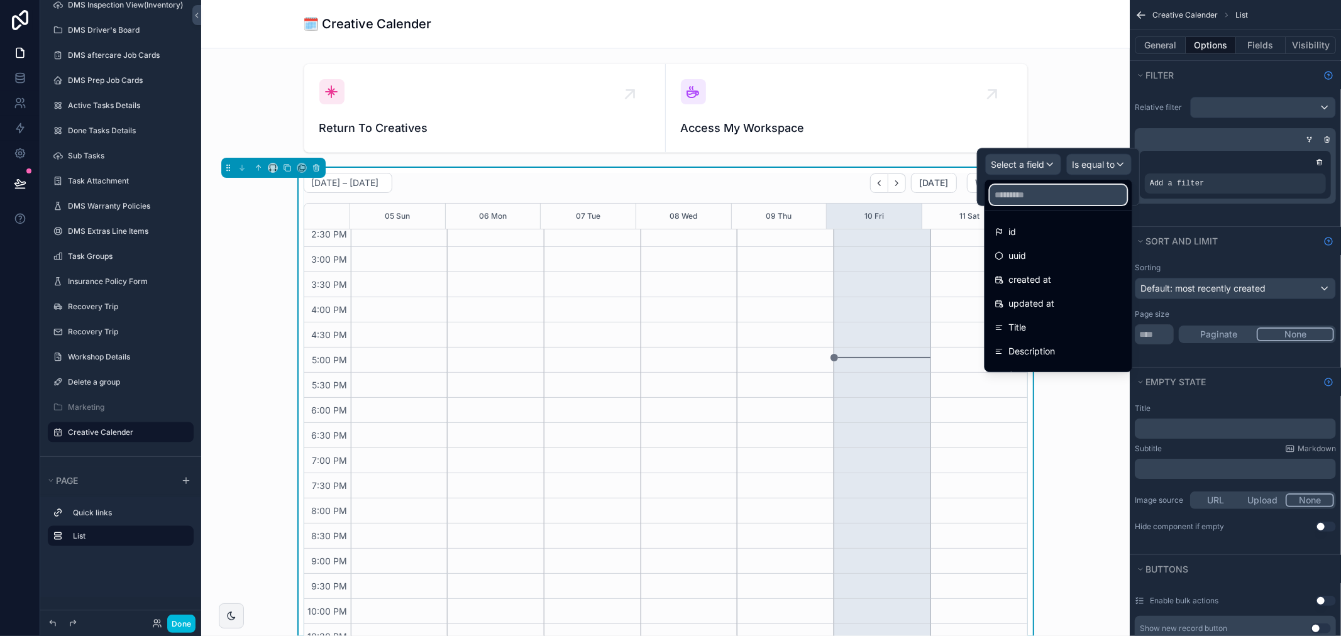
click at [1057, 187] on input "text" at bounding box center [1058, 195] width 137 height 20
type input "*"
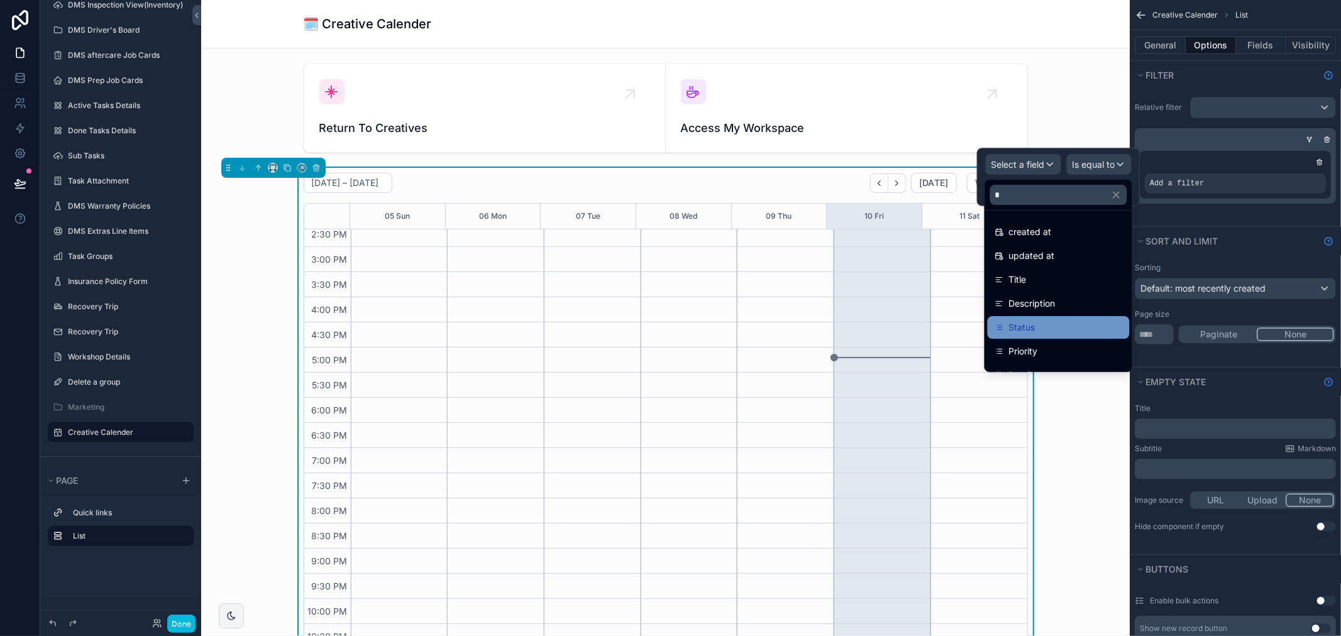
click at [1041, 324] on div "Status" at bounding box center [1058, 327] width 127 height 15
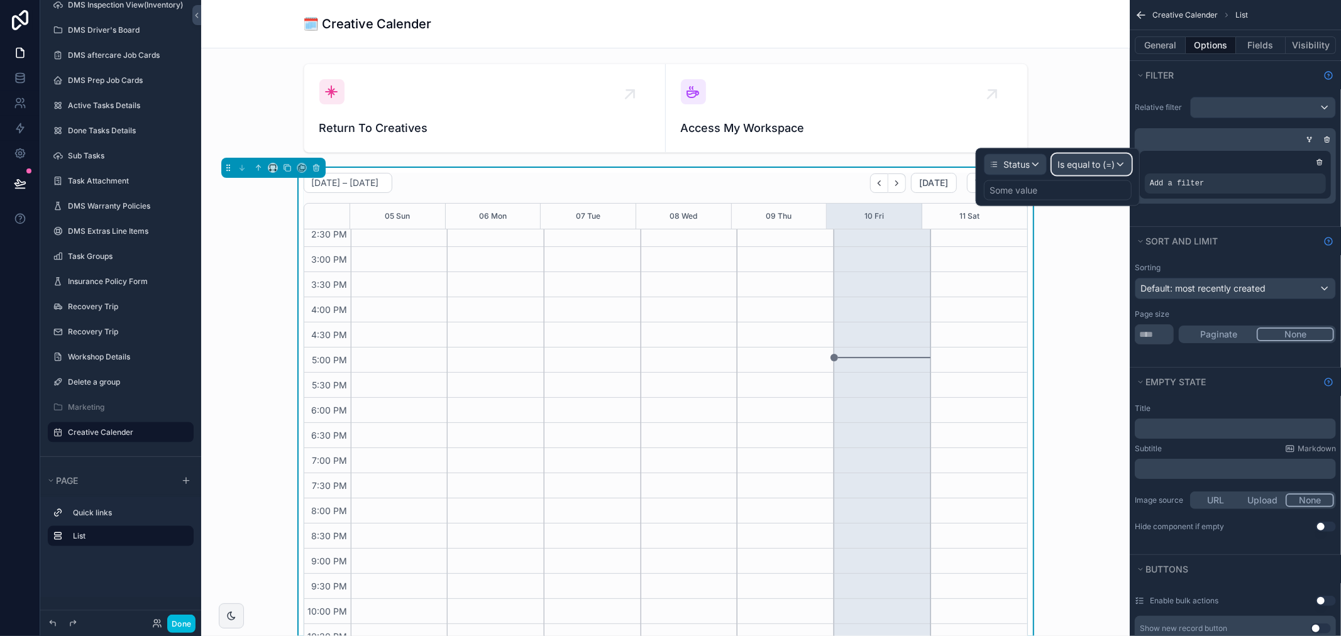
click at [1089, 165] on span "Is equal to (=)" at bounding box center [1085, 164] width 57 height 13
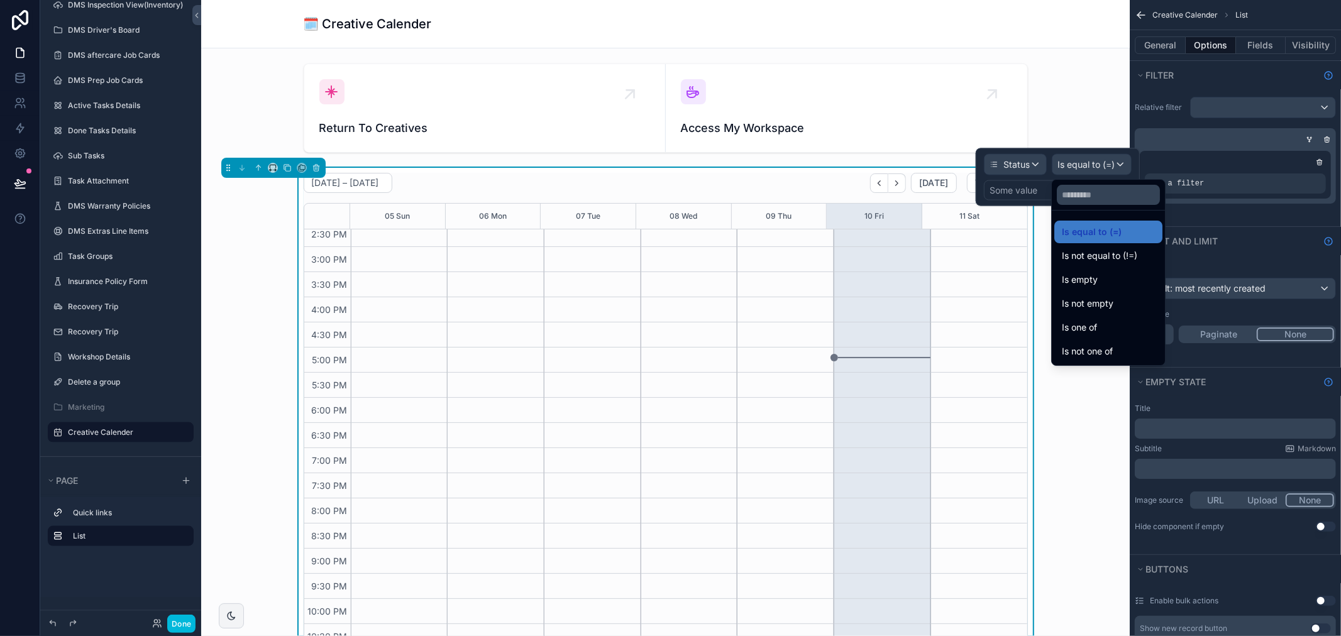
click at [1013, 189] on div at bounding box center [1057, 177] width 164 height 58
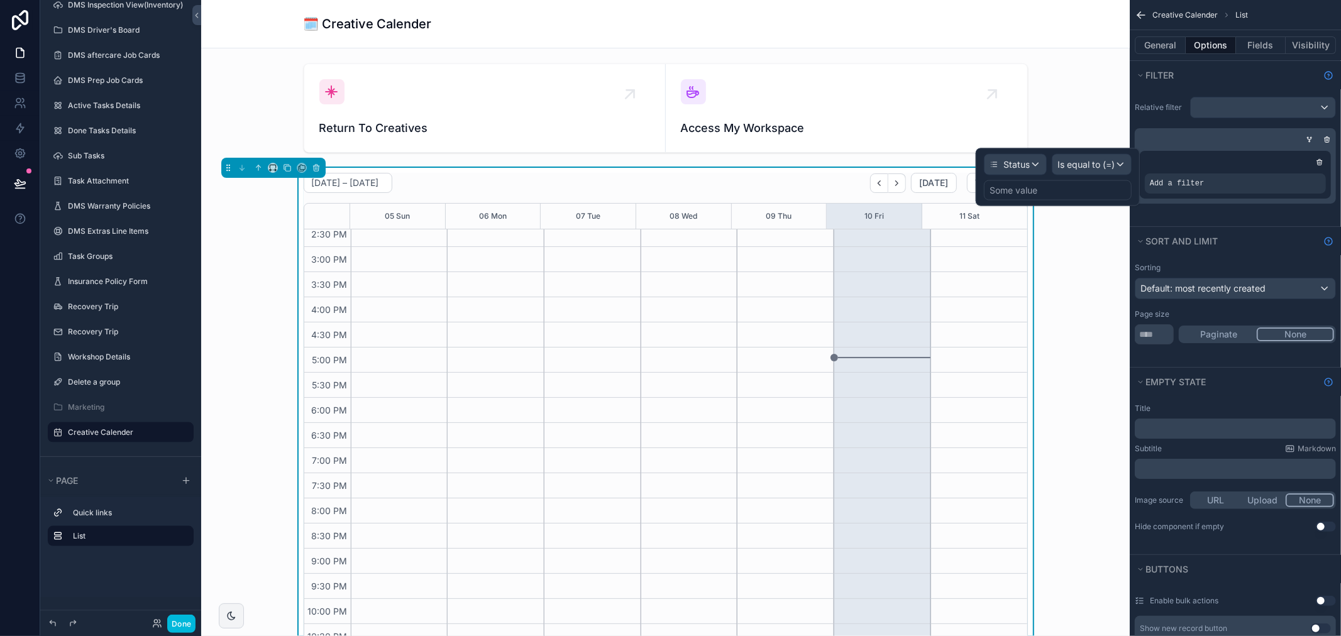
click at [1029, 195] on div "Some value" at bounding box center [1013, 190] width 48 height 13
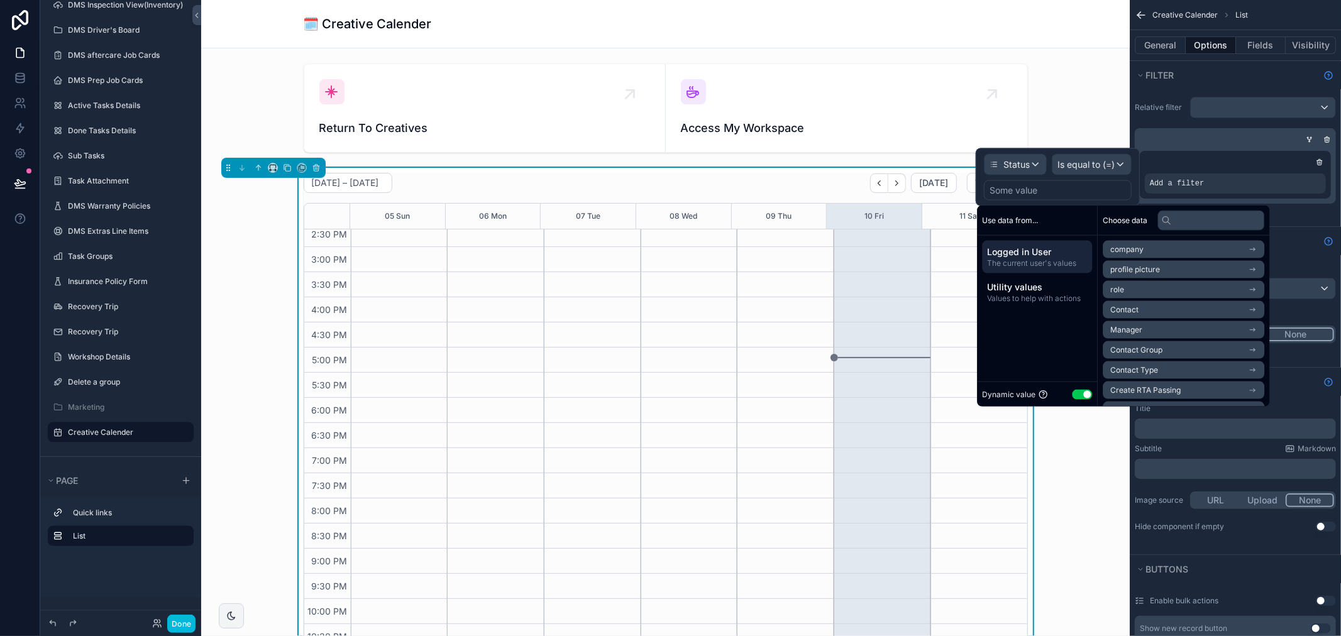
click at [1080, 397] on button "Use setting" at bounding box center [1082, 394] width 20 height 10
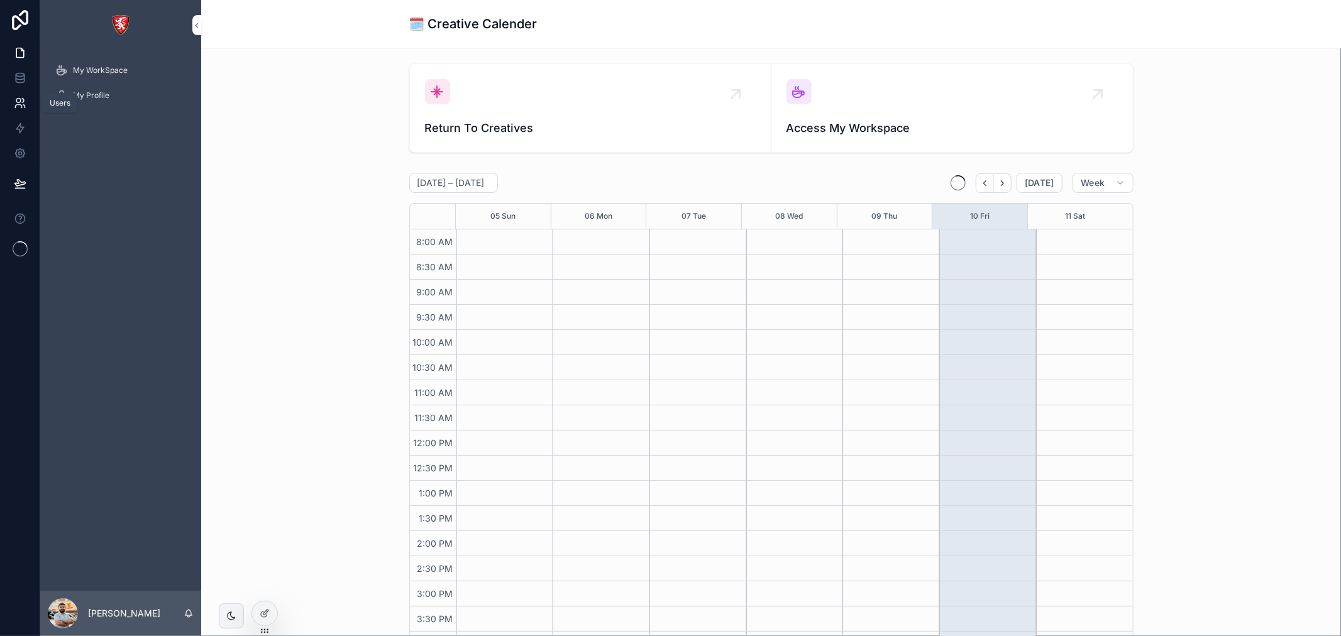
scroll to position [334, 0]
click at [22, 87] on link at bounding box center [20, 77] width 40 height 25
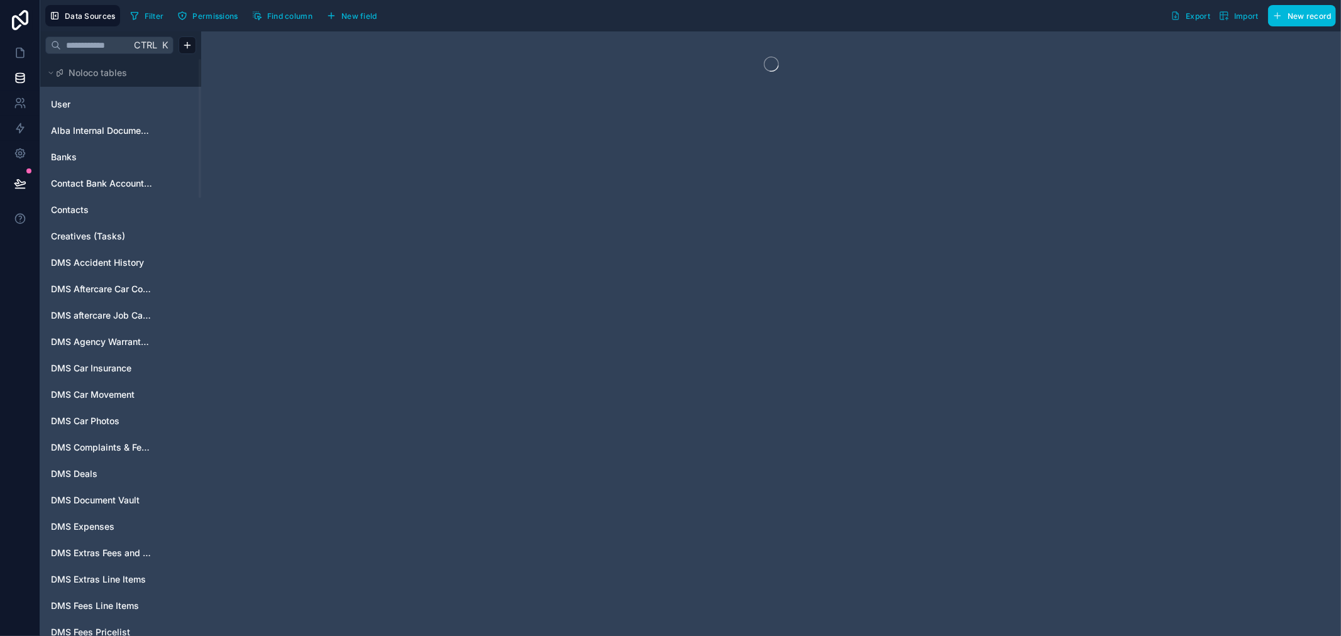
click at [106, 43] on input "text" at bounding box center [96, 45] width 70 height 23
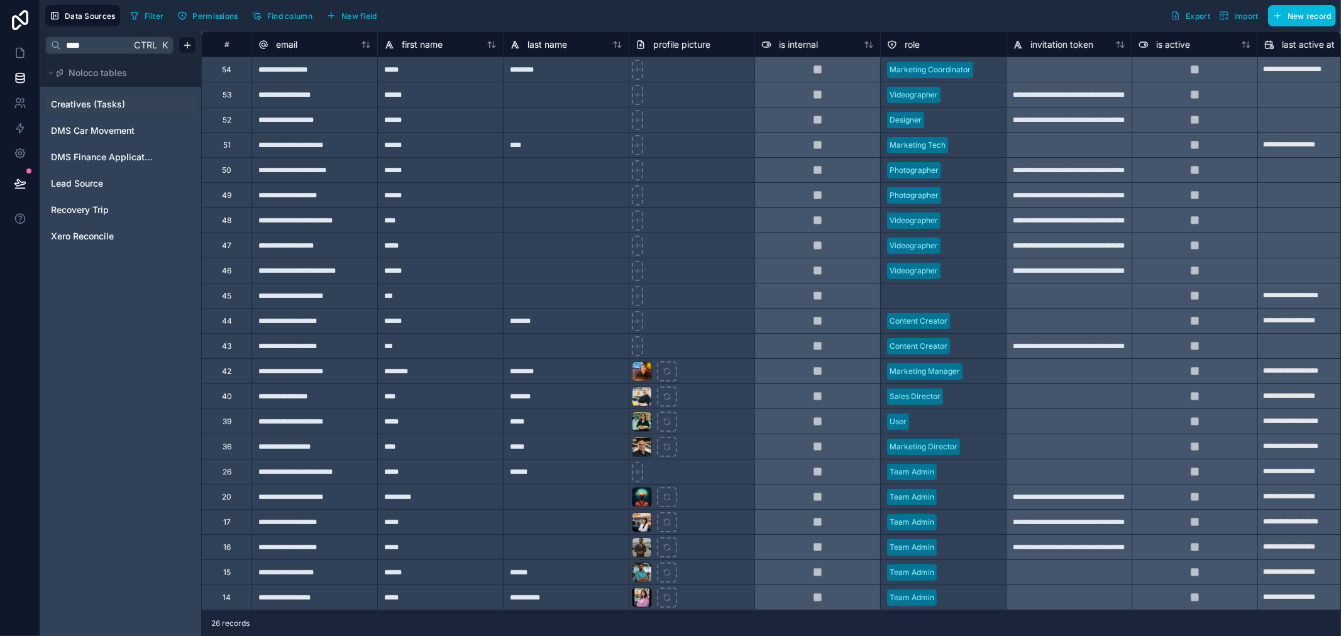
type input "****"
click at [126, 95] on div "Creatives (Tasks)" at bounding box center [120, 104] width 151 height 20
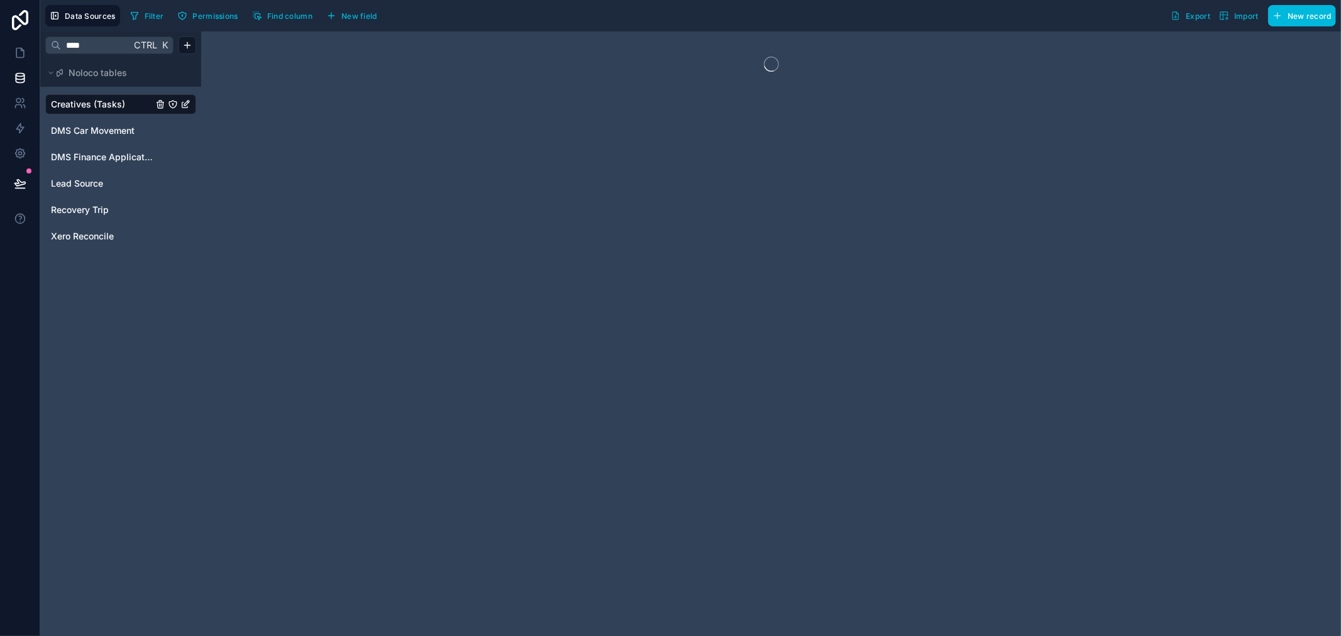
click at [117, 99] on span "Creatives (Tasks)" at bounding box center [88, 104] width 74 height 13
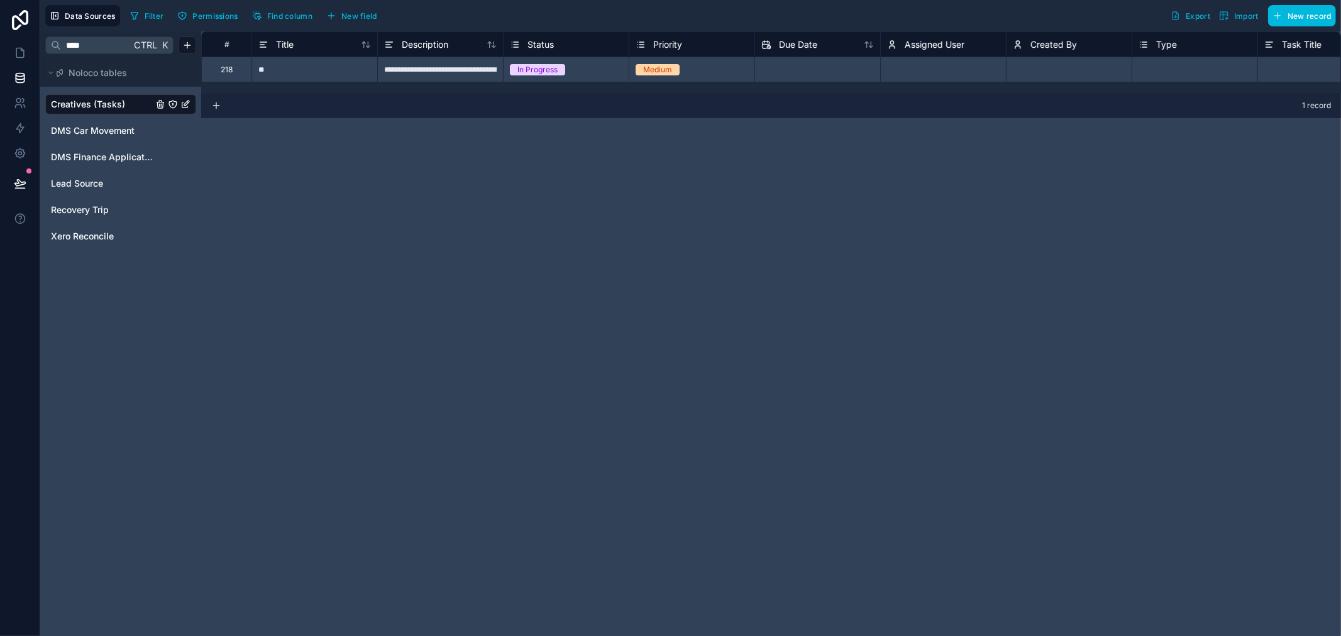
click at [553, 48] on span "Status" at bounding box center [540, 44] width 26 height 13
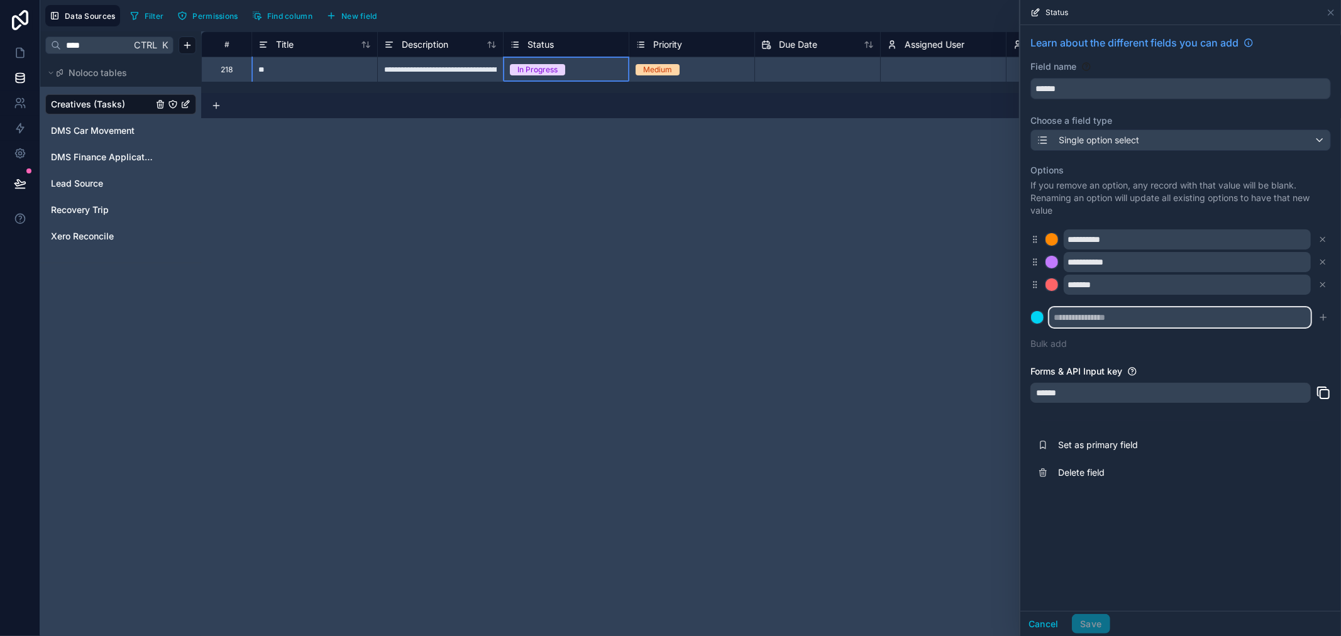
click at [1129, 310] on input "text" at bounding box center [1179, 317] width 261 height 20
type input "*********"
click at [1336, 318] on div "**********" at bounding box center [1180, 260] width 321 height 471
click at [1326, 321] on icon "submit" at bounding box center [1323, 317] width 10 height 10
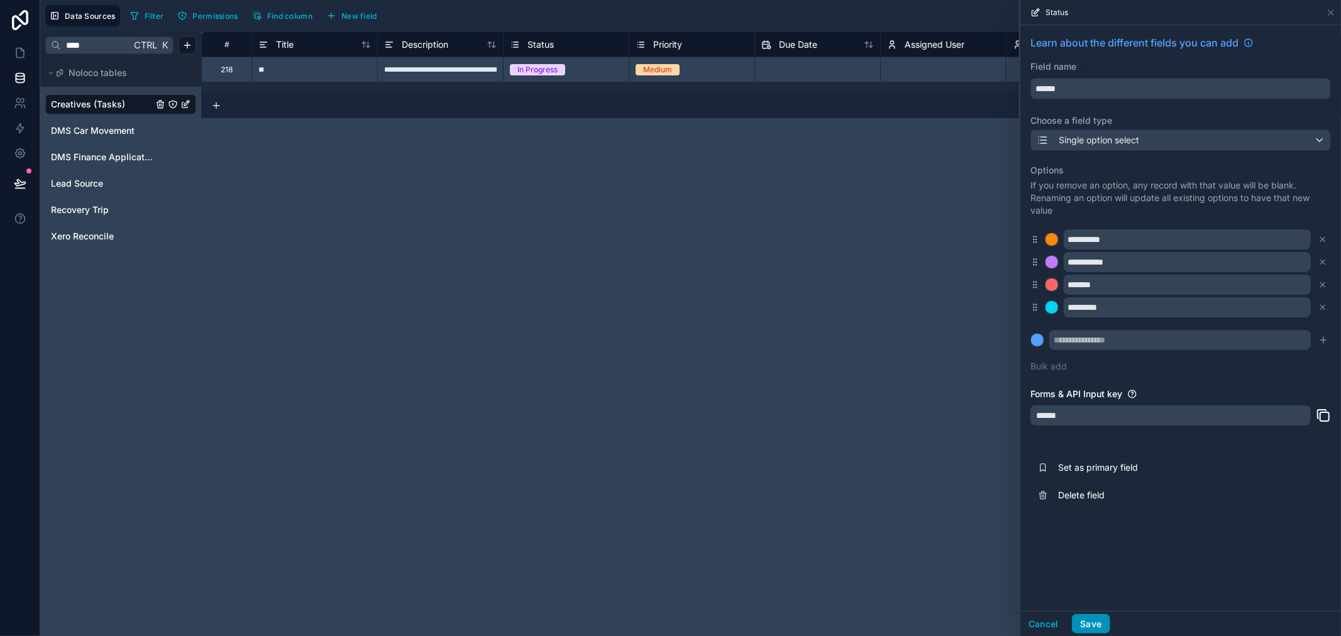
click at [1089, 614] on button "Save" at bounding box center [1091, 624] width 38 height 20
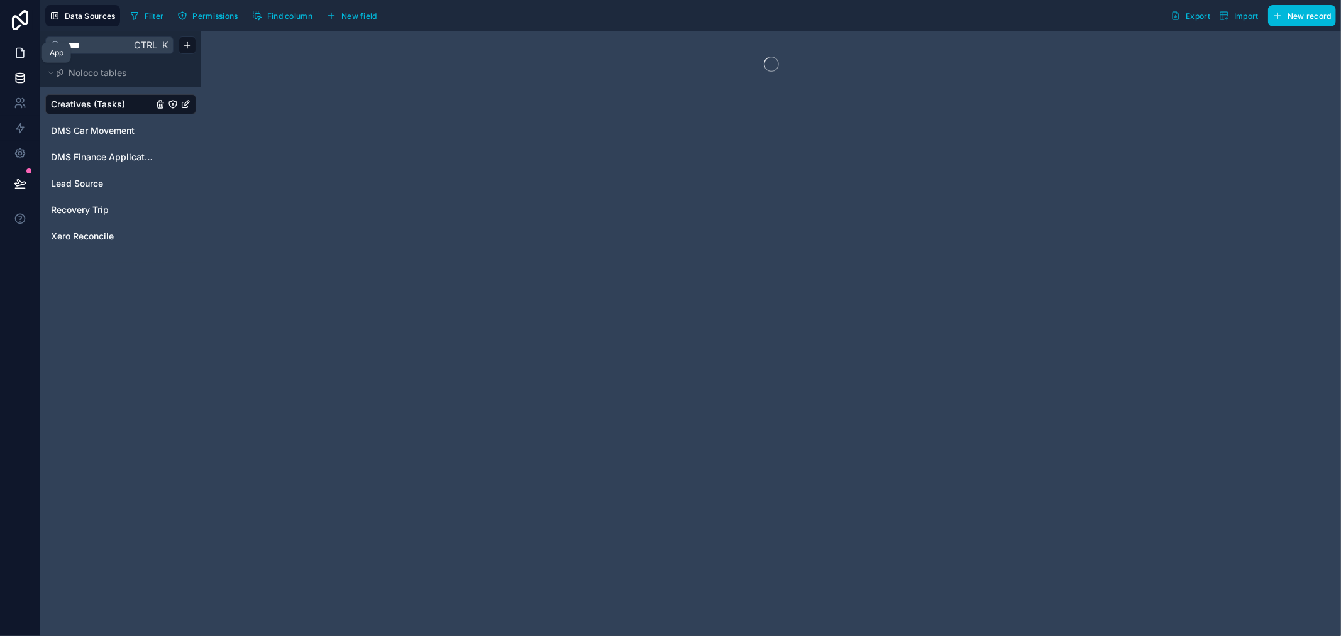
click at [11, 50] on link at bounding box center [20, 52] width 40 height 25
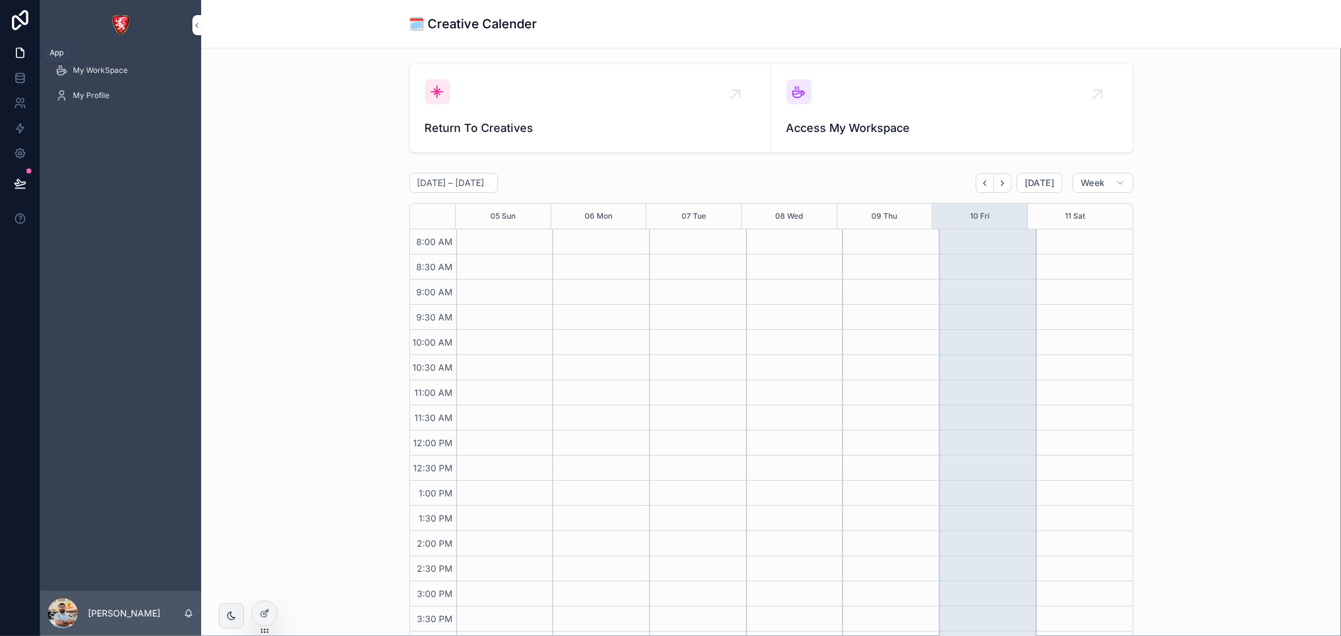
scroll to position [334, 0]
click at [261, 602] on div at bounding box center [264, 613] width 25 height 24
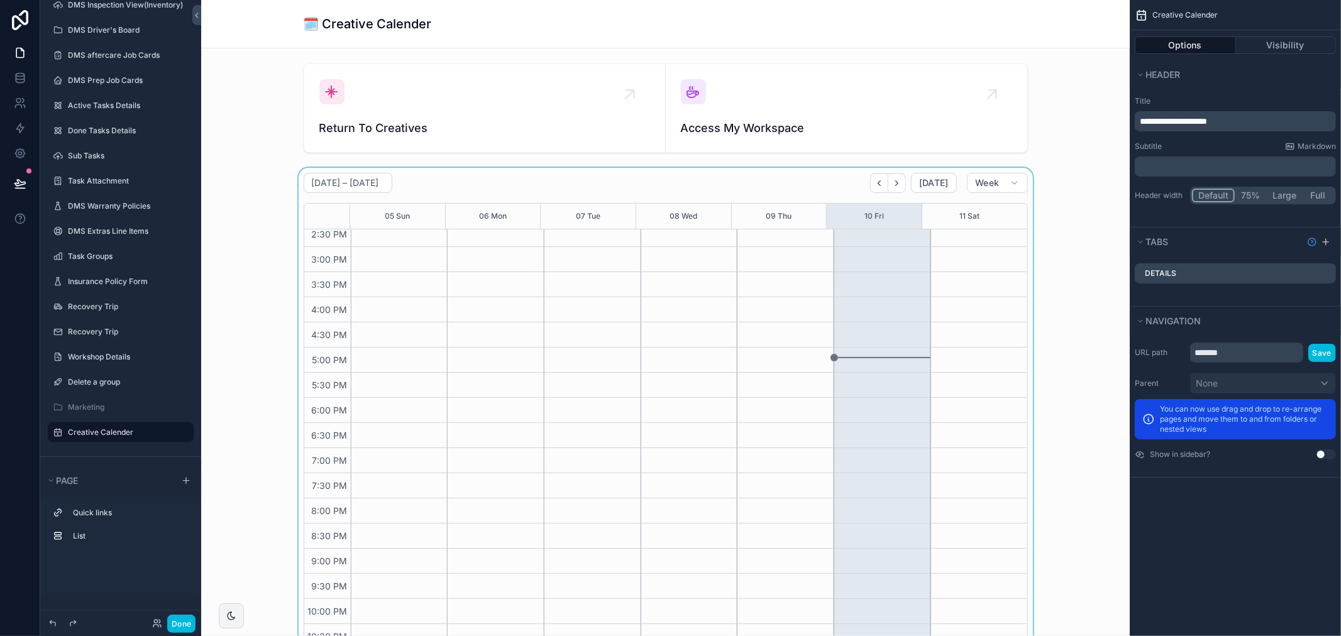
click at [635, 233] on div "scrollable content" at bounding box center [665, 411] width 908 height 487
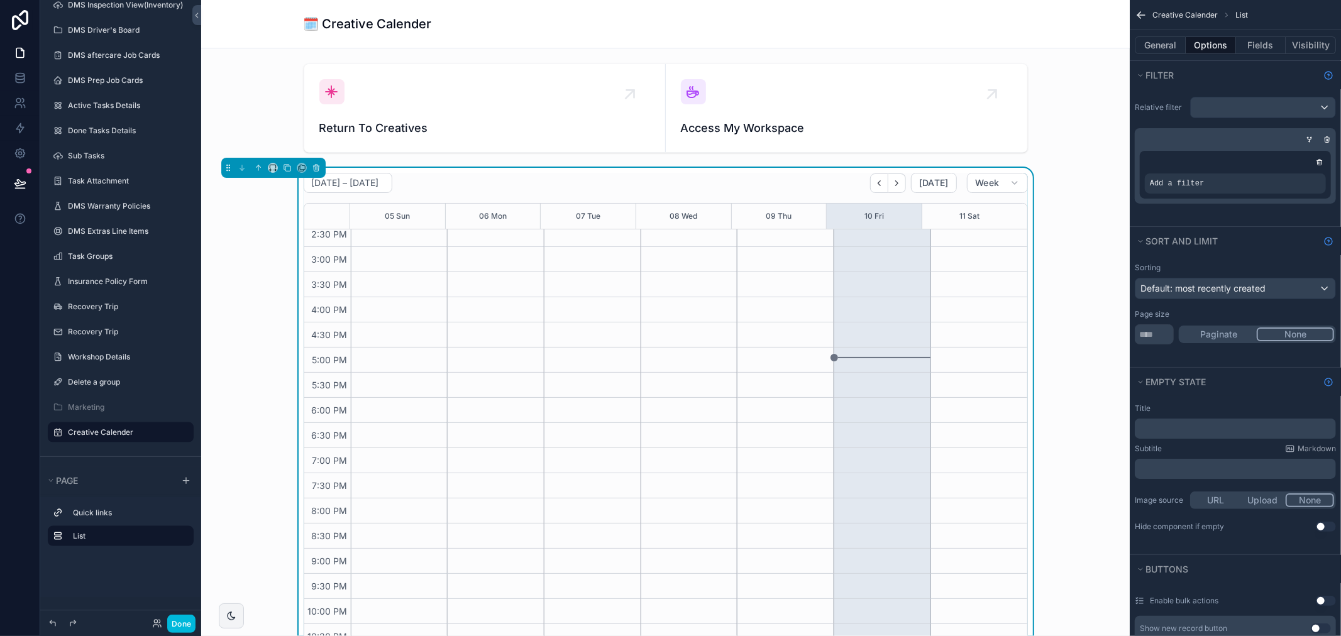
click at [1239, 428] on p "﻿" at bounding box center [1236, 429] width 194 height 10
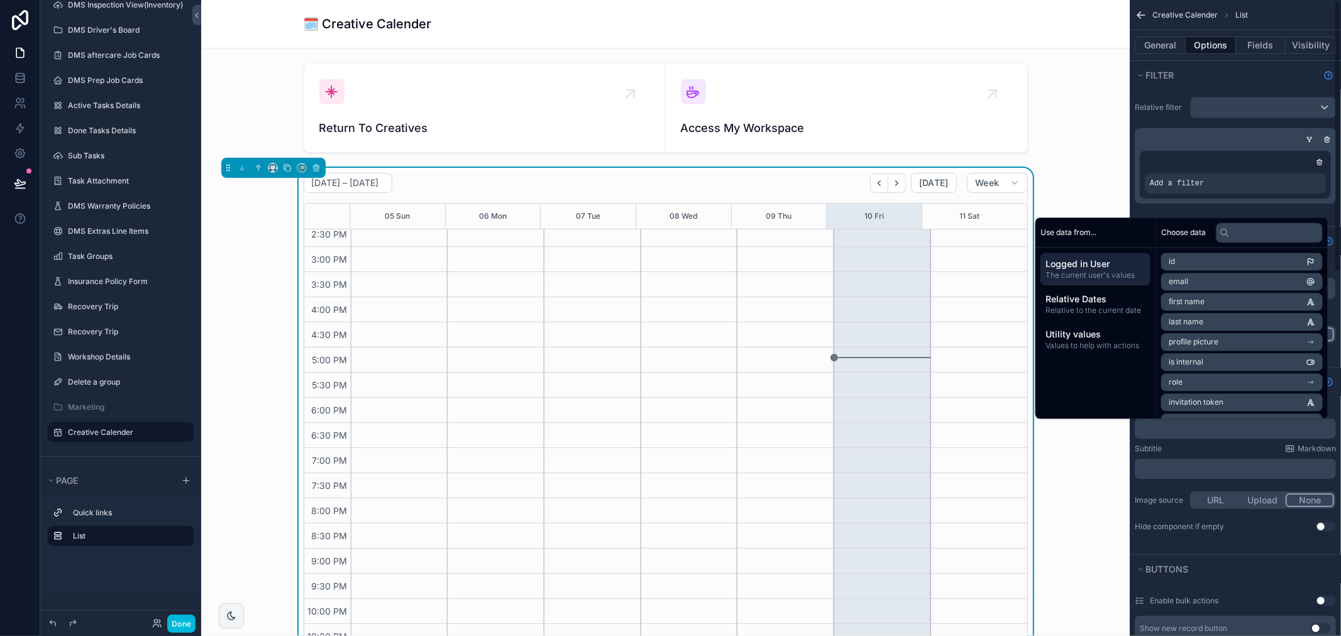
click at [1203, 444] on div "Subtitle Markdown" at bounding box center [1234, 449] width 201 height 10
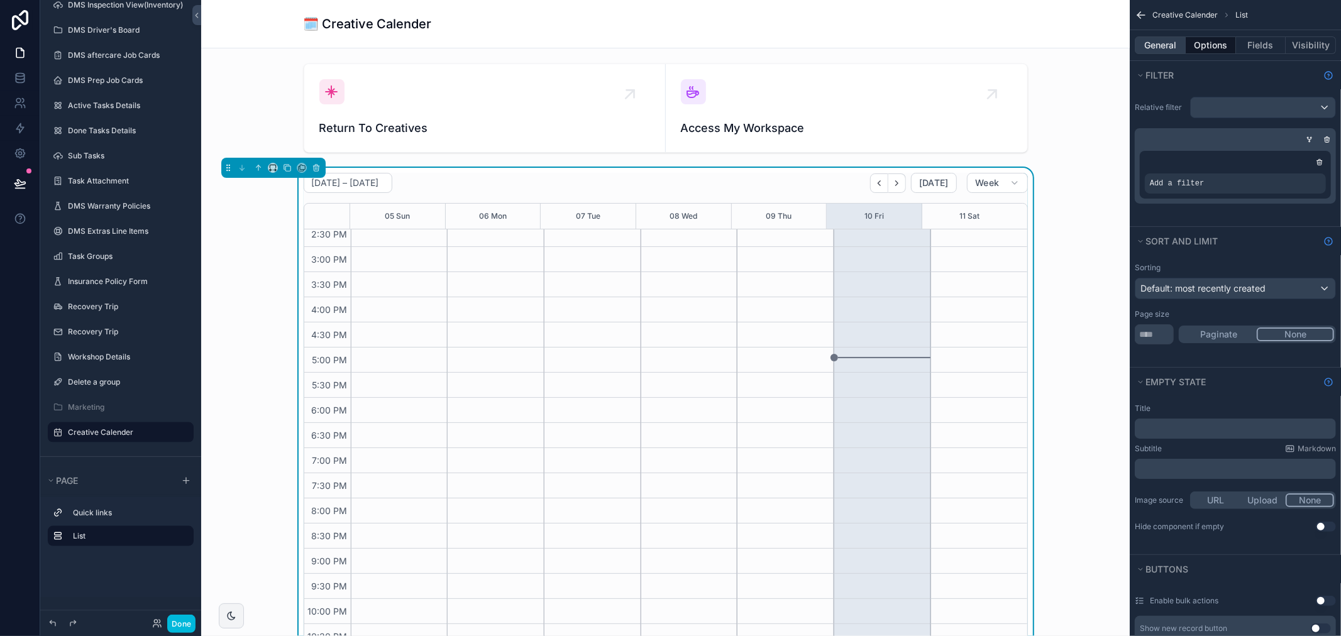
click at [1164, 49] on button "General" at bounding box center [1159, 45] width 51 height 18
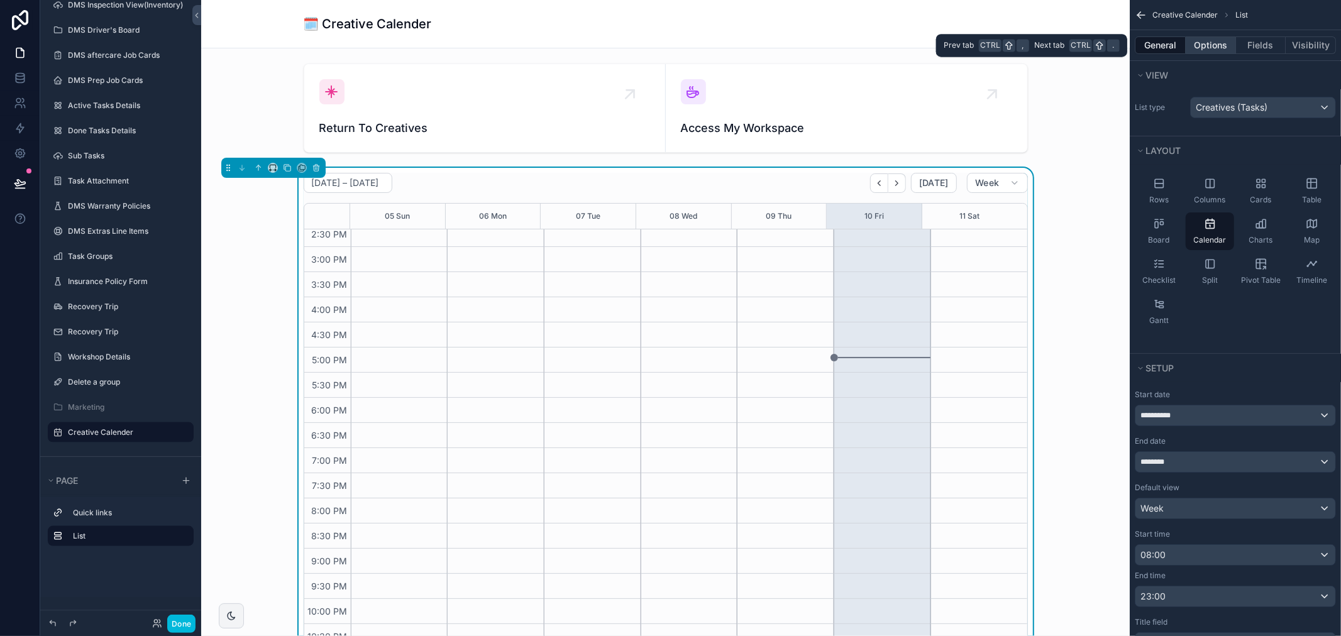
click at [1194, 48] on button "Options" at bounding box center [1210, 45] width 50 height 18
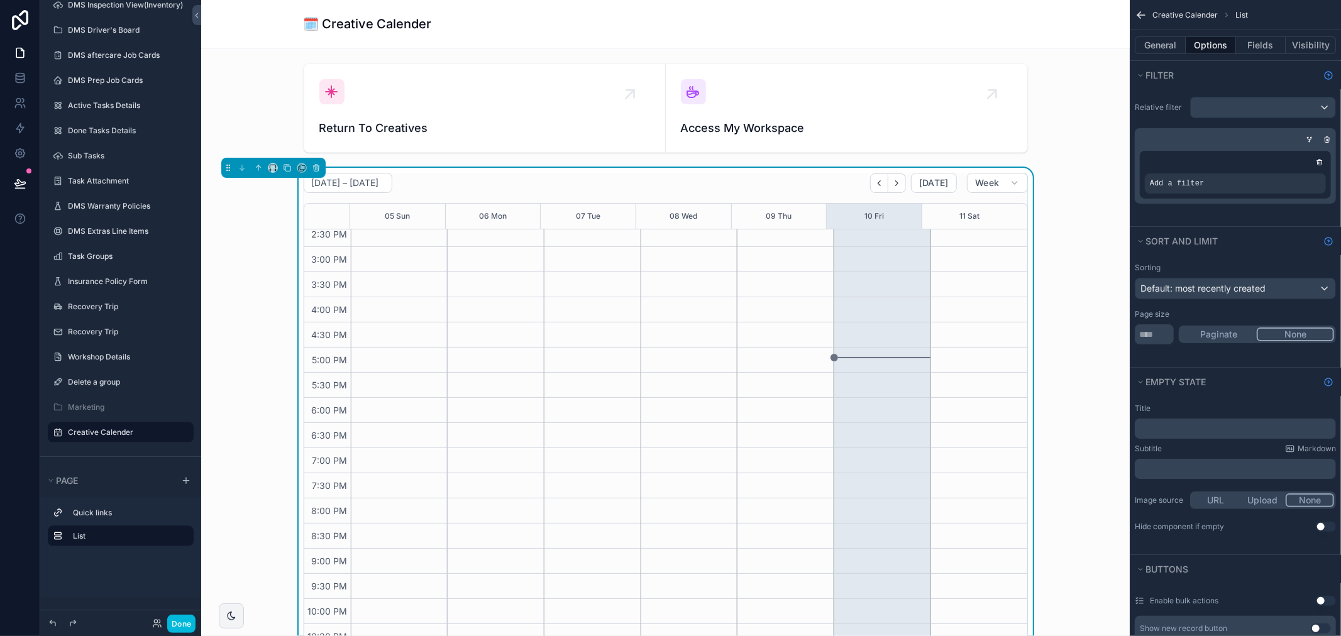
click at [0, 0] on icon "scrollable content" at bounding box center [0, 0] width 0 height 0
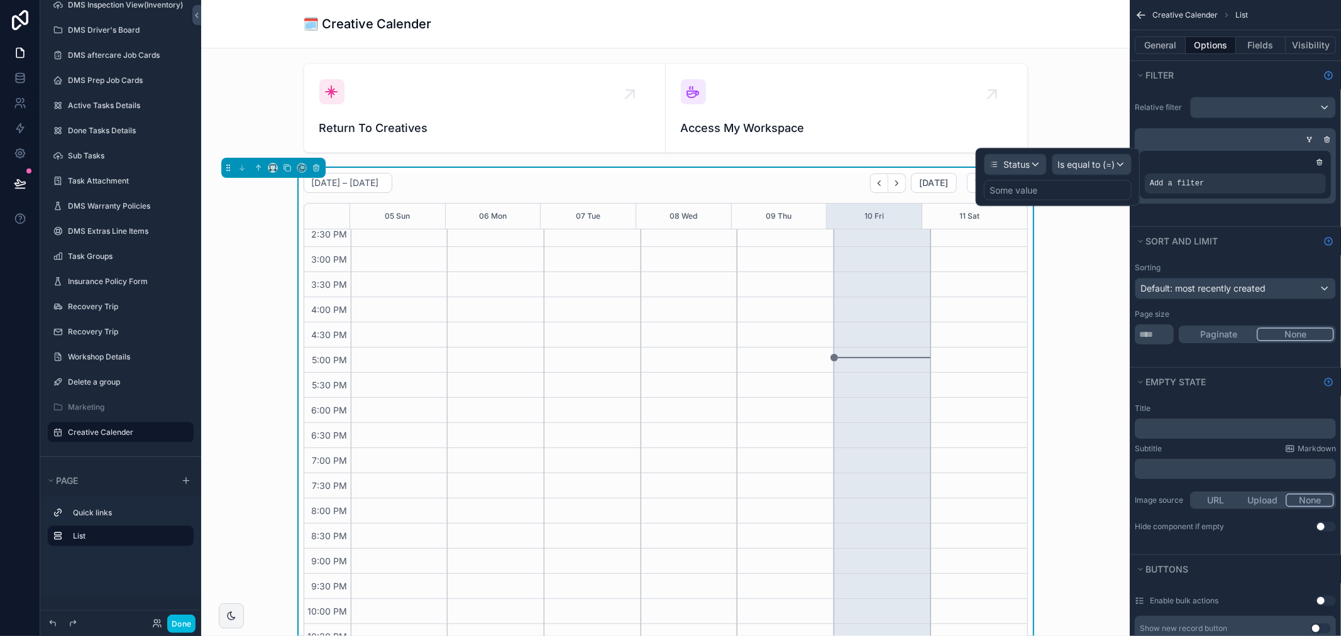
click at [1038, 193] on div "Some value" at bounding box center [1058, 190] width 148 height 20
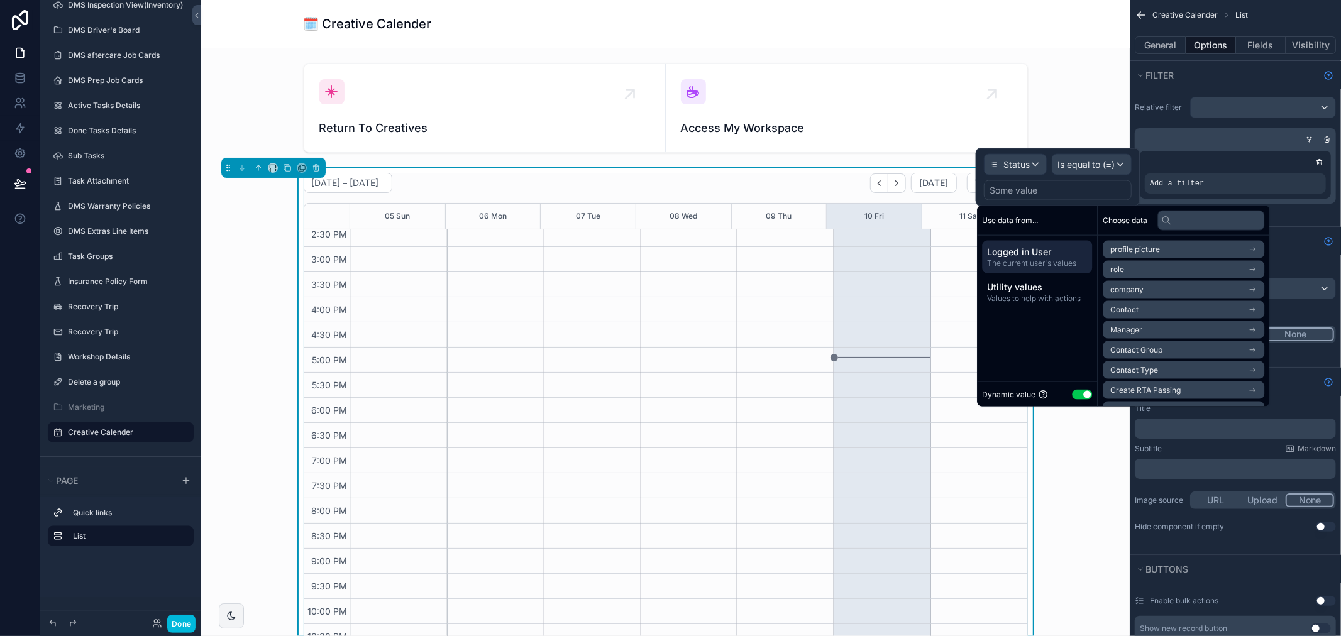
click at [1082, 396] on button "Use setting" at bounding box center [1082, 394] width 20 height 10
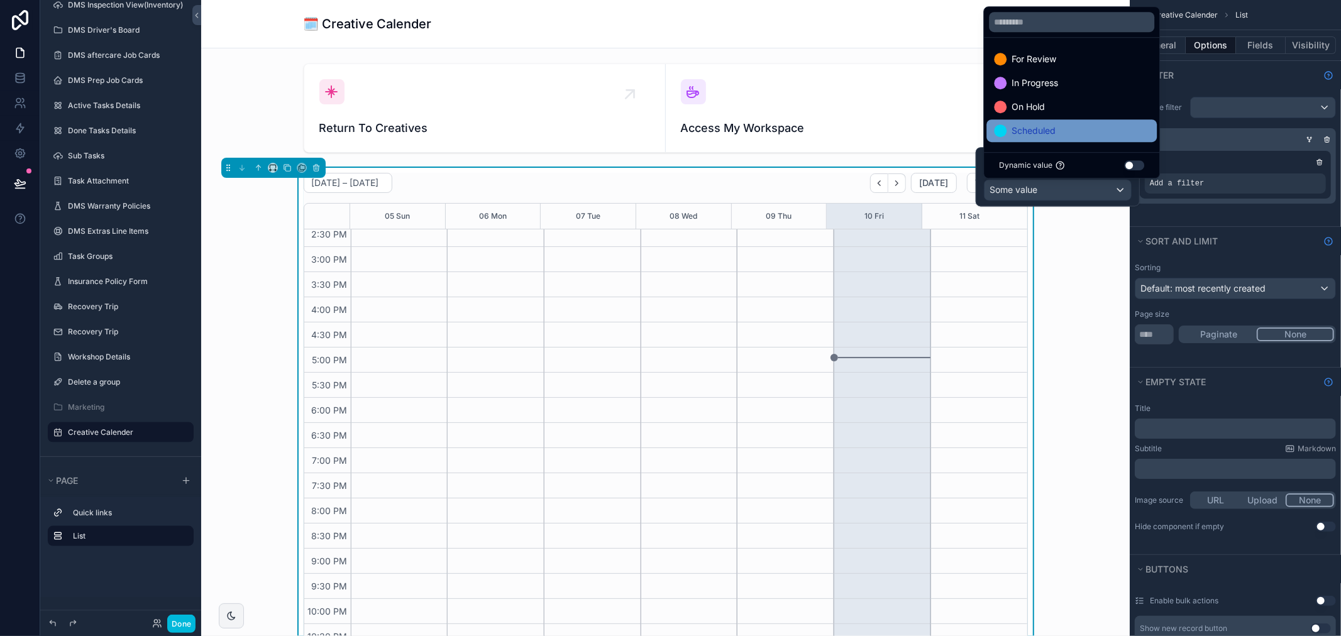
click at [1056, 132] on div "Scheduled" at bounding box center [1071, 130] width 155 height 15
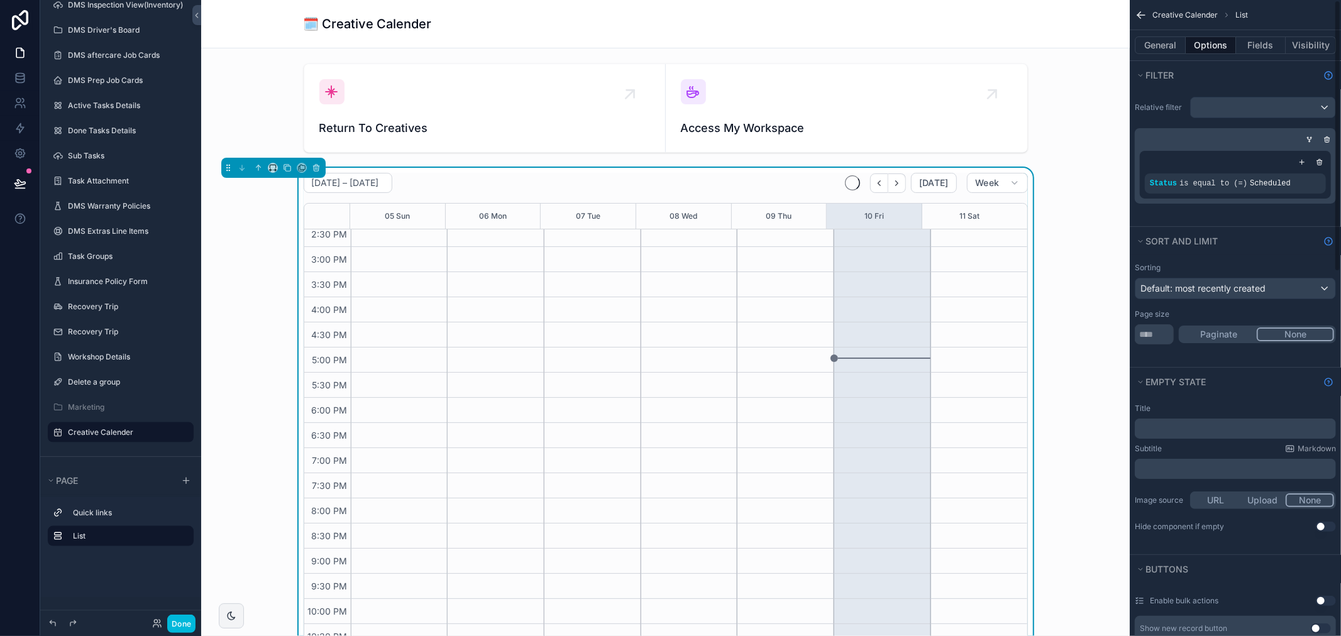
click at [1204, 215] on div "Relative filter Status is equal to (=) Scheduled" at bounding box center [1234, 157] width 211 height 137
click at [1194, 180] on span "is equal to (=)" at bounding box center [1213, 183] width 68 height 9
click at [0, 0] on icon "scrollable content" at bounding box center [0, 0] width 0 height 0
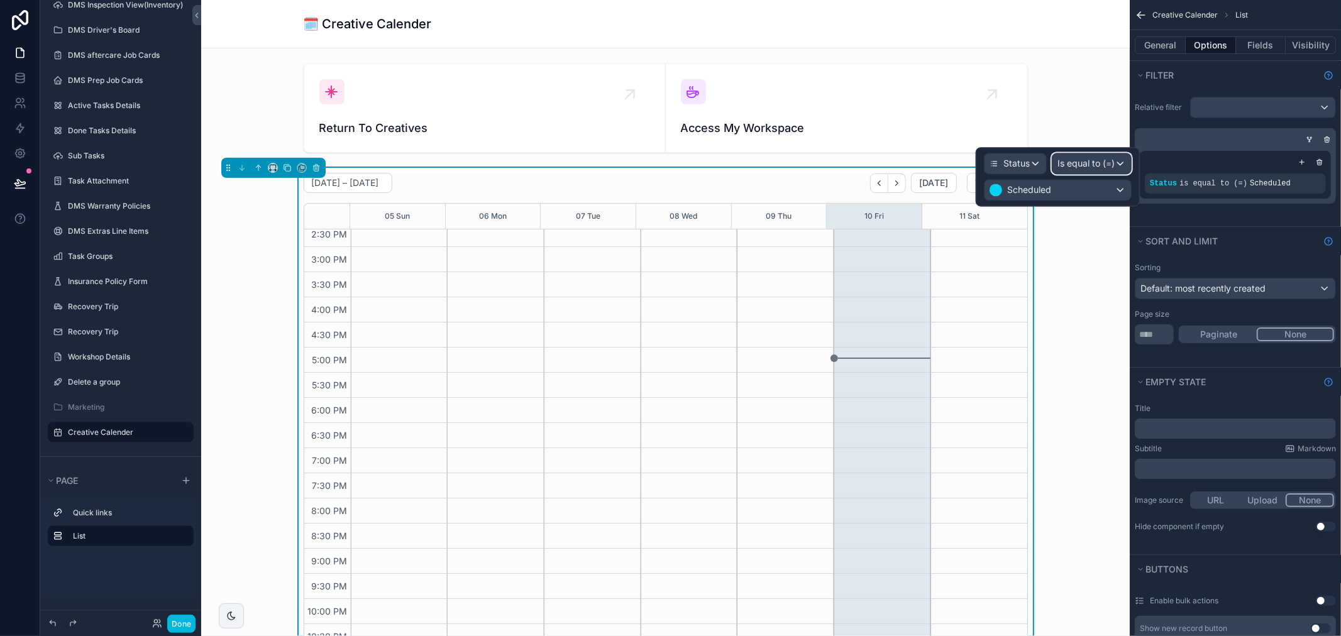
click at [1120, 161] on div "Is equal to (=)" at bounding box center [1091, 163] width 79 height 20
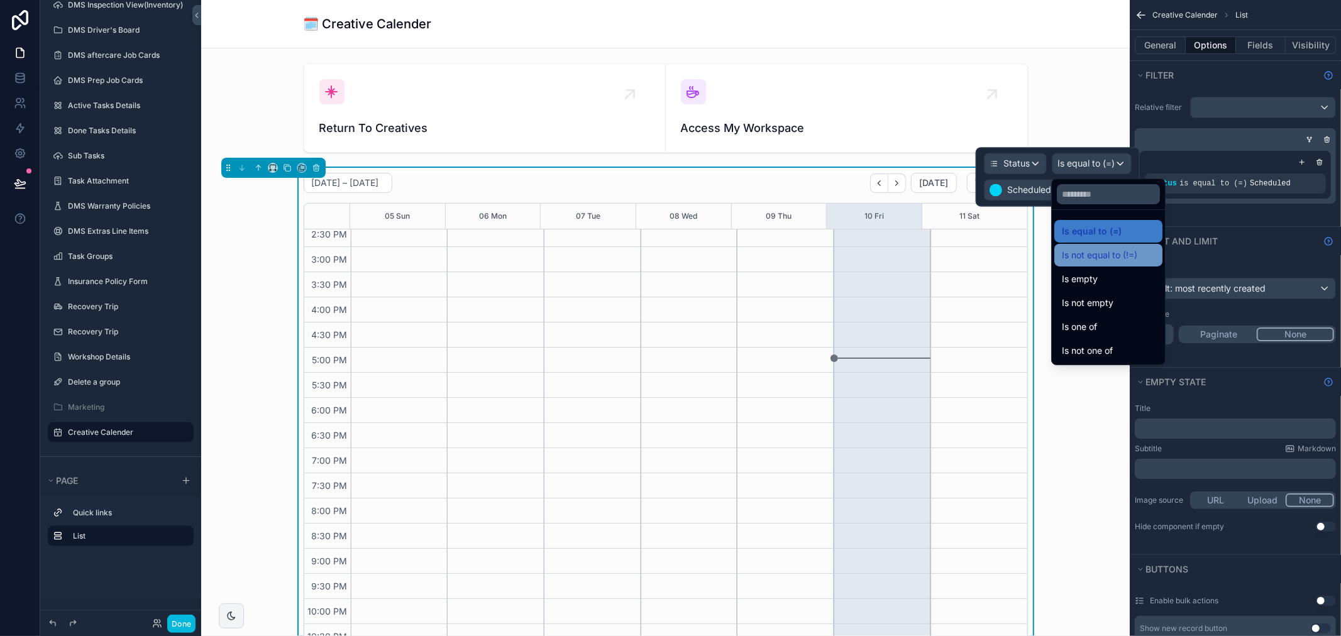
click at [1119, 255] on span "Is not equal to (!=)" at bounding box center [1099, 255] width 75 height 15
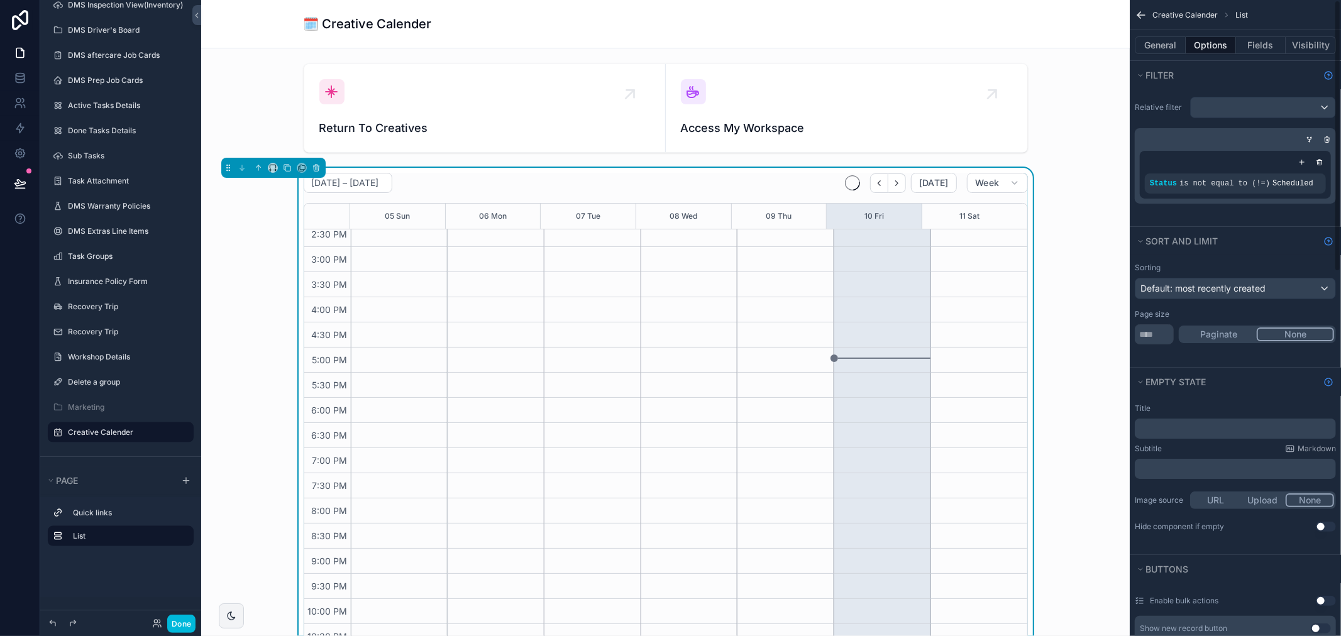
click at [1265, 231] on div "Sort And Limit" at bounding box center [1234, 241] width 211 height 28
drag, startPoint x: 1062, startPoint y: 116, endPoint x: 999, endPoint y: 116, distance: 62.8
click at [1062, 116] on div "scrollable content" at bounding box center [665, 107] width 908 height 99
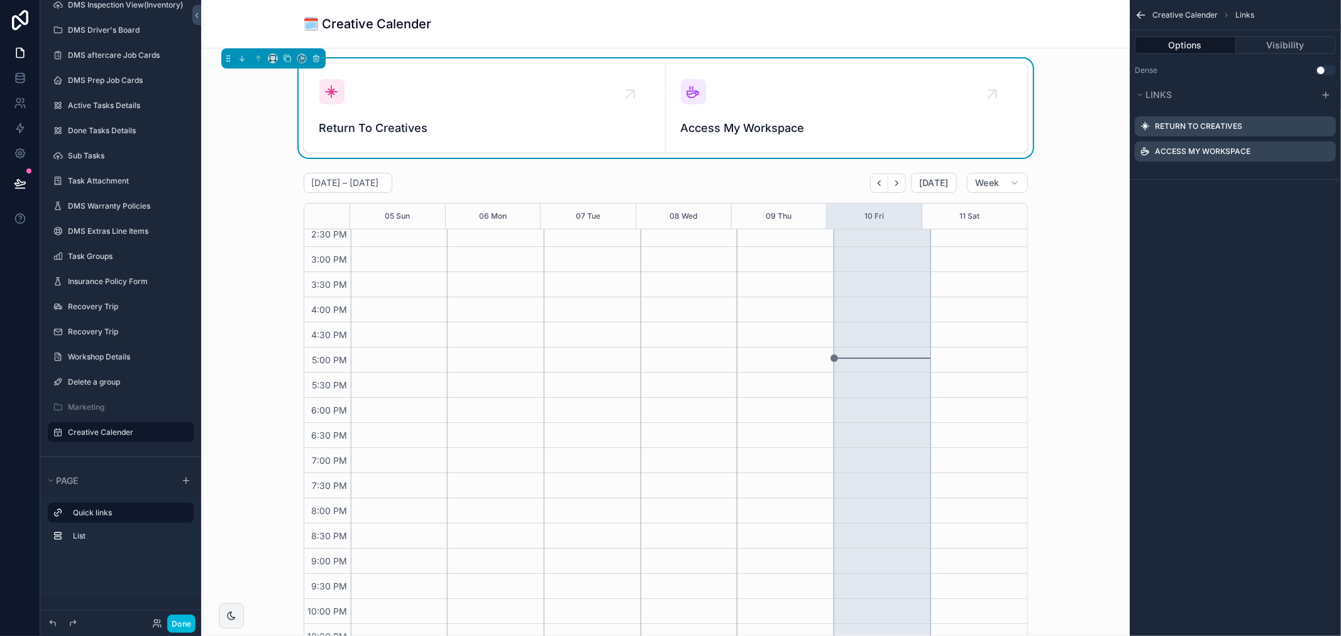
click at [559, 111] on div "Return To Creatives" at bounding box center [484, 108] width 331 height 58
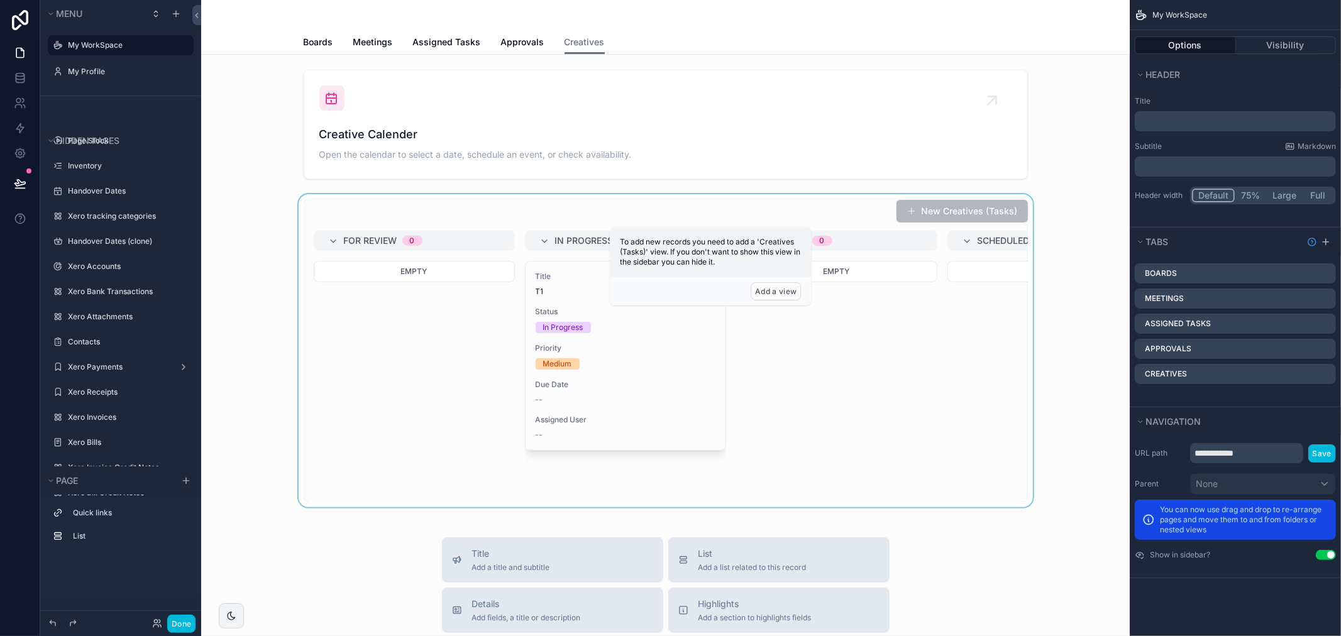
click at [492, 219] on div "scrollable content" at bounding box center [665, 350] width 908 height 313
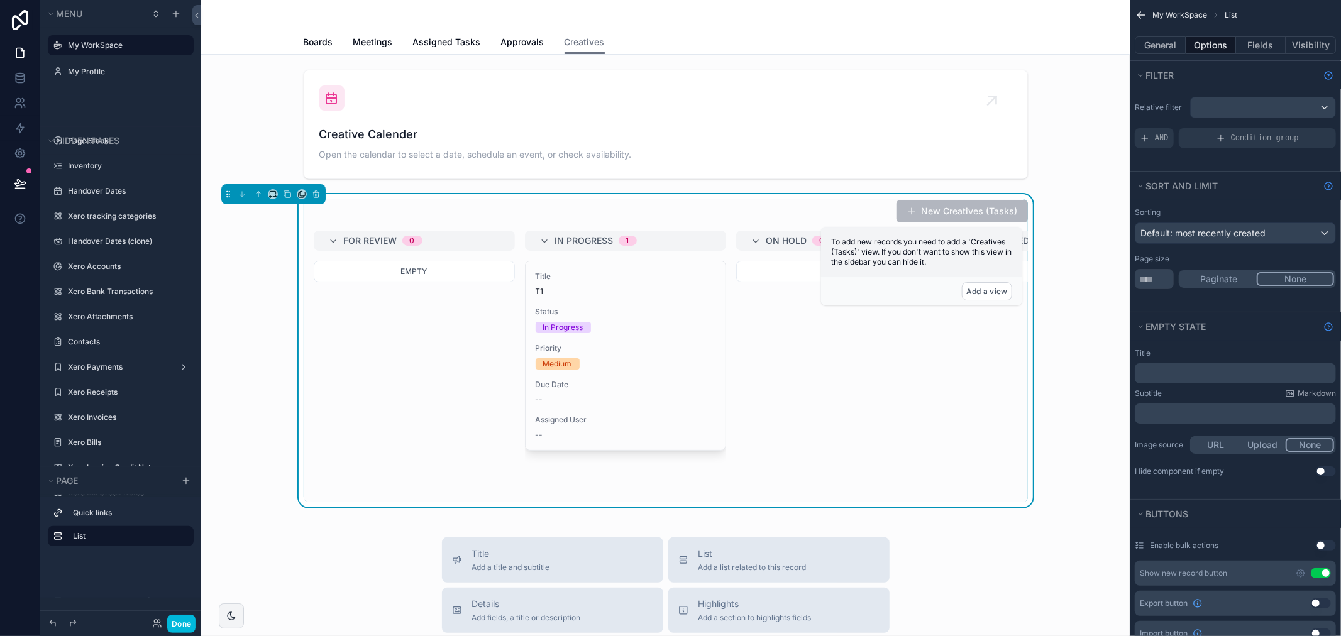
click at [837, 330] on div "Empty" at bounding box center [836, 381] width 201 height 241
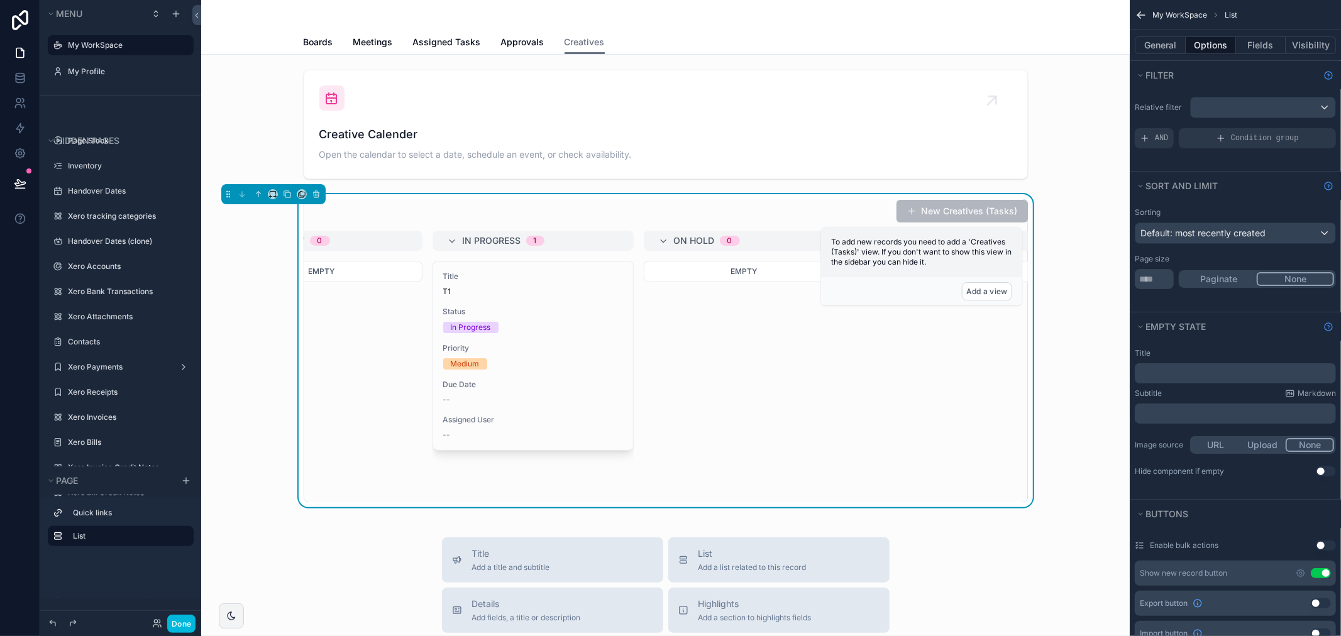
scroll to position [0, 130]
click at [1261, 39] on button "Fields" at bounding box center [1261, 45] width 50 height 18
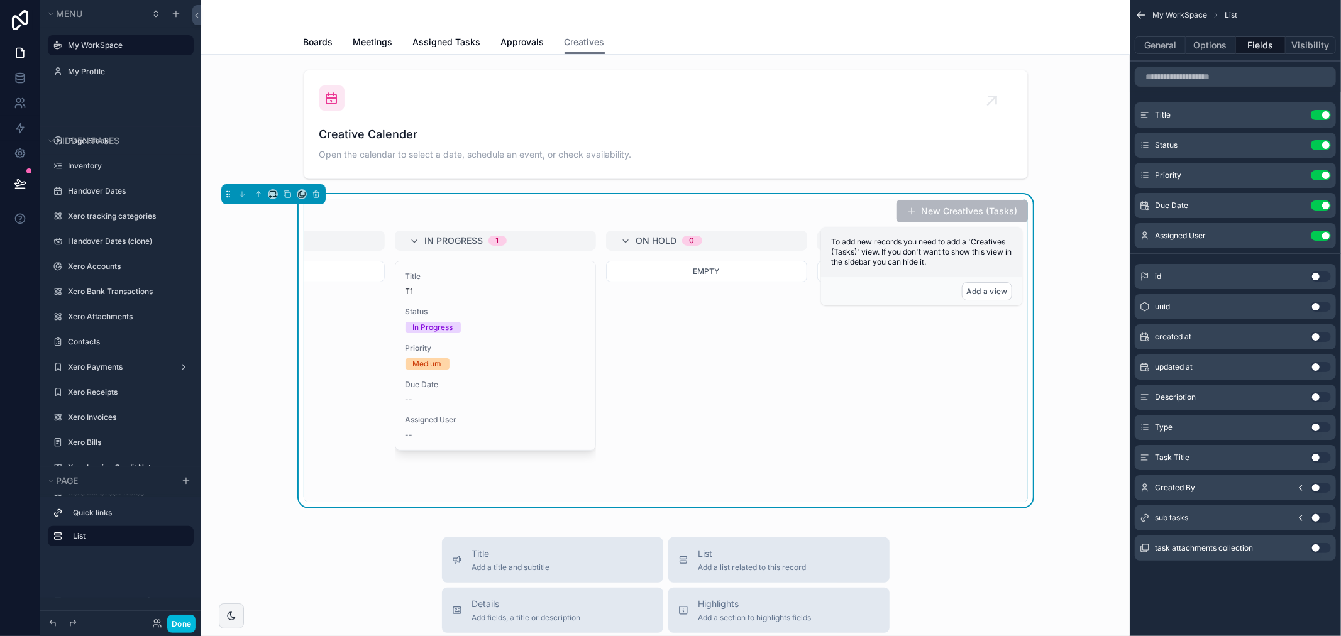
click at [772, 344] on div "Empty" at bounding box center [706, 381] width 201 height 241
click at [1158, 42] on button "General" at bounding box center [1159, 45] width 51 height 18
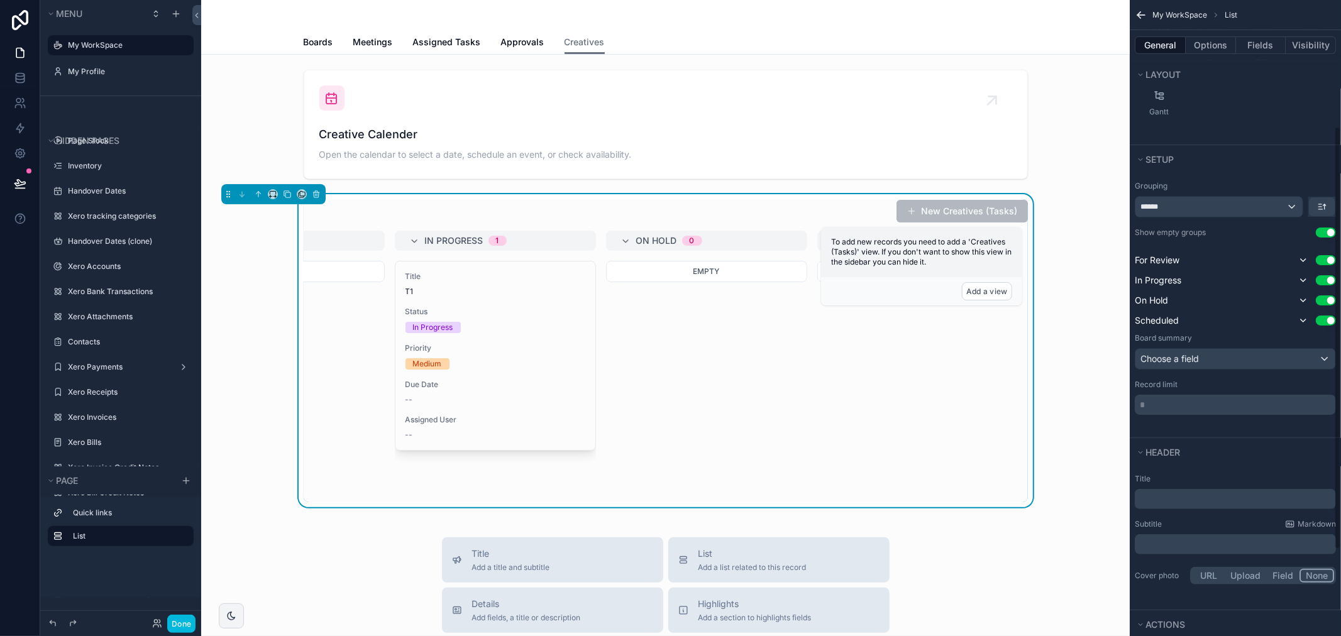
scroll to position [209, 0]
click at [1322, 319] on button "Use setting" at bounding box center [1325, 320] width 20 height 10
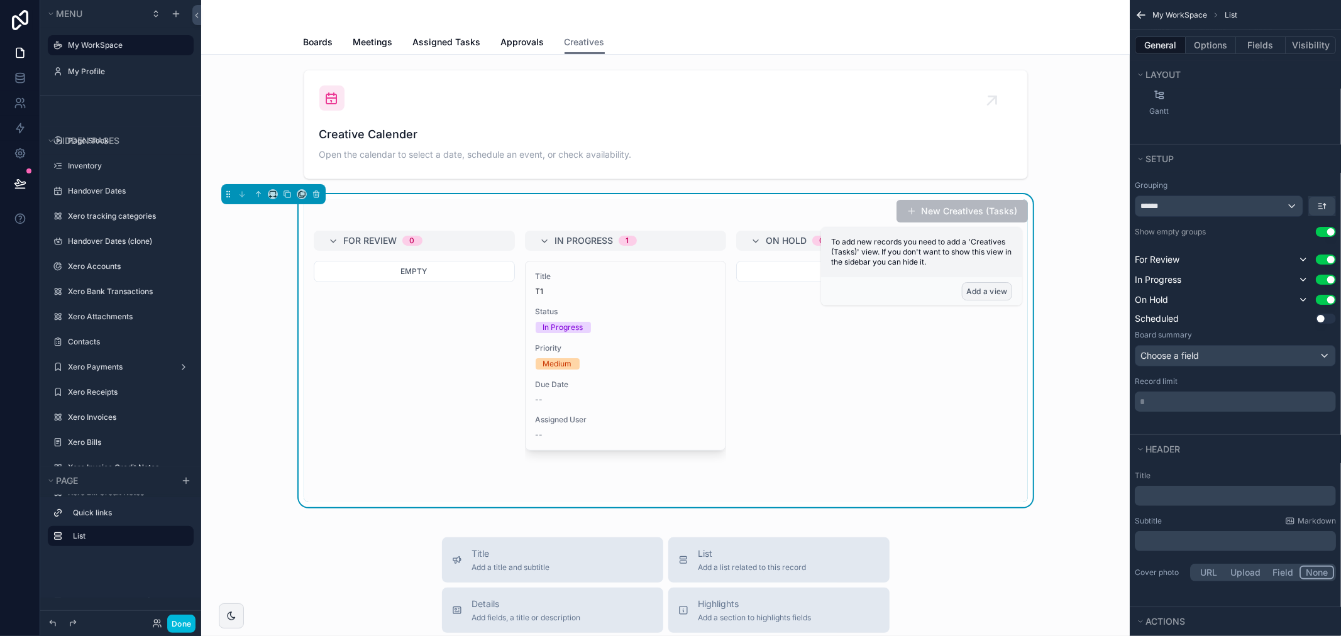
click at [997, 291] on button "Add a view" at bounding box center [987, 291] width 50 height 18
click at [516, 336] on div "For Review 0 Empty In Progress 1 Title T1 Status In Progress Priority Medium Du…" at bounding box center [666, 367] width 724 height 272
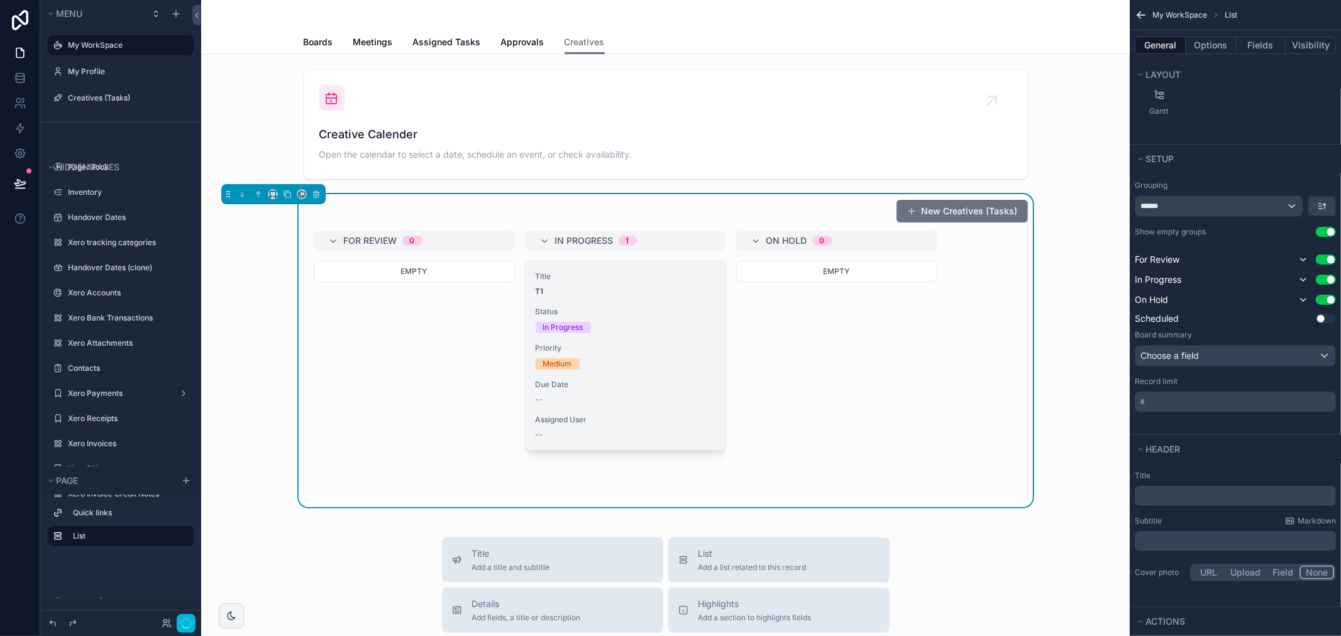
click at [574, 334] on div "Title T1 Status In Progress Priority Medium Due Date -- Assigned User --" at bounding box center [625, 355] width 200 height 189
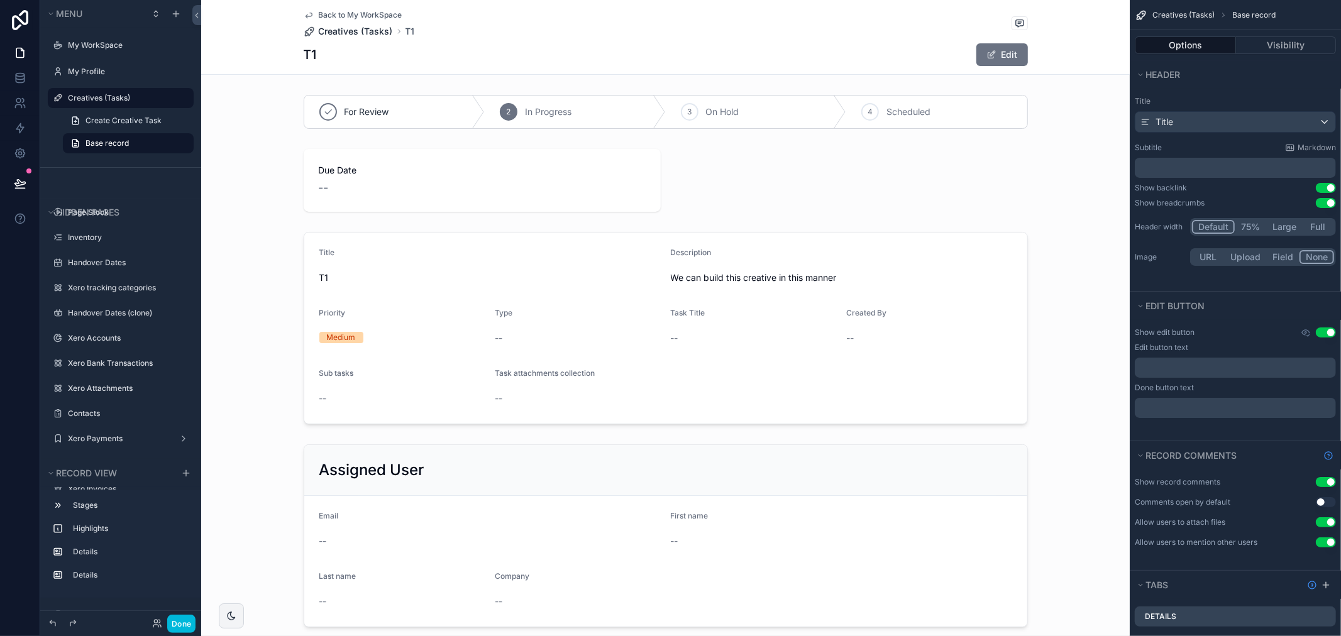
click at [367, 26] on span "Creatives (Tasks)" at bounding box center [356, 31] width 74 height 13
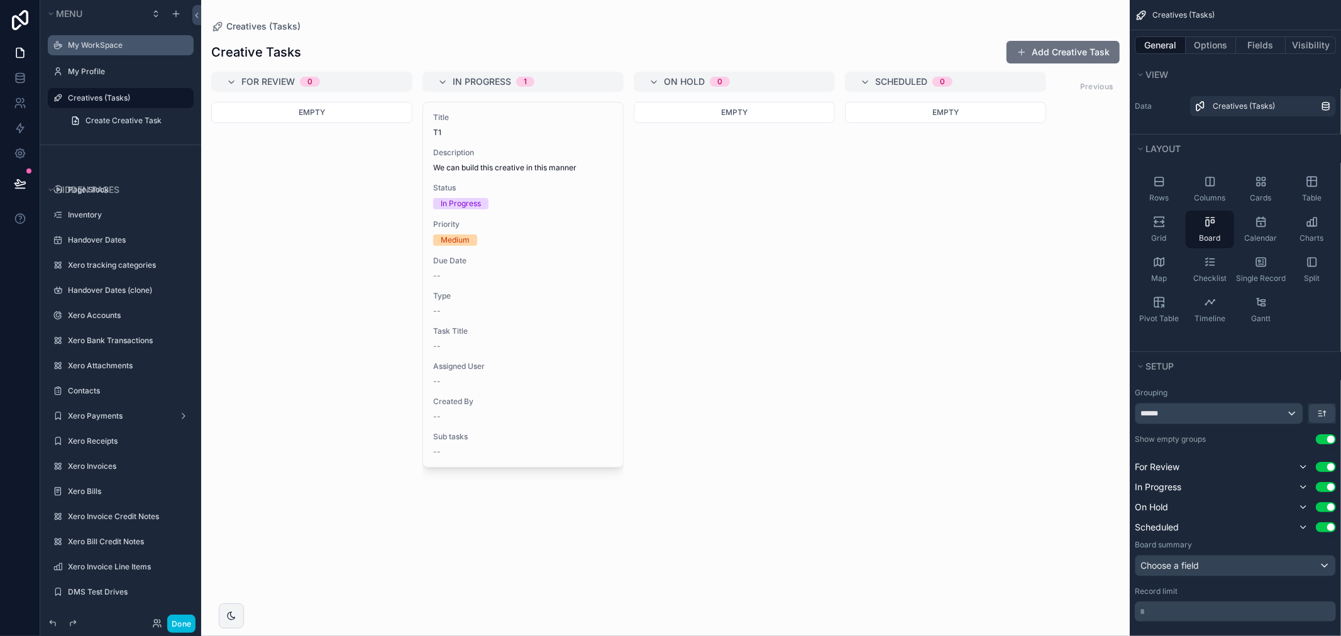
click at [108, 42] on label "My WorkSpace" at bounding box center [127, 45] width 118 height 10
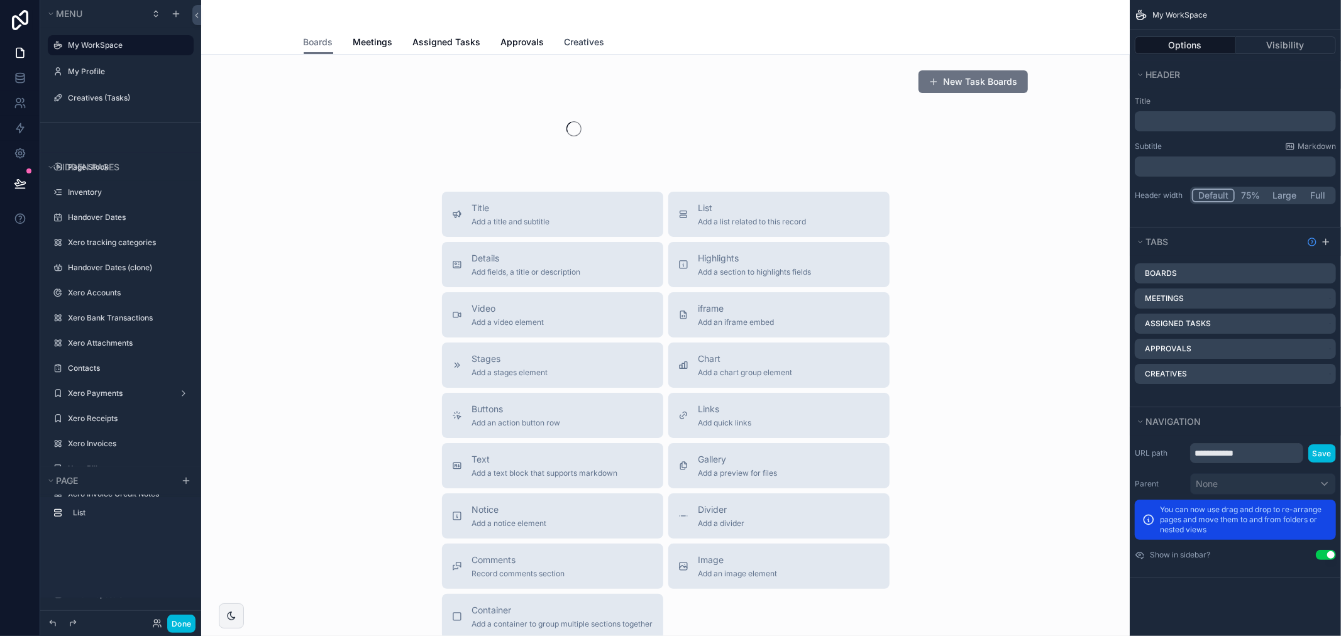
click at [583, 41] on span "Creatives" at bounding box center [584, 42] width 40 height 13
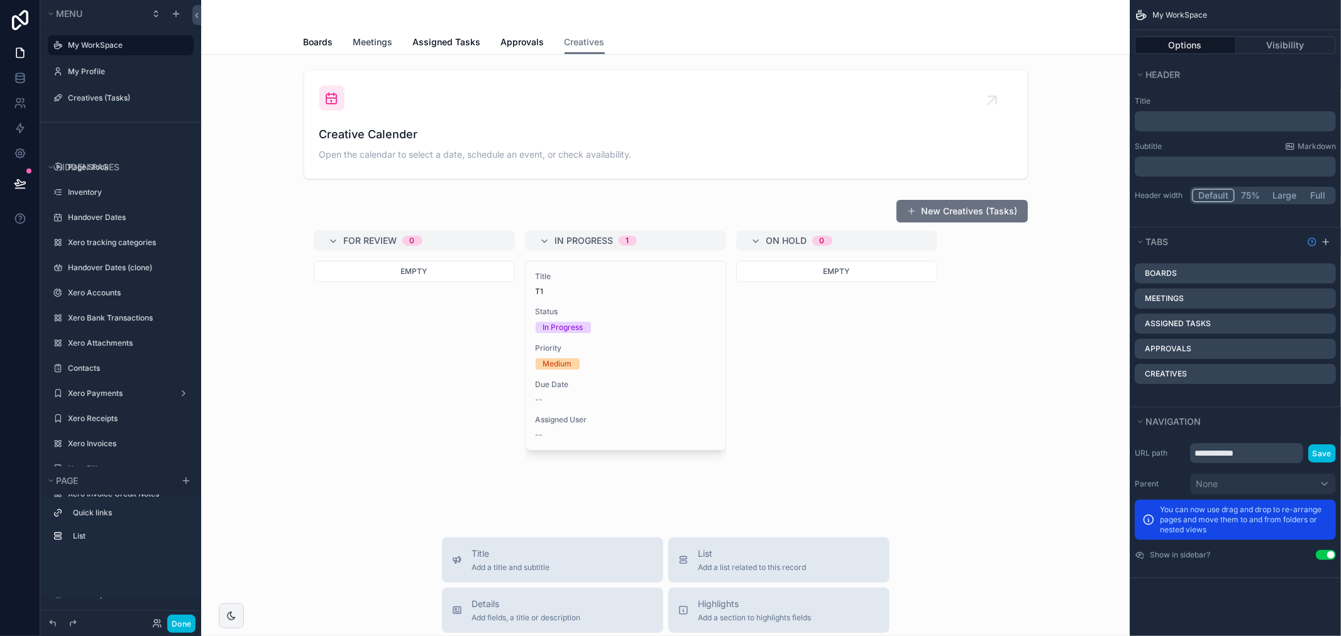
click at [378, 38] on span "Meetings" at bounding box center [373, 42] width 40 height 13
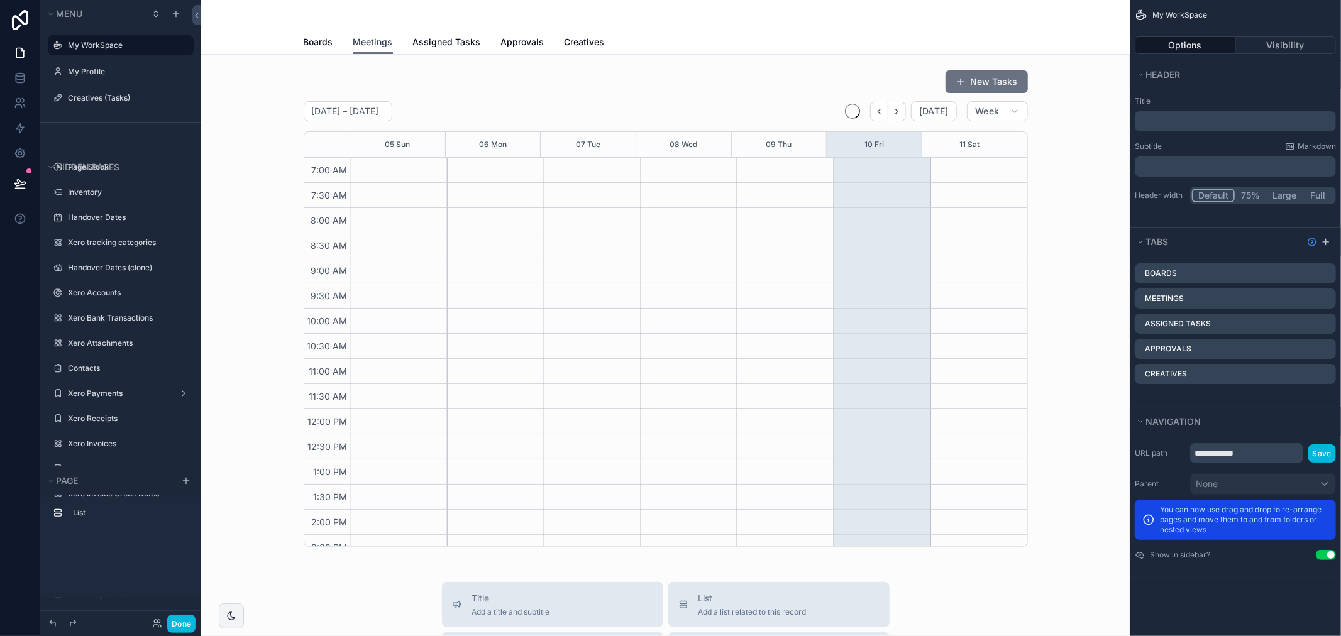
scroll to position [352, 0]
click at [513, 34] on link "Approvals" at bounding box center [522, 43] width 43 height 25
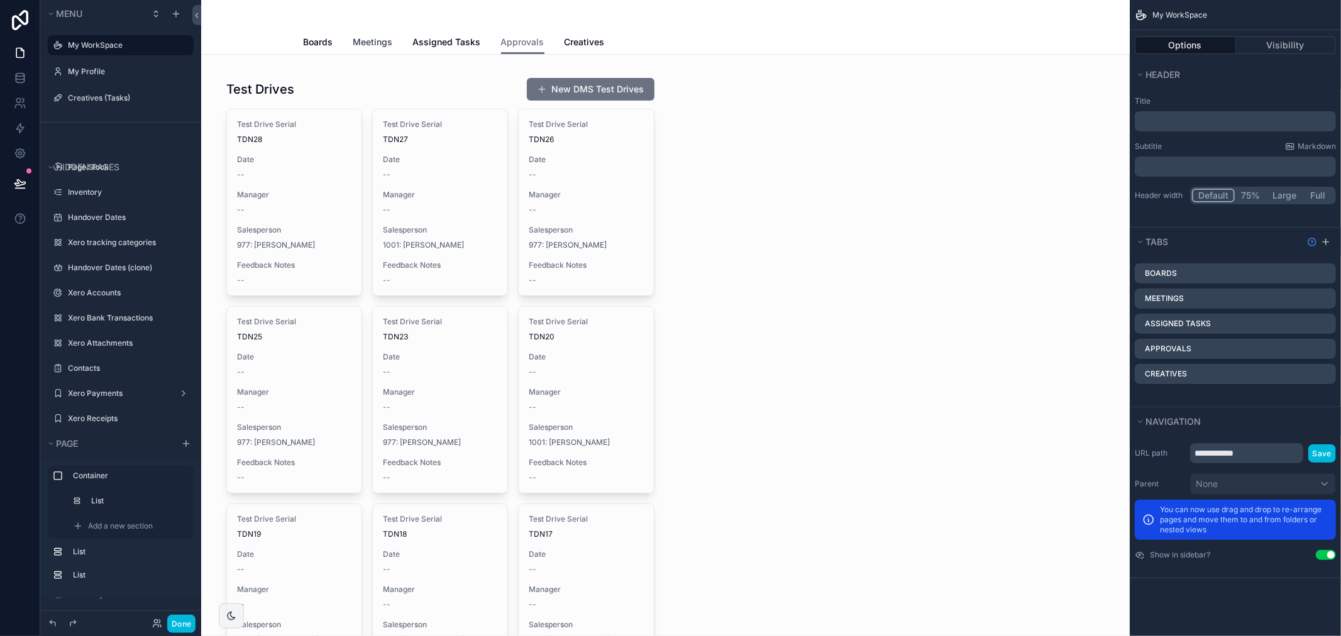
click at [357, 47] on span "Meetings" at bounding box center [373, 42] width 40 height 13
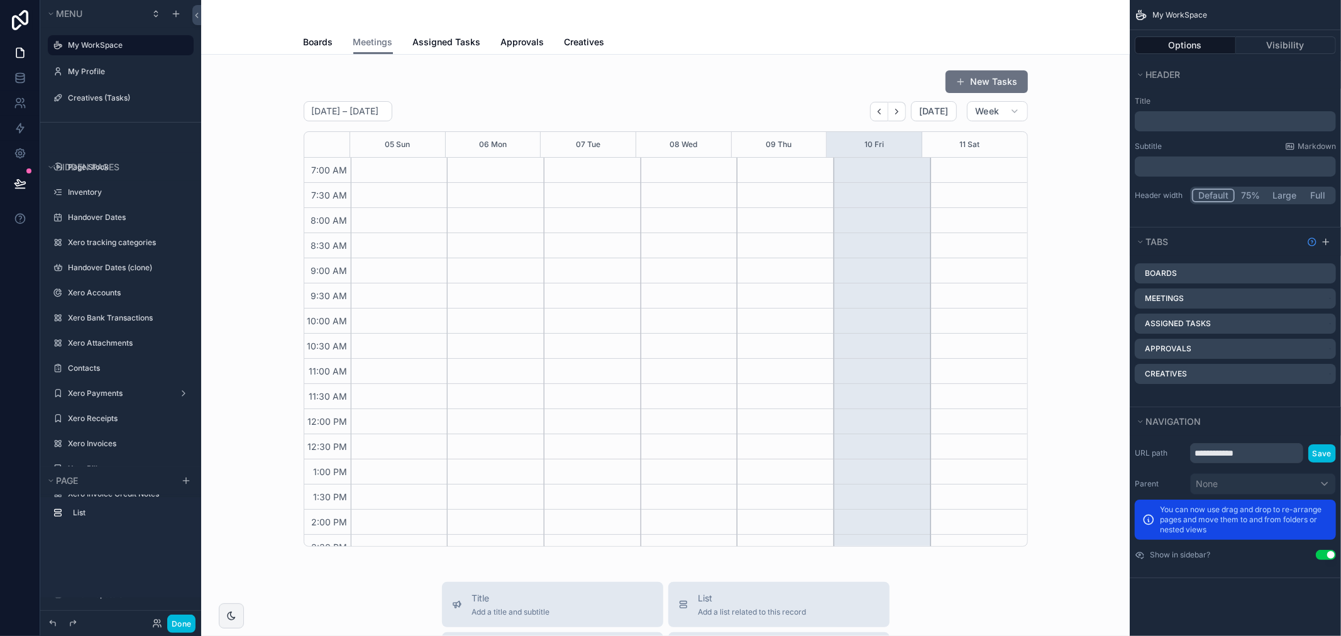
scroll to position [352, 0]
click at [0, 0] on icon "scrollable content" at bounding box center [0, 0] width 0 height 0
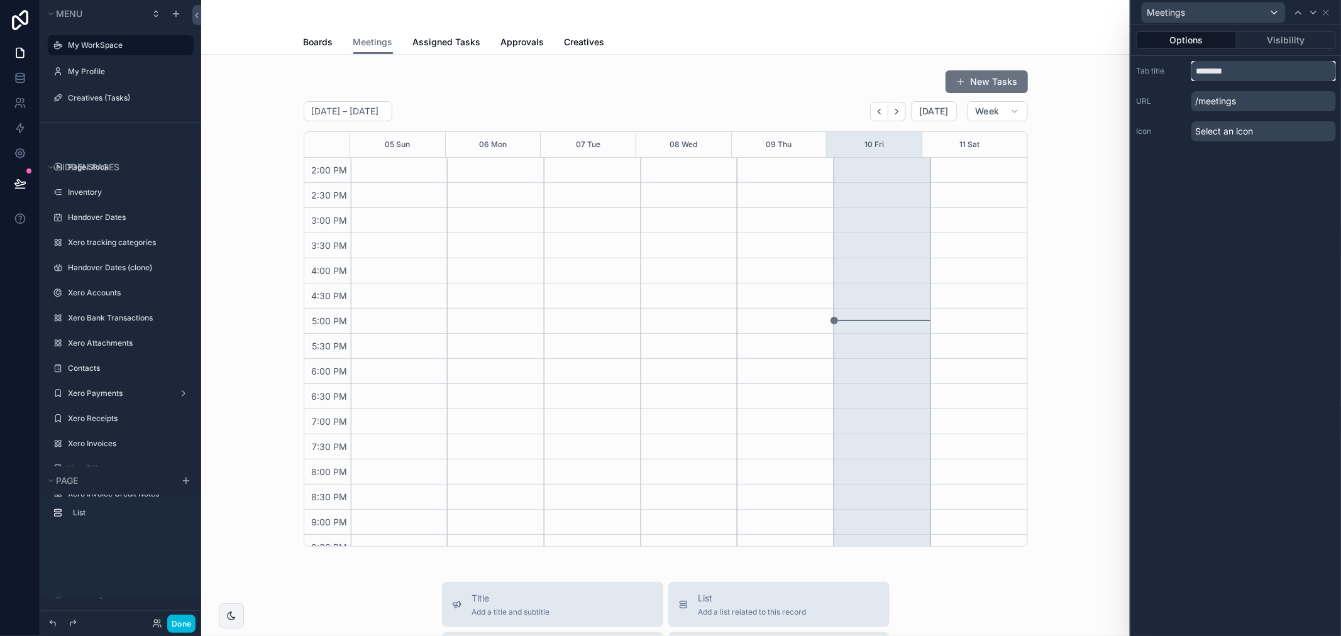
click at [1248, 69] on input "********" at bounding box center [1263, 71] width 145 height 20
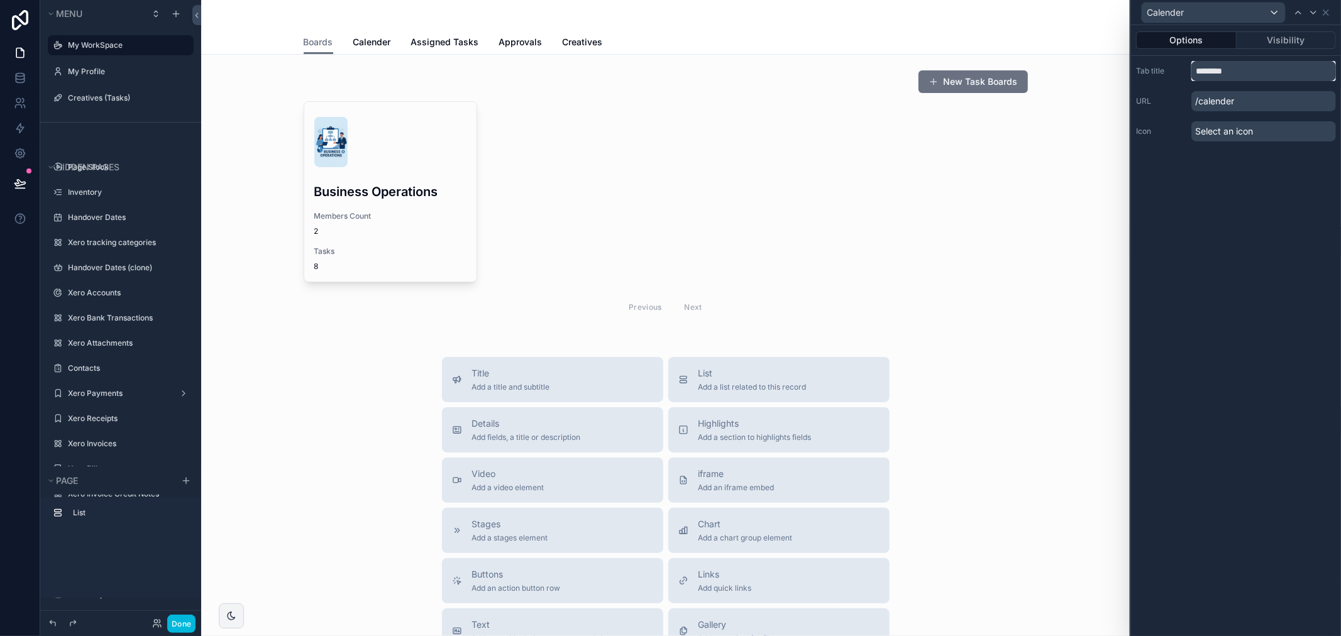
click at [1209, 74] on input "********" at bounding box center [1263, 71] width 145 height 20
type input "********"
click at [1252, 382] on div "Options Visibility Tab title ******** URL /calander Icon Select an icon" at bounding box center [1236, 330] width 210 height 611
click at [1292, 122] on div "Select an icon" at bounding box center [1263, 131] width 145 height 20
click at [1252, 134] on span "Select an icon" at bounding box center [1224, 131] width 58 height 13
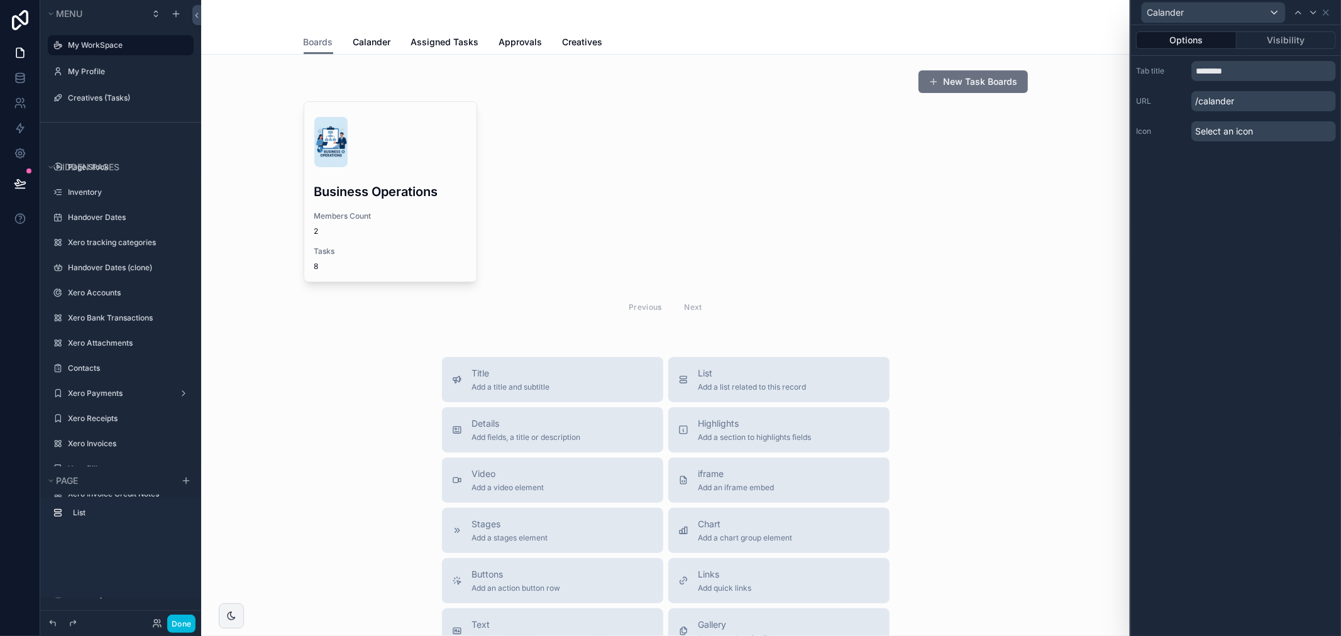
click at [1238, 131] on span "Select an icon" at bounding box center [1224, 131] width 58 height 13
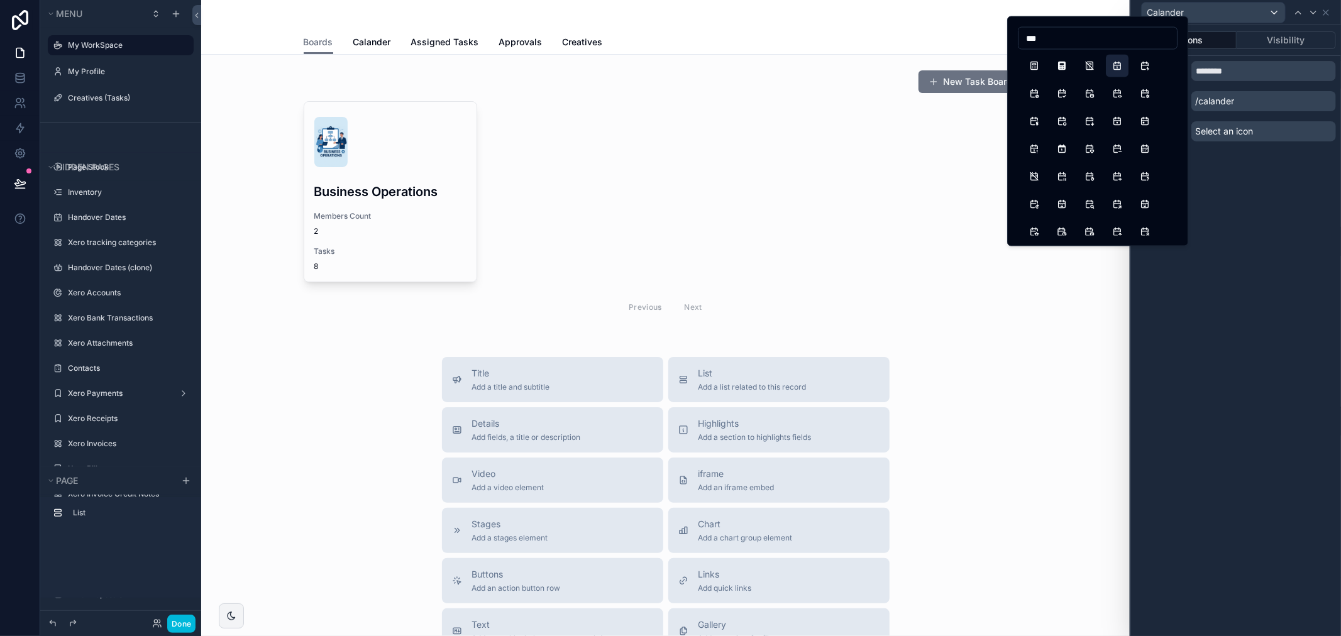
type input "***"
click at [1117, 65] on button "Calendar" at bounding box center [1117, 66] width 23 height 23
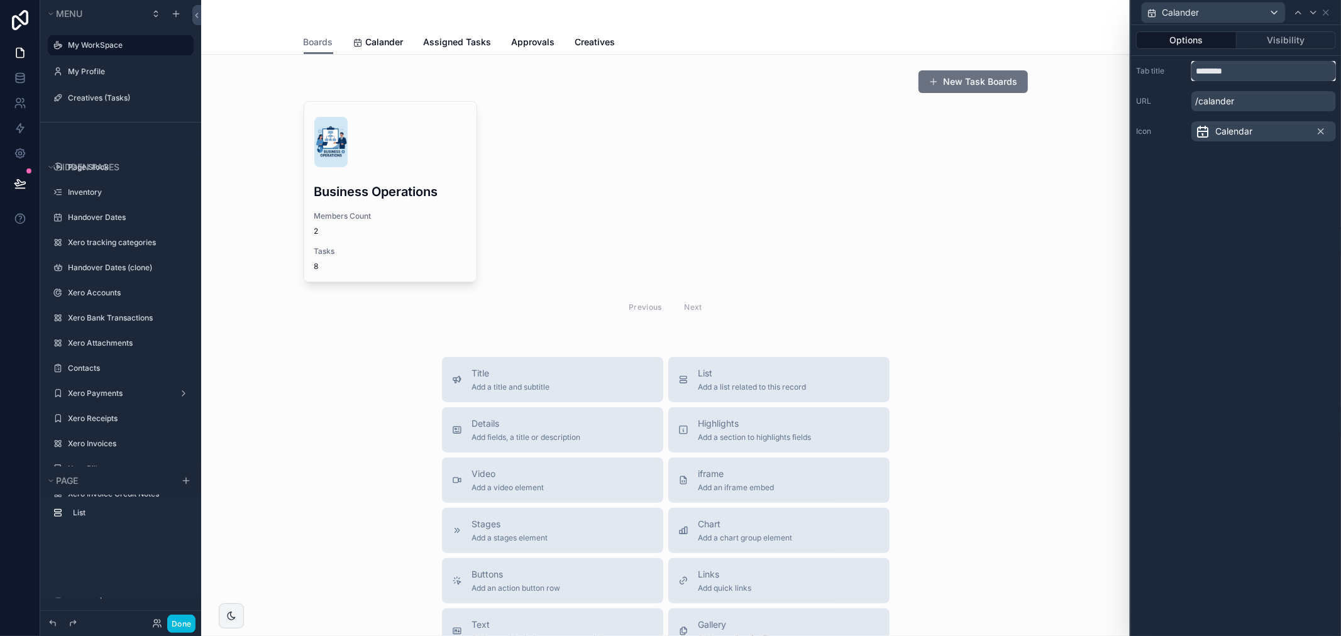
click at [1208, 75] on input "********" at bounding box center [1263, 71] width 145 height 20
type input "********"
click at [1303, 167] on div "Options Visibility Tab title ******** URL /calander Icon Calendar" at bounding box center [1236, 330] width 210 height 611
click at [306, 41] on span "Boards" at bounding box center [319, 42] width 30 height 13
click at [1302, 11] on icon at bounding box center [1298, 13] width 10 height 10
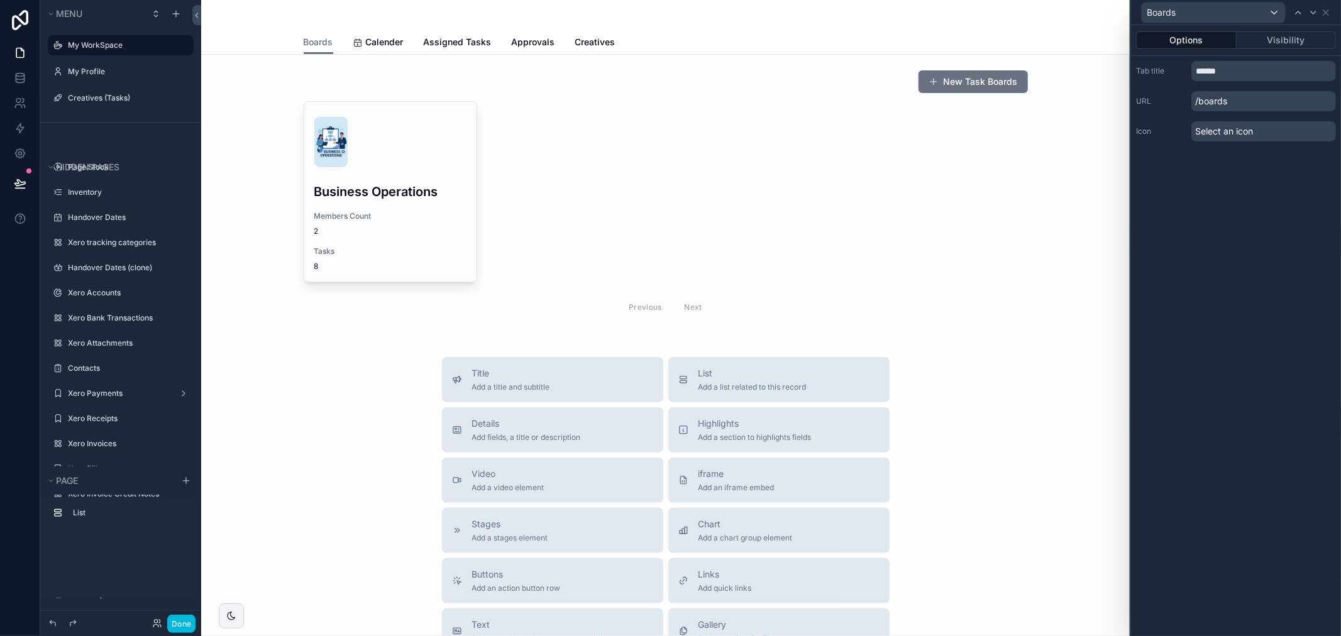
click at [1221, 129] on span "Select an icon" at bounding box center [1224, 131] width 58 height 13
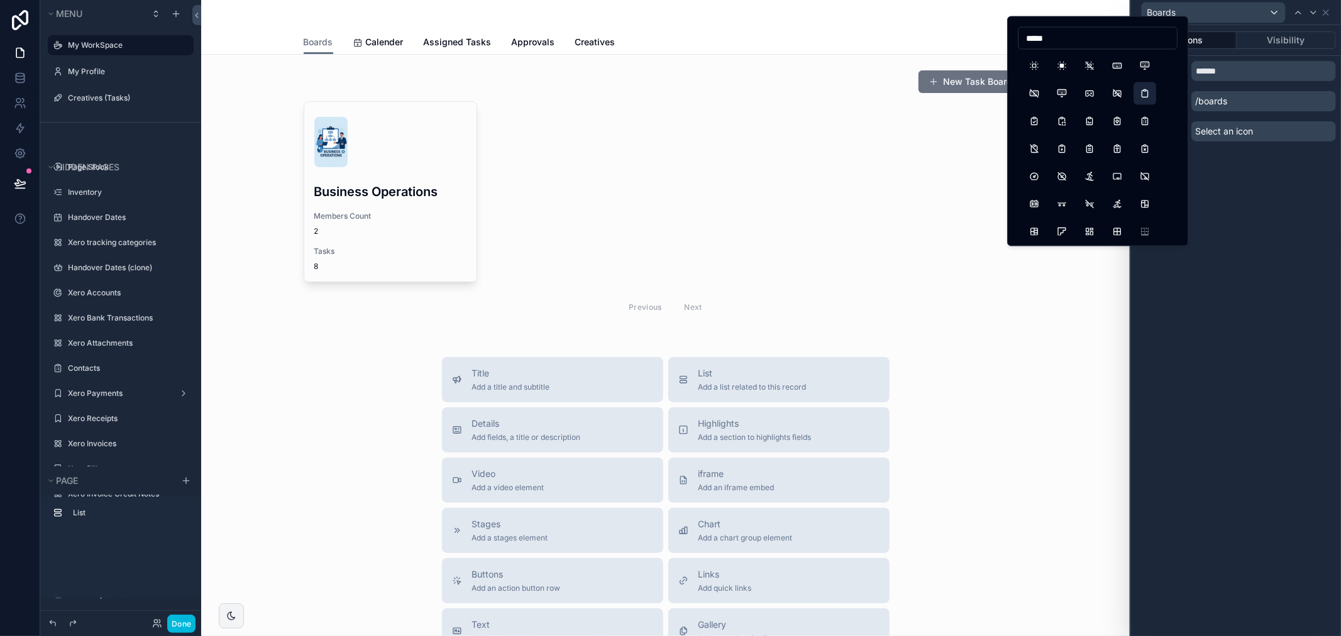
type input "*****"
click at [1143, 98] on button "Clipboard" at bounding box center [1144, 93] width 23 height 23
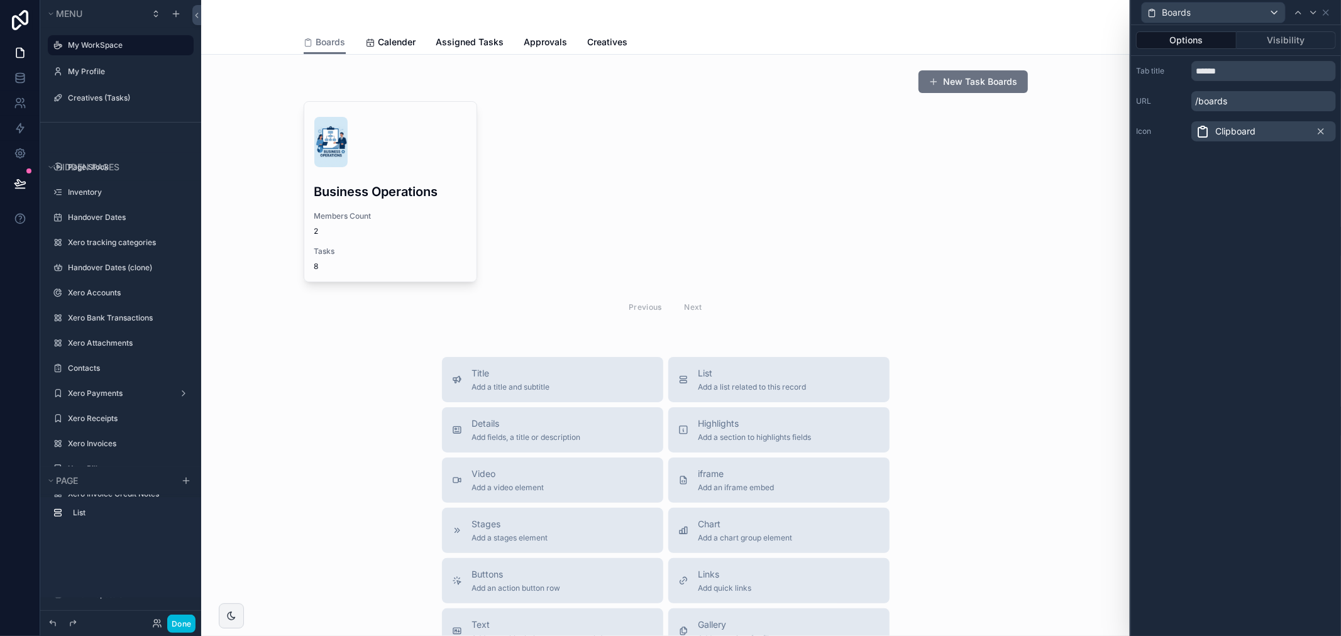
click at [1287, 134] on div "Clipboard" at bounding box center [1263, 131] width 145 height 20
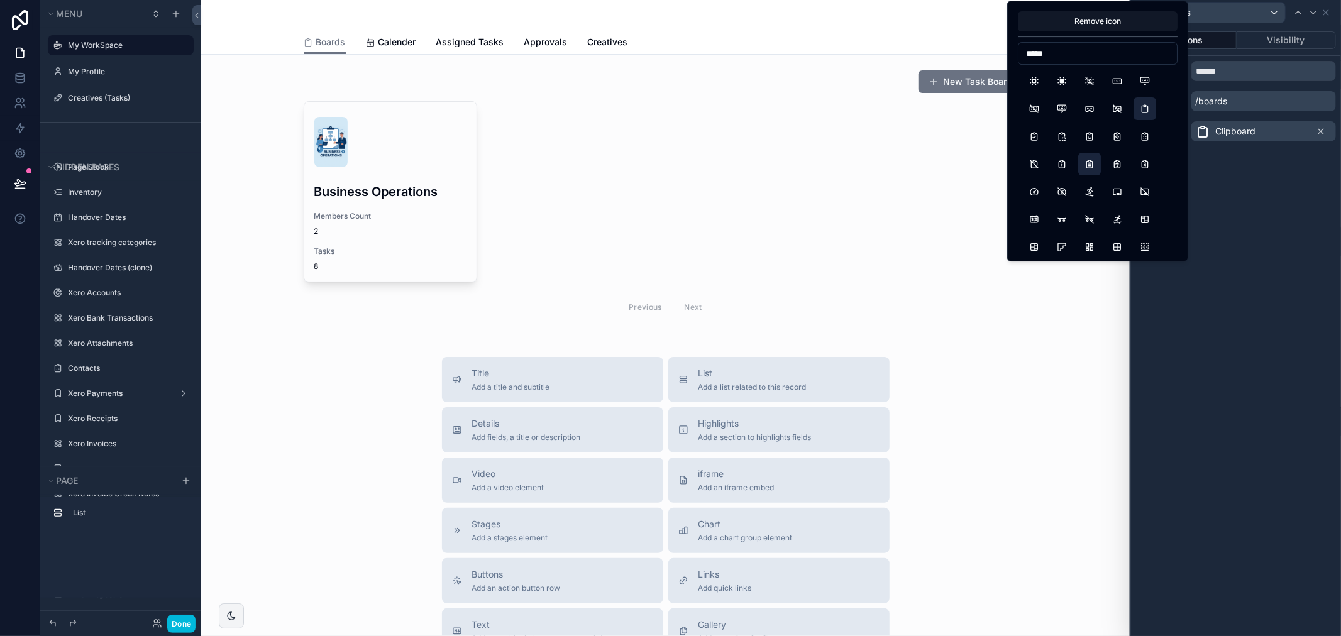
type input "*****"
click at [1094, 159] on button "ClipboardText" at bounding box center [1089, 164] width 23 height 23
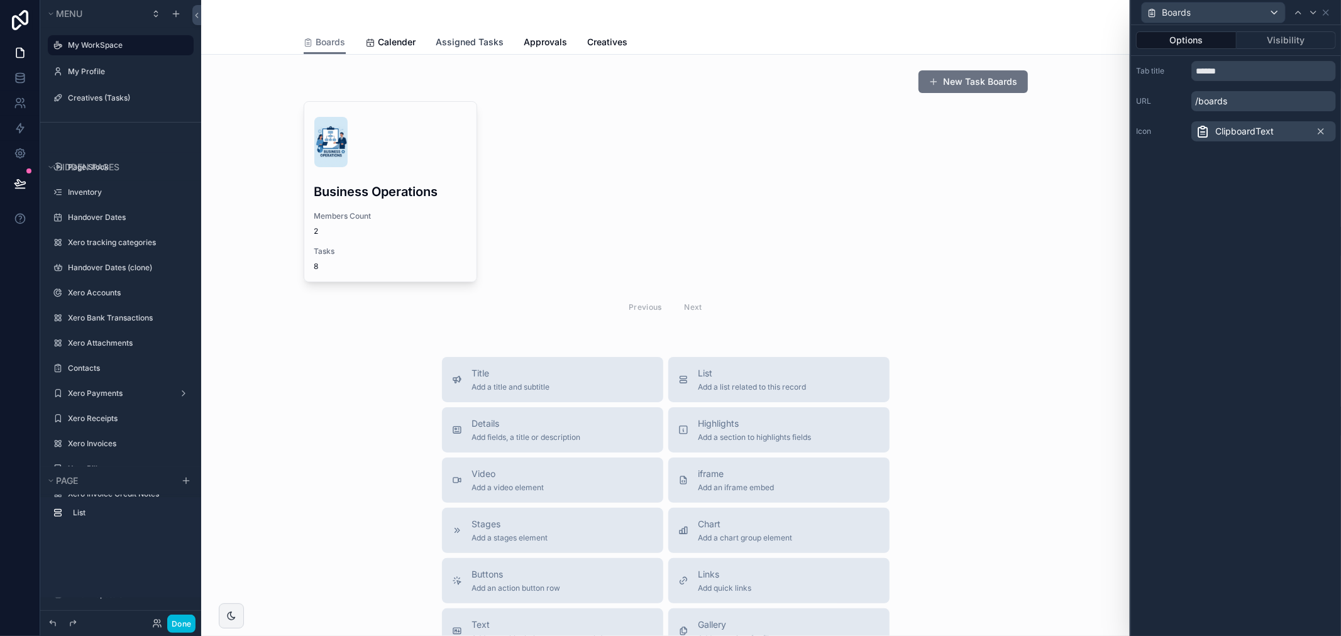
click at [466, 36] on span "Assigned Tasks" at bounding box center [470, 42] width 68 height 13
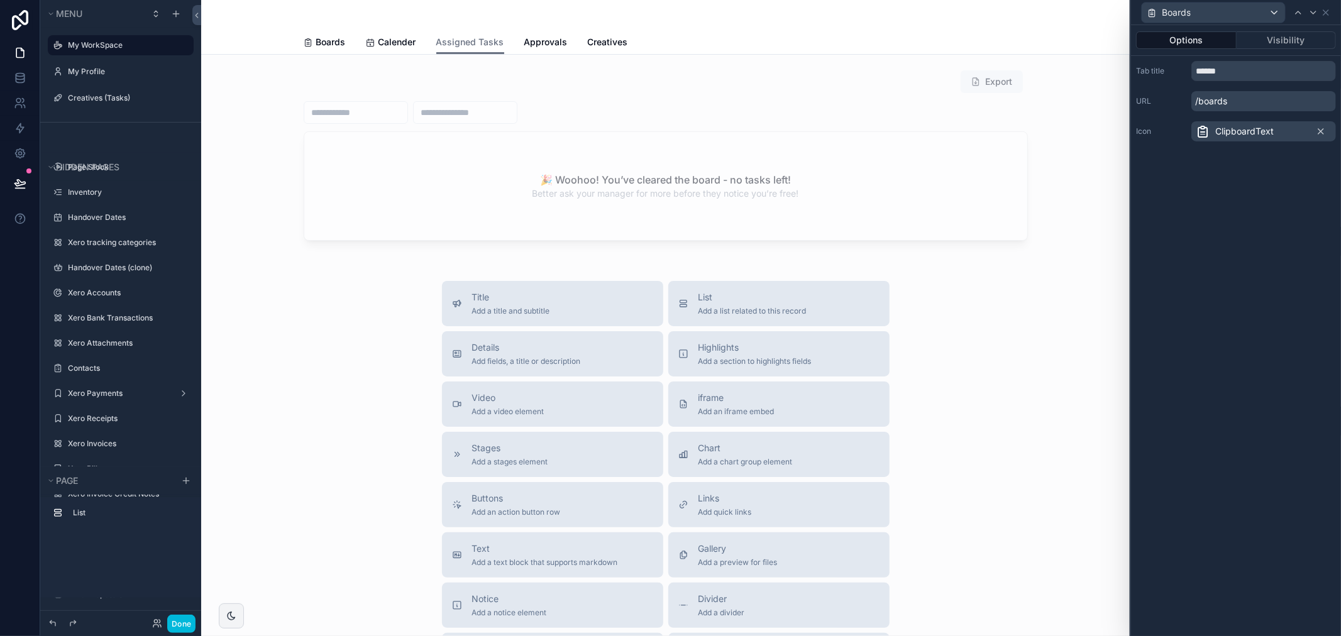
click at [1305, 129] on div "ClipboardText" at bounding box center [1263, 131] width 145 height 20
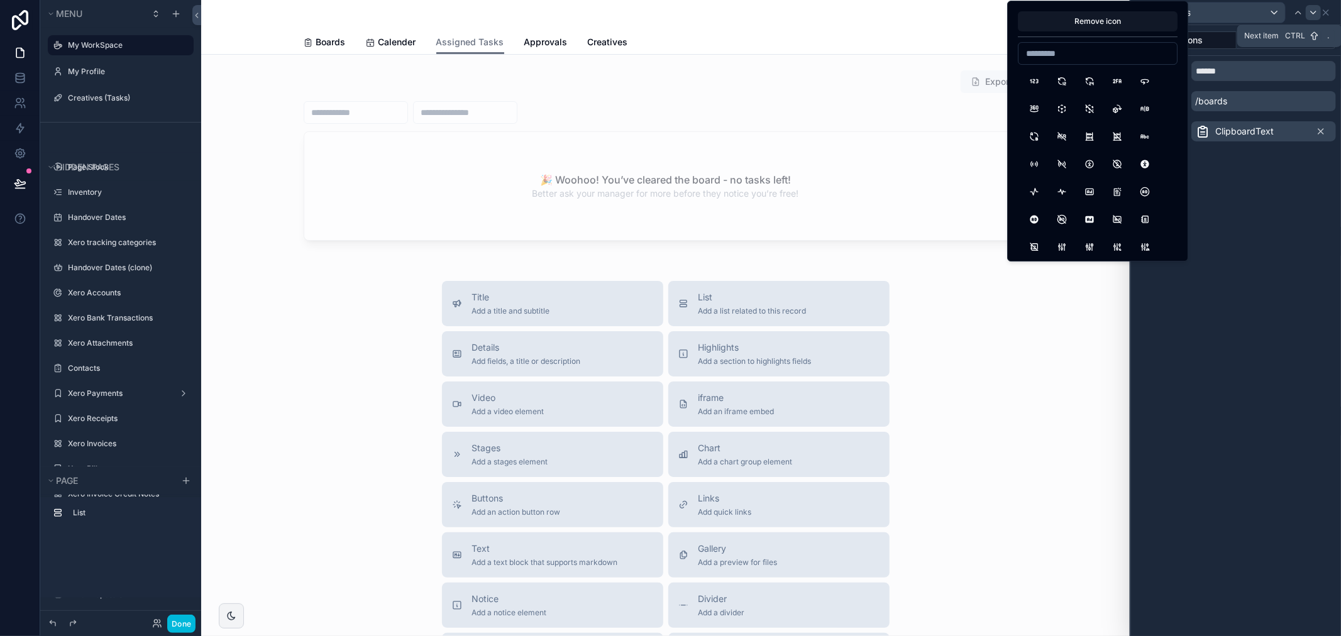
click at [1310, 13] on icon at bounding box center [1313, 13] width 10 height 10
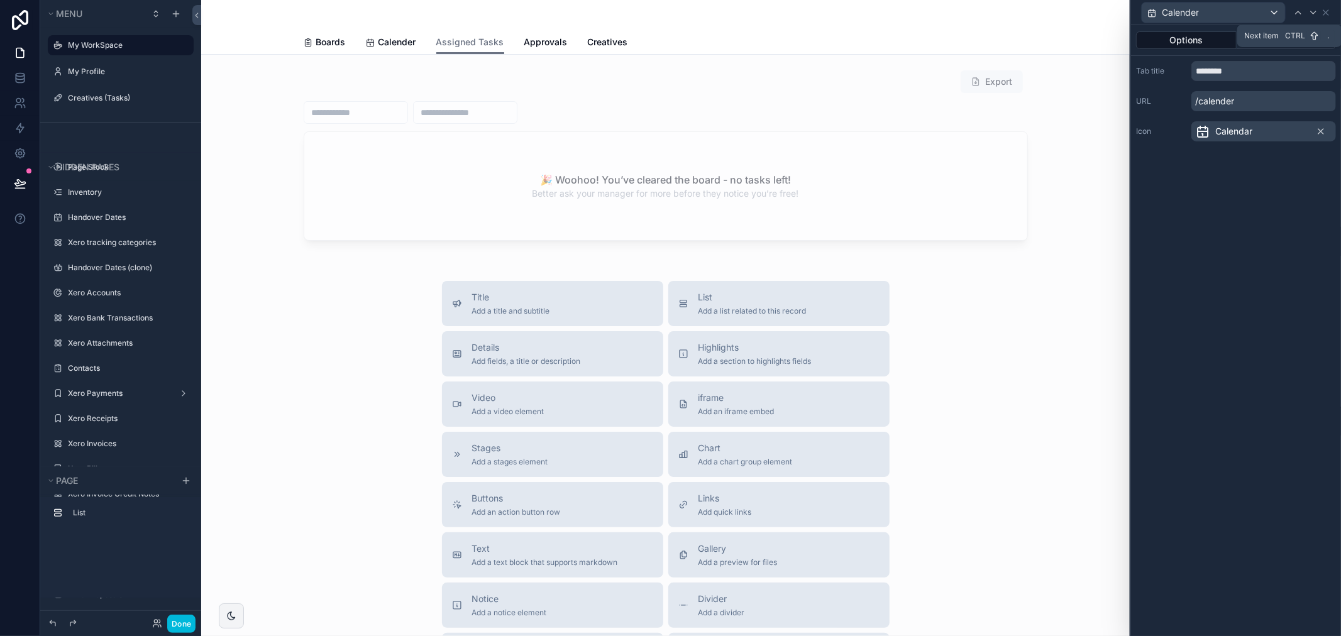
click at [1310, 13] on icon at bounding box center [1313, 13] width 10 height 10
click at [1270, 123] on div "Select an icon" at bounding box center [1263, 131] width 145 height 20
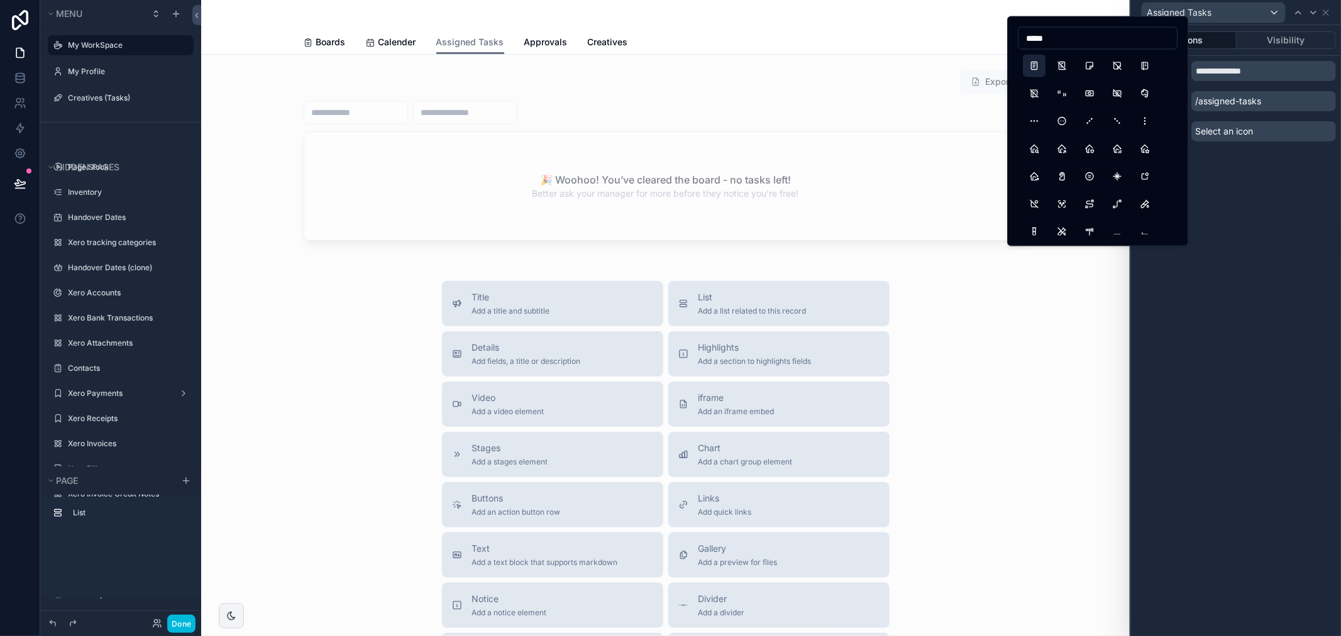
type input "*****"
click at [1032, 63] on button "Notes" at bounding box center [1034, 66] width 23 height 23
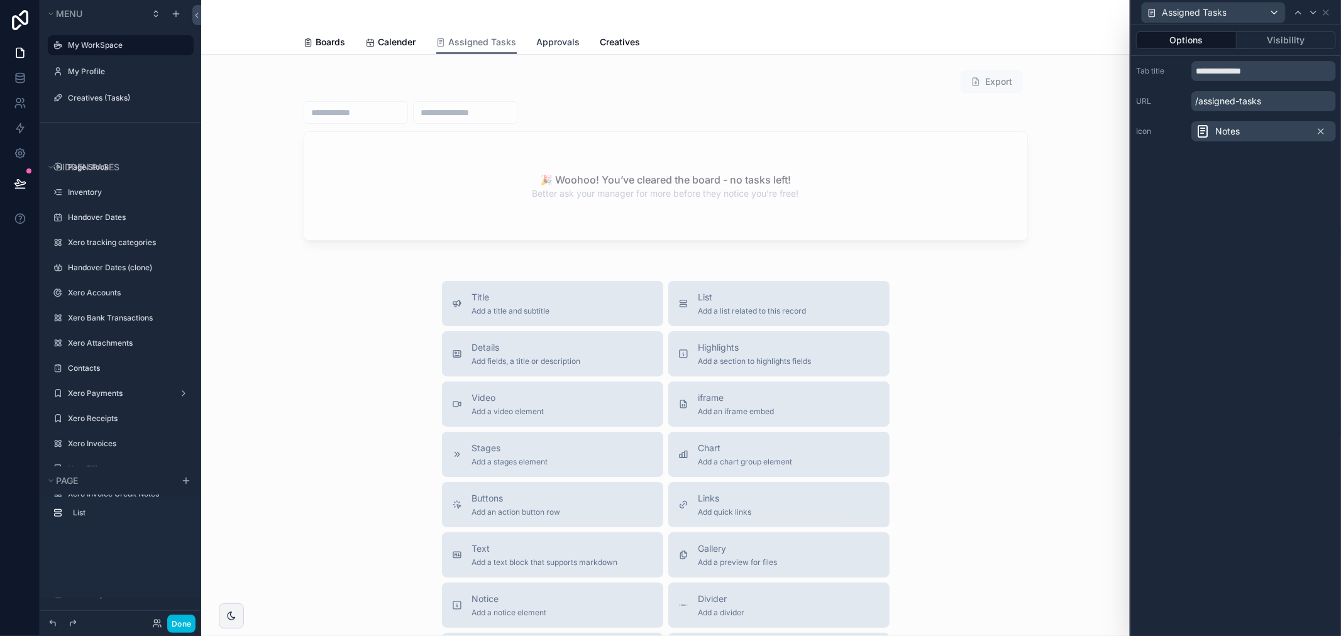
click at [542, 47] on span "Approvals" at bounding box center [558, 42] width 43 height 13
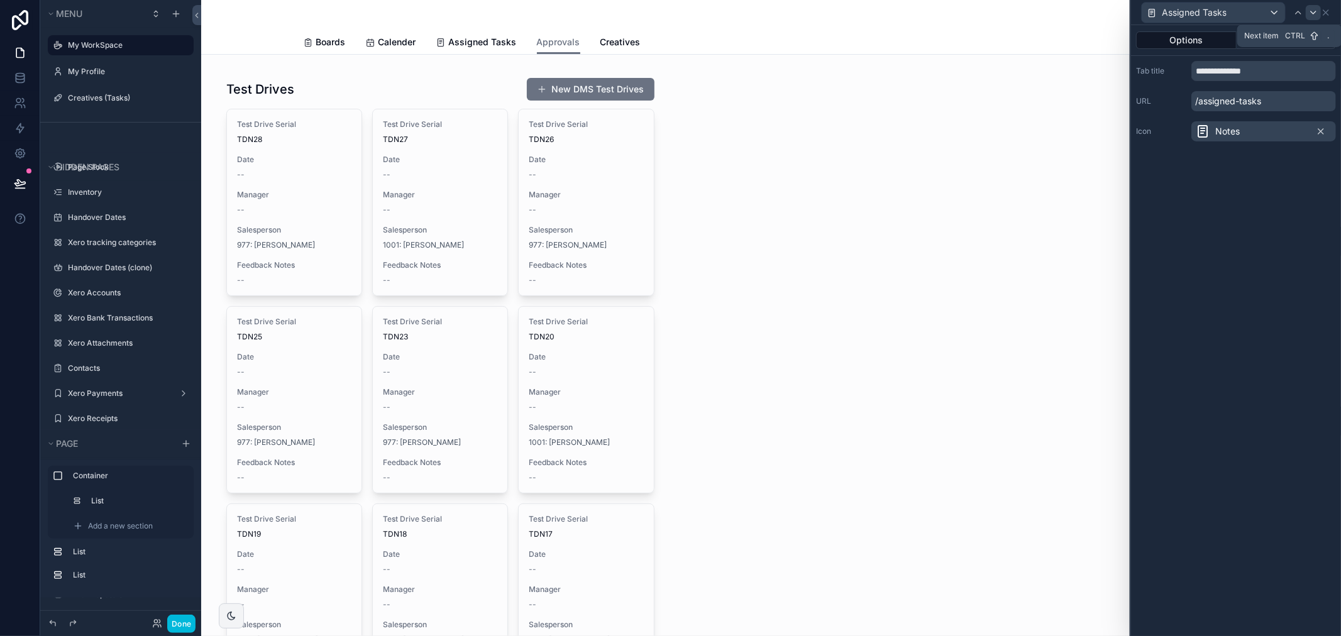
click at [1311, 9] on icon at bounding box center [1313, 13] width 10 height 10
click at [1249, 142] on div "Tab title ********* URL /approvals Icon Select an icon" at bounding box center [1236, 101] width 210 height 91
click at [1249, 136] on span "Select an icon" at bounding box center [1224, 131] width 58 height 13
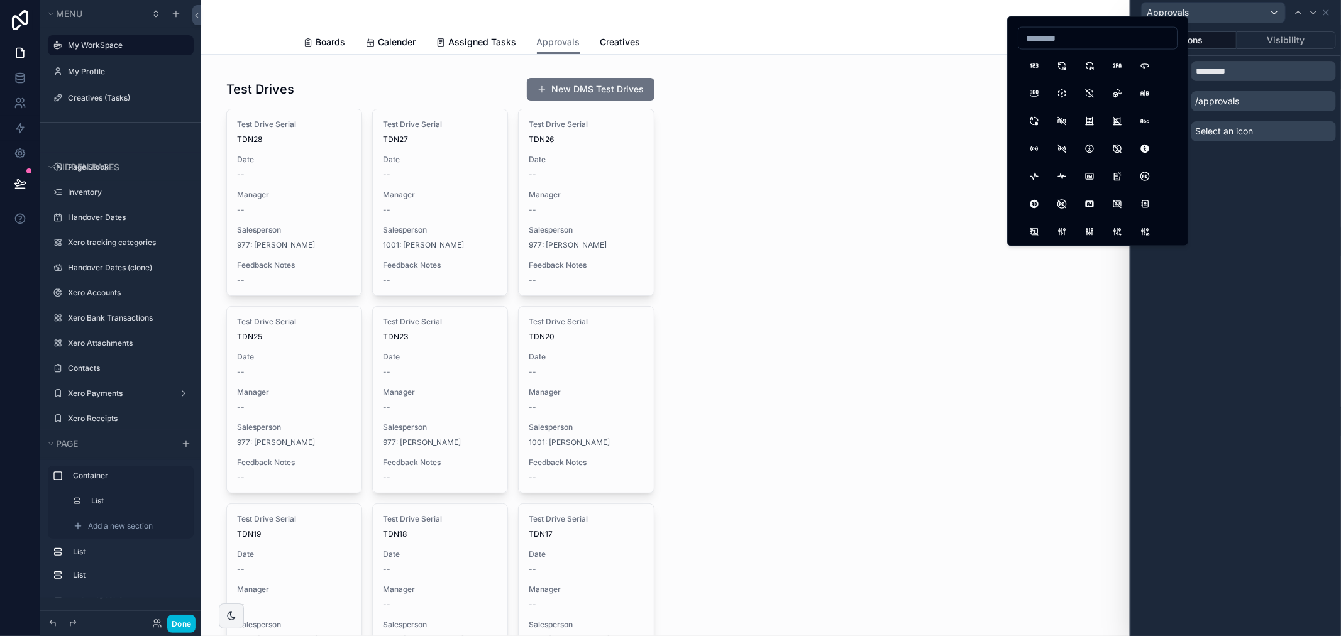
click at [1084, 33] on input at bounding box center [1097, 39] width 158 height 18
type input "*"
type input "****"
click at [1040, 65] on button "Clock" at bounding box center [1034, 66] width 23 height 23
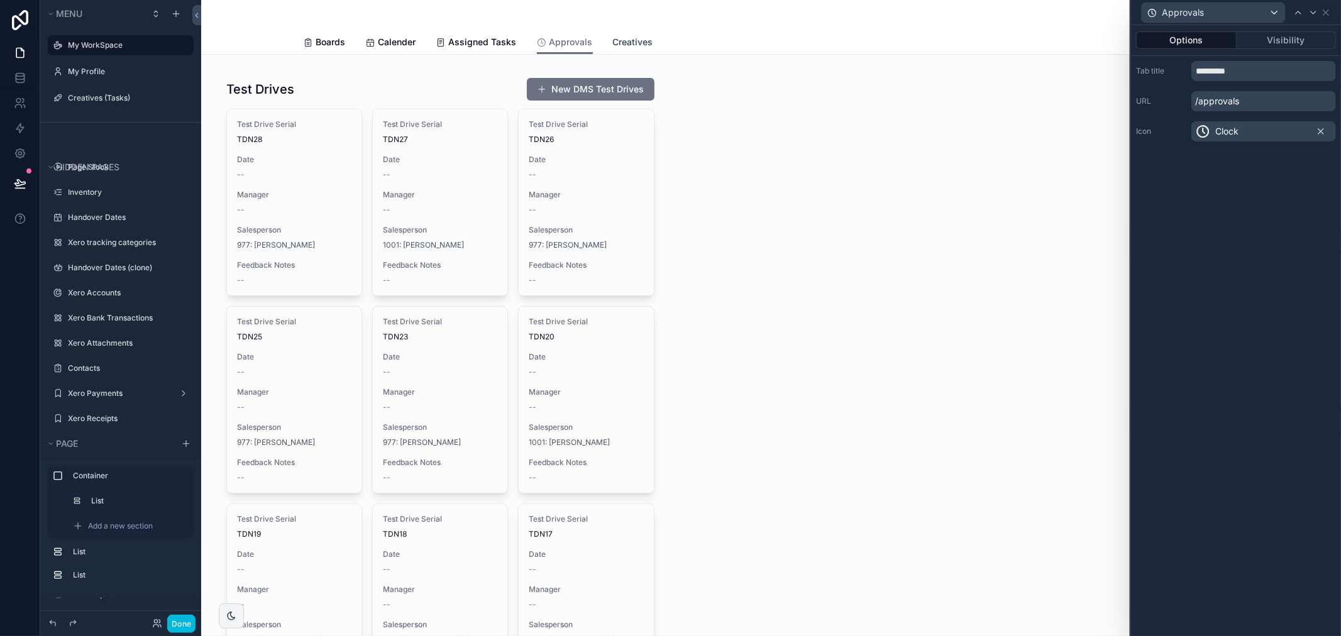
click at [619, 44] on span "Creatives" at bounding box center [633, 42] width 40 height 13
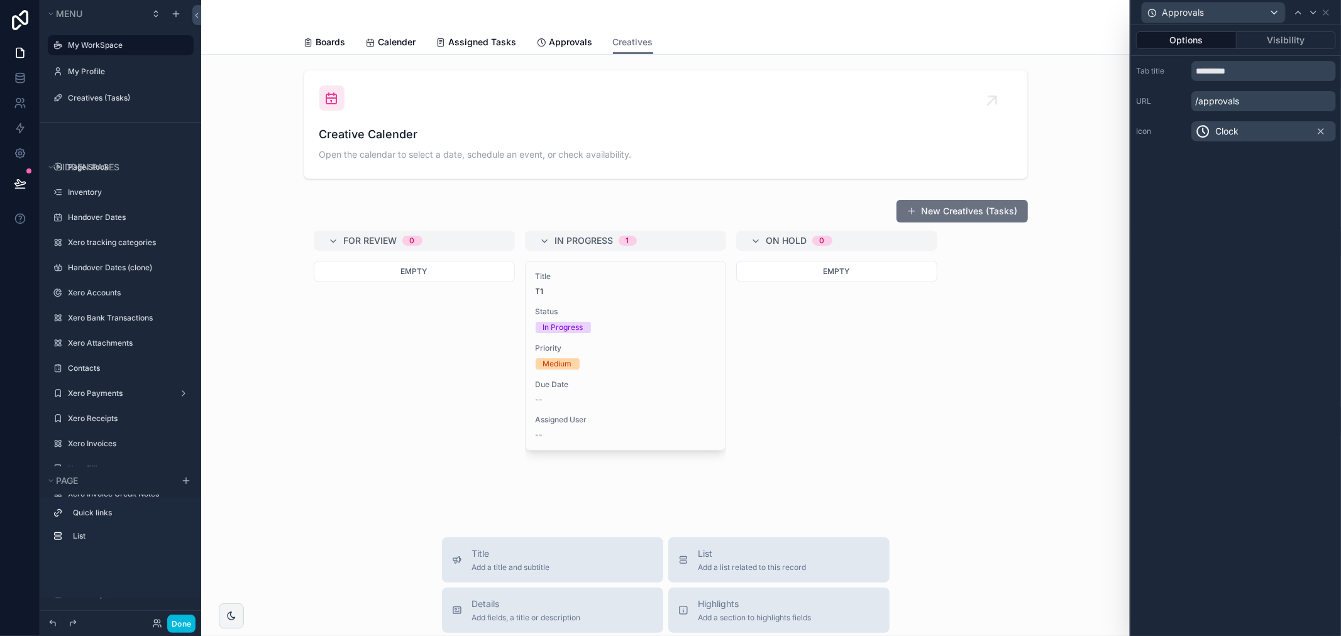
click at [1314, 124] on div "Clock" at bounding box center [1263, 131] width 145 height 20
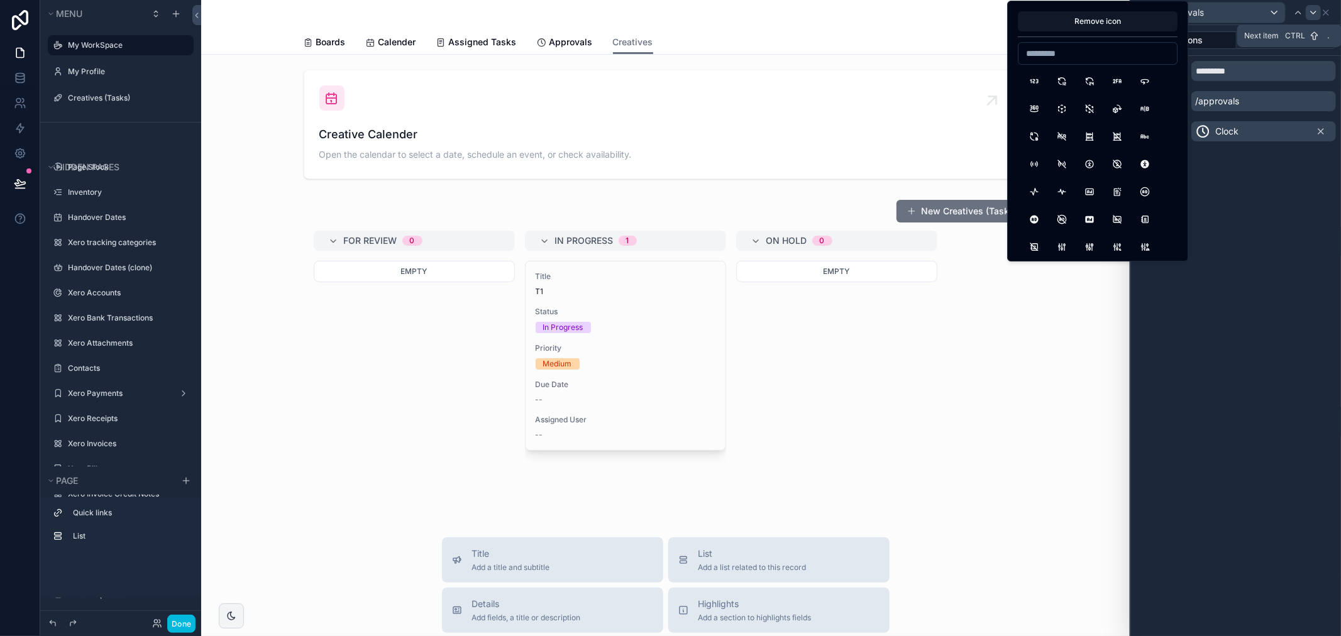
click at [1310, 14] on icon at bounding box center [1313, 13] width 10 height 10
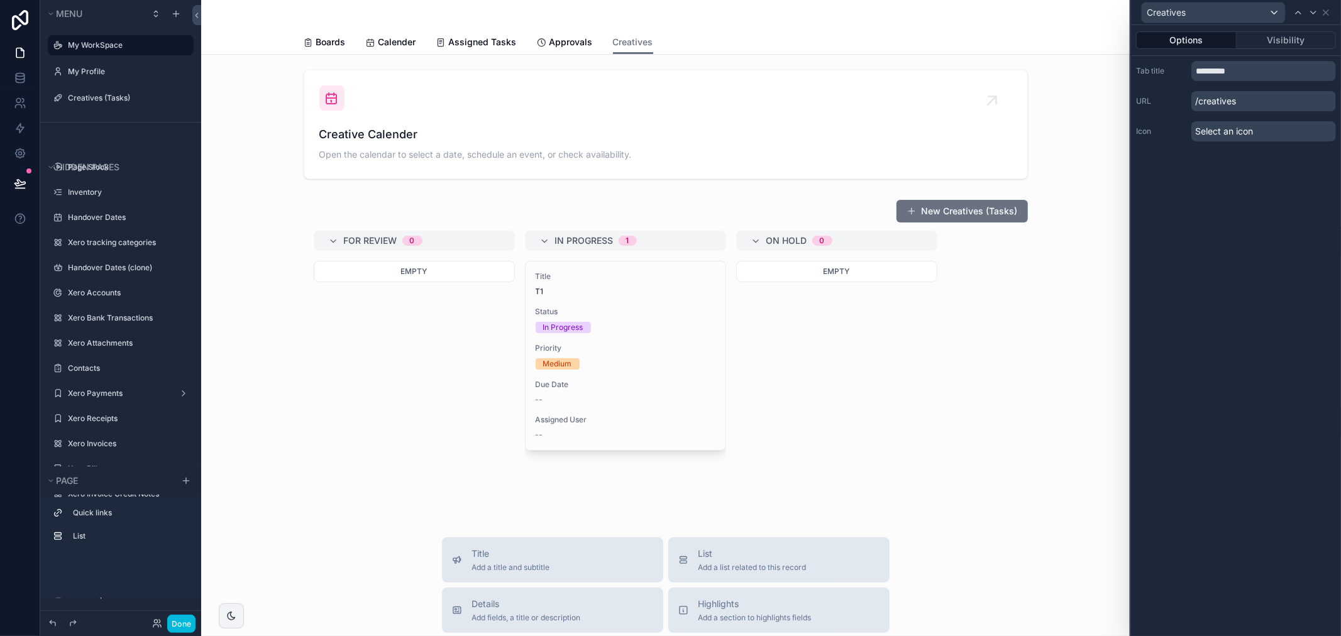
click at [1239, 128] on span "Select an icon" at bounding box center [1224, 131] width 58 height 13
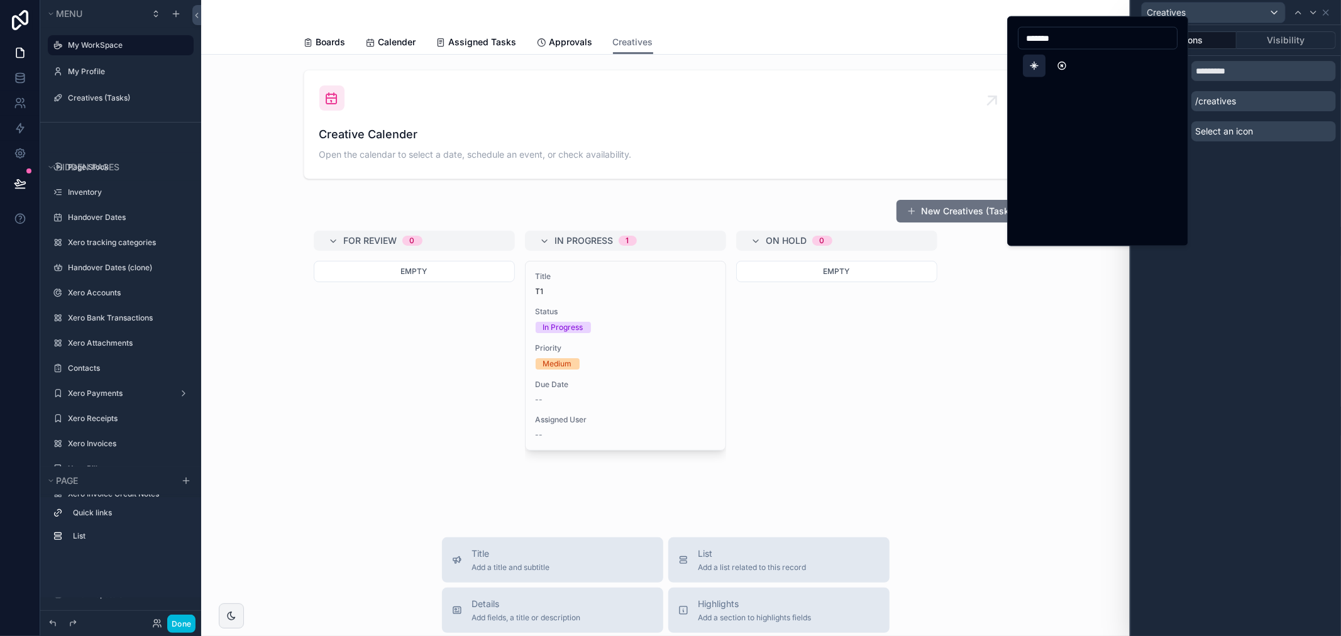
type input "*******"
click at [1031, 67] on button "NorthStar" at bounding box center [1034, 66] width 23 height 23
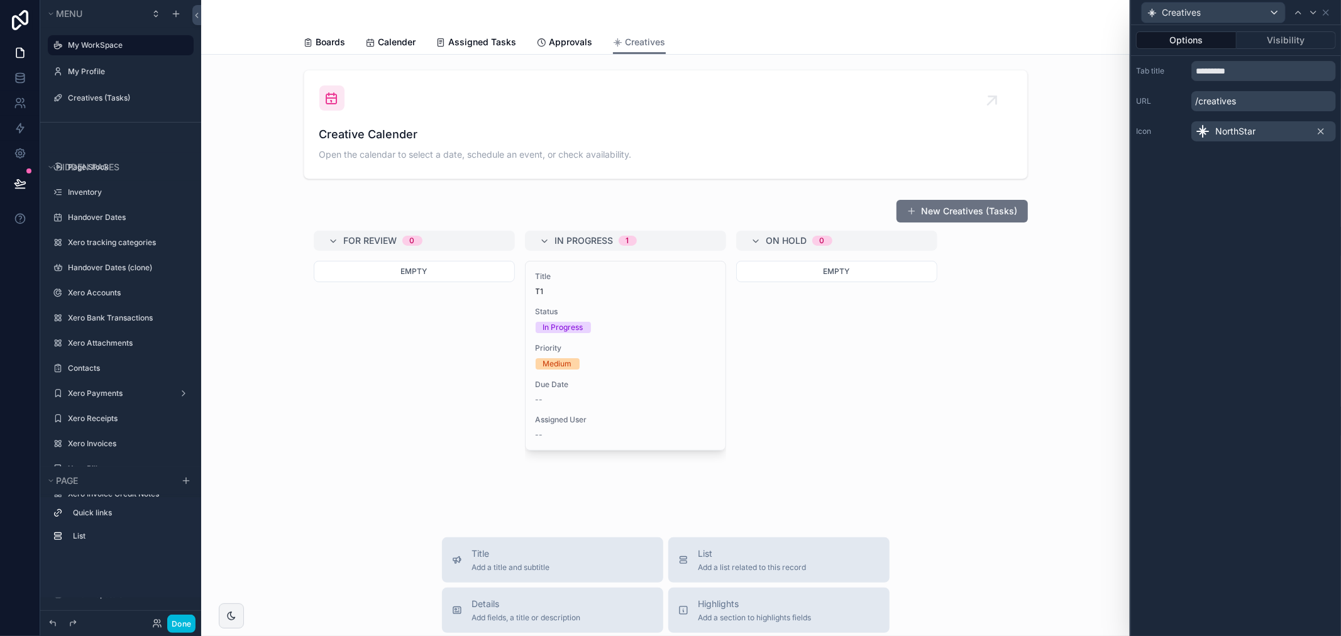
click at [813, 30] on div "Boards Calender Assigned Tasks Approvals Creatives" at bounding box center [666, 42] width 724 height 24
click at [1327, 8] on icon at bounding box center [1325, 13] width 10 height 10
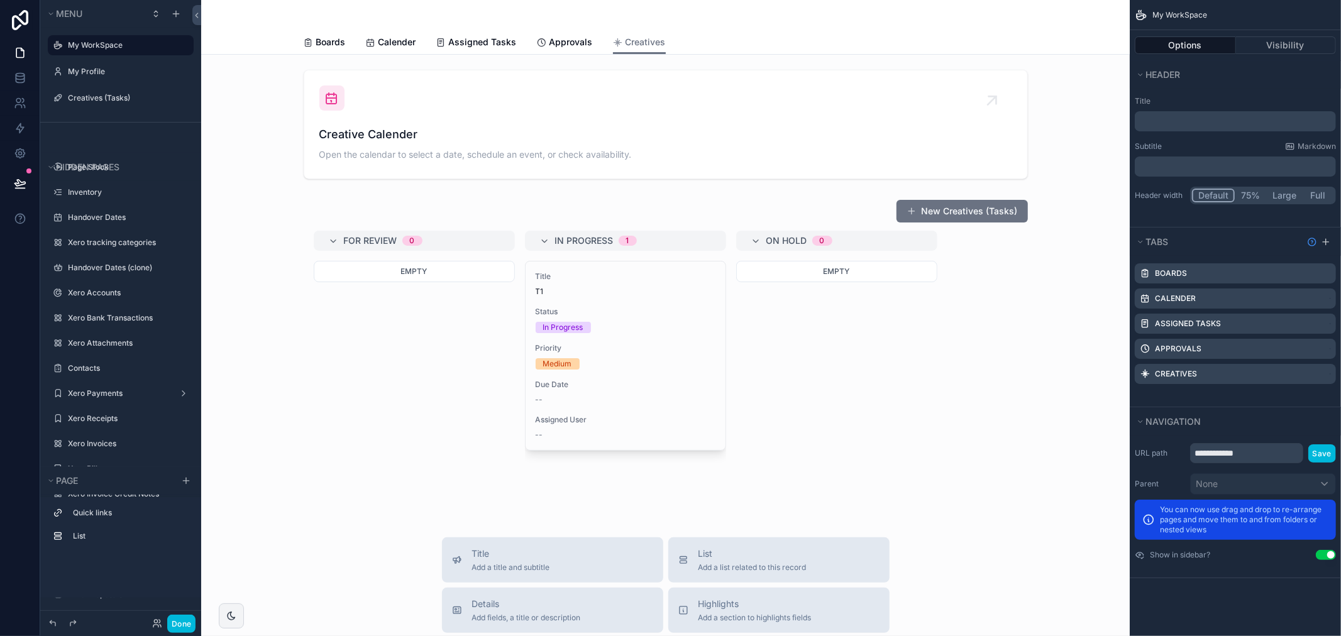
click at [1177, 109] on div "Title ﻿" at bounding box center [1234, 113] width 201 height 35
click at [1195, 131] on div "﻿" at bounding box center [1234, 121] width 201 height 20
click at [1194, 123] on p "﻿" at bounding box center [1236, 121] width 194 height 13
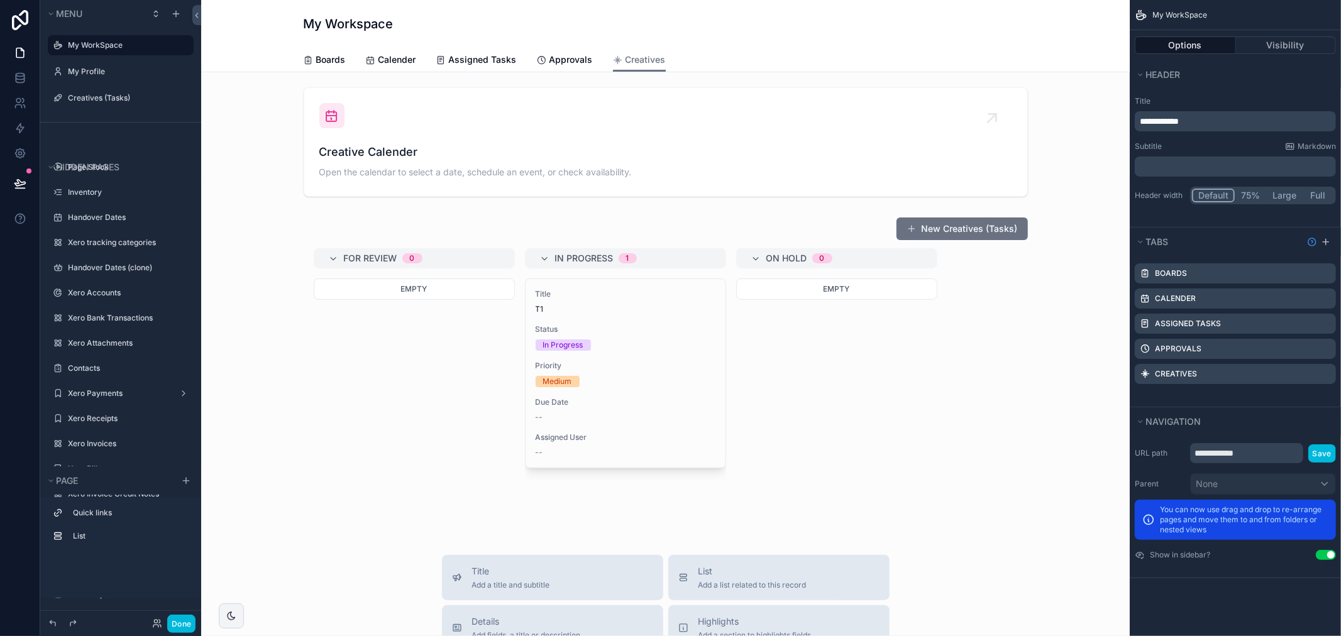
click at [1197, 96] on label "Title" at bounding box center [1234, 101] width 201 height 10
click at [1136, 121] on div "**********" at bounding box center [1234, 121] width 201 height 20
click at [1242, 122] on p "**********" at bounding box center [1236, 121] width 194 height 13
click at [1139, 124] on span "**********" at bounding box center [1160, 121] width 42 height 9
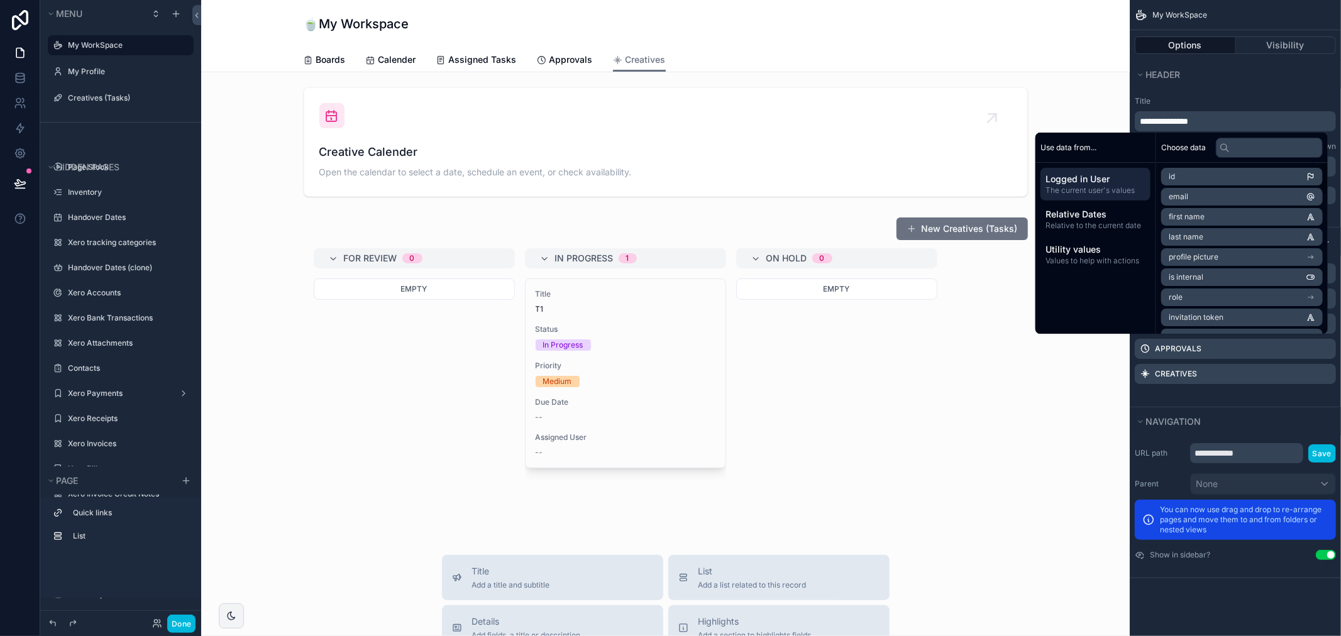
click at [1258, 93] on div "**********" at bounding box center [1234, 150] width 211 height 118
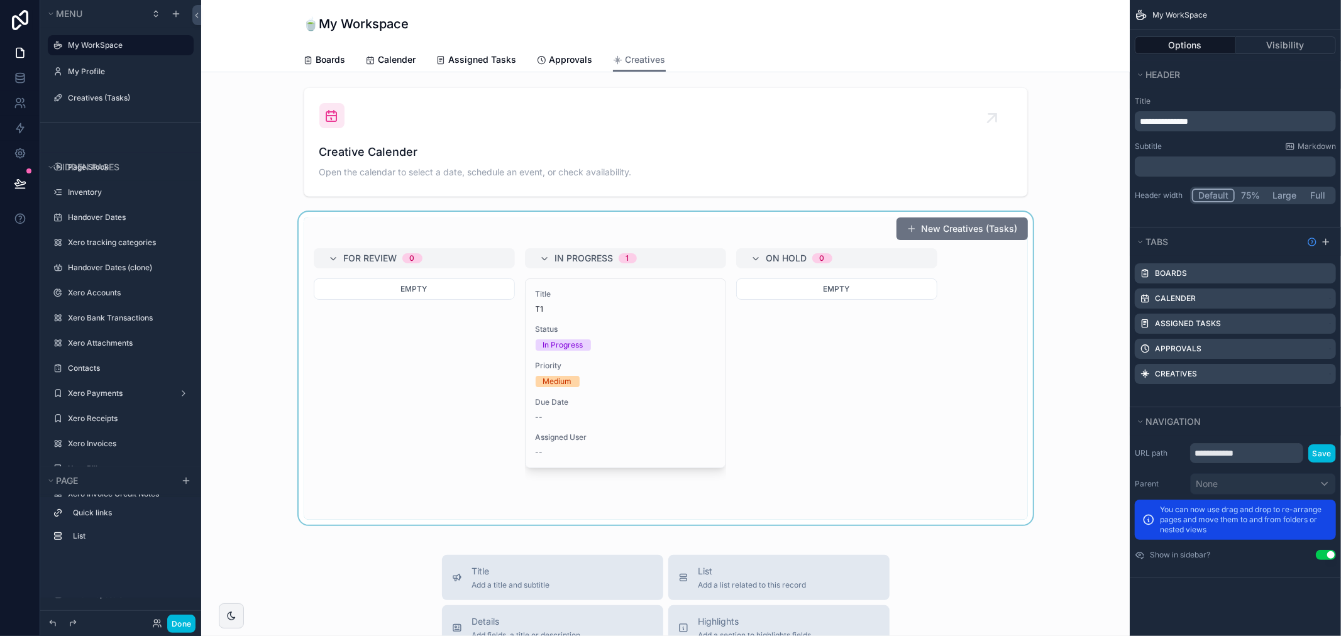
click at [929, 449] on div "scrollable content" at bounding box center [665, 368] width 908 height 313
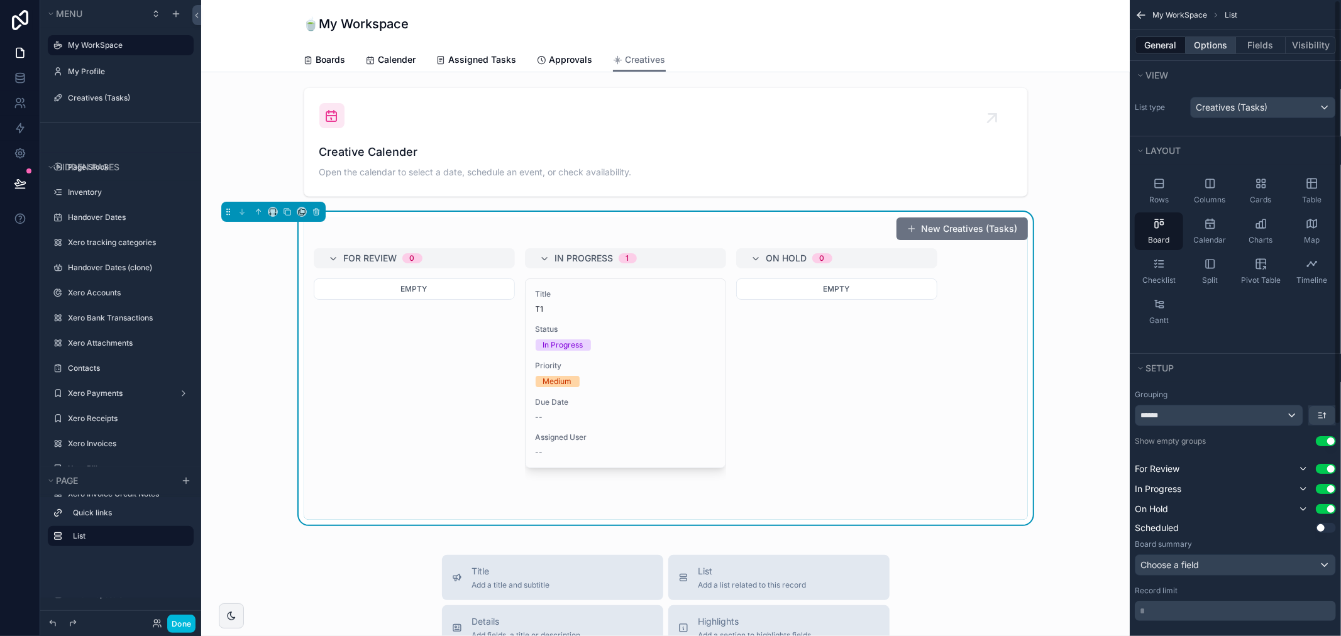
click at [1204, 40] on button "Options" at bounding box center [1210, 45] width 50 height 18
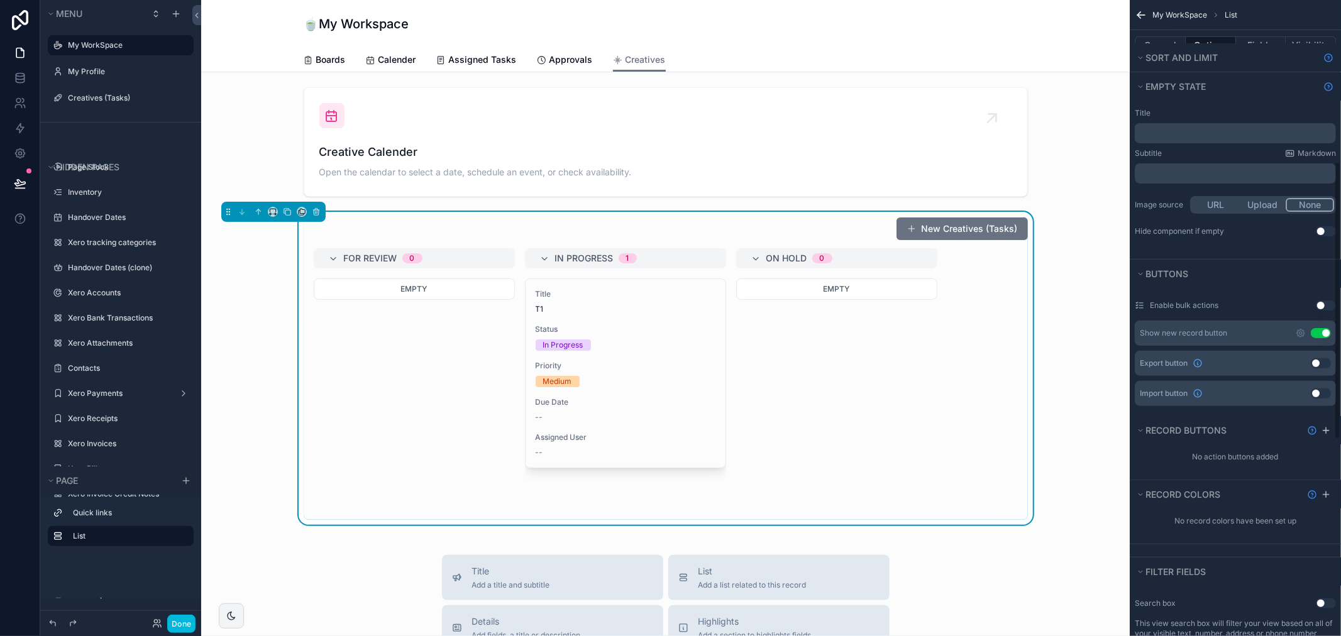
scroll to position [419, 0]
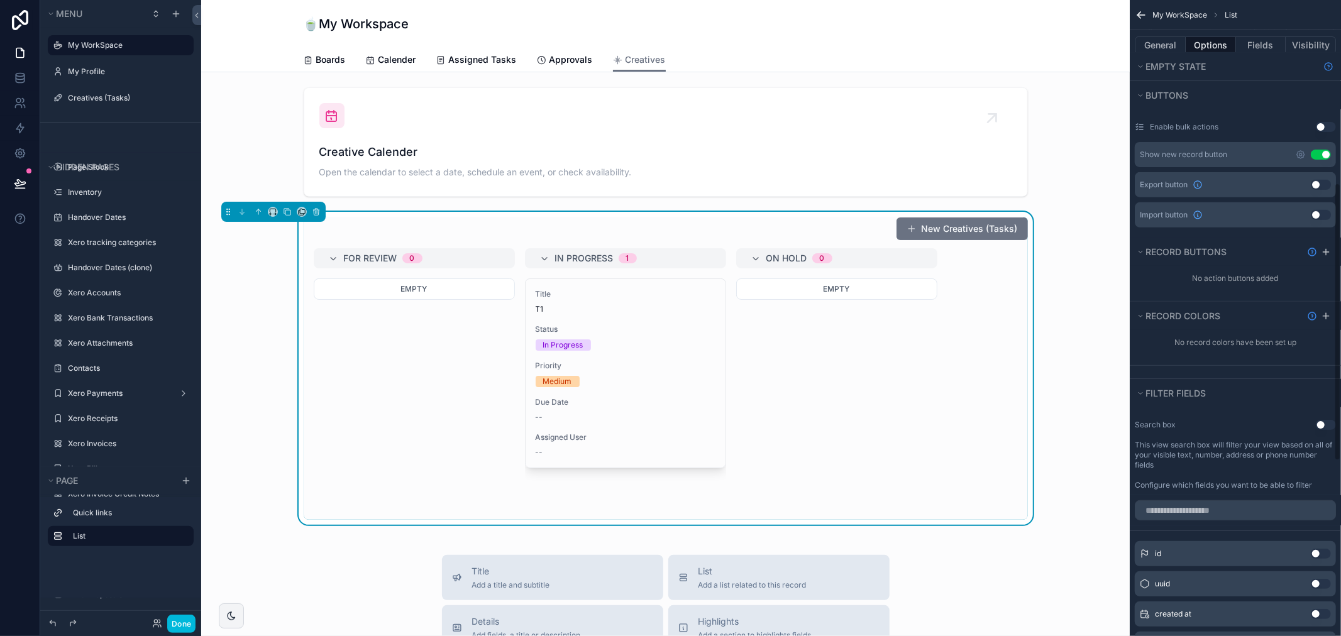
click at [1307, 153] on div "Use setting" at bounding box center [1312, 155] width 35 height 10
click at [1300, 153] on icon "scrollable content" at bounding box center [1300, 155] width 10 height 10
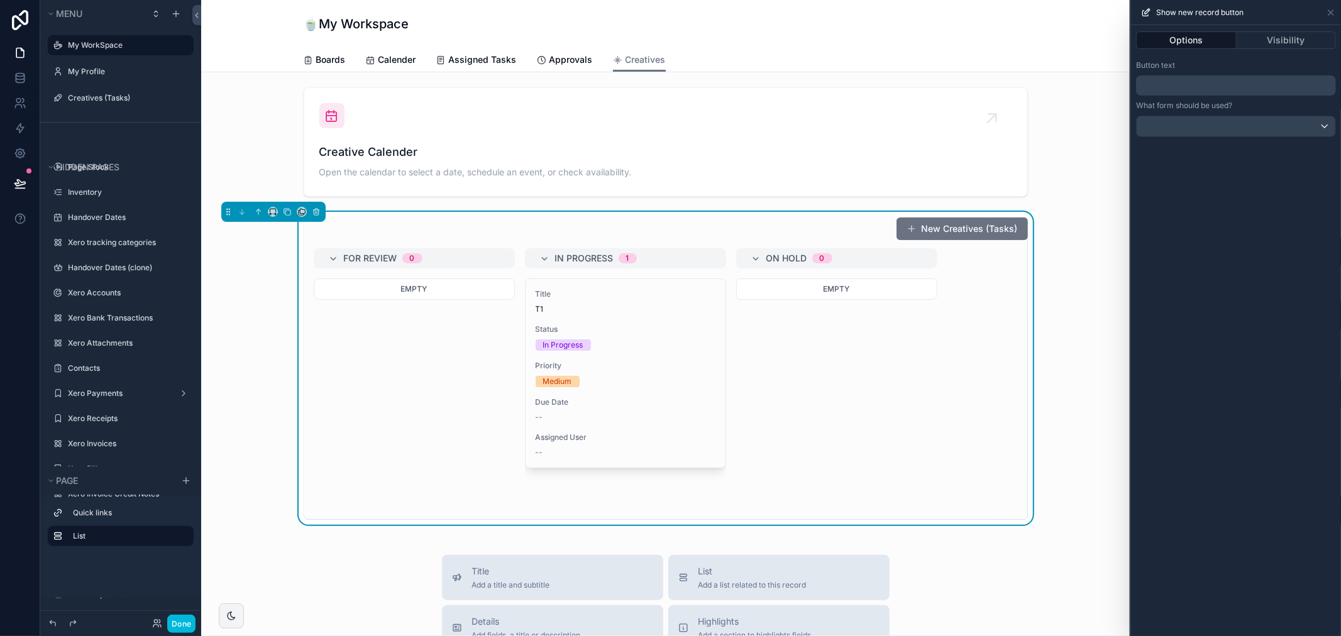
click at [1209, 84] on p "﻿" at bounding box center [1237, 85] width 192 height 15
click at [1285, 66] on div "Button text" at bounding box center [1236, 65] width 200 height 10
click at [1204, 120] on div at bounding box center [1235, 126] width 199 height 20
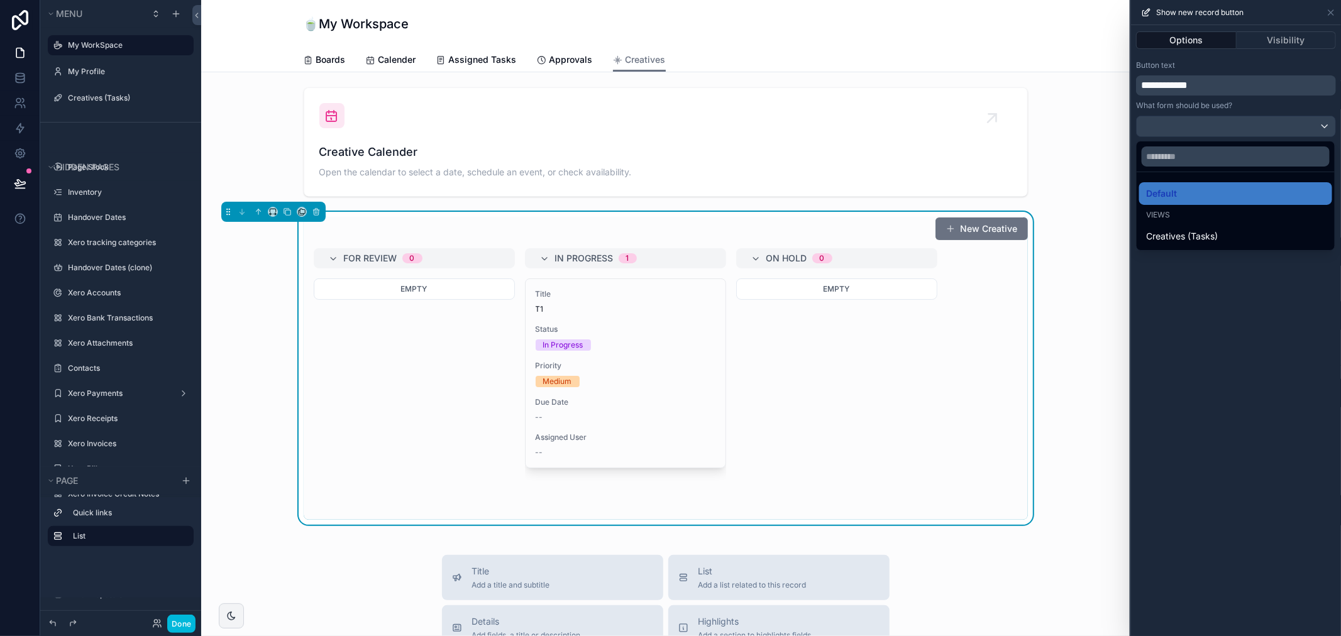
click at [1226, 96] on div at bounding box center [1236, 318] width 210 height 636
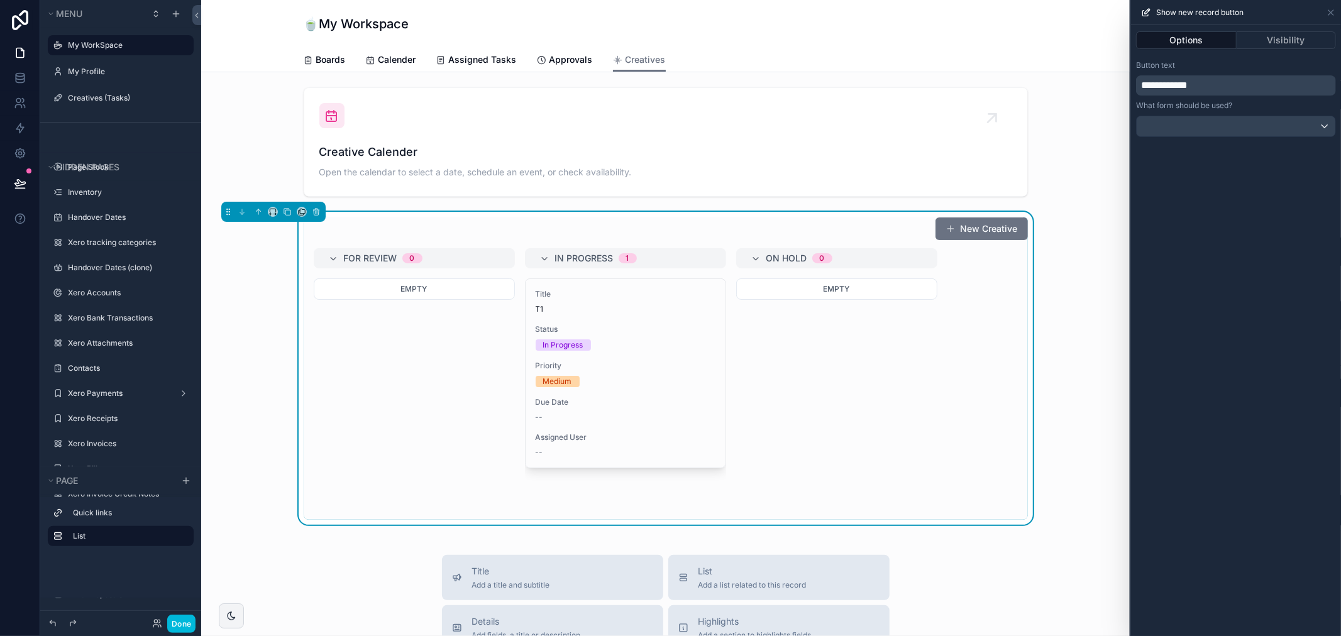
click at [966, 343] on div "For Review 0 Empty In Progress 1 Title T1 Status In Progress Priority Medium Du…" at bounding box center [666, 384] width 724 height 272
click at [976, 225] on button "New Creative" at bounding box center [981, 228] width 92 height 23
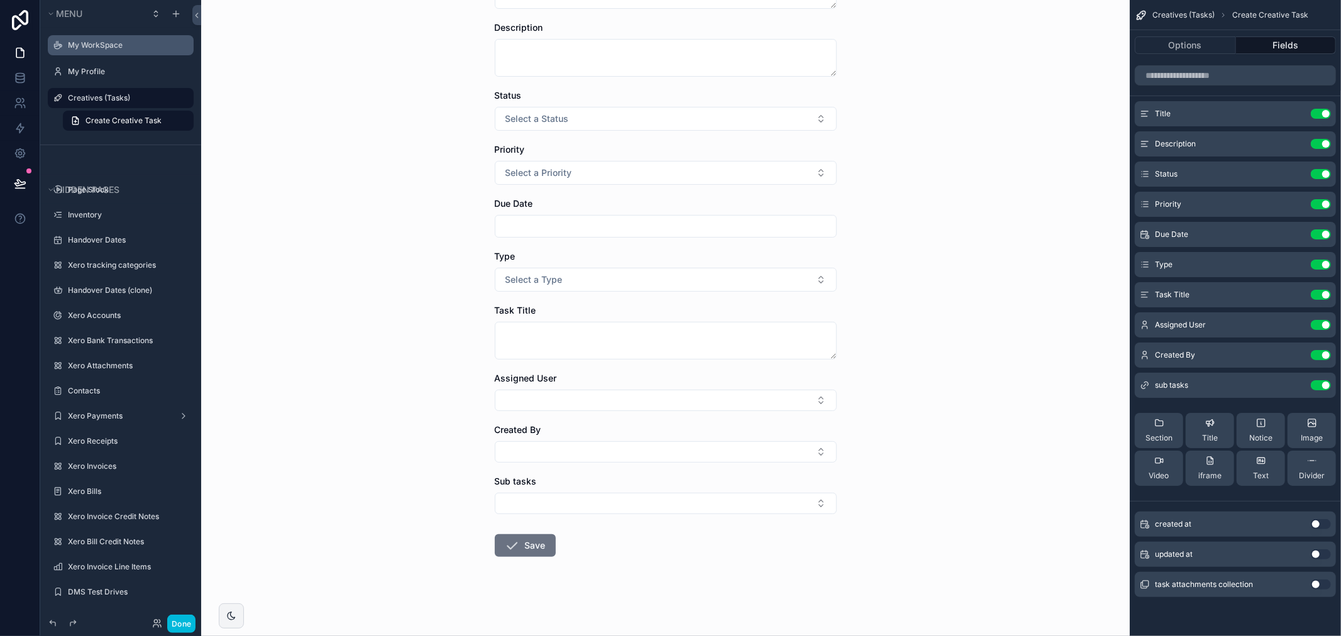
scroll to position [138, 0]
click at [0, 0] on icon "scrollable content" at bounding box center [0, 0] width 0 height 0
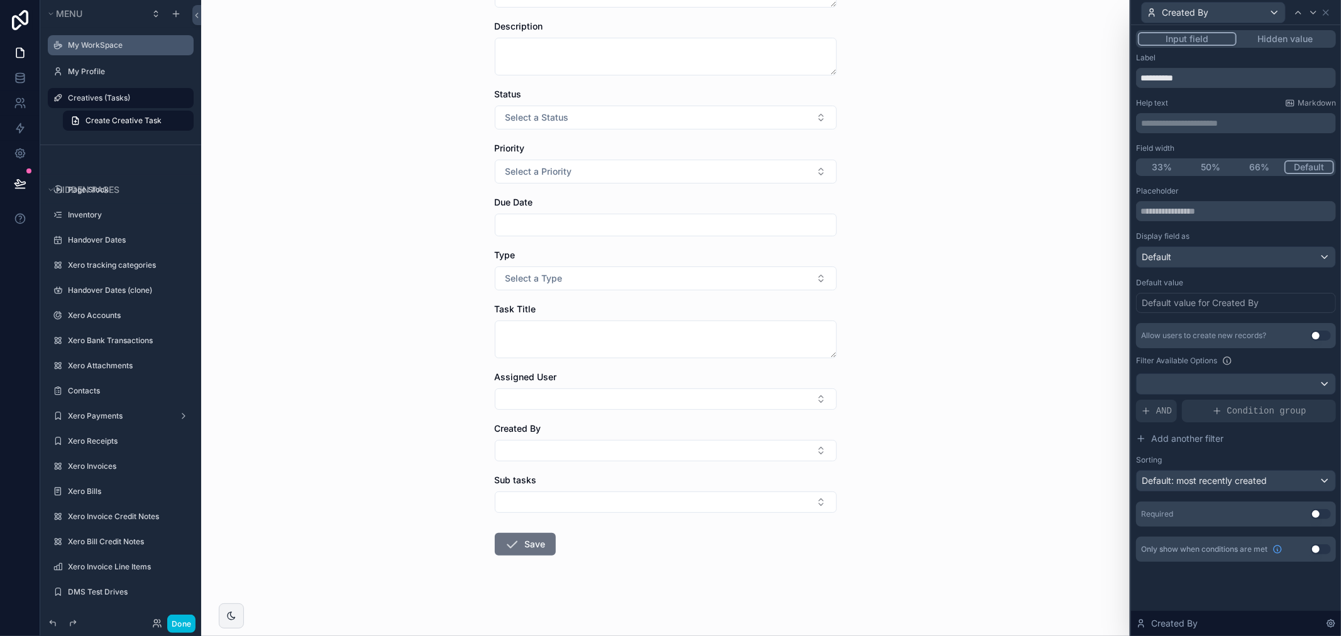
click at [1293, 49] on div "**********" at bounding box center [1236, 296] width 200 height 532
click at [1293, 38] on button "Hidden value" at bounding box center [1284, 39] width 97 height 14
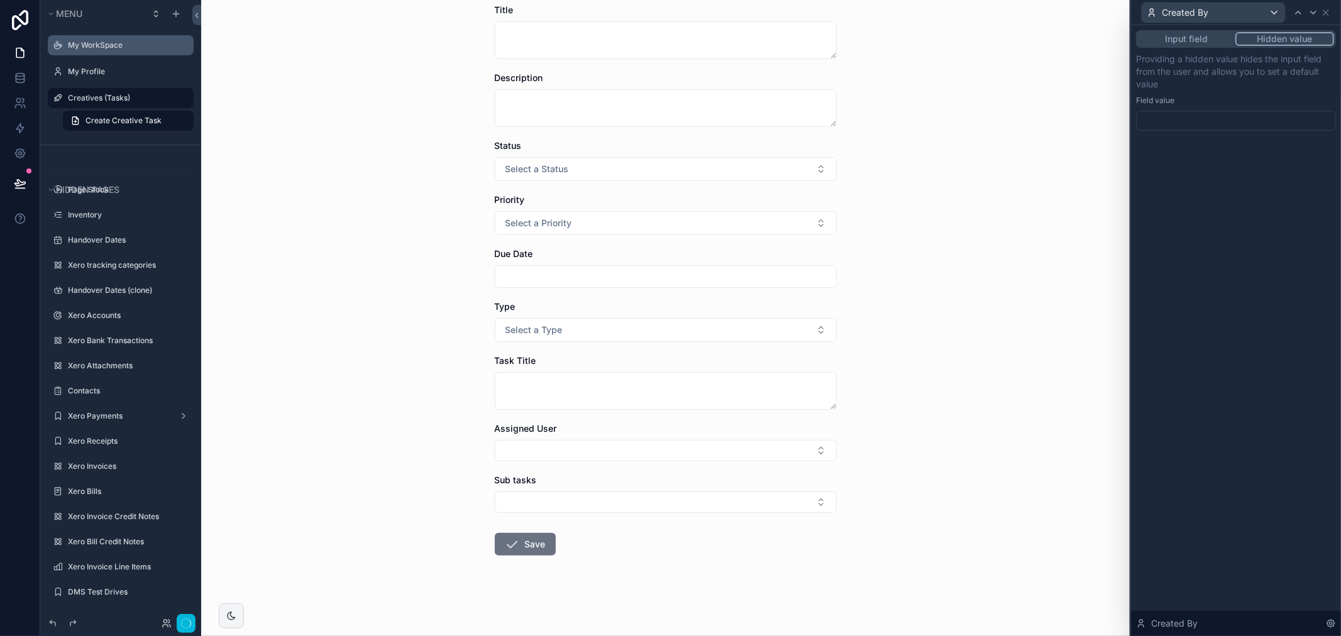
scroll to position [86, 0]
drag, startPoint x: 1235, startPoint y: 105, endPoint x: 1235, endPoint y: 115, distance: 10.1
click at [1235, 107] on div "Providing a hidden value hides the input field from the user and allows you to …" at bounding box center [1236, 92] width 200 height 78
click at [1235, 115] on div at bounding box center [1236, 121] width 200 height 20
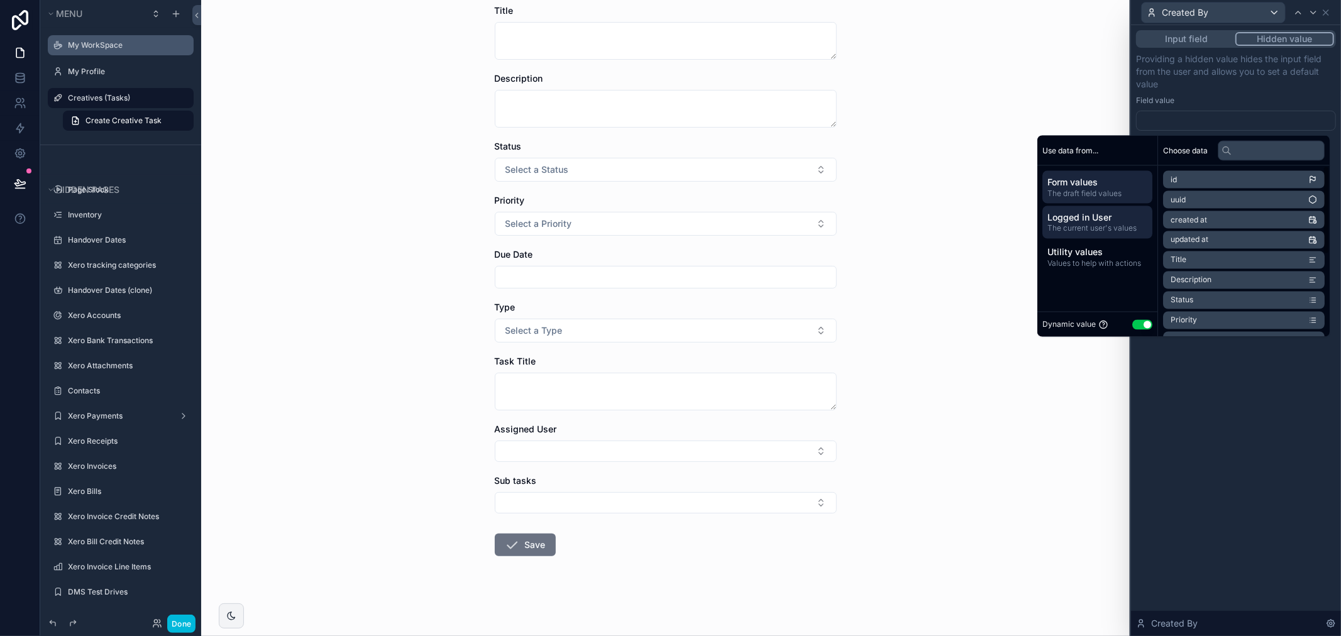
click at [1092, 227] on span "The current user's values" at bounding box center [1097, 229] width 100 height 10
click at [1185, 178] on span "Logged in User" at bounding box center [1196, 180] width 53 height 10
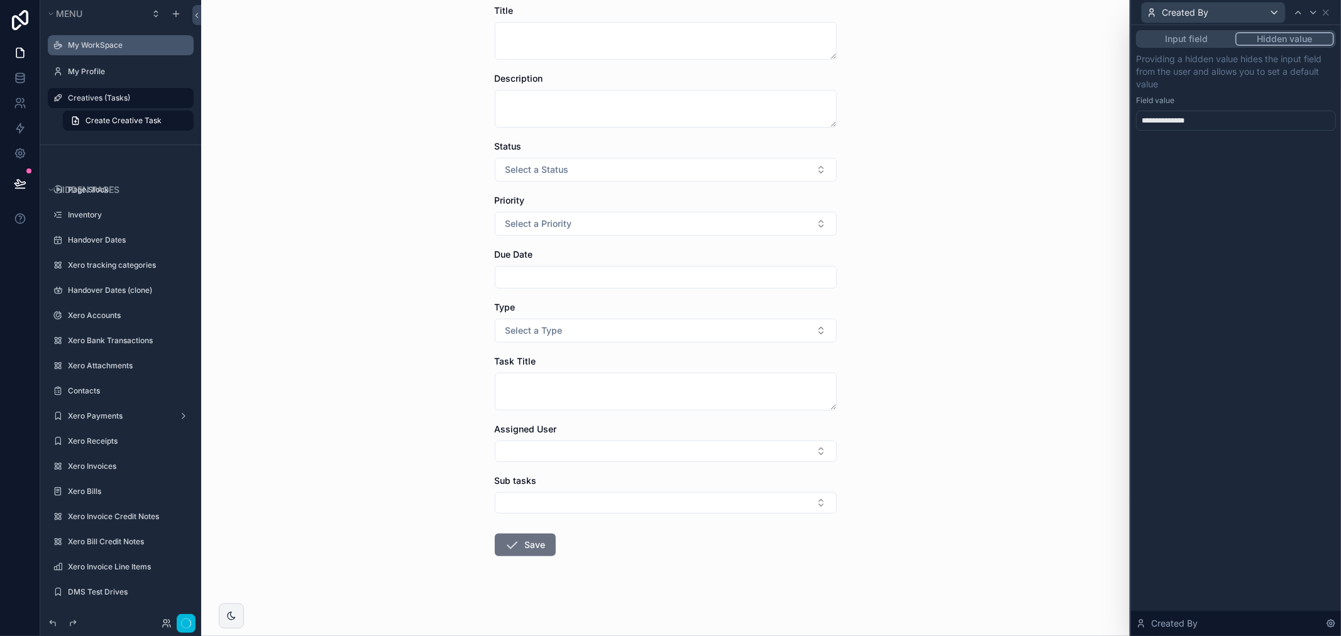
click at [1249, 74] on p "Providing a hidden value hides the input field from the user and allows you to …" at bounding box center [1236, 72] width 200 height 38
click at [1199, 40] on button "Input field" at bounding box center [1186, 39] width 97 height 14
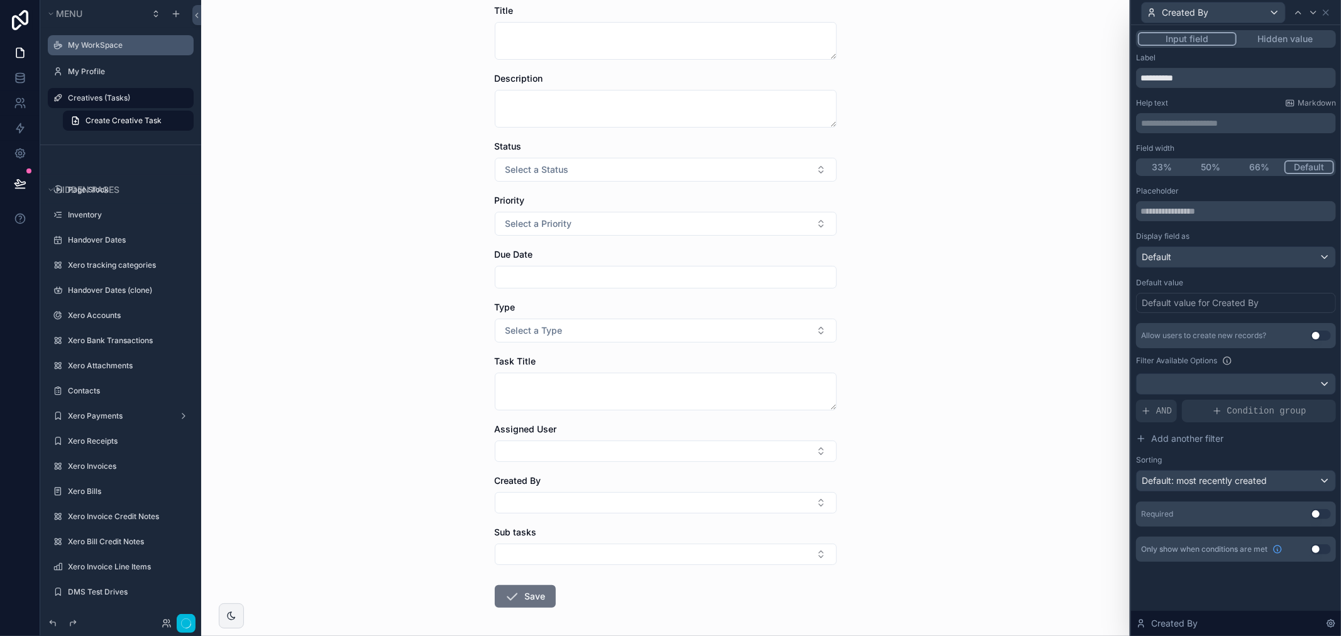
scroll to position [138, 0]
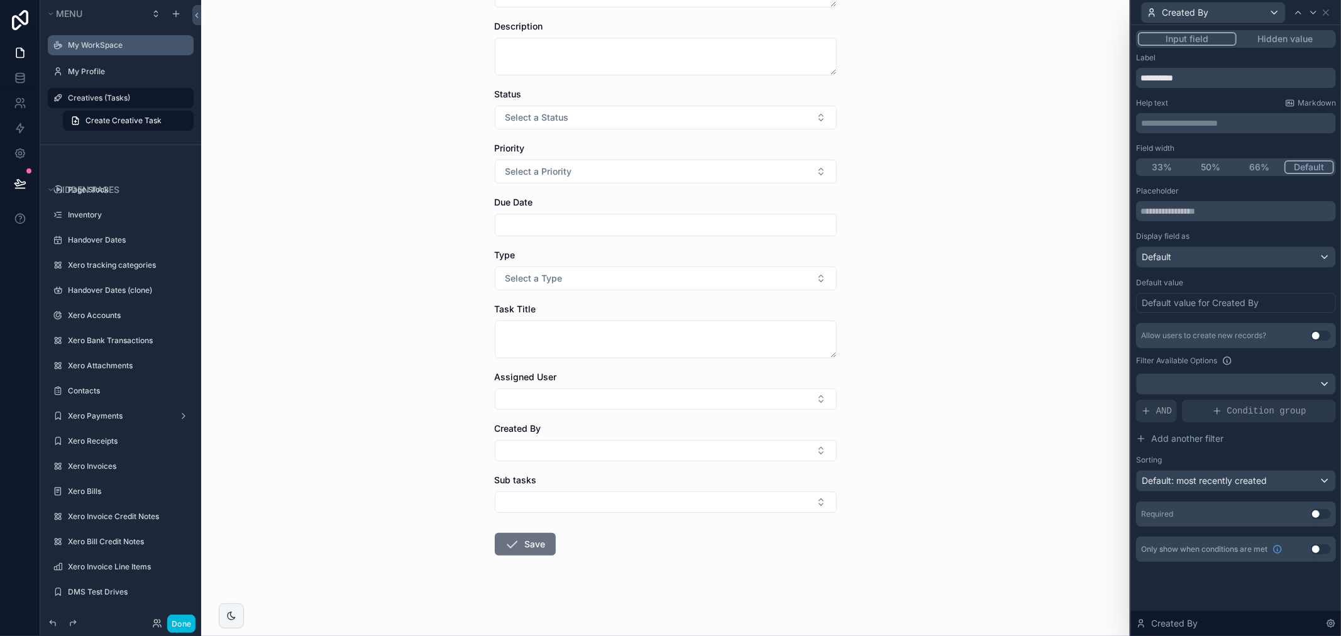
click at [1336, 11] on div "Created By" at bounding box center [1236, 12] width 210 height 25
click at [1328, 13] on icon at bounding box center [1325, 13] width 10 height 10
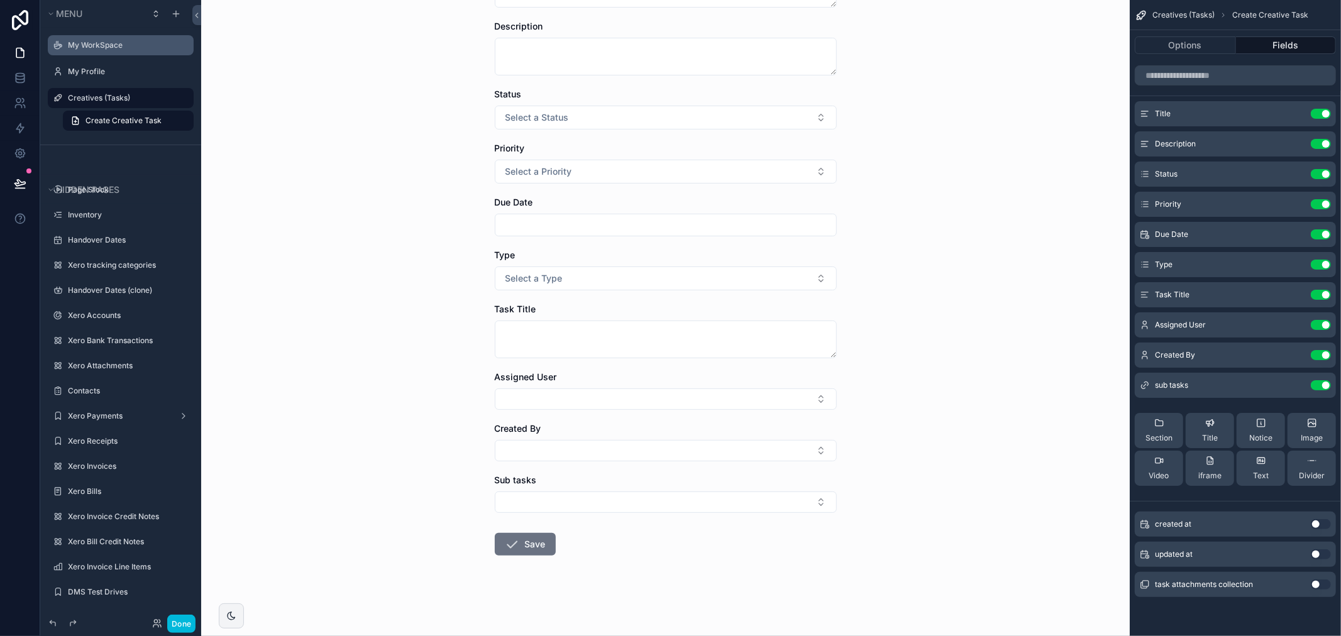
click at [1317, 386] on button "Use setting" at bounding box center [1320, 385] width 20 height 10
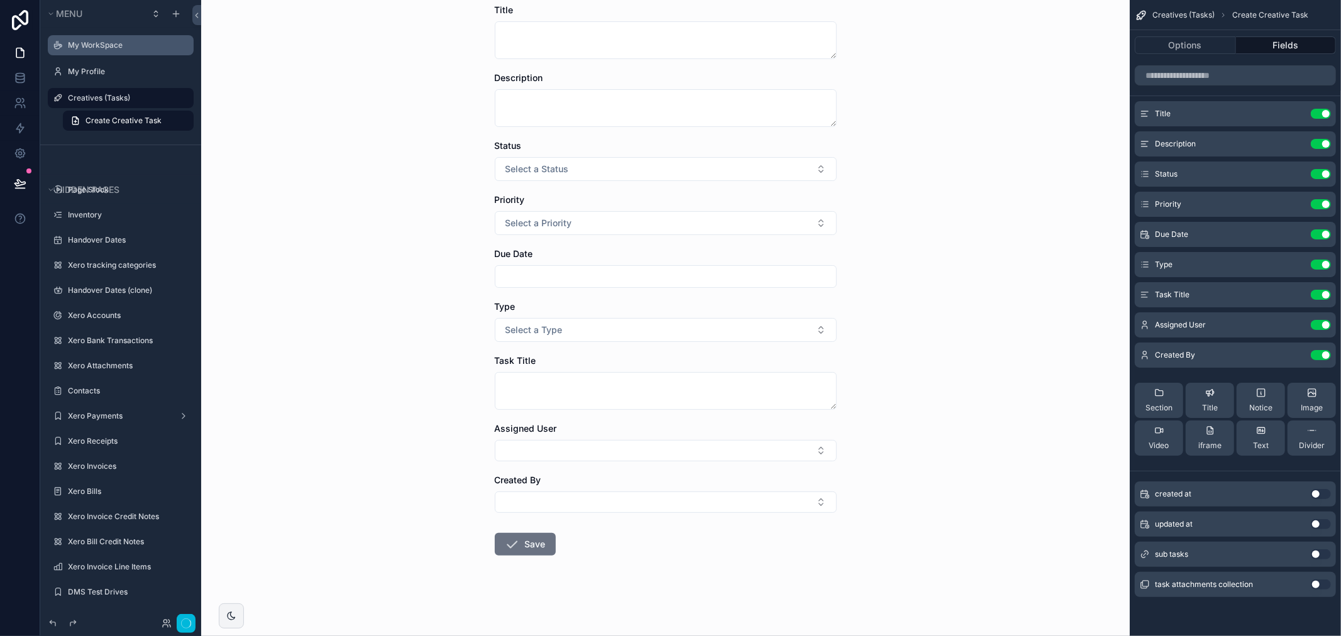
scroll to position [86, 0]
click at [0, 0] on icon "scrollable content" at bounding box center [0, 0] width 0 height 0
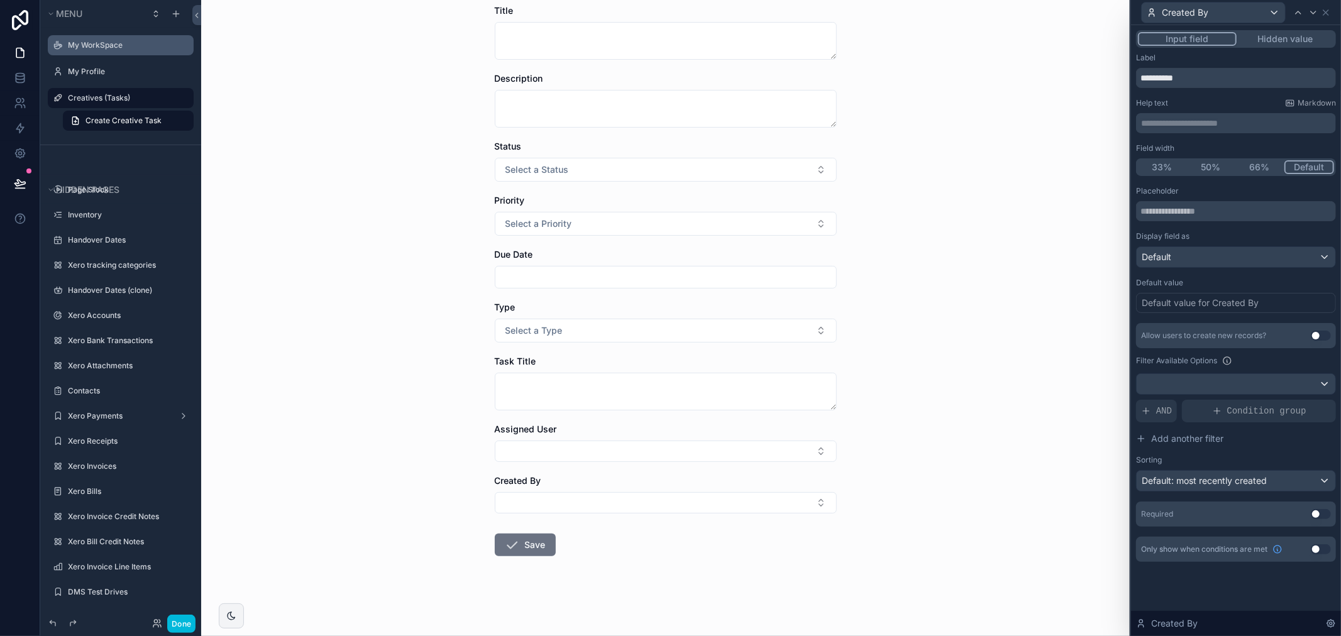
click at [1297, 45] on button "Hidden value" at bounding box center [1284, 39] width 97 height 14
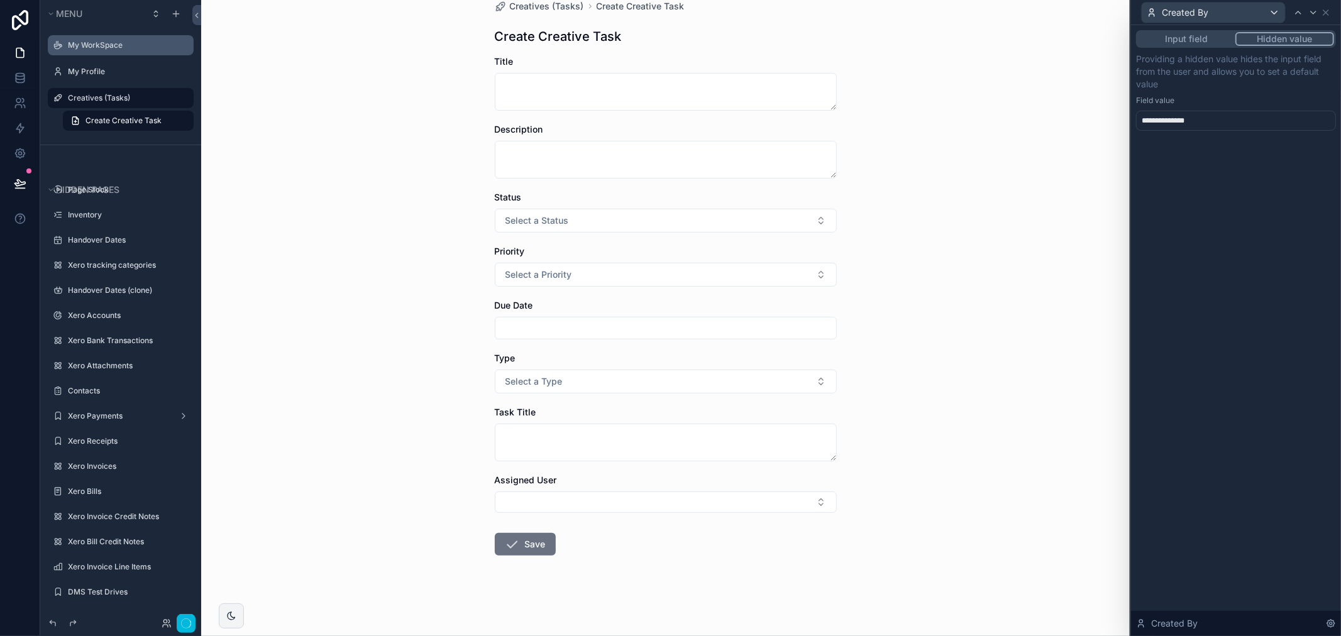
scroll to position [35, 0]
click at [1327, 10] on icon at bounding box center [1325, 13] width 10 height 10
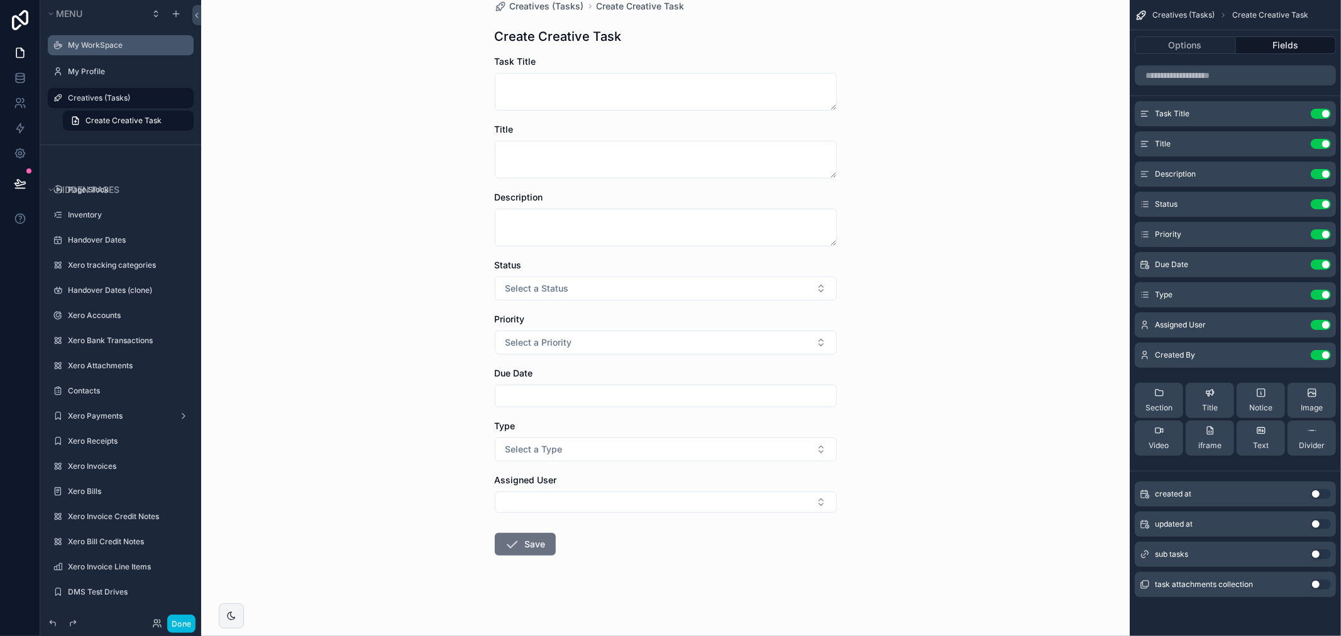
click at [1320, 146] on button "Use setting" at bounding box center [1320, 144] width 20 height 10
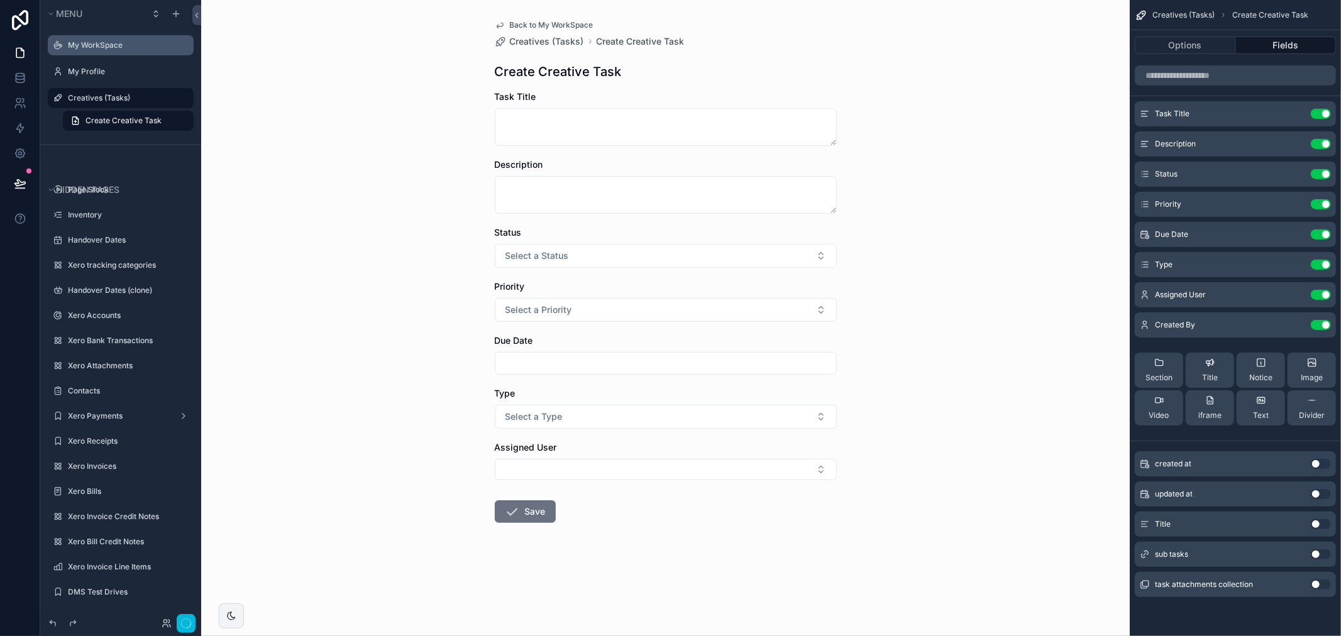
scroll to position [0, 0]
click at [0, 0] on icon "scrollable content" at bounding box center [0, 0] width 0 height 0
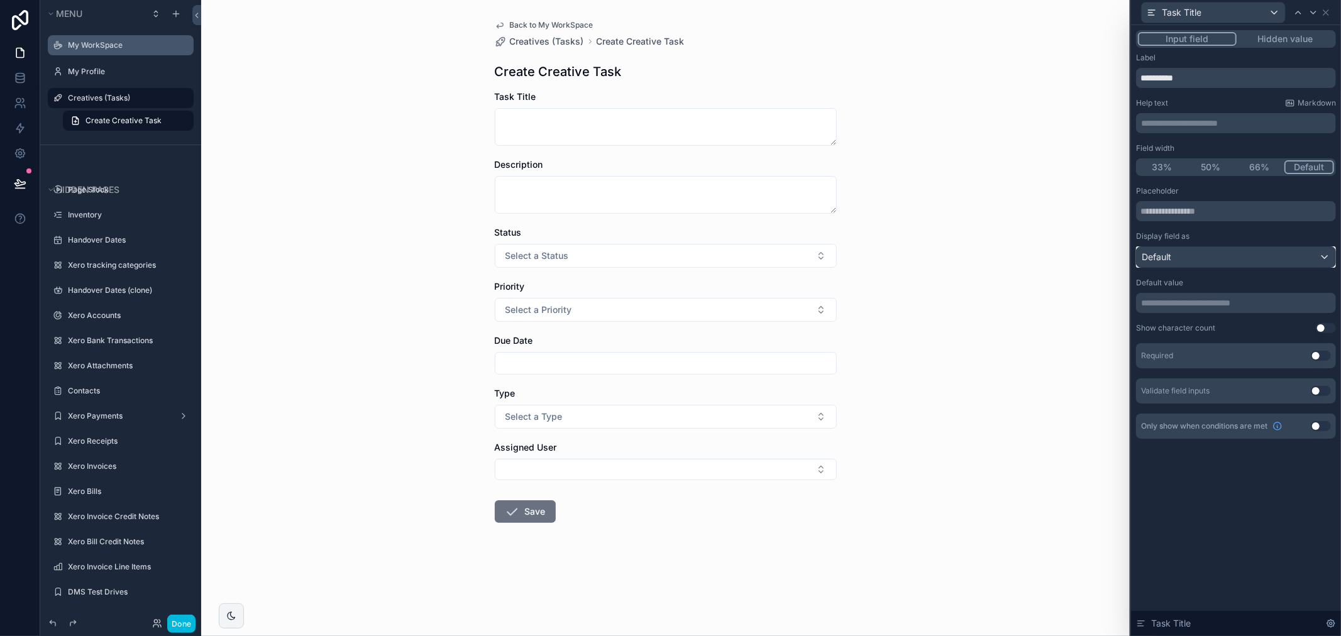
click at [1214, 250] on div "Default" at bounding box center [1235, 257] width 199 height 20
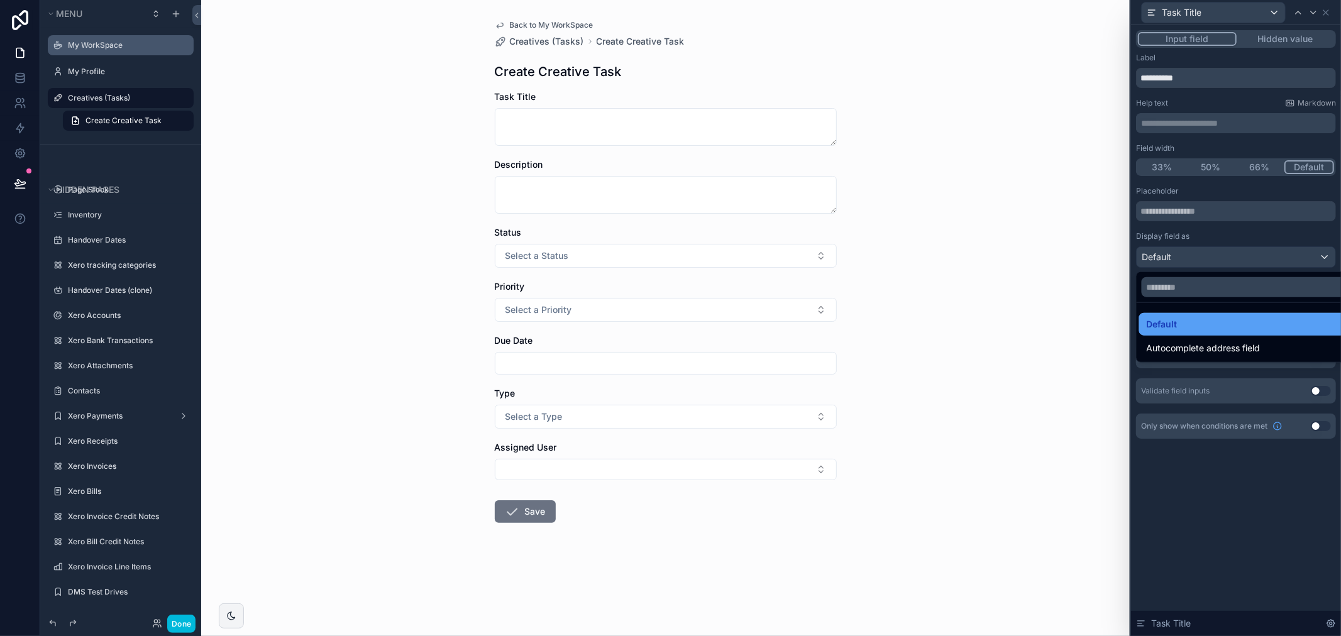
click at [1229, 321] on div "Default" at bounding box center [1250, 324] width 208 height 15
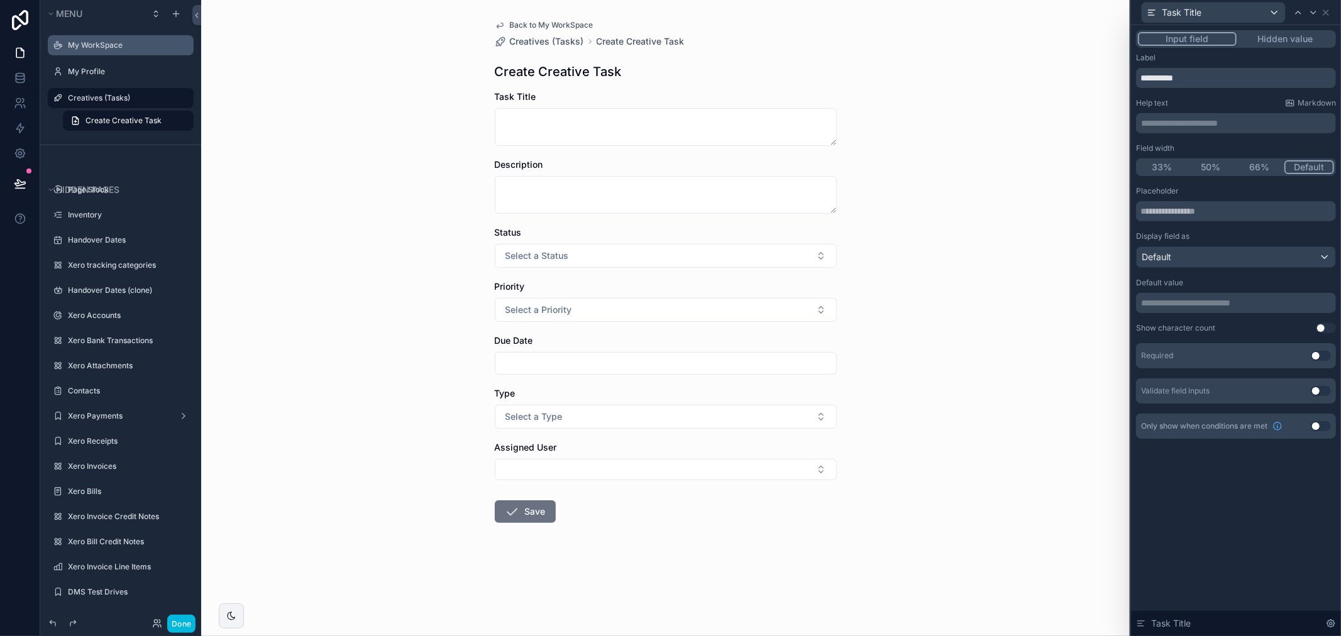
drag, startPoint x: 831, startPoint y: 141, endPoint x: 831, endPoint y: 121, distance: 20.7
click at [831, 121] on textarea "scrollable content" at bounding box center [666, 127] width 342 height 38
click at [591, 222] on form "Task Title Description Status Select a Status Priority Select a Priority Due Da…" at bounding box center [666, 347] width 342 height 513
click at [580, 239] on div "Status Select a Status" at bounding box center [666, 246] width 342 height 41
click at [1295, 13] on icon at bounding box center [1298, 13] width 10 height 10
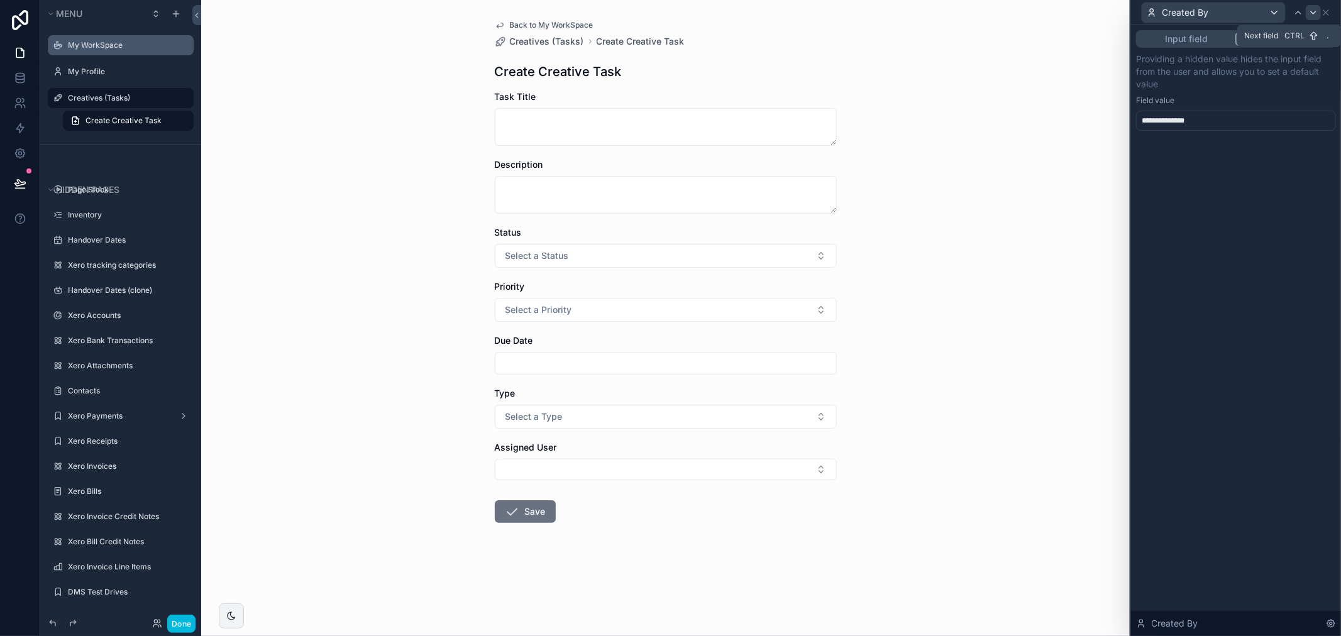
click at [1305, 14] on div at bounding box center [1305, 12] width 30 height 15
click at [1307, 14] on div at bounding box center [1312, 12] width 15 height 15
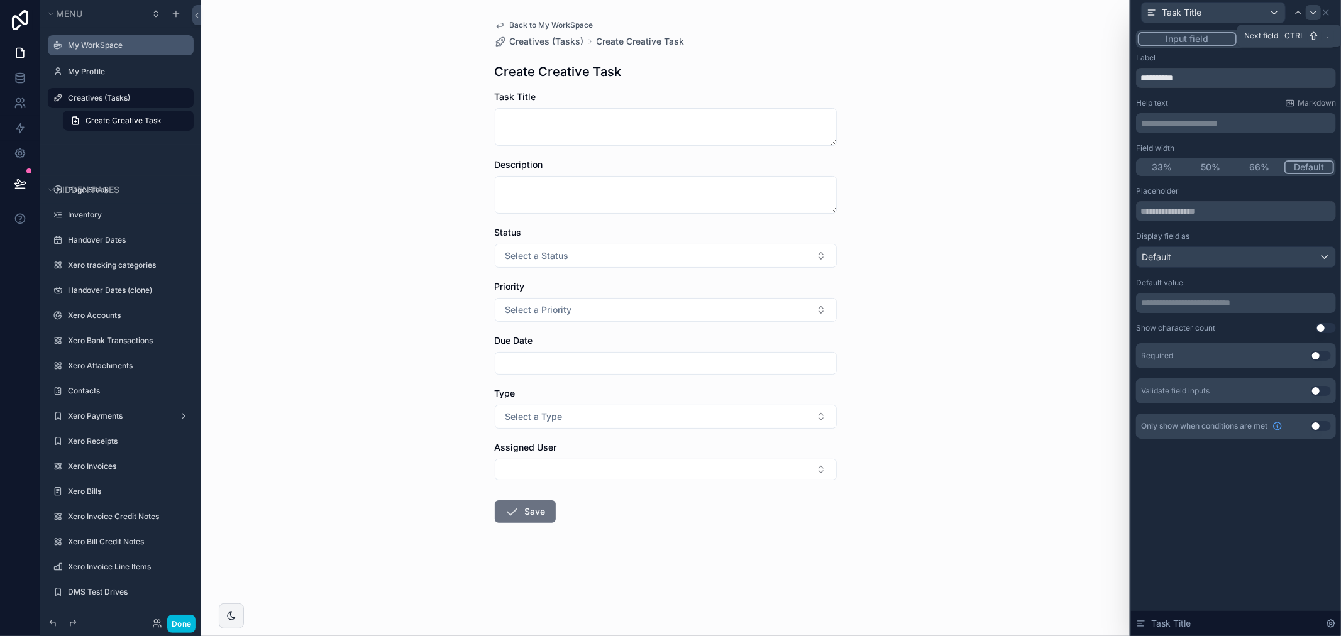
click at [1309, 14] on icon at bounding box center [1313, 13] width 10 height 10
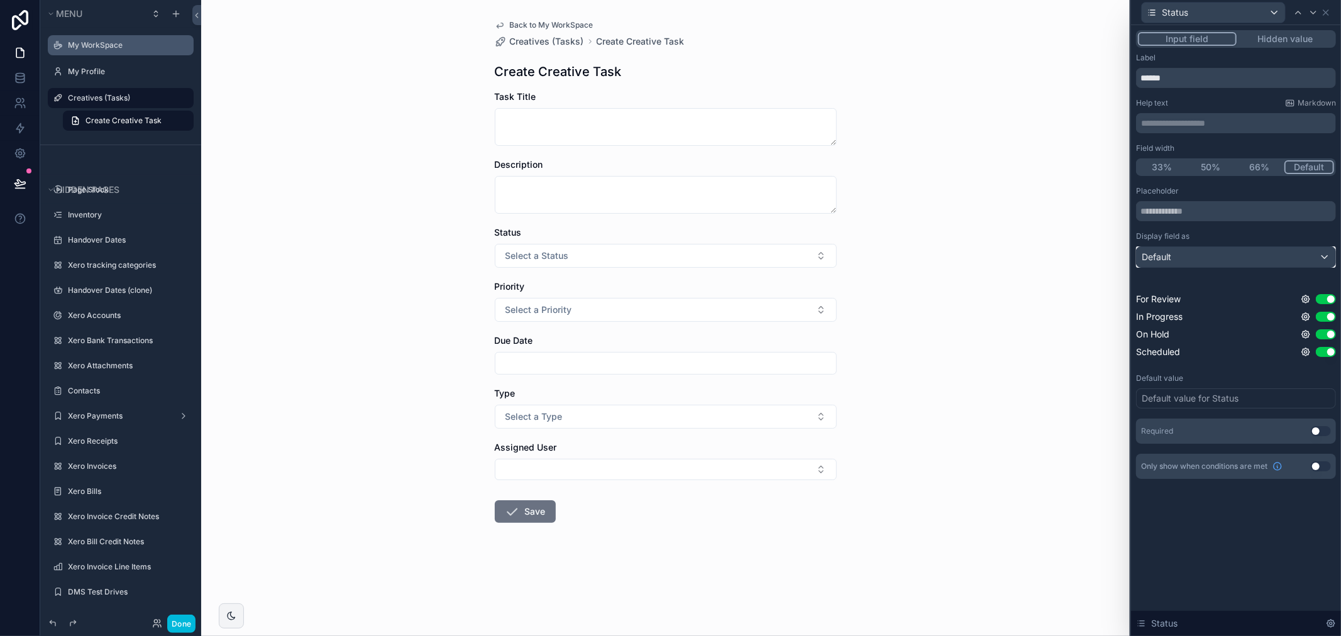
click at [1205, 262] on div "Default" at bounding box center [1235, 257] width 199 height 20
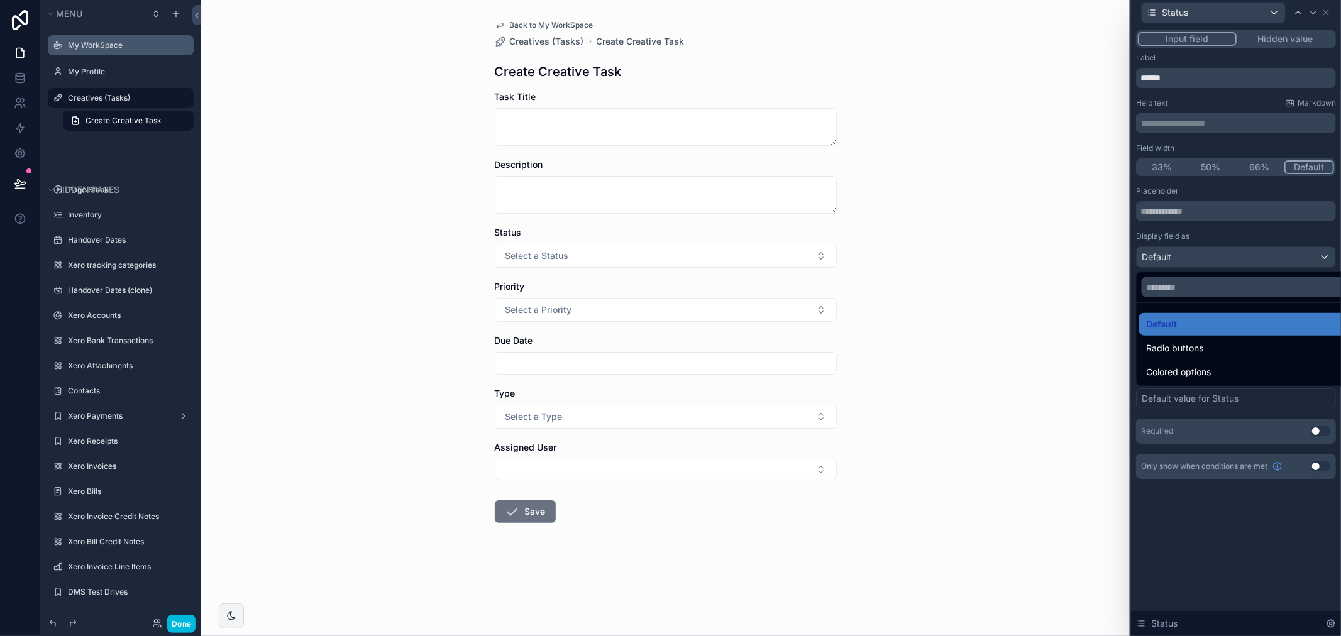
click at [1234, 242] on div at bounding box center [1236, 318] width 210 height 636
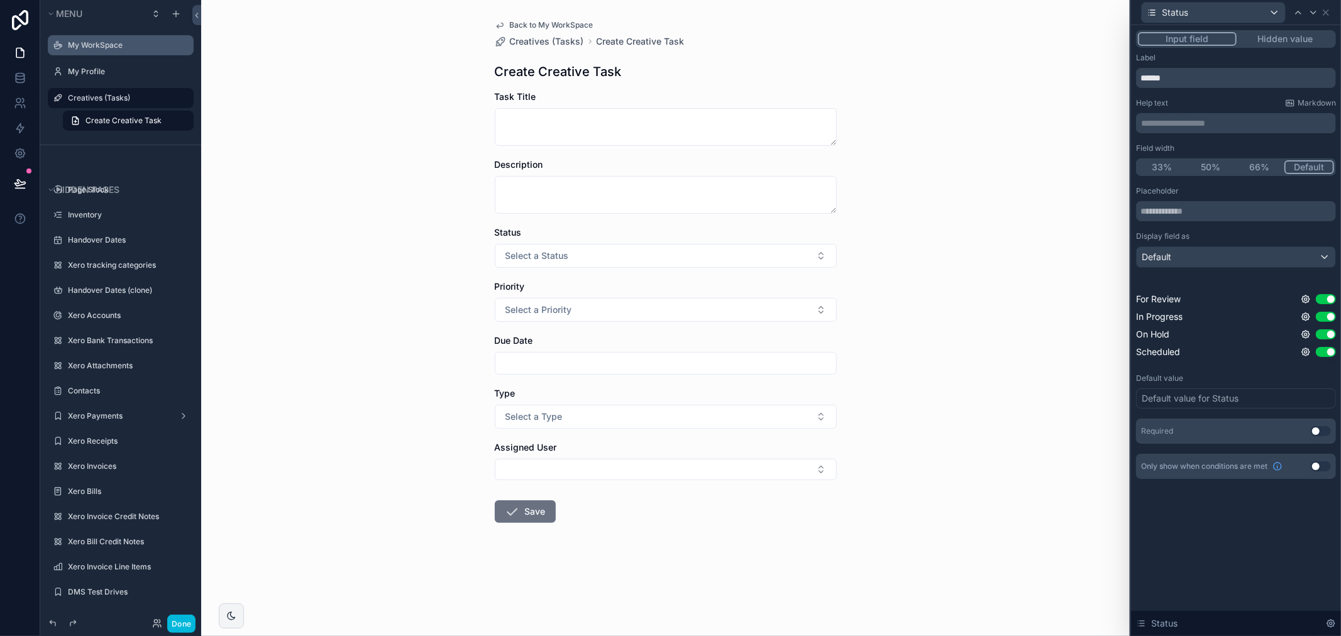
click at [1188, 393] on div "Default value for Status" at bounding box center [1189, 398] width 97 height 13
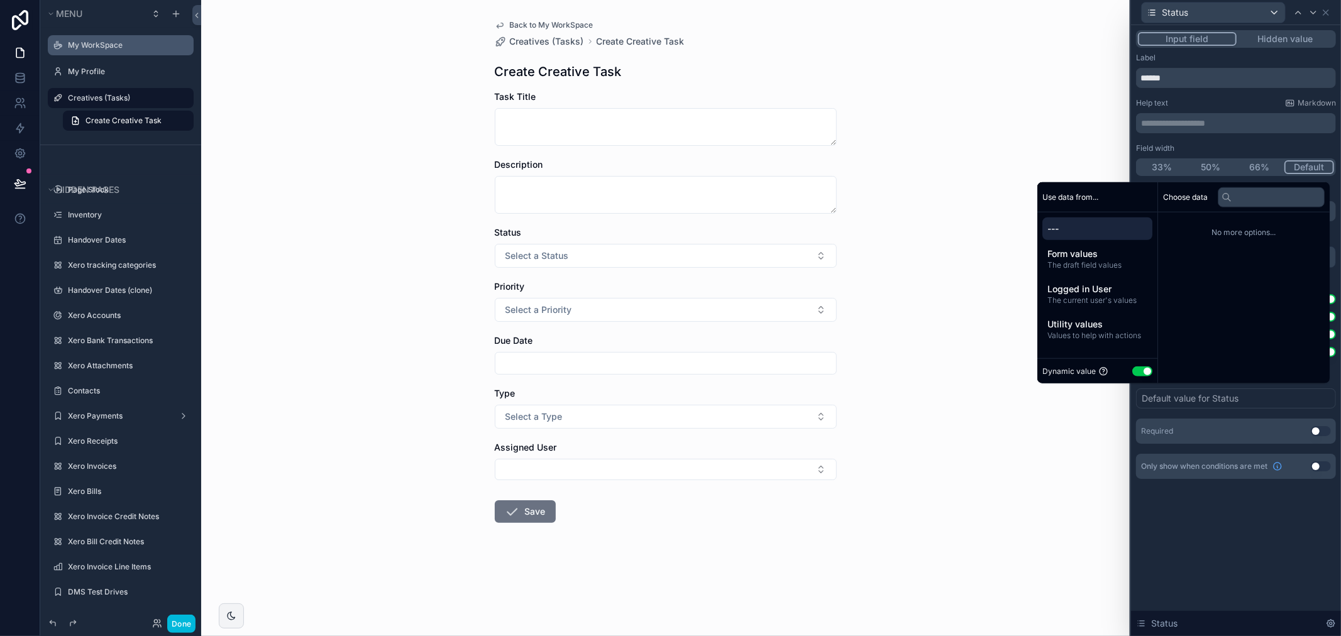
click at [1214, 141] on div "**********" at bounding box center [1236, 266] width 200 height 426
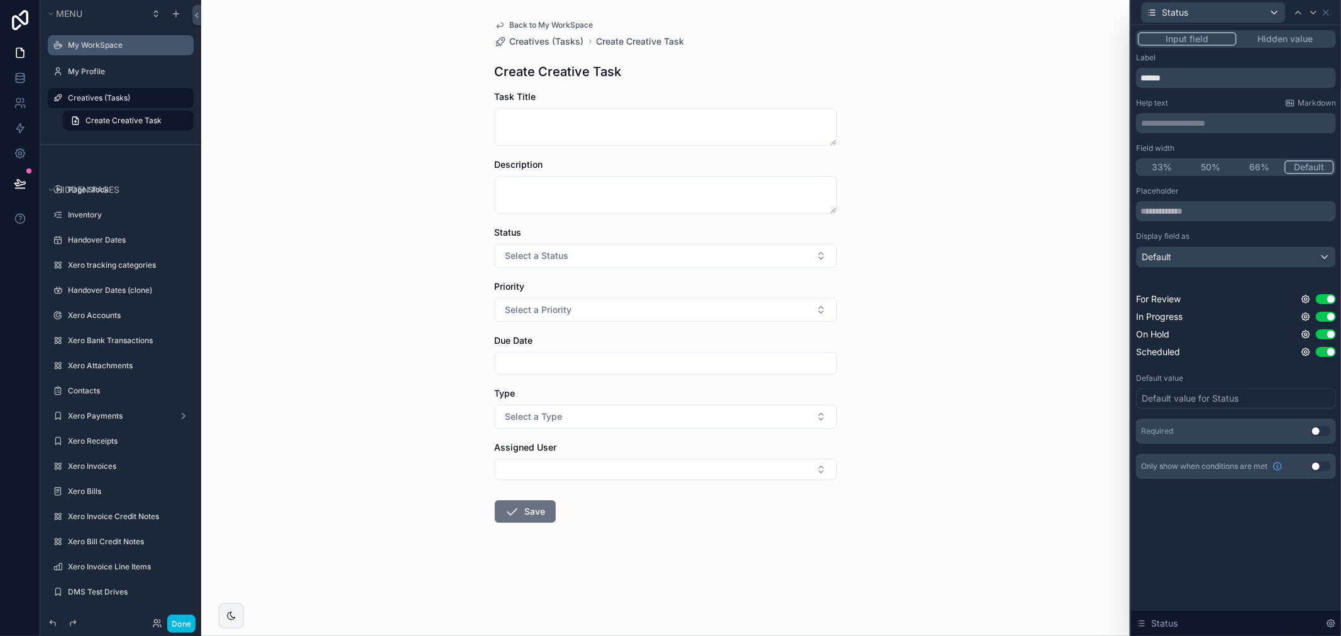
click at [1265, 33] on button "Hidden value" at bounding box center [1284, 39] width 97 height 14
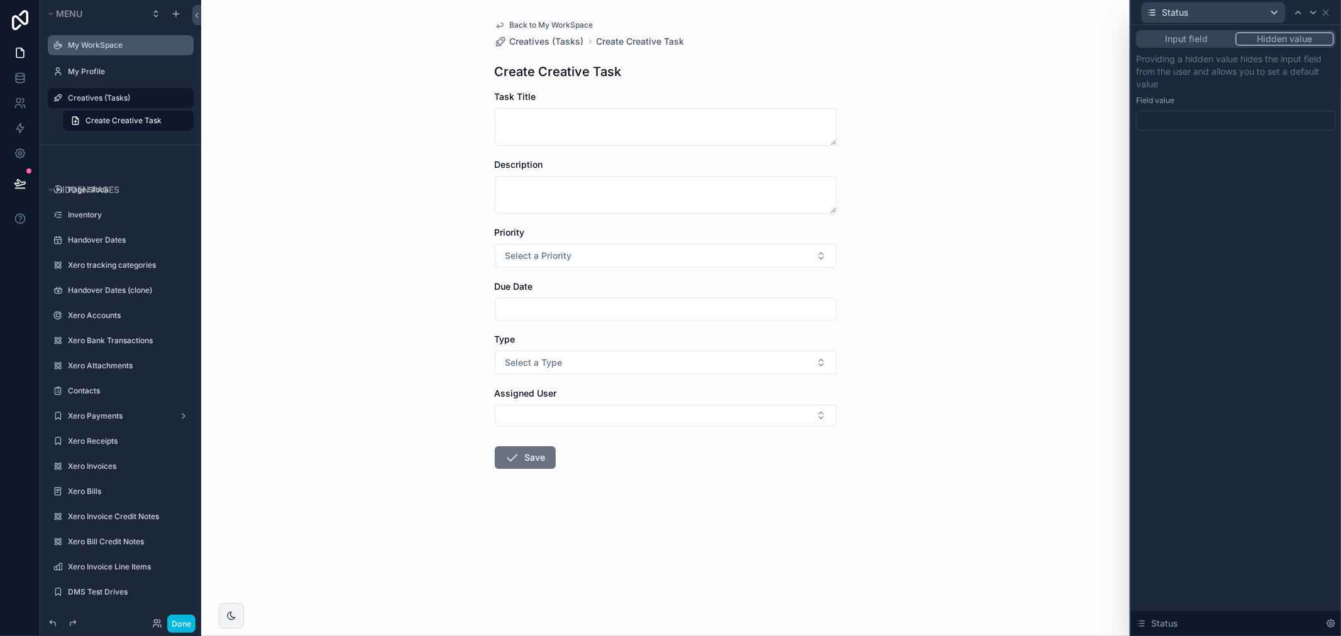
drag, startPoint x: 1185, startPoint y: 134, endPoint x: 1187, endPoint y: 127, distance: 7.0
click at [1185, 132] on div "Input field Hidden value Providing a hidden value hides the input field from th…" at bounding box center [1236, 93] width 210 height 136
click at [1190, 121] on div at bounding box center [1236, 121] width 200 height 20
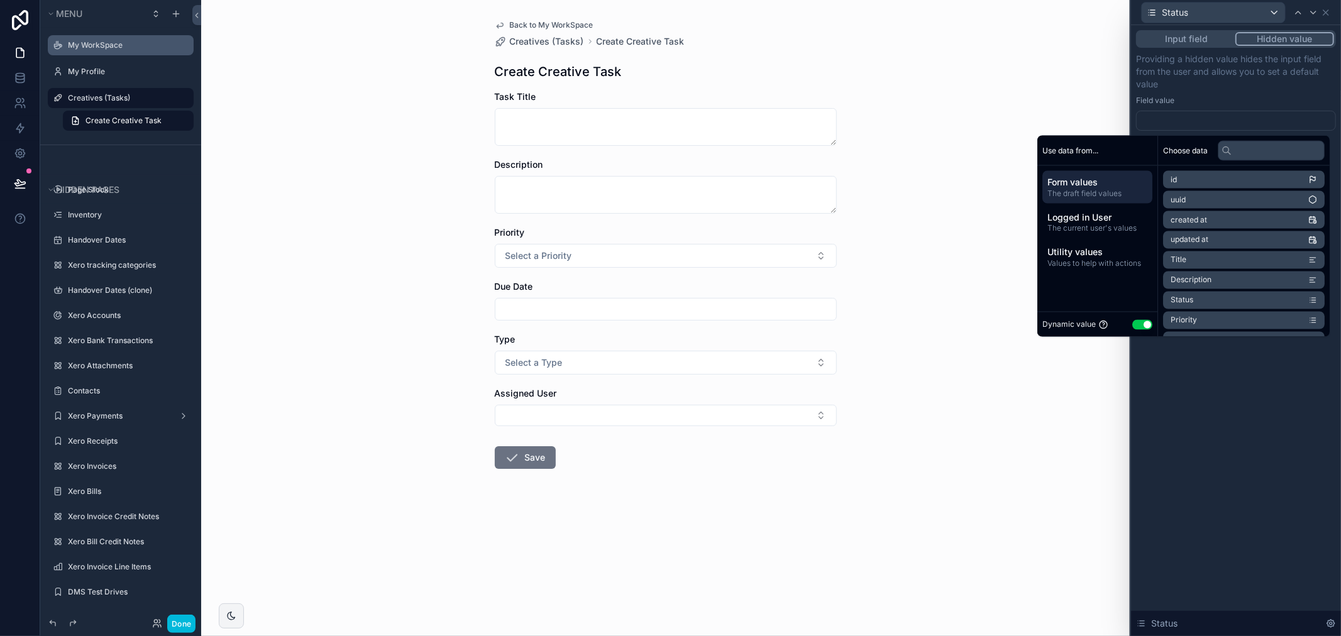
click at [1129, 317] on div "Dynamic value Use setting" at bounding box center [1097, 324] width 120 height 25
click at [1132, 321] on button "Use setting" at bounding box center [1142, 324] width 20 height 10
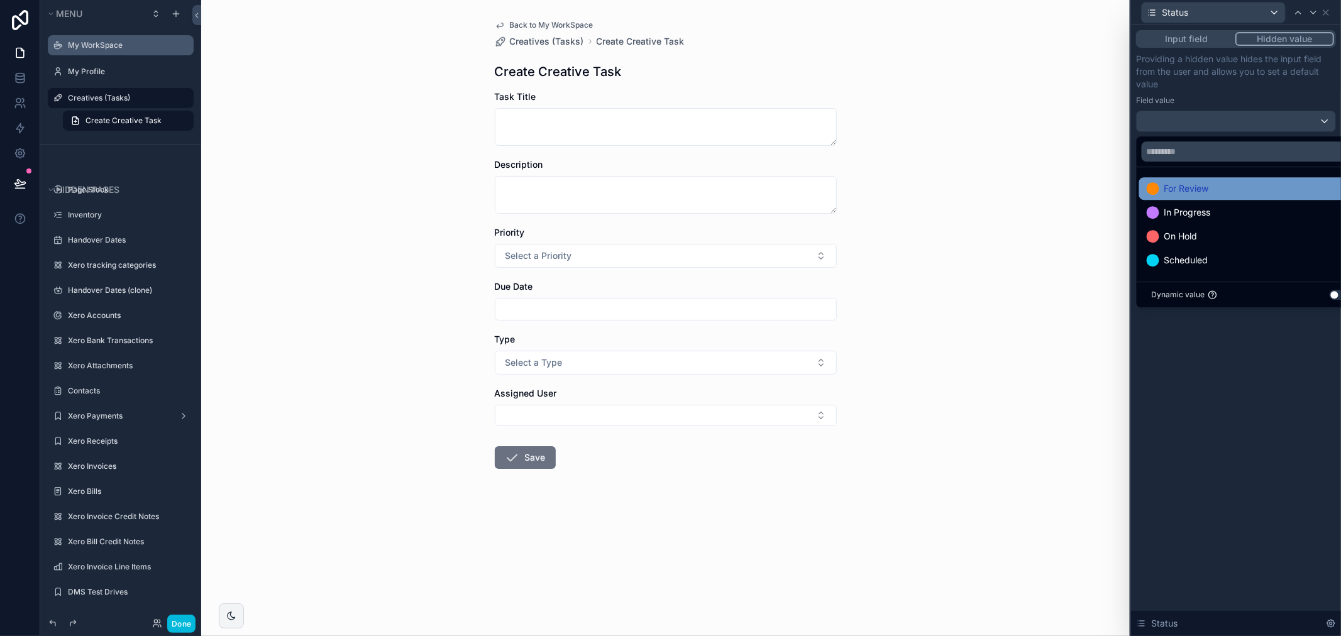
click at [1202, 194] on span "For Review" at bounding box center [1186, 188] width 45 height 15
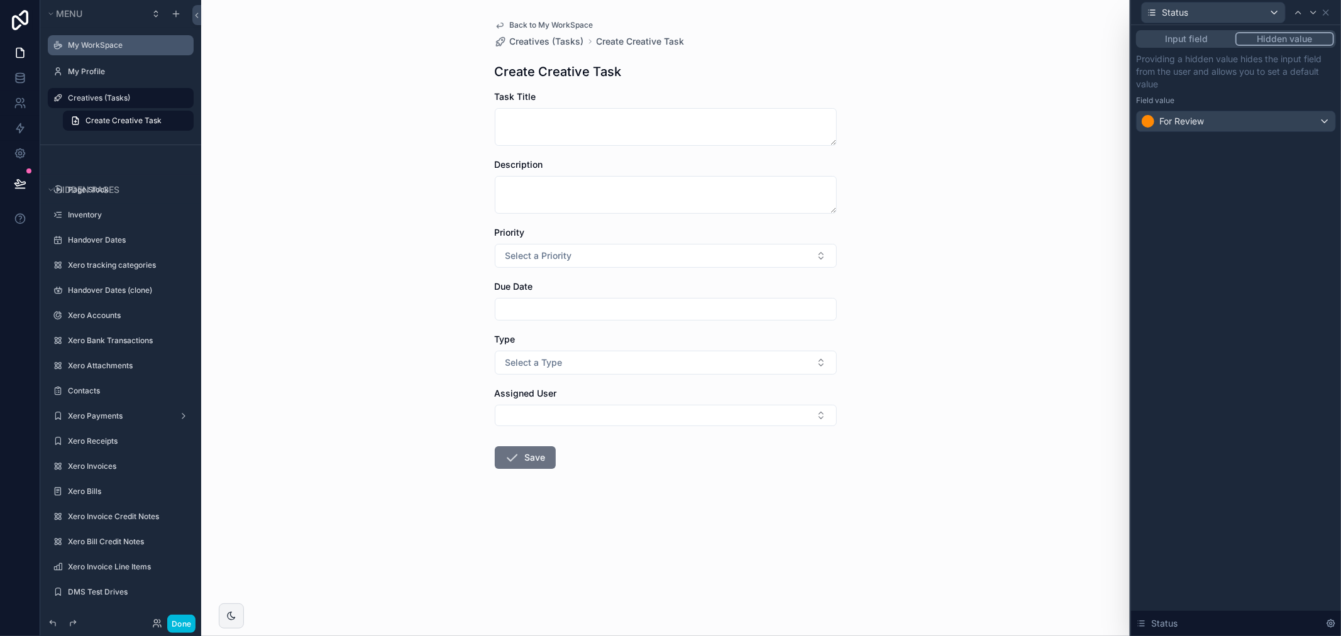
click at [1243, 381] on div "Input field Hidden value Providing a hidden value hides the input field from th…" at bounding box center [1236, 330] width 210 height 611
click at [1309, 10] on icon at bounding box center [1313, 13] width 10 height 10
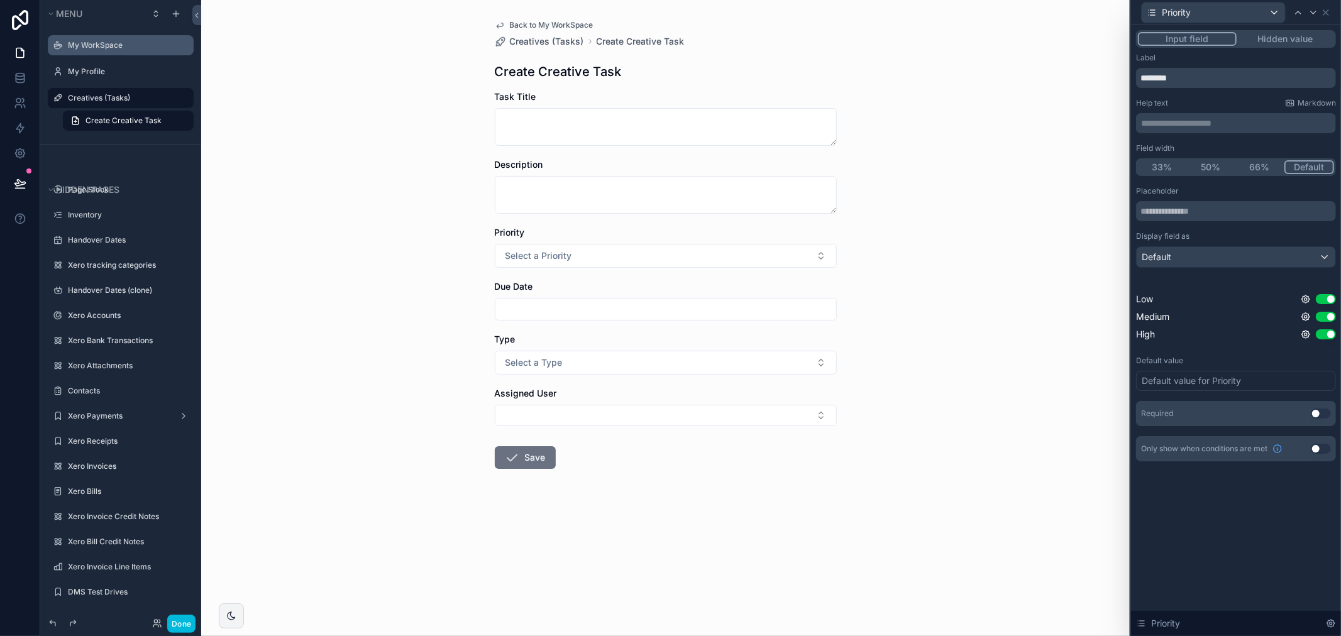
click at [1210, 383] on div "Default value for Priority" at bounding box center [1190, 381] width 99 height 13
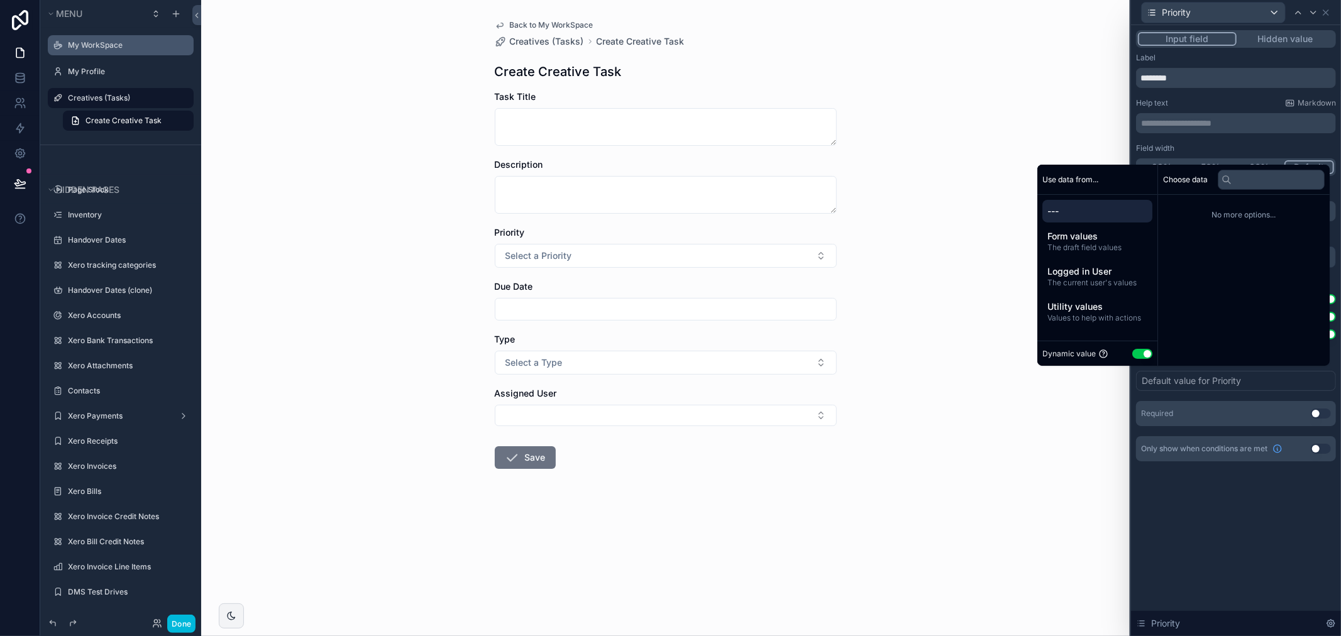
click at [1139, 353] on button "Use setting" at bounding box center [1142, 354] width 20 height 10
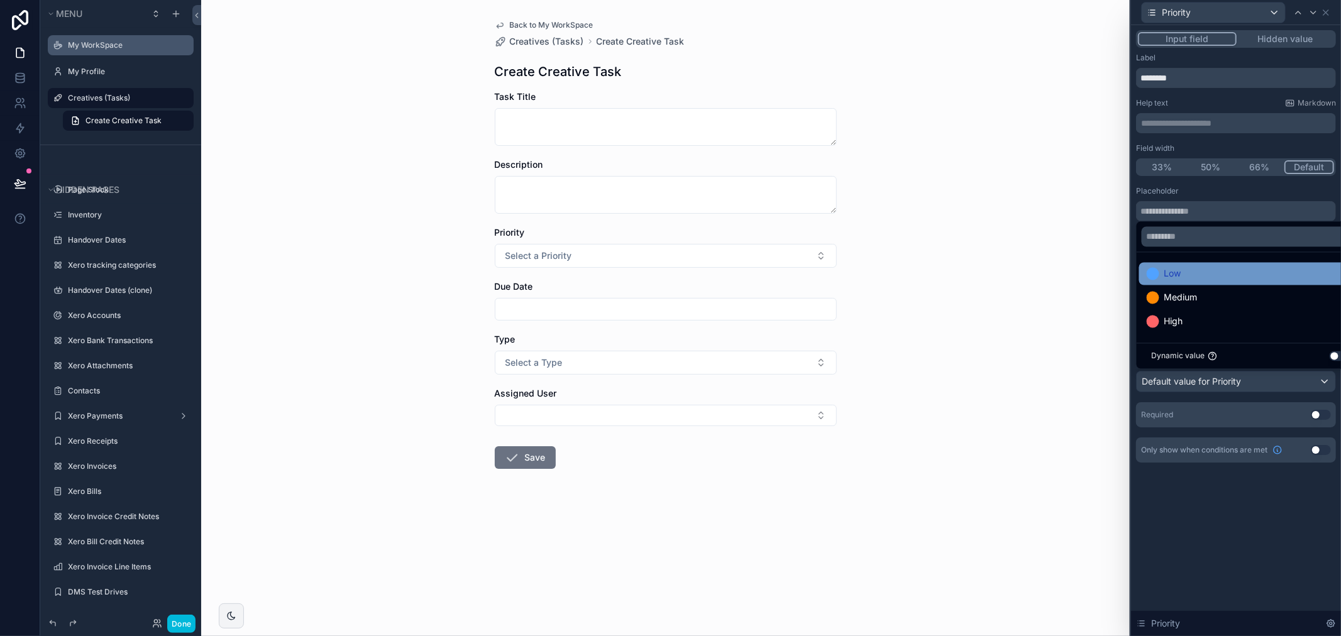
click at [1160, 272] on div "Low" at bounding box center [1163, 273] width 35 height 15
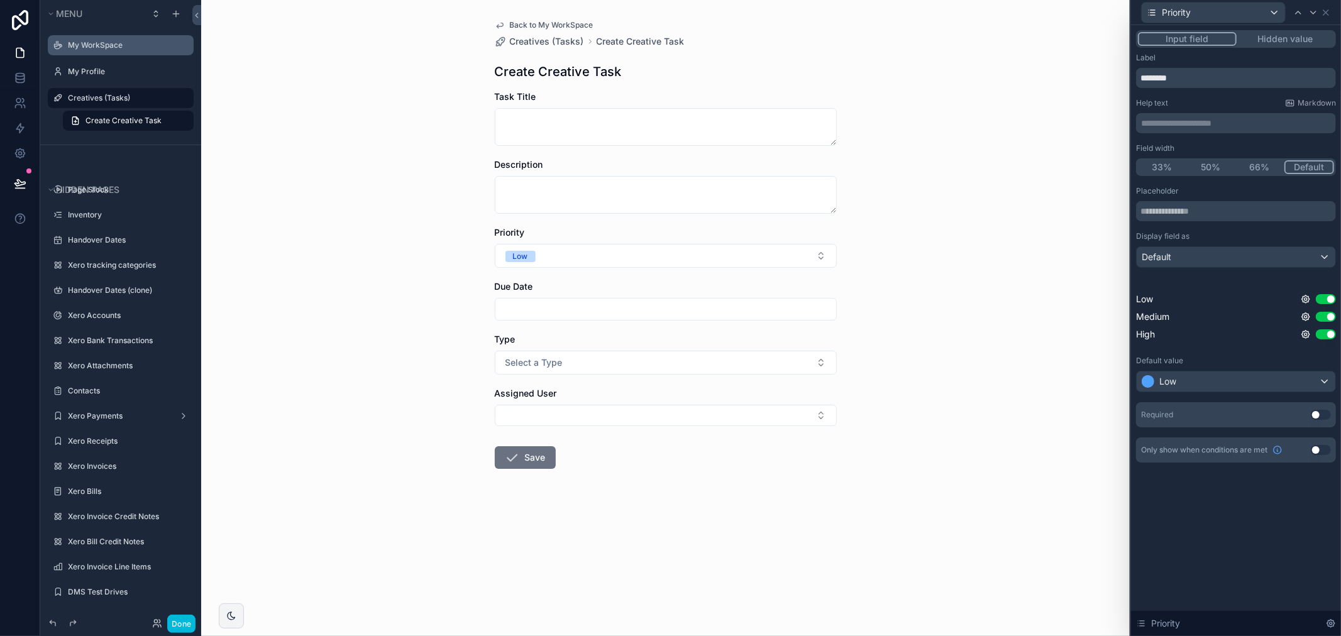
click at [1188, 191] on div "Placeholder" at bounding box center [1236, 191] width 200 height 10
click at [1305, 10] on div at bounding box center [1305, 12] width 30 height 15
click at [677, 358] on button "Select a Type" at bounding box center [666, 363] width 342 height 24
click at [706, 197] on textarea "scrollable content" at bounding box center [666, 195] width 342 height 38
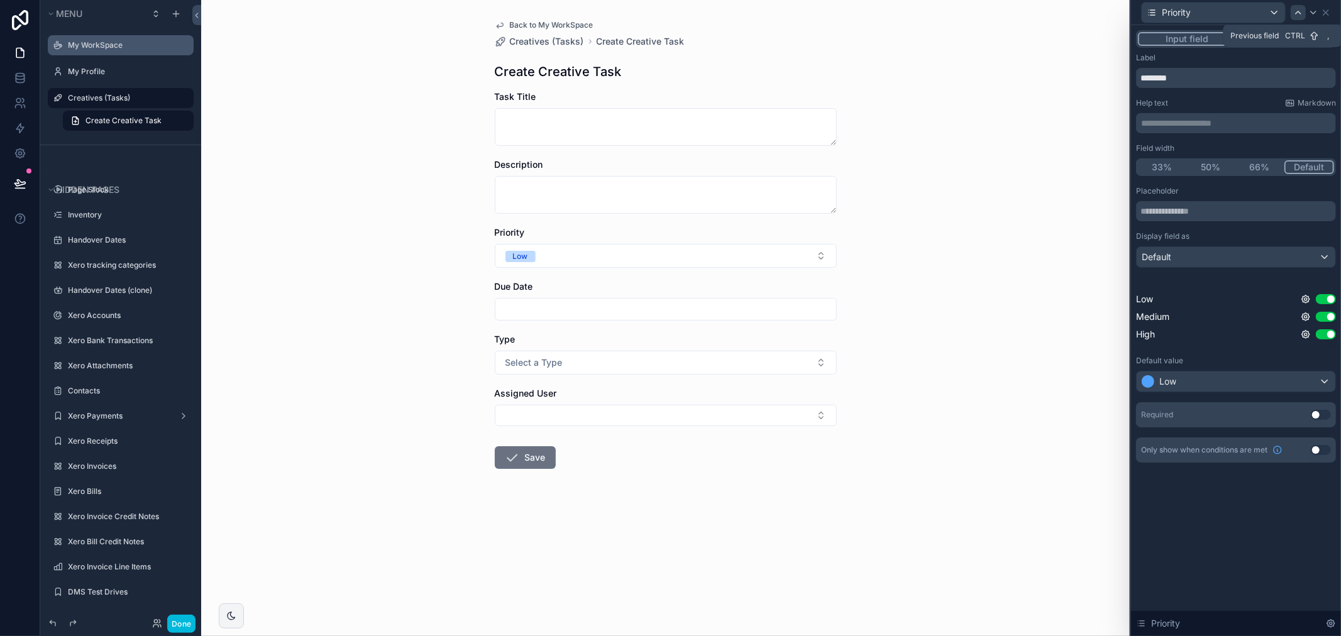
click at [1300, 9] on icon at bounding box center [1298, 13] width 10 height 10
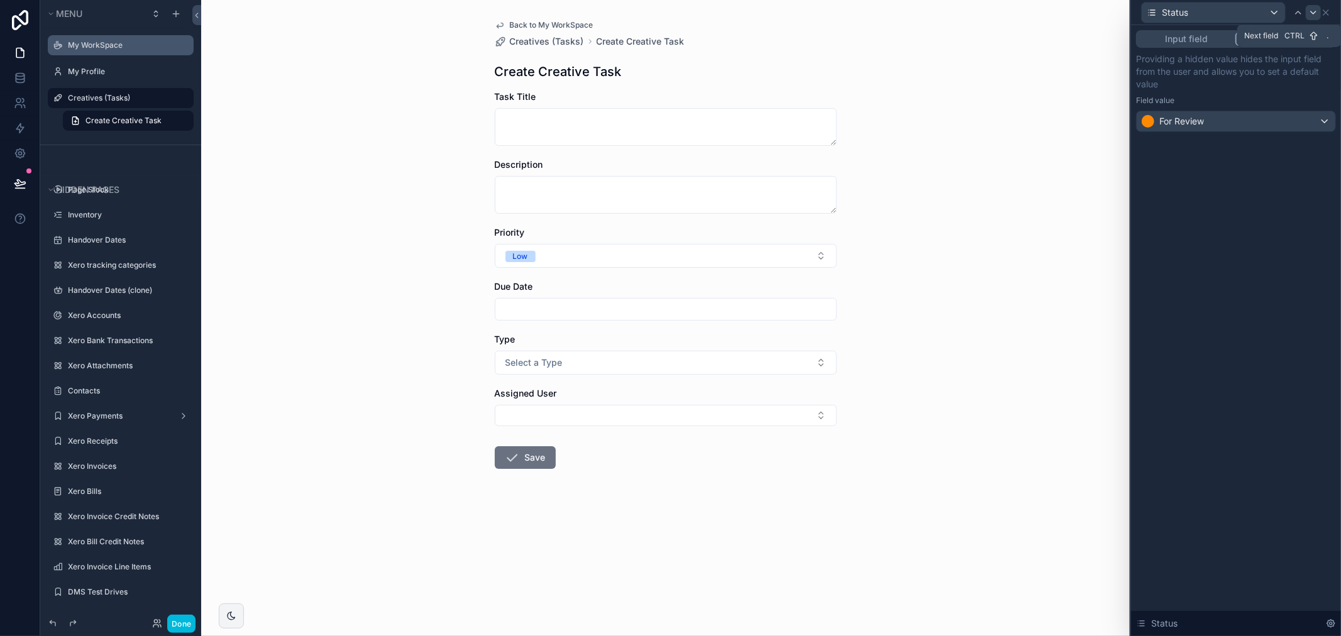
click at [1305, 9] on div at bounding box center [1312, 12] width 15 height 15
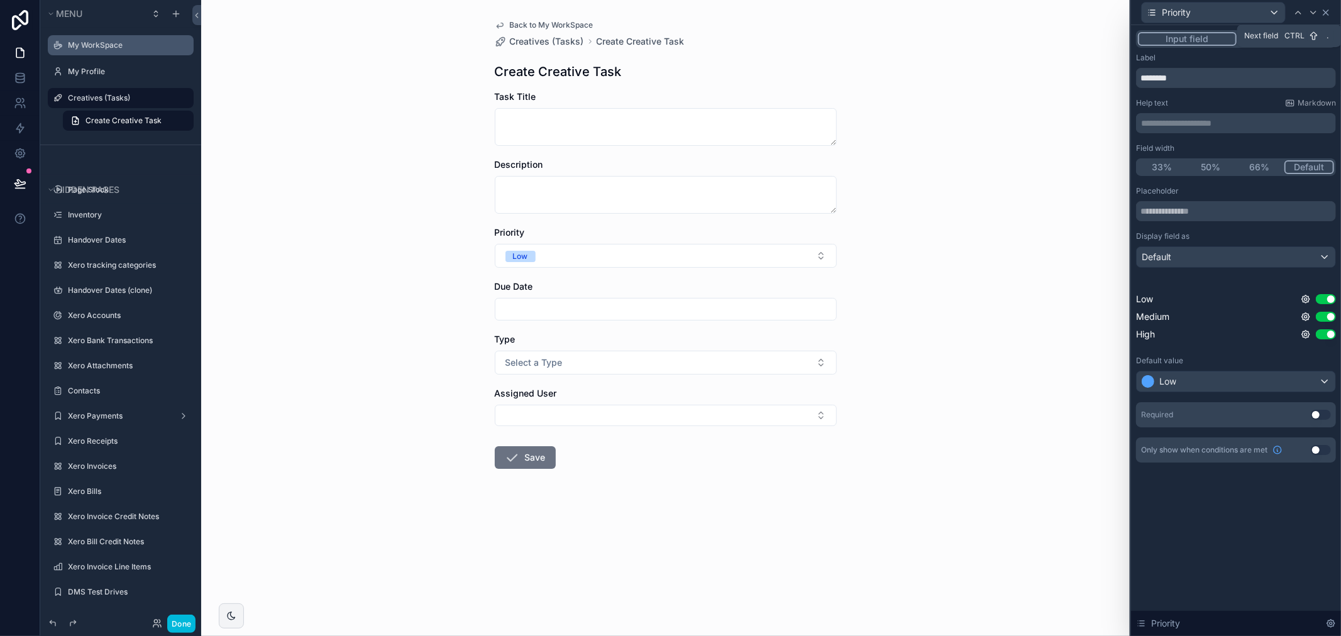
click at [1324, 10] on icon at bounding box center [1325, 12] width 5 height 5
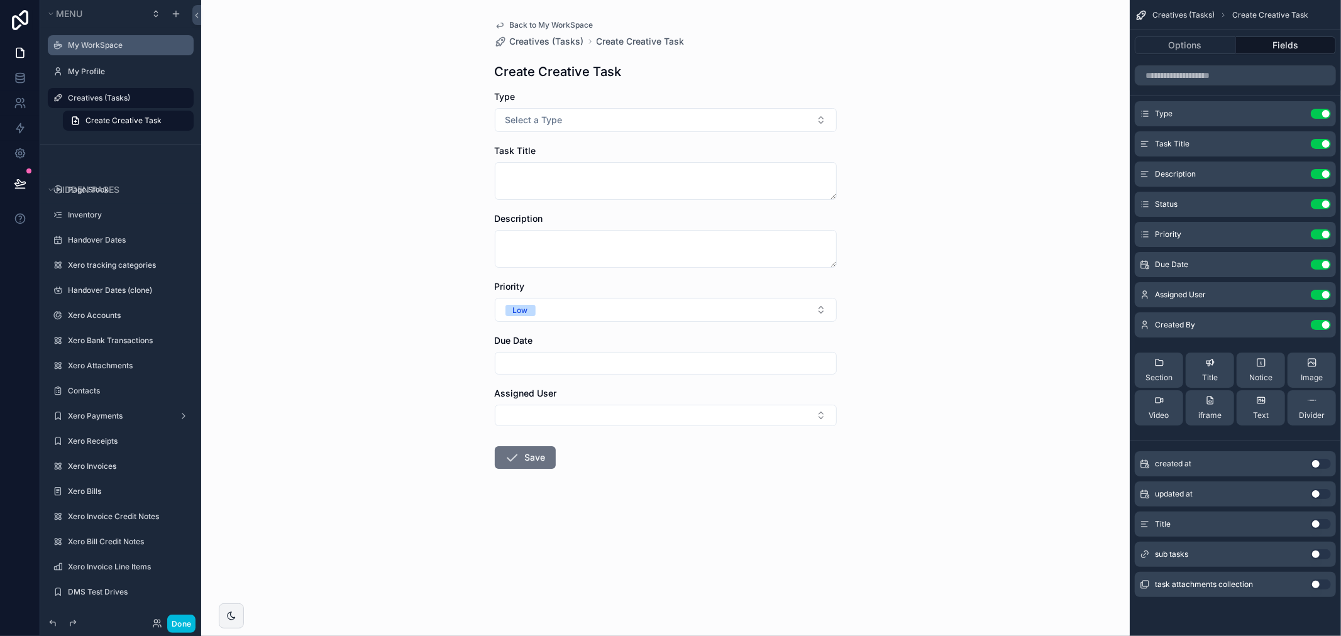
click at [0, 0] on icon "scrollable content" at bounding box center [0, 0] width 0 height 0
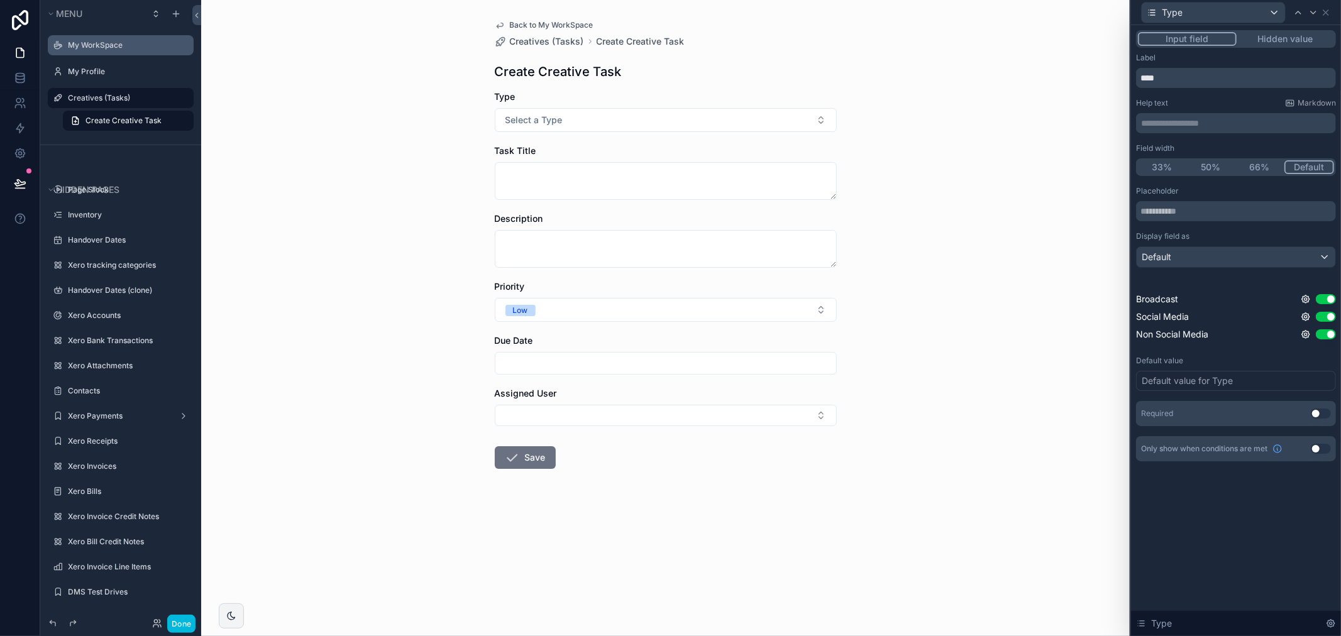
click at [1320, 414] on button "Use setting" at bounding box center [1320, 414] width 20 height 10
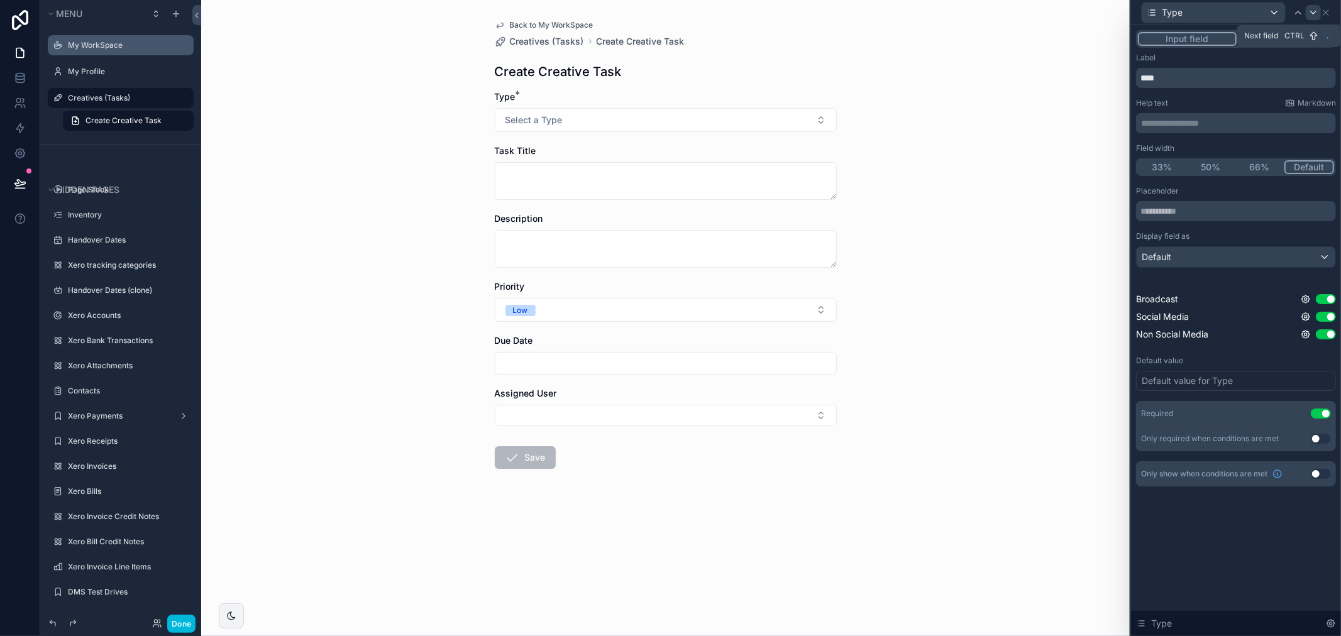
click at [1312, 13] on icon at bounding box center [1312, 12] width 5 height 3
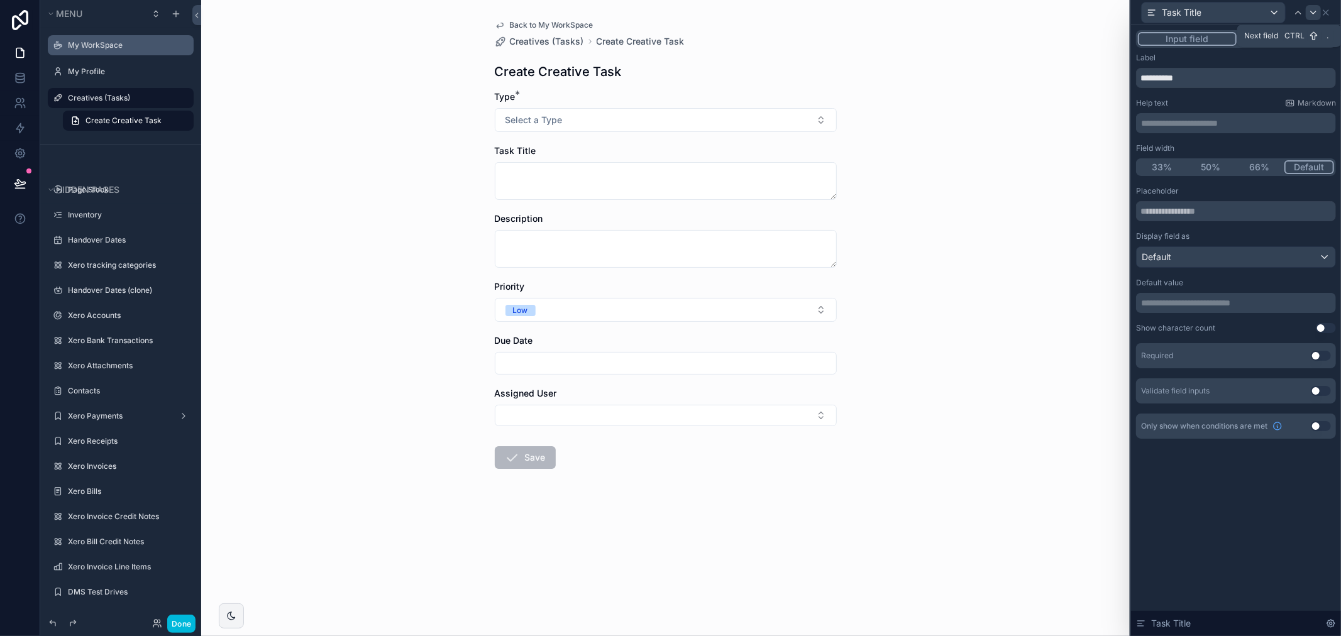
click at [1314, 9] on icon at bounding box center [1313, 13] width 10 height 10
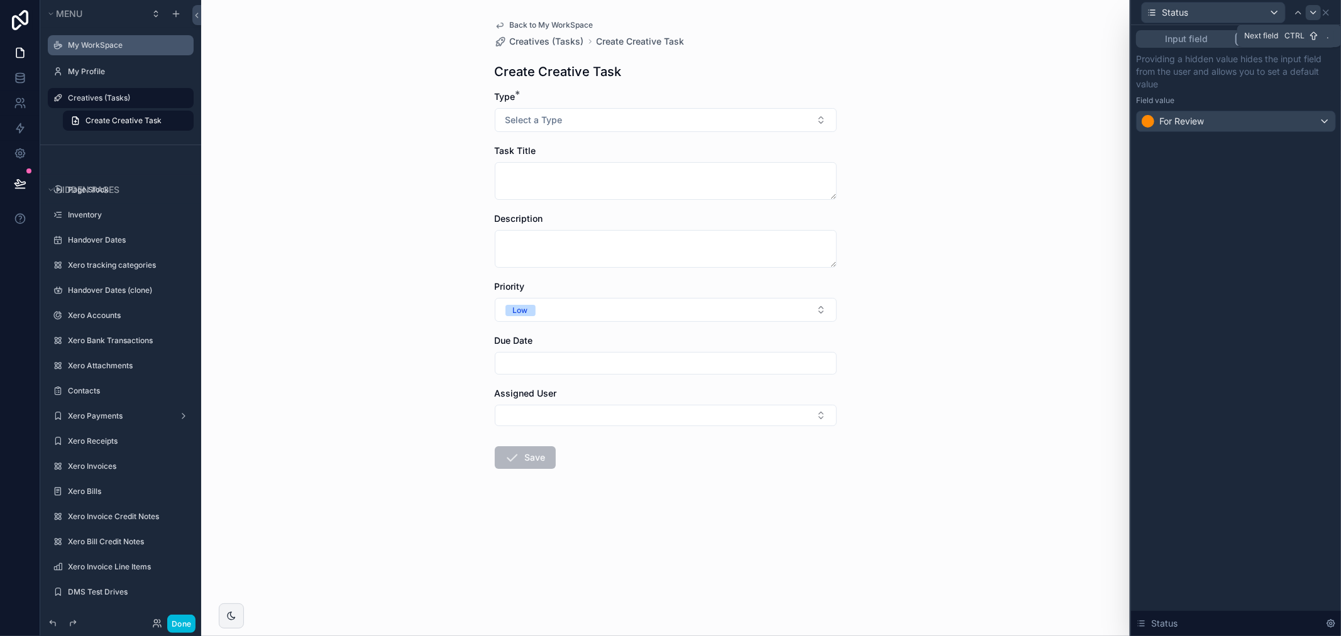
click at [1309, 11] on icon at bounding box center [1313, 13] width 10 height 10
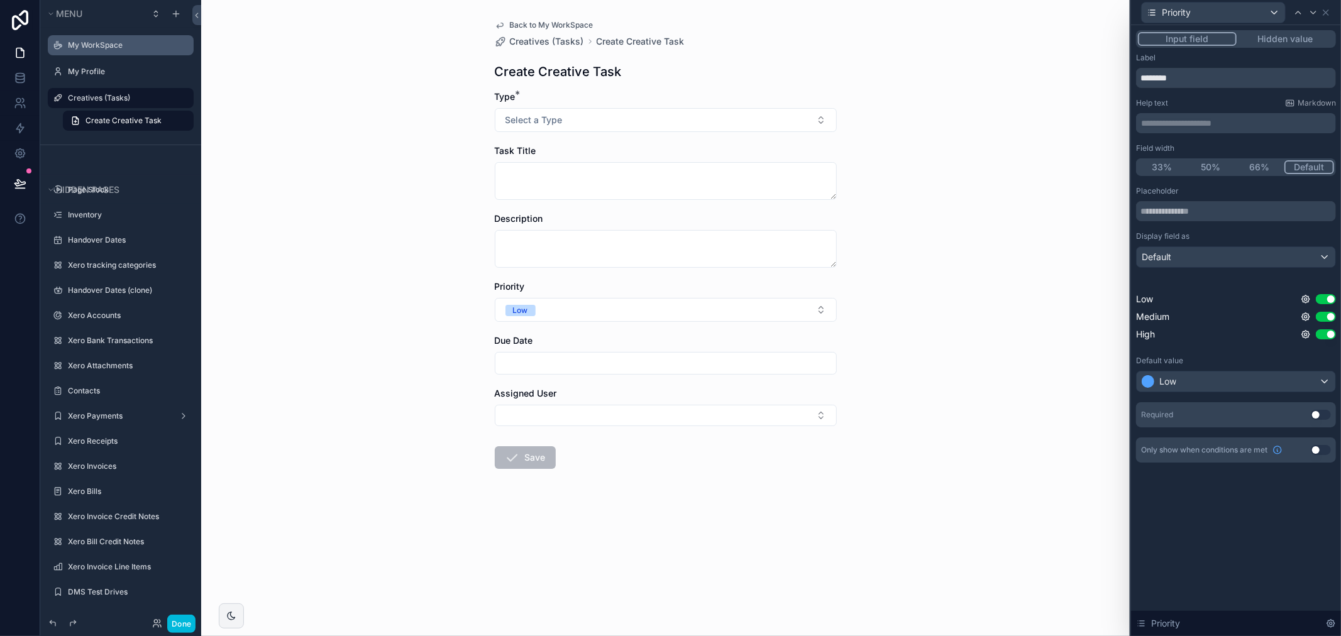
click at [1316, 413] on button "Use setting" at bounding box center [1320, 415] width 20 height 10
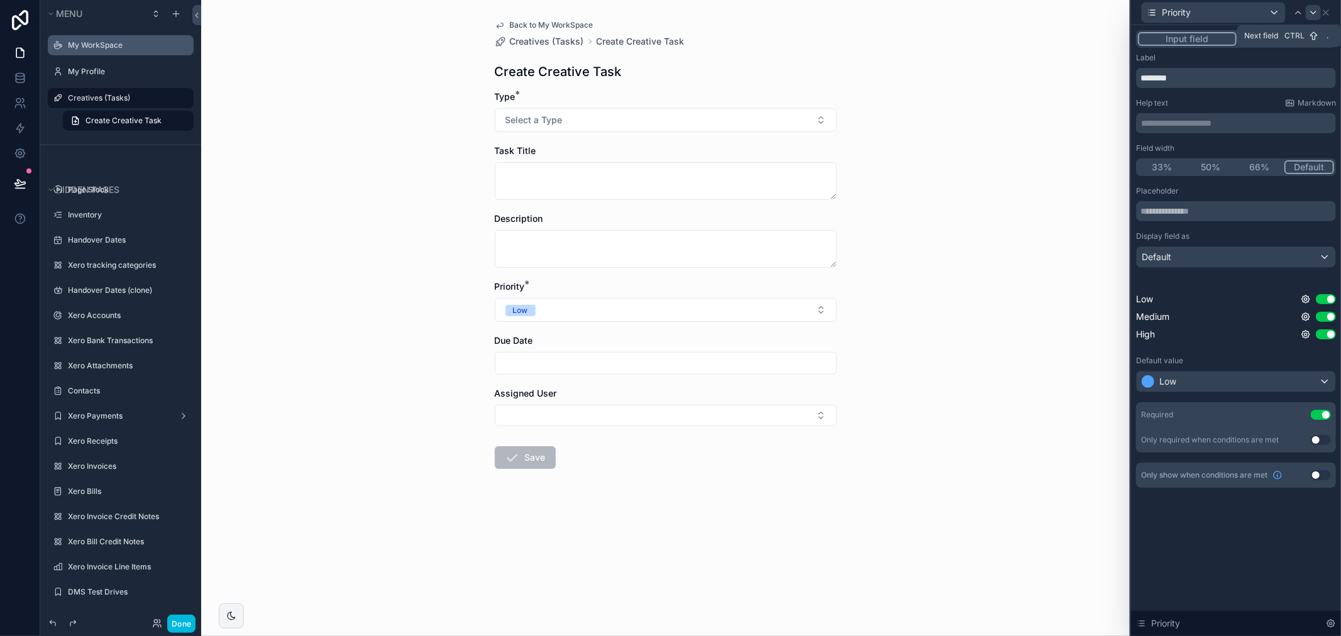
click at [1310, 14] on icon at bounding box center [1313, 13] width 10 height 10
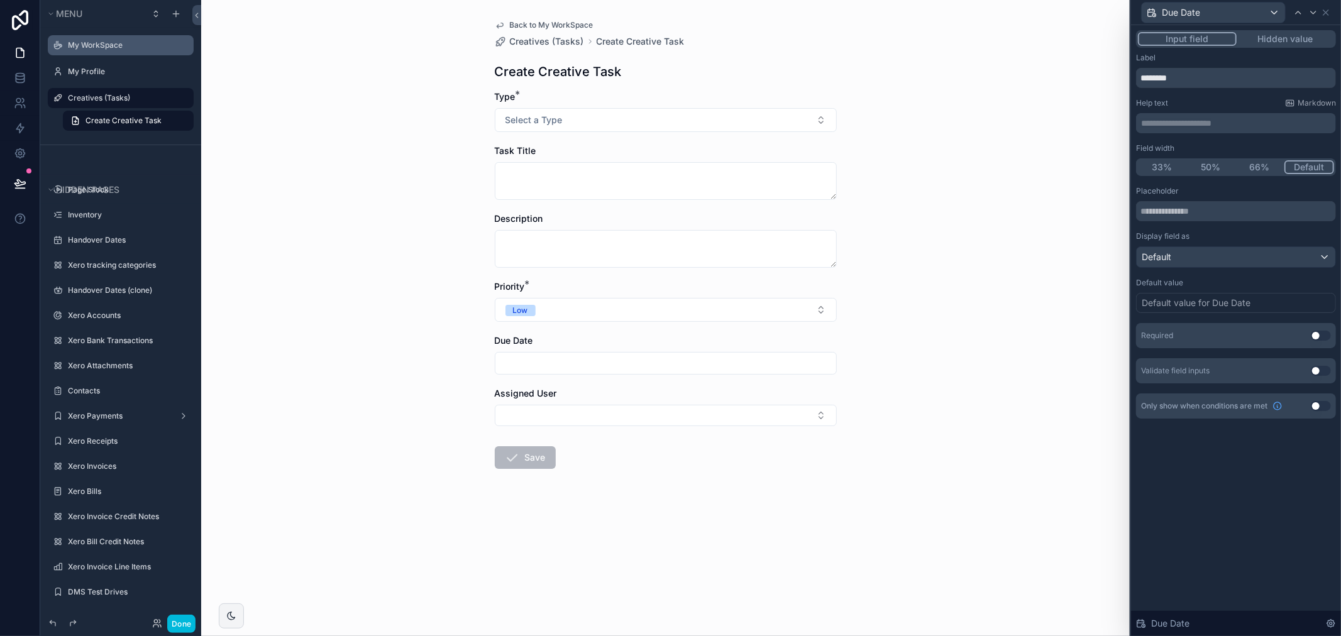
click at [1323, 333] on button "Use setting" at bounding box center [1320, 336] width 20 height 10
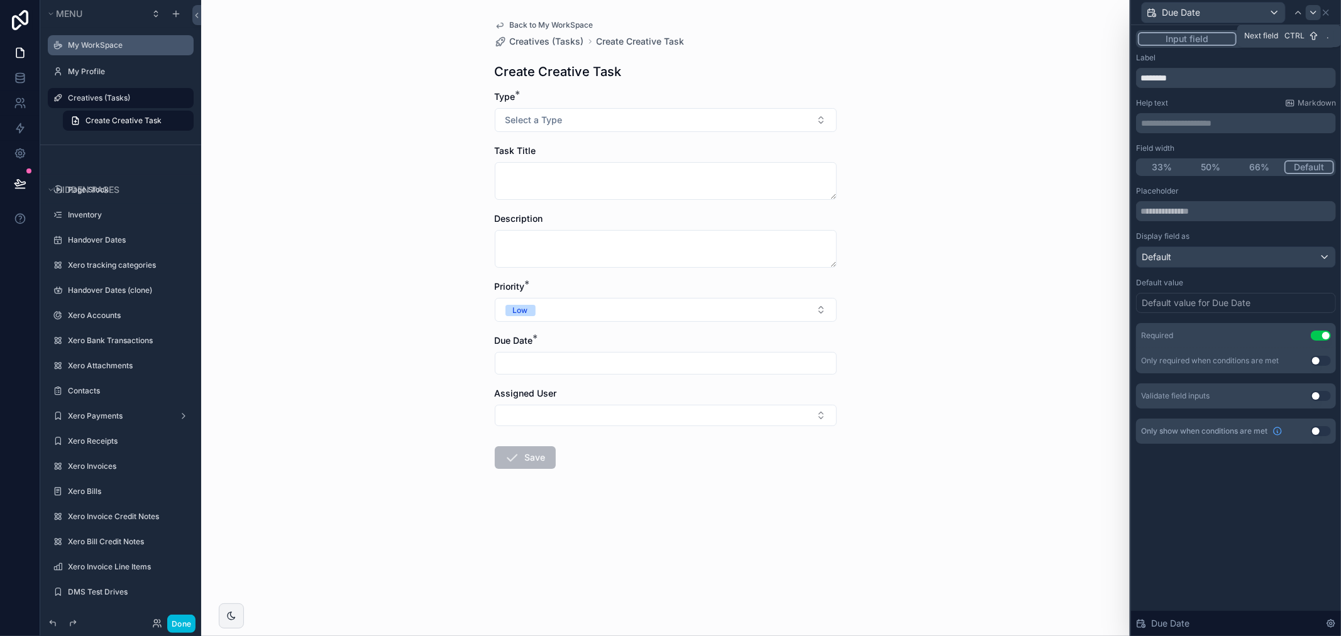
click at [1307, 15] on div at bounding box center [1312, 12] width 15 height 15
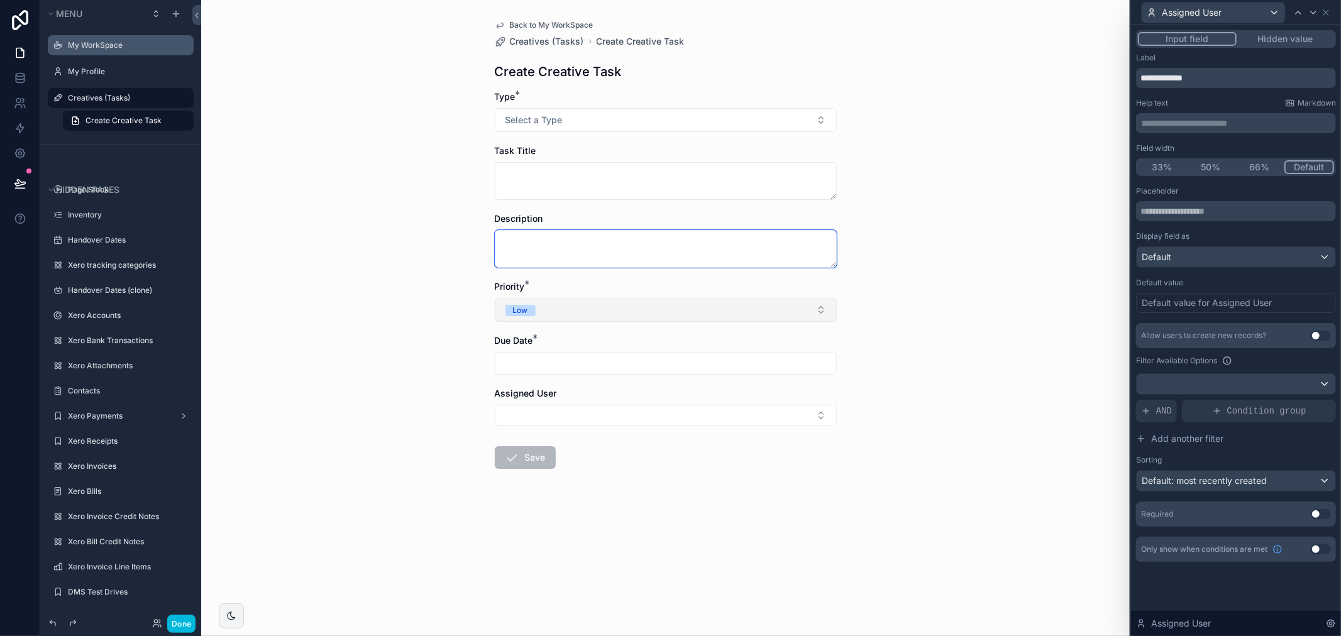
drag, startPoint x: 833, startPoint y: 277, endPoint x: 828, endPoint y: 319, distance: 42.4
click at [828, 319] on form "Type * Select a Type Task Title Description Priority * Low Due Date * Assigned …" at bounding box center [666, 320] width 342 height 459
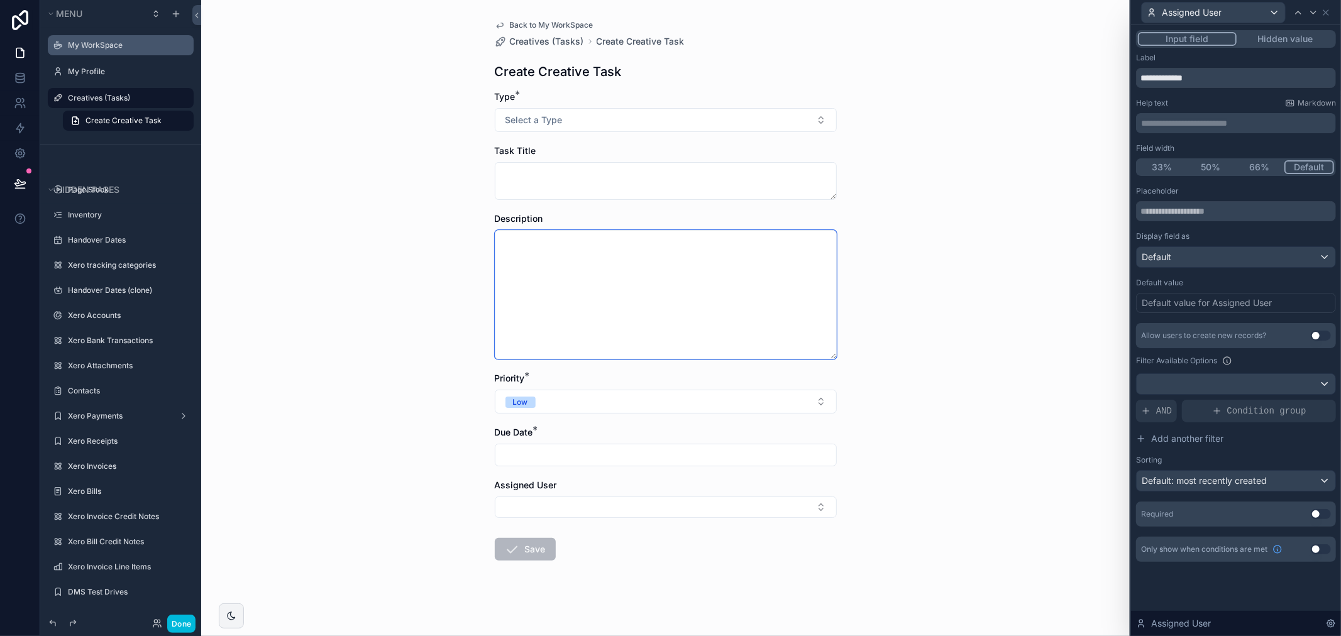
drag, startPoint x: 833, startPoint y: 265, endPoint x: 905, endPoint y: 239, distance: 76.7
click at [816, 354] on textarea "scrollable content" at bounding box center [666, 294] width 342 height 129
click at [921, 222] on div "Back to My WorkSpace Creatives (Tasks) Create Creative Task Create Creative Tas…" at bounding box center [665, 318] width 928 height 636
click at [1324, 11] on icon at bounding box center [1325, 13] width 10 height 10
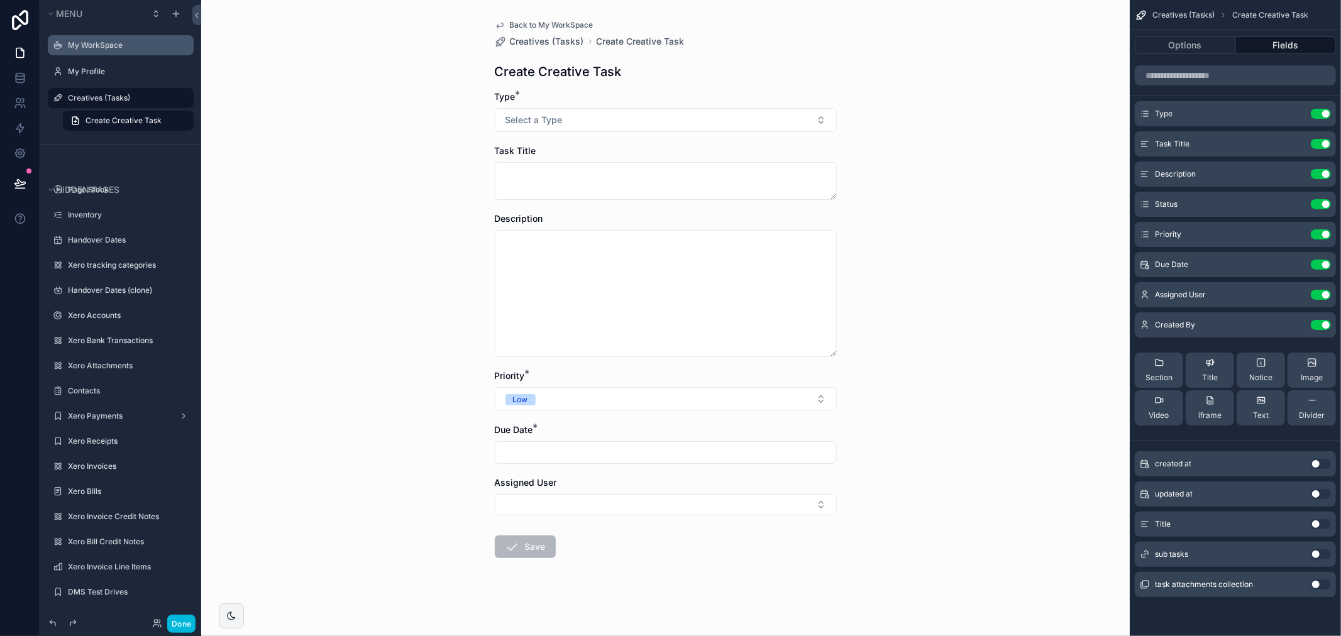
click at [1310, 581] on div "Use setting" at bounding box center [1320, 584] width 20 height 10
click at [1317, 583] on button "Use setting" at bounding box center [1320, 584] width 20 height 10
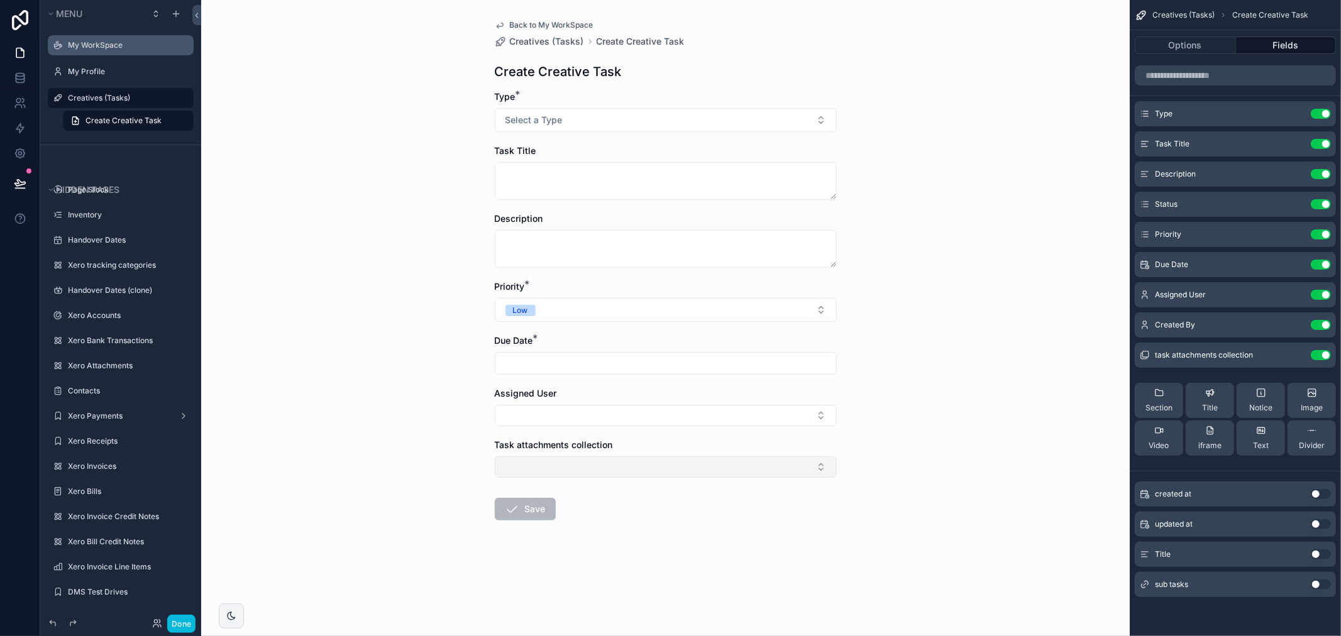
click at [575, 460] on button "Select Button" at bounding box center [666, 466] width 342 height 21
click at [700, 449] on div "Task attachments collection" at bounding box center [666, 445] width 342 height 13
click at [808, 461] on button "Select Button" at bounding box center [666, 466] width 342 height 21
click at [0, 0] on icon "scrollable content" at bounding box center [0, 0] width 0 height 0
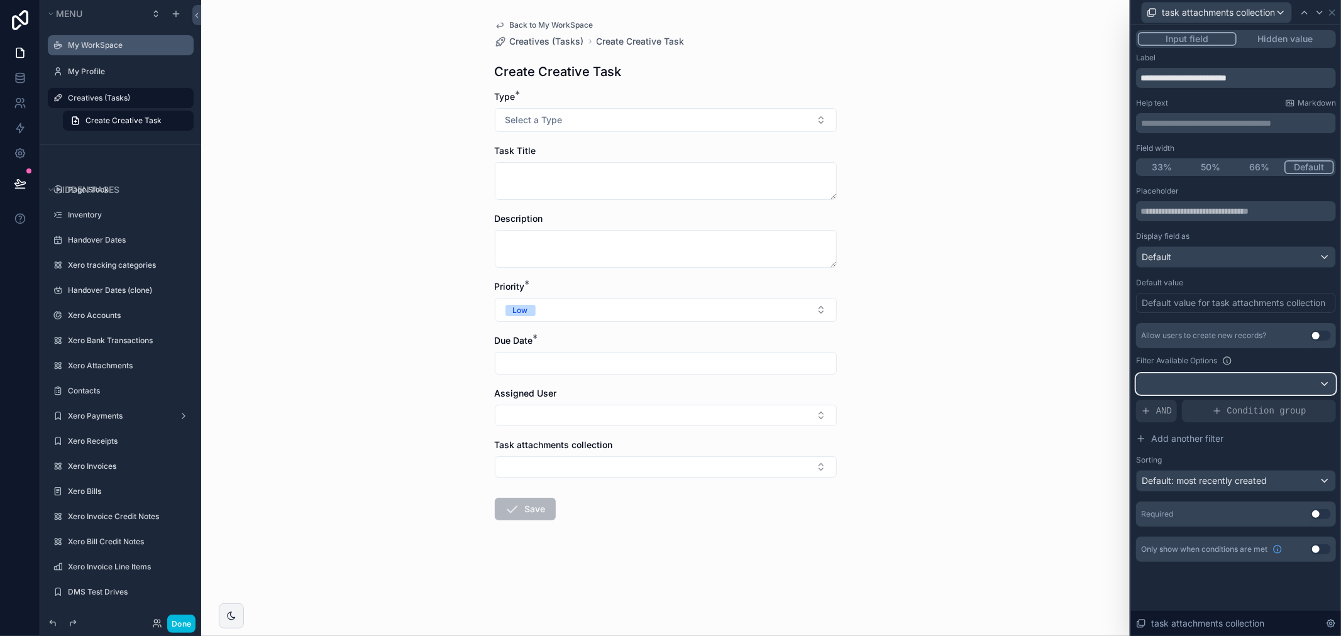
click at [1177, 388] on div at bounding box center [1235, 384] width 199 height 20
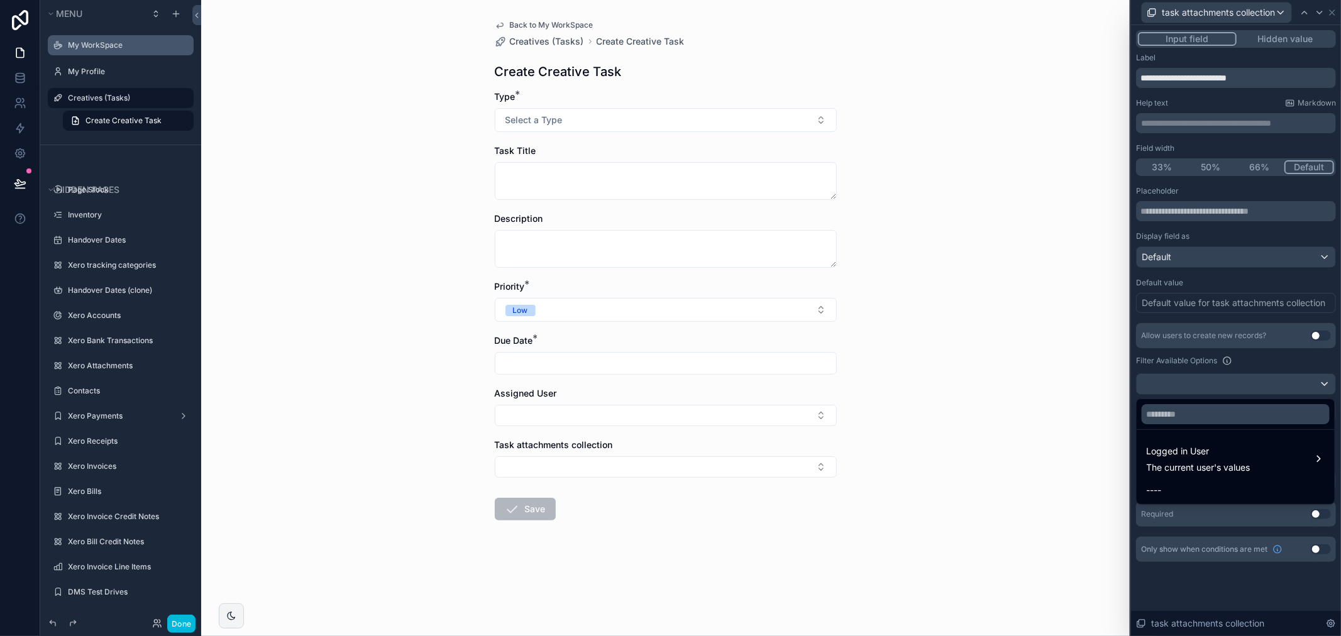
click at [1205, 370] on div at bounding box center [1236, 318] width 210 height 636
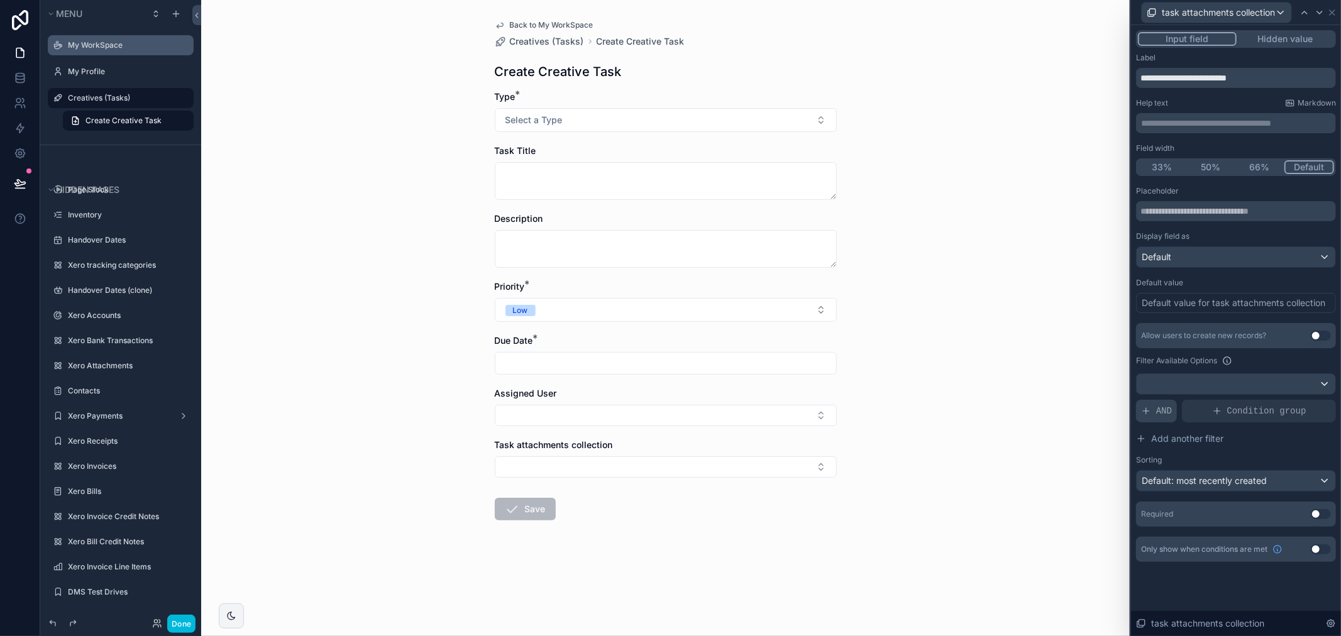
click at [1165, 399] on div "Allow users to create new records? Use setting Filter Available Options AND Con…" at bounding box center [1236, 407] width 200 height 168
click at [1163, 415] on span "AND" at bounding box center [1164, 411] width 16 height 13
click at [0, 0] on icon at bounding box center [0, 0] width 0 height 0
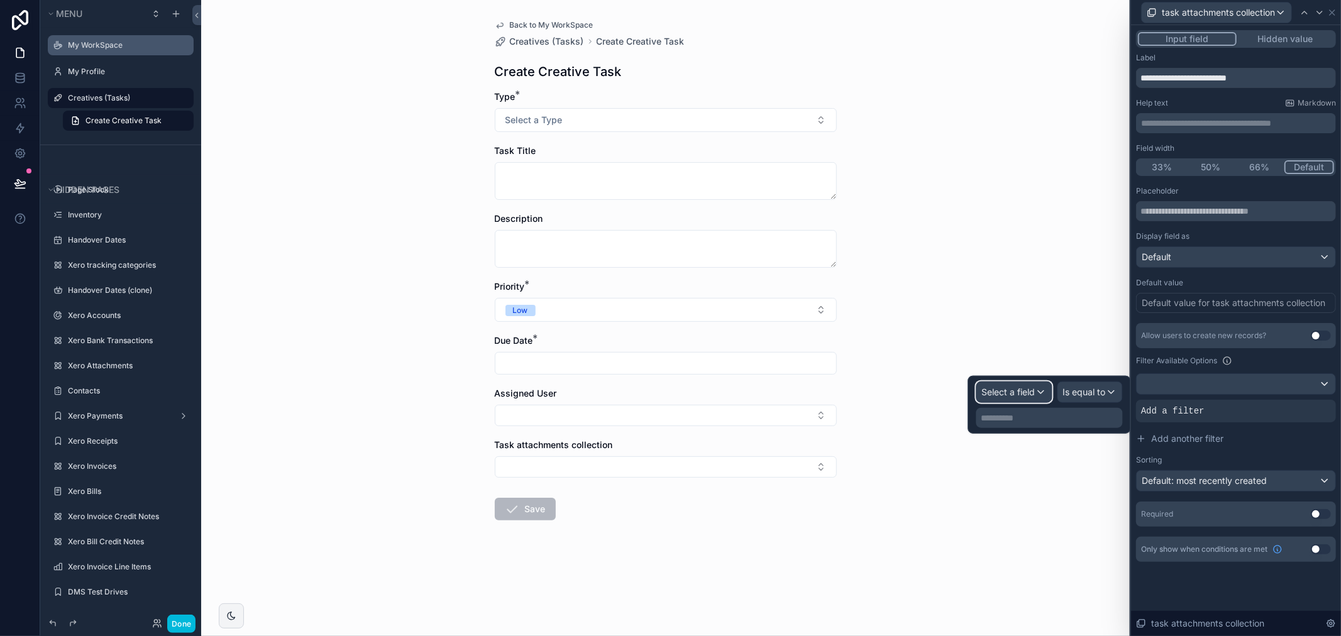
click at [1021, 392] on span "Select a field" at bounding box center [1008, 392] width 53 height 11
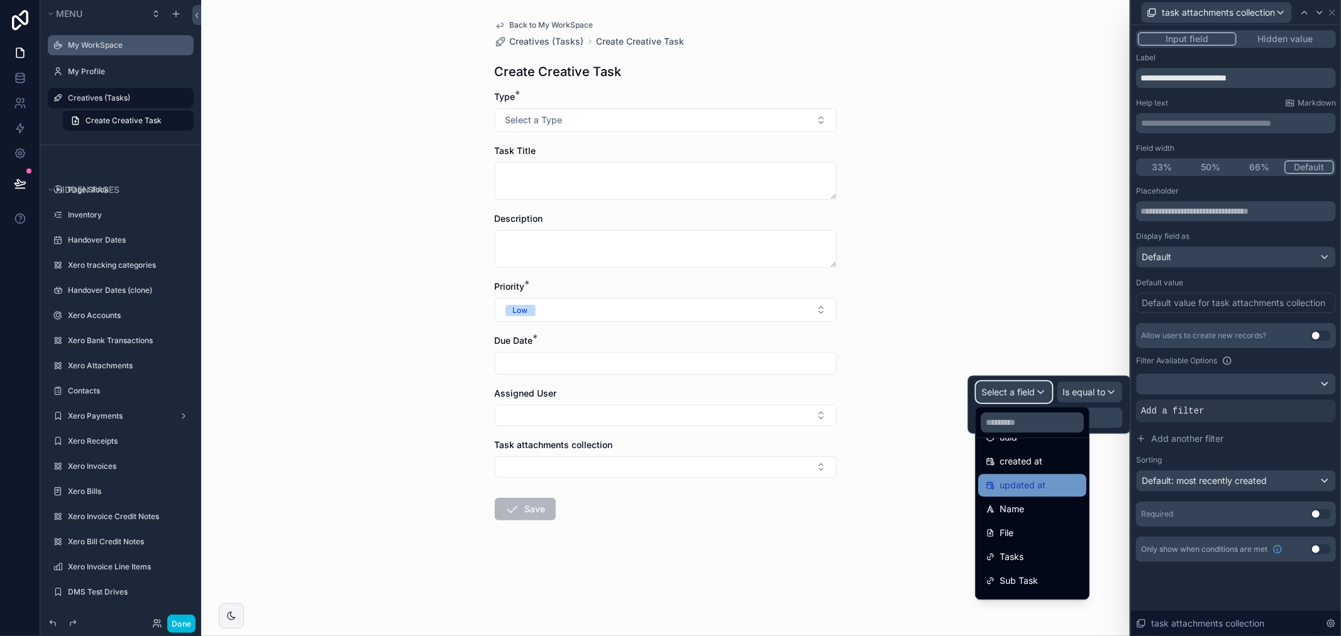
scroll to position [65, 0]
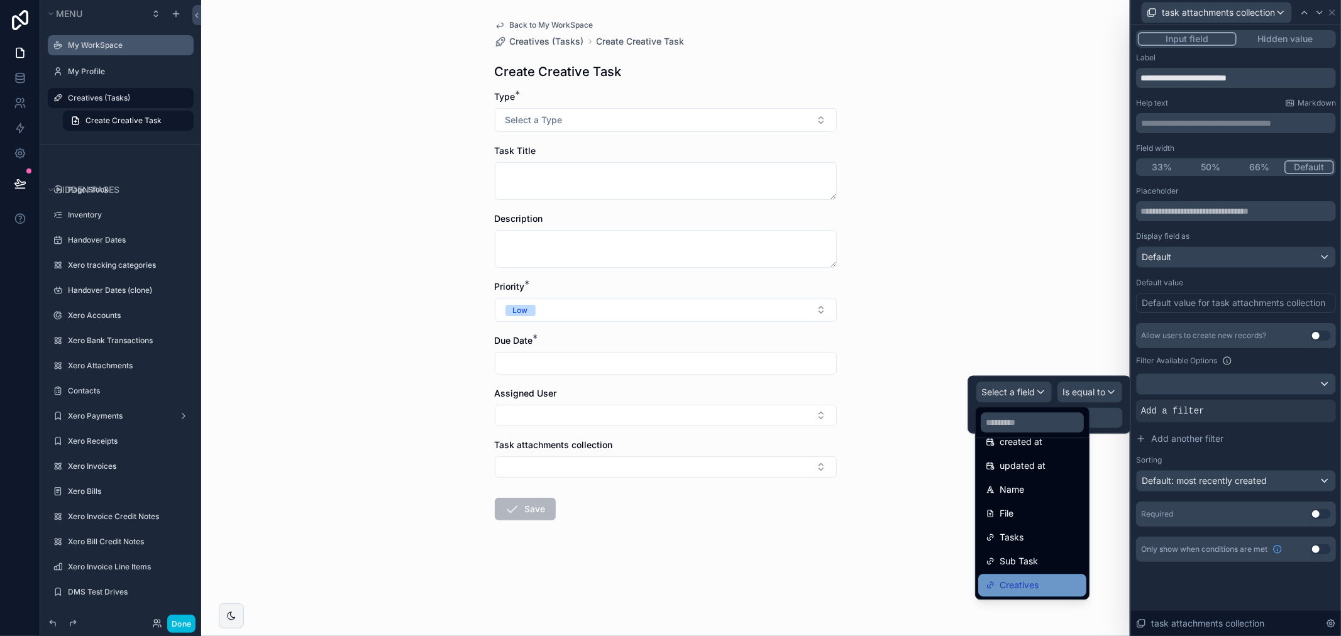
click at [1059, 582] on div "Creatives" at bounding box center [1031, 585] width 93 height 15
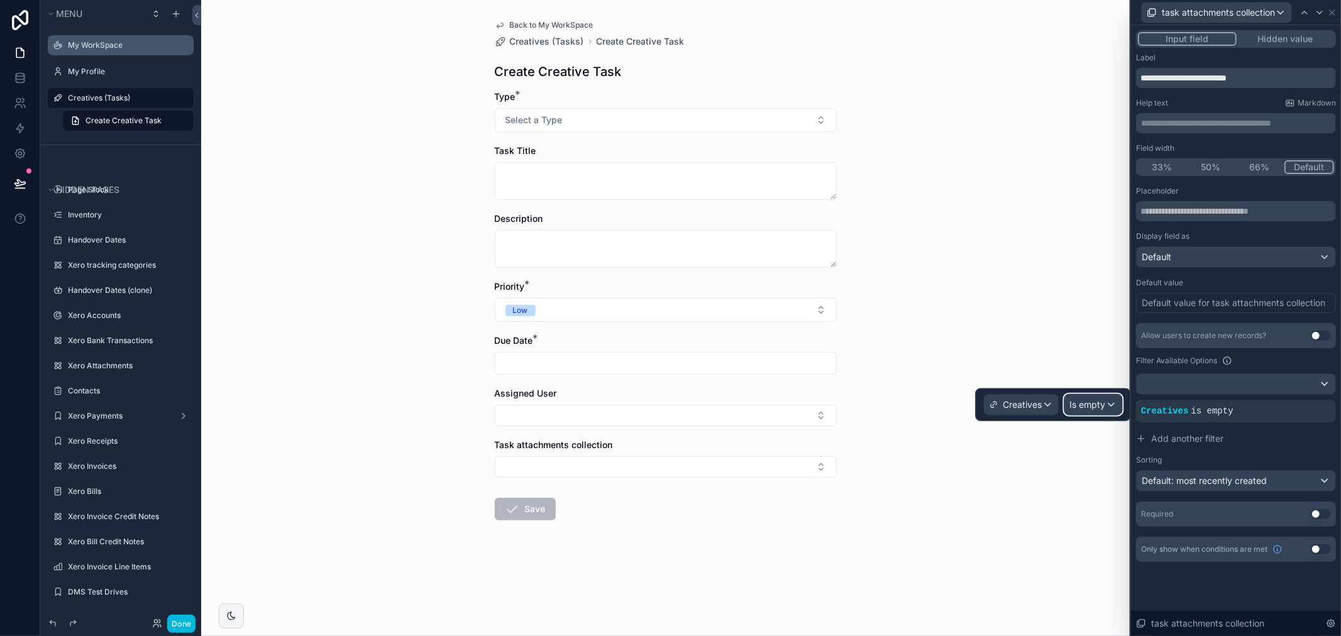
click at [1106, 398] on div "Is empty" at bounding box center [1093, 405] width 57 height 20
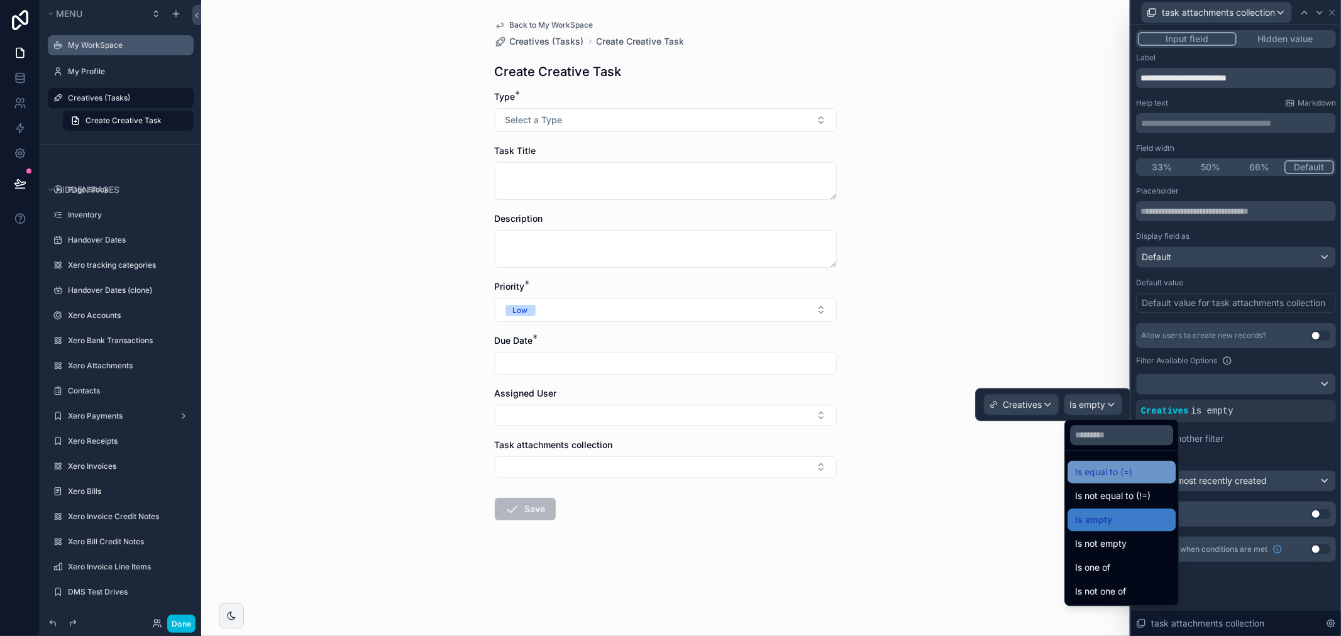
click at [1120, 473] on span "Is equal to (=)" at bounding box center [1103, 471] width 57 height 15
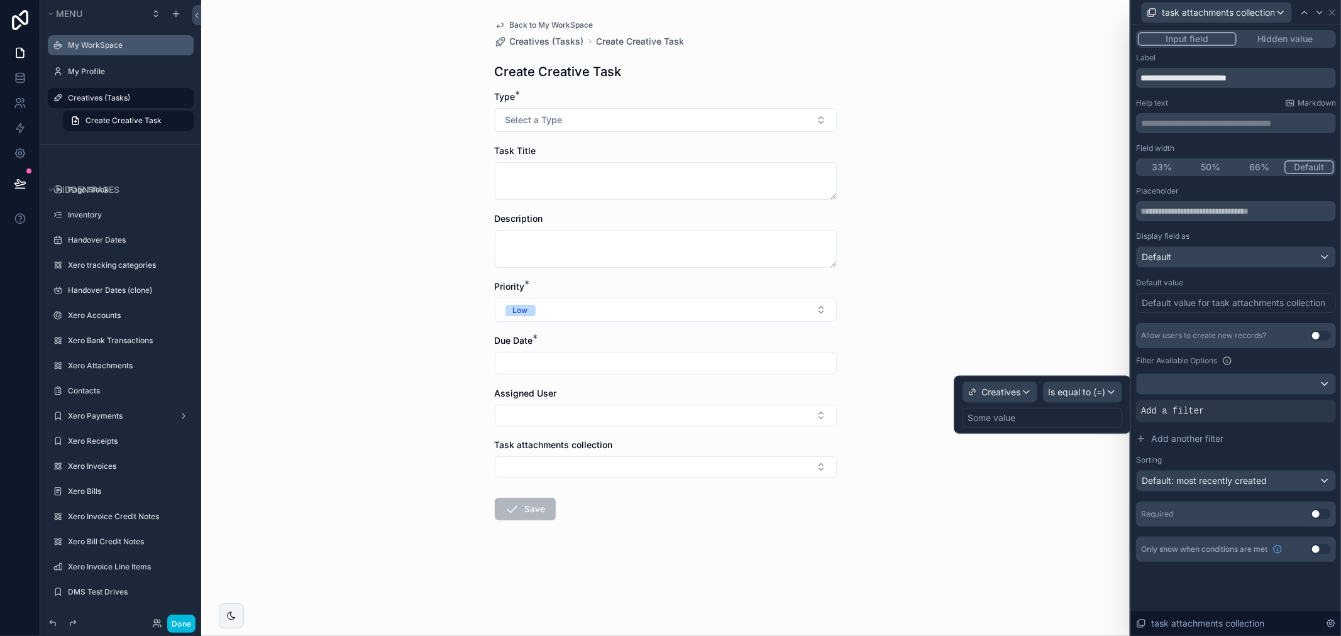
click at [1061, 424] on div "Some value" at bounding box center [1042, 418] width 160 height 20
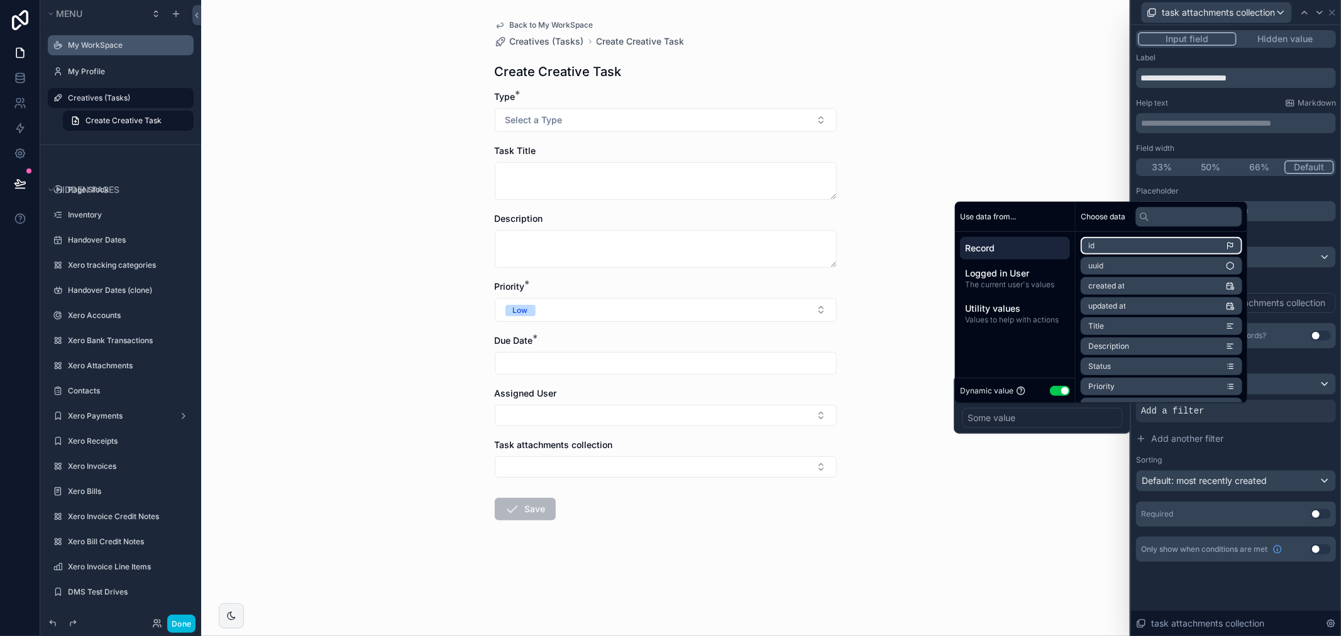
click at [1119, 241] on li "id" at bounding box center [1161, 246] width 162 height 18
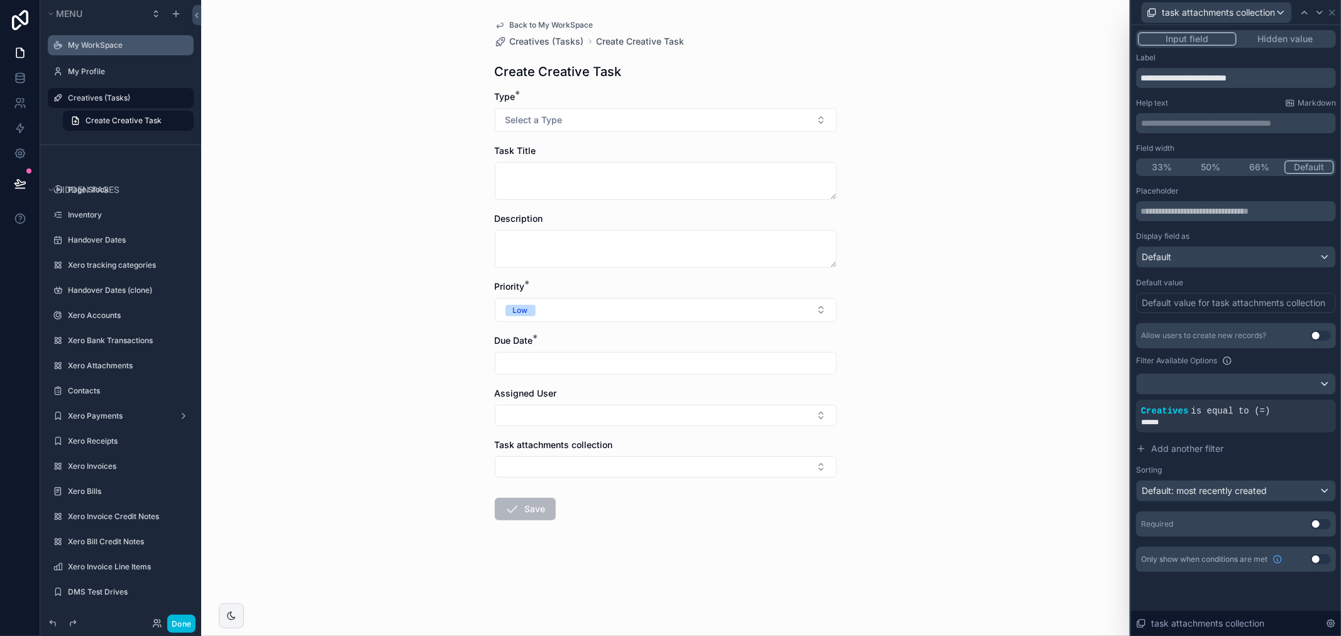
click at [993, 500] on div "Back to My WorkSpace Creatives (Tasks) Create Creative Task Create Creative Tas…" at bounding box center [665, 318] width 928 height 636
click at [713, 474] on button "Select Button" at bounding box center [666, 466] width 342 height 21
click at [1317, 334] on button "Use setting" at bounding box center [1320, 336] width 20 height 10
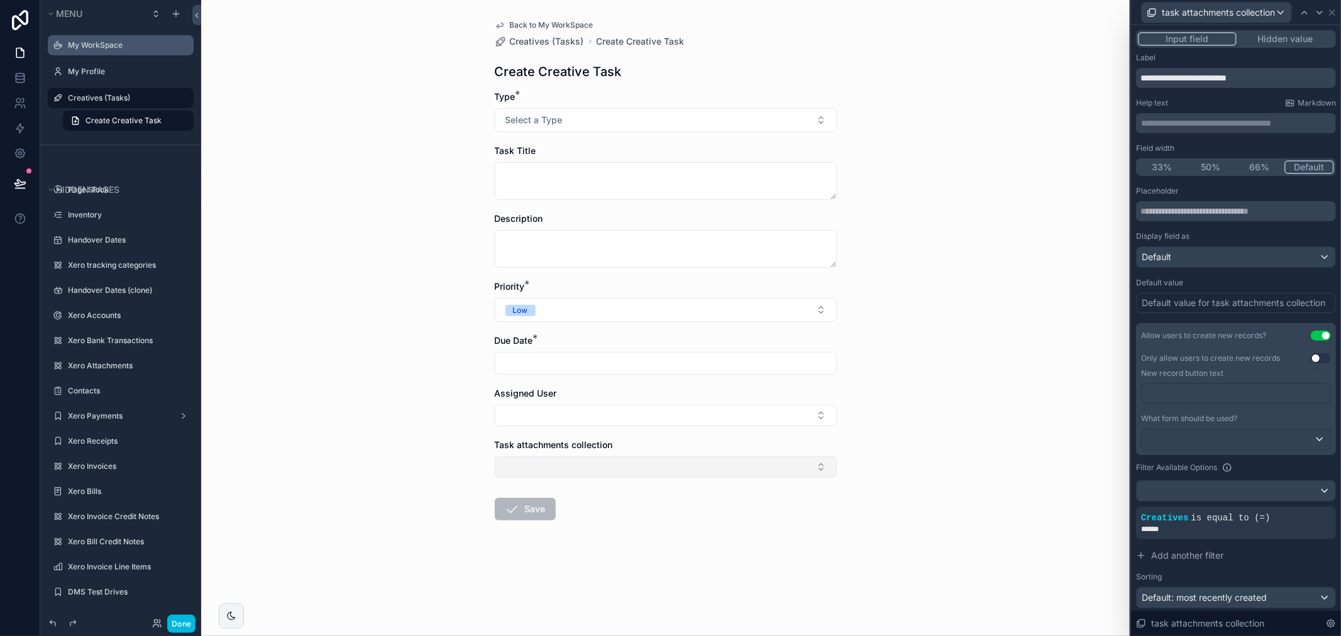
click at [750, 478] on button "Select Button" at bounding box center [666, 466] width 342 height 21
click at [676, 525] on div "New" at bounding box center [665, 516] width 180 height 23
click at [620, 516] on div "Design" at bounding box center [665, 517] width 175 height 20
click at [777, 504] on form "Type * Select a Type Task Title Description Priority * Low Due Date * Assigned …" at bounding box center [666, 348] width 342 height 514
click at [542, 470] on div "Design" at bounding box center [530, 469] width 50 height 14
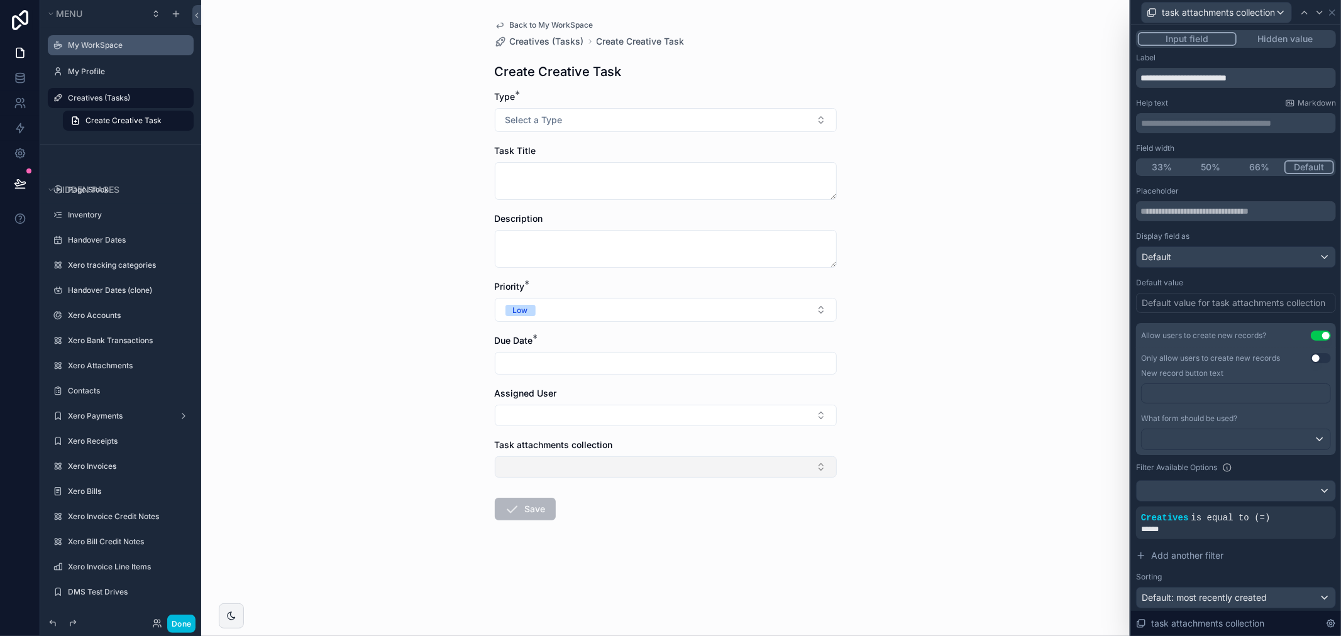
click at [707, 478] on button "Select Button" at bounding box center [666, 466] width 342 height 21
click at [896, 434] on div "Back to My WorkSpace Creatives (Tasks) Create Creative Task Create Creative Tas…" at bounding box center [665, 318] width 928 height 636
click at [1261, 466] on div "Filter Available Options" at bounding box center [1236, 467] width 200 height 15
click at [1311, 356] on button "Use setting" at bounding box center [1320, 358] width 20 height 10
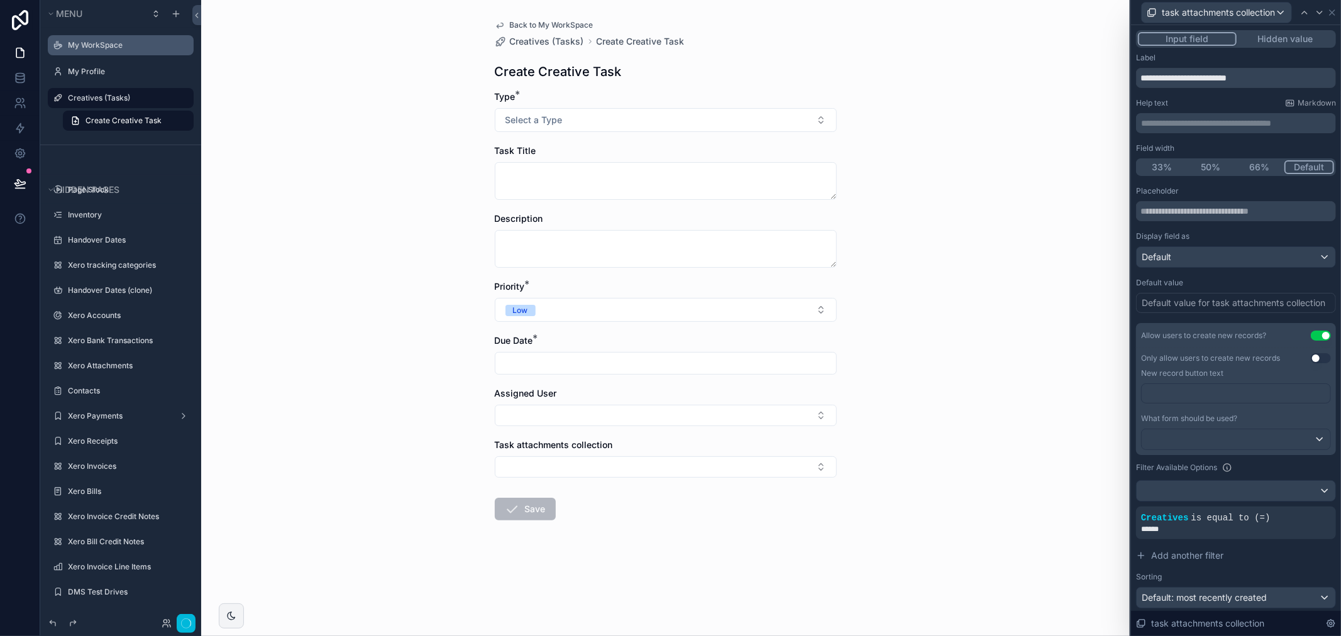
click at [1311, 356] on button "Use setting" at bounding box center [1320, 358] width 20 height 10
click at [562, 463] on button "Select Button" at bounding box center [666, 466] width 342 height 21
click at [0, 0] on icon at bounding box center [0, 0] width 0 height 0
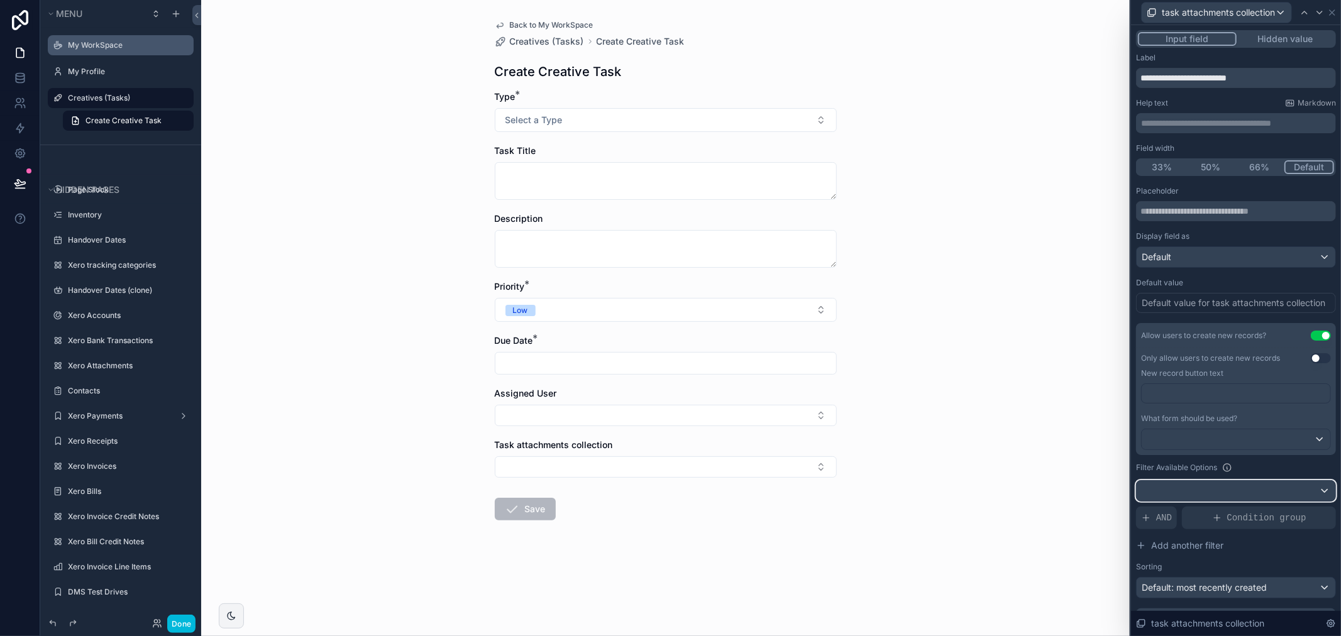
click at [1205, 487] on div at bounding box center [1235, 491] width 199 height 20
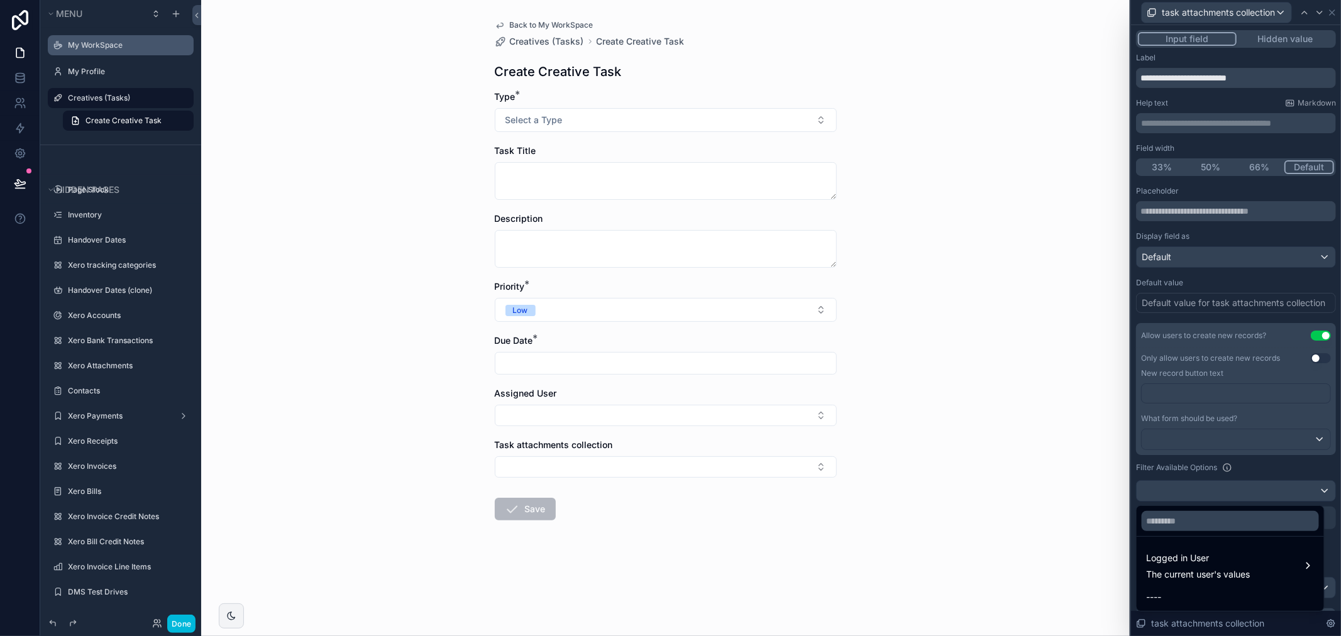
click at [1214, 476] on div at bounding box center [1236, 318] width 210 height 636
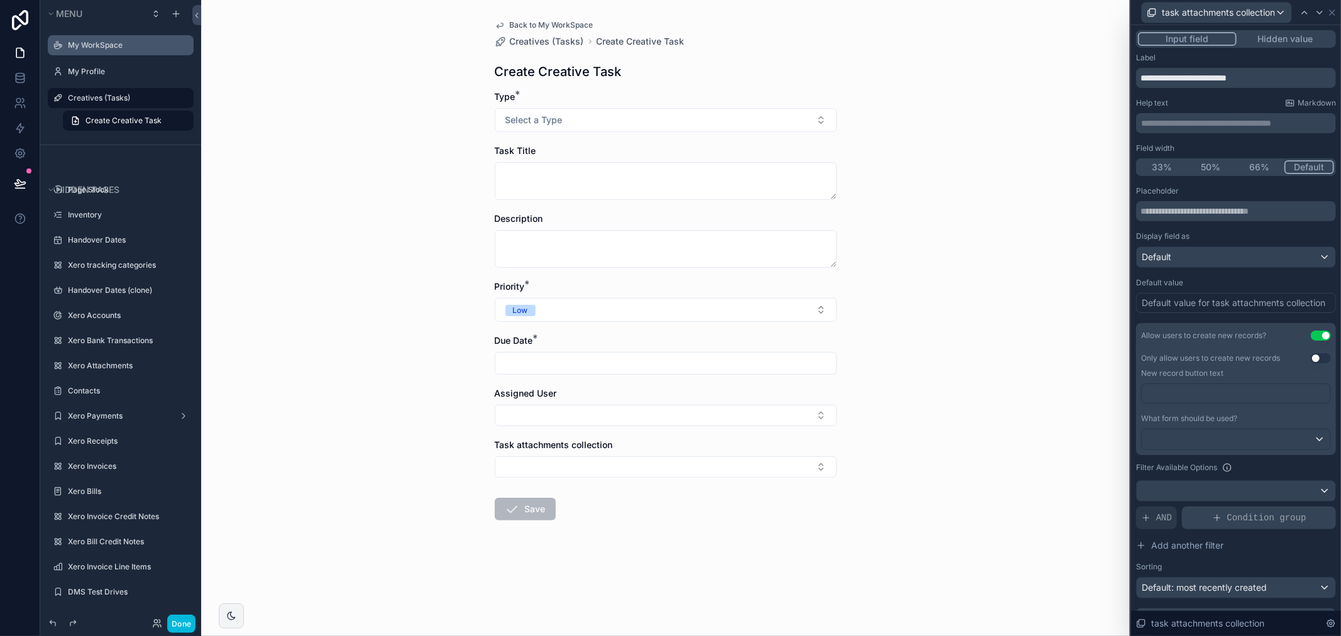
click at [1270, 512] on span "Condition group" at bounding box center [1266, 518] width 79 height 13
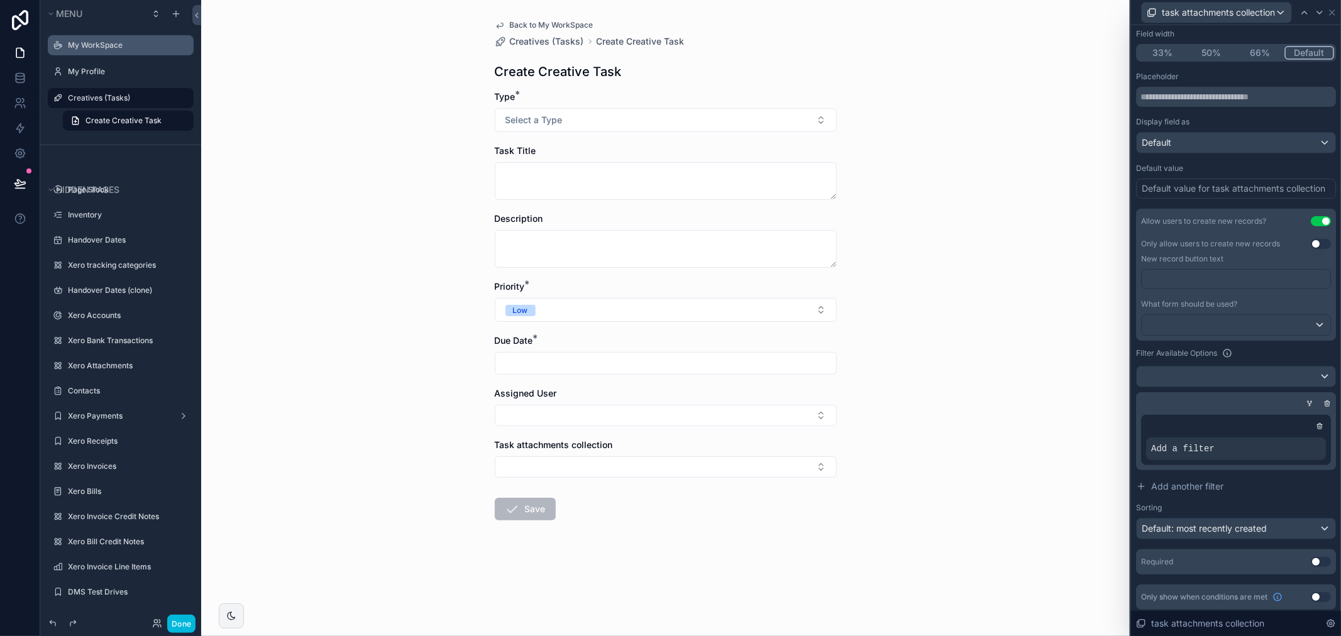
scroll to position [118, 0]
click at [0, 0] on icon at bounding box center [0, 0] width 0 height 0
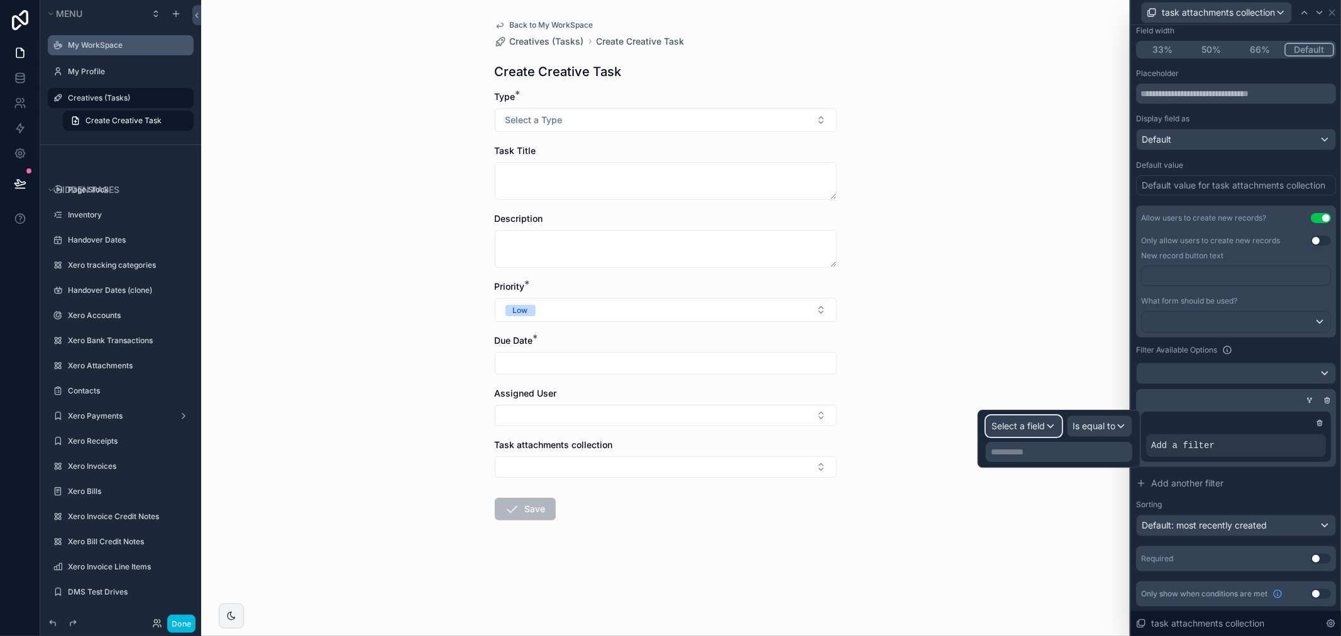
click at [1058, 422] on div "Select a field" at bounding box center [1023, 426] width 75 height 20
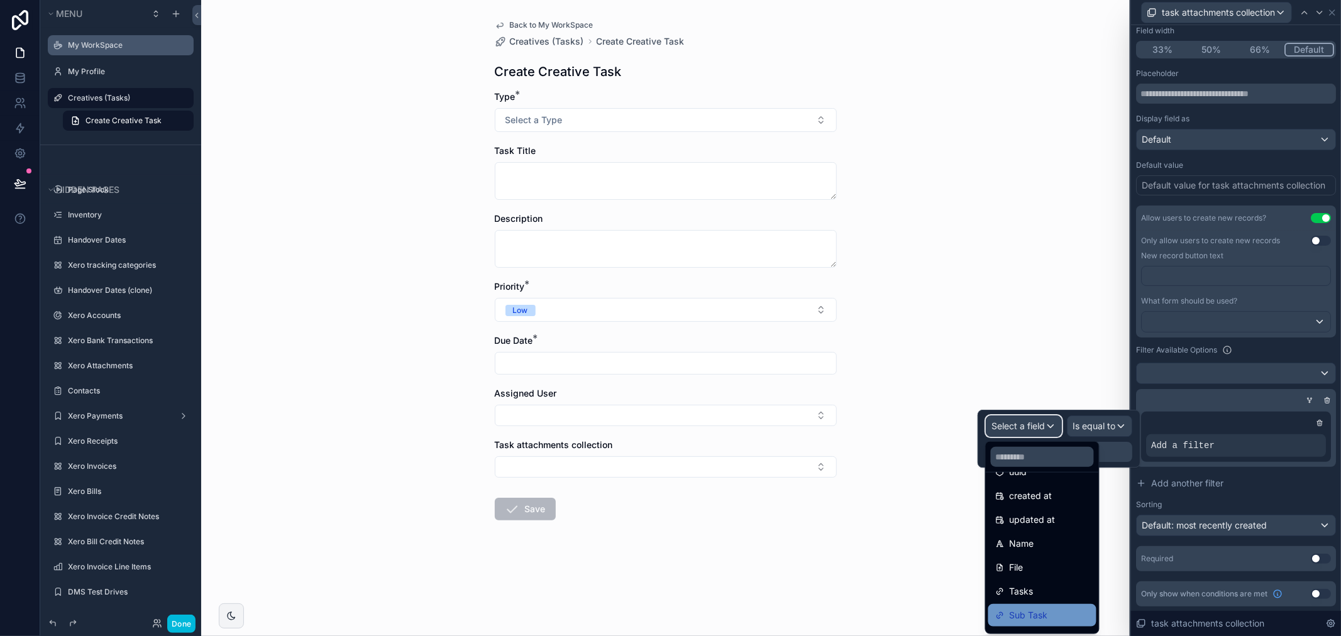
scroll to position [65, 0]
click at [1055, 616] on div "Creatives" at bounding box center [1042, 619] width 93 height 15
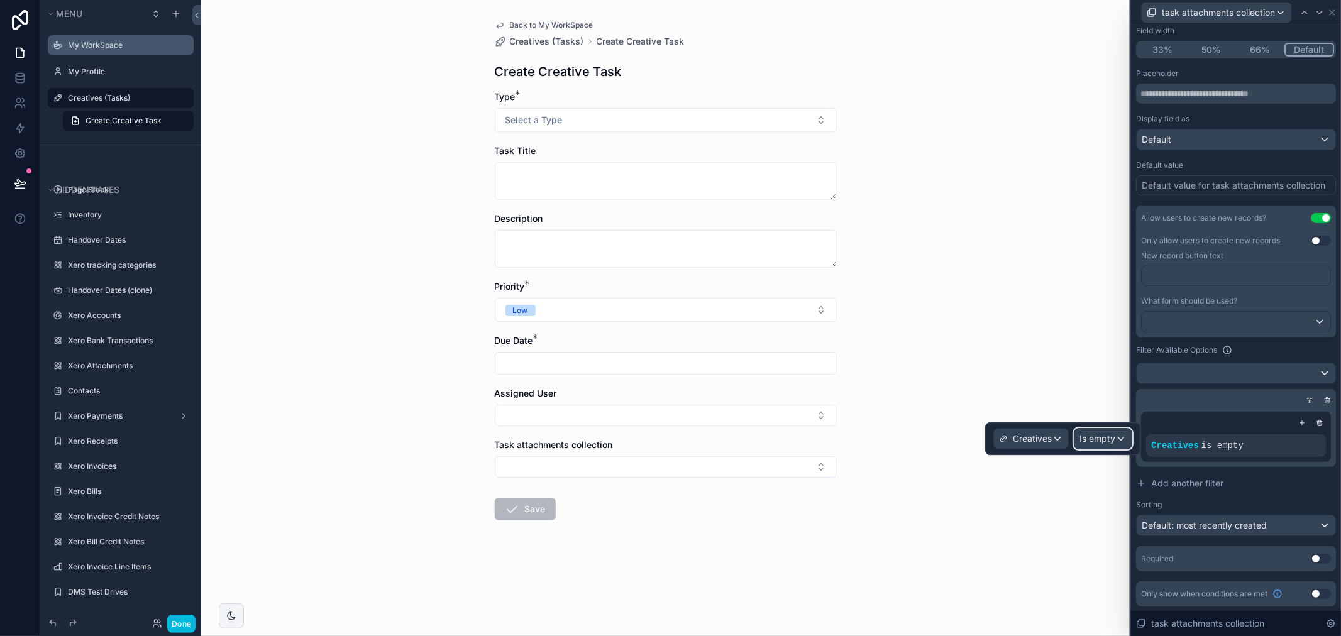
click at [1107, 439] on span "Is empty" at bounding box center [1097, 438] width 36 height 13
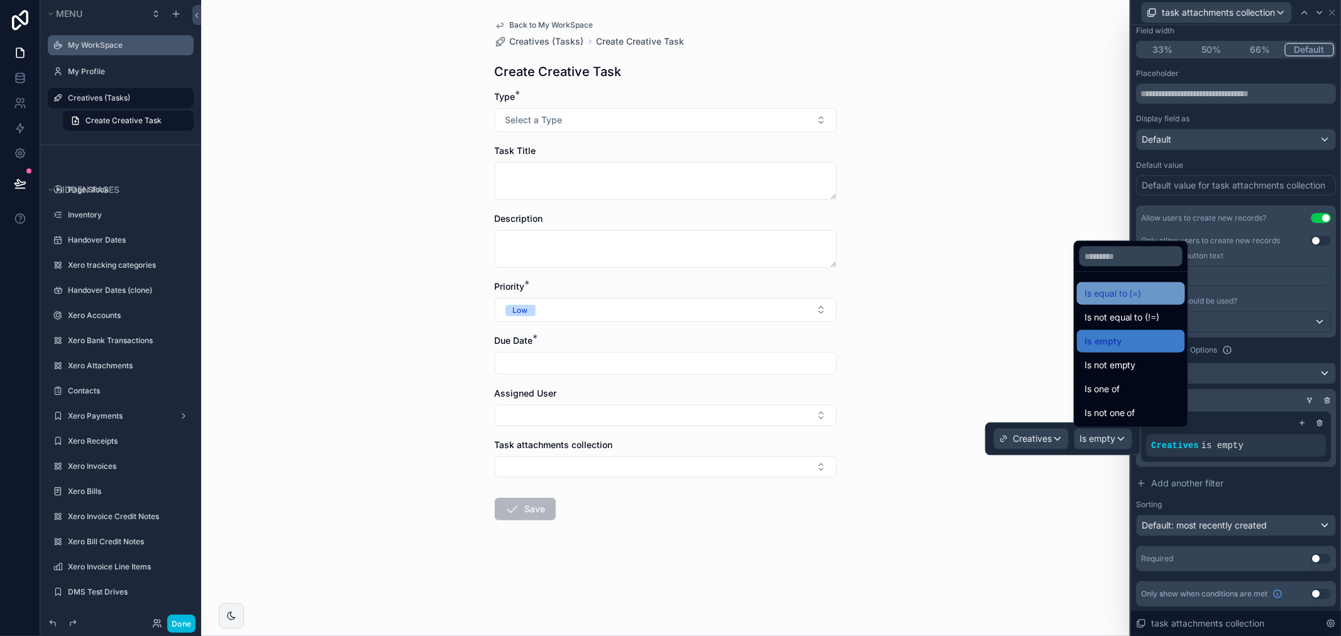
click at [1113, 300] on span "Is equal to (=)" at bounding box center [1112, 293] width 57 height 15
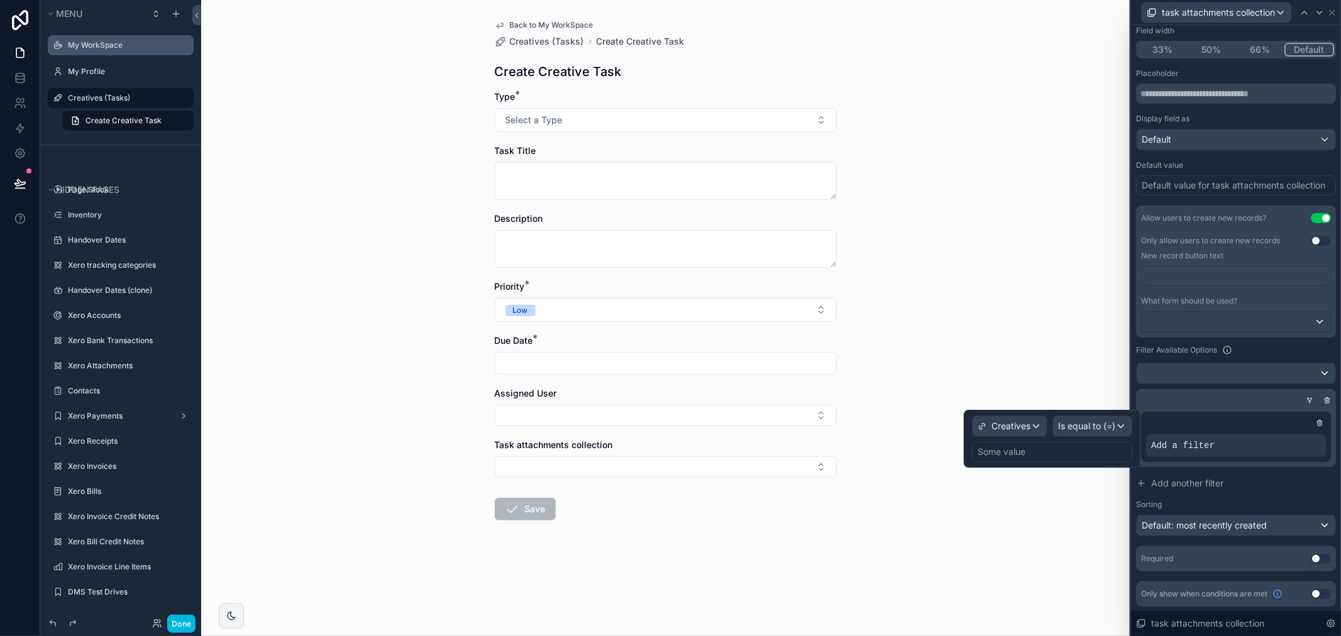
click at [1084, 447] on div "Some value" at bounding box center [1052, 452] width 160 height 20
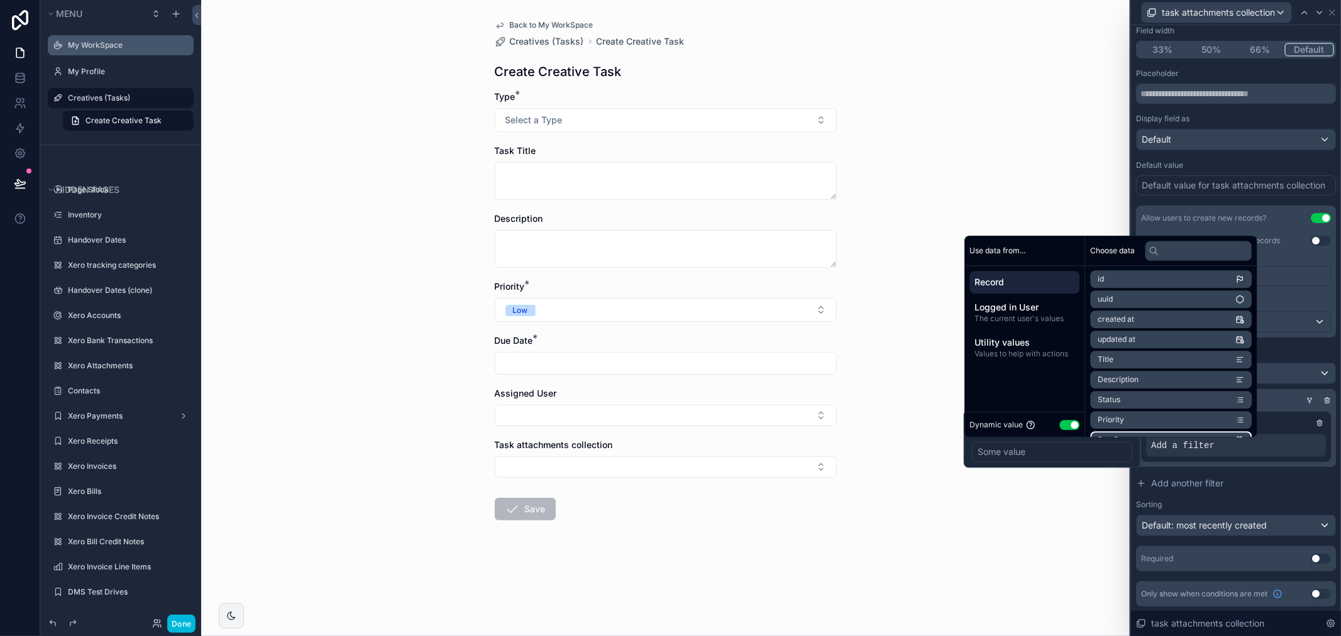
scroll to position [0, 0]
click at [1139, 286] on li "id" at bounding box center [1171, 280] width 162 height 18
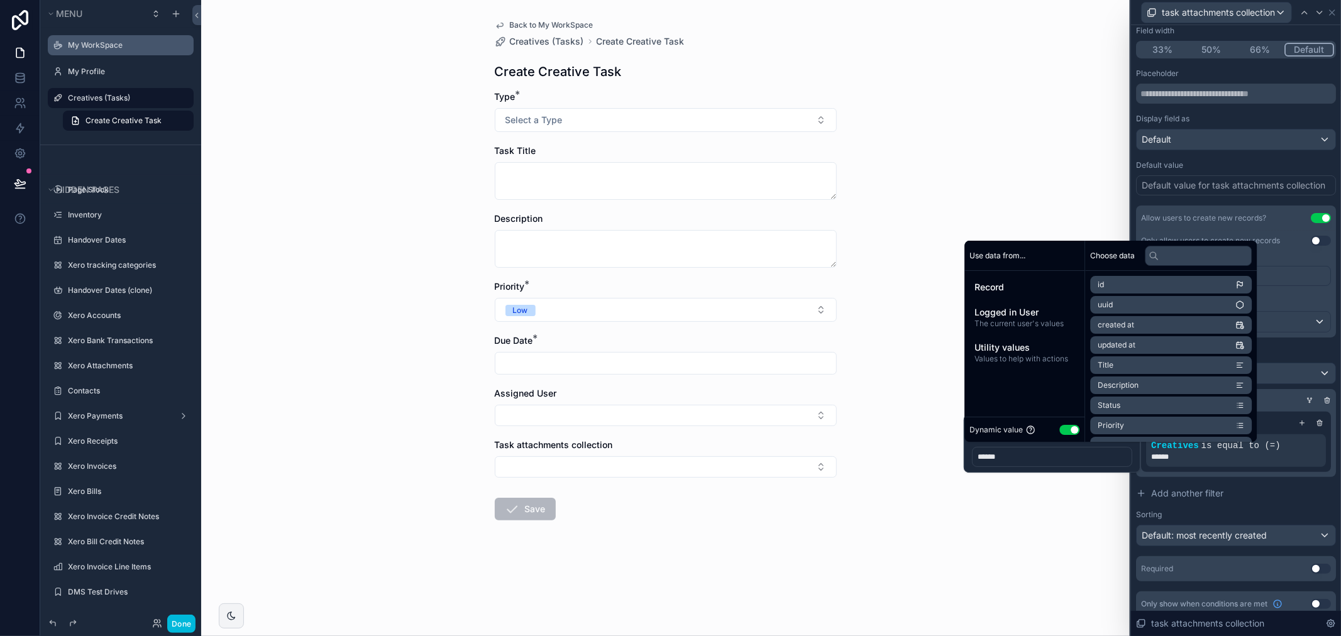
click at [1308, 470] on div "Creatives is equal to (=) ******" at bounding box center [1236, 442] width 190 height 60
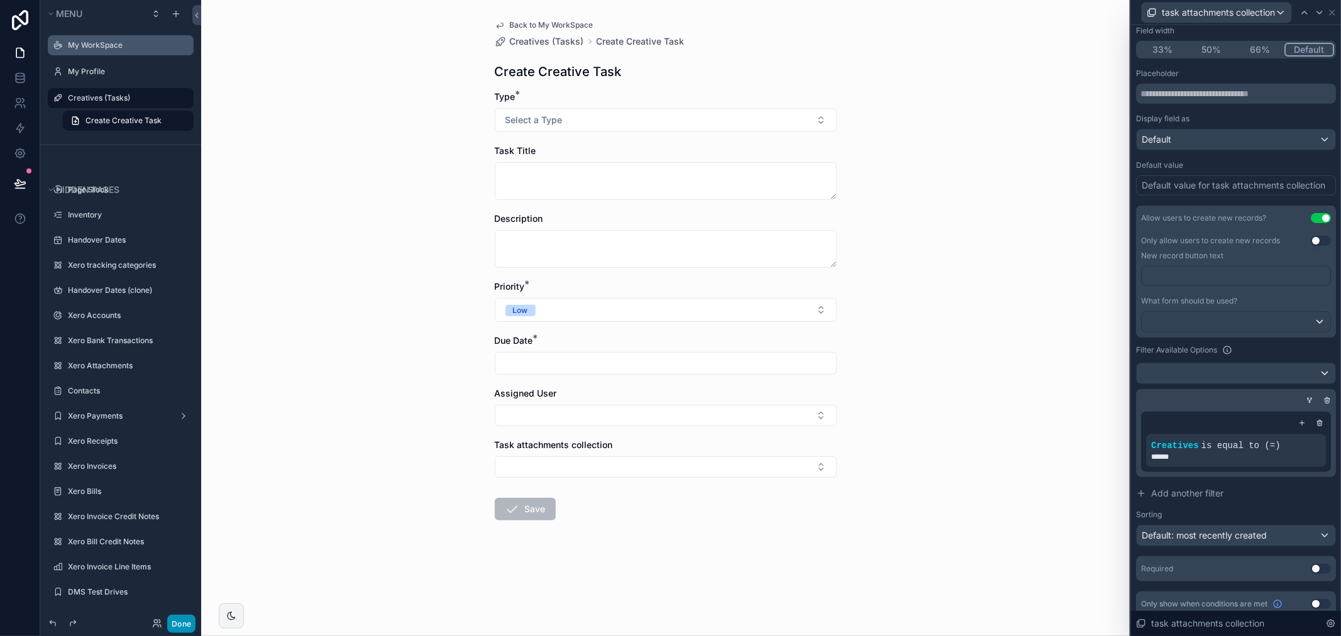
click at [184, 629] on button "Done" at bounding box center [181, 624] width 28 height 18
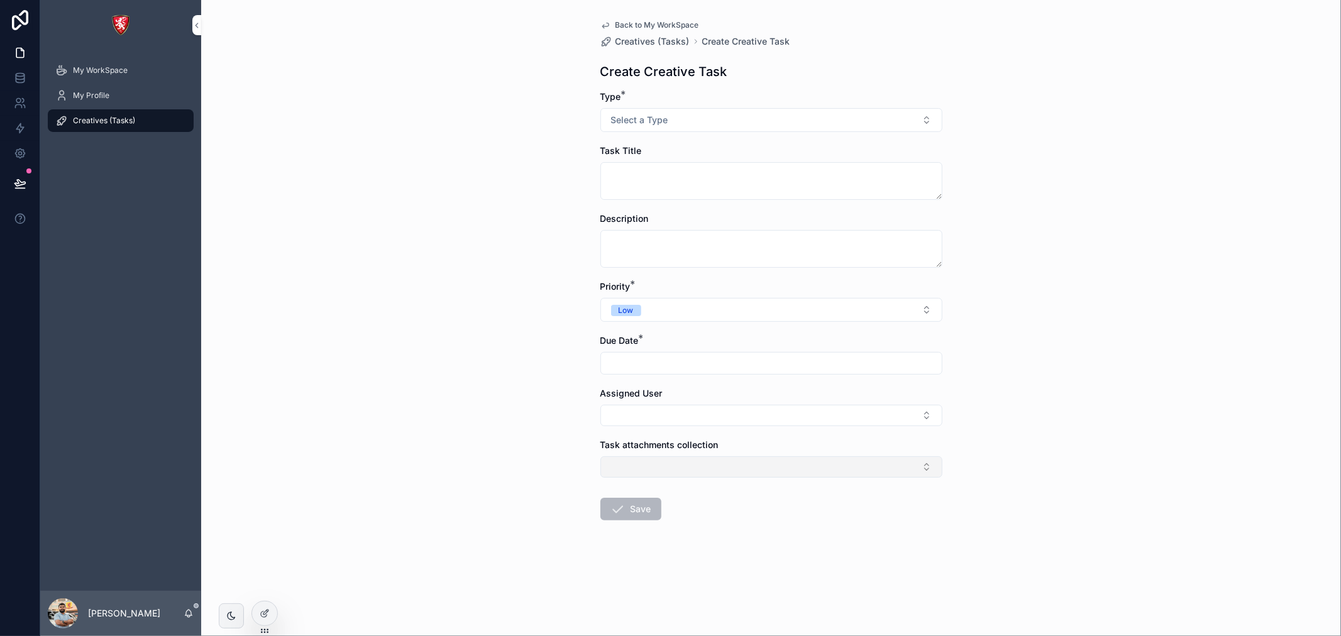
click at [678, 468] on button "Select Button" at bounding box center [771, 466] width 342 height 21
click at [258, 617] on div at bounding box center [264, 613] width 25 height 24
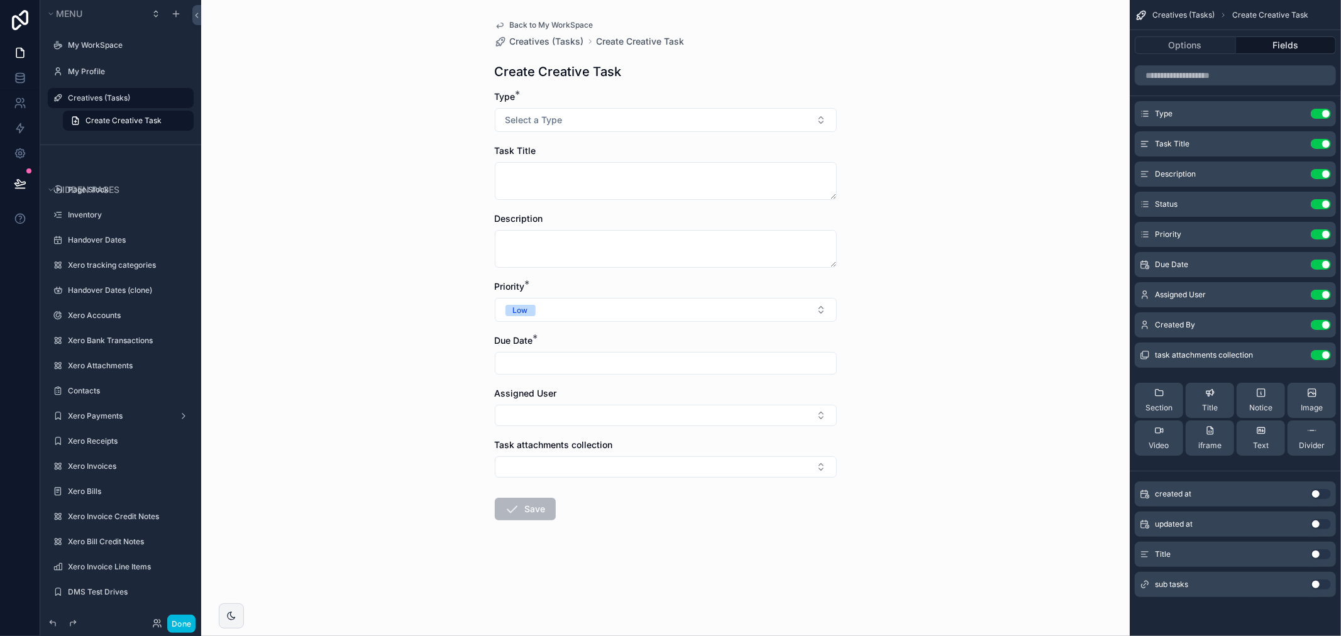
click at [0, 0] on button "scrollable content" at bounding box center [0, 0] width 0 height 0
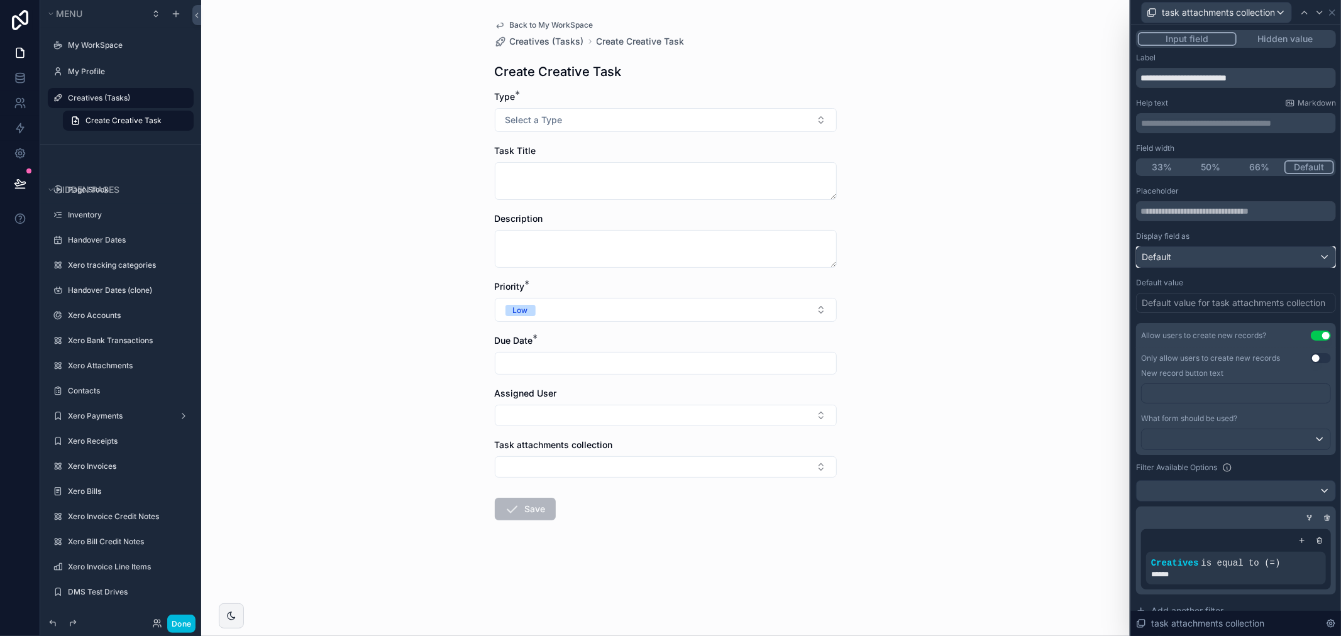
click at [1228, 261] on div "Default" at bounding box center [1235, 257] width 199 height 20
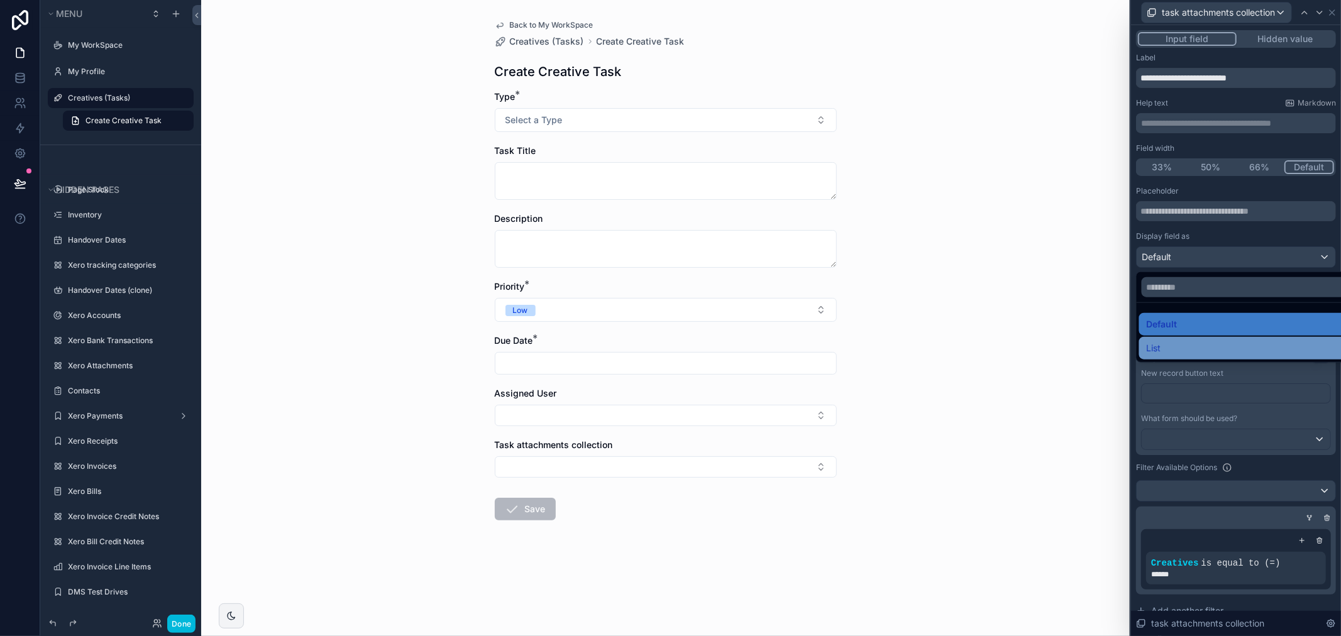
click at [1221, 343] on div "List" at bounding box center [1244, 348] width 197 height 15
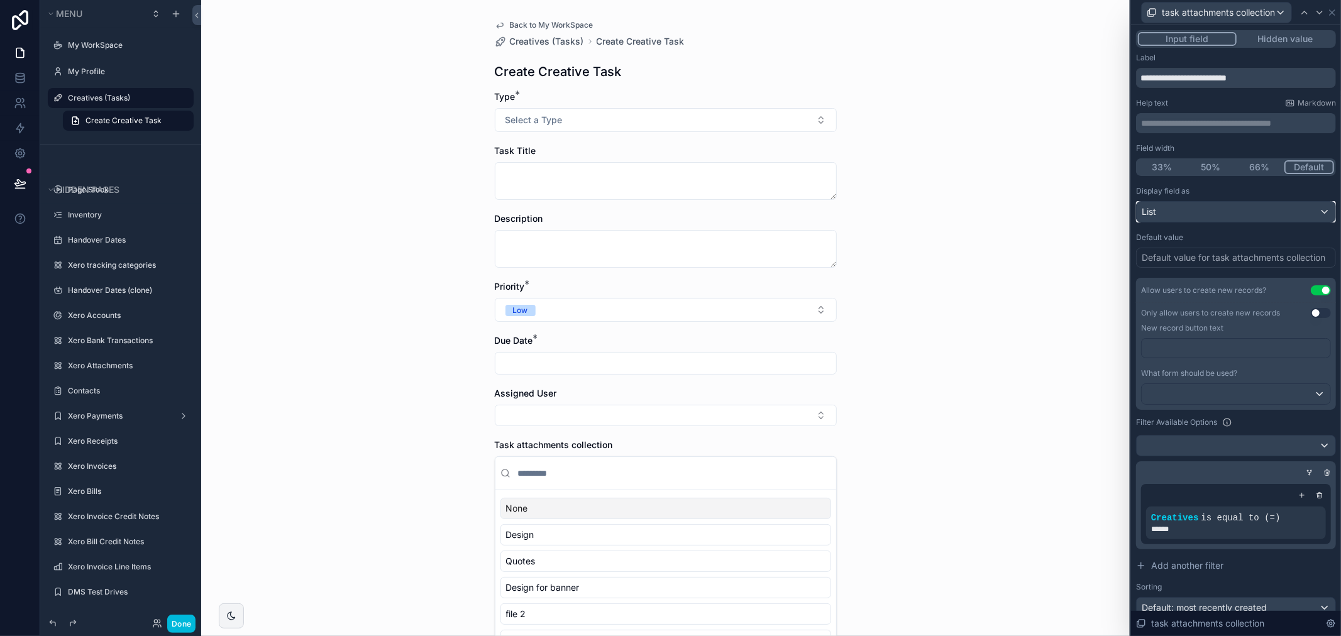
click at [1222, 214] on div "List" at bounding box center [1235, 212] width 199 height 20
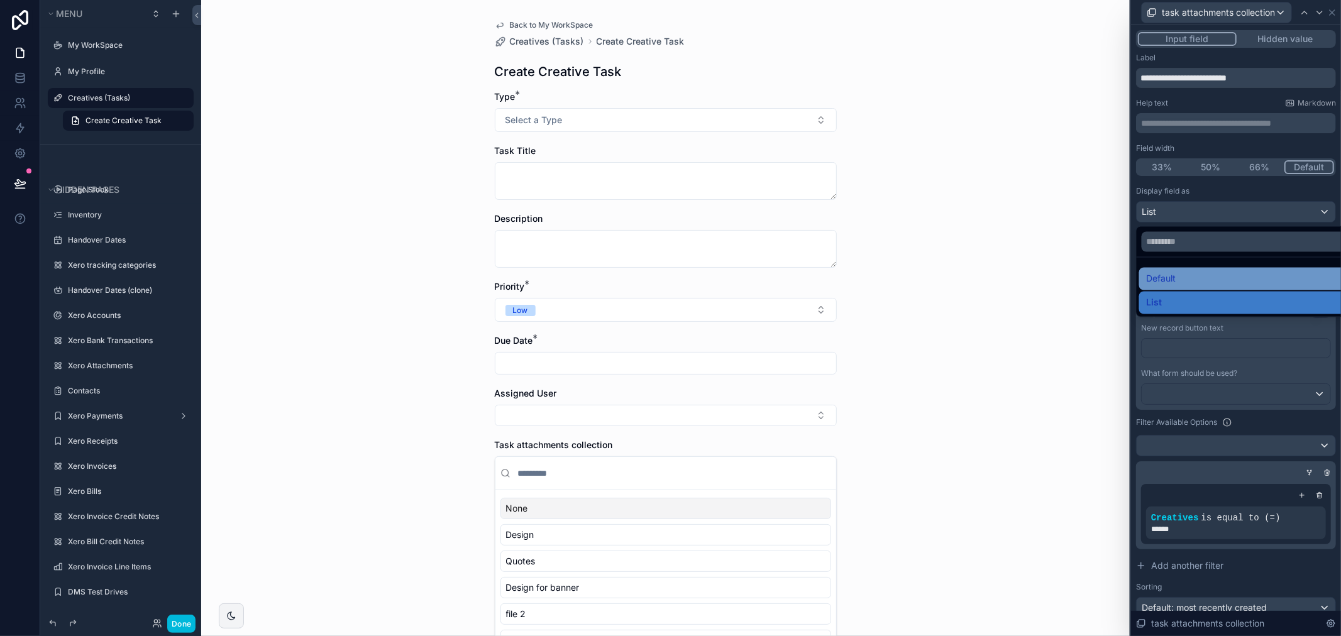
click at [1188, 277] on div "Default" at bounding box center [1244, 279] width 197 height 15
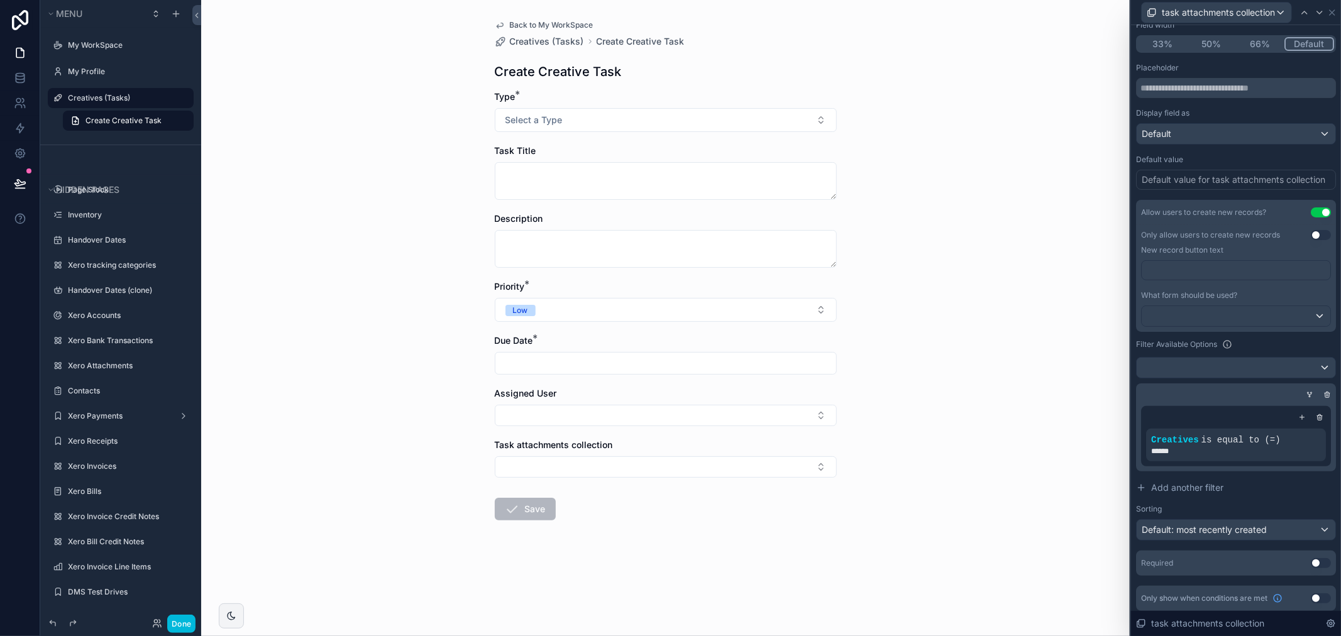
scroll to position [128, 0]
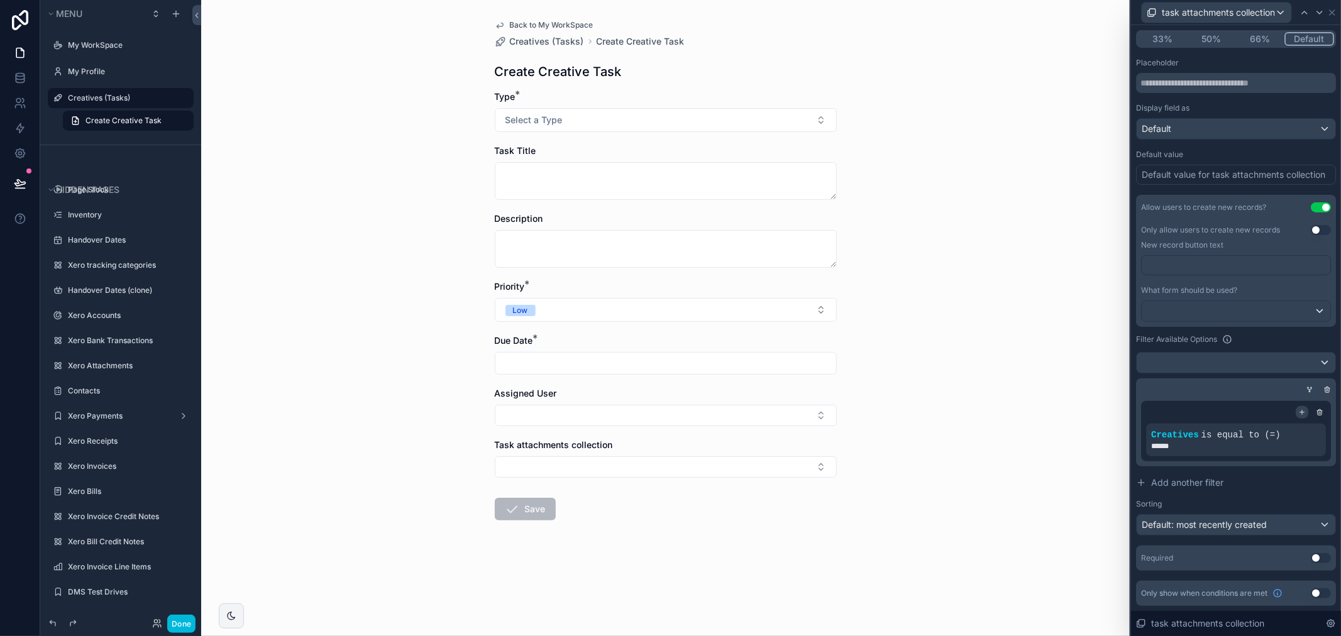
click at [1295, 406] on div at bounding box center [1301, 412] width 13 height 13
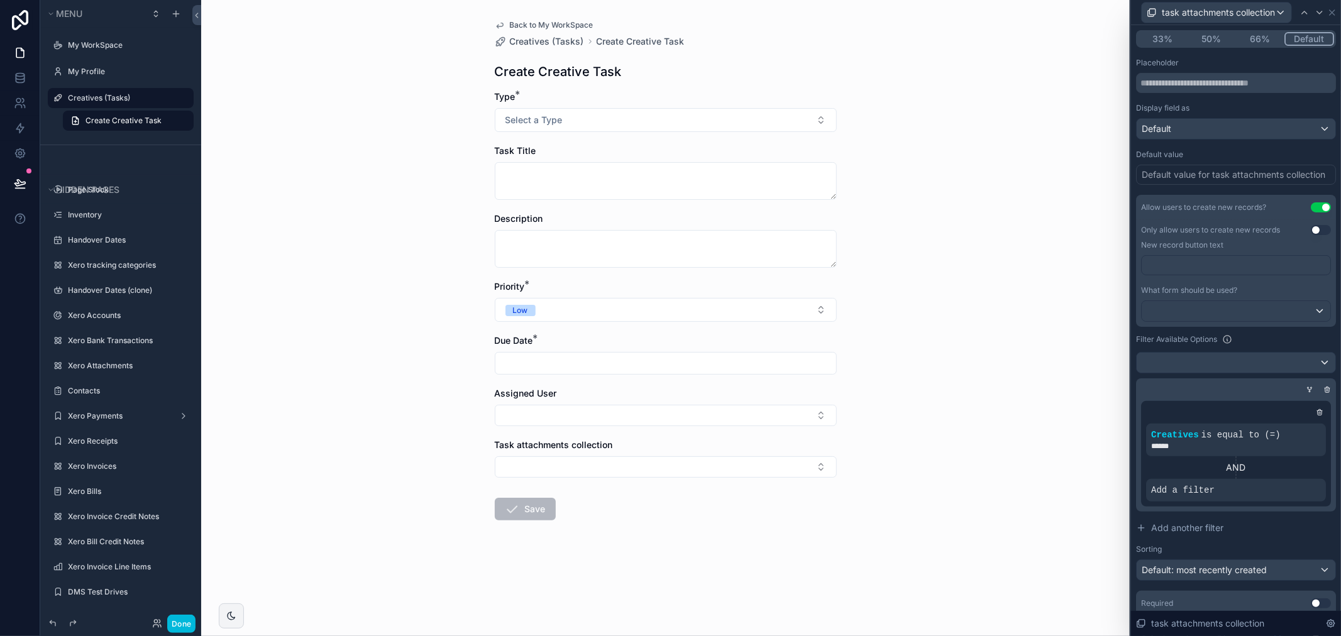
click at [1179, 491] on span "Add a filter" at bounding box center [1182, 490] width 63 height 13
click at [1279, 469] on div "AND" at bounding box center [1236, 467] width 180 height 13
click at [0, 0] on icon at bounding box center [0, 0] width 0 height 0
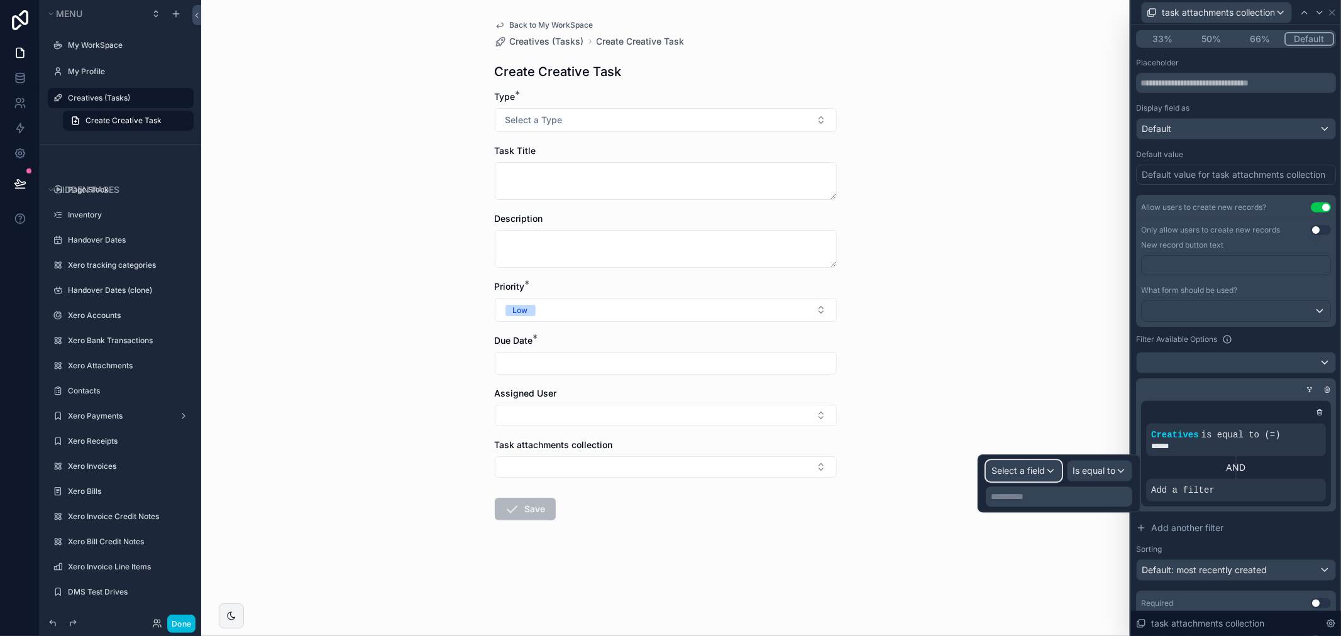
click at [1036, 475] on span "Select a field" at bounding box center [1017, 470] width 53 height 11
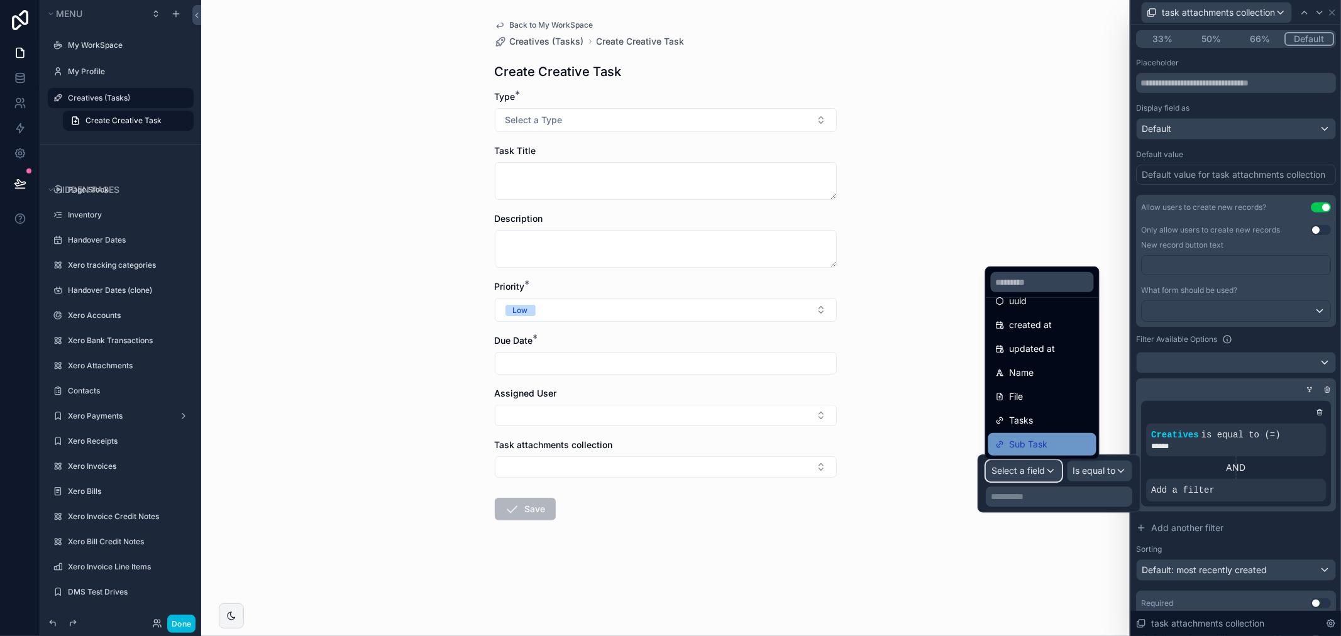
scroll to position [65, 0]
click at [1057, 449] on div "Creatives" at bounding box center [1042, 445] width 93 height 15
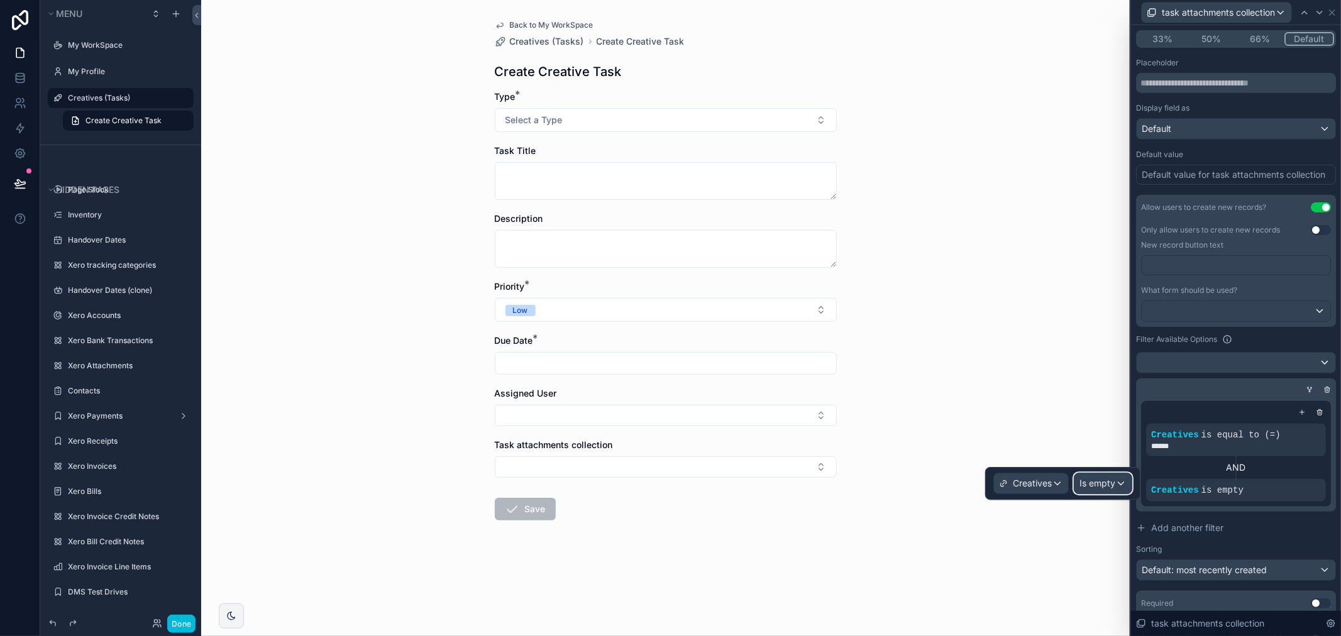
click at [1121, 485] on div "Is empty" at bounding box center [1102, 483] width 57 height 20
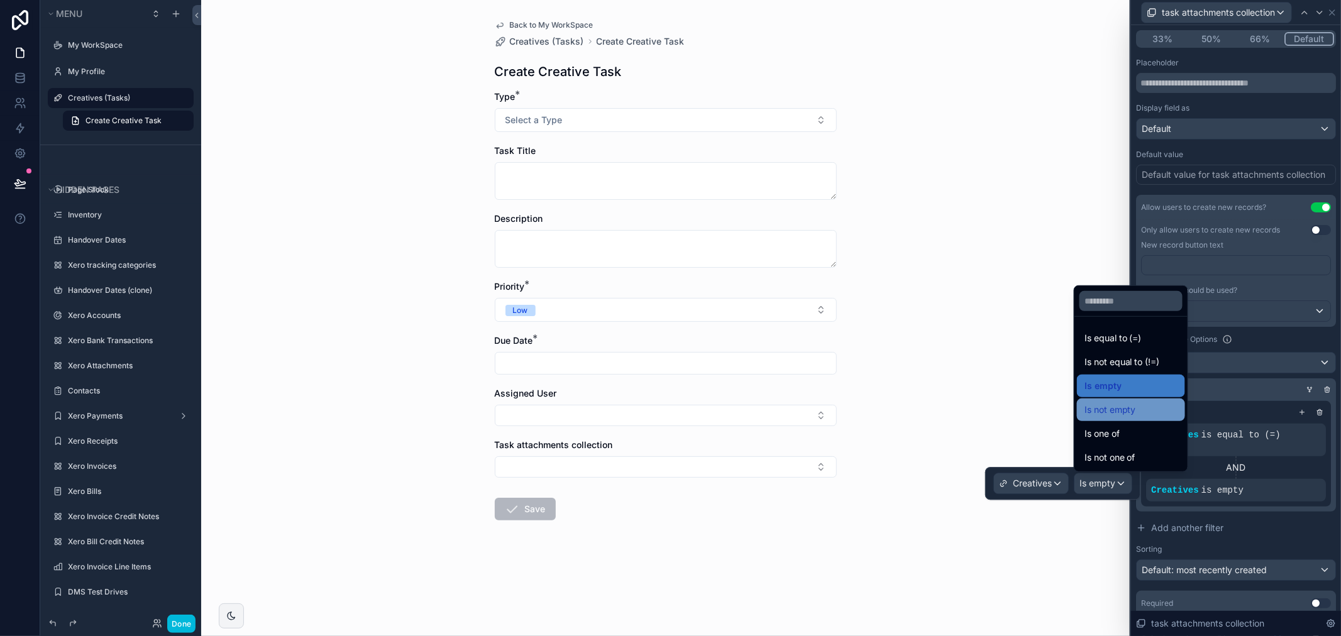
click at [1136, 418] on div "Is not empty" at bounding box center [1131, 409] width 108 height 23
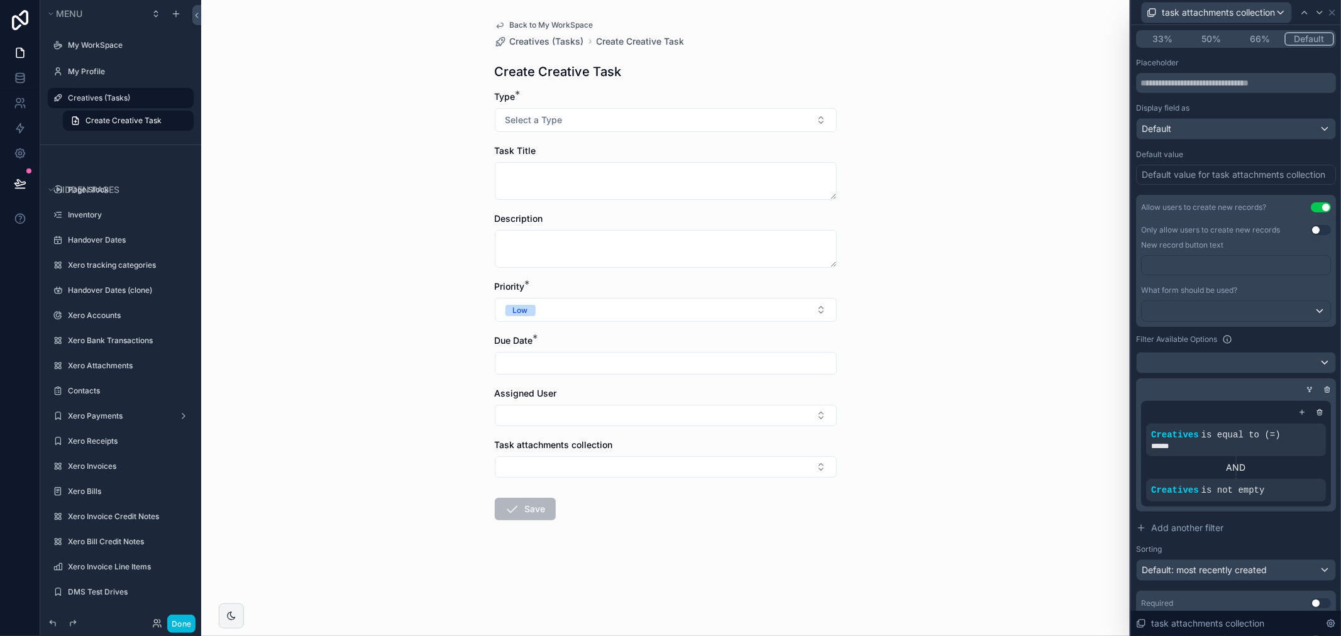
click at [985, 392] on div "Back to My WorkSpace Creatives (Tasks) Create Creative Task Create Creative Tas…" at bounding box center [665, 318] width 928 height 636
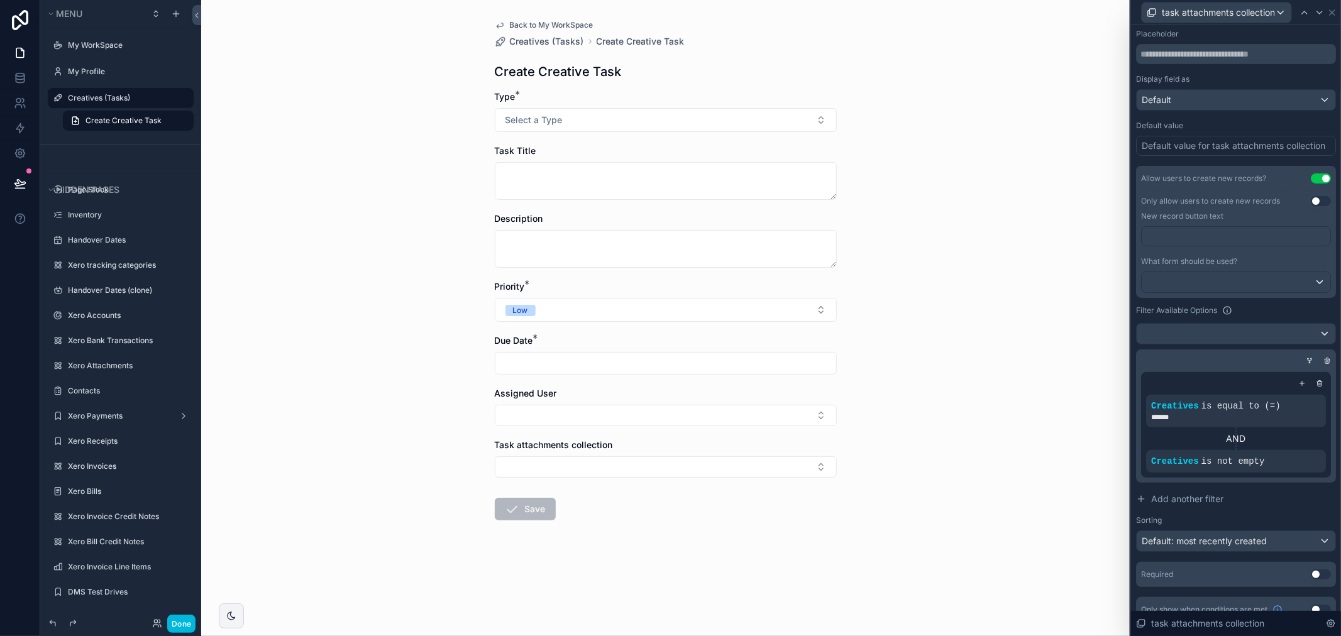
scroll to position [173, 0]
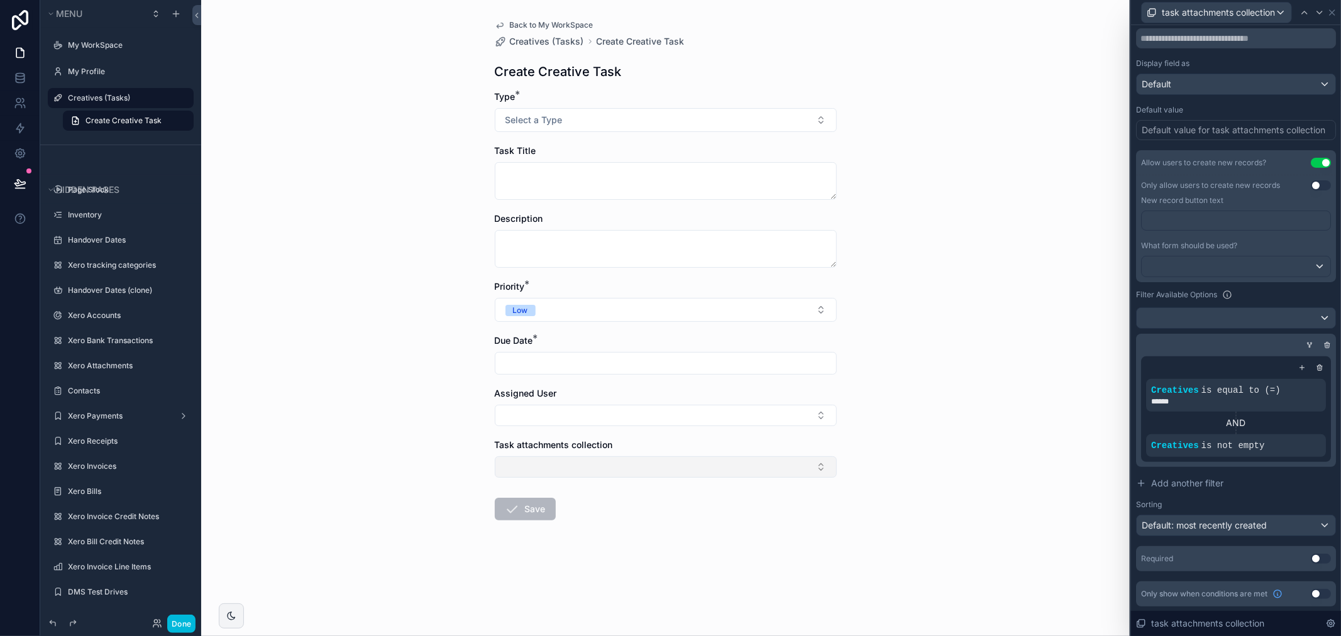
click at [647, 465] on button "Select Button" at bounding box center [666, 466] width 342 height 21
click at [939, 451] on div "Back to My WorkSpace Creatives (Tasks) Create Creative Task Create Creative Tas…" at bounding box center [665, 318] width 928 height 636
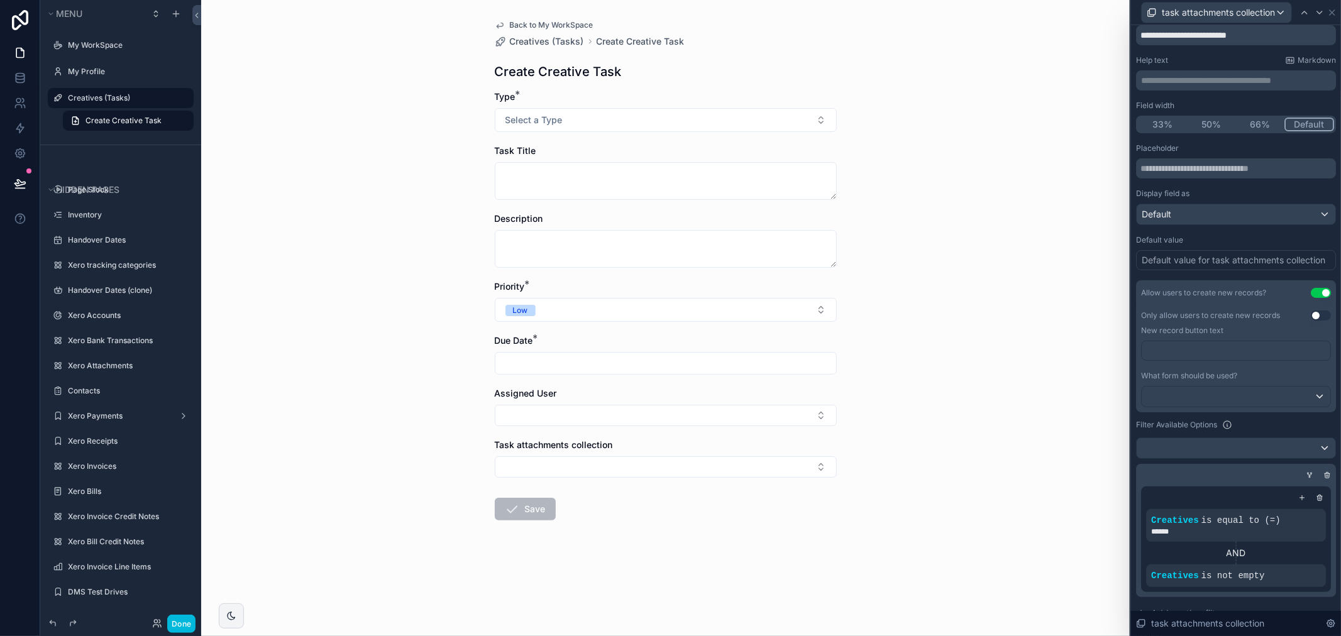
scroll to position [0, 0]
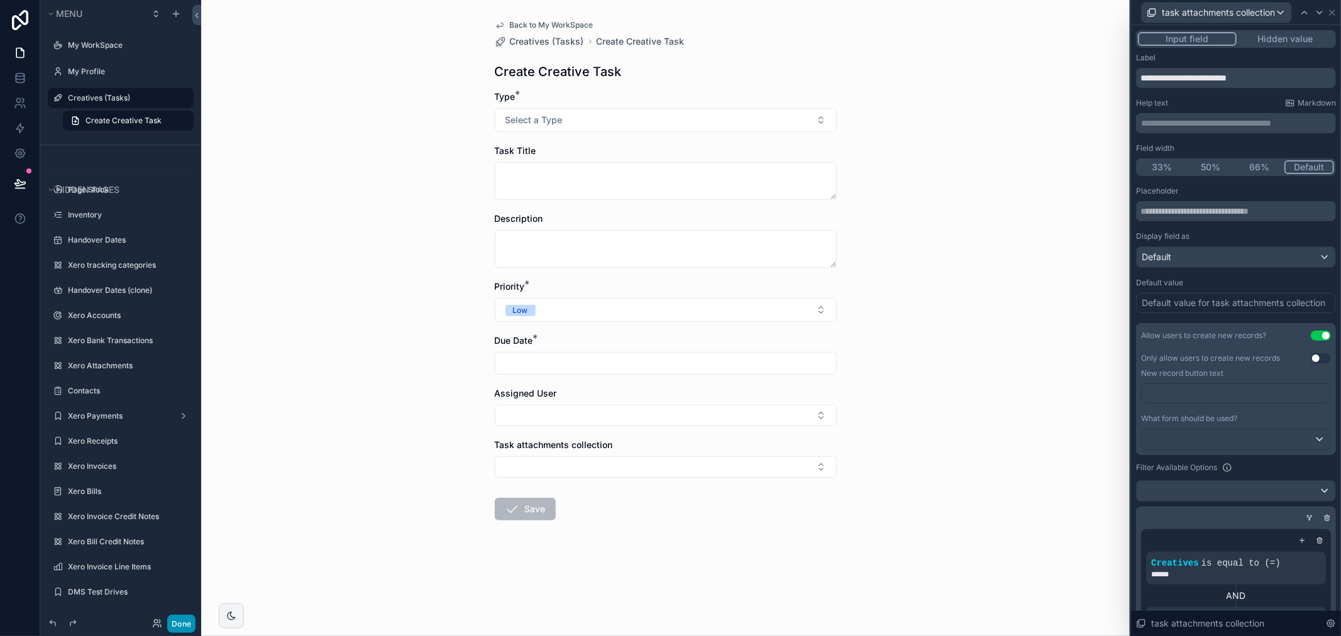
click at [168, 617] on button "Done" at bounding box center [181, 624] width 28 height 18
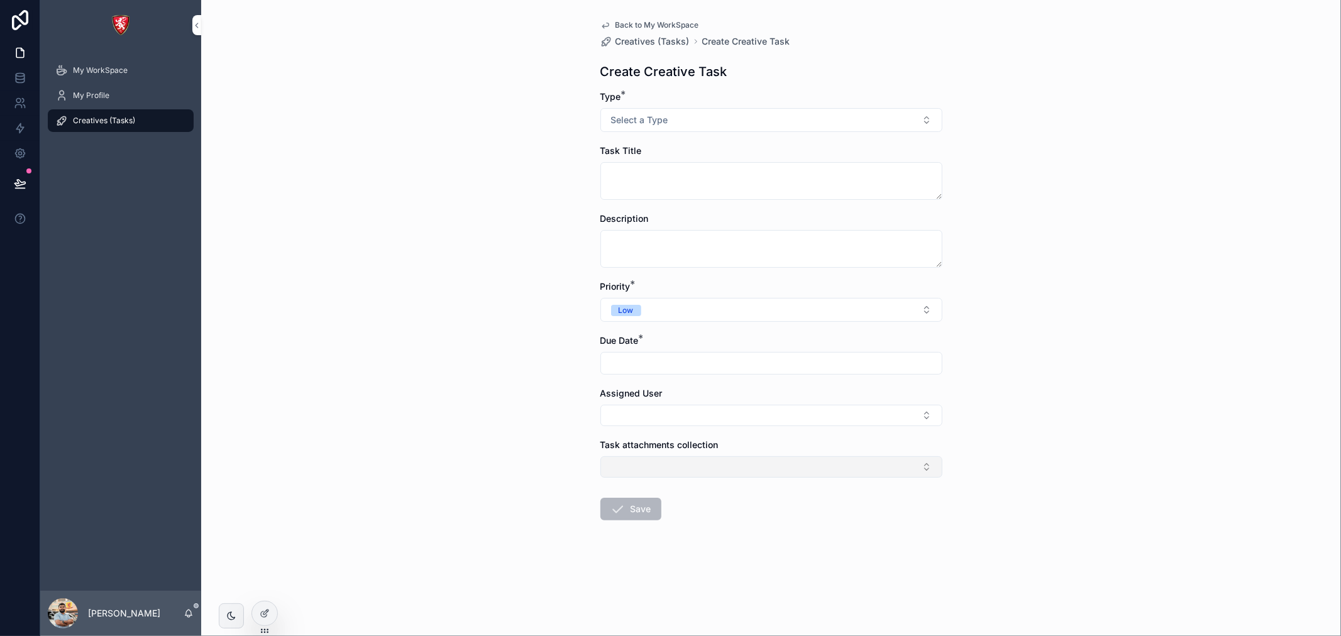
click at [671, 467] on button "Select Button" at bounding box center [771, 466] width 342 height 21
click at [272, 613] on div at bounding box center [264, 613] width 25 height 24
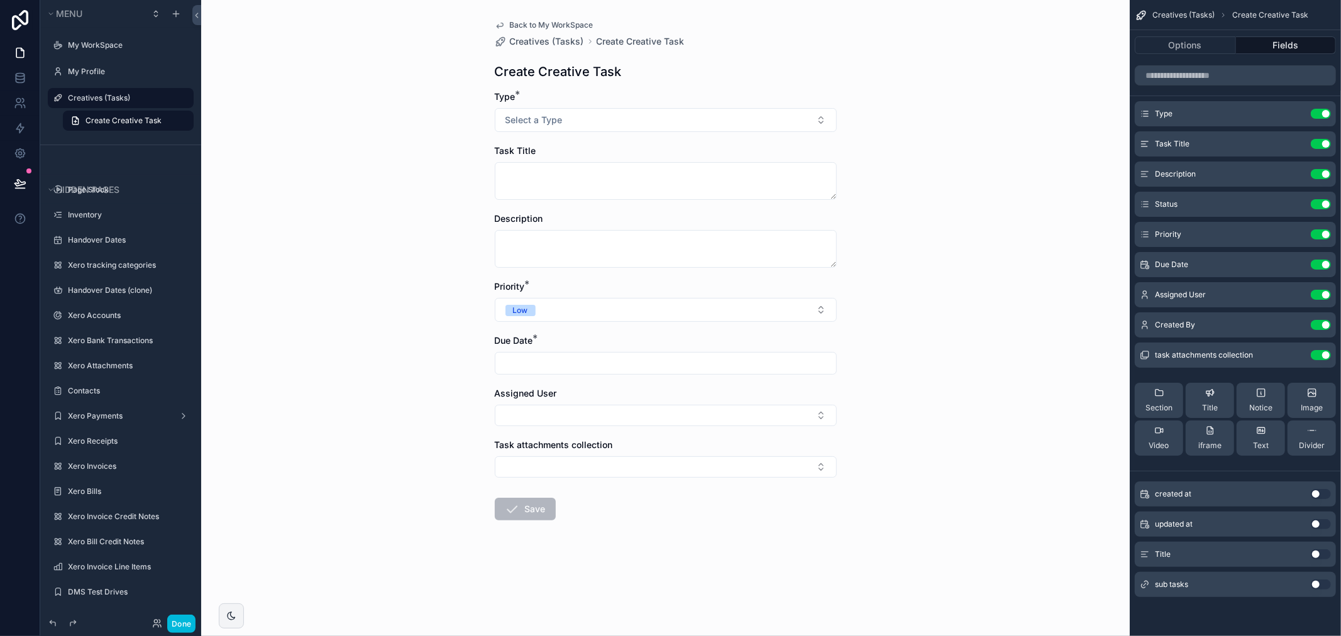
click at [0, 0] on icon "scrollable content" at bounding box center [0, 0] width 0 height 0
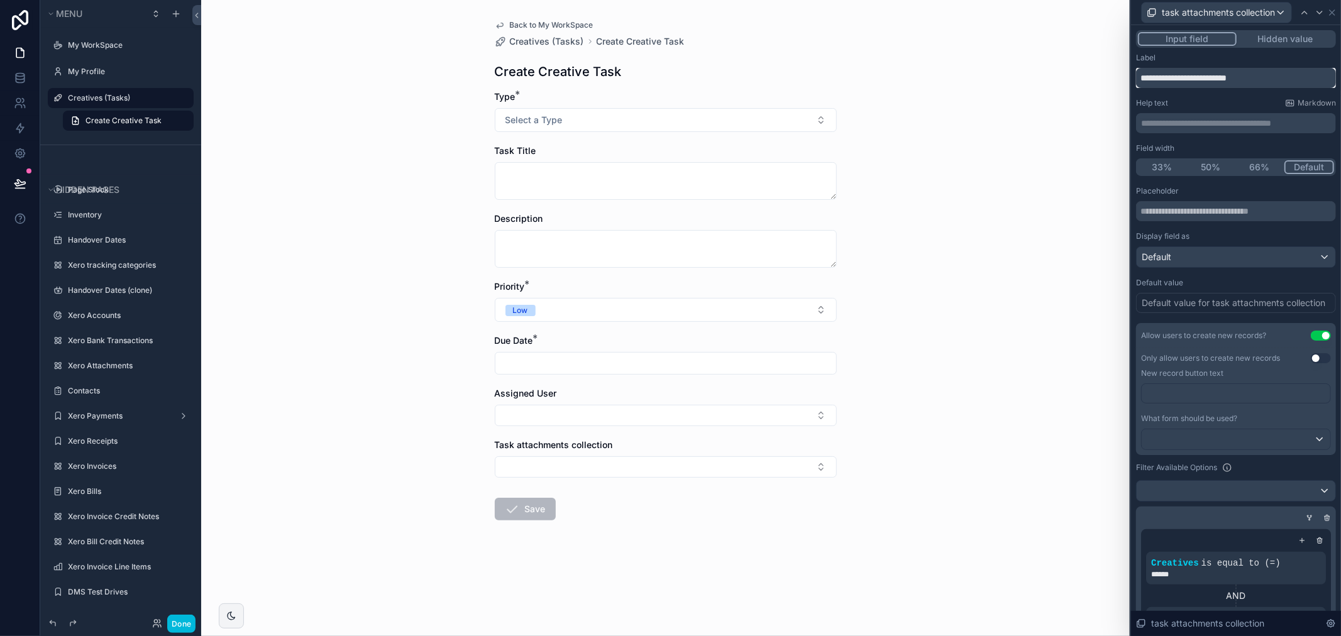
click at [1224, 78] on input "**********" at bounding box center [1236, 78] width 200 height 20
click at [1224, 70] on input "**********" at bounding box center [1236, 78] width 200 height 20
type input "**********"
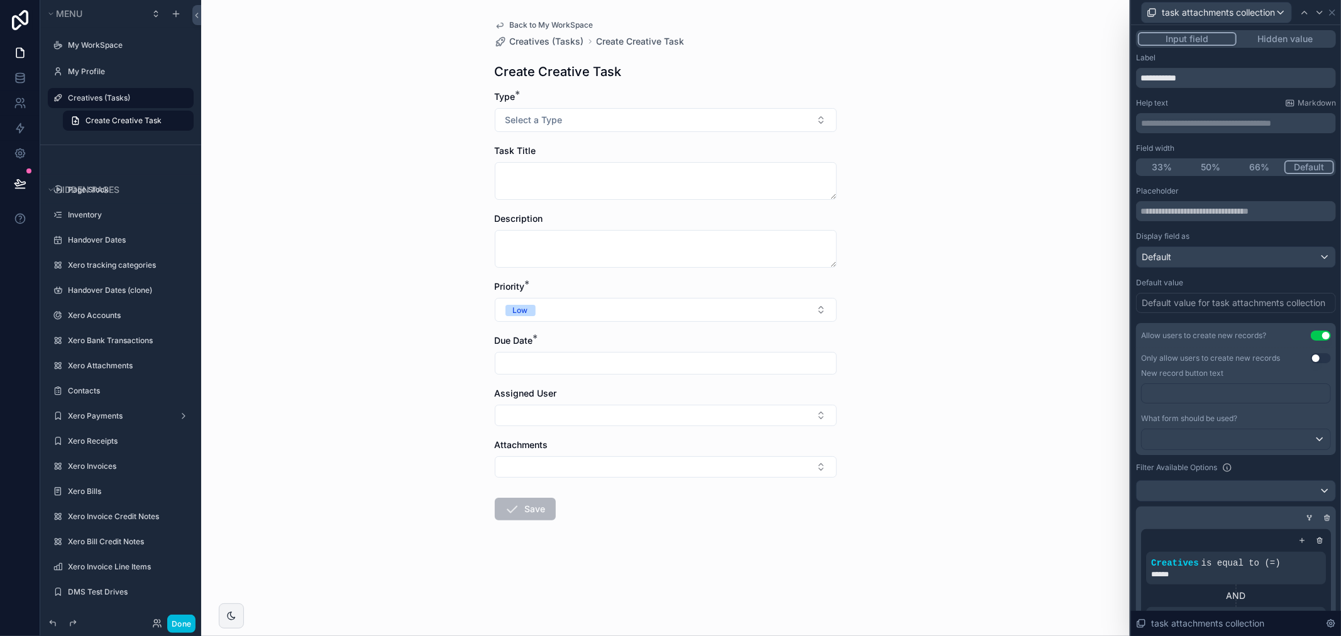
click at [1223, 58] on div "Label" at bounding box center [1236, 58] width 200 height 10
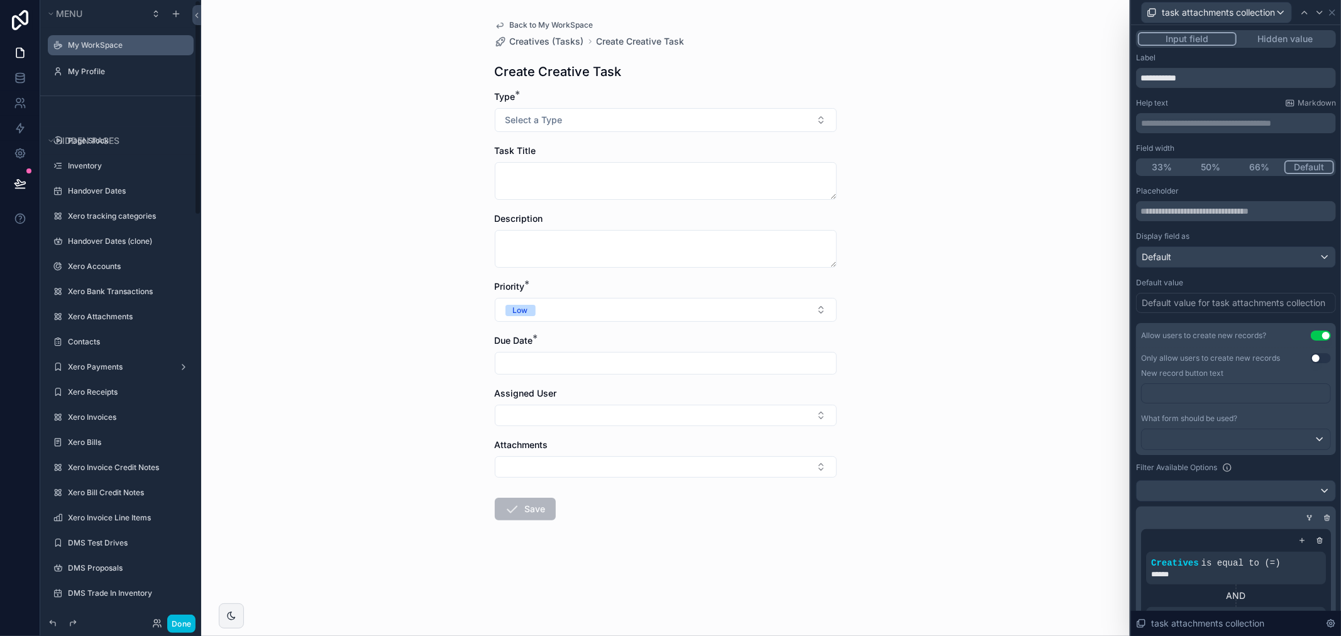
click at [112, 48] on label "My WorkSpace" at bounding box center [127, 45] width 118 height 10
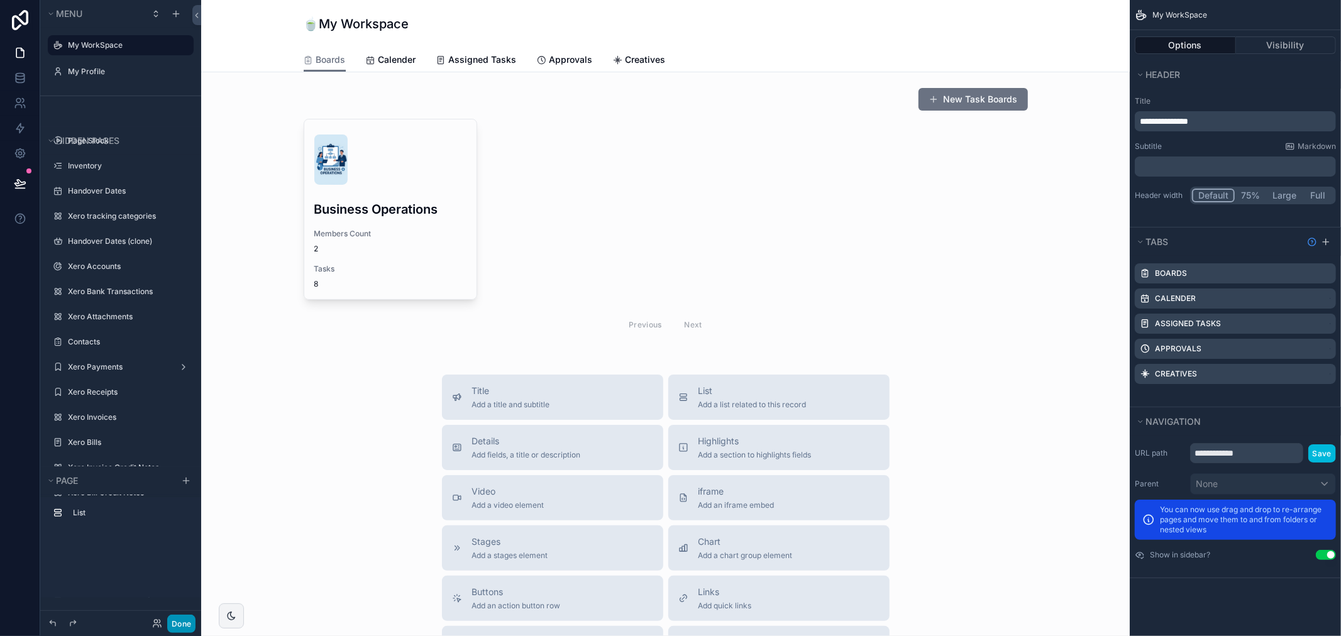
click at [181, 625] on button "Done" at bounding box center [181, 624] width 28 height 18
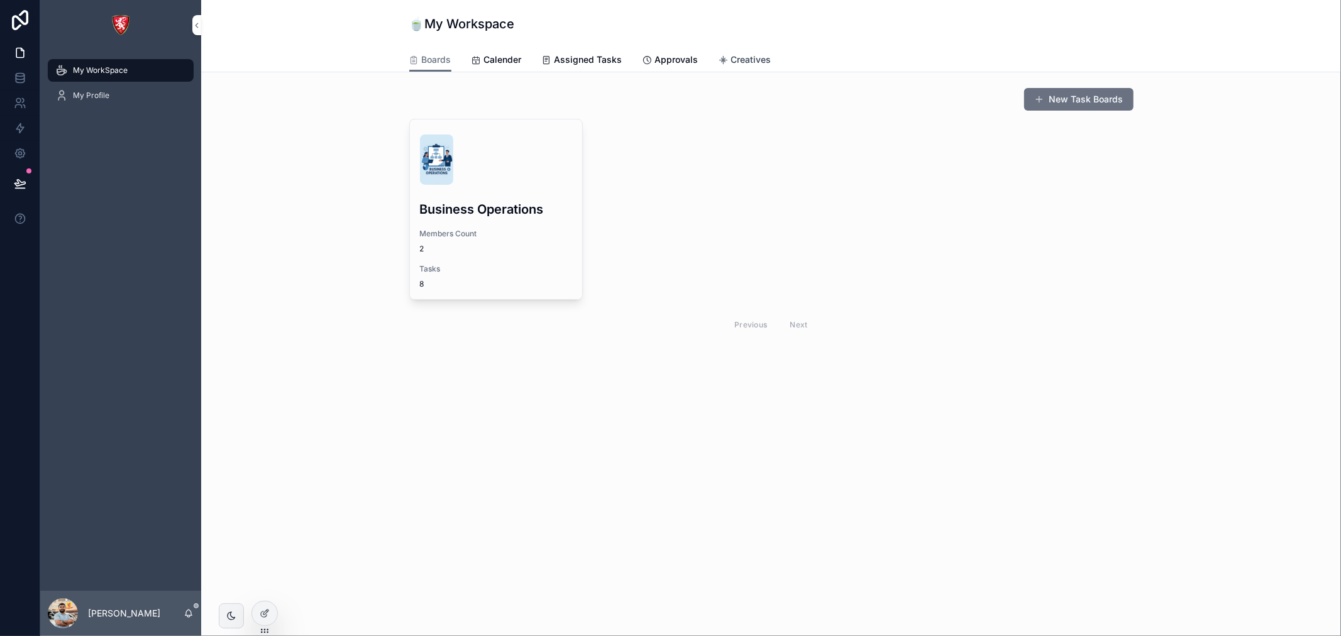
drag, startPoint x: 735, startPoint y: 68, endPoint x: 742, endPoint y: 63, distance: 8.0
click at [737, 67] on link "Creatives" at bounding box center [744, 60] width 53 height 25
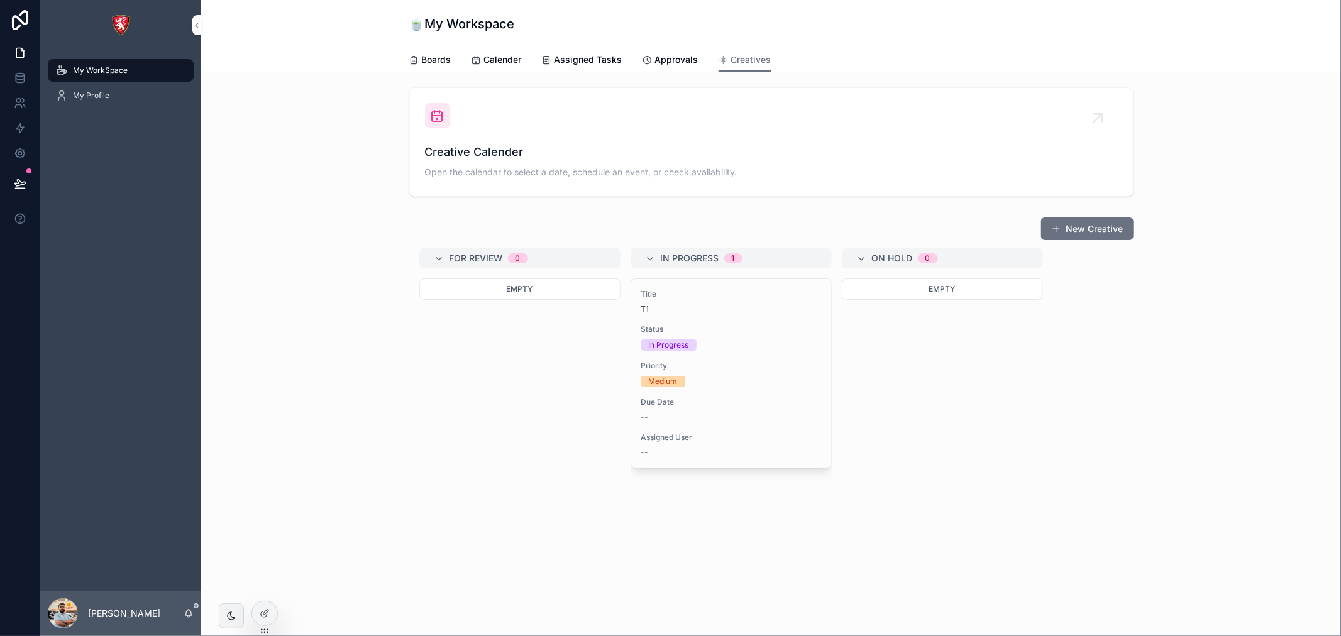
click at [1080, 226] on button "New Creative" at bounding box center [1087, 228] width 92 height 23
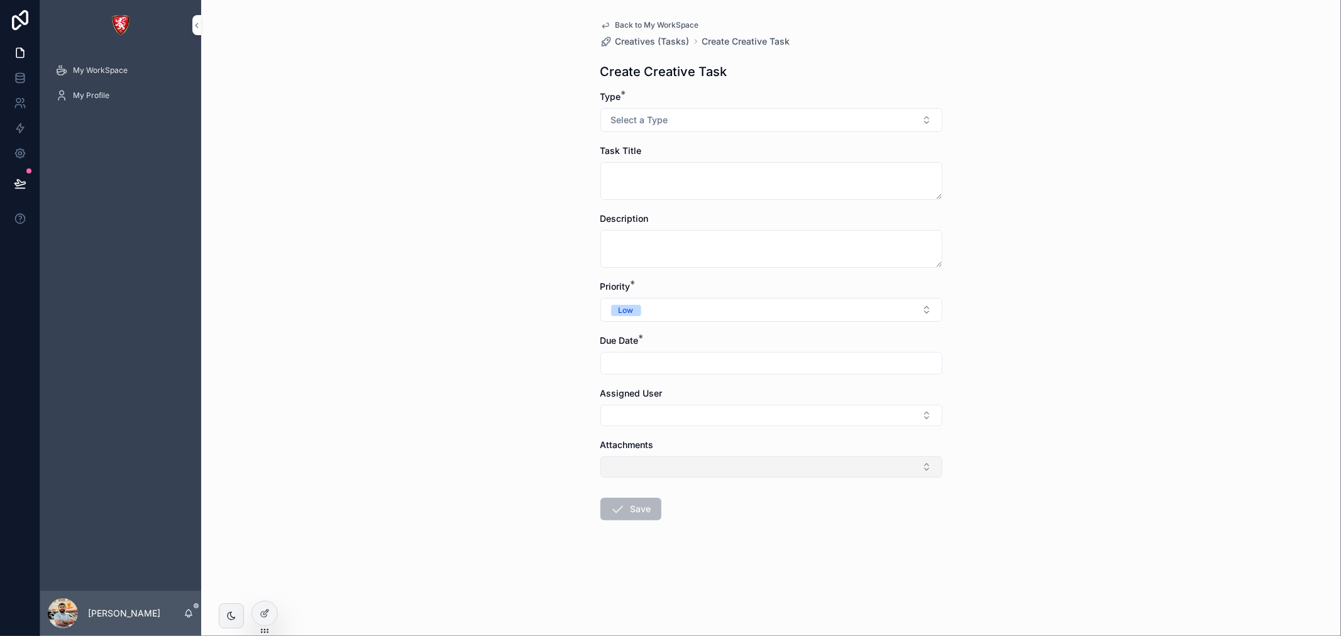
click at [720, 473] on button "Select Button" at bounding box center [771, 466] width 342 height 21
click at [664, 549] on form "Type * Select a Type Task Title Description Priority * Low Due Date * Assigned …" at bounding box center [771, 346] width 342 height 510
click at [645, 43] on span "Creatives (Tasks)" at bounding box center [652, 41] width 74 height 13
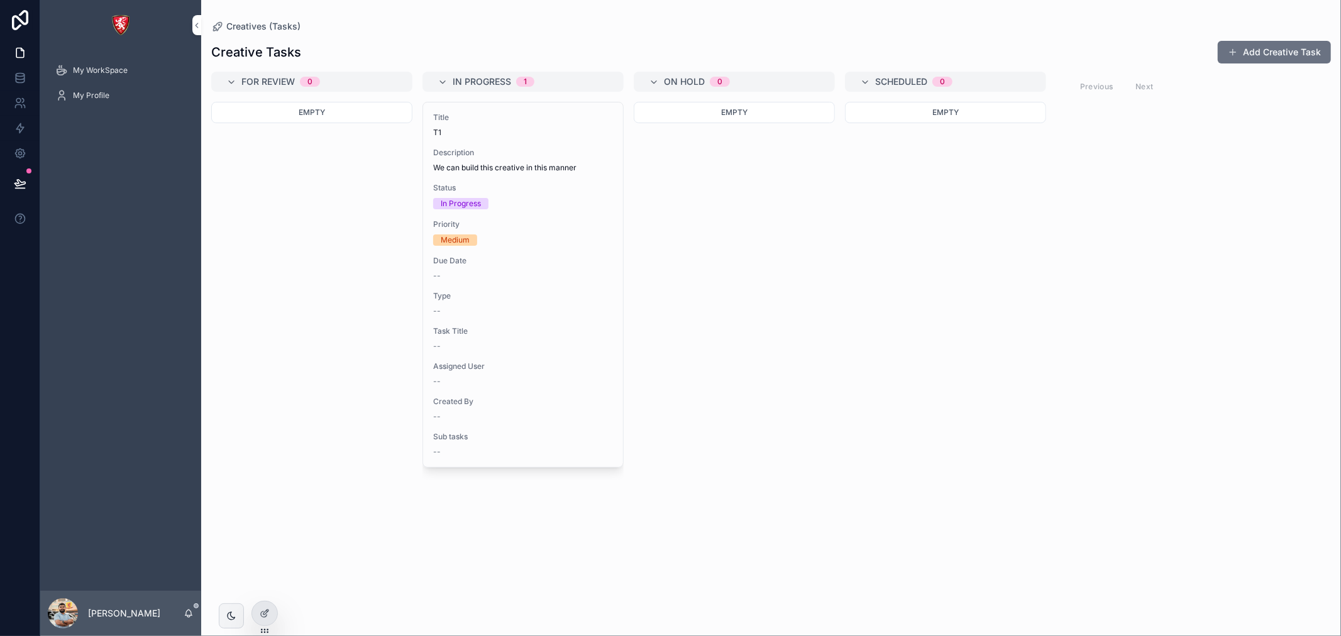
click at [268, 625] on div at bounding box center [264, 613] width 26 height 25
click at [258, 615] on div at bounding box center [264, 613] width 25 height 24
click at [70, 73] on div "My WorkSpace" at bounding box center [120, 70] width 131 height 20
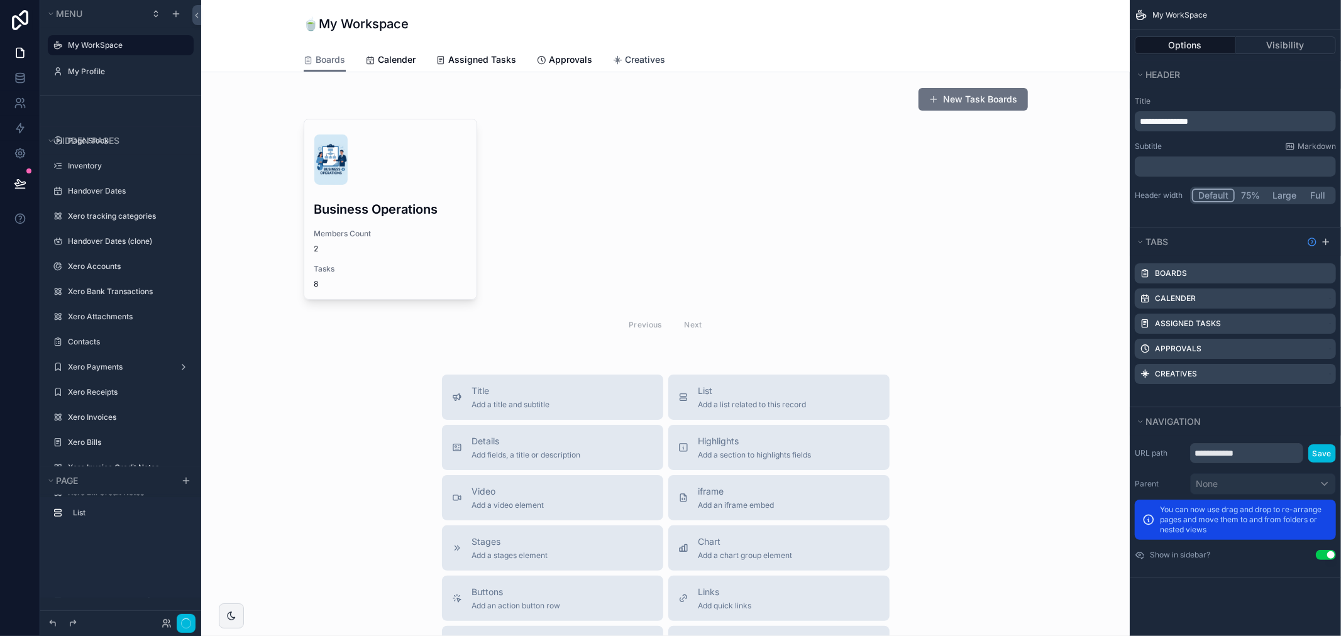
click at [628, 63] on span "Creatives" at bounding box center [645, 59] width 40 height 13
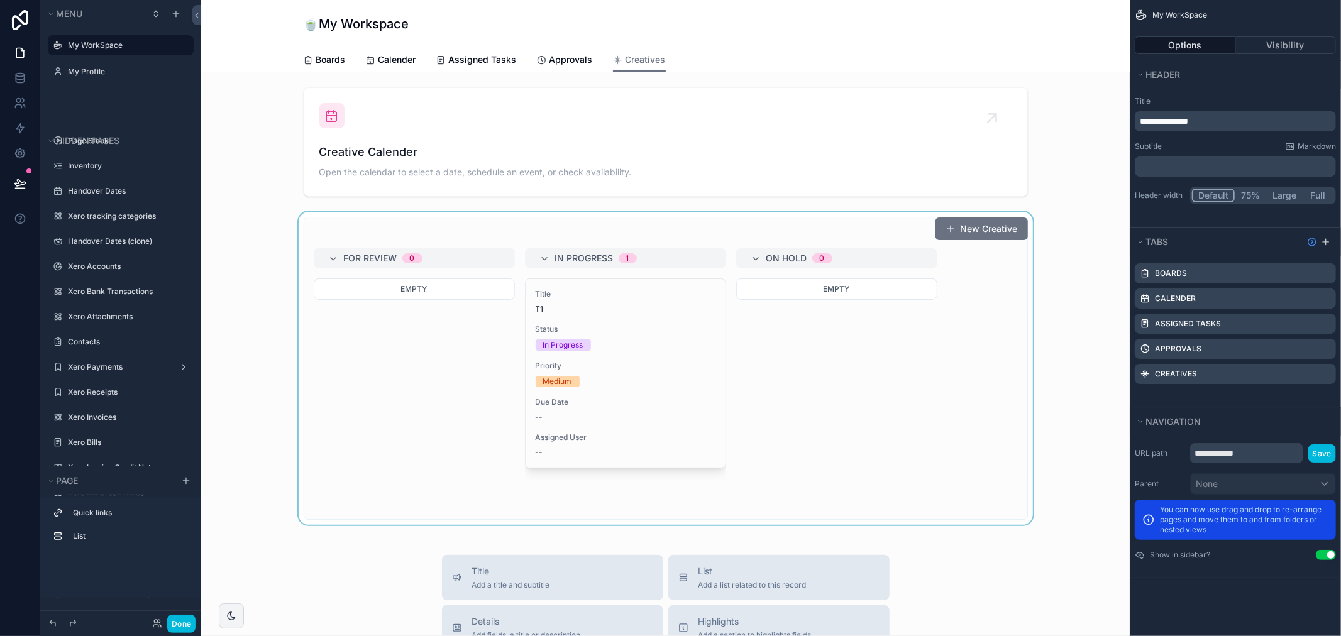
click at [664, 329] on div "scrollable content" at bounding box center [665, 368] width 908 height 313
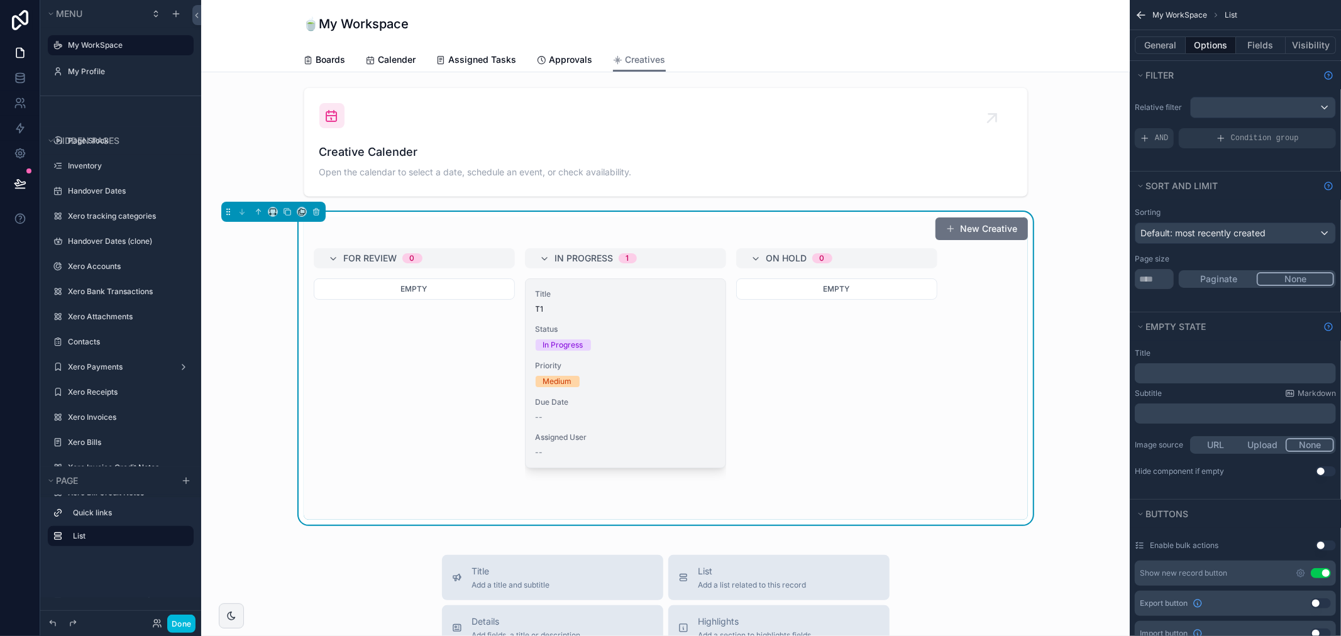
click at [671, 334] on span "Status" at bounding box center [625, 329] width 180 height 10
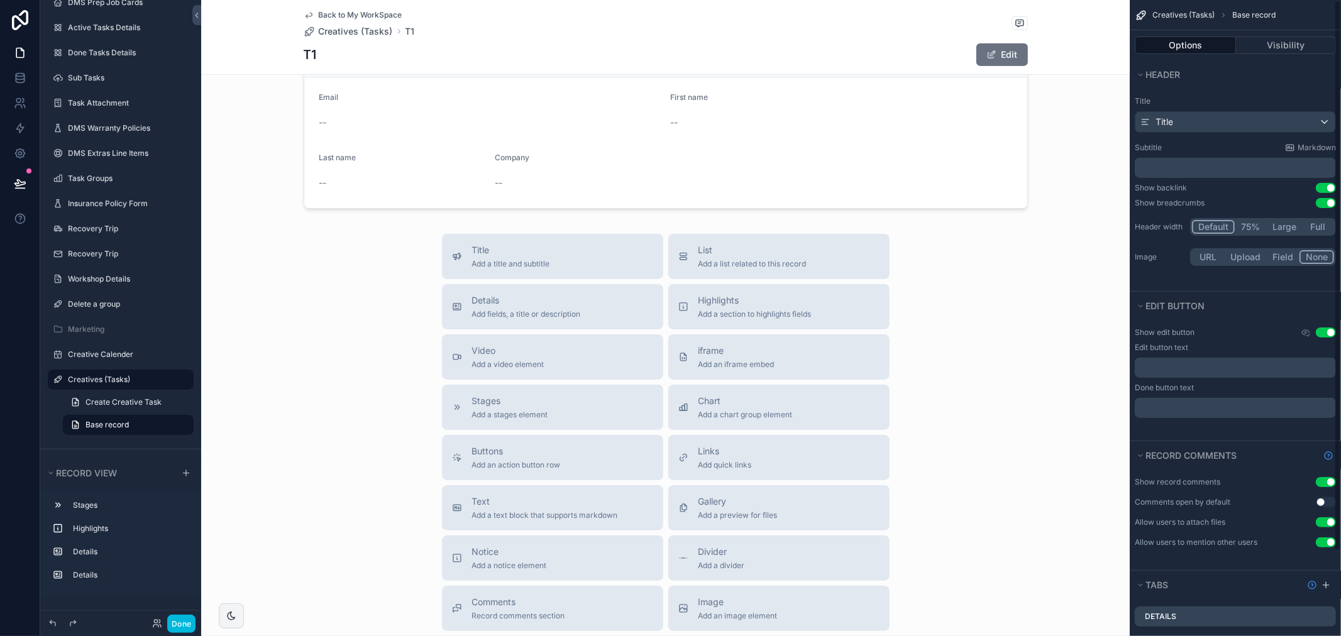
click at [1334, 204] on button "Use setting" at bounding box center [1325, 203] width 20 height 10
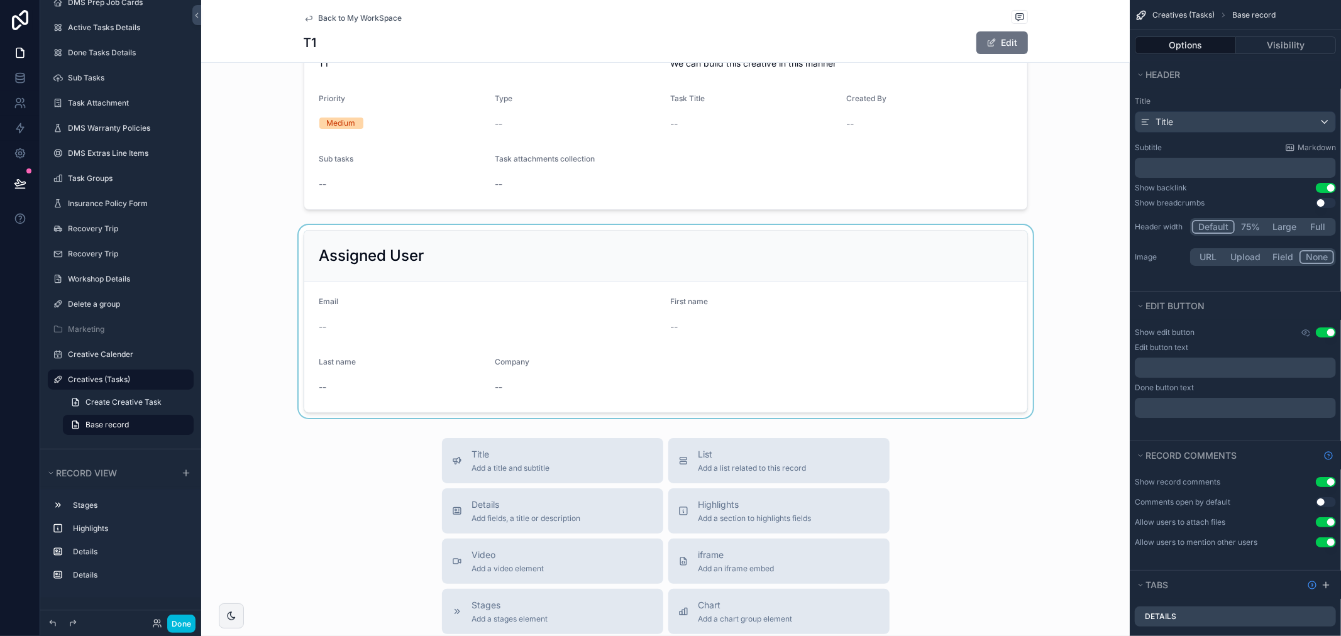
scroll to position [349, 0]
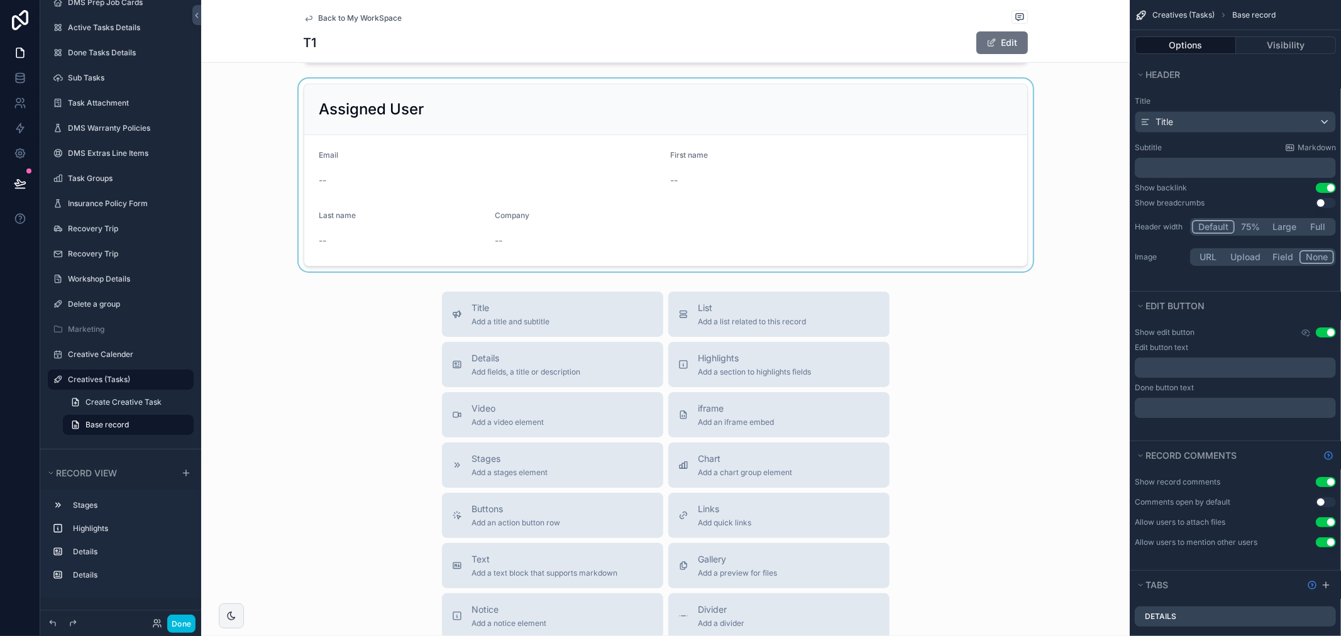
click at [944, 104] on div "scrollable content" at bounding box center [665, 175] width 928 height 193
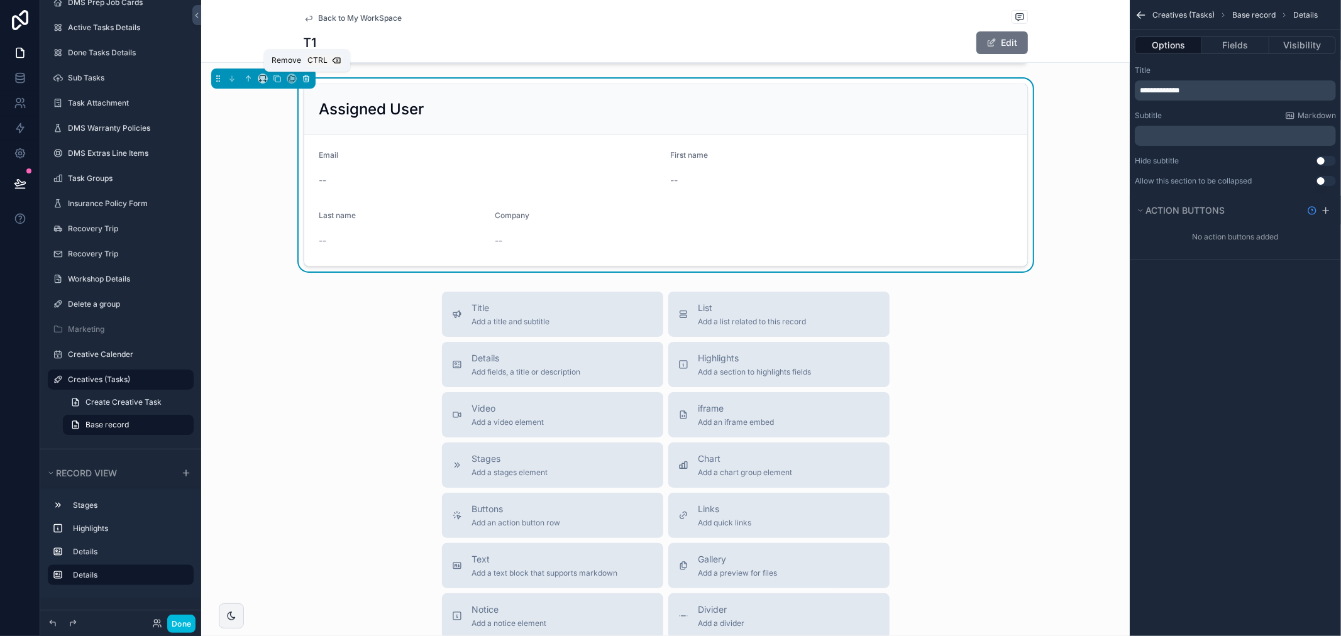
click at [306, 77] on icon "scrollable content" at bounding box center [306, 78] width 9 height 9
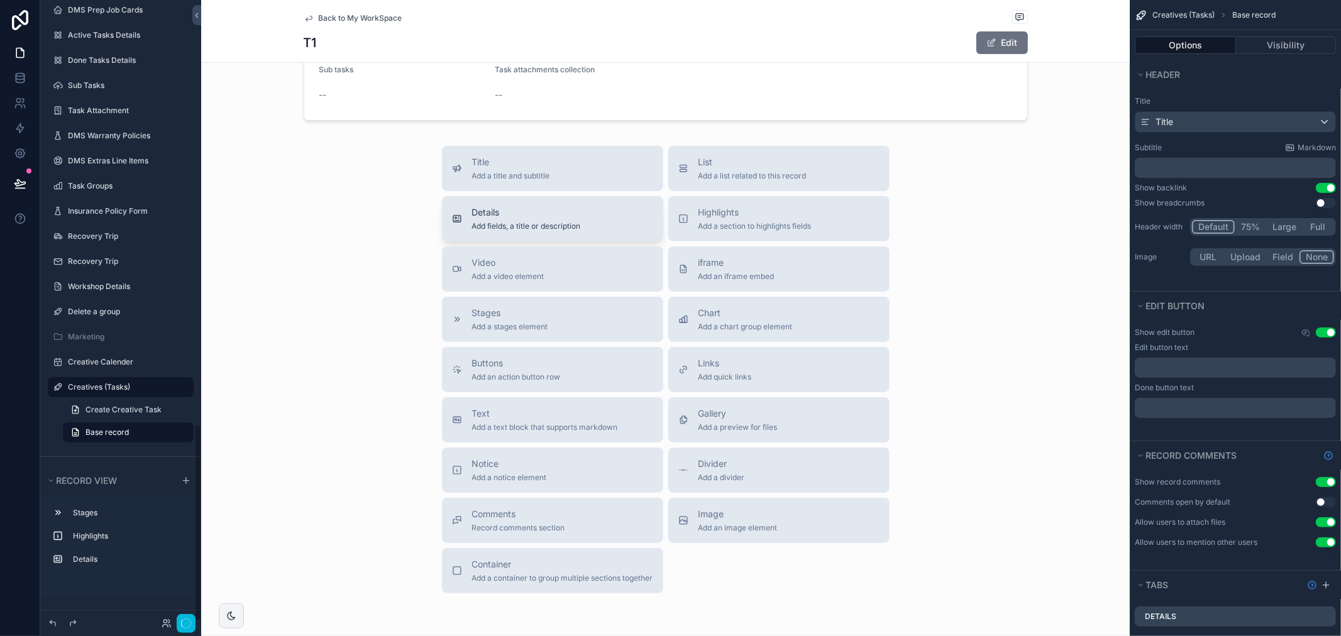
scroll to position [140, 0]
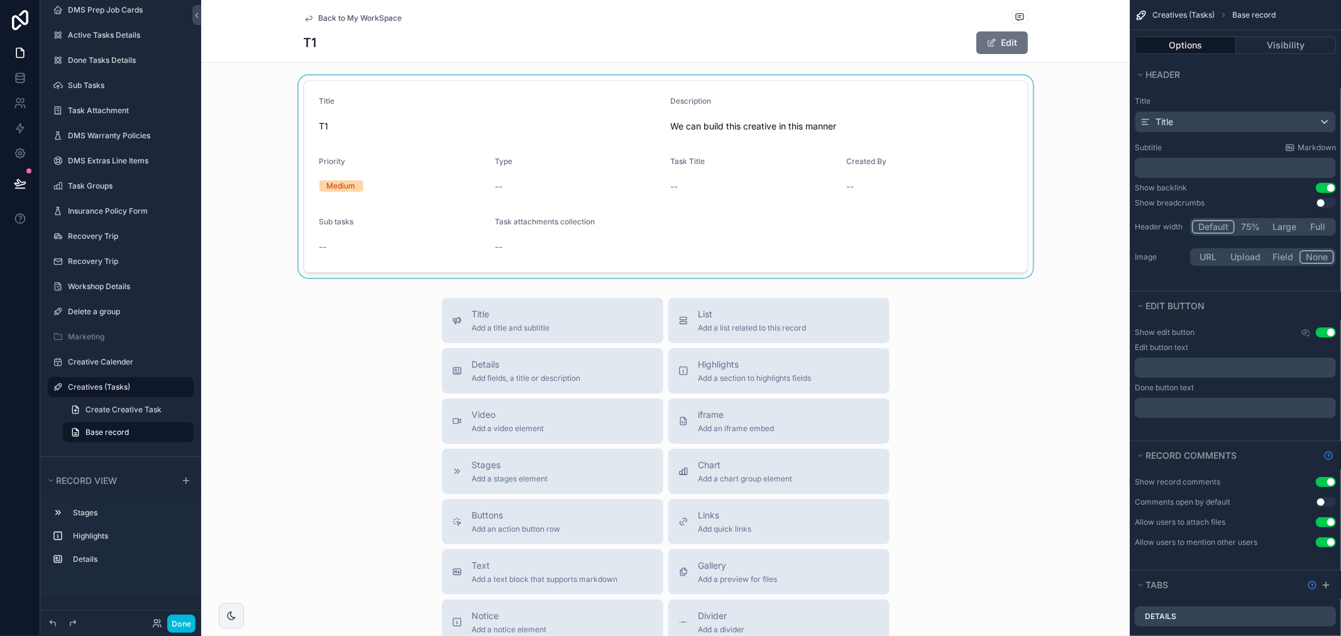
drag, startPoint x: 698, startPoint y: 321, endPoint x: 631, endPoint y: 268, distance: 85.5
click at [631, 268] on div "Back to My WorkSpace T1 Edit For Review 2 In Progress 3 On Hold 4 Scheduled Due…" at bounding box center [665, 352] width 928 height 985
click at [737, 316] on span "List" at bounding box center [752, 314] width 108 height 13
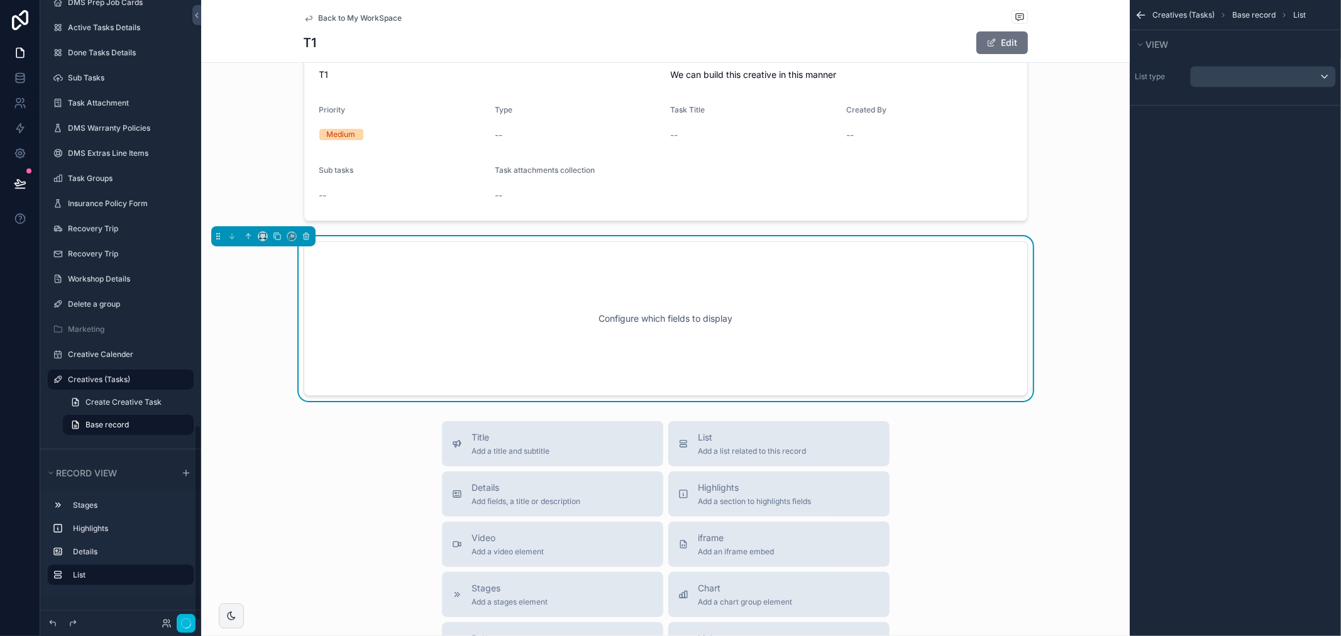
scroll to position [192, 0]
click at [1265, 61] on div "List type" at bounding box center [1234, 76] width 211 height 31
click at [1266, 70] on div "scrollable content" at bounding box center [1262, 77] width 145 height 20
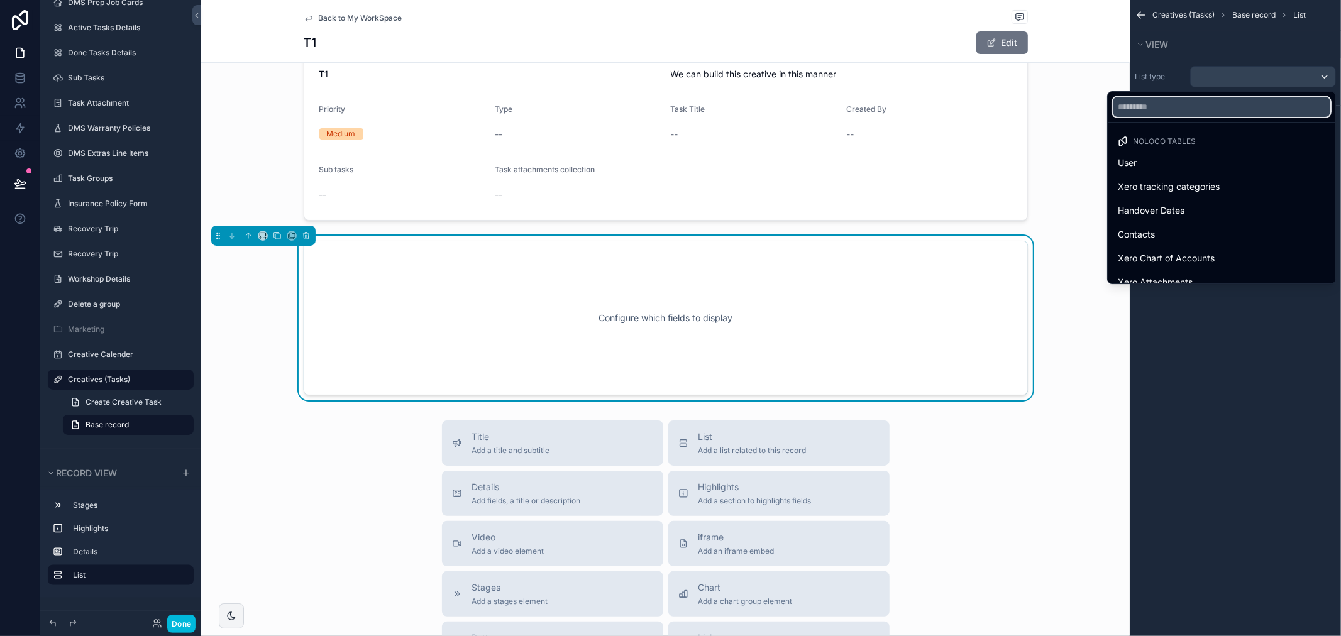
click at [1177, 108] on input "text" at bounding box center [1220, 107] width 217 height 20
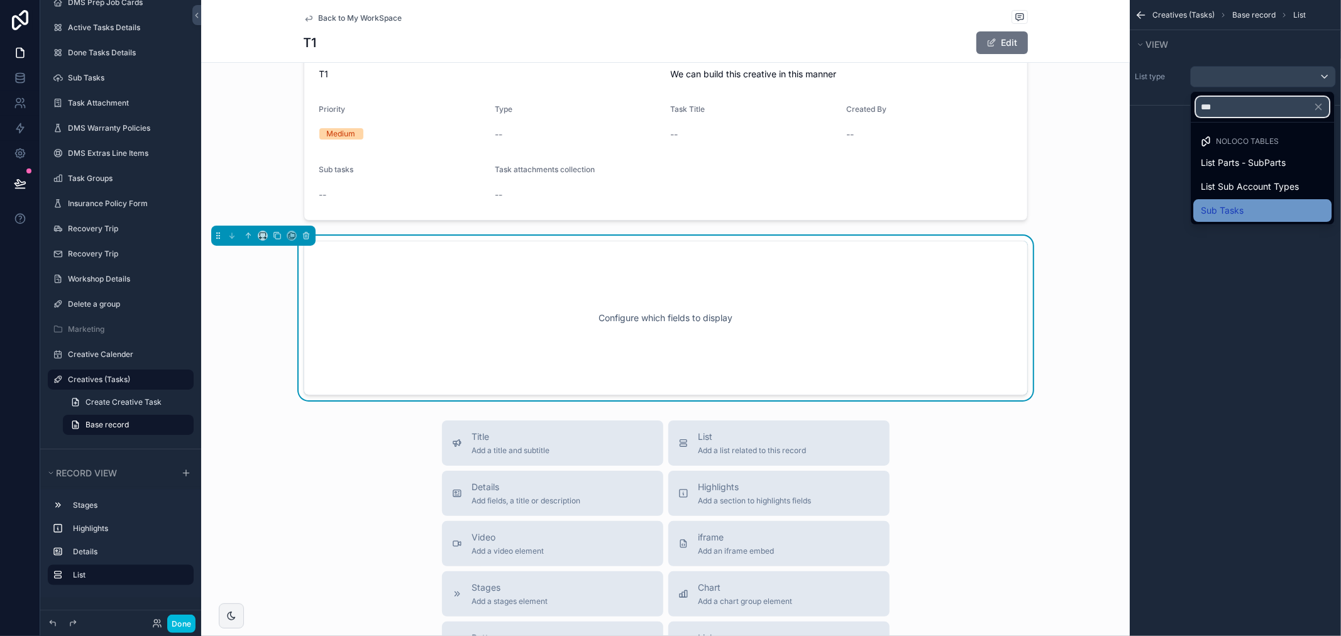
type input "***"
click at [1234, 206] on span "Sub Tasks" at bounding box center [1221, 210] width 43 height 15
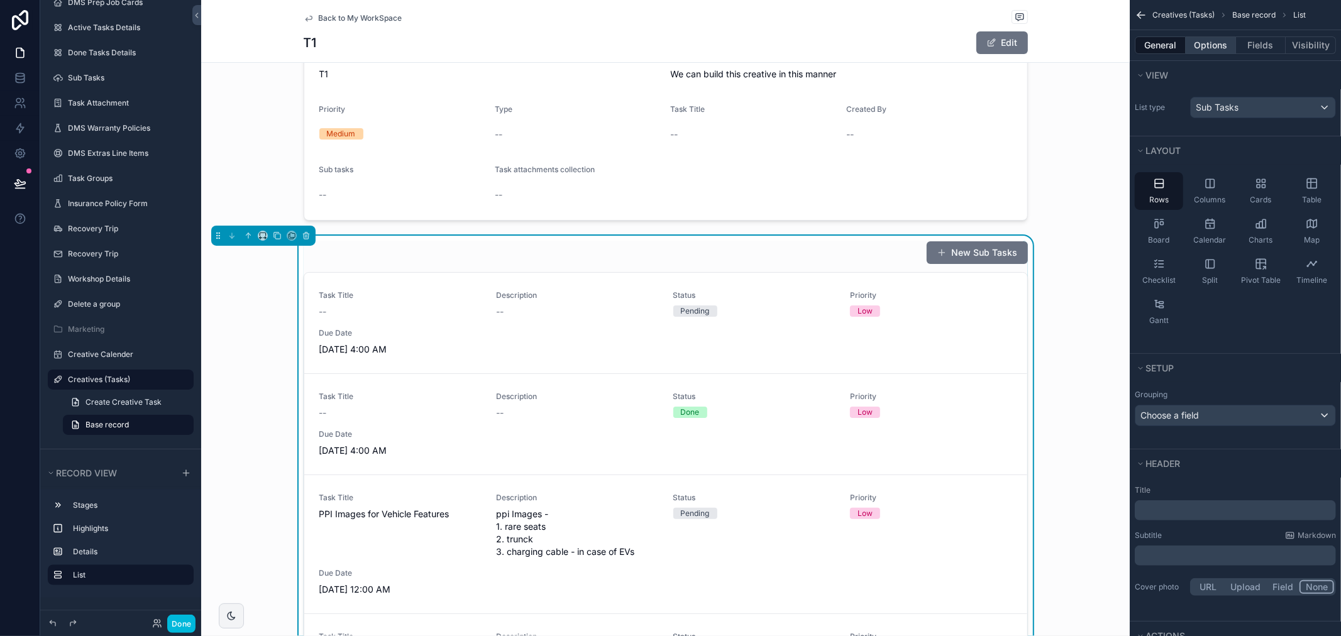
click at [1199, 44] on button "Options" at bounding box center [1210, 45] width 50 height 18
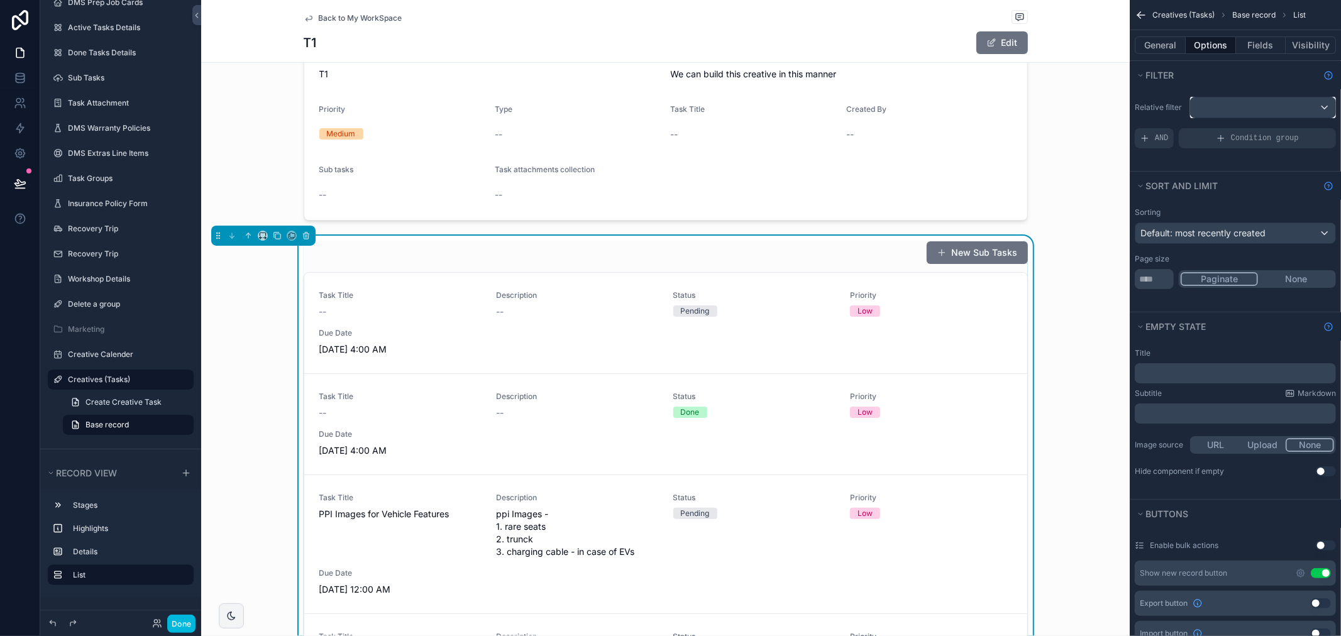
click at [1236, 104] on div "scrollable content" at bounding box center [1262, 107] width 145 height 20
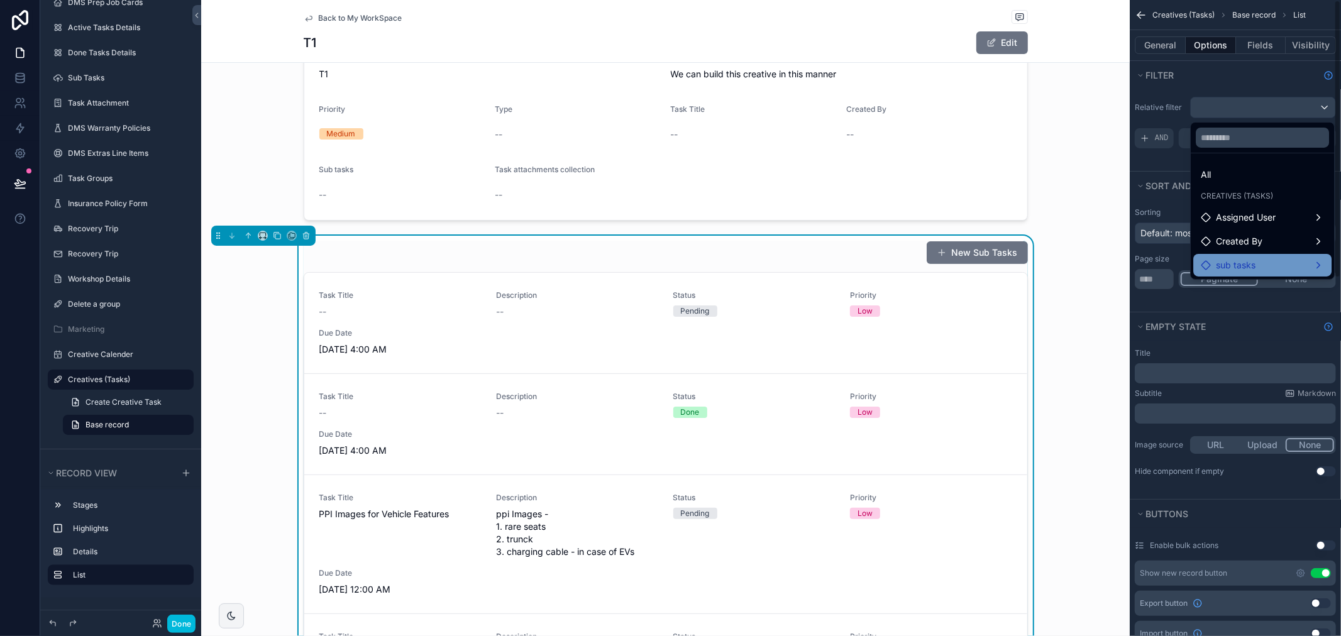
click at [1266, 273] on div "sub tasks" at bounding box center [1262, 265] width 138 height 23
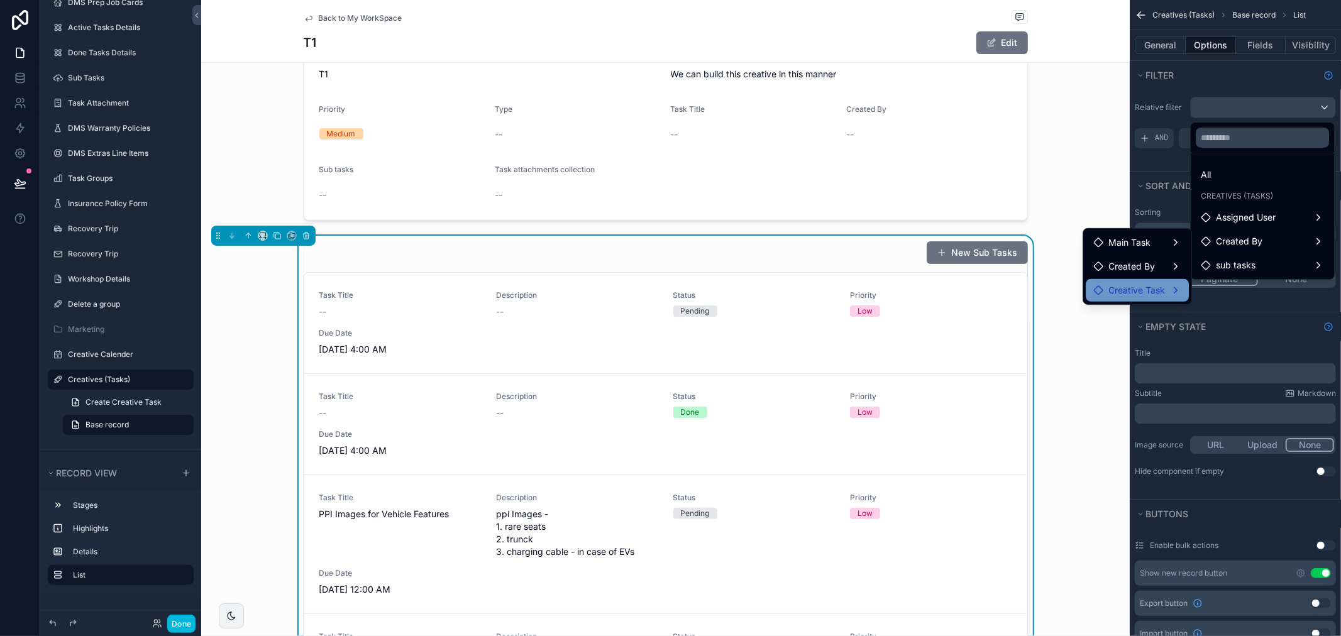
click at [1173, 289] on div "Creative Task" at bounding box center [1137, 290] width 88 height 15
click at [1268, 310] on div "sub tasks" at bounding box center [1245, 315] width 91 height 15
click at [1230, 342] on div "scrollable content" at bounding box center [670, 318] width 1341 height 636
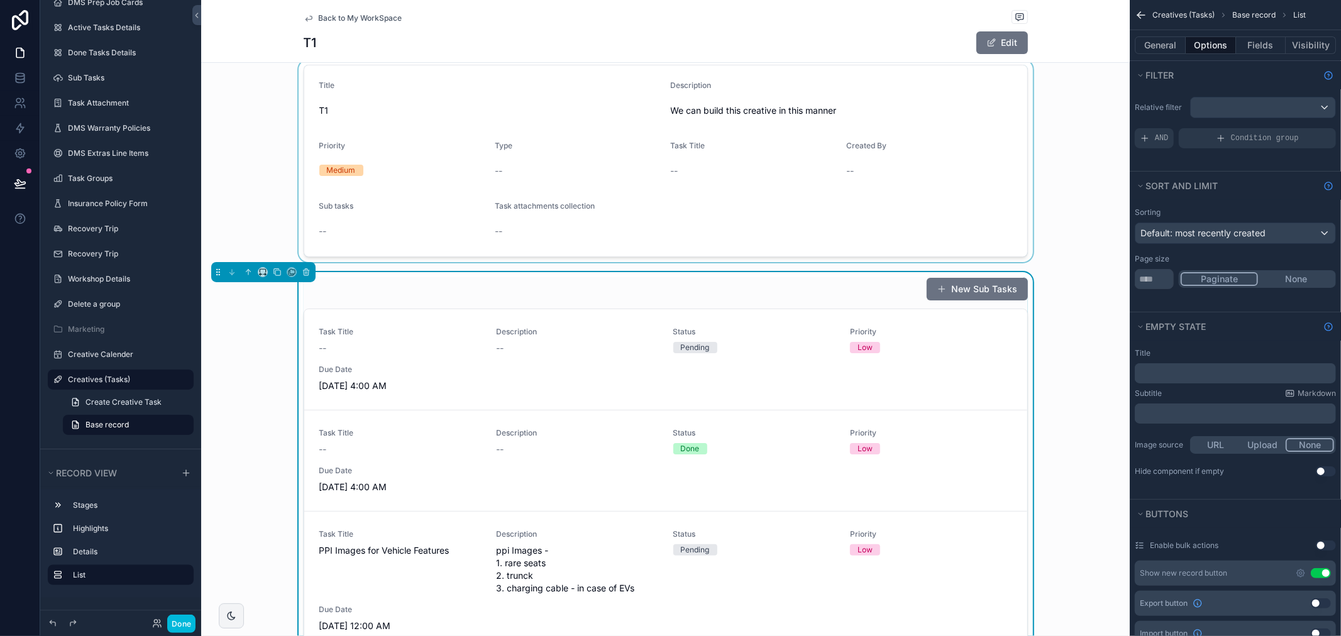
scroll to position [122, 0]
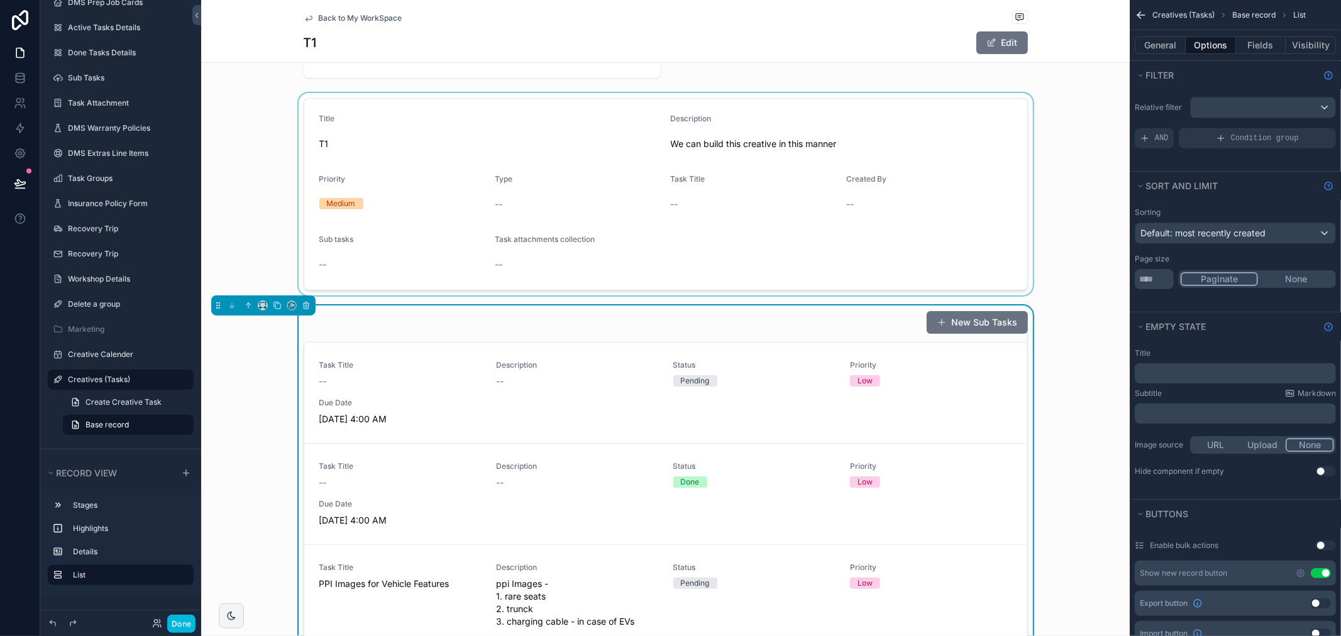
click at [474, 176] on div "scrollable content" at bounding box center [665, 194] width 928 height 202
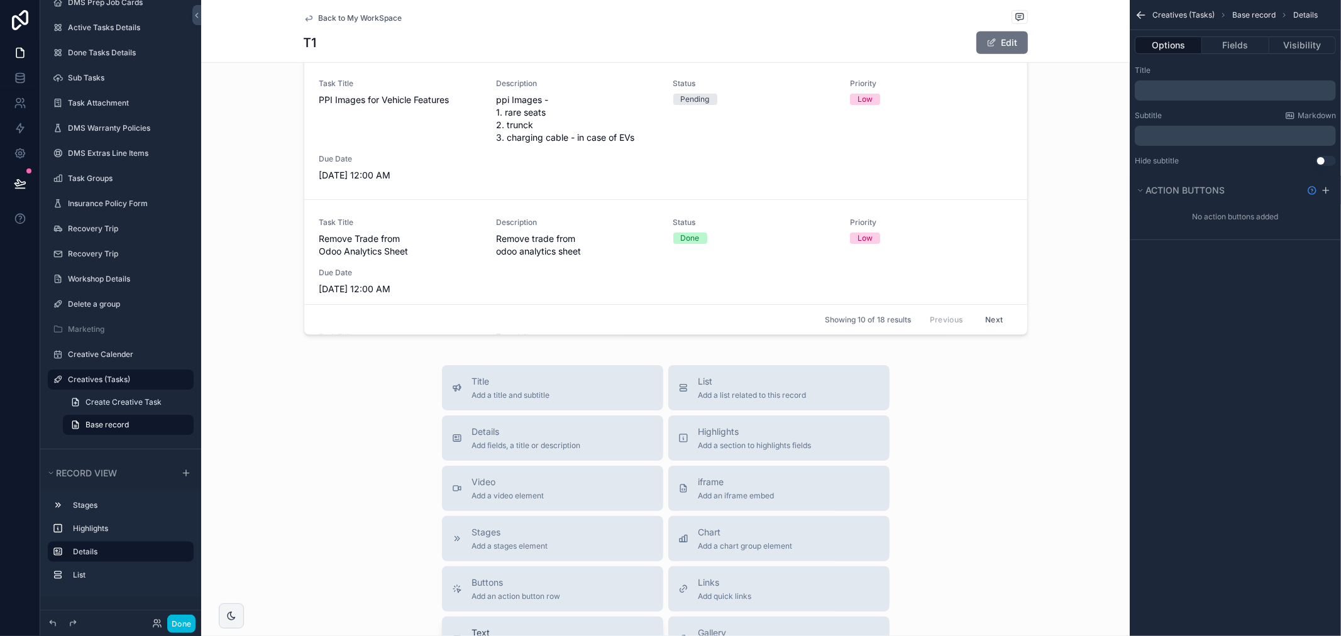
scroll to position [681, 0]
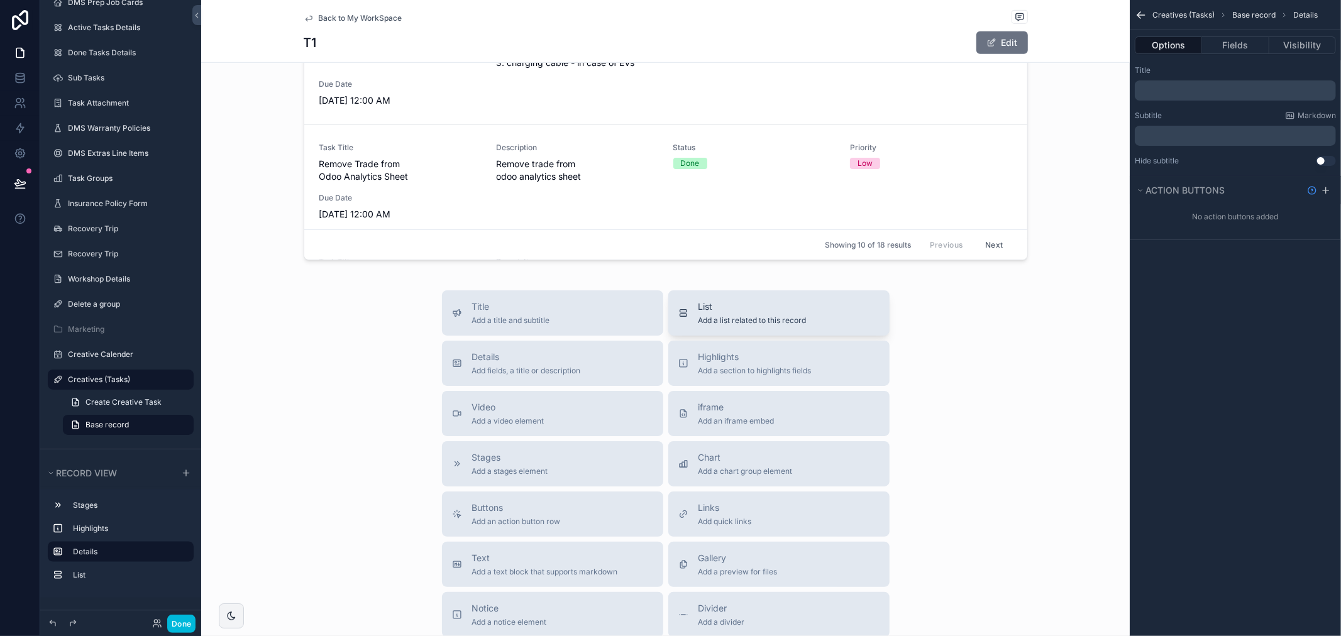
click at [732, 334] on button "List Add a list related to this record" at bounding box center [778, 312] width 221 height 45
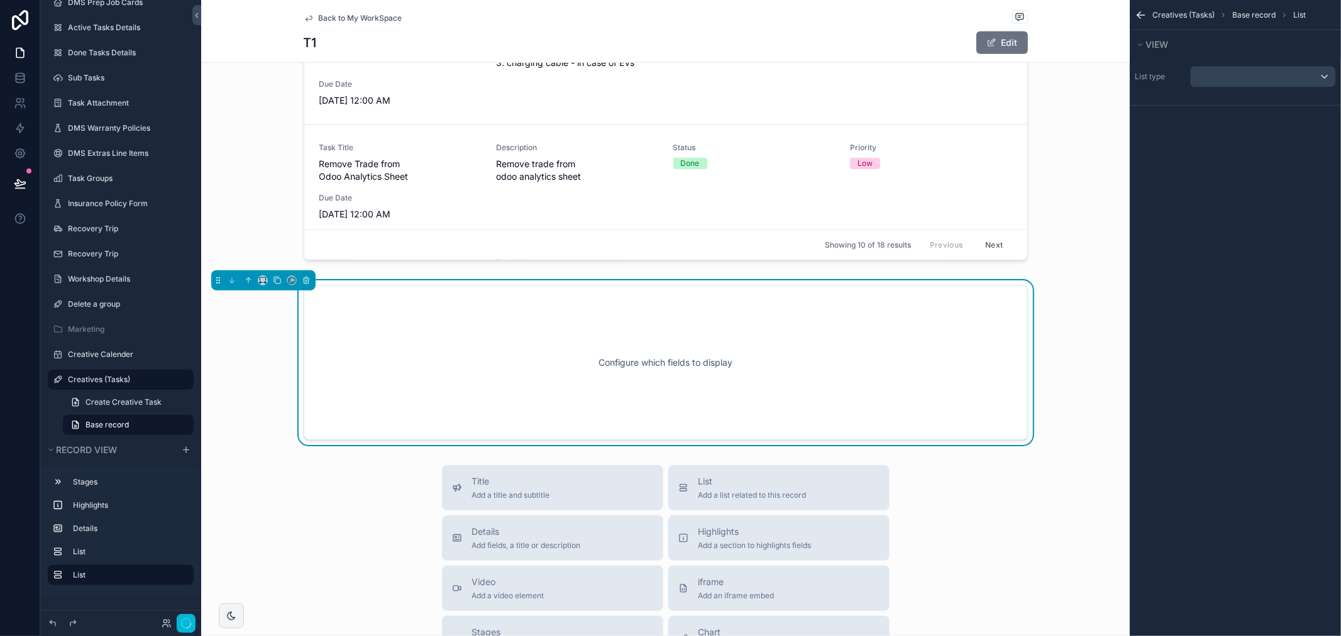
scroll to position [725, 0]
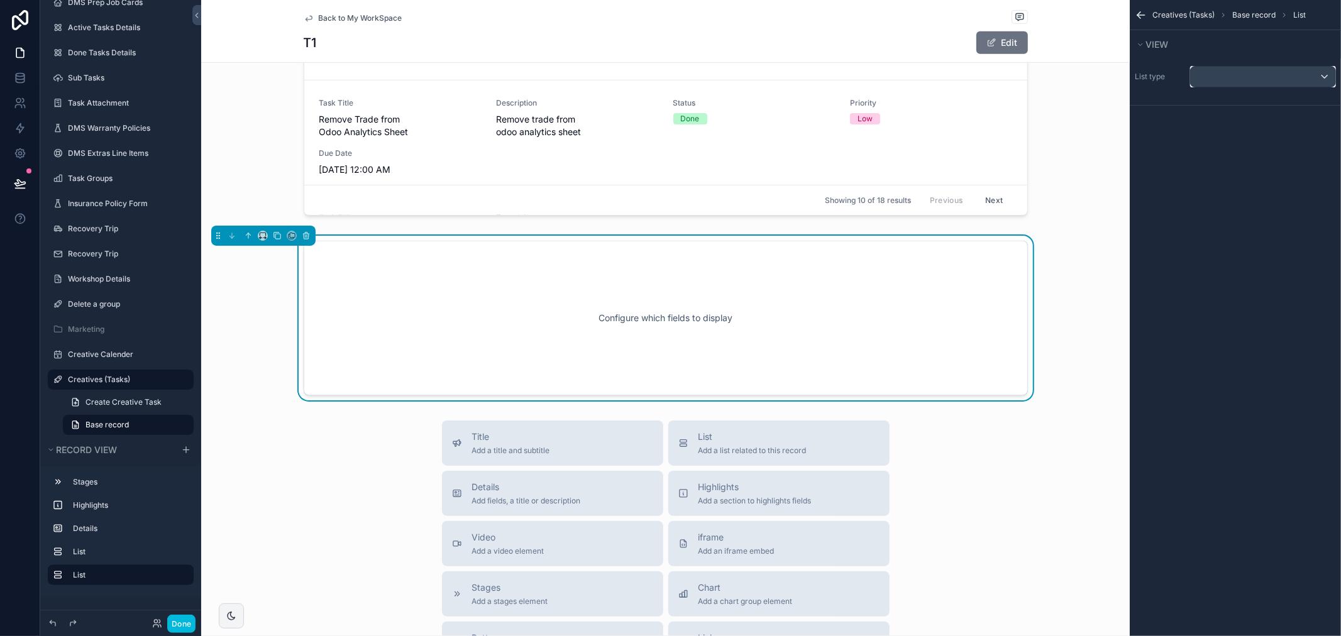
click at [1265, 72] on div "scrollable content" at bounding box center [1262, 77] width 145 height 20
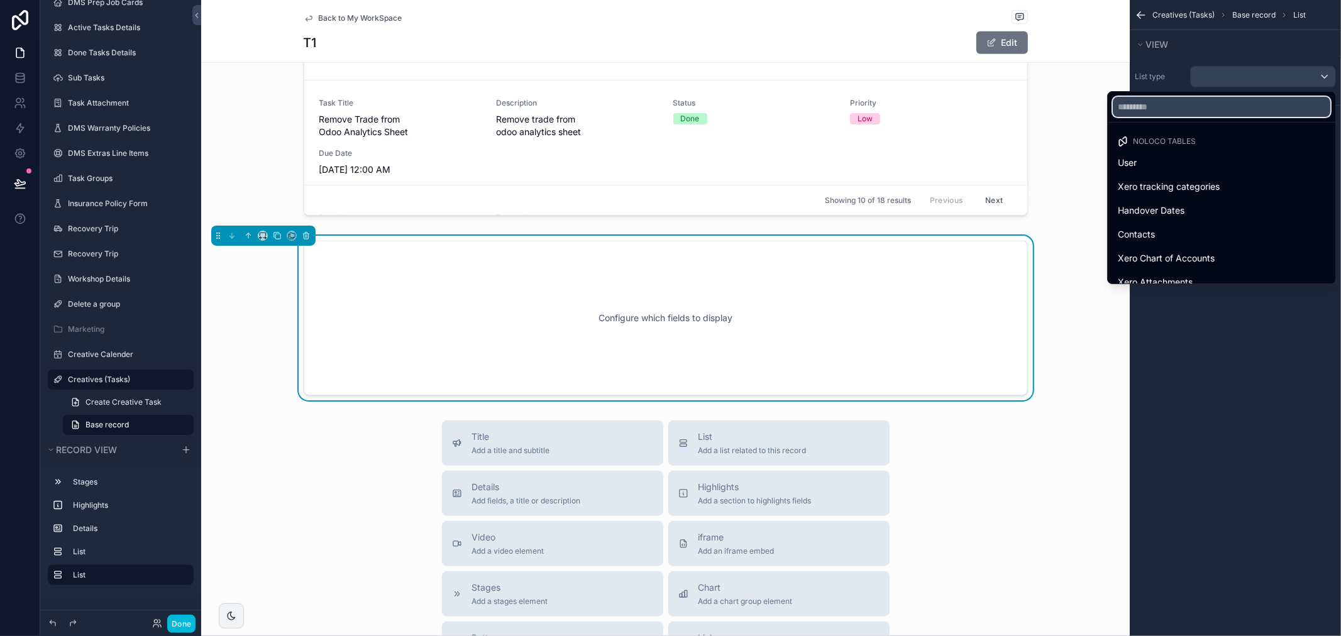
click at [1214, 106] on input "text" at bounding box center [1220, 107] width 217 height 20
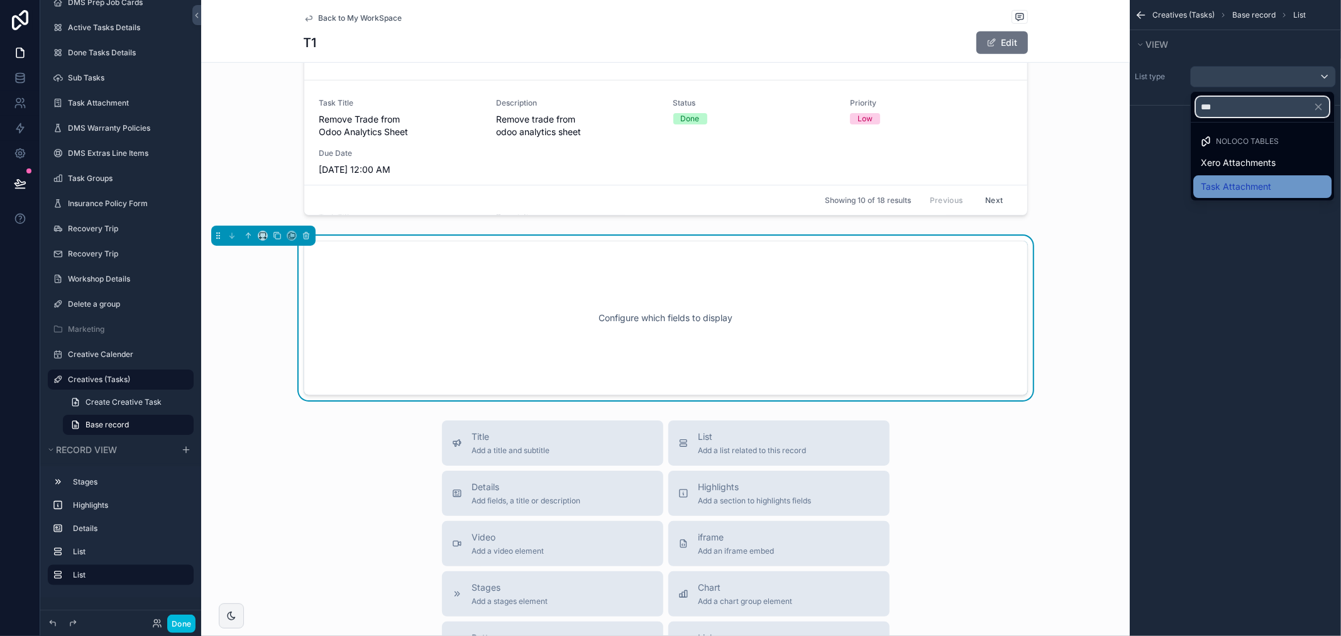
type input "***"
click at [1270, 185] on span "Task Attachment" at bounding box center [1235, 186] width 70 height 15
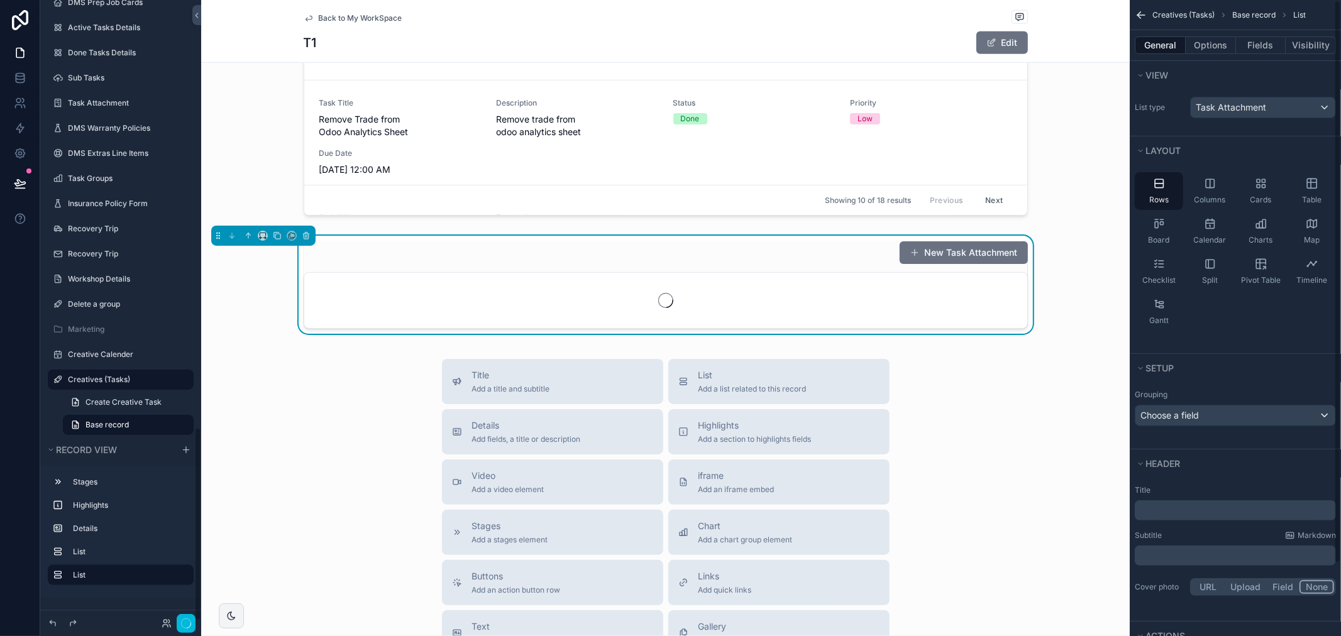
scroll to position [1368, 0]
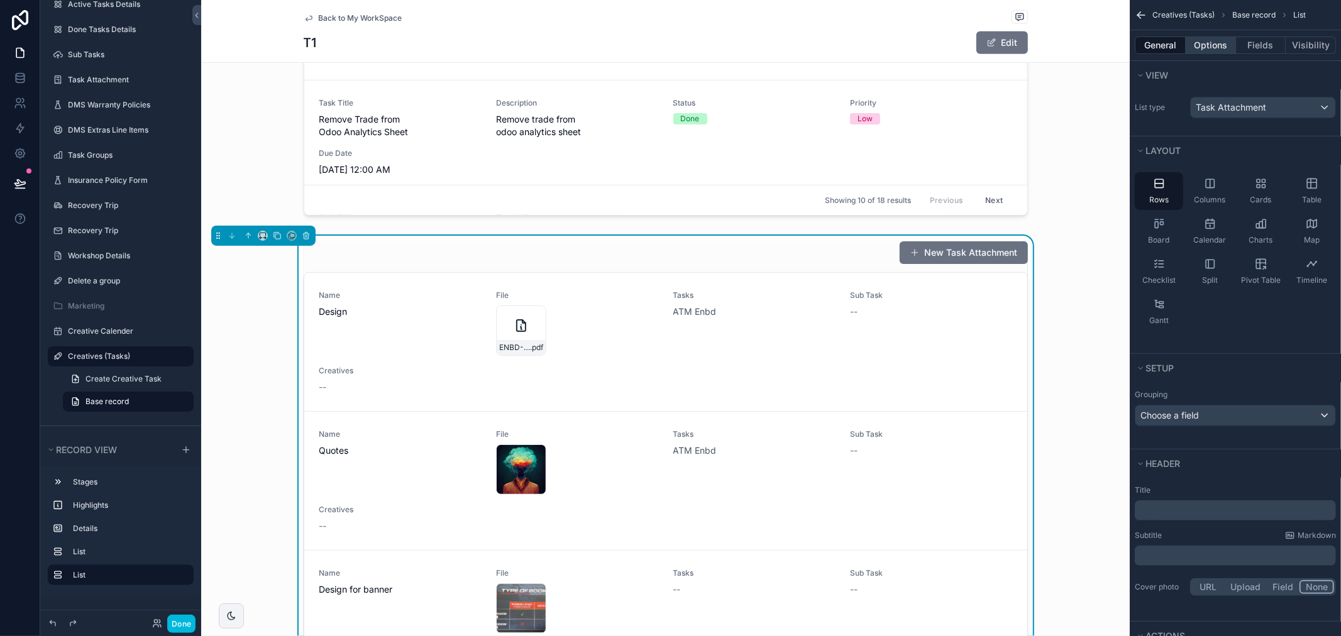
click at [1217, 48] on button "Options" at bounding box center [1210, 45] width 50 height 18
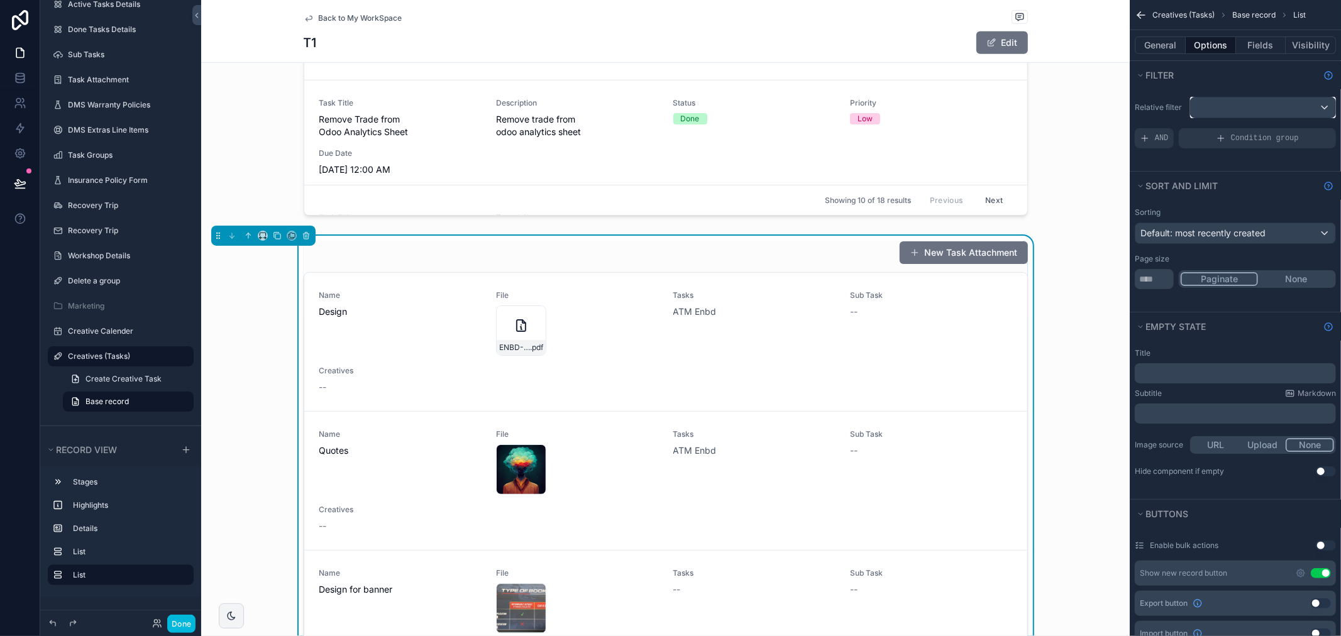
click at [1265, 116] on div "scrollable content" at bounding box center [1262, 107] width 145 height 20
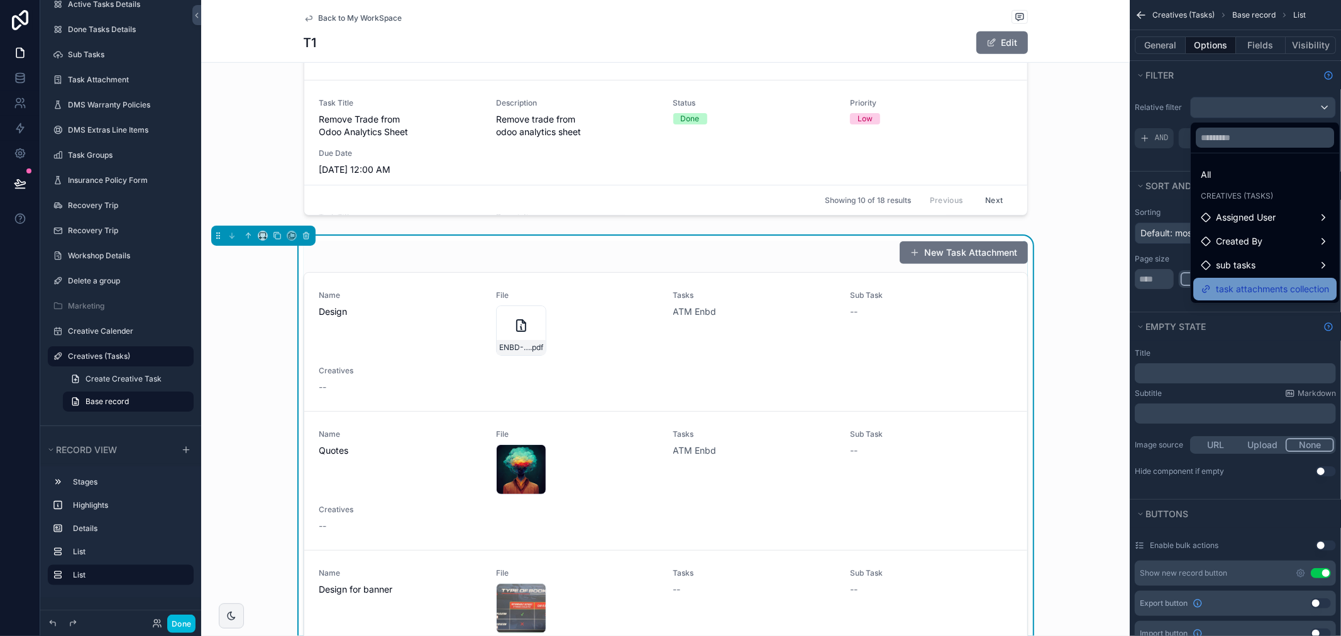
click at [1252, 289] on span "task attachments collection" at bounding box center [1271, 289] width 113 height 15
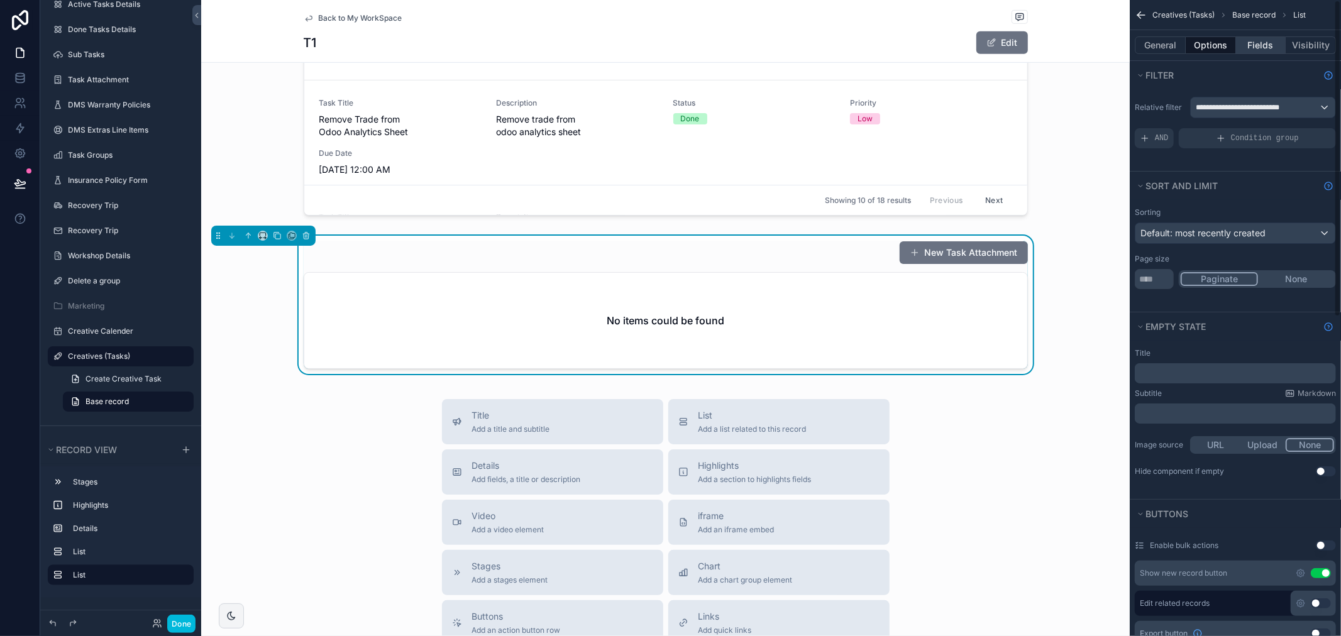
drag, startPoint x: 1261, startPoint y: 29, endPoint x: 1258, endPoint y: 45, distance: 16.8
click at [1261, 31] on div "**********" at bounding box center [1234, 627] width 211 height 1254
click at [1258, 45] on button "Fields" at bounding box center [1261, 45] width 50 height 18
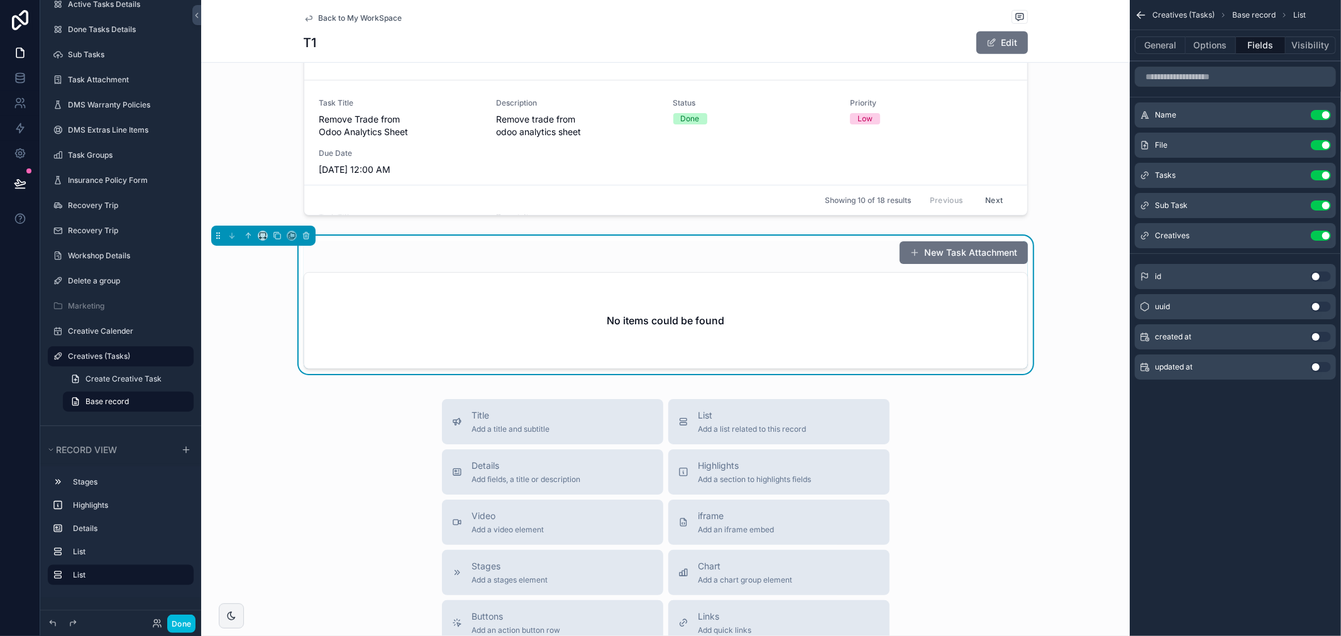
click at [1320, 178] on button "Use setting" at bounding box center [1320, 175] width 20 height 10
click at [1320, 170] on button "Use setting" at bounding box center [1320, 175] width 20 height 10
click at [1318, 177] on button "Use setting" at bounding box center [1320, 175] width 20 height 10
click at [1322, 245] on button "Use setting" at bounding box center [1320, 246] width 20 height 10
click at [1154, 47] on button "General" at bounding box center [1159, 45] width 51 height 18
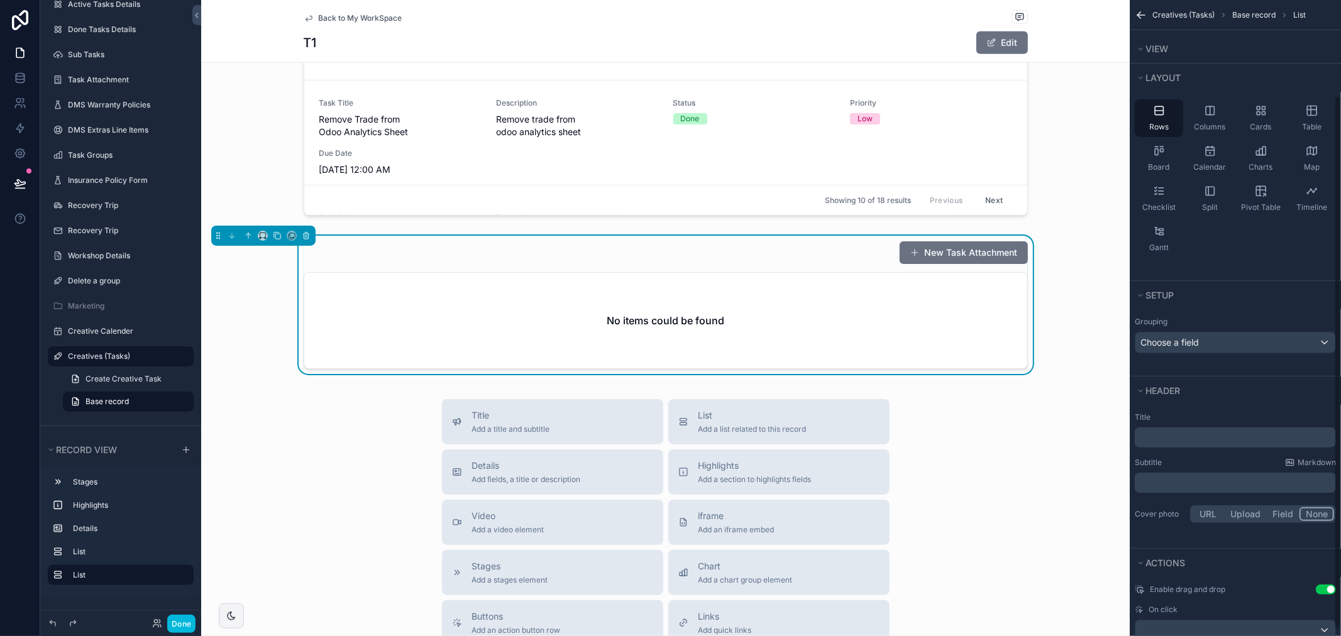
scroll to position [121, 0]
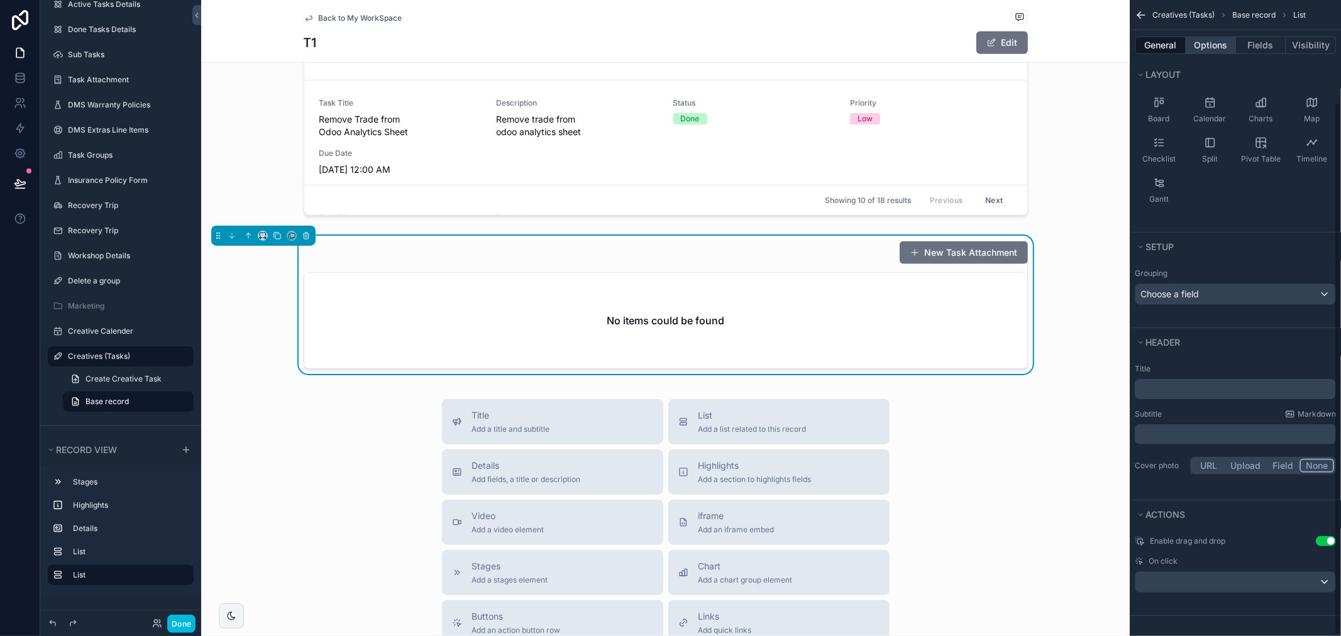
click at [1188, 45] on button "Options" at bounding box center [1210, 45] width 50 height 18
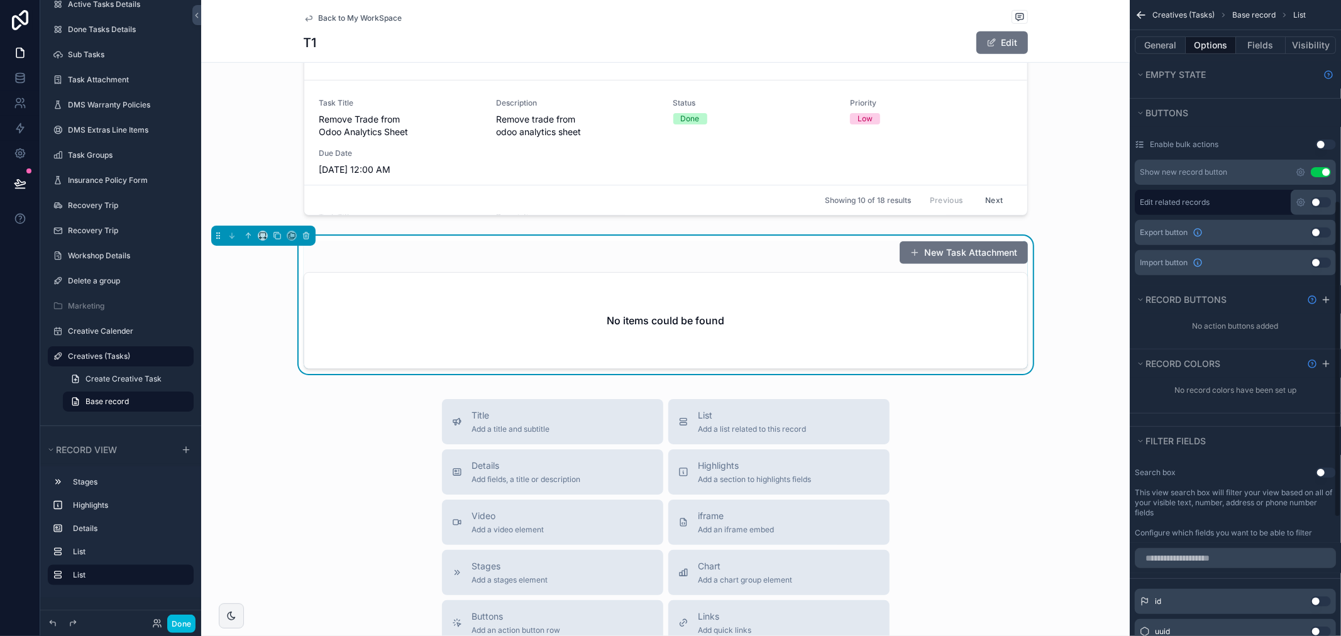
scroll to position [400, 0]
click at [1298, 171] on icon "scrollable content" at bounding box center [1300, 173] width 10 height 10
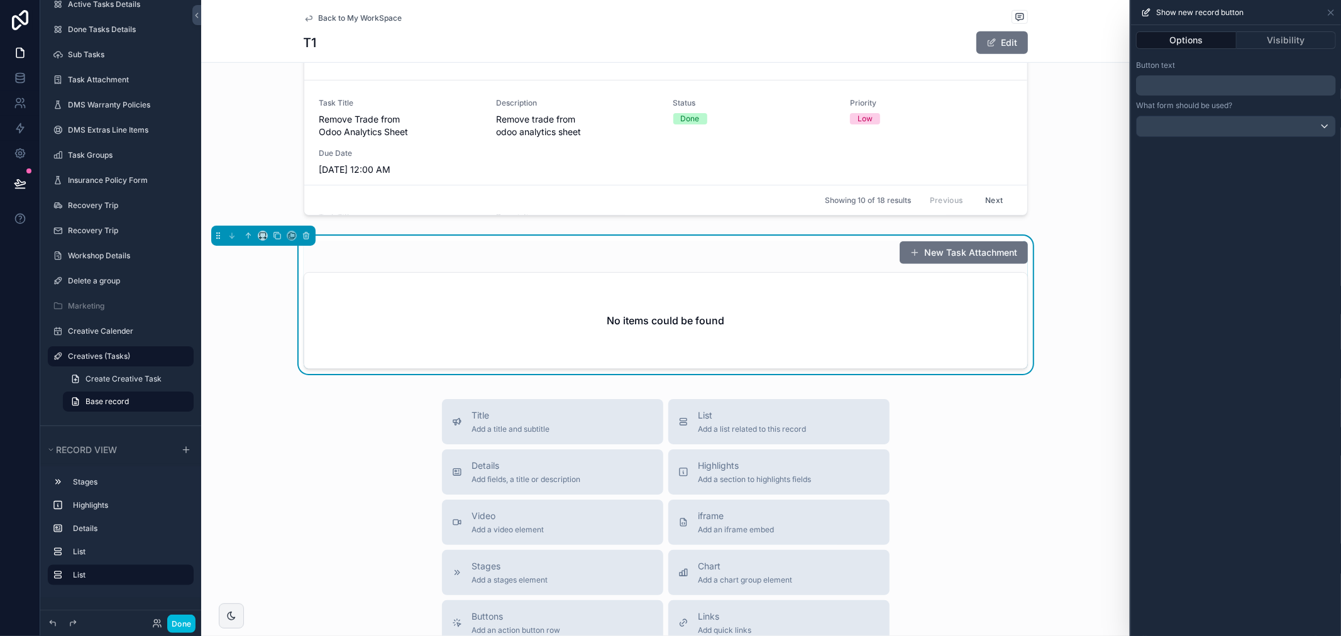
click at [1257, 84] on p "﻿" at bounding box center [1237, 85] width 192 height 15
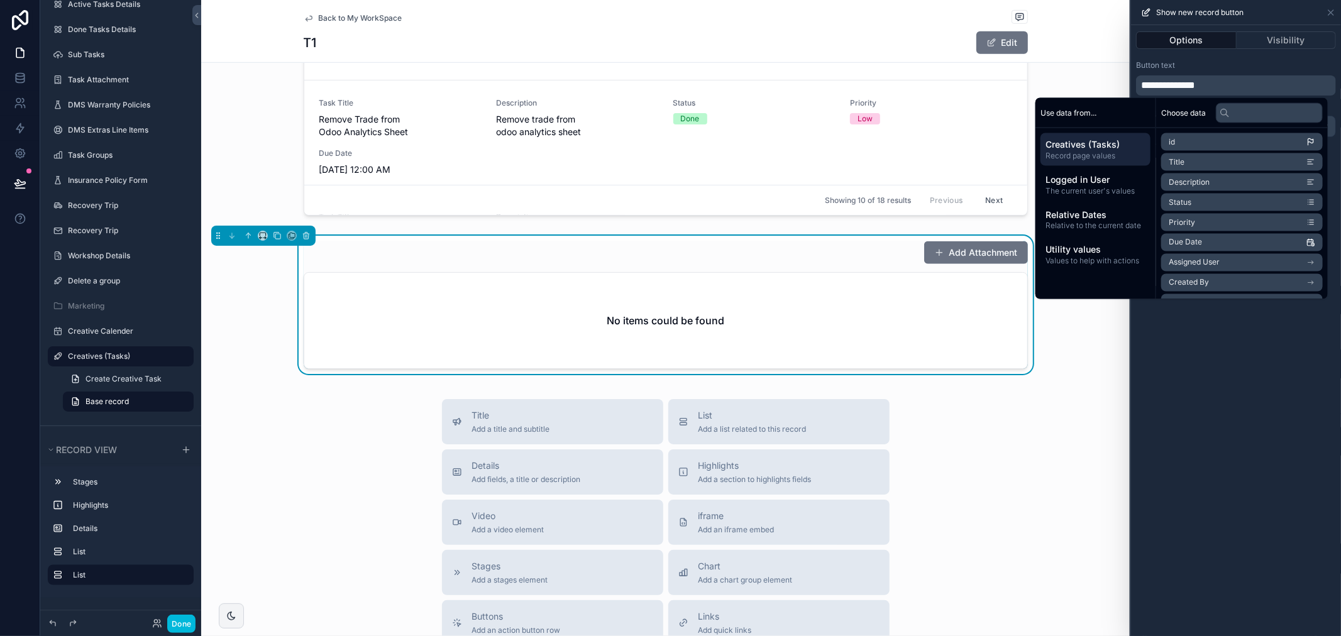
click at [1252, 65] on div "Button text" at bounding box center [1236, 65] width 200 height 10
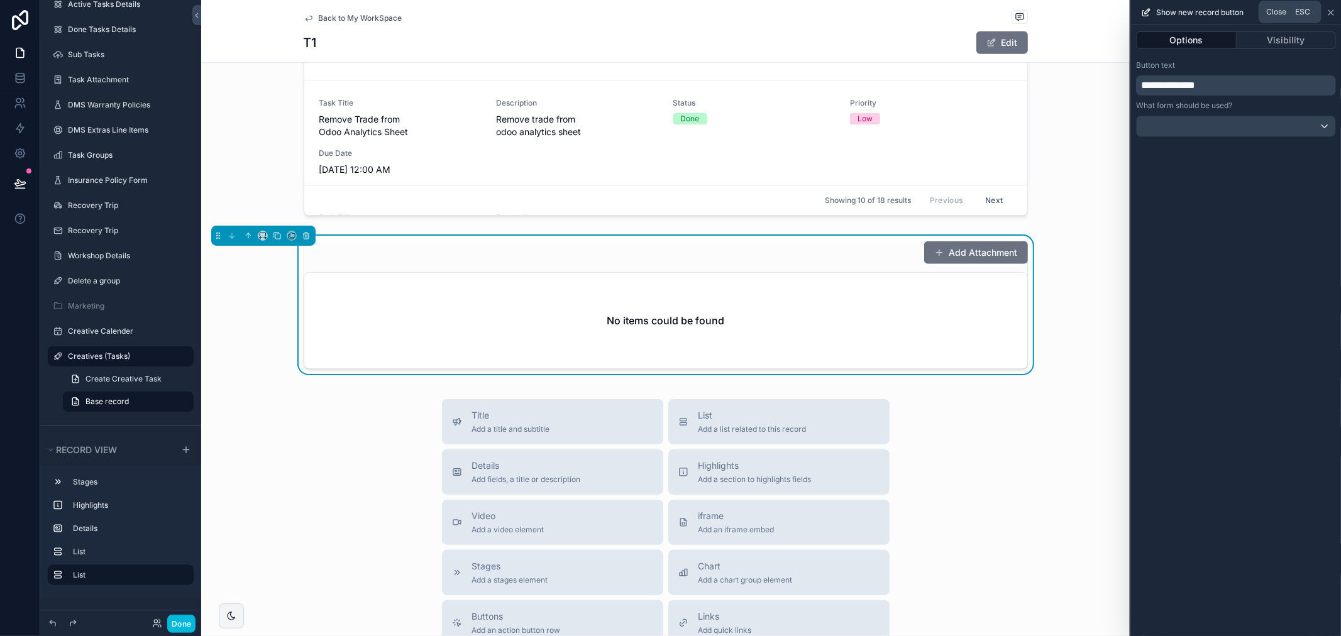
drag, startPoint x: 1325, startPoint y: 9, endPoint x: 1332, endPoint y: 9, distance: 7.5
click at [1324, 9] on div "**********" at bounding box center [670, 318] width 1341 height 636
click at [1340, 15] on div "Show new record button" at bounding box center [1236, 12] width 210 height 25
click at [1327, 19] on div "Show new record button" at bounding box center [1236, 12] width 200 height 25
click at [1327, 15] on icon at bounding box center [1330, 13] width 10 height 10
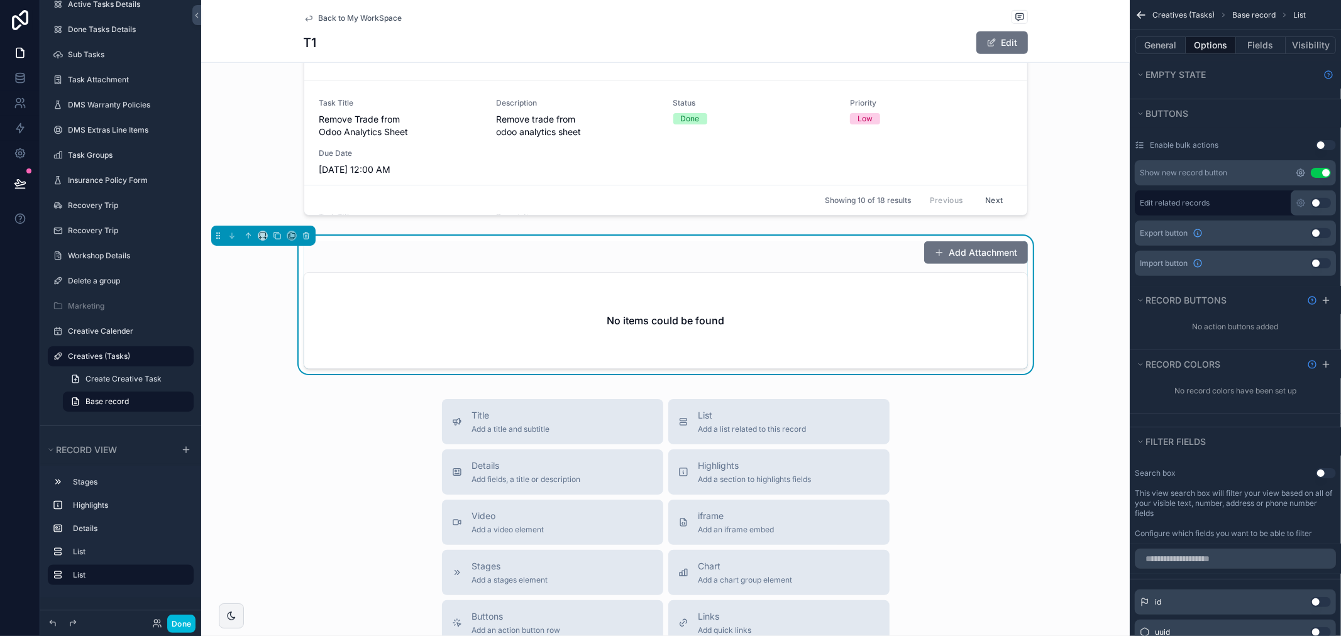
click at [1302, 170] on icon "scrollable content" at bounding box center [1301, 173] width 8 height 8
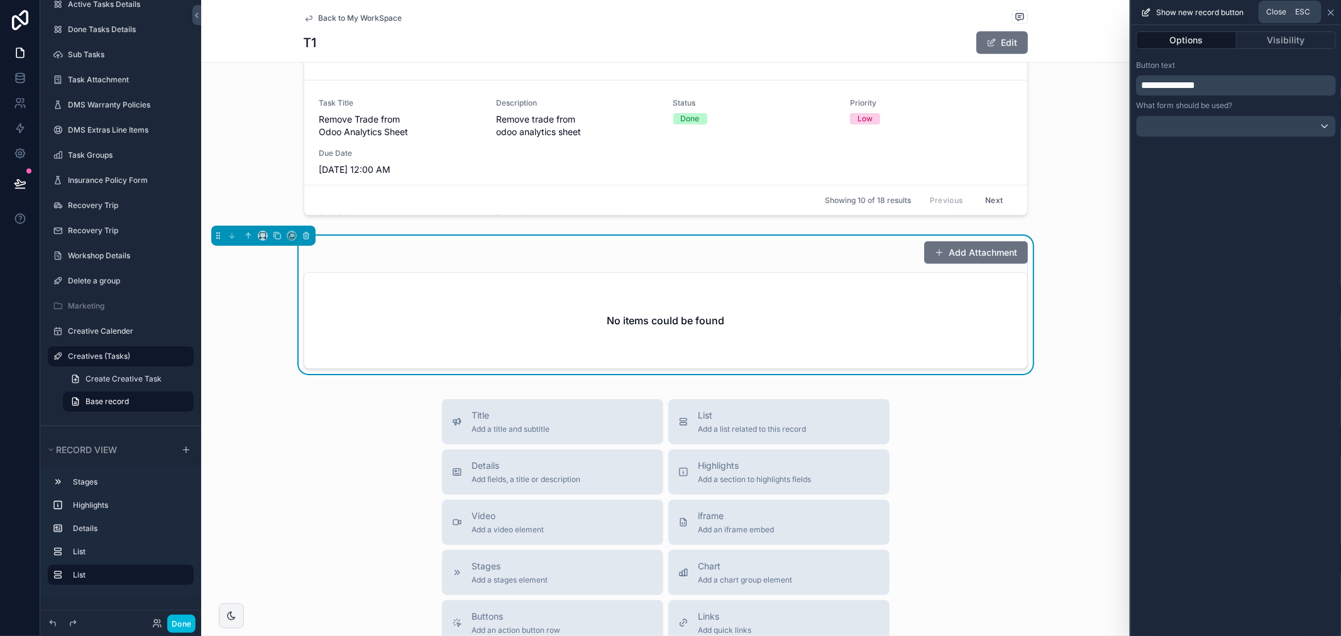
click at [1326, 10] on icon at bounding box center [1330, 13] width 10 height 10
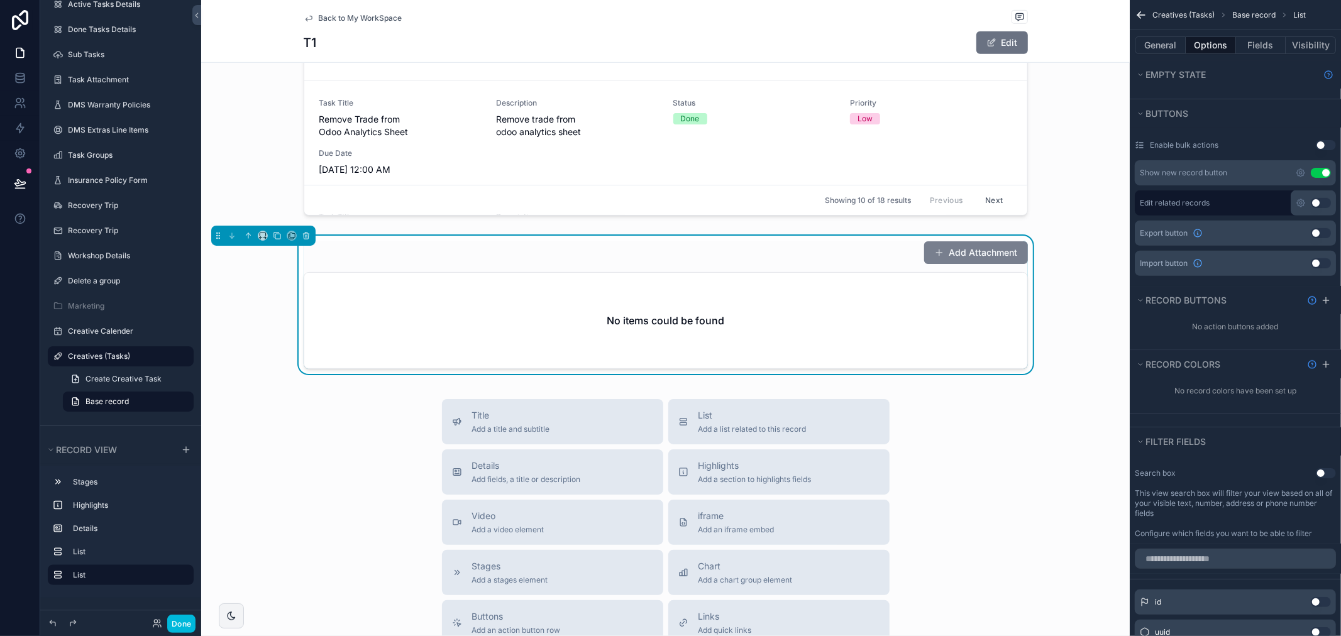
click at [990, 242] on button "Add Attachment" at bounding box center [976, 252] width 104 height 23
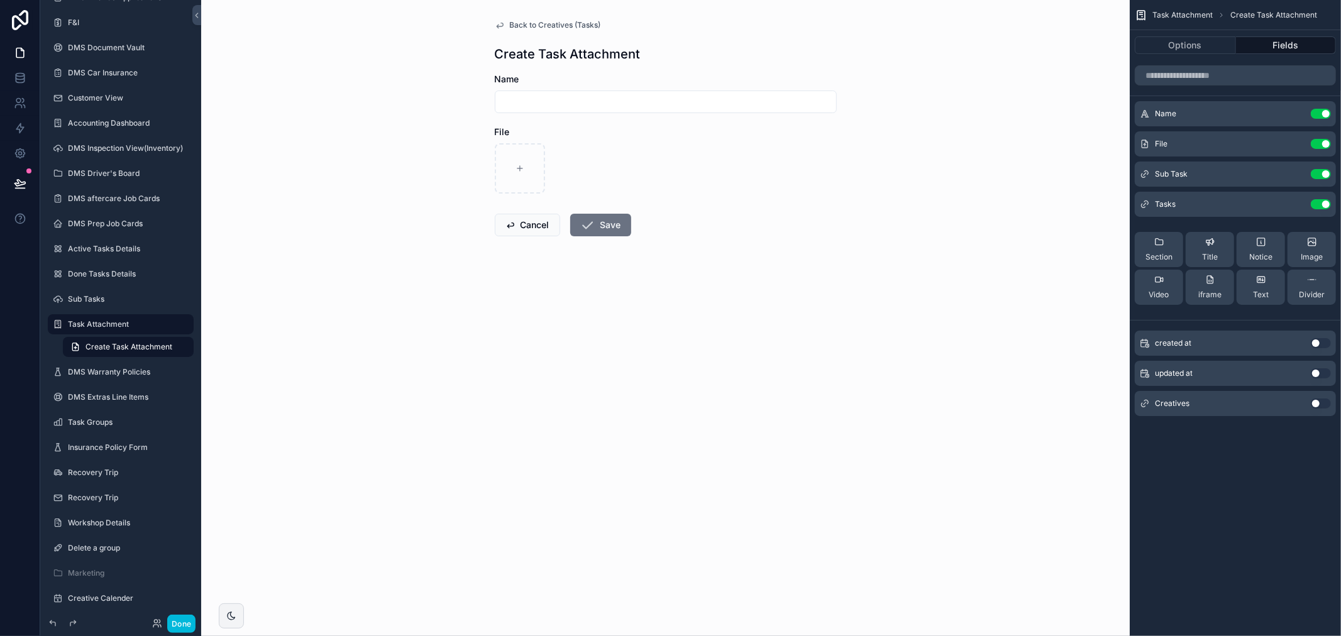
click at [498, 26] on icon "scrollable content" at bounding box center [500, 25] width 10 height 10
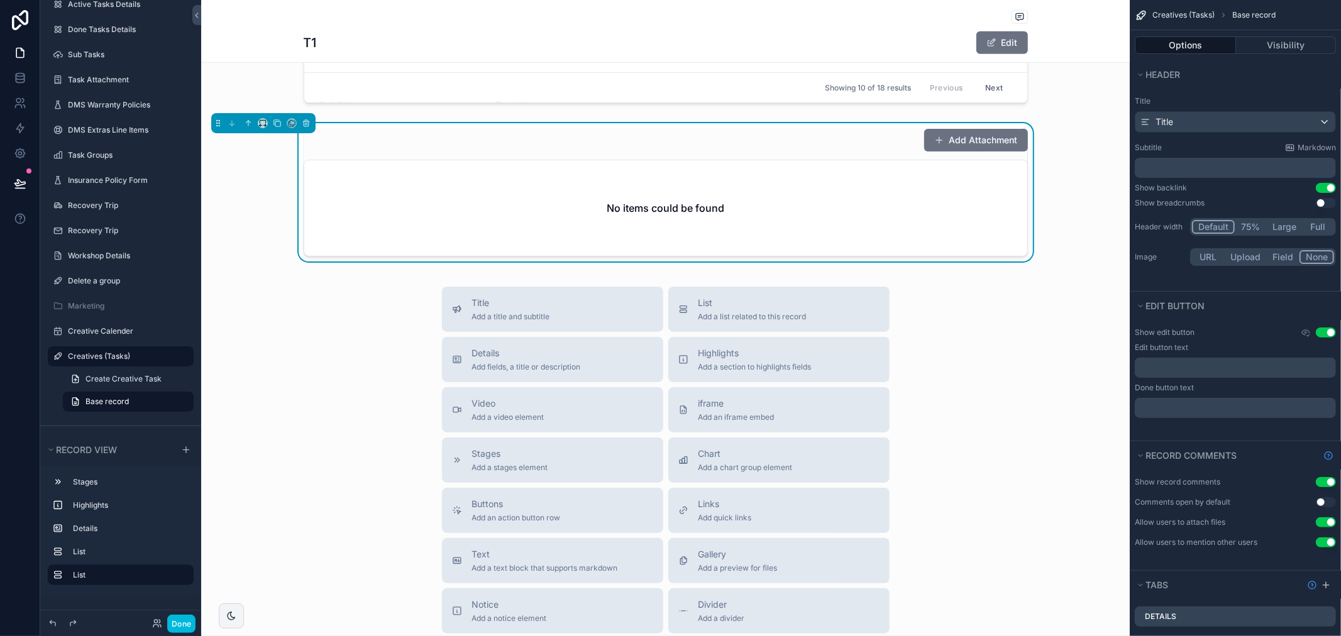
scroll to position [488, 0]
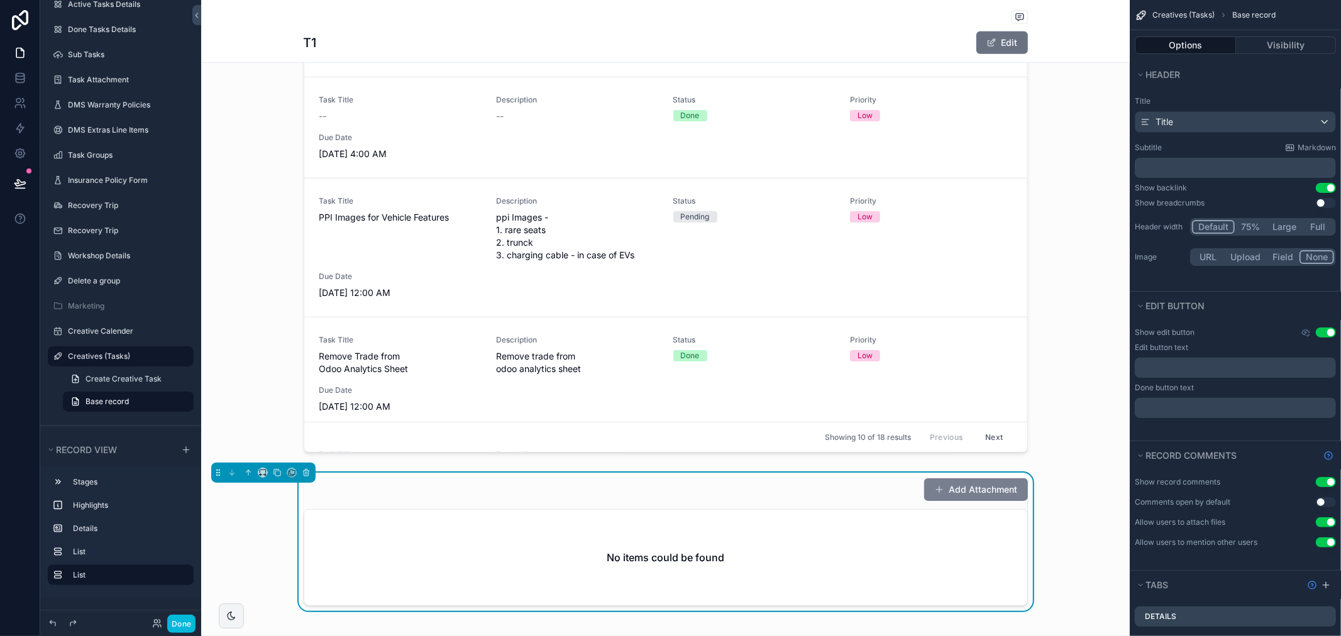
click at [988, 486] on button "Add Attachment" at bounding box center [976, 489] width 104 height 23
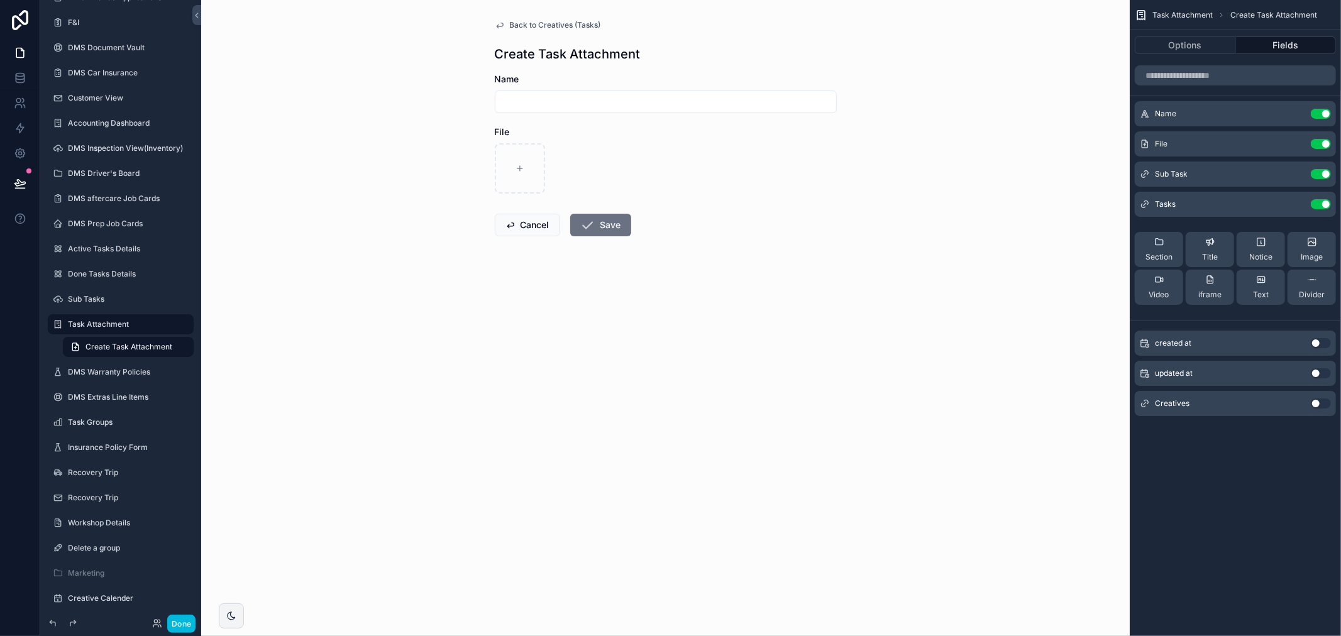
click at [524, 23] on span "Back to Creatives (Tasks)" at bounding box center [555, 25] width 91 height 10
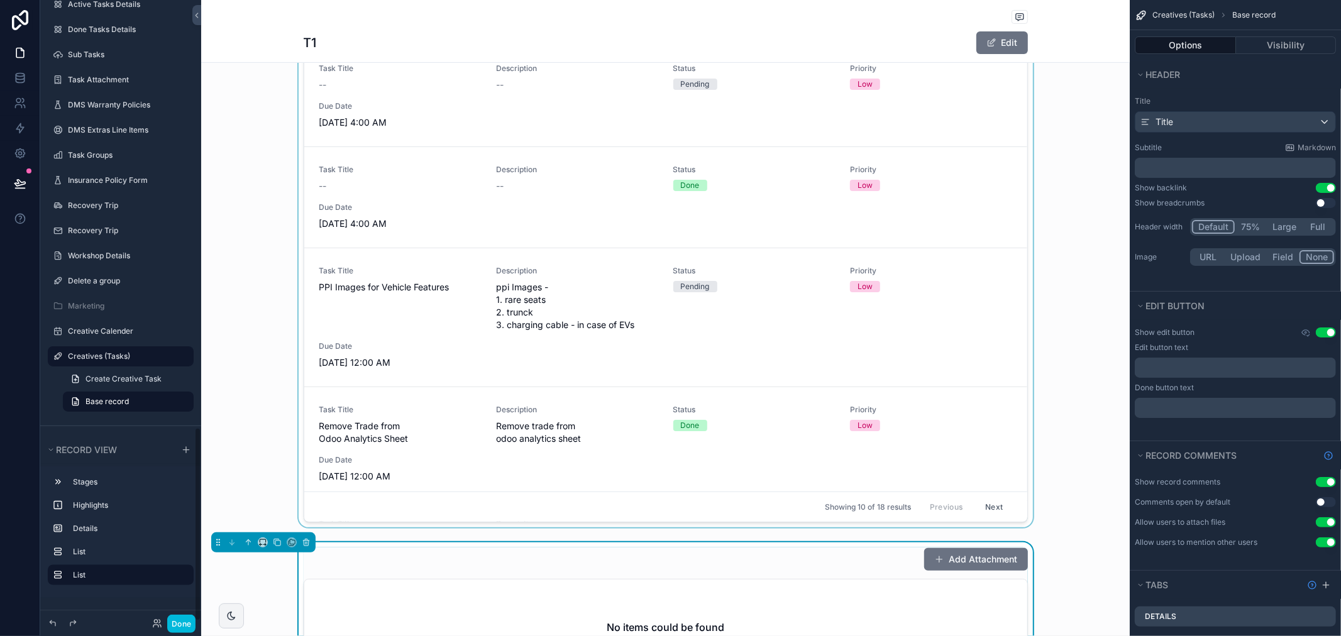
scroll to position [698, 0]
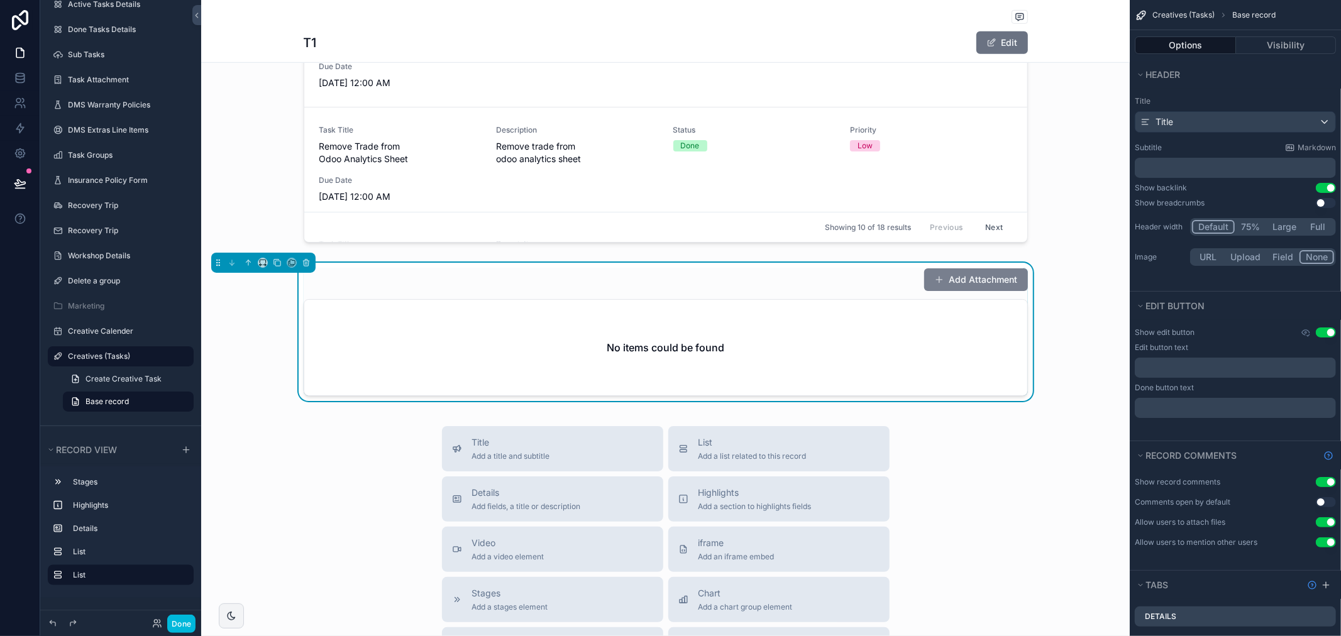
click at [966, 281] on button "Add Attachment" at bounding box center [976, 279] width 104 height 23
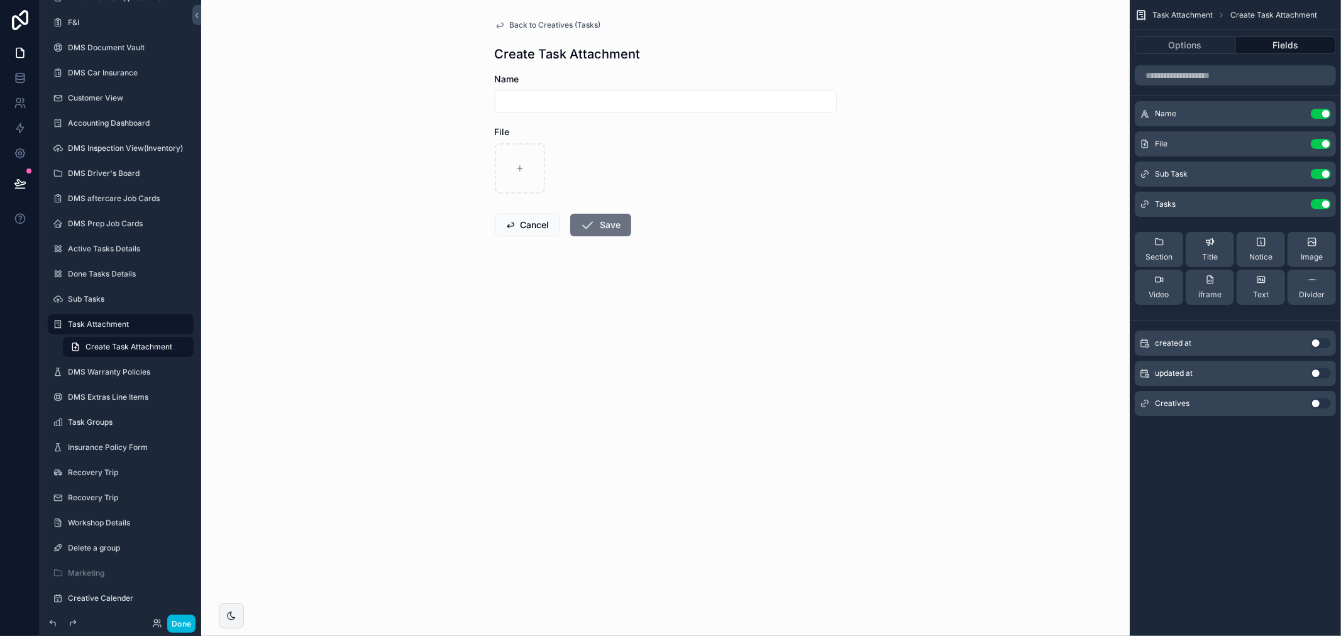
click at [0, 0] on icon "scrollable content" at bounding box center [0, 0] width 0 height 0
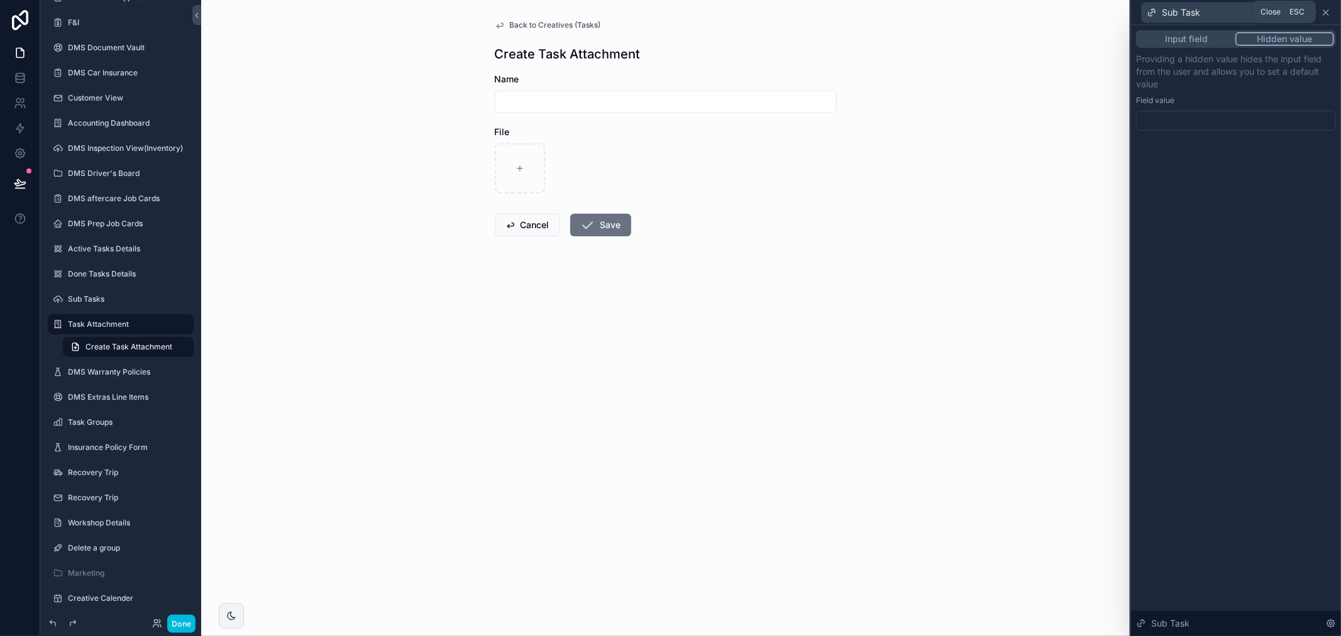
click at [1321, 11] on icon at bounding box center [1325, 13] width 10 height 10
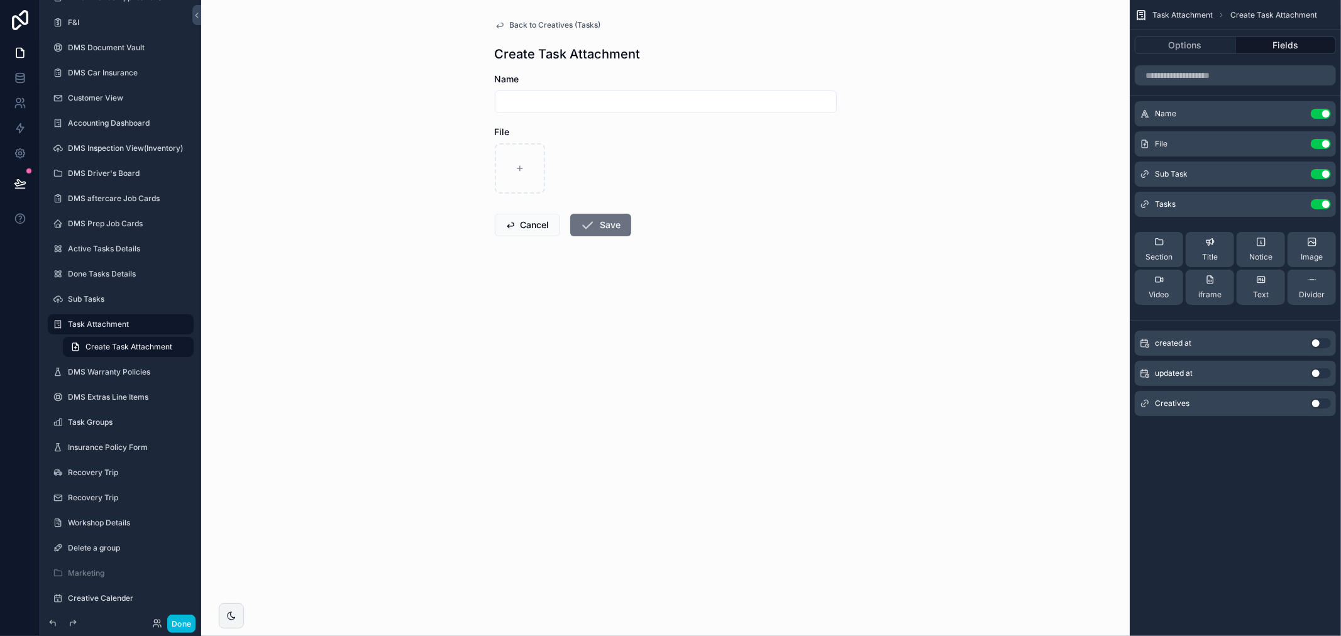
click at [0, 0] on icon "scrollable content" at bounding box center [0, 0] width 0 height 0
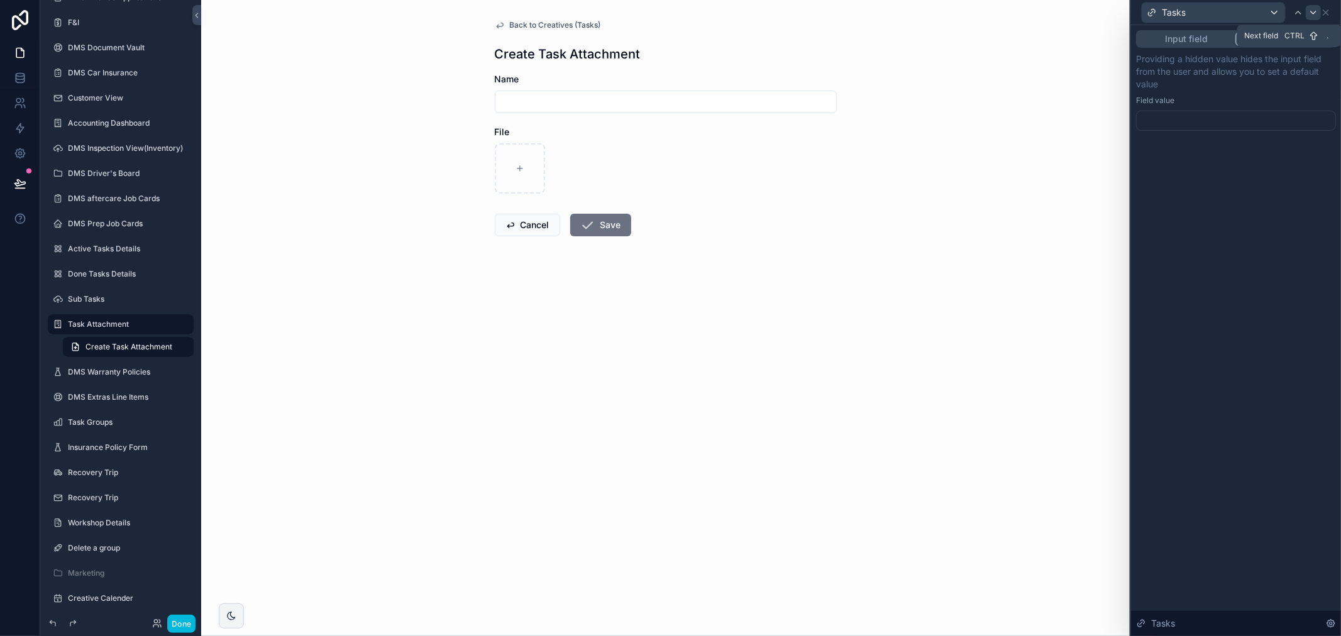
click at [1317, 15] on icon at bounding box center [1313, 13] width 10 height 10
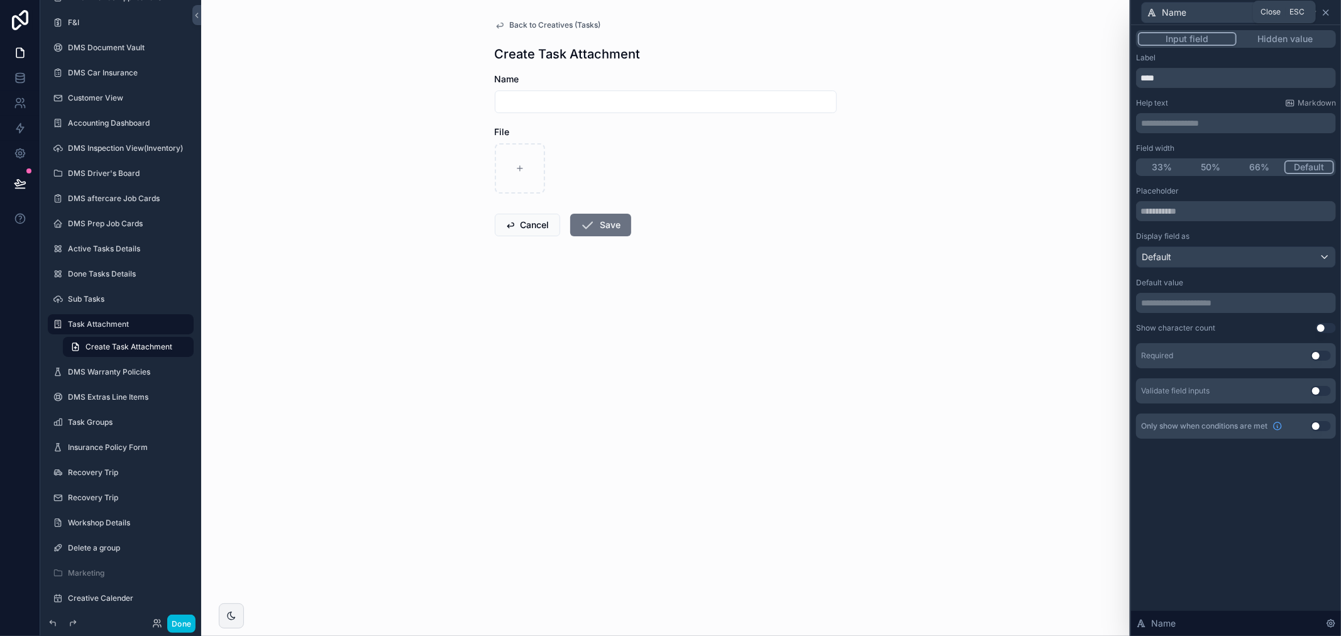
click at [1322, 11] on icon at bounding box center [1325, 13] width 10 height 10
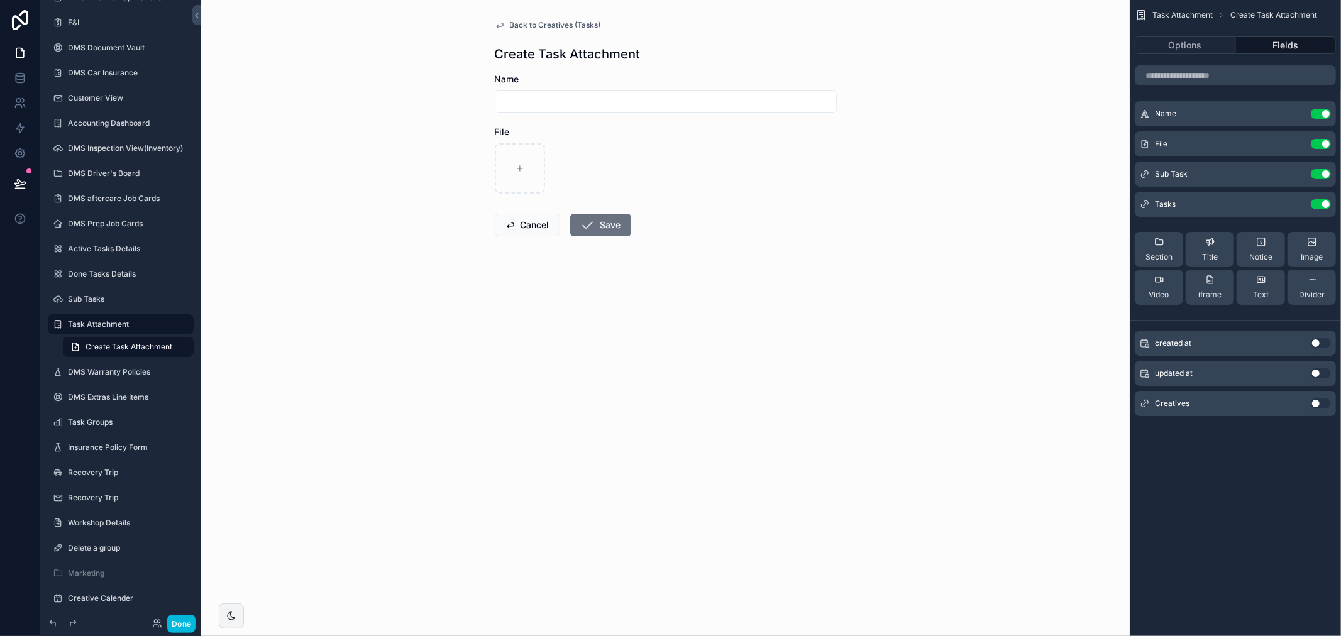
click at [1316, 405] on button "Use setting" at bounding box center [1320, 403] width 20 height 10
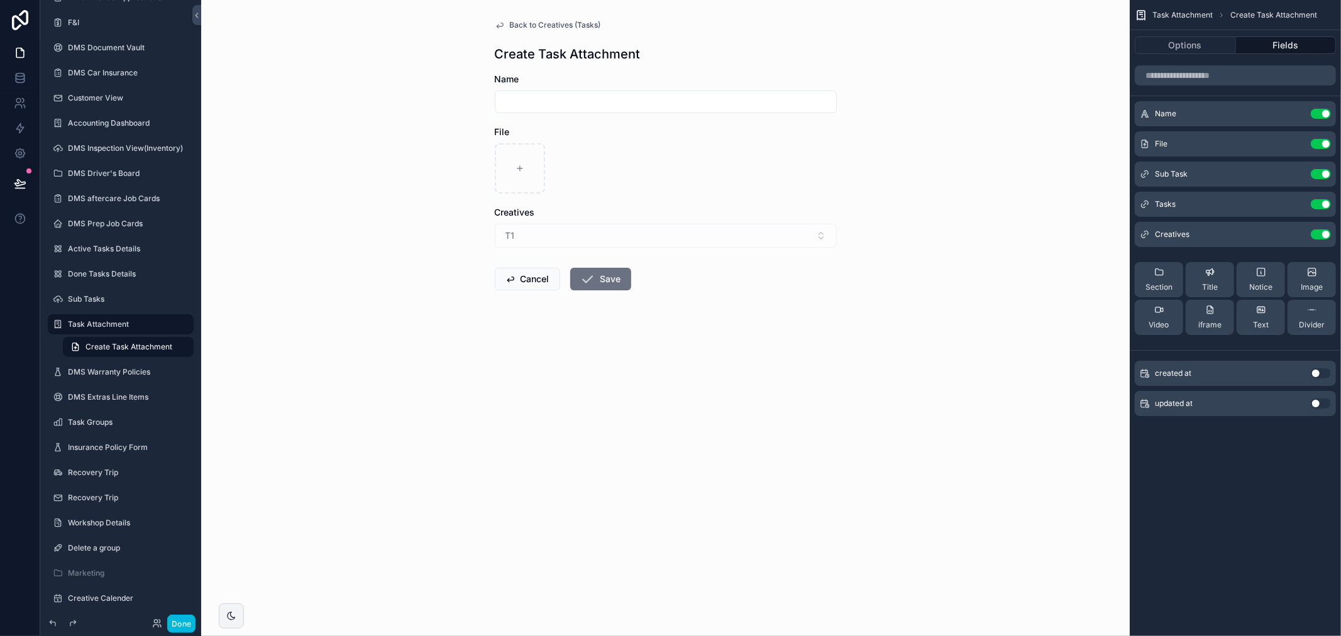
click at [0, 0] on icon "scrollable content" at bounding box center [0, 0] width 0 height 0
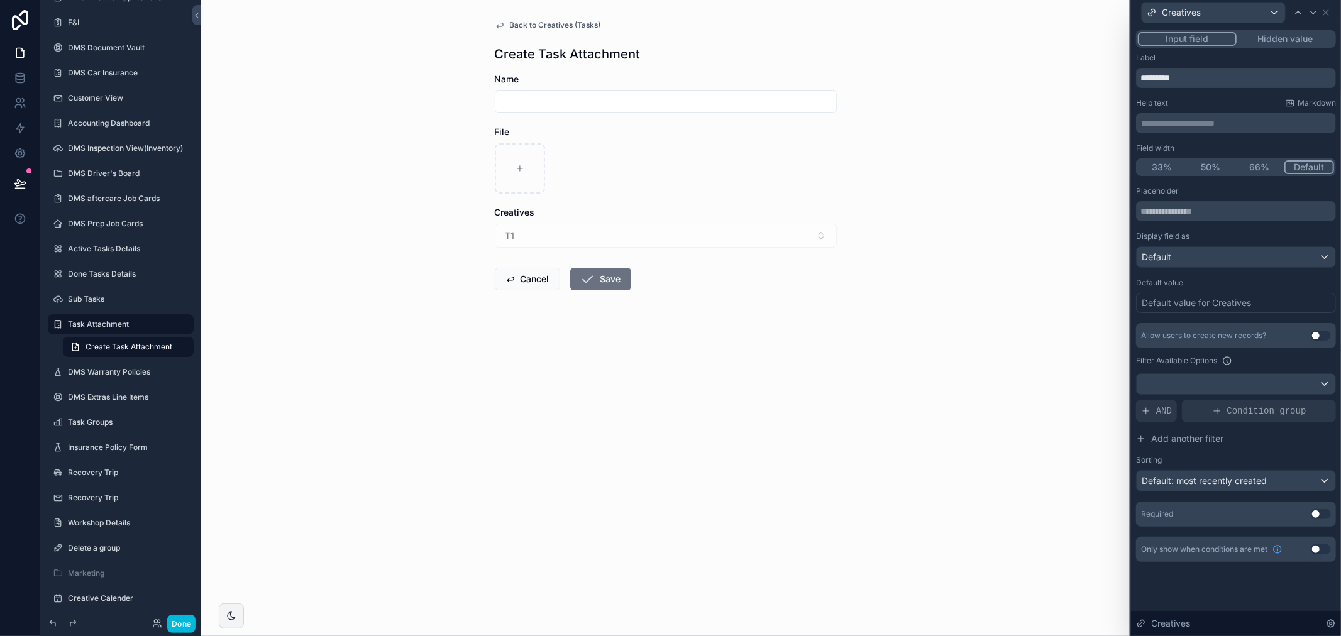
click at [1298, 39] on button "Hidden value" at bounding box center [1284, 39] width 97 height 14
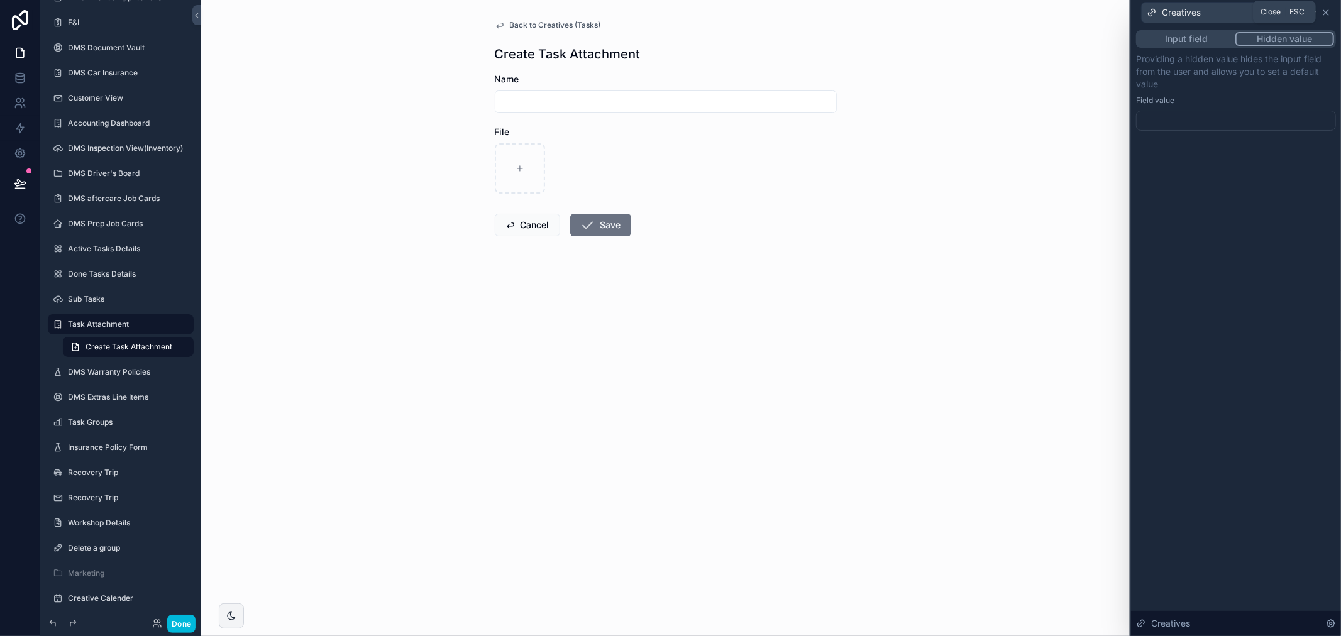
click at [1322, 8] on icon at bounding box center [1325, 13] width 10 height 10
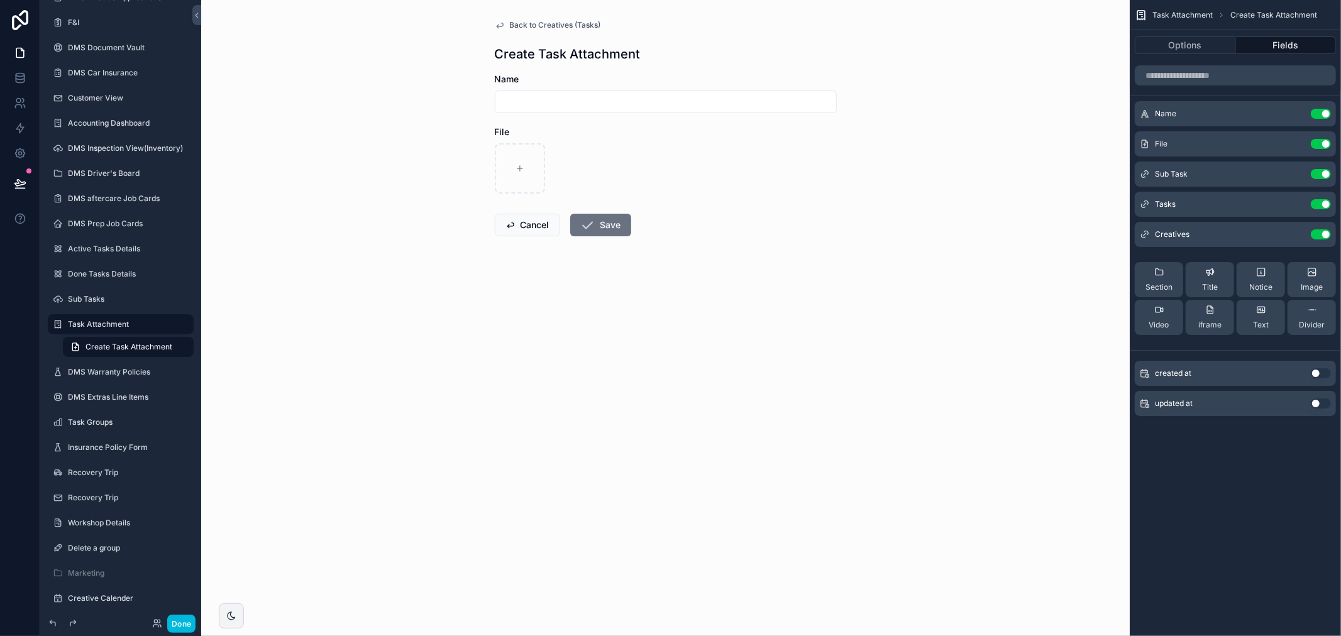
click at [0, 0] on icon "scrollable content" at bounding box center [0, 0] width 0 height 0
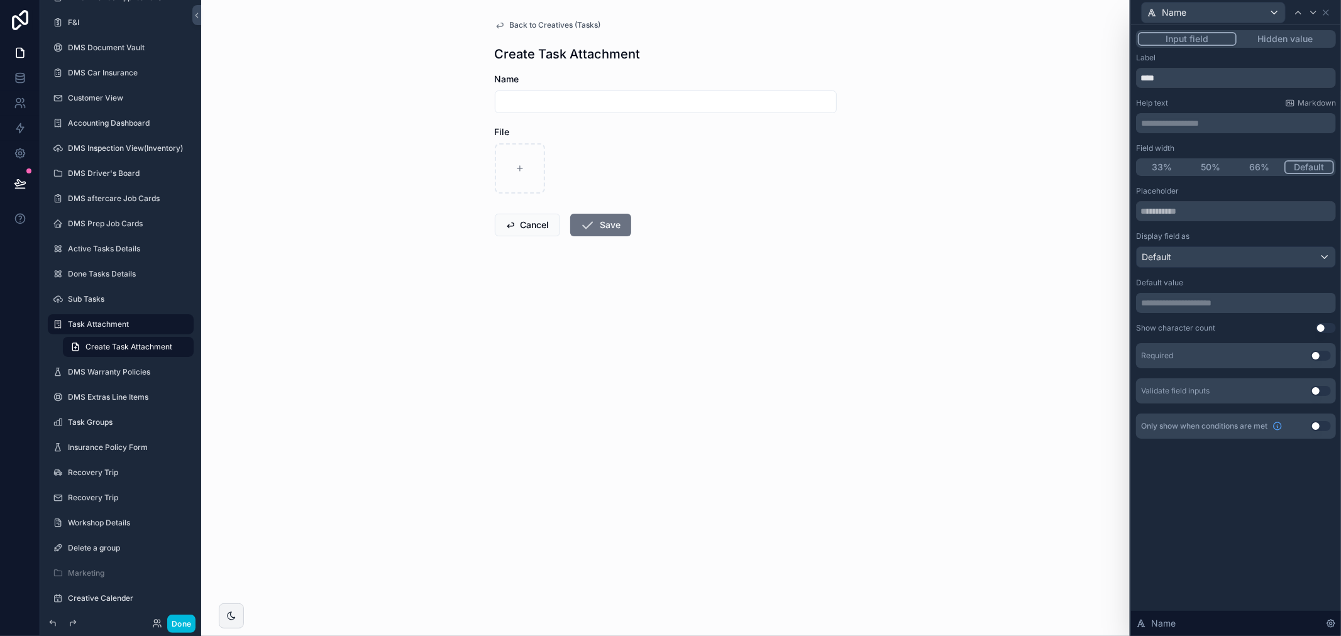
click at [1319, 354] on button "Use setting" at bounding box center [1320, 356] width 20 height 10
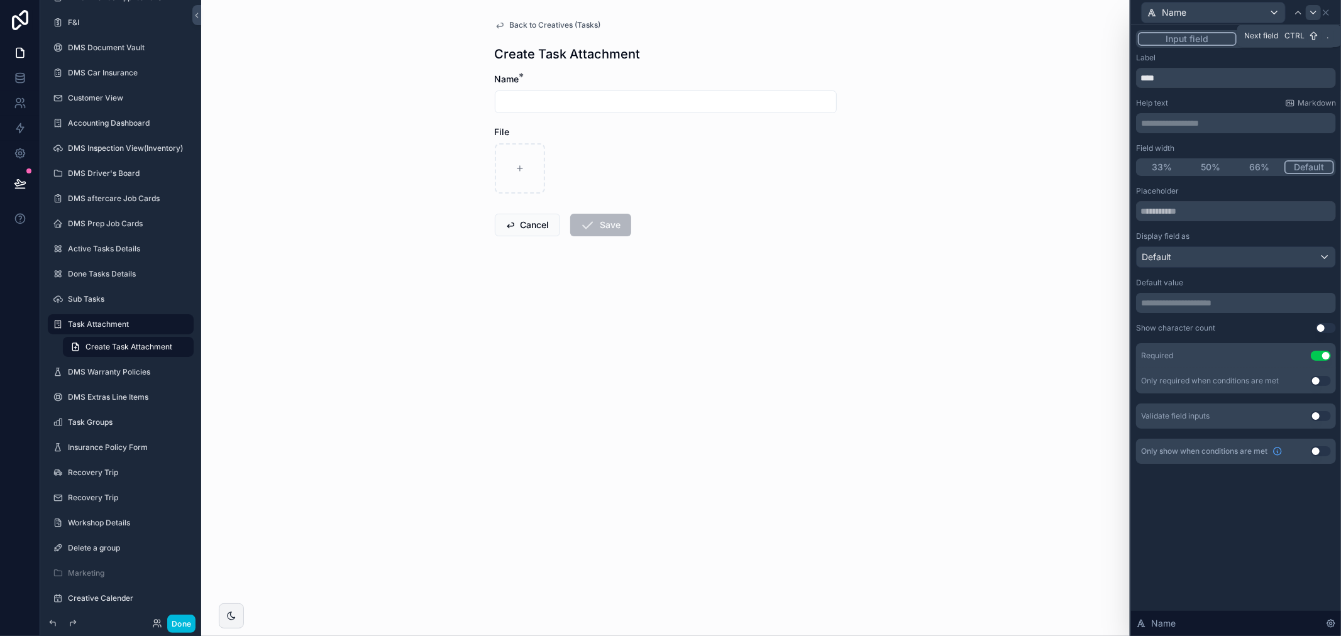
click at [1310, 10] on icon at bounding box center [1313, 13] width 10 height 10
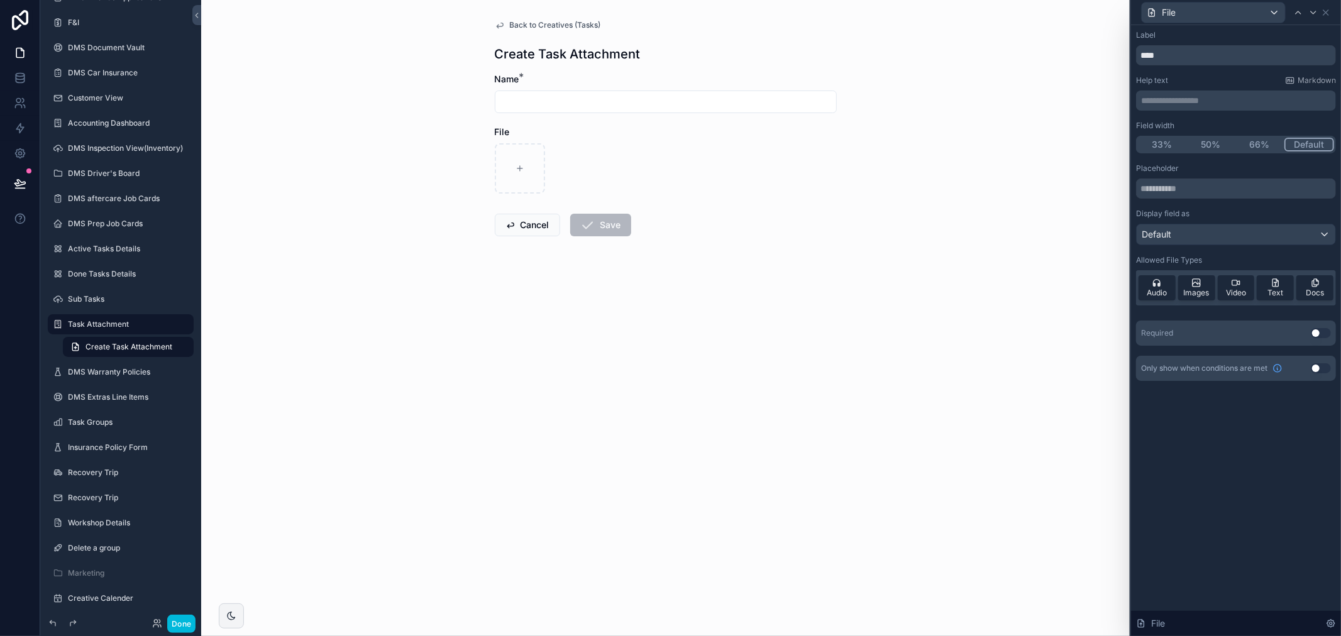
click at [1320, 334] on button "Use setting" at bounding box center [1320, 333] width 20 height 10
click at [520, 18] on div "Back to Creatives (Tasks) Create Task Attachment Name * File * Cancel Save" at bounding box center [666, 158] width 362 height 317
click at [520, 19] on div "Back to Creatives (Tasks) Create Task Attachment Name * File * Cancel Save" at bounding box center [666, 158] width 362 height 317
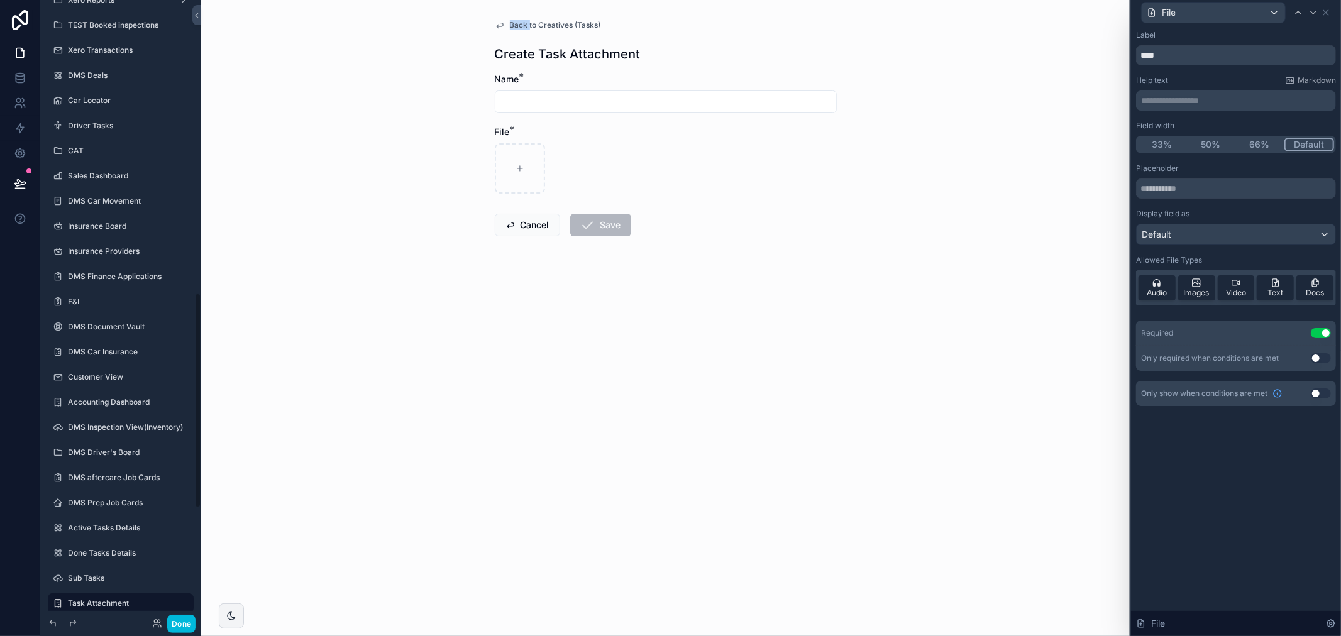
click at [580, 22] on span "Back to Creatives (Tasks)" at bounding box center [555, 25] width 91 height 10
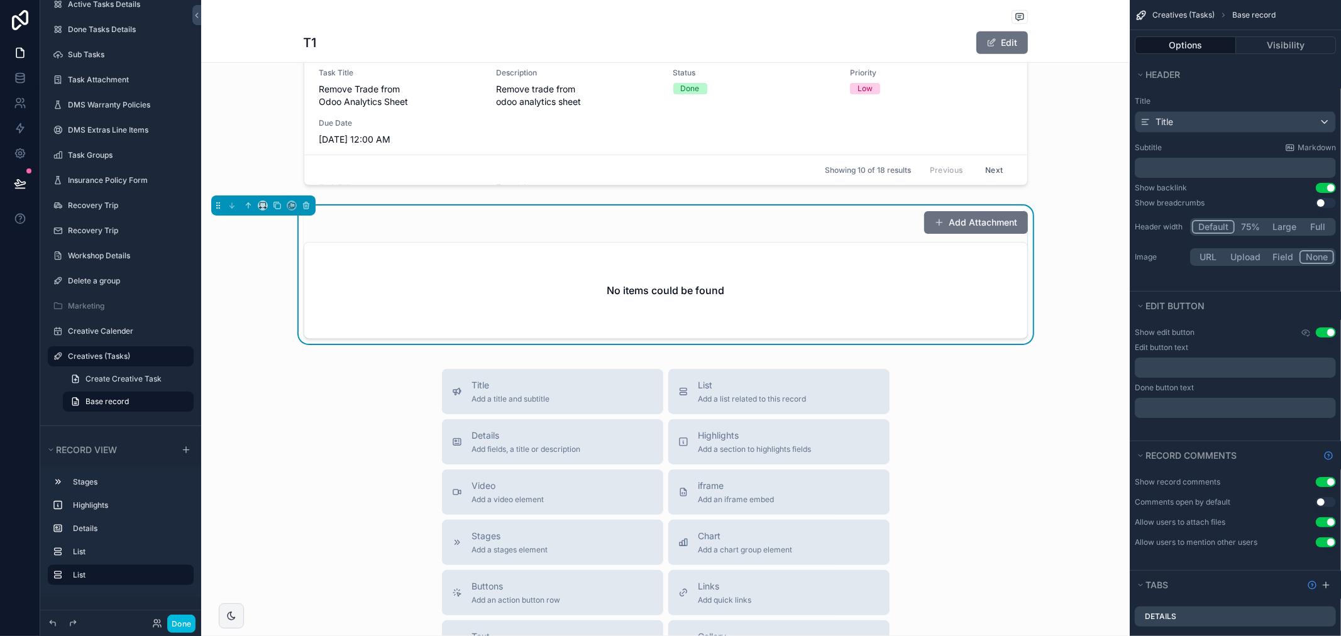
scroll to position [768, 0]
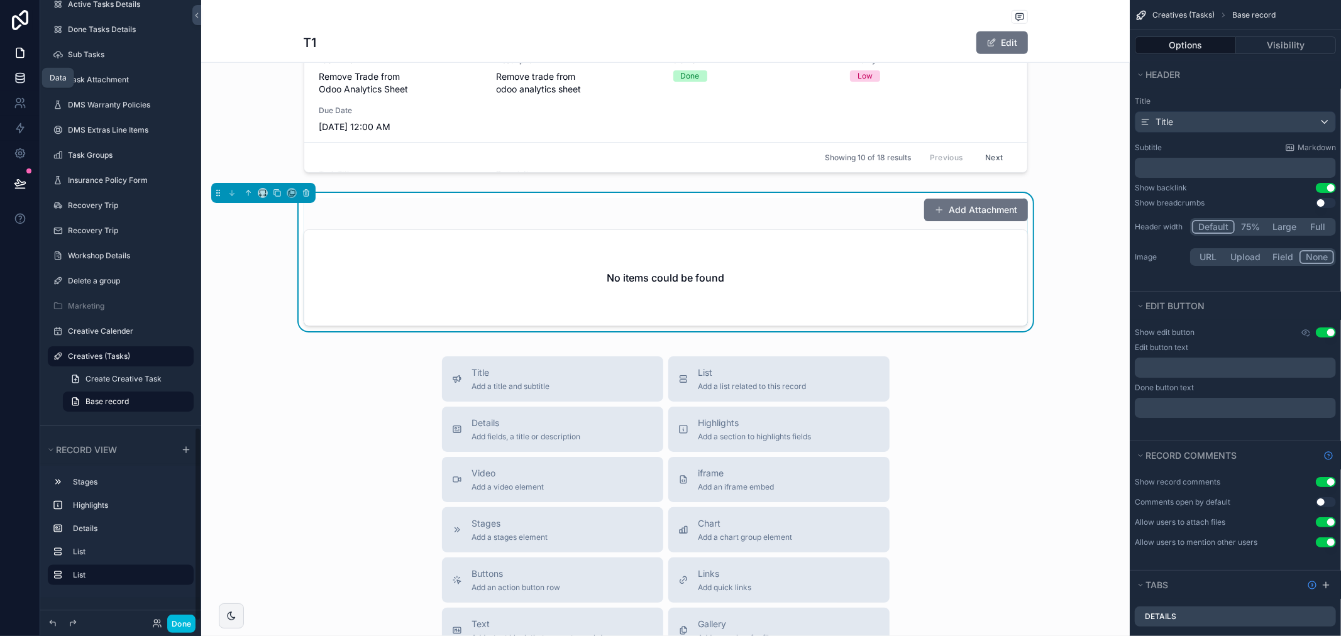
click at [8, 79] on link at bounding box center [20, 77] width 40 height 25
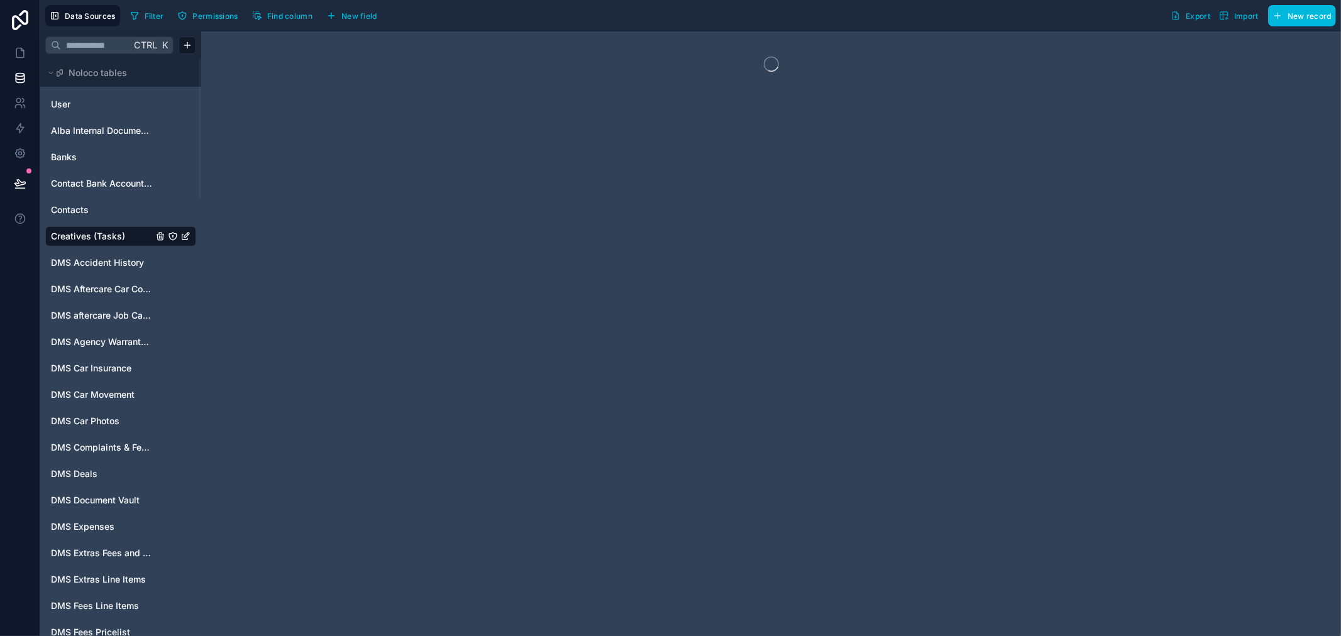
click at [67, 48] on input "text" at bounding box center [96, 45] width 70 height 23
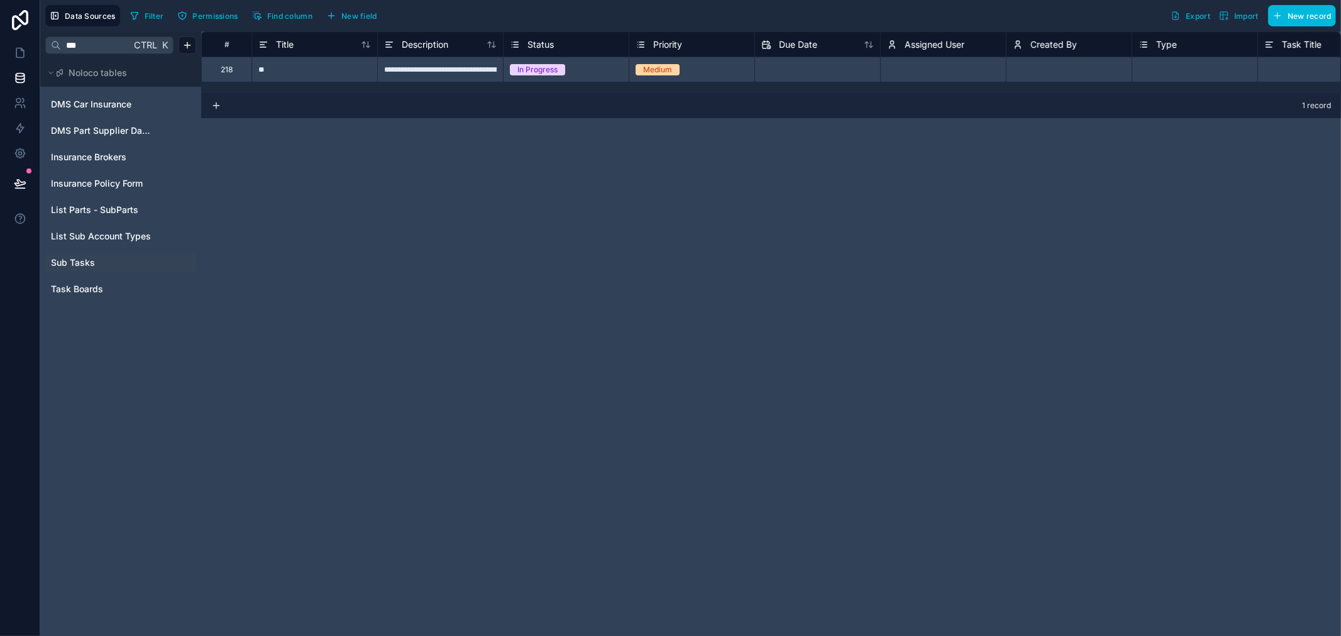
click at [76, 260] on span "Sub Tasks" at bounding box center [73, 262] width 44 height 13
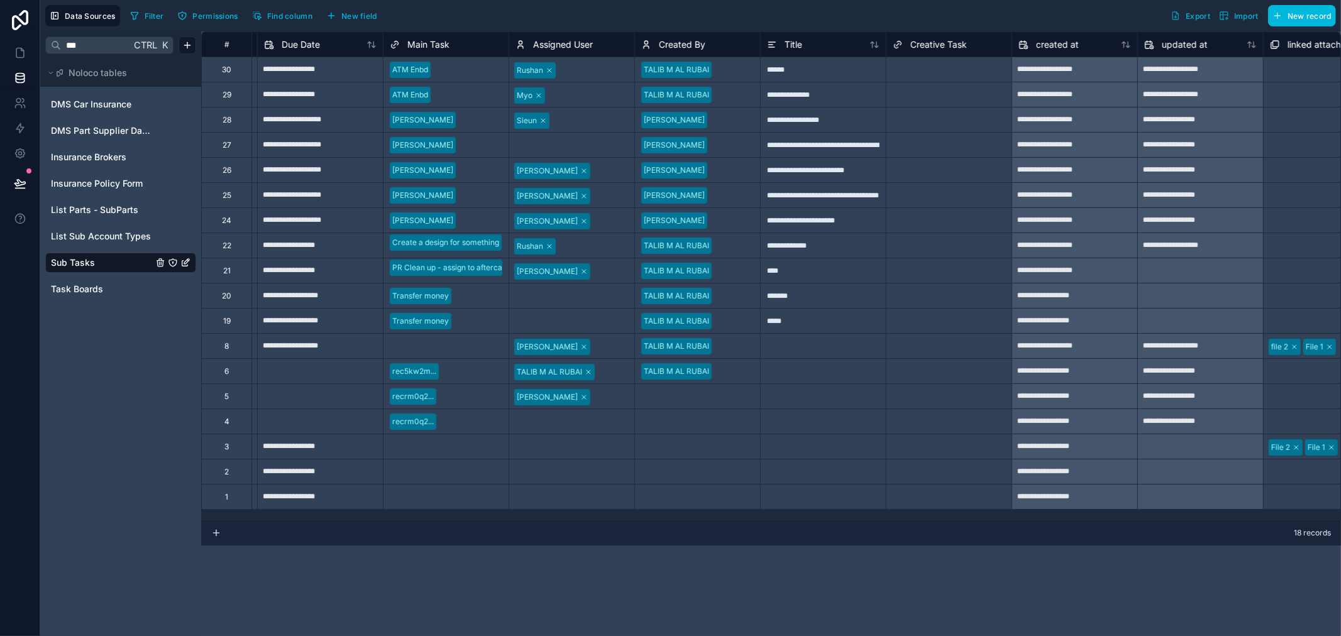
scroll to position [0, 628]
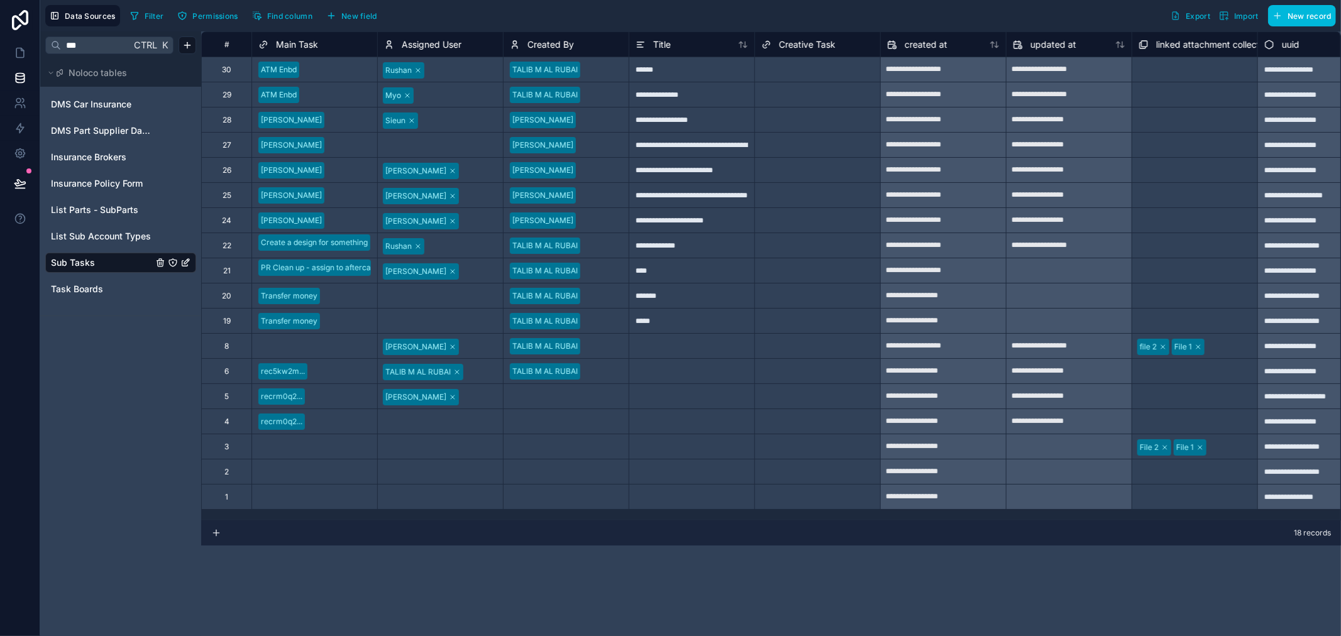
click at [82, 47] on input "***" at bounding box center [96, 45] width 70 height 23
click at [83, 47] on input "***" at bounding box center [96, 45] width 70 height 23
type input "****"
click at [118, 102] on span "Creatives (Tasks)" at bounding box center [88, 104] width 74 height 13
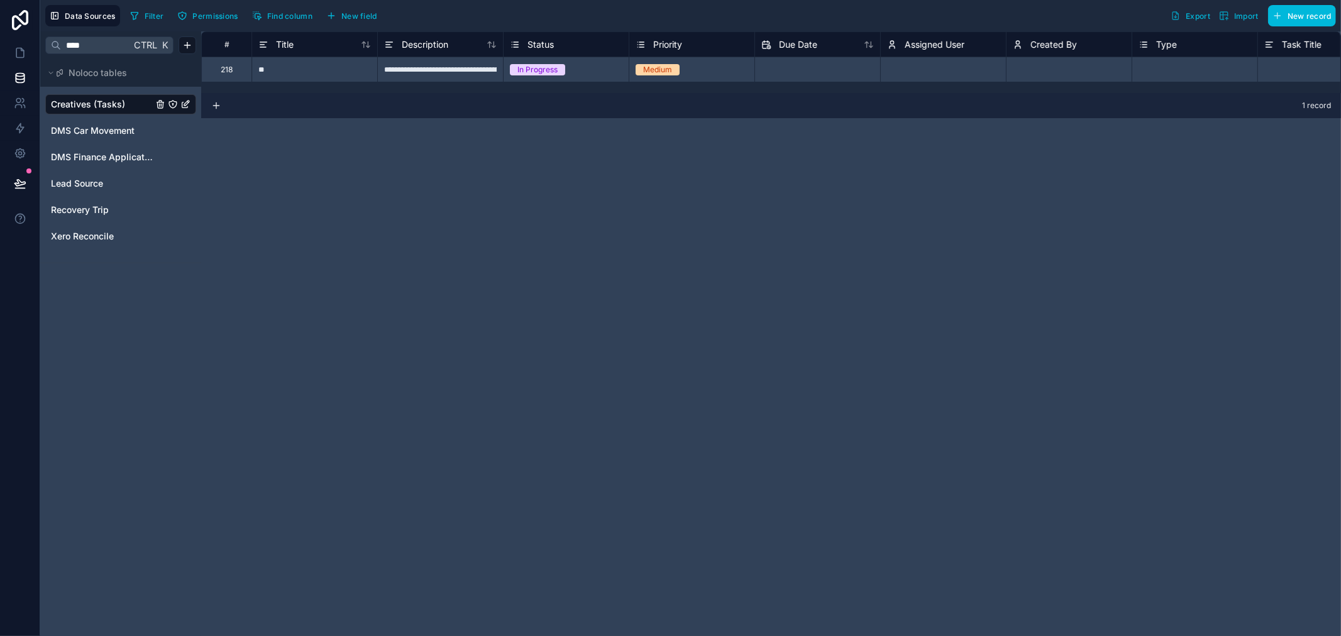
scroll to position [0, 671]
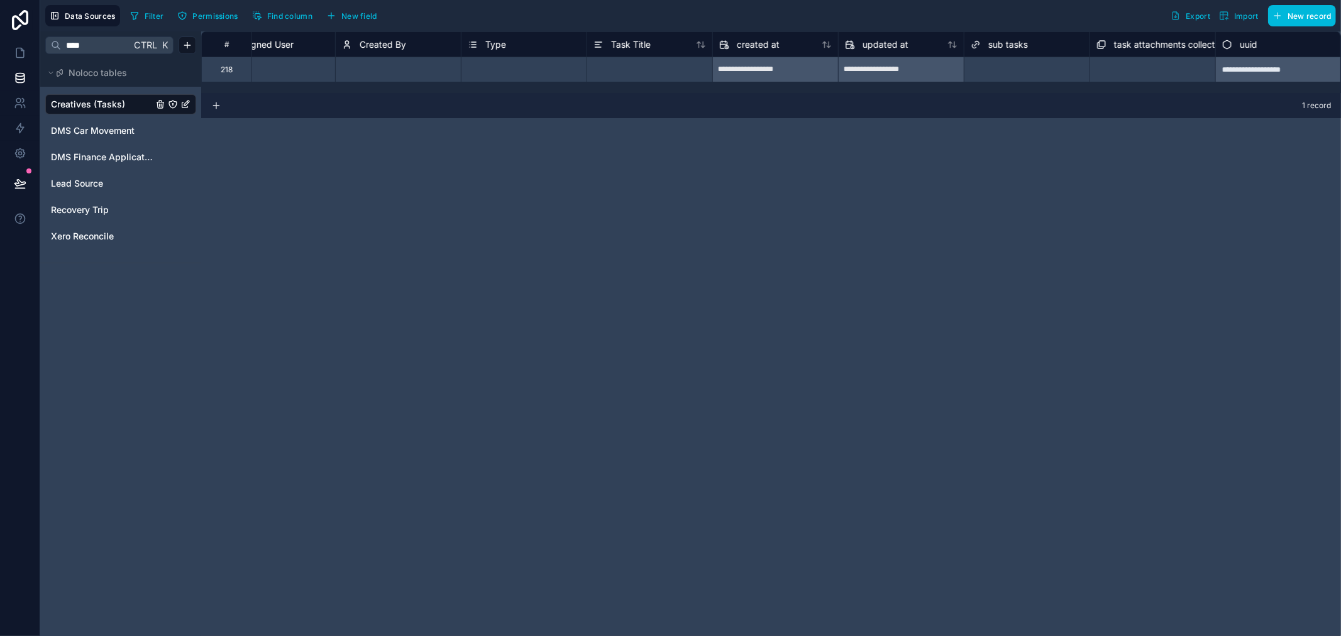
click at [183, 107] on icon "Creatives (Tasks)" at bounding box center [185, 105] width 6 height 6
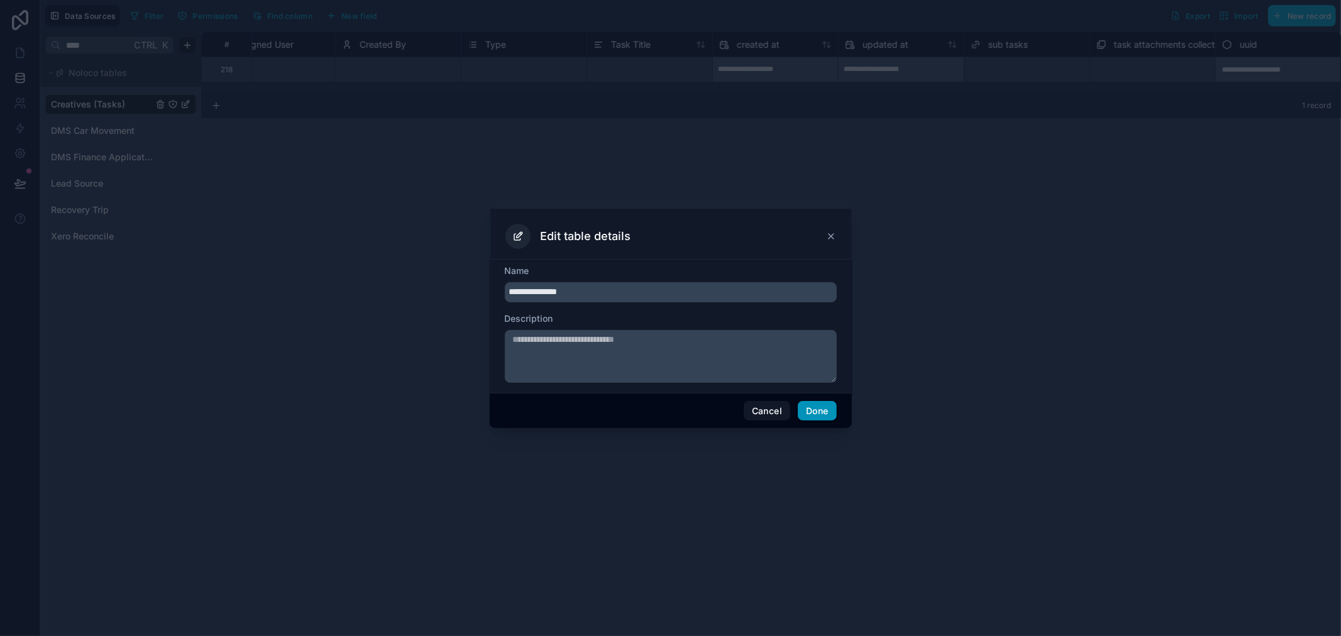
type input "**********"
click at [805, 418] on button "Done" at bounding box center [817, 411] width 38 height 20
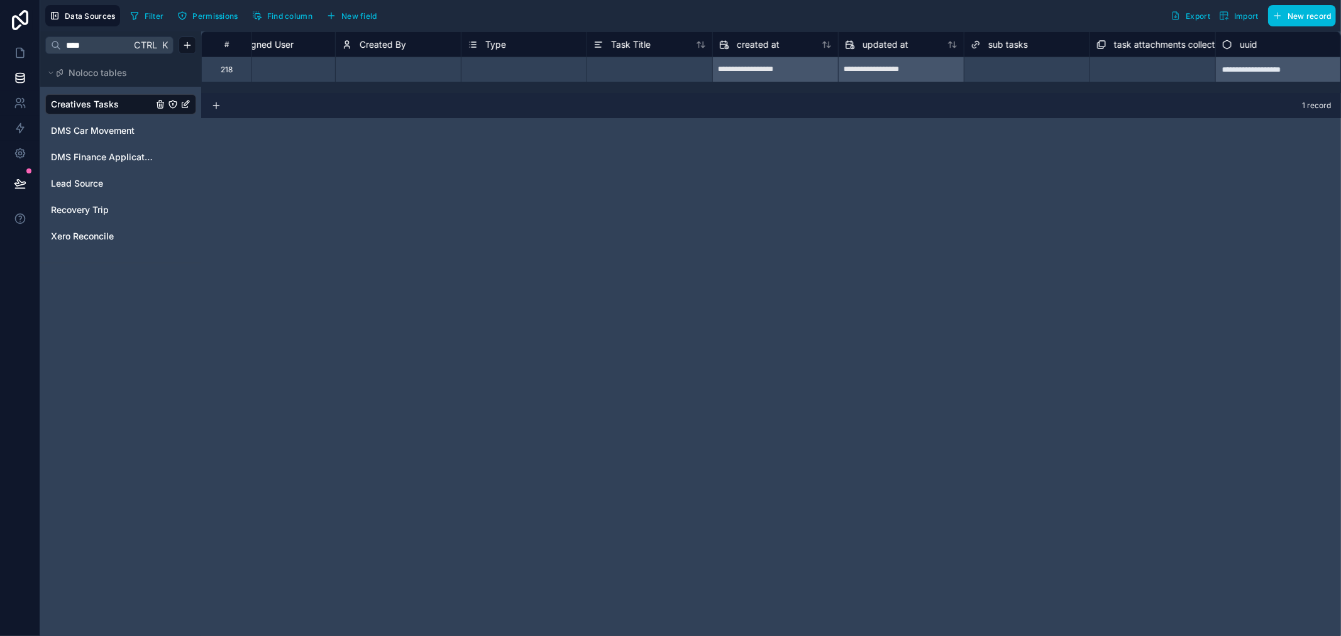
click at [1034, 46] on div "sub tasks" at bounding box center [1026, 44] width 112 height 15
click at [985, 40] on div "sub tasks" at bounding box center [998, 44] width 57 height 15
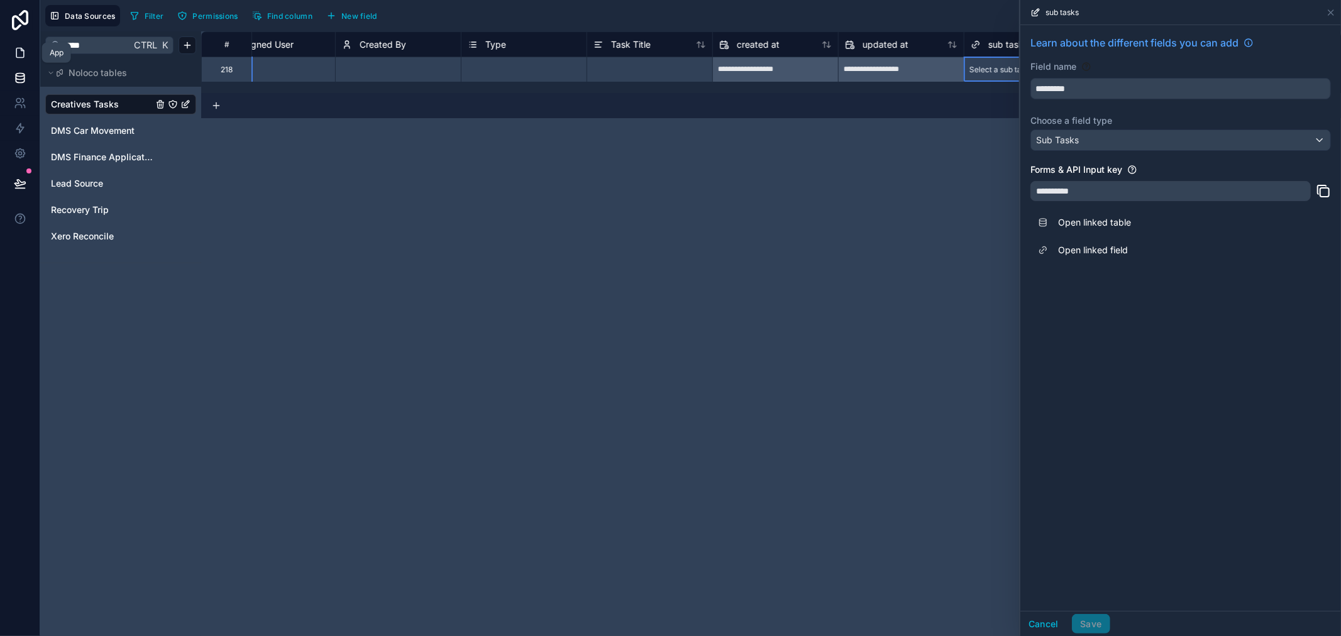
click at [23, 55] on icon at bounding box center [20, 52] width 8 height 9
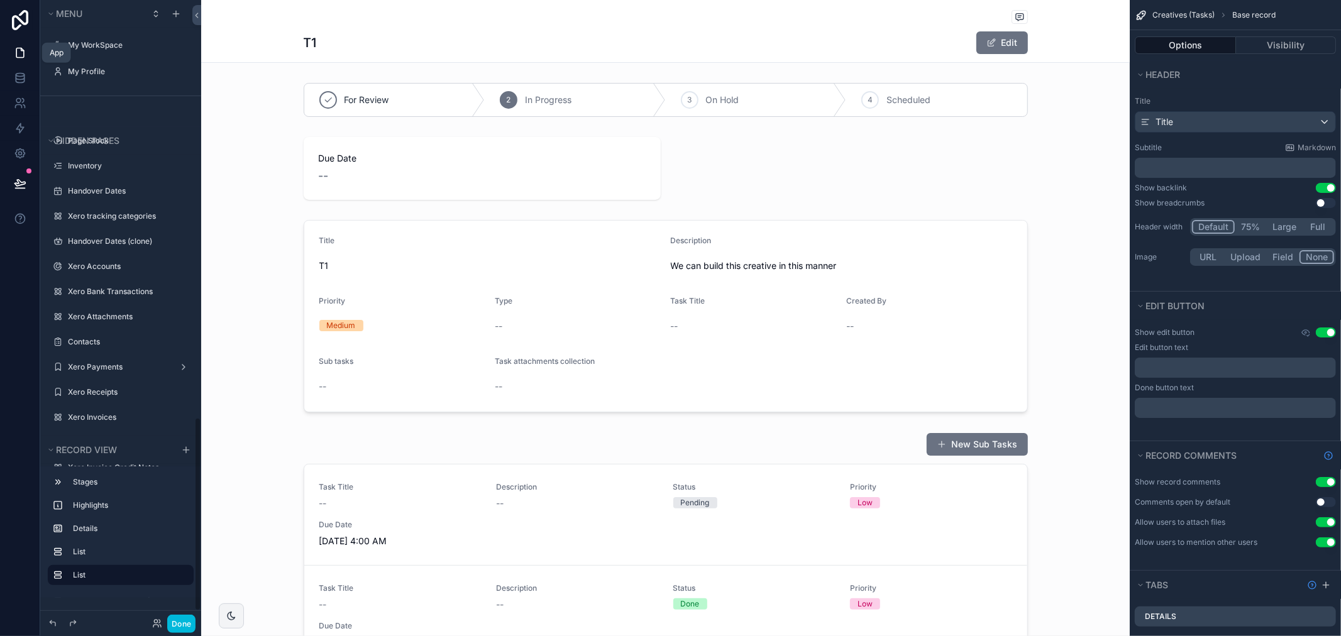
scroll to position [1337, 0]
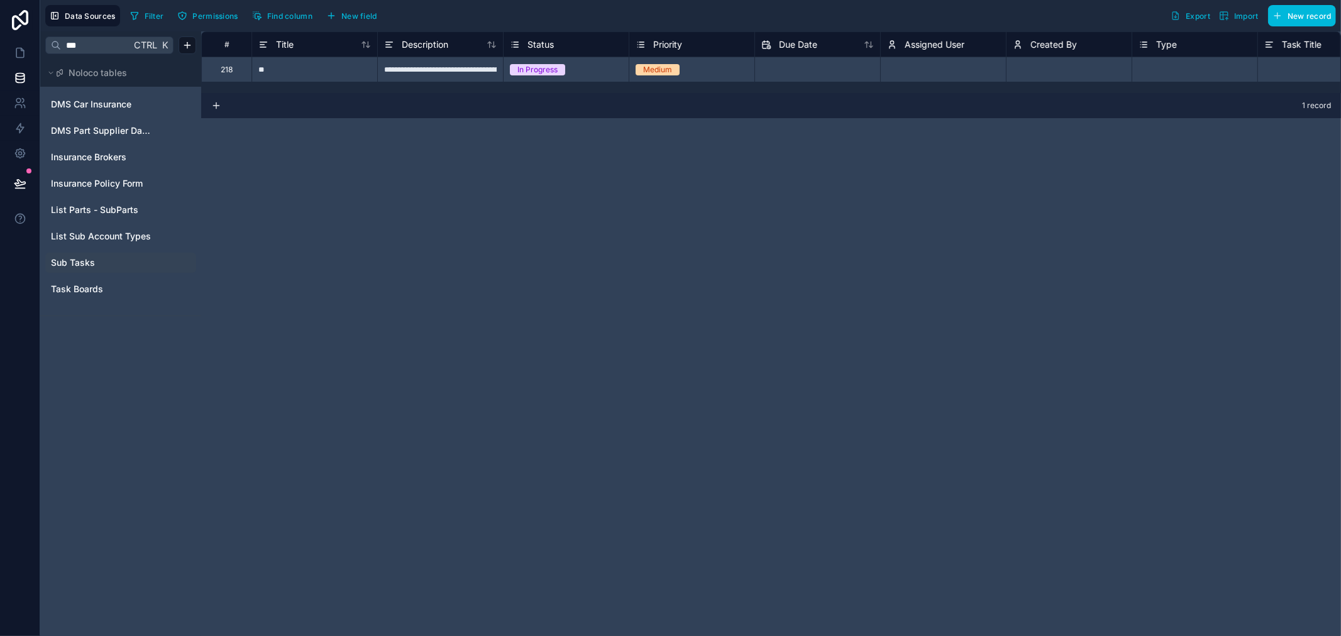
type input "***"
click at [78, 255] on div "Sub Tasks" at bounding box center [120, 263] width 151 height 20
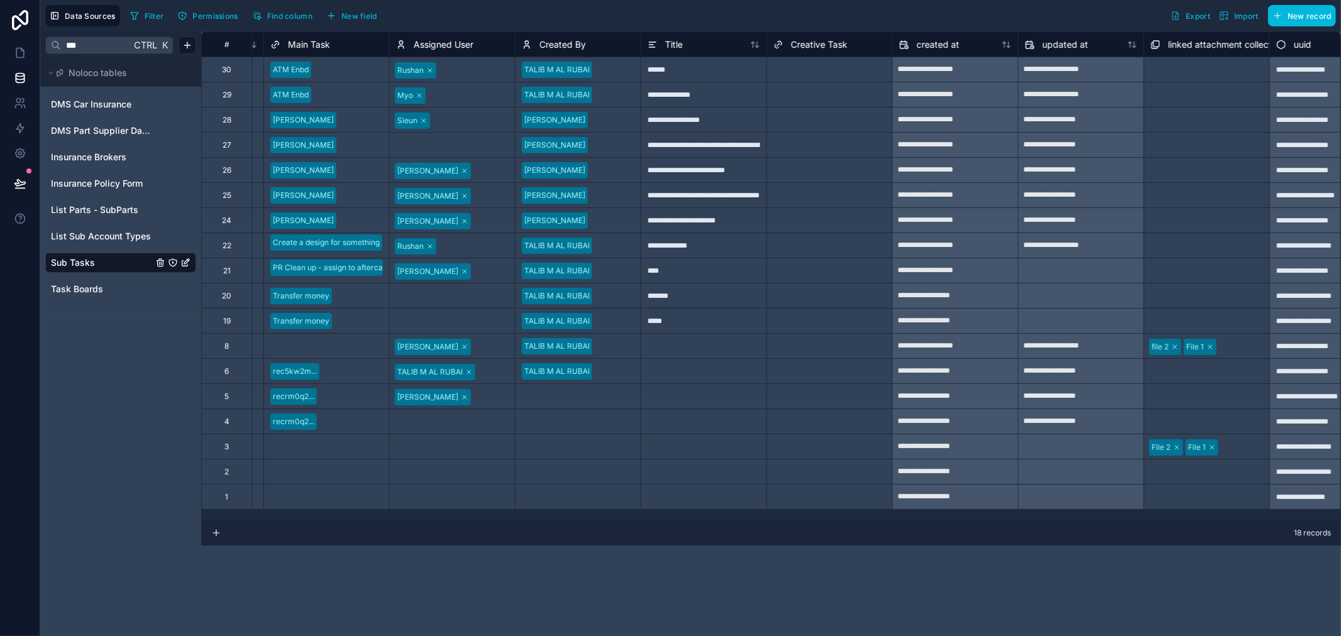
scroll to position [0, 671]
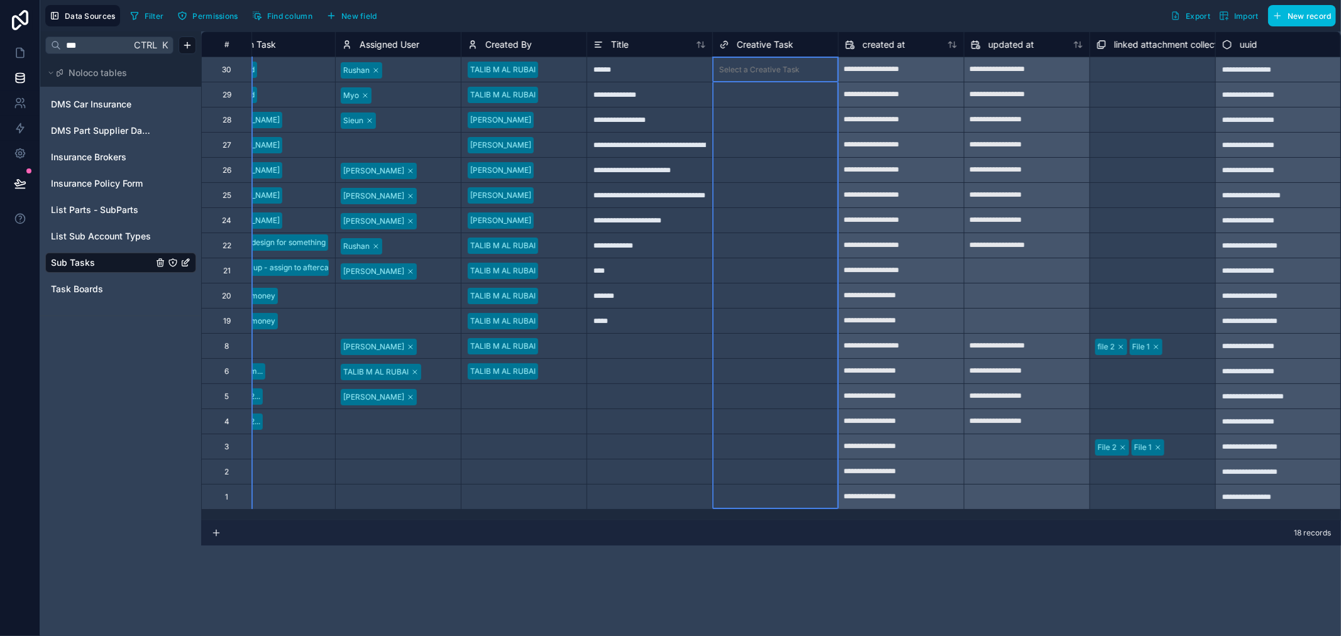
click at [783, 47] on span "Creative Task" at bounding box center [765, 44] width 57 height 13
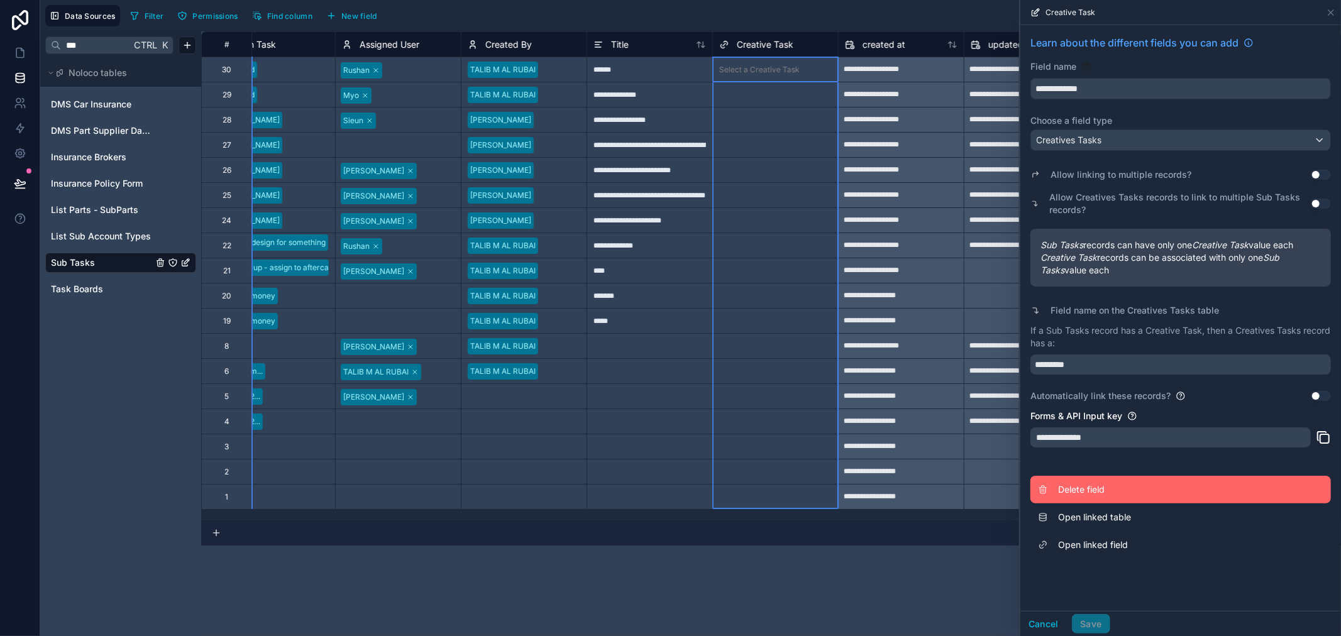
click at [1075, 495] on span "Delete field" at bounding box center [1148, 489] width 181 height 13
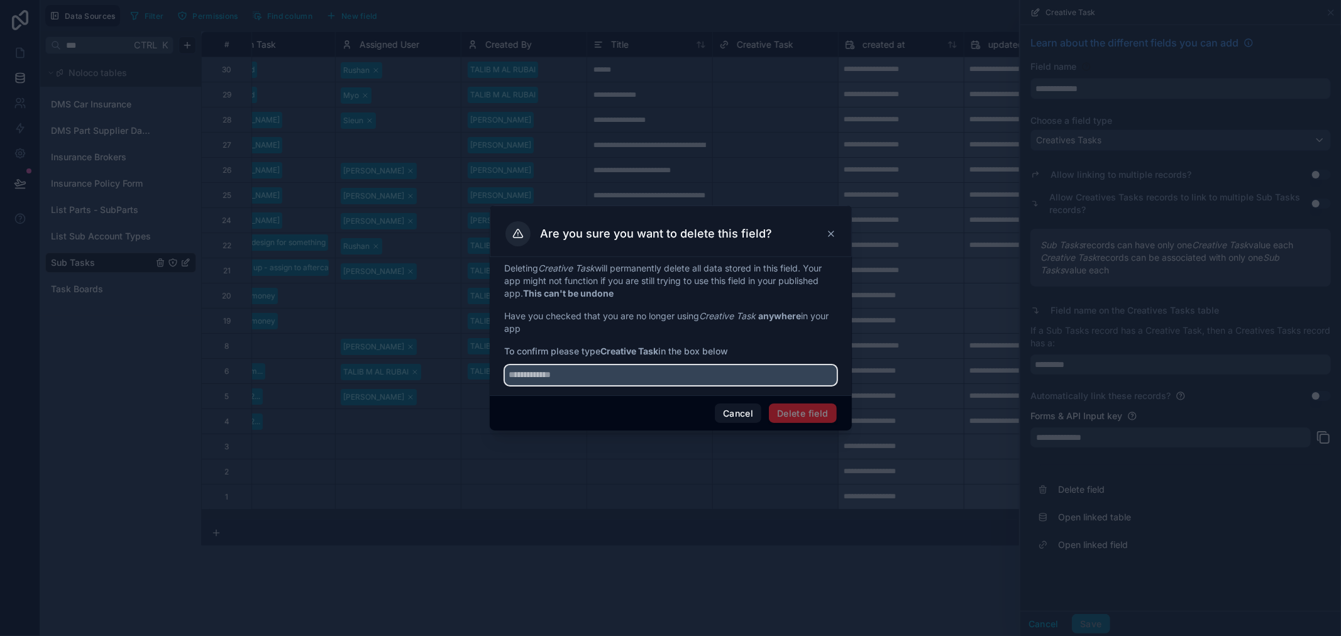
click at [650, 378] on input "text" at bounding box center [671, 375] width 332 height 20
drag, startPoint x: 663, startPoint y: 349, endPoint x: 605, endPoint y: 351, distance: 57.8
click at [605, 351] on span "To confirm please type Creative Task in the box below" at bounding box center [671, 351] width 332 height 13
copy span "Creative Task"
click at [620, 377] on input "text" at bounding box center [671, 375] width 332 height 20
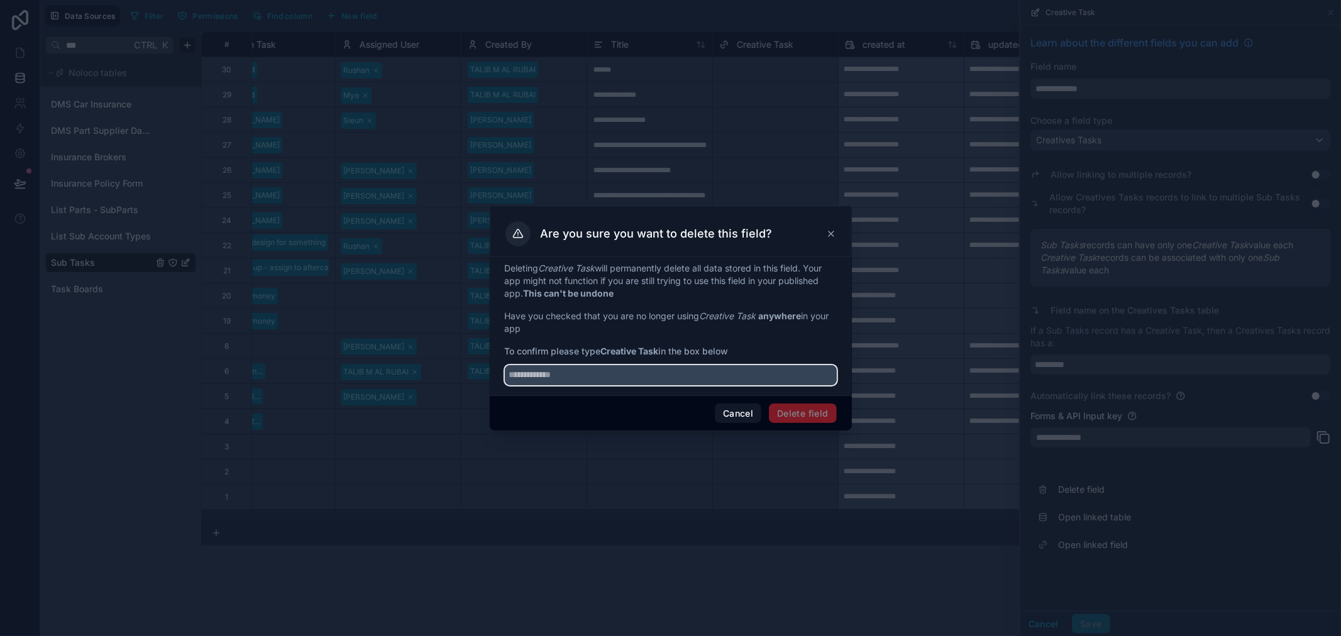
paste input "**********"
type input "**********"
click at [792, 416] on button "Delete field" at bounding box center [802, 413] width 67 height 20
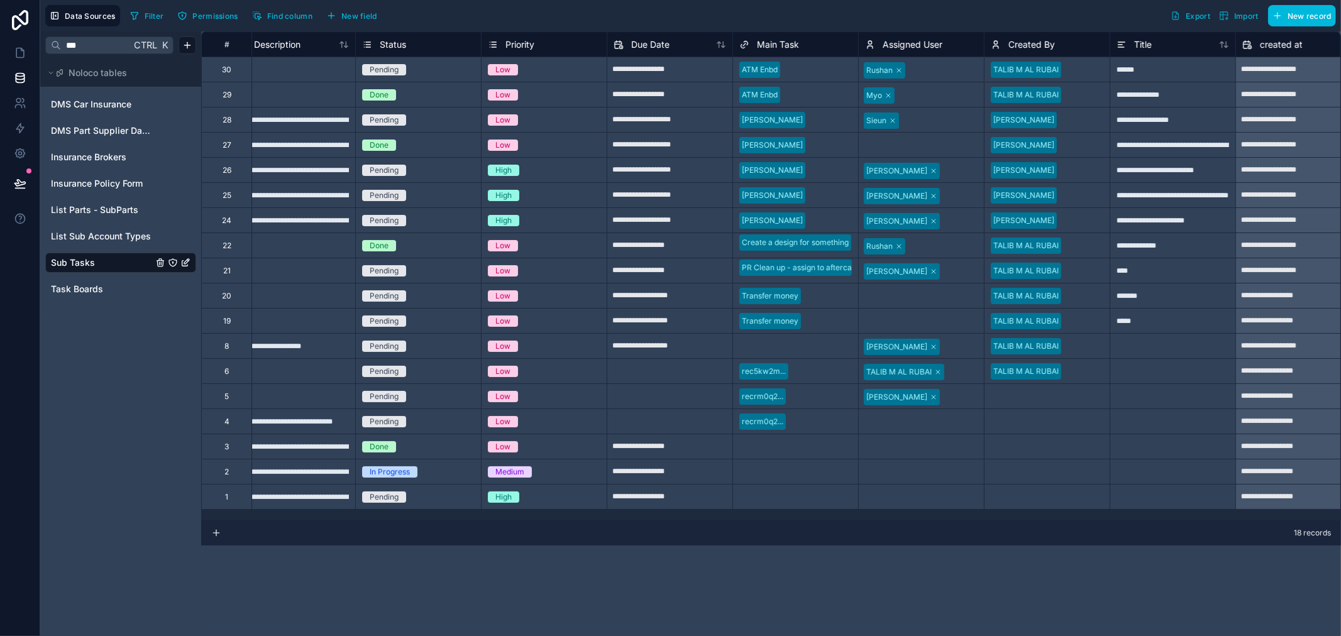
scroll to position [0, 126]
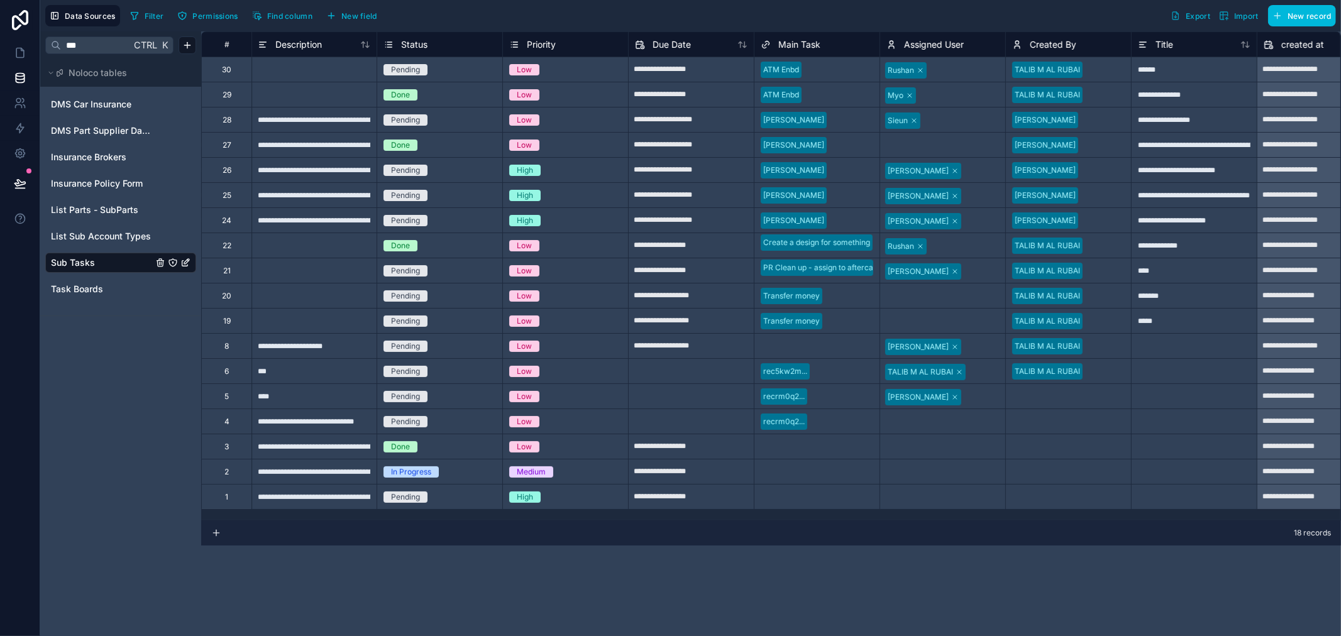
click at [351, 14] on span "New field" at bounding box center [359, 15] width 36 height 9
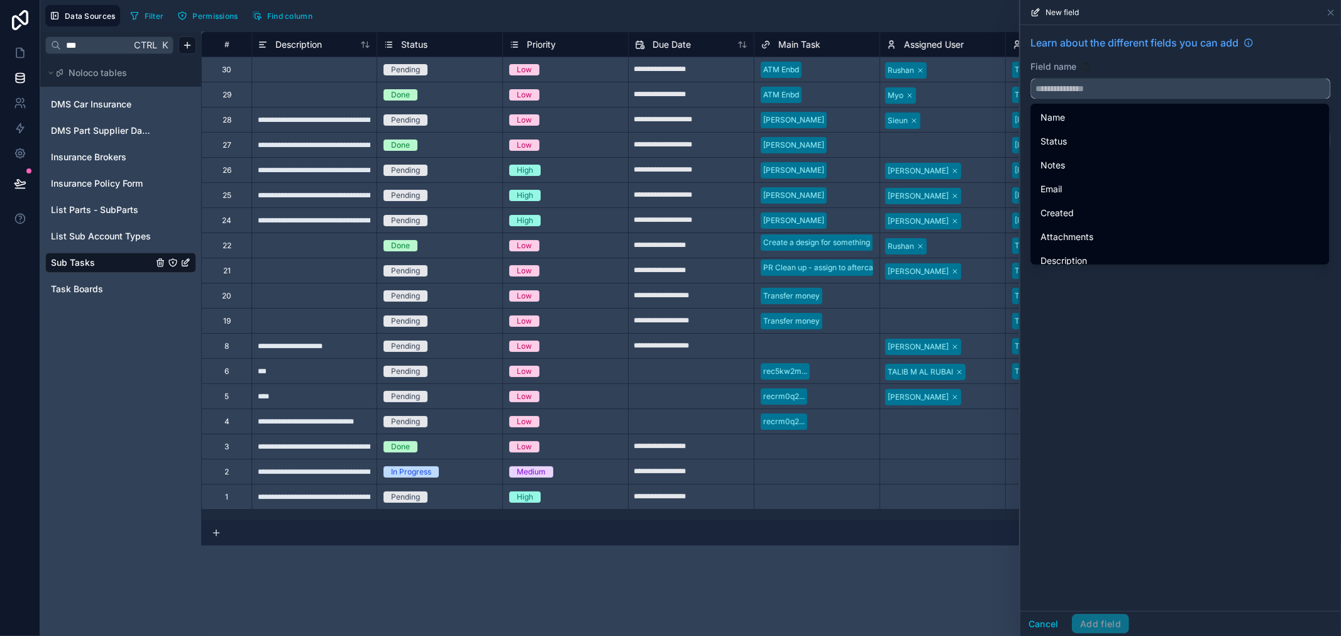
click at [1208, 83] on input "text" at bounding box center [1180, 89] width 299 height 20
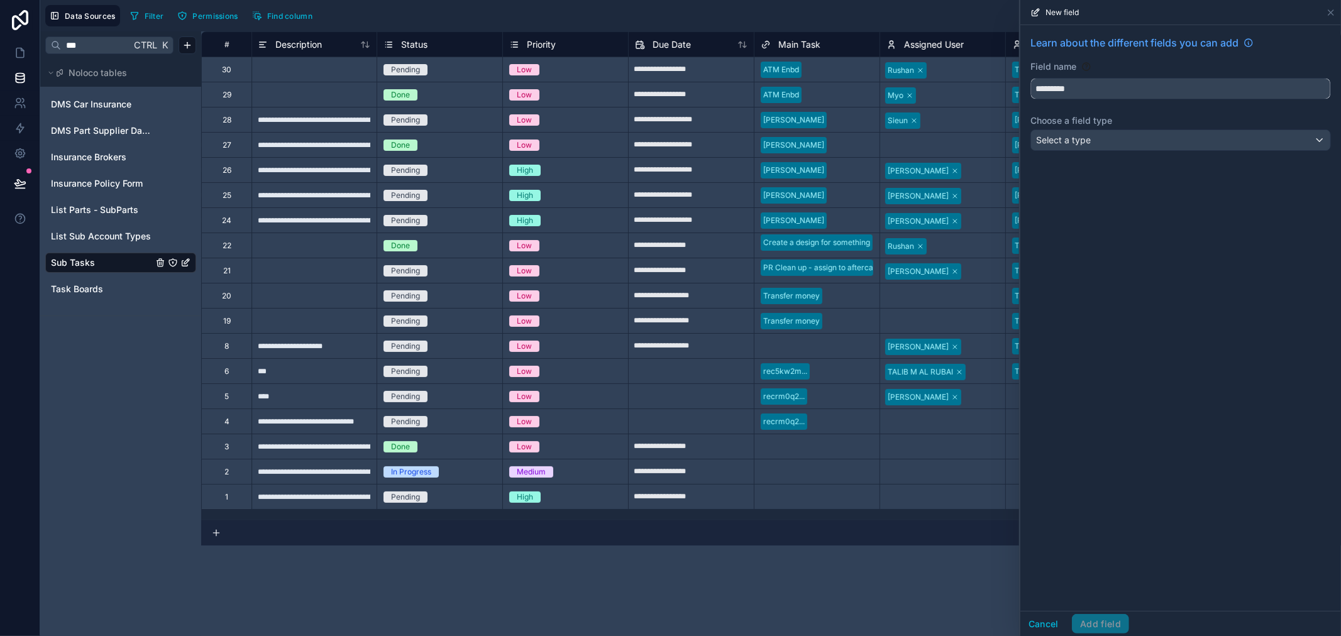
click at [1030, 78] on button "********" at bounding box center [1180, 88] width 300 height 21
type input "**********"
click at [1158, 143] on div "Select a type" at bounding box center [1180, 140] width 299 height 20
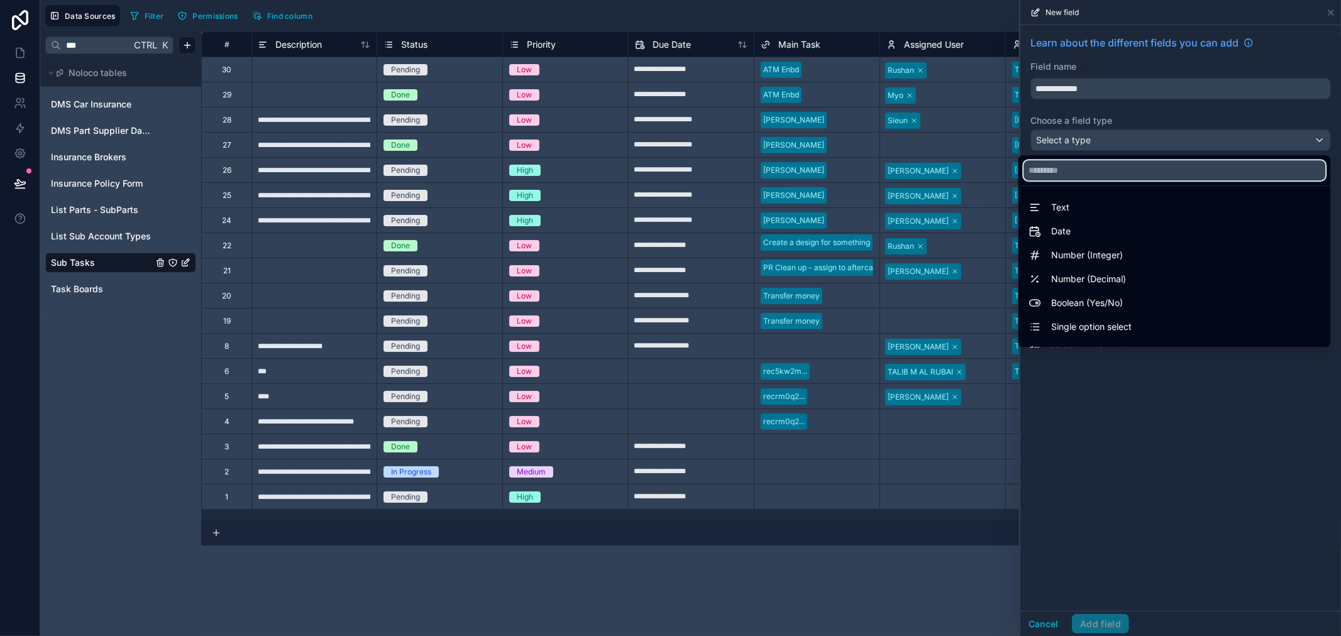
click at [1136, 170] on input "text" at bounding box center [1174, 170] width 302 height 20
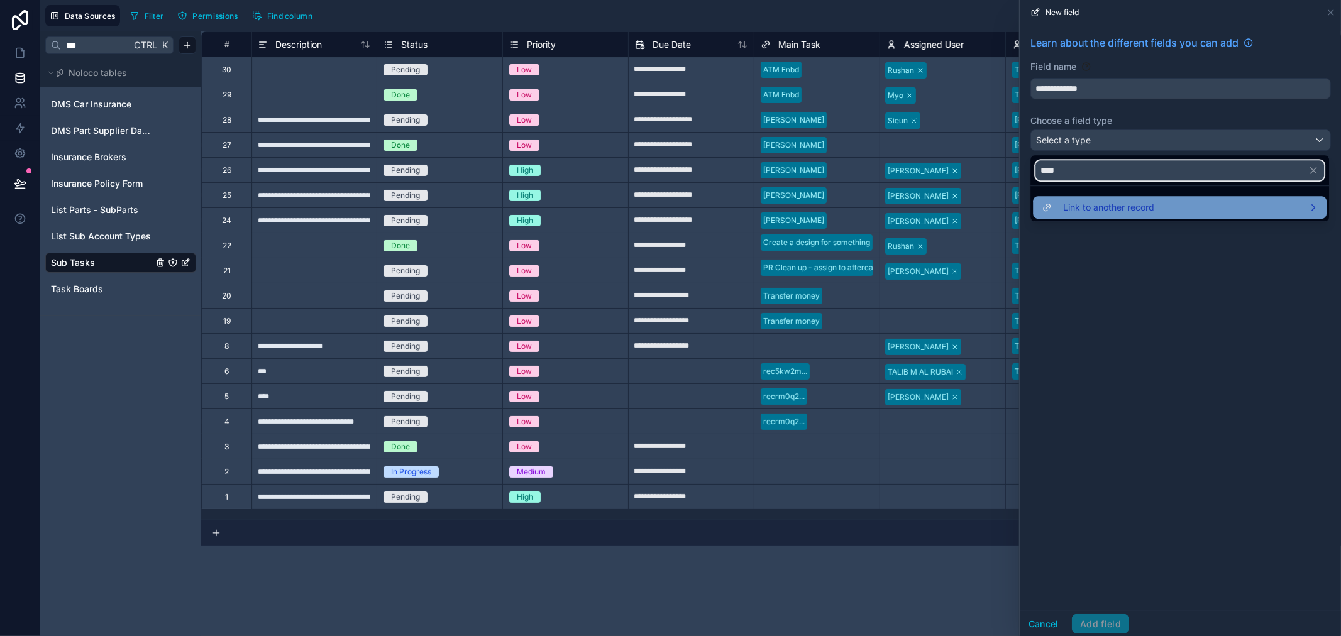
type input "****"
click at [1138, 195] on ul "Link to another record" at bounding box center [1179, 203] width 299 height 35
click at [1142, 212] on span "Link to another record" at bounding box center [1108, 207] width 91 height 15
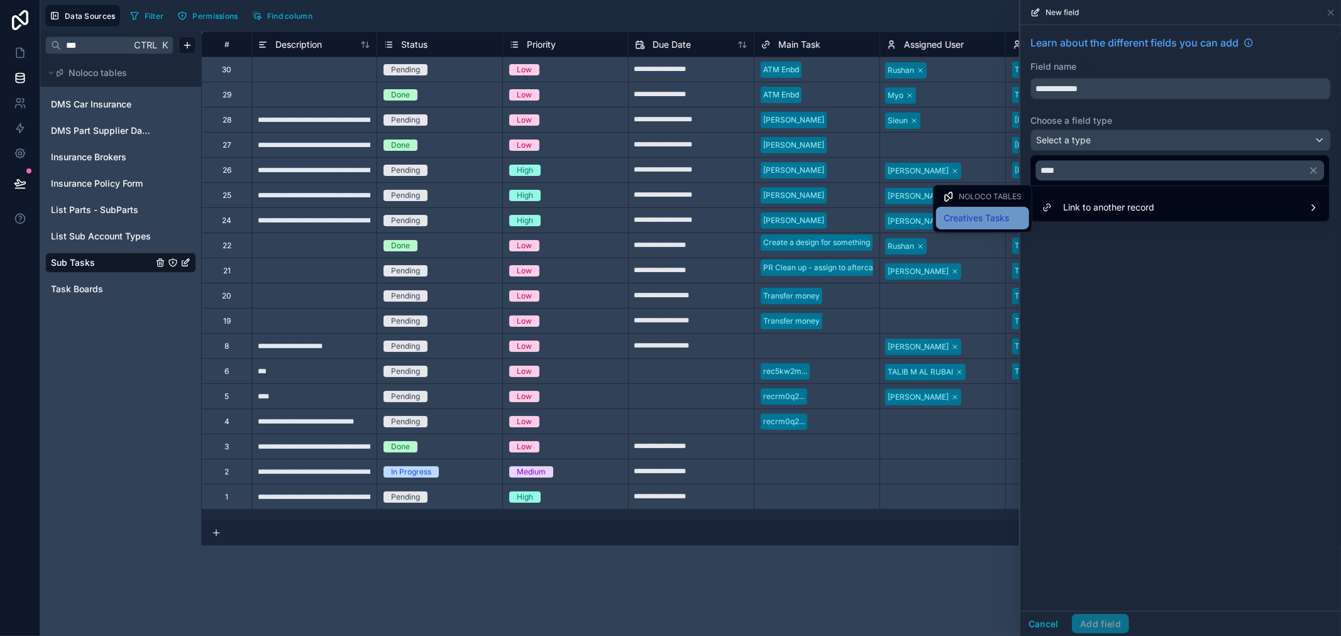
click at [978, 214] on span "Creatives Tasks" at bounding box center [975, 218] width 65 height 15
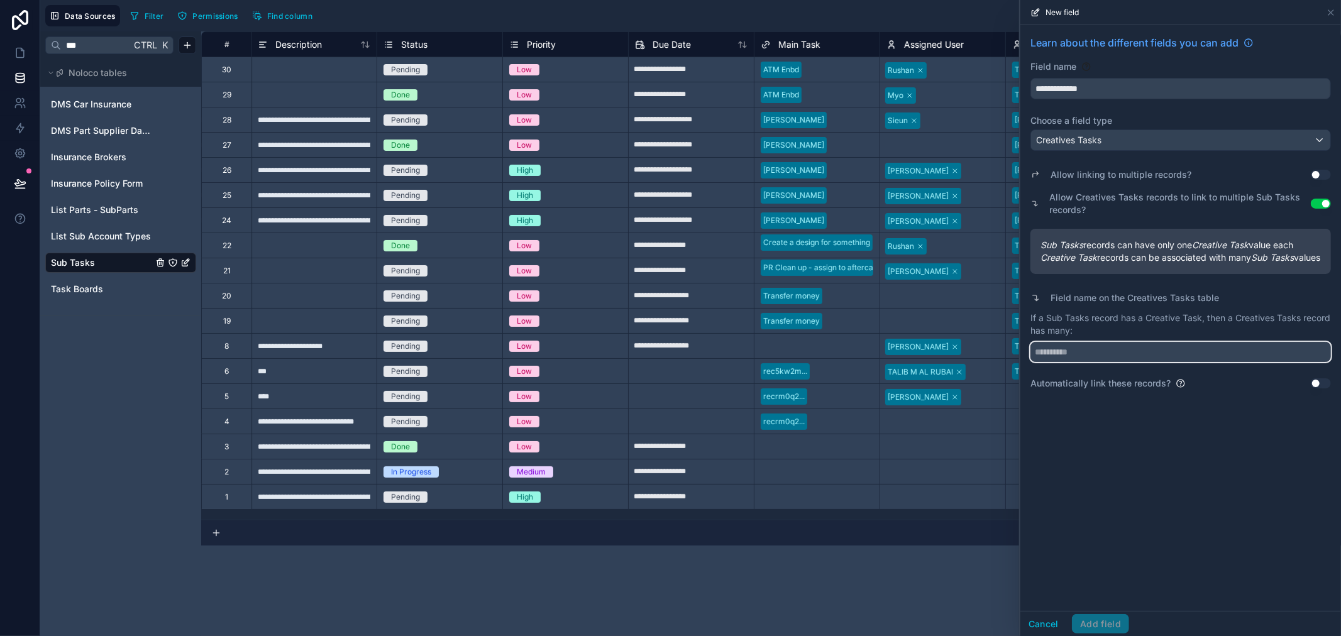
click at [1126, 362] on input "text" at bounding box center [1180, 352] width 300 height 20
type input "**********"
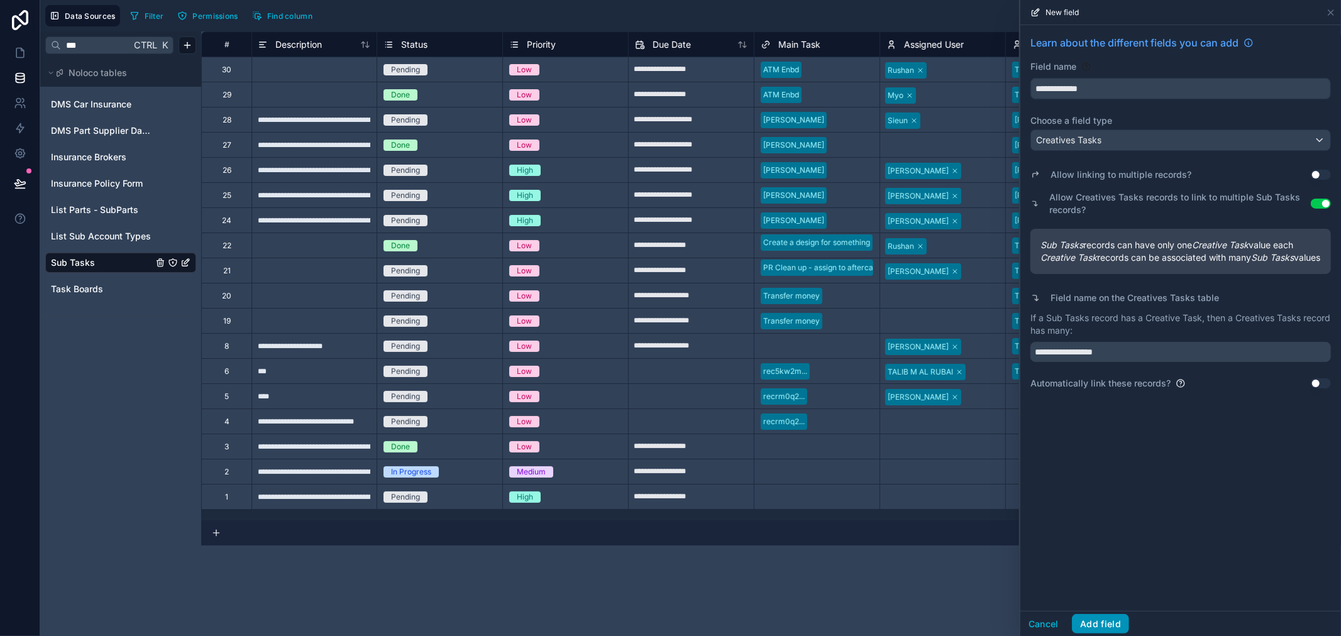
click at [1108, 620] on button "Add field" at bounding box center [1100, 624] width 57 height 20
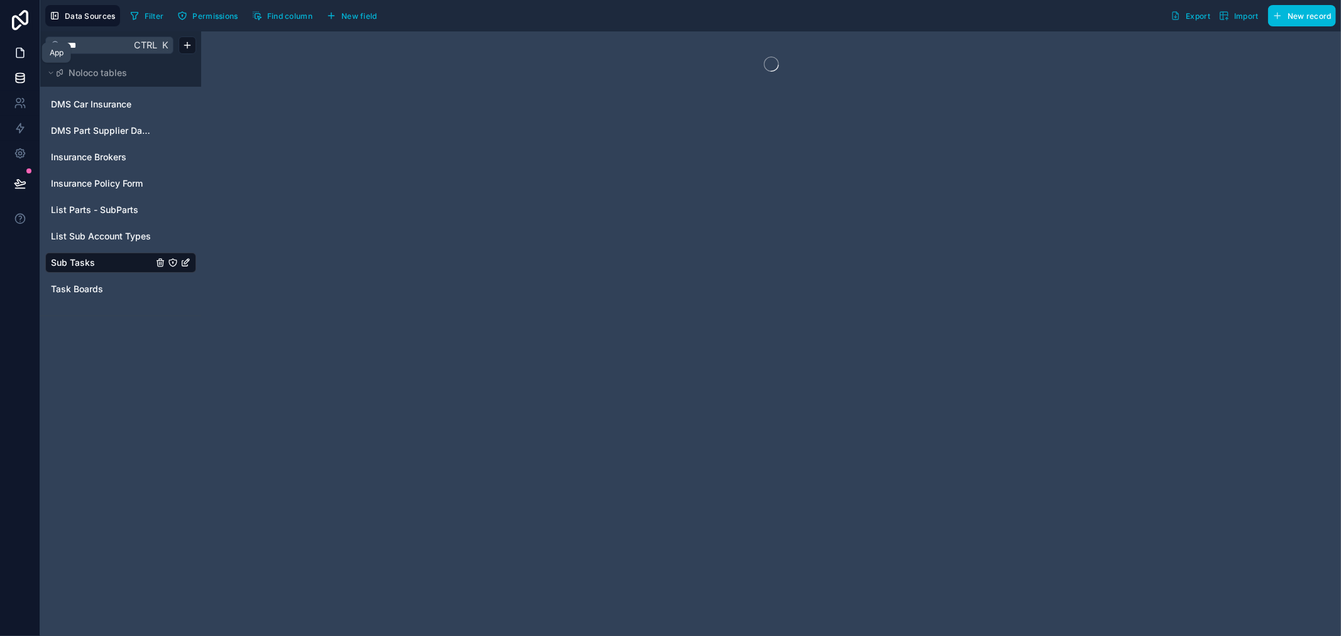
click at [24, 54] on icon at bounding box center [20, 53] width 13 height 13
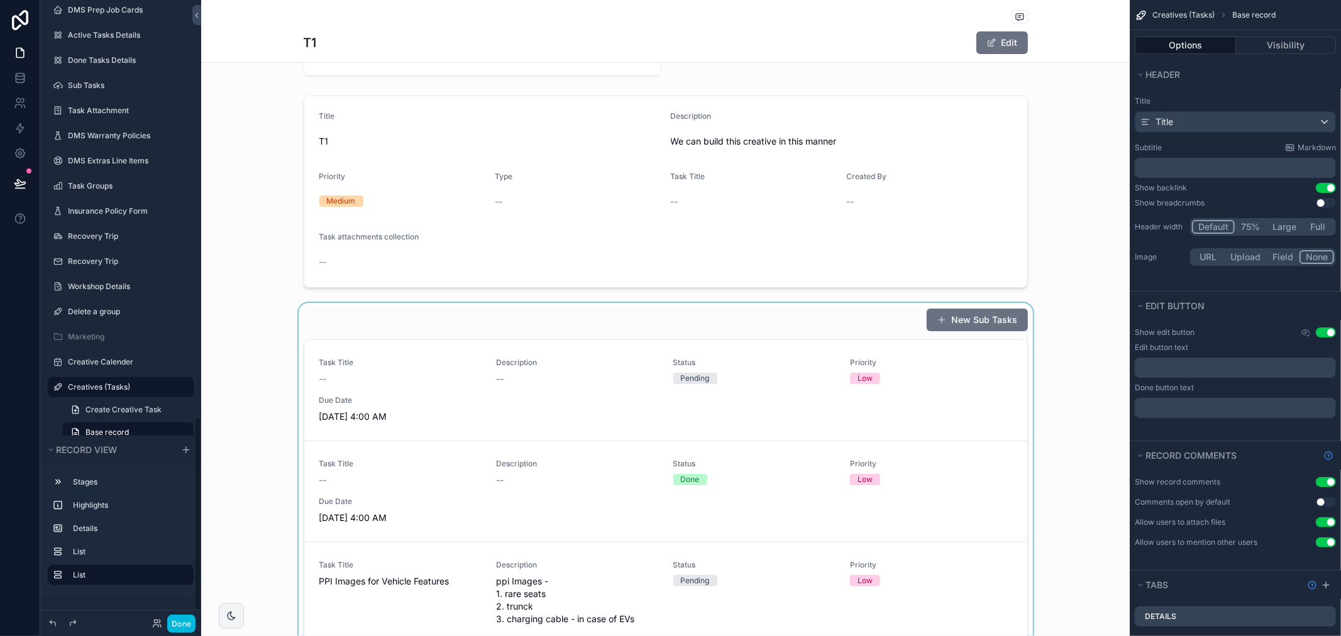
scroll to position [209, 0]
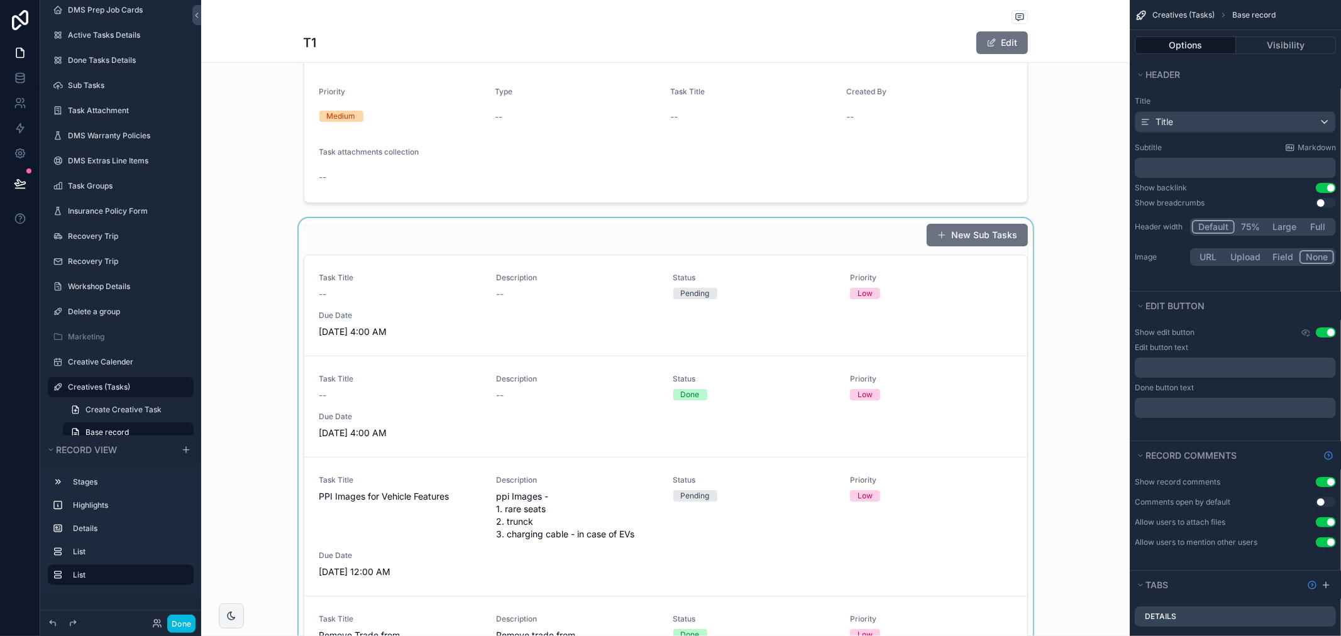
click at [516, 260] on div "scrollable content" at bounding box center [665, 480] width 928 height 524
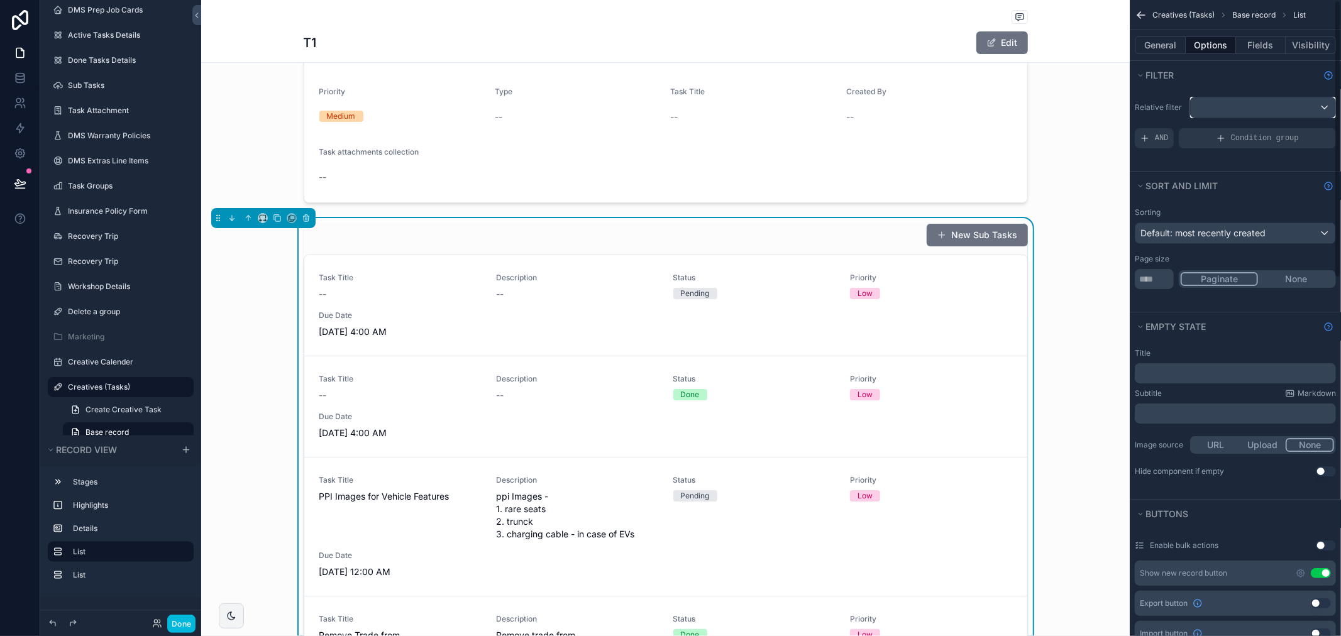
click at [1263, 109] on div "scrollable content" at bounding box center [1262, 107] width 145 height 20
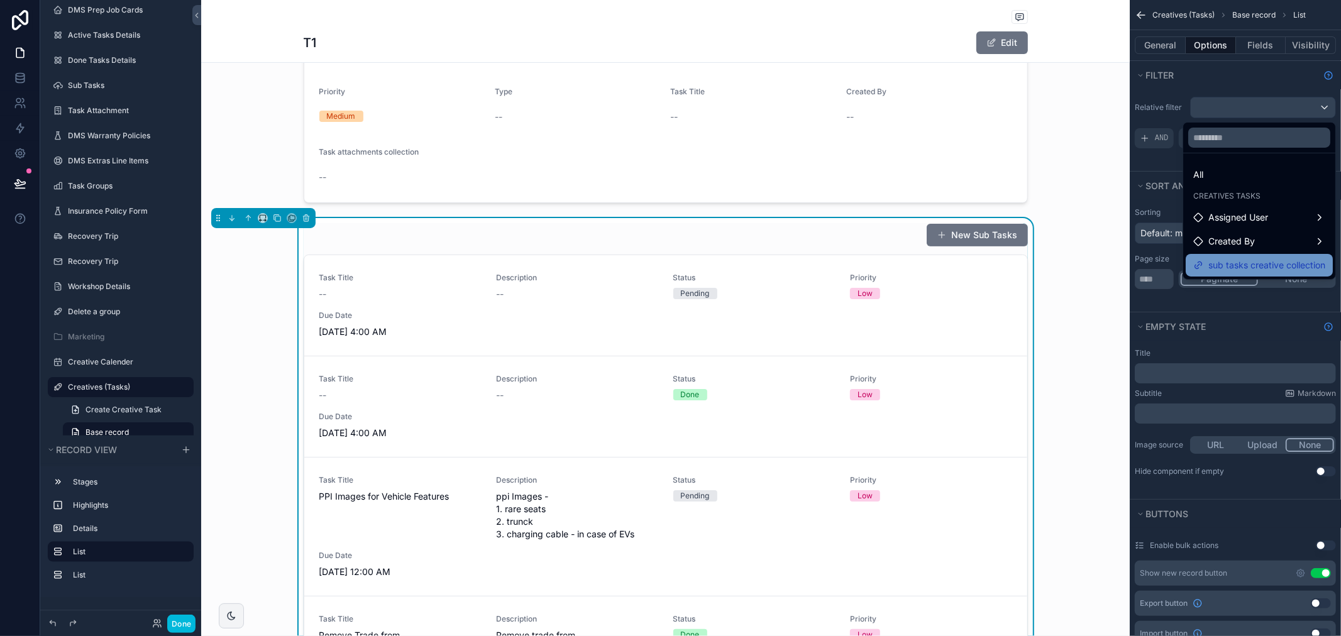
click at [1271, 268] on span "sub tasks creative collection" at bounding box center [1266, 265] width 117 height 15
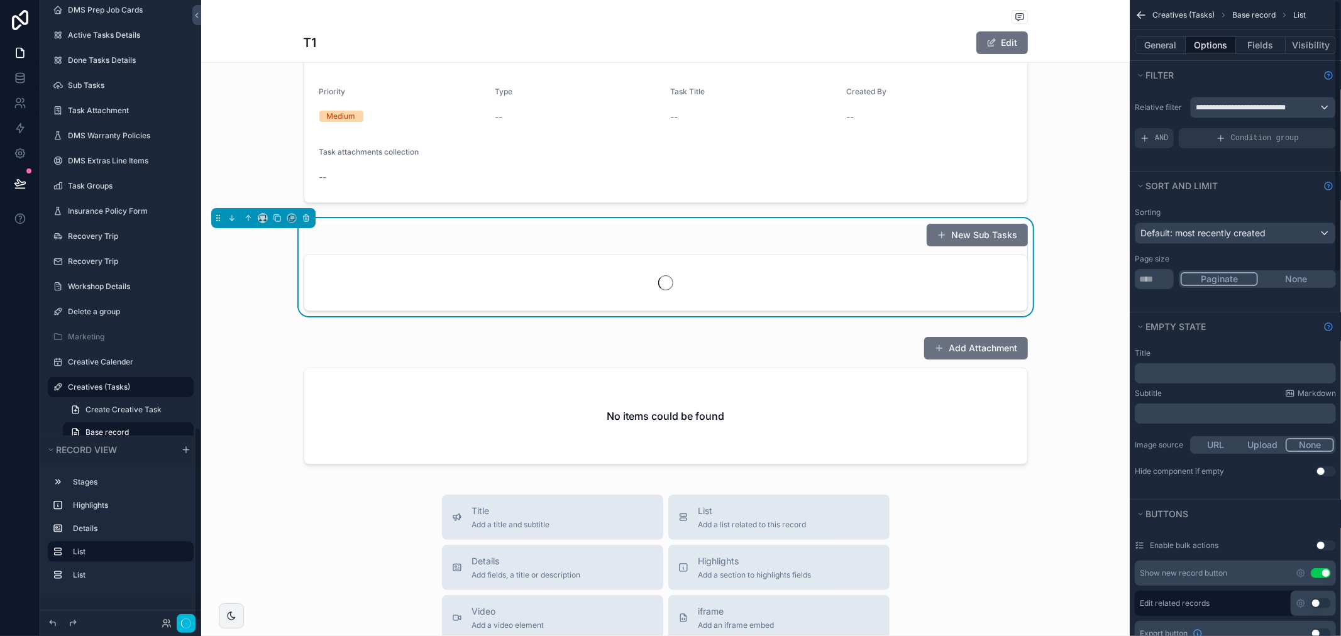
scroll to position [1368, 0]
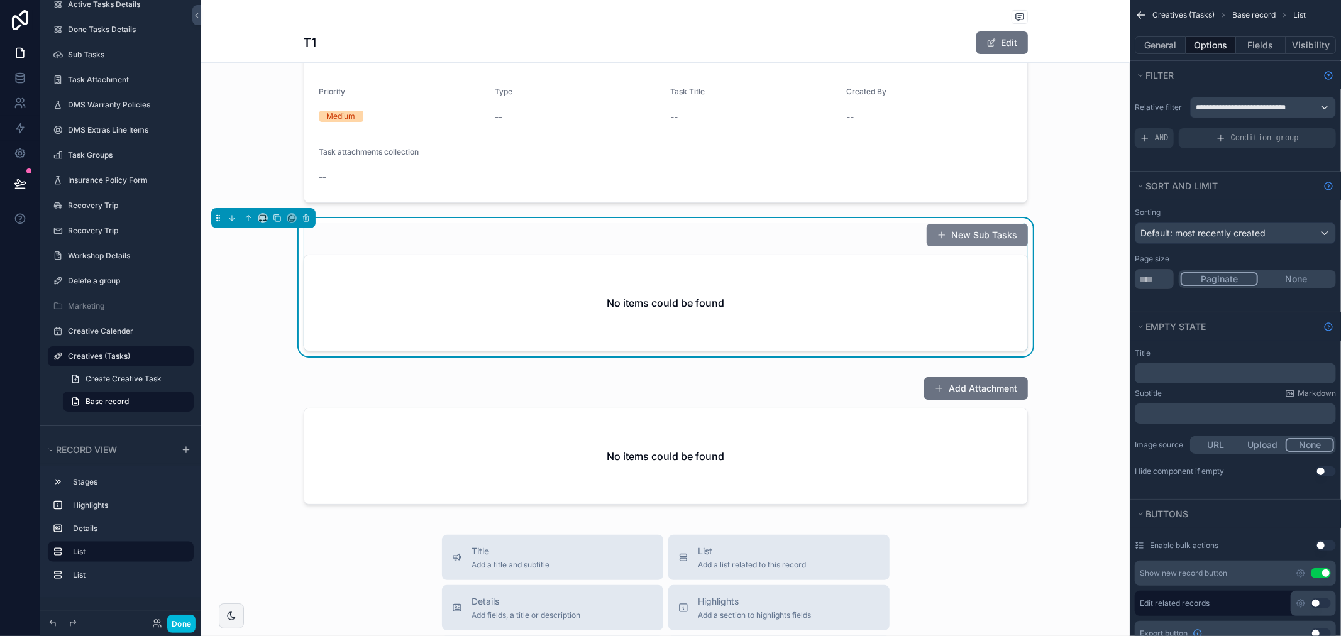
click at [981, 236] on button "New Sub Tasks" at bounding box center [976, 235] width 101 height 23
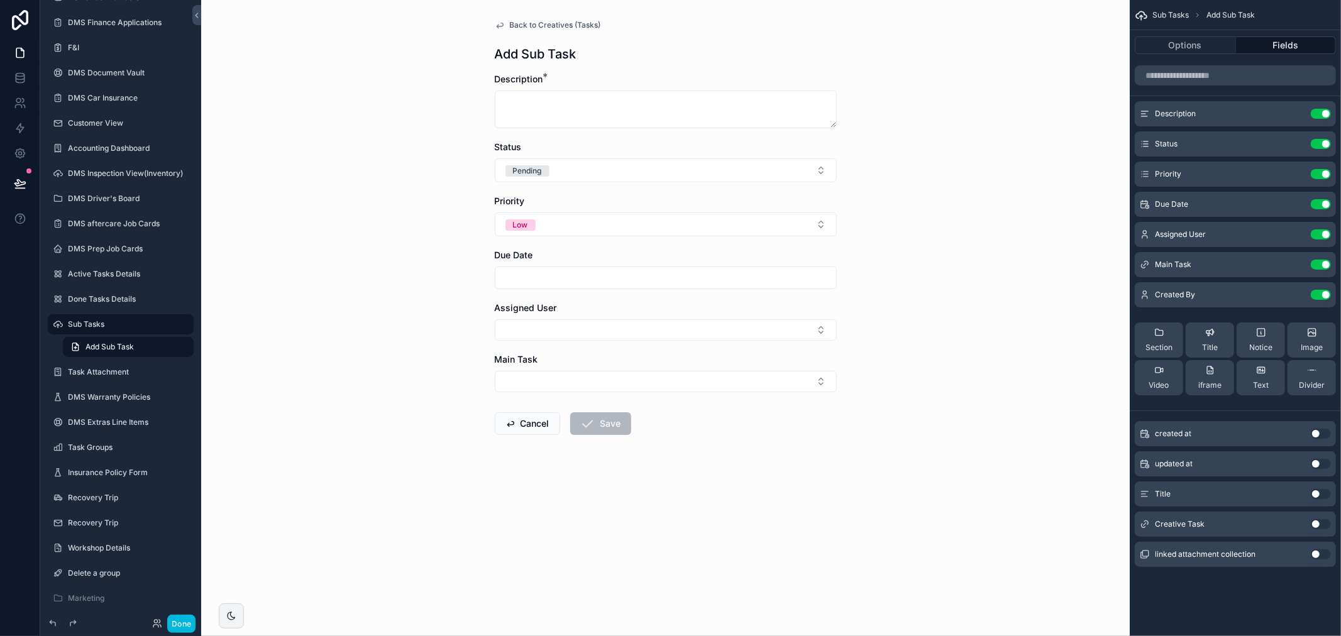
click at [0, 0] on icon "scrollable content" at bounding box center [0, 0] width 0 height 0
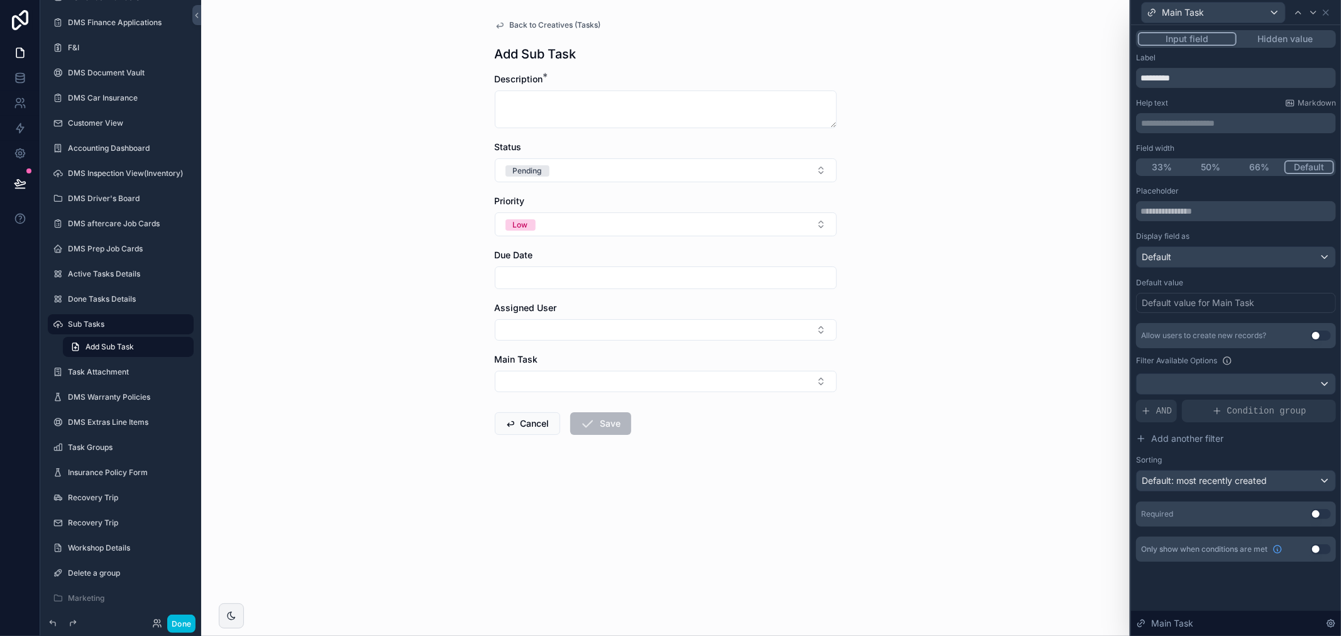
click at [1302, 42] on button "Hidden value" at bounding box center [1284, 39] width 97 height 14
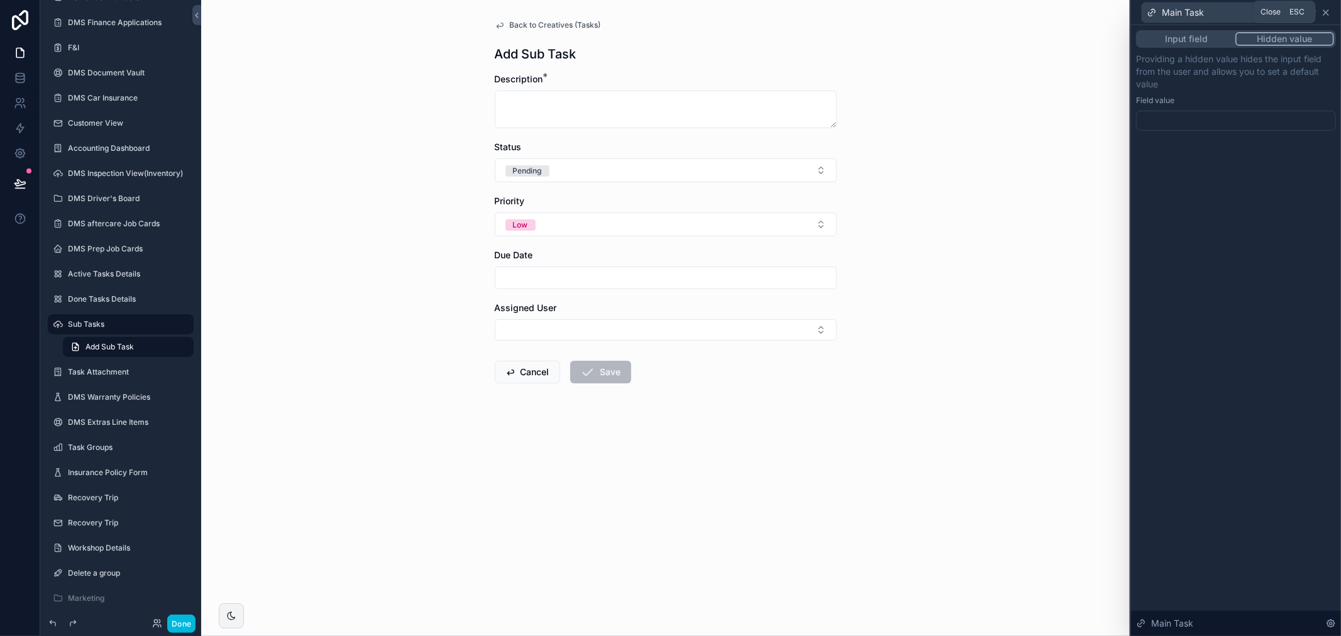
click at [1323, 14] on icon at bounding box center [1325, 12] width 5 height 5
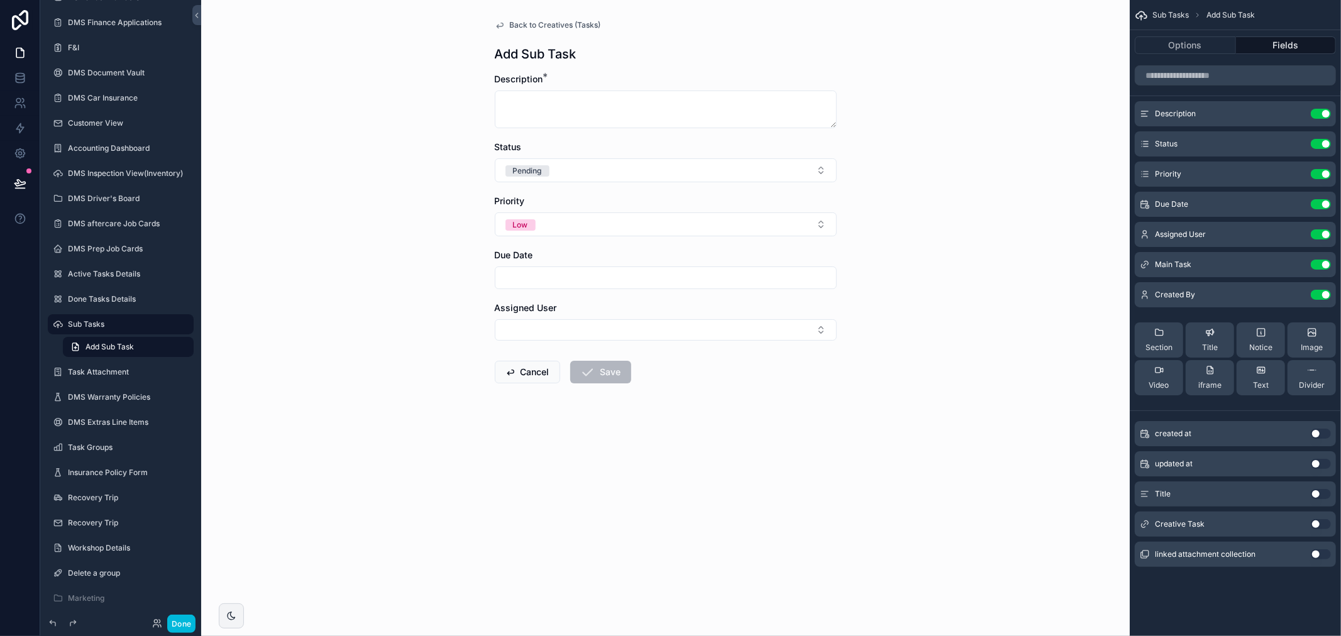
click at [0, 0] on icon "scrollable content" at bounding box center [0, 0] width 0 height 0
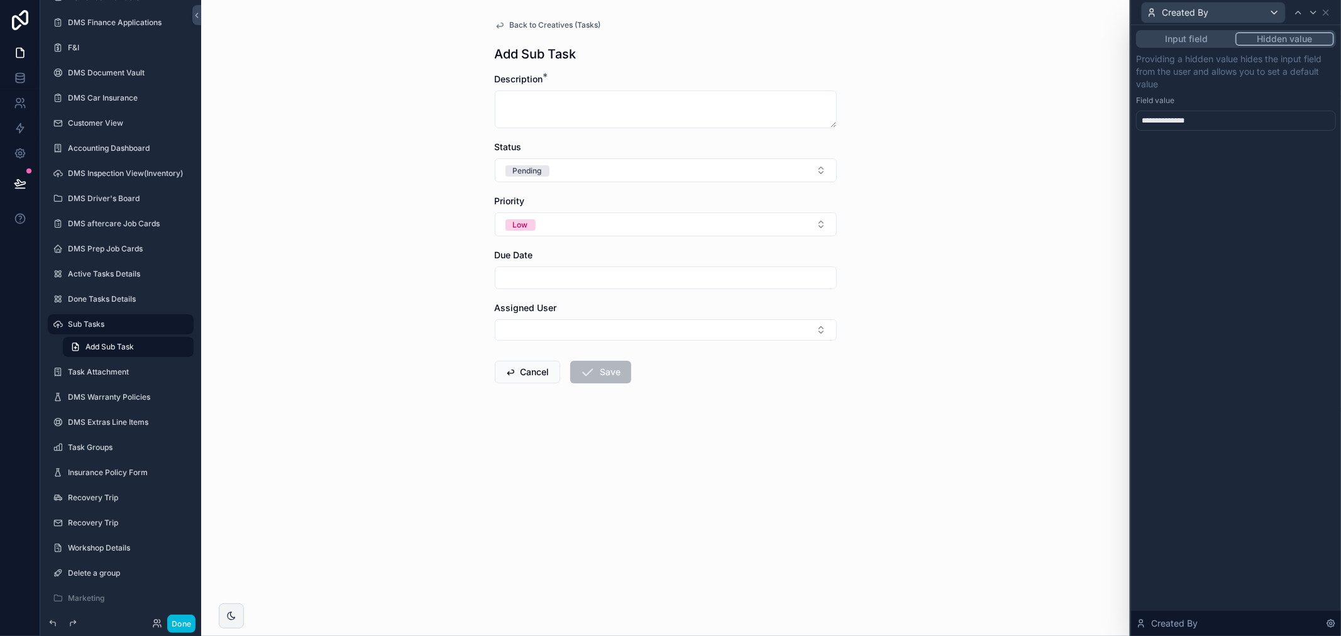
click at [1331, 7] on div "Created By" at bounding box center [1236, 12] width 200 height 25
click at [1322, 14] on icon at bounding box center [1325, 13] width 10 height 10
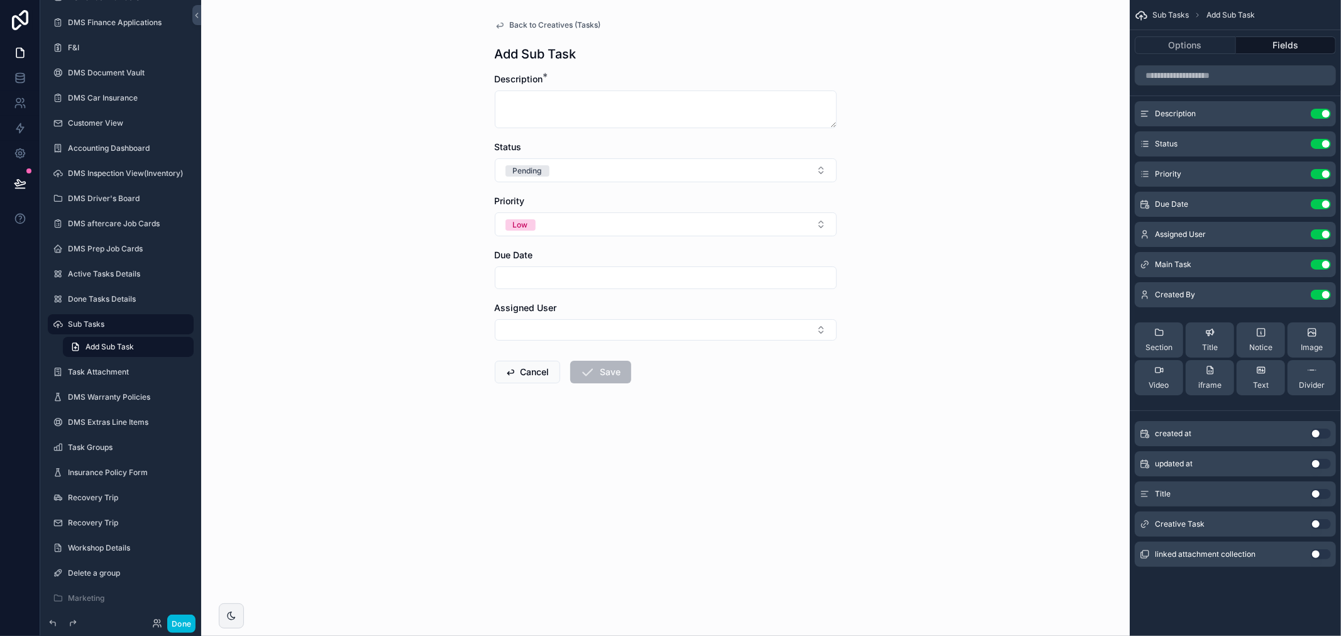
click at [1322, 522] on button "Use setting" at bounding box center [1320, 524] width 20 height 10
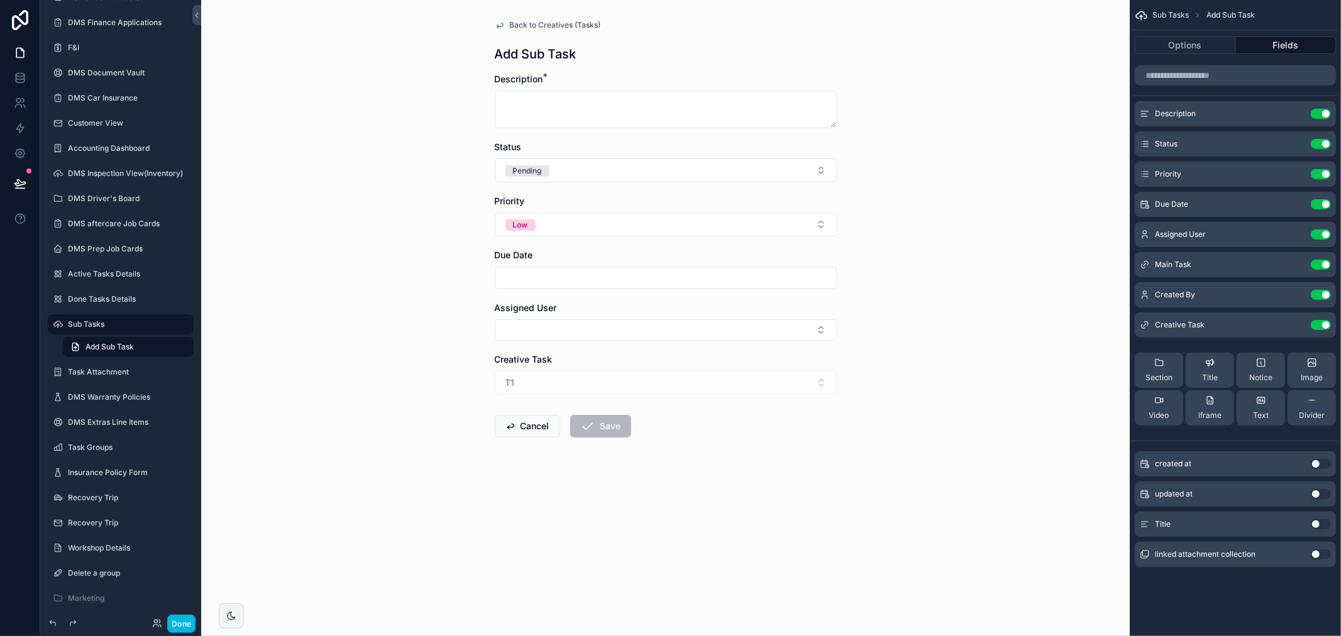
click at [0, 0] on icon "scrollable content" at bounding box center [0, 0] width 0 height 0
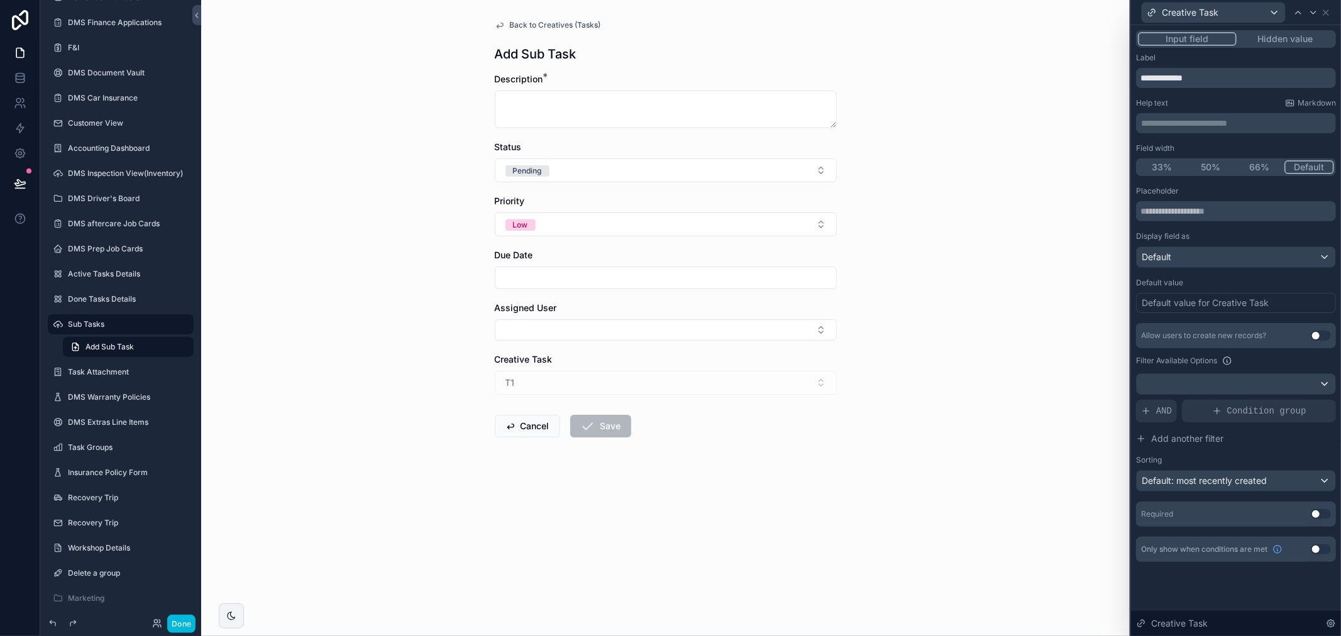
click at [1320, 36] on button "Hidden value" at bounding box center [1284, 39] width 97 height 14
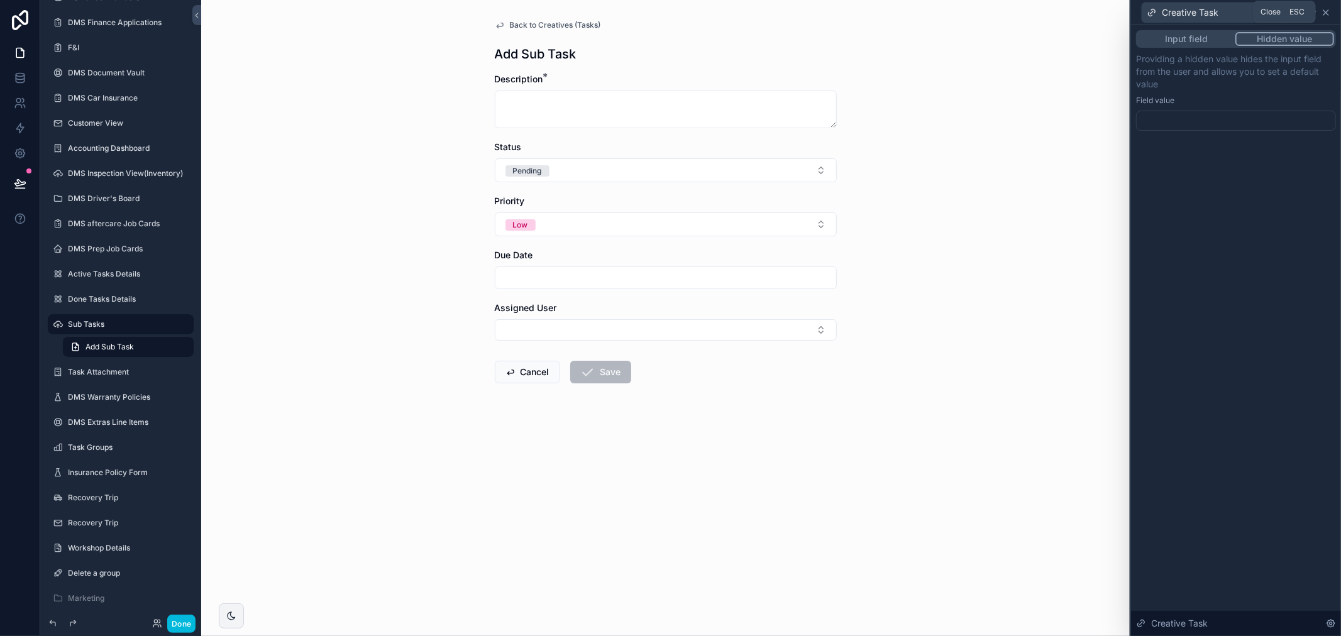
click at [1324, 14] on icon at bounding box center [1325, 13] width 10 height 10
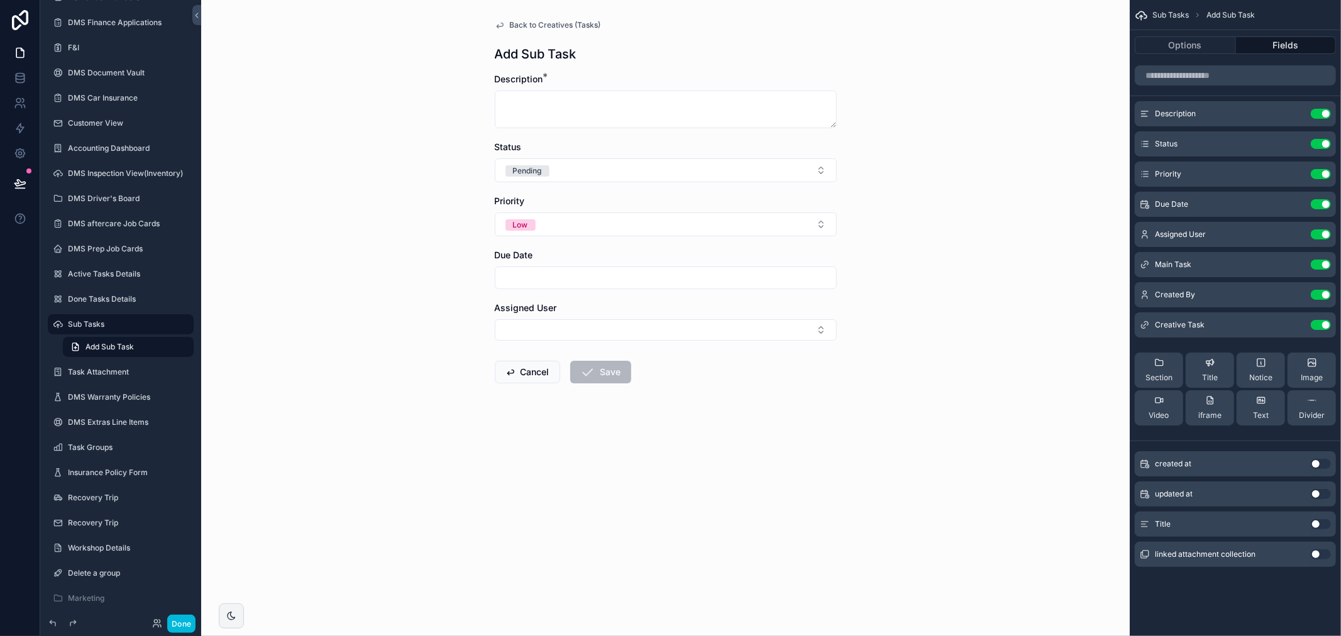
click at [1318, 525] on button "Use setting" at bounding box center [1320, 524] width 20 height 10
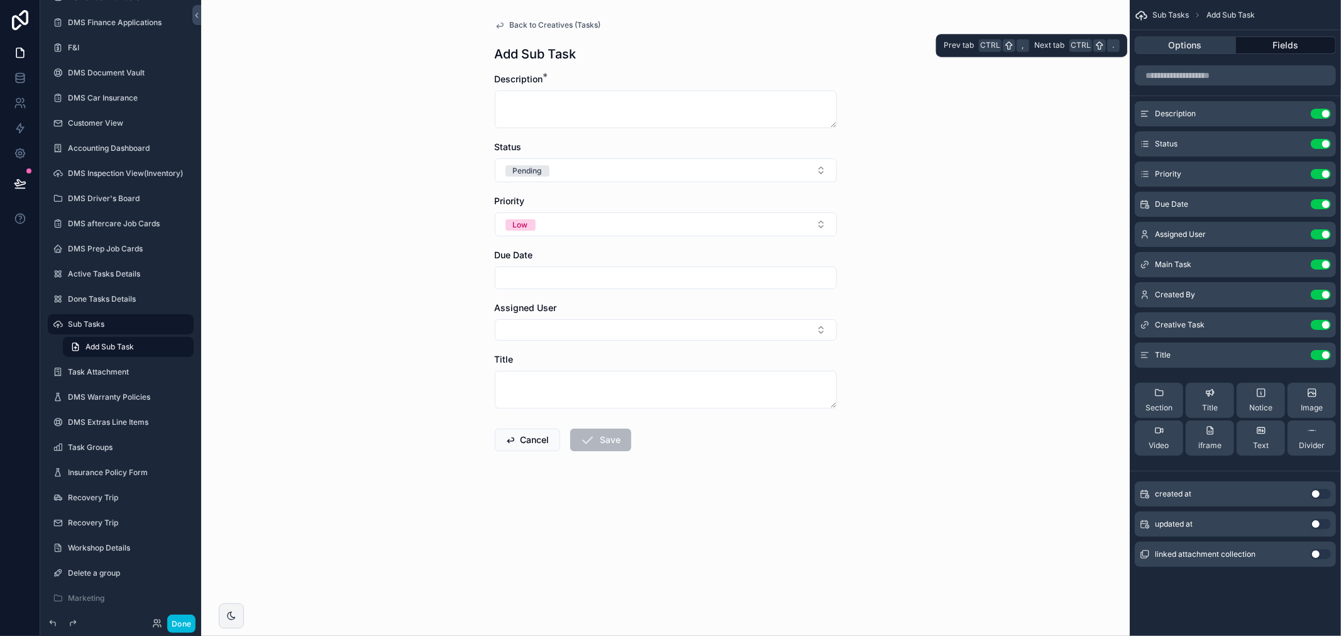
click at [1211, 36] on button "Options" at bounding box center [1184, 45] width 101 height 18
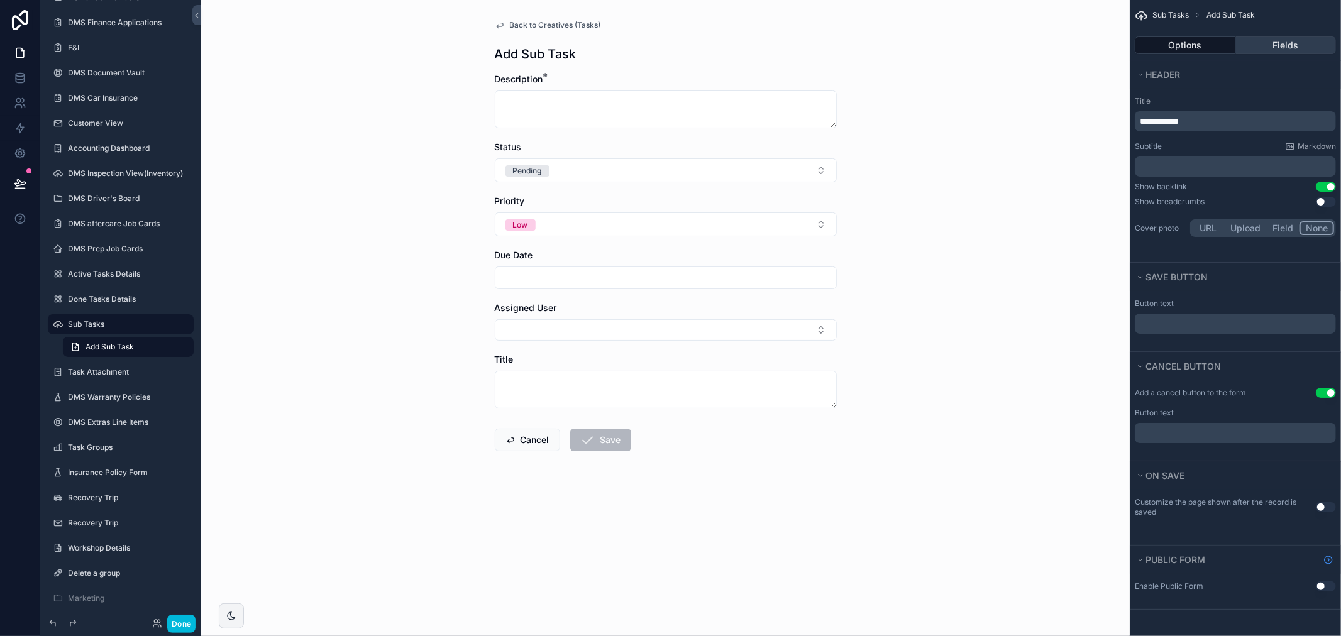
click at [1283, 41] on button "Fields" at bounding box center [1286, 45] width 101 height 18
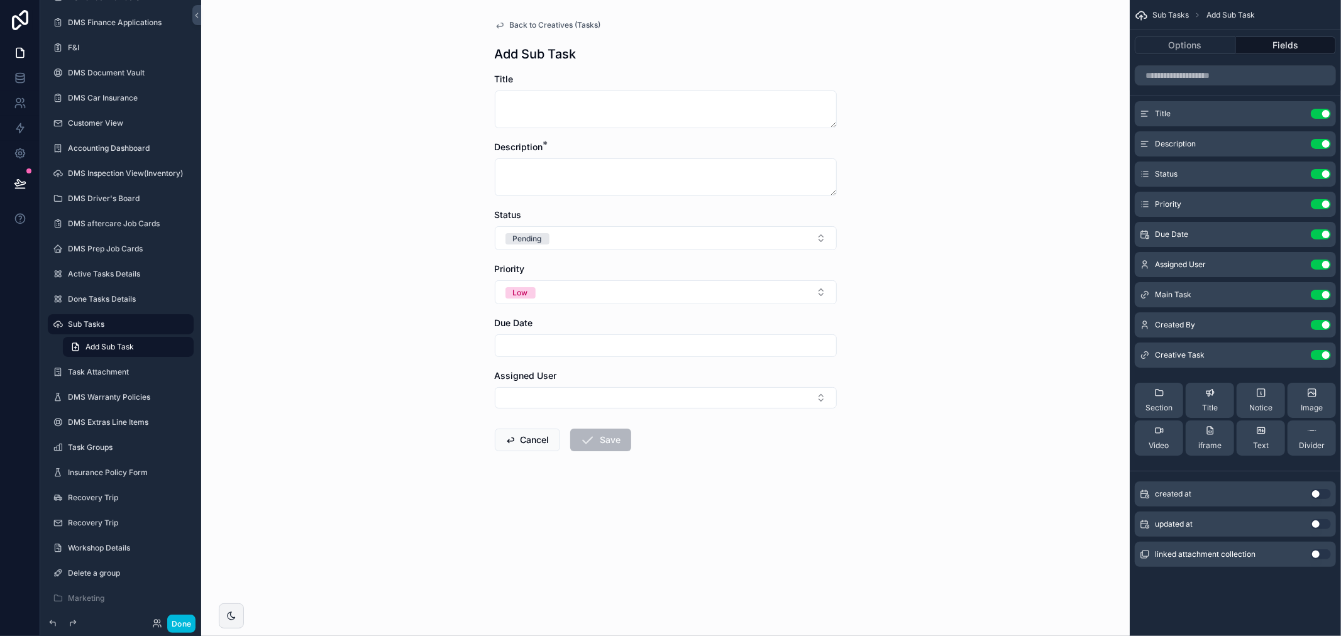
click at [1302, 107] on div "Title Use setting" at bounding box center [1234, 113] width 201 height 25
click at [0, 0] on icon "scrollable content" at bounding box center [0, 0] width 0 height 0
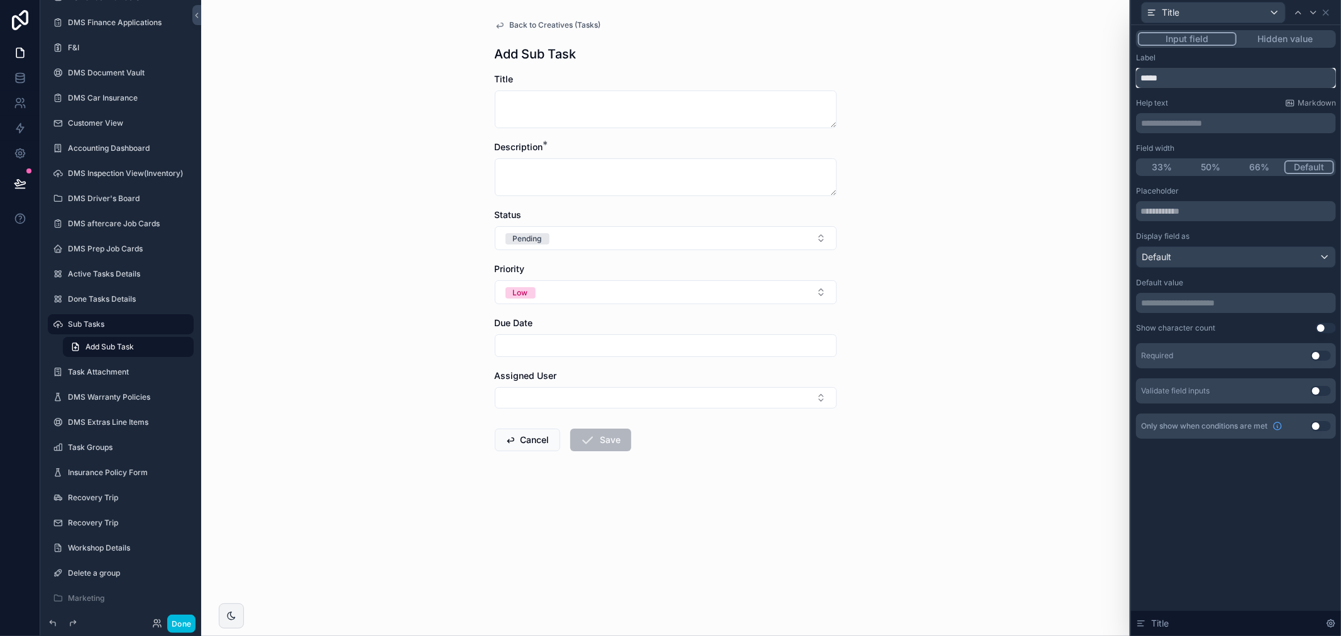
click at [1223, 74] on input "*****" at bounding box center [1236, 78] width 200 height 20
click at [1207, 256] on div "Default" at bounding box center [1235, 257] width 199 height 20
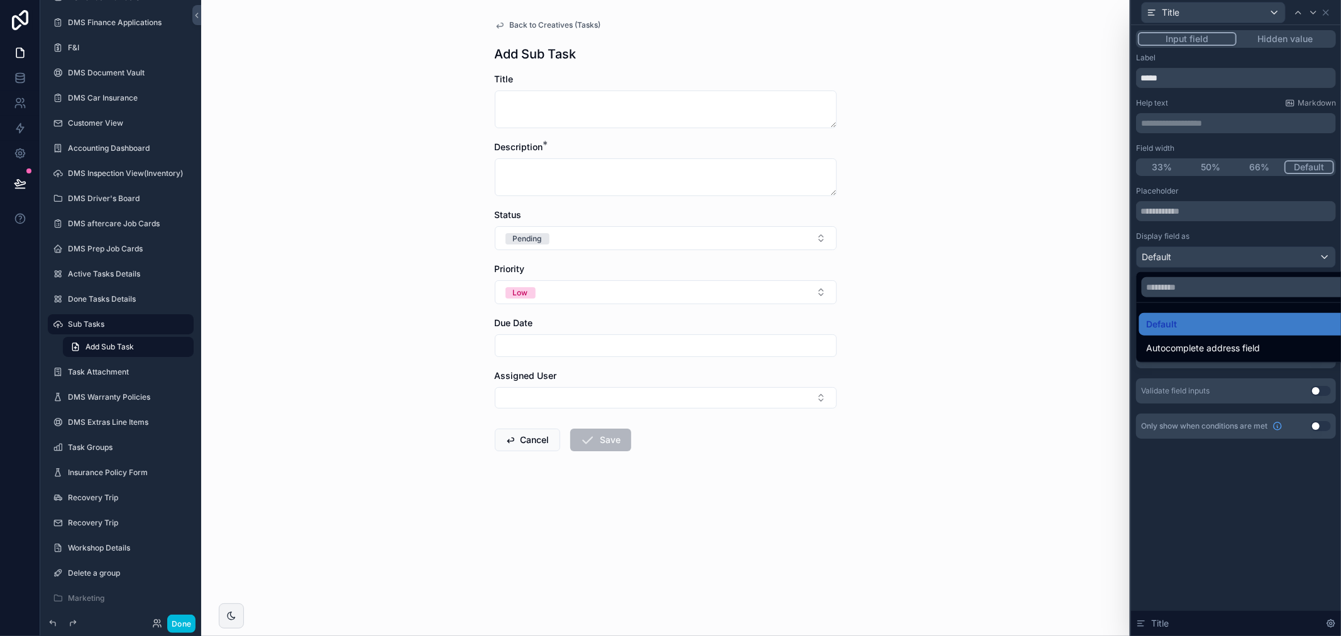
click at [1226, 228] on div at bounding box center [1236, 318] width 210 height 636
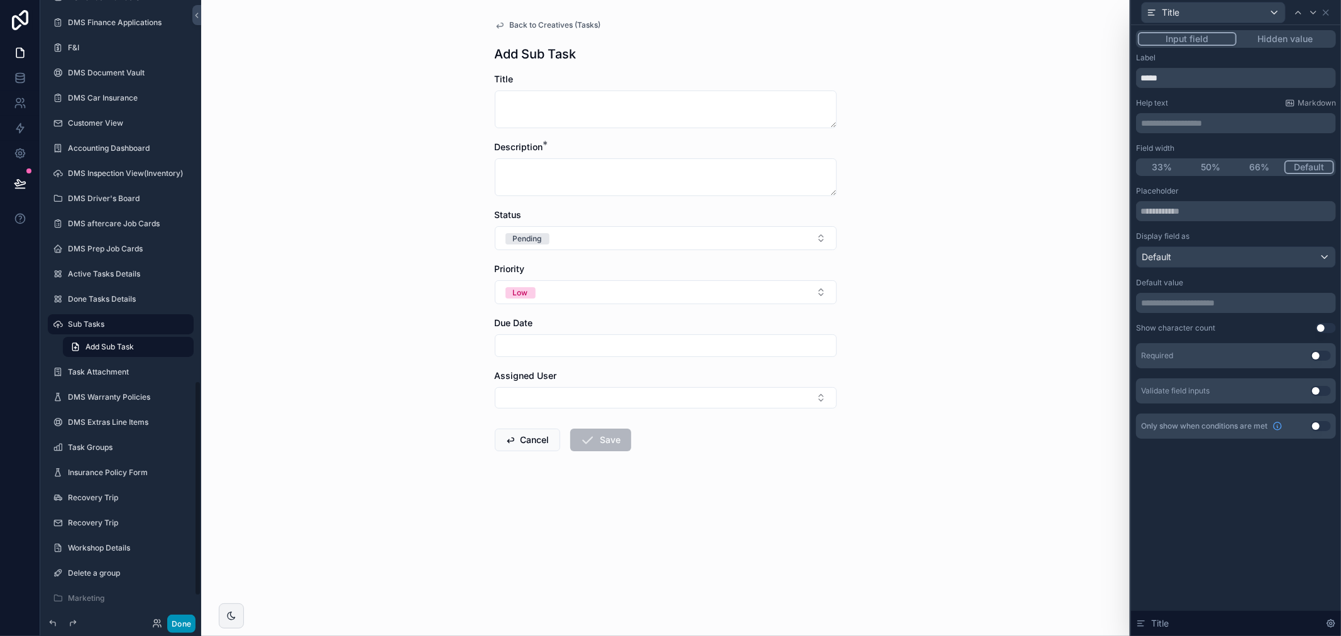
click at [186, 619] on button "Done" at bounding box center [181, 624] width 28 height 18
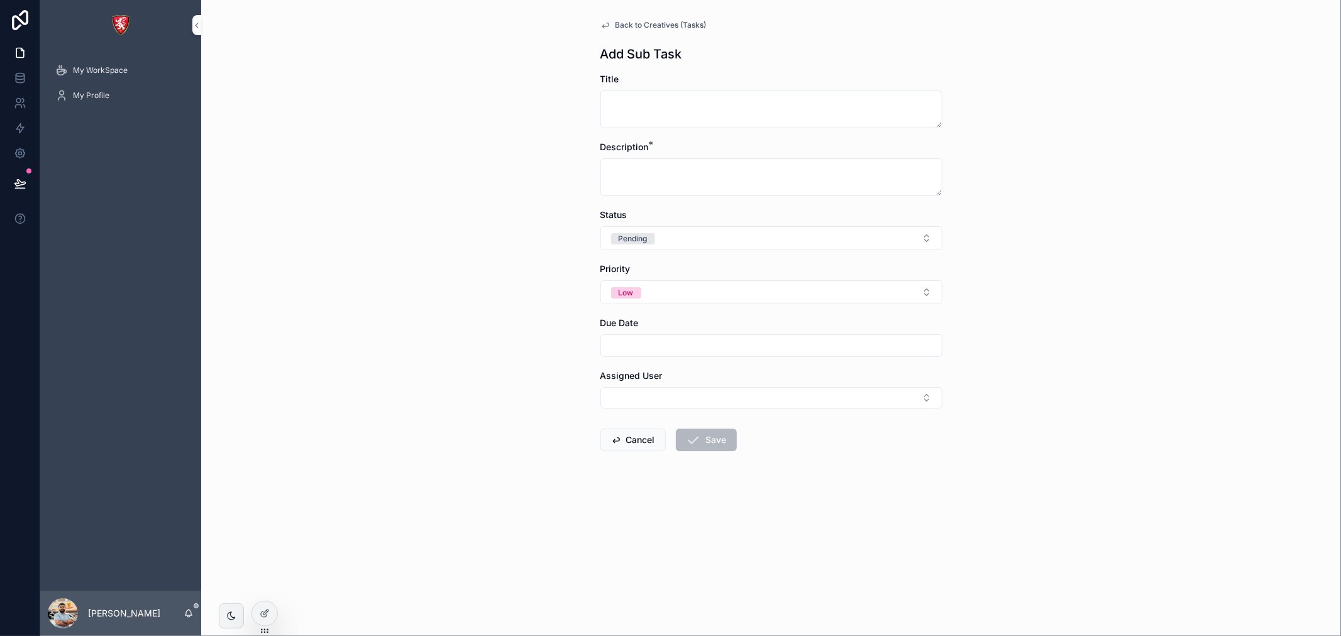
click at [666, 21] on span "Back to Creatives (Tasks)" at bounding box center [660, 25] width 91 height 10
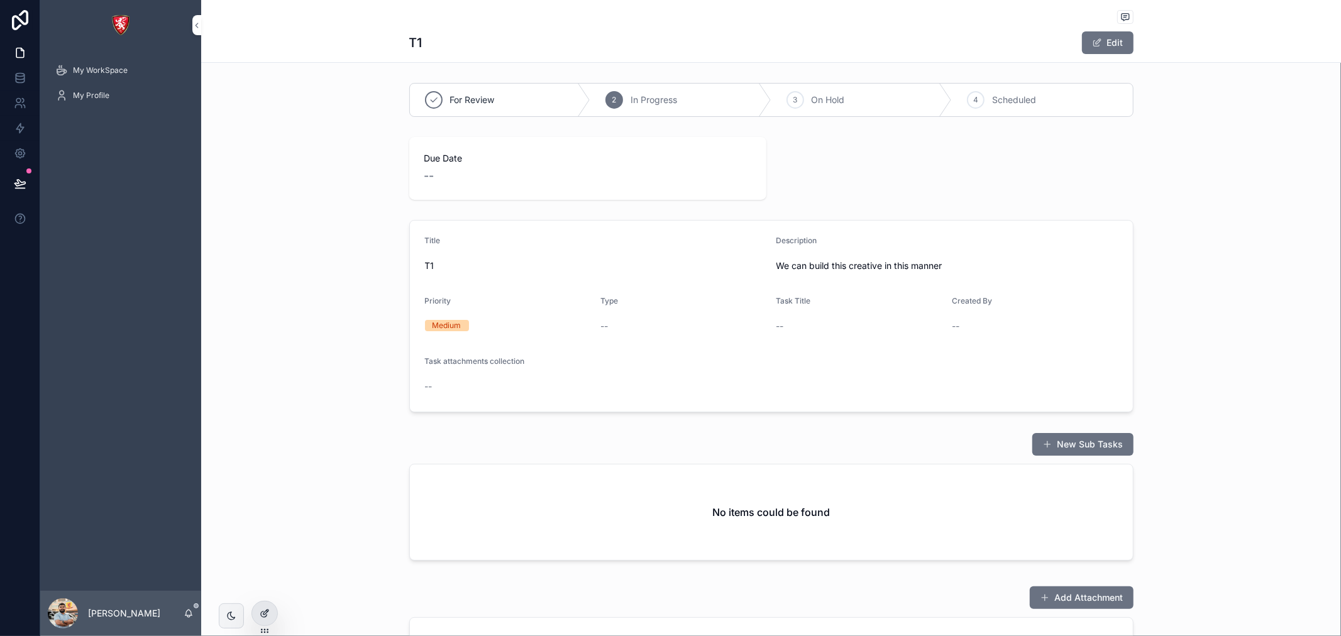
click at [268, 608] on icon at bounding box center [265, 613] width 10 height 10
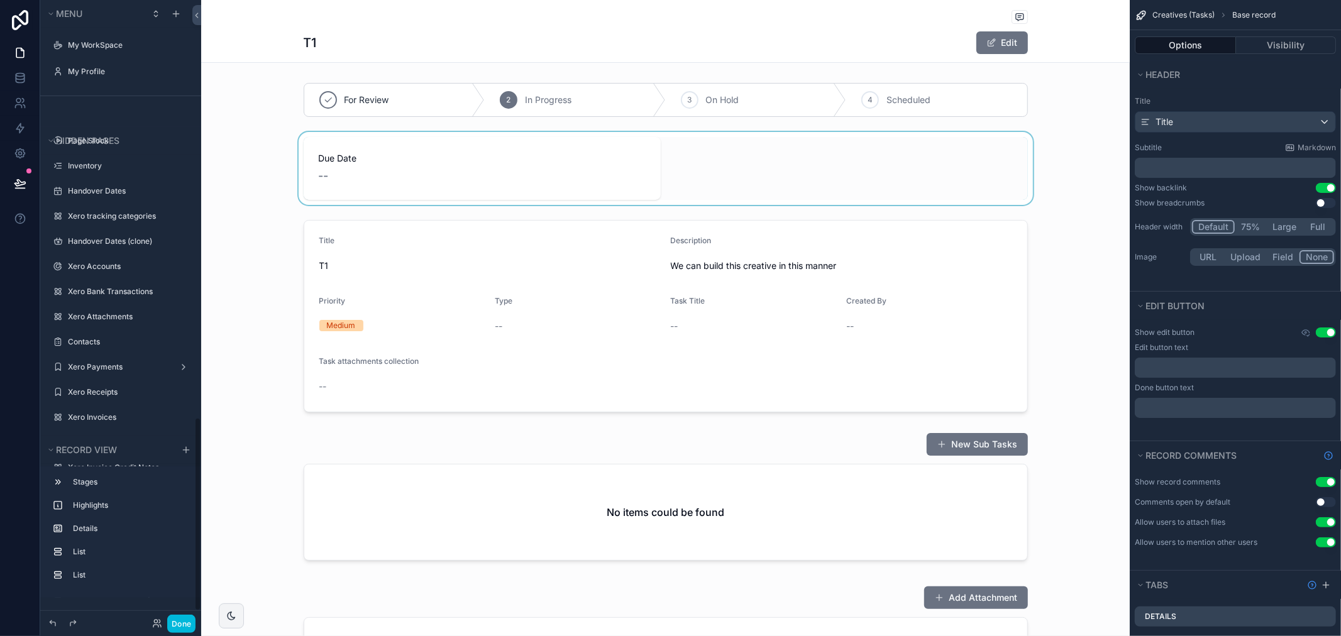
scroll to position [1337, 0]
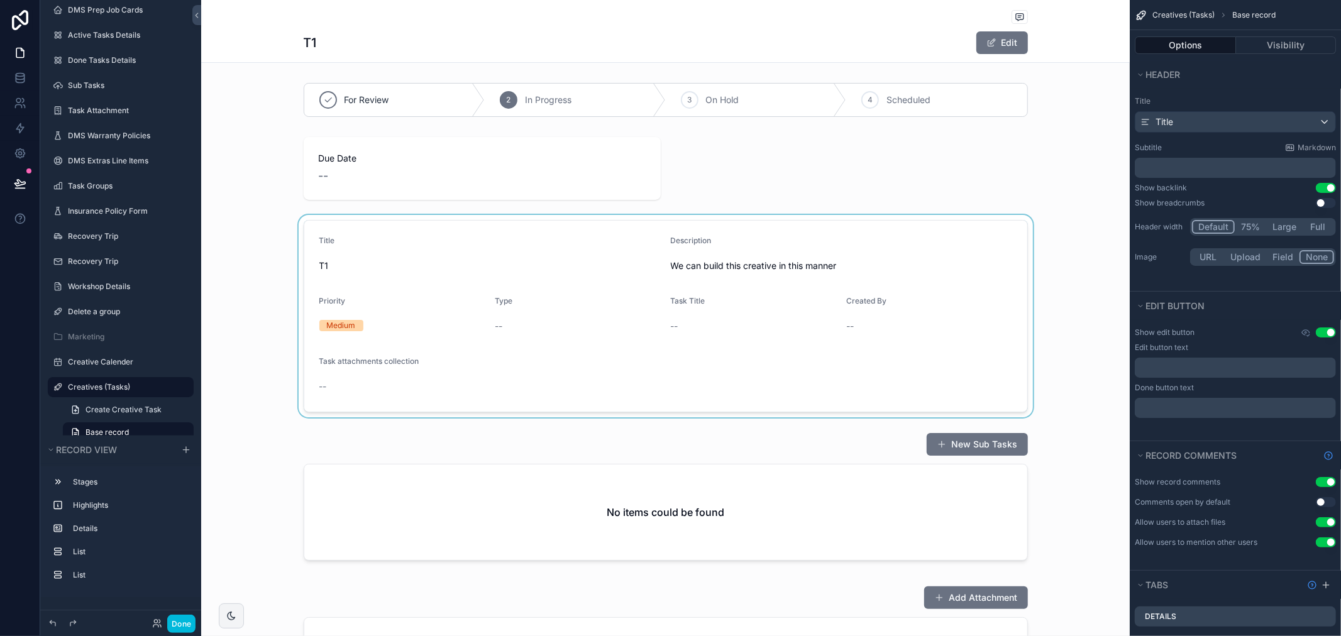
click at [608, 341] on div "scrollable content" at bounding box center [665, 316] width 928 height 202
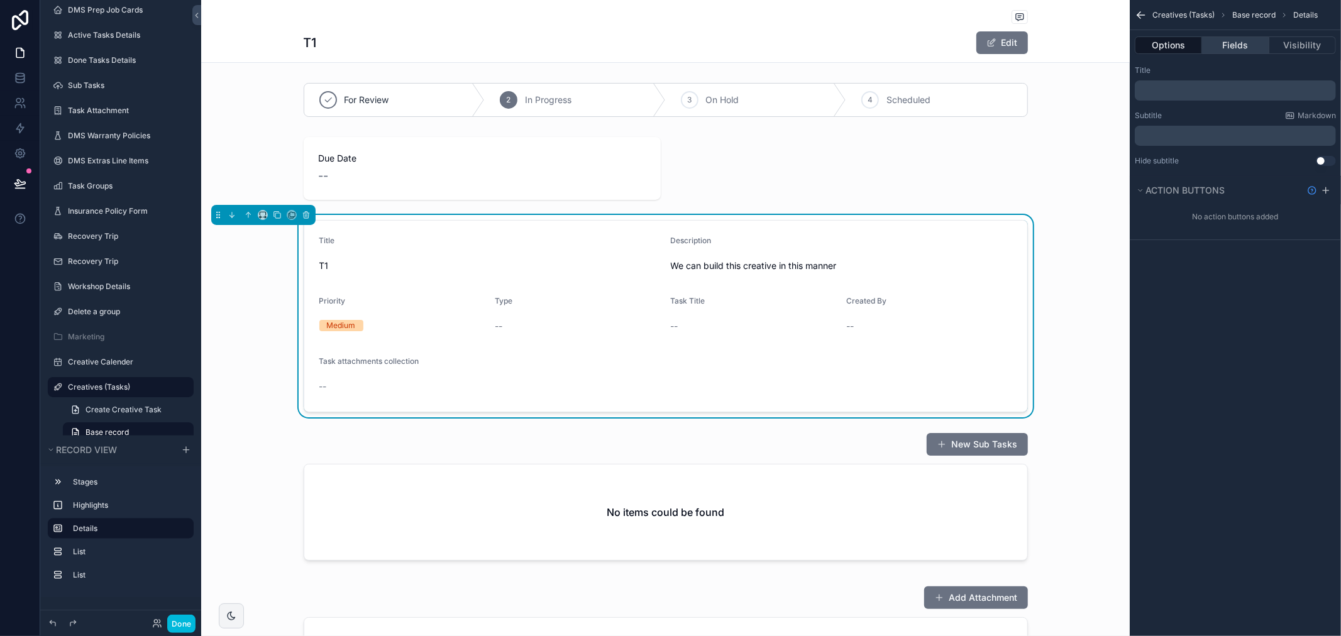
click at [1236, 53] on button "Fields" at bounding box center [1235, 45] width 67 height 18
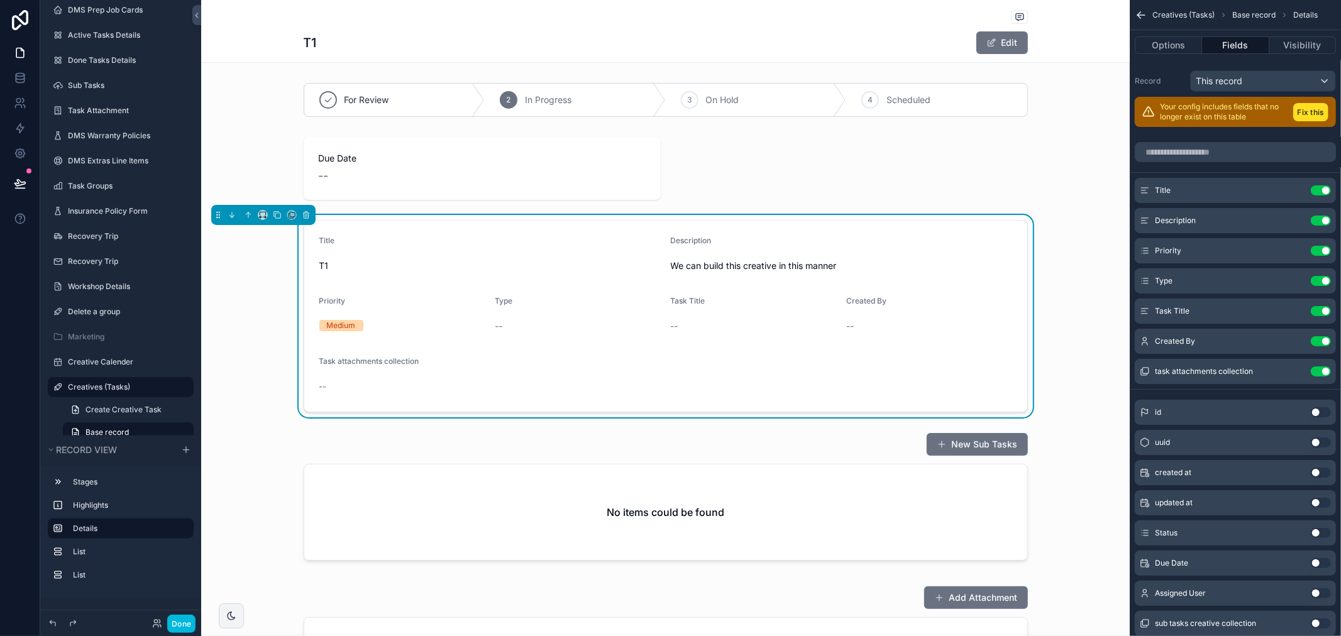
click at [1324, 191] on button "Use setting" at bounding box center [1320, 190] width 20 height 10
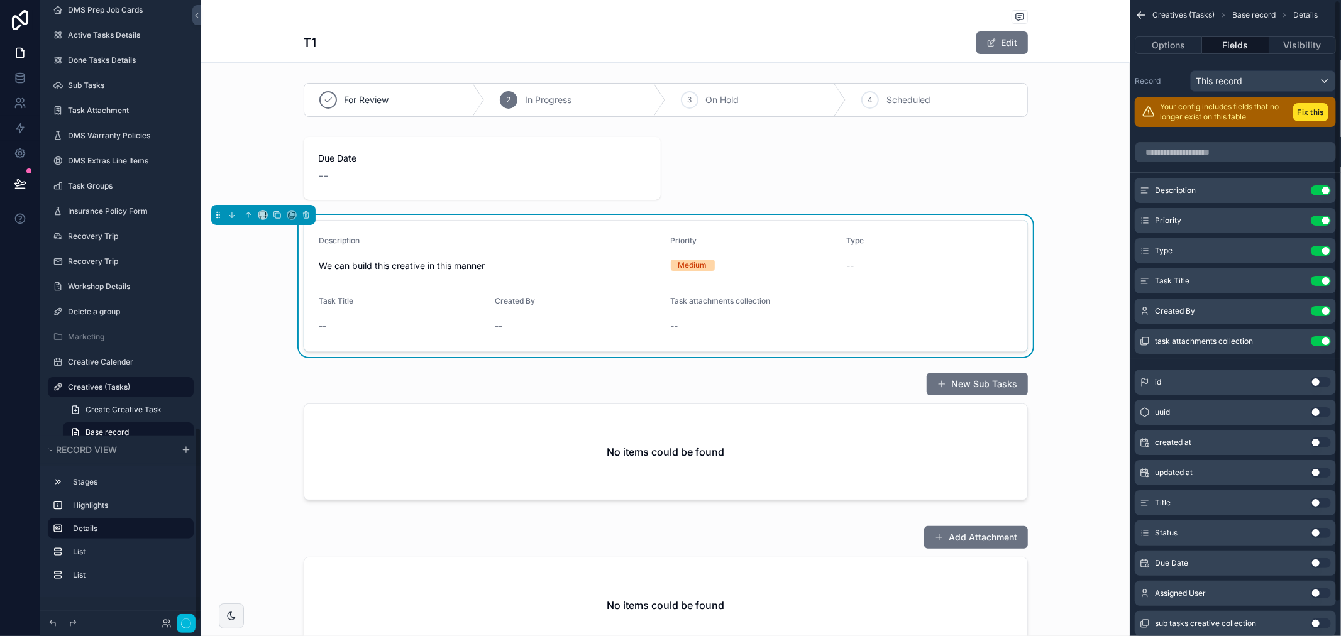
scroll to position [1368, 0]
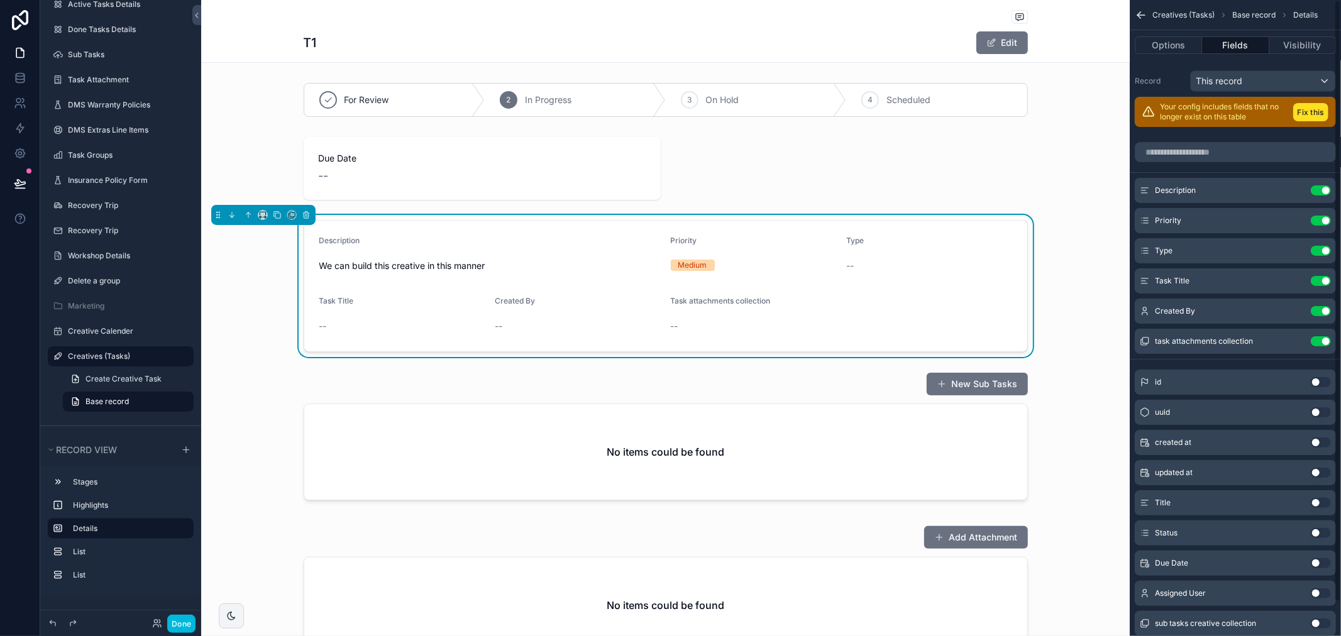
click at [1319, 249] on button "Use setting" at bounding box center [1320, 251] width 20 height 10
click at [1323, 250] on button "Use setting" at bounding box center [1320, 251] width 20 height 10
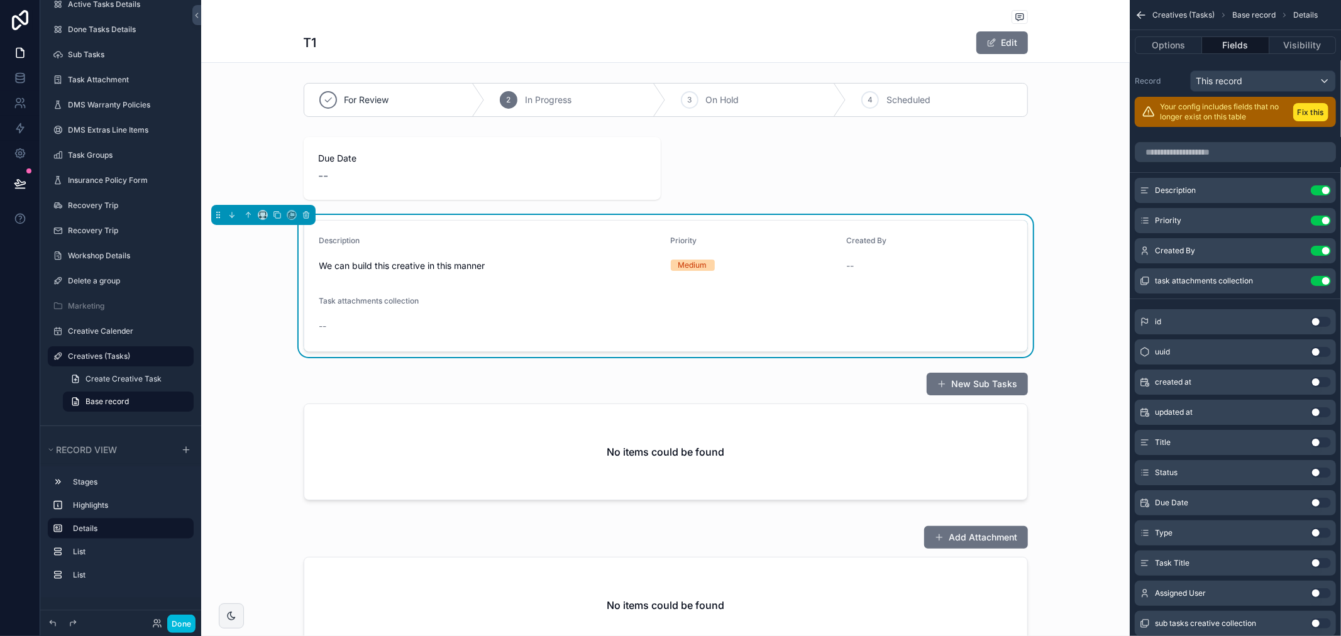
click at [1323, 216] on button "Use setting" at bounding box center [1320, 221] width 20 height 10
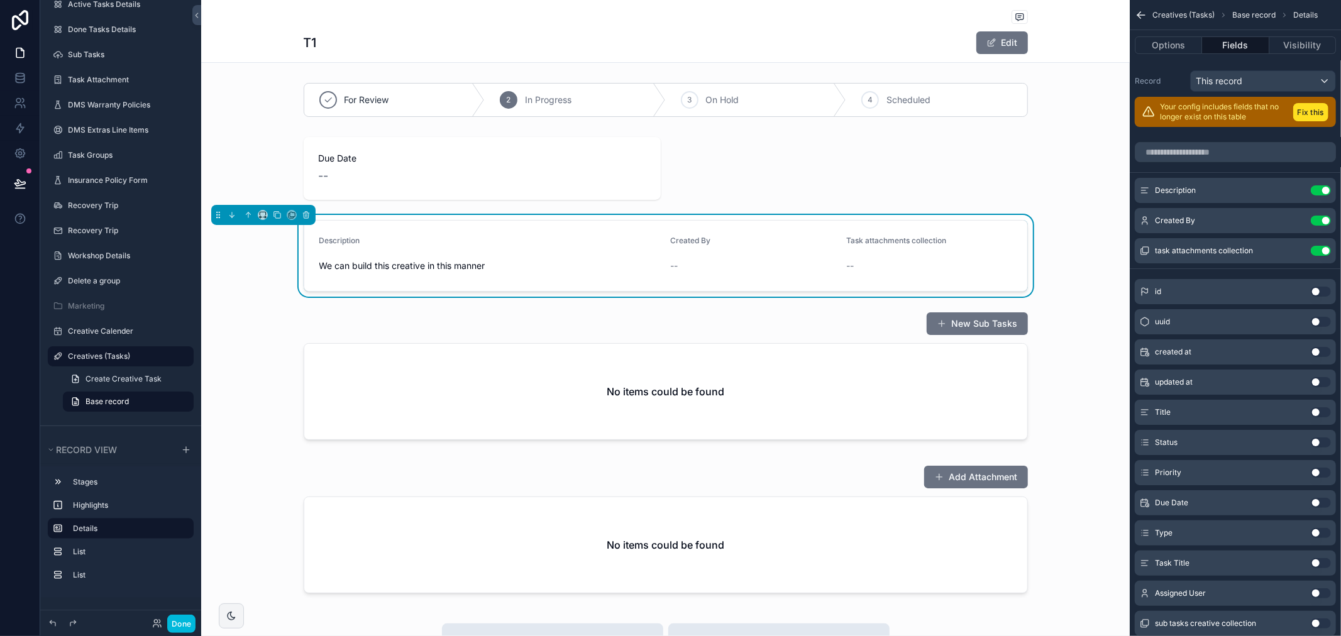
click at [1324, 253] on button "Use setting" at bounding box center [1320, 251] width 20 height 10
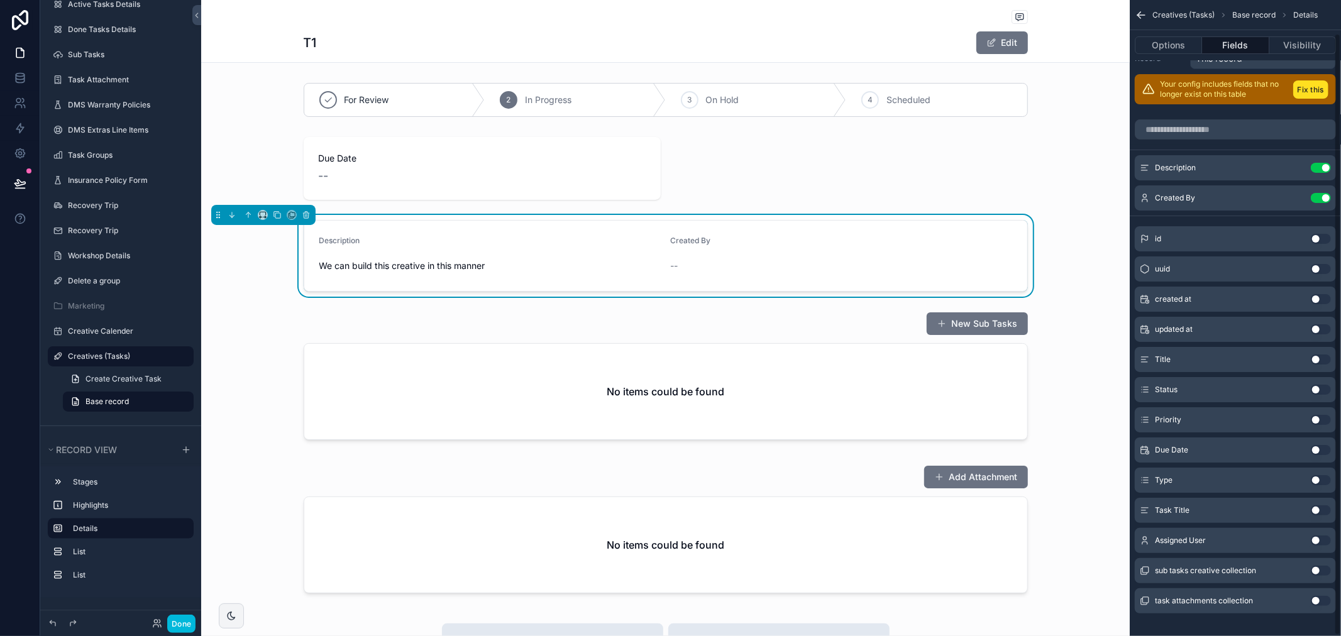
scroll to position [35, 0]
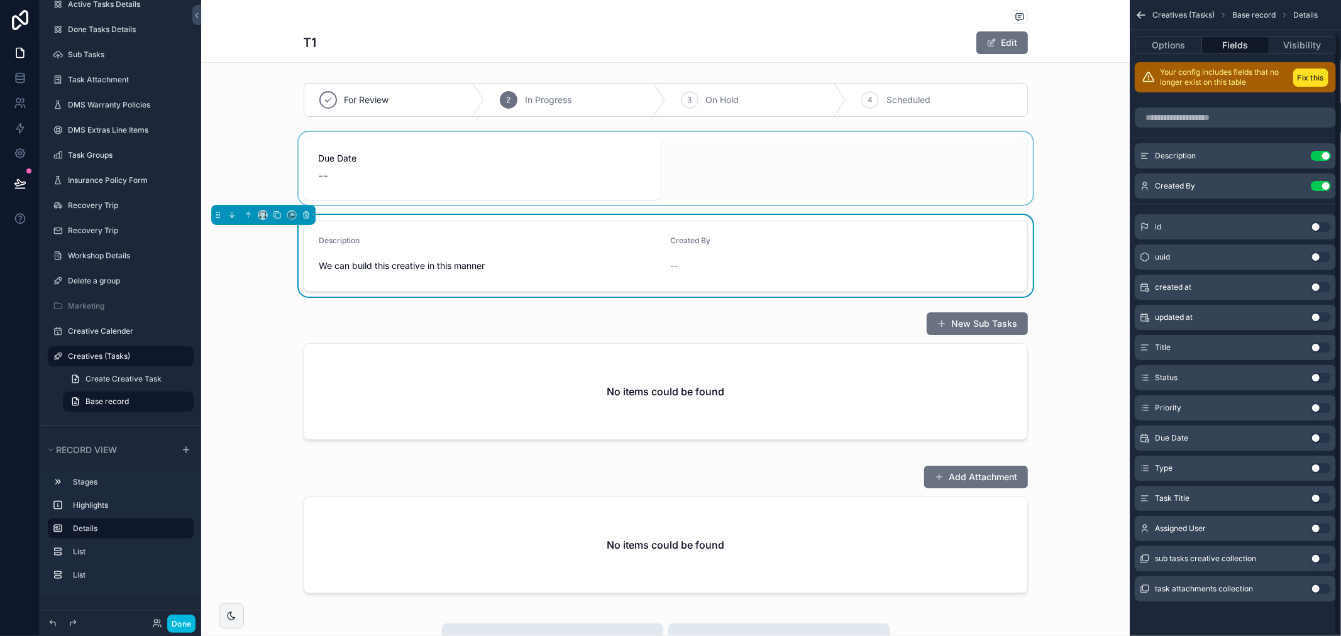
click at [610, 177] on div "scrollable content" at bounding box center [665, 168] width 928 height 73
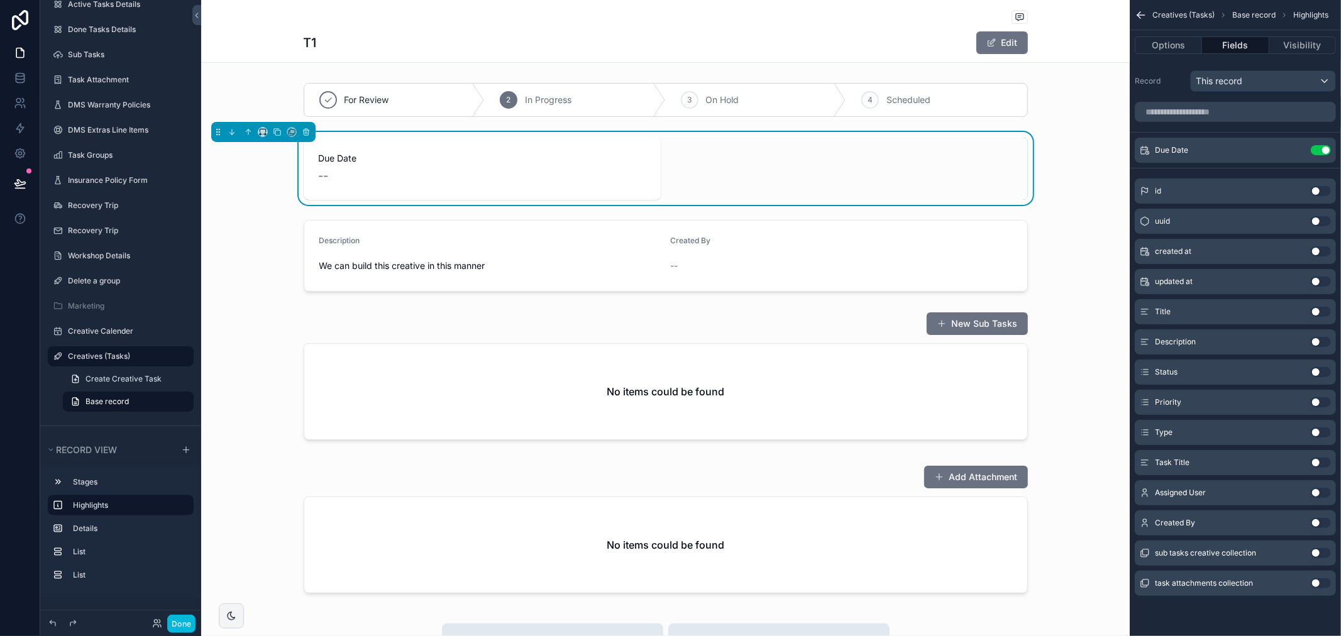
scroll to position [0, 0]
click at [1315, 151] on button "Use setting" at bounding box center [1320, 150] width 20 height 10
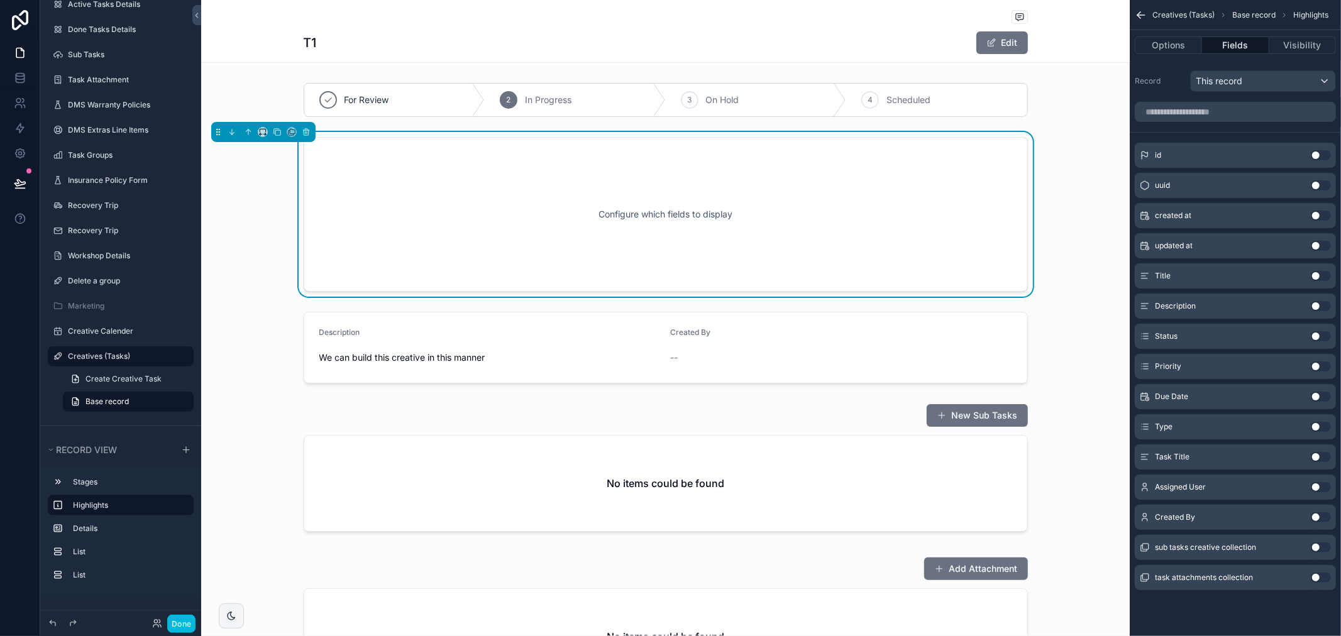
click at [1327, 334] on button "Use setting" at bounding box center [1320, 336] width 20 height 10
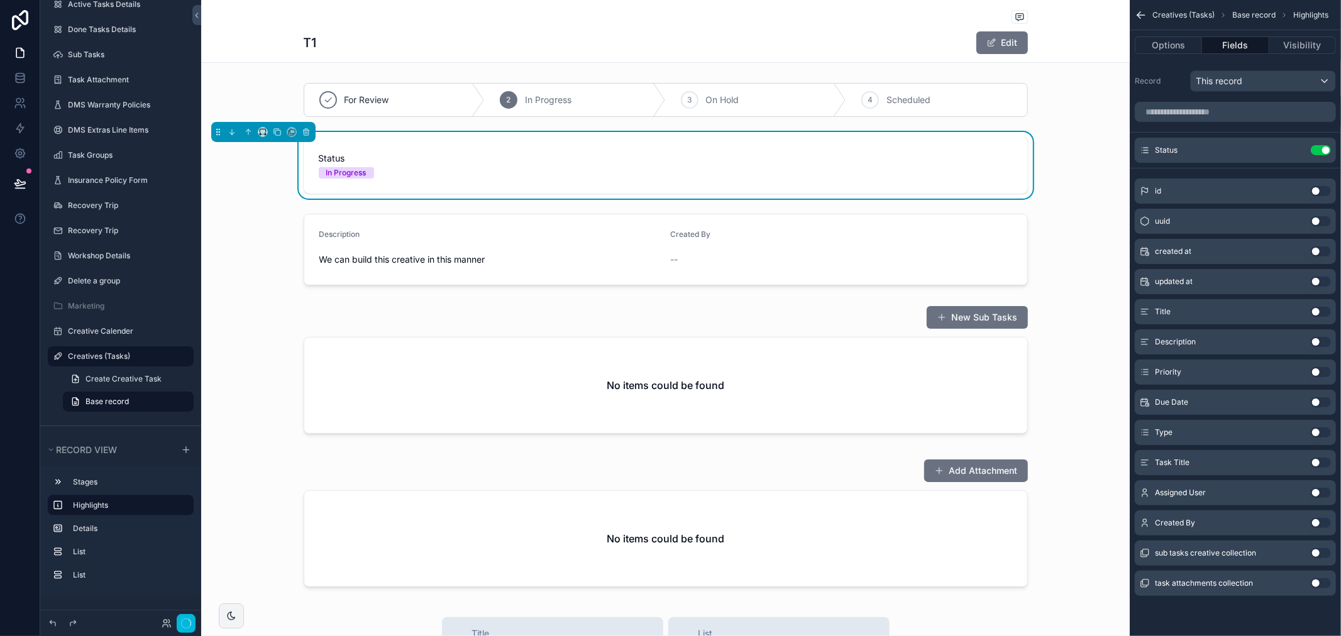
click at [1327, 334] on div "Description Use setting" at bounding box center [1234, 341] width 201 height 25
drag, startPoint x: 1318, startPoint y: 153, endPoint x: 1319, endPoint y: 163, distance: 10.1
click at [1319, 153] on button "Use setting" at bounding box center [1320, 150] width 20 height 10
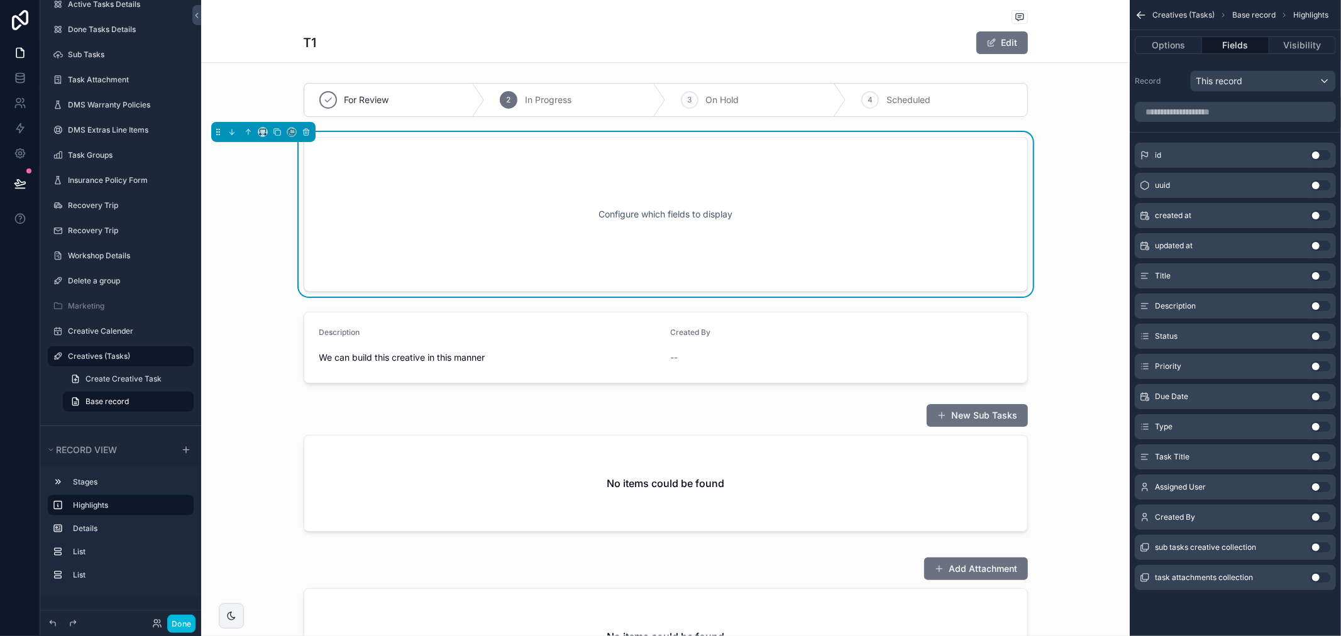
click at [1325, 424] on button "Use setting" at bounding box center [1320, 427] width 20 height 10
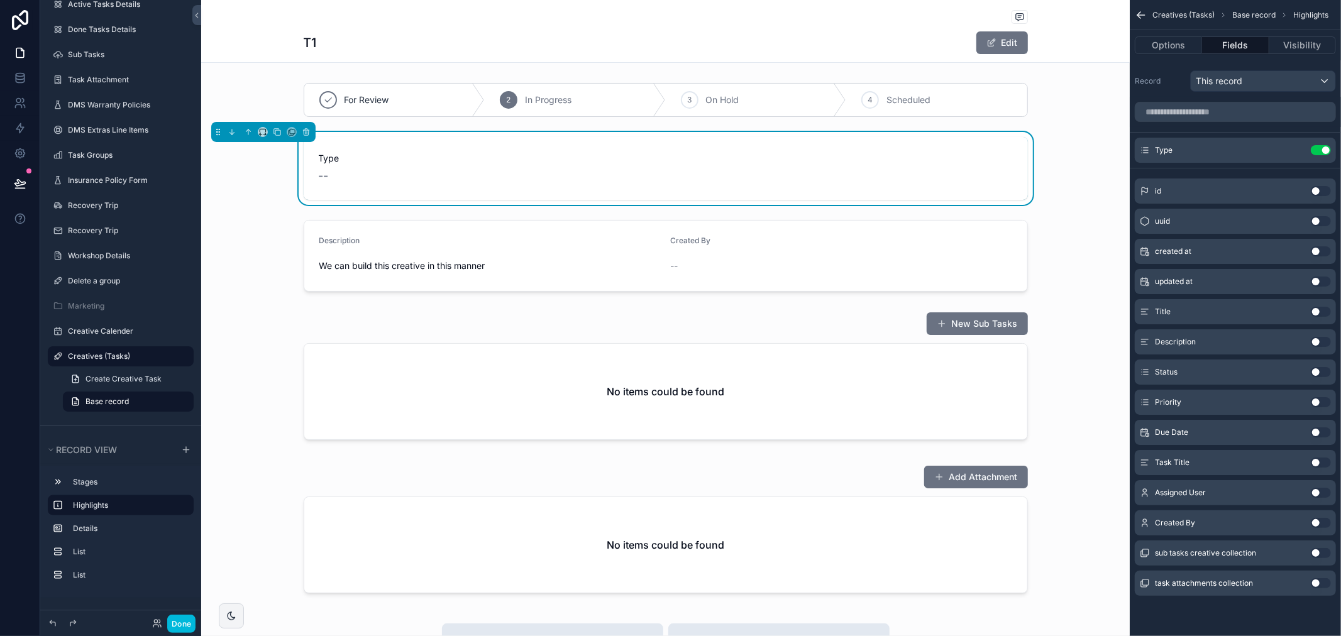
click at [1319, 398] on button "Use setting" at bounding box center [1320, 402] width 20 height 10
click at [1320, 435] on button "Use setting" at bounding box center [1320, 432] width 20 height 10
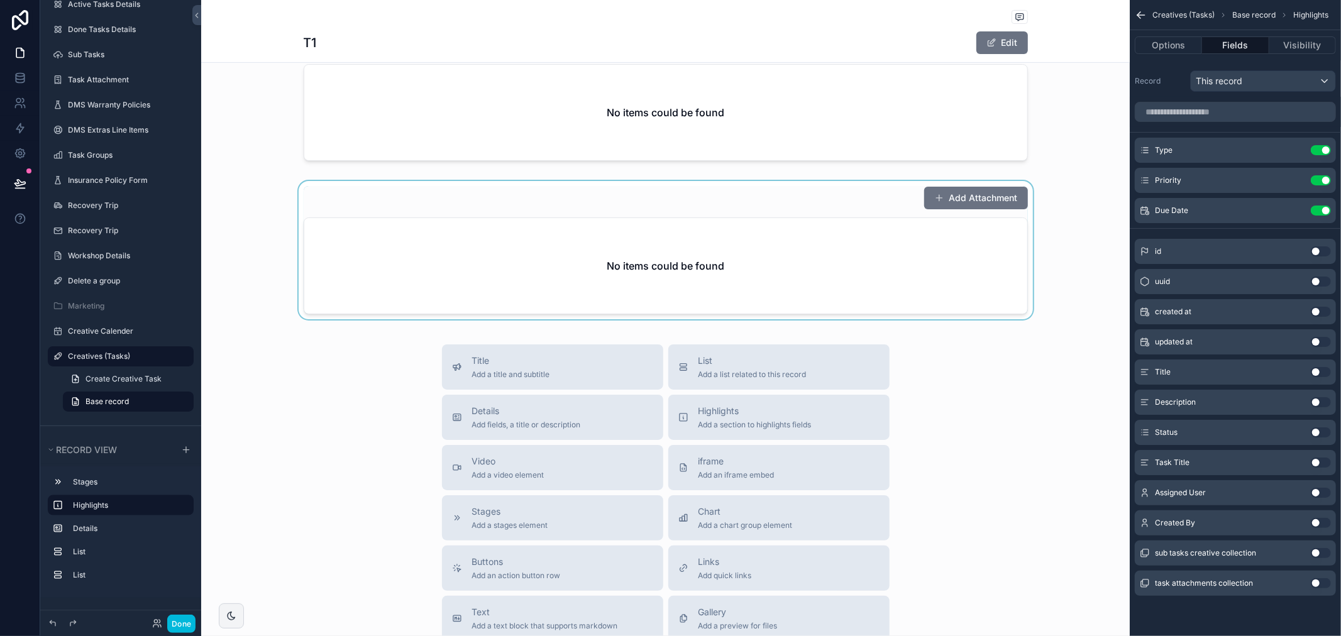
scroll to position [140, 0]
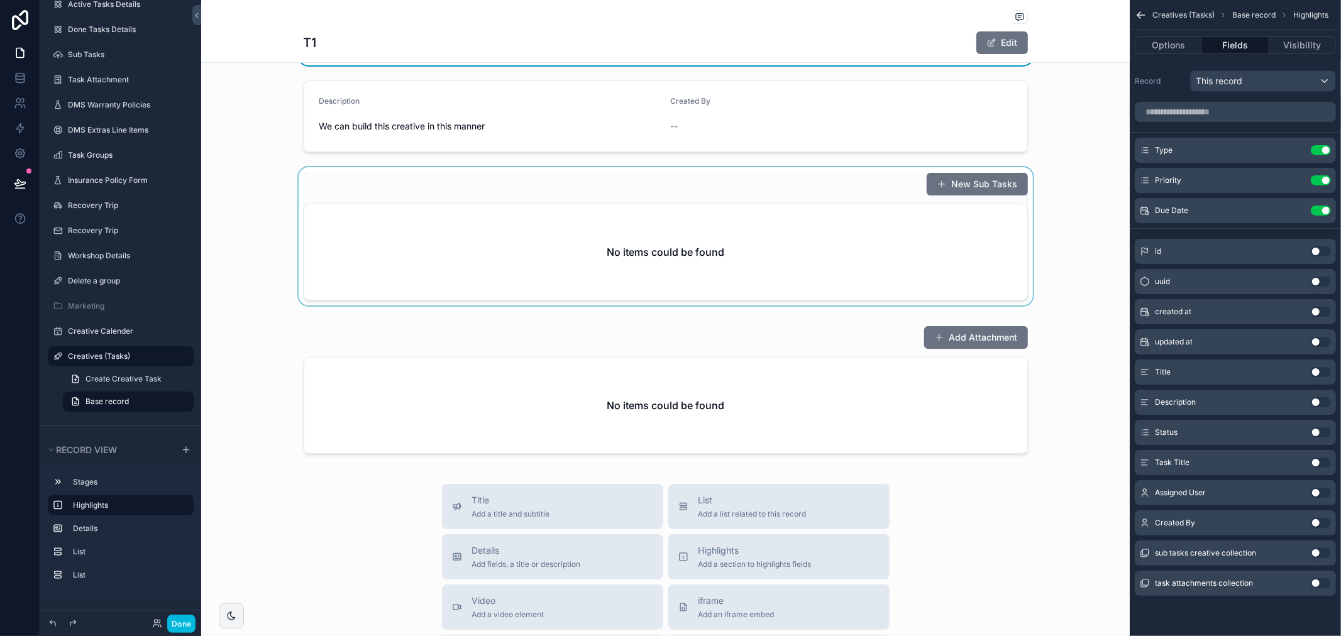
click at [862, 264] on div "scrollable content" at bounding box center [665, 238] width 928 height 143
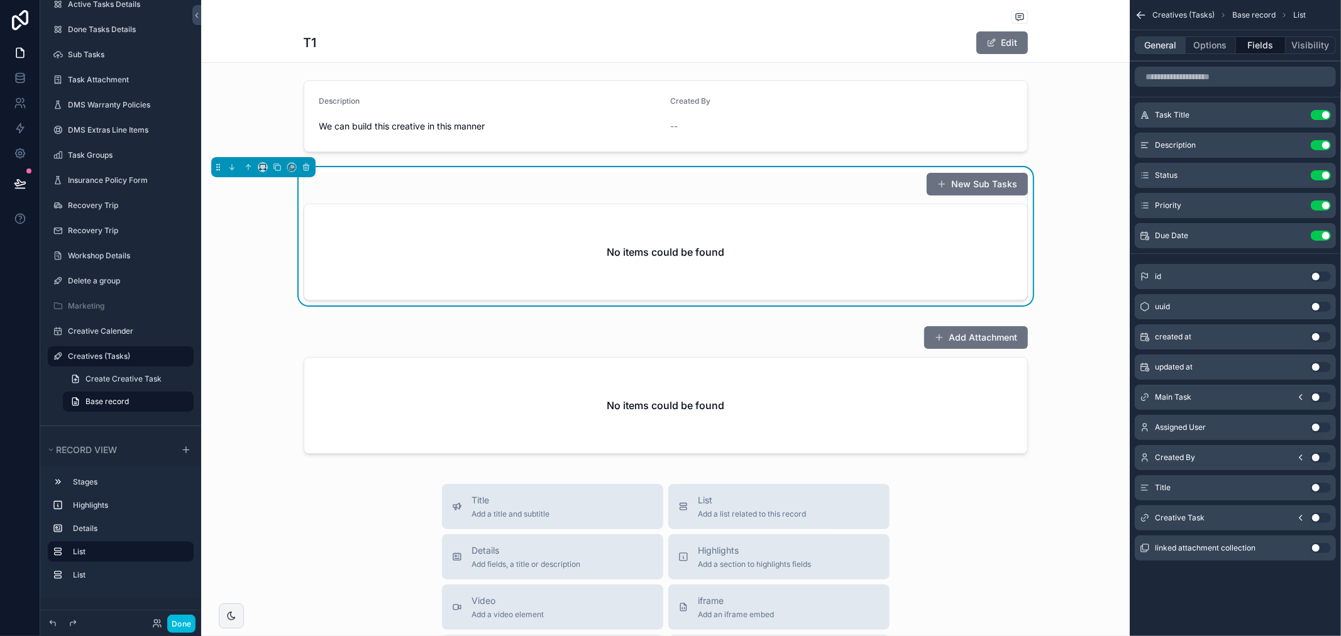
click at [1161, 48] on button "General" at bounding box center [1159, 45] width 51 height 18
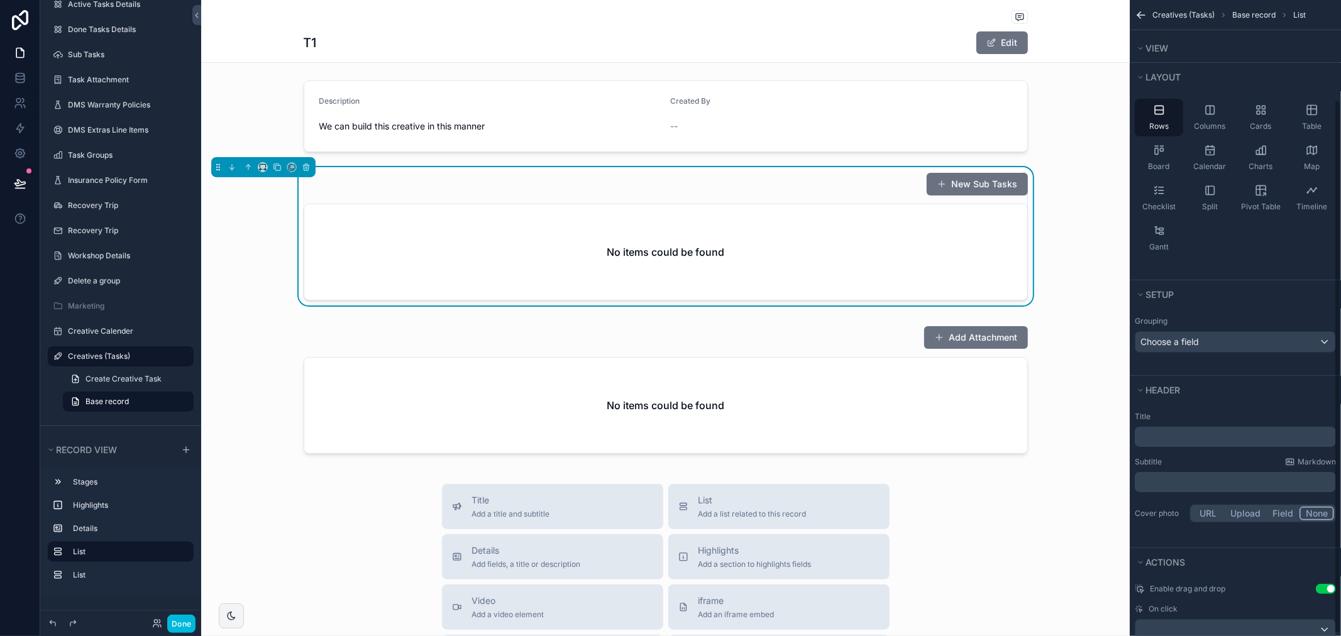
scroll to position [121, 0]
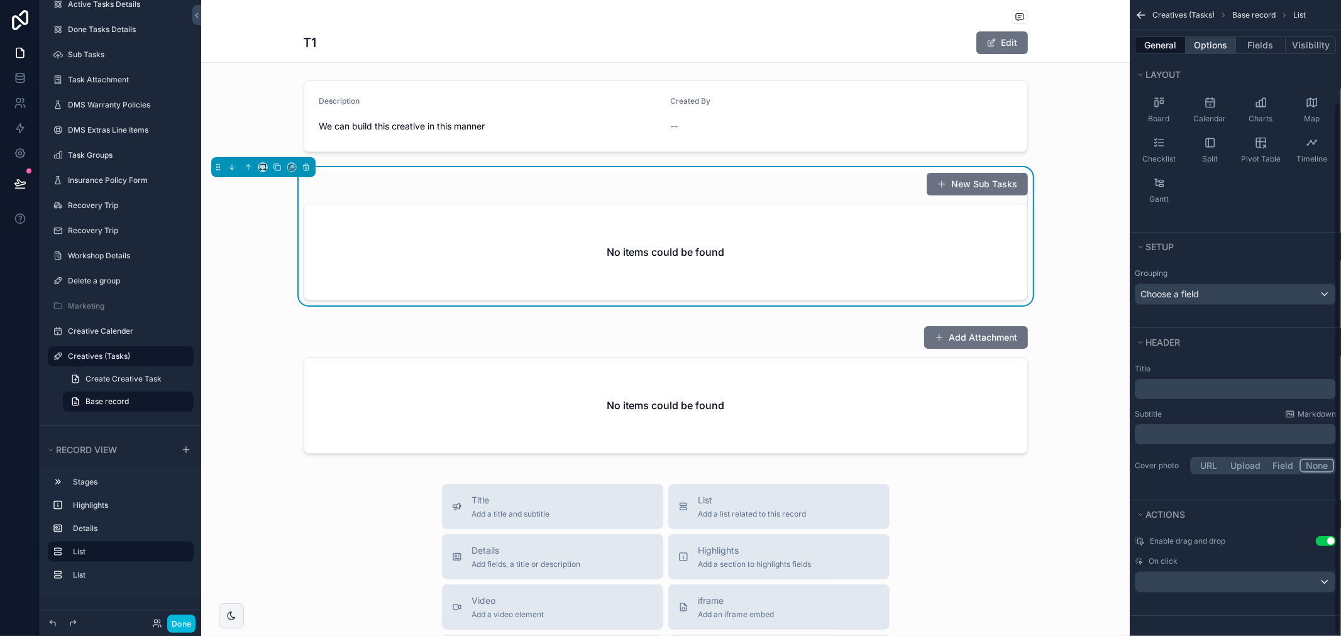
click at [1219, 45] on button "Options" at bounding box center [1210, 45] width 50 height 18
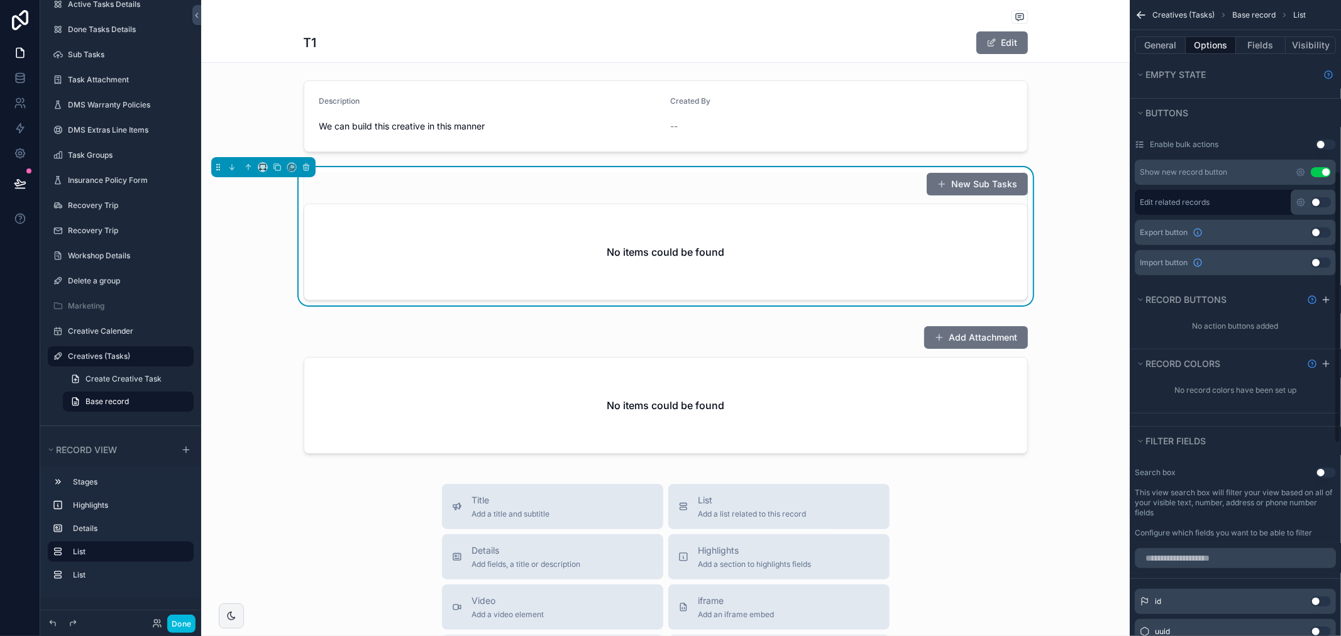
scroll to position [400, 0]
click at [1297, 174] on icon "scrollable content" at bounding box center [1300, 173] width 10 height 10
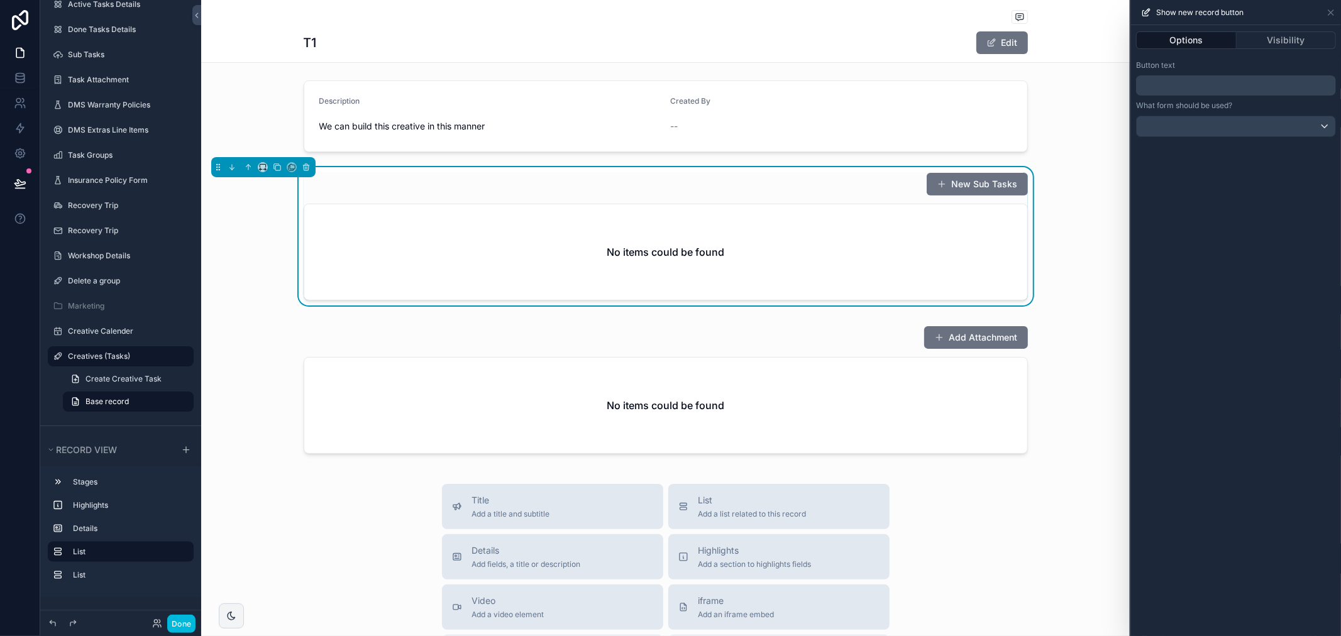
click at [1189, 87] on p "﻿" at bounding box center [1237, 85] width 192 height 15
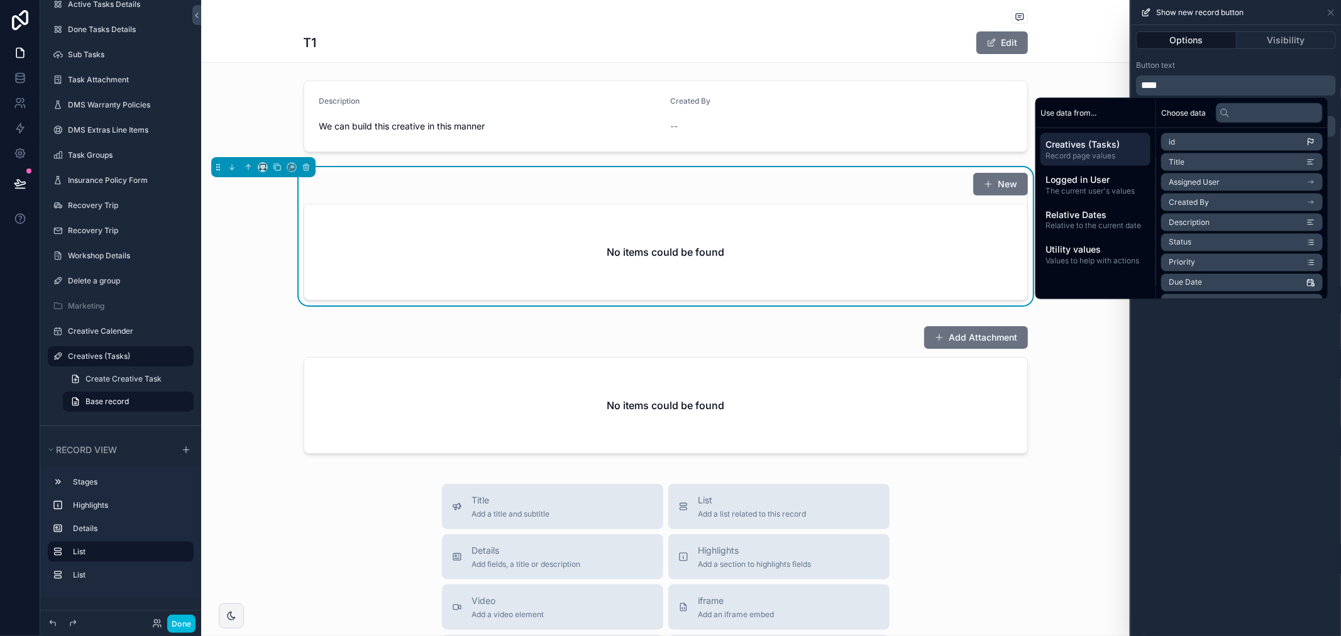
click at [1189, 87] on p "***" at bounding box center [1237, 85] width 192 height 15
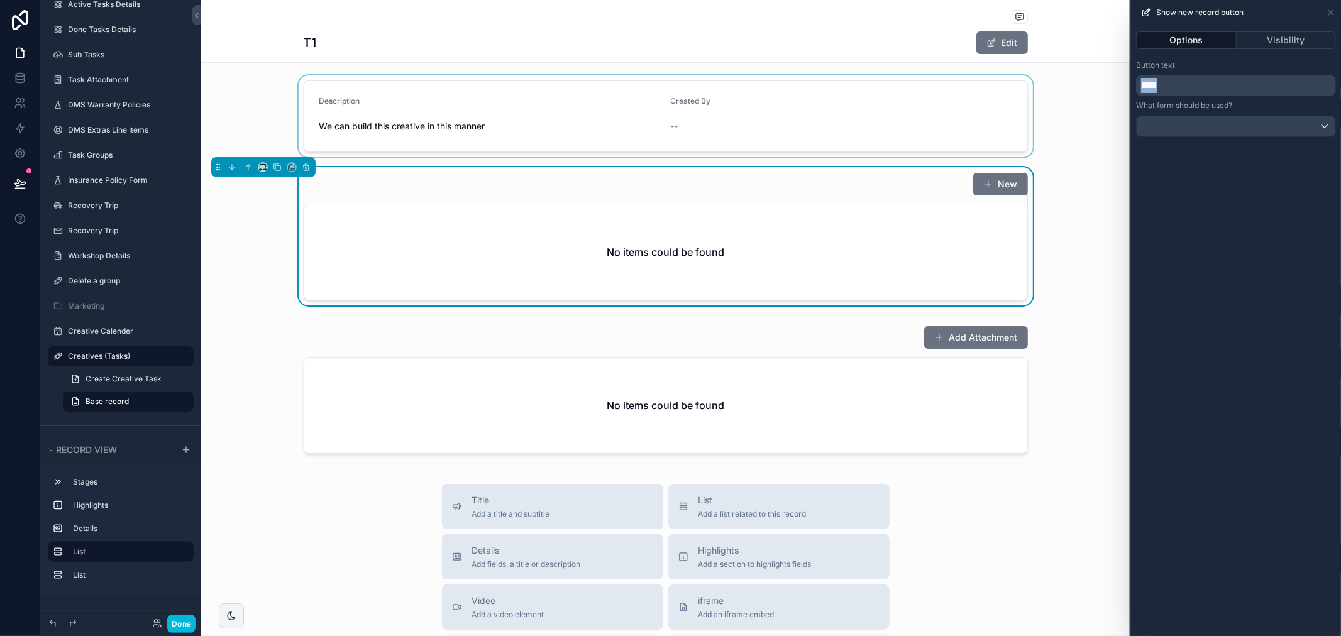
drag, startPoint x: 1189, startPoint y: 87, endPoint x: 1101, endPoint y: 93, distance: 88.2
click at [1101, 93] on div "Show new record button Options Visibility Button text *** What form should be u…" at bounding box center [670, 318] width 1341 height 636
click at [1204, 210] on div "**********" at bounding box center [1236, 330] width 210 height 611
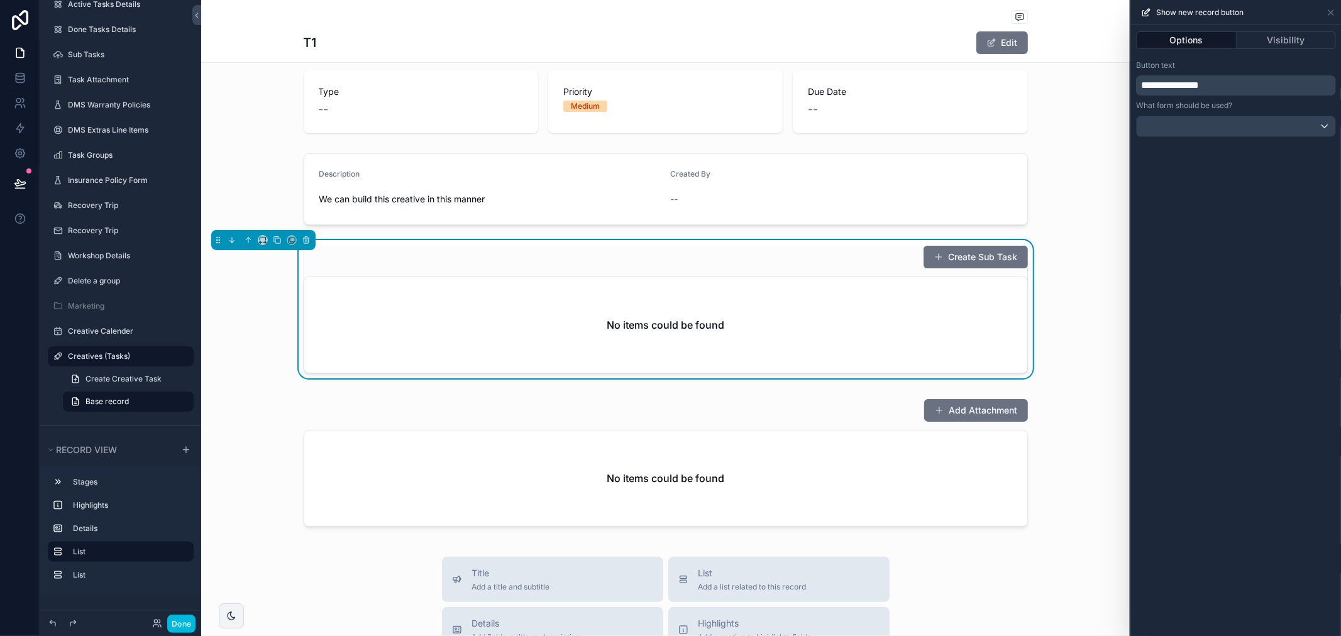
scroll to position [0, 0]
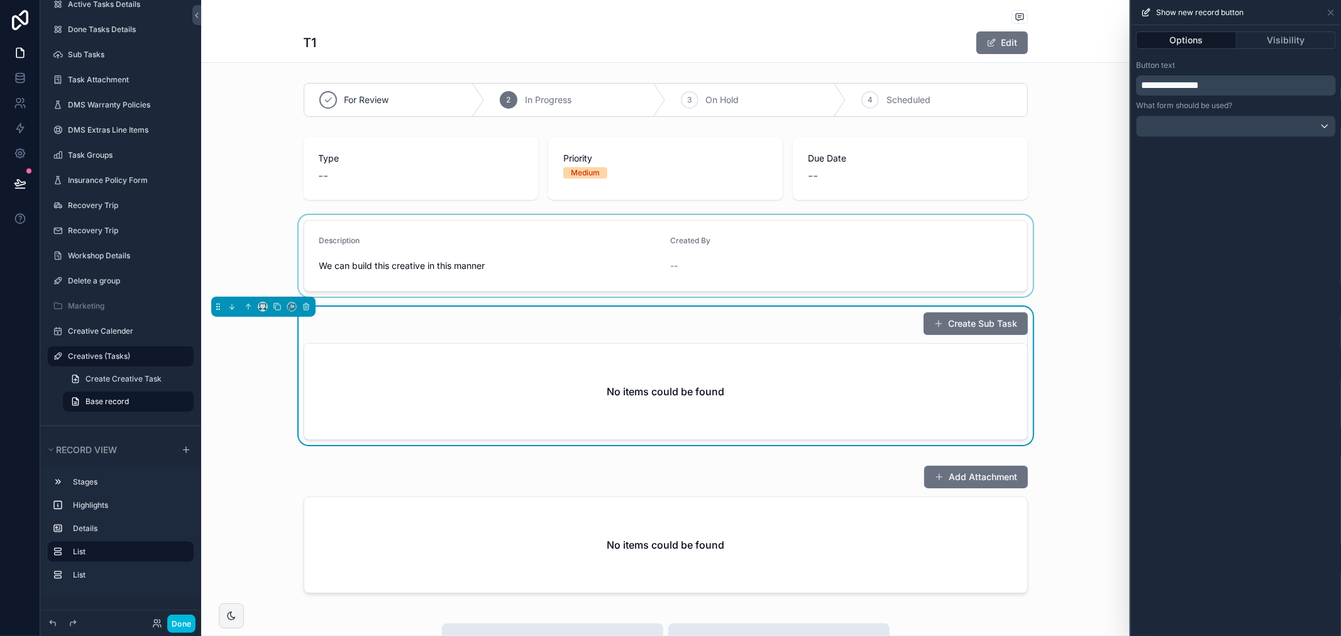
click at [424, 260] on div "scrollable content" at bounding box center [665, 256] width 928 height 82
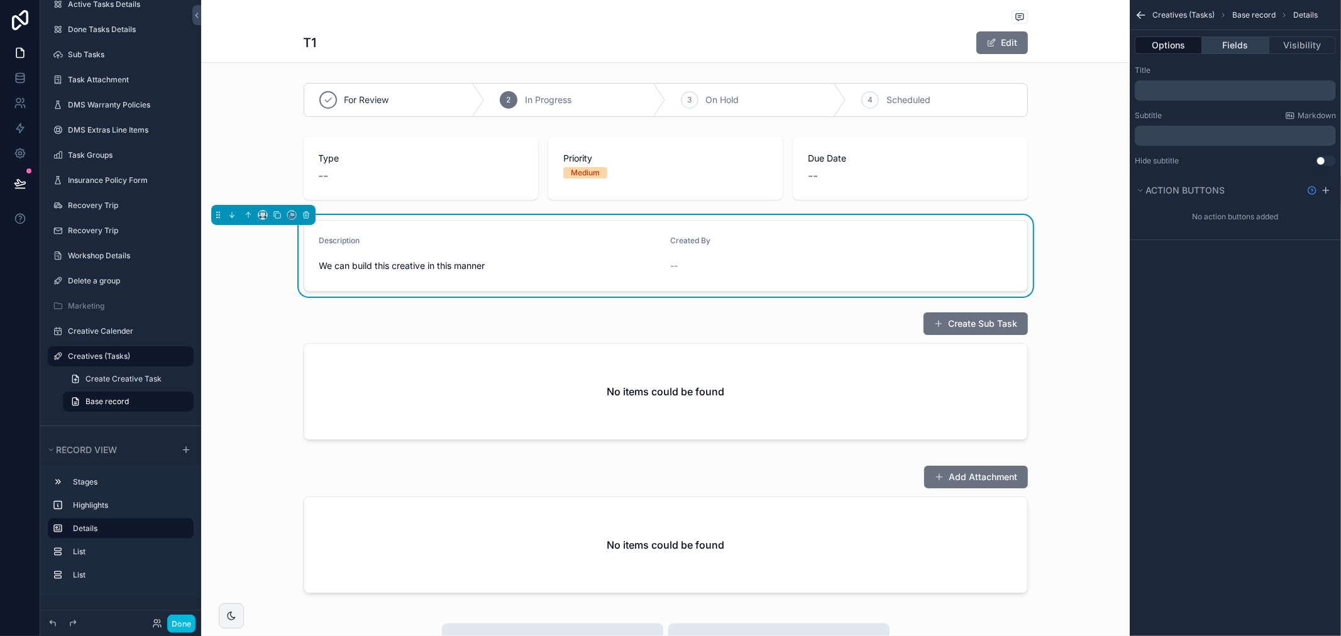
click at [1231, 47] on button "Fields" at bounding box center [1235, 45] width 67 height 18
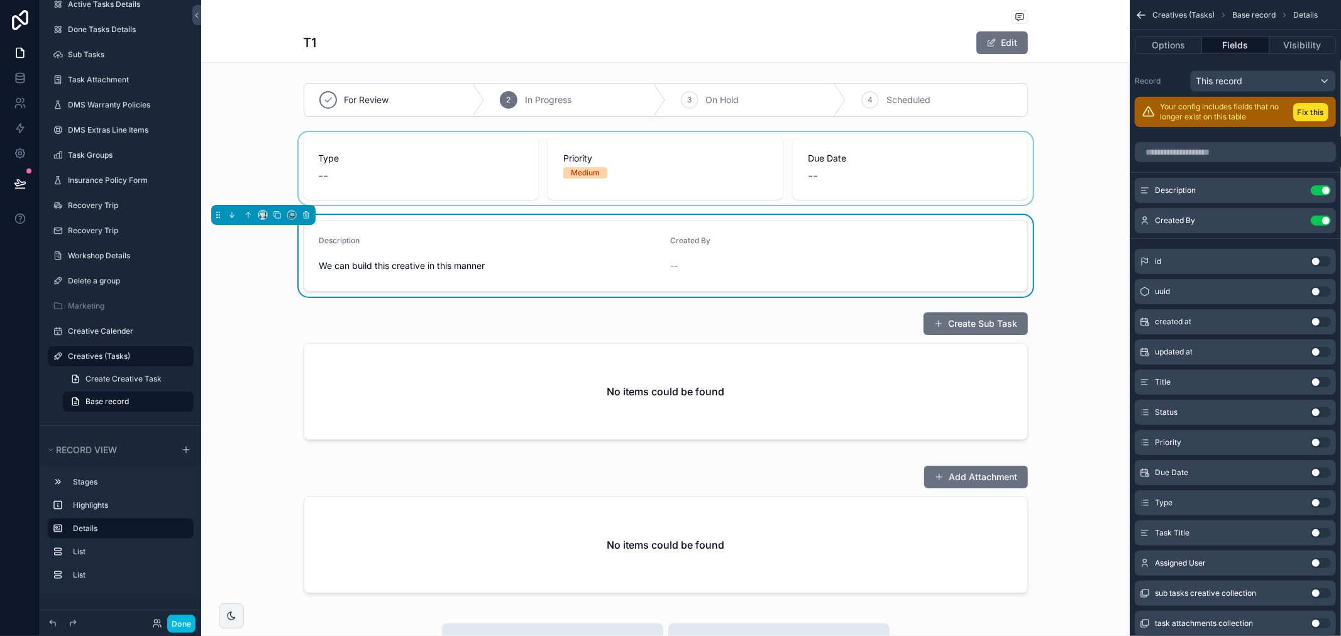
click at [615, 173] on div "scrollable content" at bounding box center [665, 168] width 928 height 73
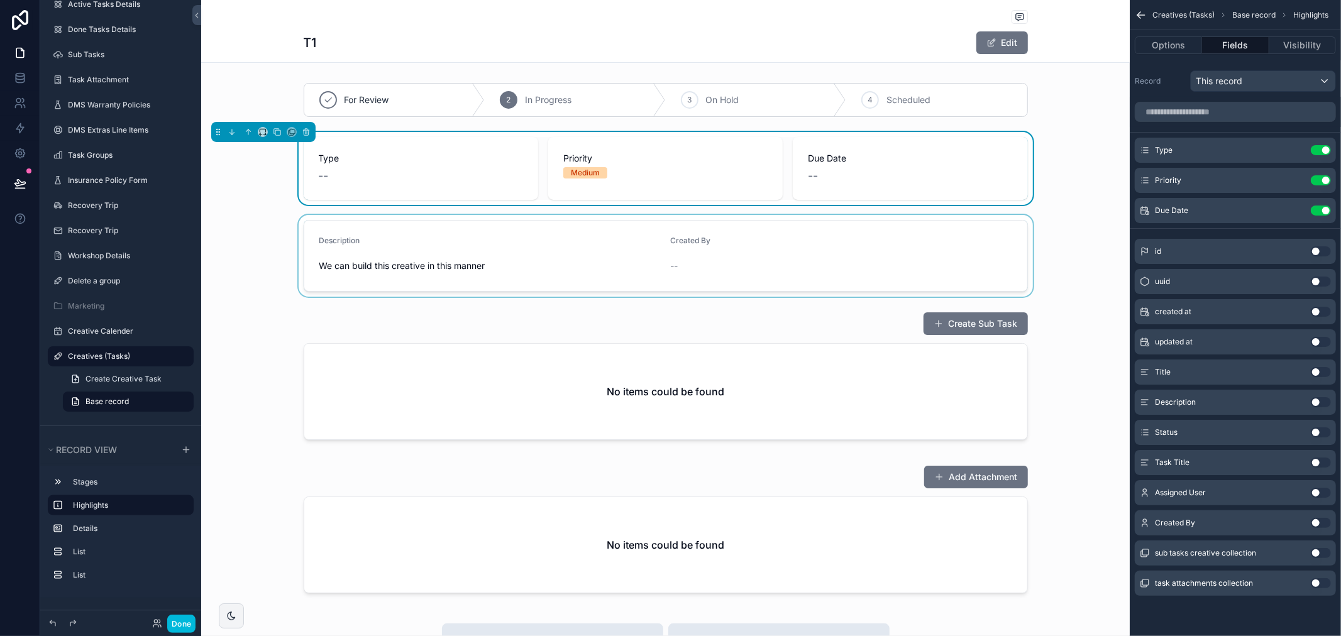
click at [0, 0] on icon "scrollable content" at bounding box center [0, 0] width 0 height 0
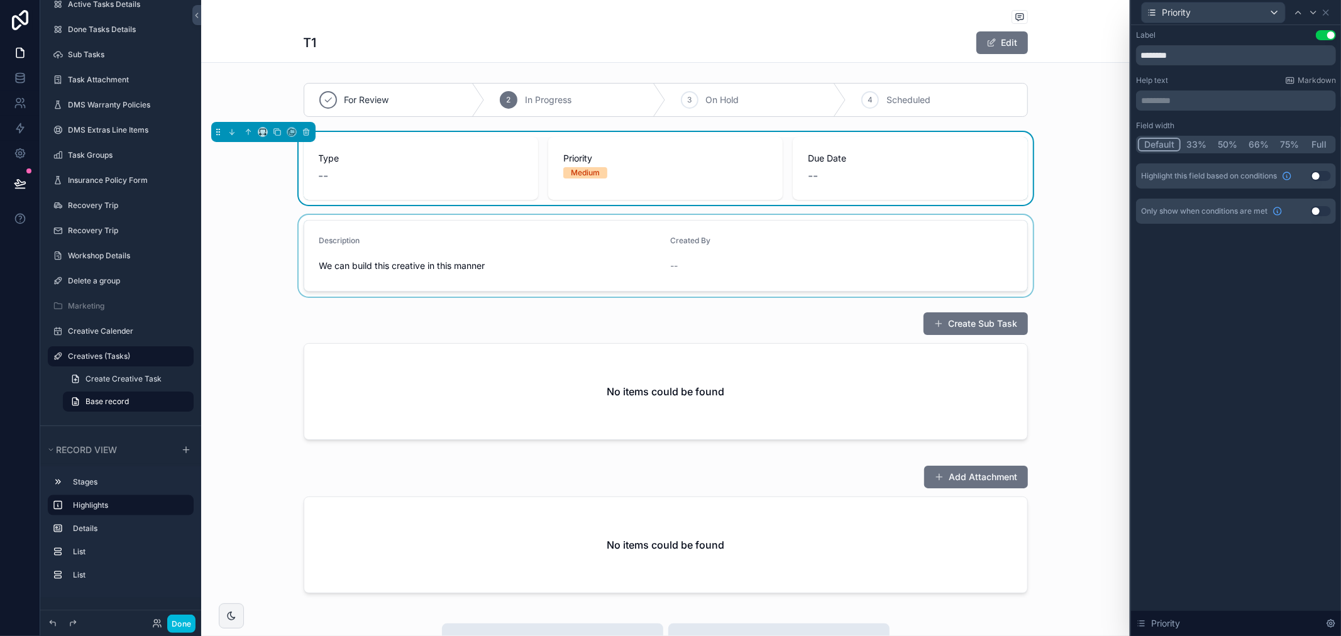
drag, startPoint x: 851, startPoint y: 167, endPoint x: 950, endPoint y: 139, distance: 102.5
click at [851, 167] on div "--" at bounding box center [910, 176] width 204 height 18
click at [311, 133] on button "scrollable content" at bounding box center [306, 132] width 14 height 14
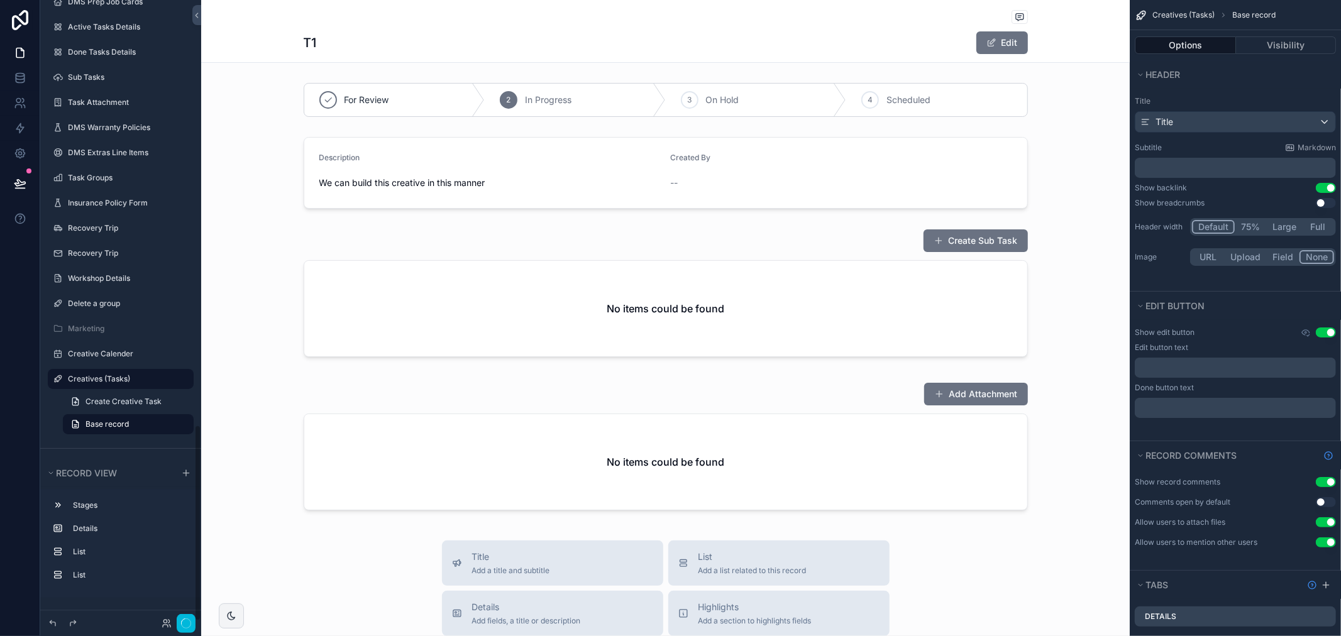
scroll to position [1345, 0]
click at [660, 189] on div "scrollable content" at bounding box center [665, 173] width 928 height 82
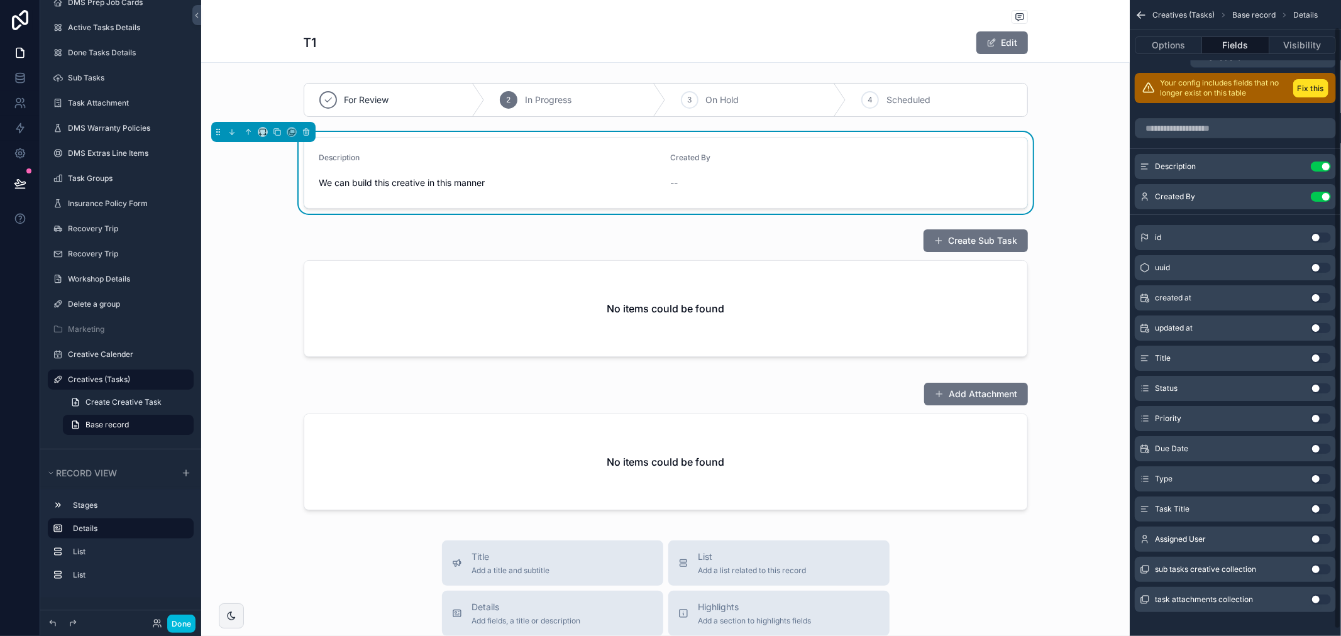
scroll to position [35, 0]
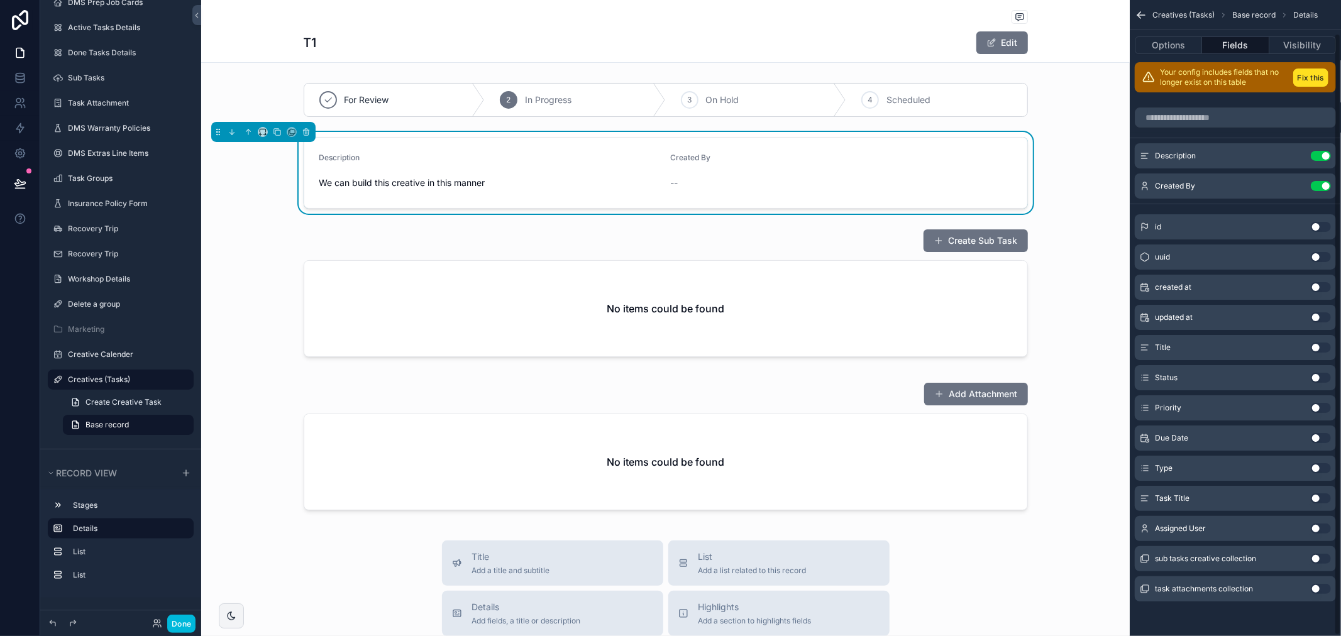
click at [1317, 406] on button "Use setting" at bounding box center [1320, 408] width 20 height 10
click at [1326, 434] on button "Use setting" at bounding box center [1320, 438] width 20 height 10
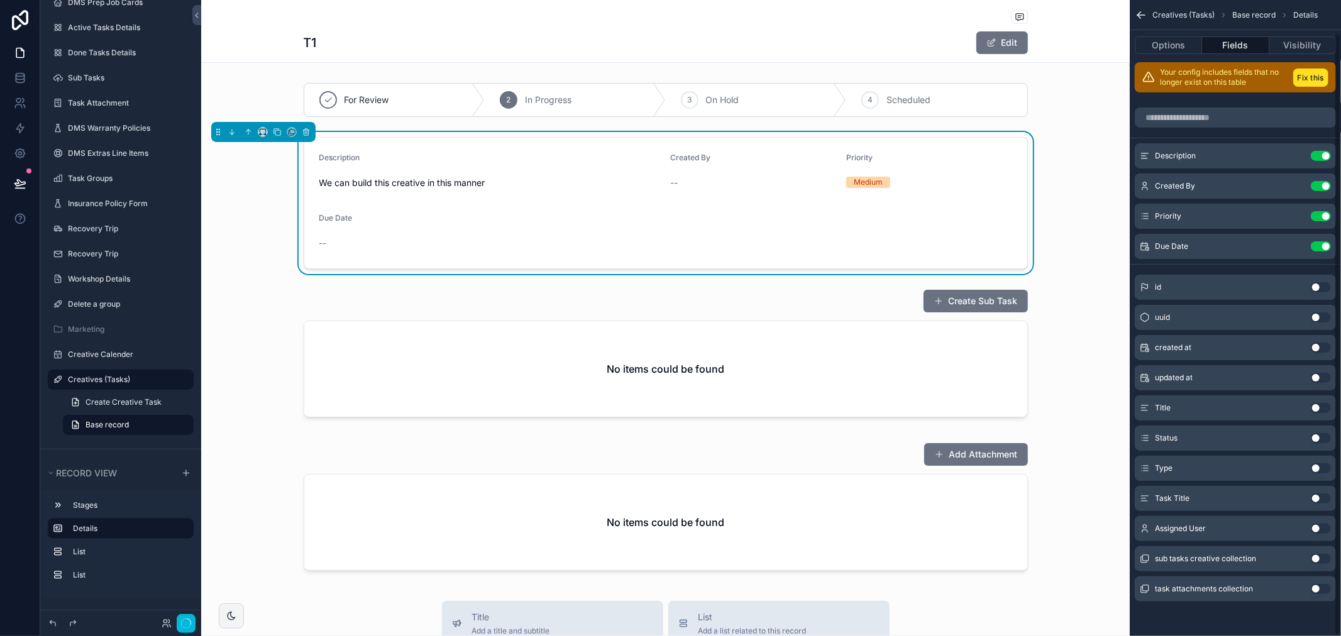
click at [1320, 469] on button "Use setting" at bounding box center [1320, 468] width 20 height 10
click at [0, 0] on icon "scrollable content" at bounding box center [0, 0] width 0 height 0
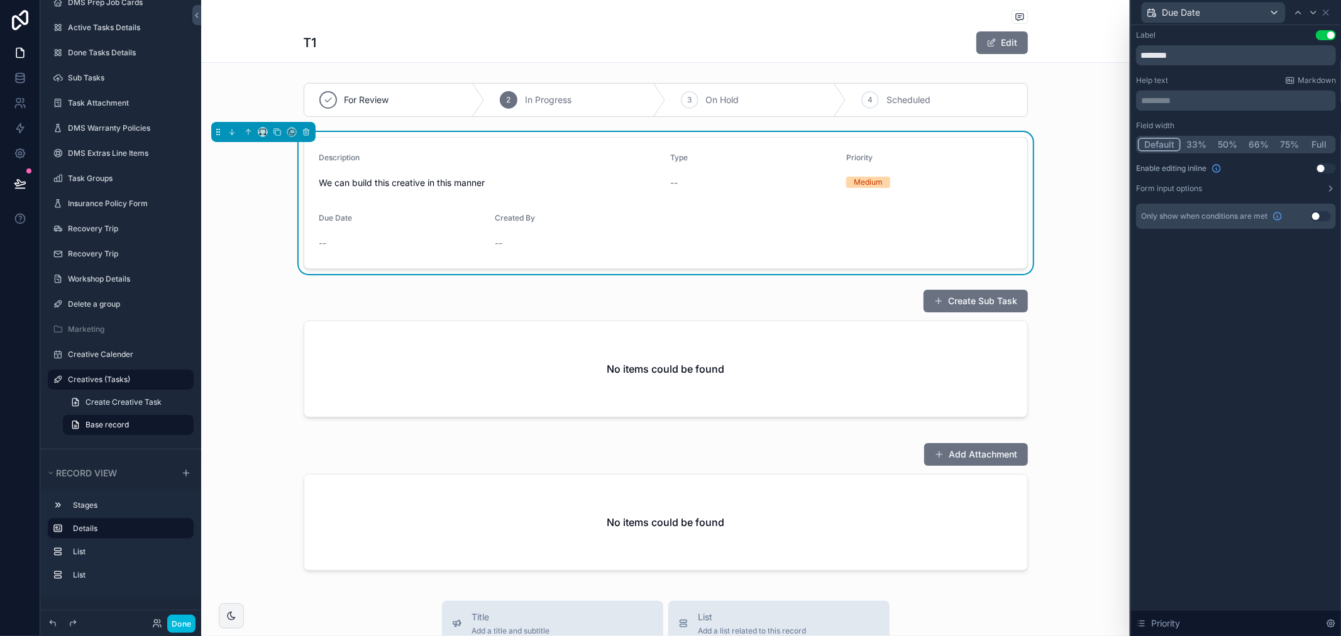
click at [1320, 165] on button "Use setting" at bounding box center [1325, 168] width 20 height 10
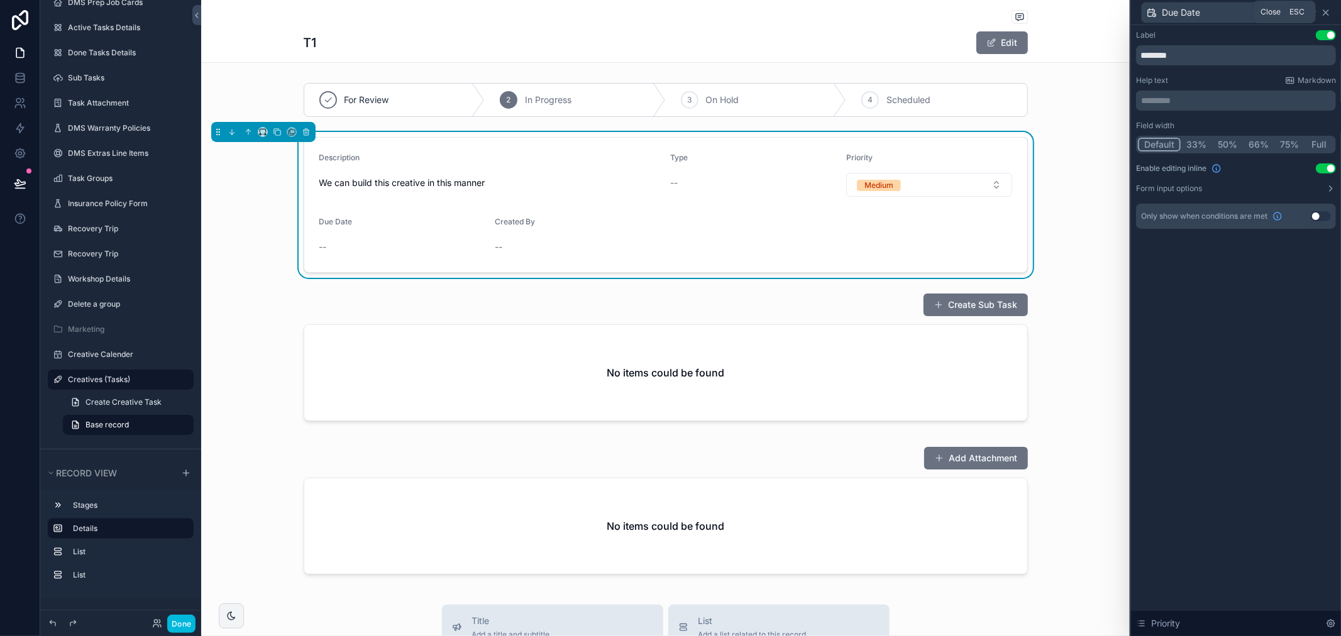
click at [1324, 8] on icon at bounding box center [1325, 13] width 10 height 10
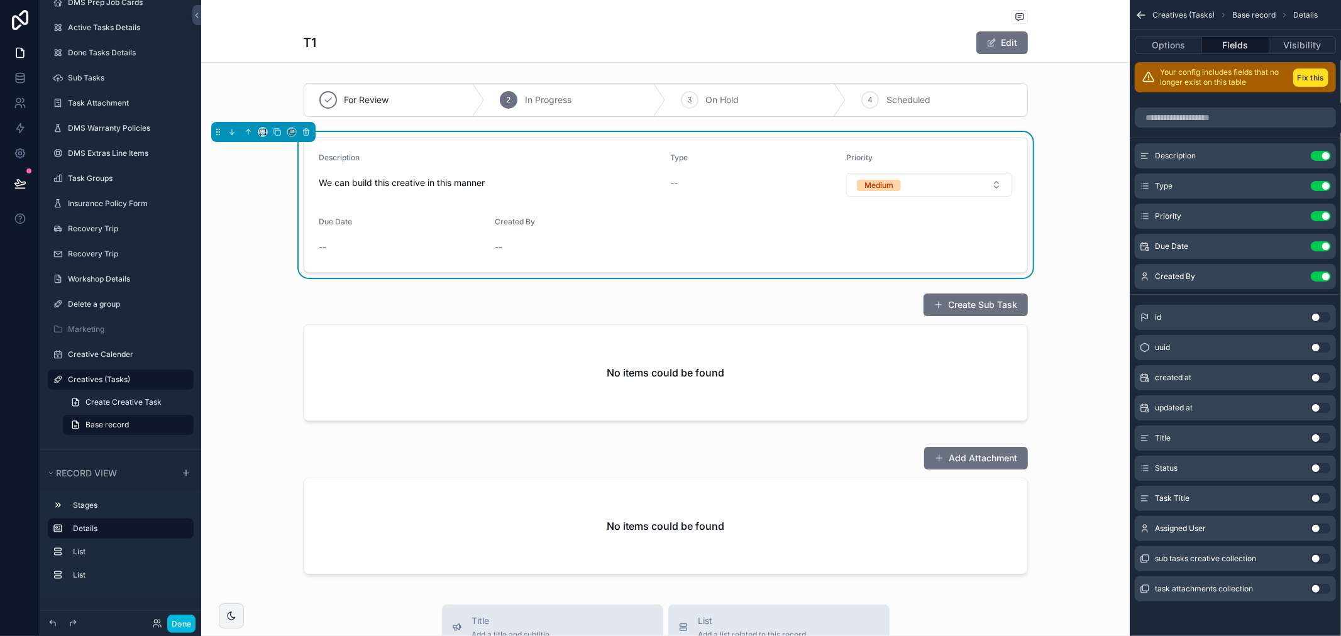
click at [0, 0] on button "scrollable content" at bounding box center [0, 0] width 0 height 0
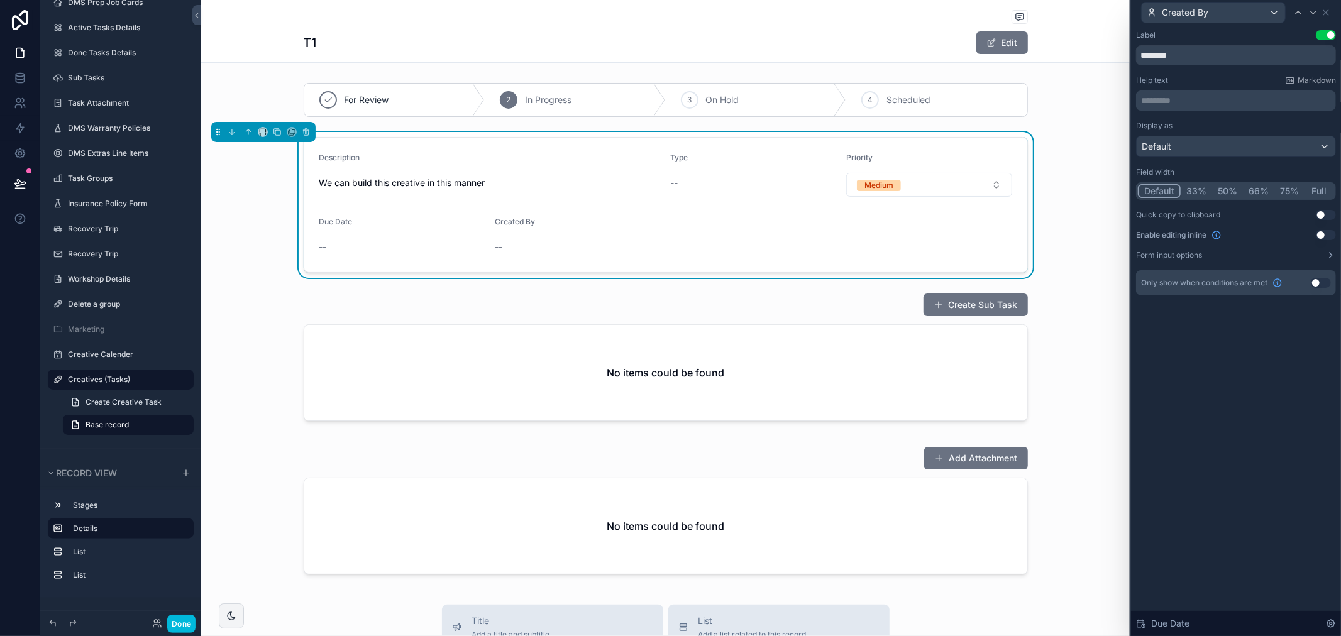
drag, startPoint x: 1328, startPoint y: 234, endPoint x: 1169, endPoint y: 234, distance: 159.0
click at [1328, 234] on button "Use setting" at bounding box center [1325, 235] width 20 height 10
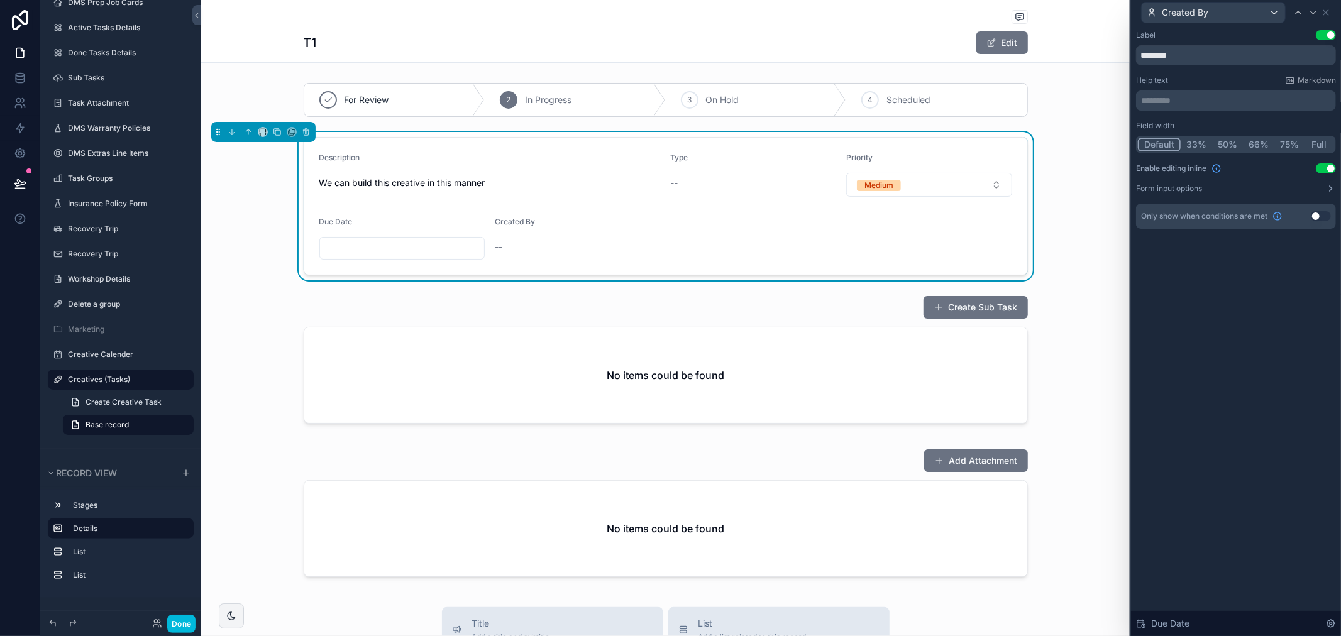
click at [539, 63] on div "T1 Edit" at bounding box center [665, 31] width 928 height 63
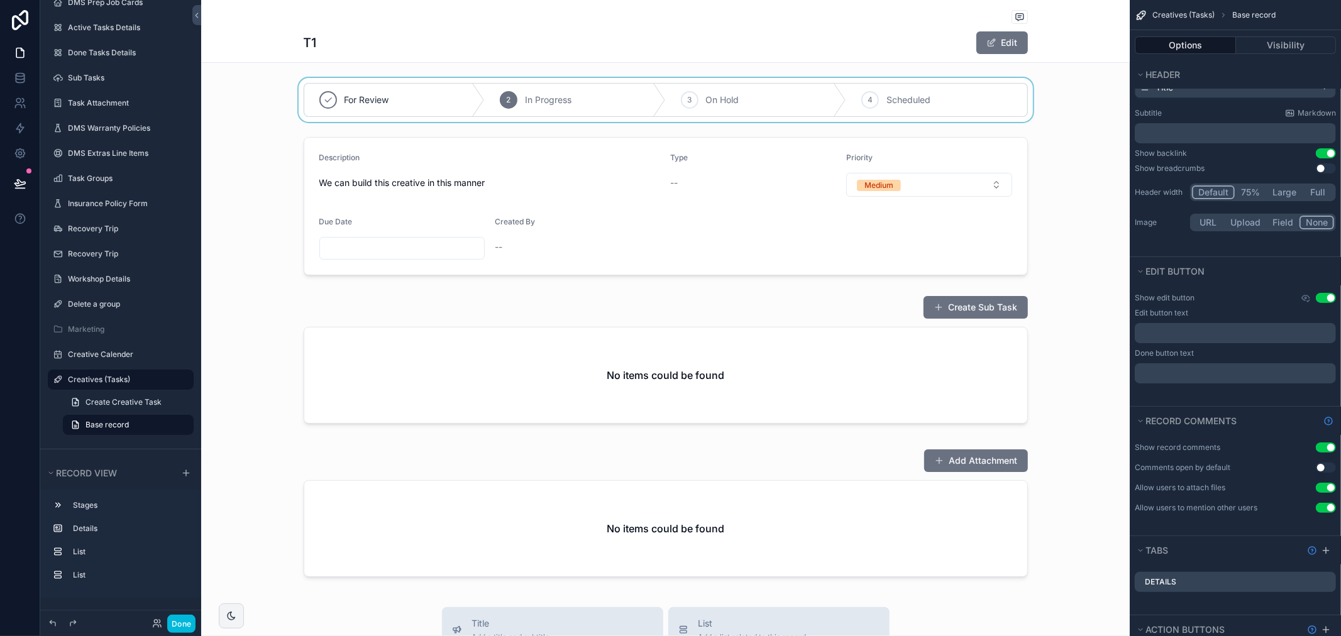
click at [594, 97] on div "scrollable content" at bounding box center [665, 100] width 928 height 44
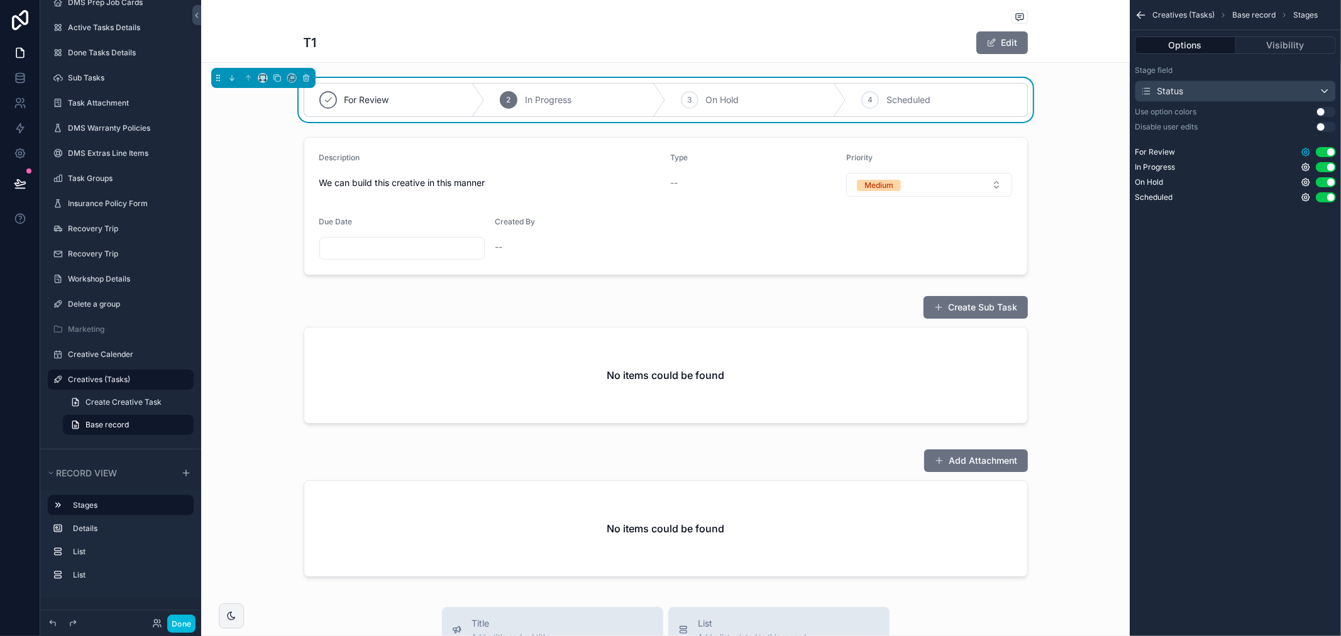
click at [1307, 150] on icon "scrollable content" at bounding box center [1305, 152] width 10 height 10
click at [1271, 236] on div "Creatives (Tasks) Base record Stages Options Visibility Stage field Status Use …" at bounding box center [1234, 318] width 211 height 636
click at [1324, 126] on button "Use setting" at bounding box center [1325, 127] width 20 height 10
click at [1327, 129] on button "Use setting" at bounding box center [1325, 127] width 20 height 10
click at [1322, 105] on div "Stage field Status Use option colors Use setting Disable user edits Use setting…" at bounding box center [1234, 136] width 211 height 152
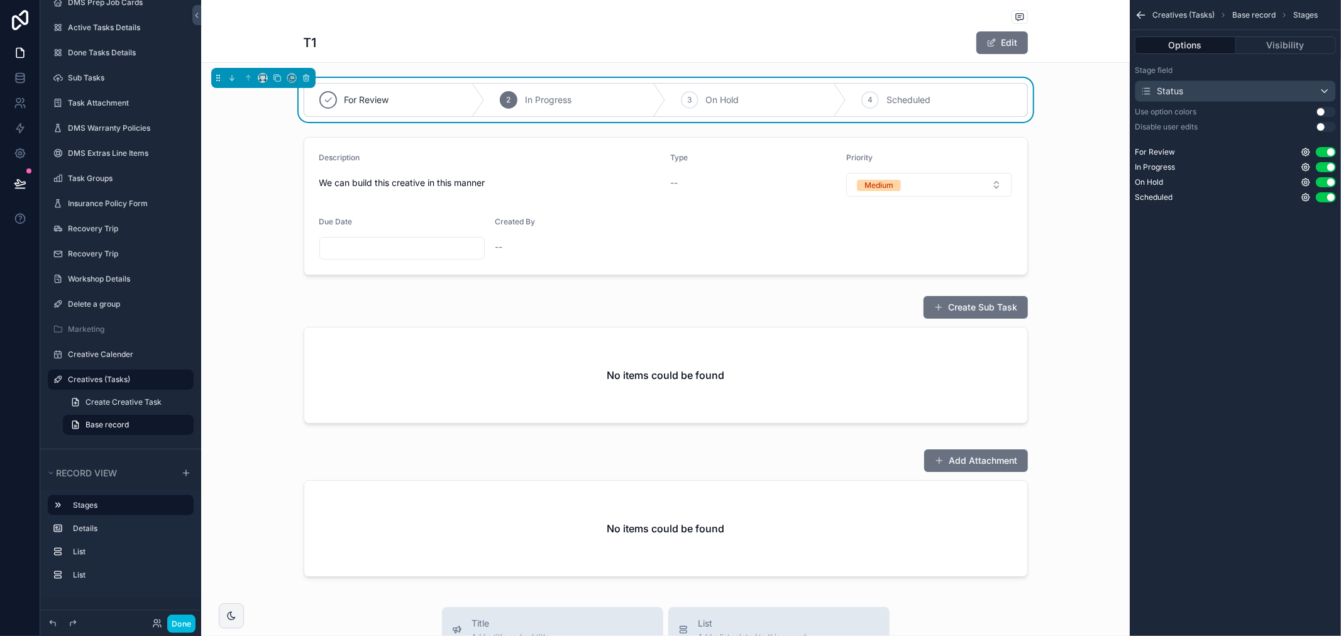
click at [1324, 111] on button "Use setting" at bounding box center [1325, 112] width 20 height 10
click at [1319, 126] on button "Use setting" at bounding box center [1325, 127] width 20 height 10
click at [1323, 126] on button "Use setting" at bounding box center [1325, 127] width 20 height 10
click at [1322, 128] on button "Use setting" at bounding box center [1325, 127] width 20 height 10
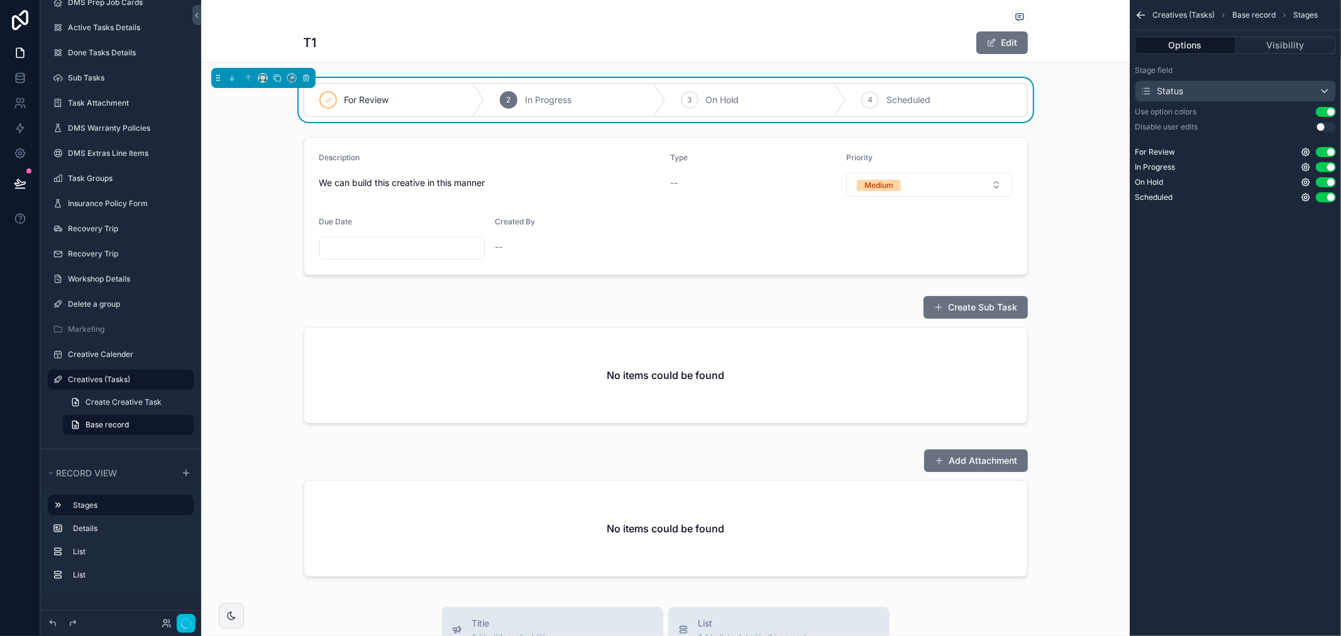
click at [1322, 128] on button "Use setting" at bounding box center [1325, 127] width 20 height 10
click at [1315, 126] on button "Use setting" at bounding box center [1325, 127] width 20 height 10
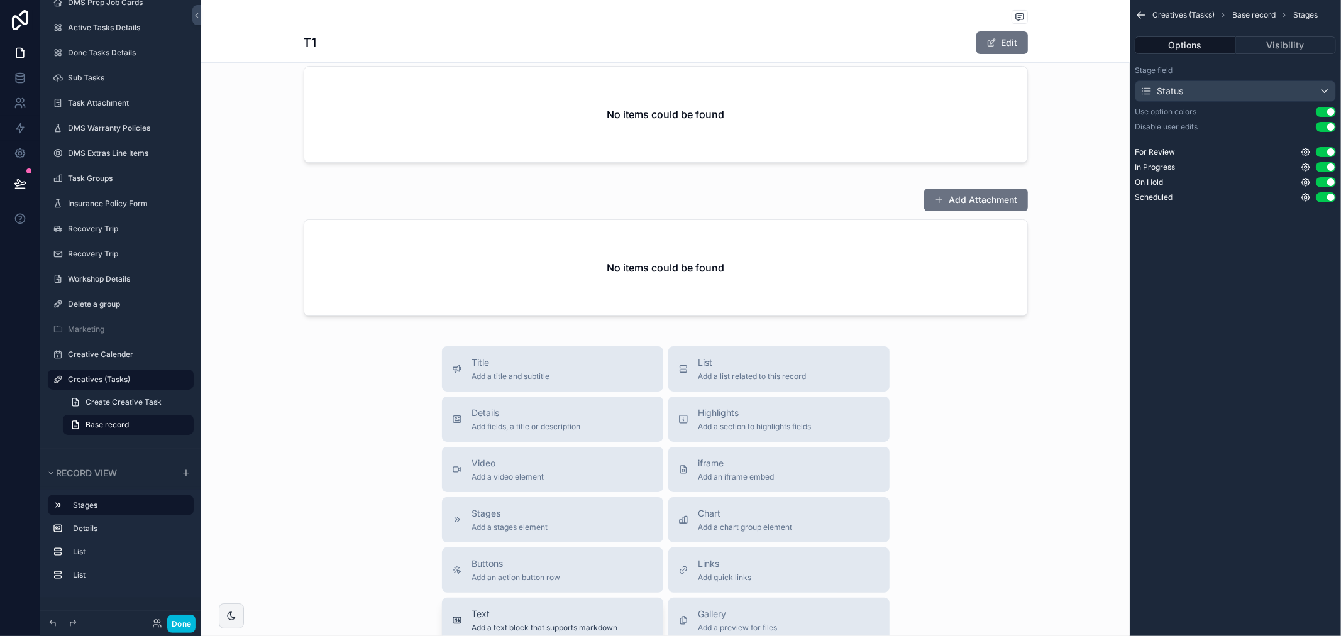
scroll to position [419, 0]
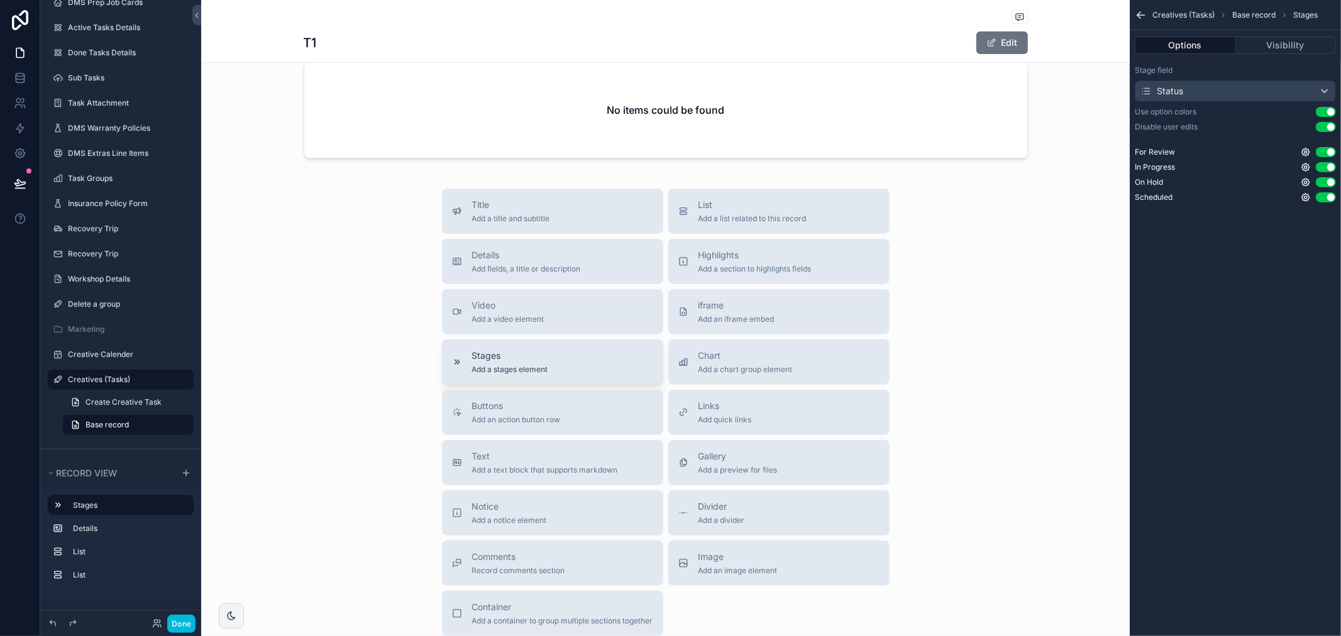
click at [538, 359] on span "Stages" at bounding box center [510, 355] width 76 height 13
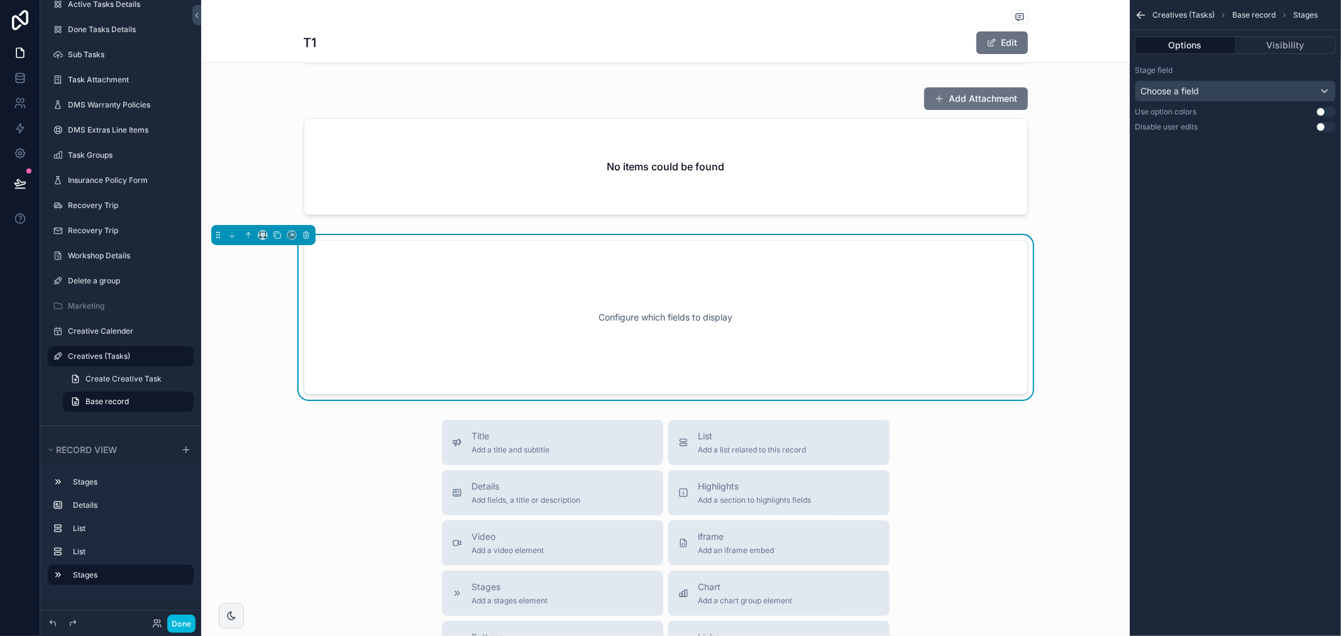
scroll to position [0, 0]
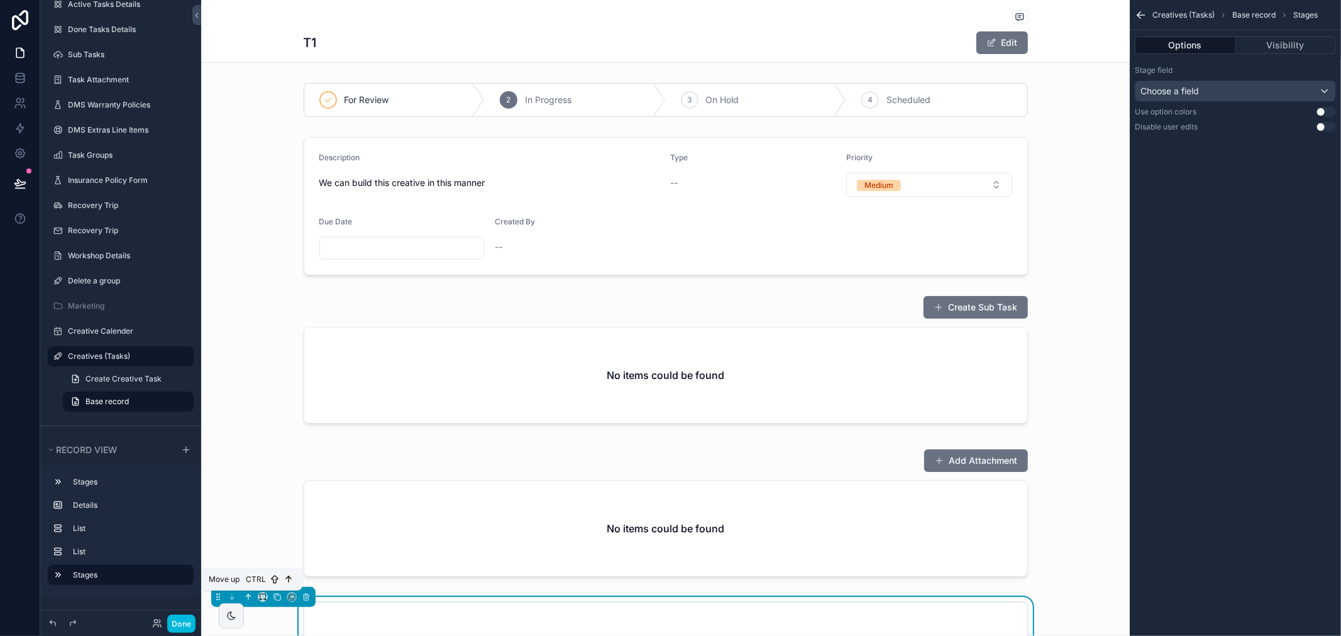
click at [247, 598] on icon "scrollable content" at bounding box center [248, 597] width 9 height 9
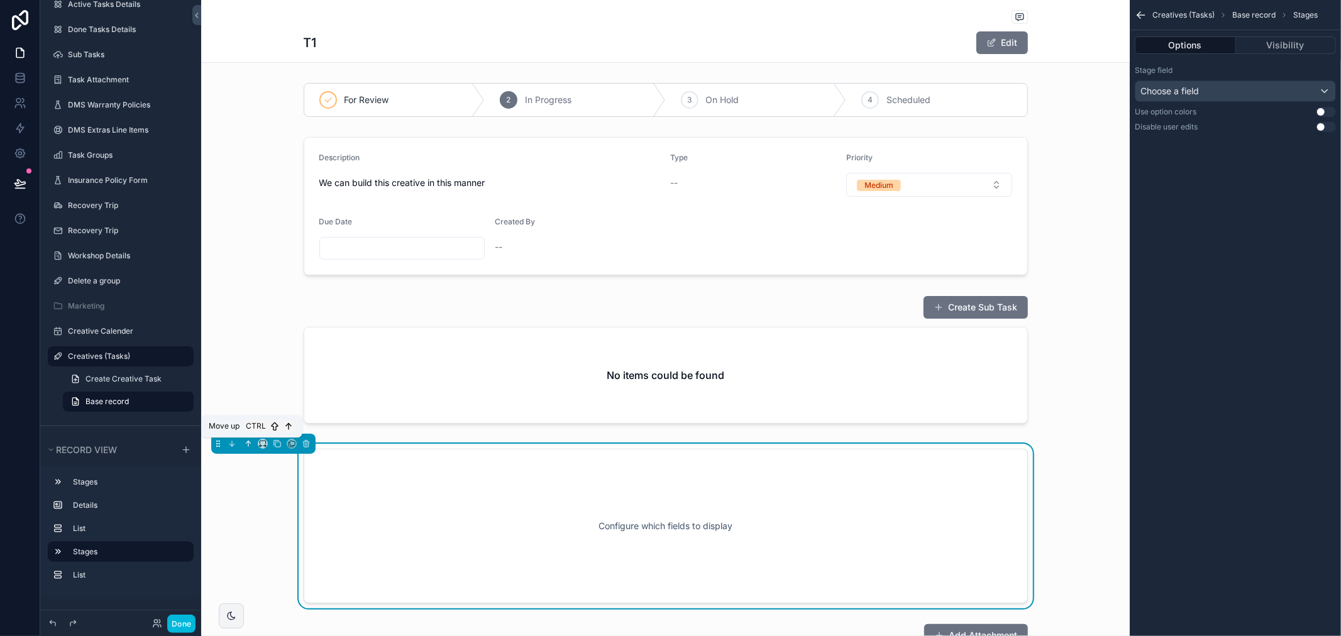
click at [246, 446] on icon "scrollable content" at bounding box center [248, 443] width 9 height 9
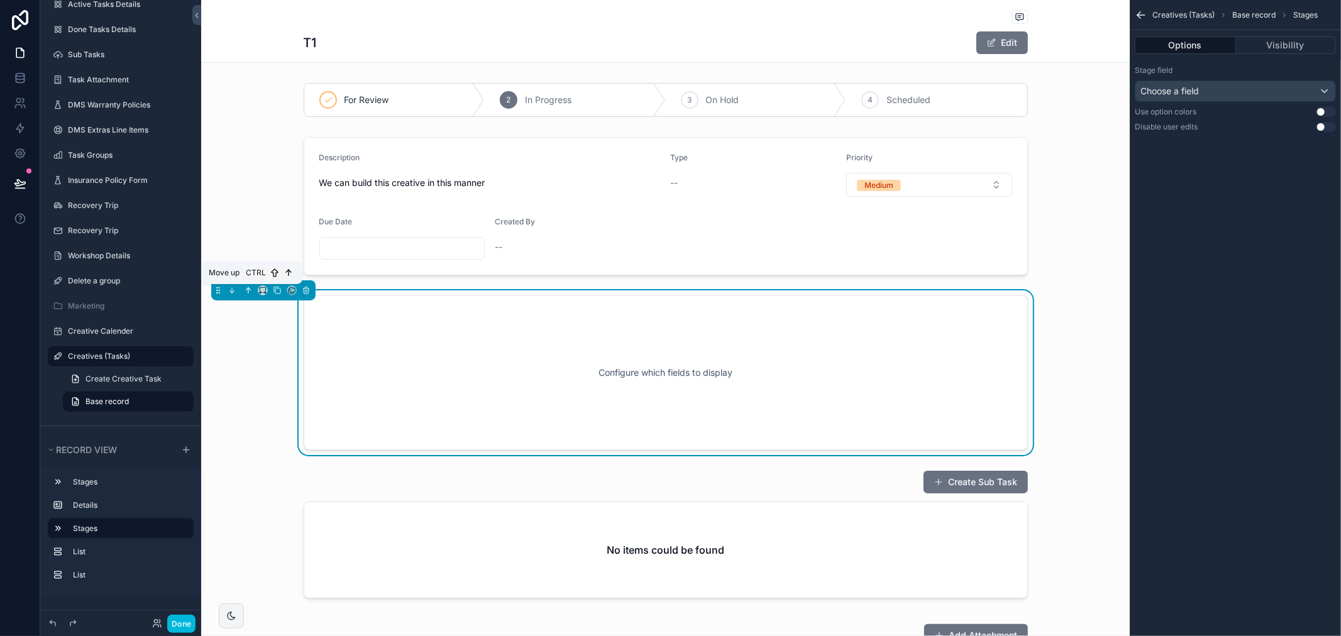
click at [244, 289] on icon "scrollable content" at bounding box center [248, 290] width 9 height 9
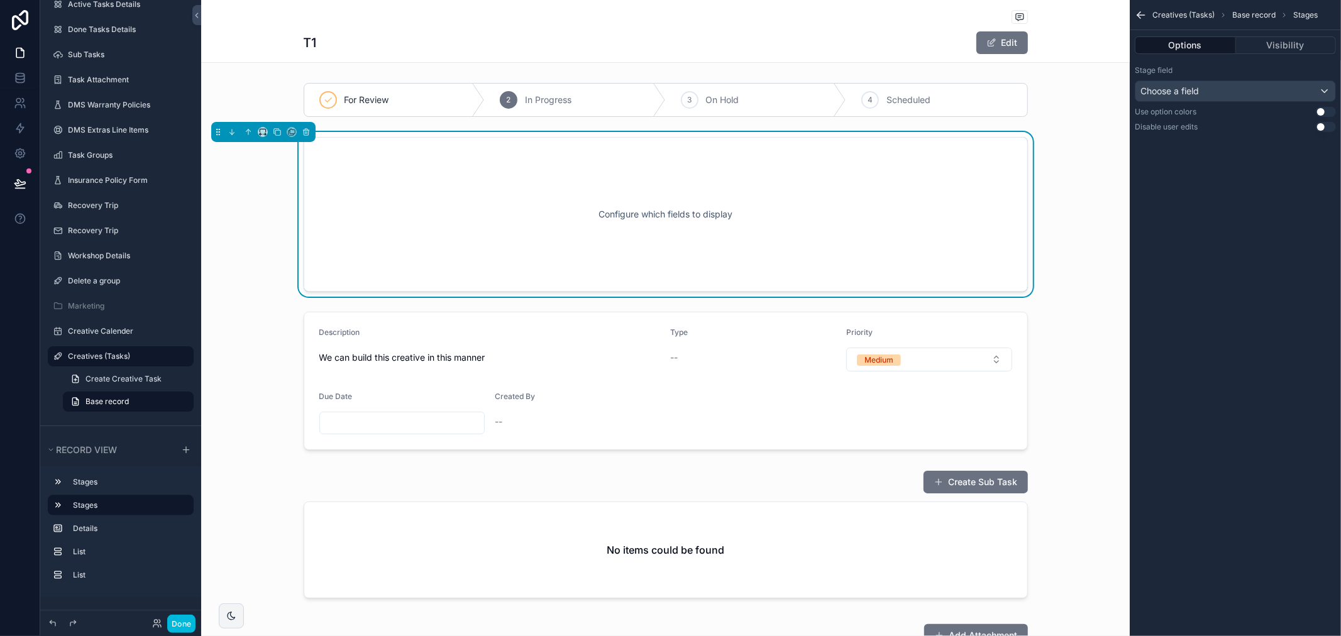
click at [1283, 79] on div "Stage field Choose a field" at bounding box center [1234, 83] width 201 height 36
click at [1286, 94] on div "Choose a field" at bounding box center [1235, 91] width 200 height 20
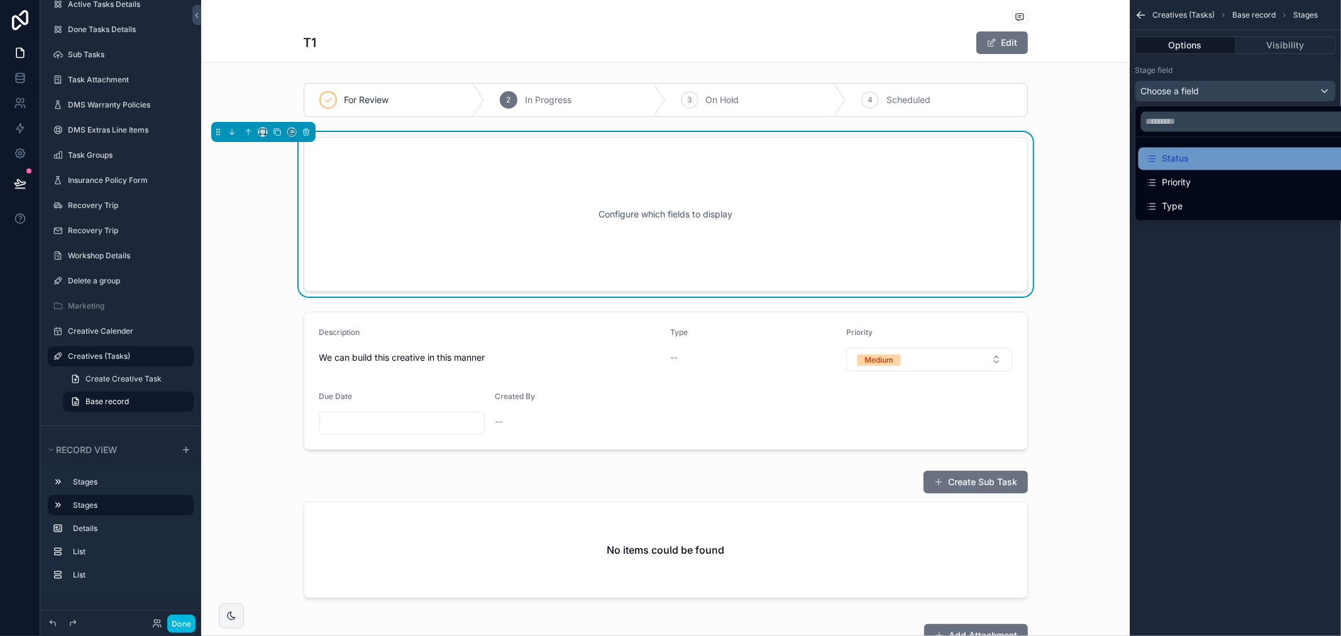
click at [1210, 160] on div "Status" at bounding box center [1250, 158] width 209 height 15
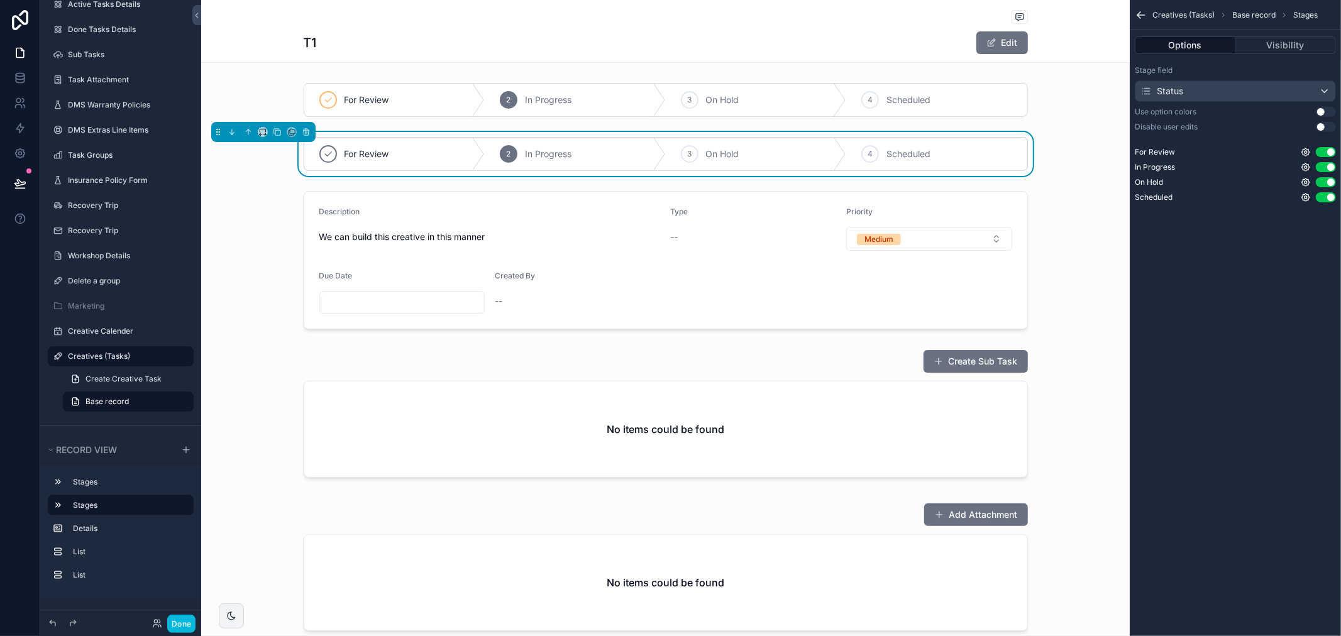
click at [1326, 126] on button "Use setting" at bounding box center [1325, 127] width 20 height 10
click at [907, 109] on div "scrollable content" at bounding box center [665, 100] width 928 height 44
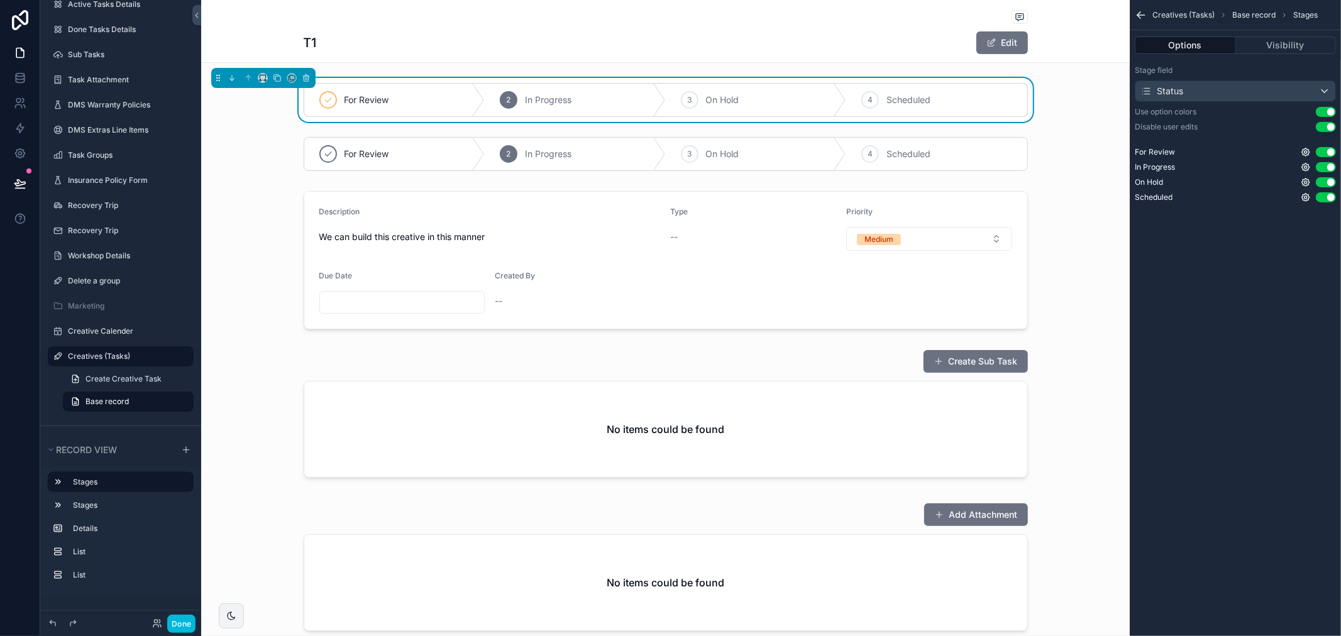
click at [1328, 123] on button "Use setting" at bounding box center [1325, 127] width 20 height 10
click at [855, 138] on div "scrollable content" at bounding box center [665, 154] width 928 height 44
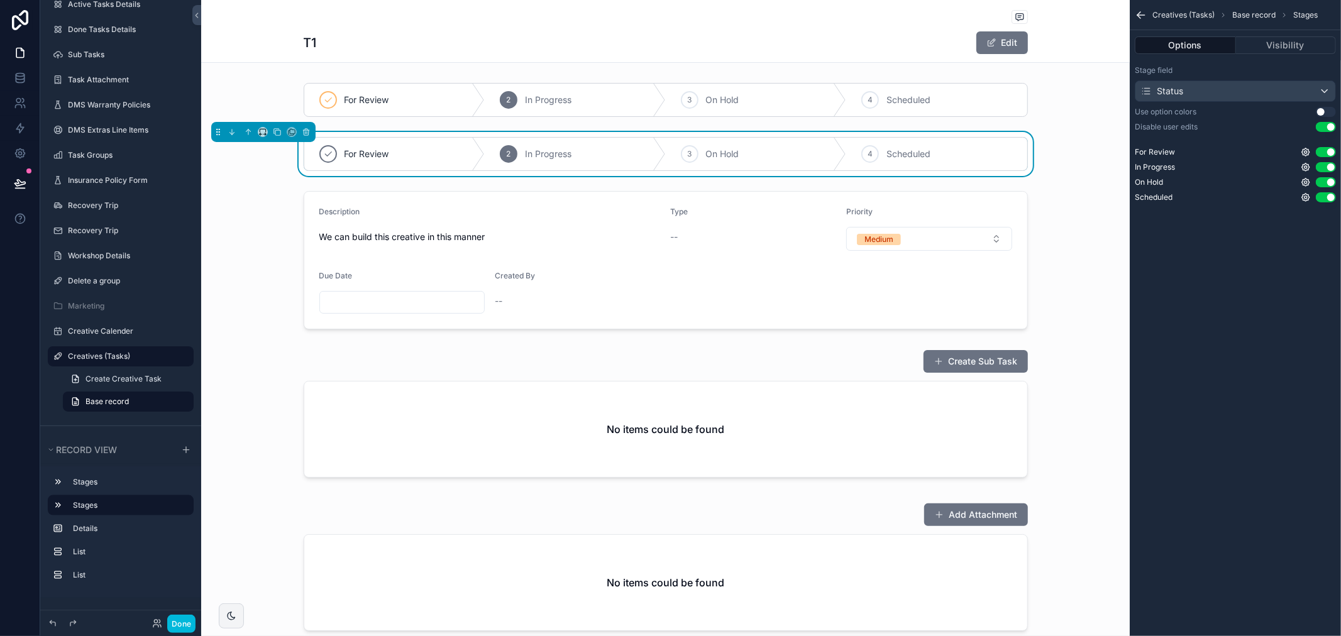
click at [1324, 114] on button "Use setting" at bounding box center [1325, 112] width 20 height 10
click at [947, 93] on div "scrollable content" at bounding box center [665, 100] width 928 height 44
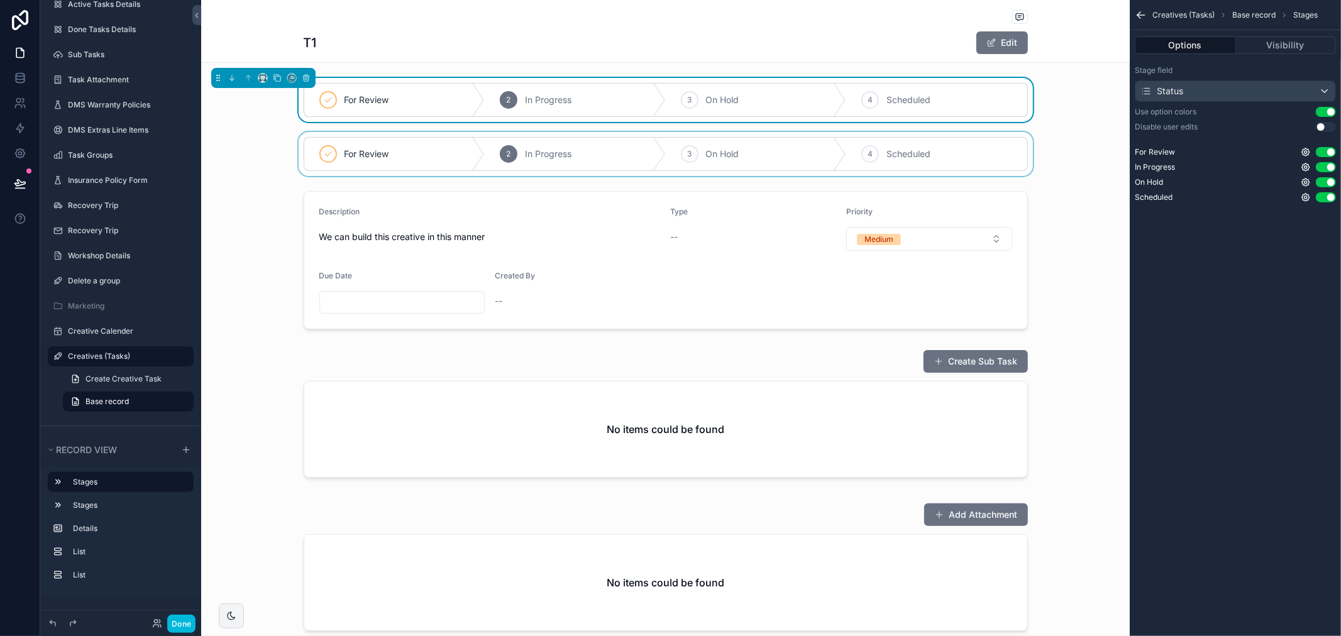
click at [774, 146] on div "scrollable content" at bounding box center [665, 154] width 928 height 44
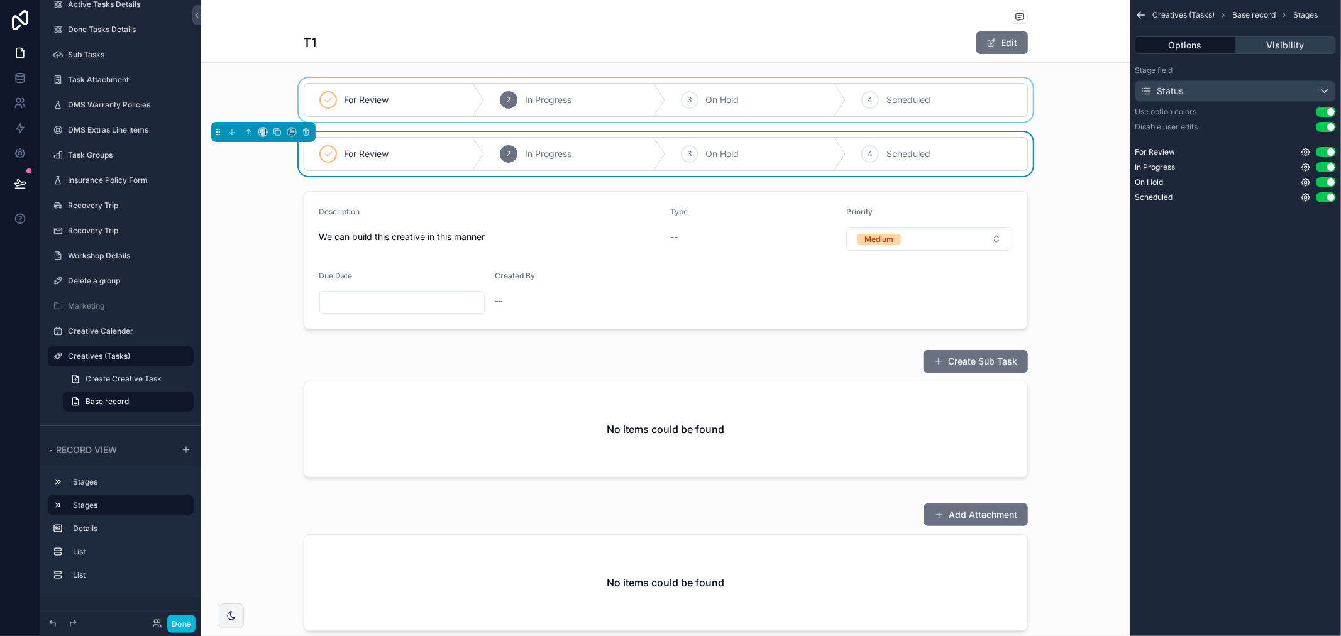
click at [1296, 45] on button "Visibility" at bounding box center [1286, 45] width 101 height 18
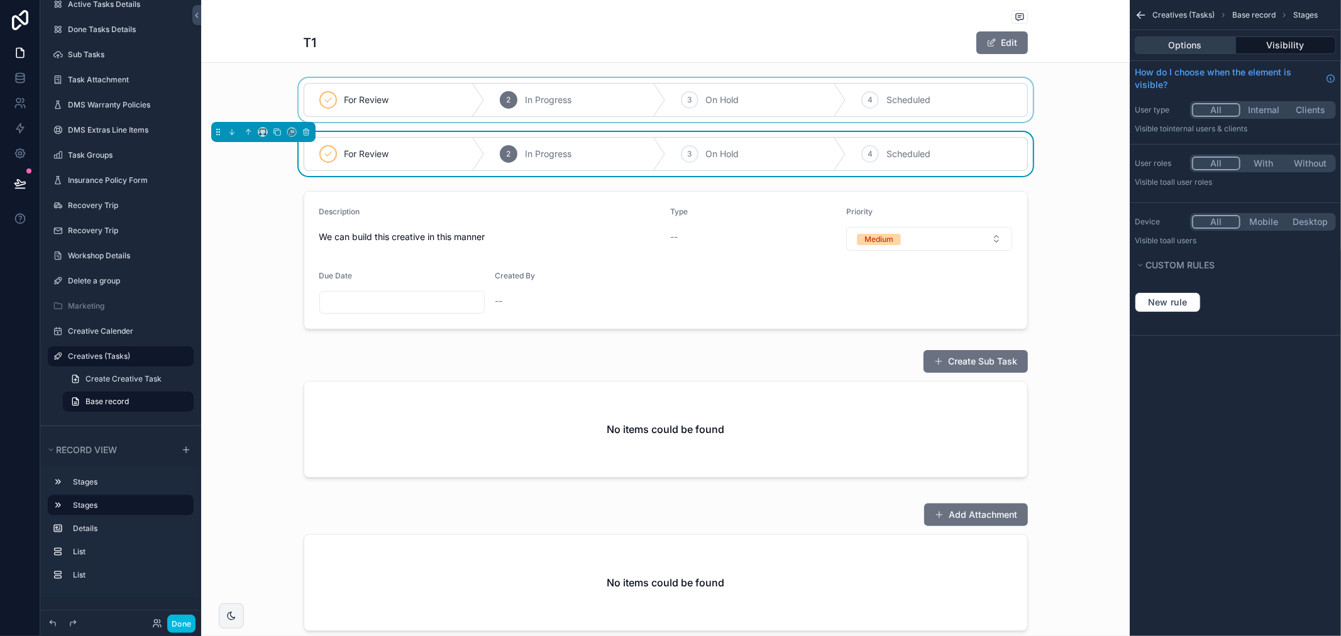
click at [1205, 48] on button "Options" at bounding box center [1184, 45] width 101 height 18
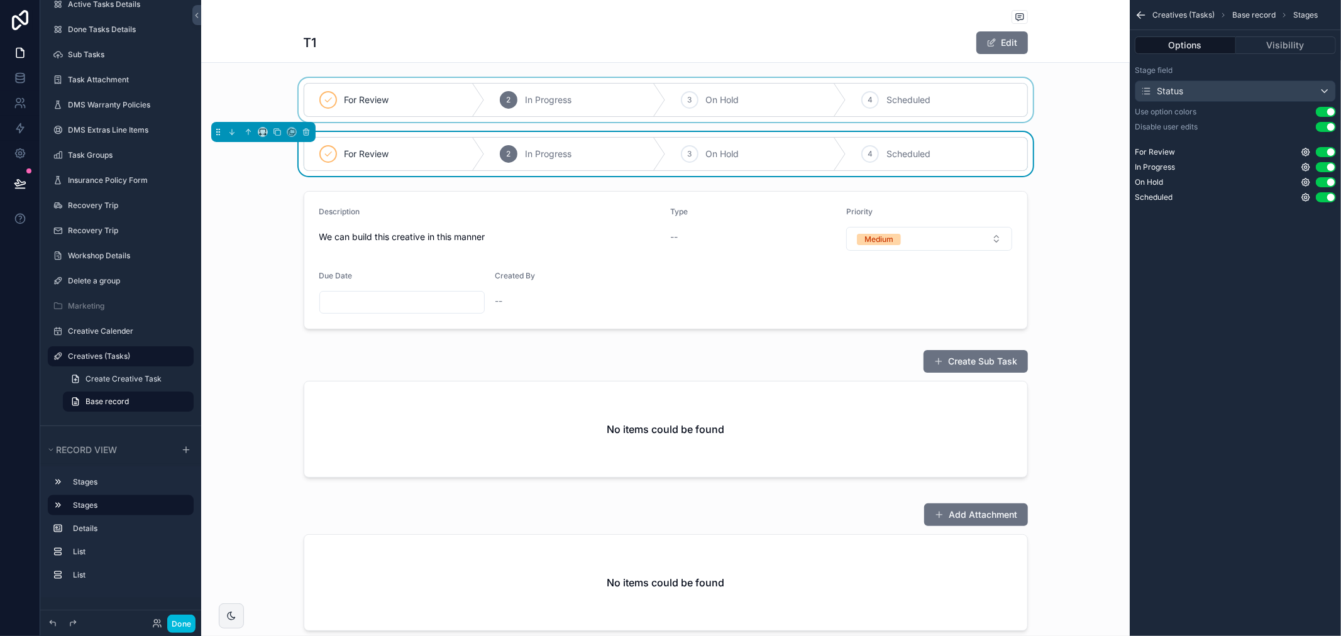
click at [903, 111] on div "scrollable content" at bounding box center [665, 100] width 928 height 44
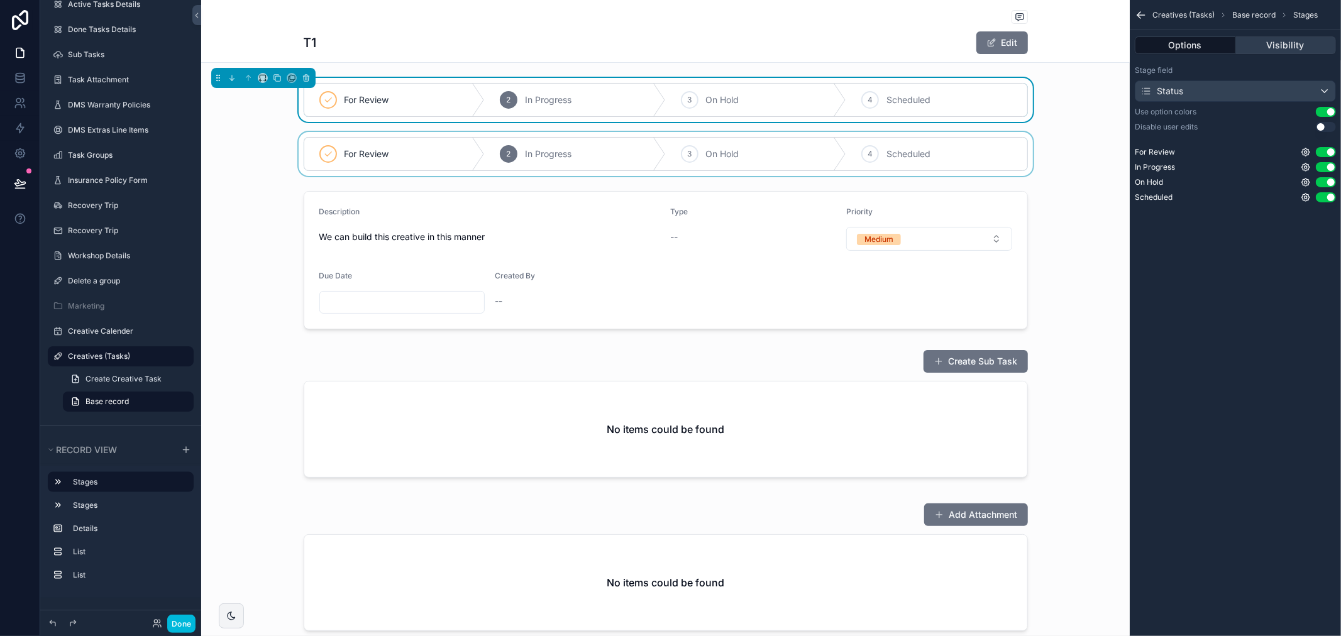
click at [1298, 48] on button "Visibility" at bounding box center [1286, 45] width 101 height 18
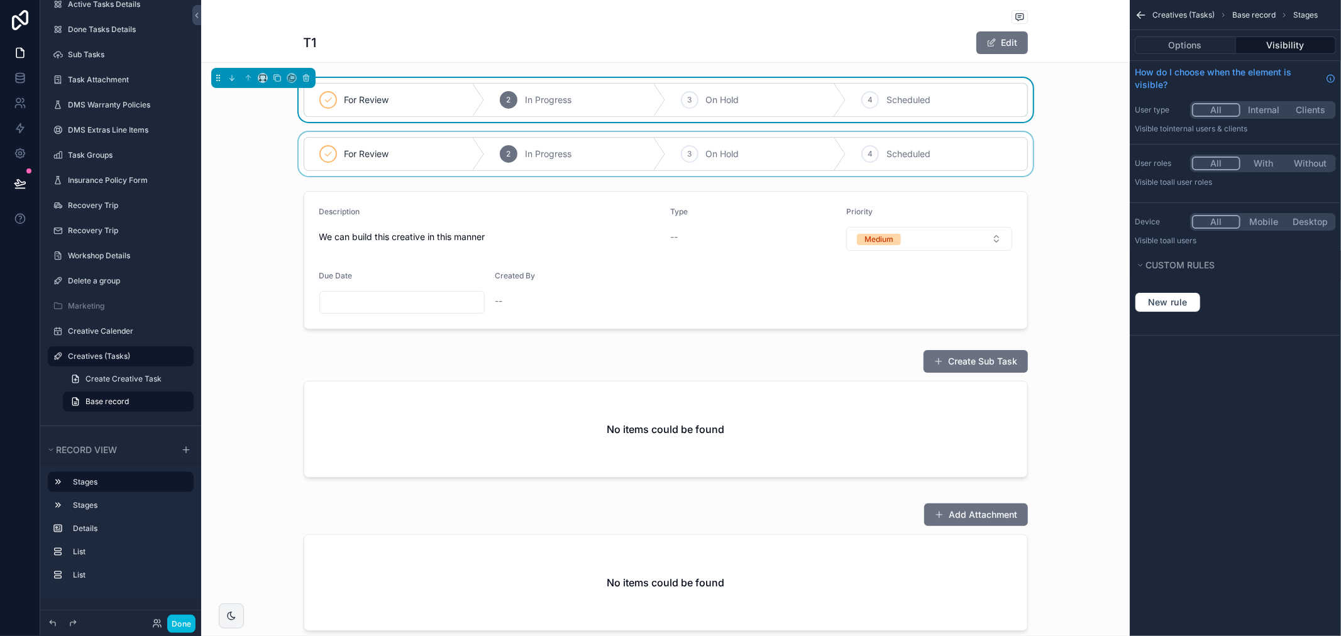
click at [1255, 168] on button "With" at bounding box center [1263, 163] width 47 height 14
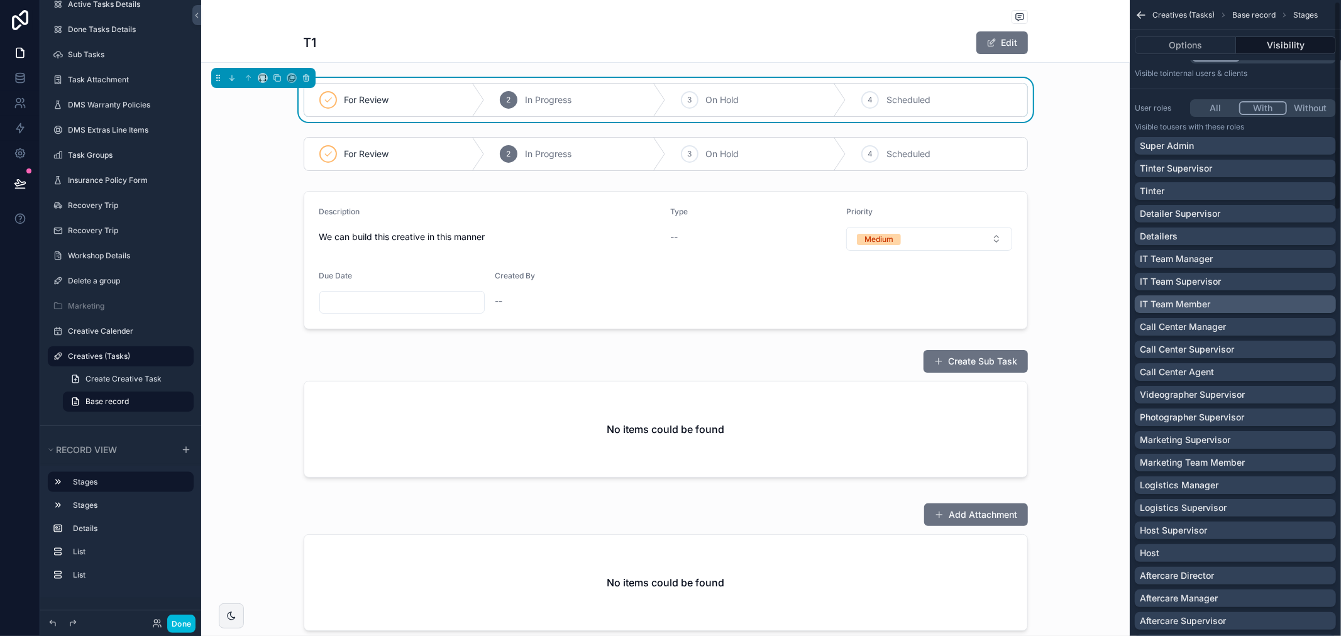
scroll to position [349, 0]
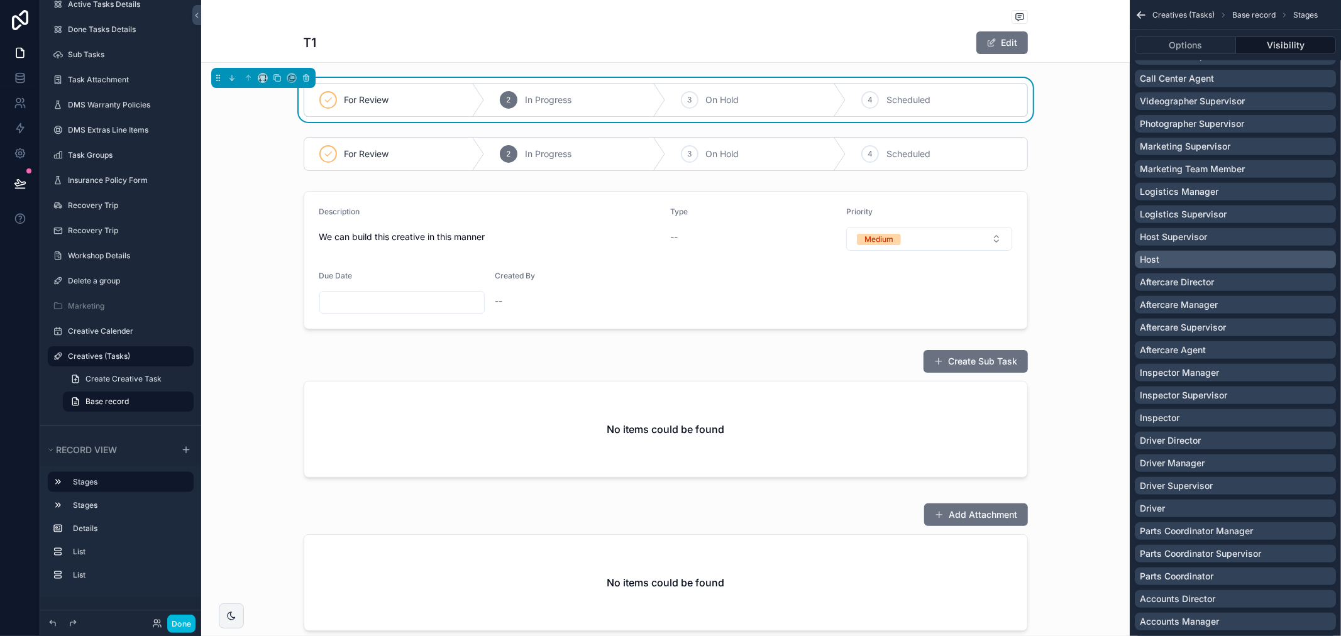
drag, startPoint x: 1197, startPoint y: 148, endPoint x: 1204, endPoint y: 256, distance: 109.0
click at [1204, 251] on div "Super Admin Tinter Supervisor Tinter Detailer Supervisor Detailers IT Team Mana…" at bounding box center [1234, 636] width 201 height 1584
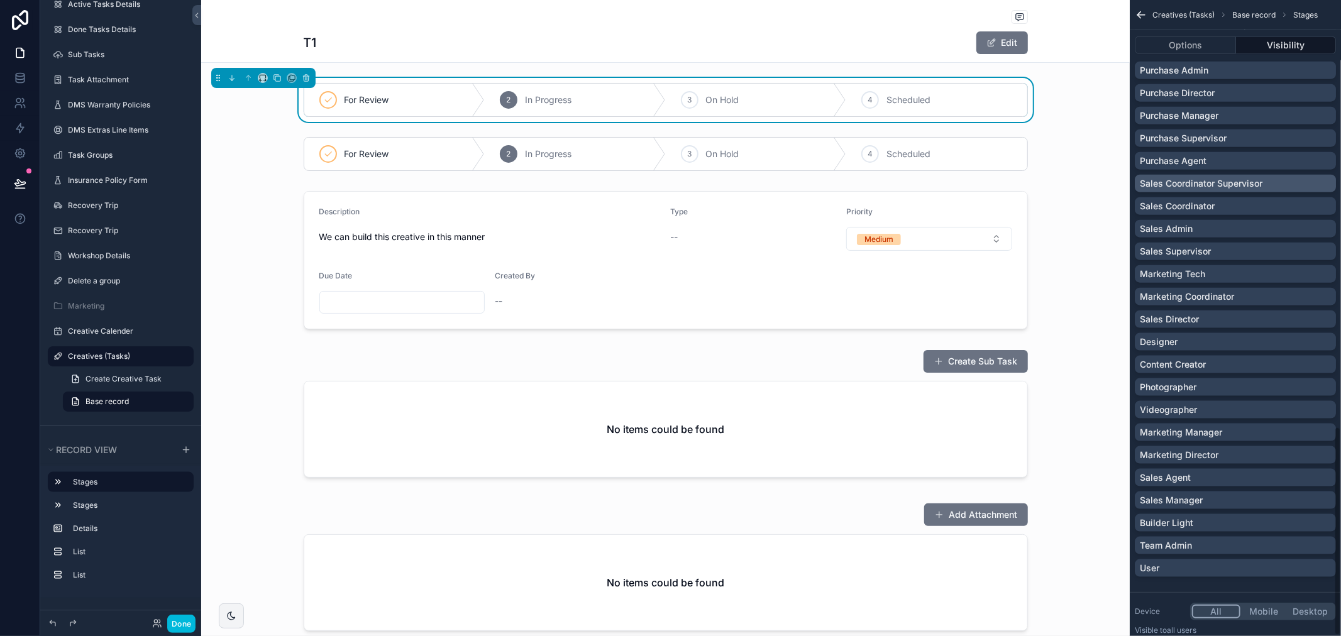
scroll to position [1301, 0]
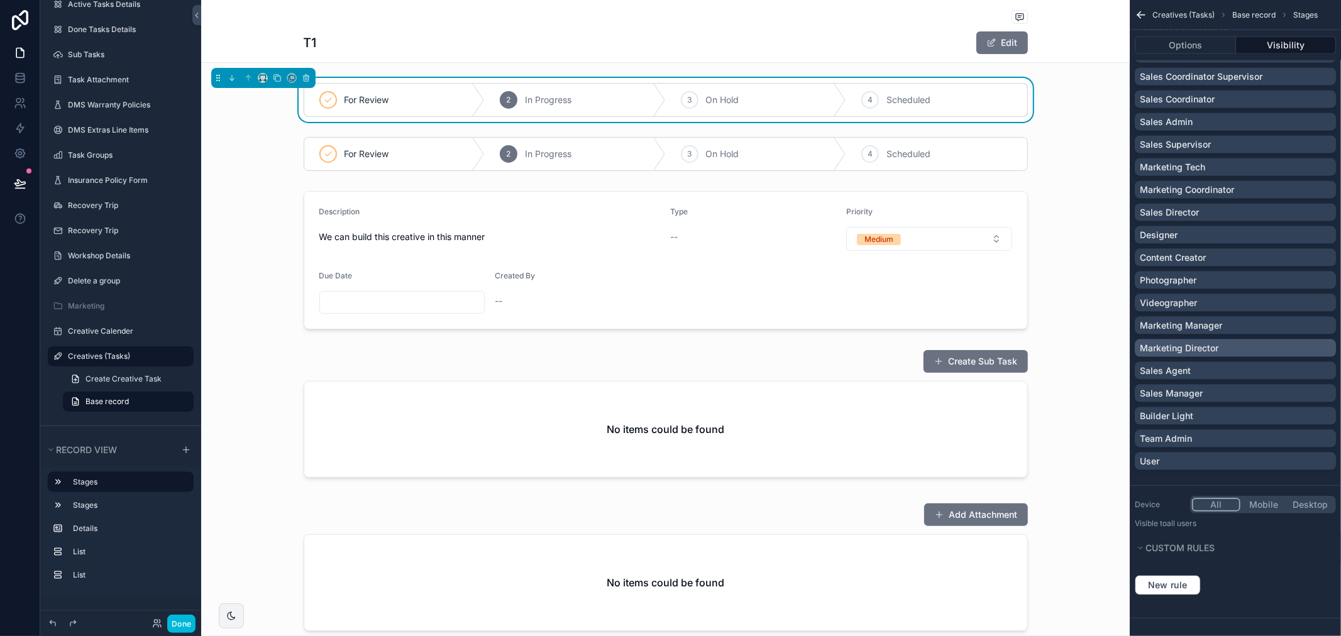
click at [1202, 343] on p "Marketing Director" at bounding box center [1178, 348] width 79 height 13
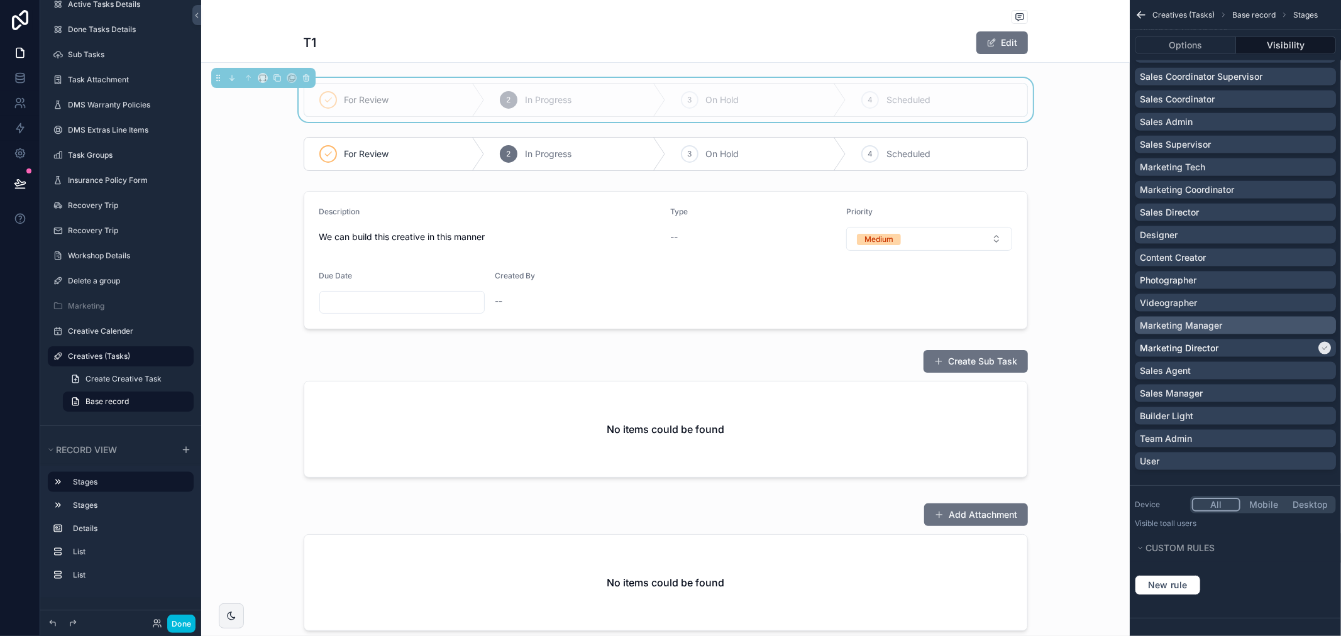
click at [1202, 329] on p "Marketing Manager" at bounding box center [1180, 325] width 82 height 13
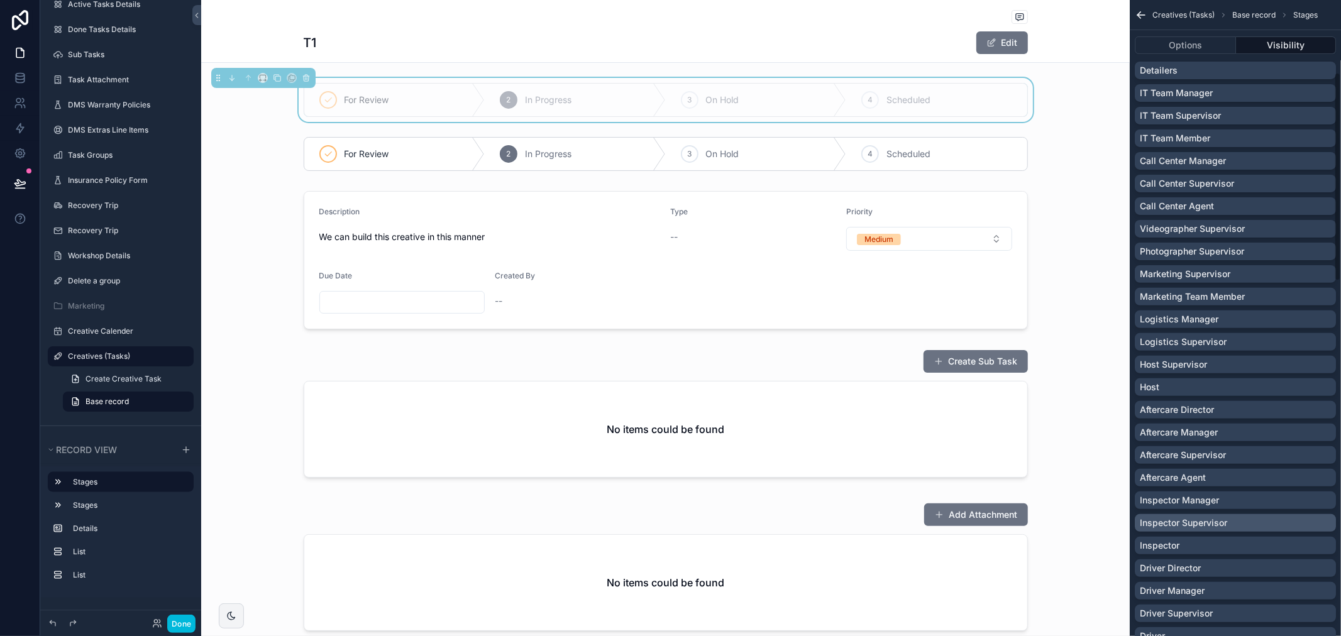
scroll to position [184, 0]
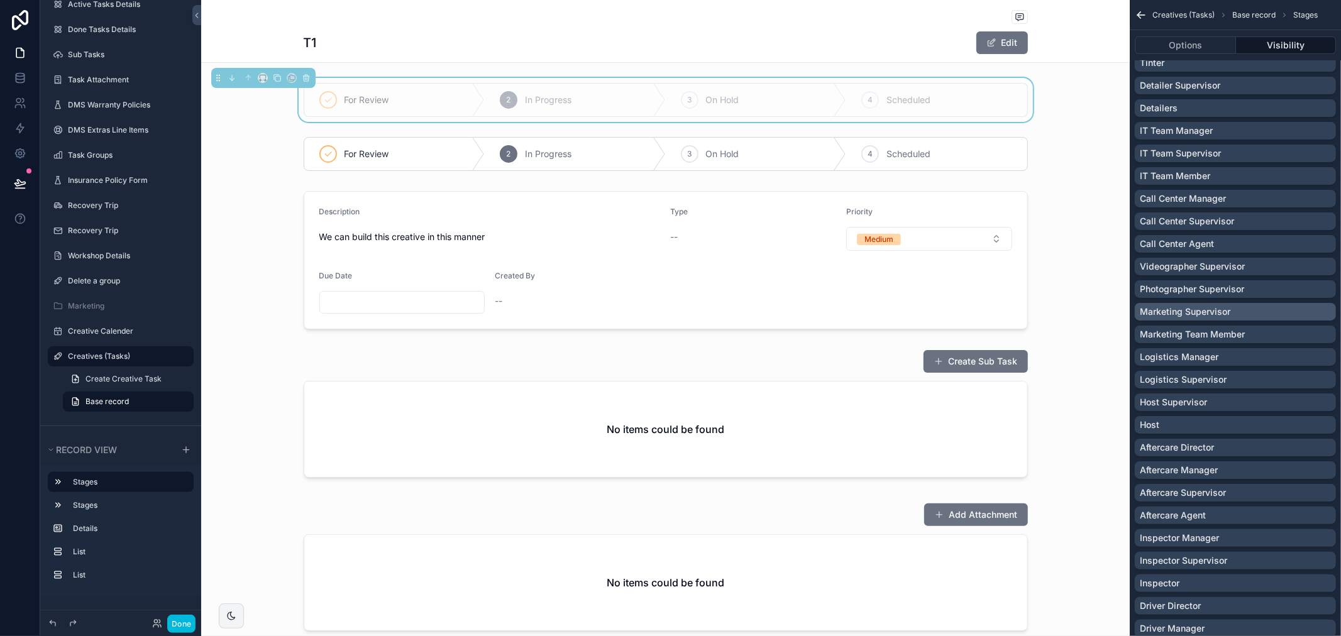
click at [1205, 309] on p "Marketing Supervisor" at bounding box center [1184, 311] width 91 height 13
click at [1196, 43] on button "Options" at bounding box center [1184, 45] width 101 height 18
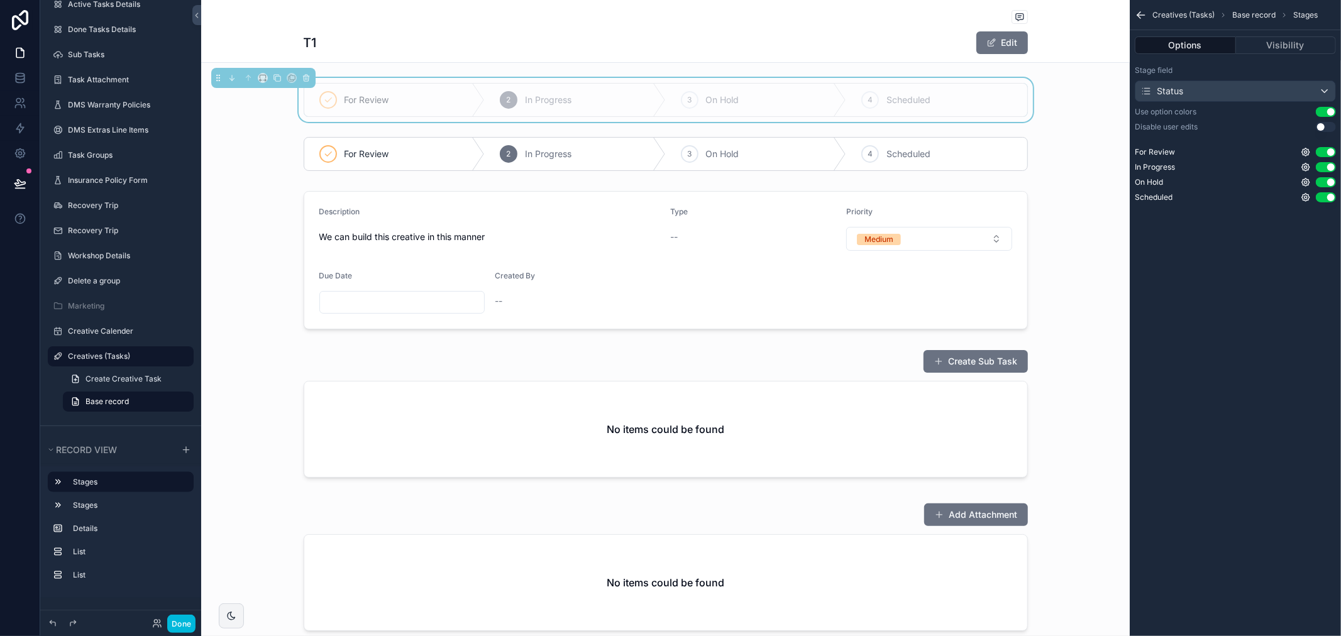
scroll to position [0, 0]
click at [731, 147] on div "scrollable content" at bounding box center [665, 154] width 928 height 44
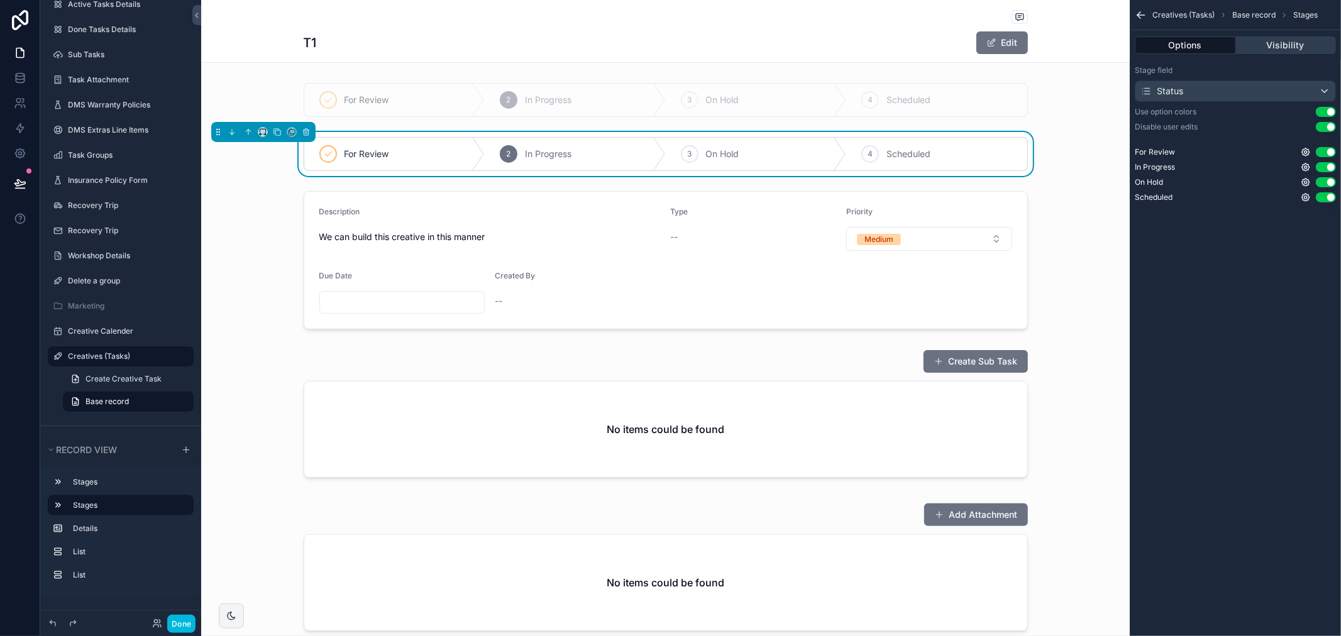
click at [1278, 39] on button "Visibility" at bounding box center [1286, 45] width 101 height 18
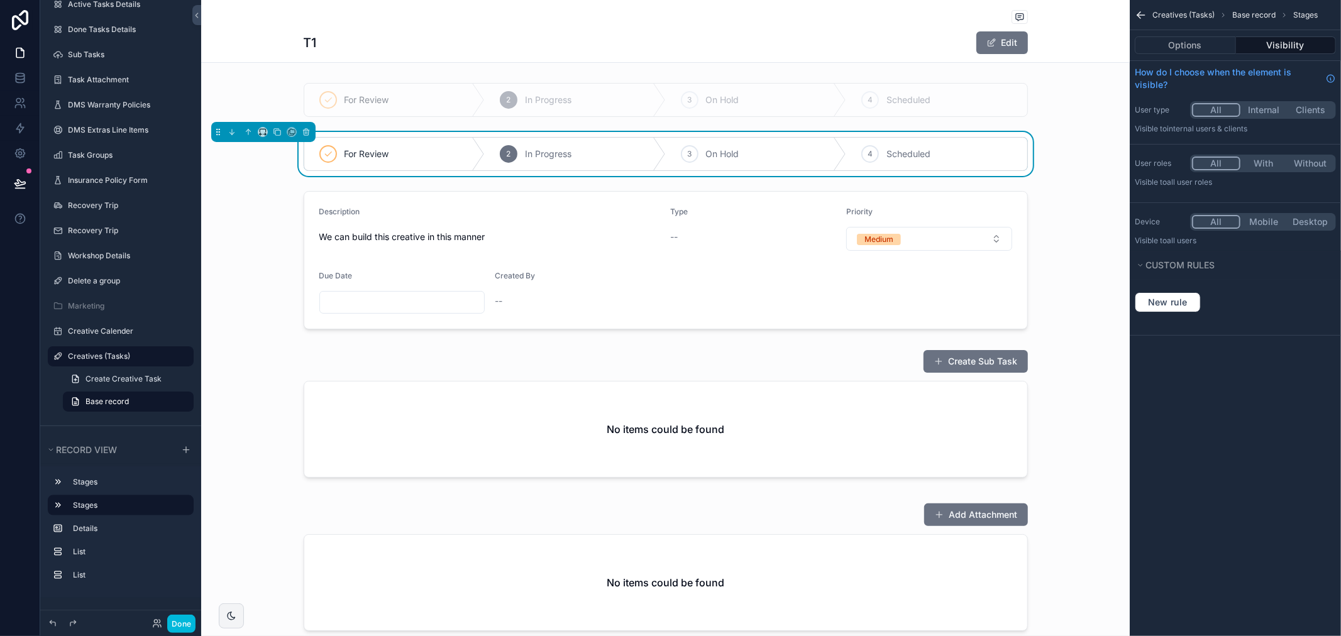
click at [1258, 165] on button "With" at bounding box center [1263, 163] width 47 height 14
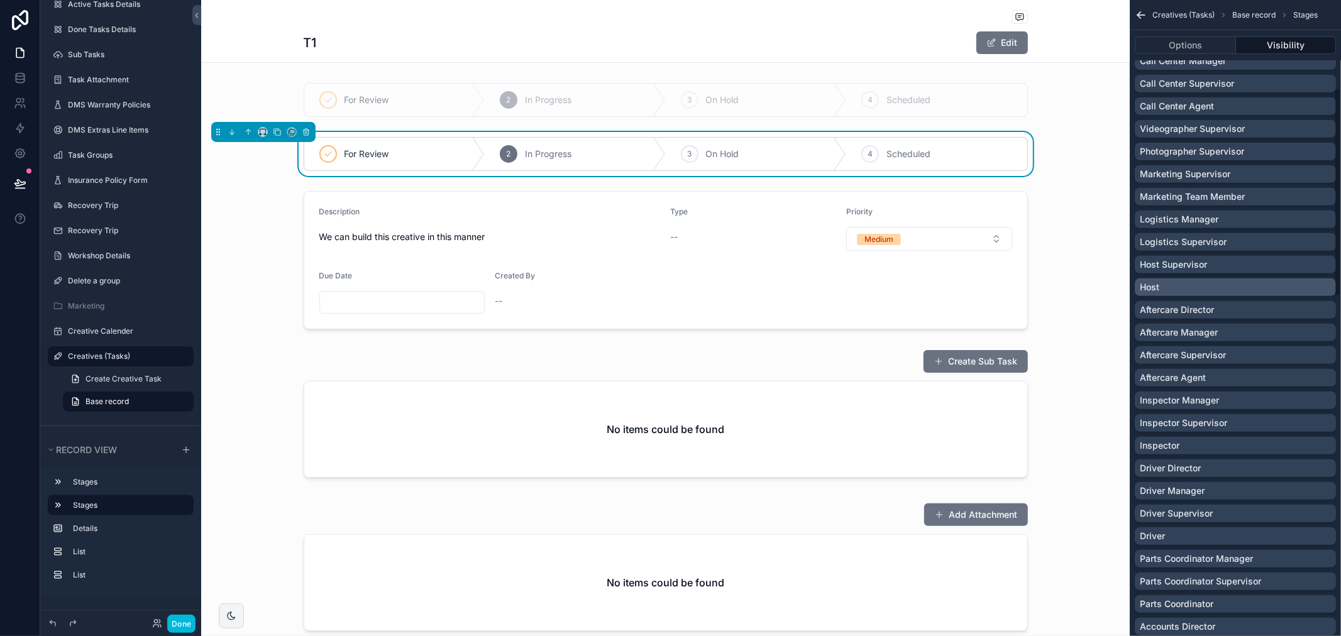
scroll to position [253, 0]
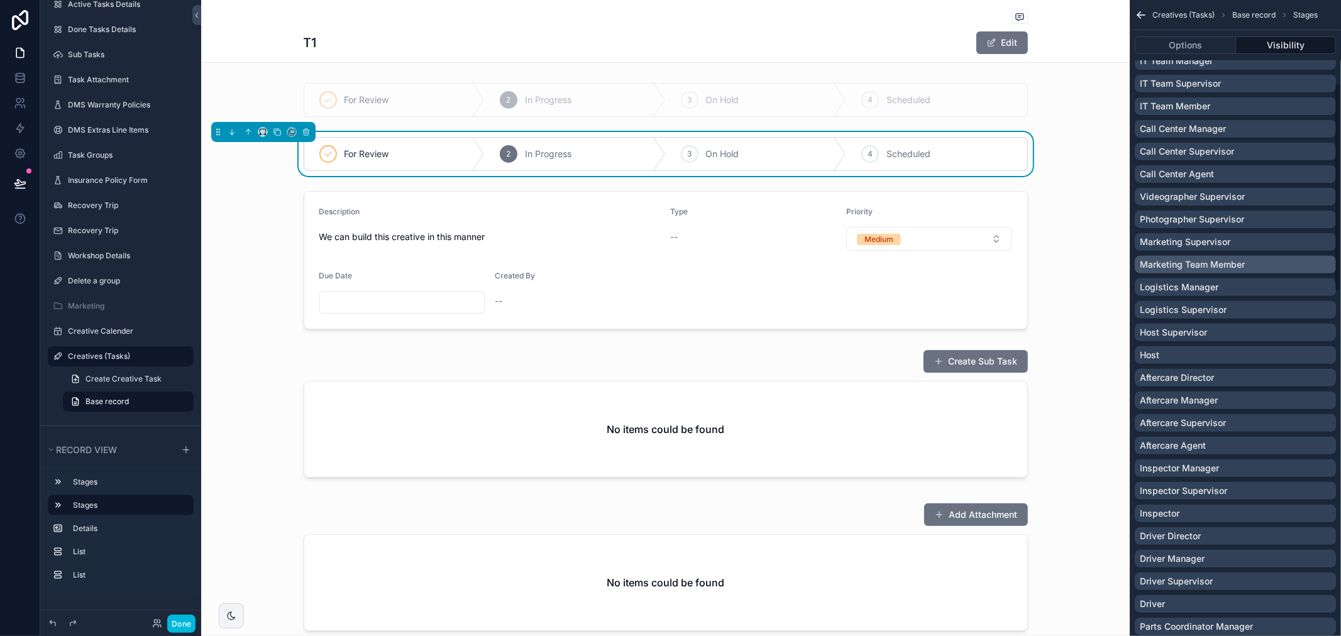
click at [1195, 263] on p "Marketing Team Member" at bounding box center [1191, 264] width 105 height 13
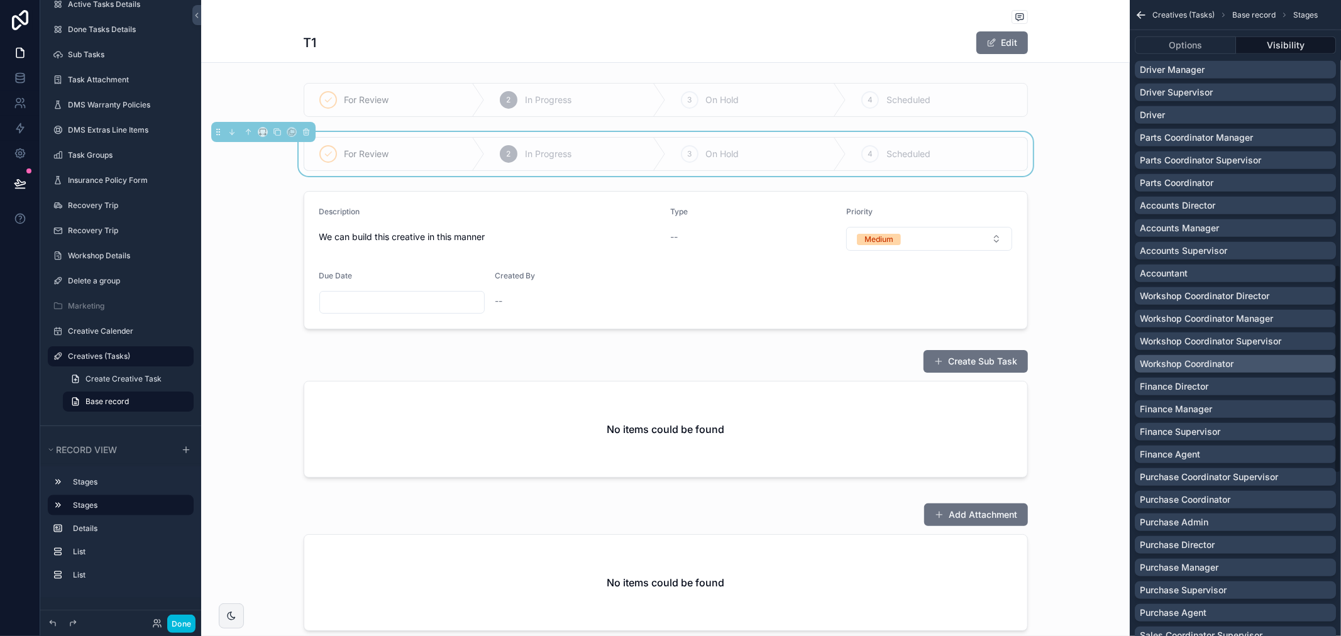
scroll to position [882, 0]
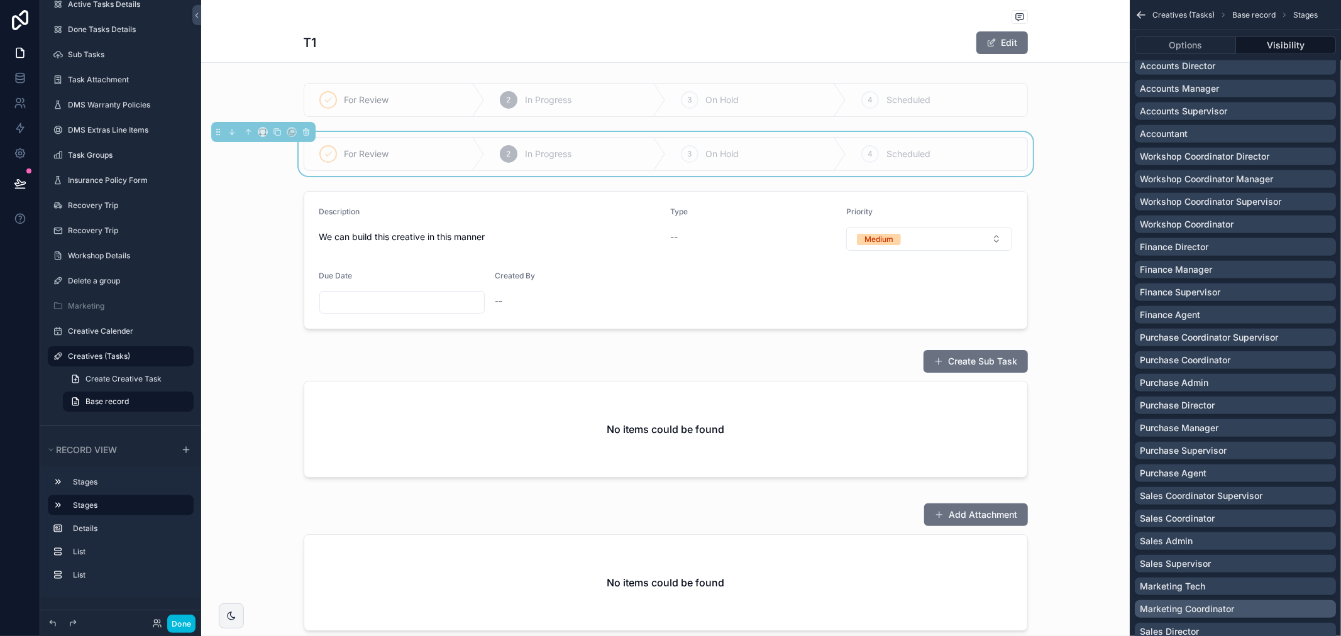
click at [1209, 610] on p "Marketing Coordinator" at bounding box center [1186, 609] width 94 height 13
click at [1217, 581] on div "Marketing Tech" at bounding box center [1234, 586] width 191 height 13
click at [1246, 14] on span "Base record" at bounding box center [1253, 15] width 43 height 10
click at [1175, 14] on span "Creatives (Tasks)" at bounding box center [1183, 15] width 62 height 10
click at [1140, 18] on icon "scrollable content" at bounding box center [1138, 16] width 3 height 3
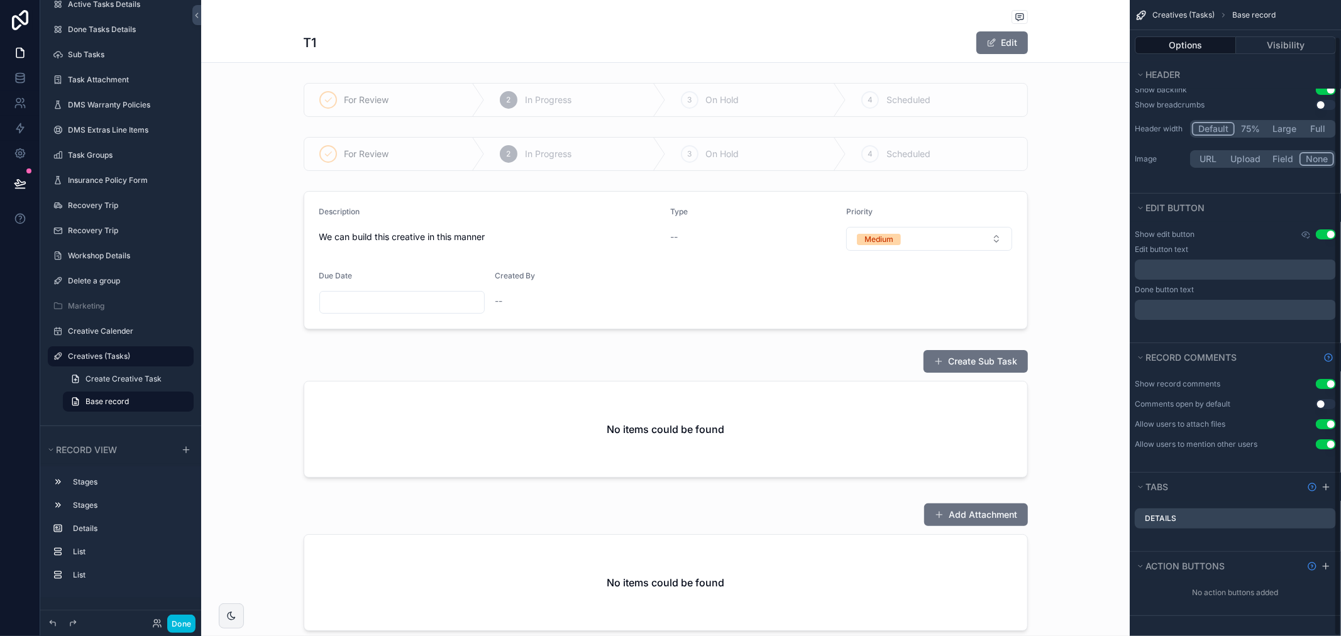
scroll to position [98, 0]
click at [1331, 573] on div "scrollable content" at bounding box center [1325, 566] width 15 height 15
click at [1329, 572] on div "scrollable content" at bounding box center [1325, 566] width 15 height 15
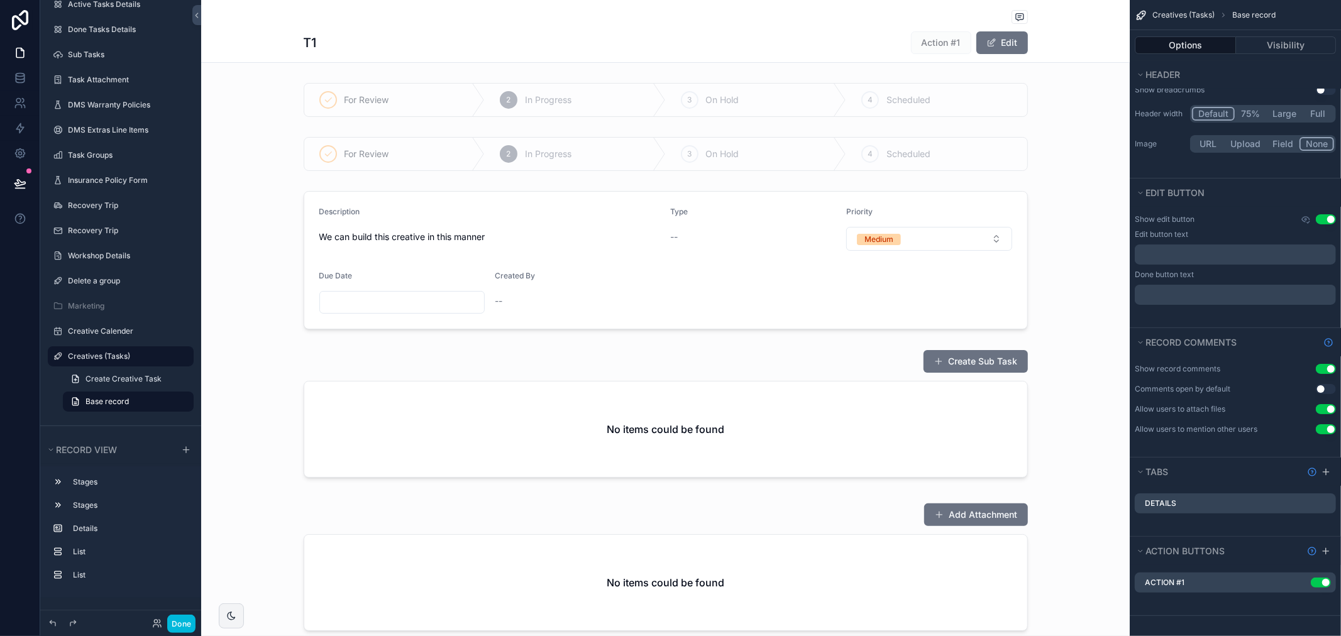
click at [0, 0] on icon "scrollable content" at bounding box center [0, 0] width 0 height 0
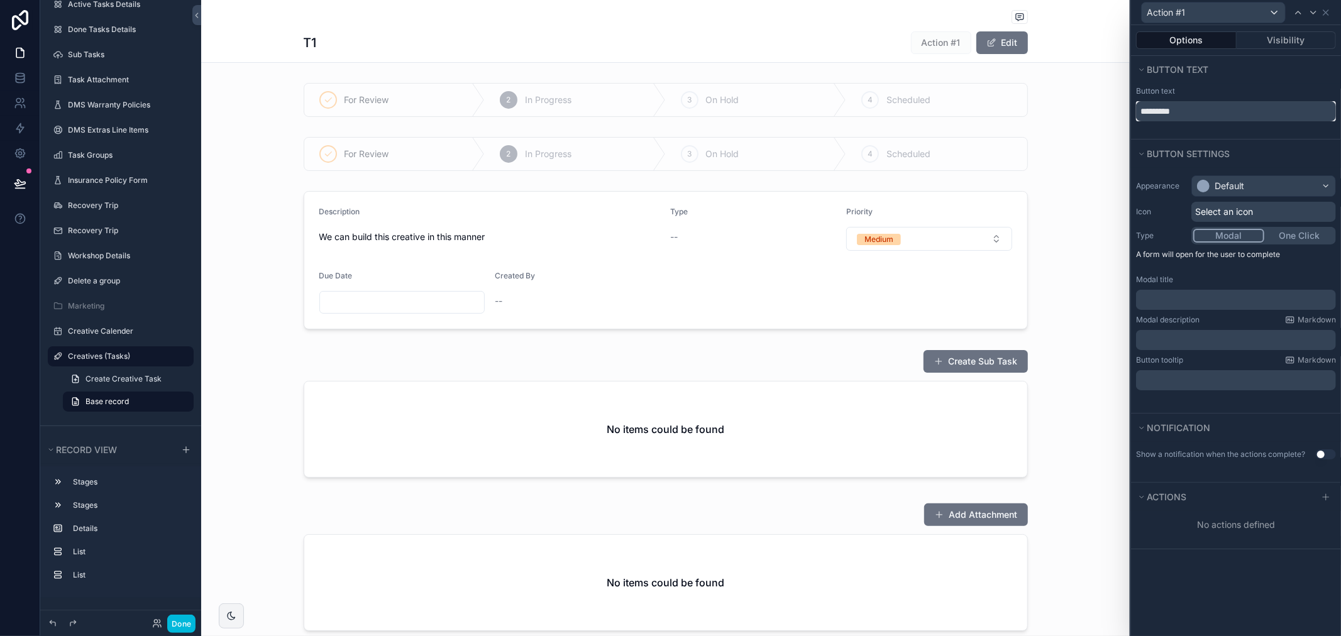
click at [1177, 115] on input "*********" at bounding box center [1236, 111] width 200 height 20
type input "**********"
click at [1321, 179] on div "Default" at bounding box center [1263, 186] width 143 height 20
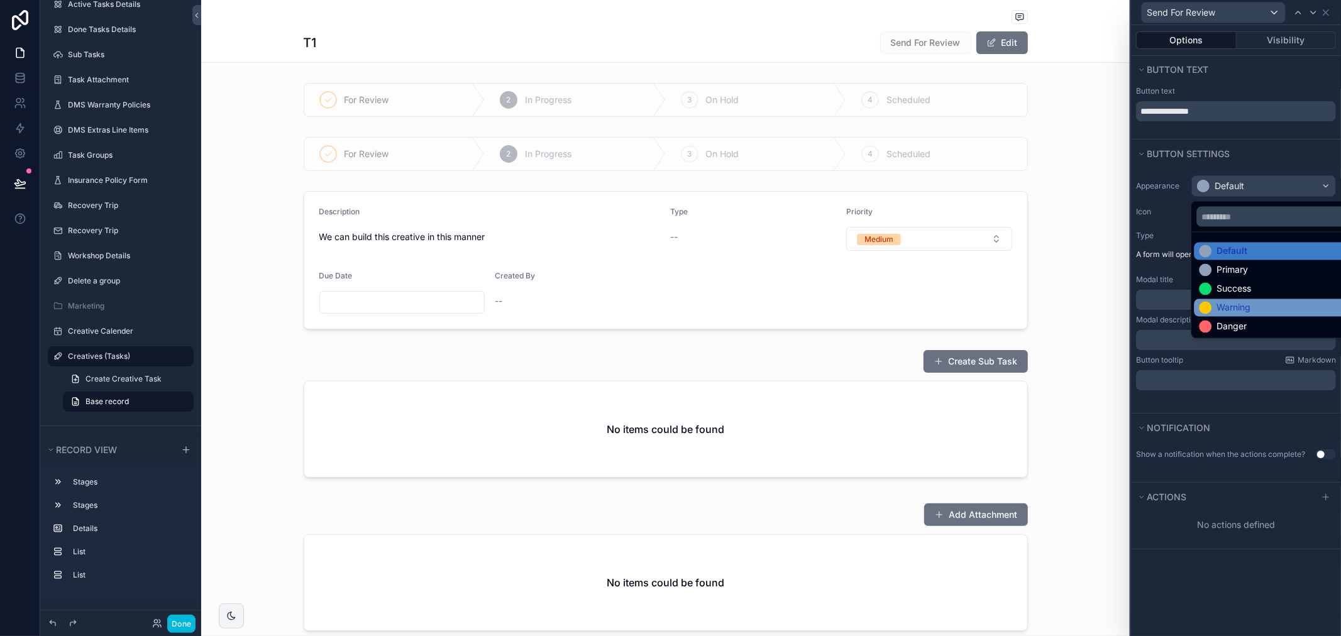
click at [1266, 314] on div "Warning" at bounding box center [1277, 308] width 168 height 18
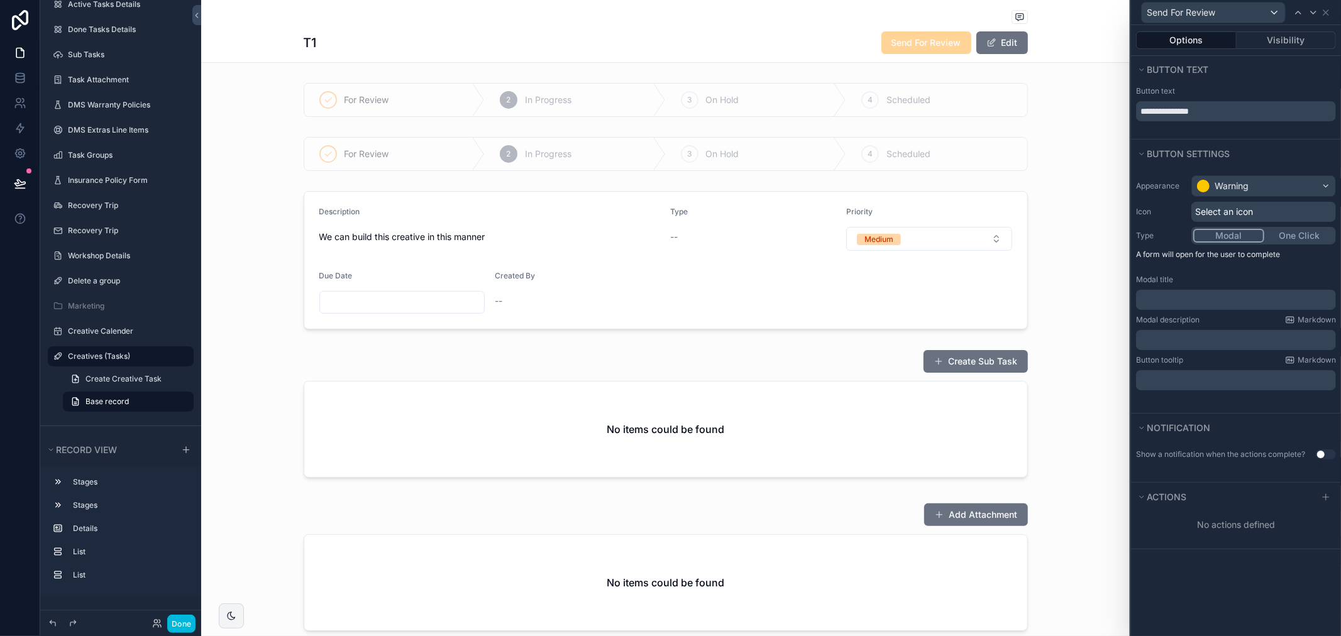
click at [1217, 292] on div "﻿" at bounding box center [1236, 300] width 200 height 20
click at [1222, 295] on p "﻿" at bounding box center [1237, 300] width 192 height 13
click at [1190, 344] on p "﻿" at bounding box center [1237, 340] width 192 height 13
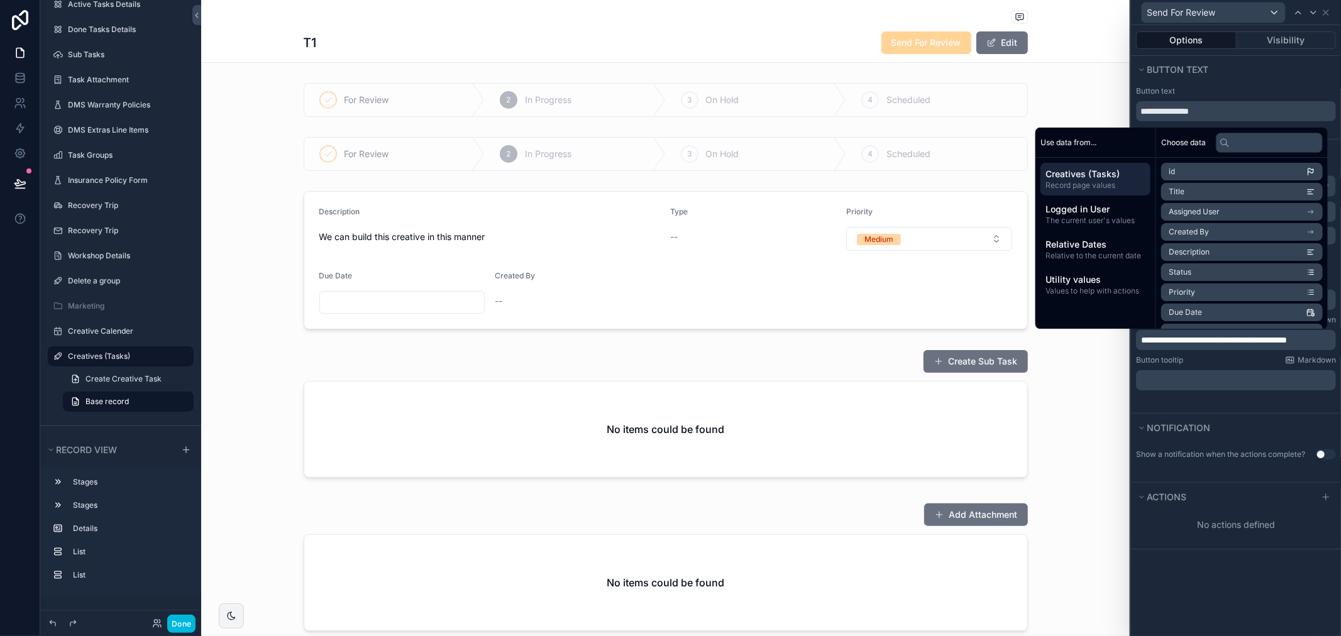
click at [1324, 495] on icon at bounding box center [1325, 497] width 10 height 10
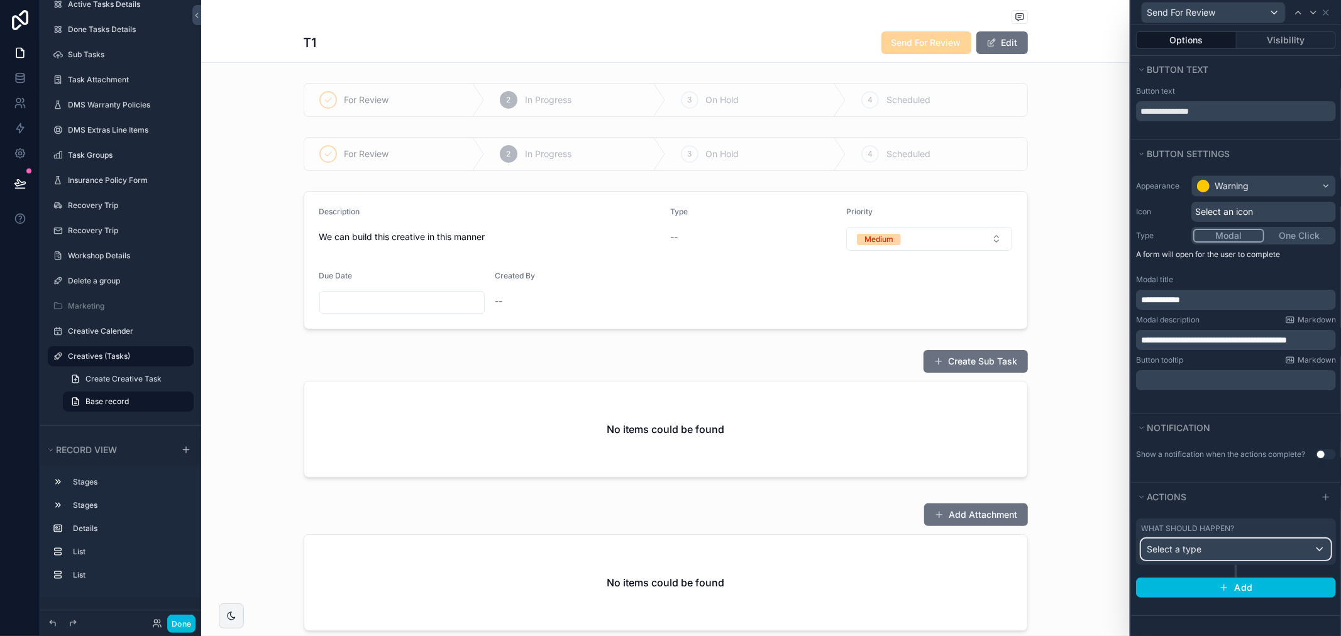
click at [1254, 544] on div "Select a type" at bounding box center [1235, 549] width 189 height 20
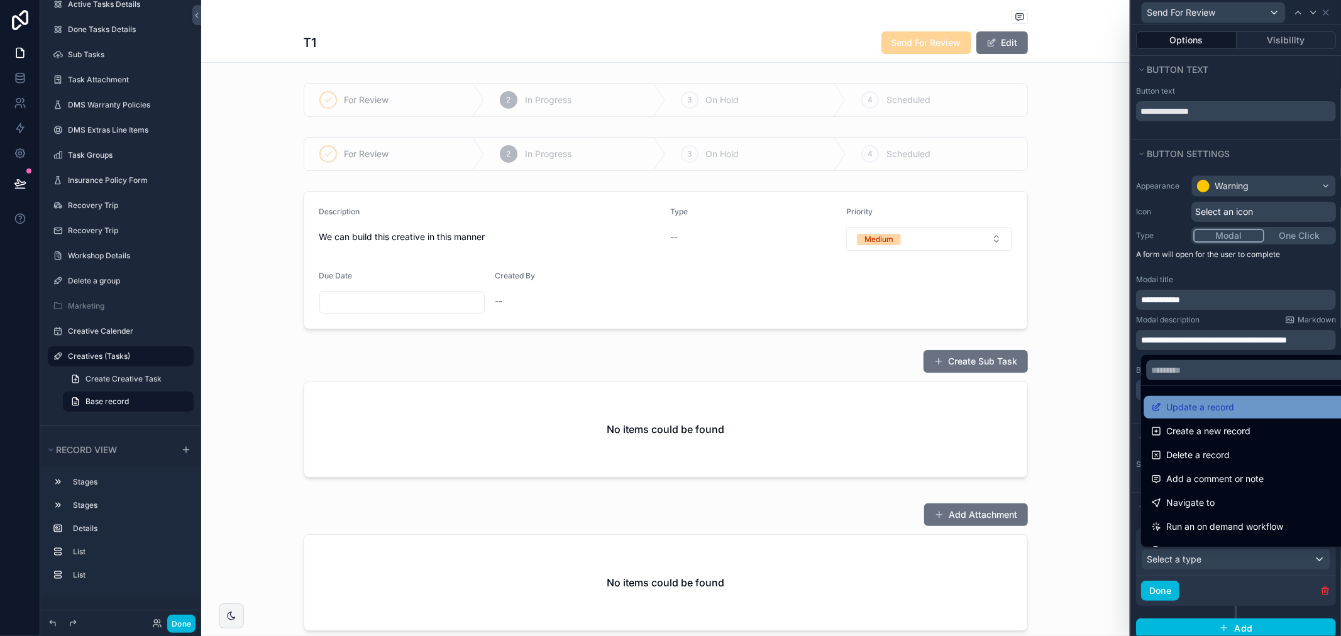
click at [1213, 410] on span "Update a record" at bounding box center [1200, 407] width 68 height 15
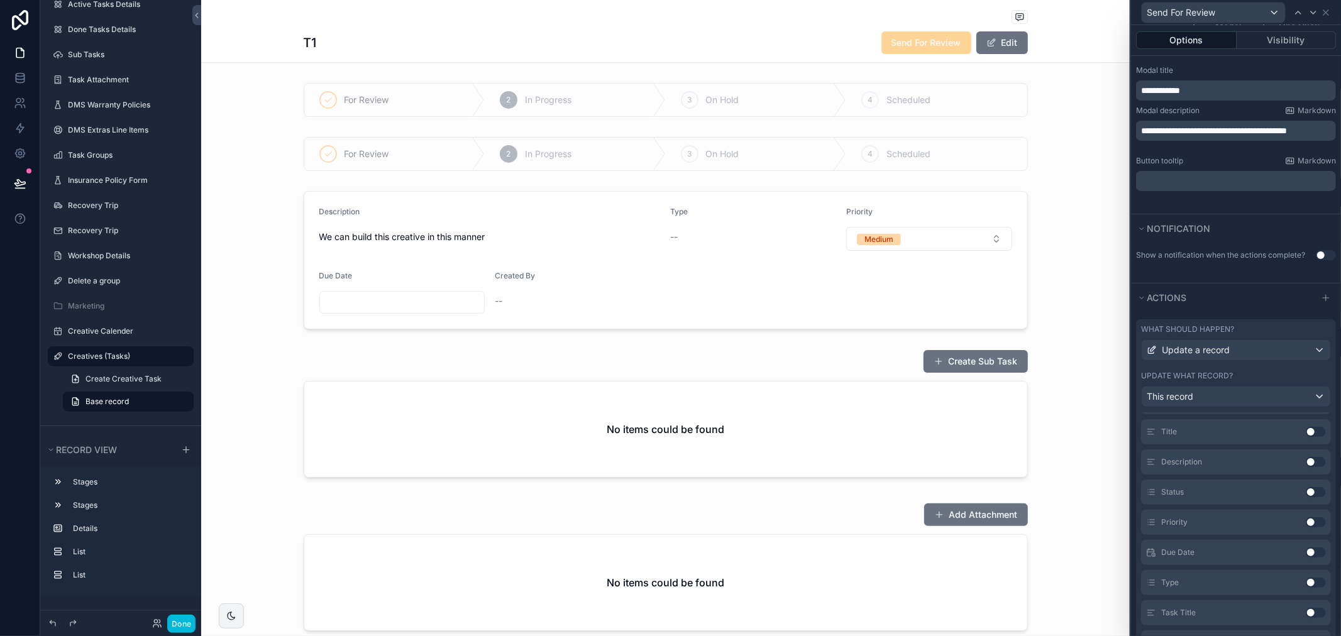
scroll to position [209, 0]
click at [1298, 475] on div "Status Use setting" at bounding box center [1236, 470] width 190 height 25
click at [1305, 475] on button "Use setting" at bounding box center [1315, 470] width 20 height 10
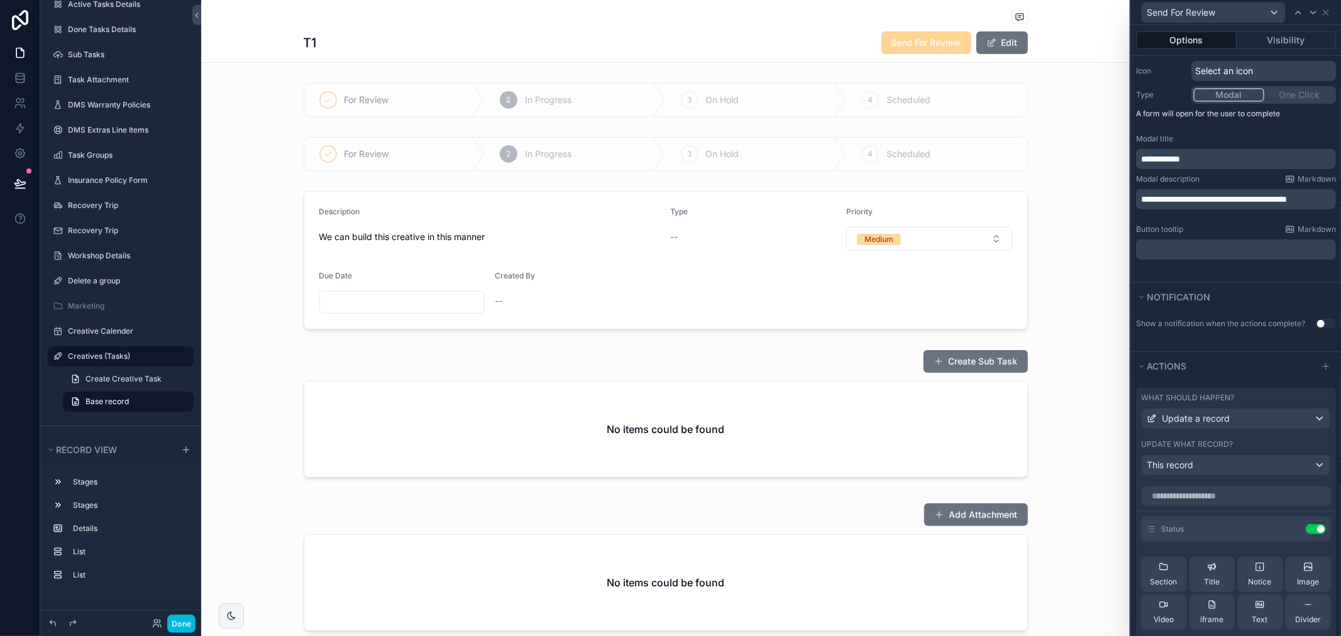
scroll to position [279, 0]
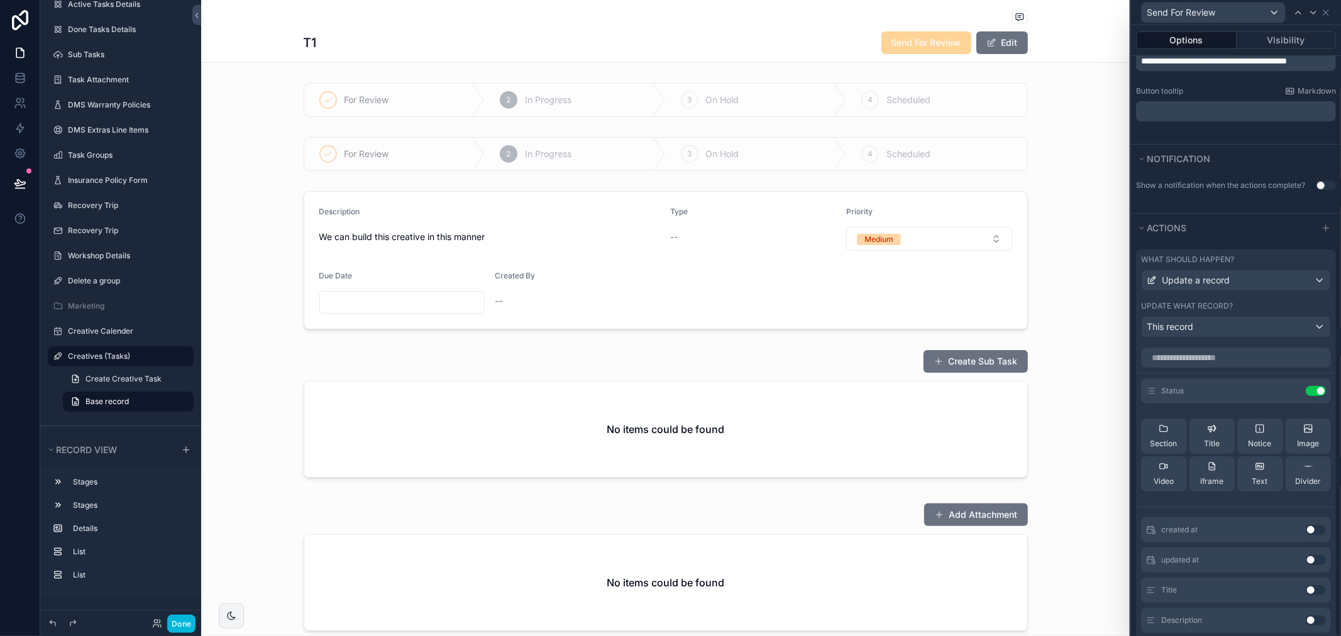
click at [1259, 395] on div "Status Use setting" at bounding box center [1236, 390] width 190 height 25
click at [0, 0] on icon at bounding box center [0, 0] width 0 height 0
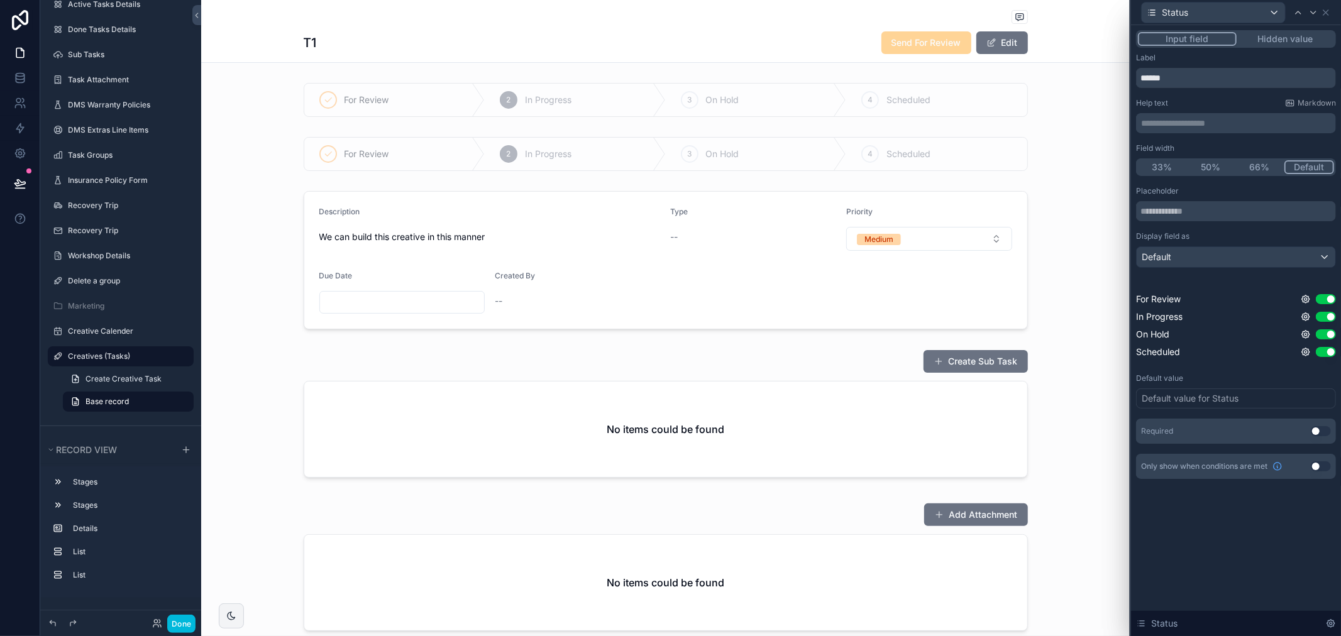
click at [1249, 43] on button "Hidden value" at bounding box center [1284, 39] width 97 height 14
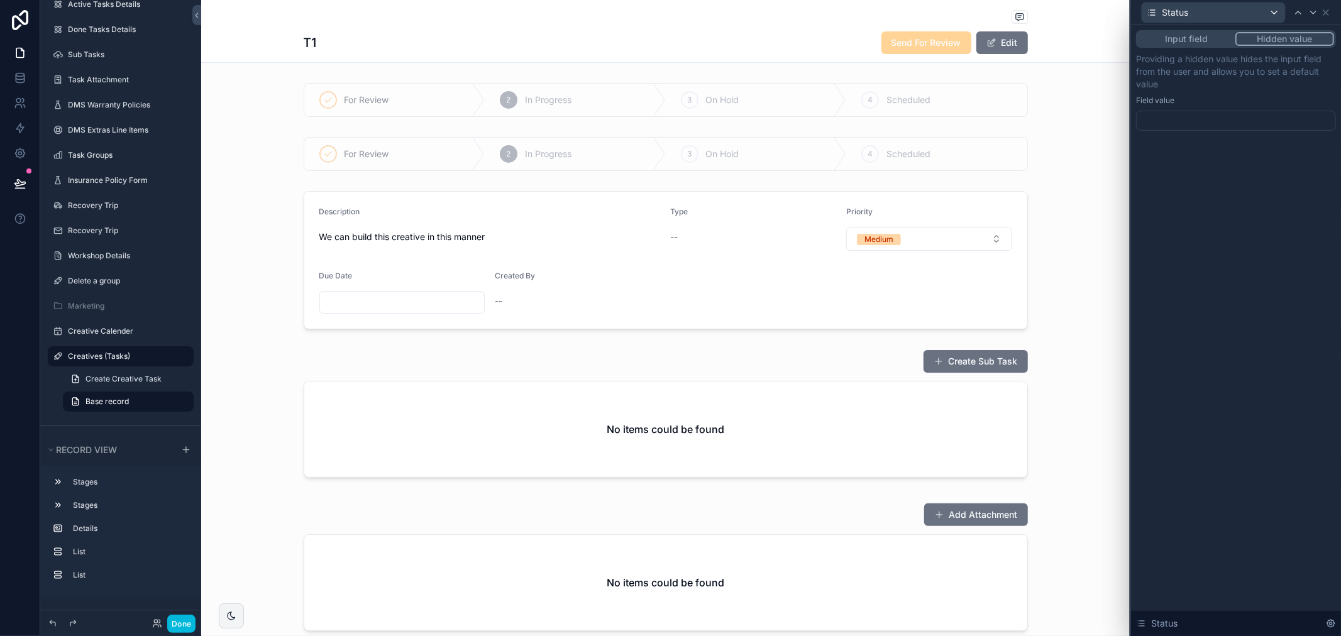
drag, startPoint x: 1241, startPoint y: 106, endPoint x: 1243, endPoint y: 116, distance: 10.8
click at [1241, 110] on div "Providing a hidden value hides the input field from the user and allows you to …" at bounding box center [1236, 92] width 200 height 78
click at [1243, 124] on div at bounding box center [1236, 121] width 200 height 20
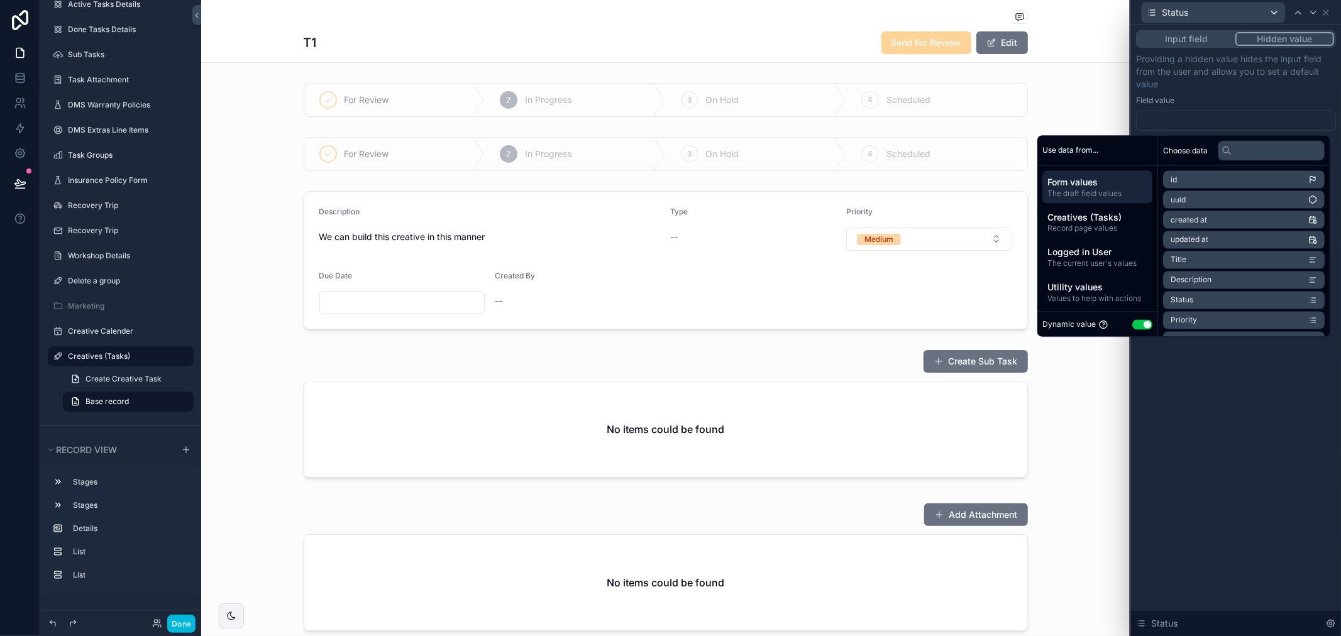
click at [1138, 327] on button "Use setting" at bounding box center [1142, 324] width 20 height 10
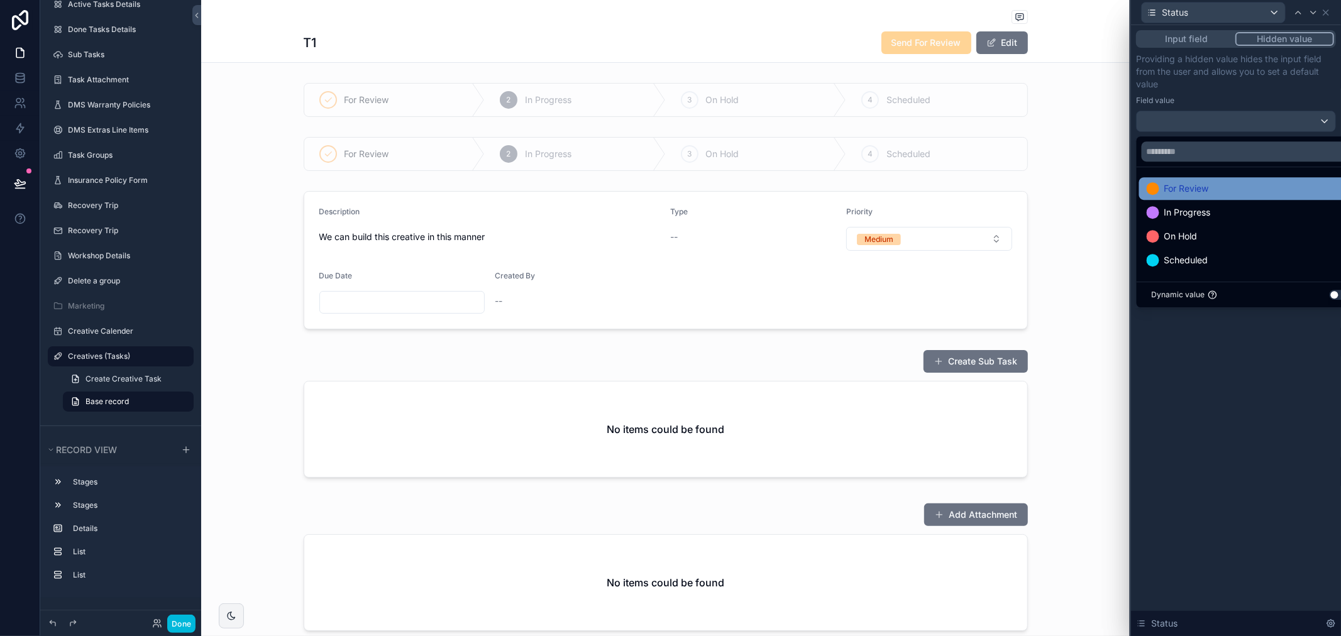
click at [1183, 184] on span "For Review" at bounding box center [1186, 188] width 45 height 15
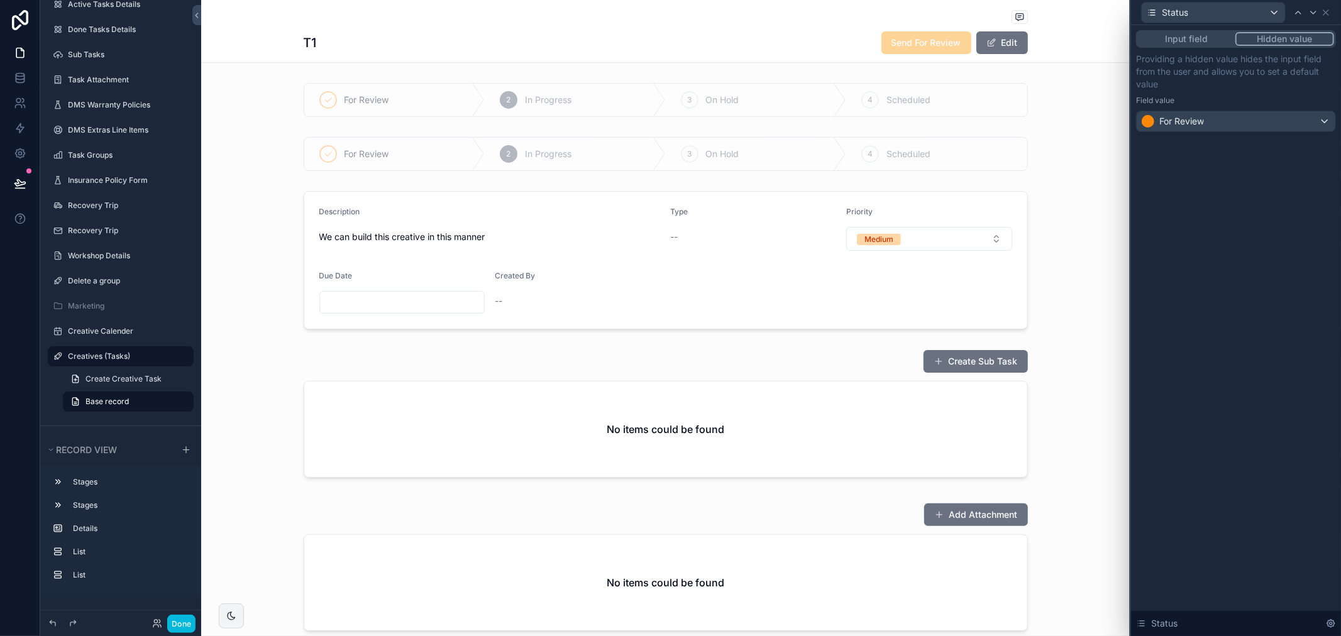
click at [1251, 399] on div "Input field Hidden value Providing a hidden value hides the input field from th…" at bounding box center [1236, 330] width 210 height 611
click at [172, 630] on button "Done" at bounding box center [181, 624] width 28 height 18
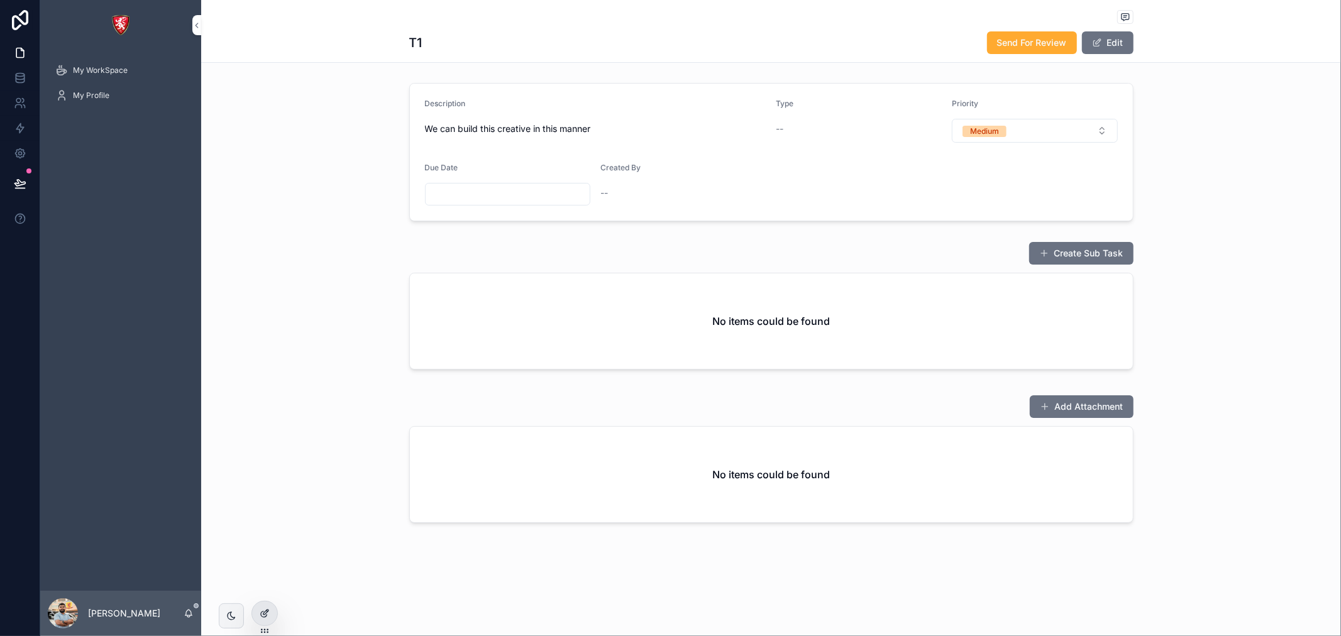
click at [272, 614] on div at bounding box center [264, 613] width 25 height 24
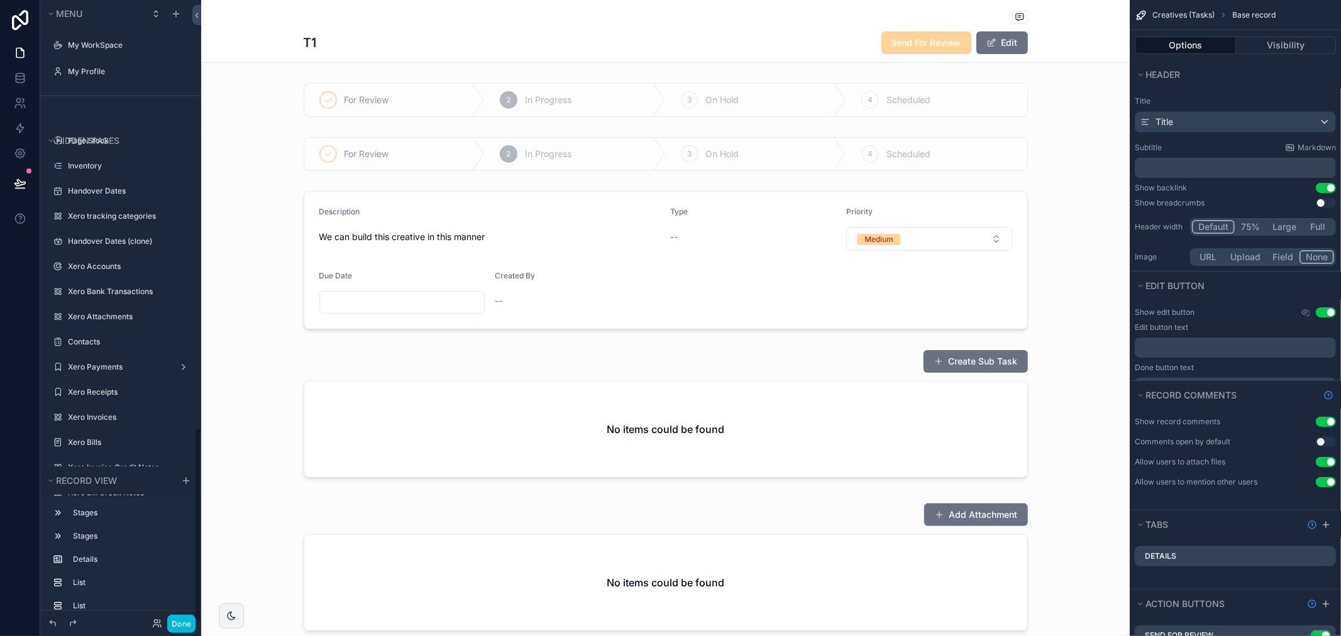
scroll to position [1337, 0]
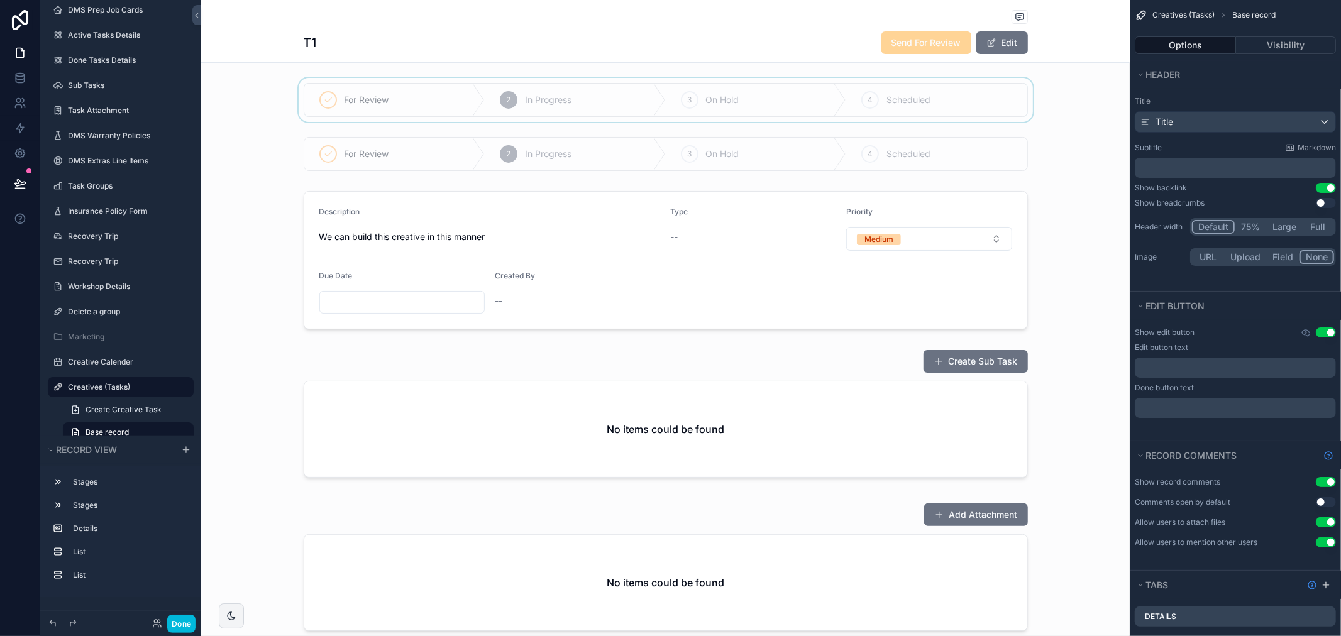
click at [795, 97] on div "scrollable content" at bounding box center [665, 100] width 928 height 44
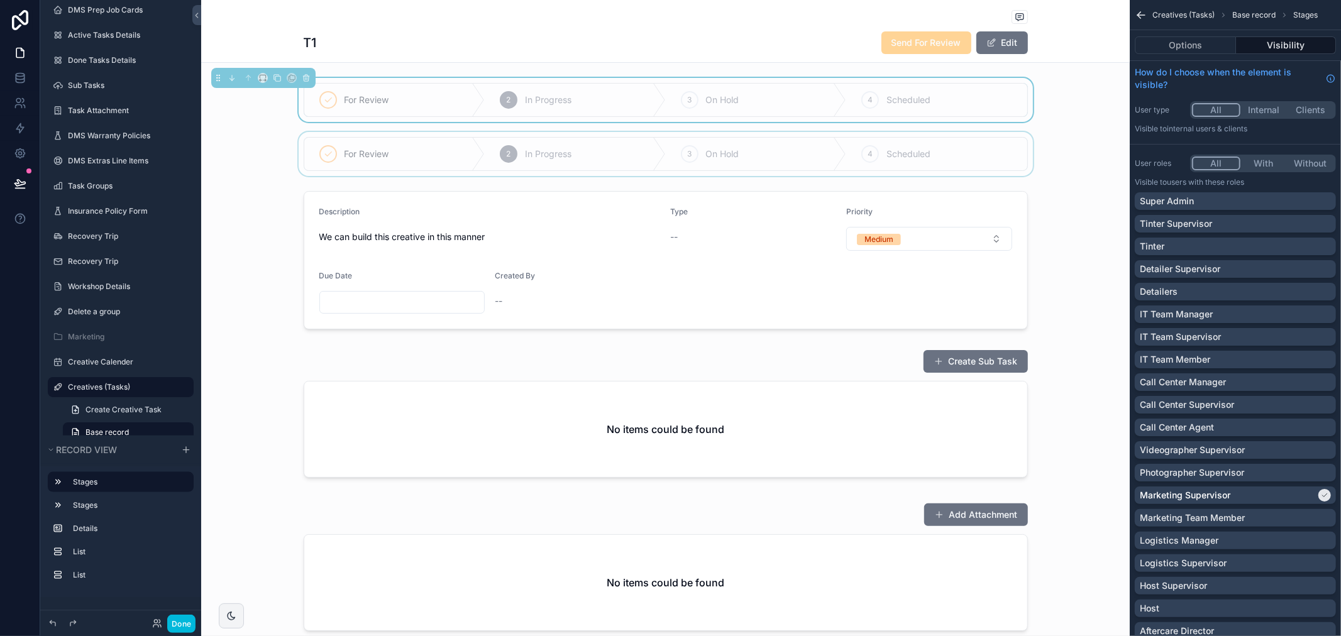
click at [896, 146] on div "scrollable content" at bounding box center [665, 154] width 928 height 44
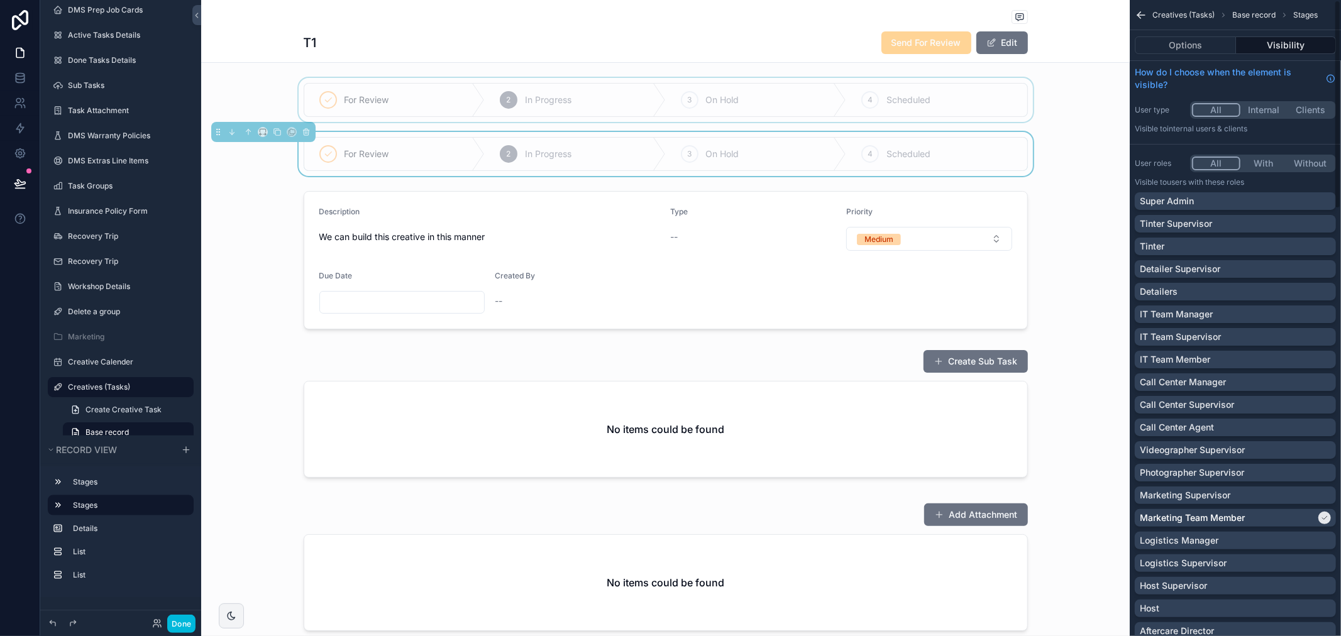
click at [859, 109] on div "scrollable content" at bounding box center [665, 100] width 928 height 44
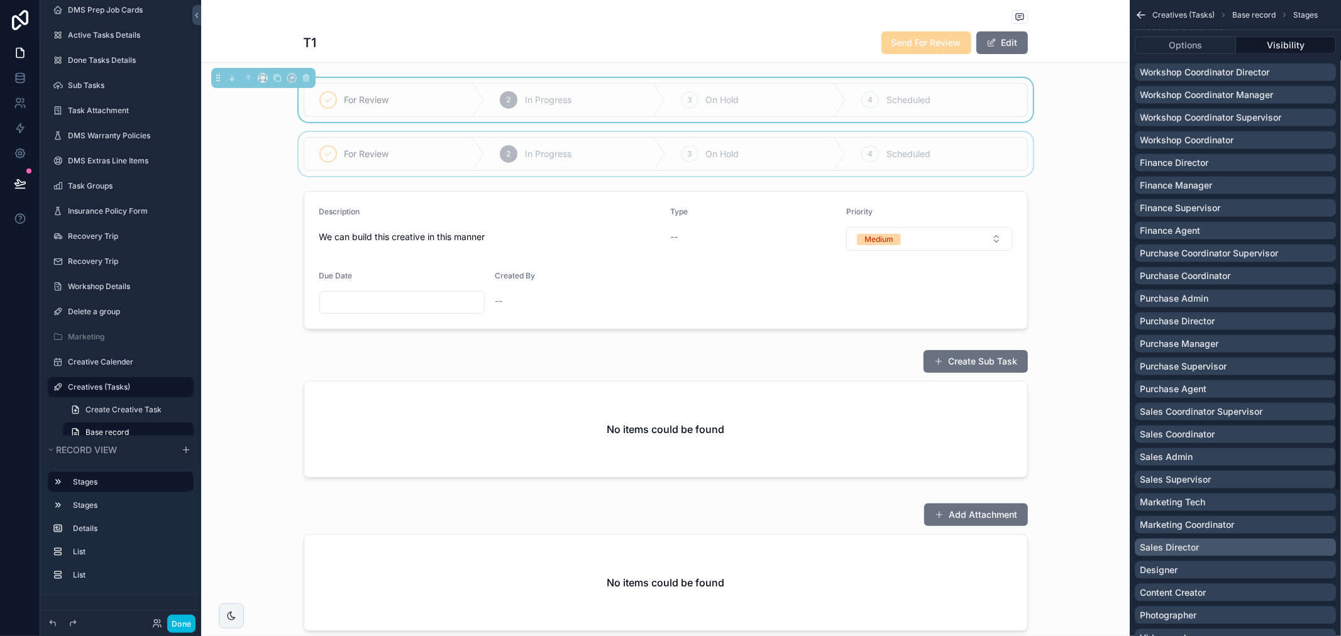
scroll to position [1187, 0]
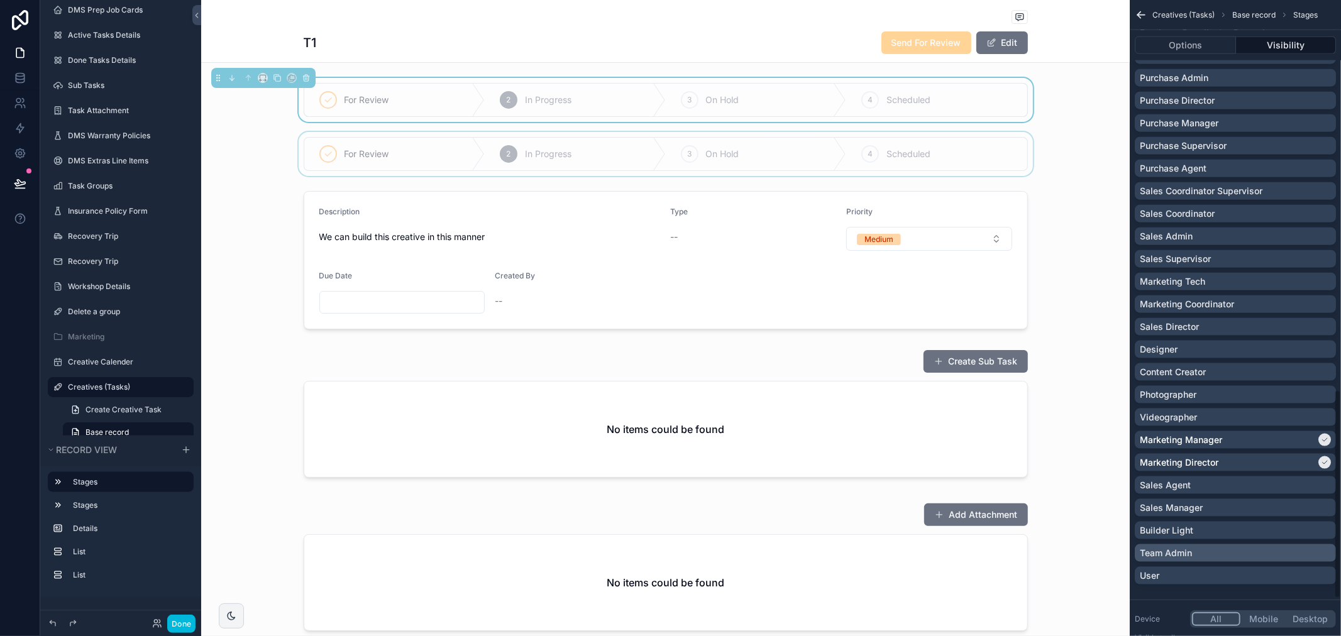
click at [1184, 544] on div "Team Admin" at bounding box center [1234, 553] width 201 height 18
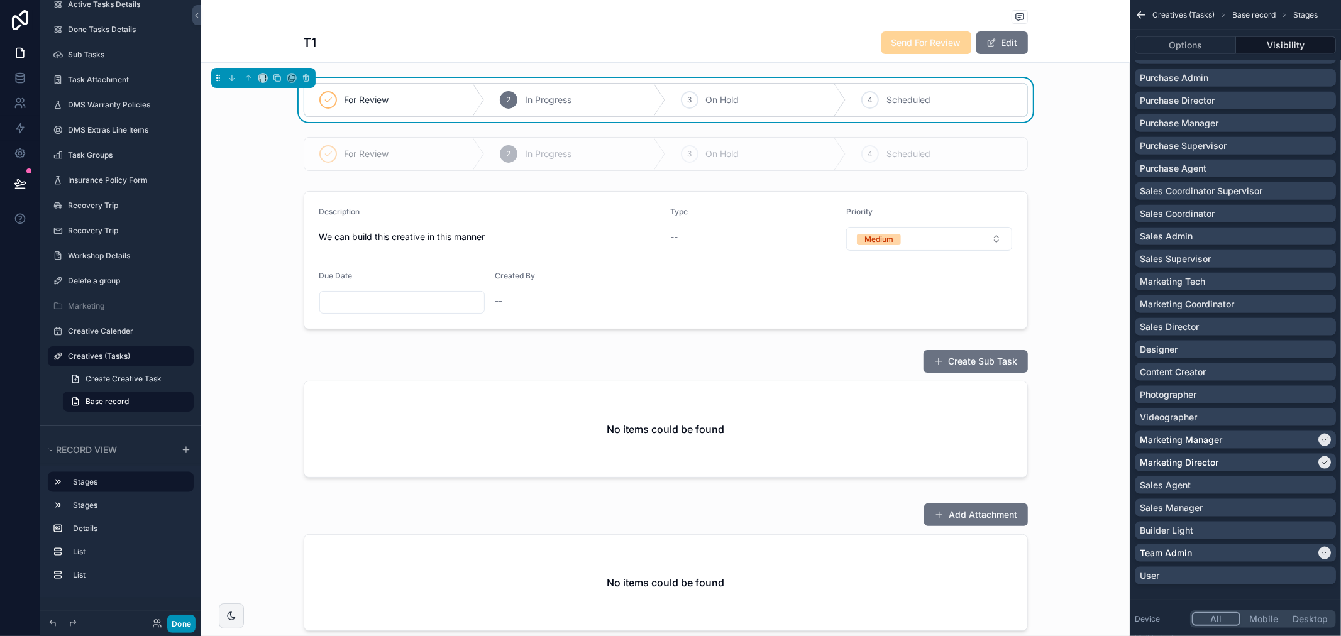
click at [189, 620] on button "Done" at bounding box center [181, 624] width 28 height 18
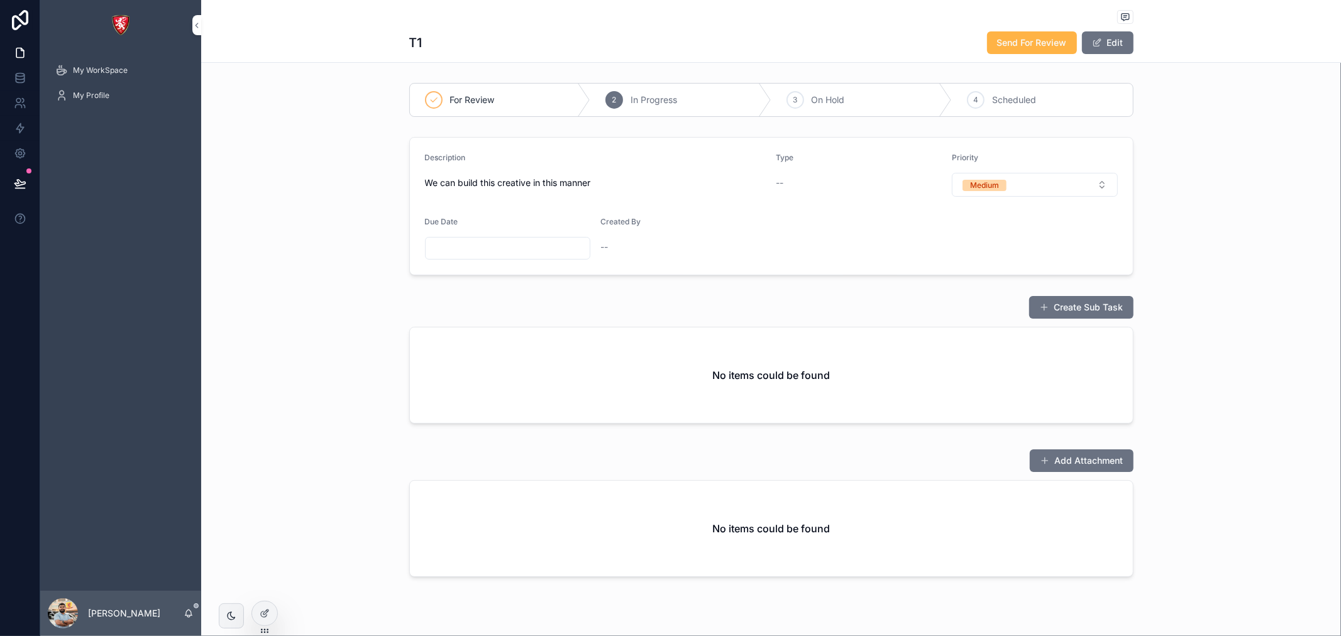
click at [1016, 53] on button "Send For Review" at bounding box center [1032, 42] width 90 height 23
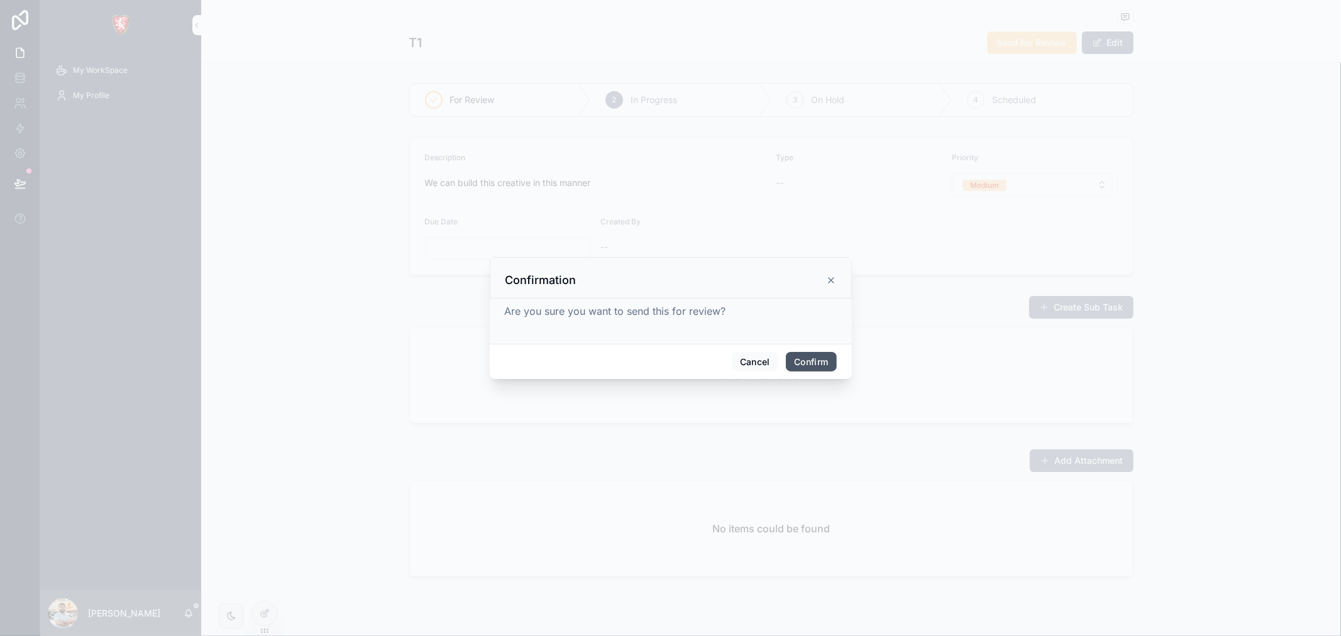
click at [808, 356] on button "Confirm" at bounding box center [811, 362] width 50 height 20
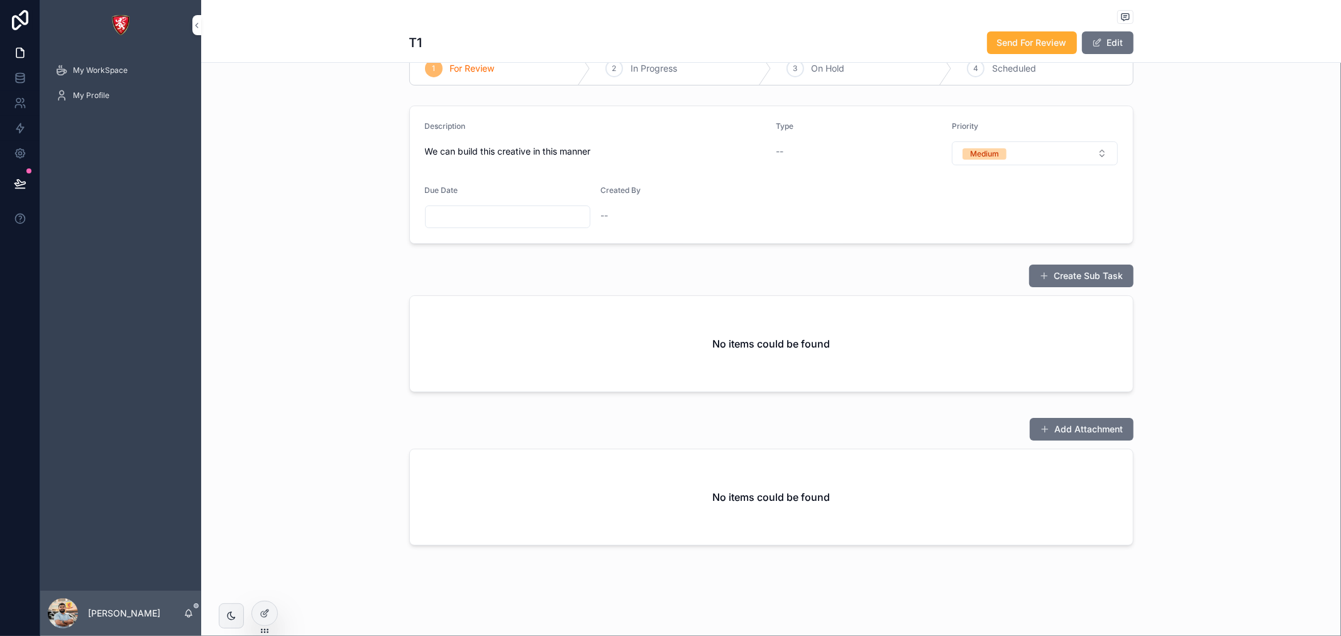
scroll to position [0, 0]
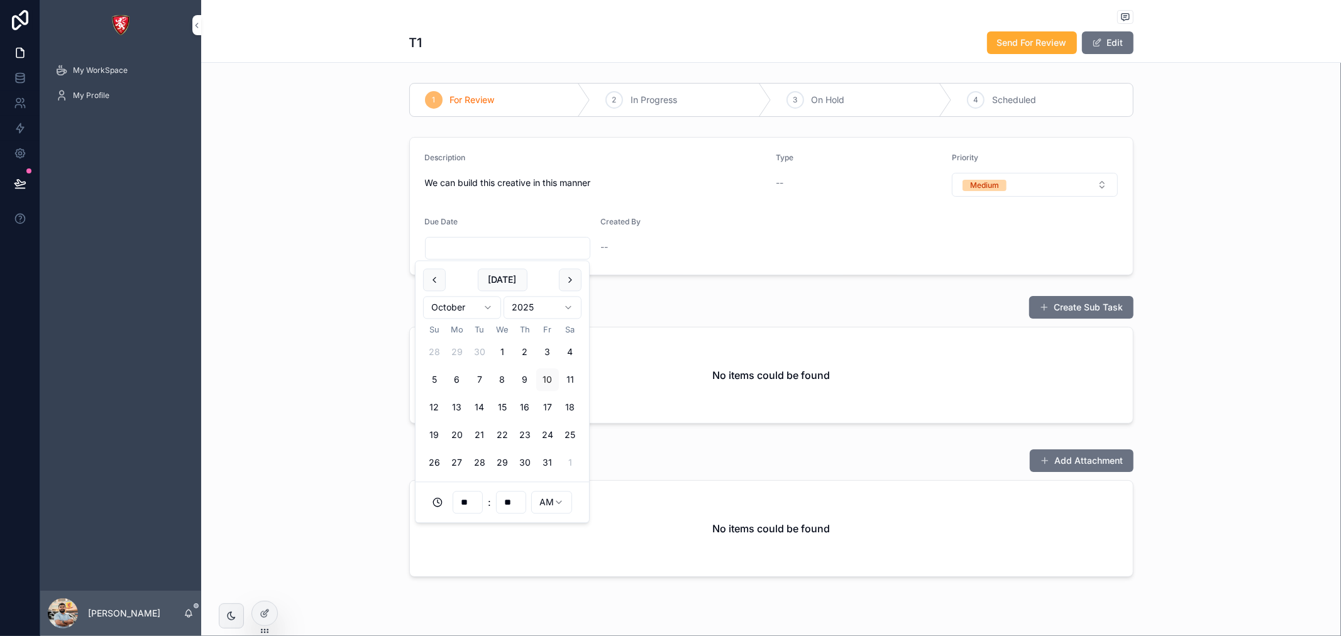
click at [478, 243] on input "scrollable content" at bounding box center [507, 248] width 165 height 18
click at [491, 360] on button "1" at bounding box center [502, 352] width 23 height 23
type input "**********"
click at [693, 304] on div "Create Sub Task" at bounding box center [771, 307] width 724 height 24
click at [1108, 43] on button "Edit" at bounding box center [1108, 42] width 52 height 23
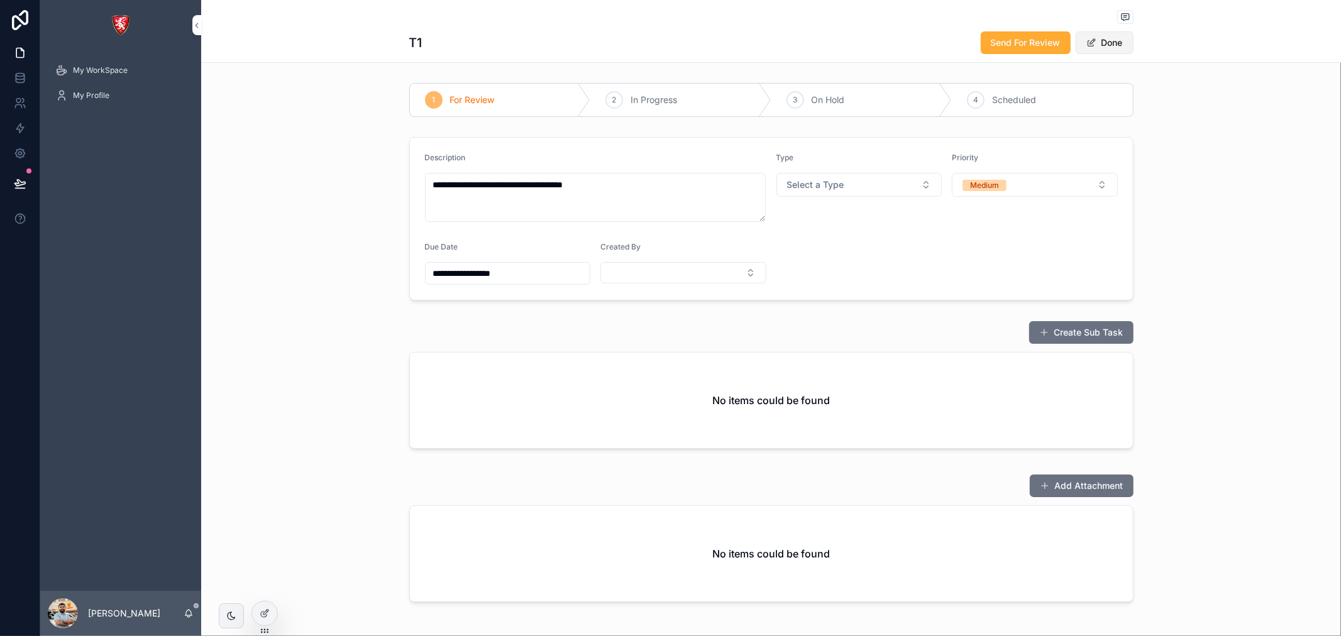
click at [1108, 43] on button "Done" at bounding box center [1104, 42] width 58 height 23
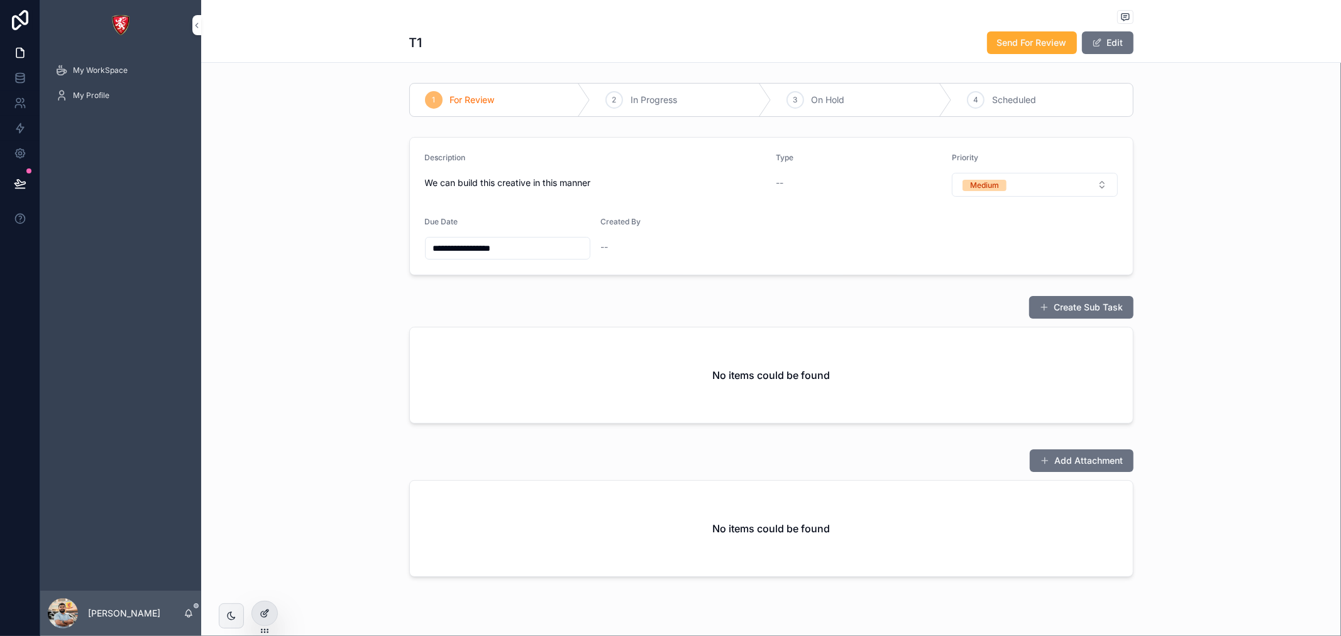
click at [265, 613] on icon at bounding box center [265, 613] width 10 height 10
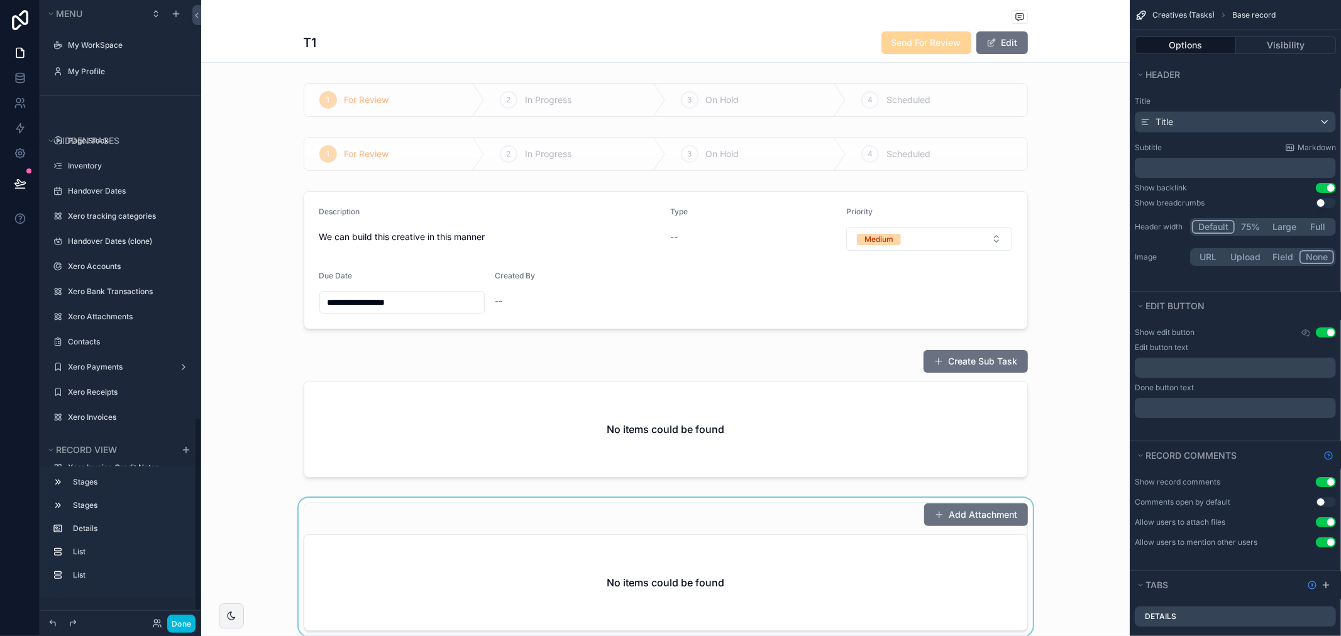
scroll to position [1337, 0]
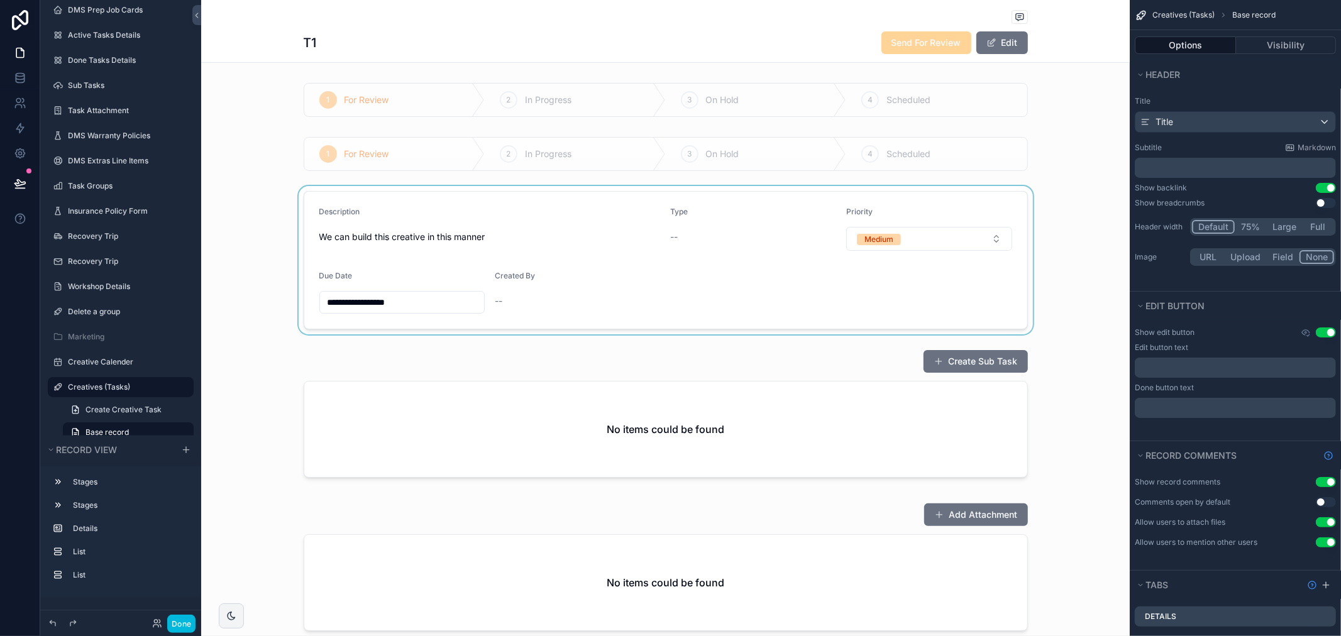
click at [424, 235] on div "scrollable content" at bounding box center [665, 260] width 928 height 148
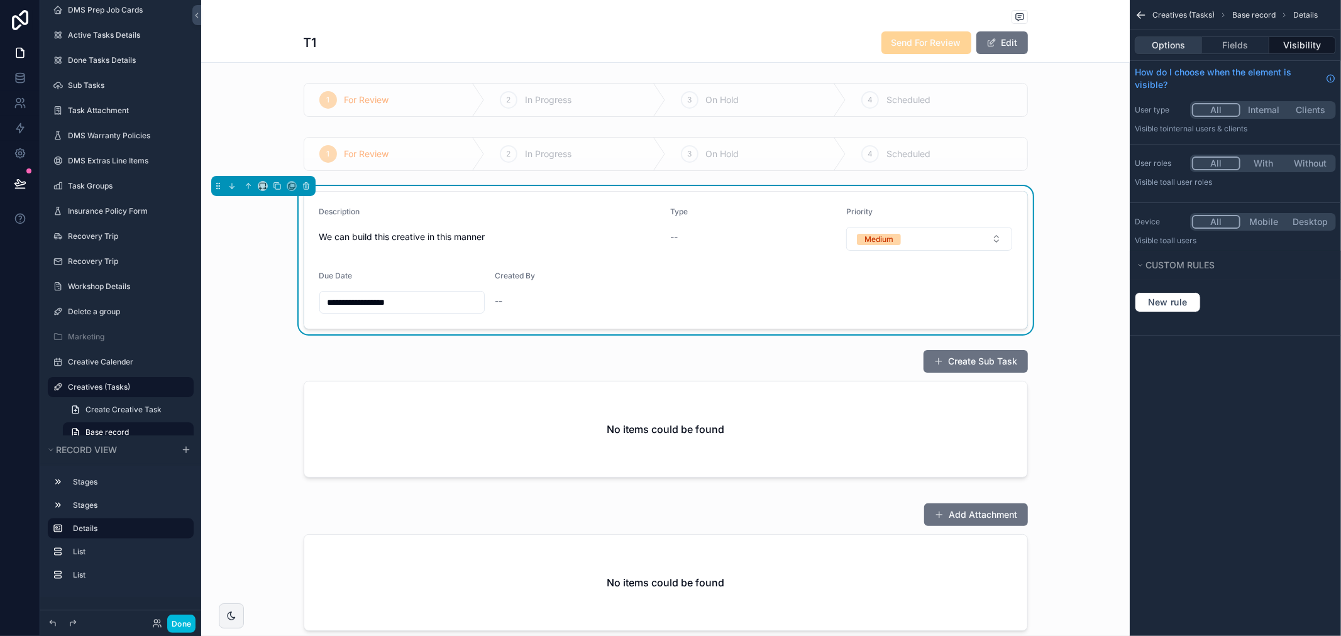
click at [1174, 46] on button "Options" at bounding box center [1167, 45] width 67 height 18
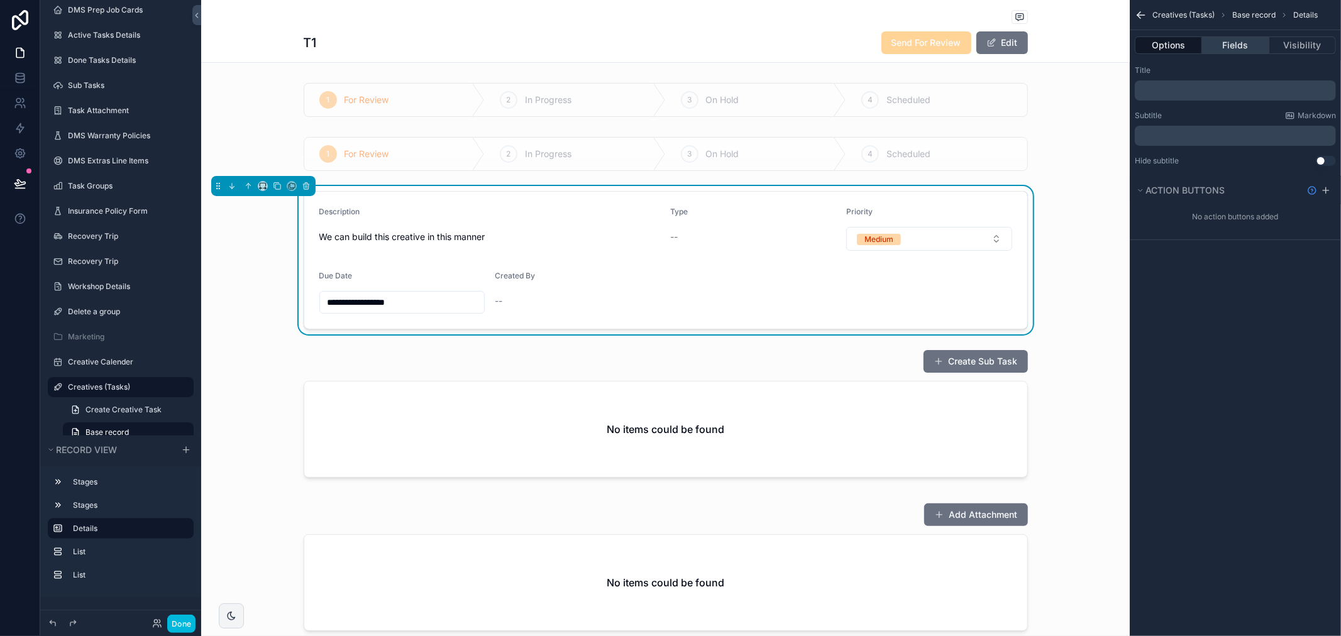
click at [1254, 40] on button "Fields" at bounding box center [1235, 45] width 67 height 18
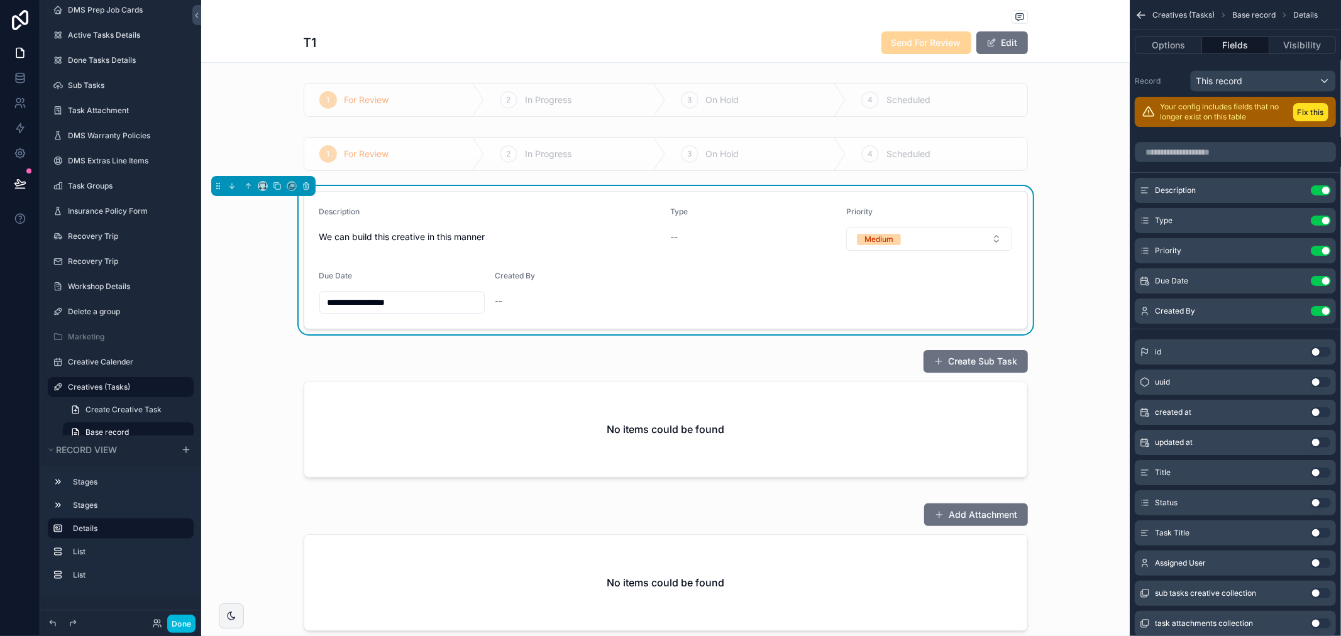
click at [0, 0] on icon "scrollable content" at bounding box center [0, 0] width 0 height 0
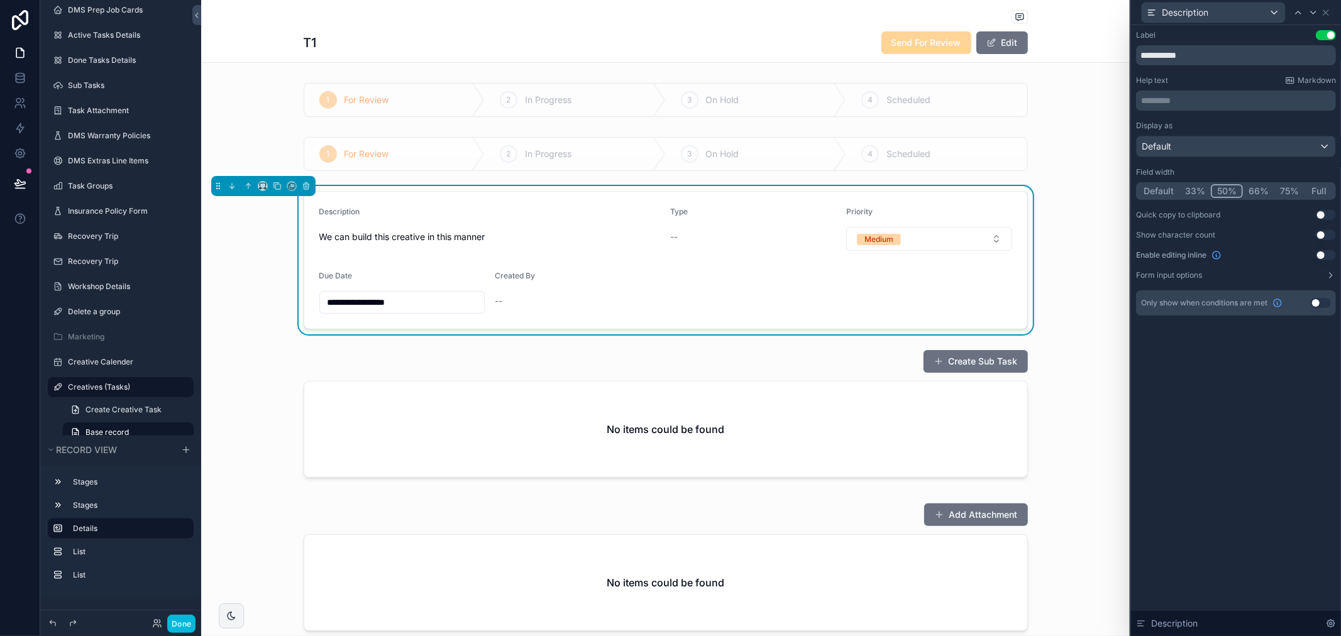
click at [1325, 217] on button "Use setting" at bounding box center [1325, 215] width 20 height 10
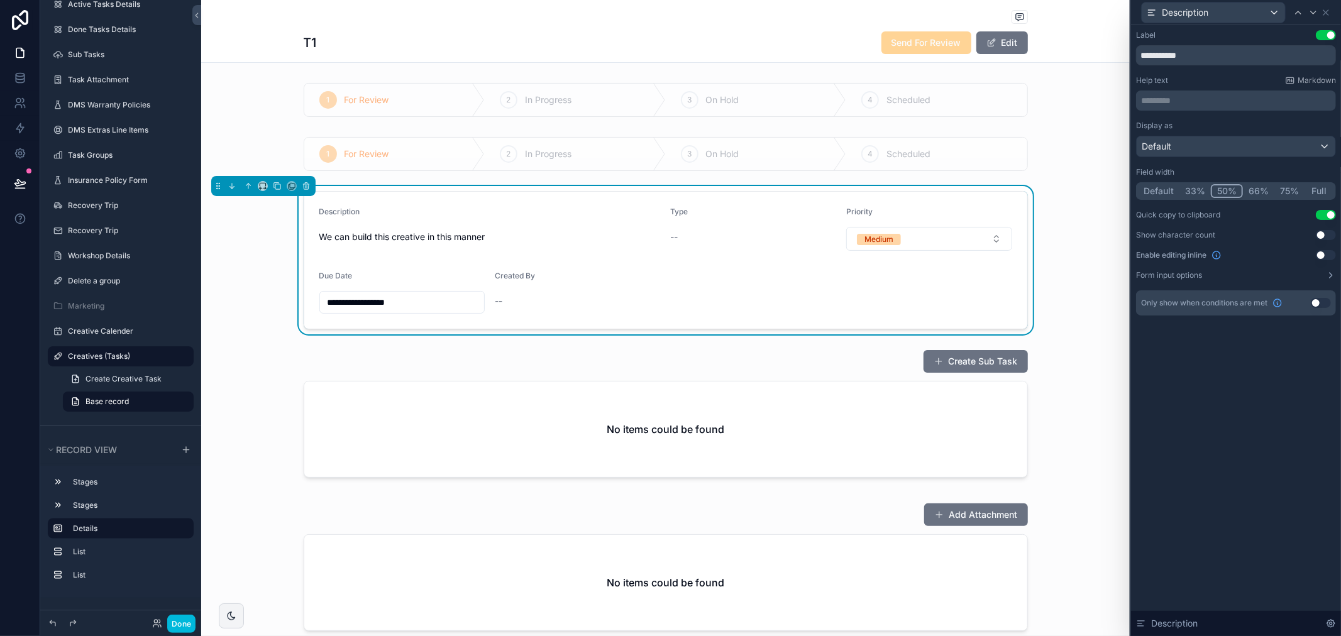
click at [1324, 252] on button "Use setting" at bounding box center [1325, 255] width 20 height 10
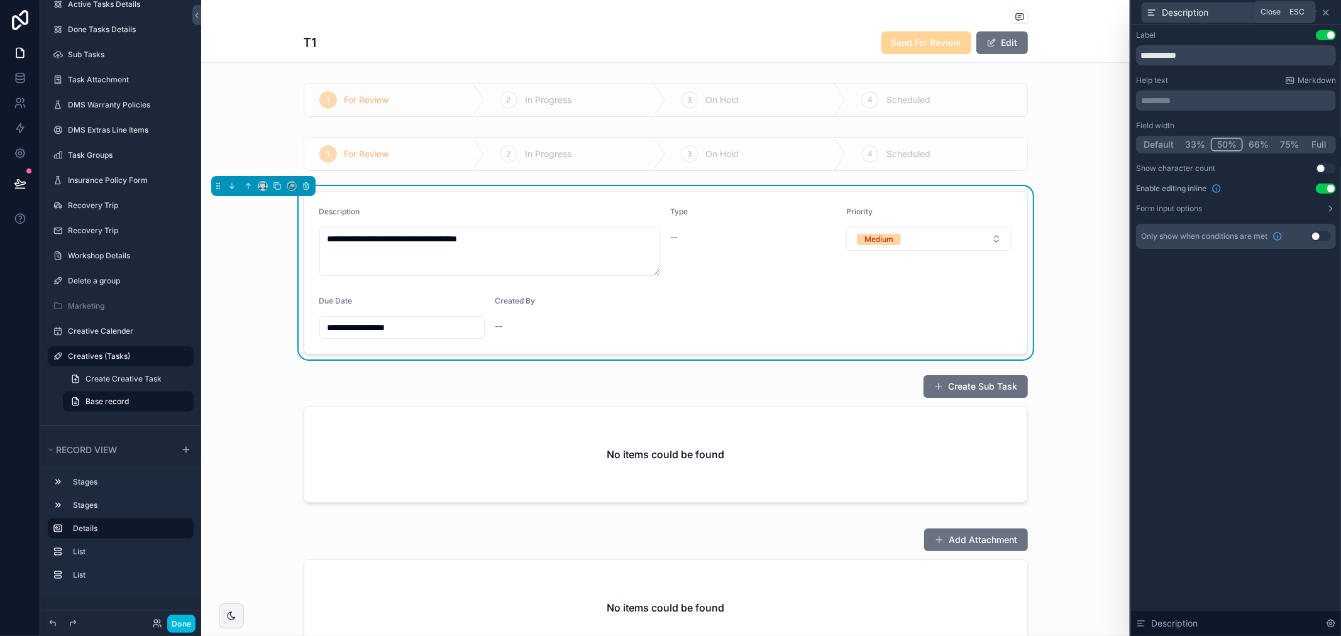
click at [1327, 10] on icon at bounding box center [1325, 12] width 5 height 5
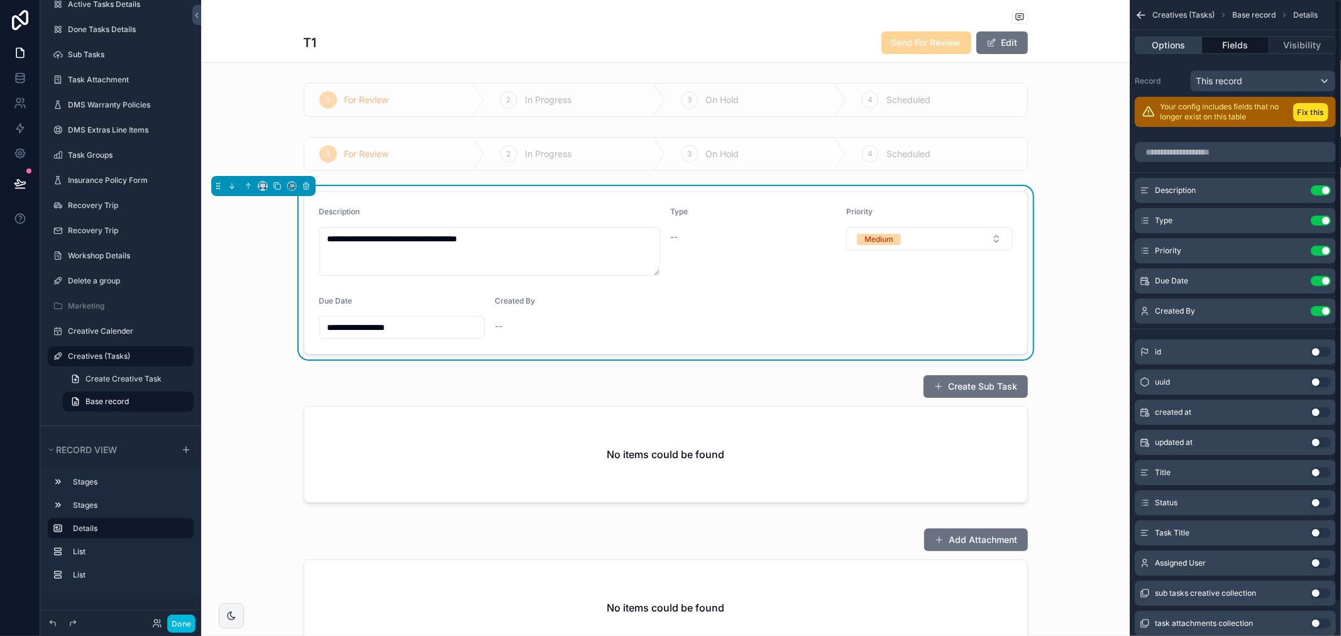
click at [1172, 52] on button "Options" at bounding box center [1167, 45] width 67 height 18
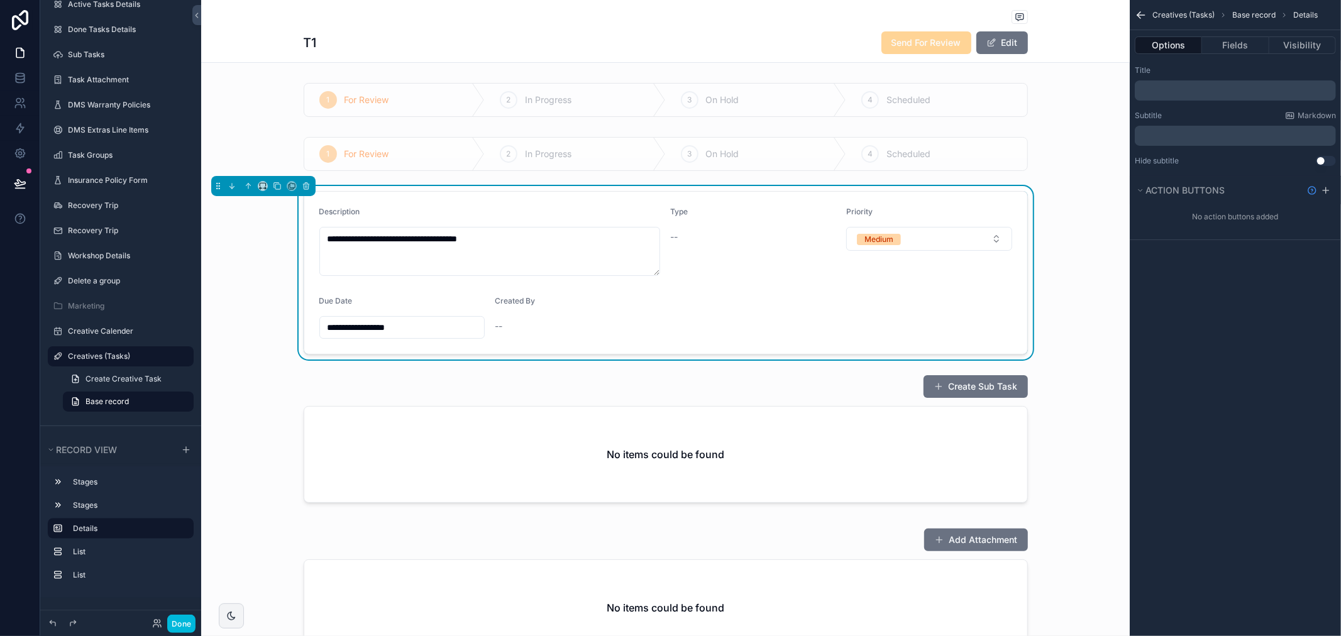
click at [1075, 53] on div "T1 Send For Review Edit" at bounding box center [665, 31] width 928 height 63
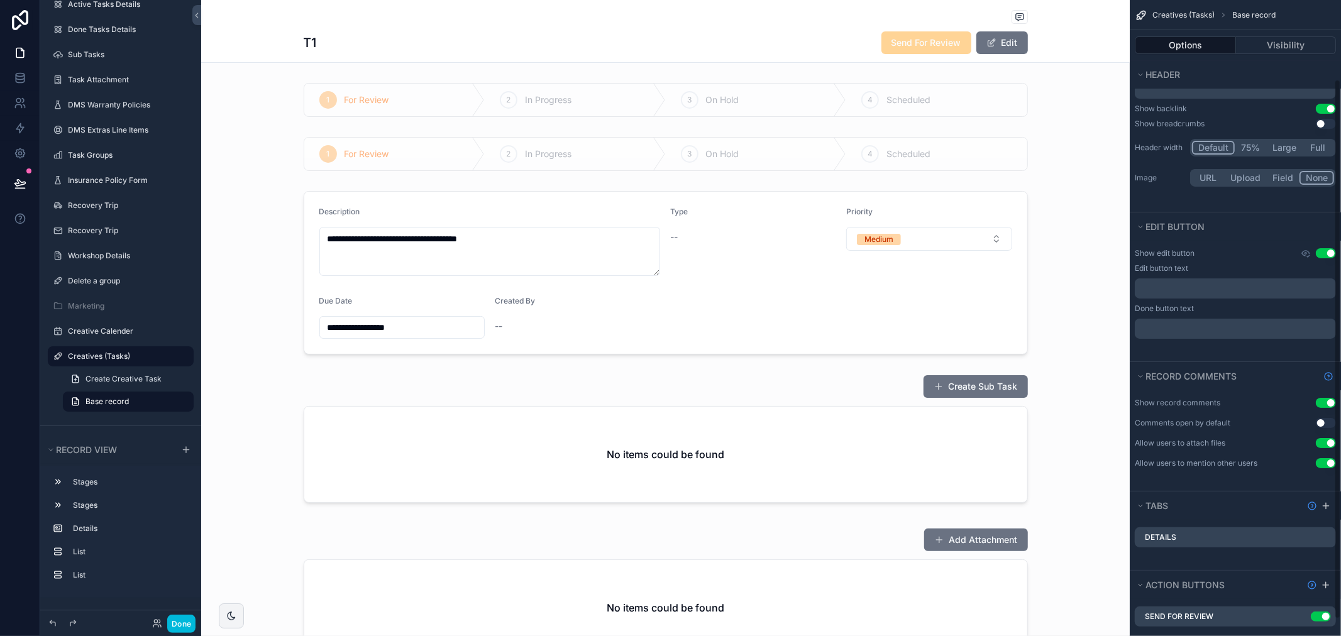
scroll to position [113, 0]
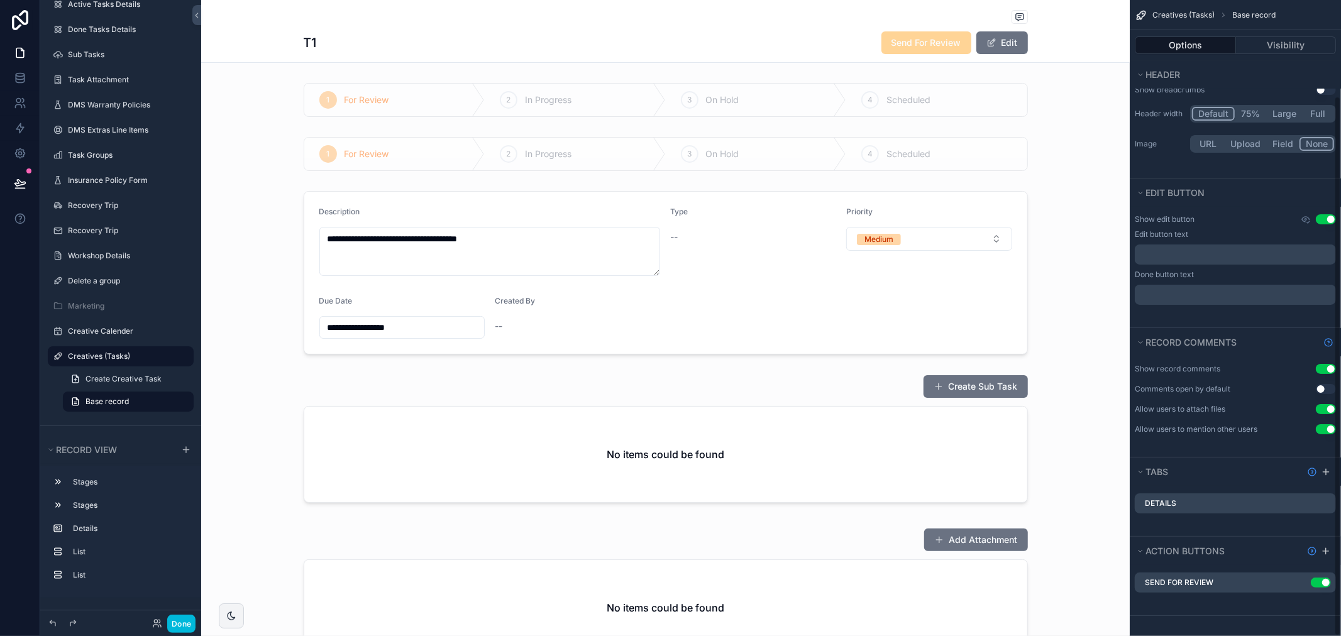
click at [1323, 223] on button "Use setting" at bounding box center [1325, 219] width 20 height 10
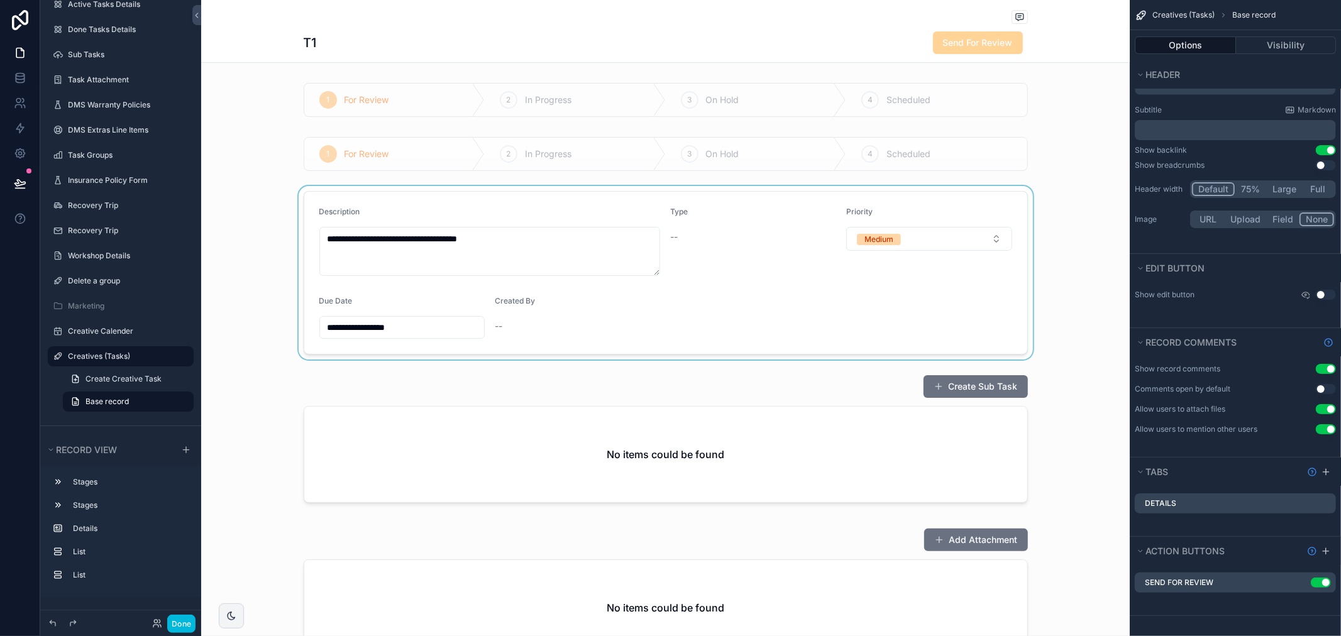
click at [676, 255] on div "scrollable content" at bounding box center [665, 272] width 928 height 173
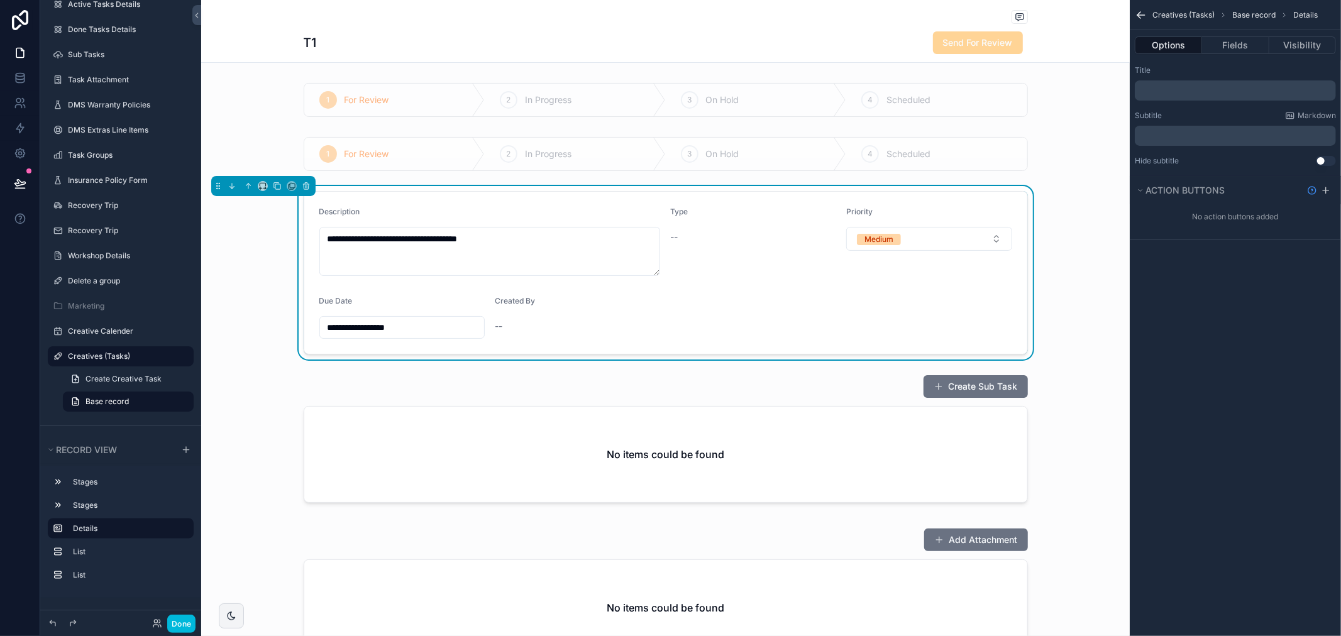
scroll to position [0, 0]
click at [1265, 53] on button "Fields" at bounding box center [1235, 45] width 67 height 18
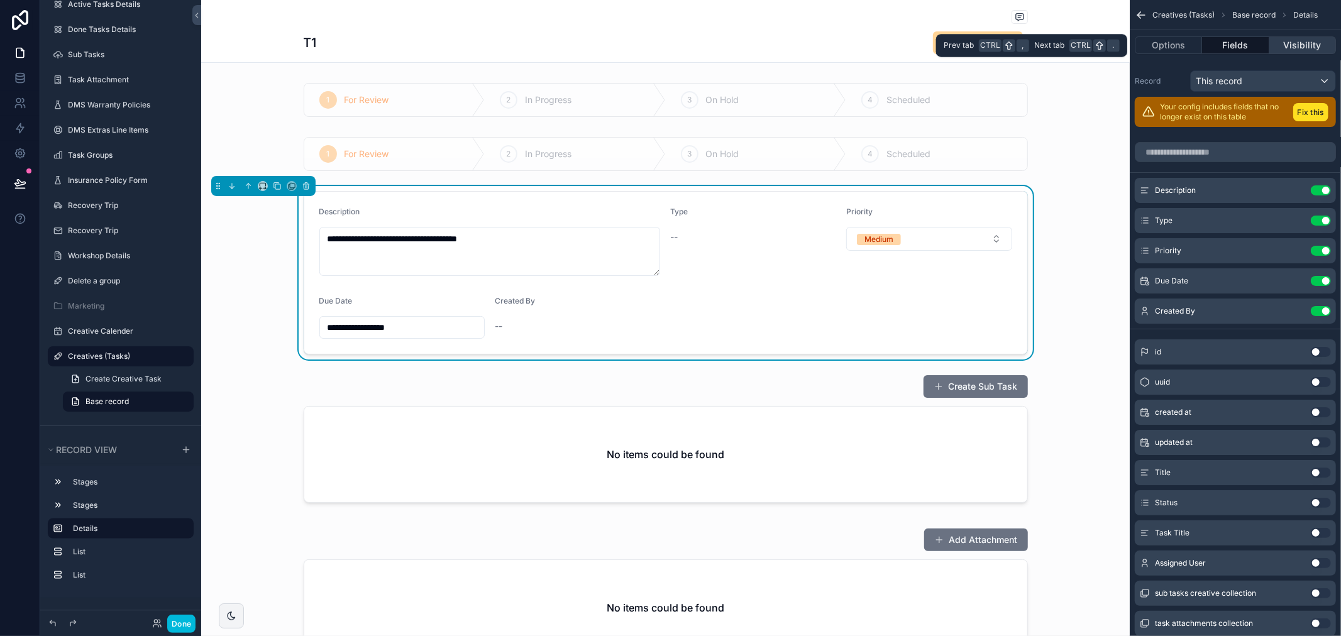
click at [1305, 47] on button "Visibility" at bounding box center [1302, 45] width 67 height 18
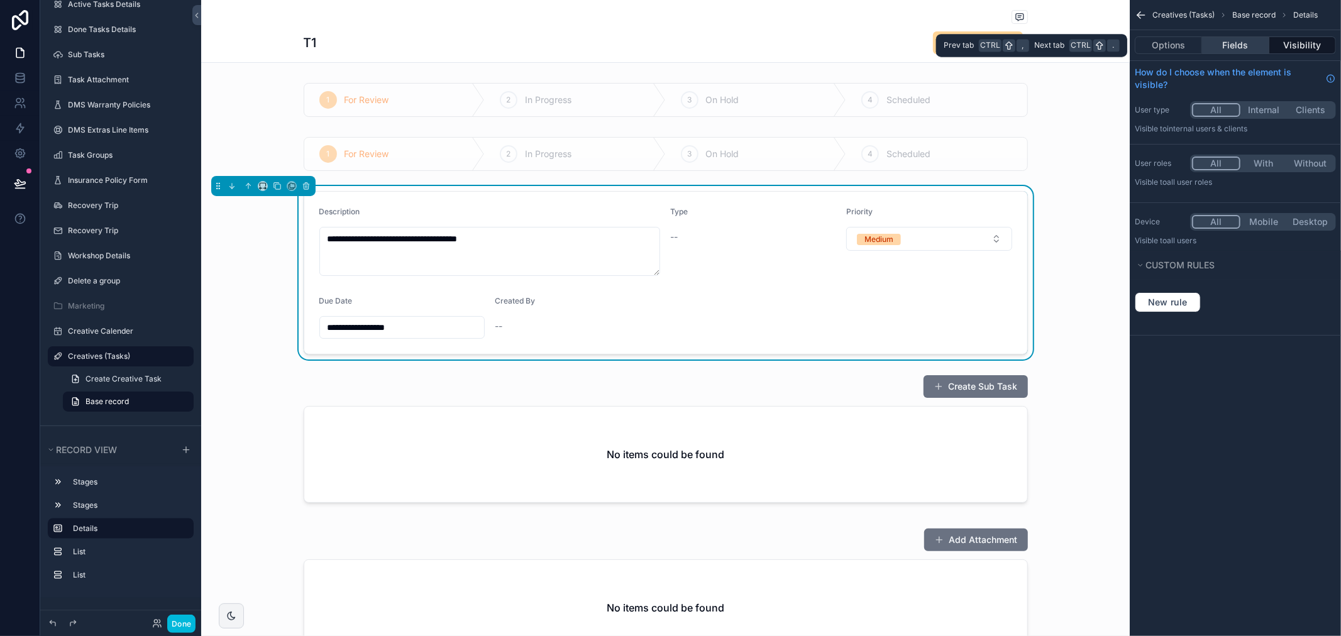
click at [1222, 47] on button "Fields" at bounding box center [1235, 45] width 67 height 18
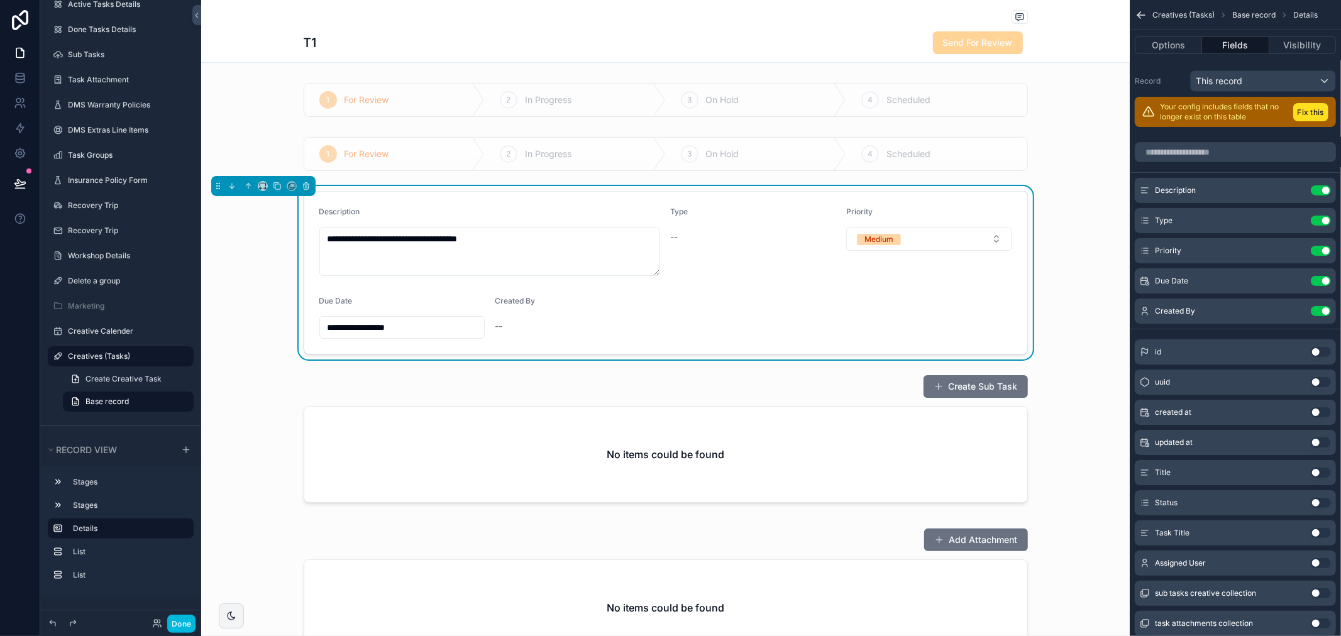
click at [0, 0] on icon "scrollable content" at bounding box center [0, 0] width 0 height 0
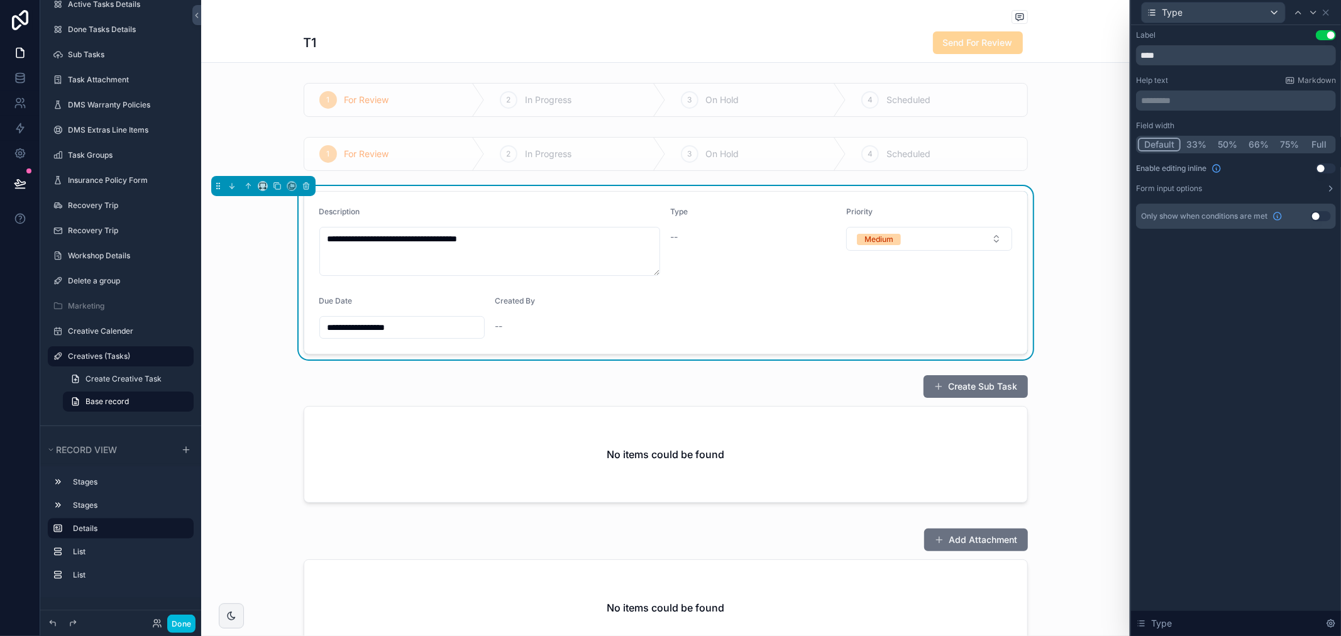
click at [1263, 168] on div "Enable editing inline Use setting" at bounding box center [1236, 168] width 200 height 10
click at [1305, 186] on button "Form input options" at bounding box center [1236, 189] width 200 height 10
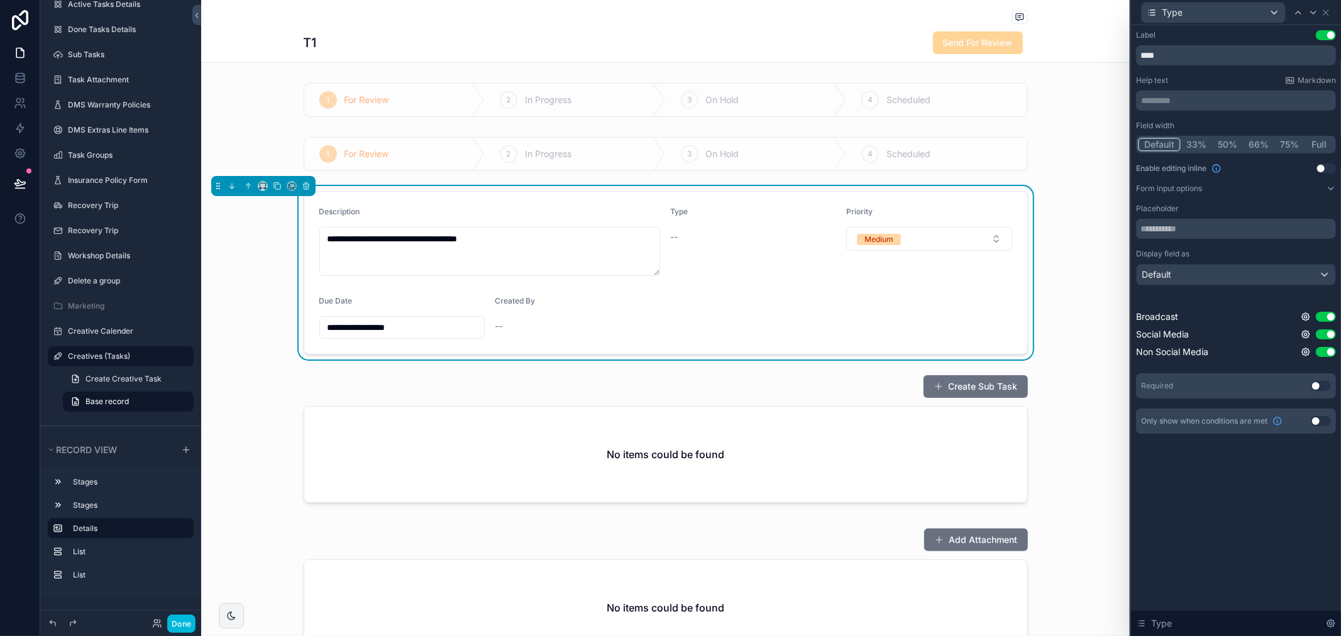
click at [1316, 419] on button "Use setting" at bounding box center [1320, 421] width 20 height 10
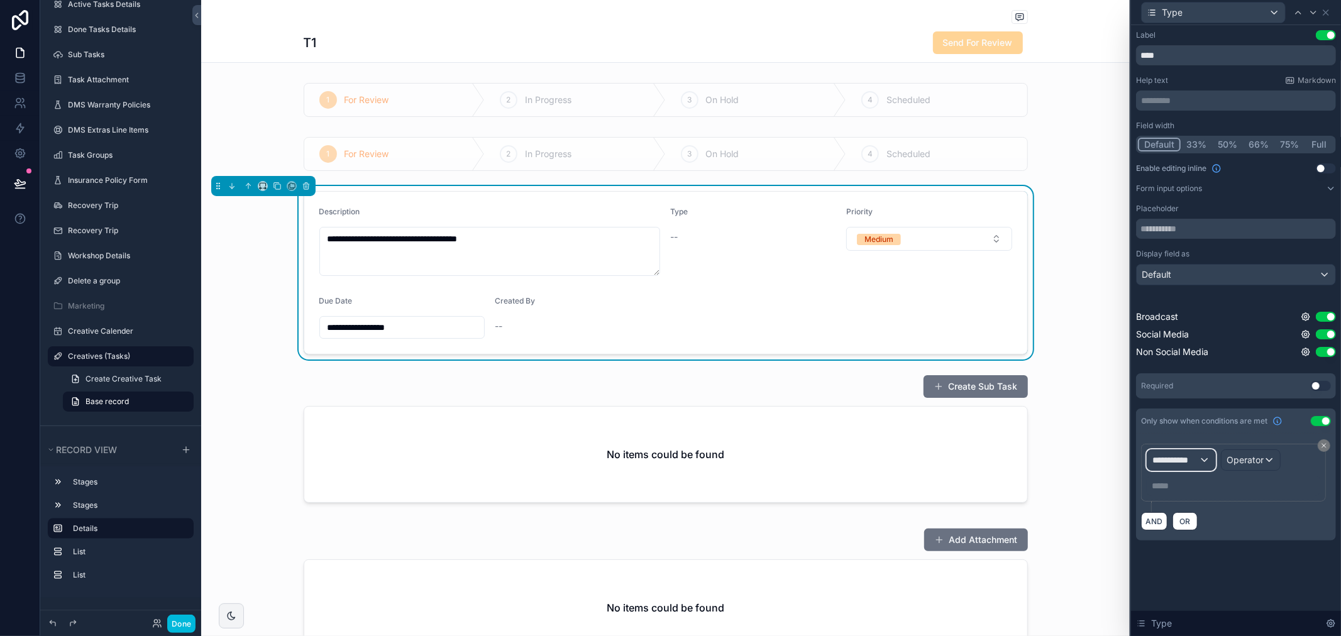
click at [1191, 454] on span "**********" at bounding box center [1175, 460] width 47 height 13
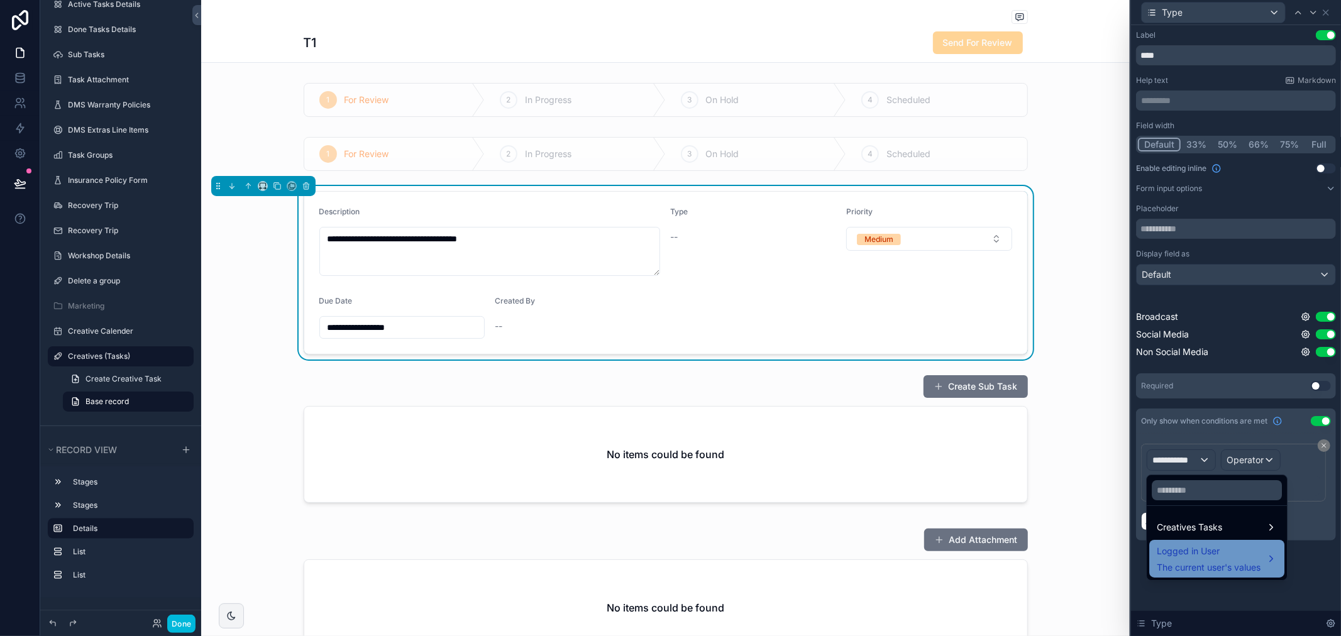
click at [1224, 559] on div "Logged in User The current user's values" at bounding box center [1208, 559] width 104 height 30
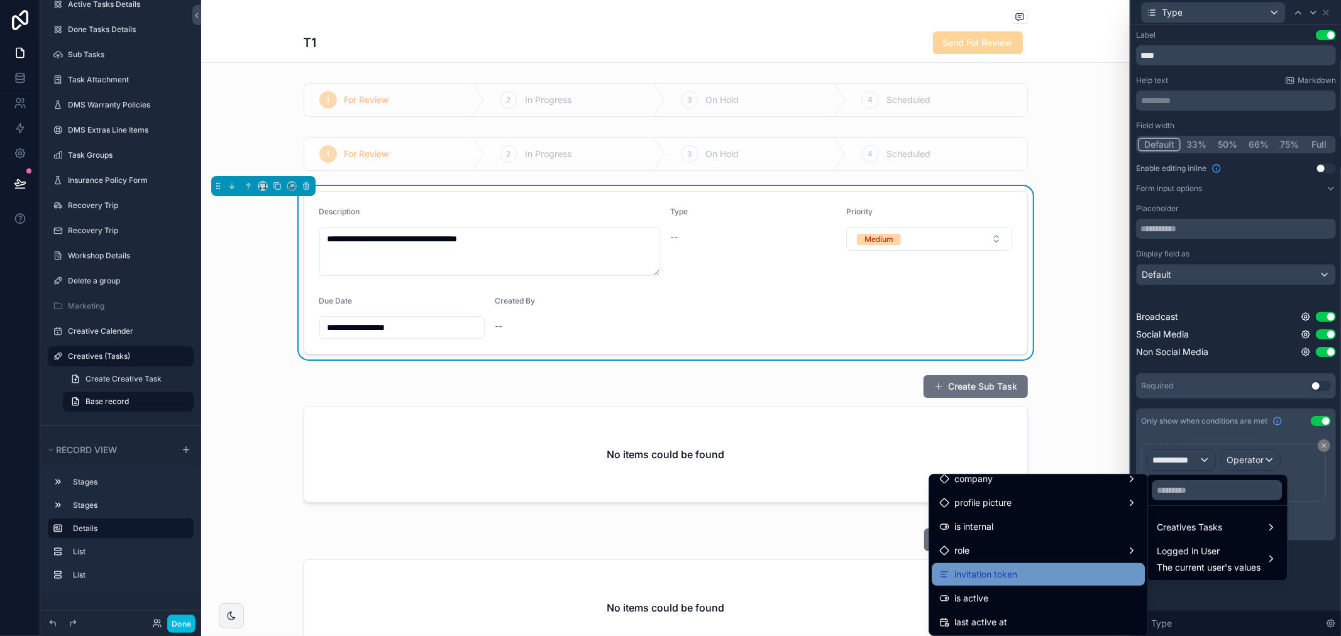
scroll to position [140, 0]
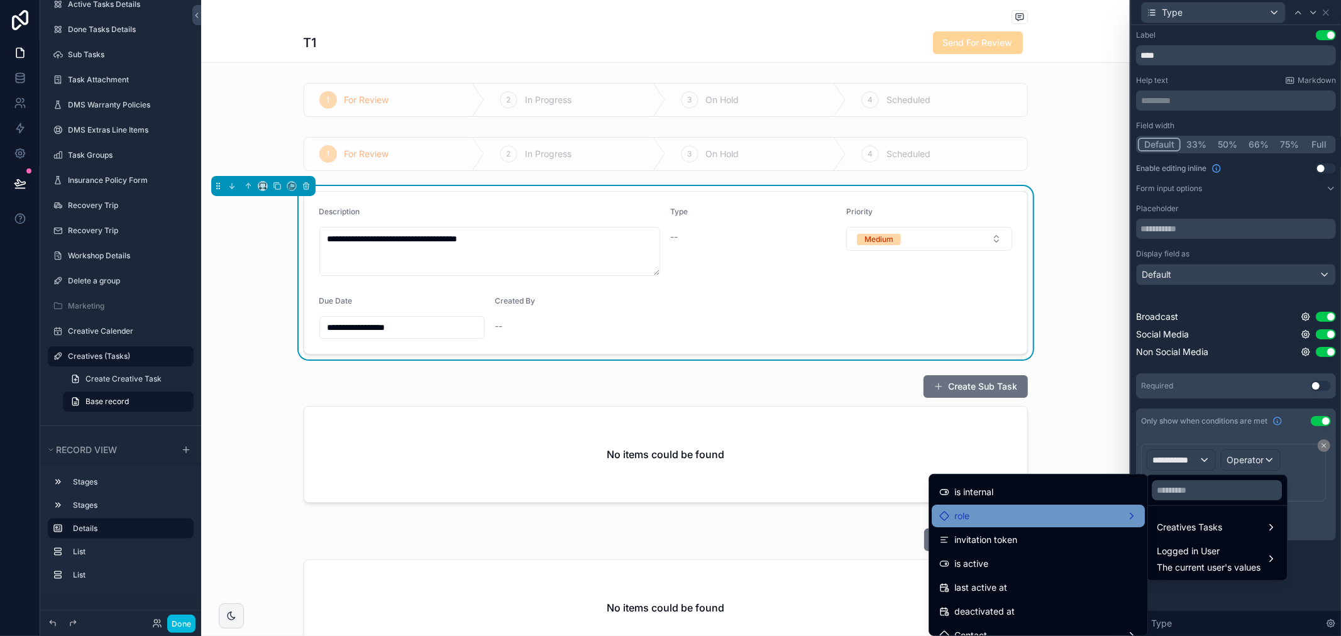
click at [975, 510] on div "role" at bounding box center [1038, 515] width 198 height 15
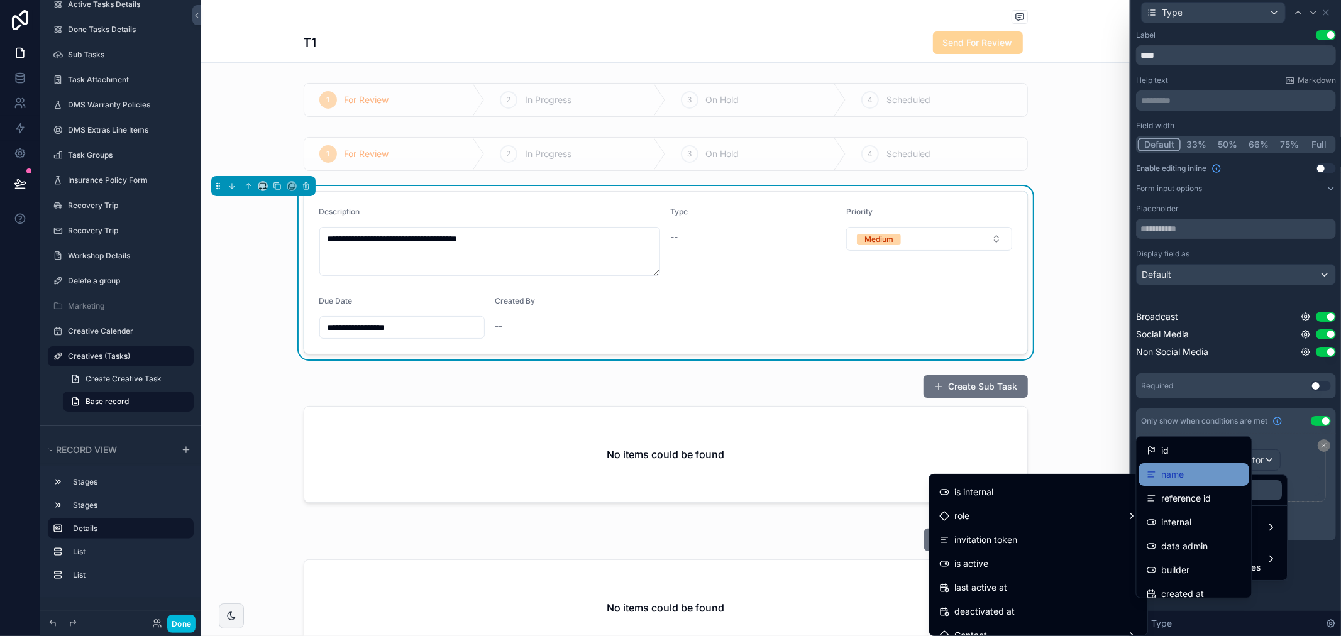
click at [1182, 478] on span "name" at bounding box center [1172, 474] width 23 height 15
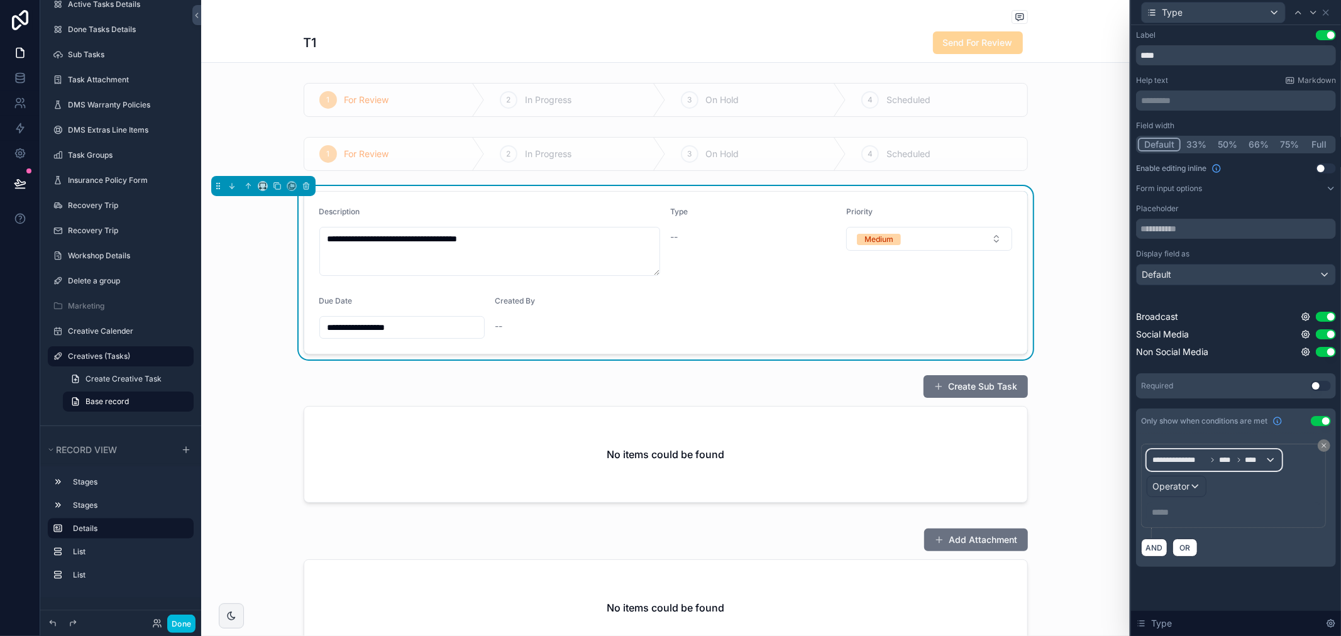
click at [1258, 459] on span "****" at bounding box center [1254, 460] width 19 height 10
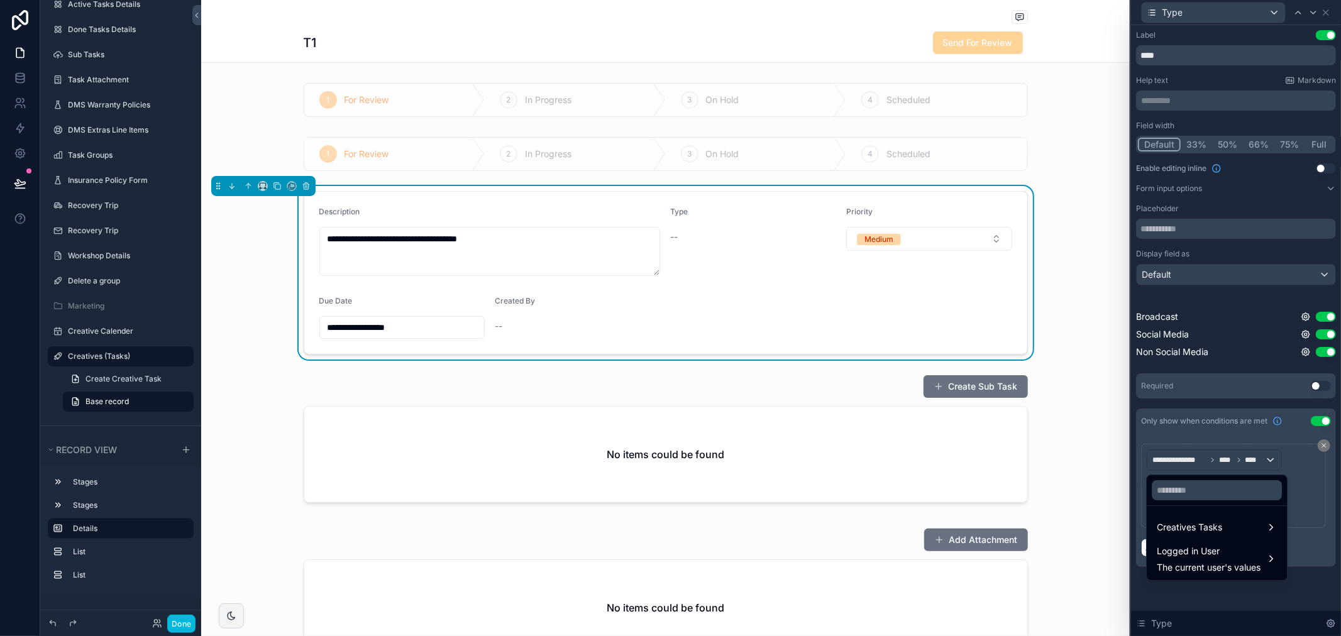
click at [1319, 470] on div at bounding box center [1236, 318] width 210 height 636
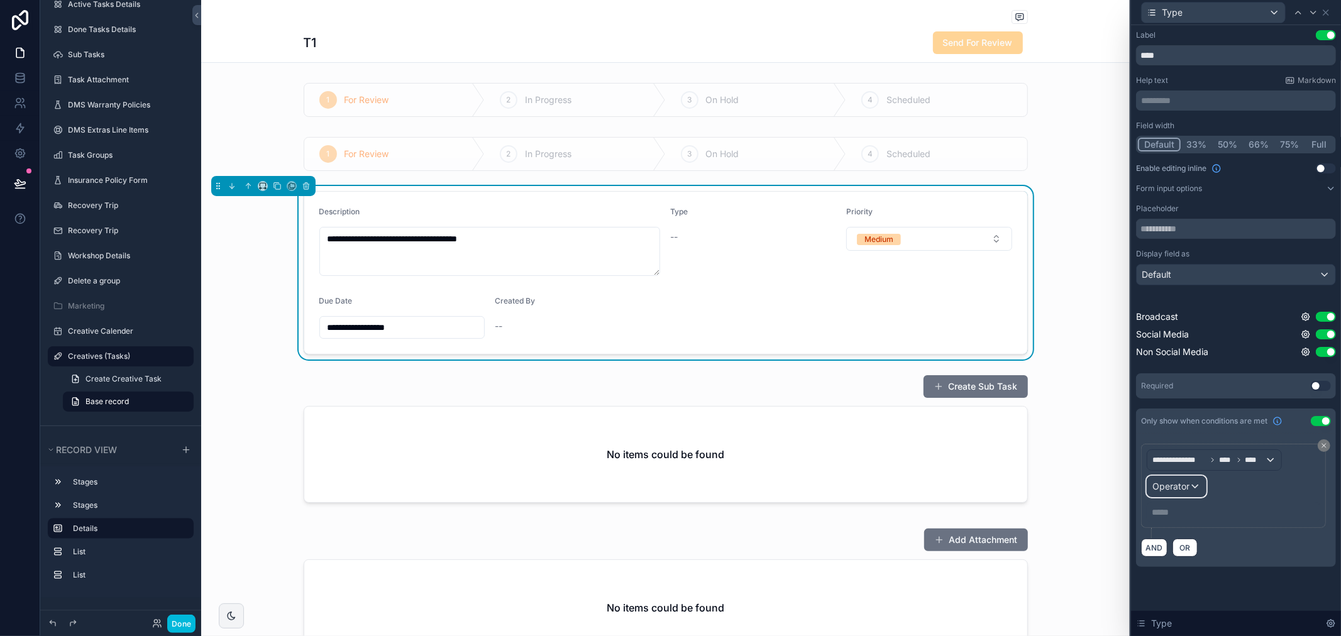
click at [1180, 495] on div "Operator" at bounding box center [1176, 486] width 58 height 20
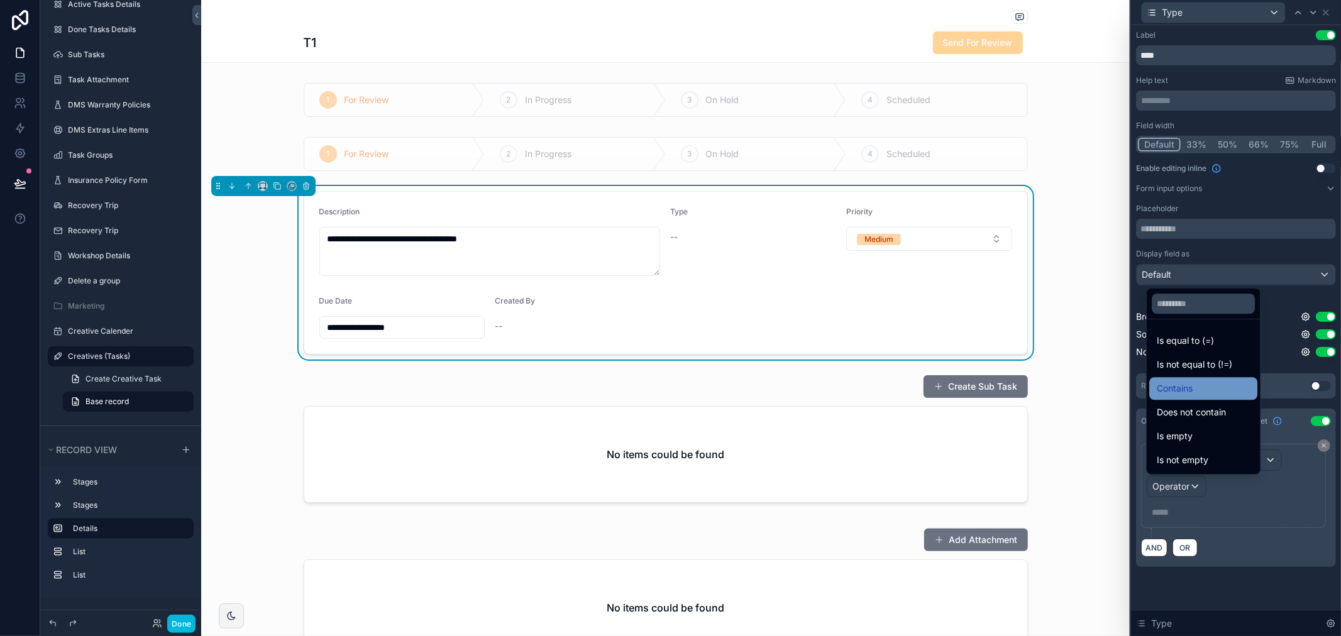
click at [1210, 390] on div "Contains" at bounding box center [1202, 388] width 93 height 15
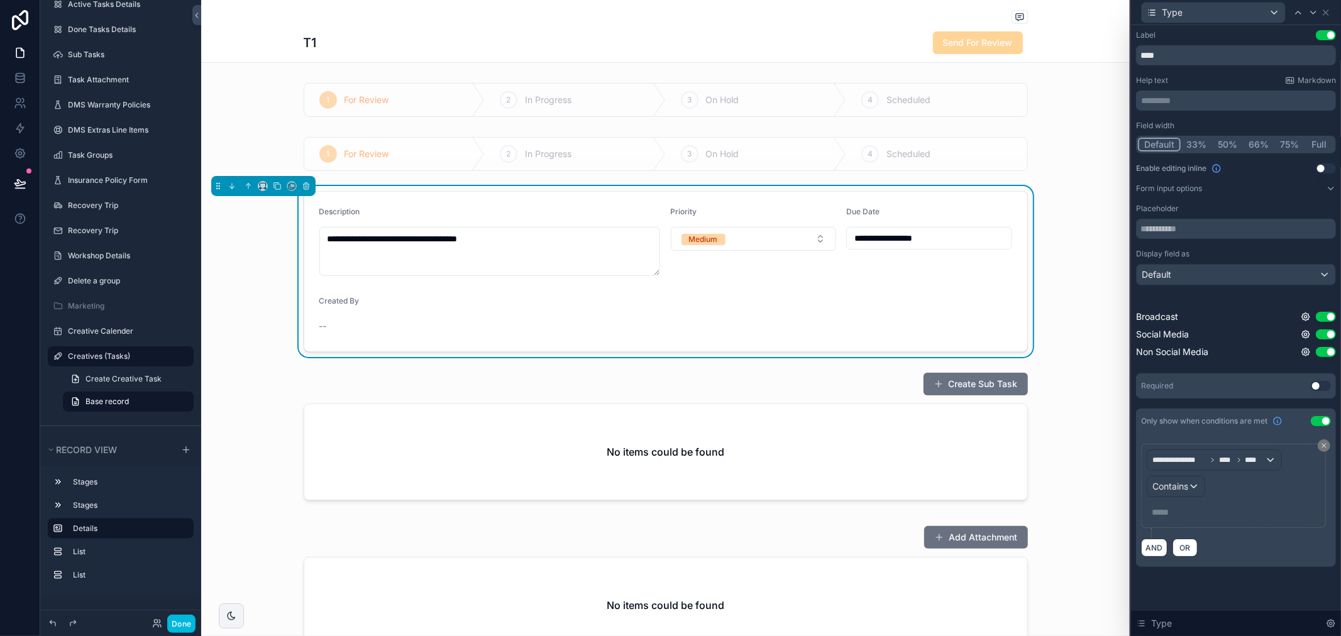
click at [1178, 512] on p "***** ﻿" at bounding box center [1234, 512] width 166 height 13
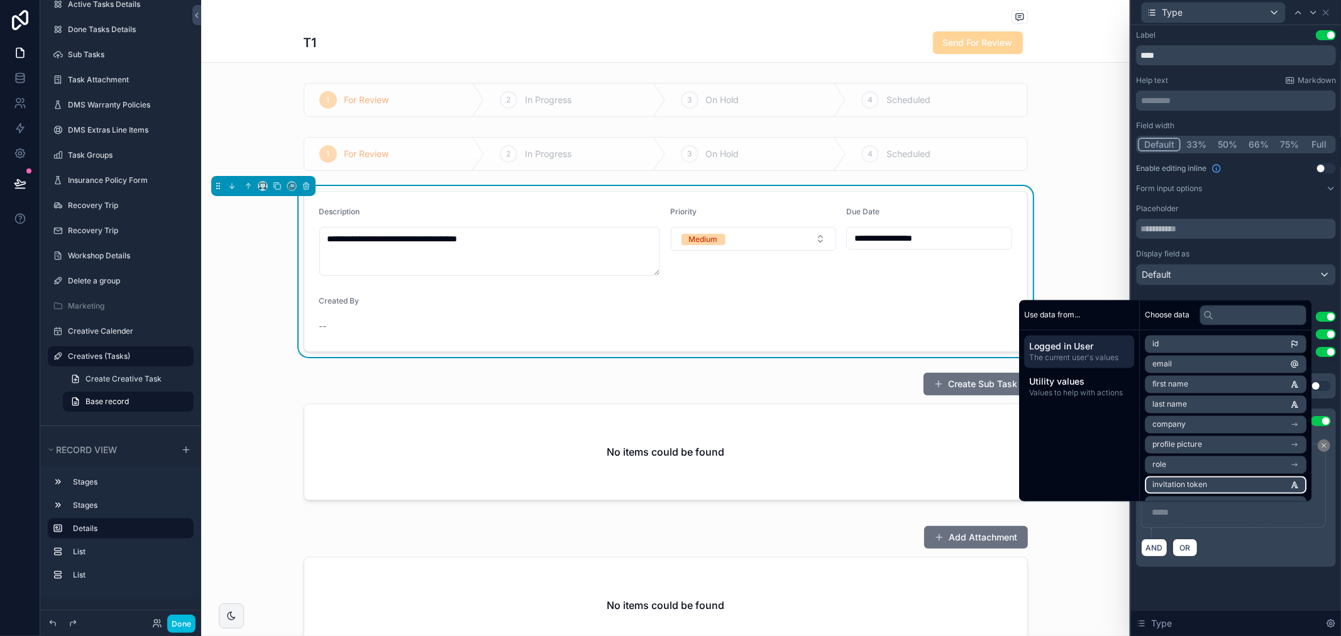
drag, startPoint x: 1205, startPoint y: 489, endPoint x: 1209, endPoint y: 502, distance: 13.3
click at [1205, 489] on li "invitation token" at bounding box center [1225, 485] width 162 height 18
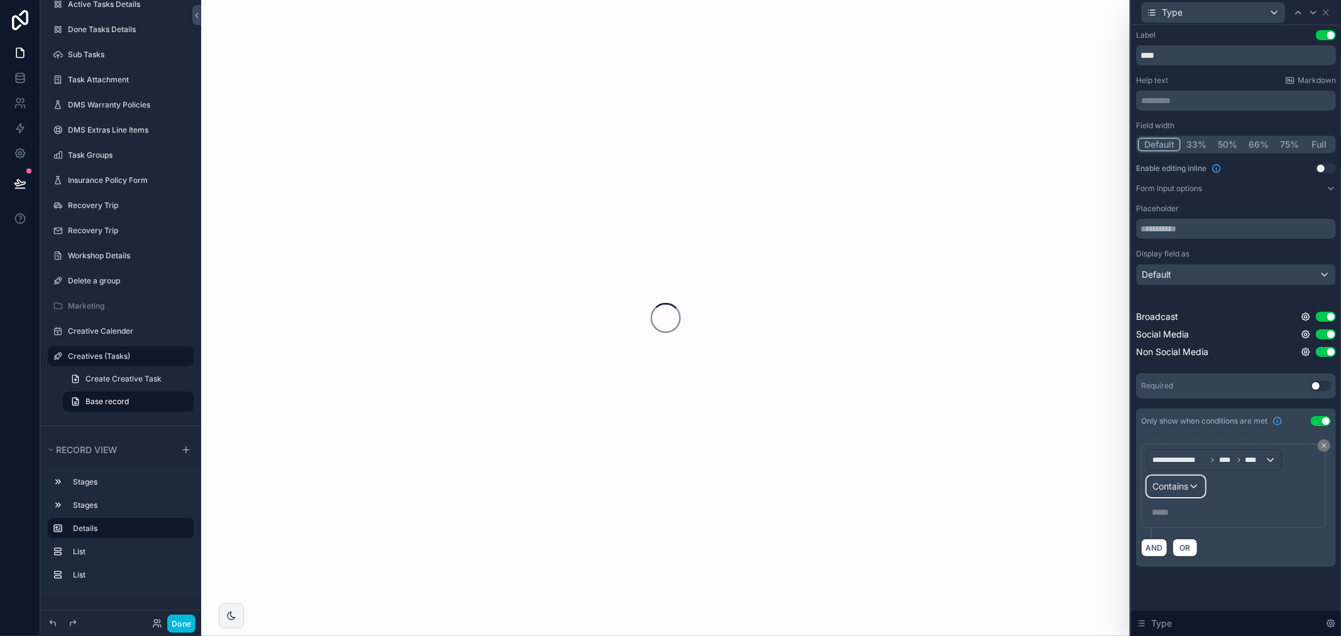
click at [1190, 485] on div "Contains" at bounding box center [1175, 486] width 57 height 20
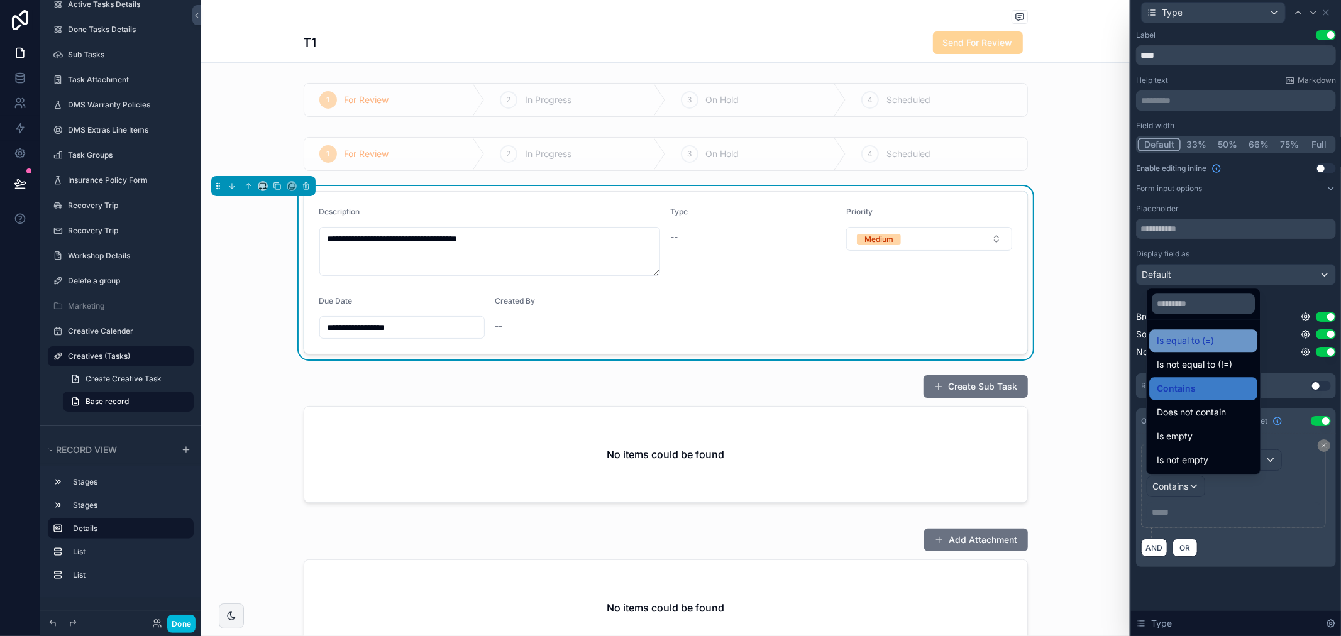
click at [1194, 335] on span "Is equal to (=)" at bounding box center [1184, 340] width 57 height 15
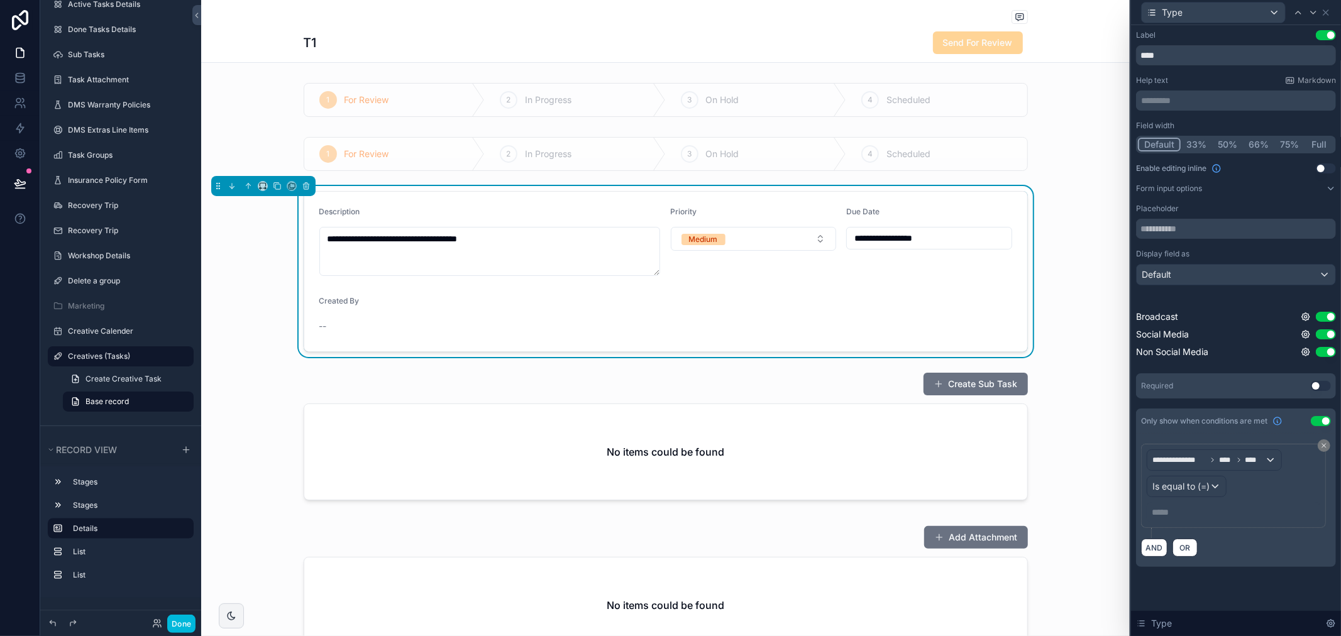
click at [1171, 507] on p "***** ﻿" at bounding box center [1234, 512] width 166 height 13
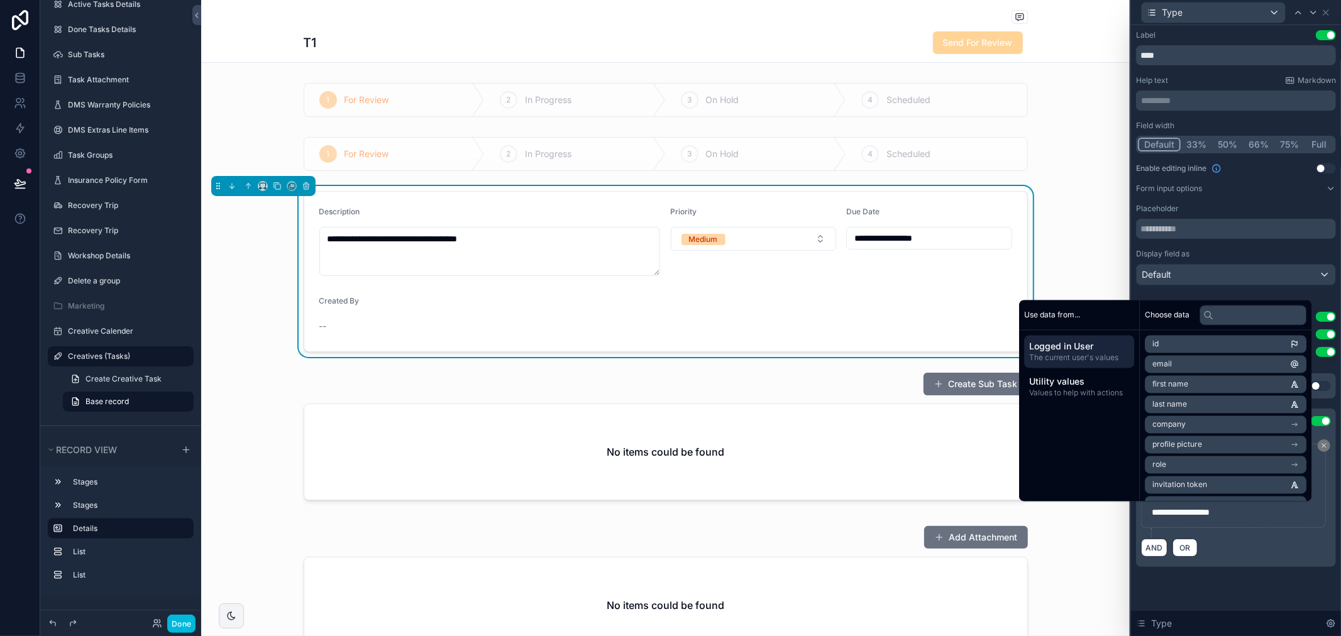
click at [1205, 541] on div "AND OR" at bounding box center [1236, 547] width 190 height 19
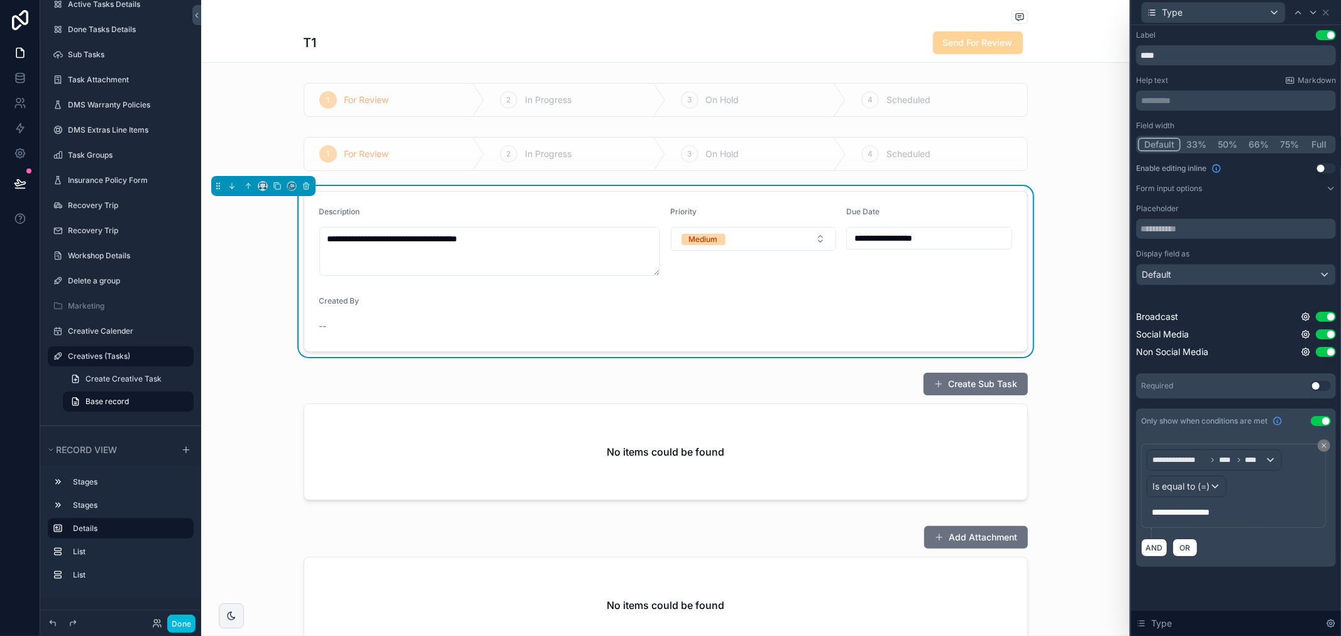
drag, startPoint x: 1174, startPoint y: 512, endPoint x: 1177, endPoint y: 525, distance: 14.1
click at [1175, 515] on span "**********" at bounding box center [1180, 512] width 58 height 9
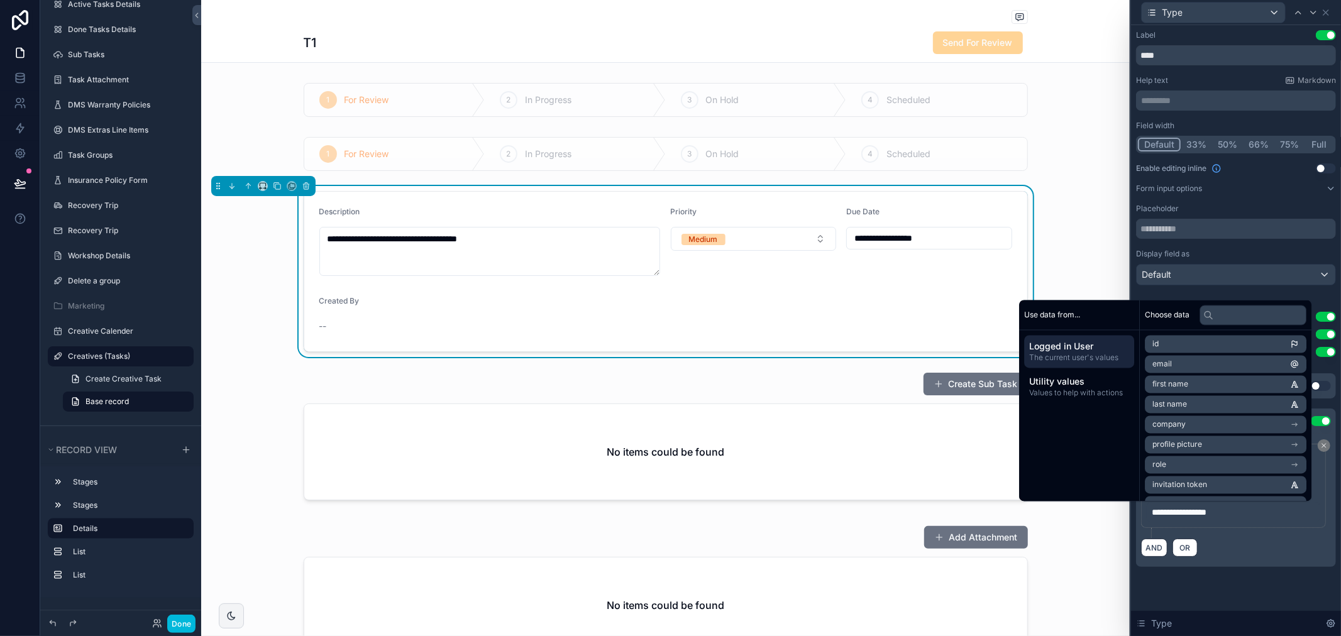
click at [1232, 551] on div "AND OR" at bounding box center [1236, 547] width 190 height 19
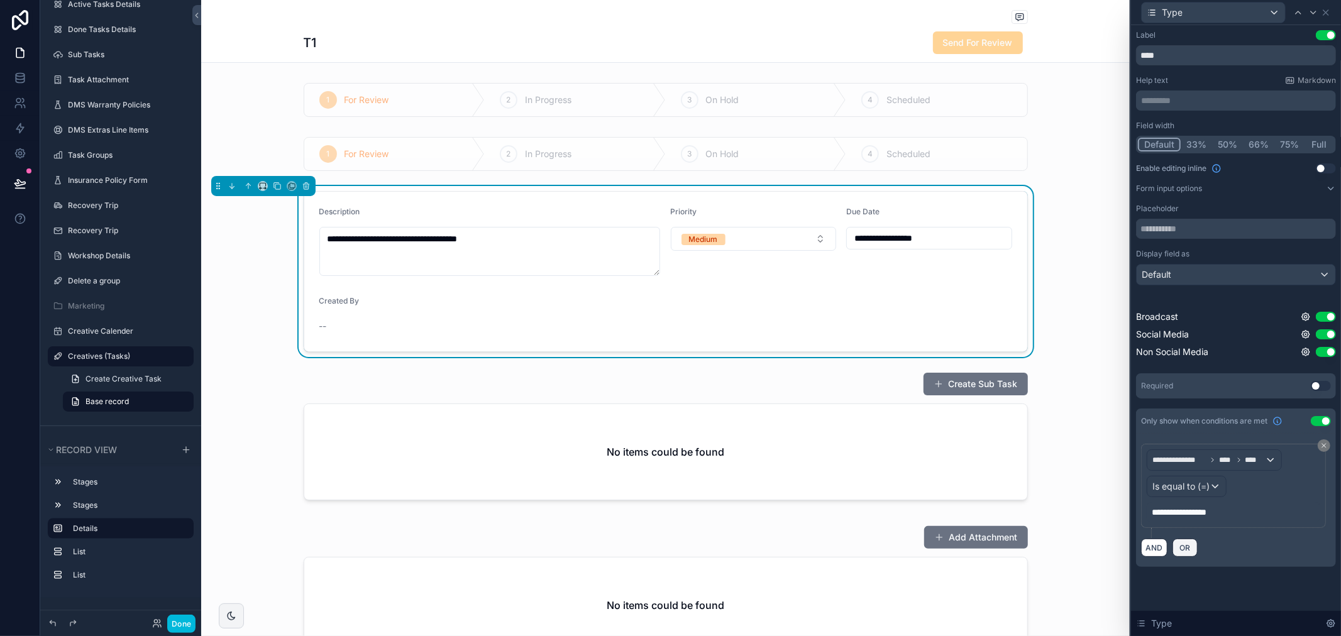
click at [1183, 550] on span "OR" at bounding box center [1185, 547] width 16 height 9
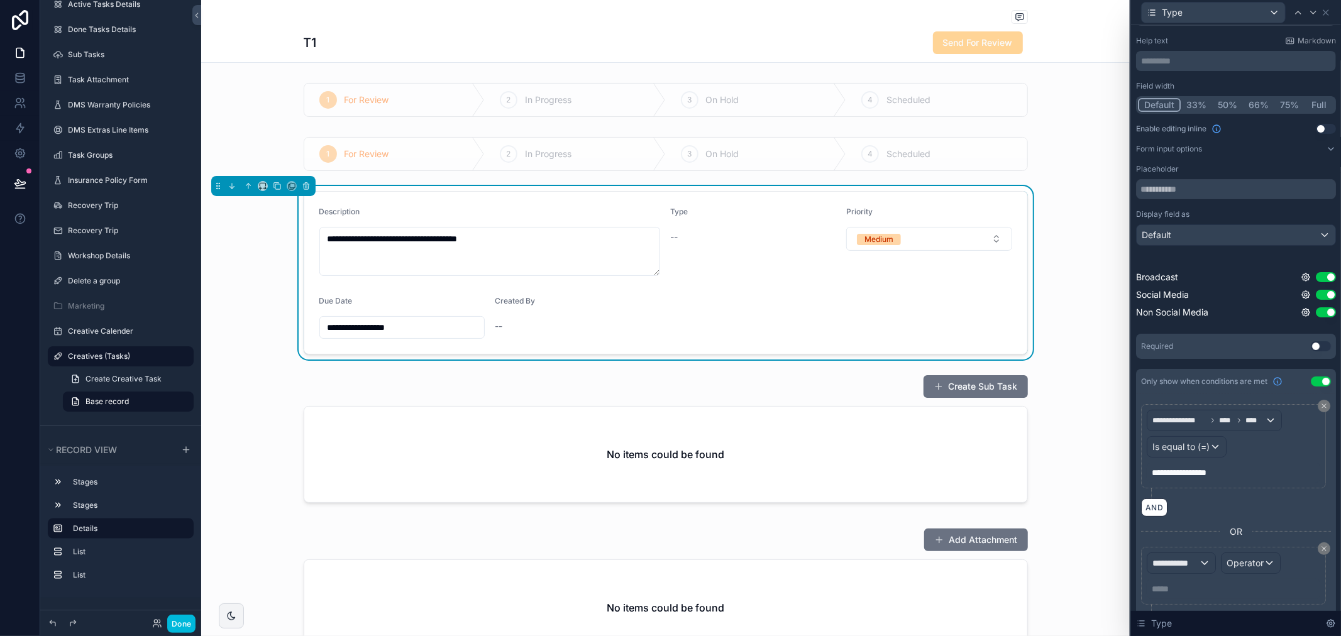
scroll to position [78, 0]
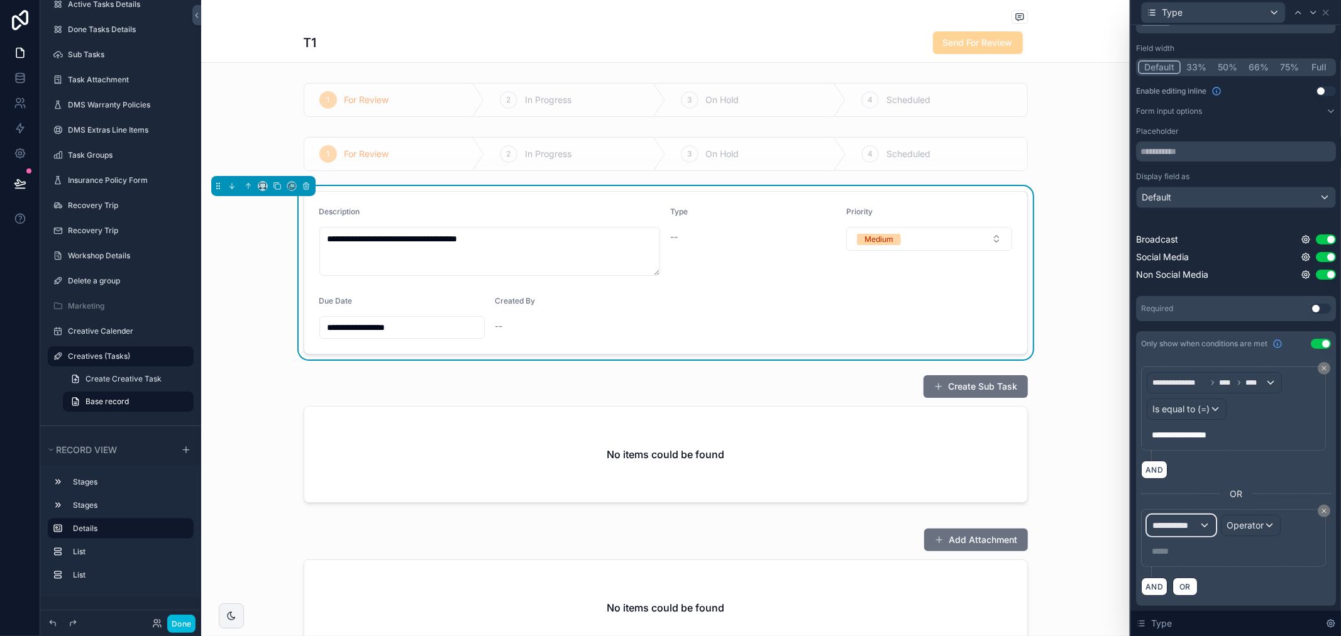
click at [1189, 522] on span "**********" at bounding box center [1175, 525] width 47 height 13
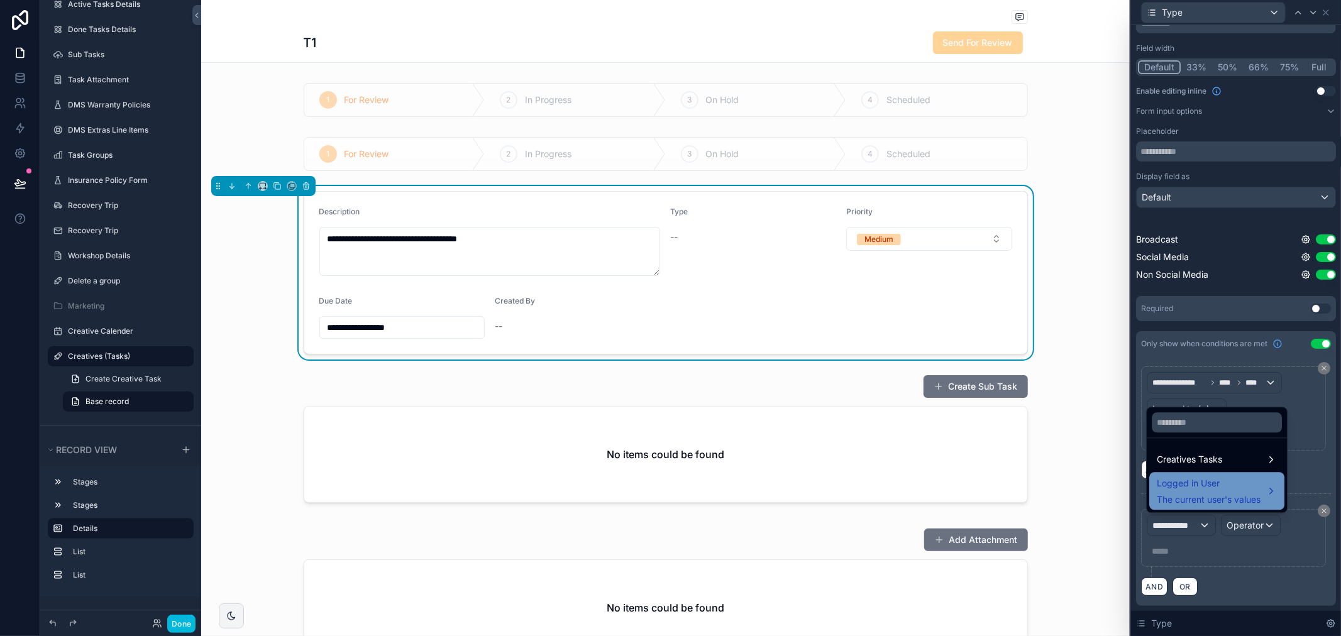
click at [1215, 486] on span "Logged in User" at bounding box center [1208, 483] width 104 height 15
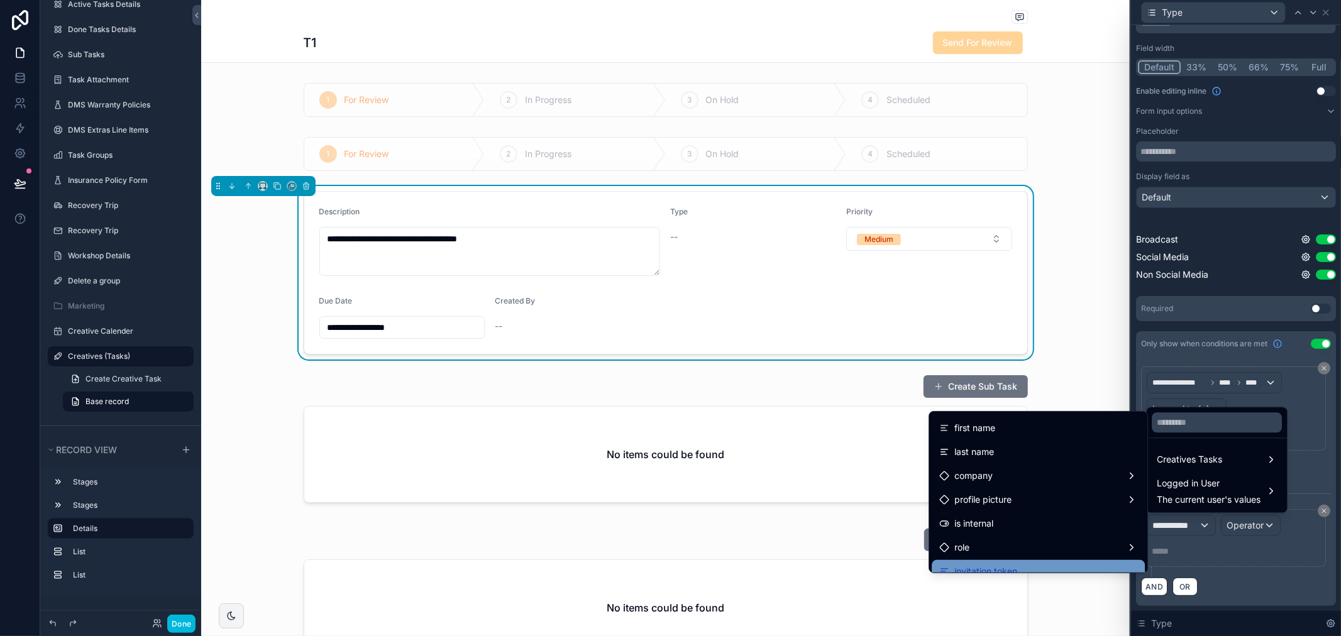
scroll to position [70, 0]
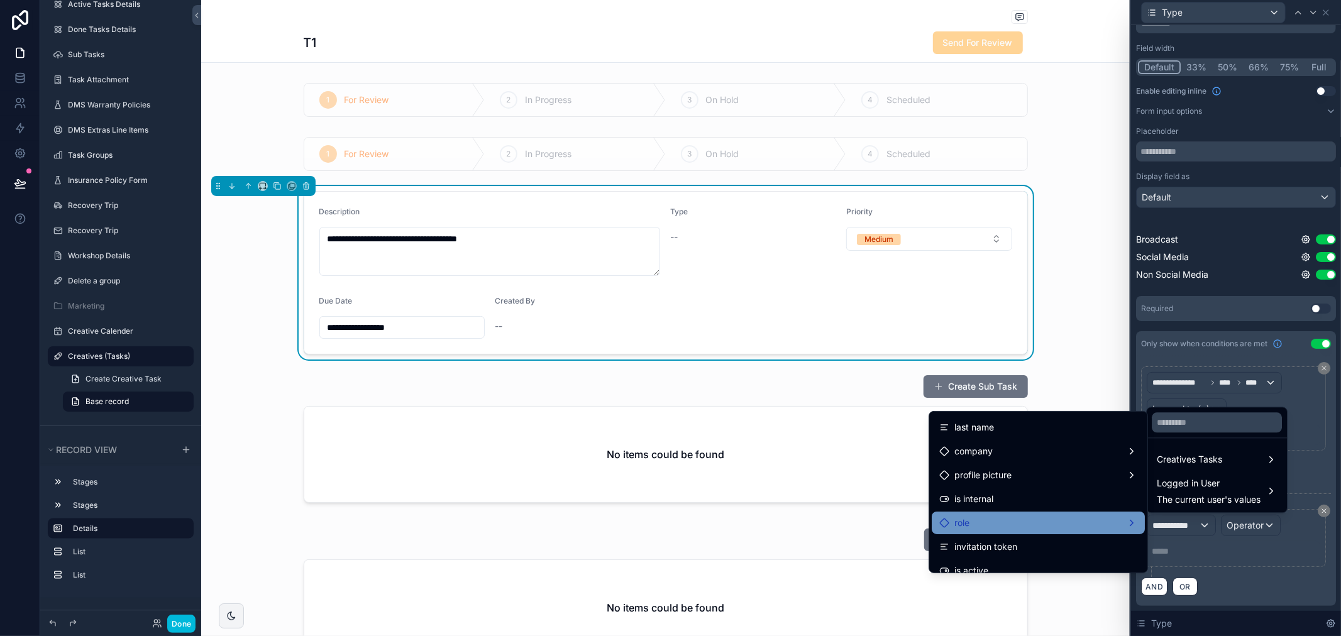
click at [989, 525] on div "role" at bounding box center [1038, 522] width 198 height 15
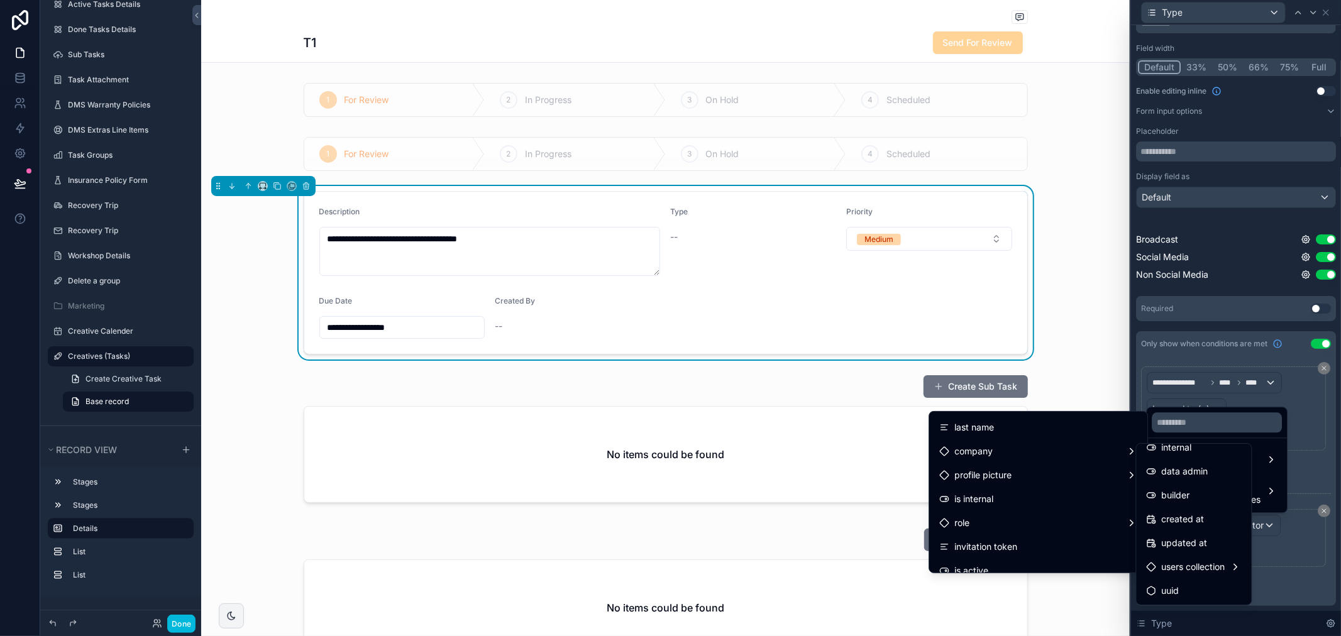
scroll to position [0, 0]
click at [1184, 454] on div "id" at bounding box center [1193, 457] width 95 height 15
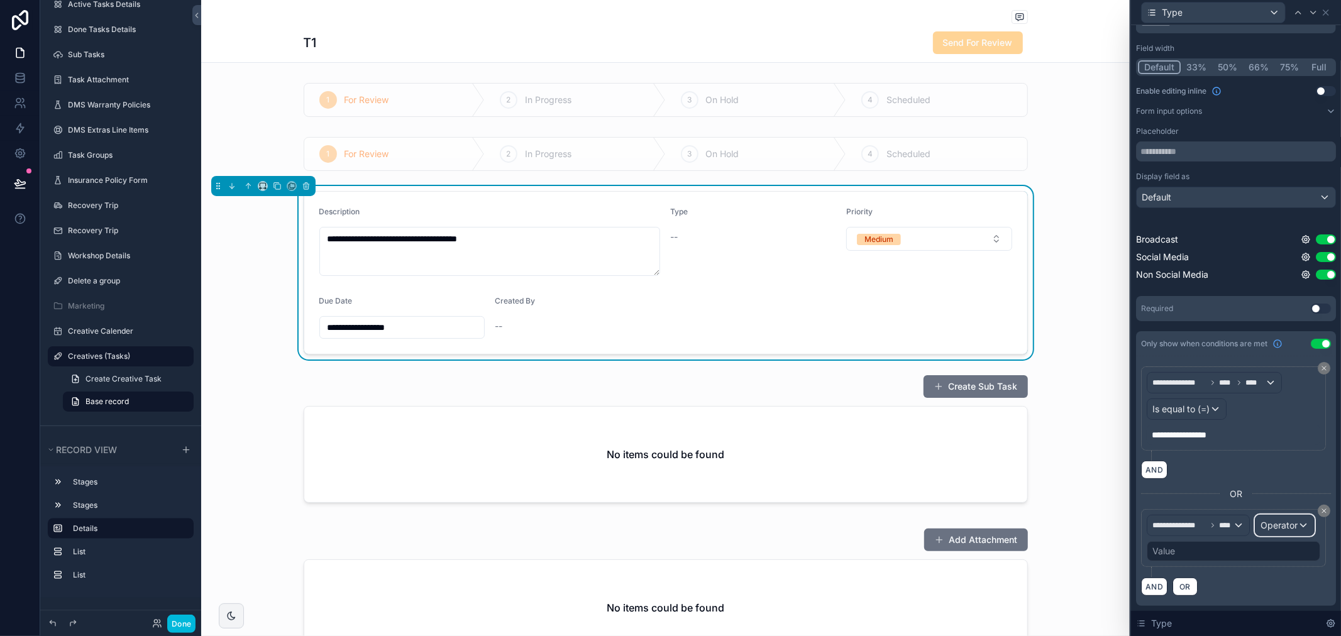
click at [1255, 535] on div "Operator" at bounding box center [1284, 525] width 58 height 20
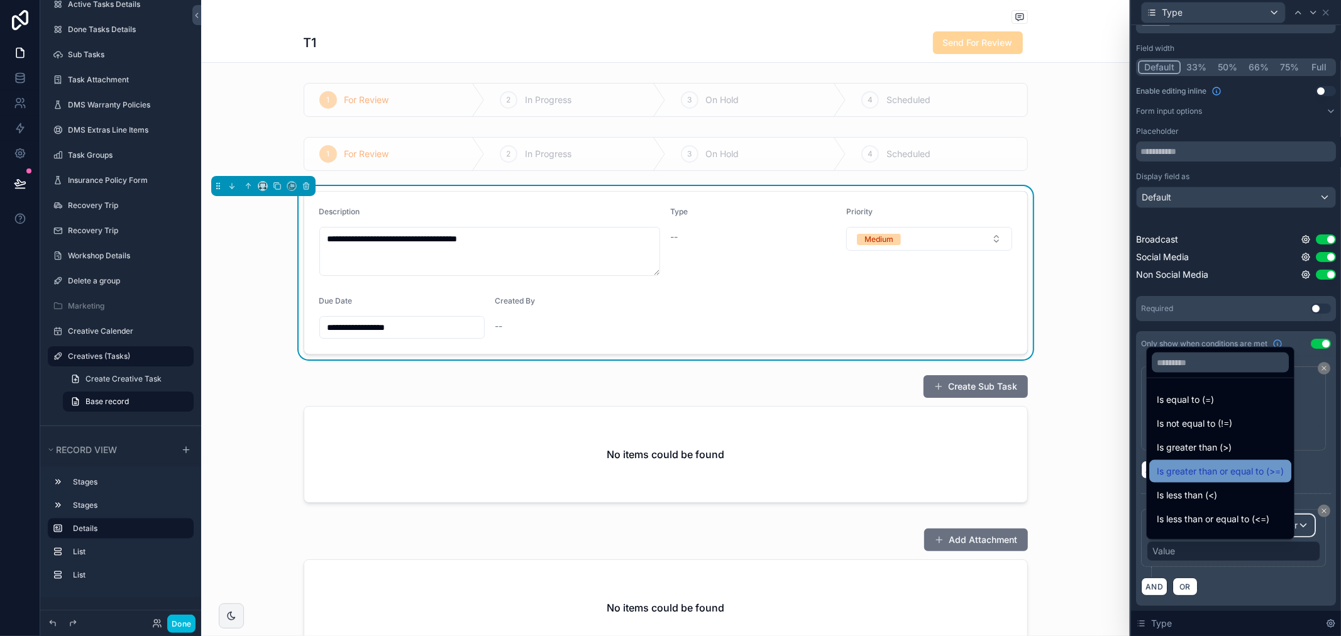
scroll to position [89, 0]
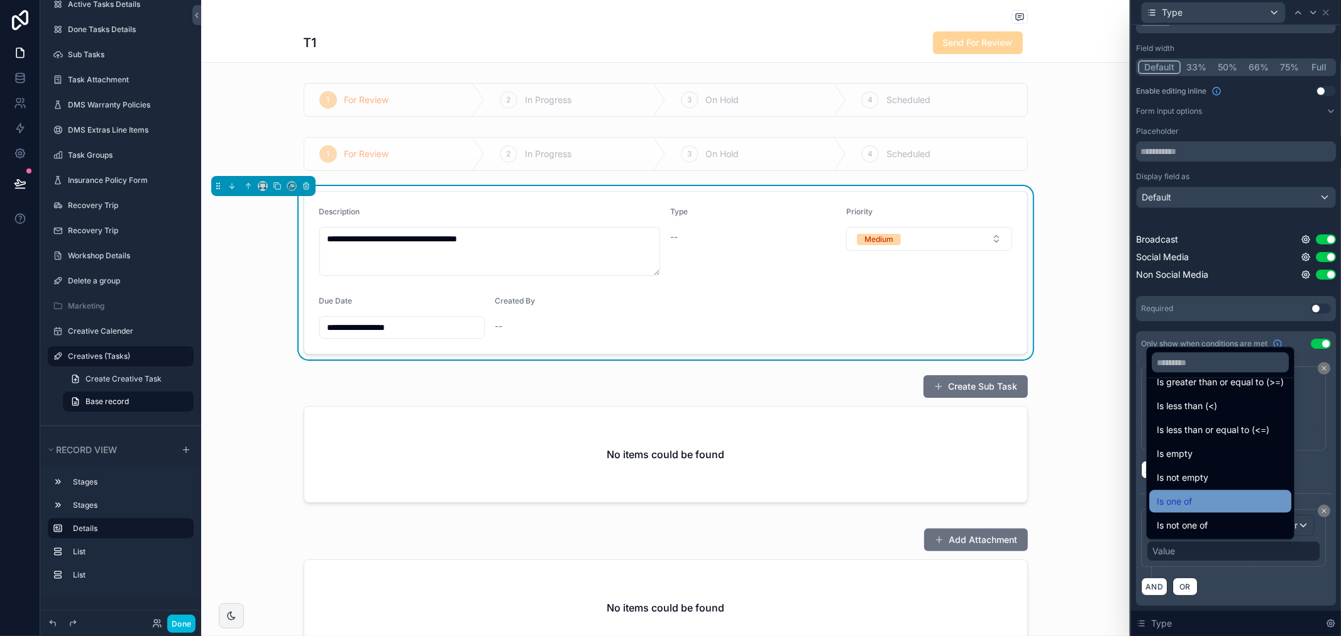
click at [1202, 509] on div "Is one of" at bounding box center [1220, 501] width 142 height 23
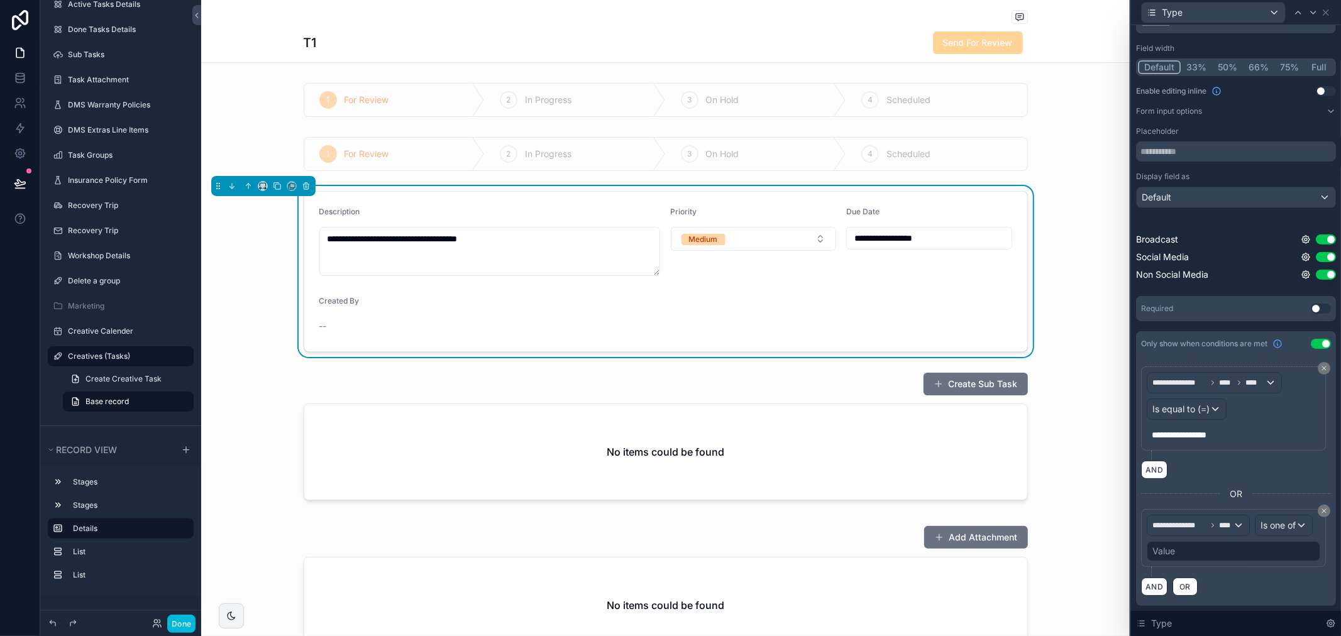
click at [1204, 561] on div "Value" at bounding box center [1232, 551] width 173 height 20
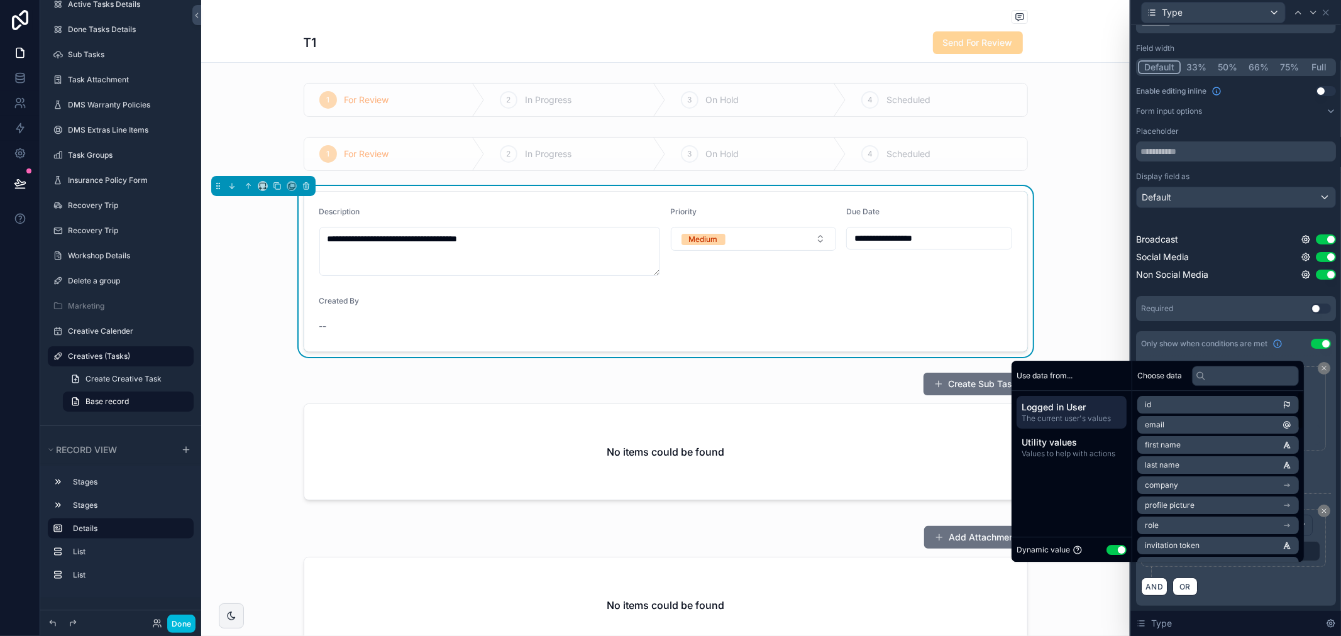
click at [1108, 548] on button "Use setting" at bounding box center [1116, 550] width 20 height 10
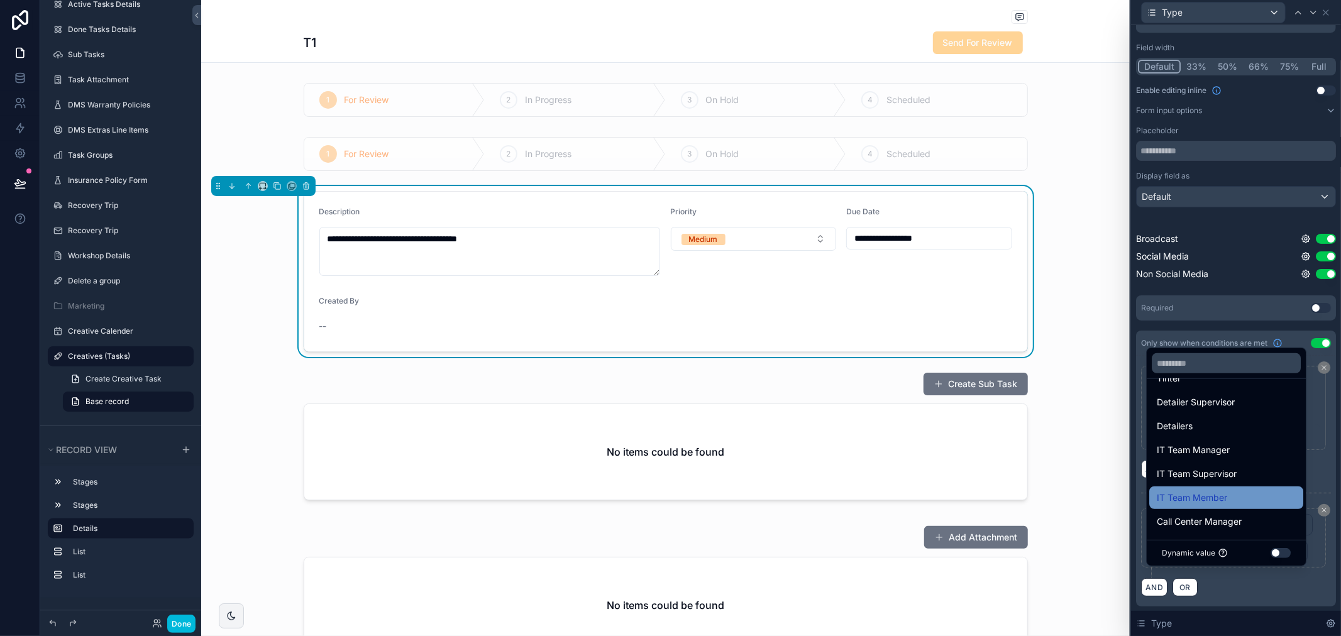
scroll to position [0, 0]
click at [1247, 586] on div at bounding box center [1236, 318] width 210 height 636
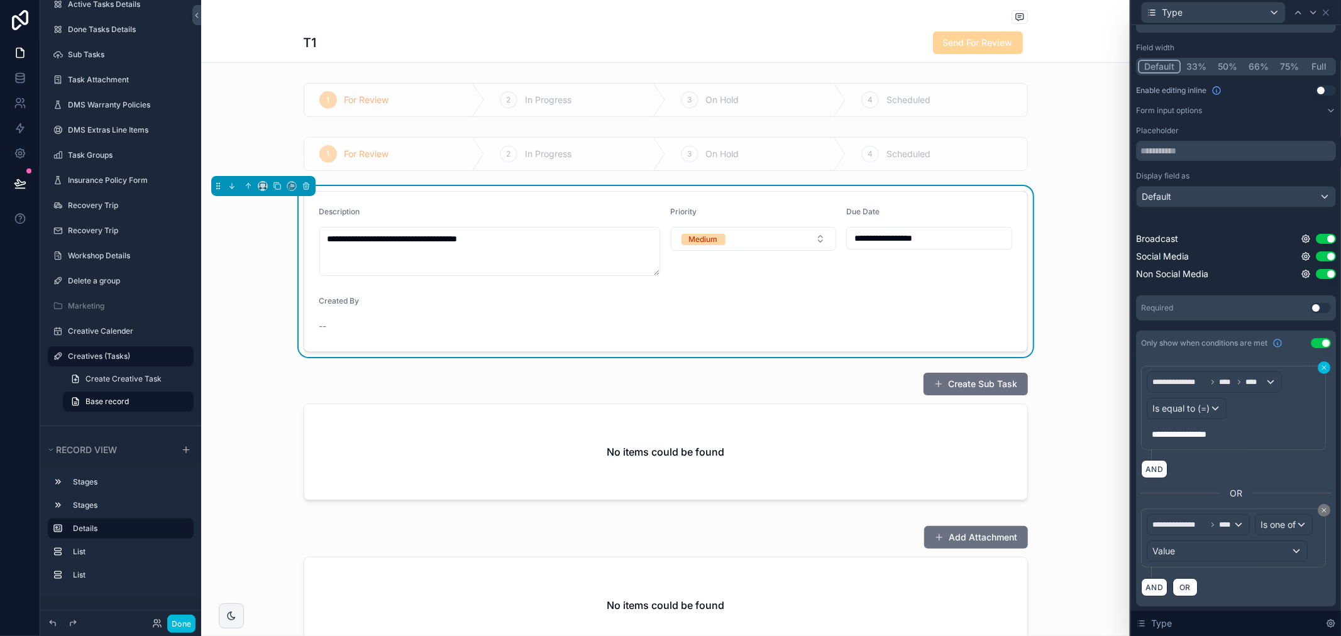
click at [1317, 367] on button at bounding box center [1323, 367] width 13 height 13
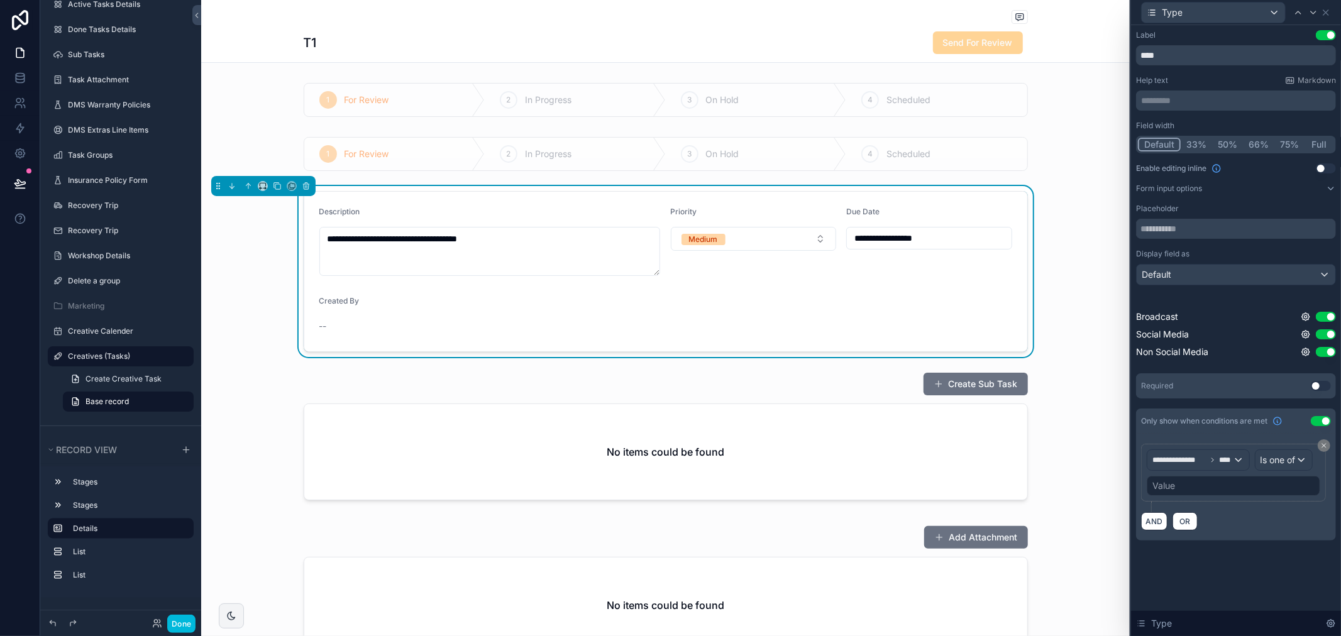
click at [1261, 483] on div "Value" at bounding box center [1232, 486] width 173 height 20
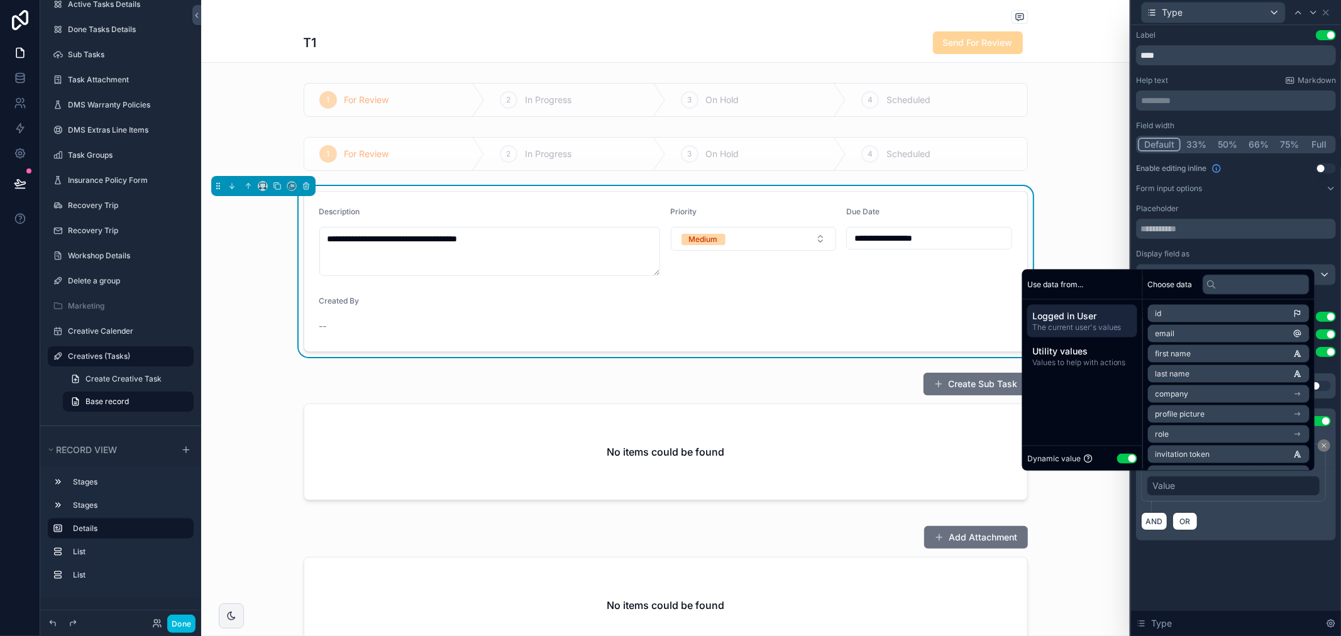
click at [1117, 456] on button "Use setting" at bounding box center [1127, 458] width 20 height 10
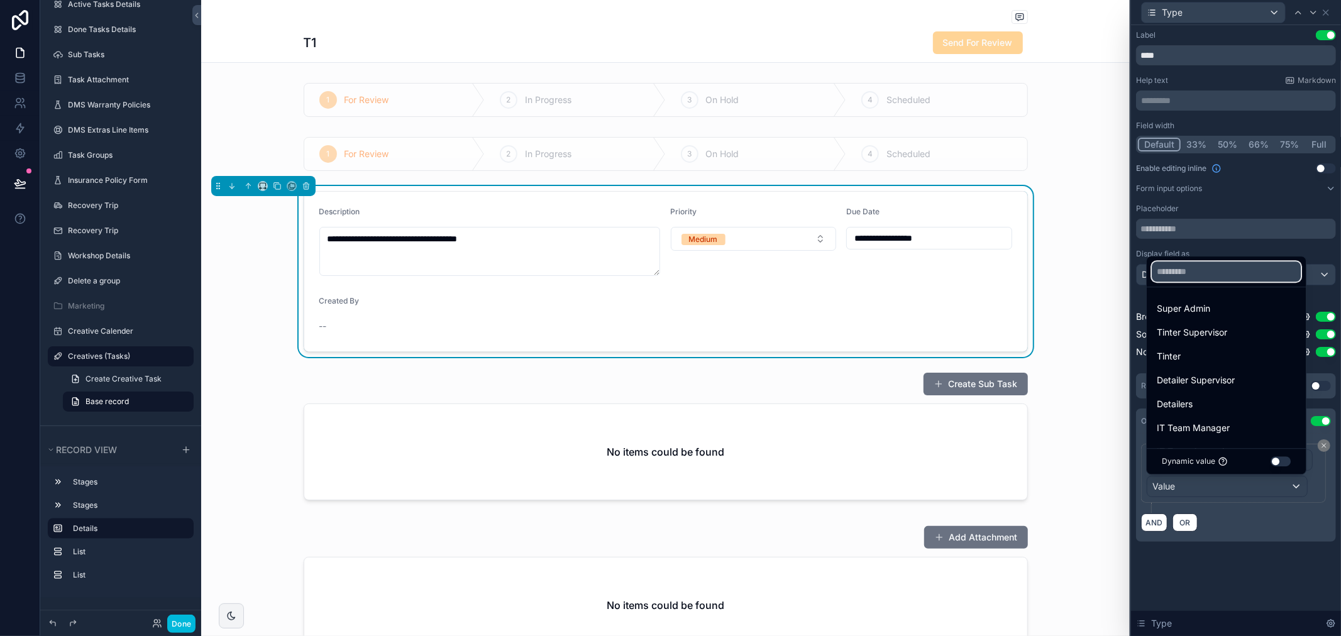
click at [1236, 270] on input "text" at bounding box center [1225, 271] width 149 height 20
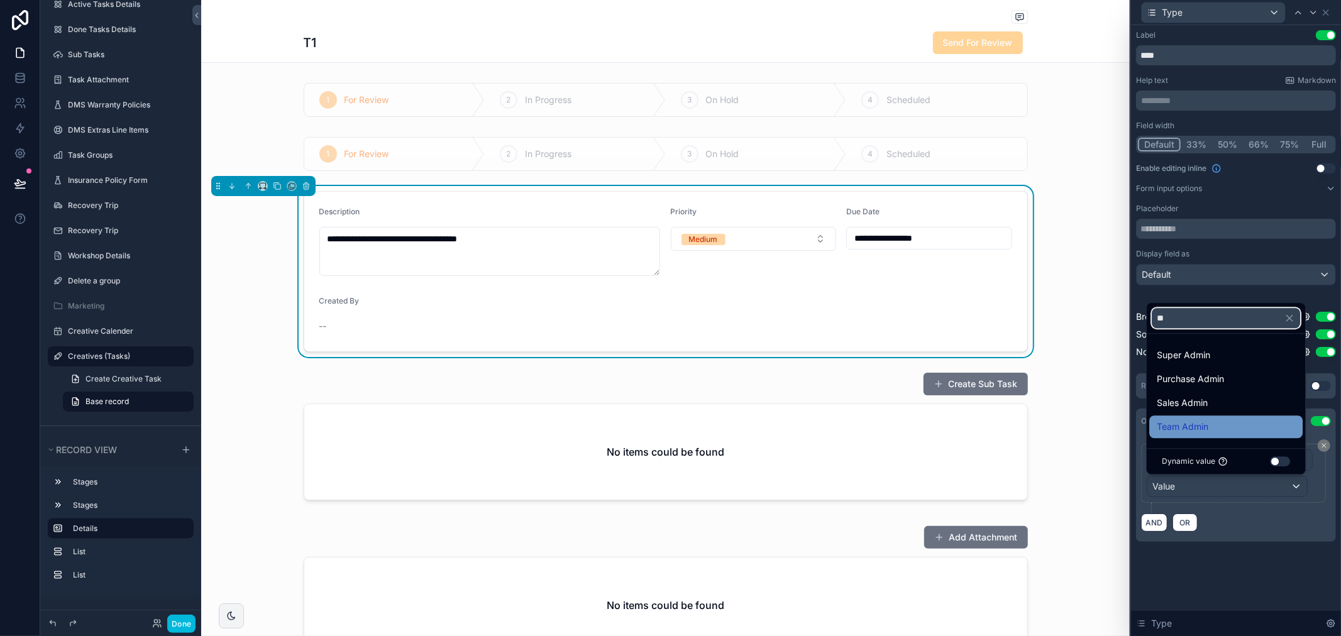
type input "**"
click at [1216, 424] on div "Team Admin" at bounding box center [1225, 426] width 138 height 15
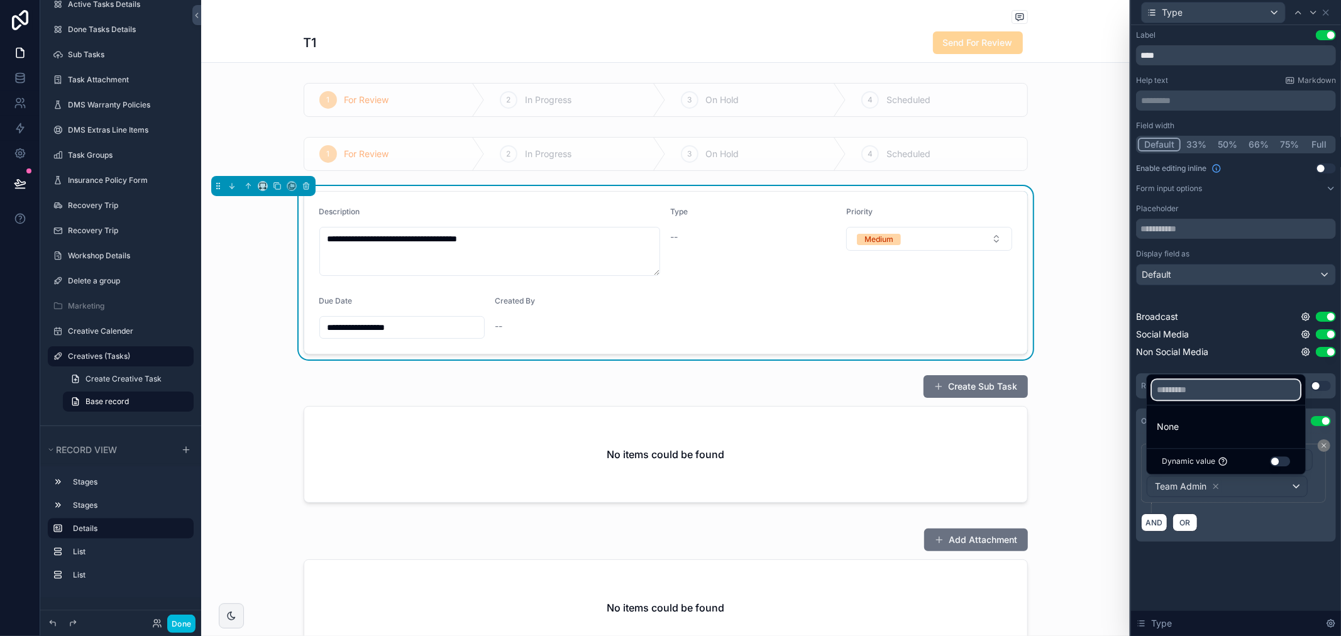
click at [1217, 392] on input "text" at bounding box center [1225, 390] width 148 height 20
type input "*"
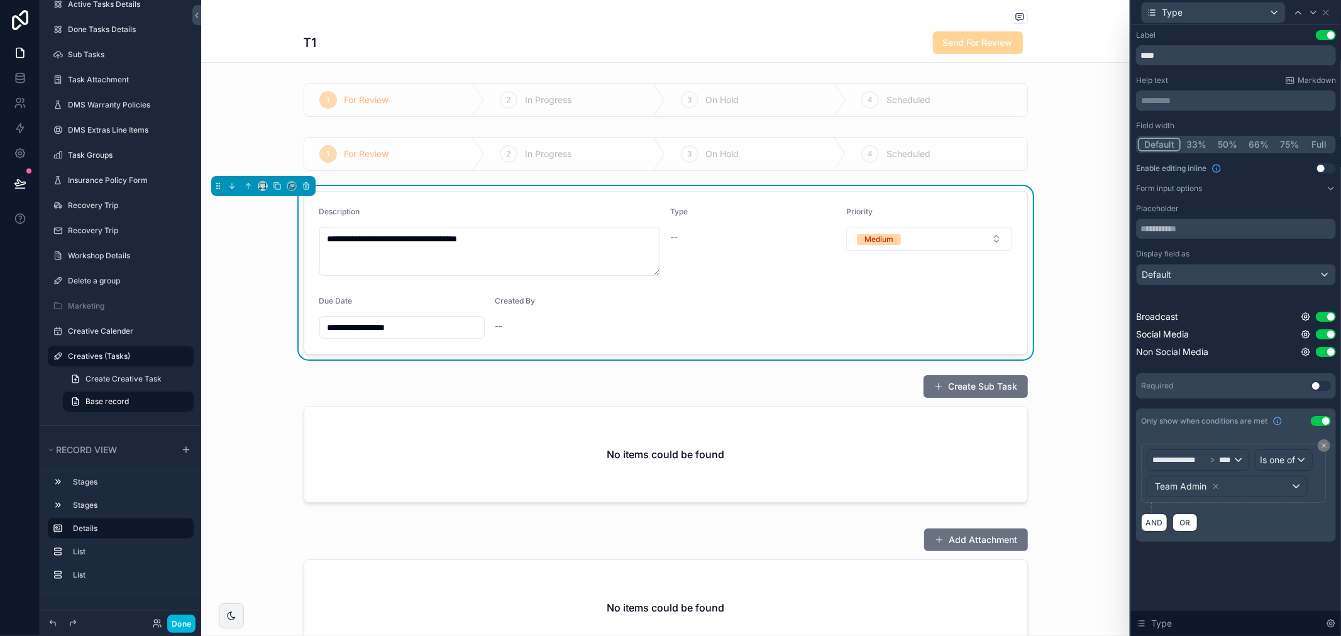
click at [1273, 531] on div "AND OR" at bounding box center [1236, 522] width 190 height 19
click at [1252, 487] on div "Team Admin" at bounding box center [1227, 486] width 160 height 20
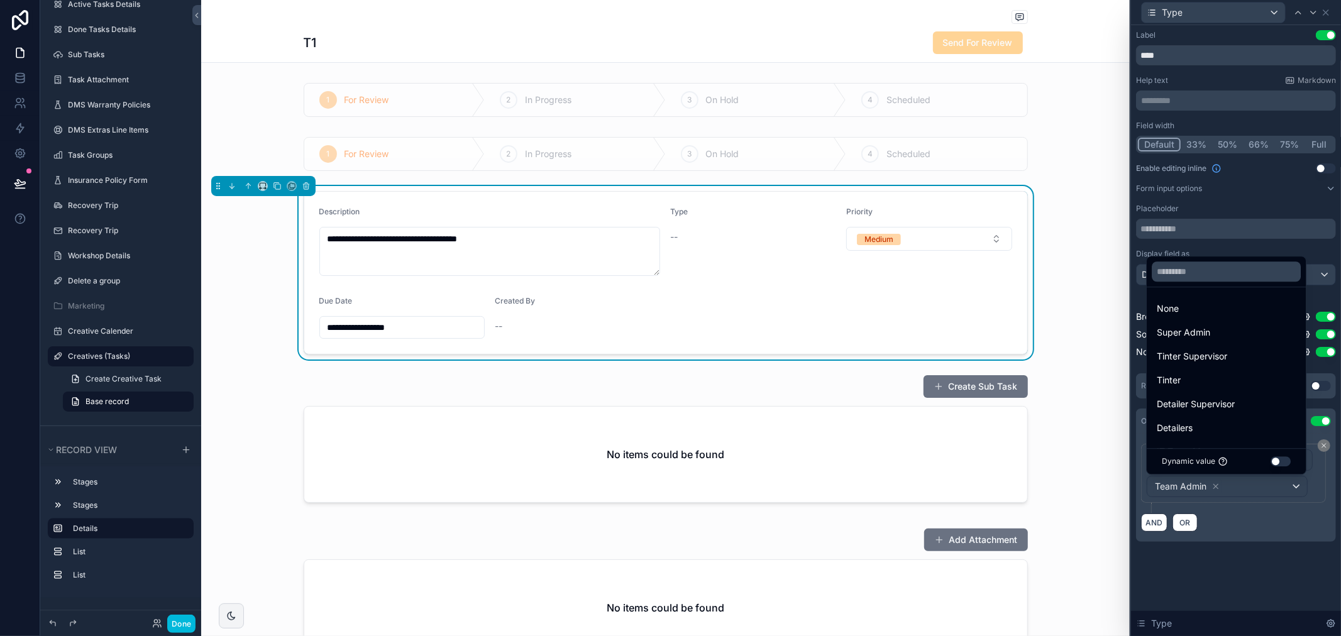
drag, startPoint x: 1222, startPoint y: 284, endPoint x: 1222, endPoint y: 265, distance: 19.5
click at [1222, 282] on div at bounding box center [1225, 271] width 159 height 30
click at [1222, 265] on input "text" at bounding box center [1225, 271] width 149 height 20
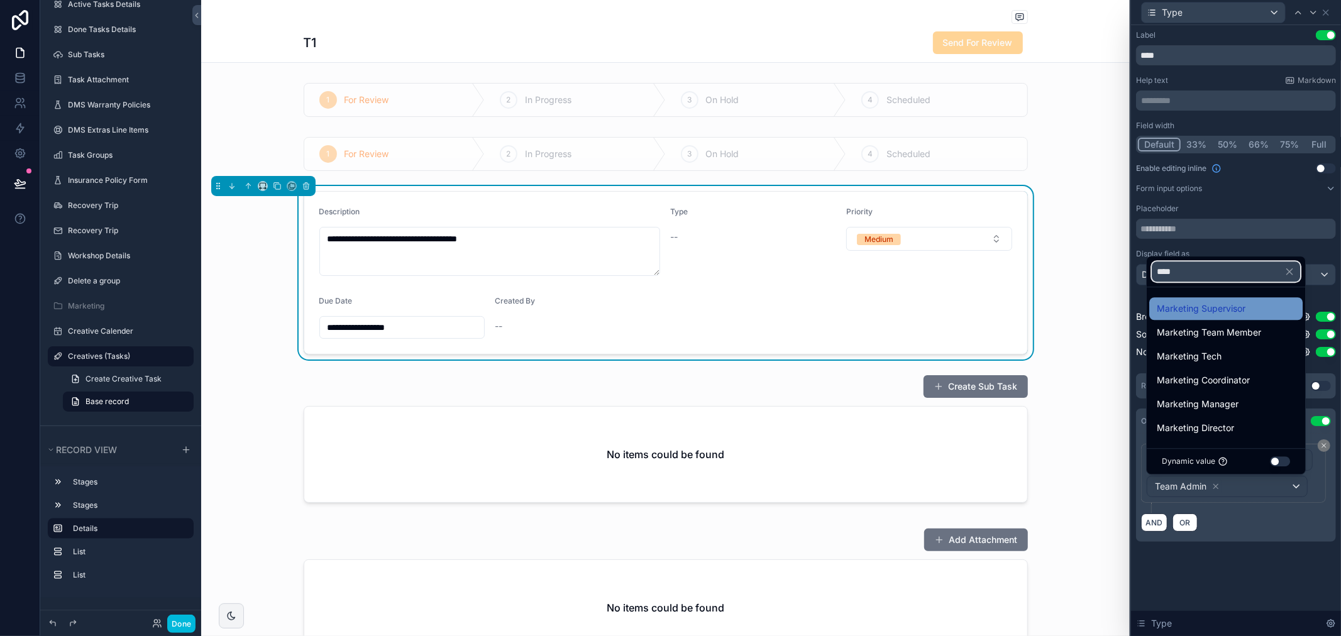
type input "****"
click at [1259, 306] on div "Marketing Supervisor" at bounding box center [1225, 308] width 138 height 15
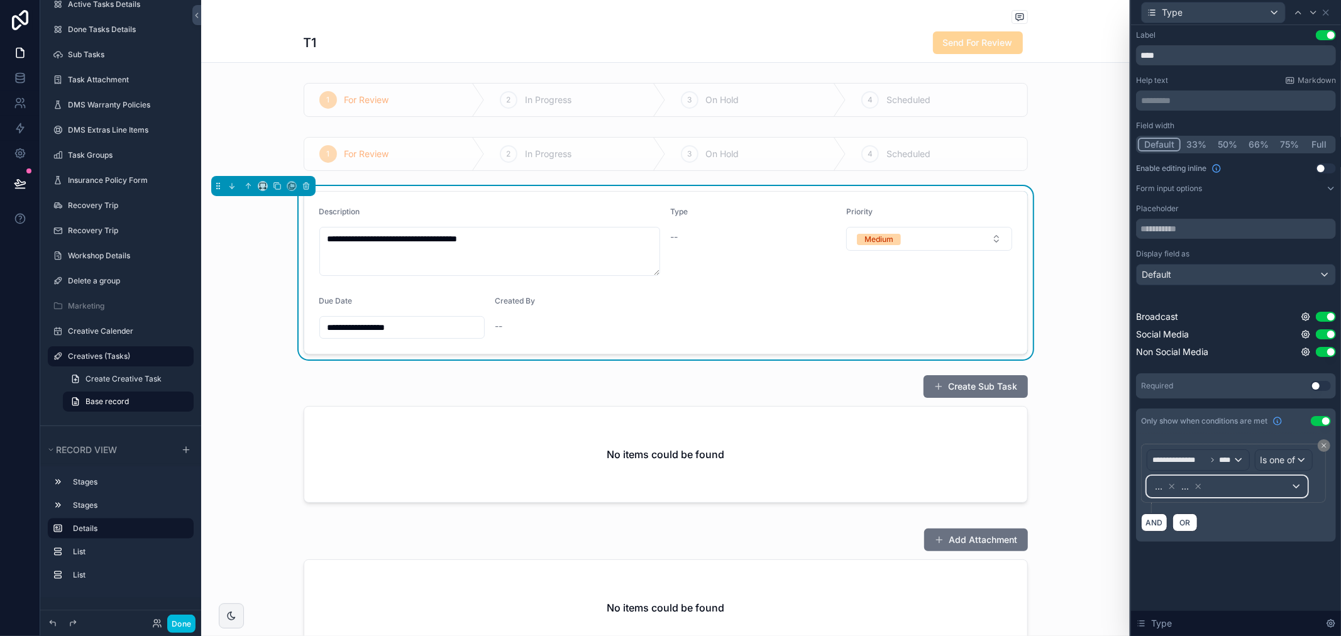
click at [1255, 485] on div "... ..." at bounding box center [1227, 486] width 160 height 20
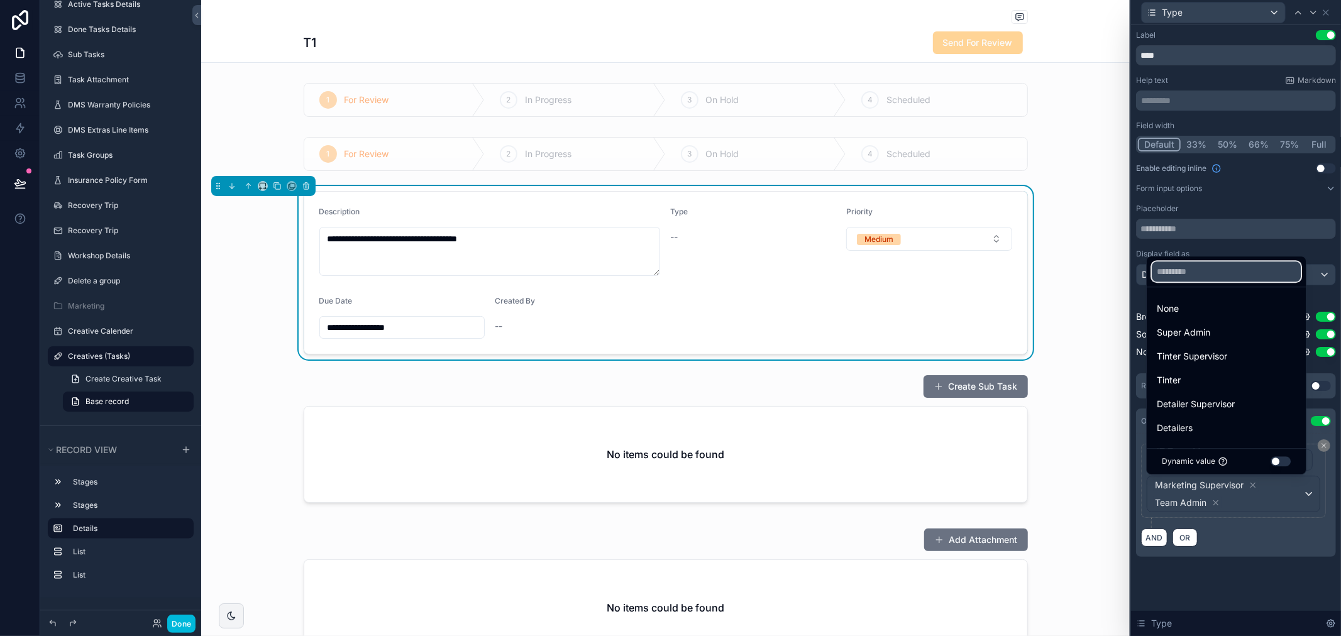
click at [1217, 273] on input "text" at bounding box center [1225, 271] width 149 height 20
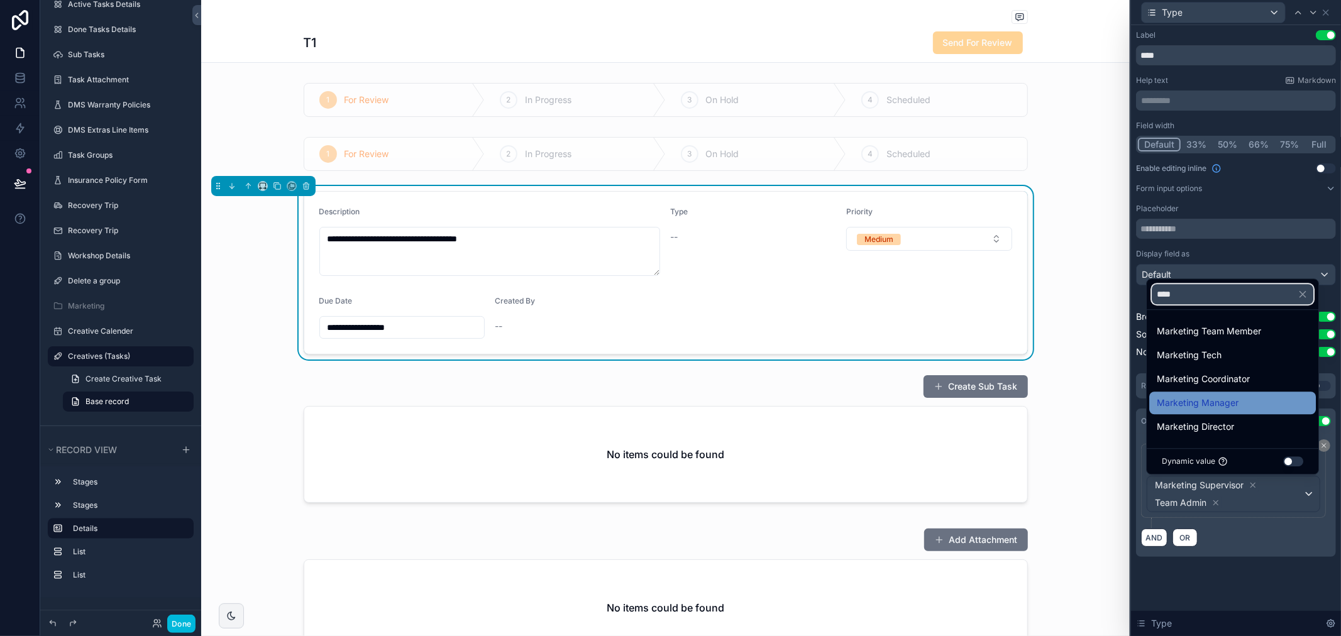
type input "****"
click at [1234, 412] on div "Marketing Manager" at bounding box center [1232, 403] width 167 height 23
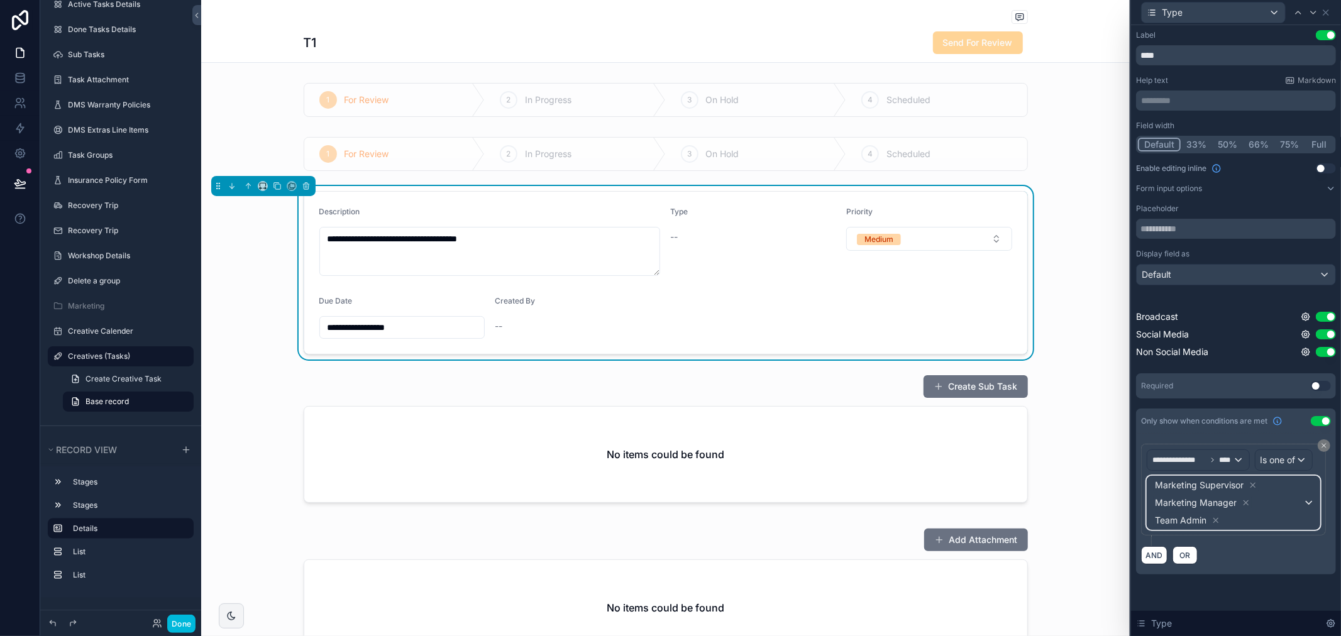
click at [1264, 503] on span "Marketing Supervisor Marketing Manager Team Admin" at bounding box center [1227, 502] width 151 height 53
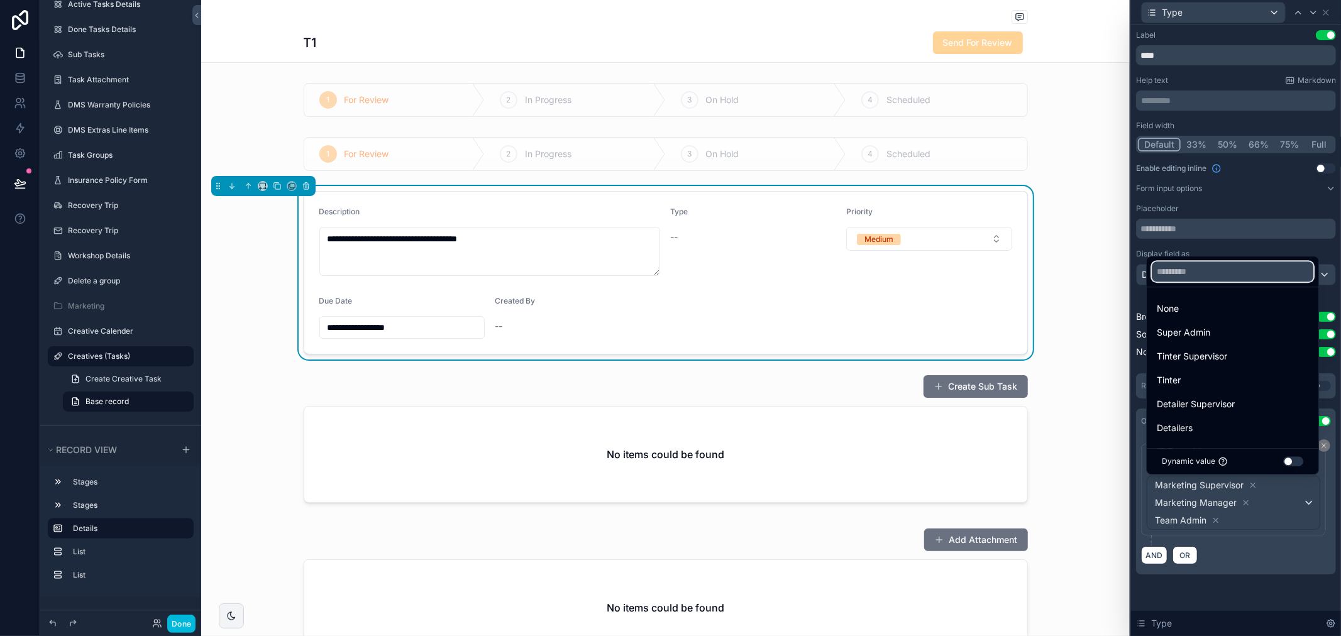
click at [1237, 281] on input "text" at bounding box center [1232, 271] width 162 height 20
type input "***"
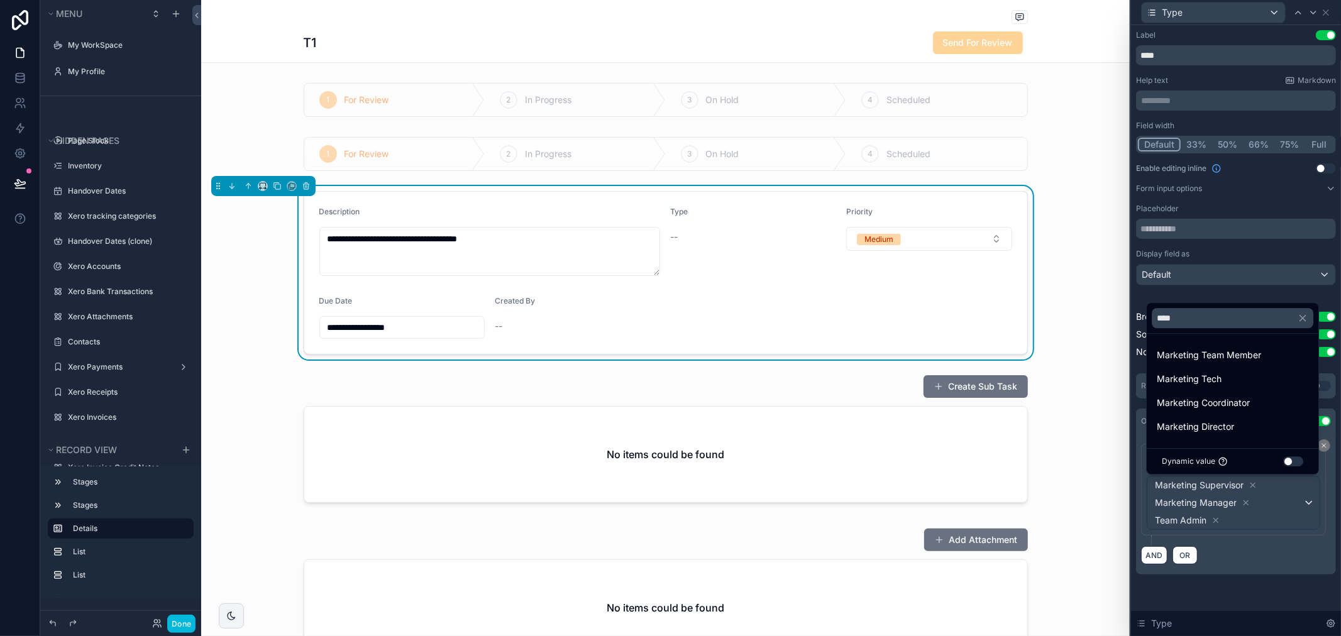
scroll to position [1368, 0]
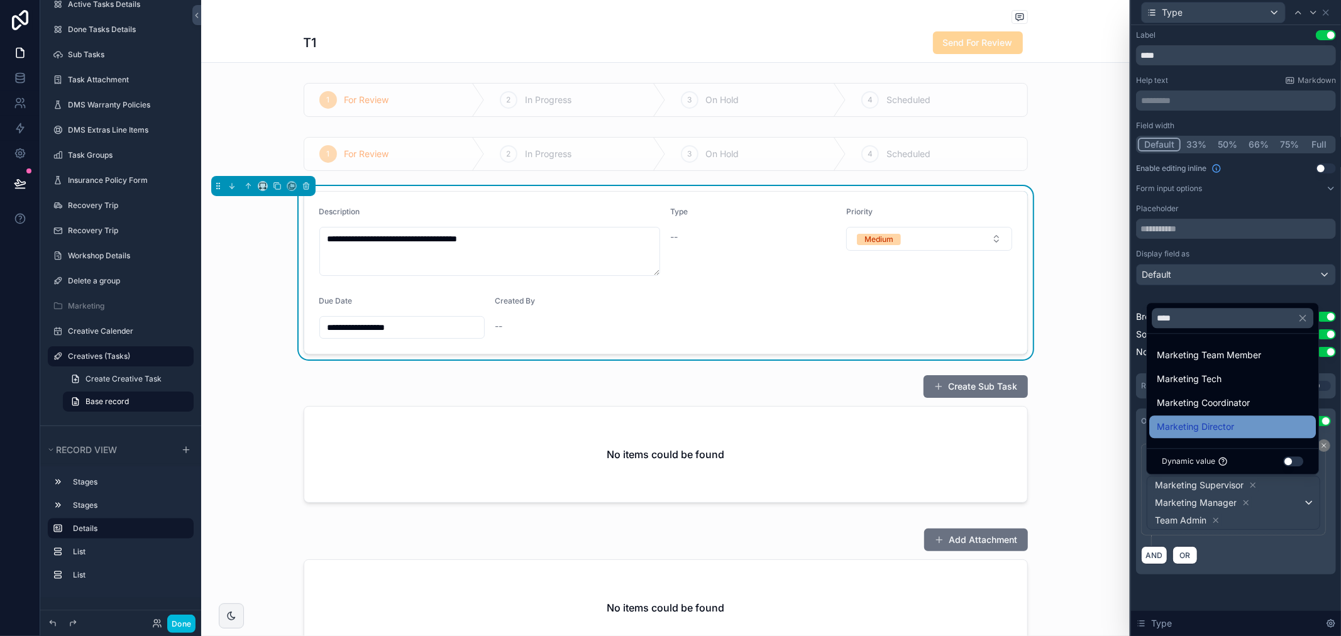
type input "****"
click at [1236, 432] on div "Marketing Director" at bounding box center [1231, 426] width 151 height 15
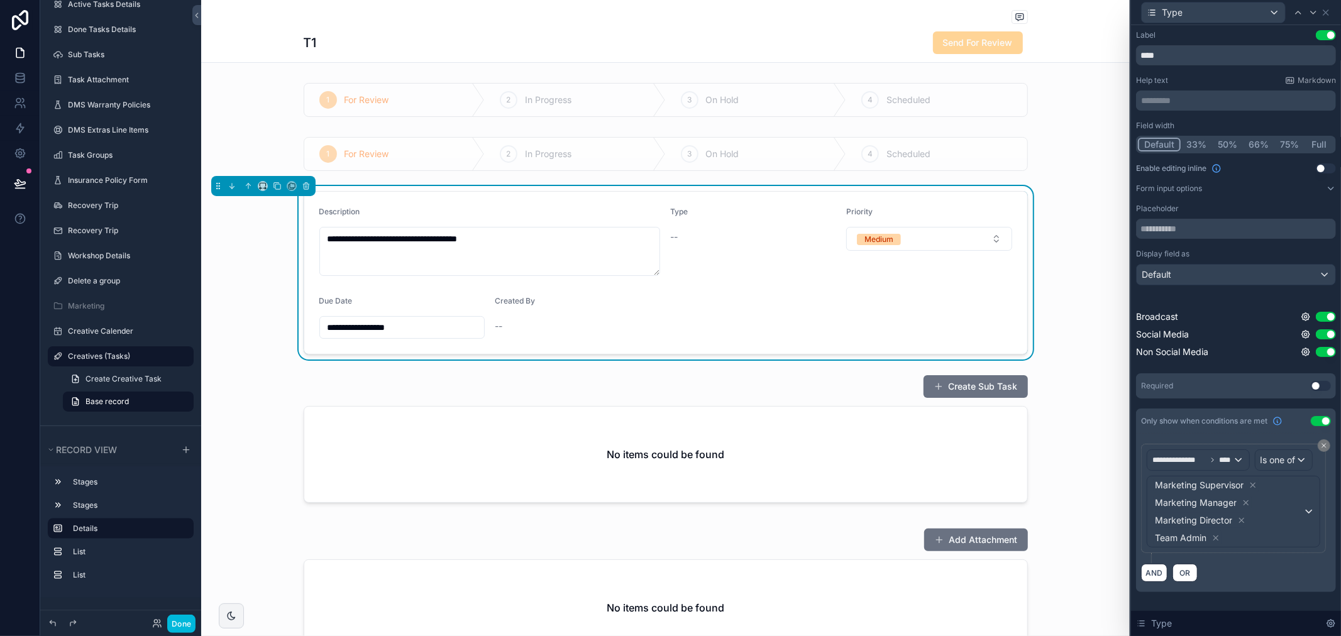
click at [1256, 566] on div "AND OR" at bounding box center [1236, 572] width 190 height 19
click at [1325, 168] on button "Use setting" at bounding box center [1325, 168] width 20 height 10
click at [184, 620] on button "Done" at bounding box center [181, 624] width 28 height 18
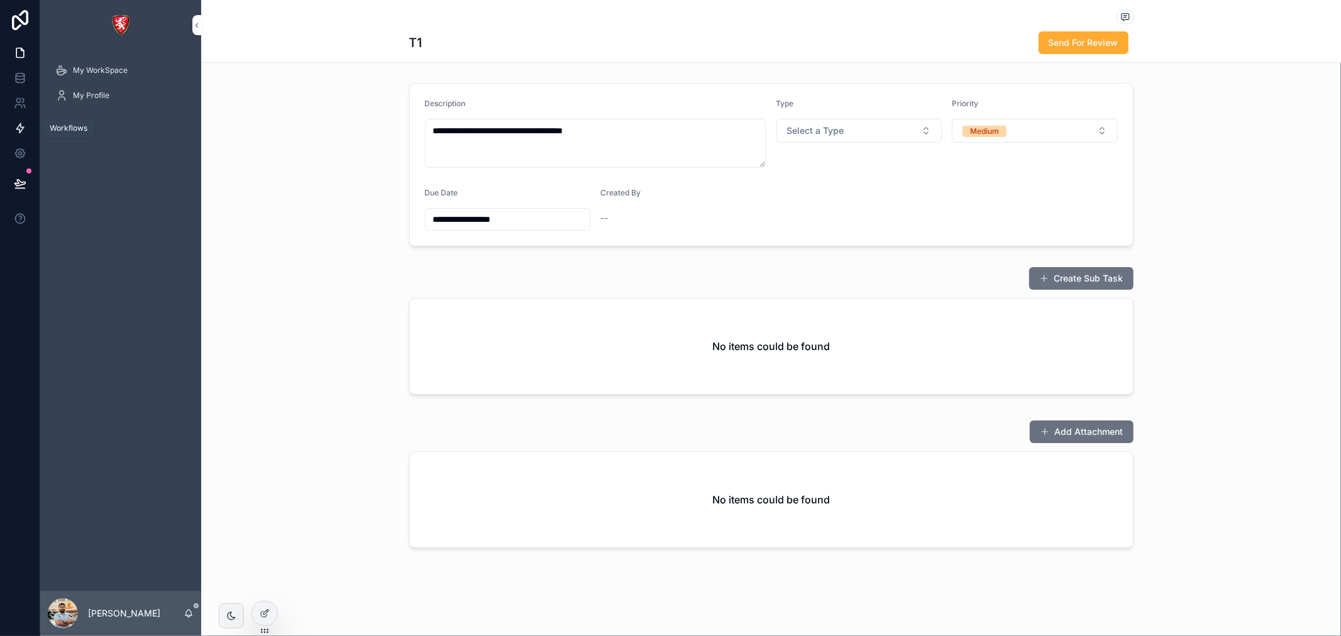
click at [21, 122] on icon at bounding box center [20, 128] width 13 height 13
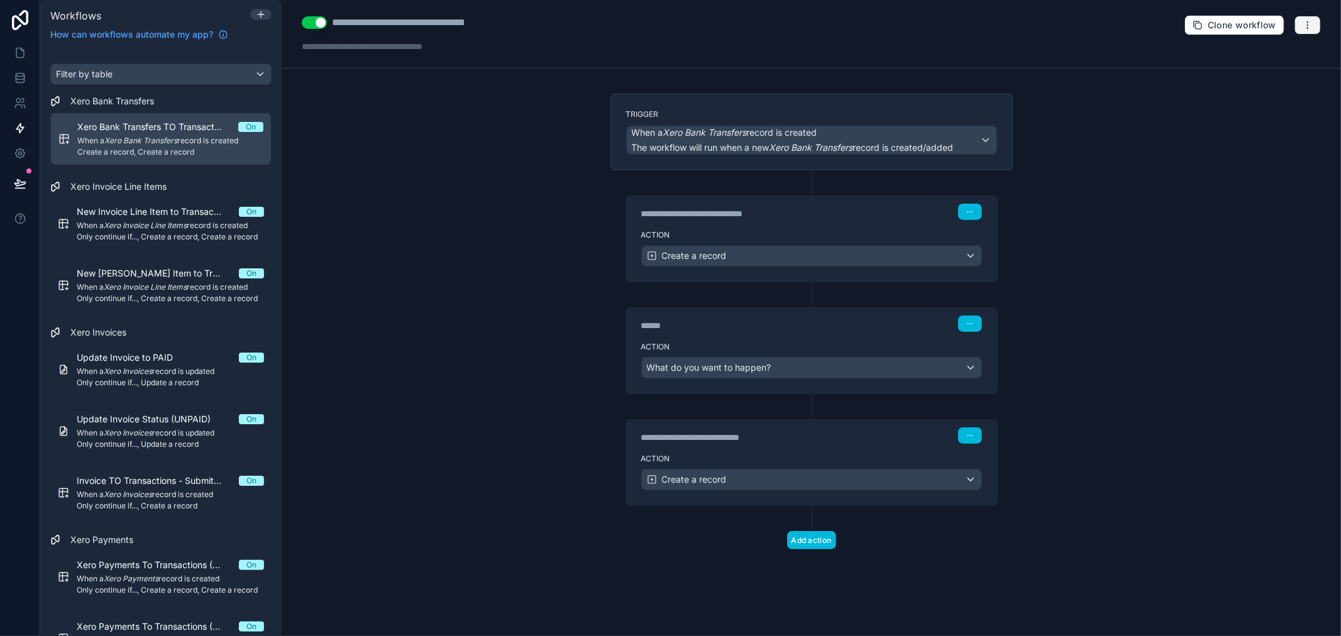
click at [1315, 23] on button "button" at bounding box center [1307, 25] width 26 height 19
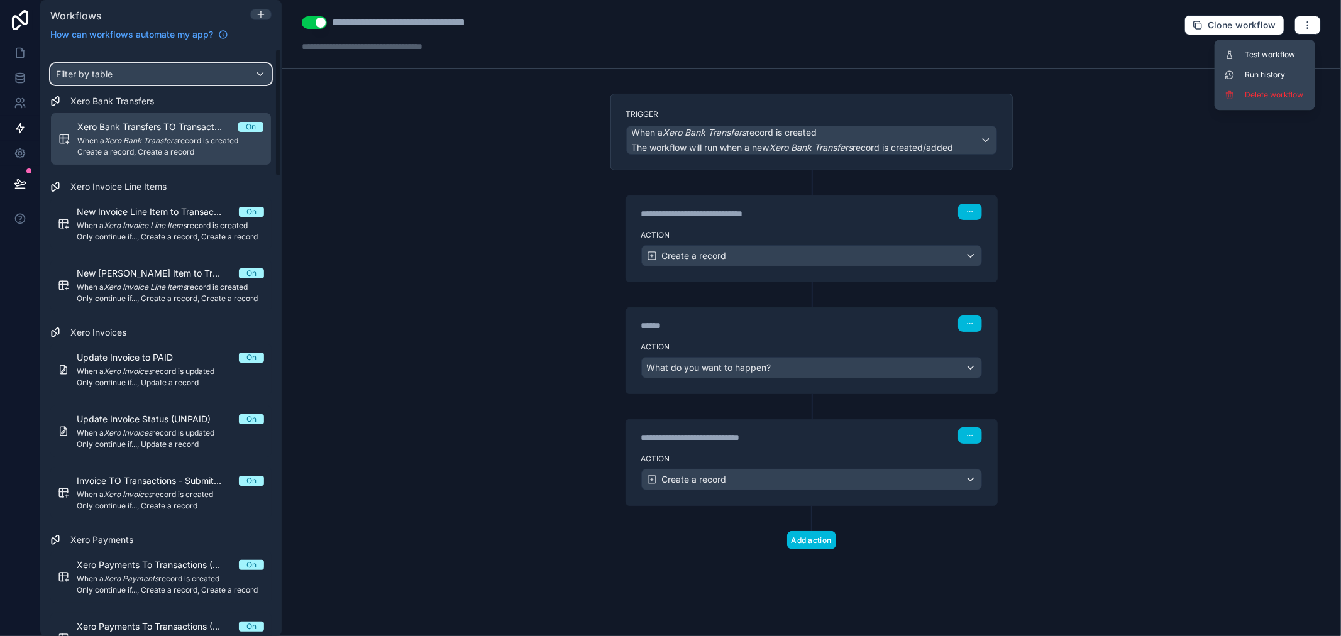
click at [183, 72] on div "Filter by table" at bounding box center [161, 74] width 220 height 20
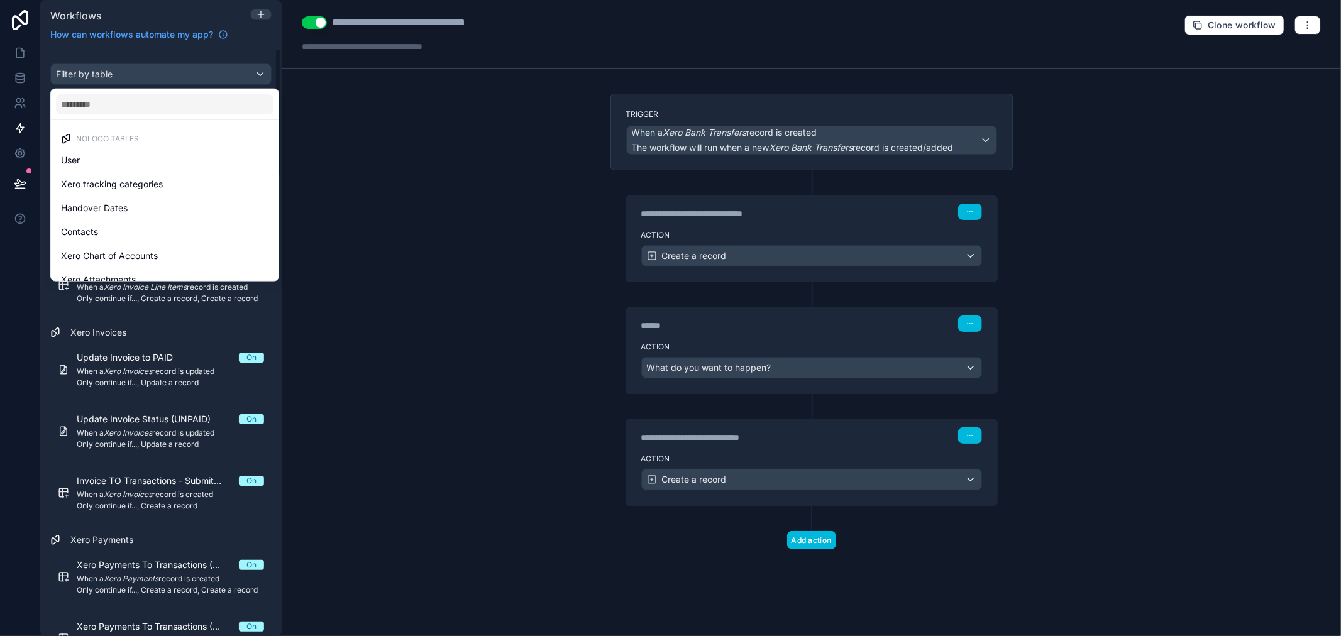
click at [432, 77] on div "scrollable content" at bounding box center [670, 318] width 1341 height 636
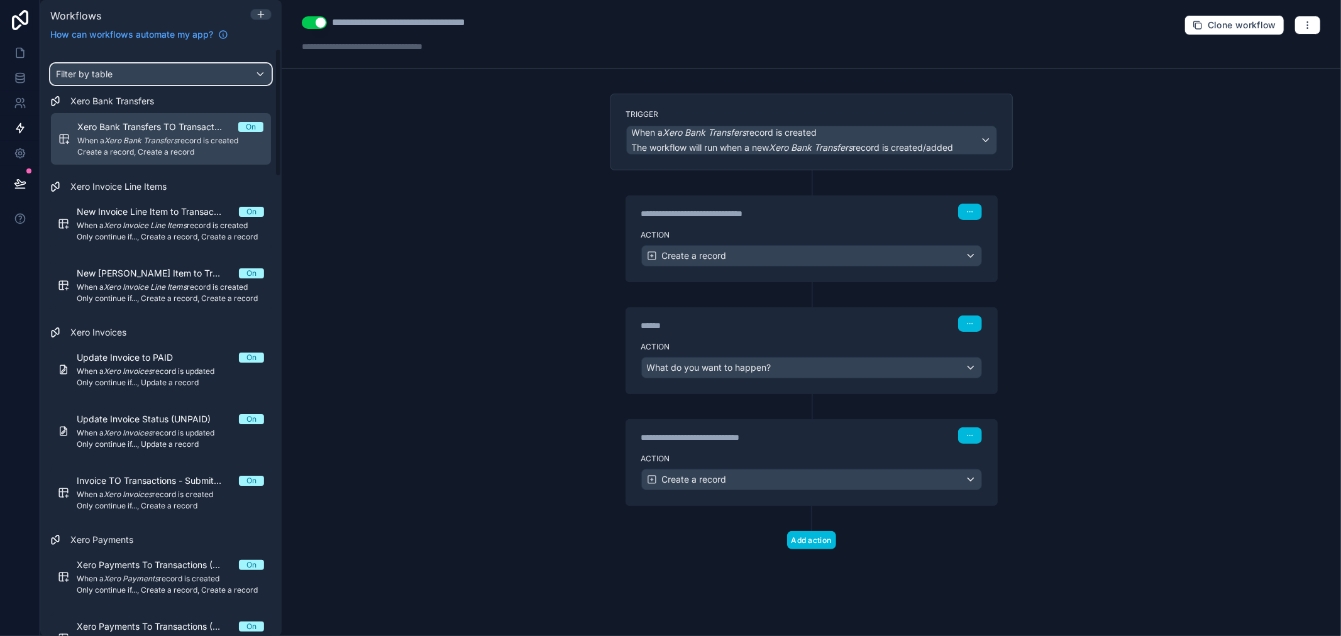
click at [186, 84] on div "Filter by table" at bounding box center [161, 74] width 220 height 20
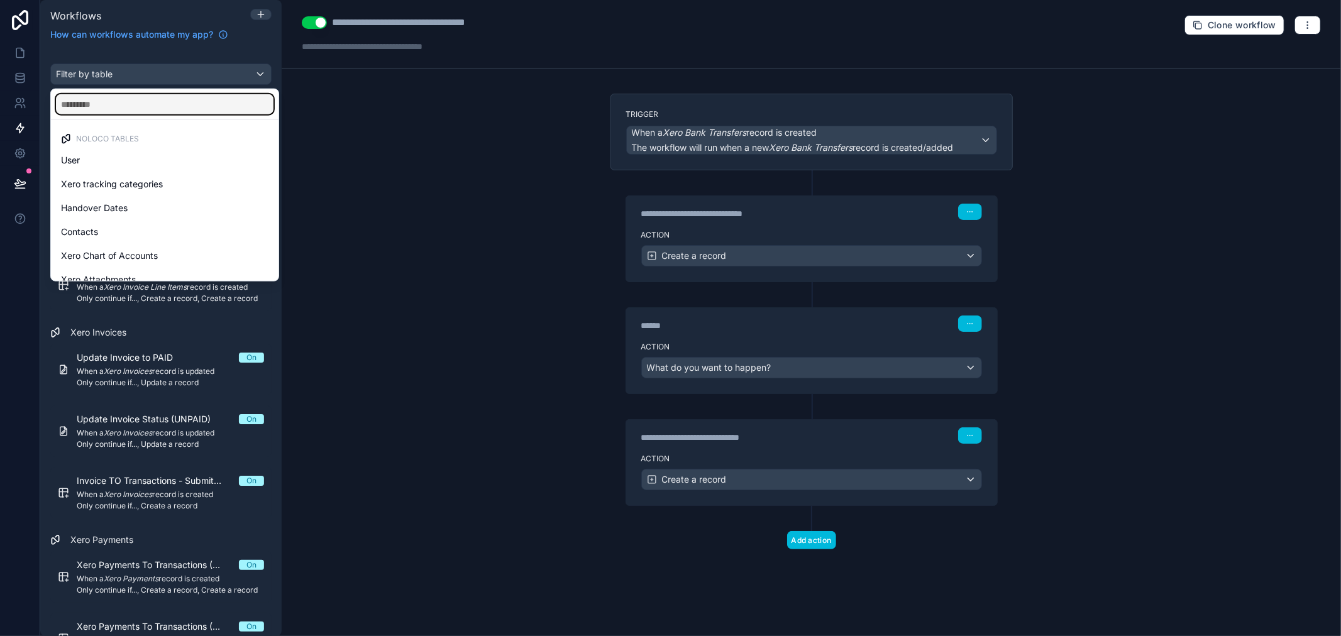
click at [167, 113] on input "text" at bounding box center [164, 104] width 217 height 20
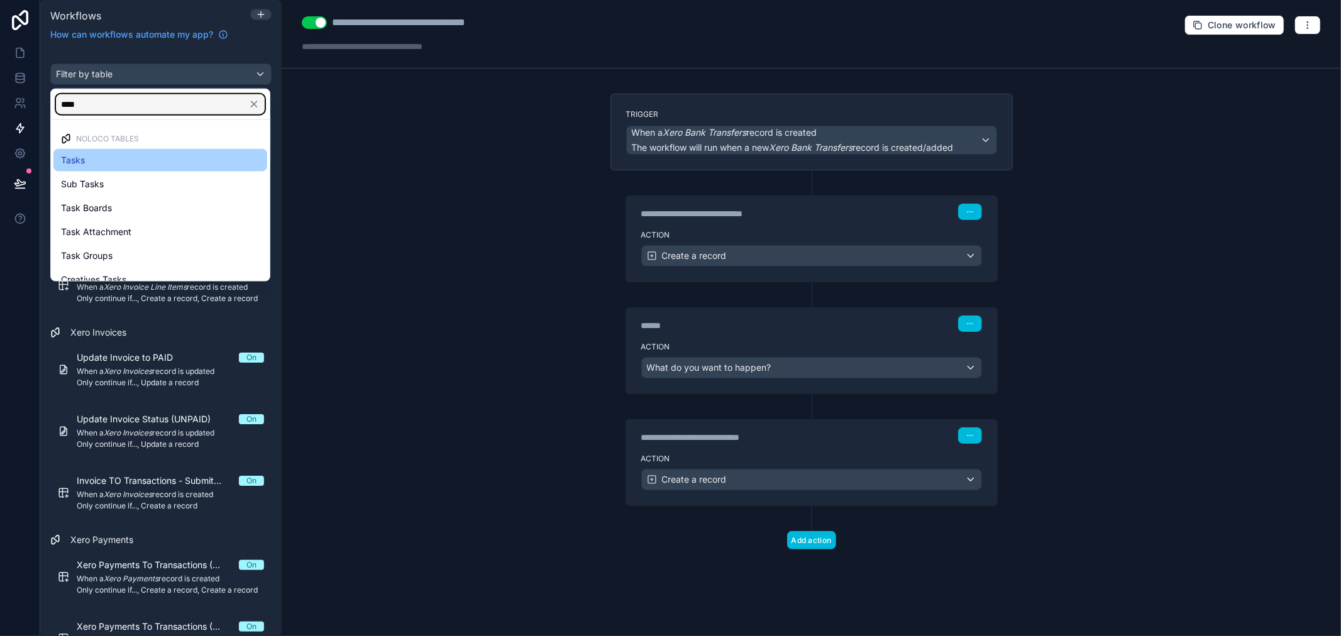
type input "****"
click at [172, 165] on div "Tasks" at bounding box center [160, 160] width 199 height 15
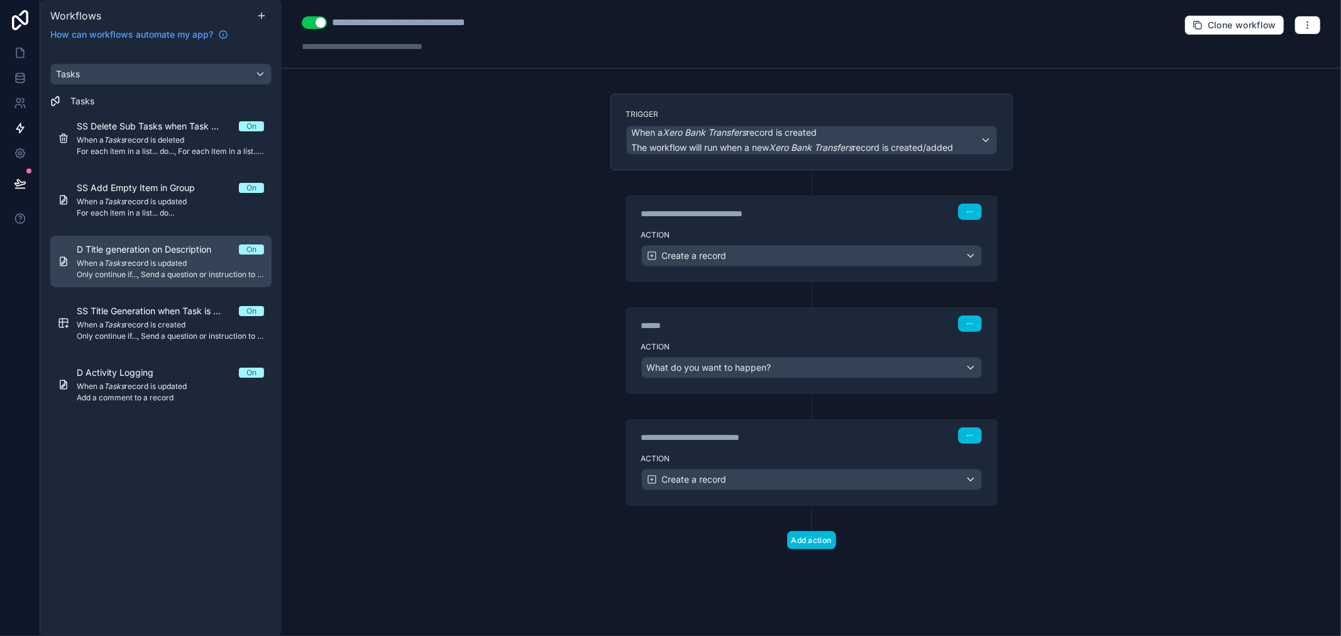
click at [183, 266] on span "When a Tasks record is updated" at bounding box center [170, 263] width 187 height 10
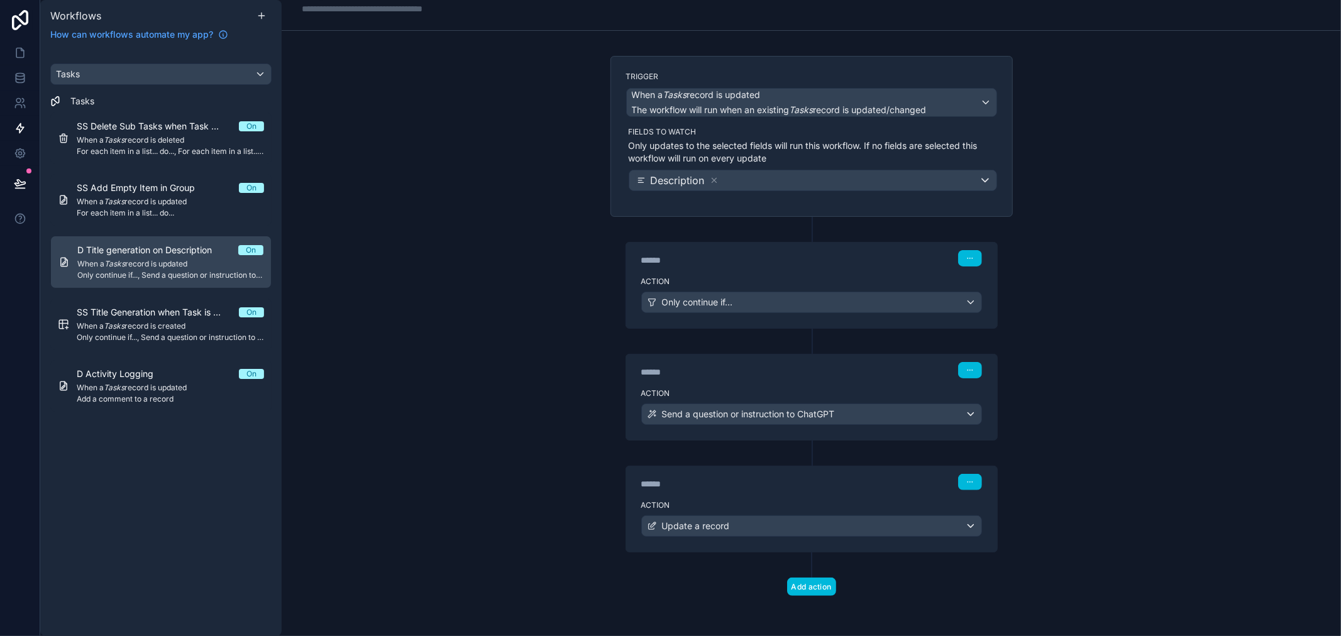
scroll to position [39, 0]
click at [805, 381] on div "****** Step 2" at bounding box center [811, 368] width 371 height 29
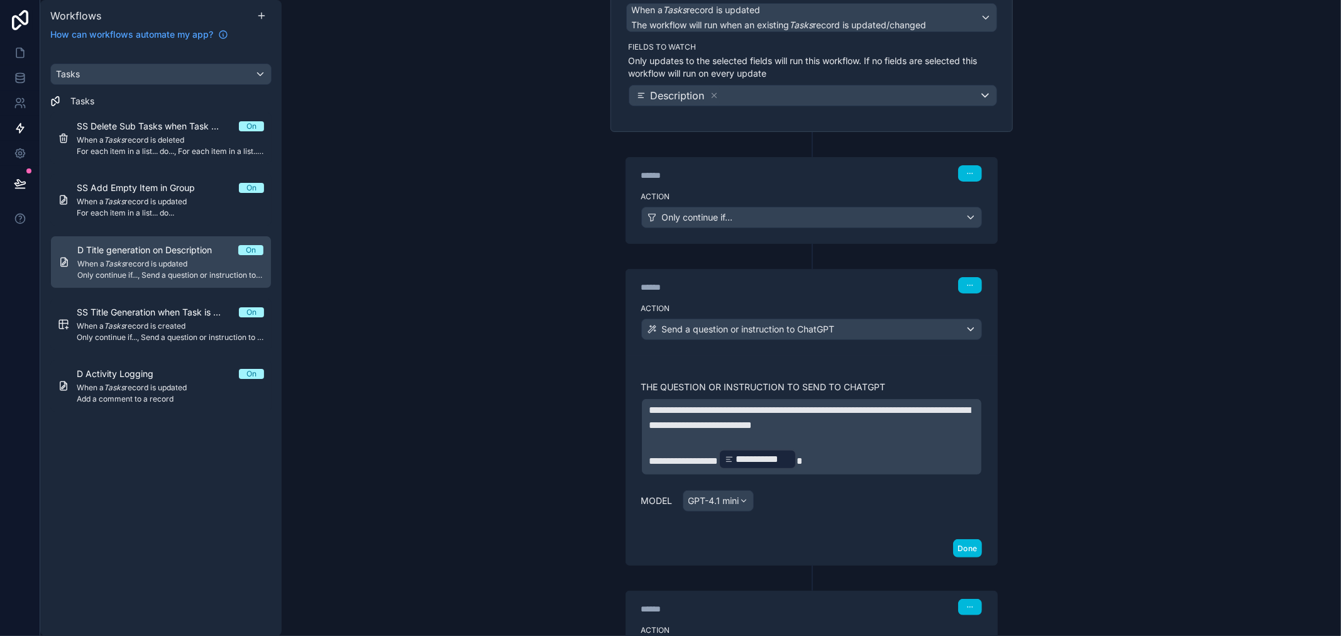
scroll to position [248, 0]
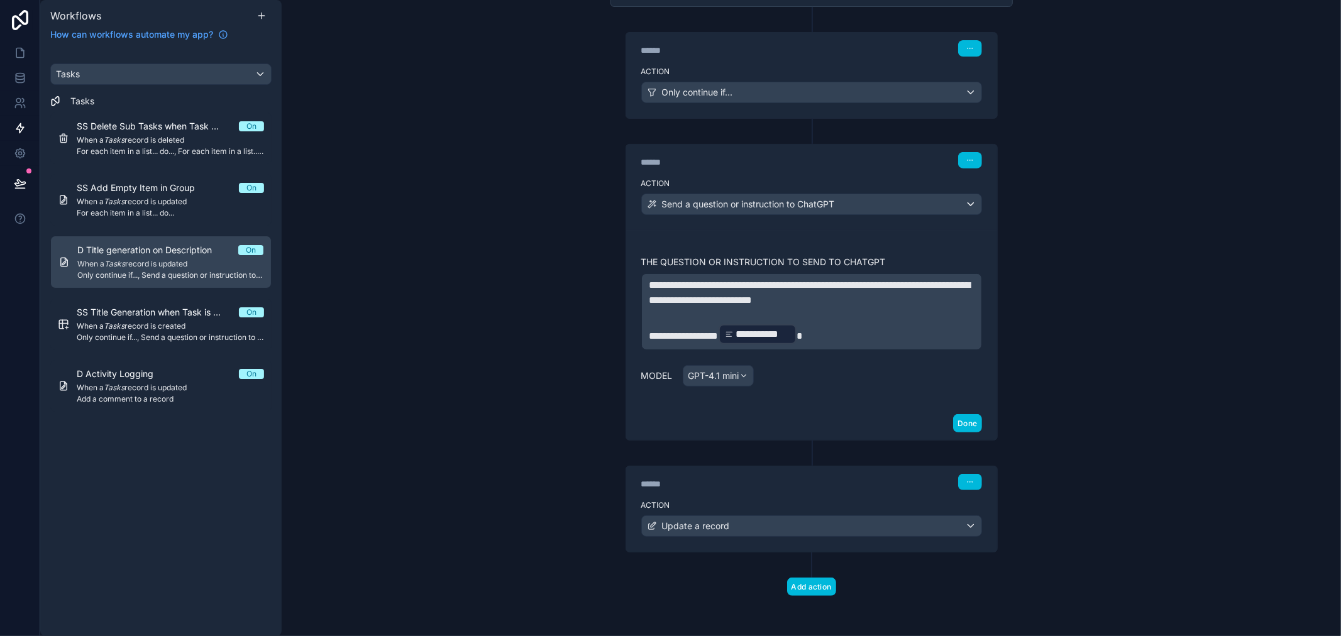
click at [899, 62] on div "Action Only continue if..." at bounding box center [811, 90] width 371 height 57
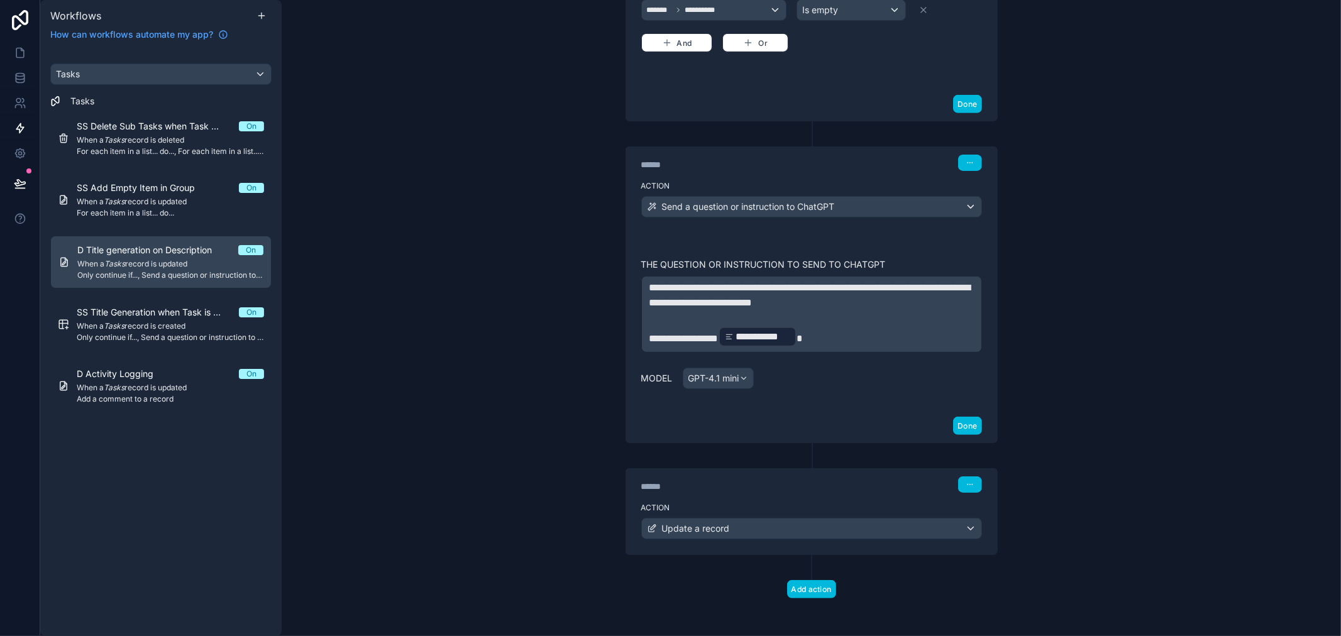
scroll to position [413, 0]
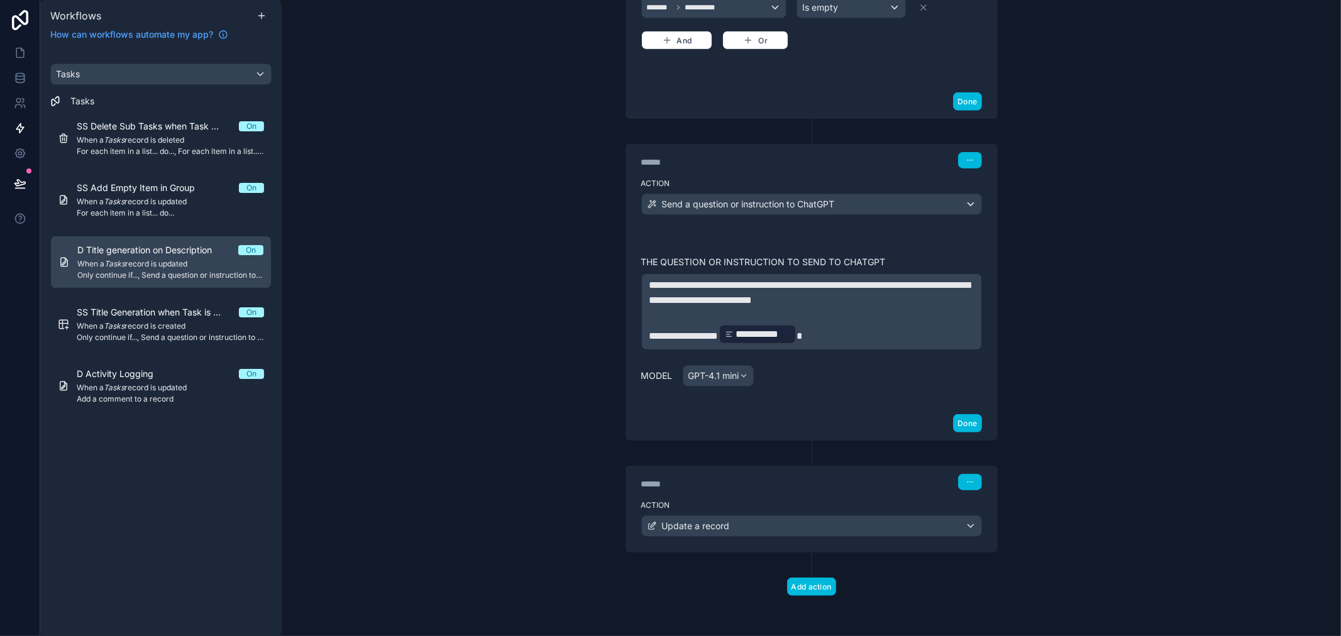
click at [808, 481] on div "******" at bounding box center [735, 484] width 189 height 13
click at [811, 494] on div "****** Step 3" at bounding box center [811, 480] width 371 height 29
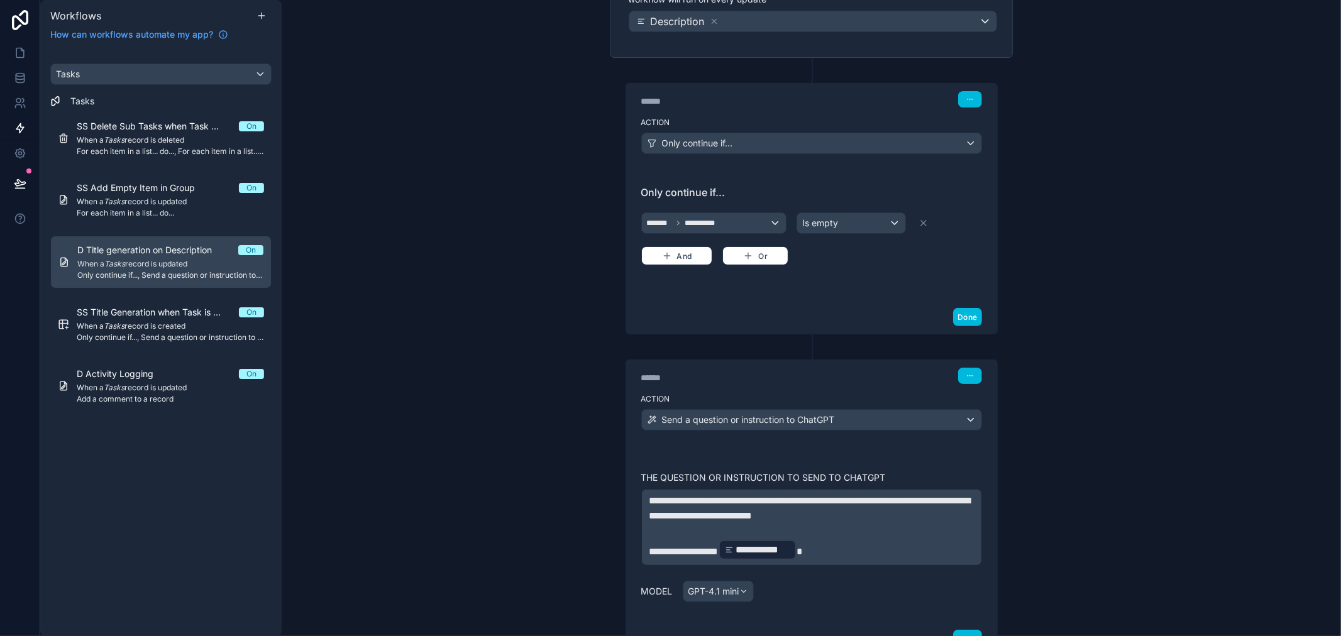
scroll to position [0, 0]
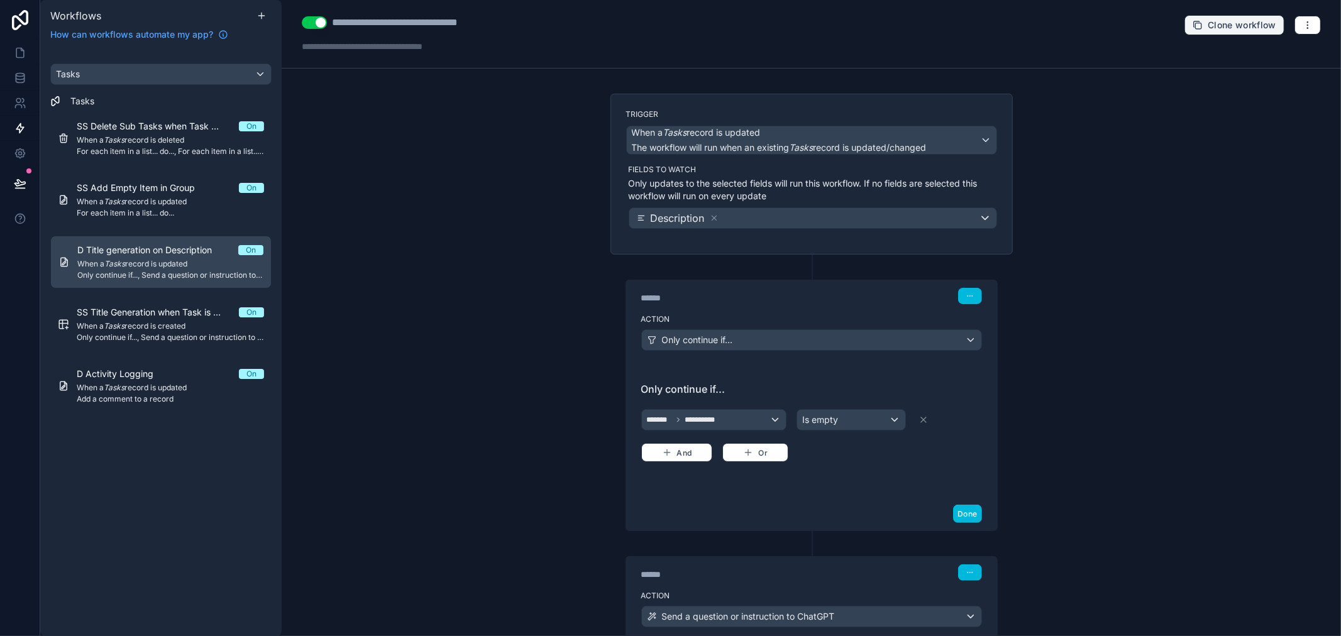
click at [1222, 20] on span "Clone workflow" at bounding box center [1241, 24] width 69 height 11
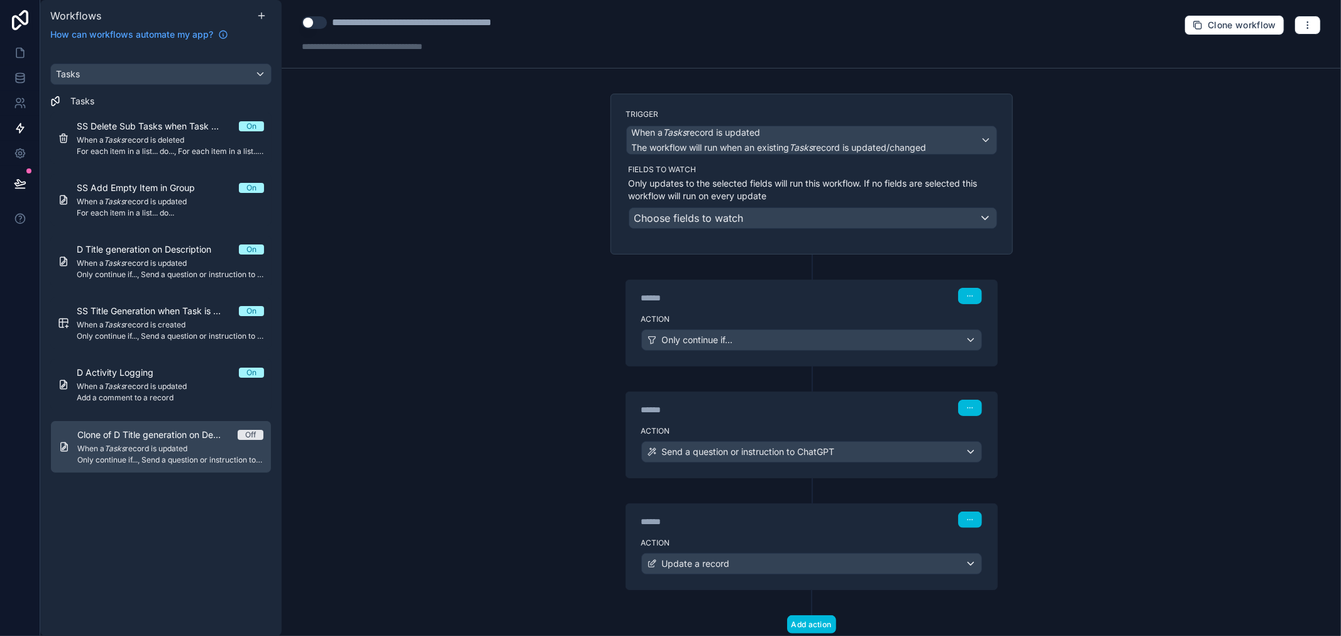
click at [380, 24] on div "**********" at bounding box center [436, 22] width 209 height 15
click at [373, 24] on div "**********" at bounding box center [436, 22] width 209 height 15
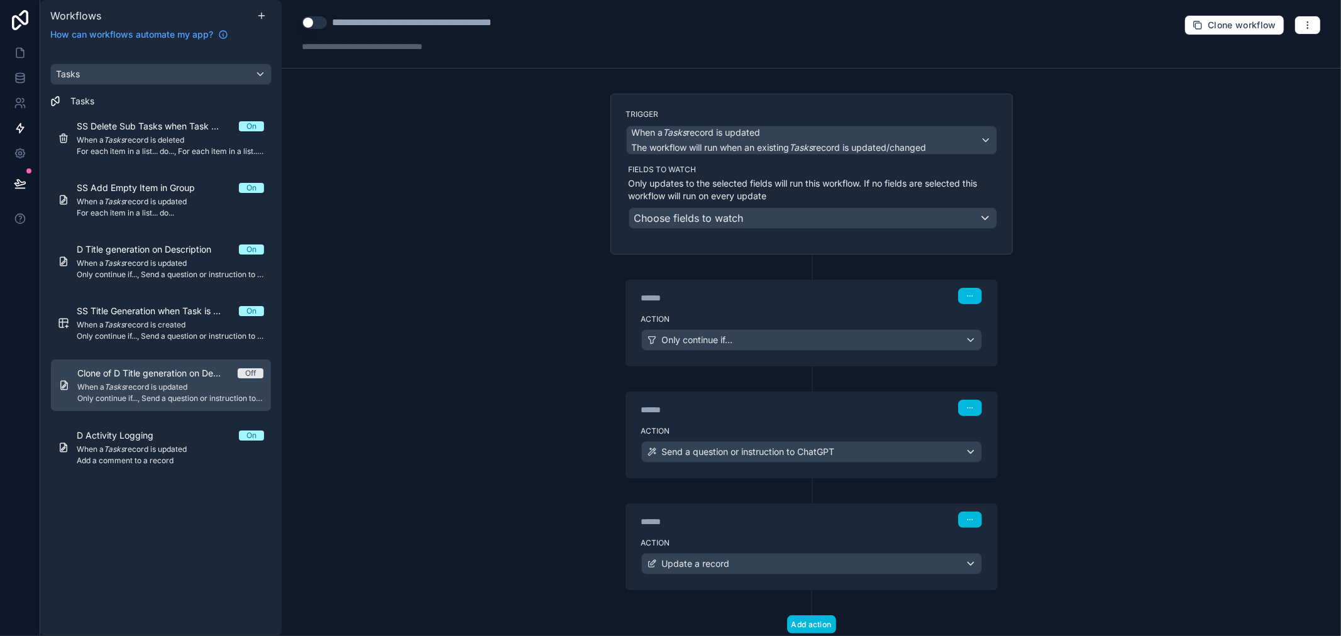
drag, startPoint x: 375, startPoint y: 24, endPoint x: 507, endPoint y: 133, distance: 171.0
click at [378, 26] on div "**********" at bounding box center [436, 22] width 209 height 15
click at [503, 21] on div "**********" at bounding box center [811, 34] width 1059 height 69
drag, startPoint x: 488, startPoint y: 25, endPoint x: 507, endPoint y: 39, distance: 23.4
click at [489, 25] on div "**********" at bounding box center [415, 22] width 167 height 15
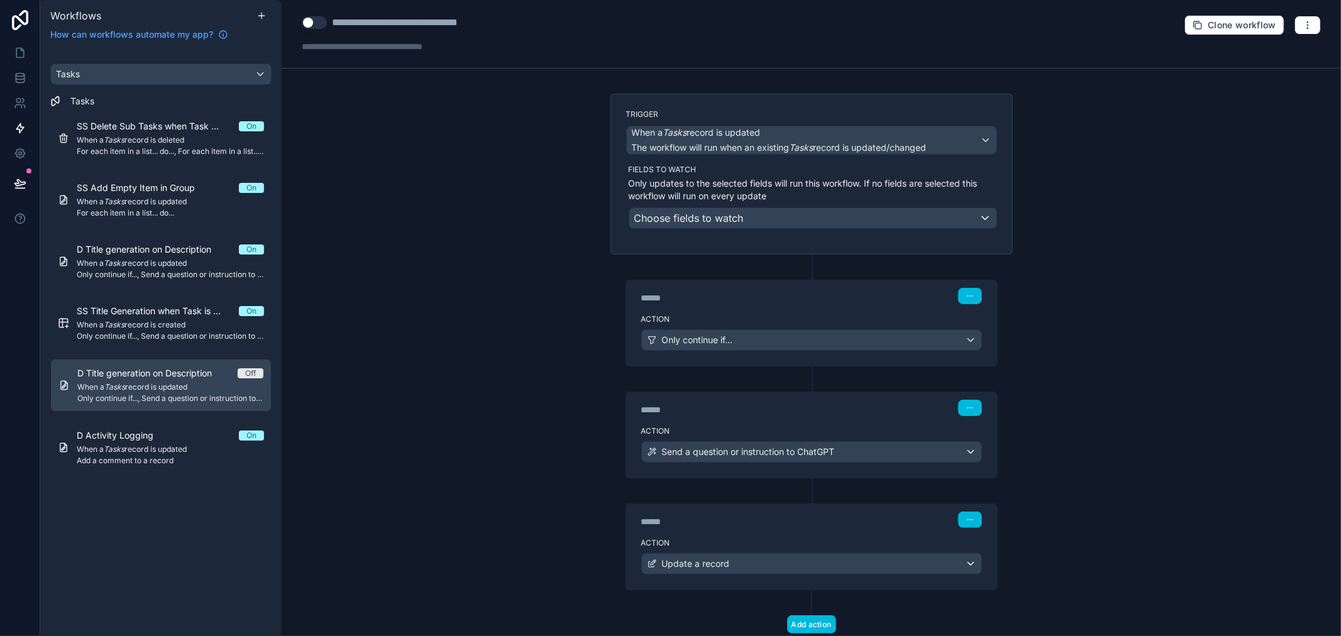
type div "**********"
click at [337, 27] on div "**********" at bounding box center [455, 22] width 246 height 15
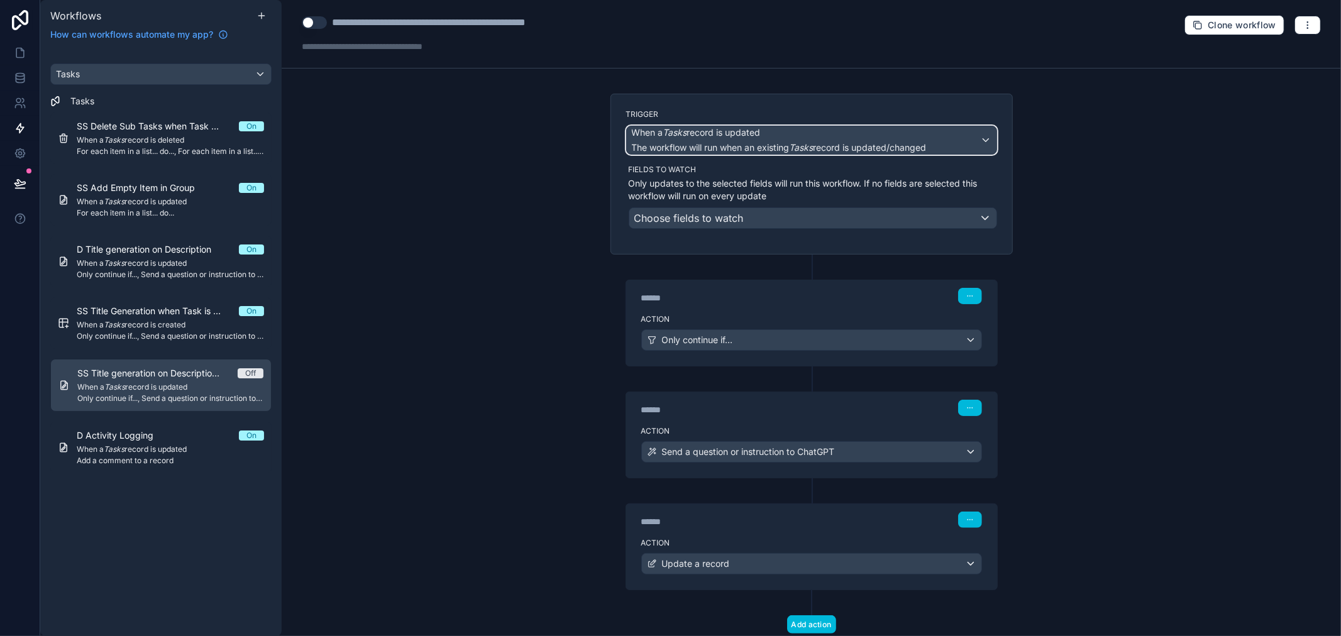
click at [771, 142] on span "The workflow will run when an existing Tasks record is updated/changed" at bounding box center [779, 147] width 295 height 11
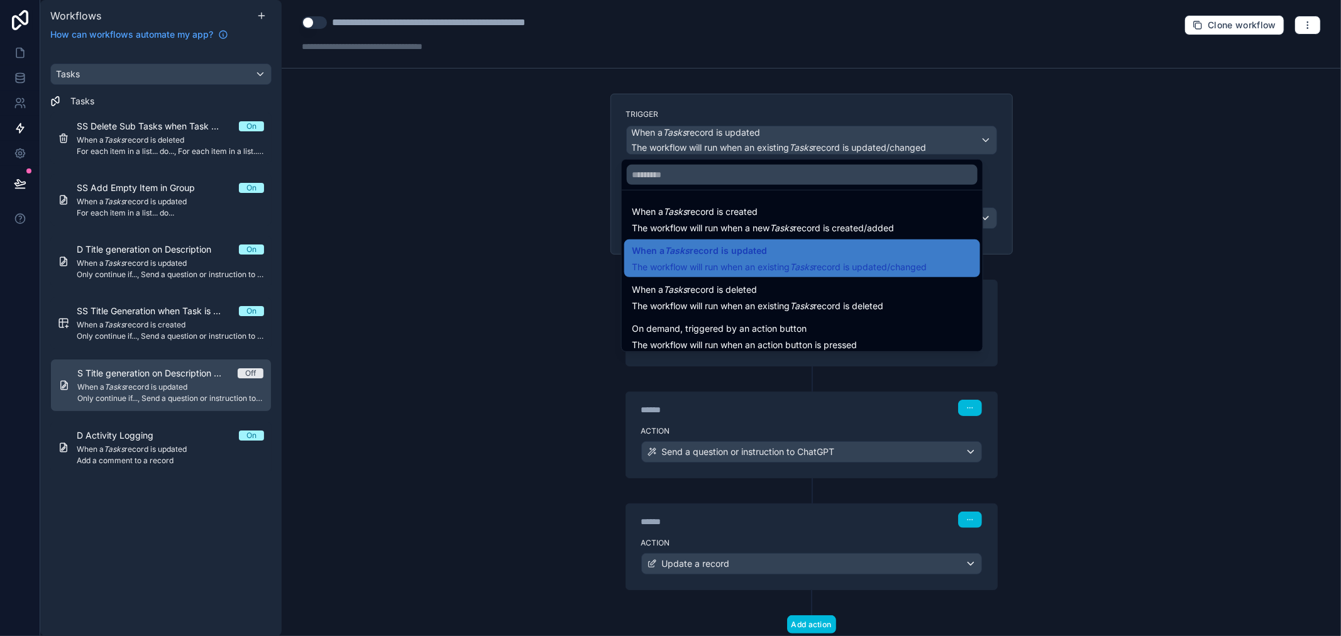
click at [1292, 24] on div at bounding box center [670, 318] width 1341 height 636
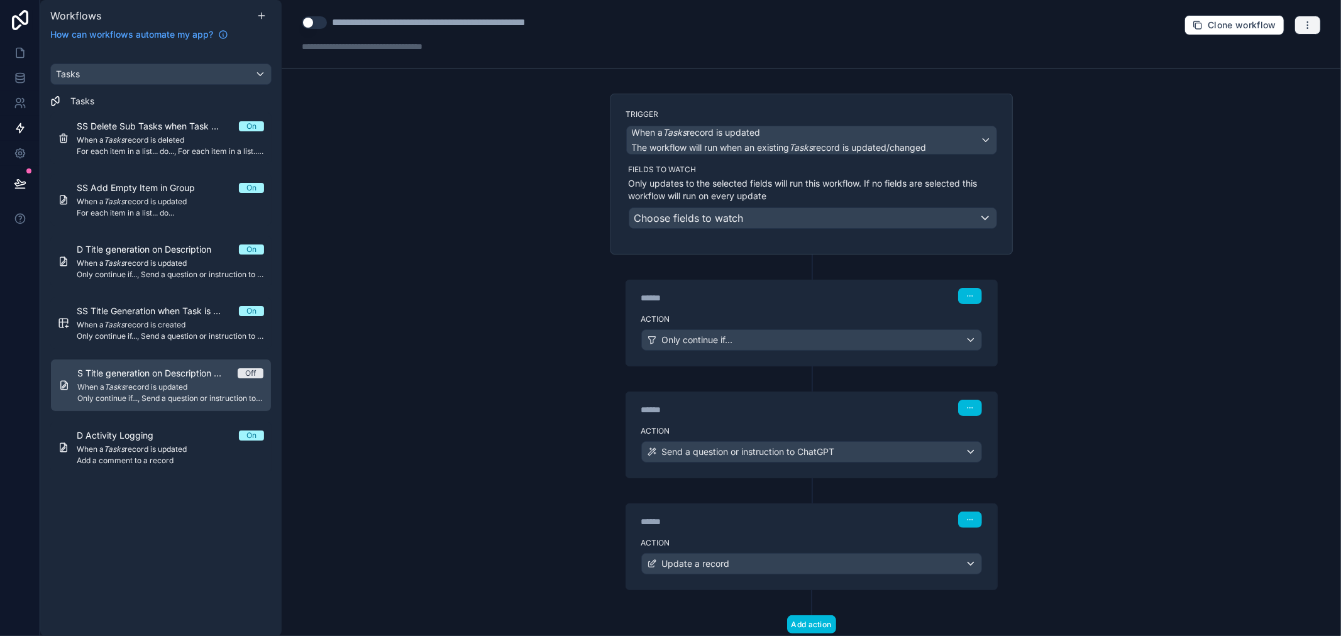
click at [1295, 30] on button "button" at bounding box center [1307, 25] width 26 height 19
click at [1277, 93] on span "Delete workflow" at bounding box center [1264, 95] width 60 height 10
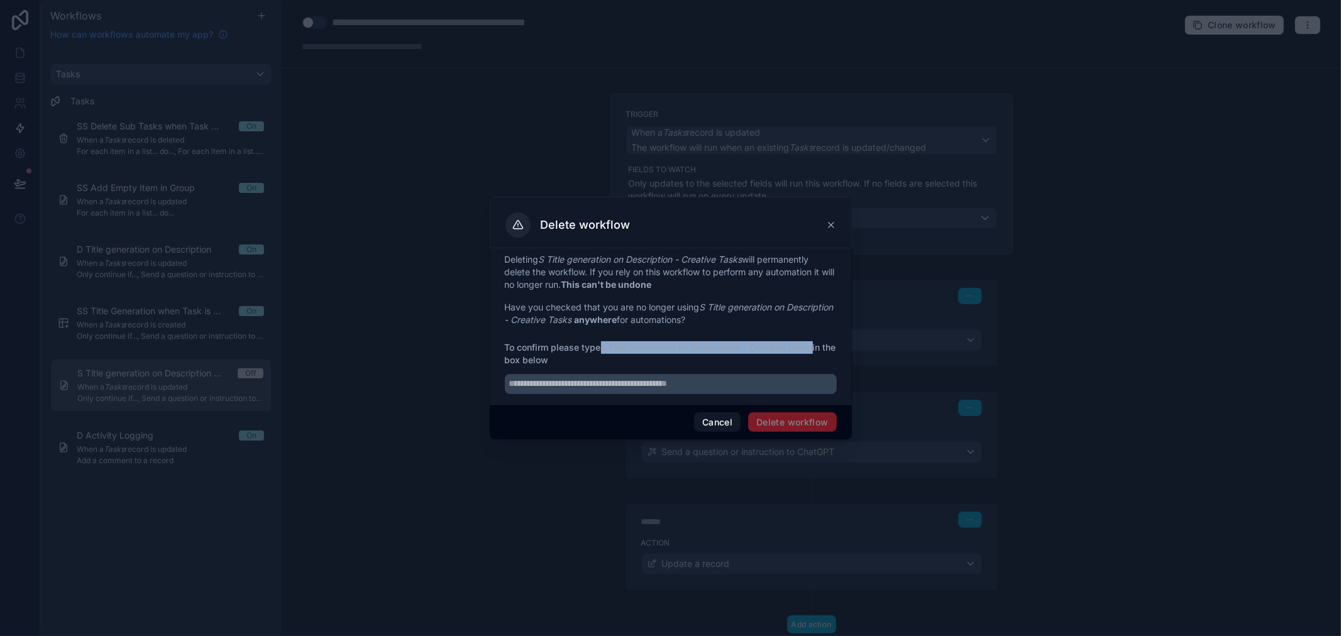
drag, startPoint x: 605, startPoint y: 348, endPoint x: 815, endPoint y: 347, distance: 209.9
click at [815, 347] on span "To confirm please type S Title generation on Description - Creative Tasks in th…" at bounding box center [671, 353] width 332 height 25
copy strong "S Title generation on Description - Creative Tasks"
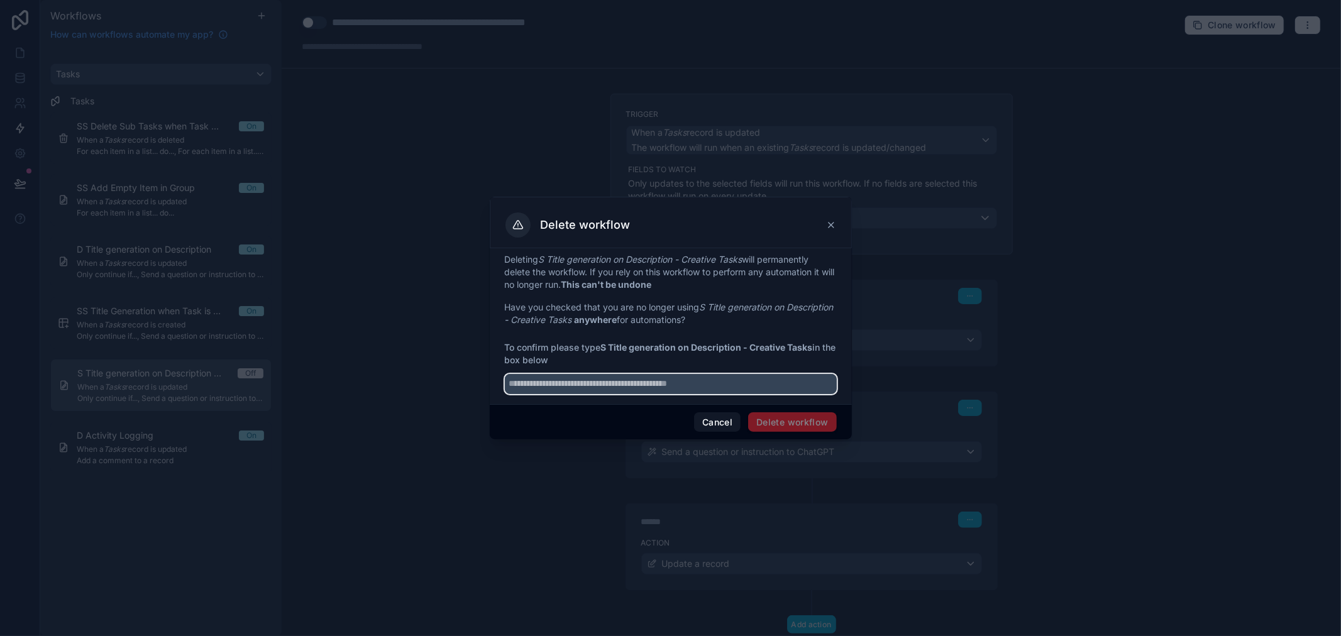
click at [776, 383] on input "text" at bounding box center [671, 384] width 332 height 20
paste input "**********"
type input "**********"
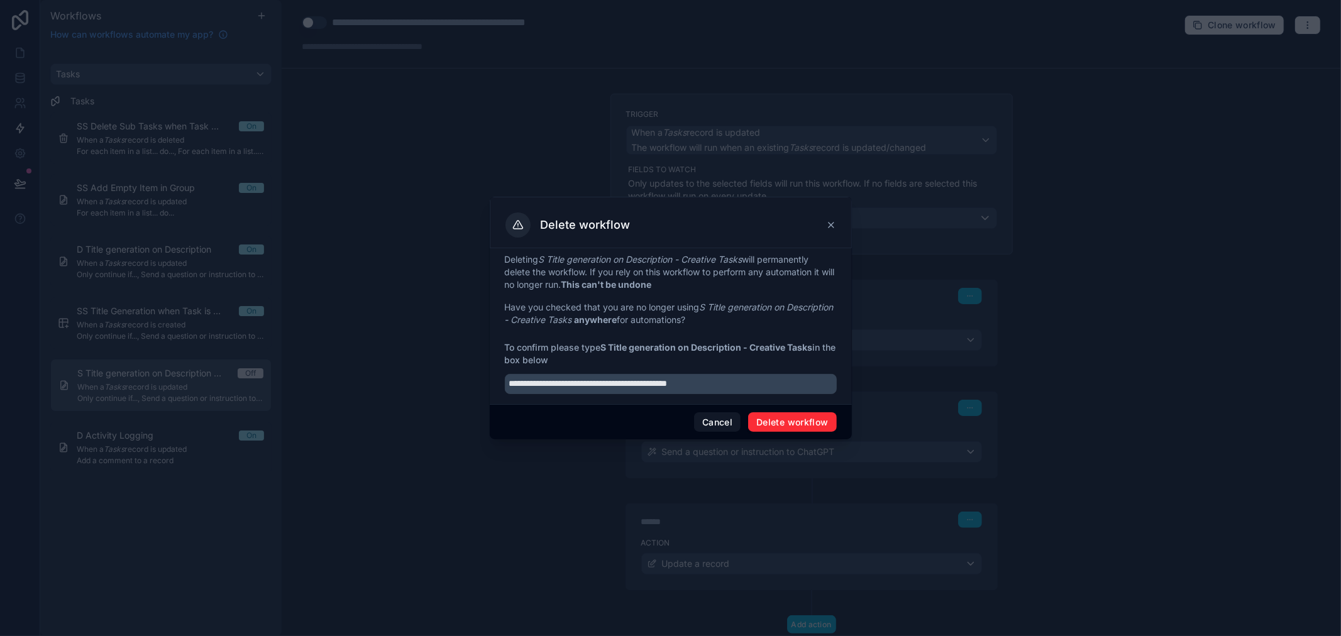
click at [792, 413] on button "Delete workflow" at bounding box center [792, 422] width 88 height 20
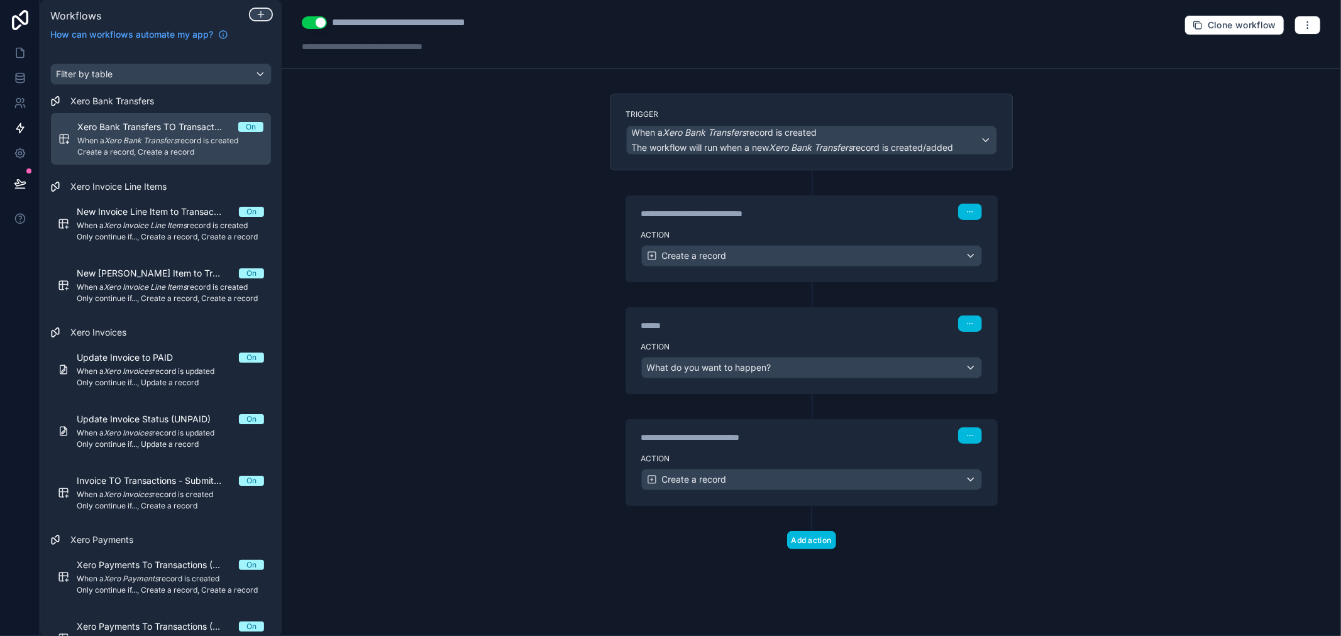
click at [266, 11] on div at bounding box center [261, 14] width 20 height 10
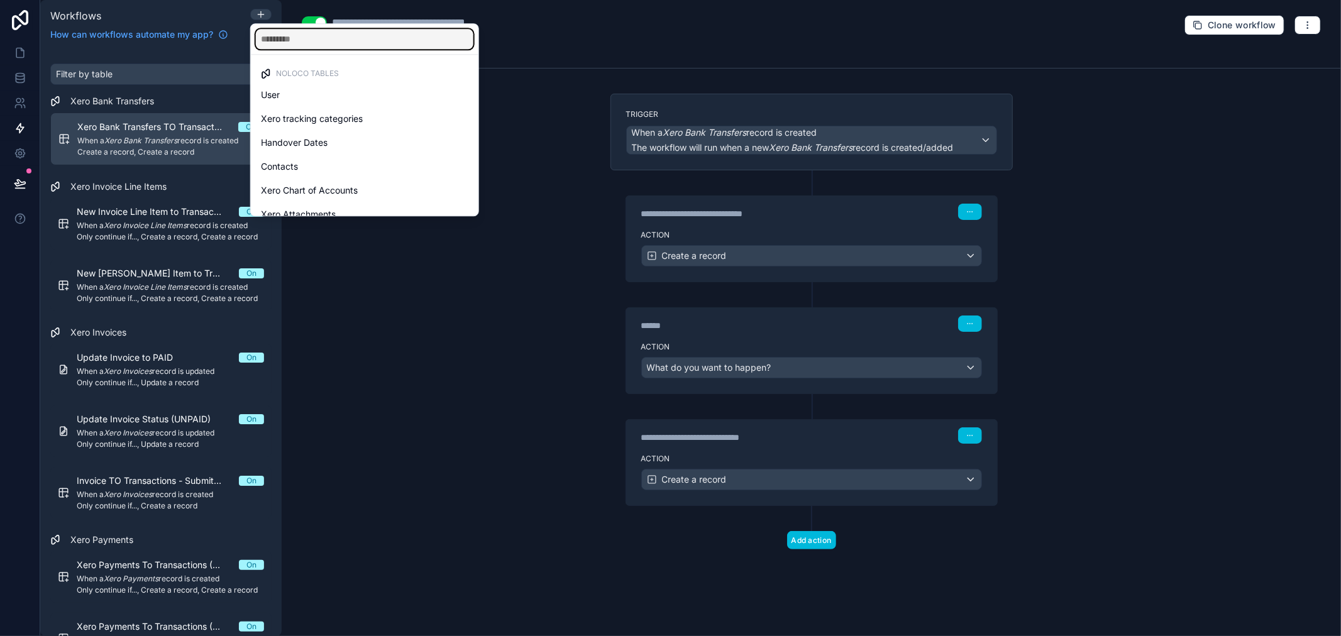
click at [293, 48] on input "text" at bounding box center [364, 39] width 217 height 20
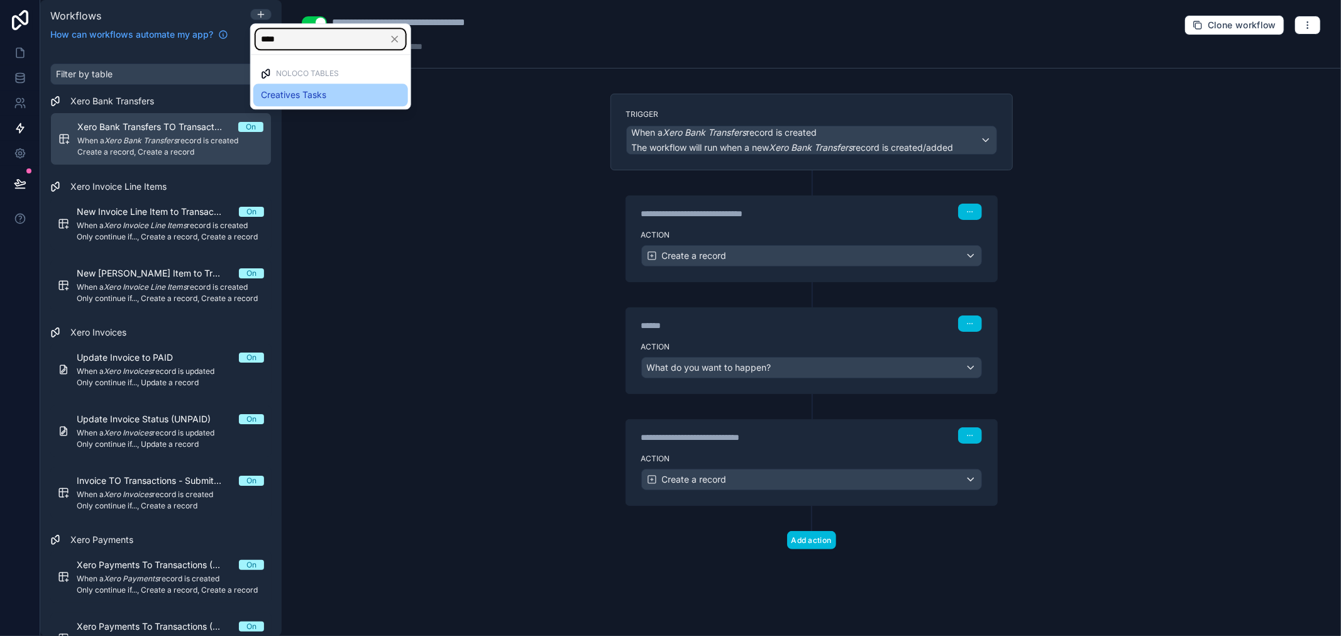
type input "****"
click at [324, 97] on span "Creatives Tasks" at bounding box center [293, 94] width 65 height 15
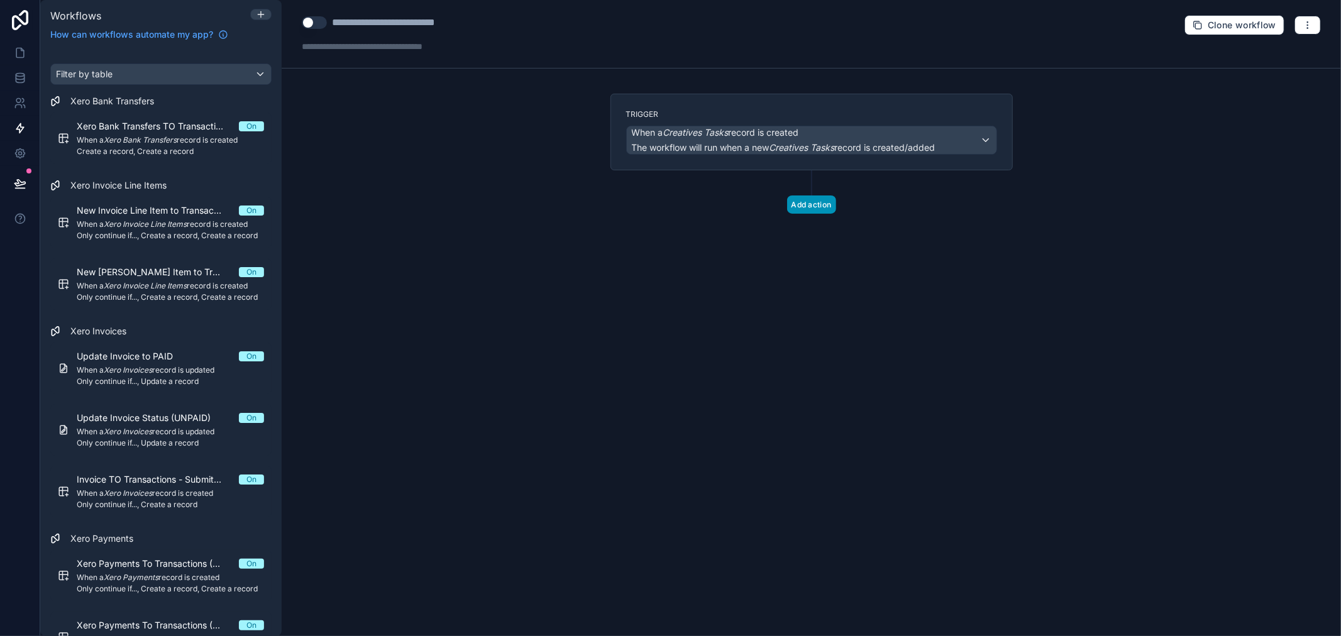
click at [828, 196] on div "Add action" at bounding box center [811, 191] width 402 height 43
click at [828, 198] on button "Add action" at bounding box center [811, 204] width 49 height 18
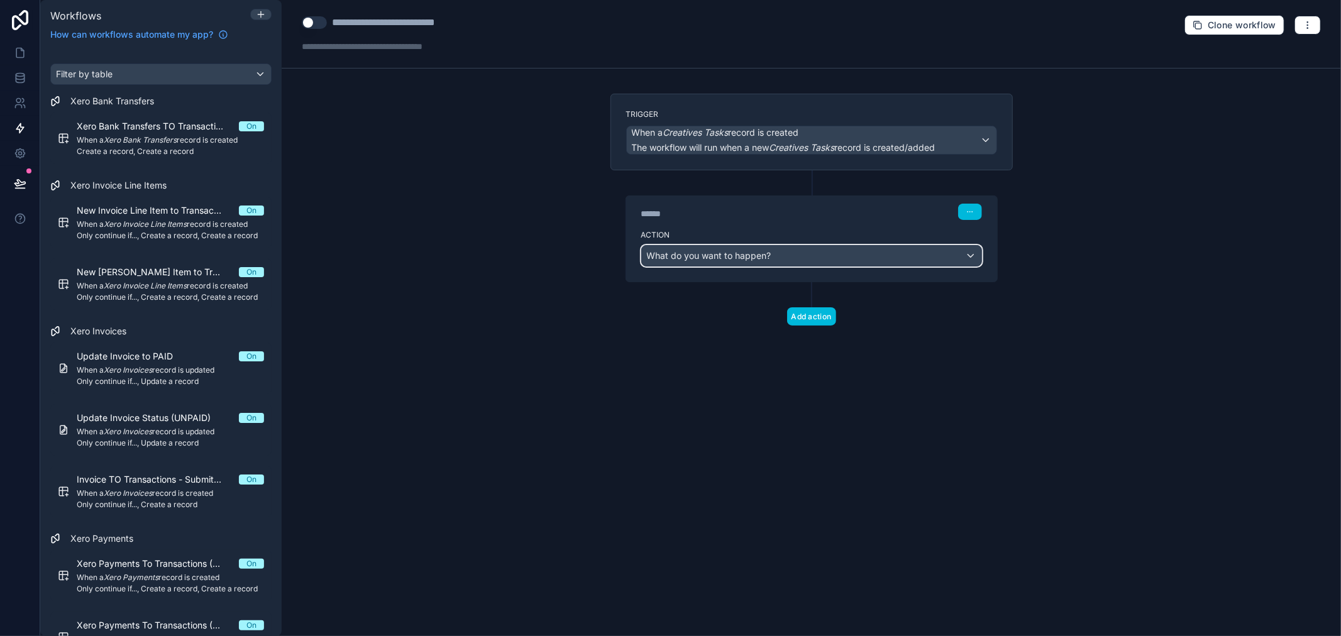
click at [737, 262] on span "What do you want to happen?" at bounding box center [709, 256] width 124 height 13
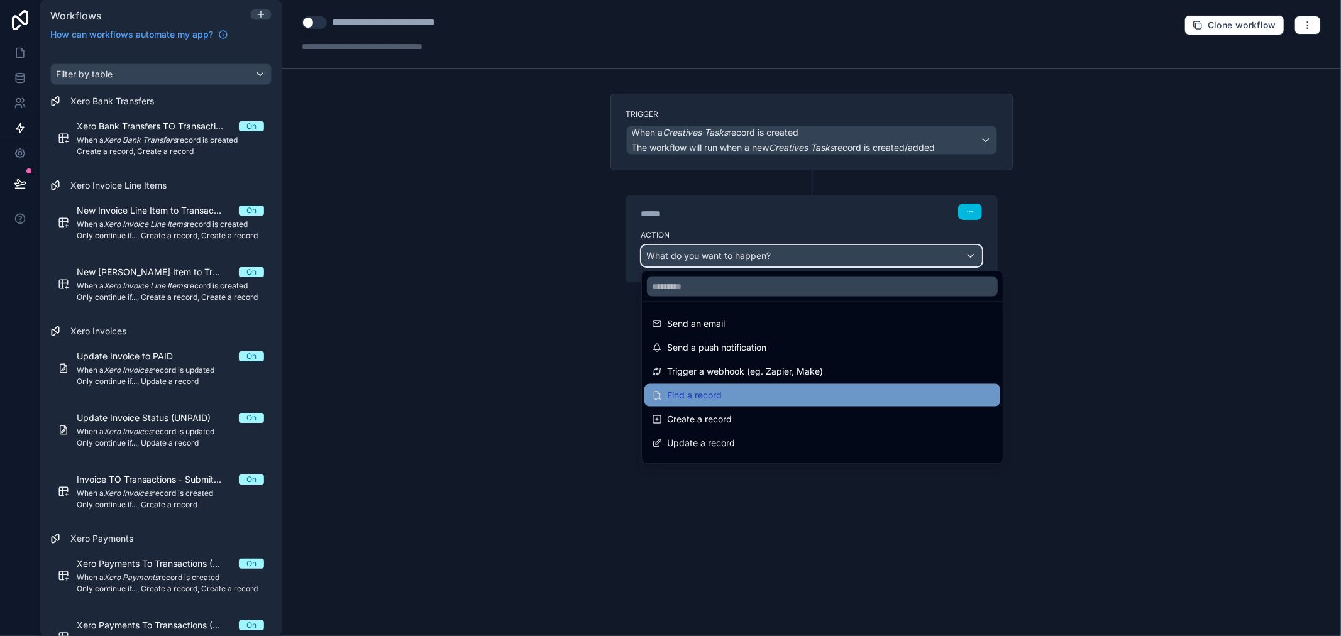
scroll to position [140, 0]
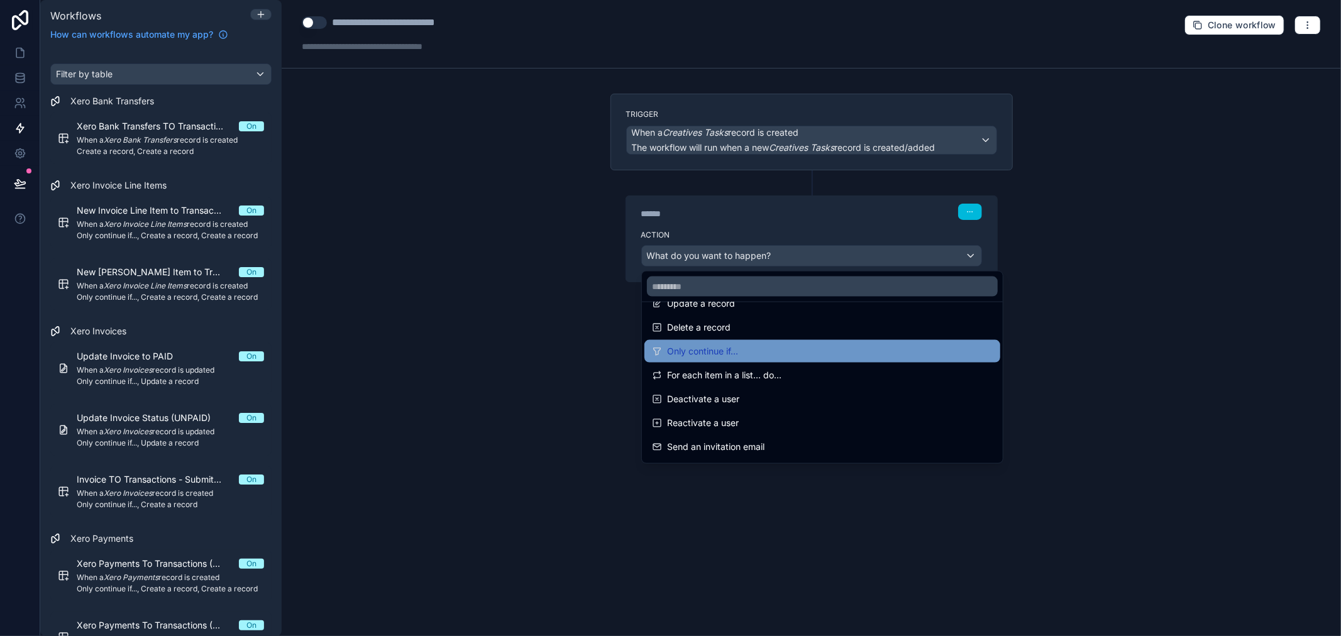
click at [734, 354] on span "Only continue if..." at bounding box center [702, 351] width 71 height 15
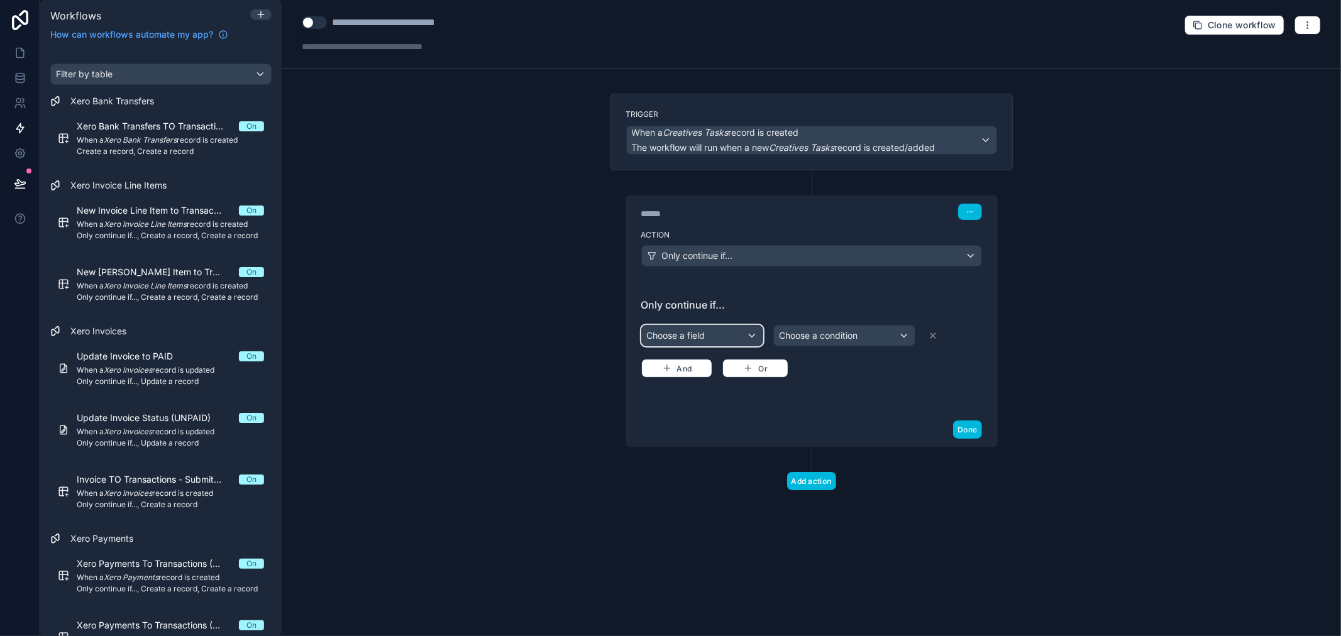
click at [736, 334] on div "Choose a field" at bounding box center [702, 336] width 121 height 20
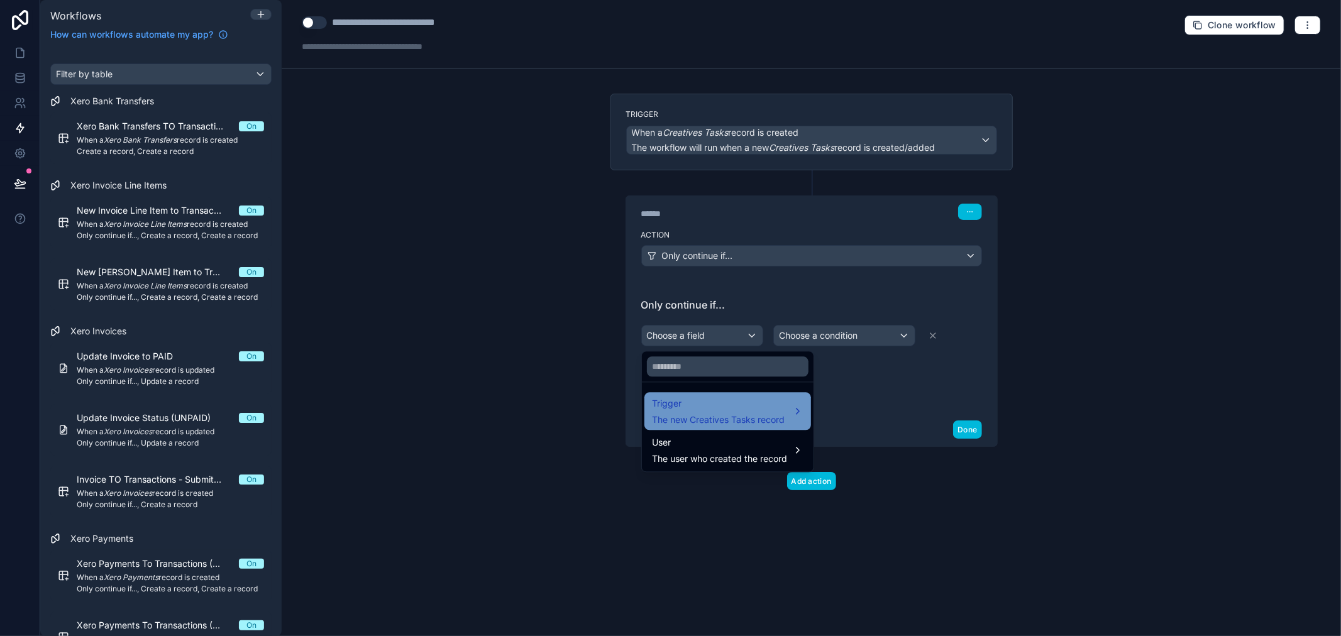
click at [725, 400] on span "Trigger" at bounding box center [718, 403] width 133 height 15
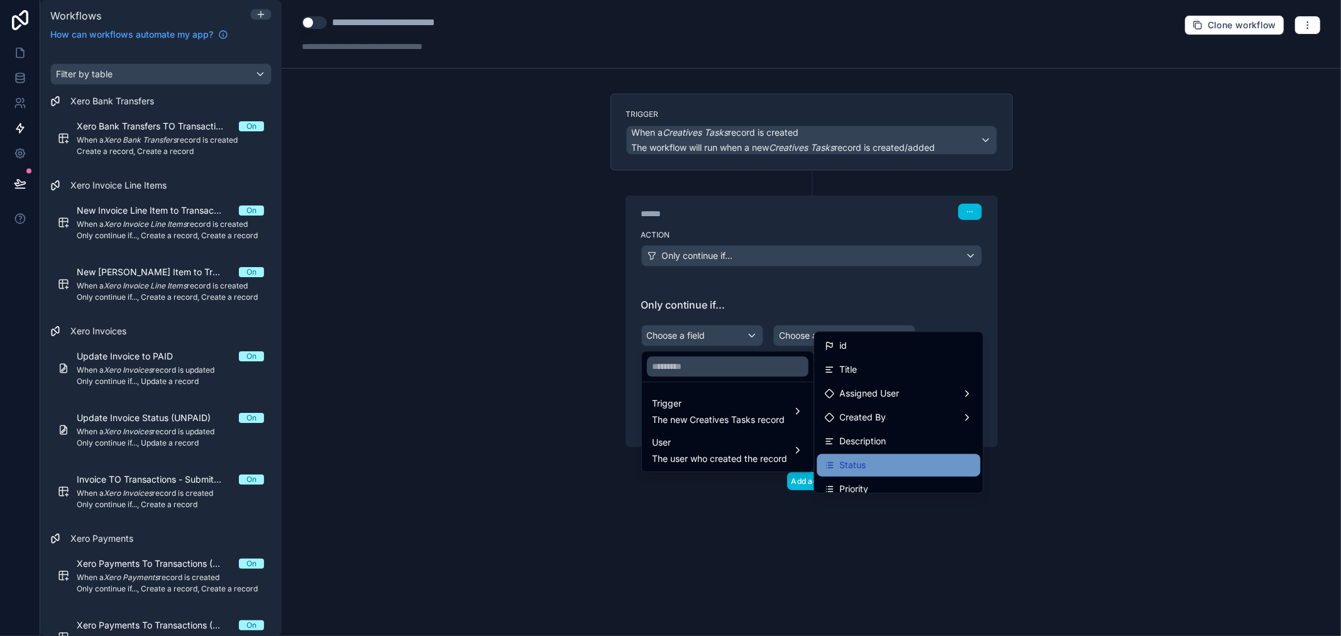
scroll to position [201, 0]
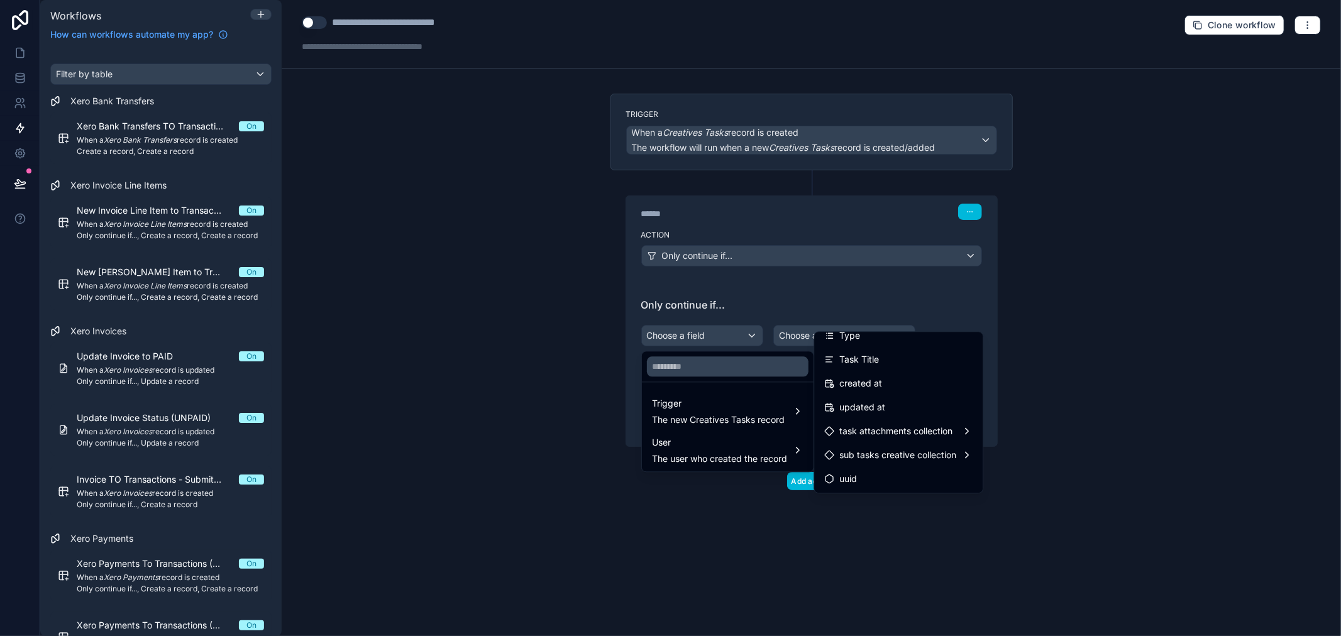
click at [454, 187] on div at bounding box center [670, 318] width 1341 height 636
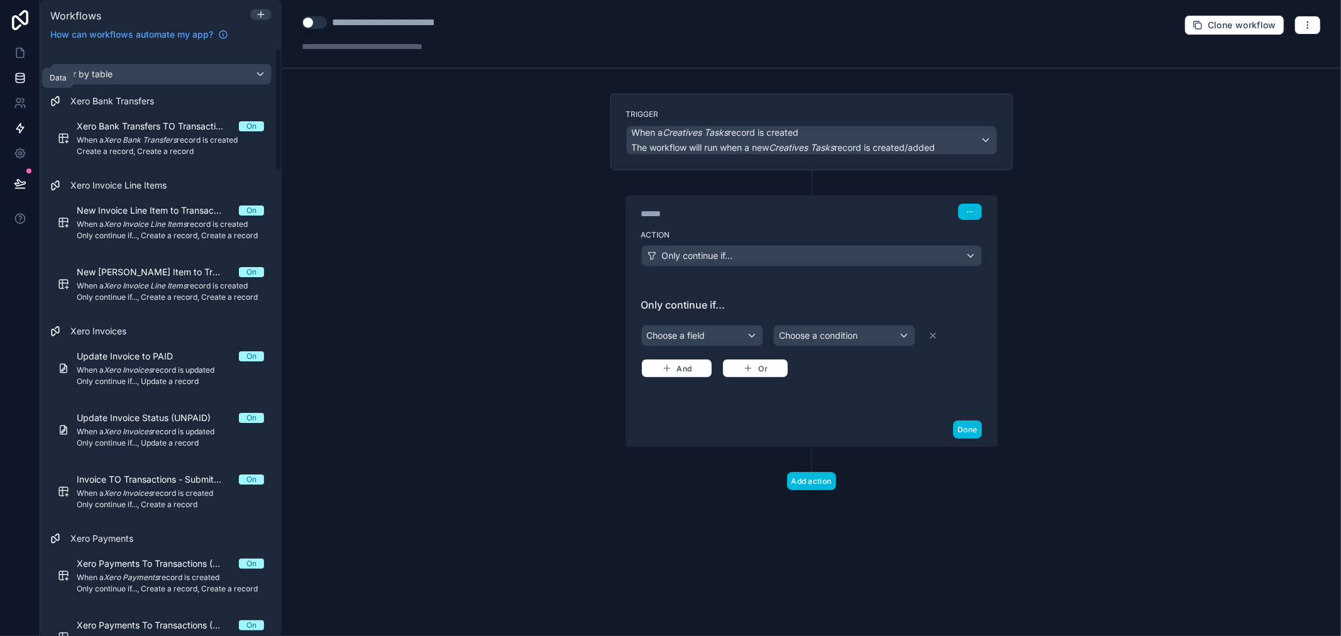
click at [22, 82] on icon at bounding box center [20, 80] width 8 height 5
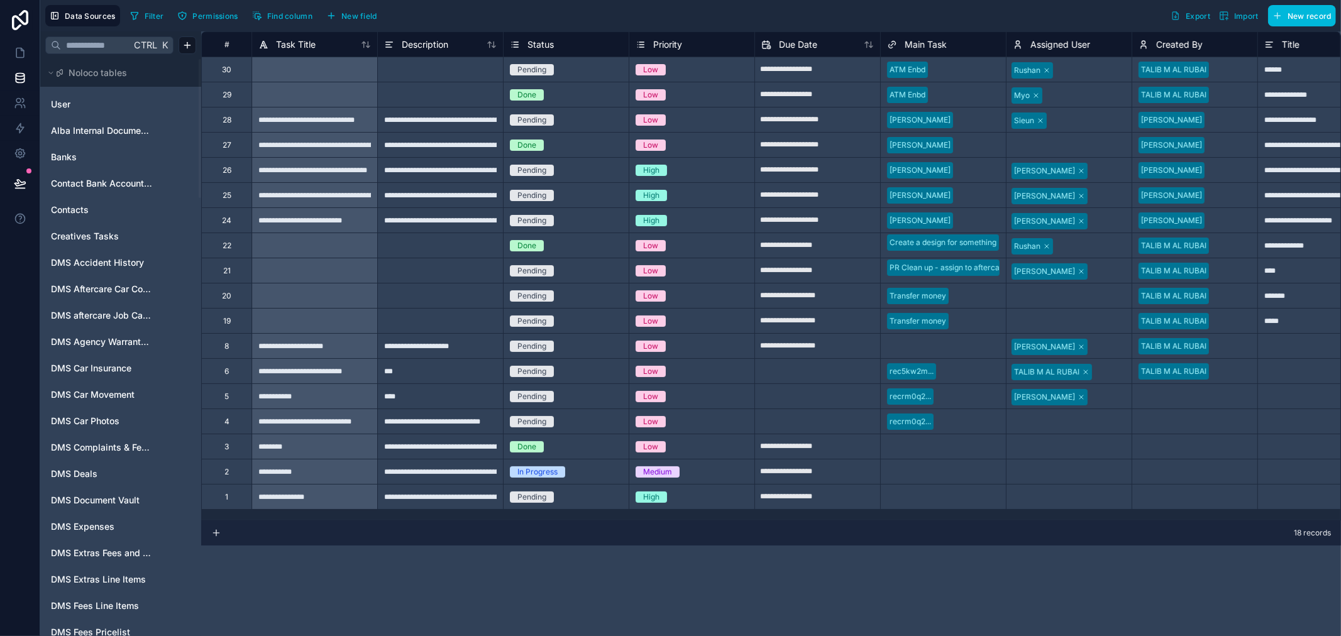
click at [111, 47] on input "text" at bounding box center [96, 45] width 70 height 23
click at [108, 40] on input "***" at bounding box center [96, 45] width 70 height 23
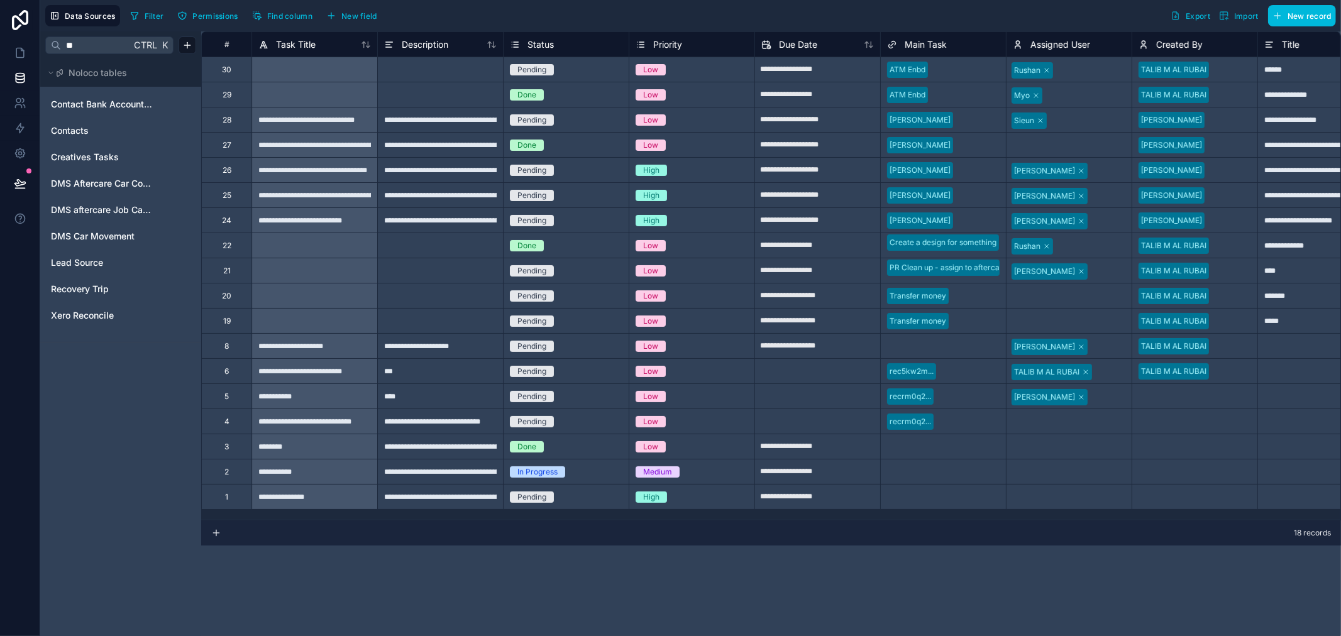
click at [108, 40] on input "**" at bounding box center [96, 45] width 70 height 23
type input "****"
click at [118, 96] on div "Creatives Tasks" at bounding box center [120, 104] width 151 height 20
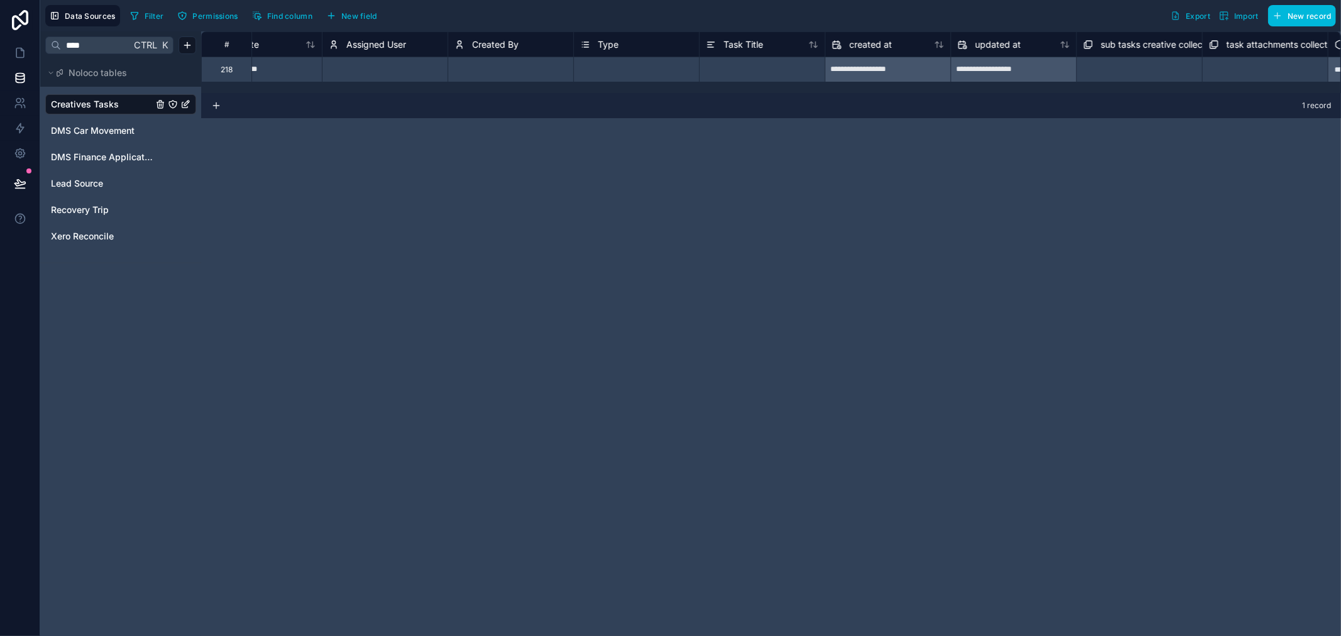
scroll to position [0, 671]
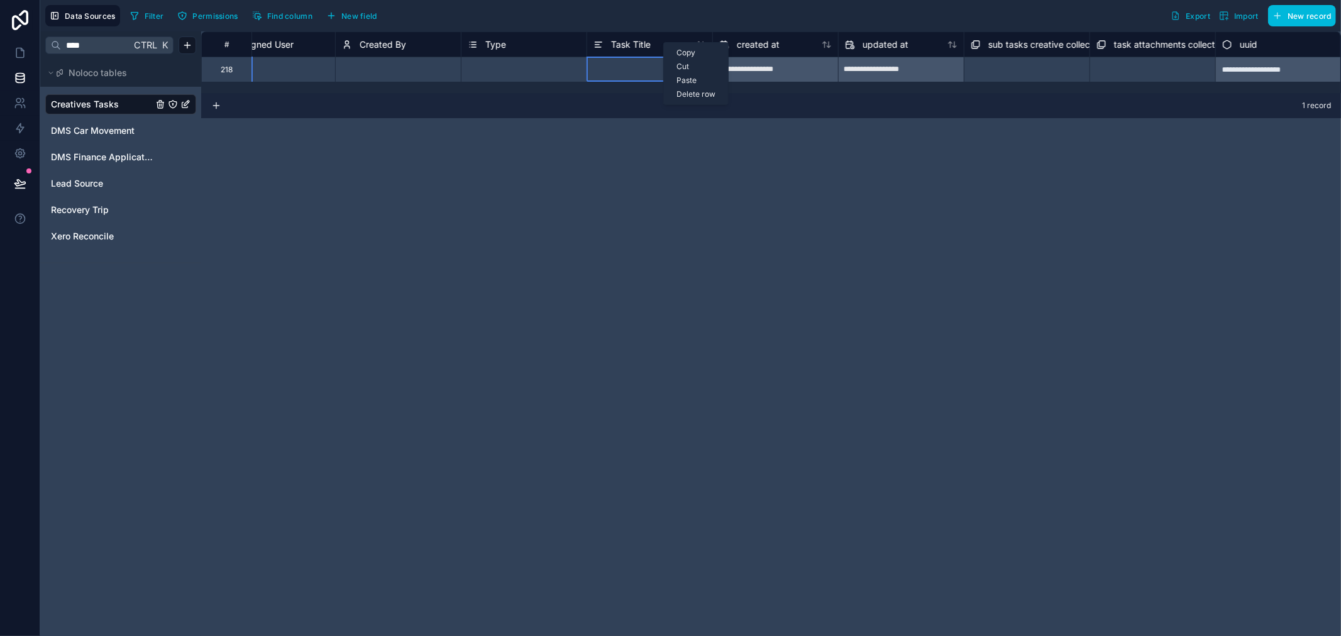
drag, startPoint x: 663, startPoint y: 42, endPoint x: 631, endPoint y: 38, distance: 32.4
click at [631, 38] on span "Task Title" at bounding box center [631, 44] width 40 height 13
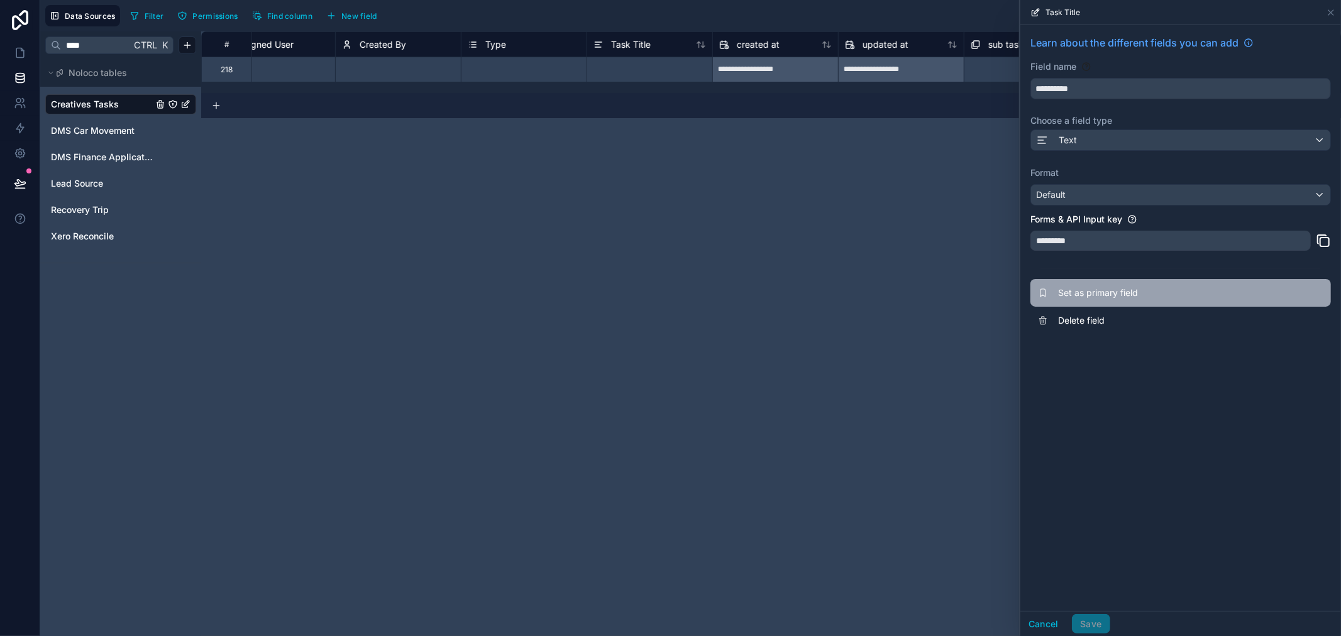
click at [1174, 292] on span "Set as primary field" at bounding box center [1148, 293] width 181 height 13
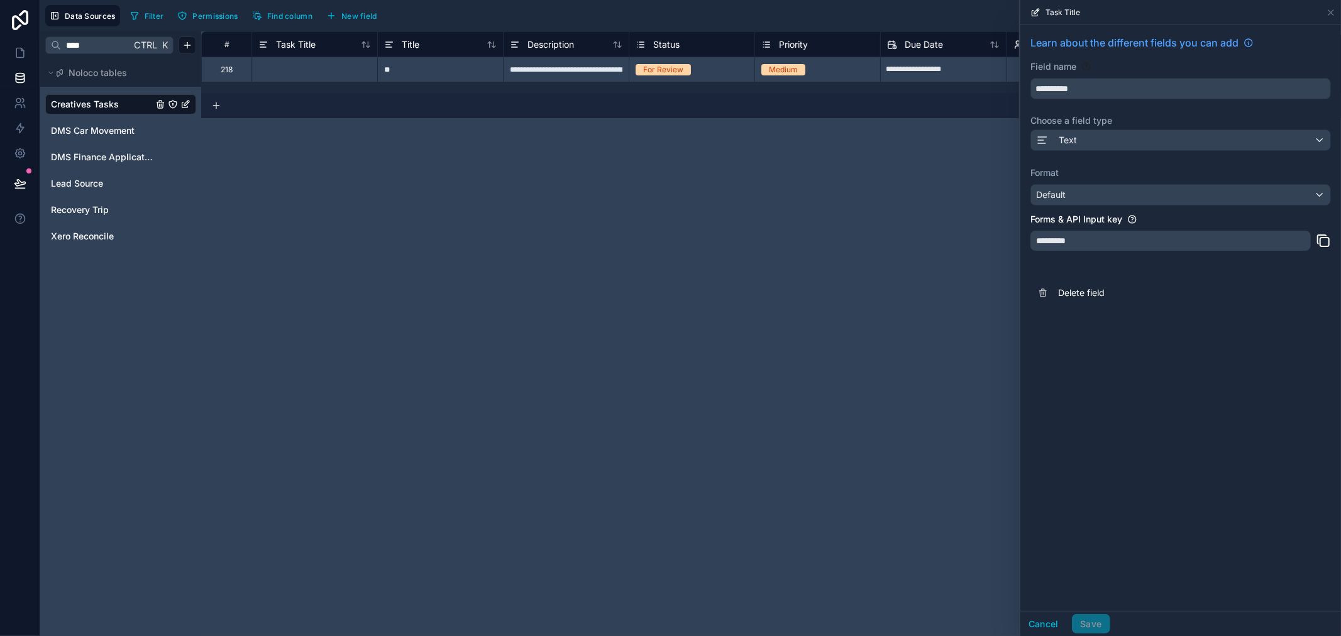
click at [415, 44] on span "Title" at bounding box center [411, 44] width 18 height 13
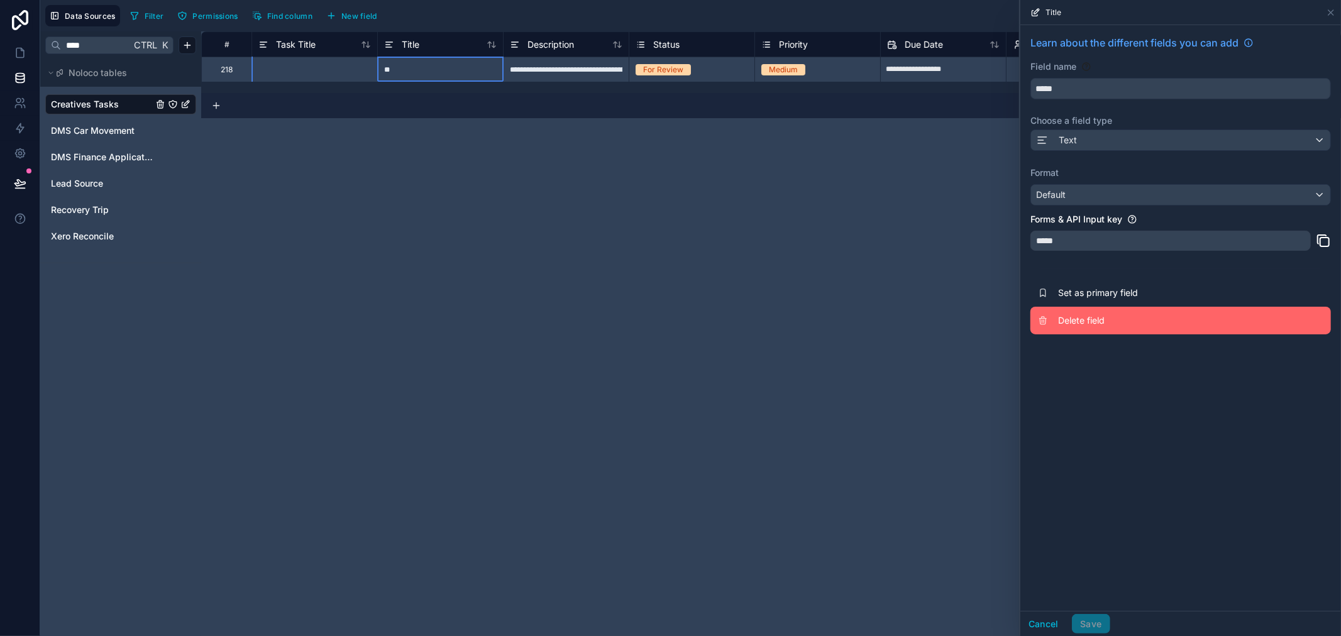
click at [1109, 325] on span "Delete field" at bounding box center [1148, 320] width 181 height 13
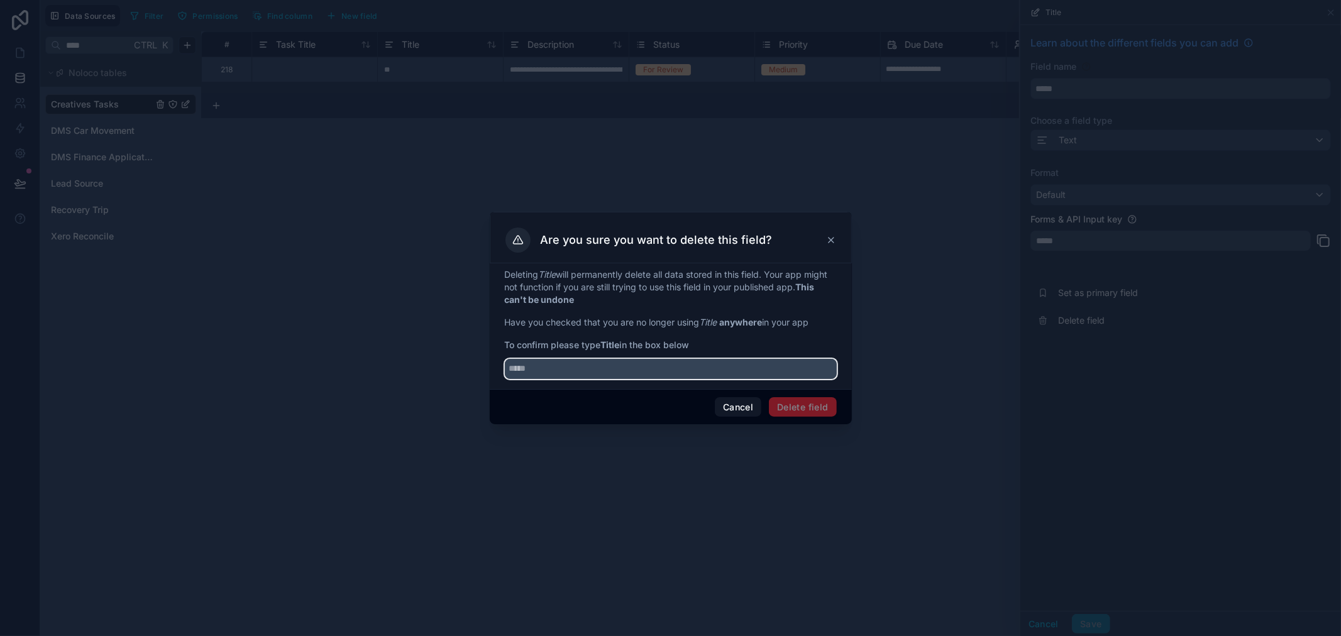
click at [758, 373] on input "text" at bounding box center [671, 369] width 332 height 20
type input "*****"
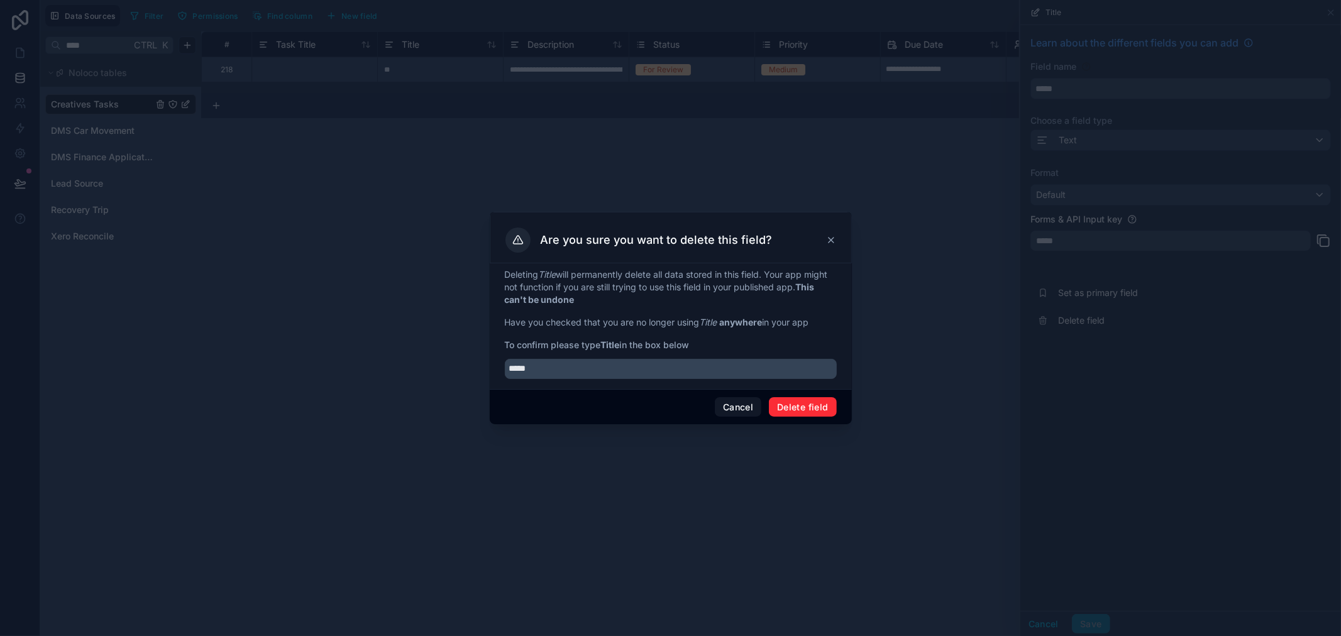
click at [807, 409] on button "Delete field" at bounding box center [802, 407] width 67 height 20
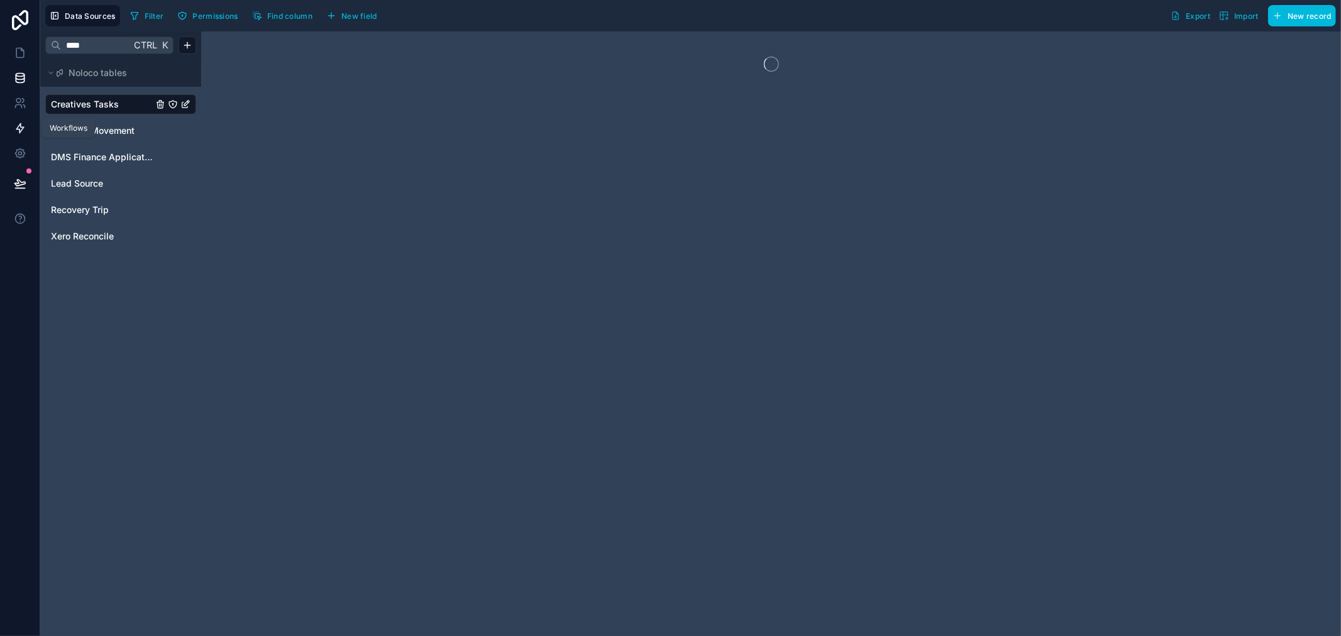
click at [24, 126] on icon at bounding box center [20, 128] width 13 height 13
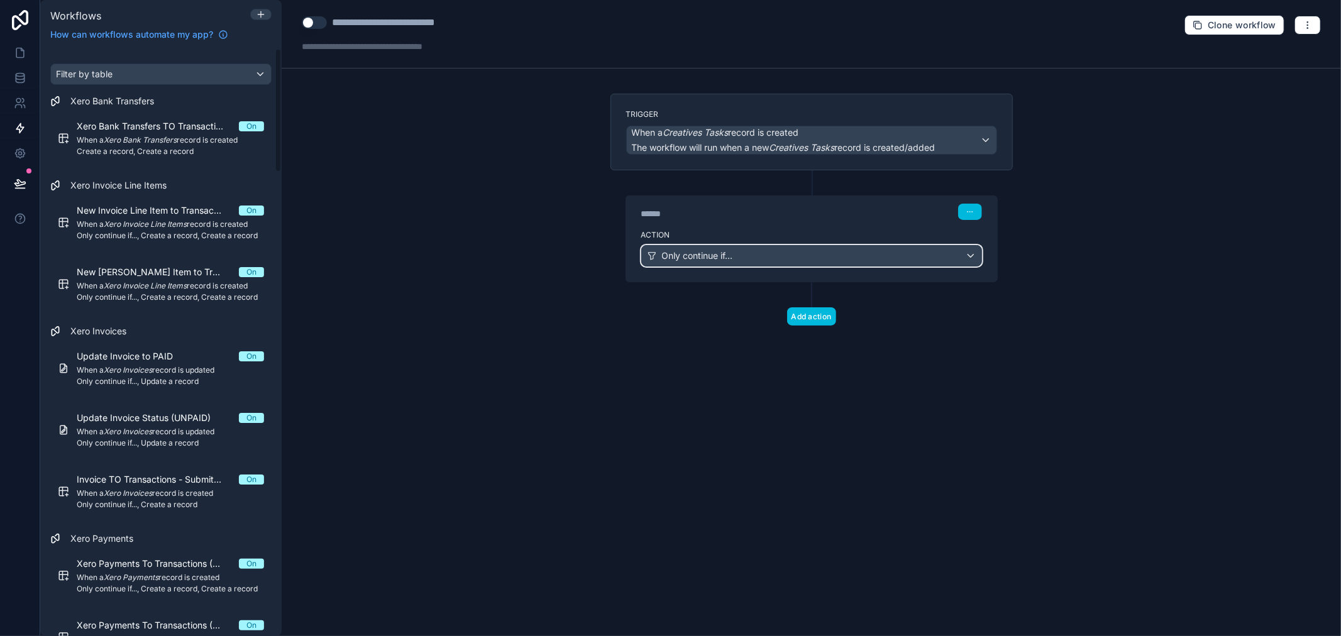
click at [772, 253] on div "Only continue if..." at bounding box center [811, 256] width 339 height 20
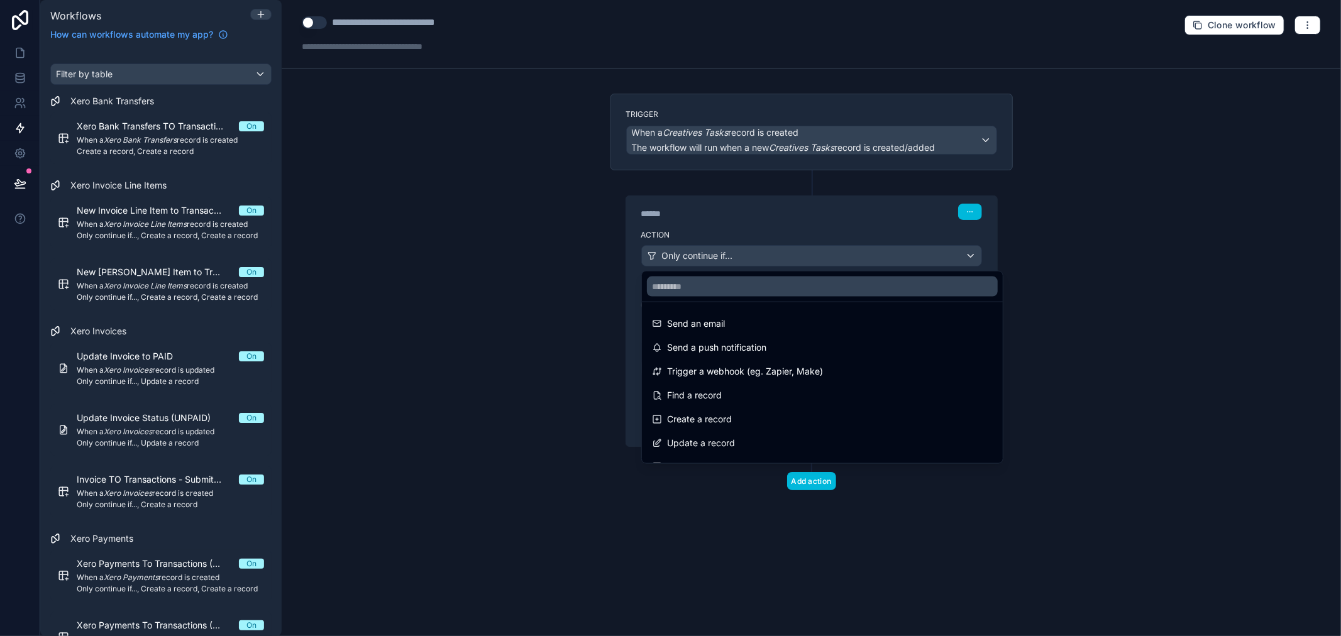
click at [783, 228] on div at bounding box center [670, 318] width 1341 height 636
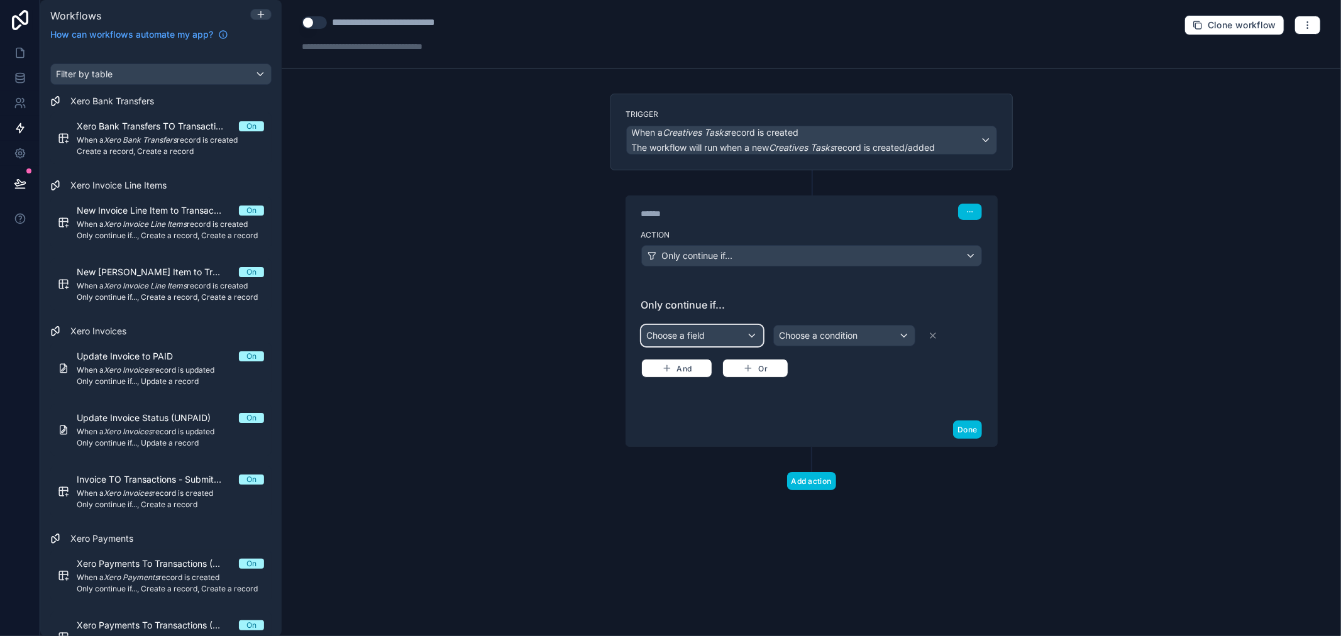
click at [740, 343] on div "Choose a field" at bounding box center [702, 336] width 121 height 20
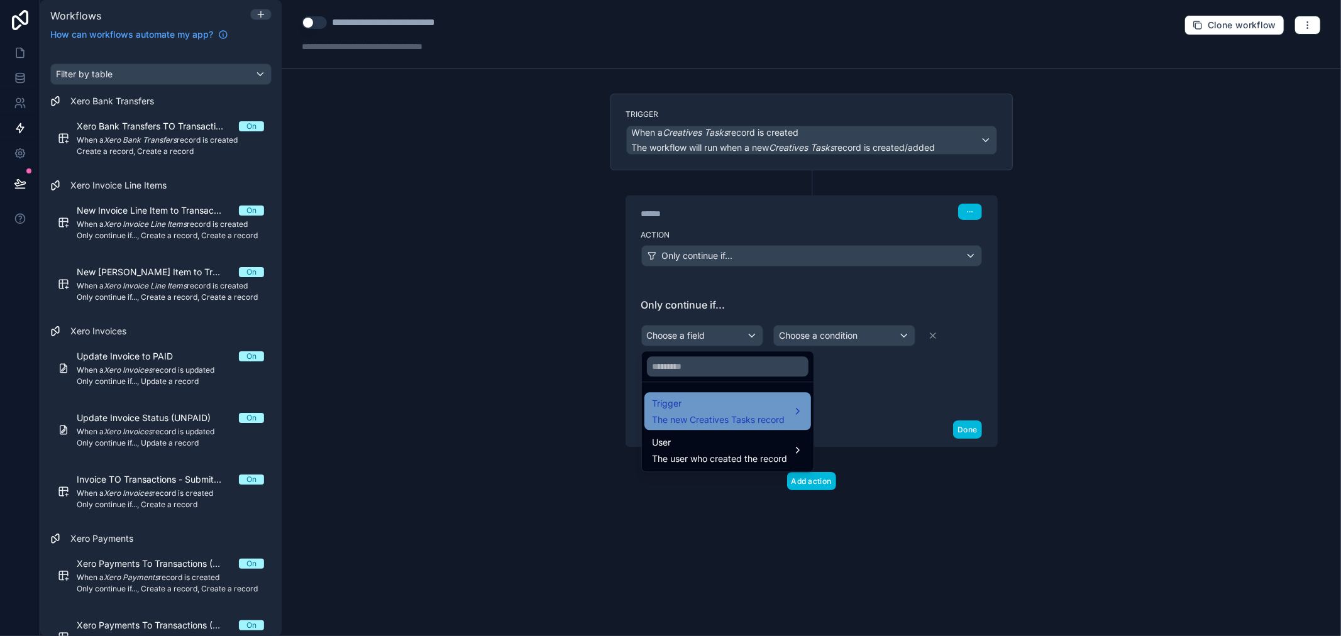
click at [745, 419] on span "The new Creatives Tasks record" at bounding box center [718, 420] width 133 height 13
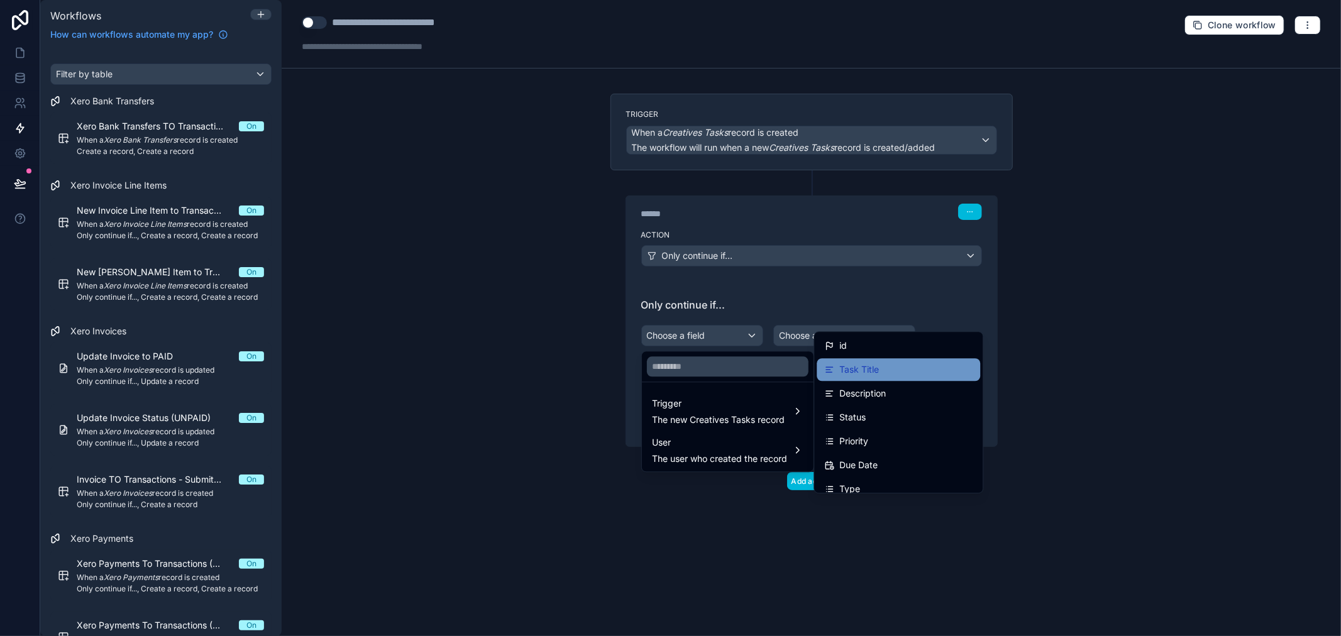
click at [887, 375] on div "Task Title" at bounding box center [898, 369] width 148 height 15
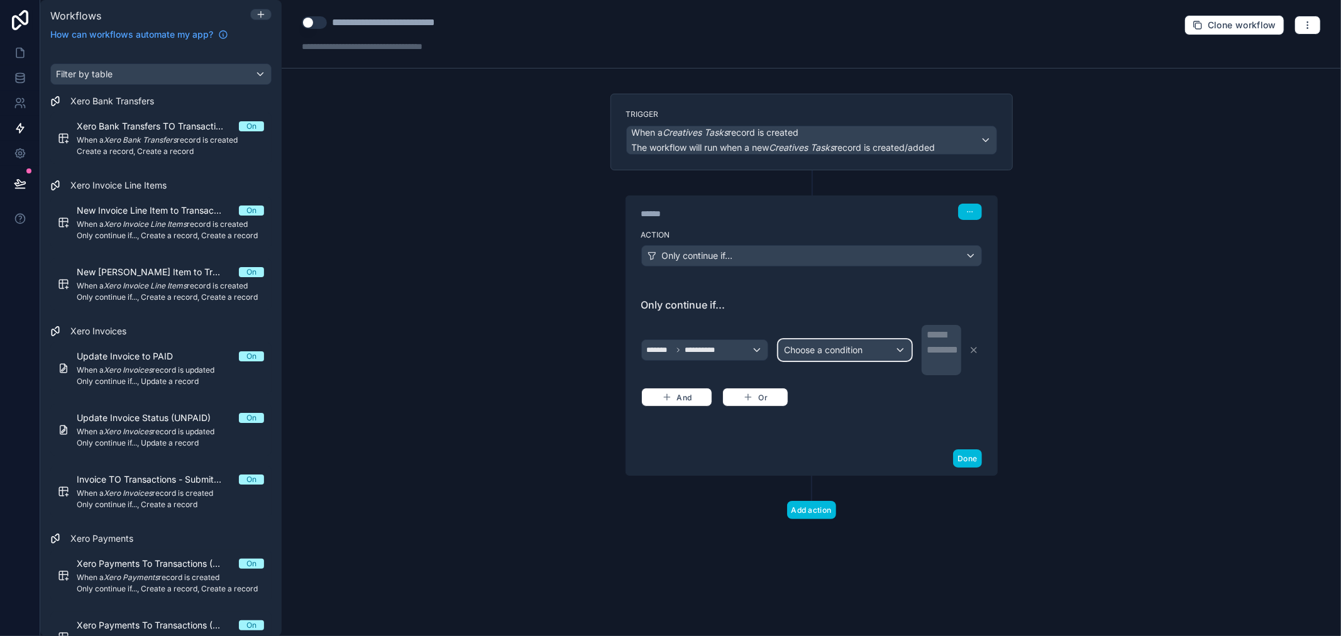
click at [840, 350] on span "Choose a condition" at bounding box center [823, 349] width 79 height 11
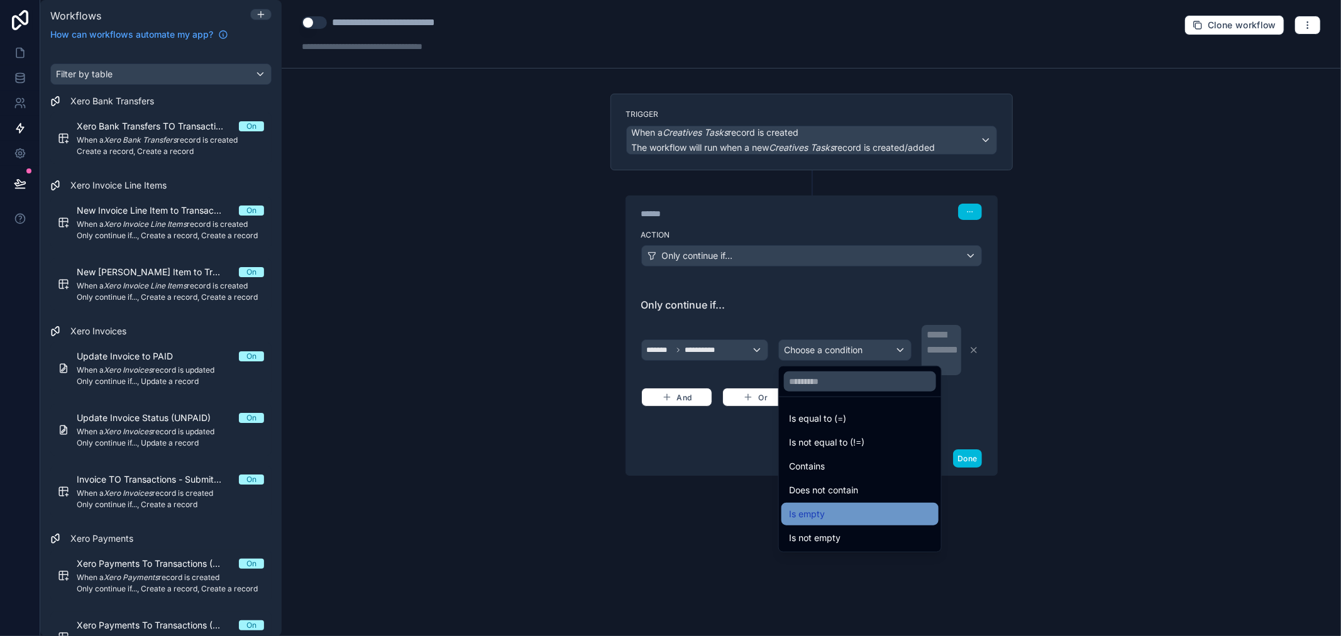
click at [825, 512] on div "Is empty" at bounding box center [860, 514] width 142 height 15
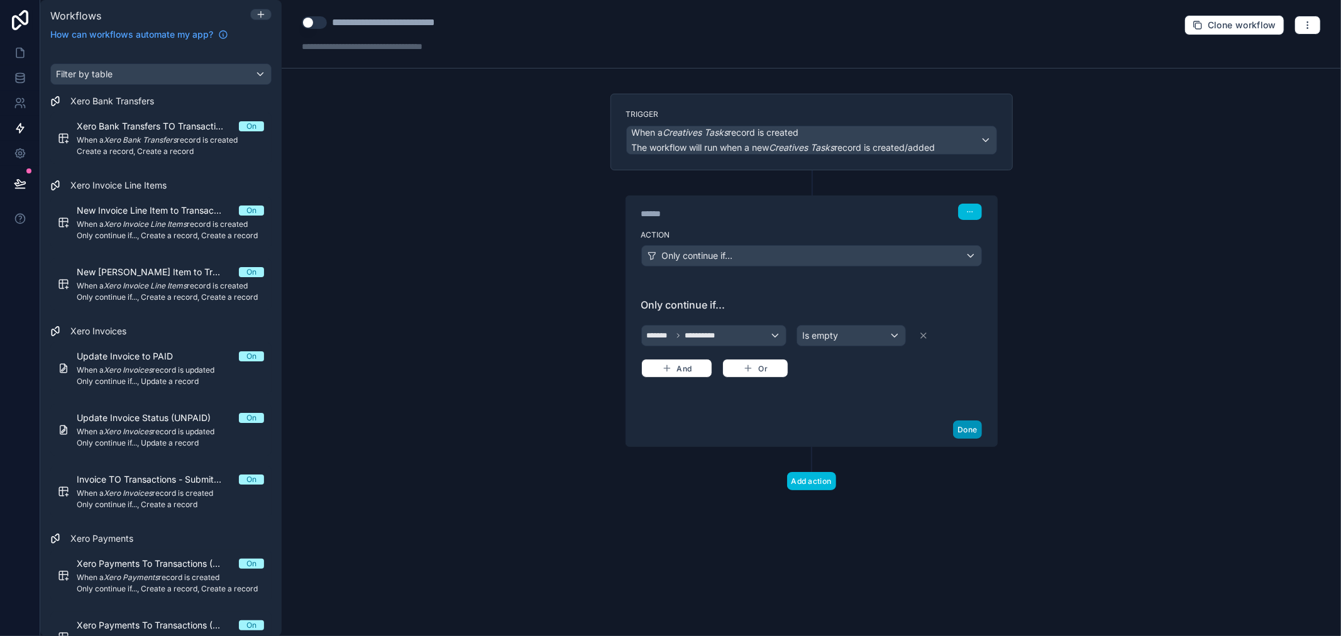
click at [960, 430] on button "Done" at bounding box center [967, 429] width 28 height 18
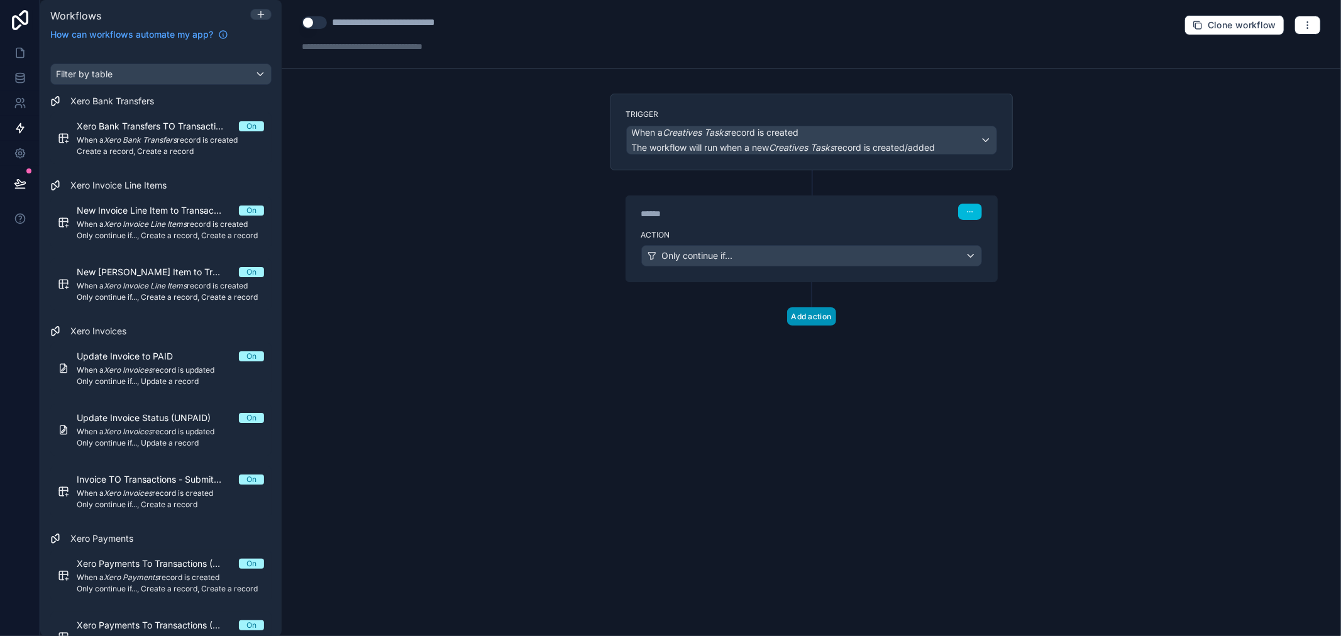
click at [821, 321] on button "Add action" at bounding box center [811, 316] width 49 height 18
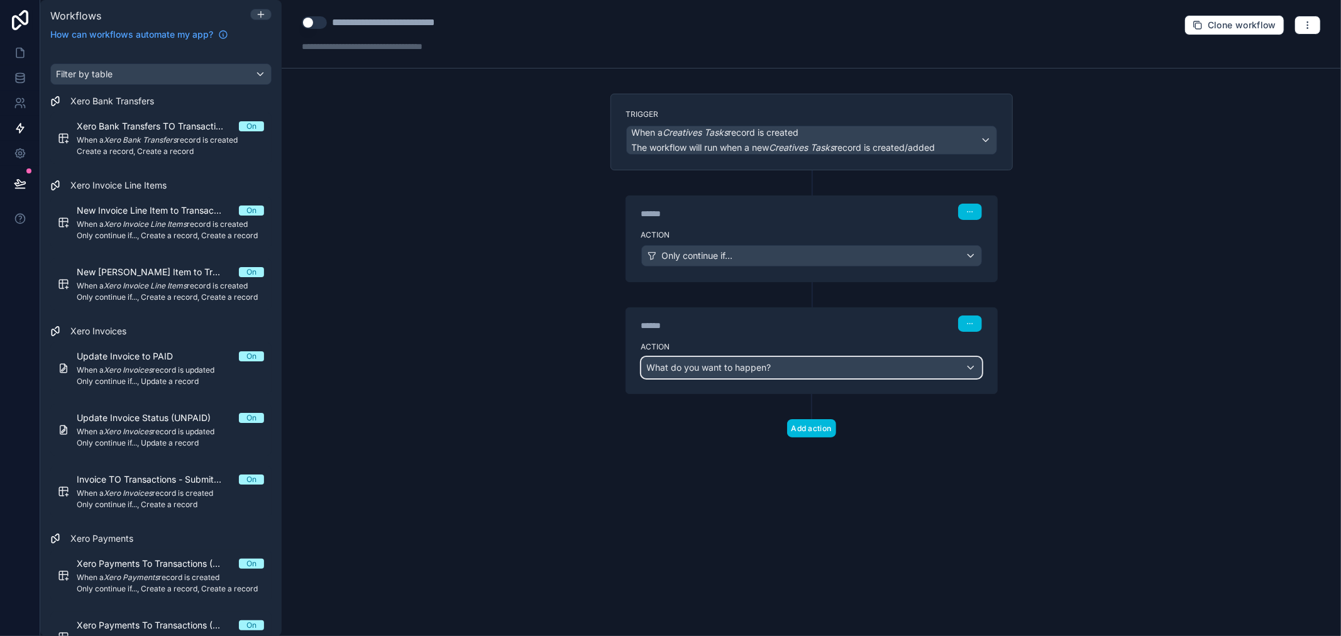
click at [788, 372] on div "What do you want to happen?" at bounding box center [811, 368] width 339 height 20
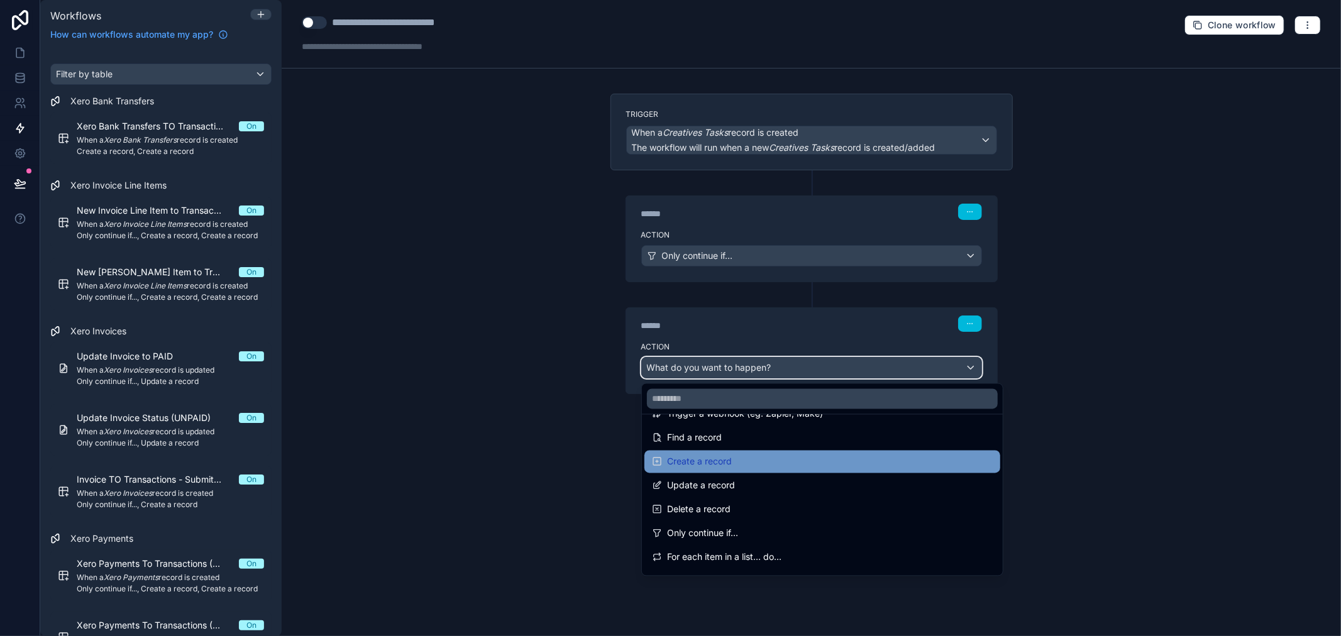
scroll to position [209, 0]
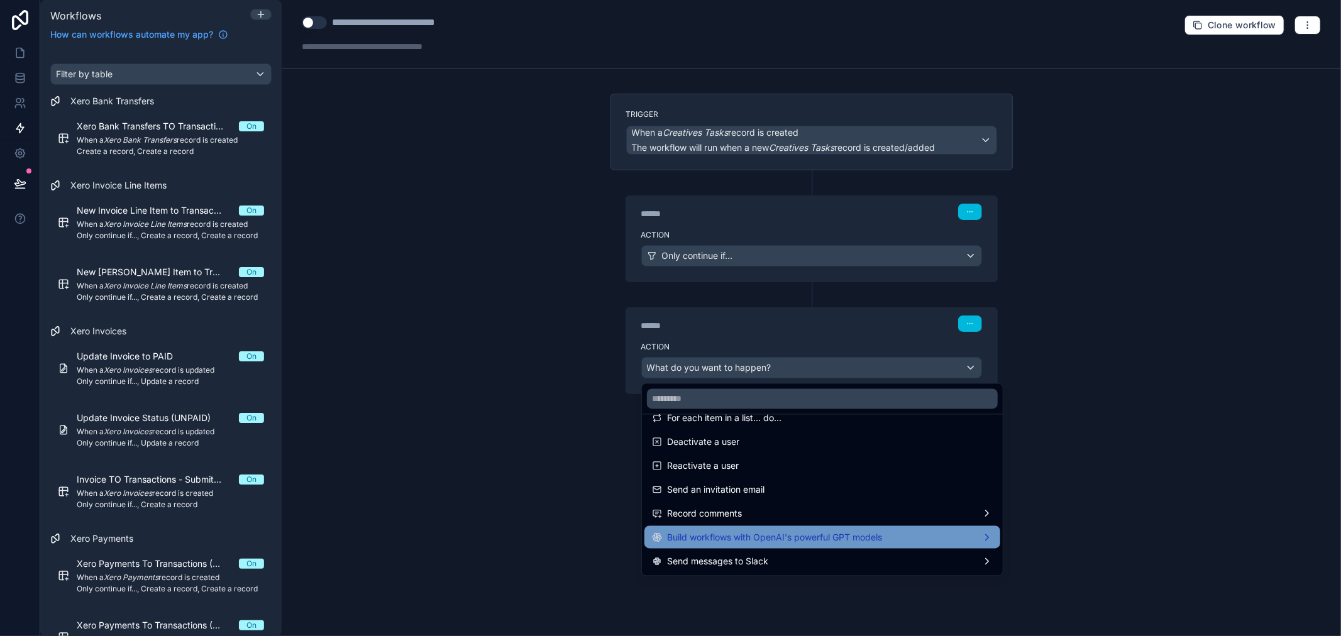
click at [764, 542] on span "Build workflows with OpenAI's powerful GPT models" at bounding box center [774, 537] width 215 height 15
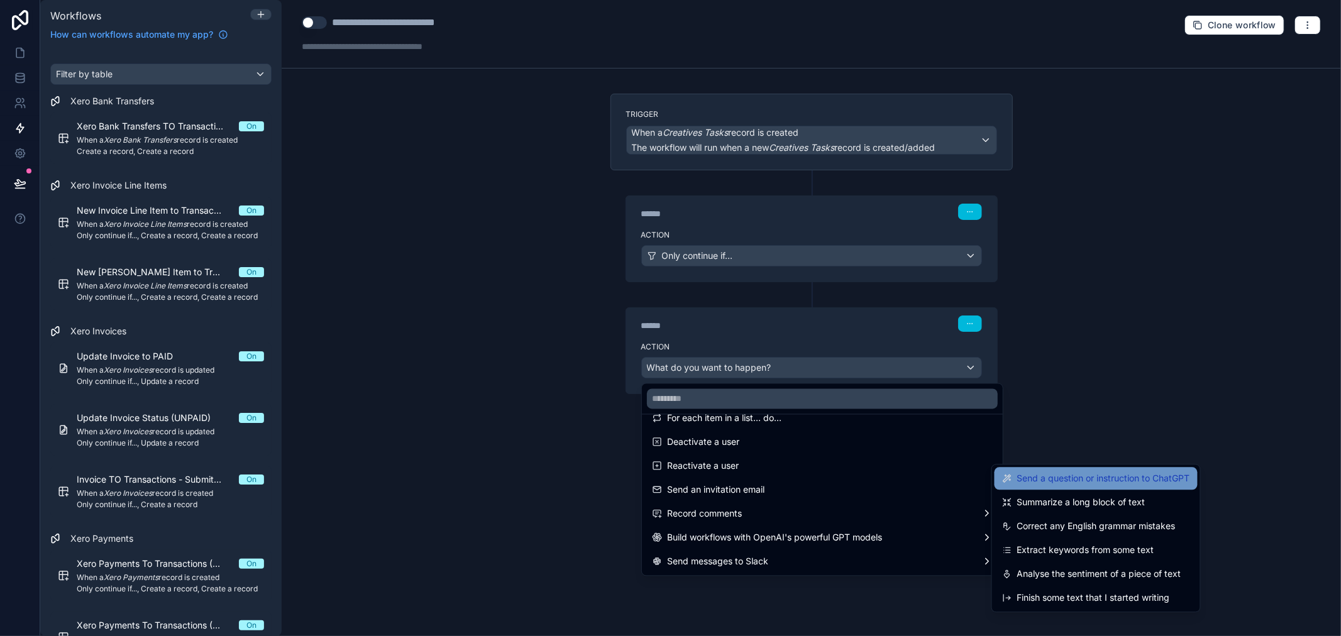
click at [1122, 482] on span "Send a question or instruction to ChatGPT" at bounding box center [1103, 478] width 173 height 15
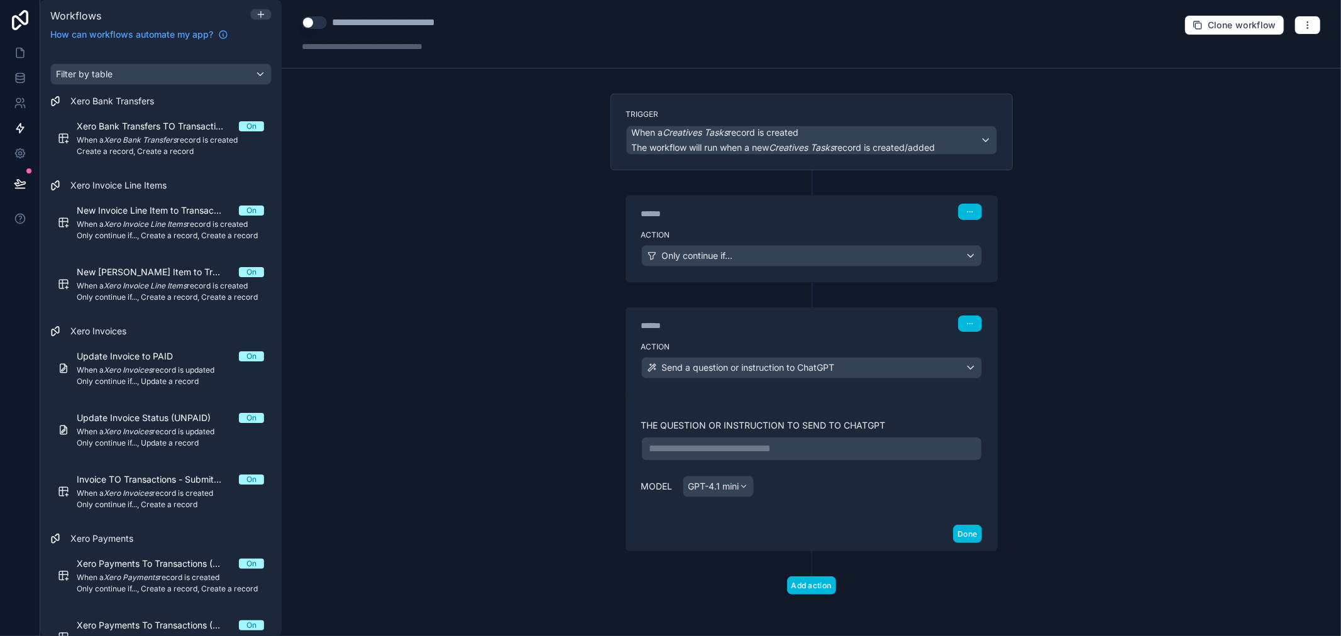
click at [782, 455] on p "**********" at bounding box center [811, 448] width 324 height 15
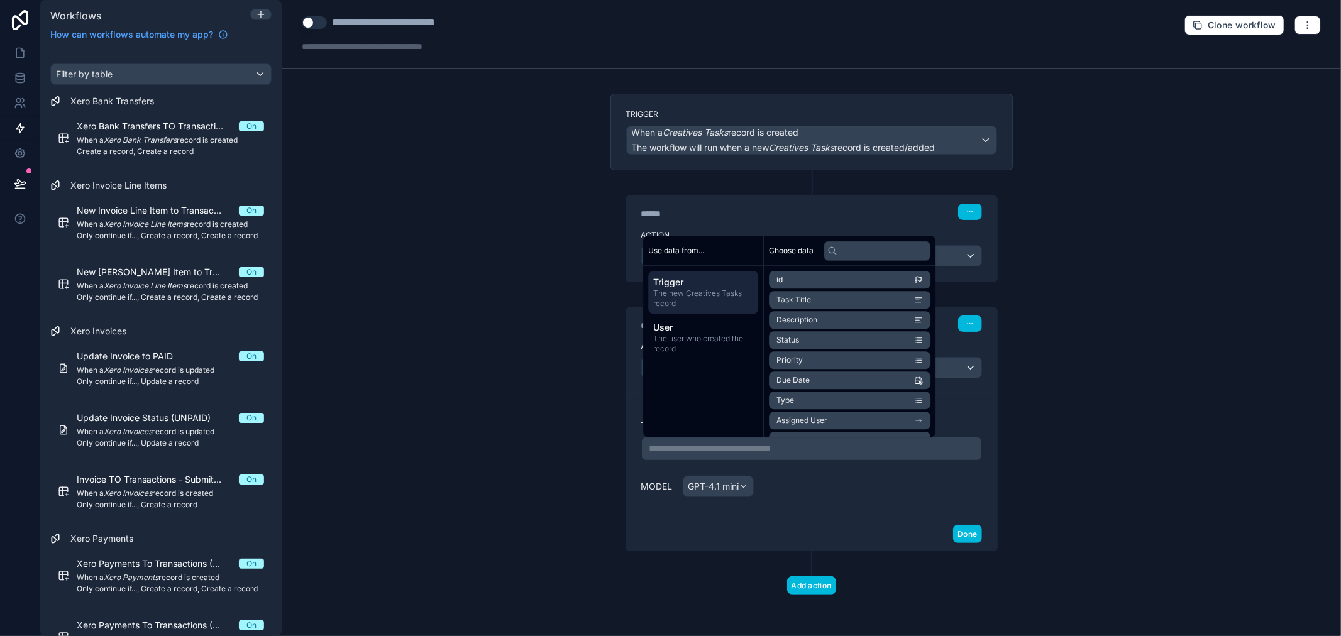
click at [782, 447] on p "**********" at bounding box center [811, 448] width 324 height 15
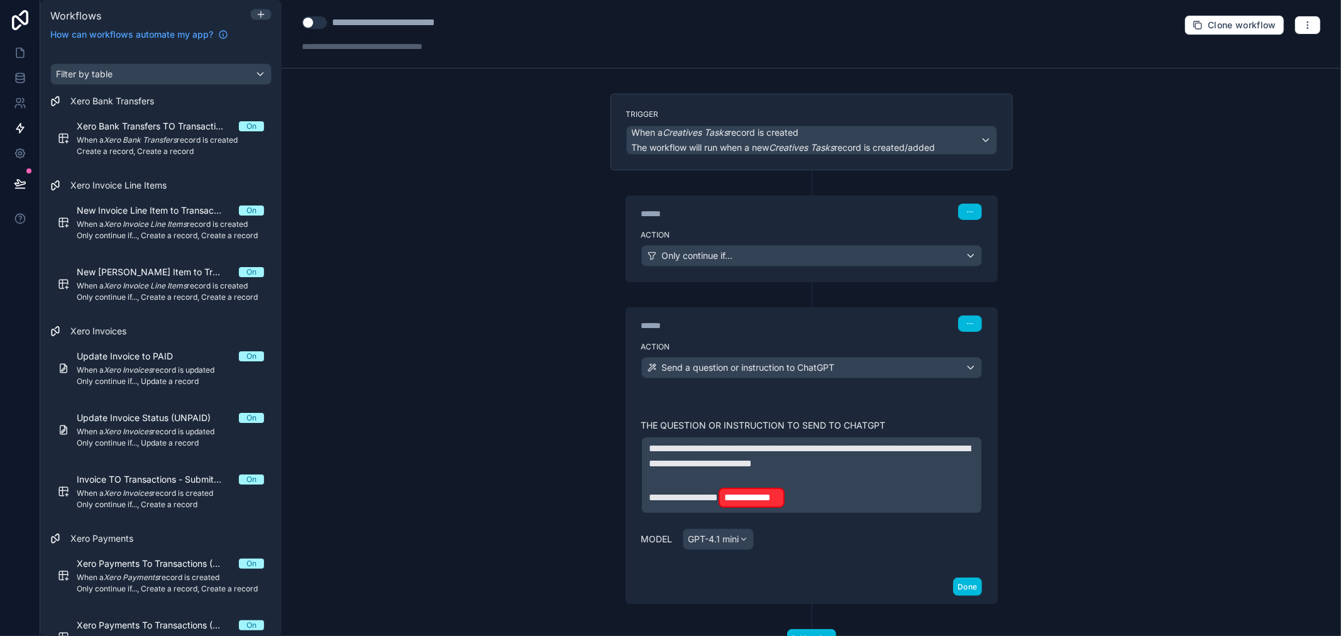
click at [803, 498] on p "**********" at bounding box center [811, 497] width 324 height 23
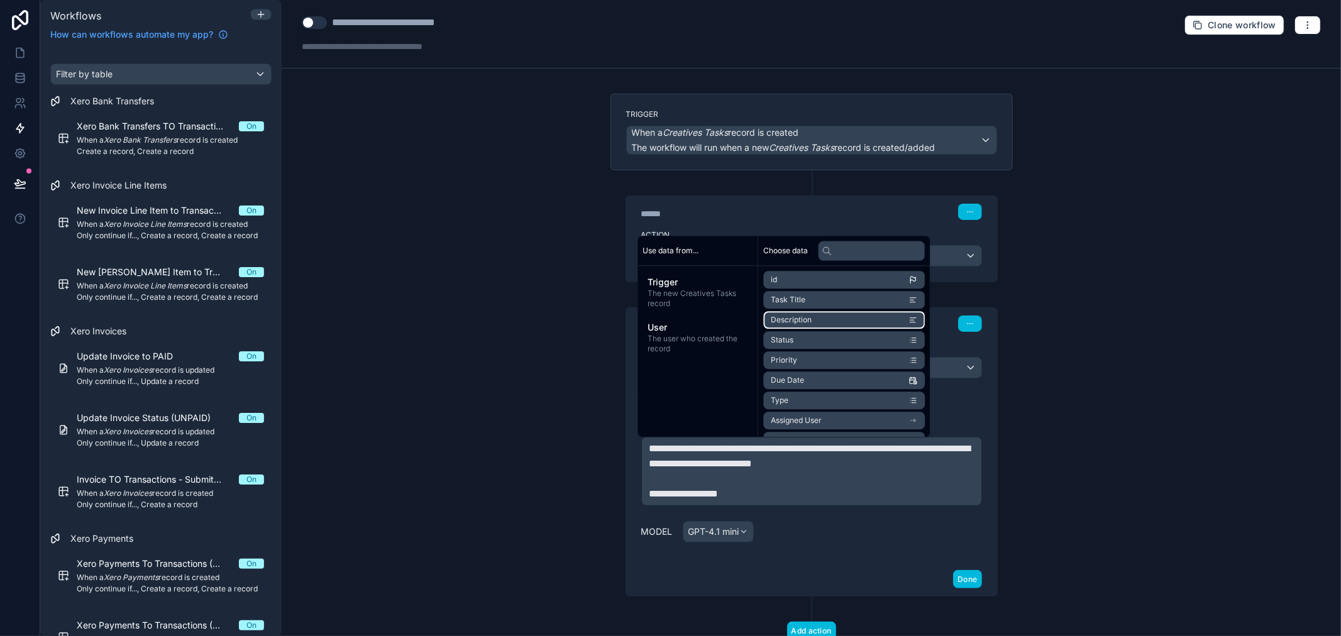
click at [804, 327] on li "Description" at bounding box center [844, 320] width 162 height 18
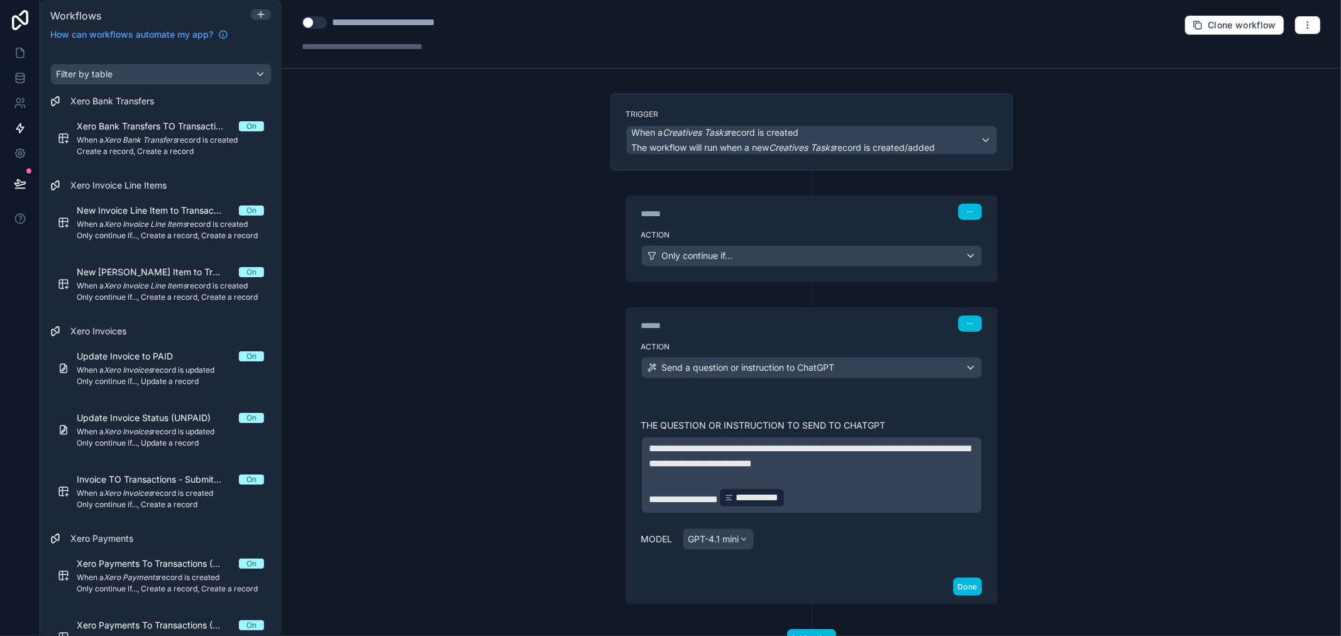
click at [806, 534] on div "Model GPT-4.1 mini" at bounding box center [811, 539] width 341 height 21
click at [953, 583] on button "Done" at bounding box center [967, 587] width 28 height 18
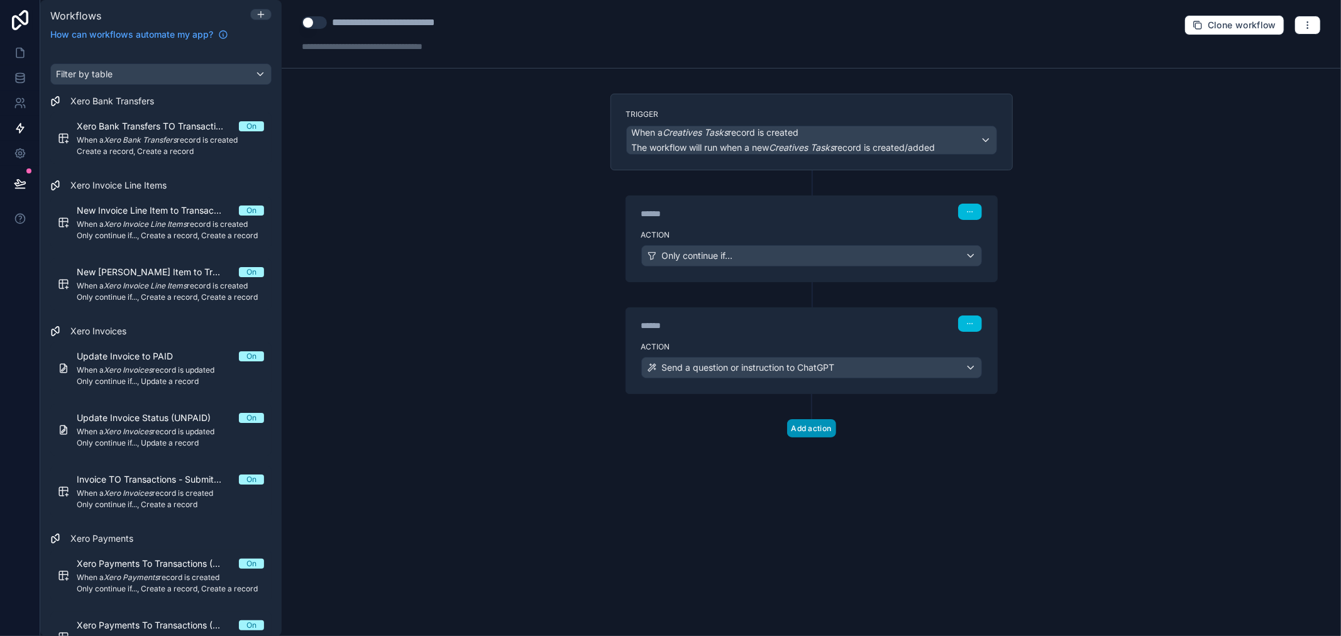
click at [807, 437] on button "Add action" at bounding box center [811, 428] width 49 height 18
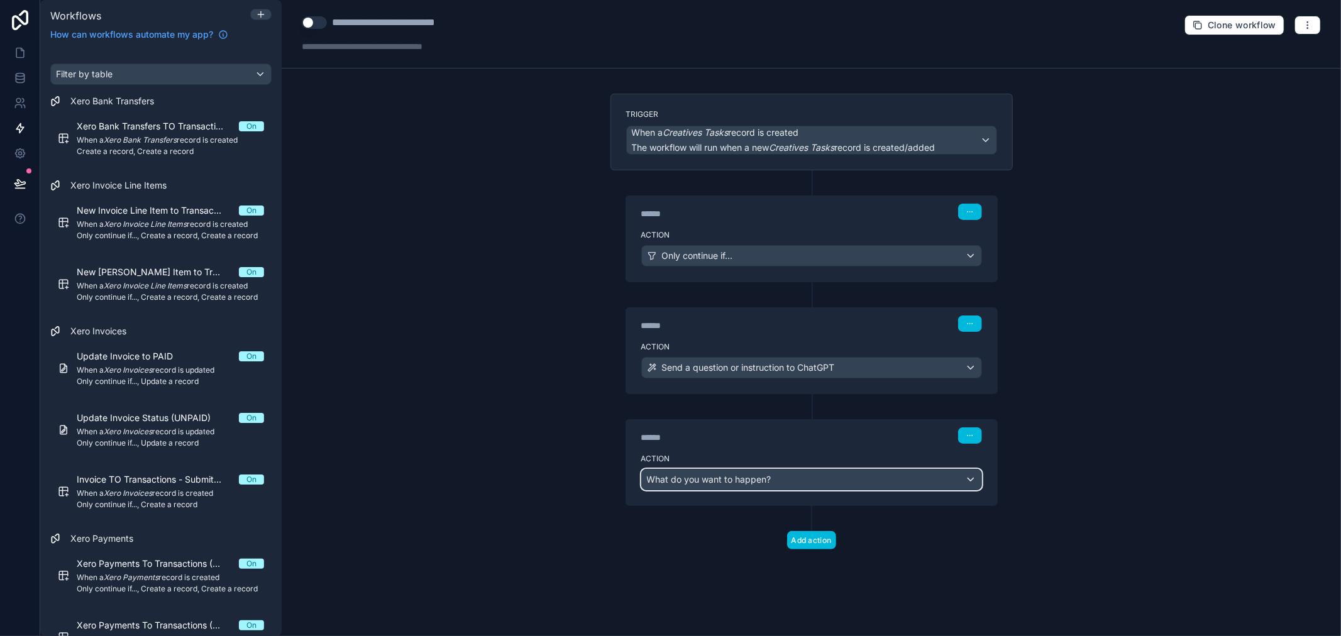
click at [796, 490] on div "What do you want to happen?" at bounding box center [811, 479] width 339 height 20
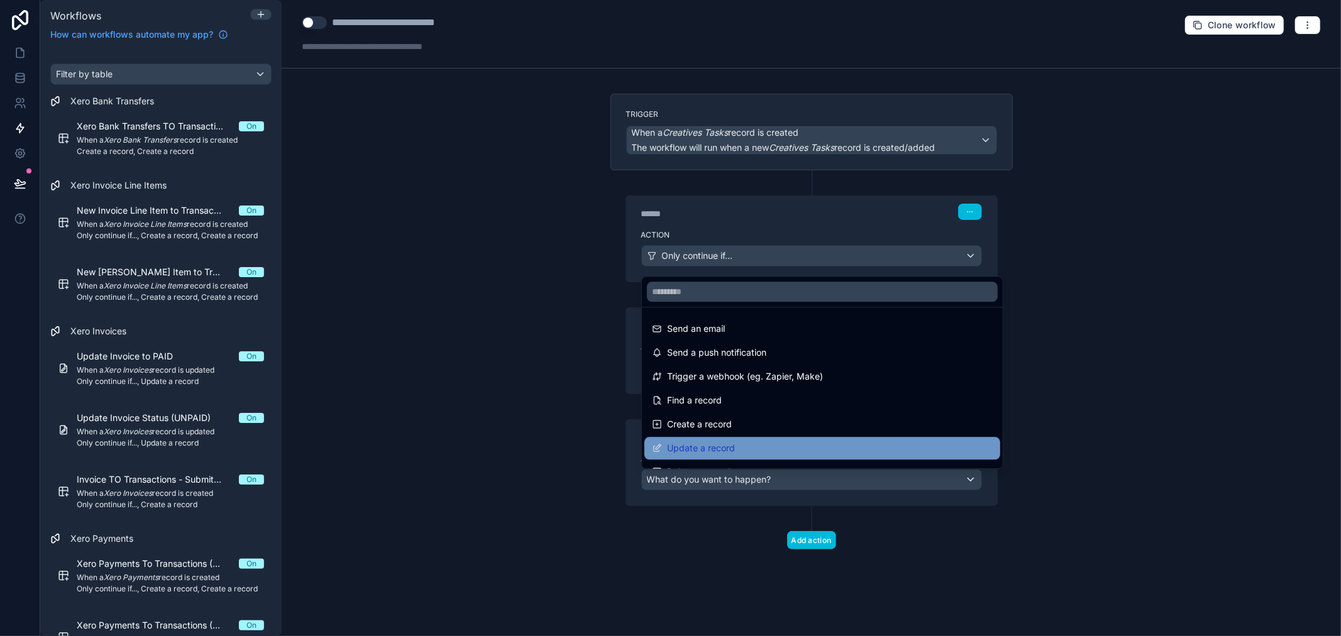
click at [740, 454] on div "Update a record" at bounding box center [822, 448] width 341 height 15
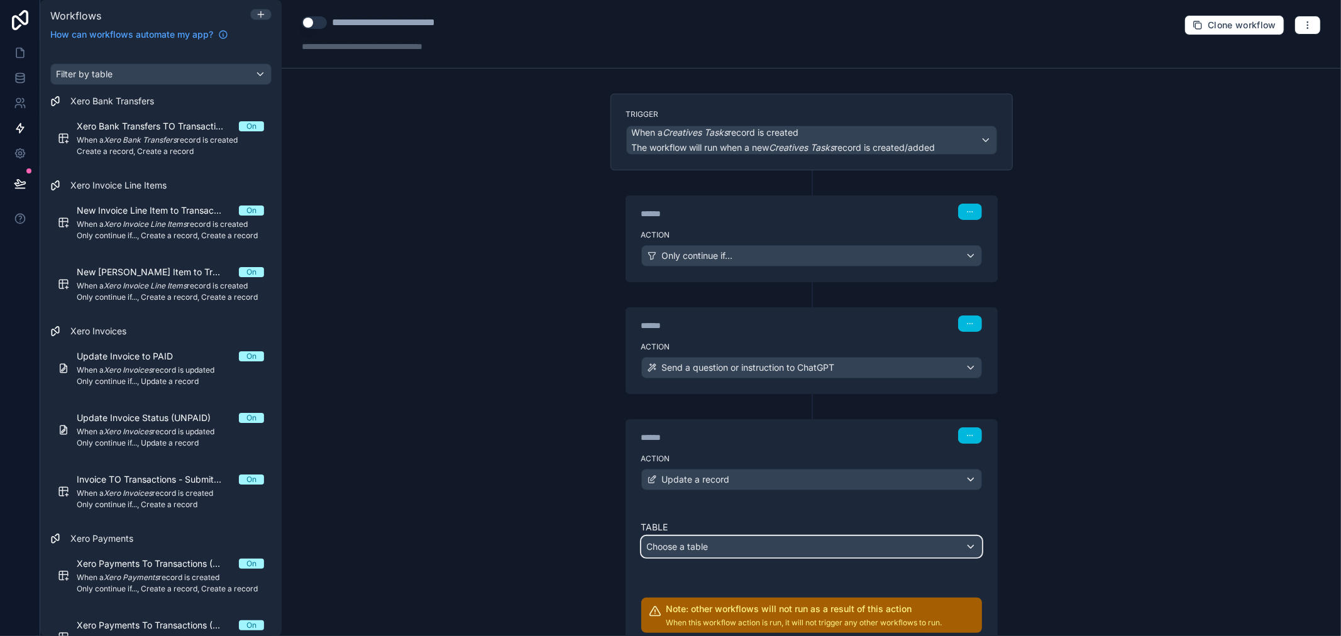
click at [725, 551] on div "Choose a table" at bounding box center [811, 547] width 339 height 20
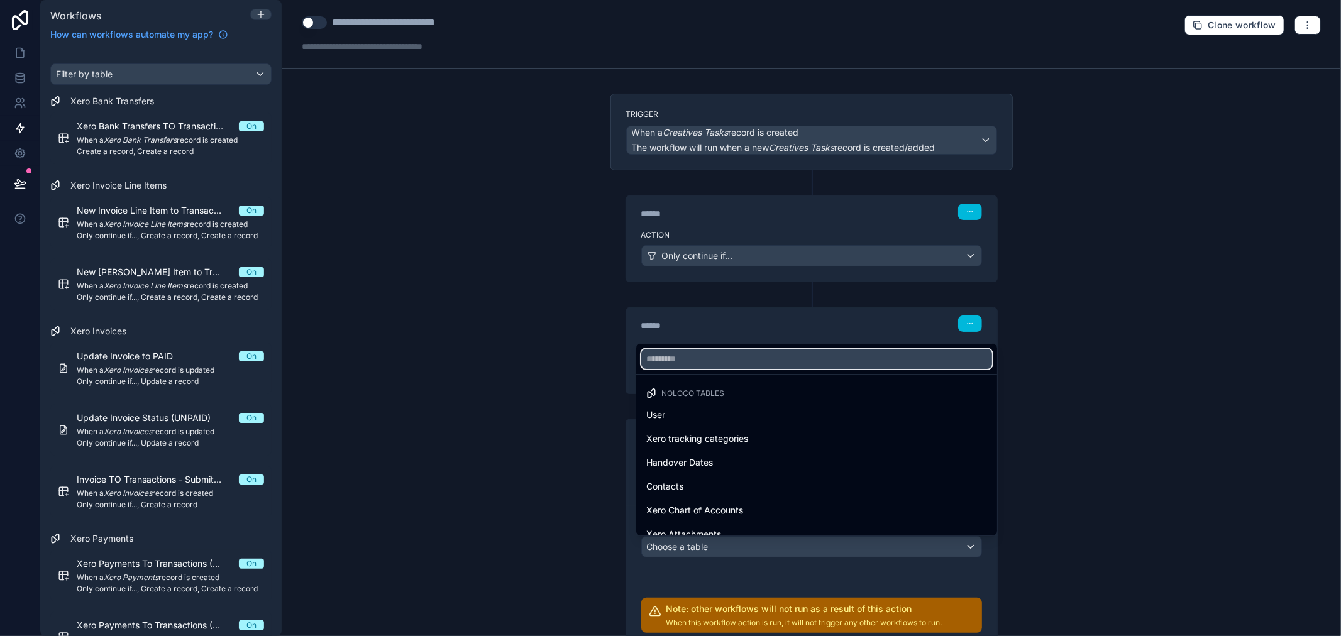
click at [725, 359] on input "text" at bounding box center [816, 359] width 351 height 20
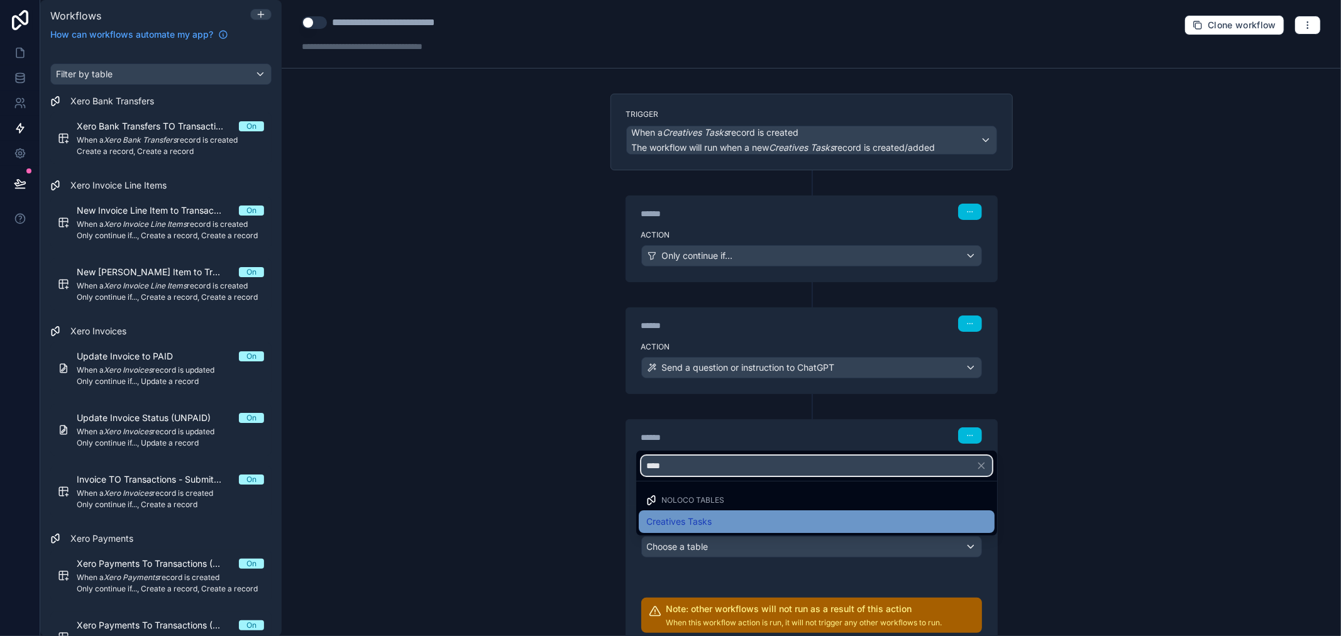
type input "****"
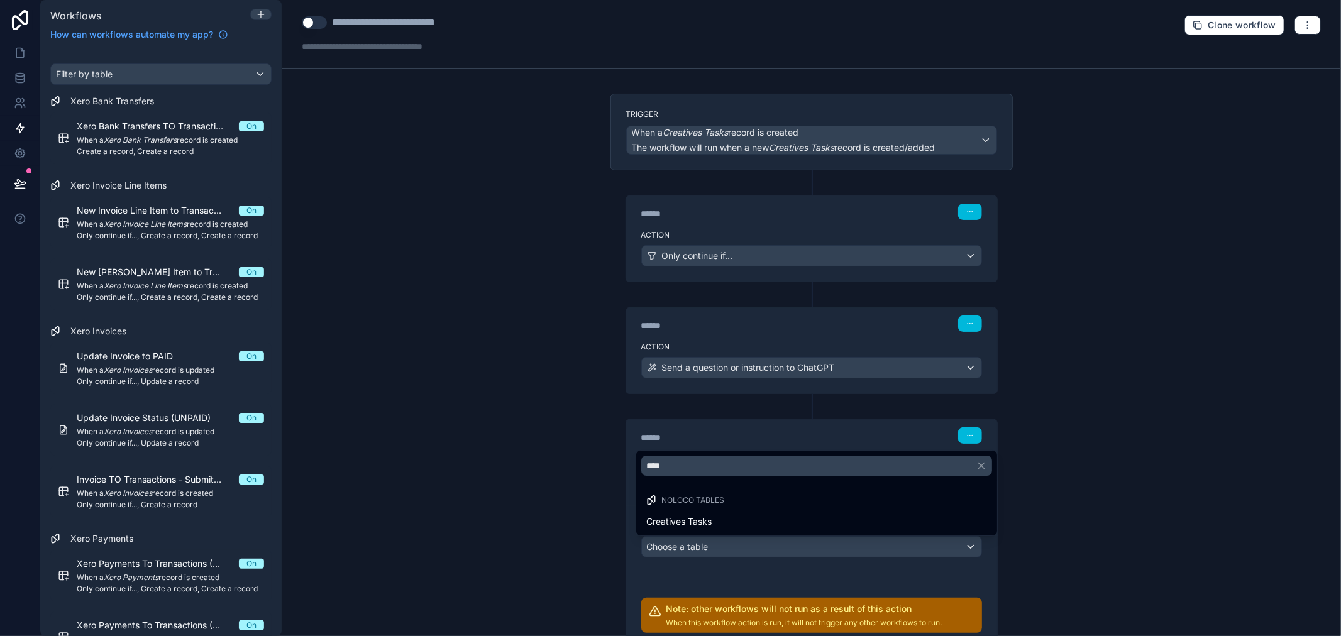
click at [748, 517] on div "Creatives Tasks" at bounding box center [816, 521] width 341 height 15
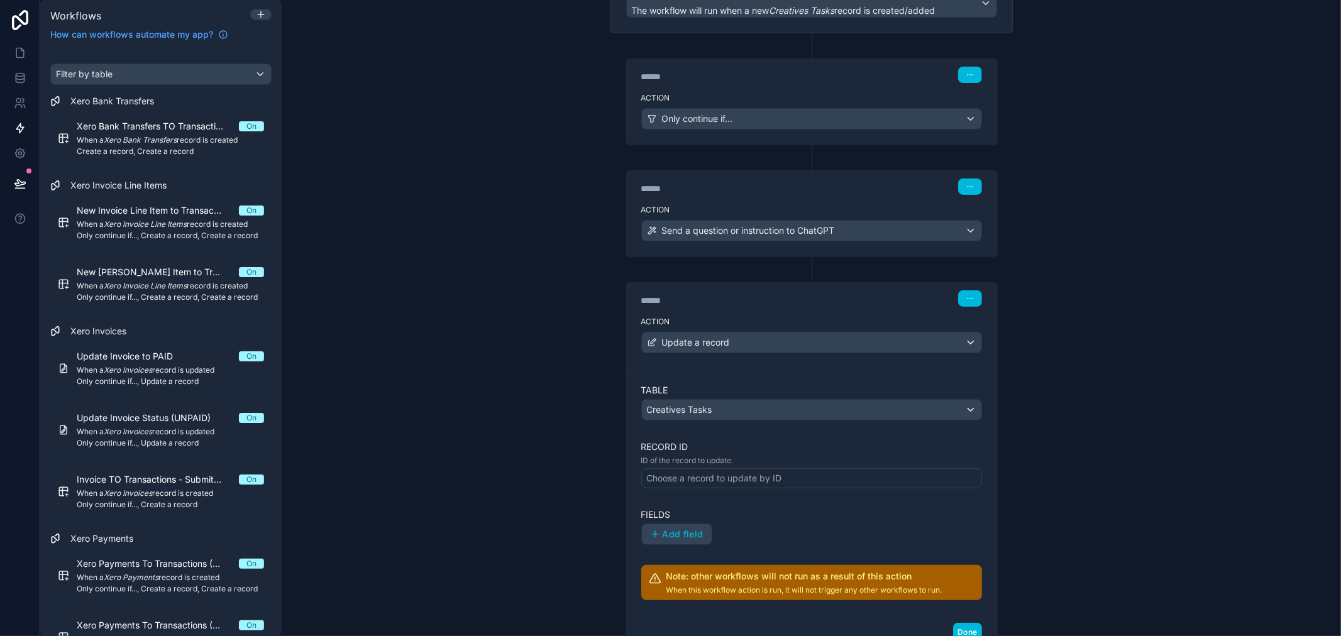
scroll to position [235, 0]
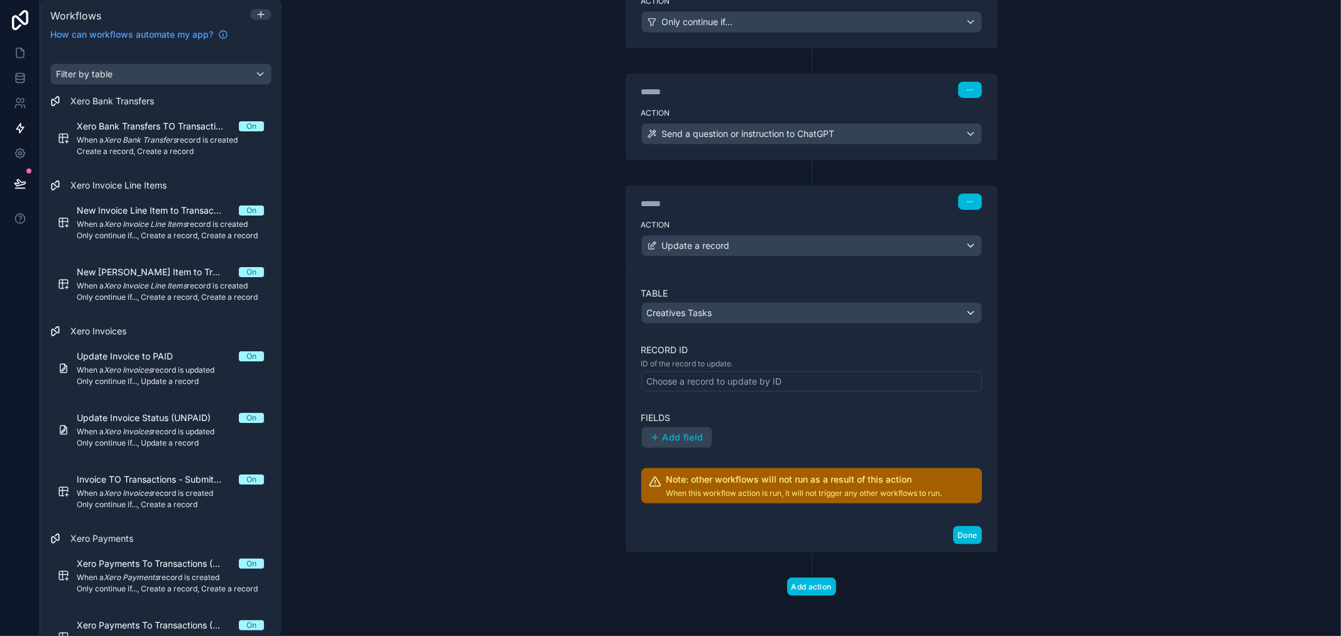
click at [723, 368] on p "ID of the record to update." at bounding box center [811, 364] width 341 height 10
click at [725, 377] on div "Choose a record to update by ID" at bounding box center [714, 381] width 135 height 13
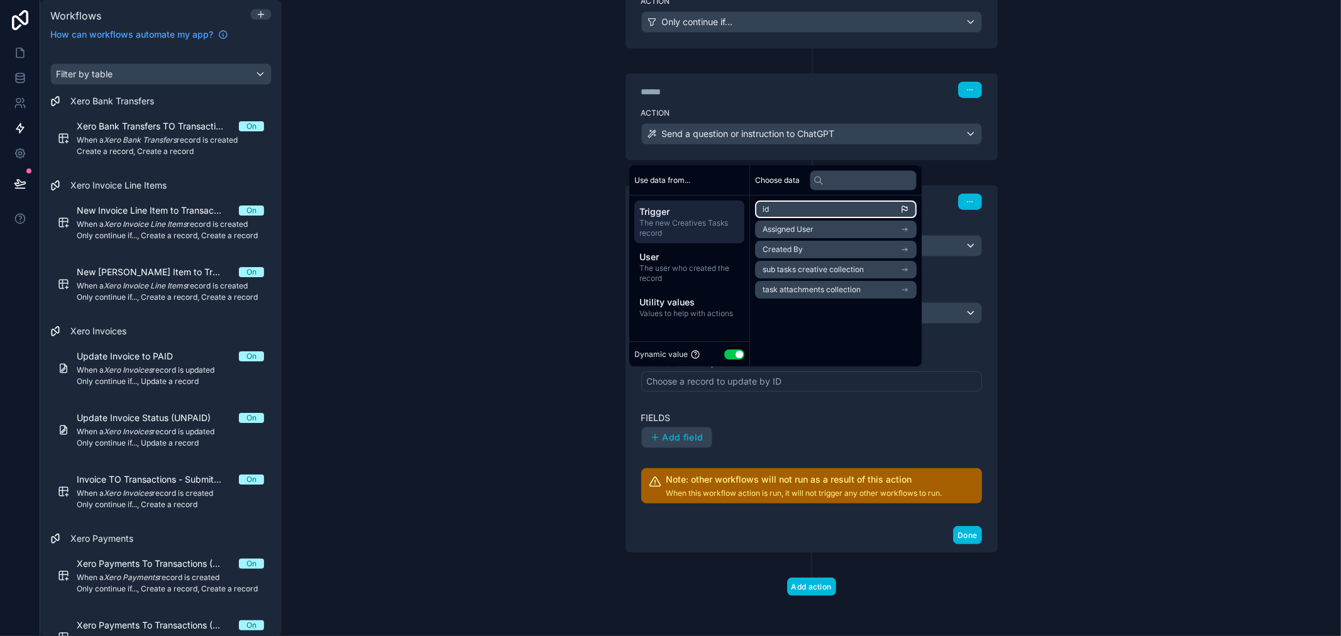
click at [777, 204] on li "id" at bounding box center [836, 209] width 162 height 18
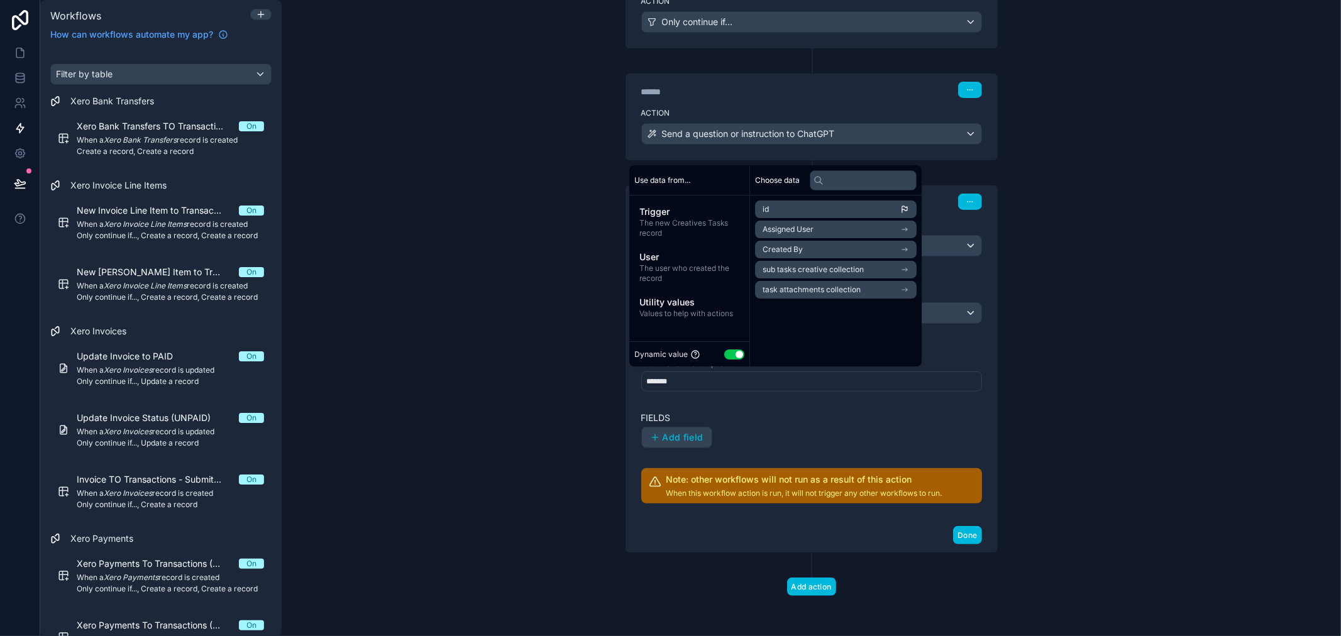
click at [665, 446] on button "Add field" at bounding box center [677, 437] width 70 height 20
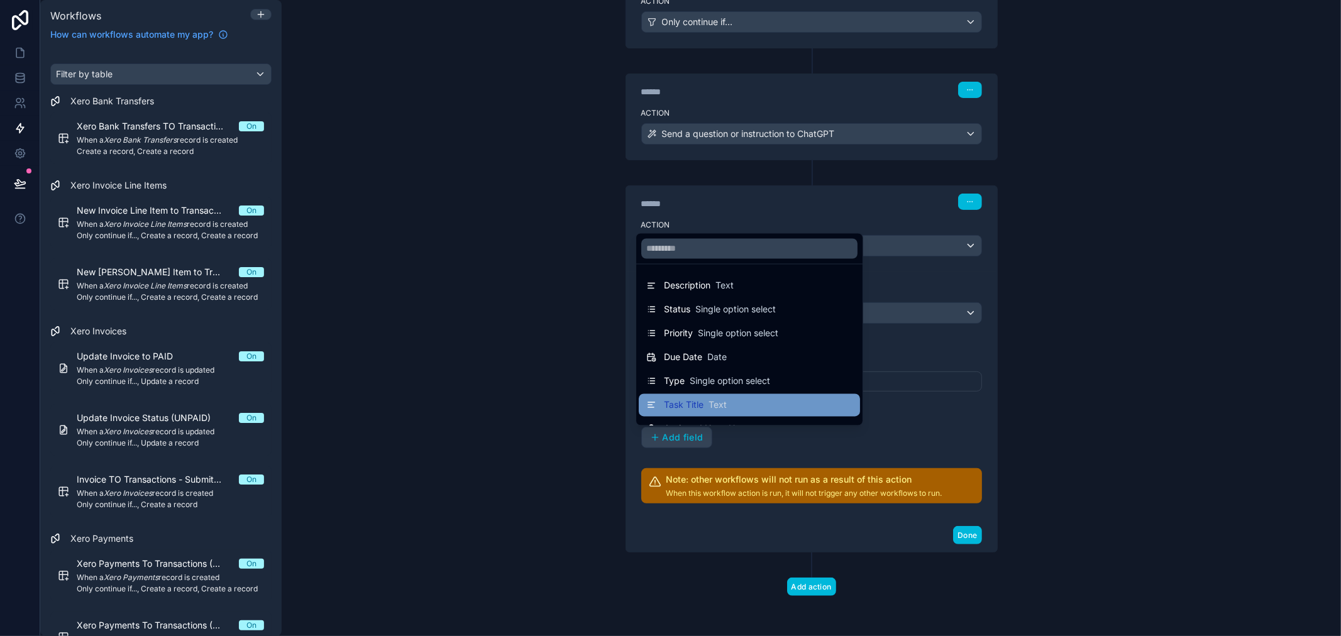
click at [674, 407] on span "Task Title" at bounding box center [684, 405] width 40 height 13
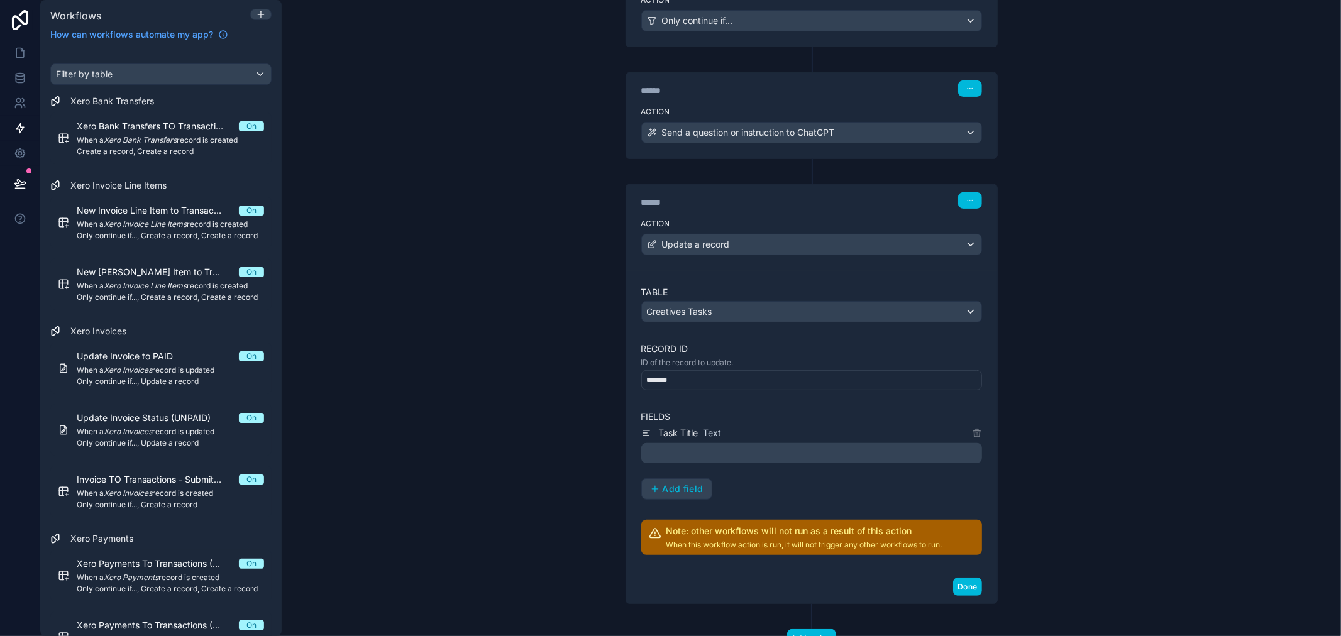
click at [711, 455] on p "﻿" at bounding box center [812, 453] width 333 height 15
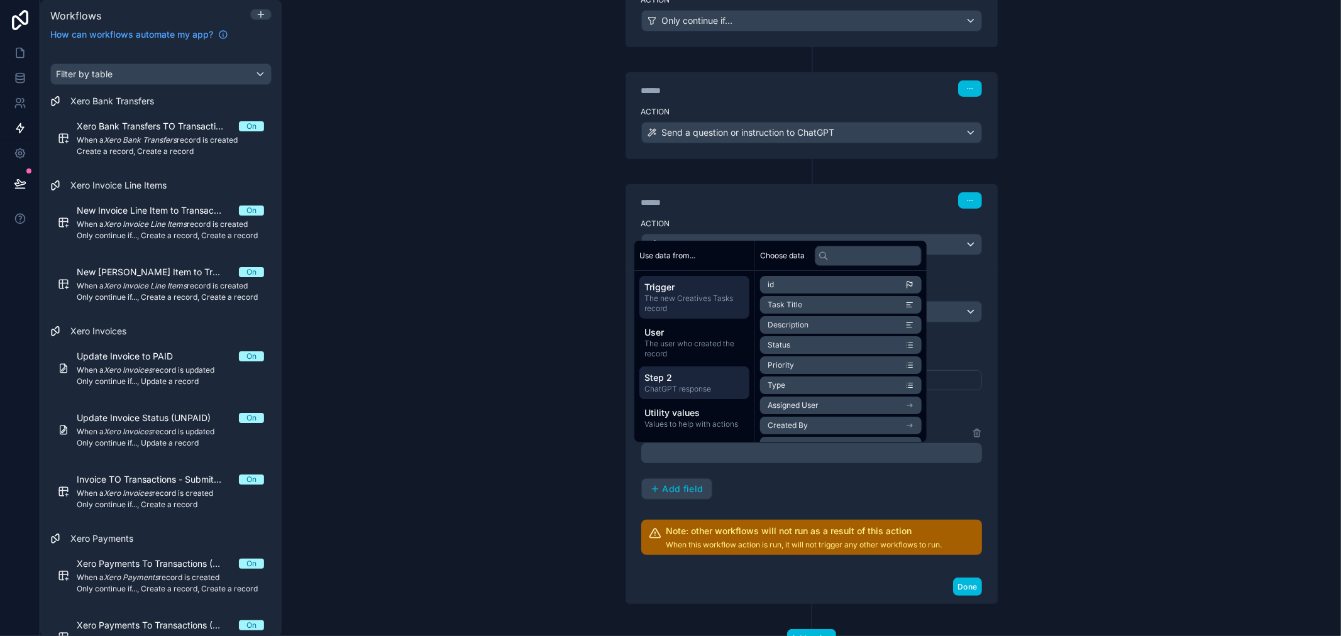
click at [715, 378] on span "Step 2" at bounding box center [694, 377] width 100 height 13
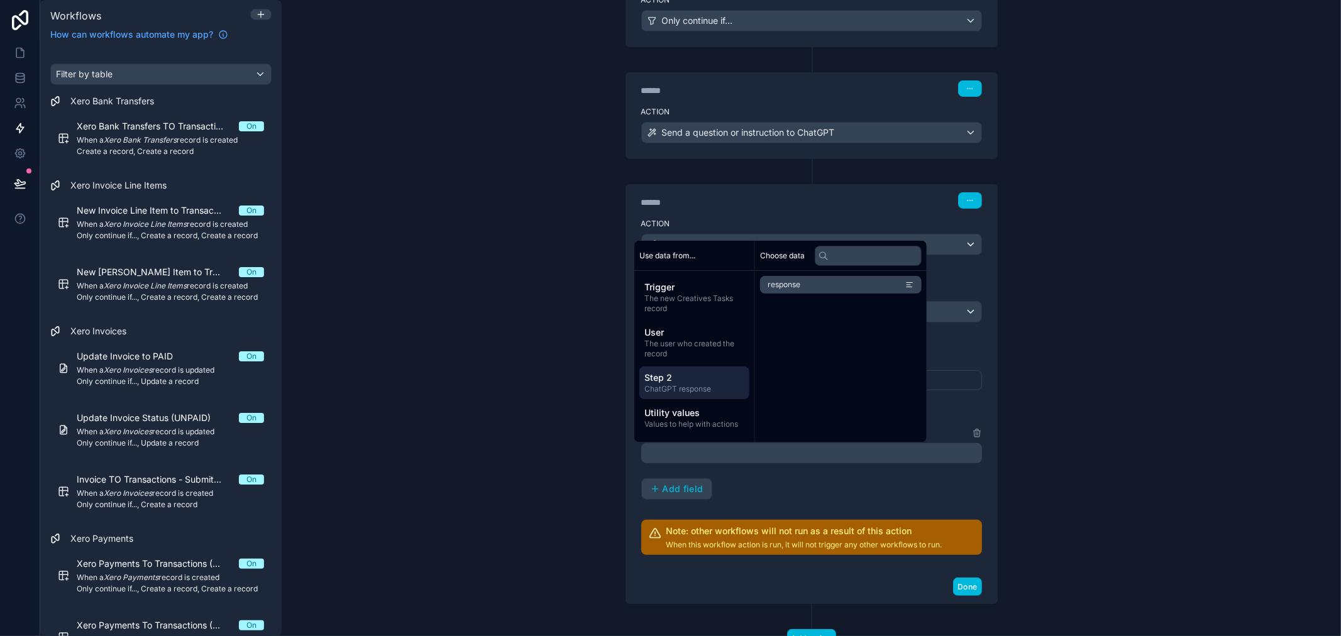
click at [821, 287] on li "response" at bounding box center [841, 285] width 162 height 18
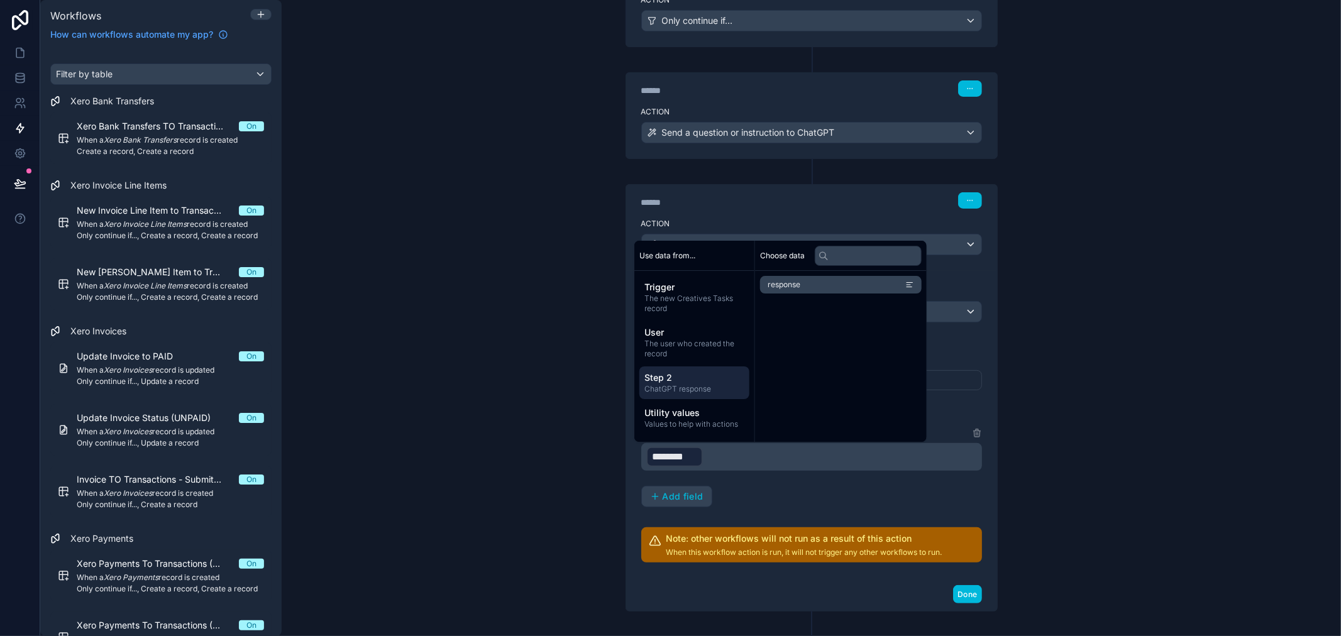
click at [743, 498] on div "Task Title Text ﻿ ******** ﻿ ﻿ Add field" at bounding box center [811, 466] width 341 height 82
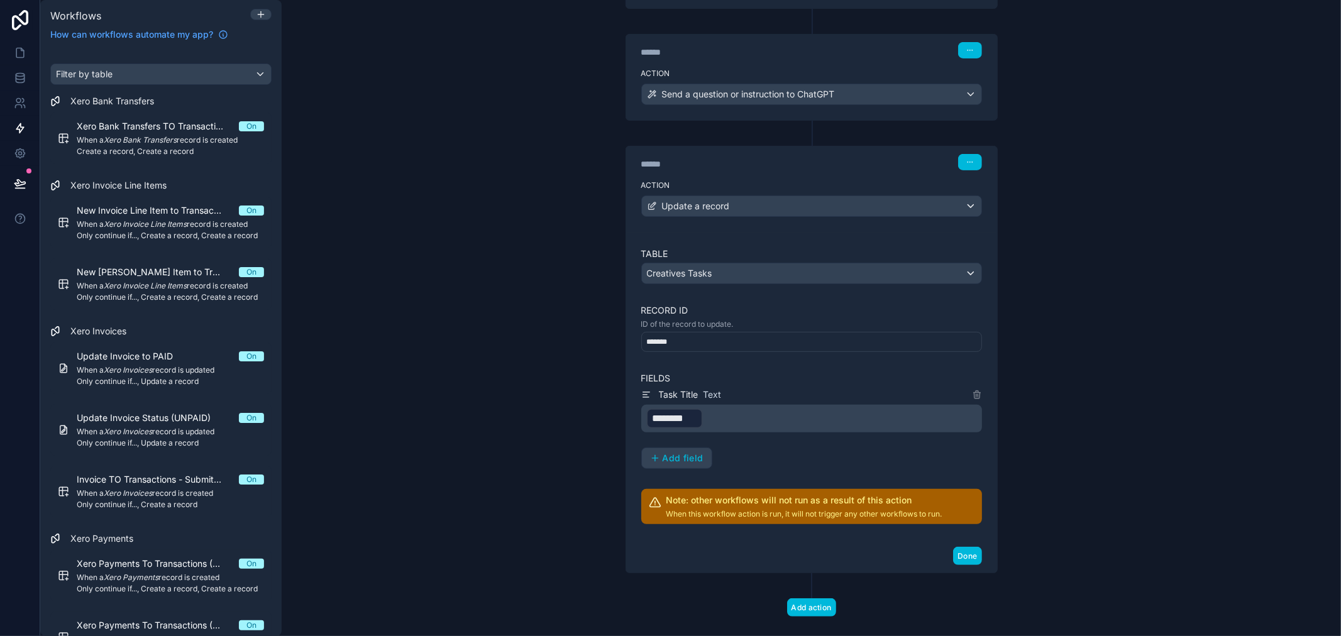
scroll to position [294, 0]
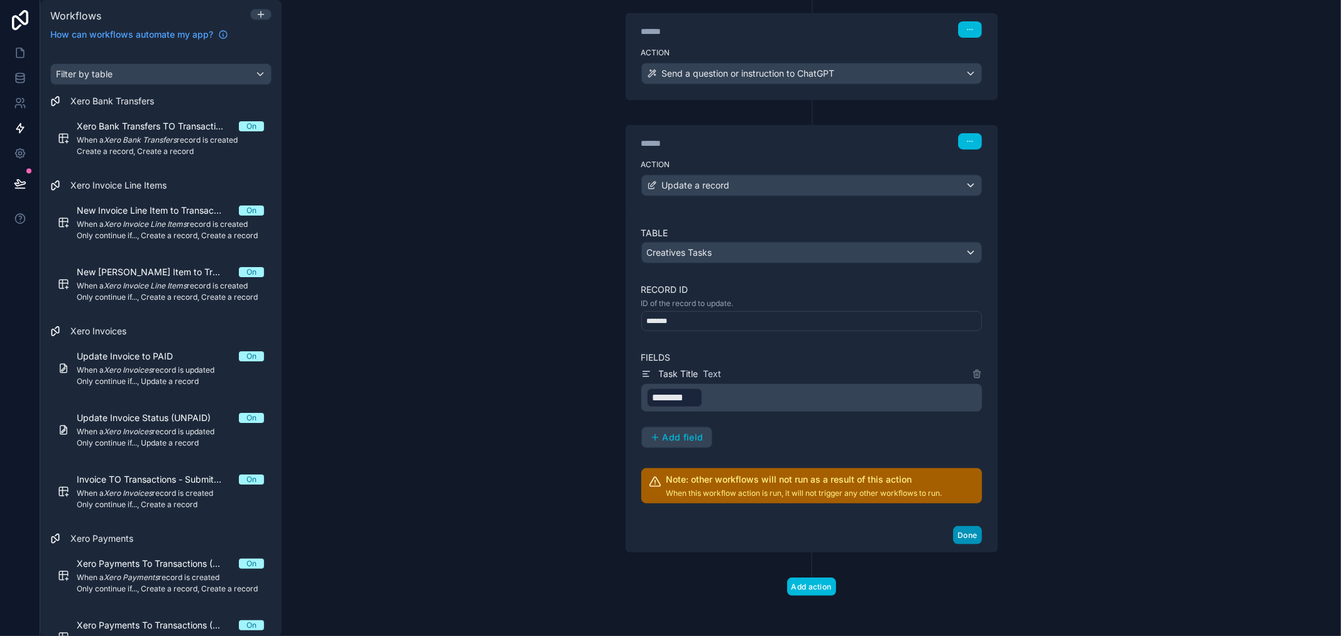
click at [965, 537] on button "Done" at bounding box center [967, 535] width 28 height 18
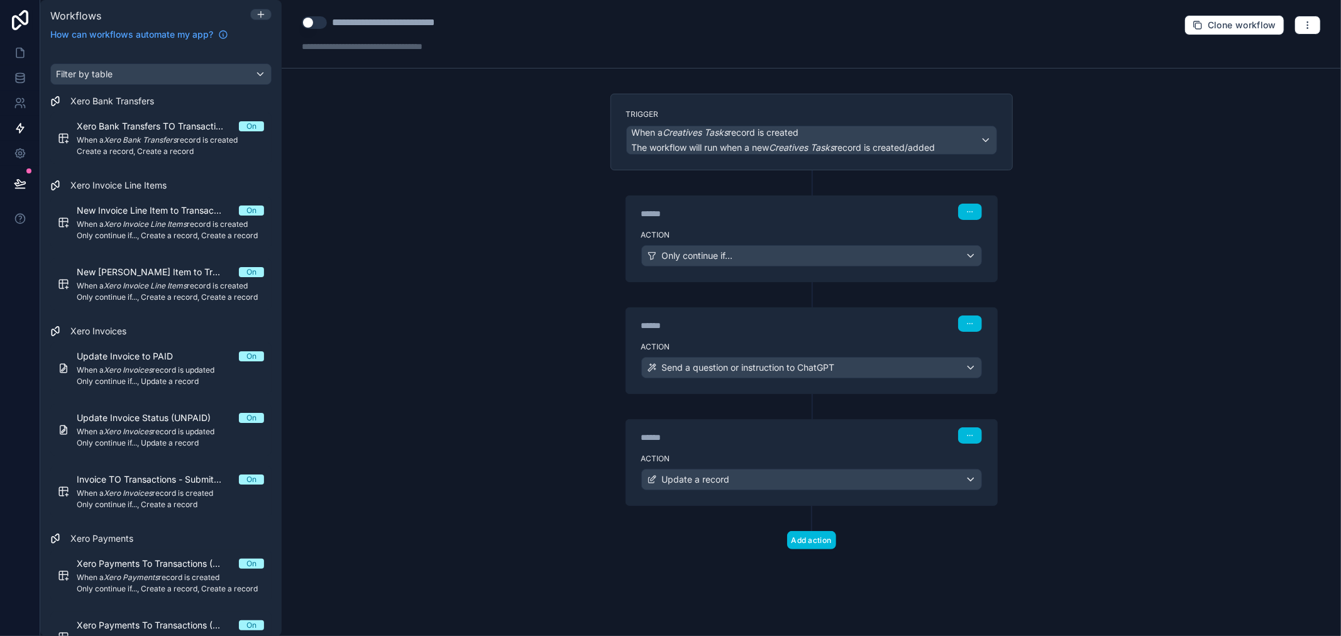
click at [349, 28] on div "**********" at bounding box center [404, 22] width 145 height 15
click at [333, 24] on div "**********" at bounding box center [472, 22] width 280 height 15
click at [316, 20] on button "Use setting" at bounding box center [314, 22] width 25 height 13
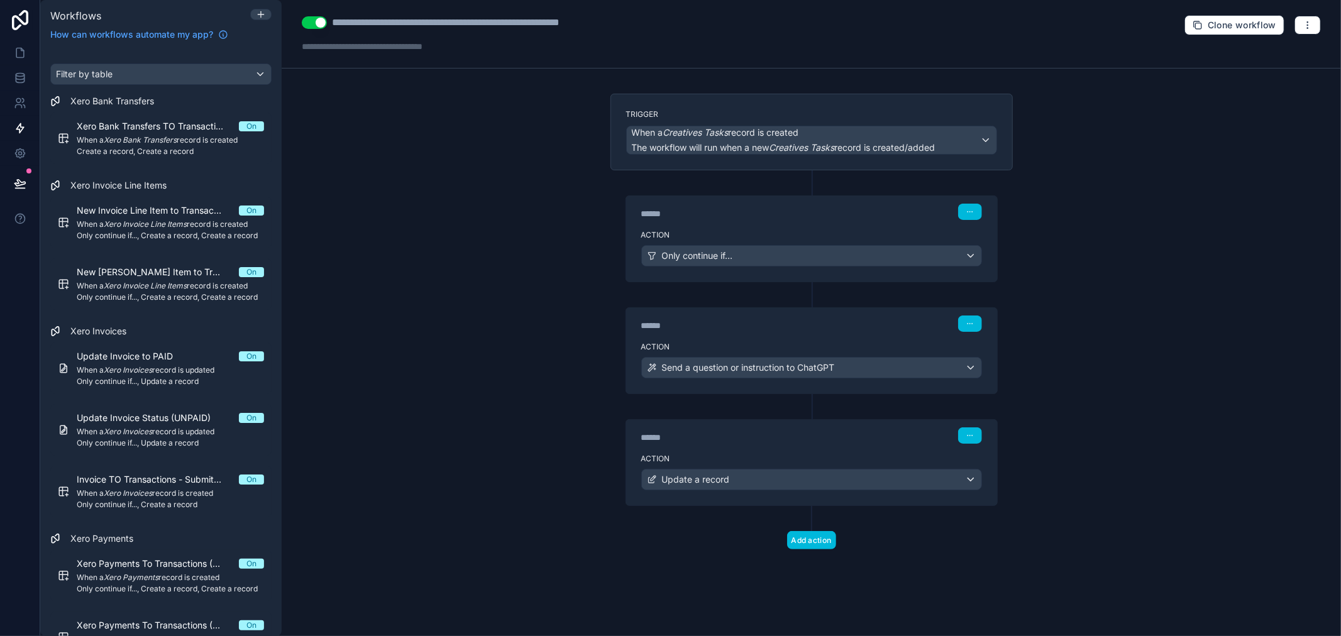
click at [495, 22] on div "**********" at bounding box center [479, 22] width 295 height 15
click at [618, 91] on div "**********" at bounding box center [811, 318] width 1059 height 636
click at [1265, 20] on span "Clone workflow" at bounding box center [1241, 24] width 69 height 11
click at [378, 23] on div "**********" at bounding box center [500, 22] width 336 height 15
type div "**********"
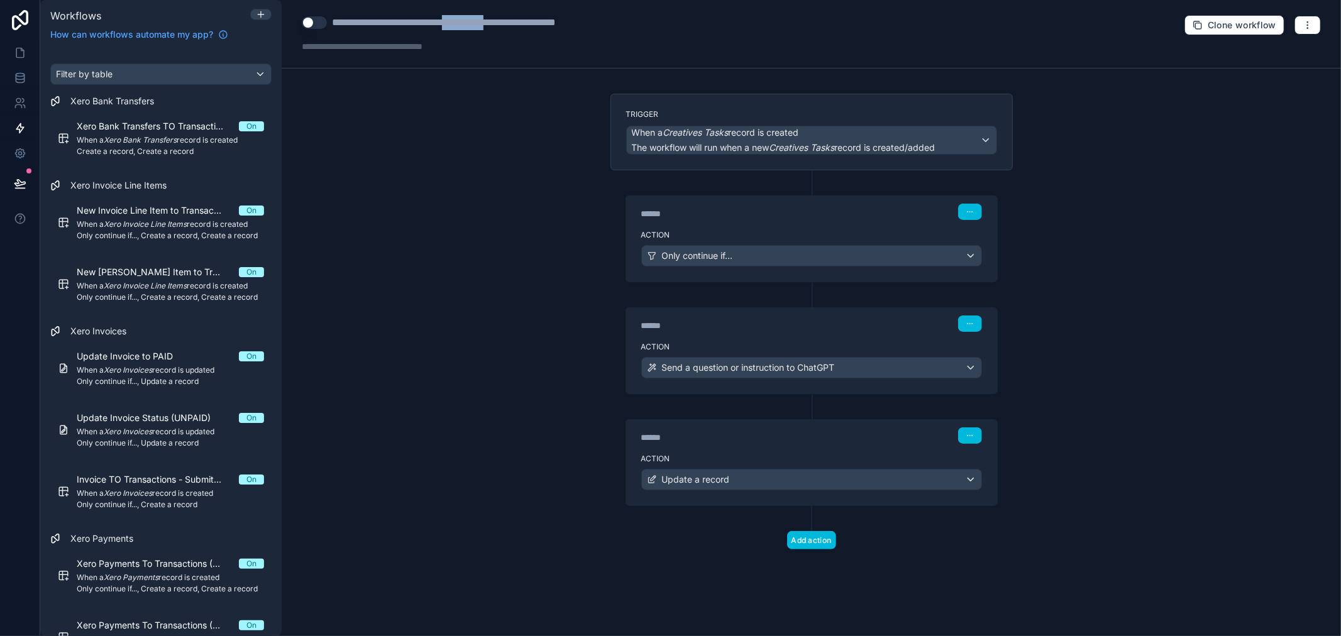
drag, startPoint x: 472, startPoint y: 24, endPoint x: 525, endPoint y: 23, distance: 52.8
click at [525, 23] on div "**********" at bounding box center [478, 22] width 293 height 15
click at [520, 23] on div "**********" at bounding box center [478, 22] width 293 height 15
drag, startPoint x: 497, startPoint y: 21, endPoint x: 535, endPoint y: 26, distance: 39.2
click at [535, 26] on div "**********" at bounding box center [478, 22] width 293 height 15
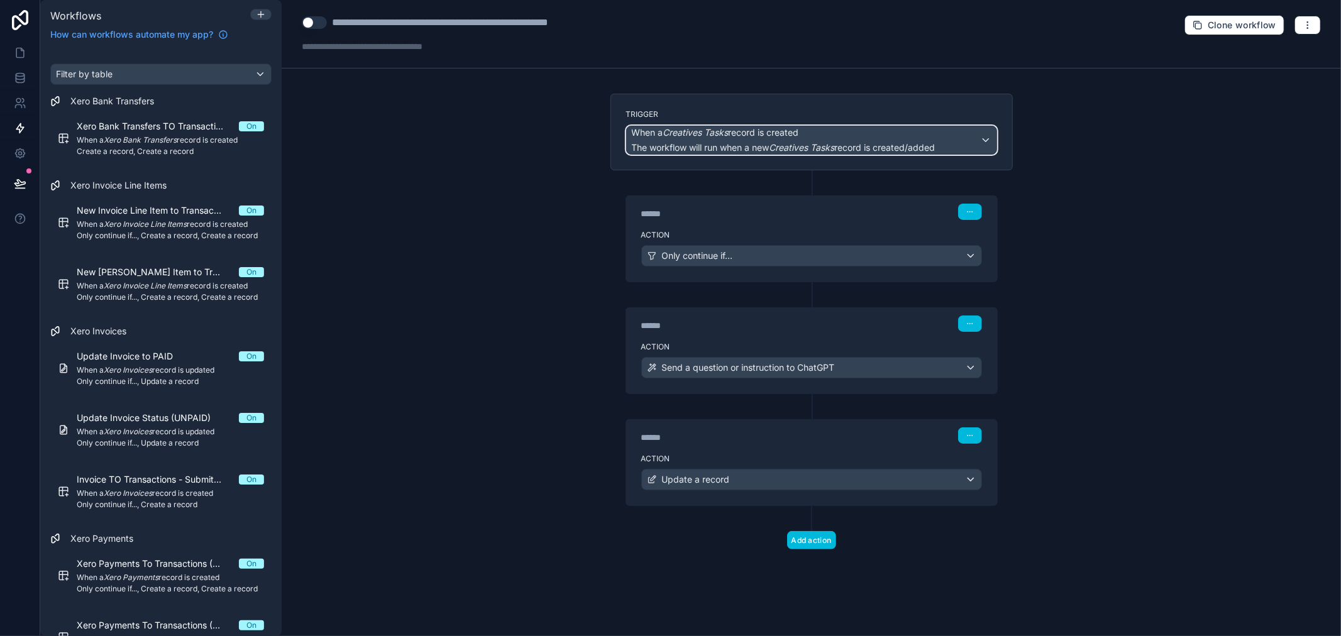
click at [861, 139] on span "When a Creatives Tasks record is created" at bounding box center [784, 132] width 304 height 13
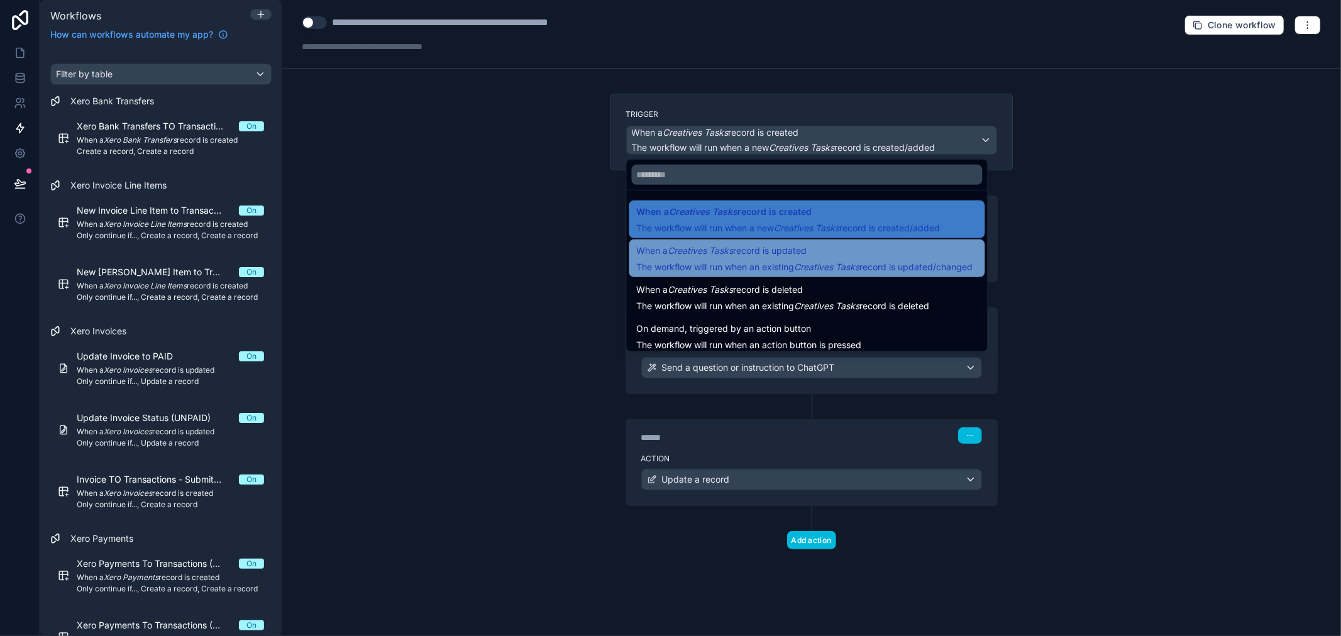
click at [782, 264] on span "The workflow will run when an existing Creatives Tasks record is updated/changed" at bounding box center [805, 266] width 336 height 11
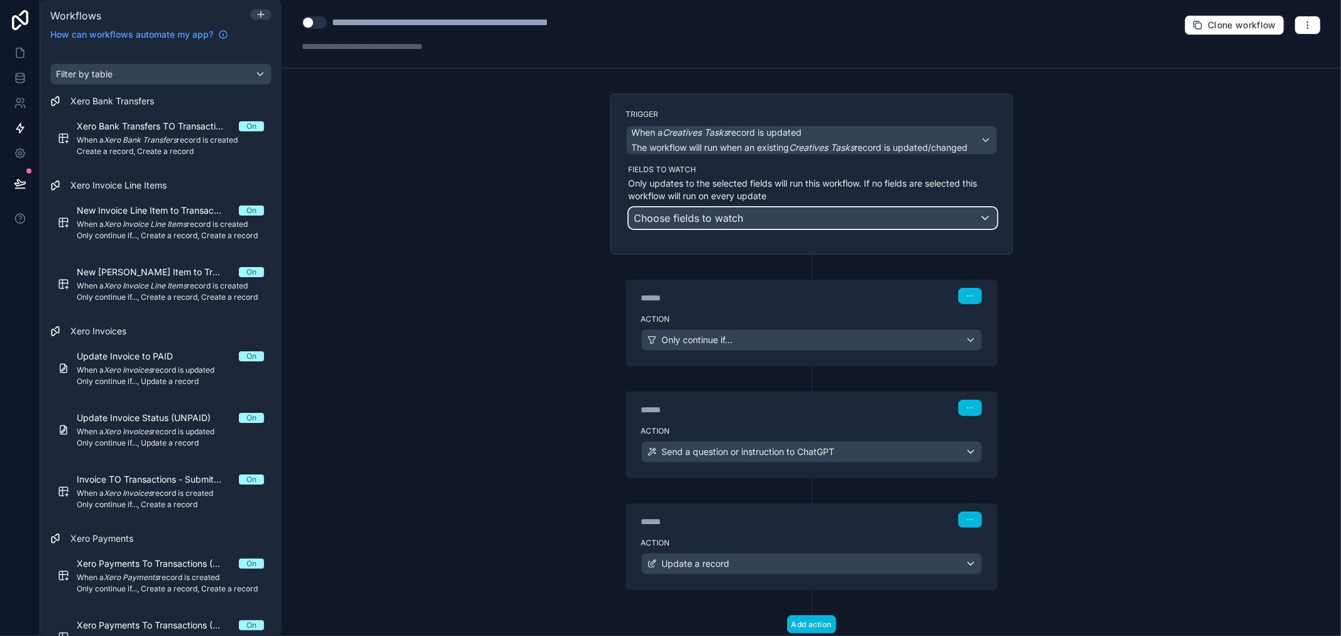
click at [783, 209] on div "Choose fields to watch" at bounding box center [812, 218] width 367 height 20
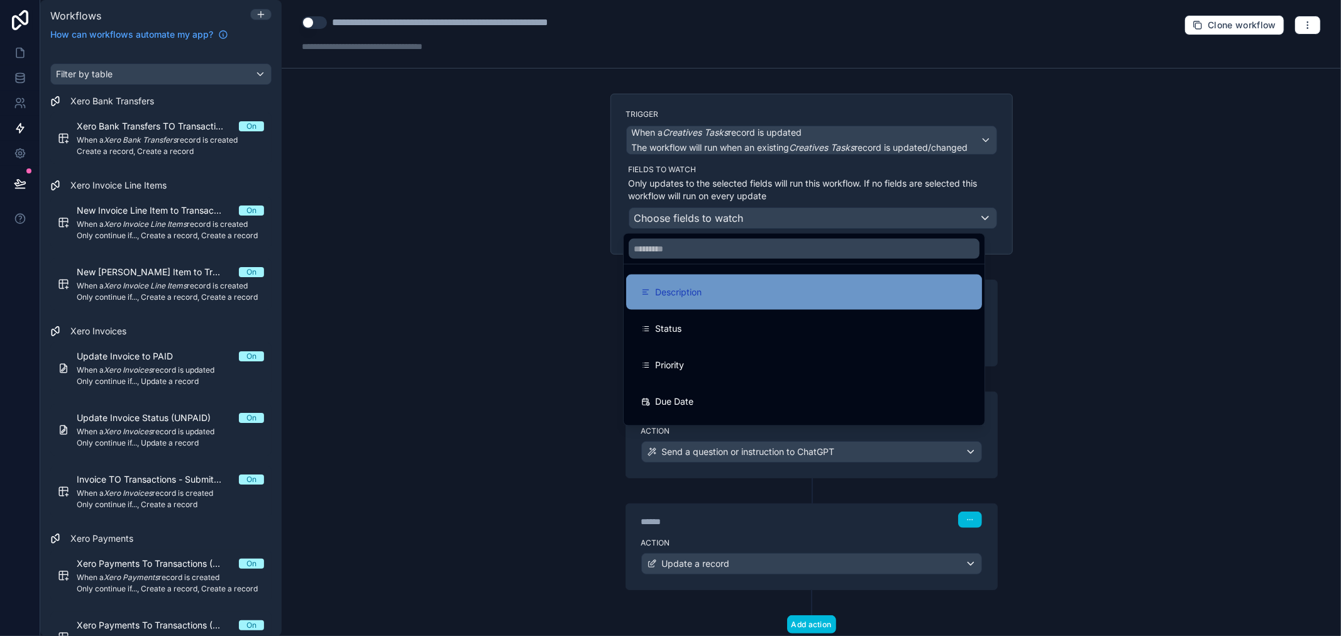
click at [746, 295] on div "Description" at bounding box center [804, 292] width 326 height 15
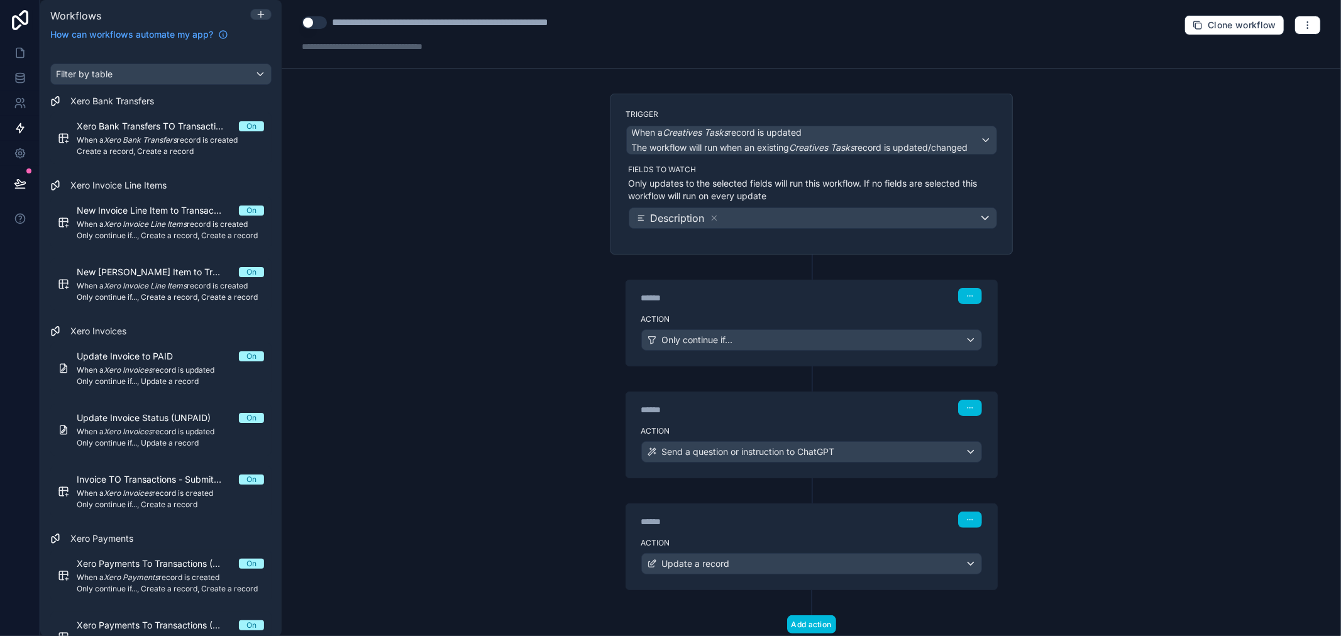
click at [439, 93] on div "**********" at bounding box center [811, 318] width 1059 height 636
click at [319, 16] on button "Use setting" at bounding box center [314, 22] width 25 height 13
